Goal: Task Accomplishment & Management: Use online tool/utility

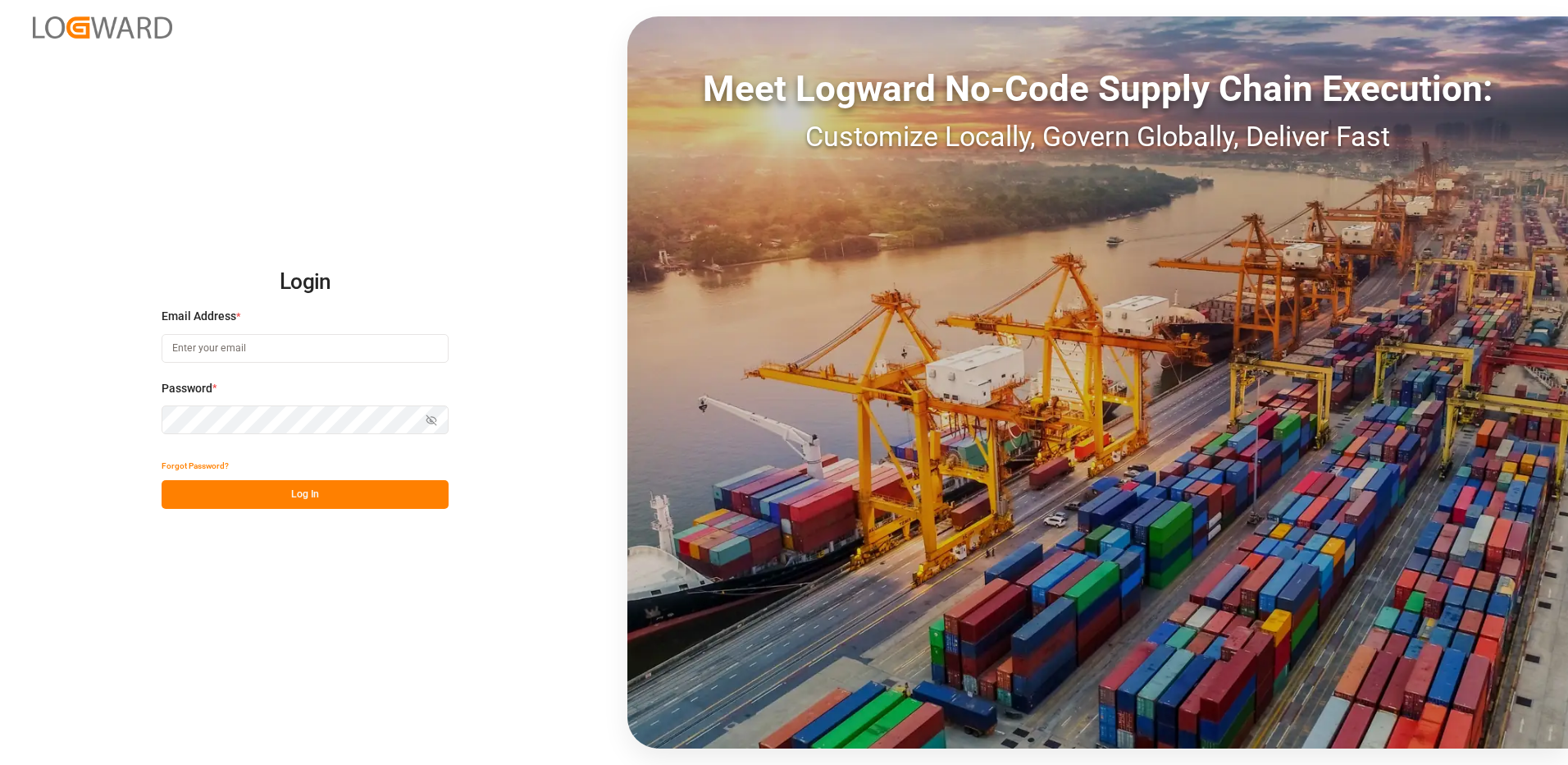
type input "[EMAIL_ADDRESS][DOMAIN_NAME]"
drag, startPoint x: 299, startPoint y: 503, endPoint x: 859, endPoint y: 555, distance: 562.4
click at [299, 503] on button "Log In" at bounding box center [305, 494] width 287 height 29
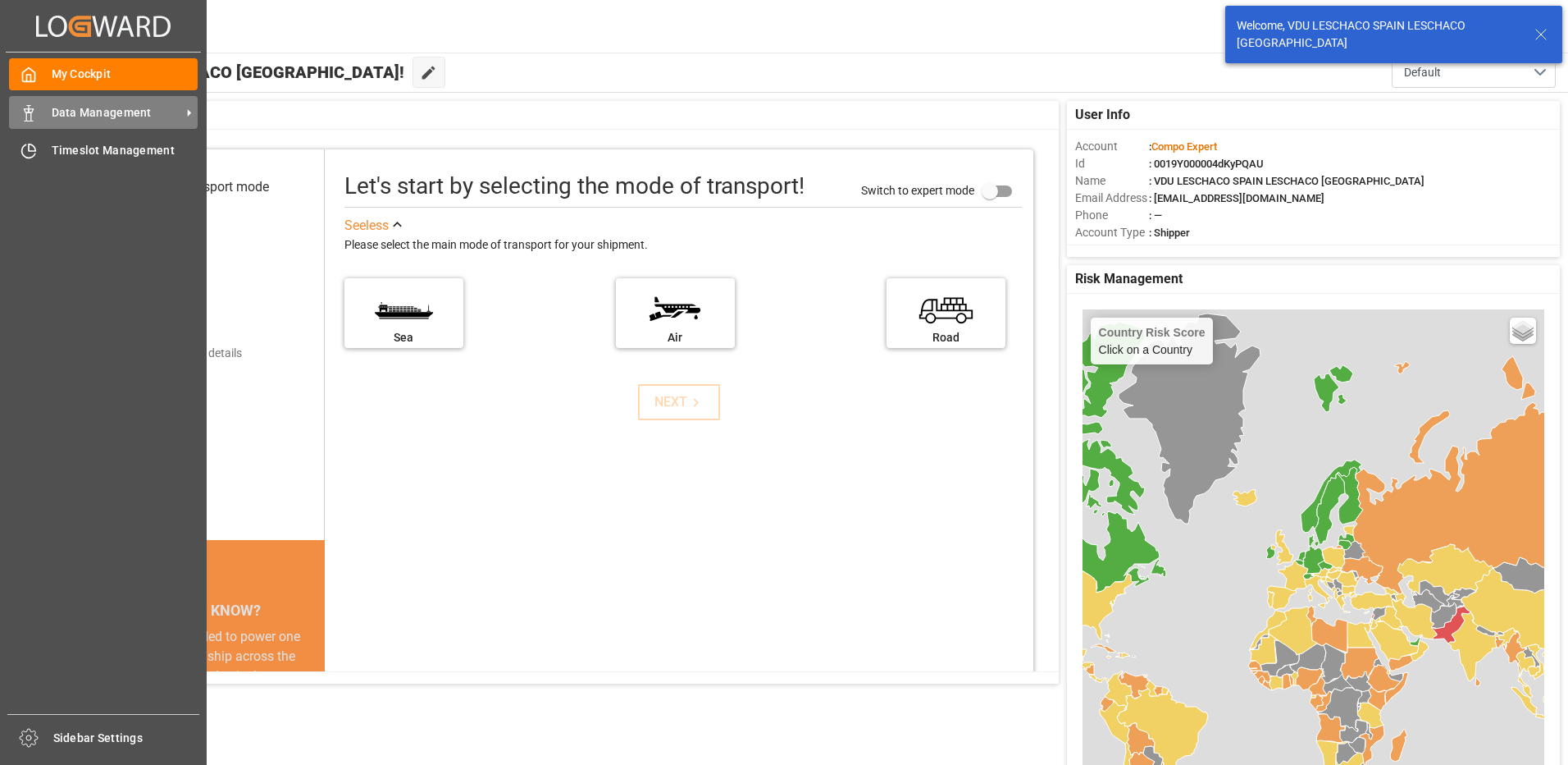
click at [63, 114] on span "Data Management" at bounding box center [116, 113] width 129 height 18
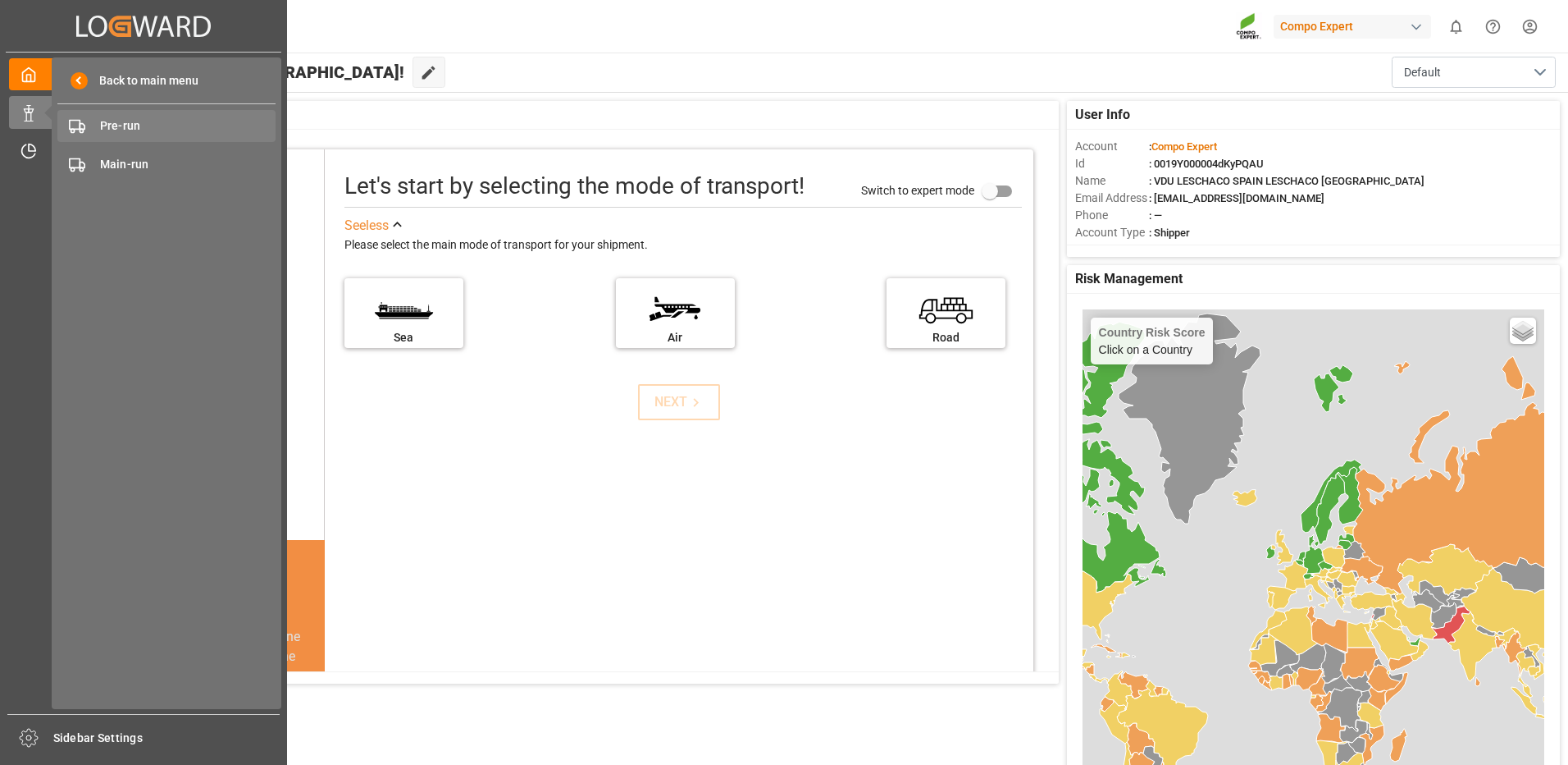
click at [120, 131] on span "Pre-run" at bounding box center [187, 126] width 176 height 18
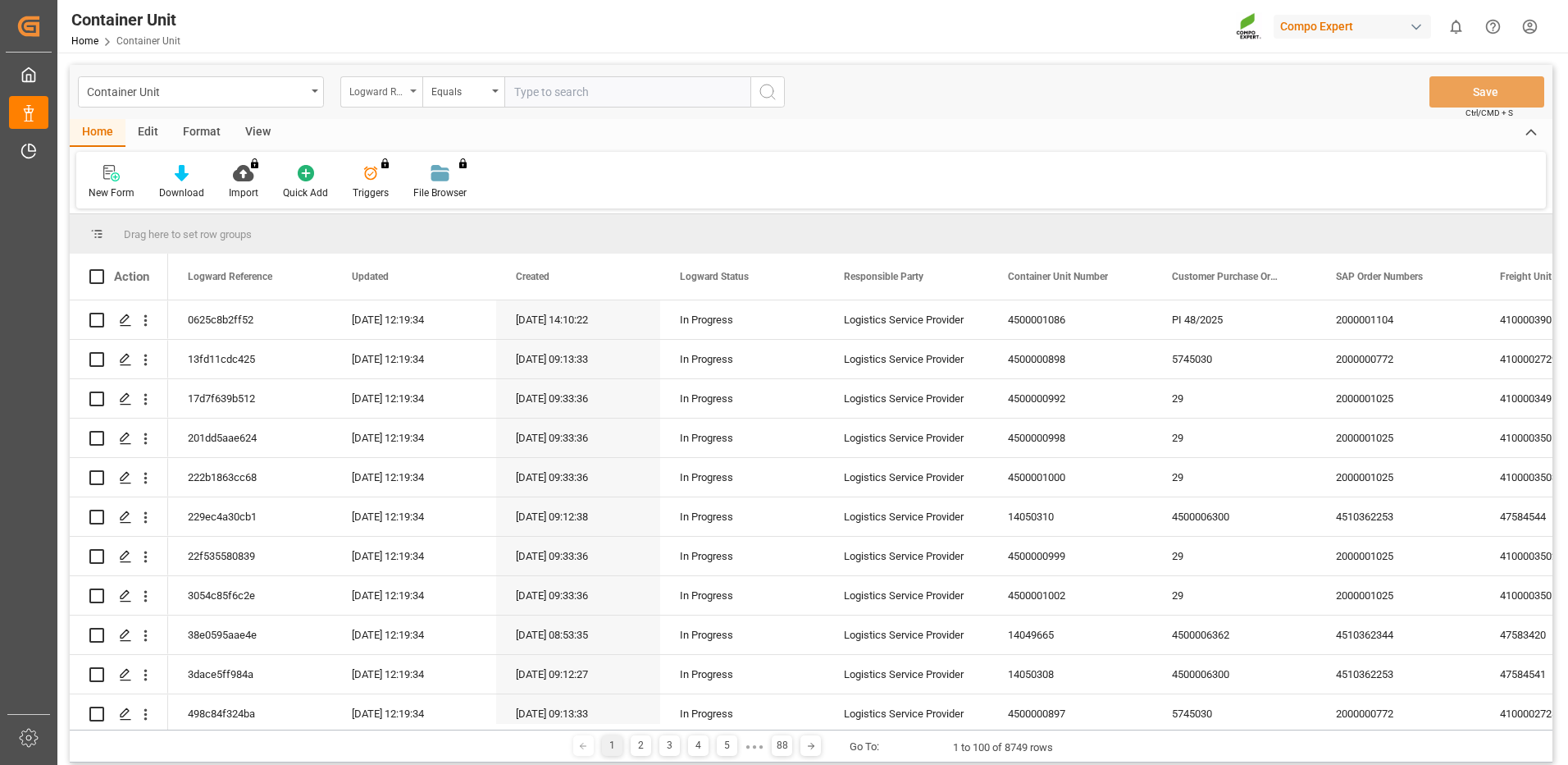
click at [406, 94] on div "Logward Reference" at bounding box center [381, 92] width 82 height 31
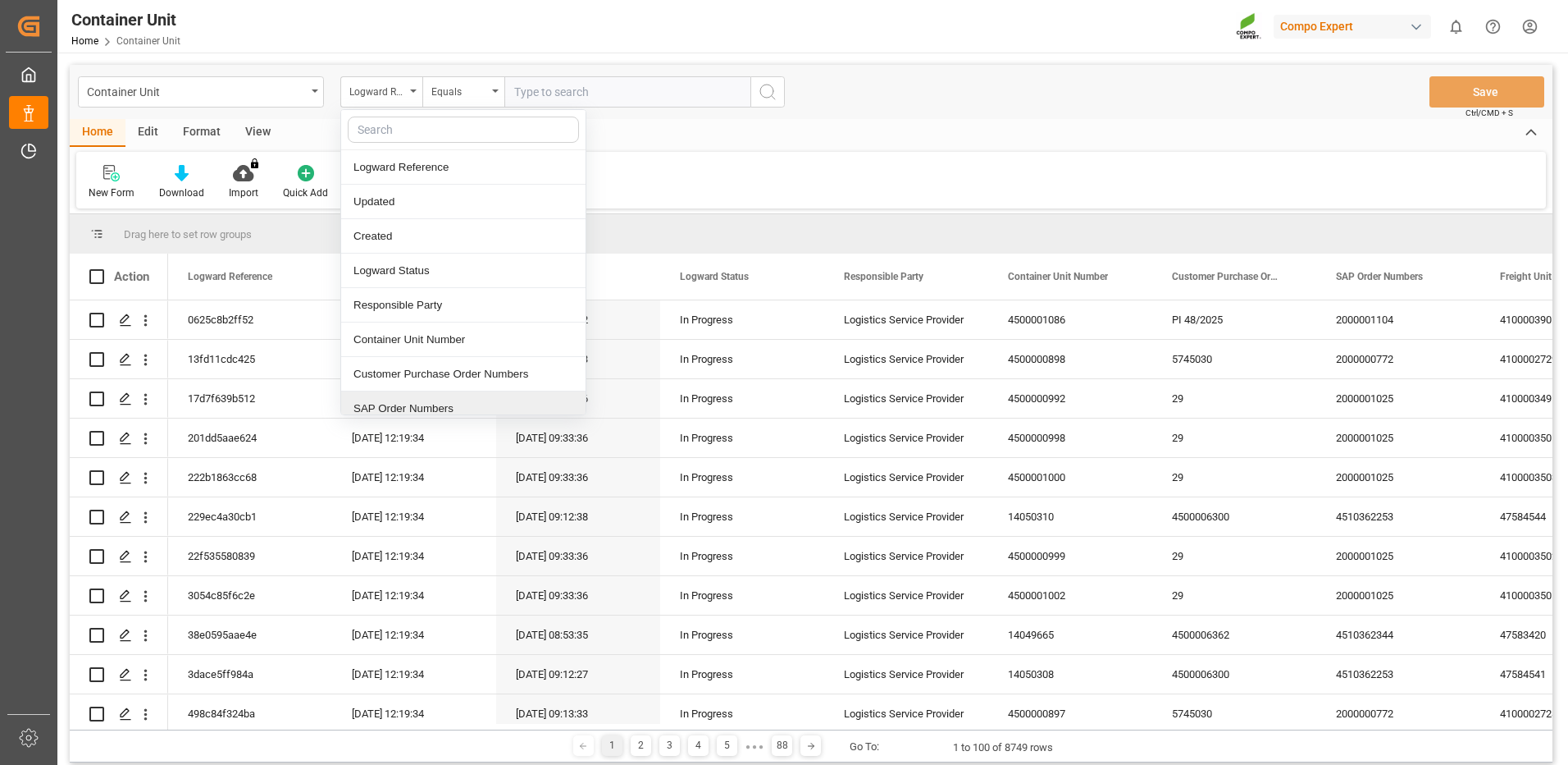
click at [392, 407] on div "SAP Order Numbers" at bounding box center [464, 408] width 245 height 34
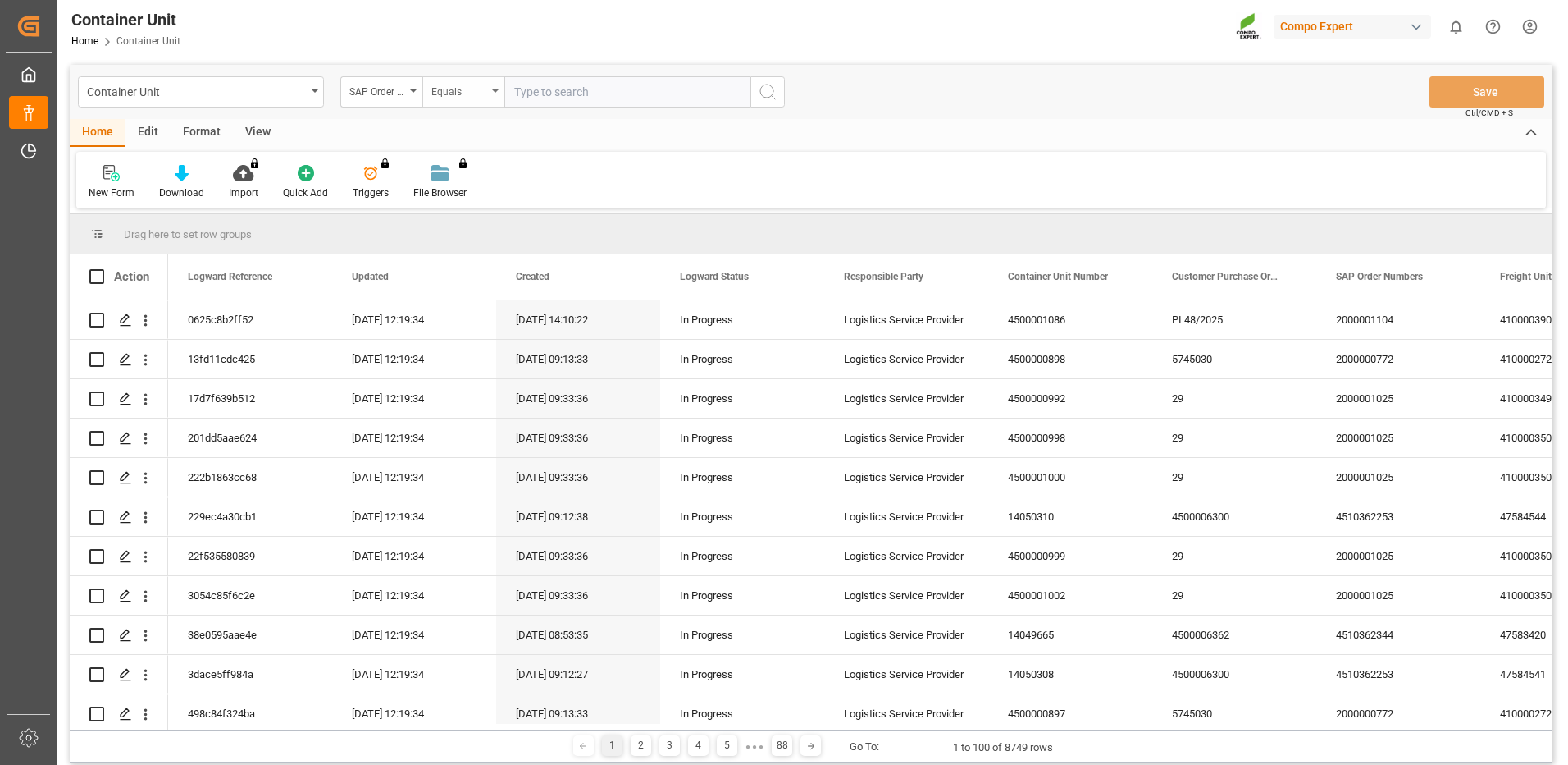
click at [483, 97] on div "Equals" at bounding box center [459, 90] width 55 height 18
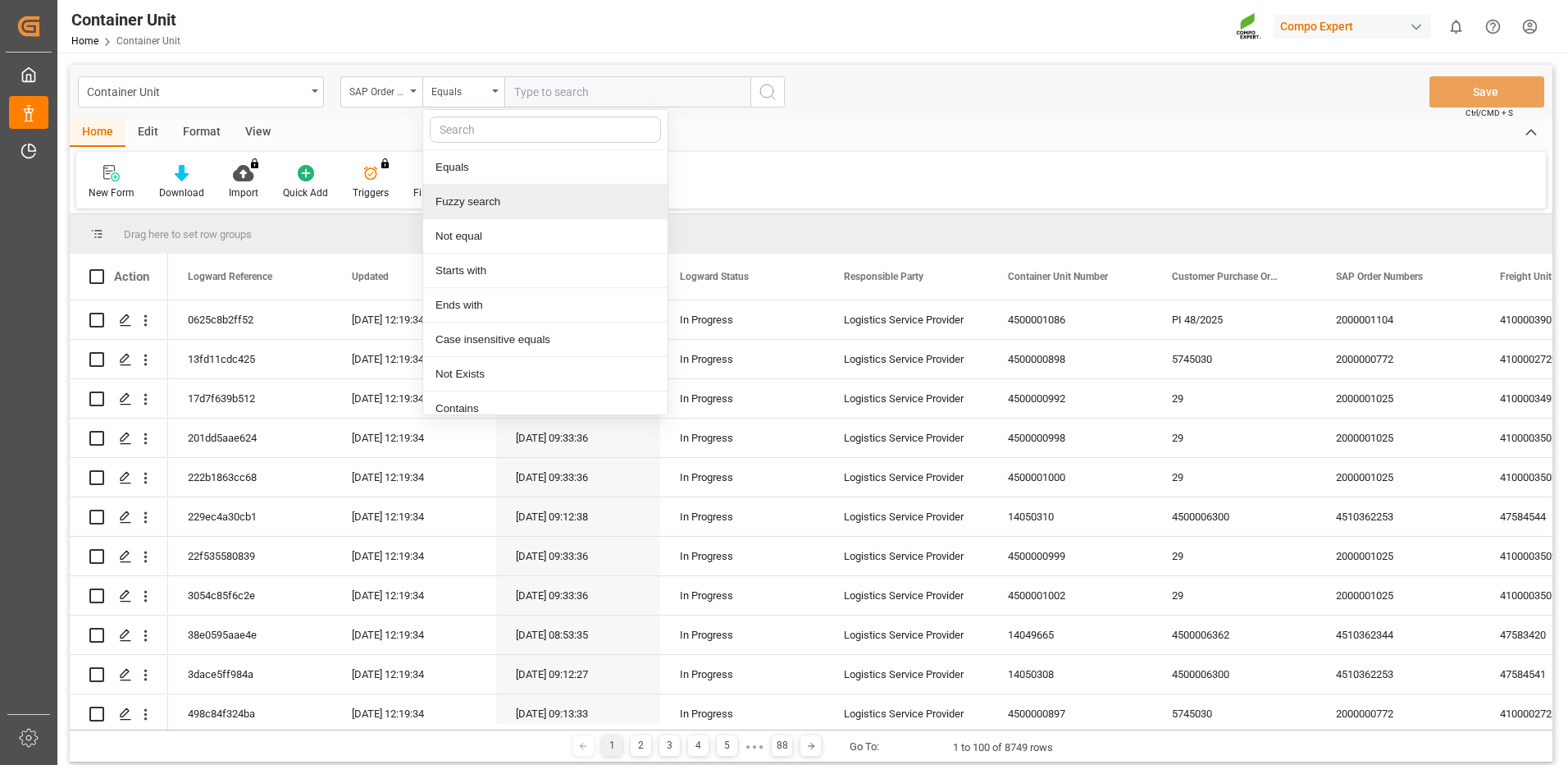
click at [477, 203] on div "Fuzzy search" at bounding box center [545, 201] width 245 height 34
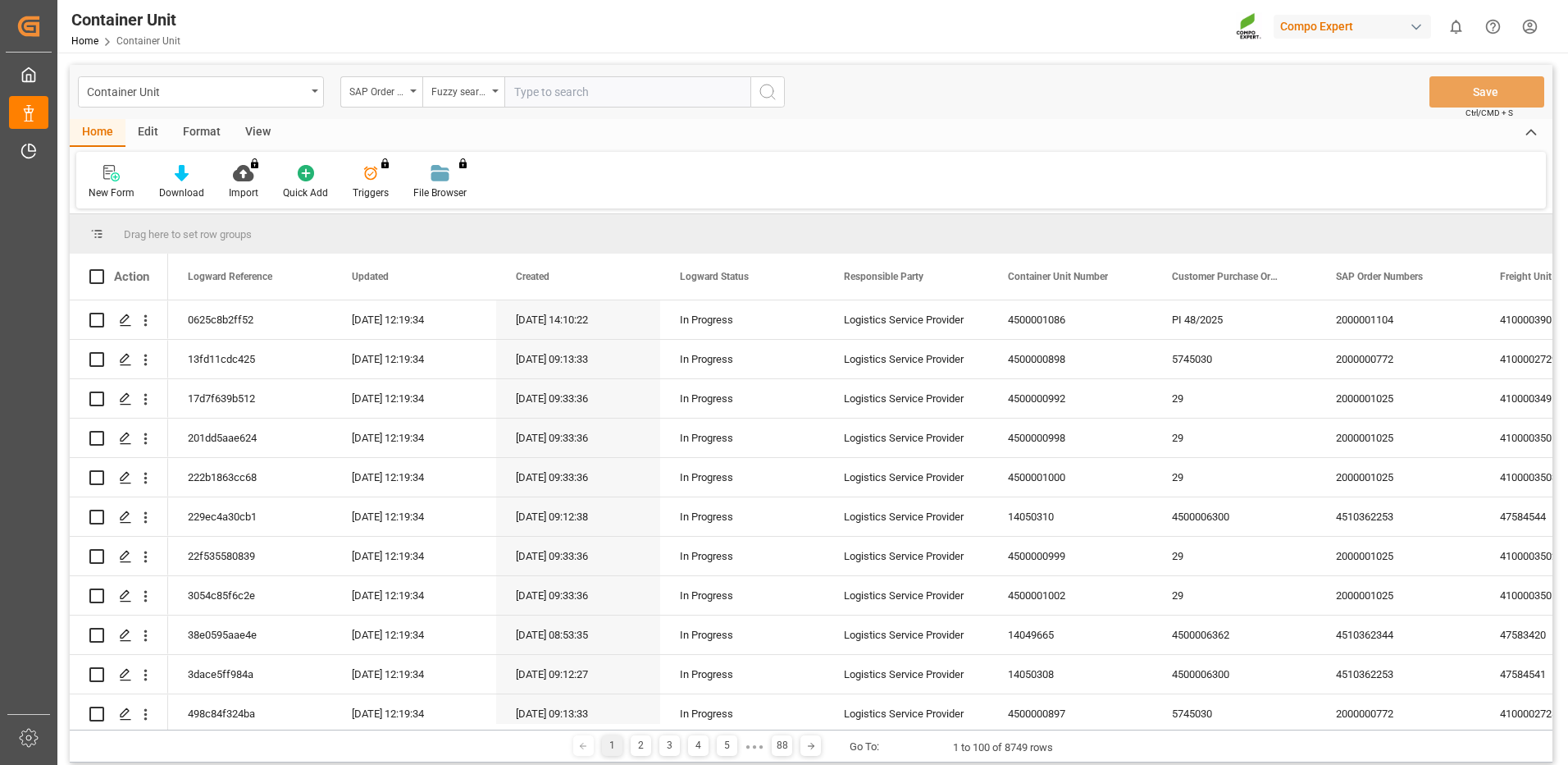
click at [564, 97] on input "text" at bounding box center [627, 92] width 246 height 31
paste input "4510365106"
type input "4510365106"
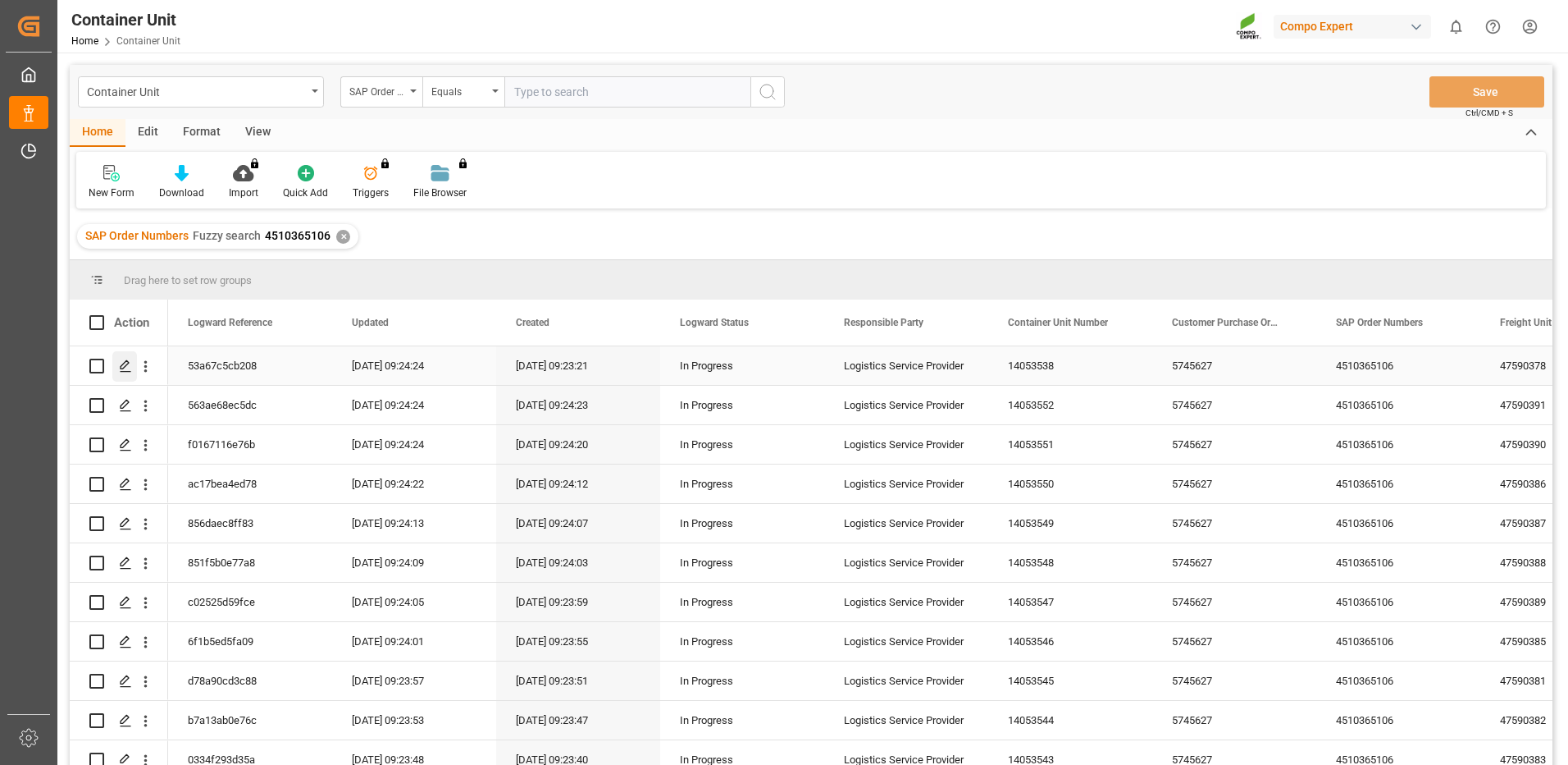
click at [122, 362] on icon "Press SPACE to select this row." at bounding box center [126, 366] width 13 height 13
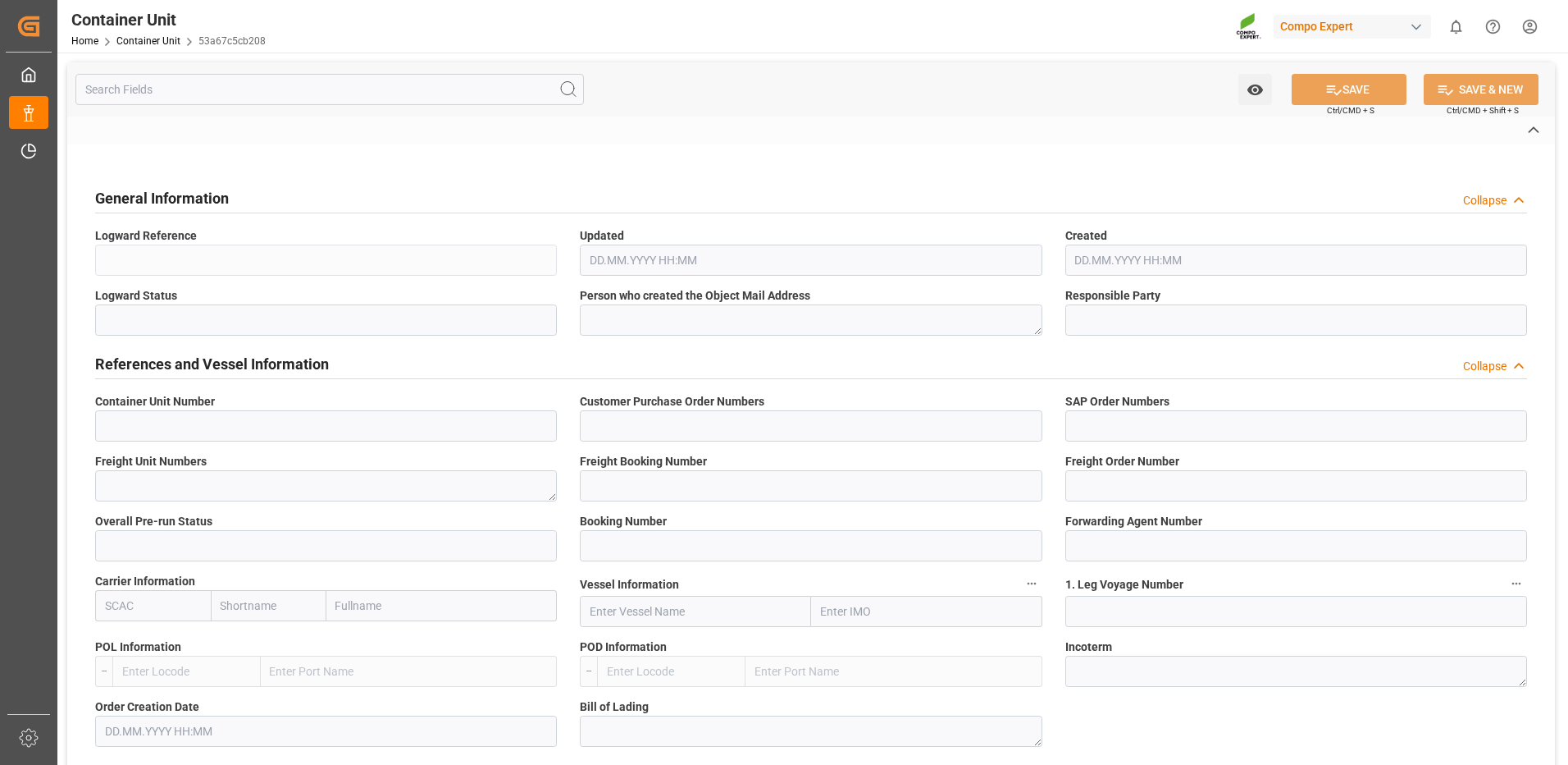
type input "14053538"
type input "5745627"
type input "4510365106"
type textarea "47590378"
type input "14053422"
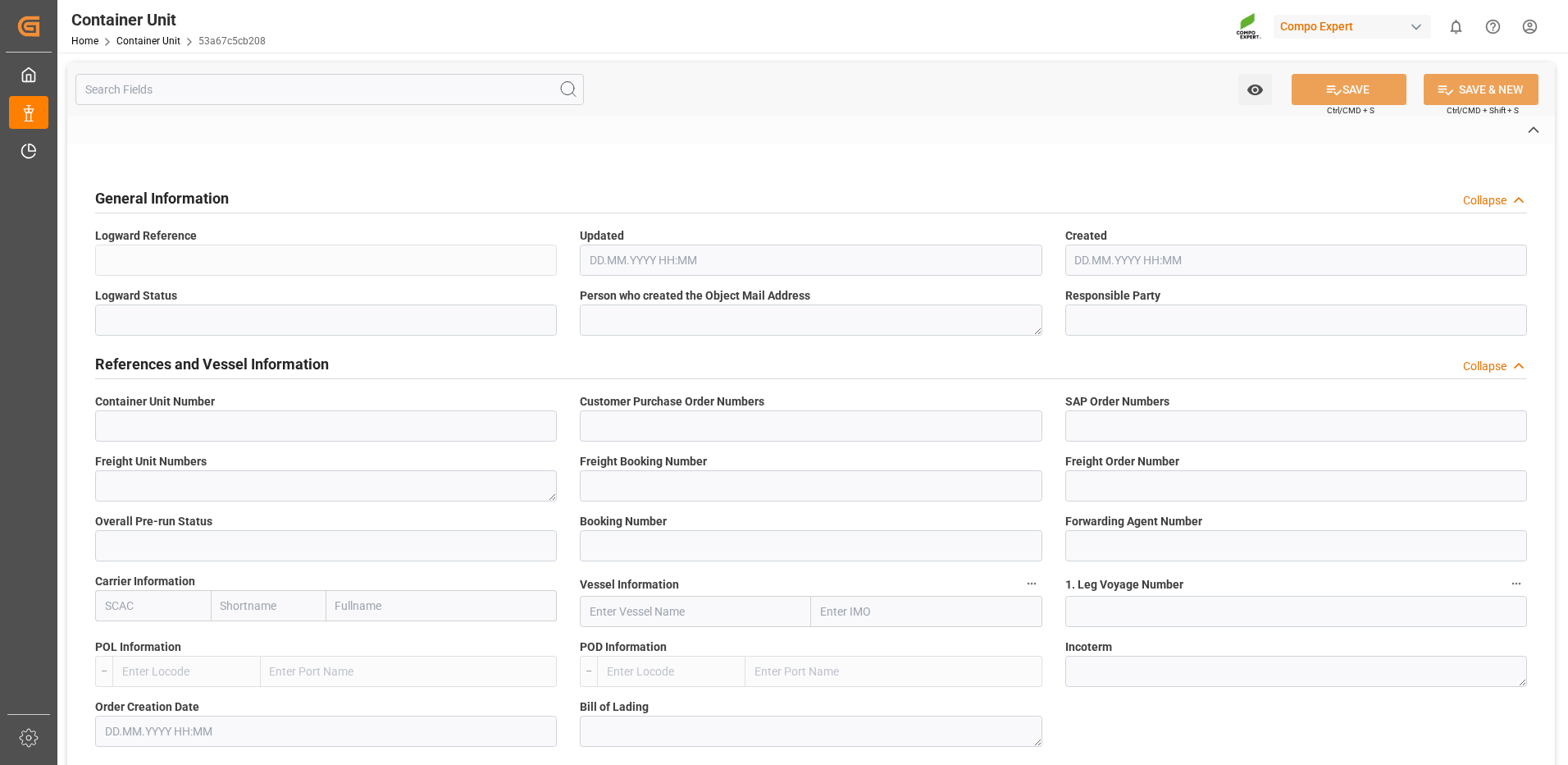
type input "14053538"
type input "1"
type input "6605473"
type input "Valencia"
type input "San Antonio"
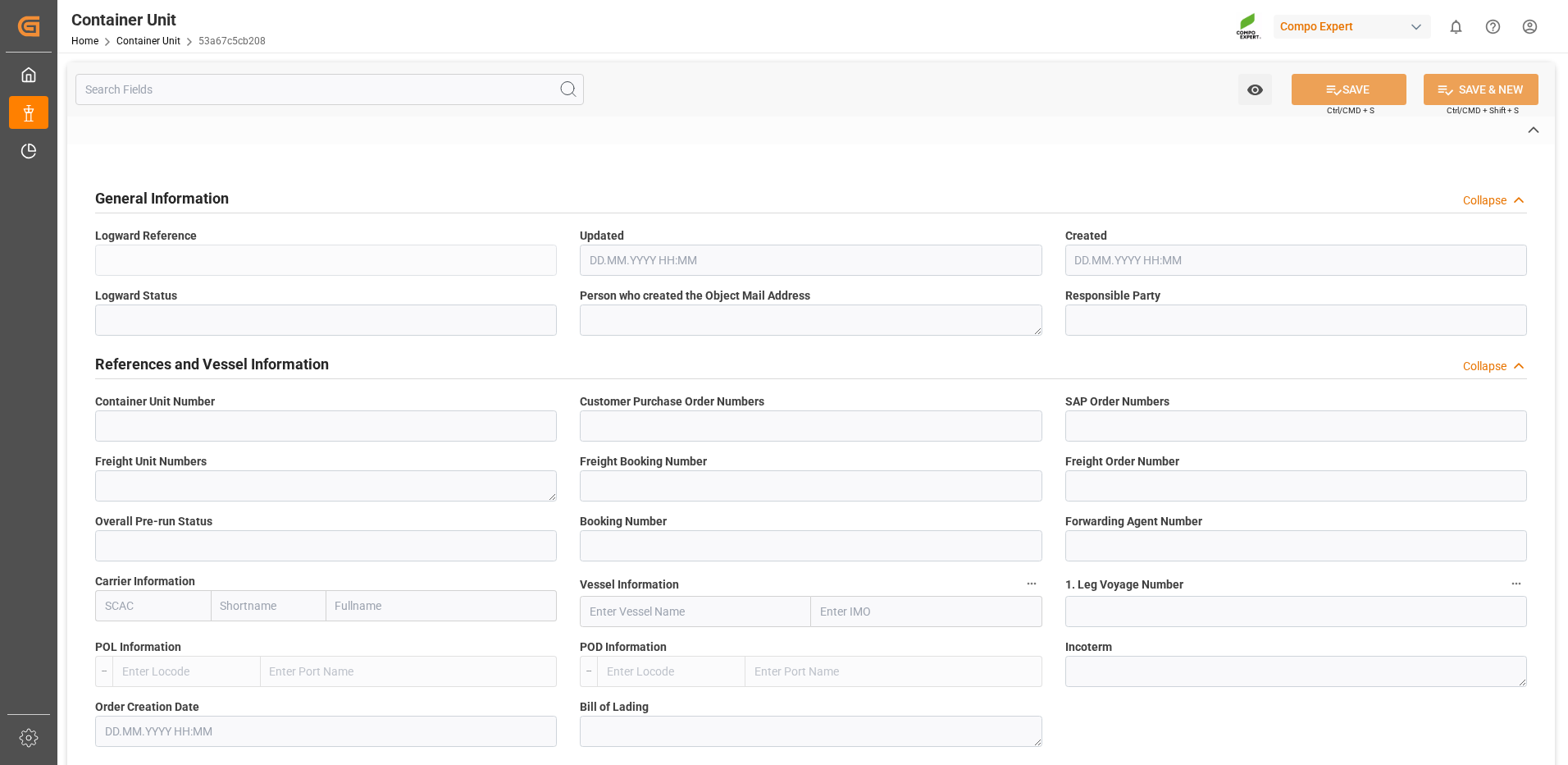
type textarea "CIF"
type input "No"
type input "20GP"
type input "2"
type textarea "30"
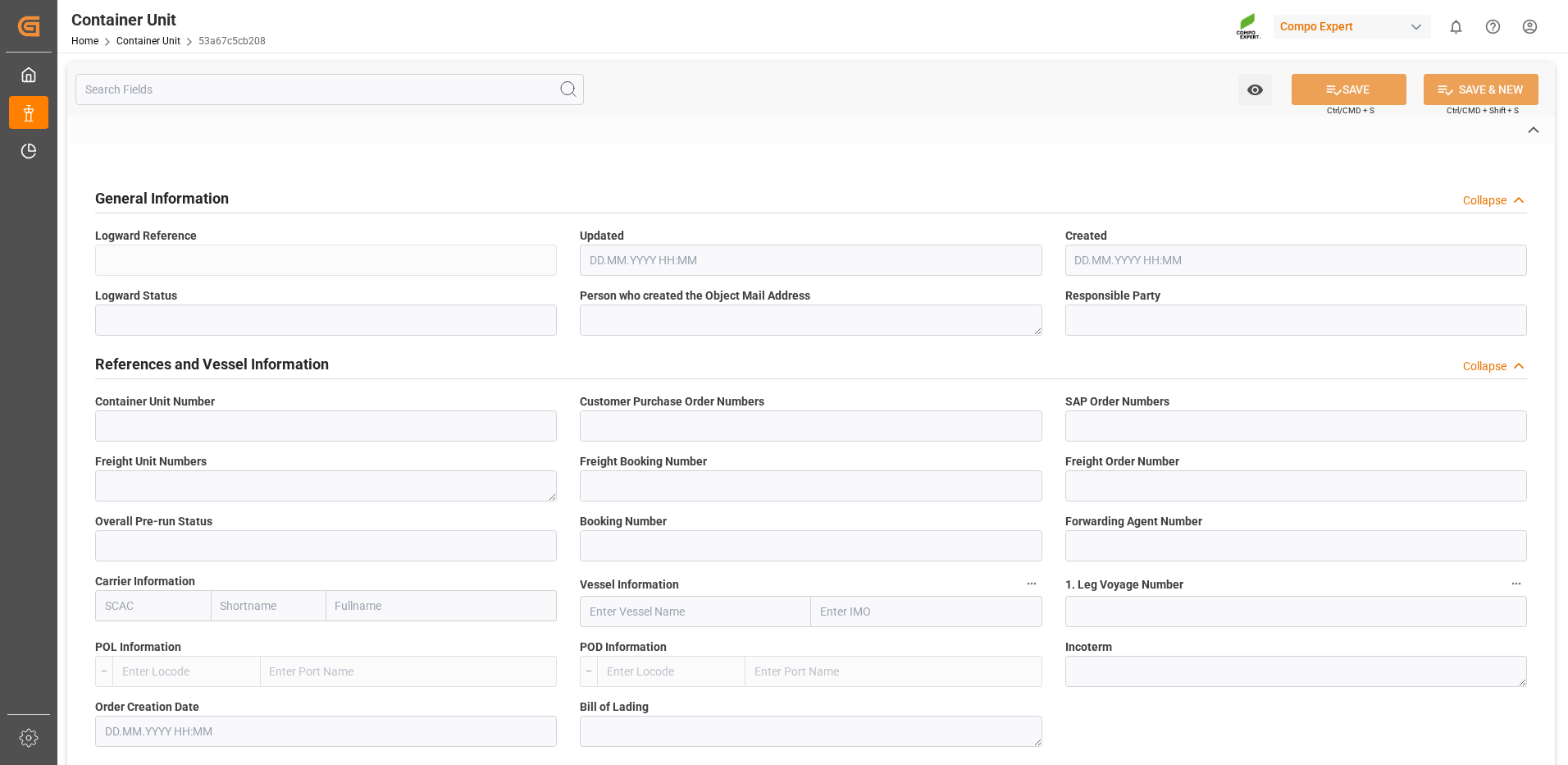
type textarea "Z3"
type input "CE07"
type textarea "COMPO Centro de Producción"
type textarea "12600"
type input "Spain"
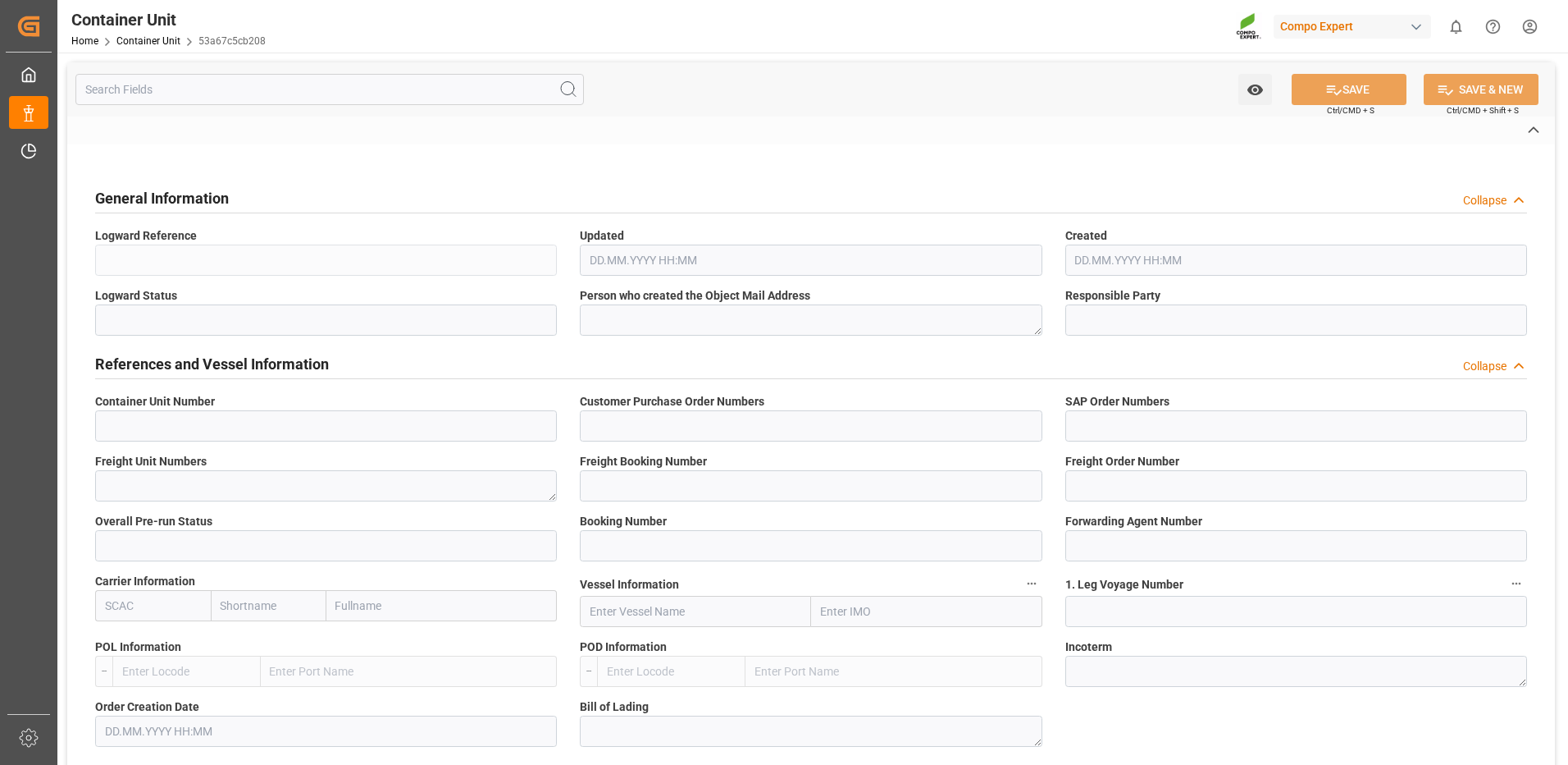
type textarea "2340000"
type input "Chile"
type input "EUR"
type textarea "CE31"
type textarea "NTC Sol BS Initial 25kg (x48) WW"
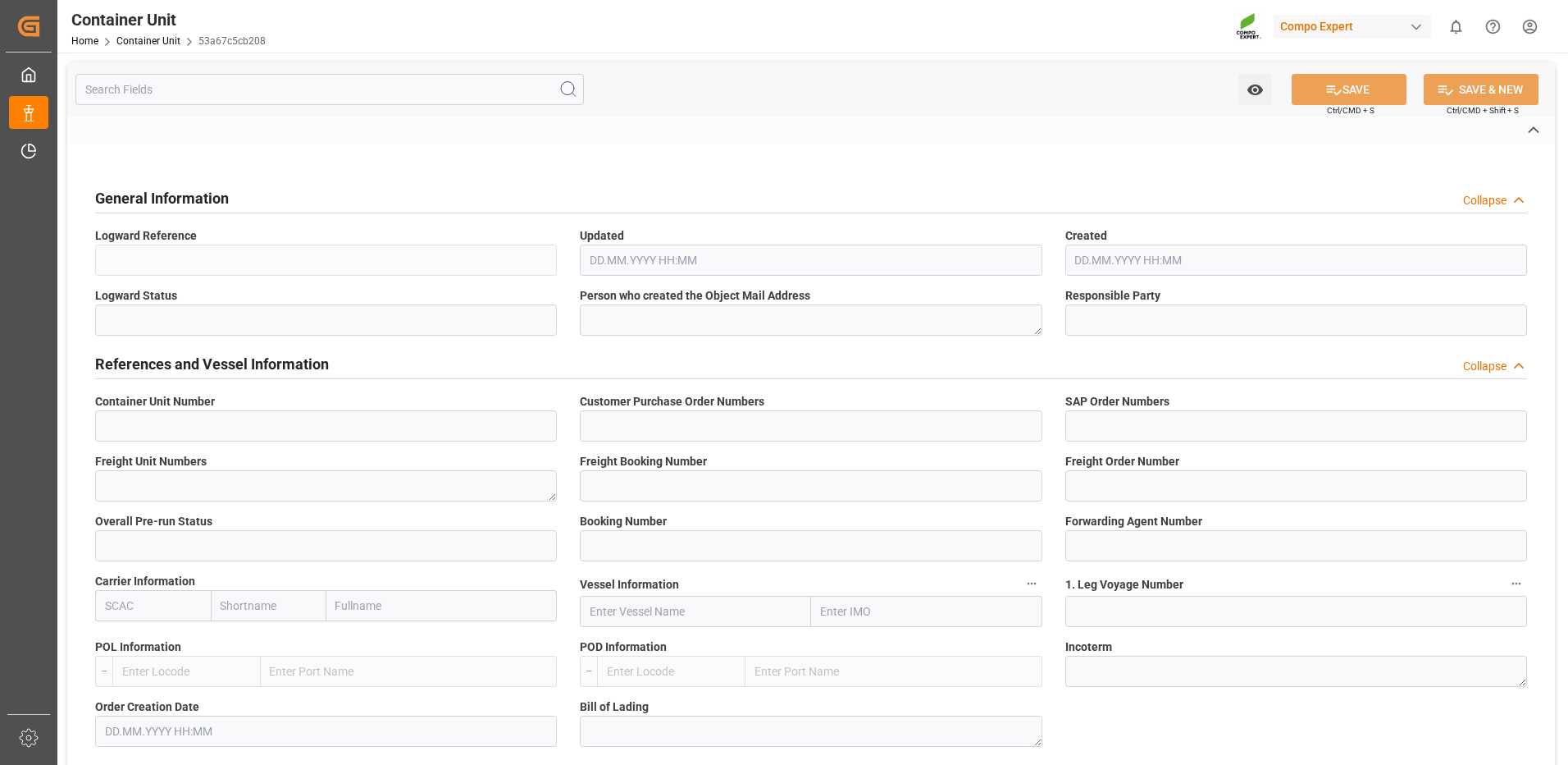
type textarea "4000222011"
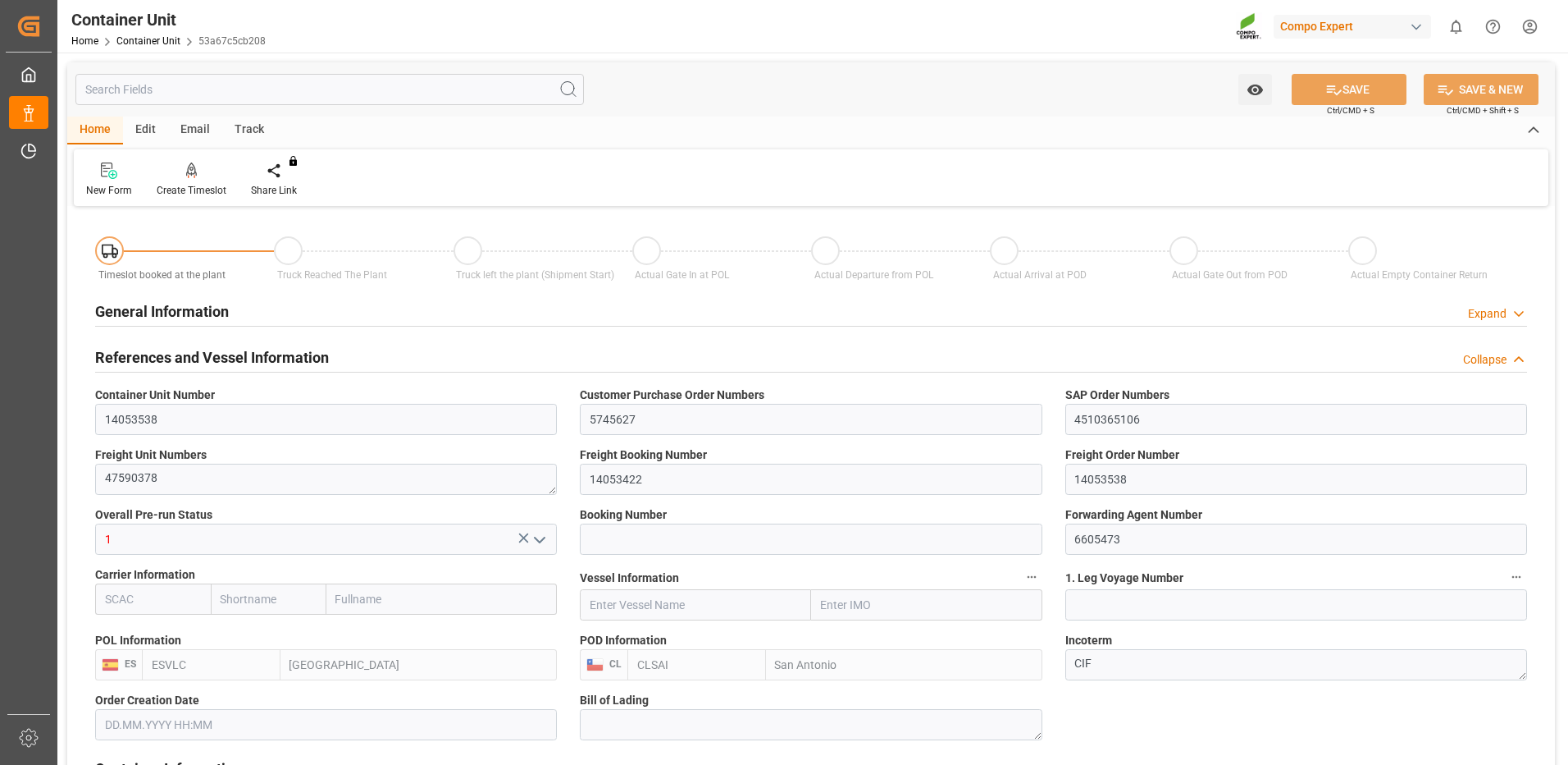
type input "ESVLC"
type input "CLSAI"
type input "7"
type input "0"
type input "8"
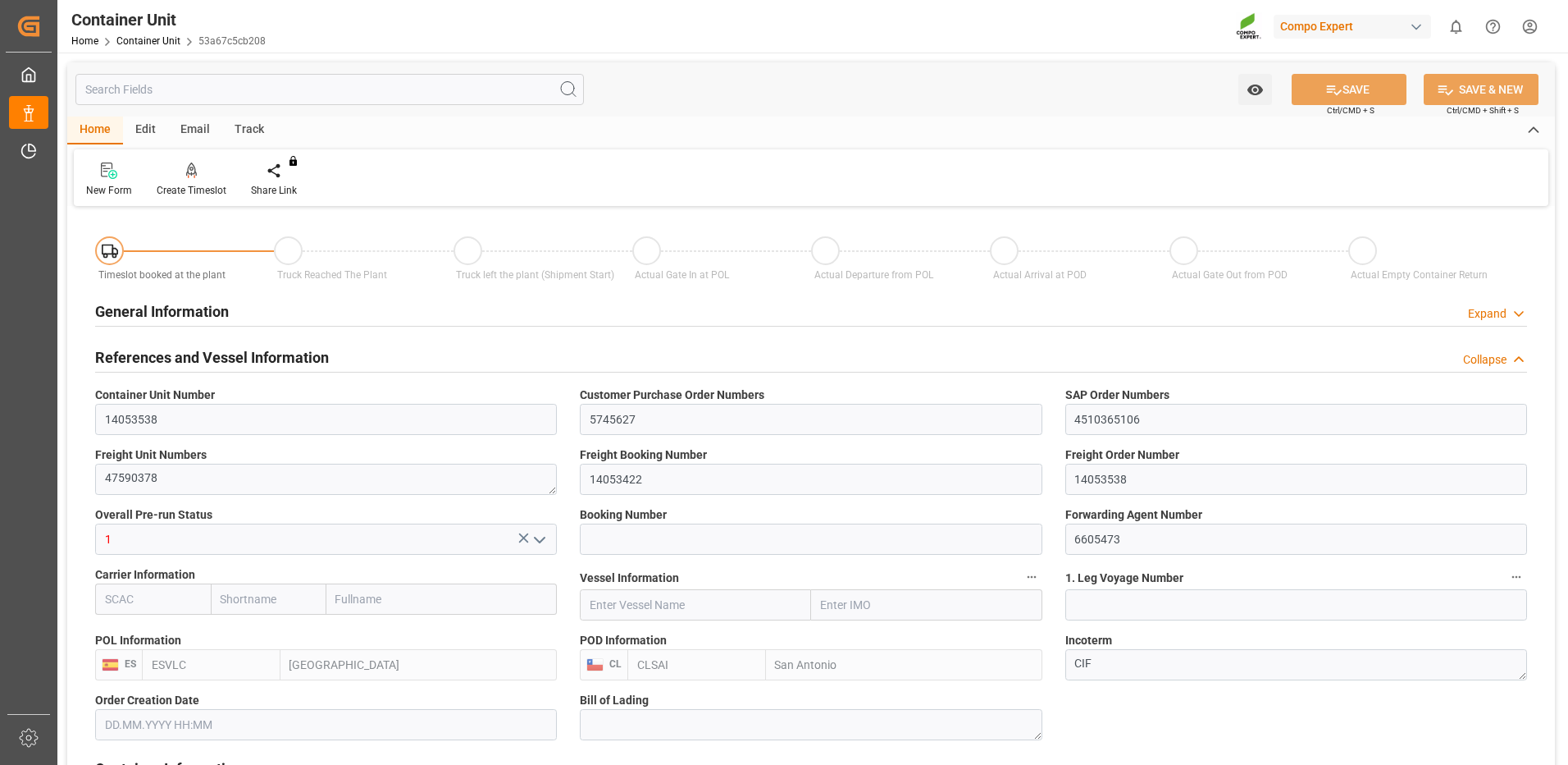
type input "0"
type input "420"
type input "24576"
type input "[DATE] 09:22"
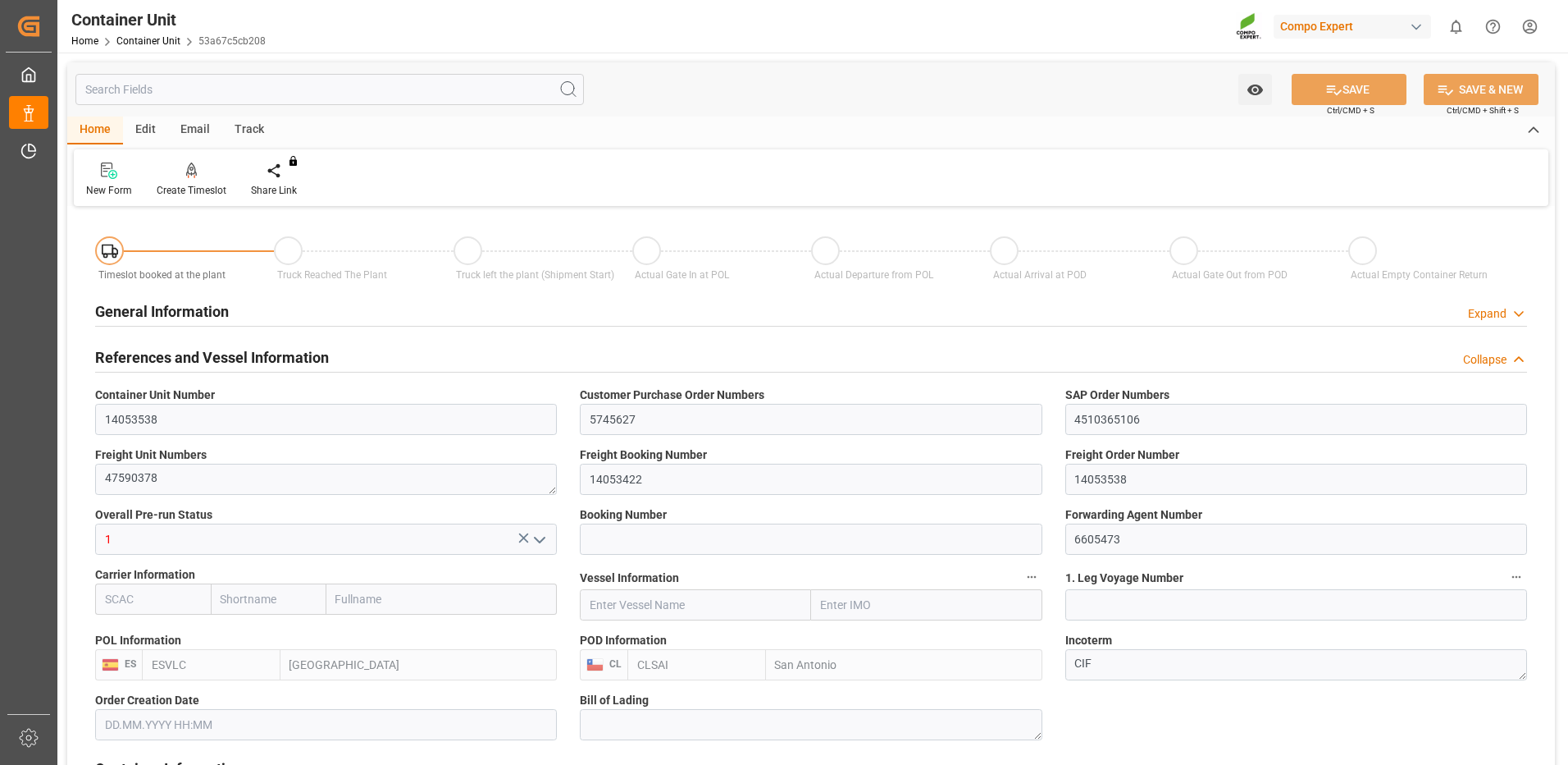
type input "06.10.2025"
click at [208, 188] on div "Create Timeslot" at bounding box center [191, 190] width 69 height 15
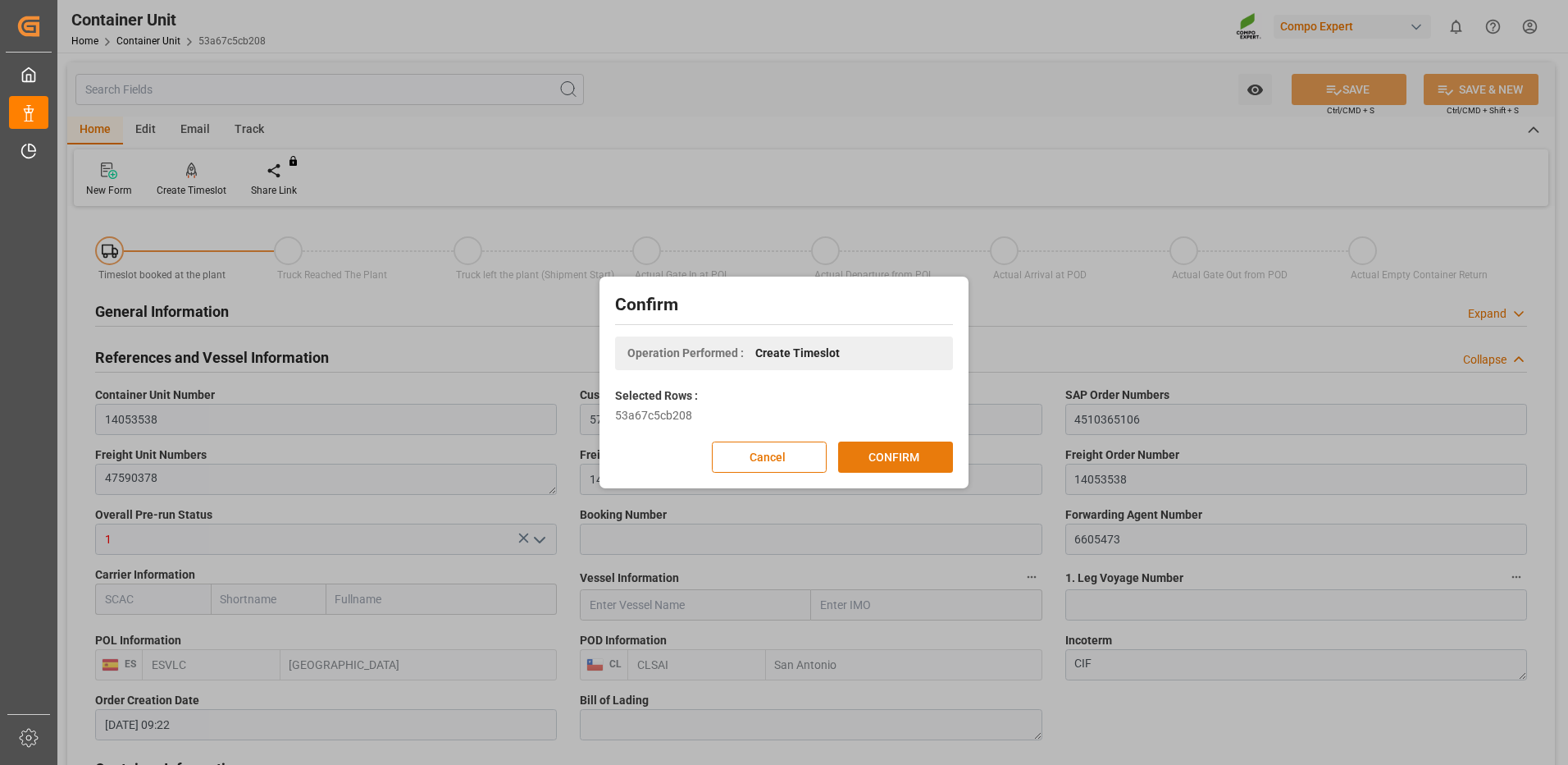
click at [884, 463] on button "CONFIRM" at bounding box center [896, 457] width 115 height 31
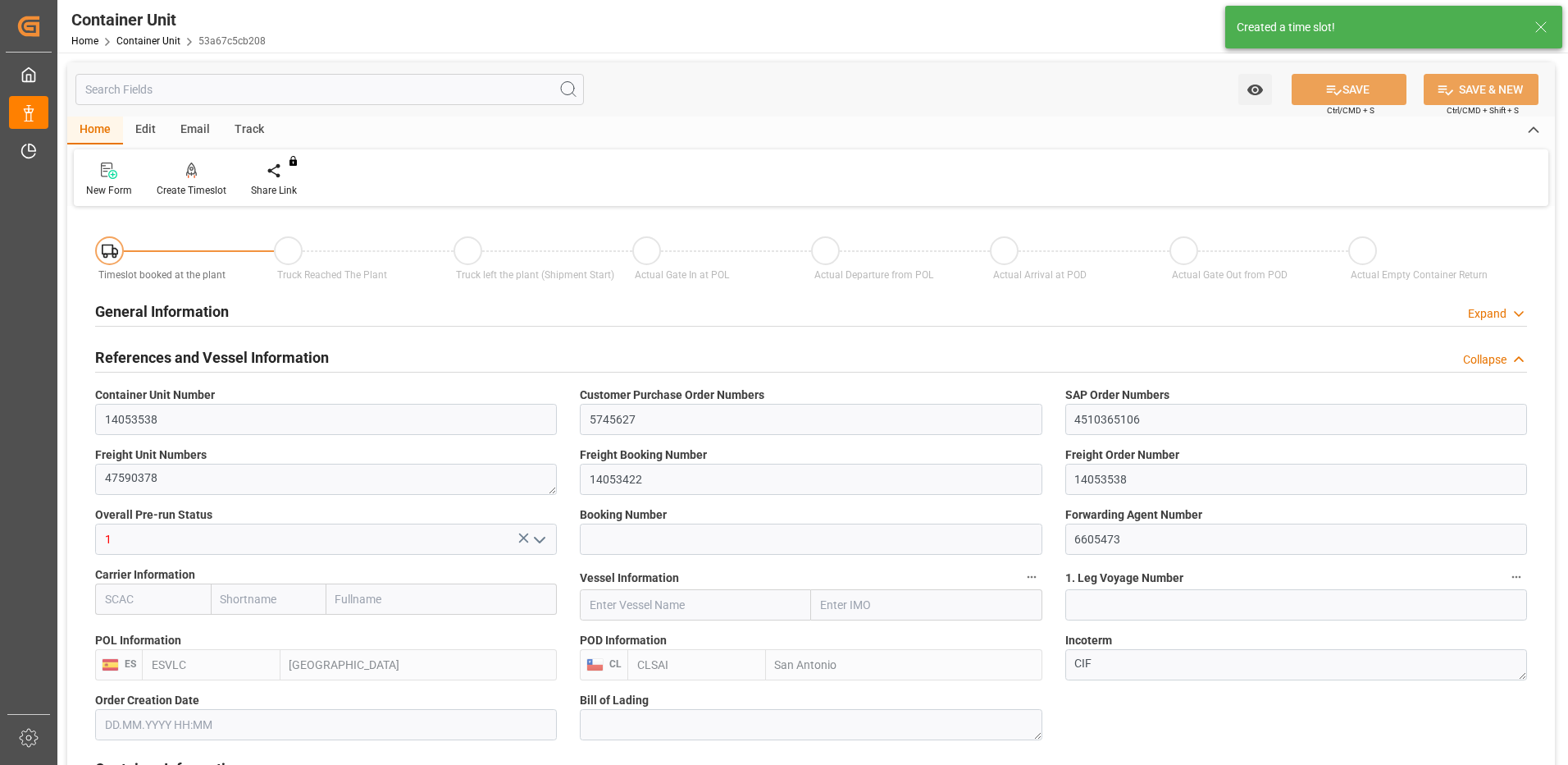
type input "[DATE] 09:22"
type input "06.10.2025"
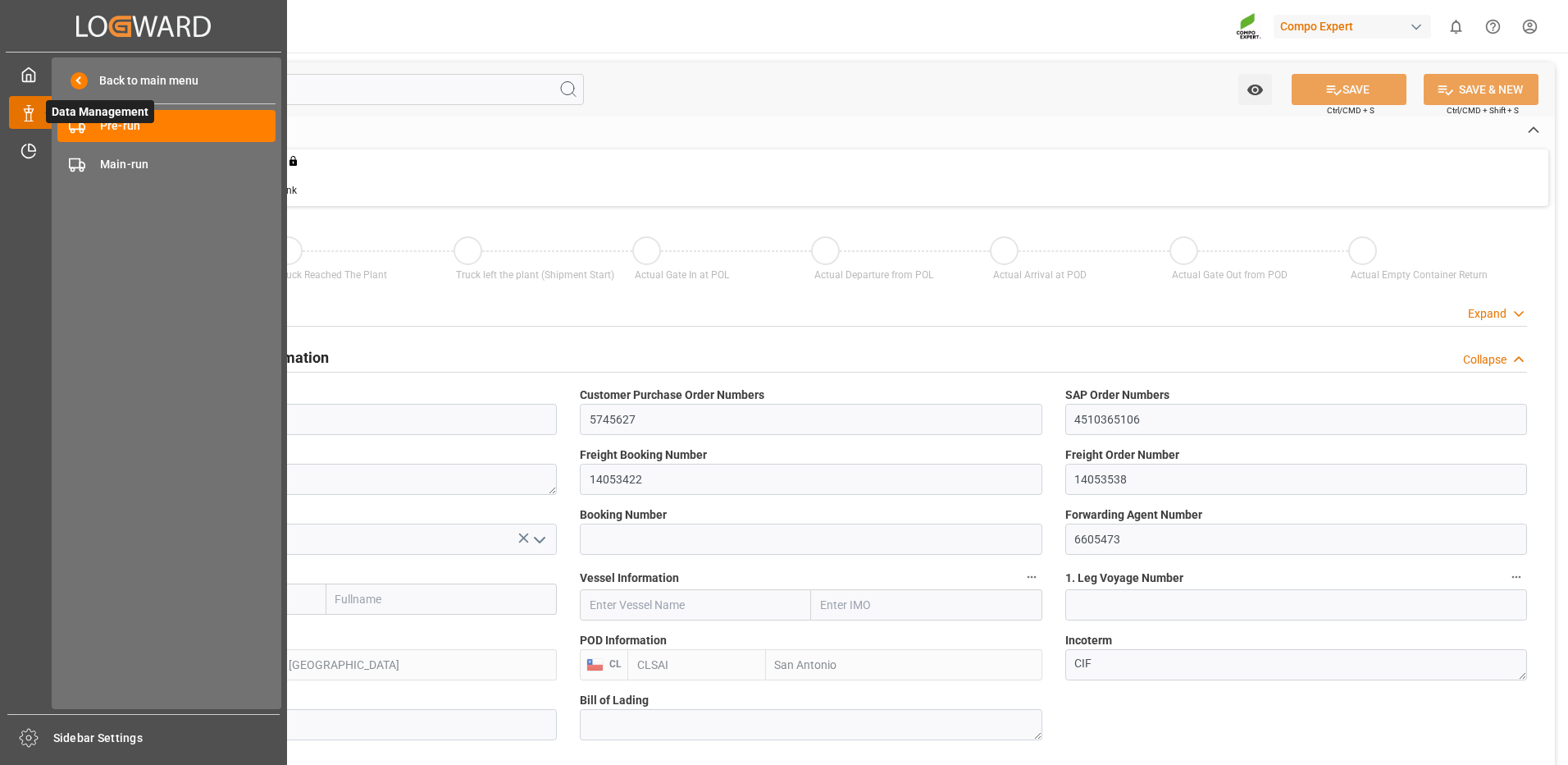
click at [94, 121] on span "Data Management" at bounding box center [100, 111] width 108 height 23
click at [81, 136] on div "Pre-run Pre-run" at bounding box center [166, 126] width 218 height 32
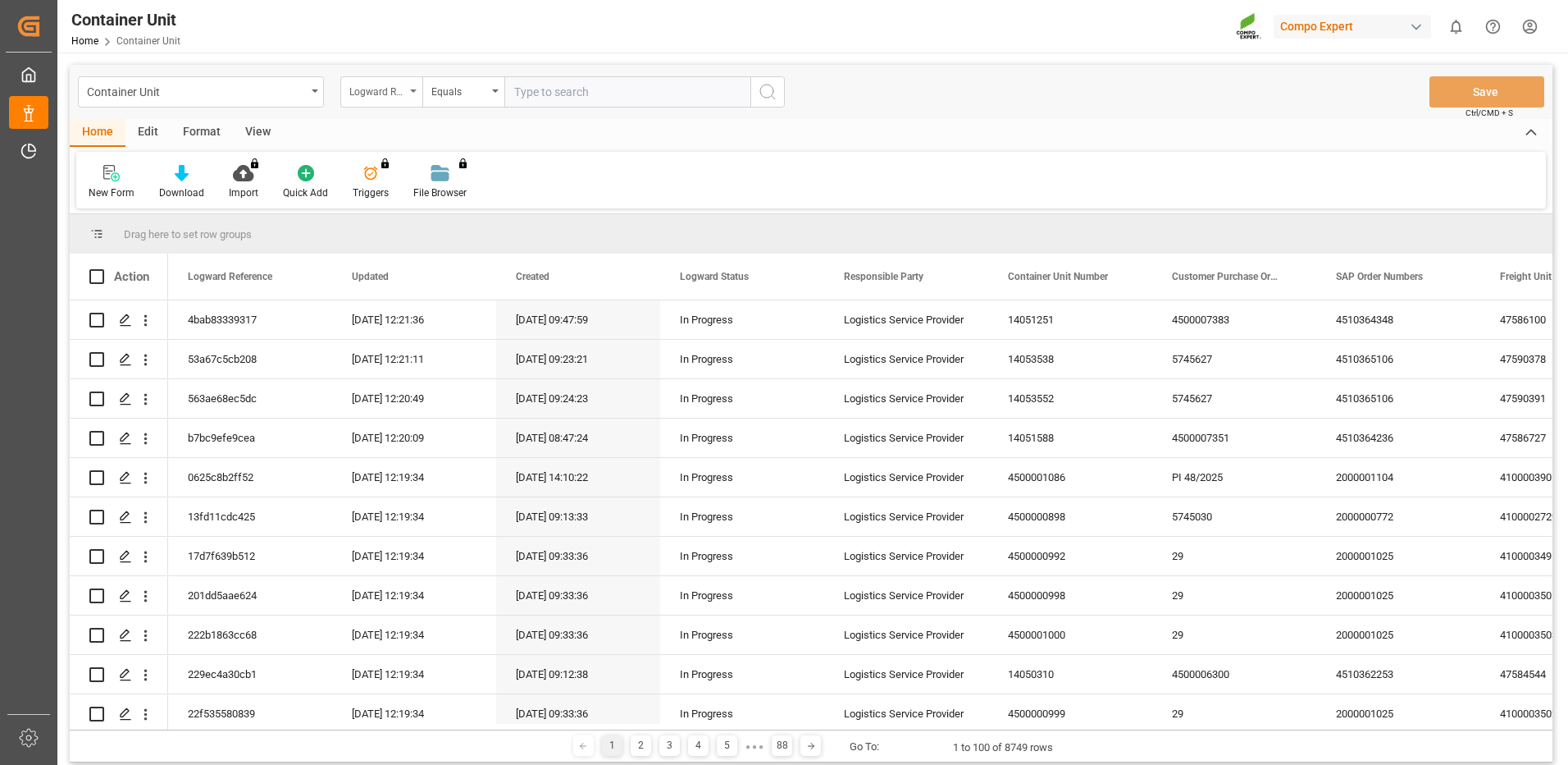
click at [396, 97] on div "Logward Reference" at bounding box center [377, 90] width 55 height 18
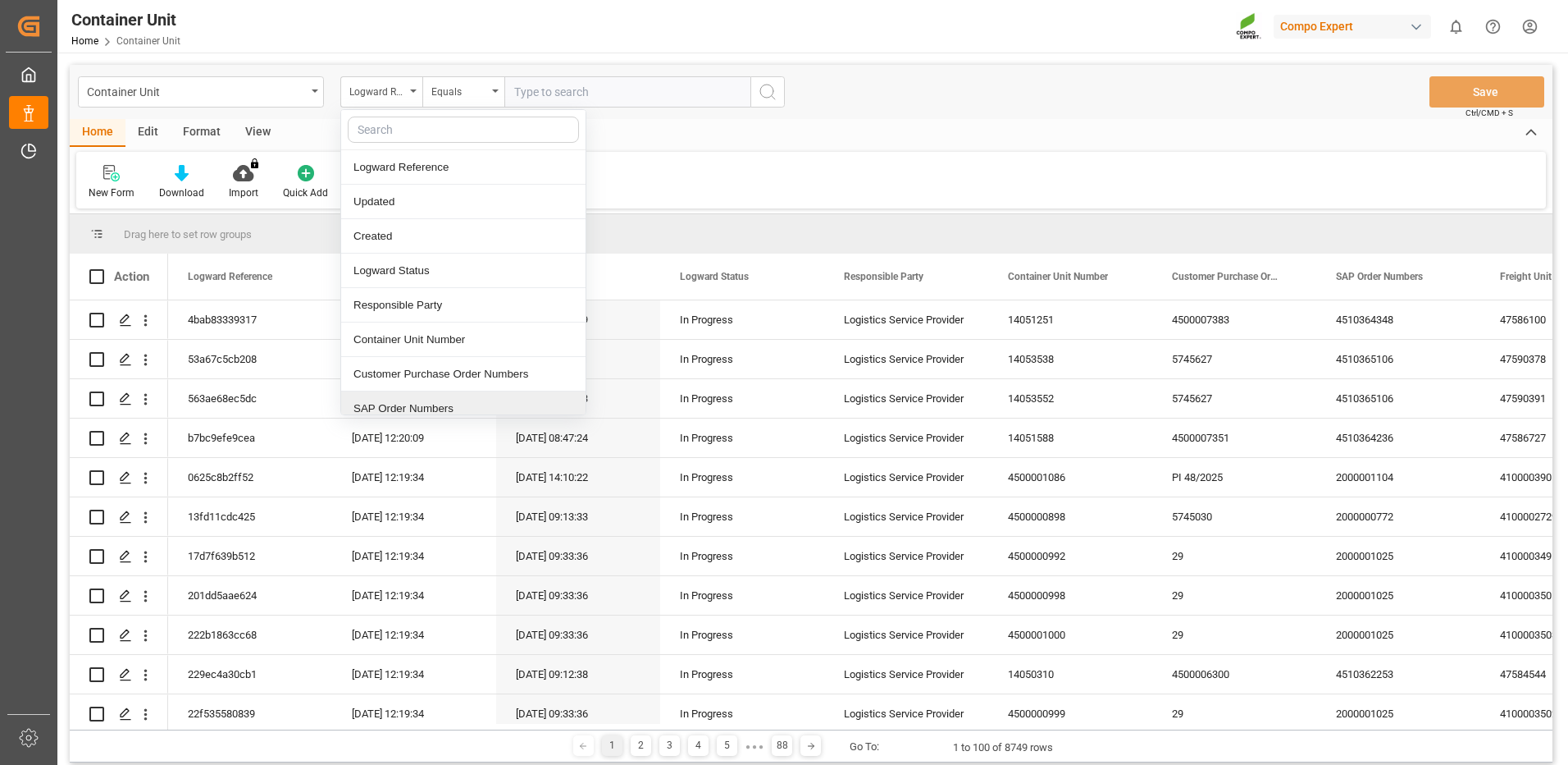
click at [417, 400] on div "SAP Order Numbers" at bounding box center [464, 408] width 245 height 34
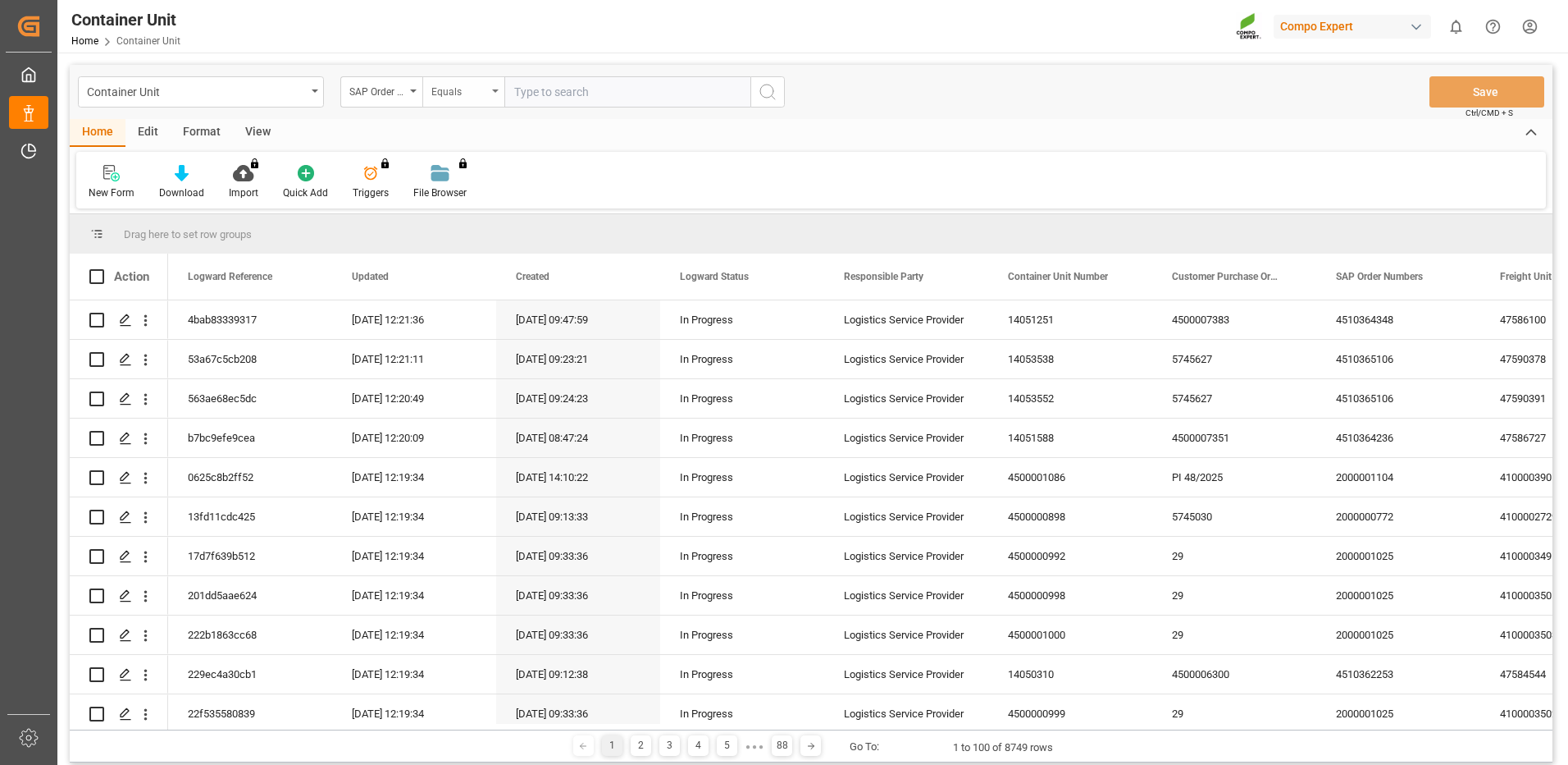
click at [495, 92] on div "Equals" at bounding box center [463, 92] width 82 height 31
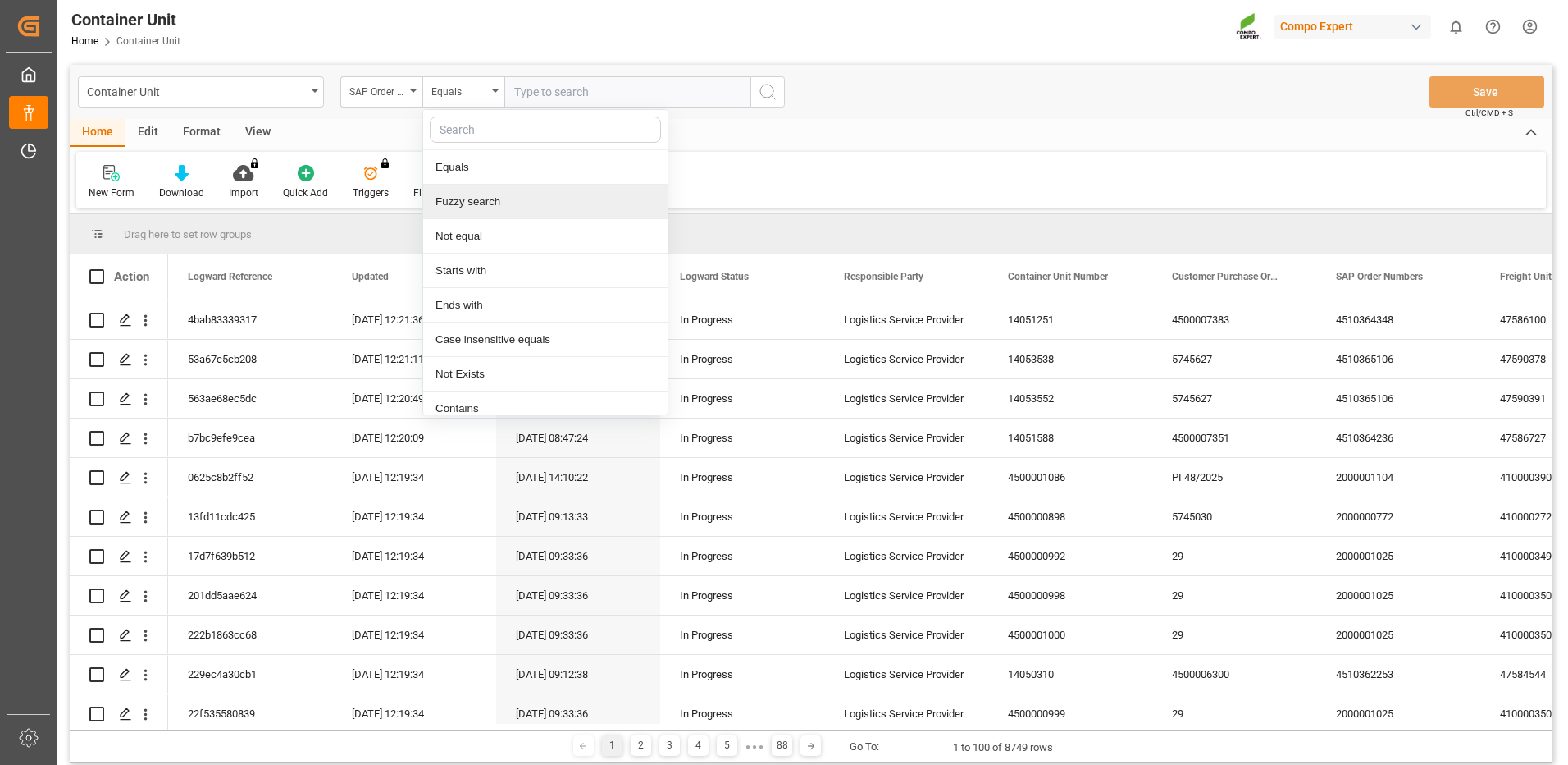
click at [464, 200] on div "Fuzzy search" at bounding box center [545, 201] width 245 height 34
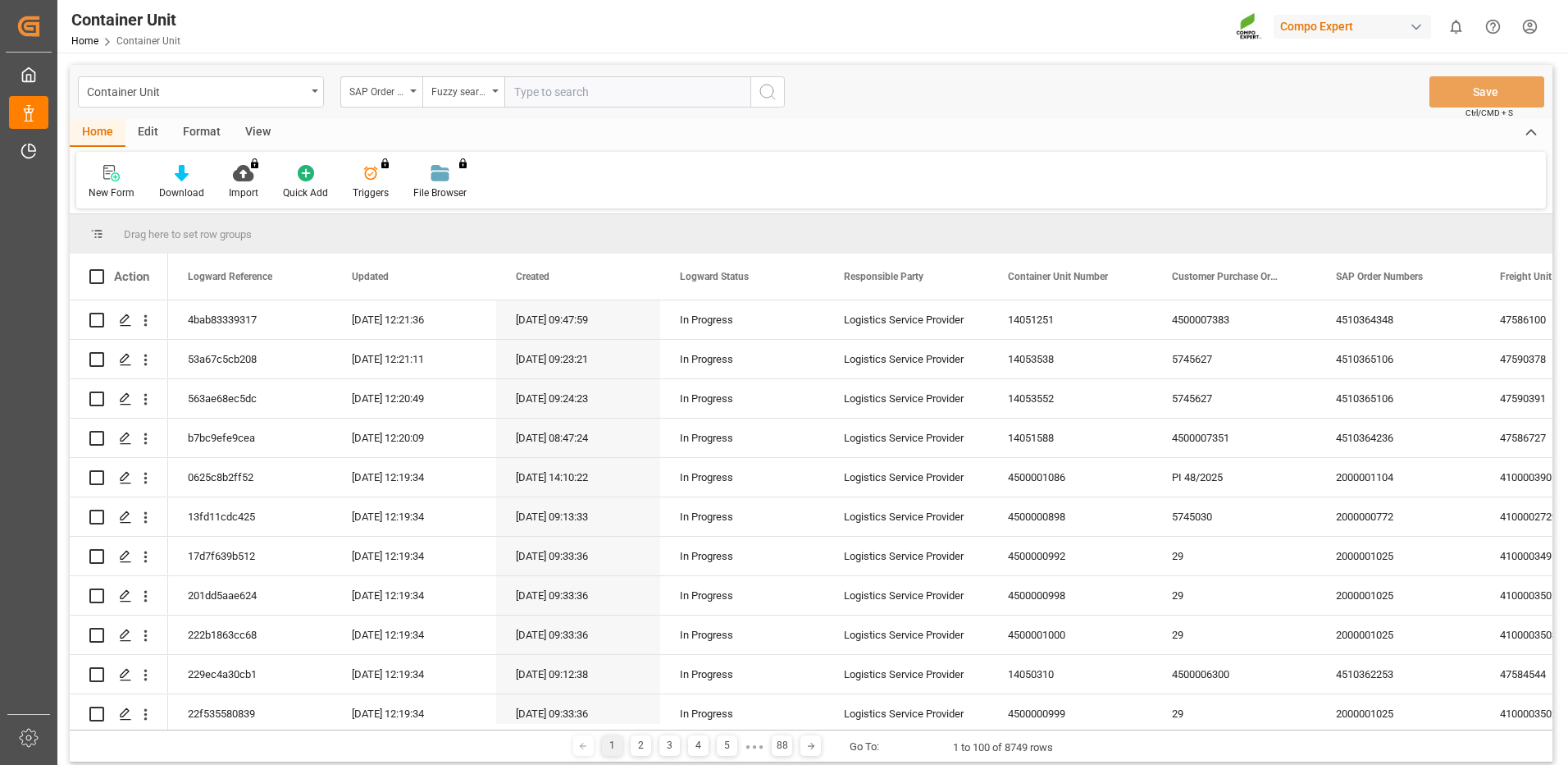
click at [597, 93] on input "text" at bounding box center [627, 92] width 246 height 31
paste input "4510365106"
type input "4510365106"
click at [771, 89] on icon "search button" at bounding box center [767, 91] width 19 height 19
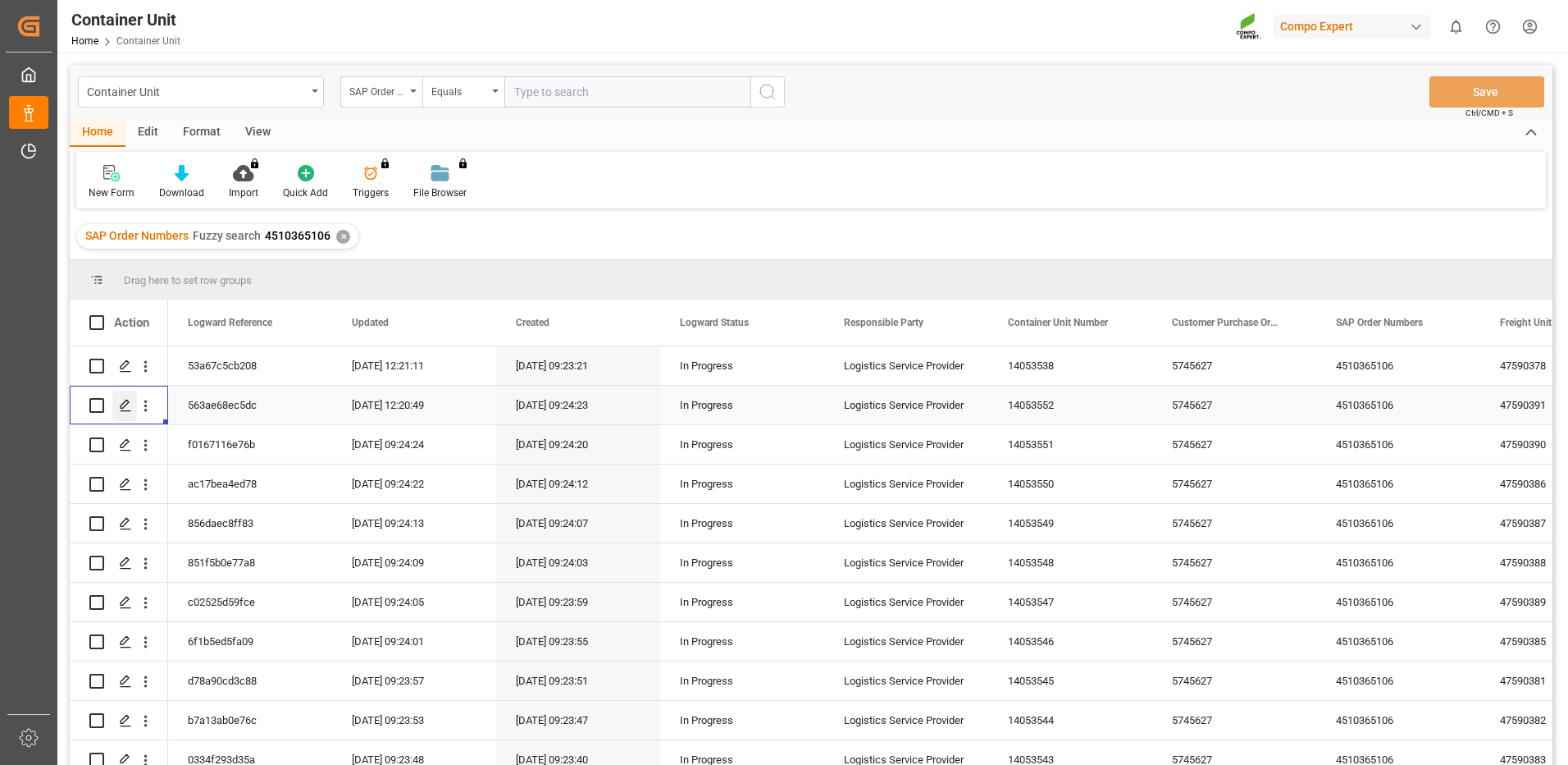
click at [127, 399] on icon "Press SPACE to select this row." at bounding box center [126, 406] width 13 height 13
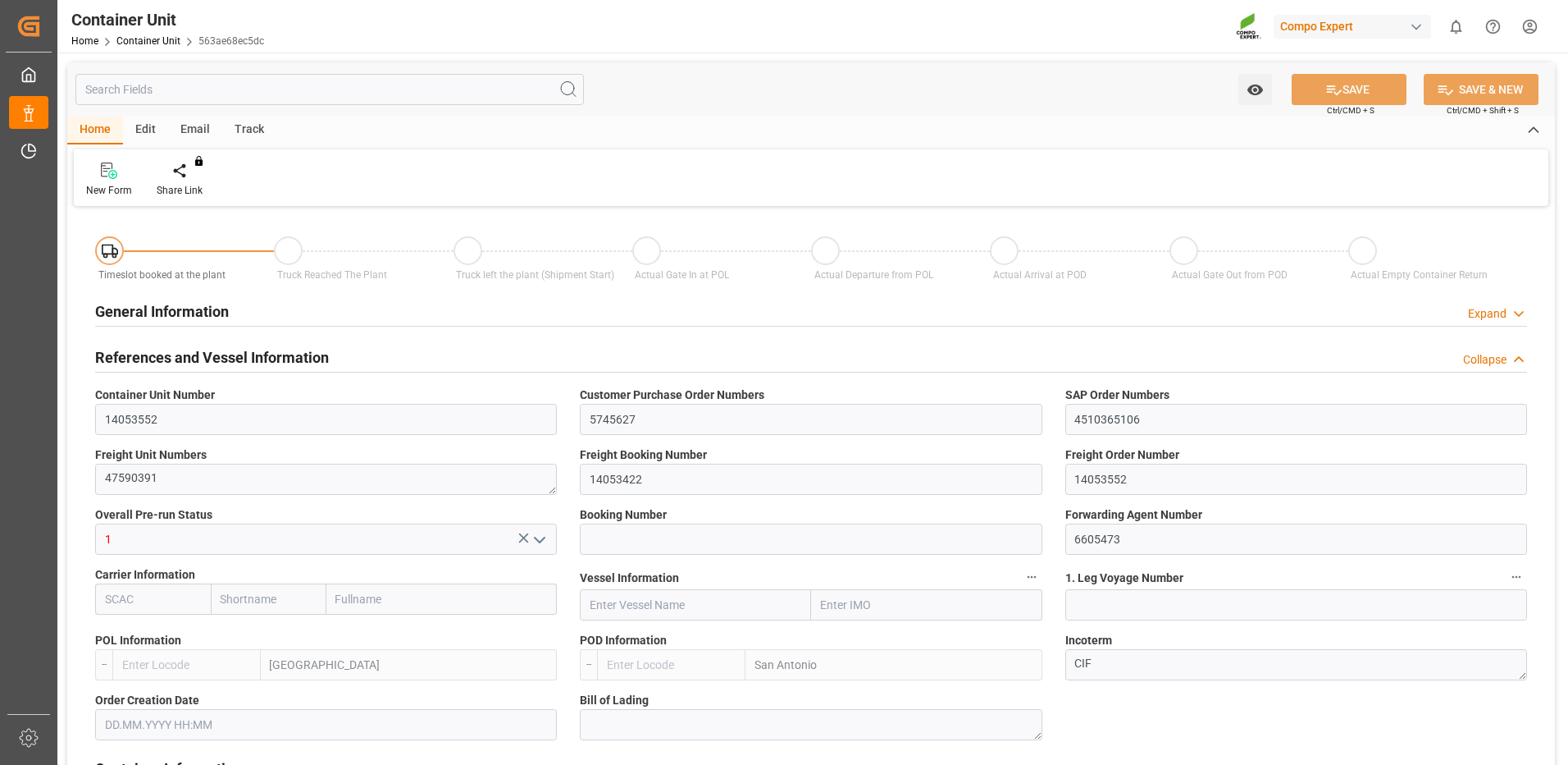
type input "ESVLC"
type input "CLSAI"
type input "7"
type input "0"
type input "8"
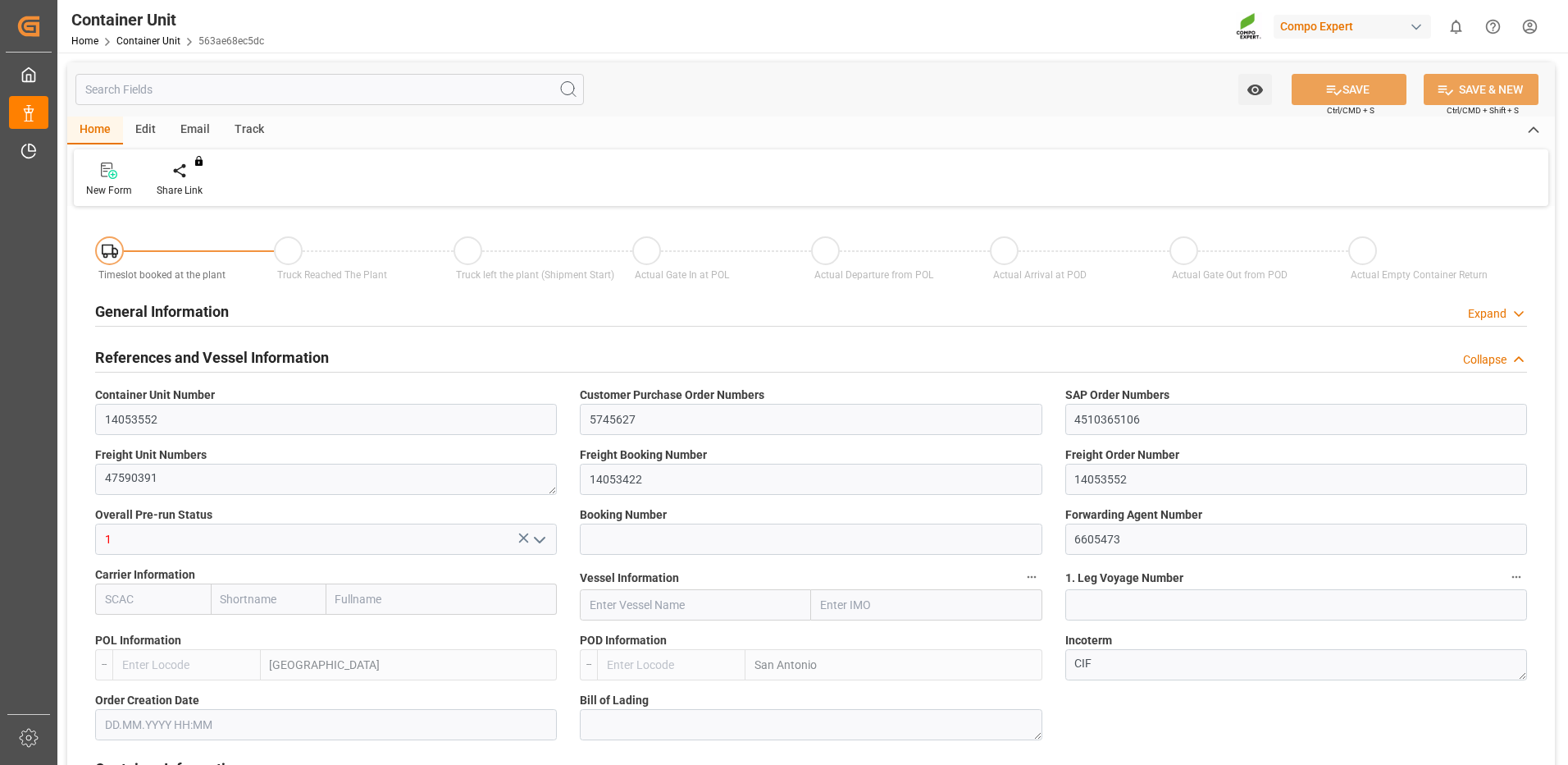
type input "0"
type input "420"
type input "24576"
type input "[DATE] 09:22"
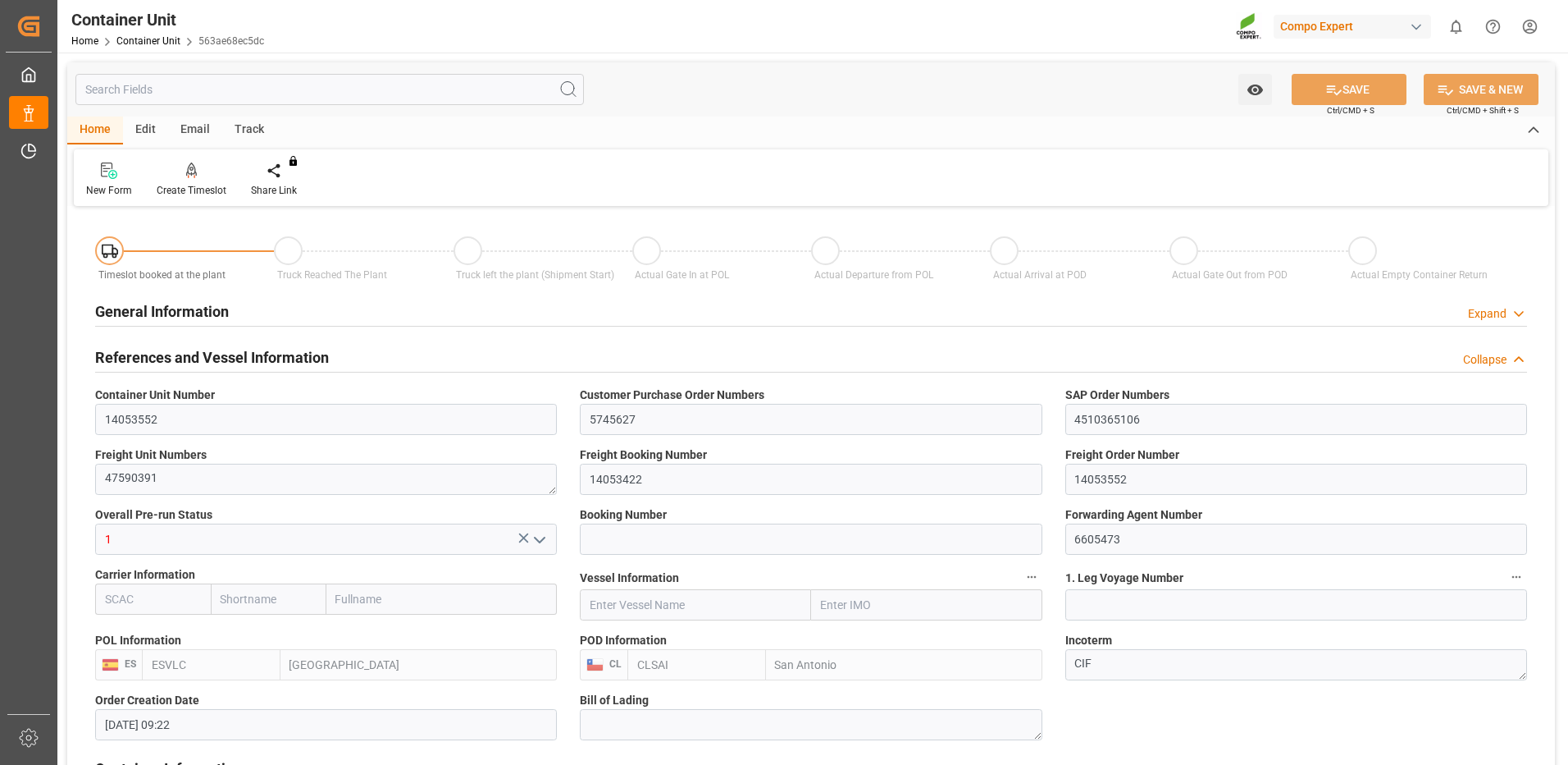
type input "06.10.2025"
click at [195, 195] on div "Create Timeslot" at bounding box center [191, 190] width 69 height 15
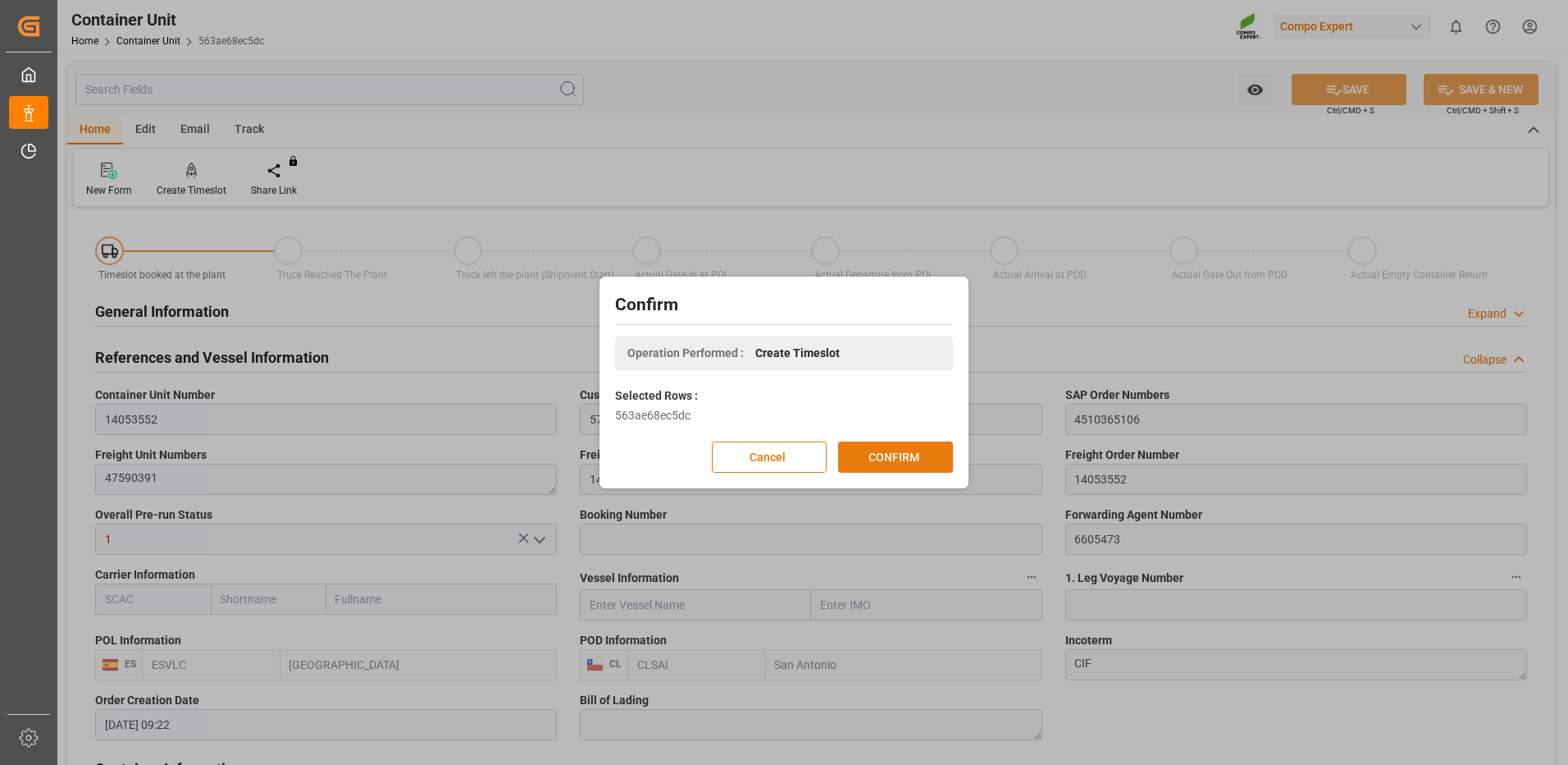
drag, startPoint x: 922, startPoint y: 467, endPoint x: 926, endPoint y: 455, distance: 12.6
click at [925, 458] on button "CONFIRM" at bounding box center [896, 457] width 115 height 31
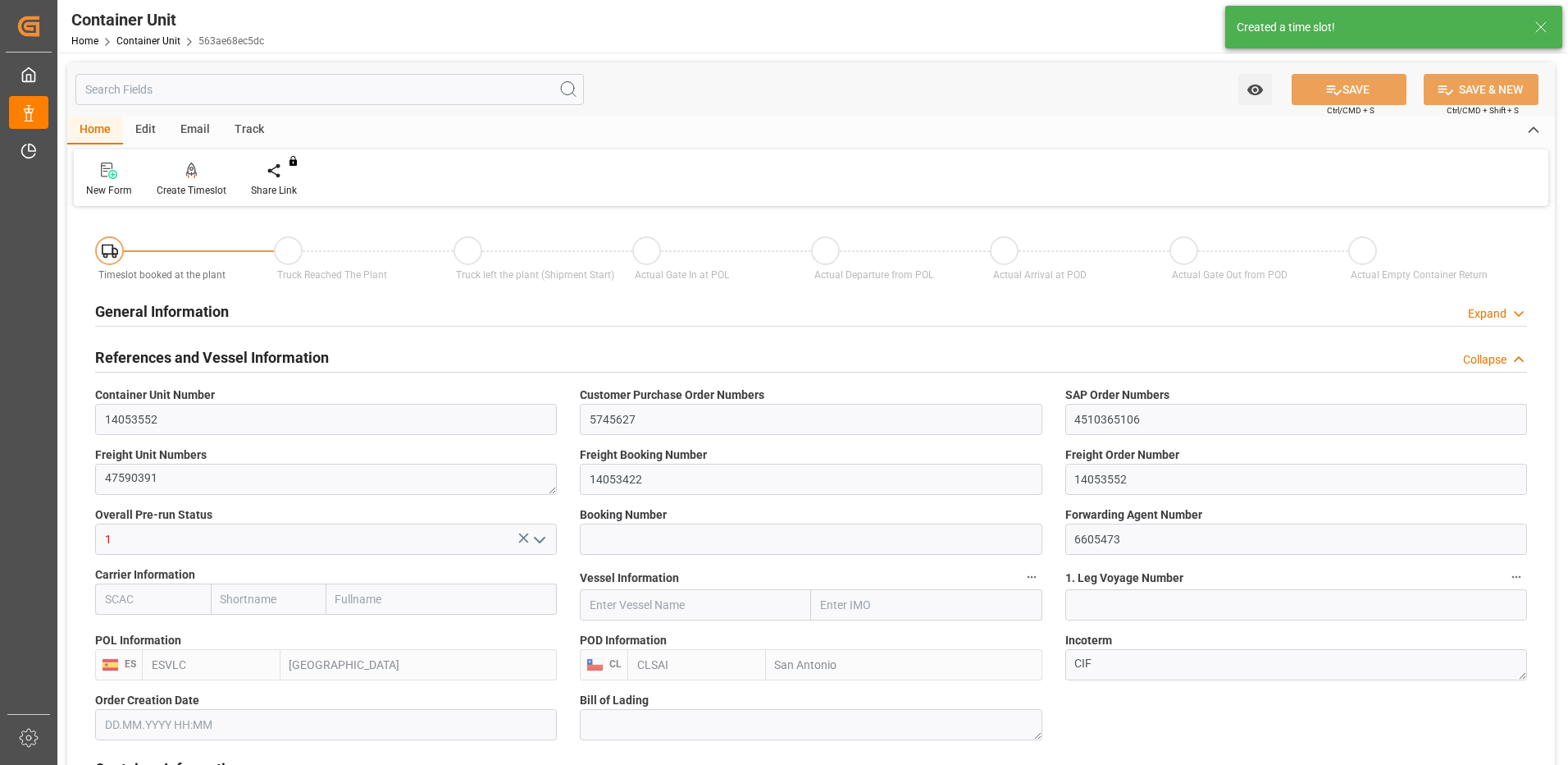
type input "[DATE] 09:22"
type input "06.10.2025"
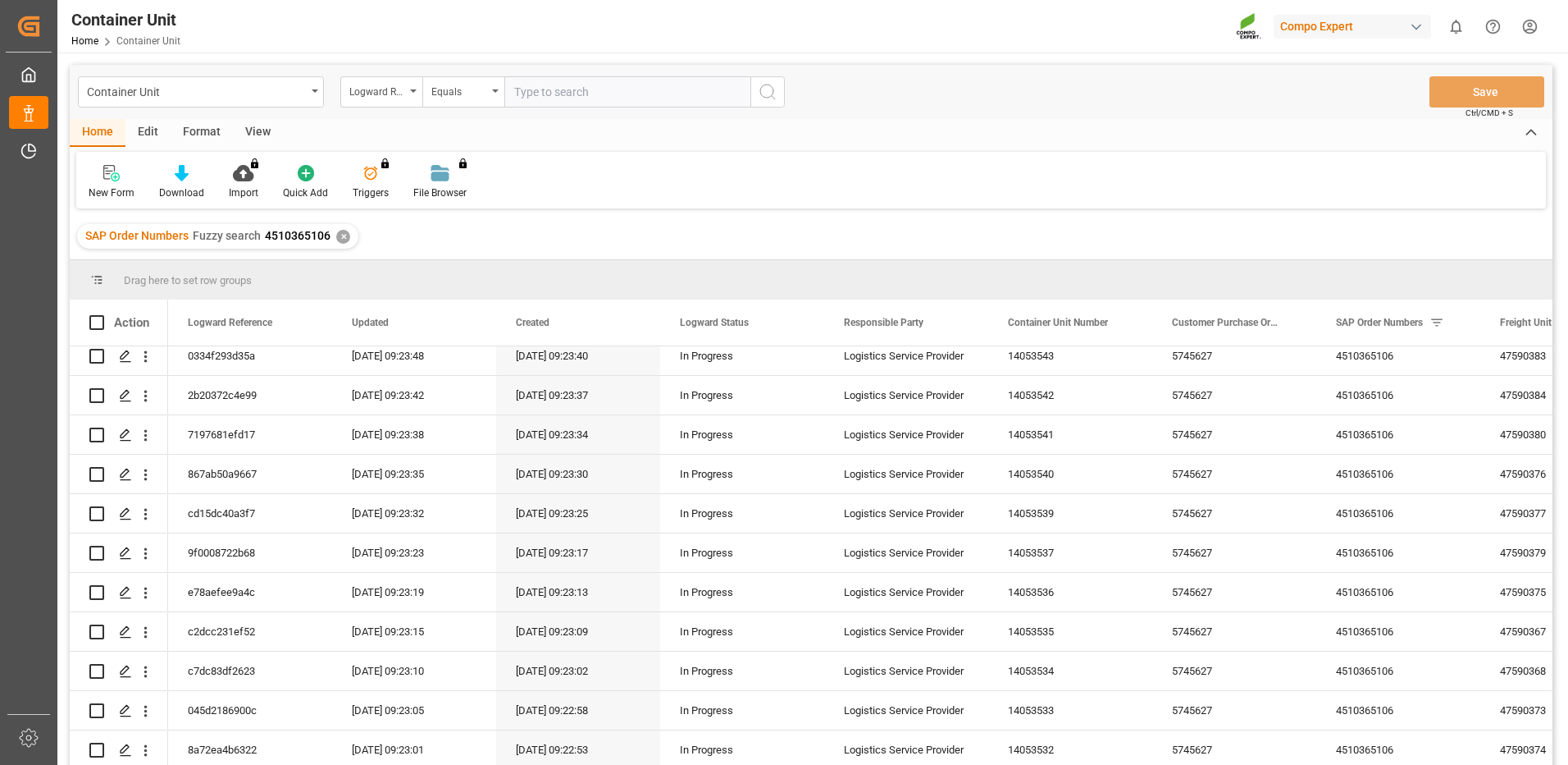
scroll to position [243, 0]
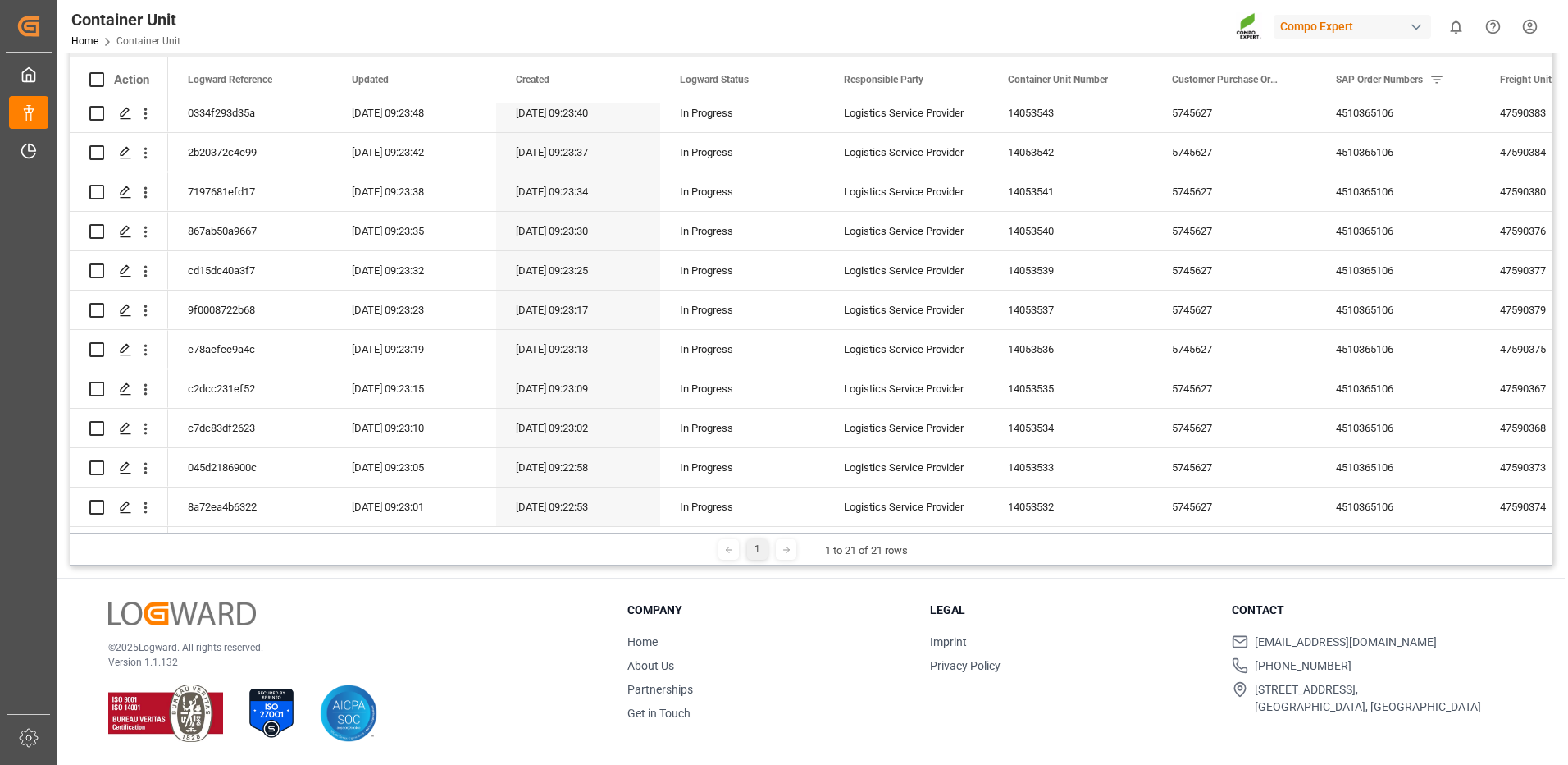
drag, startPoint x: 981, startPoint y: 572, endPoint x: 1178, endPoint y: 572, distance: 197.0
click at [1178, 572] on div "Container Unit Logward Reference Equals Save Ctrl/CMD + S Home Edit Format View…" at bounding box center [811, 287] width 1508 height 955
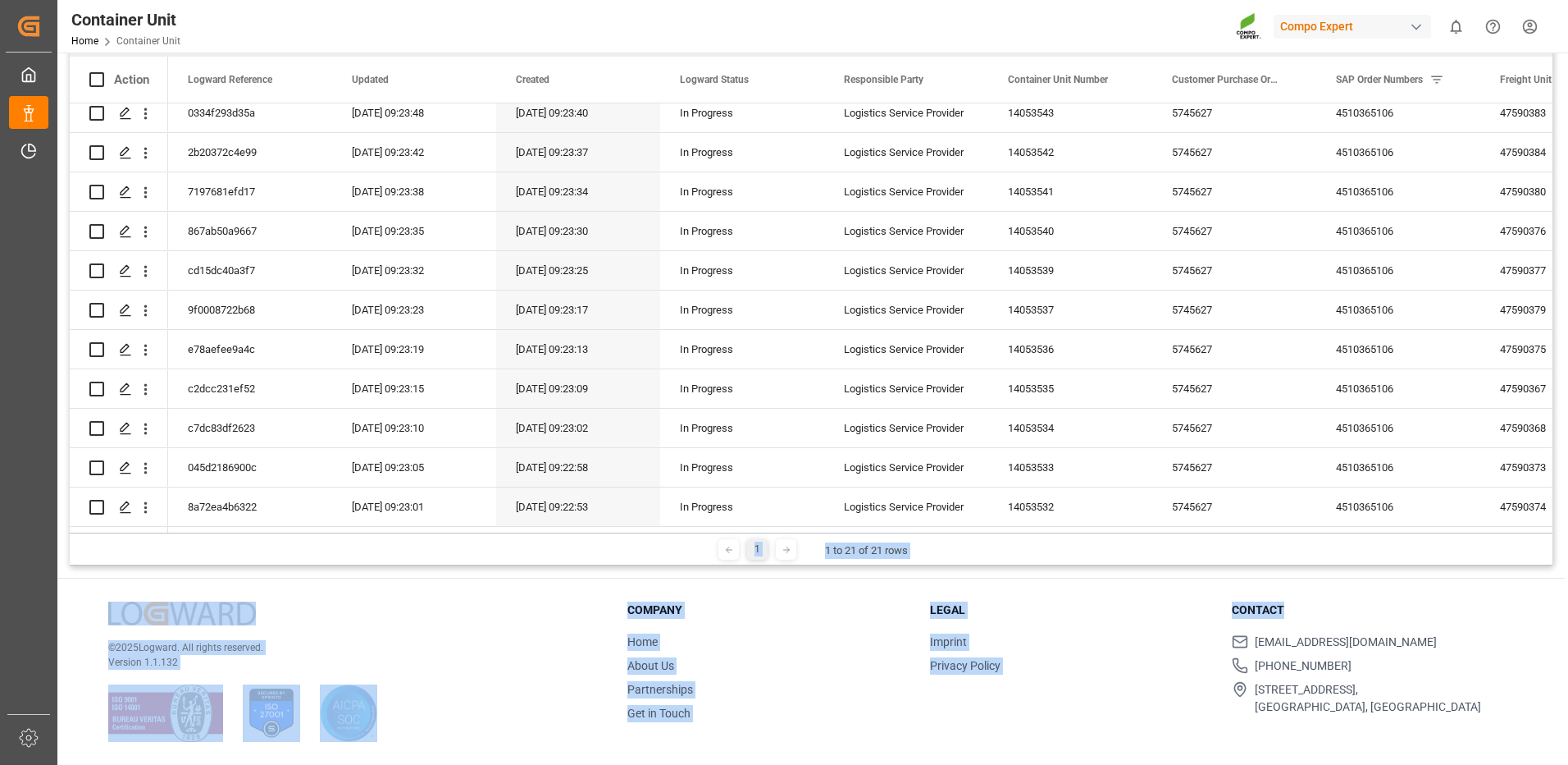
drag, startPoint x: 1457, startPoint y: 568, endPoint x: 1566, endPoint y: 568, distance: 109.0
click at [1565, 568] on div "Container Unit Home Container Unit Compo Expert 0 Notifications Only show unrea…" at bounding box center [811, 382] width 1508 height 765
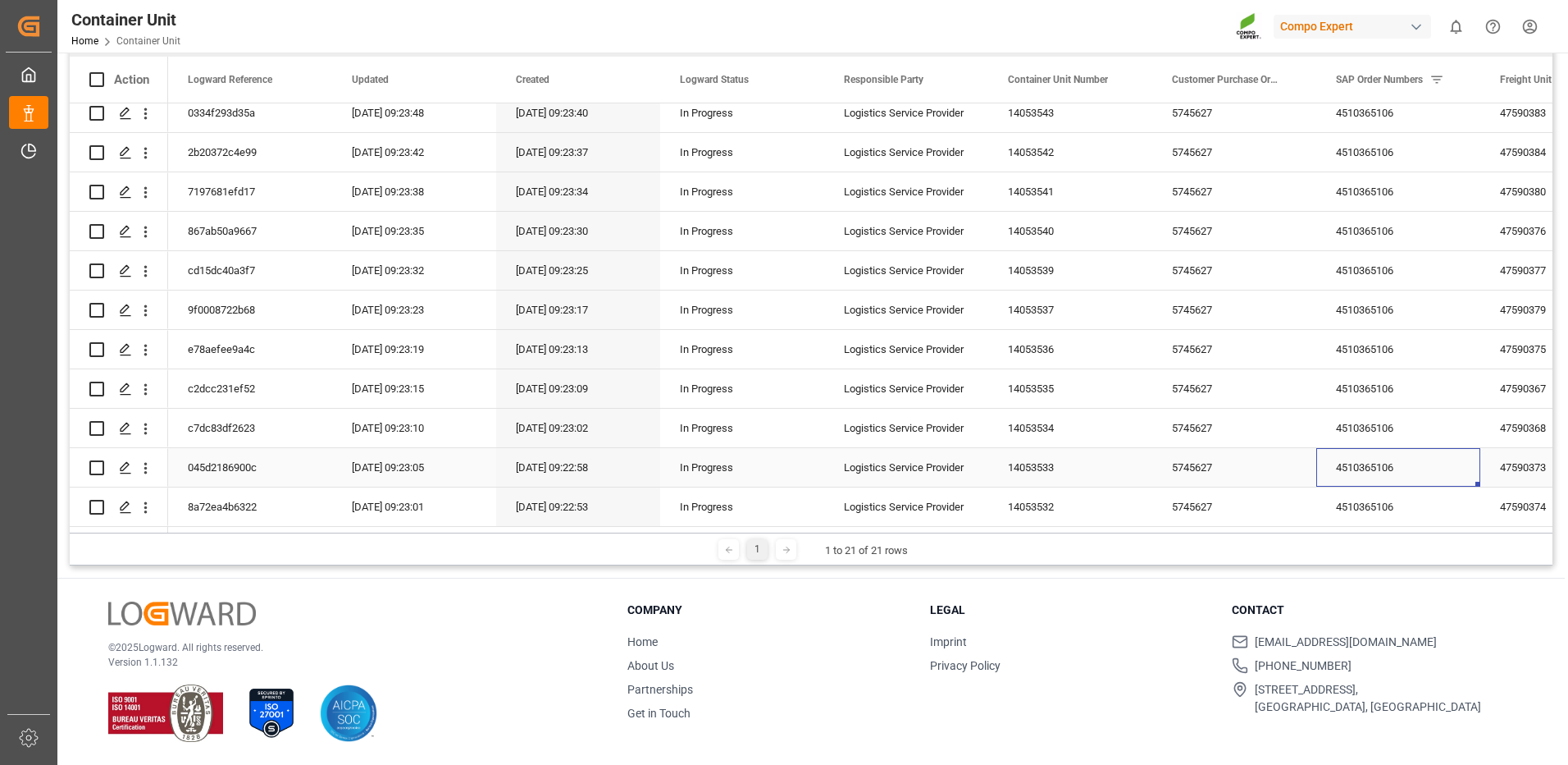
drag, startPoint x: 1566, startPoint y: 568, endPoint x: 1452, endPoint y: 454, distance: 161.2
click at [1452, 454] on div "4510365106" at bounding box center [1399, 468] width 164 height 39
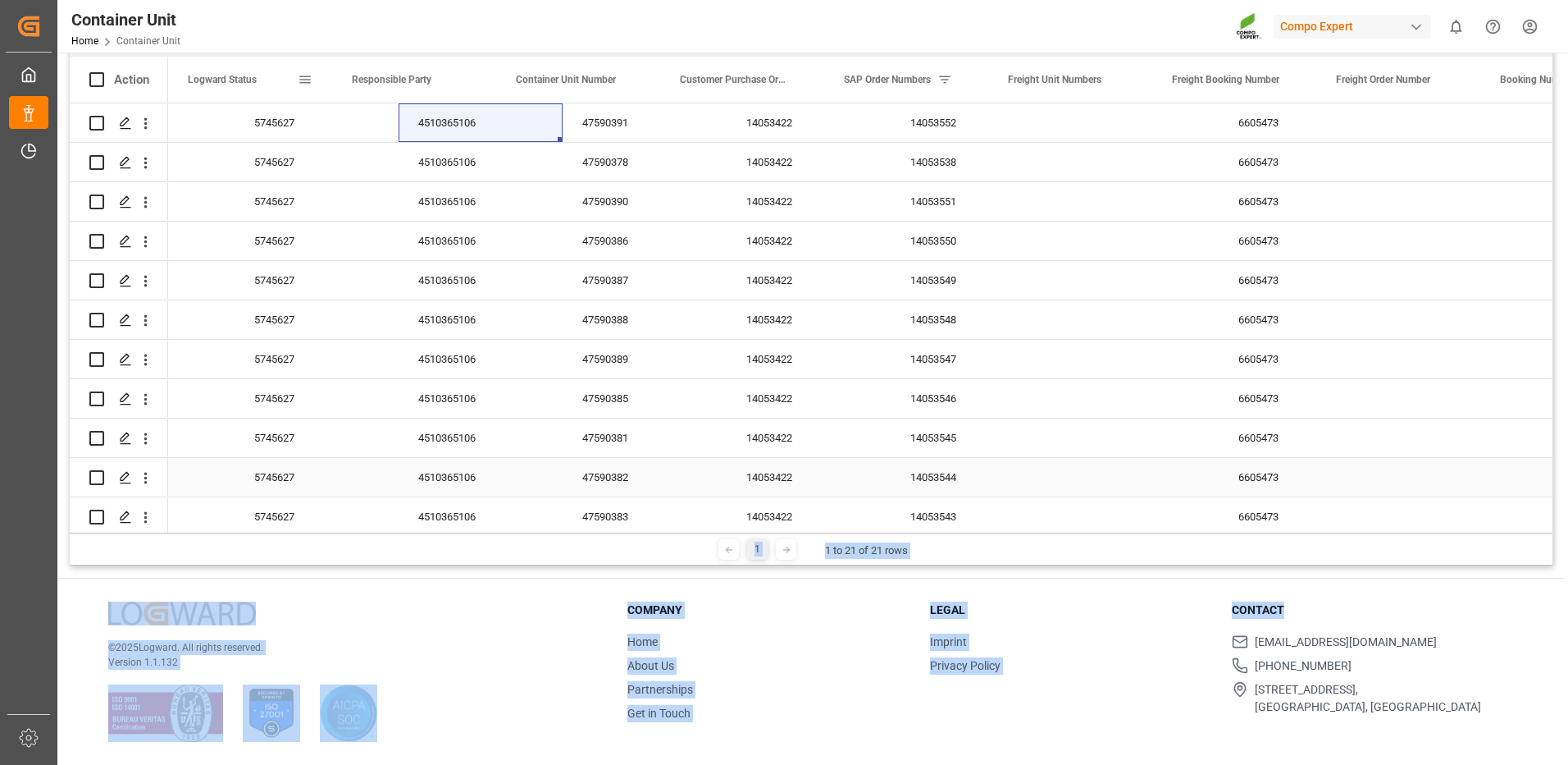
scroll to position [0, 0]
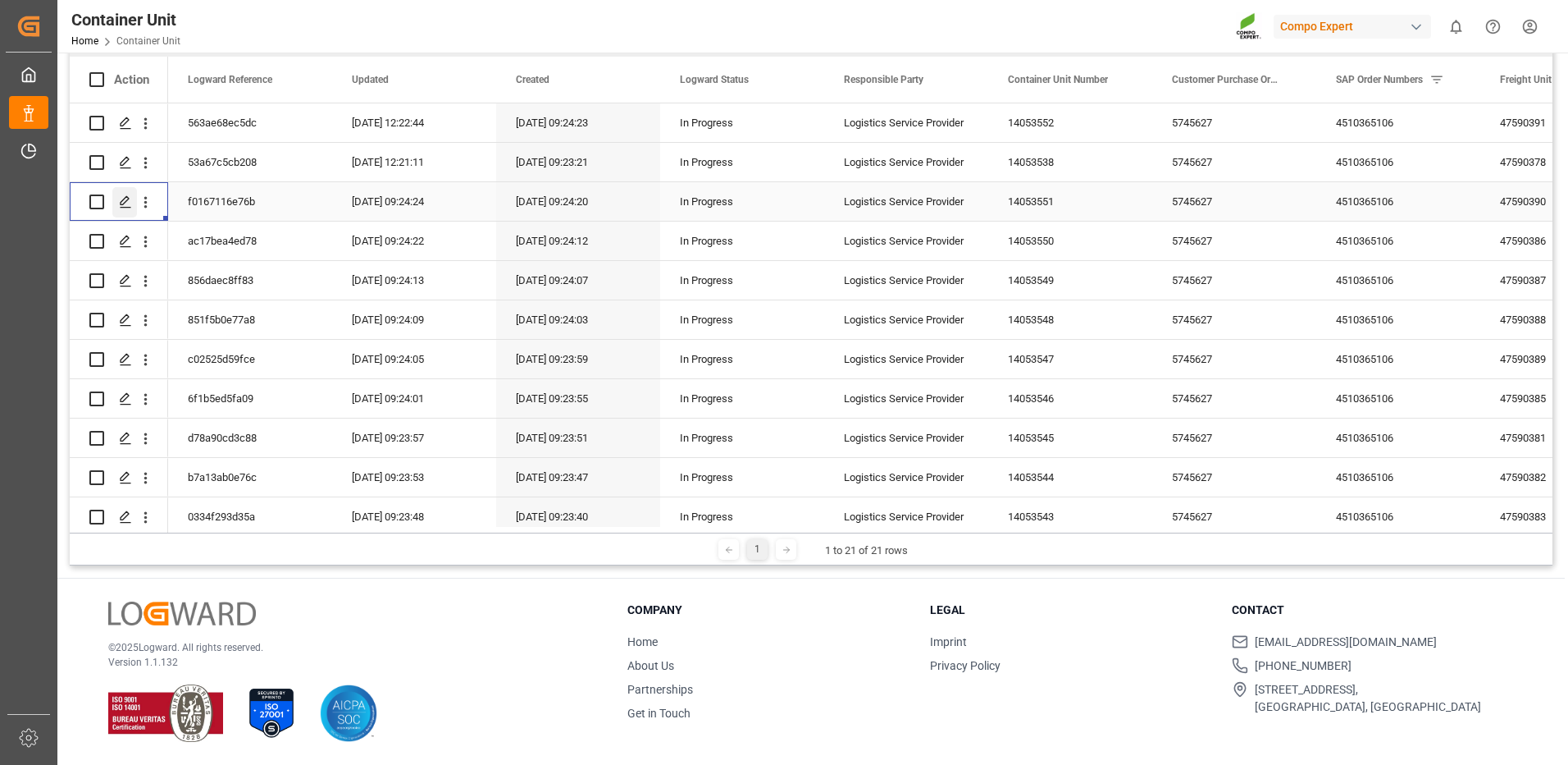
click at [128, 200] on polygon "Press SPACE to select this row." at bounding box center [125, 200] width 8 height 8
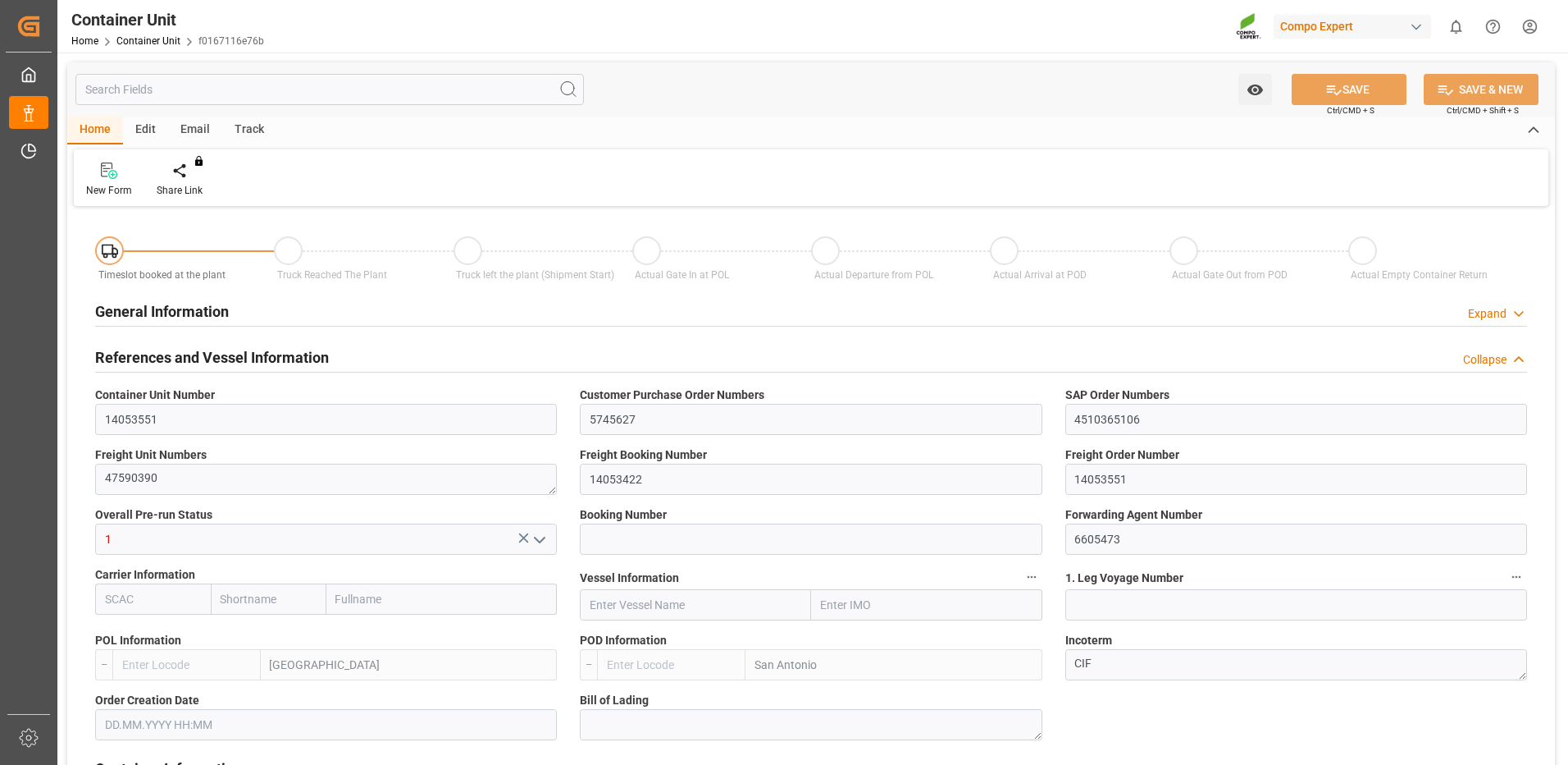
type input "ESVLC"
type input "CLSAI"
type input "7"
type input "0"
type input "8"
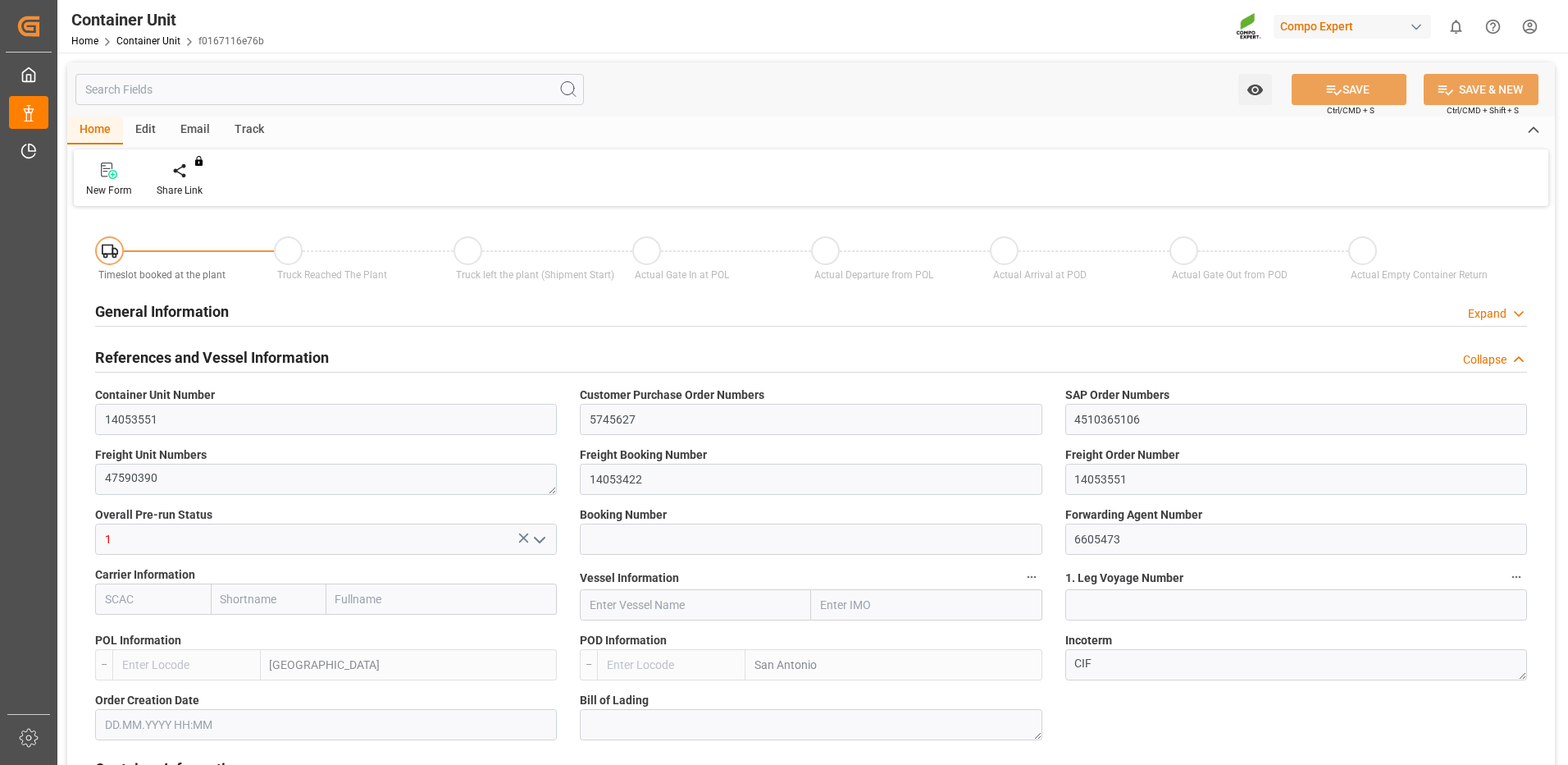
type input "0"
type input "420"
type input "24576"
type input "[DATE] 09:22"
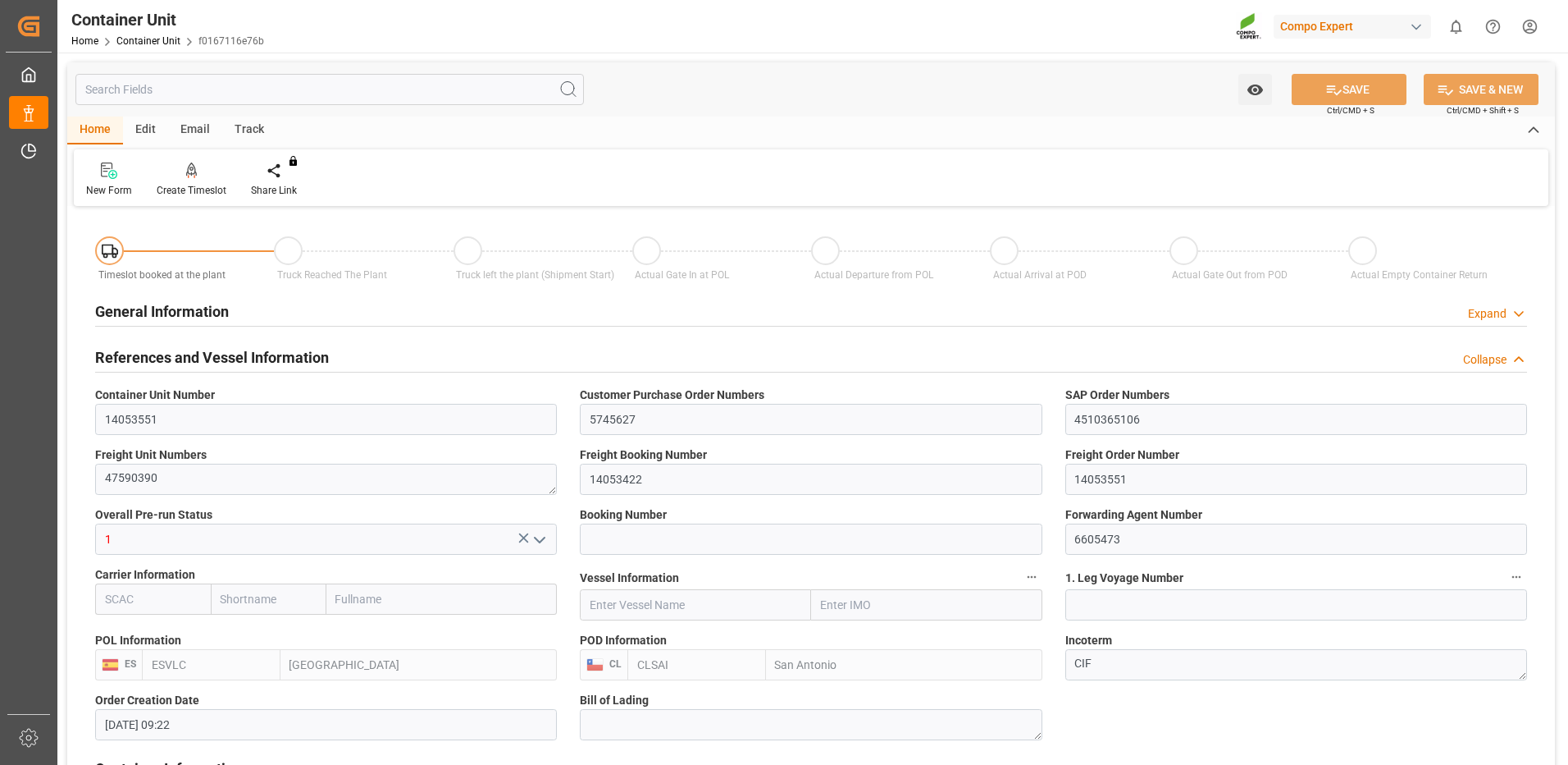
type input "06.10.2025"
click at [197, 188] on div "Create Timeslot" at bounding box center [191, 190] width 69 height 15
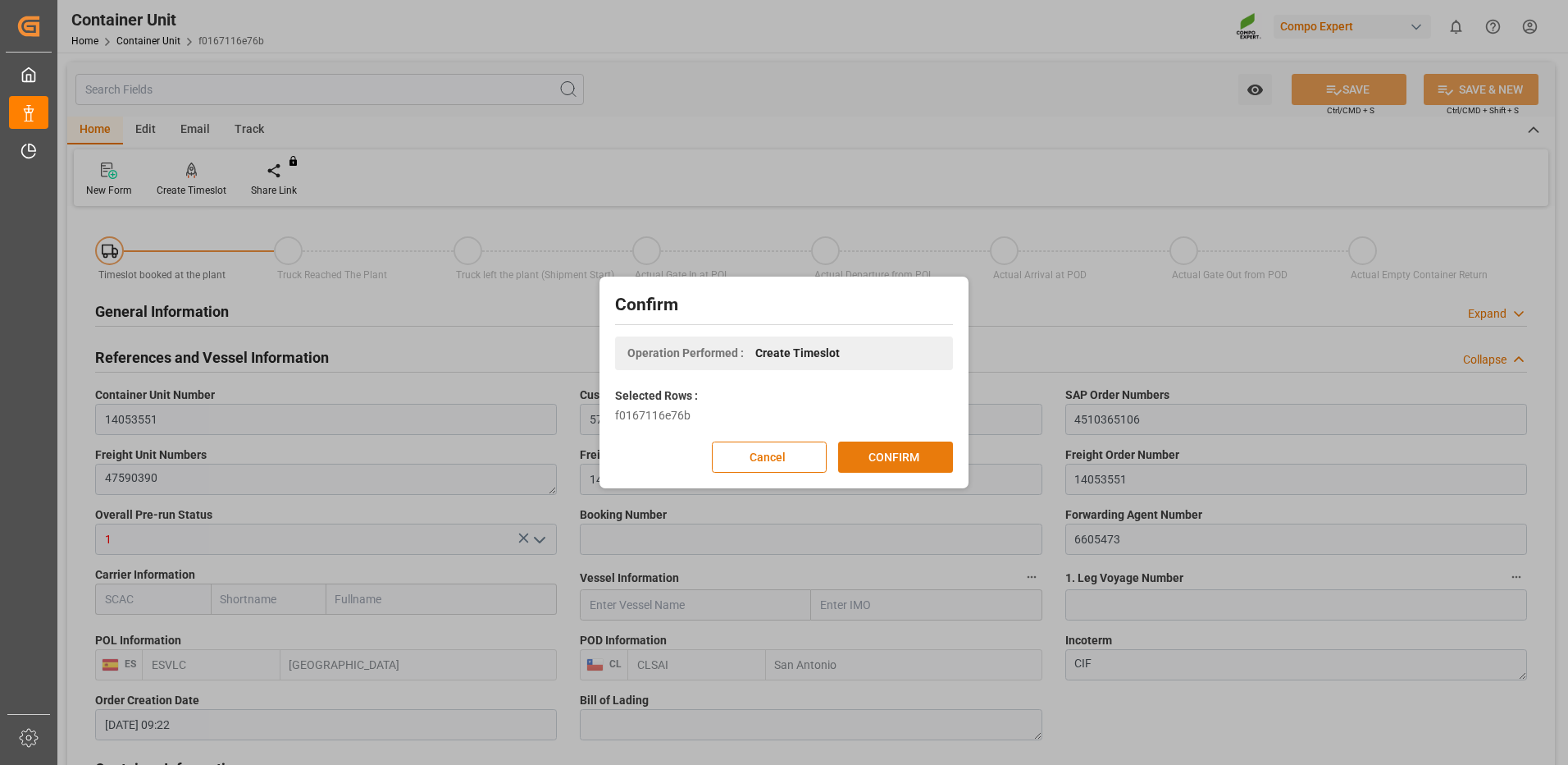
click at [875, 474] on div "Confirm Operation Performed : Create Timeslot Selected Rows : f0167116e76b Canc…" at bounding box center [784, 382] width 361 height 203
click at [876, 464] on button "CONFIRM" at bounding box center [896, 457] width 115 height 31
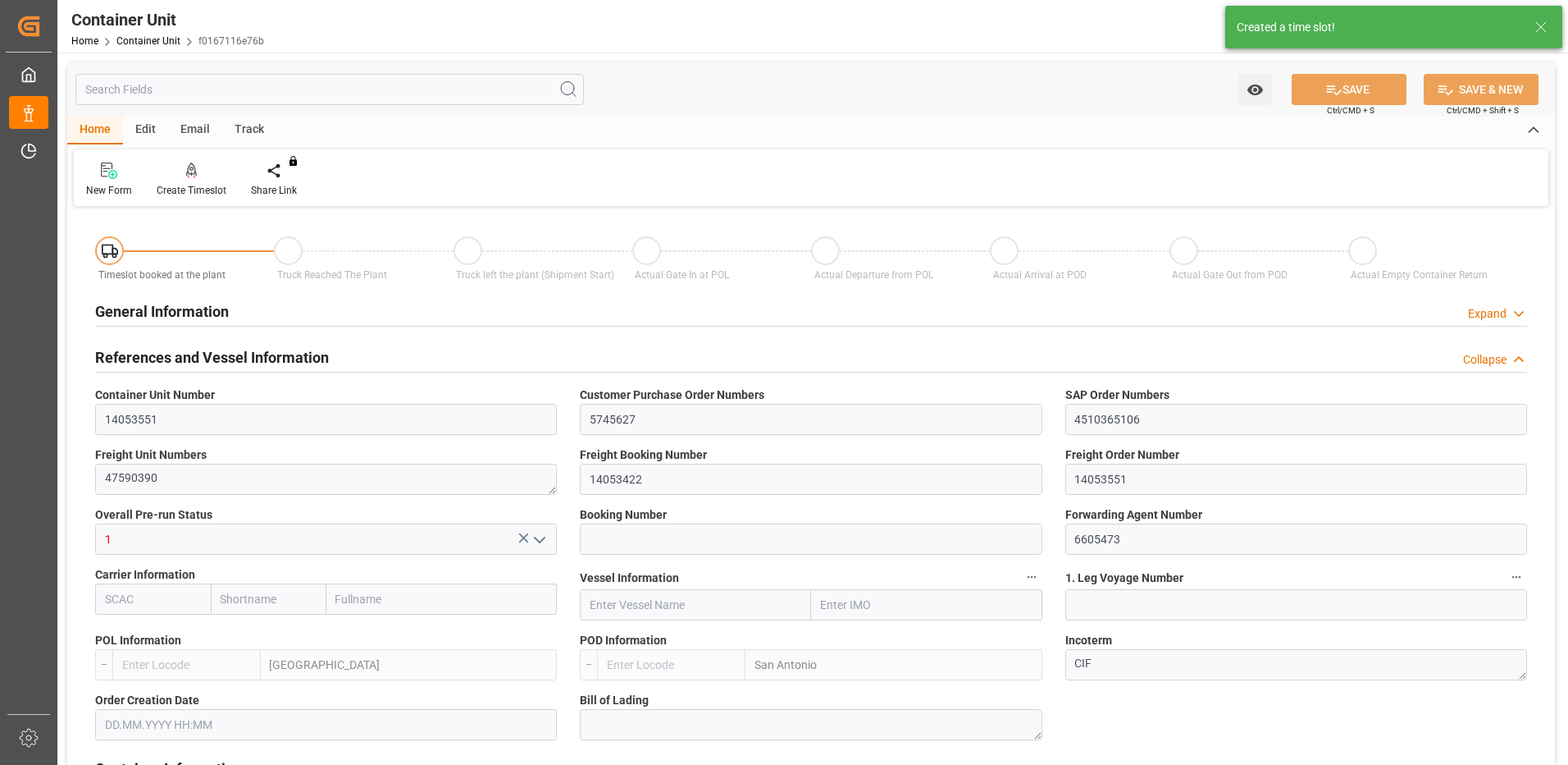
type input "ESVLC"
type input "CLSAI"
type input "7"
type input "0"
type input "8"
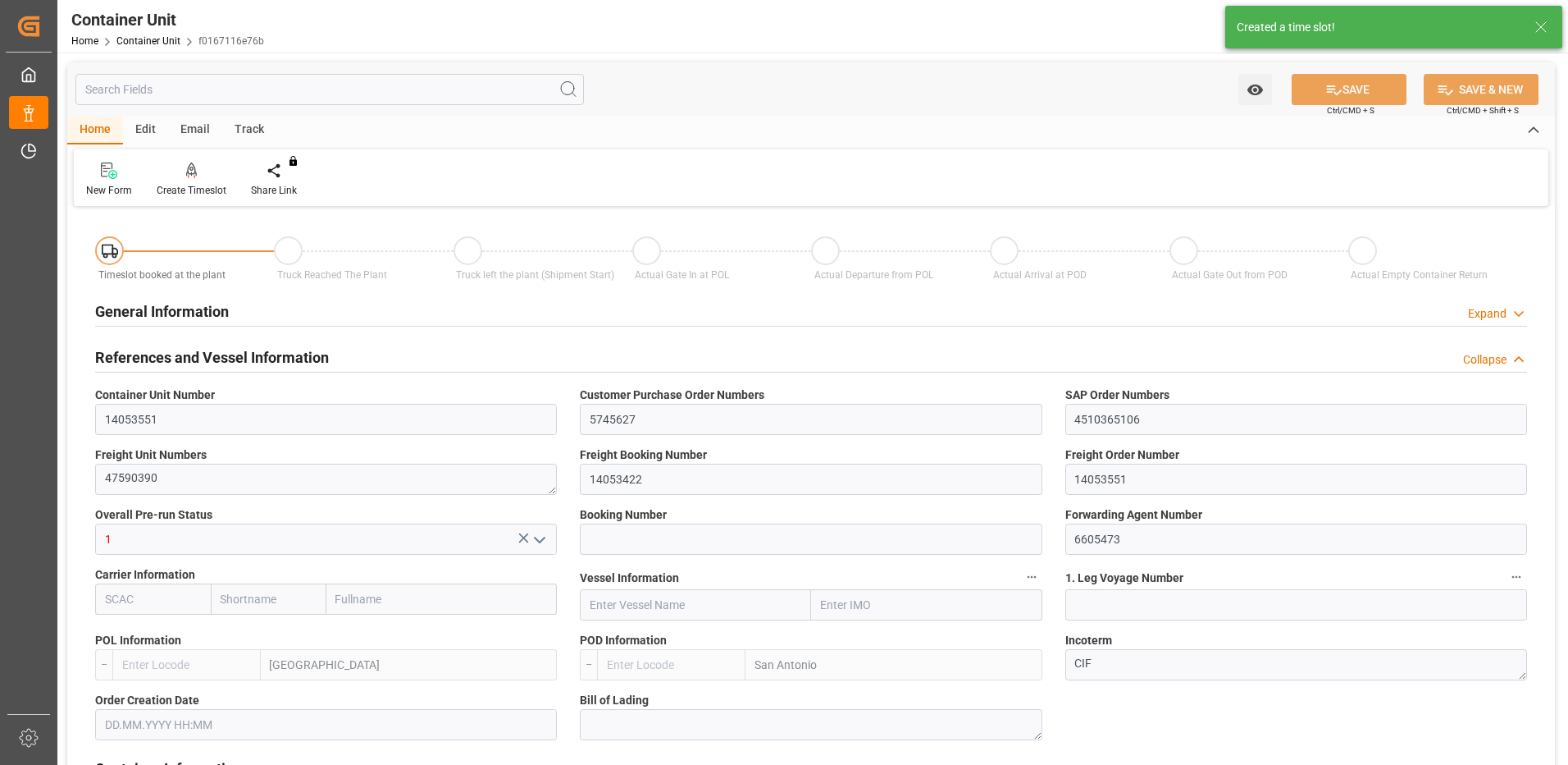
type input "0"
type input "420"
type input "24576"
type input "[DATE] 09:22"
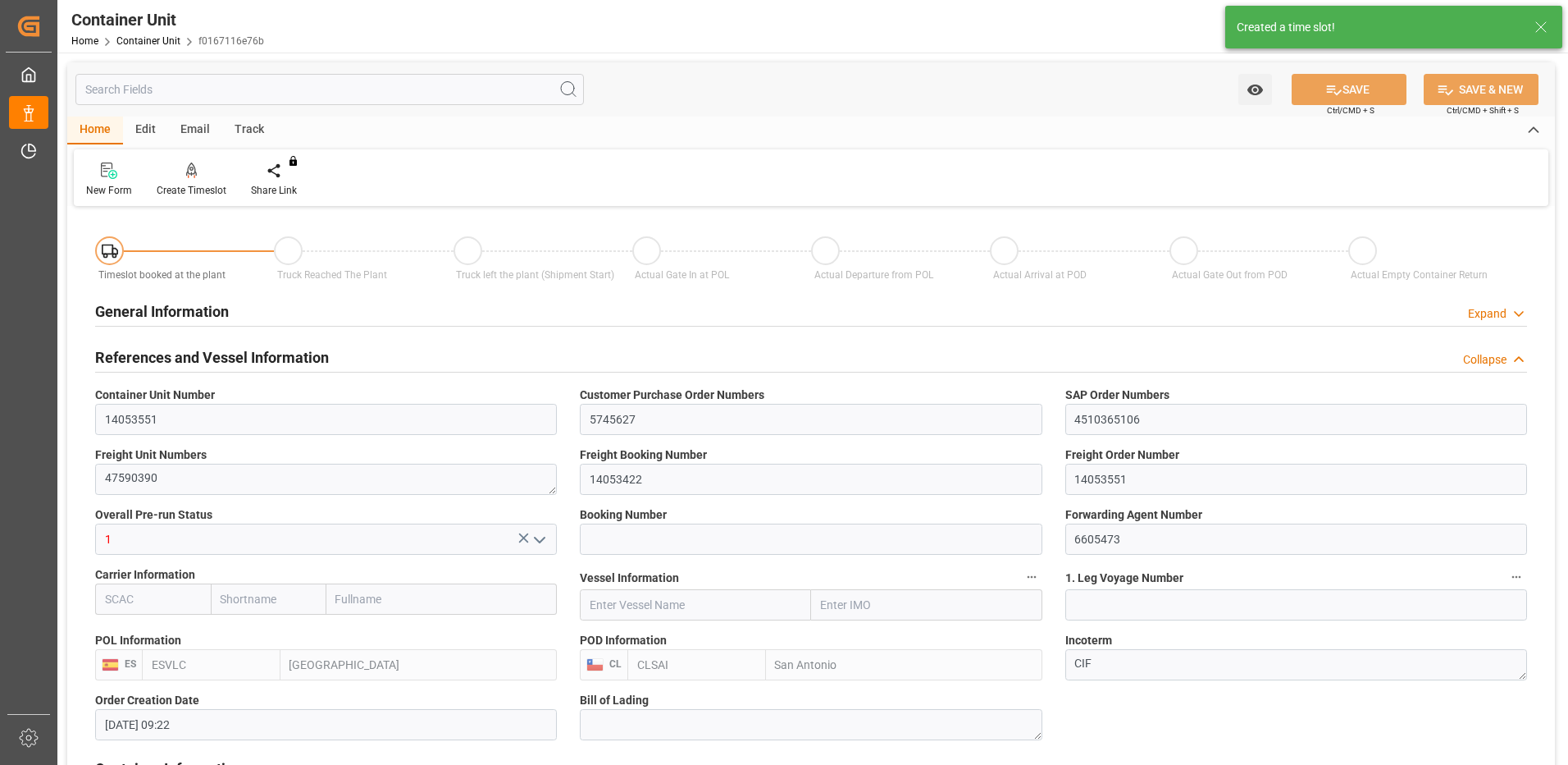
type input "06.10.2025"
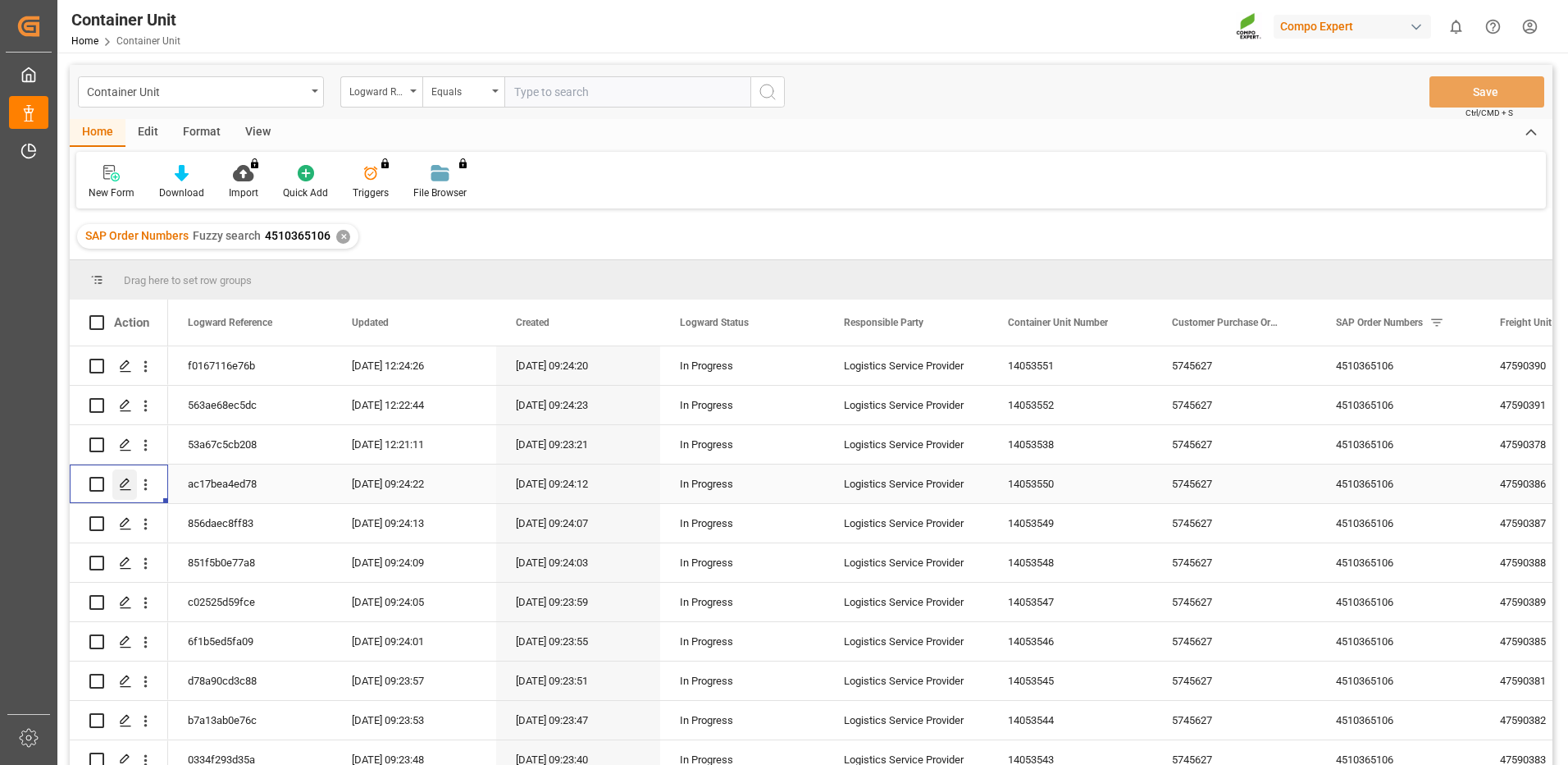
click at [121, 482] on icon "Press SPACE to select this row." at bounding box center [126, 484] width 13 height 13
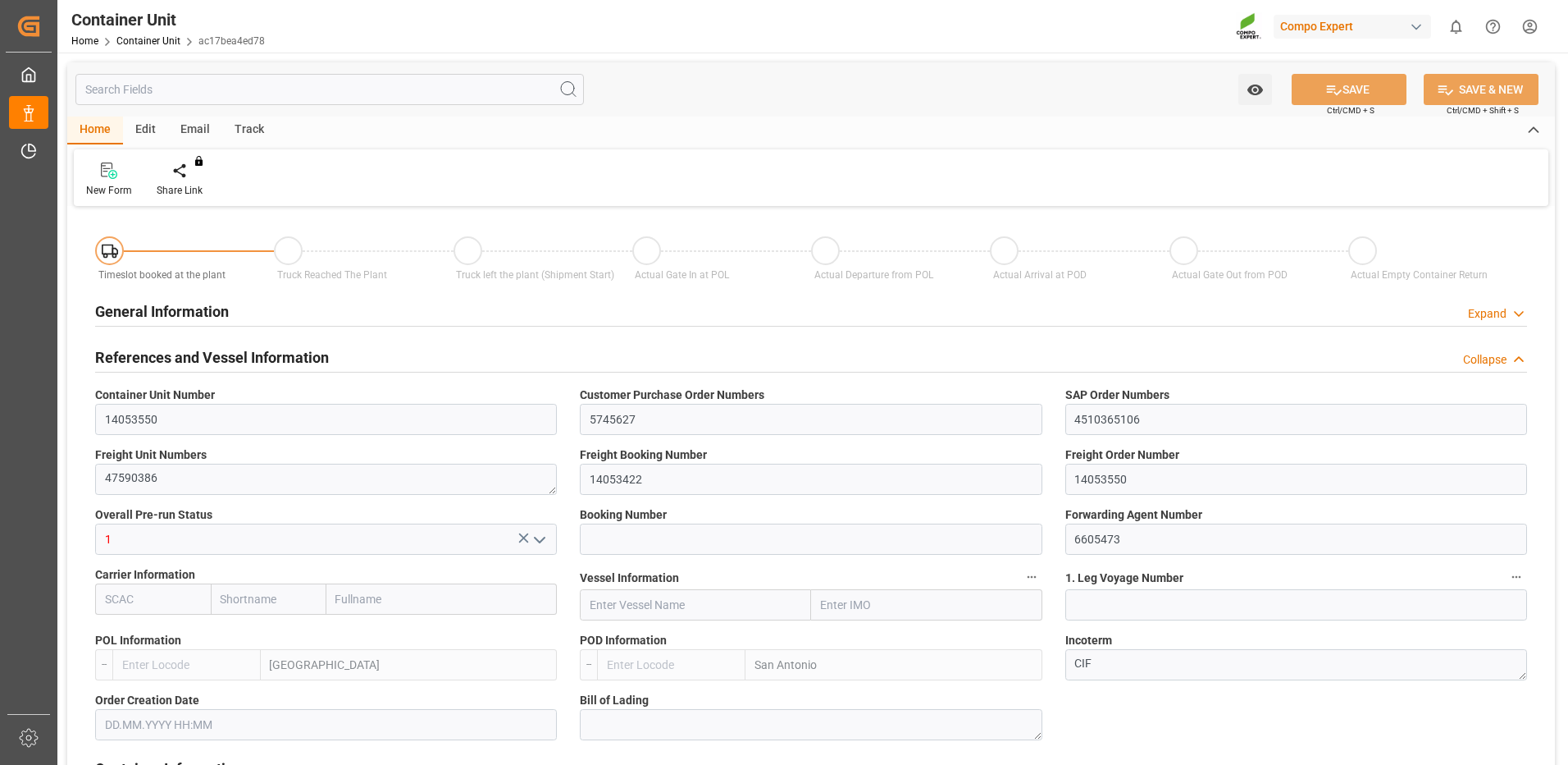
type input "ESVLC"
type input "CLSAI"
type input "7"
type input "0"
type input "8"
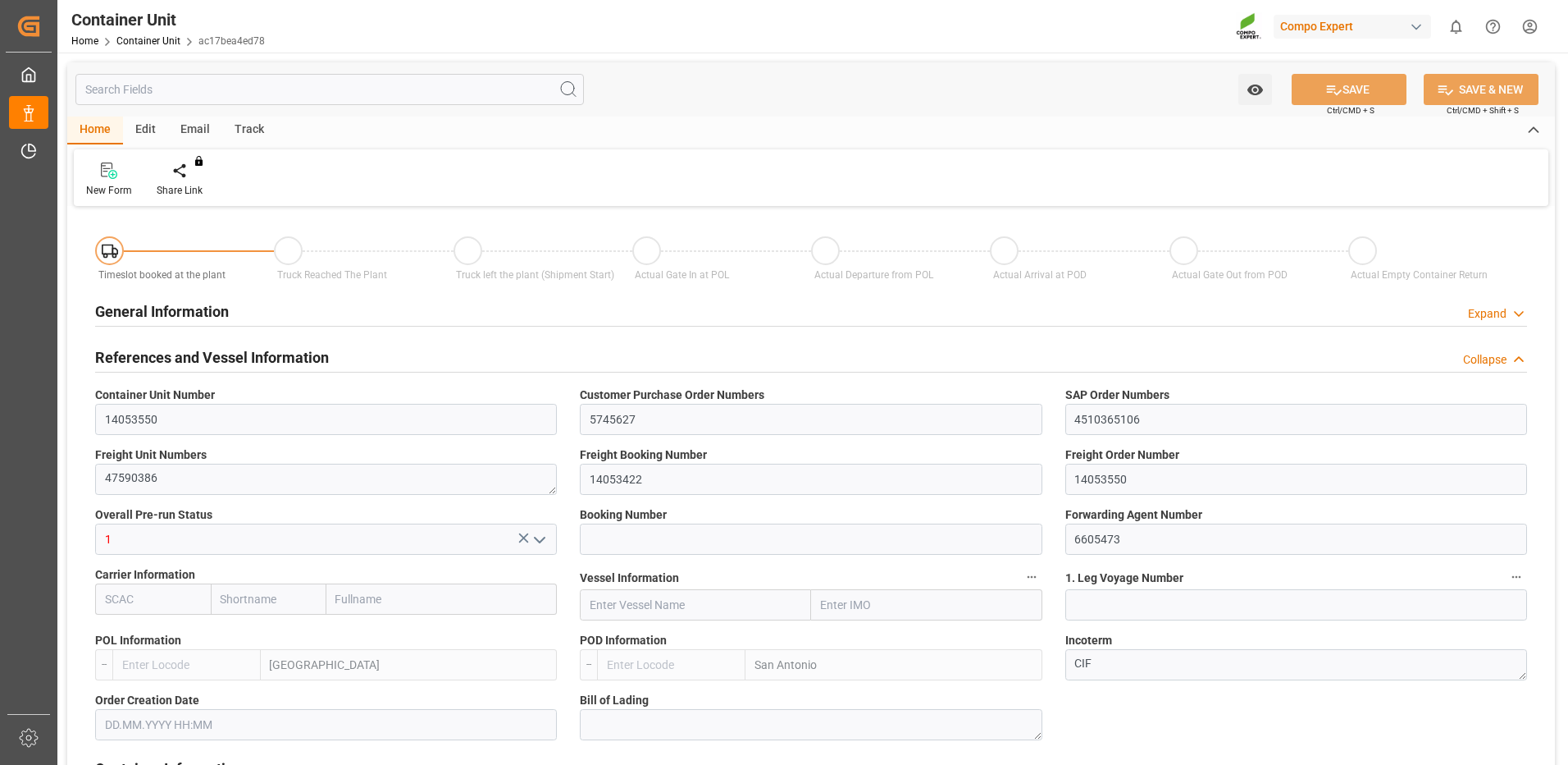
type input "0"
type input "420"
type input "24576"
type input "[DATE] 09:22"
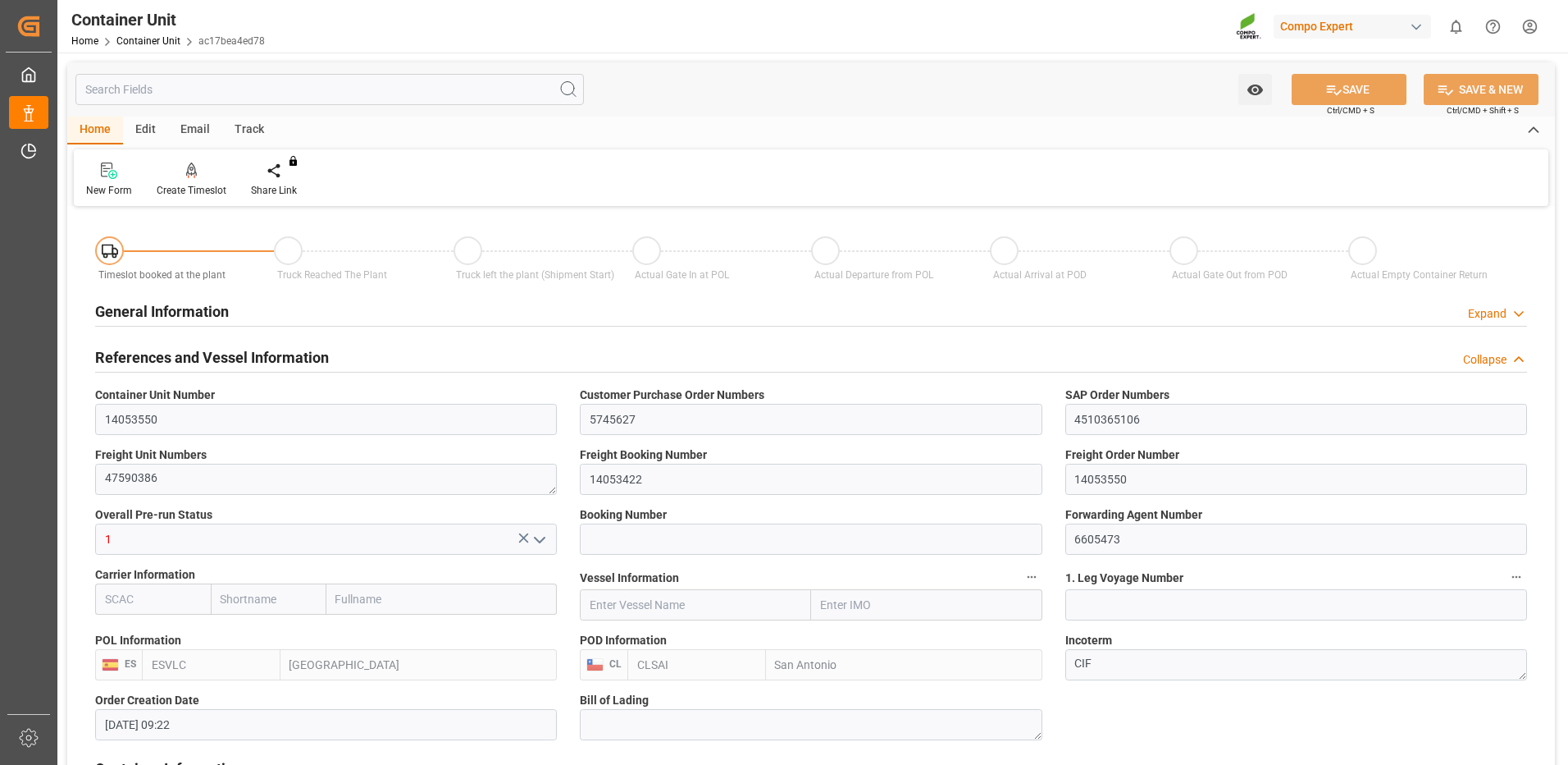
type input "06.10.2025"
click at [203, 179] on div at bounding box center [191, 170] width 69 height 18
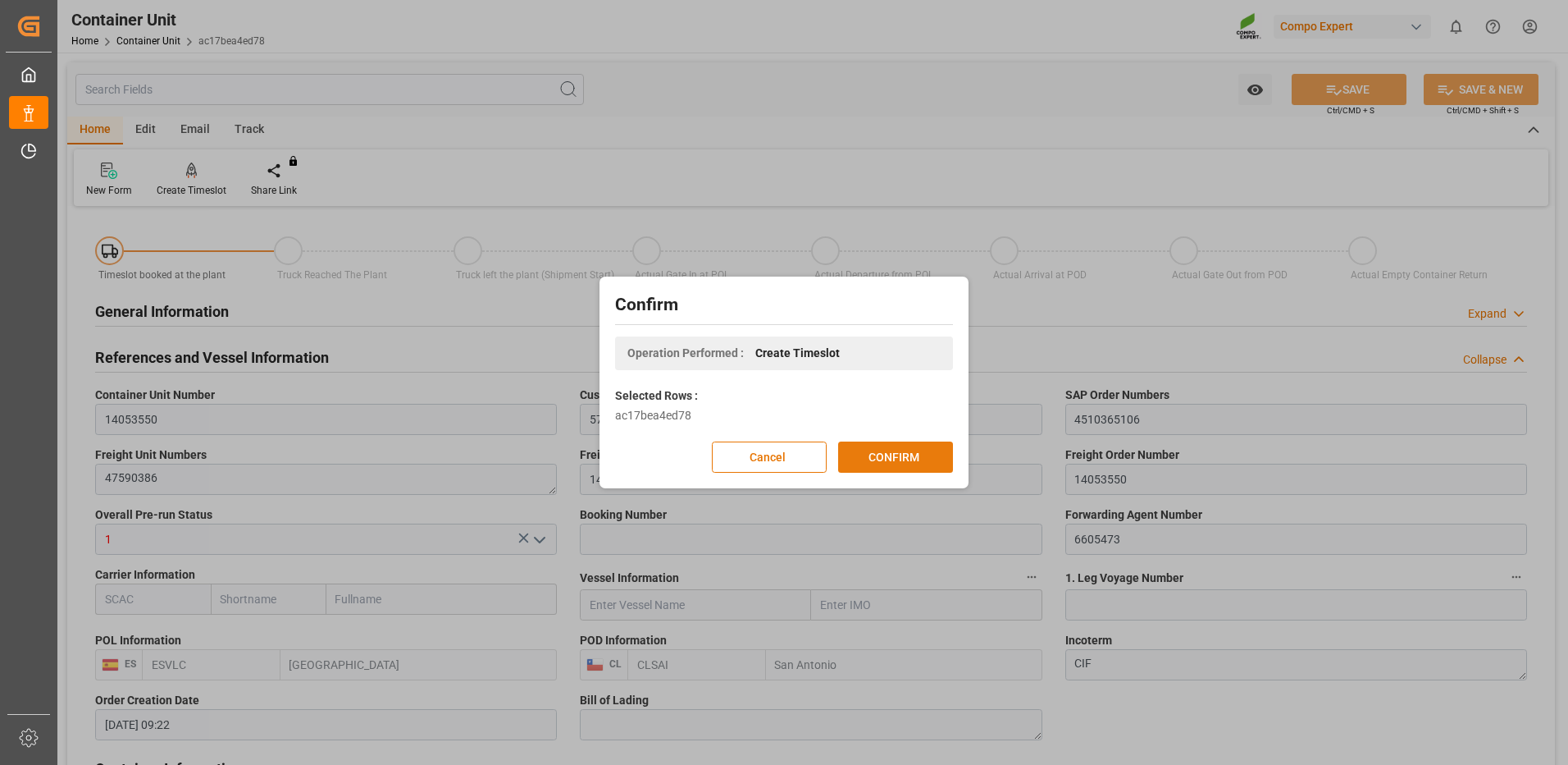
click at [890, 454] on button "CONFIRM" at bounding box center [896, 457] width 115 height 31
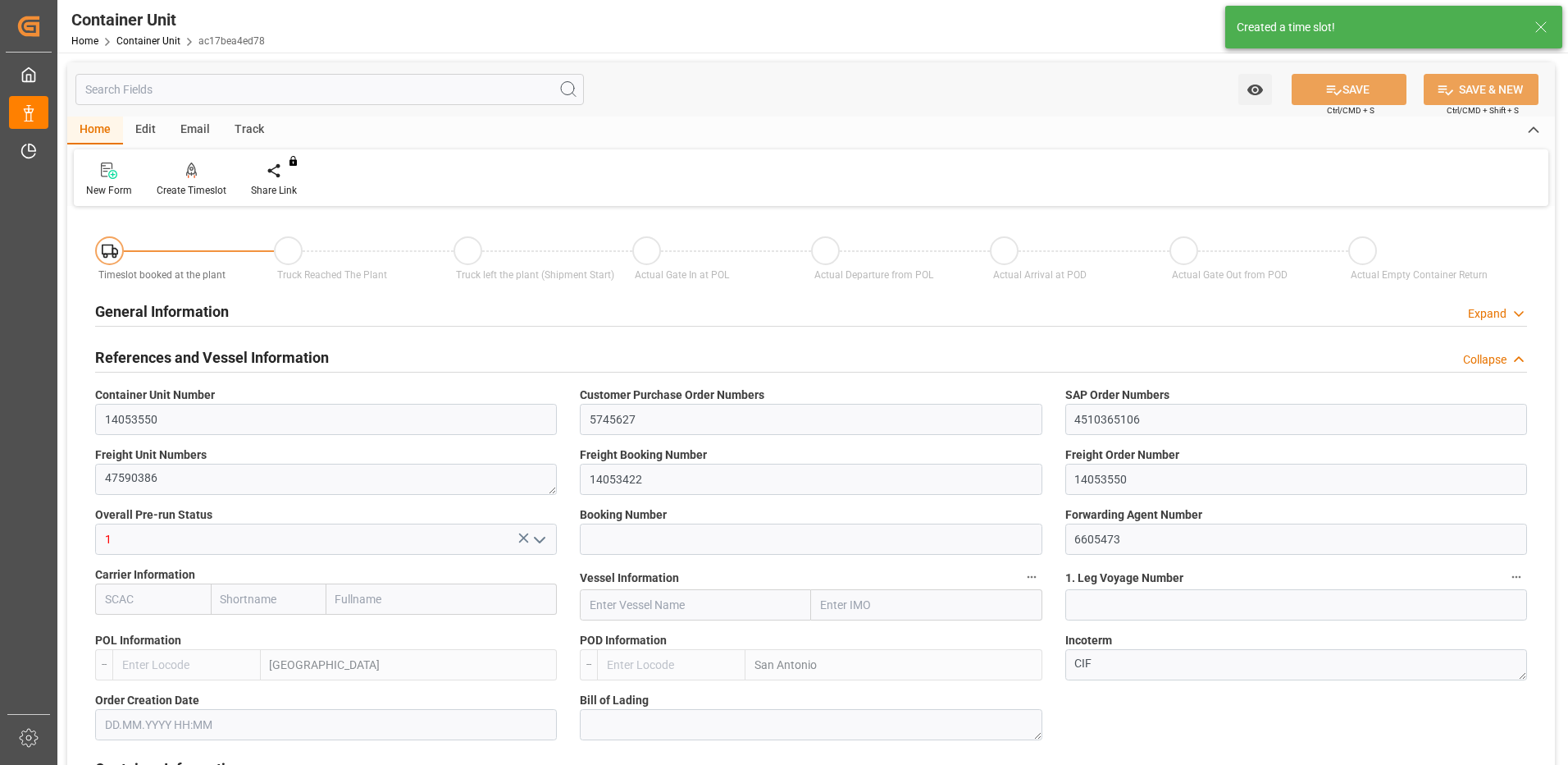
type input "ESVLC"
type input "CLSAI"
type input "7"
type input "0"
type input "8"
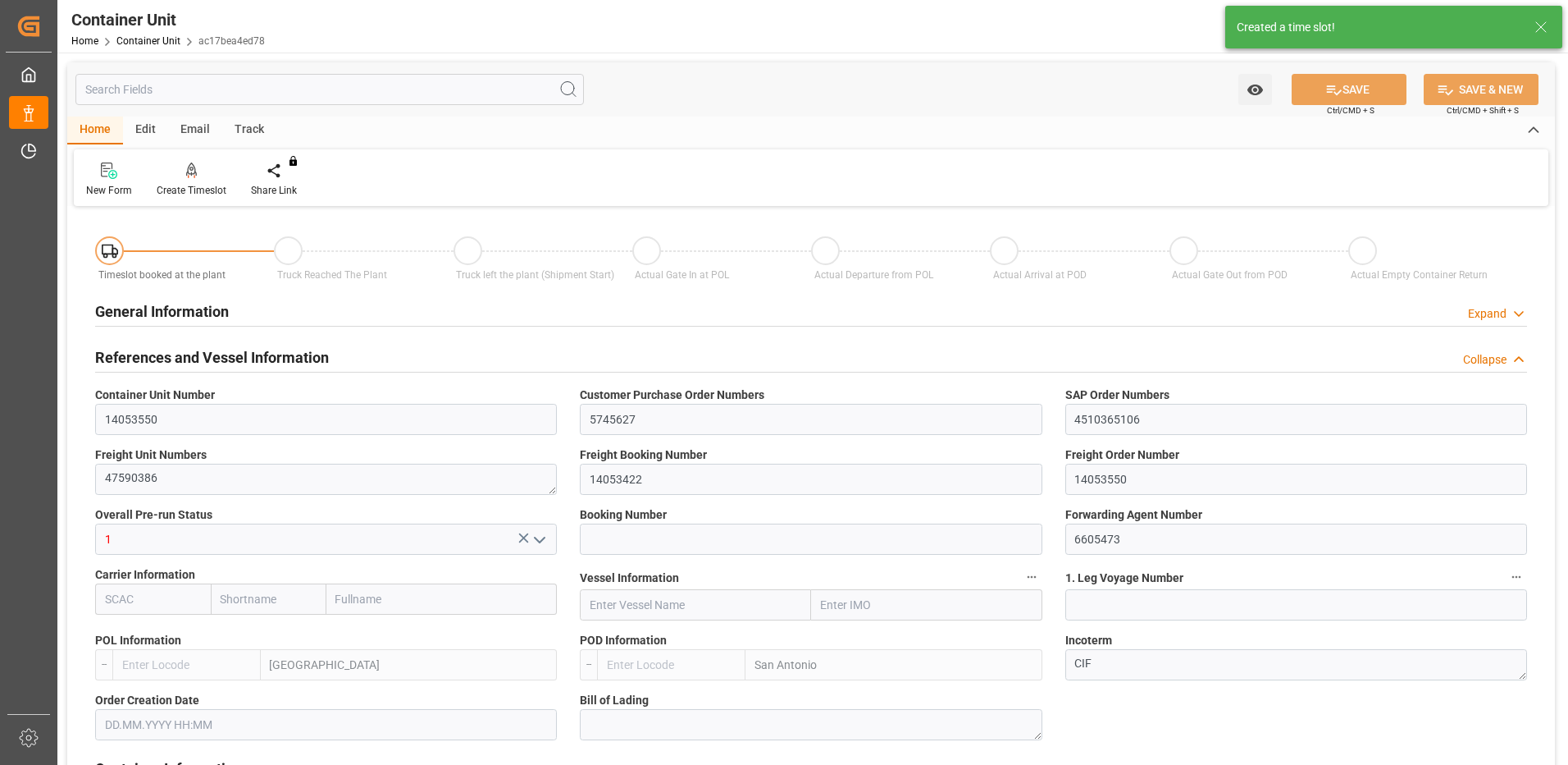
type input "0"
type input "420"
type input "24576"
type input "[DATE] 09:22"
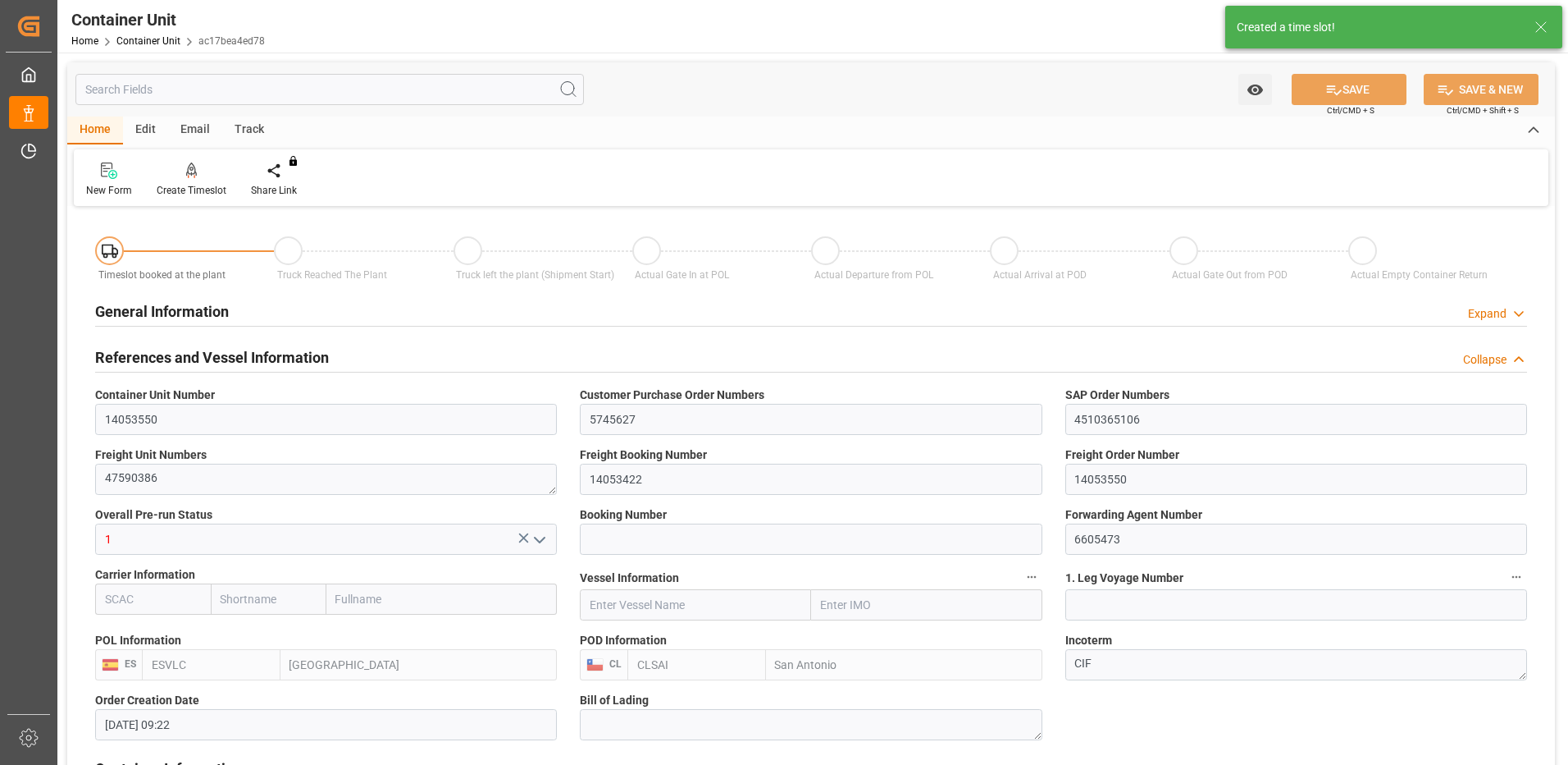
type input "06.10.2025"
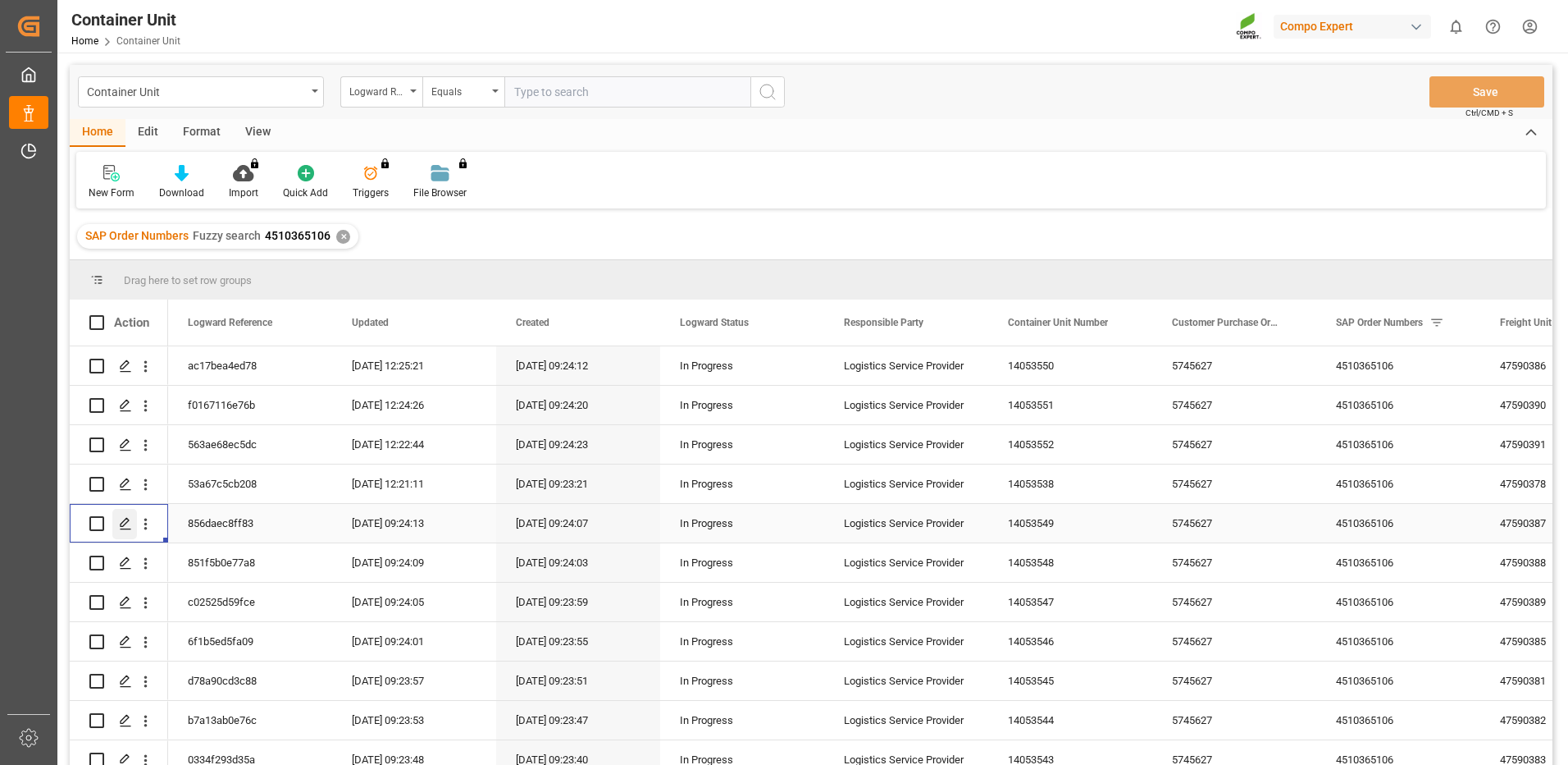
click at [122, 527] on polygon "Press SPACE to select this row." at bounding box center [125, 522] width 8 height 8
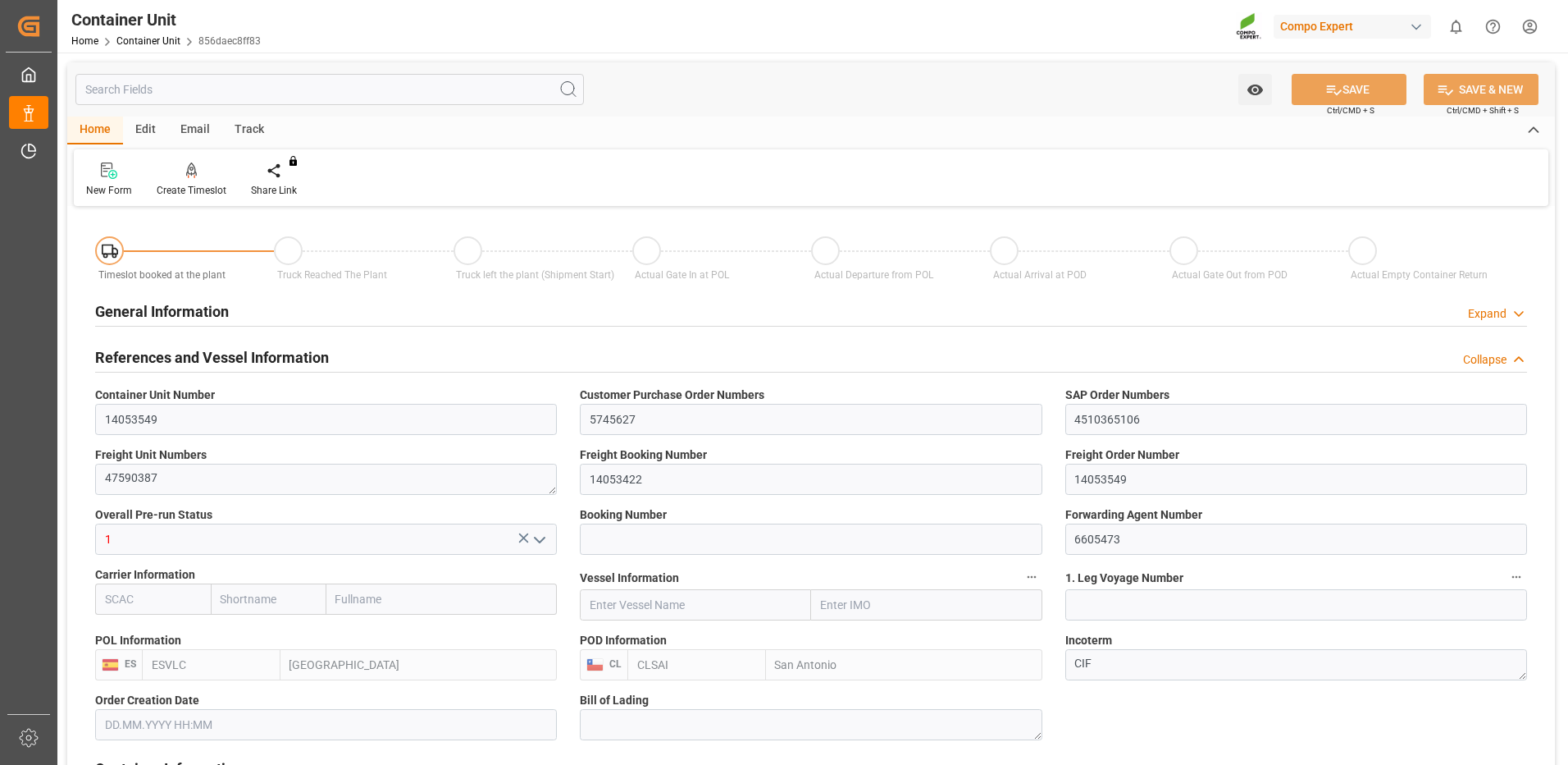
type input "ESVLC"
type input "CLSAI"
type input "7"
type input "0"
type input "8"
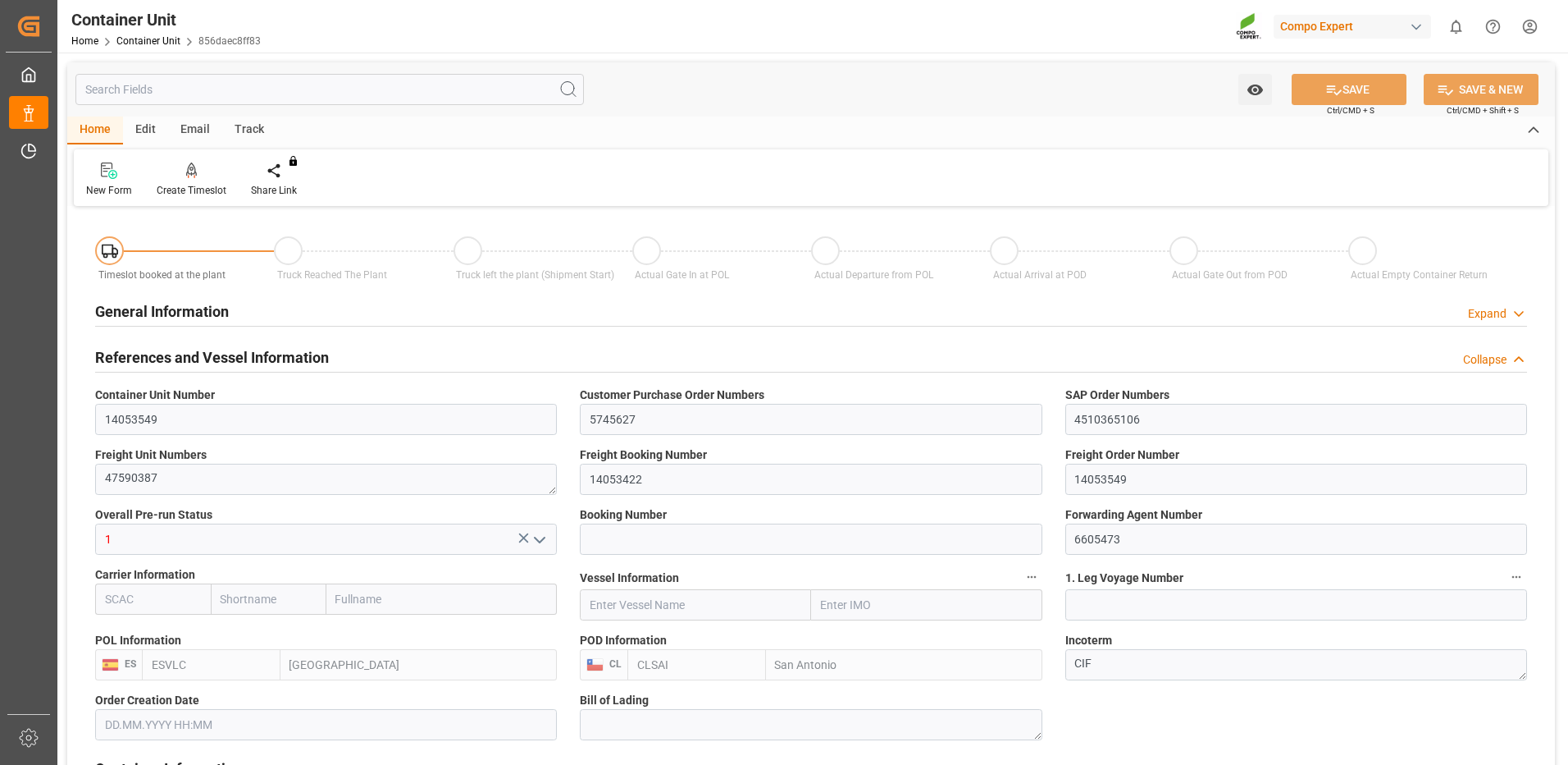
type input "0"
type input "420"
type input "24576"
type input "[DATE] 09:22"
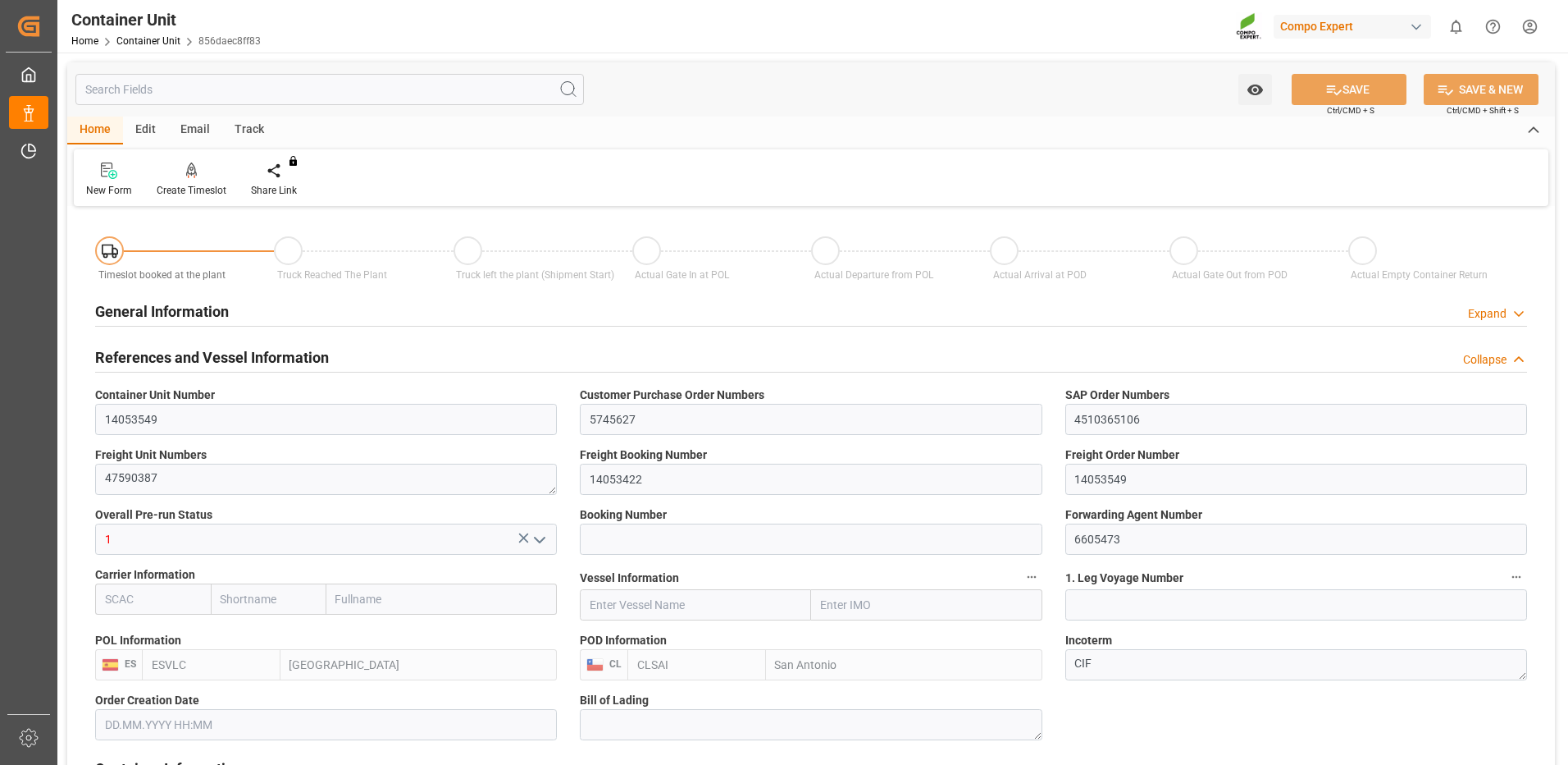
type input "06.10.2025"
click at [203, 176] on div at bounding box center [191, 170] width 69 height 18
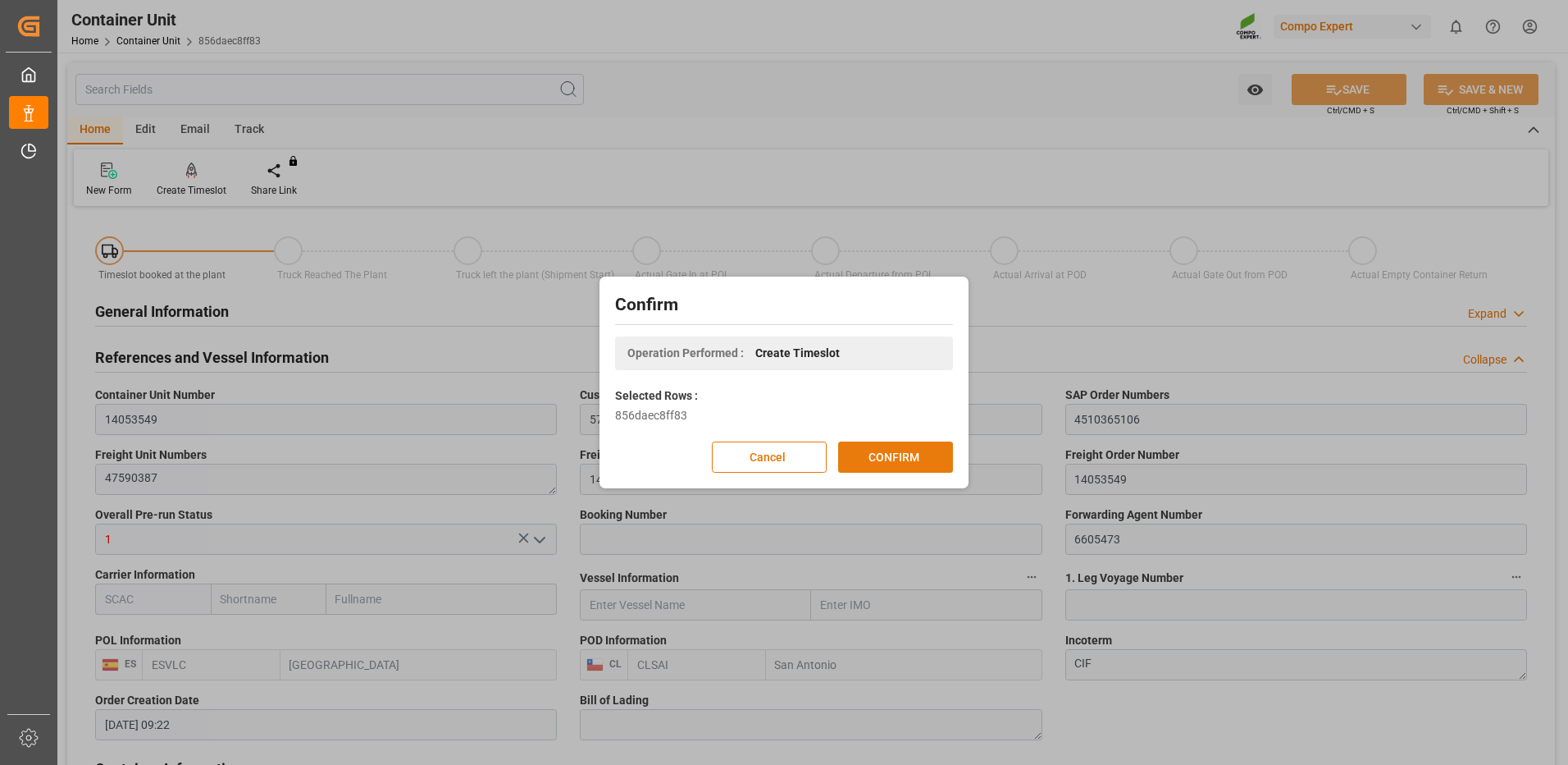
click at [918, 459] on button "CONFIRM" at bounding box center [896, 457] width 115 height 31
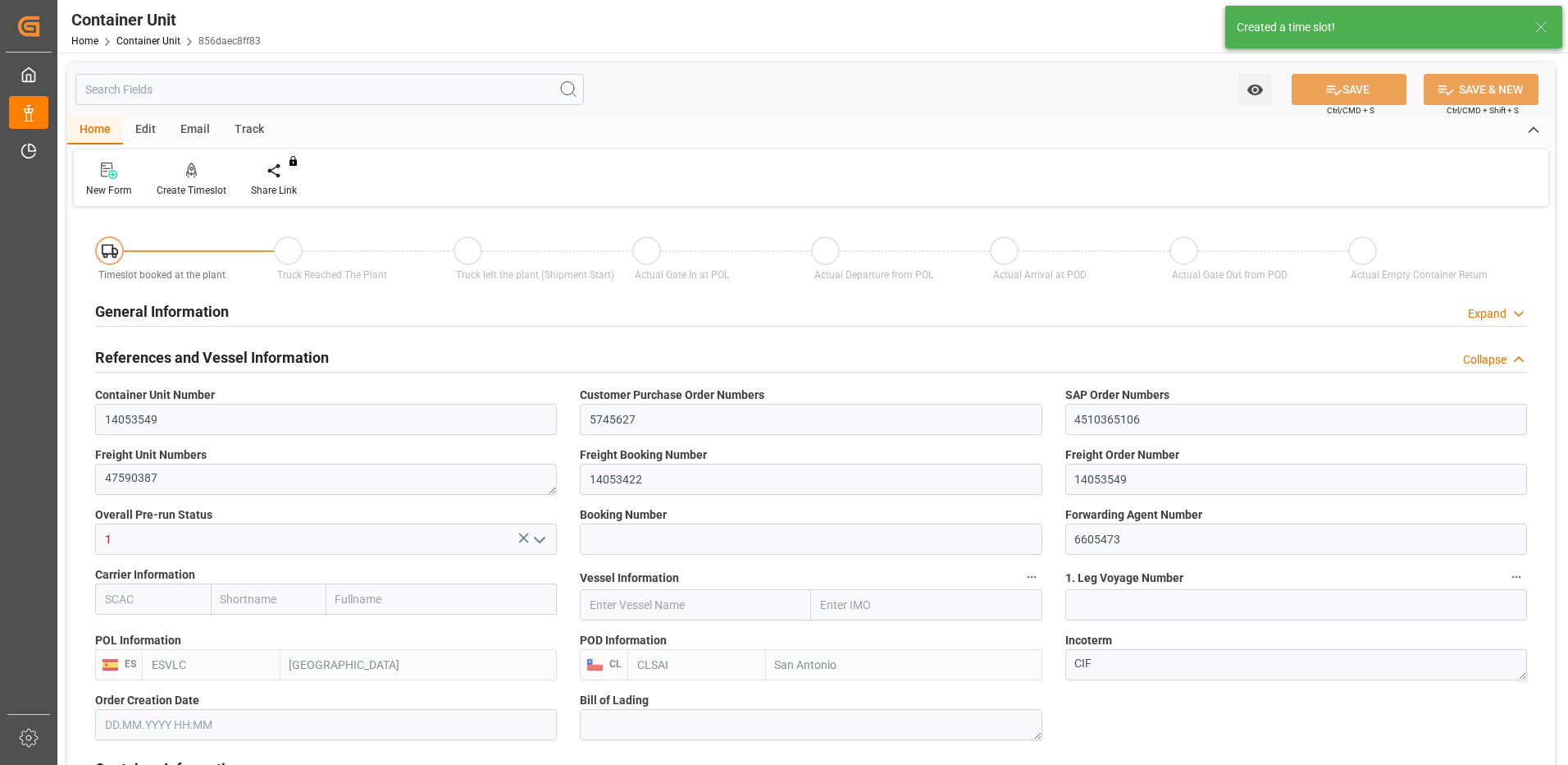
type input "[DATE] 09:22"
type input "06.10.2025"
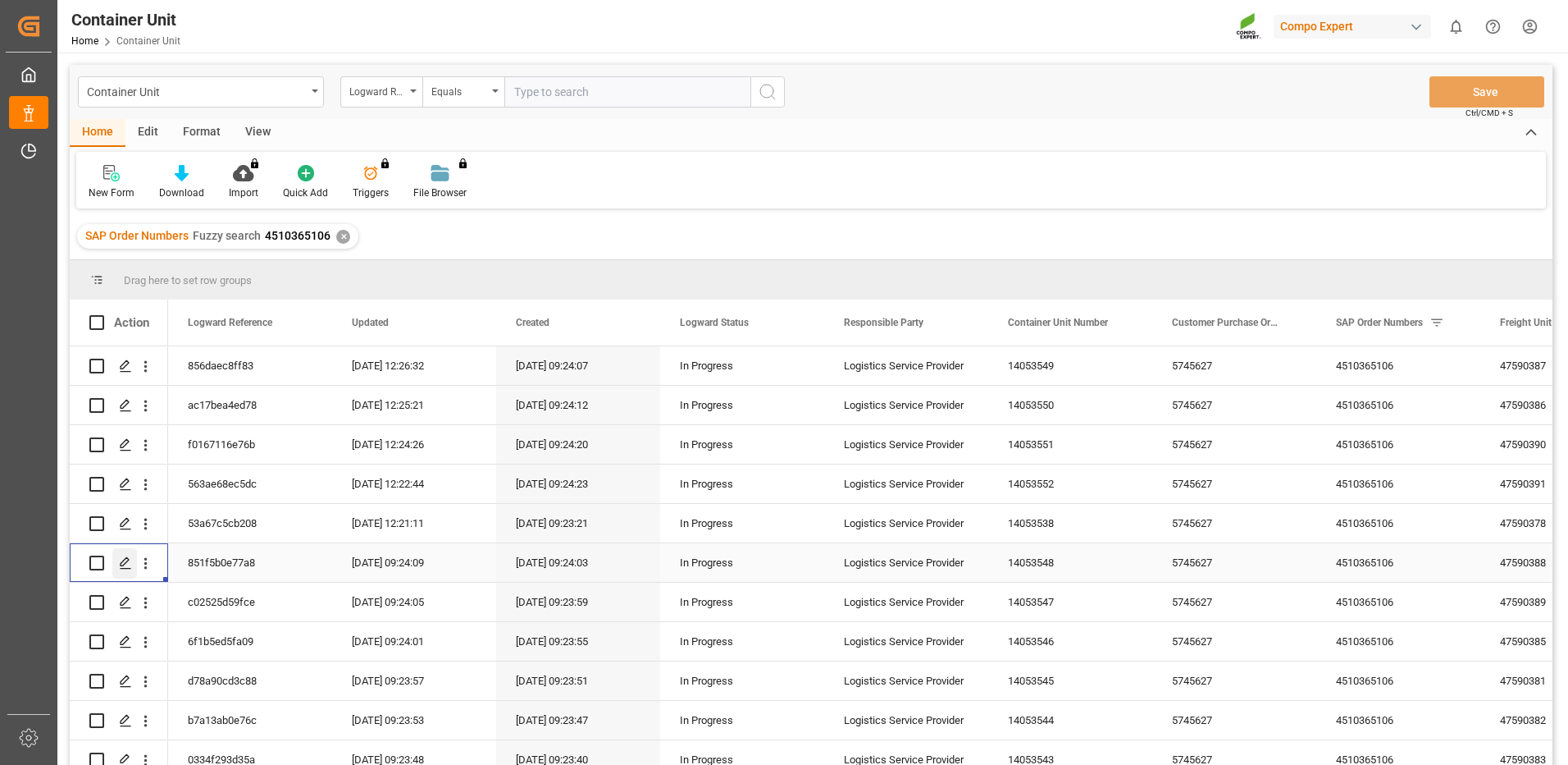
click at [123, 558] on icon "Press SPACE to select this row." at bounding box center [126, 563] width 13 height 13
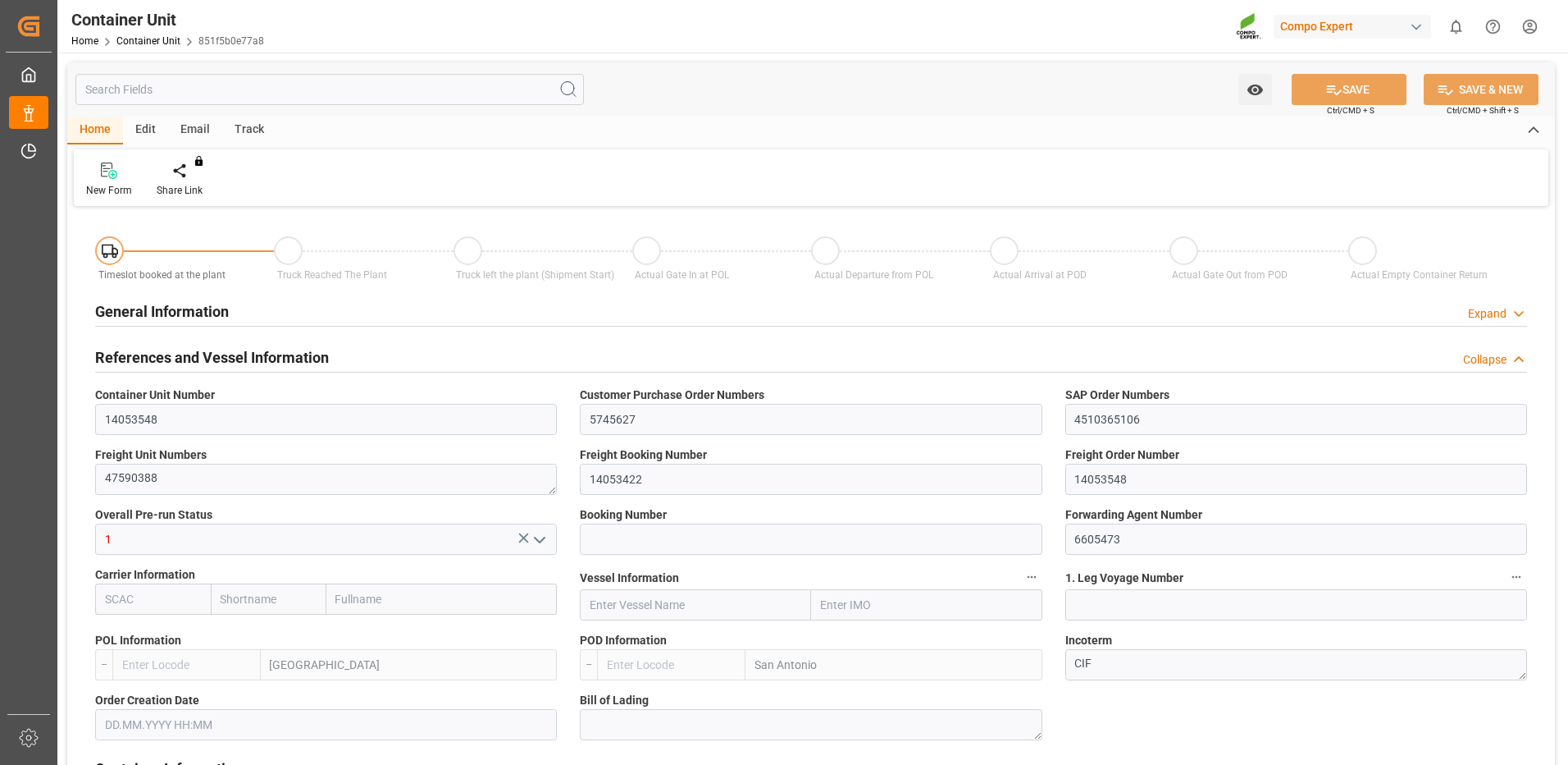
type input "14053548"
type input "5745627"
type input "4510365106"
type textarea "47590388"
type input "14053422"
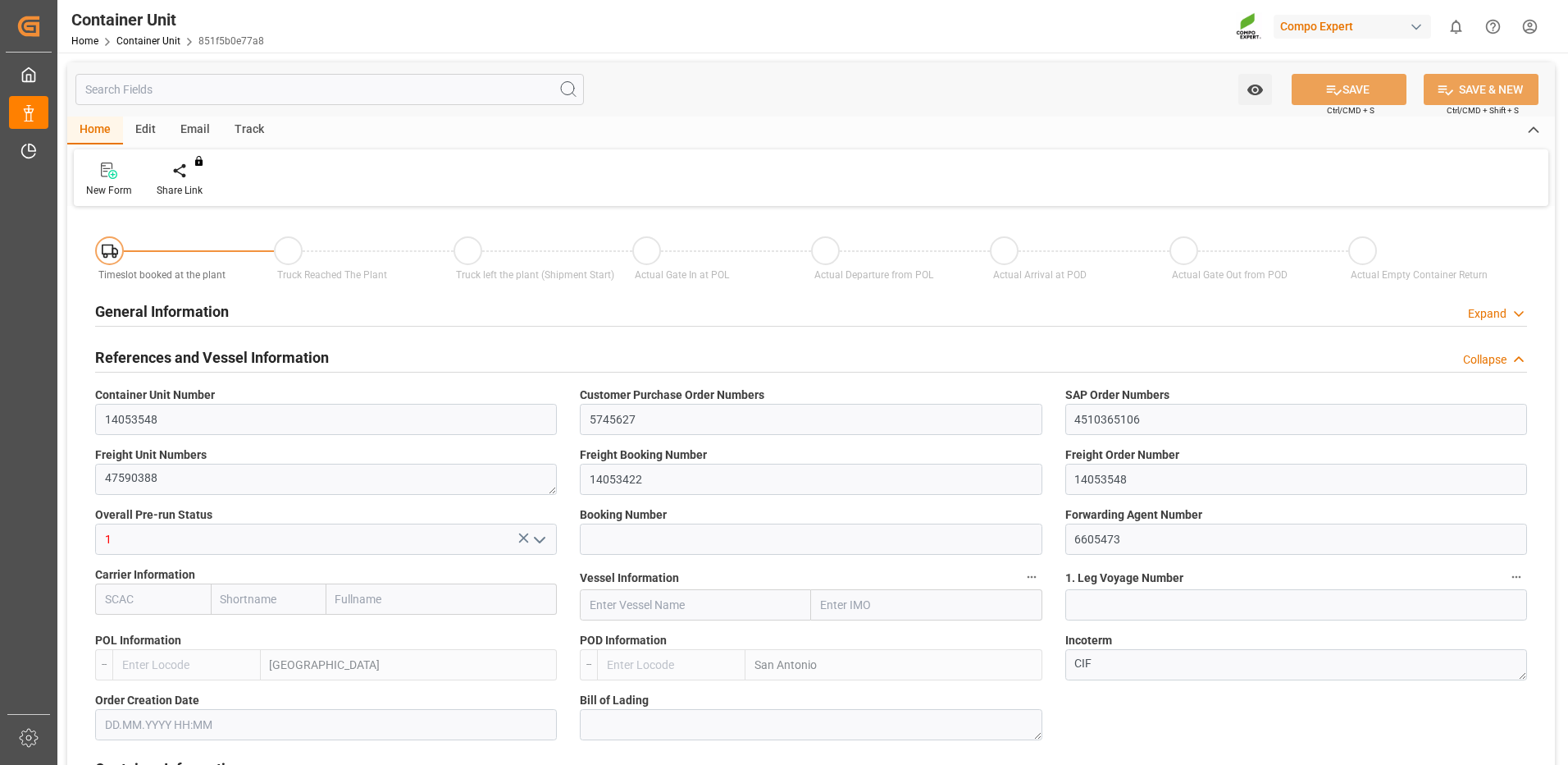
type input "14053548"
type input "1"
type input "6605473"
type input "Valencia"
type input "San Antonio"
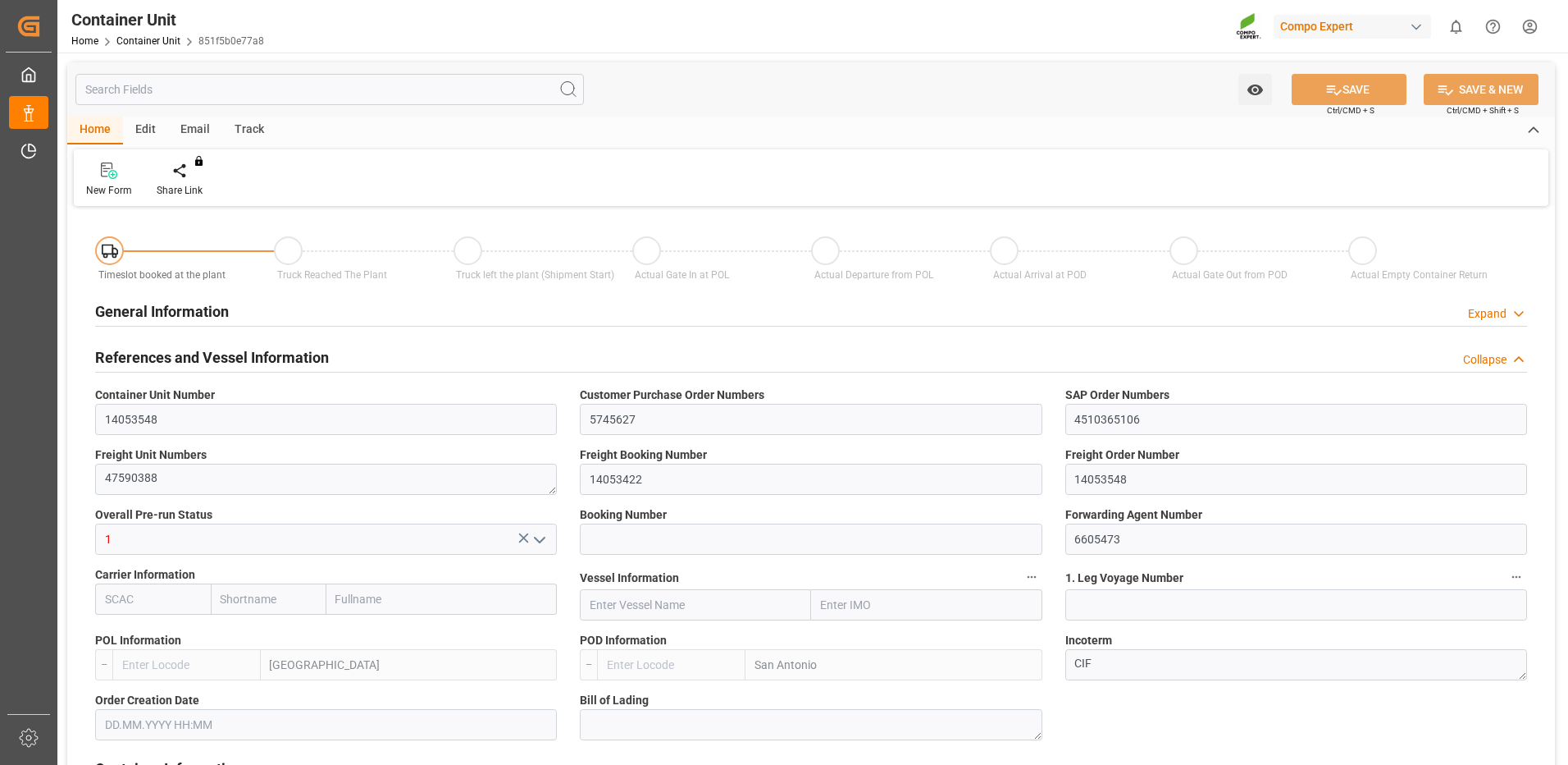
type textarea "CIF"
type input "No"
type input "20GP"
type input "2"
type textarea "30"
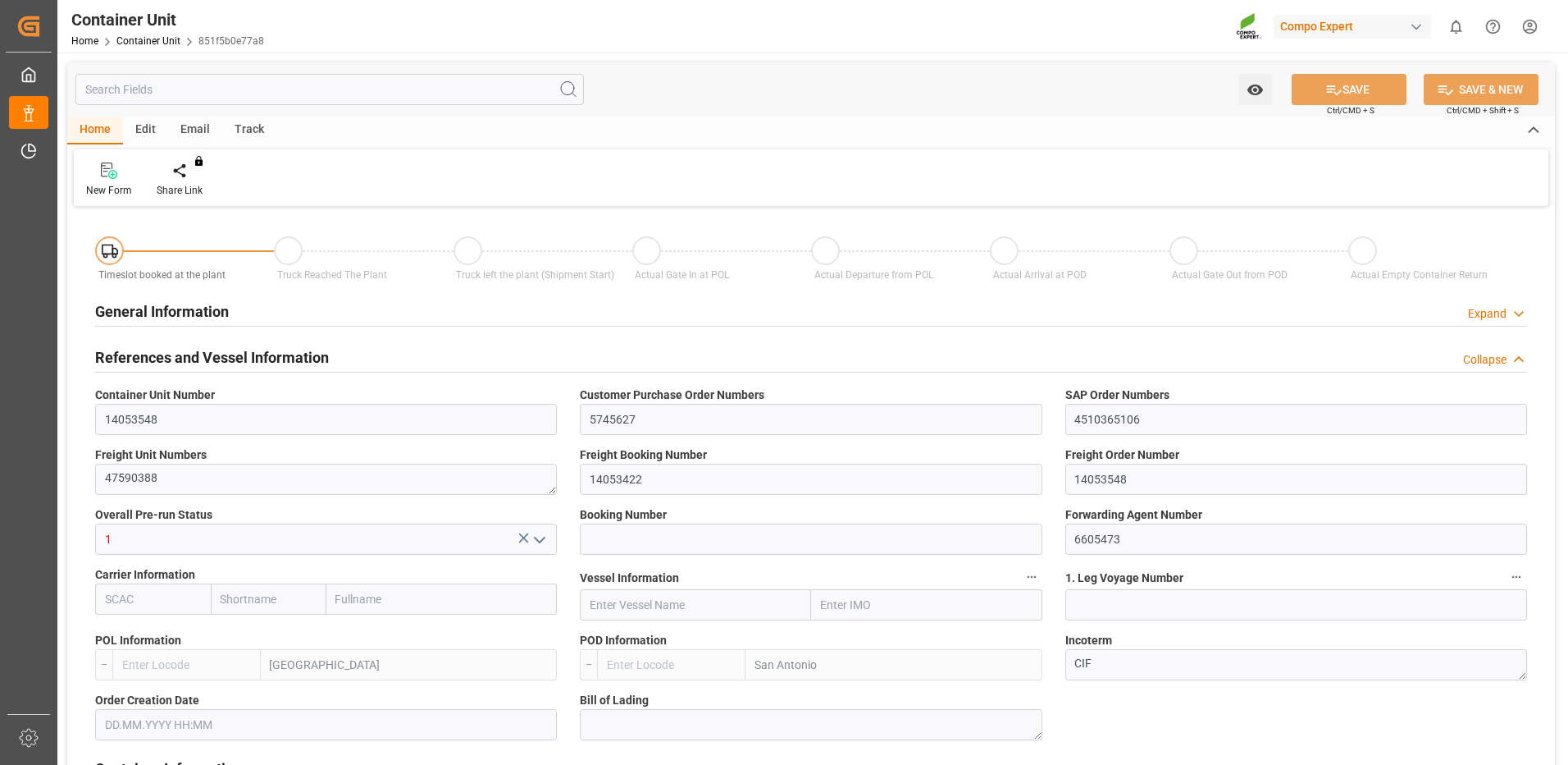
type textarea "Z3"
type input "CE07"
type textarea "COMPO Centro de Producción"
type textarea "12600"
type input "Spain"
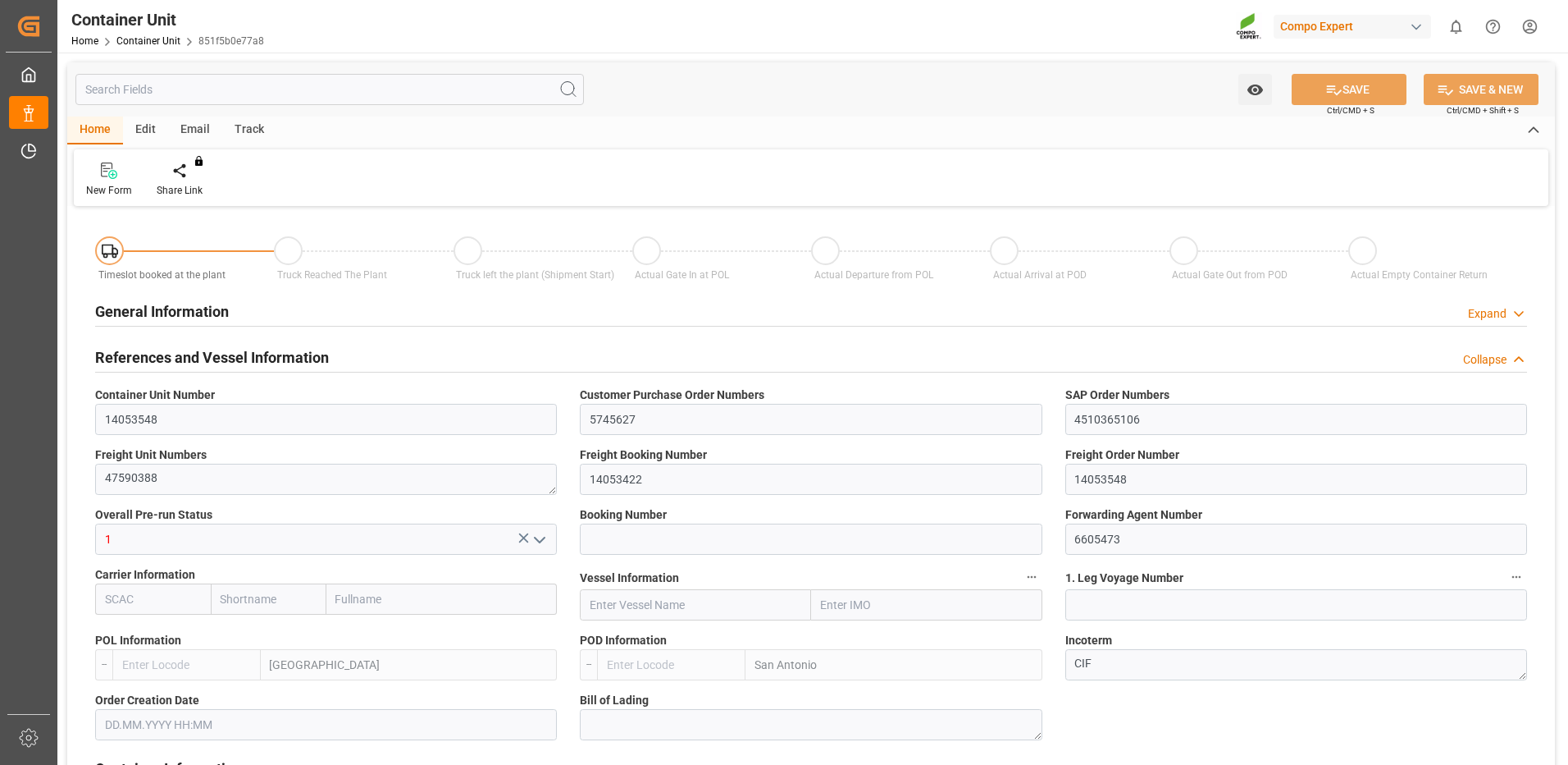
type textarea "2340000"
type input "Chile"
type input "EUR"
type textarea "CE31"
type textarea "NTC Sol BS Initial 25kg (x48) WW"
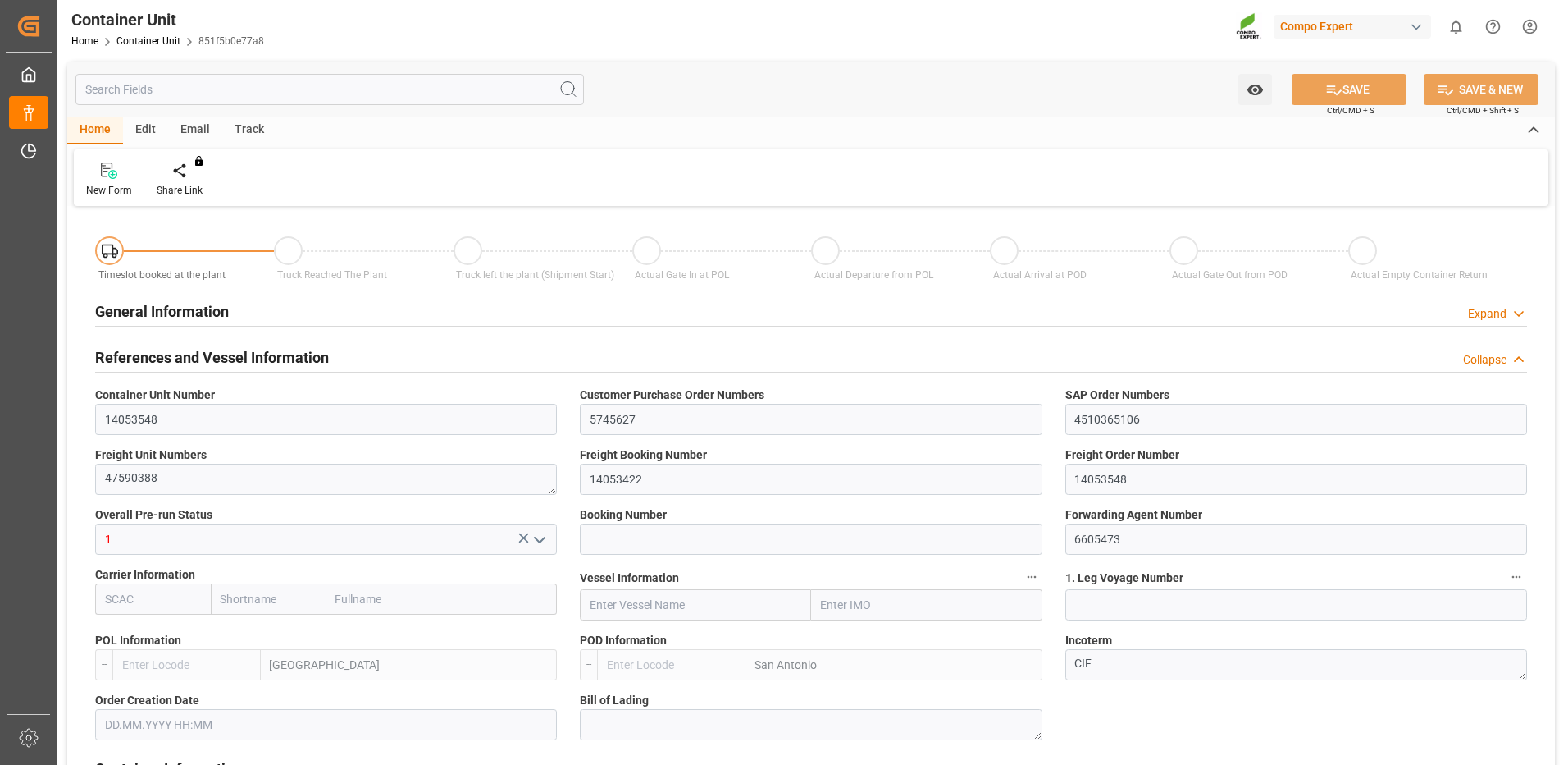
type textarea "4000222011"
type input "ESVLC"
type input "CLSAI"
type input "7"
type input "0"
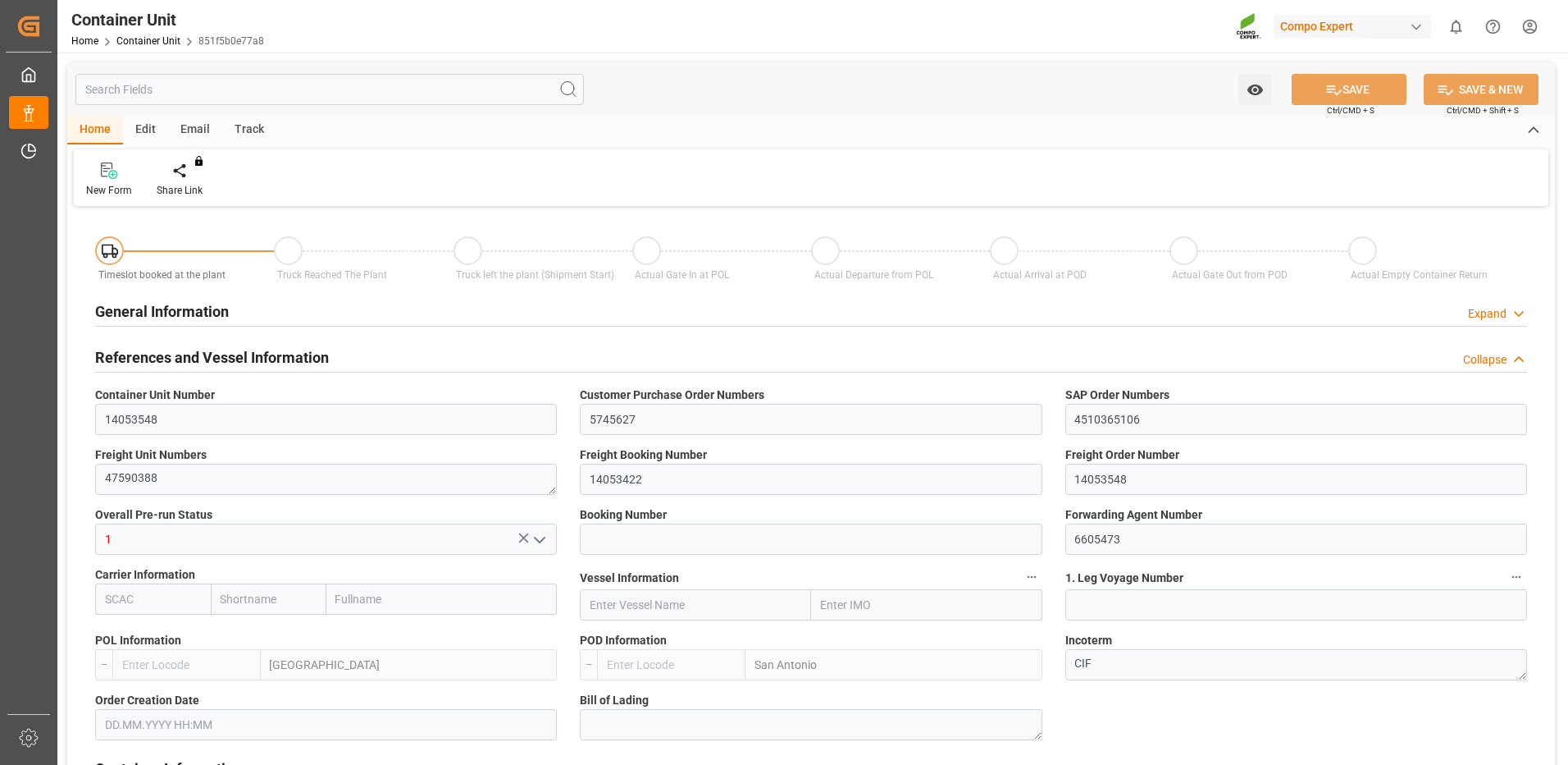
type input "8"
type input "0"
type input "420"
type input "24576"
type input "[DATE] 09:22"
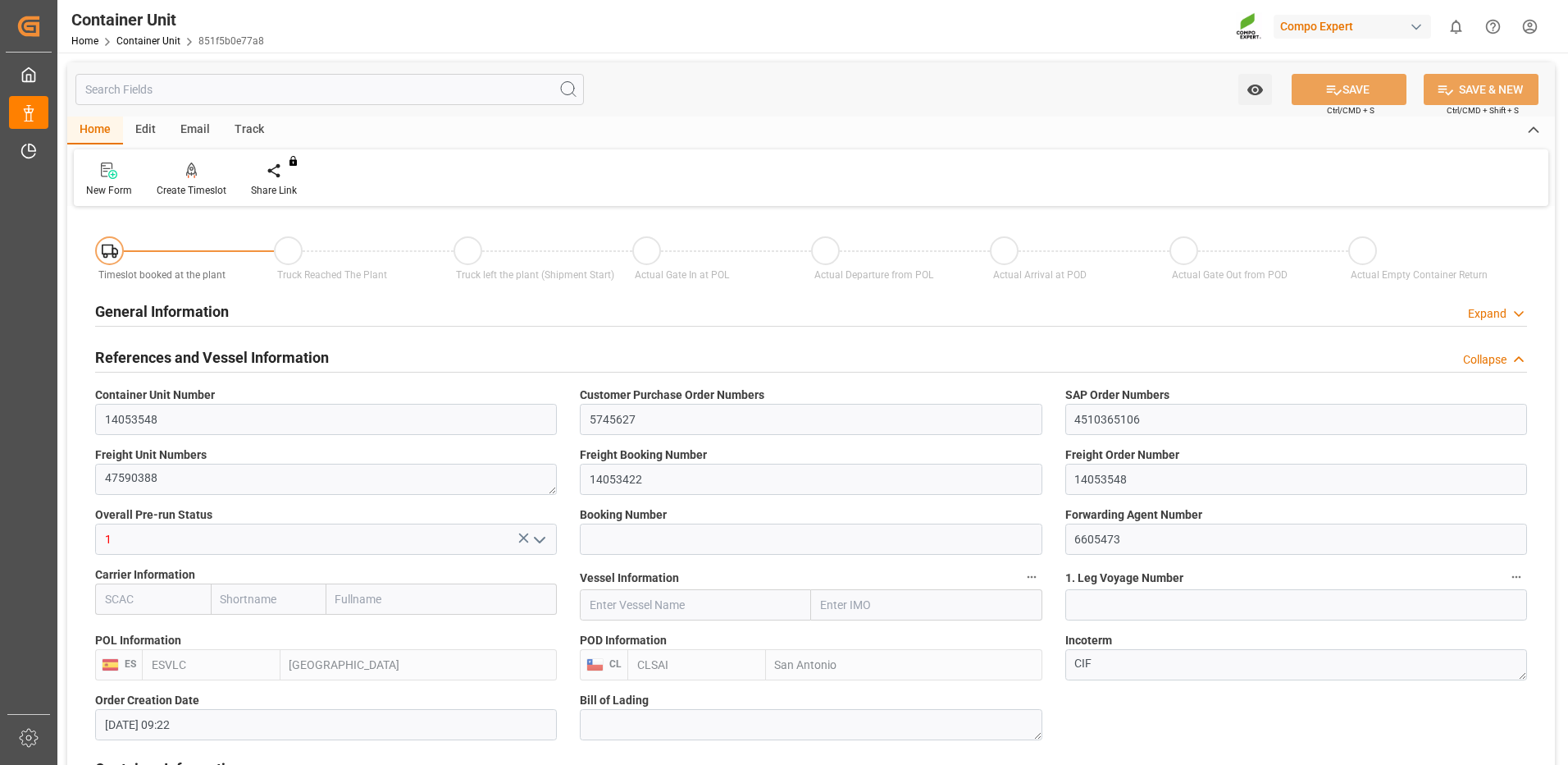
type input "[DATE] 09:22"
type input "06.10.2025"
click at [216, 199] on div "New Form Create Timeslot Share Link You don't have permission for this feature.…" at bounding box center [811, 177] width 1475 height 56
click at [207, 181] on div "Create Timeslot" at bounding box center [191, 179] width 94 height 36
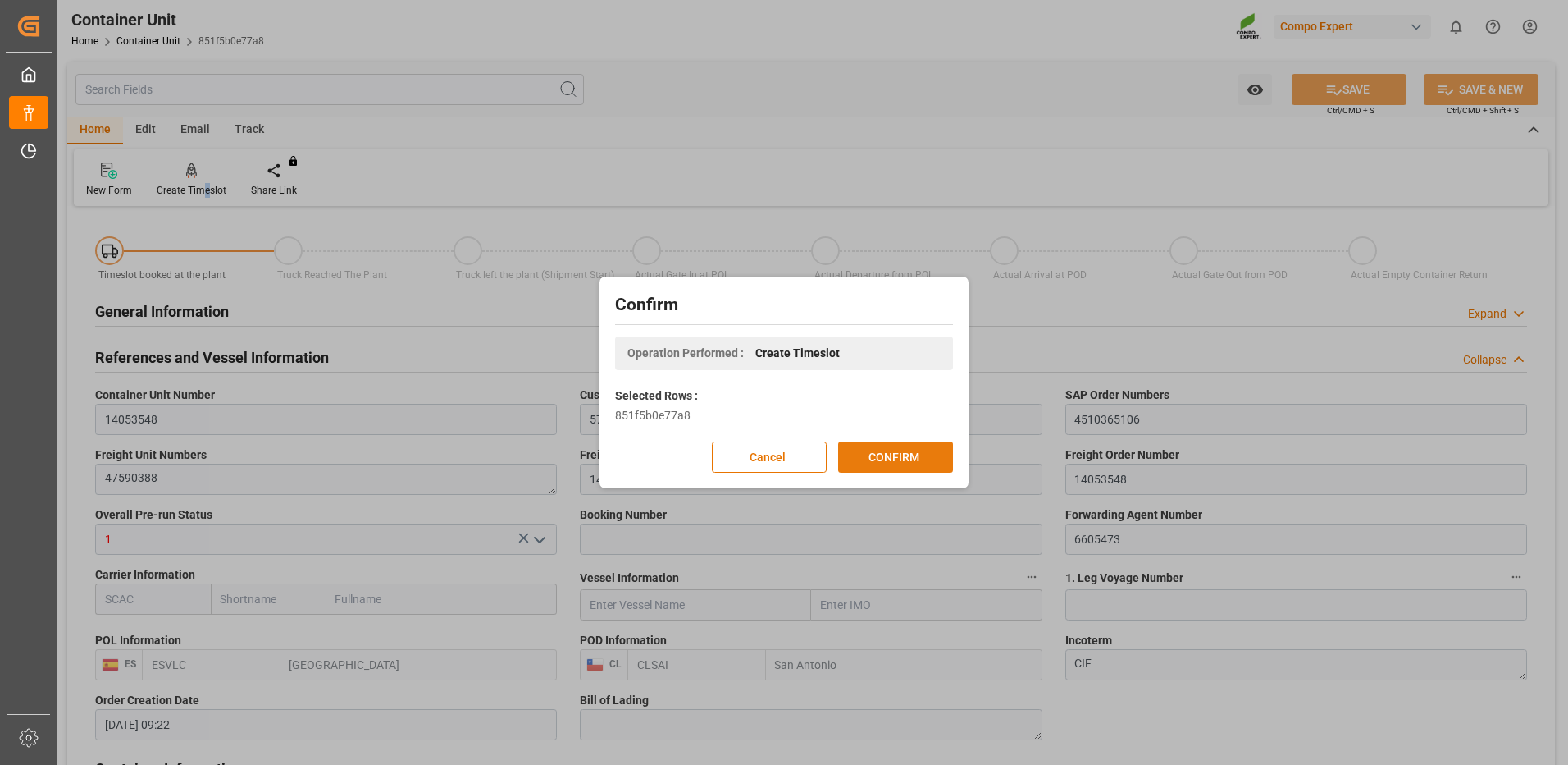
click at [921, 460] on button "CONFIRM" at bounding box center [896, 457] width 115 height 31
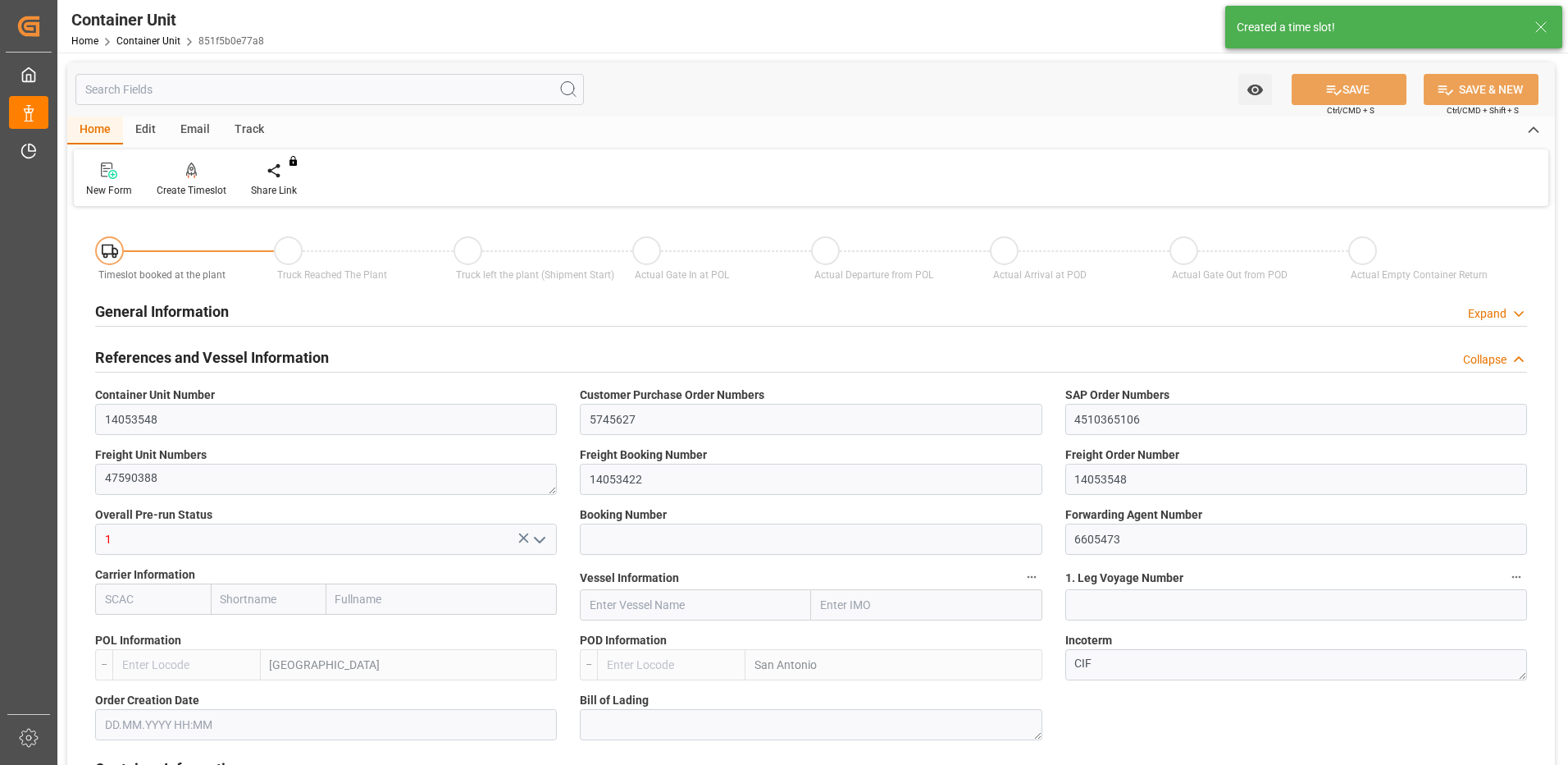
type input "ESVLC"
type input "CLSAI"
type input "7"
type input "0"
type input "8"
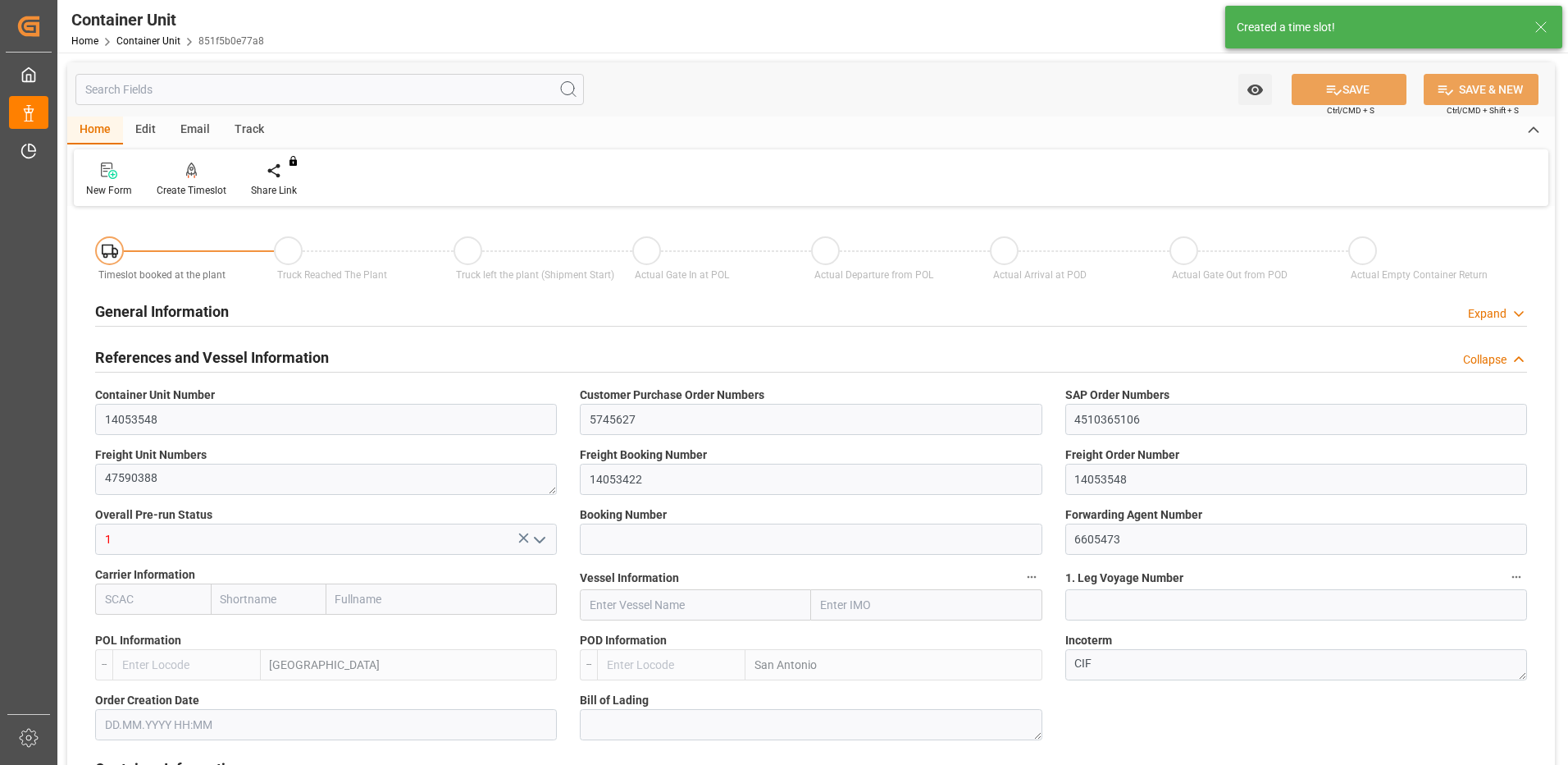
type input "0"
type input "420"
type input "24576"
type input "[DATE] 09:22"
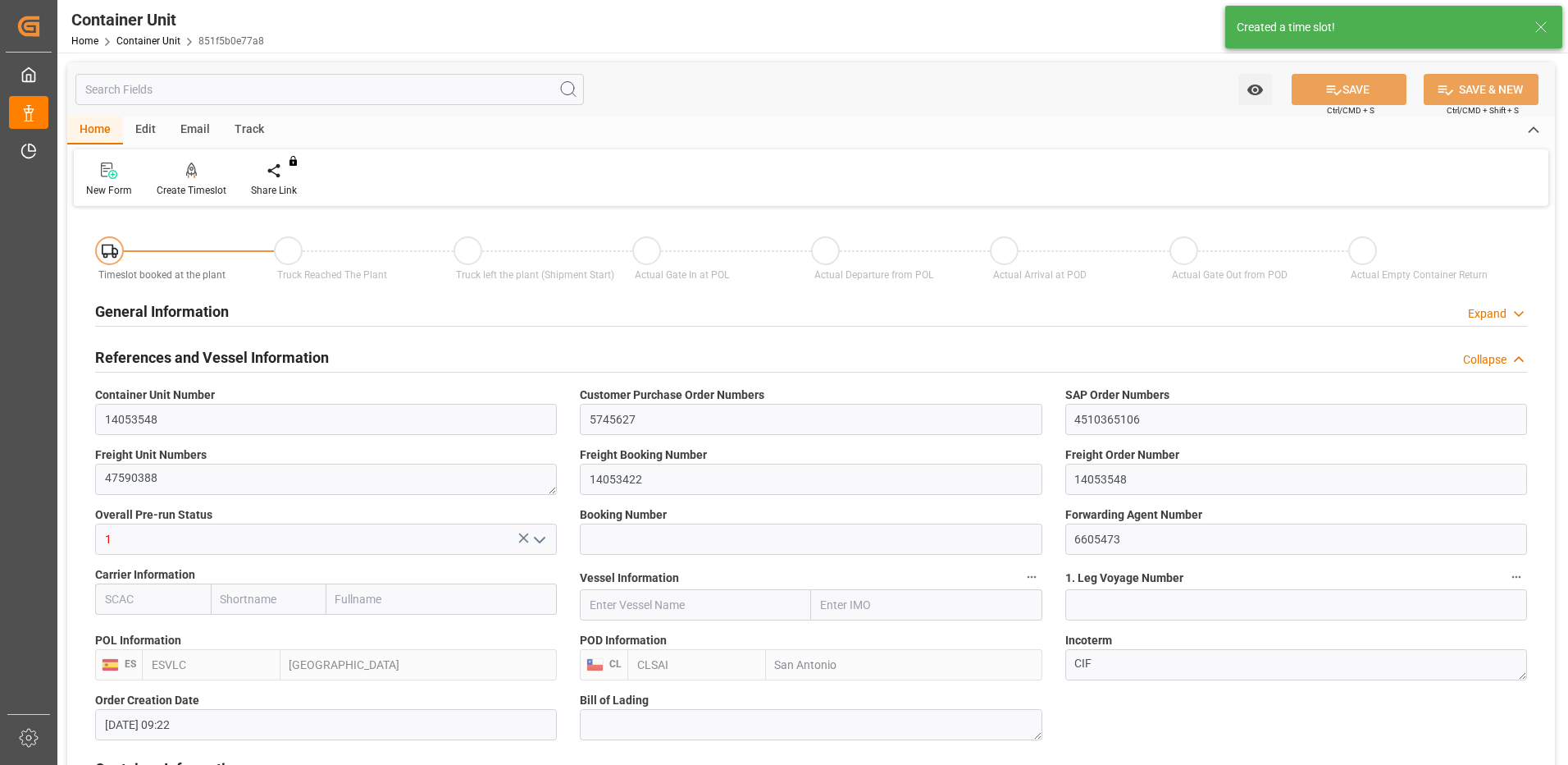
type input "06.10.2025"
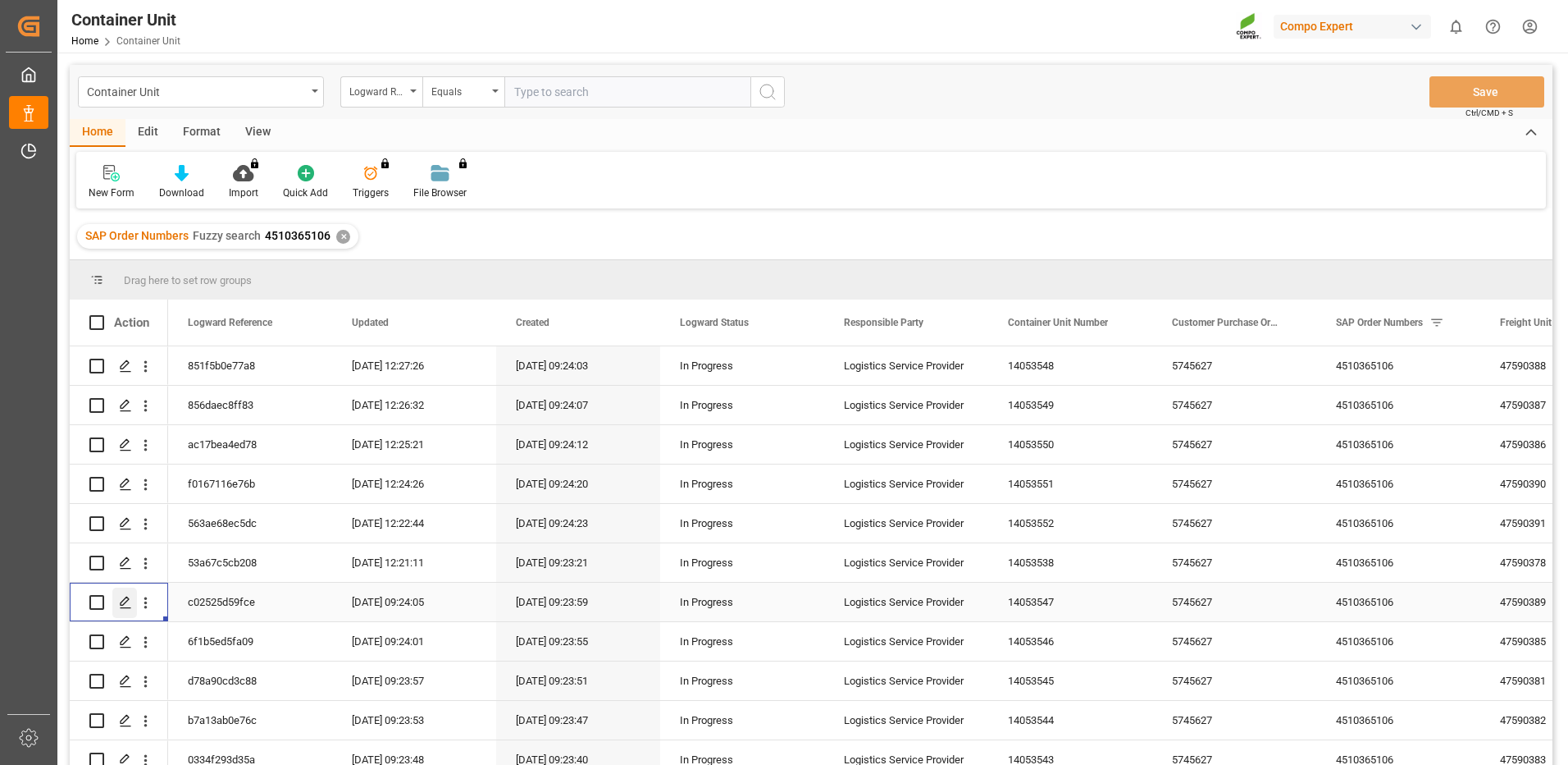
click at [121, 595] on div "Press SPACE to select this row." at bounding box center [125, 602] width 25 height 30
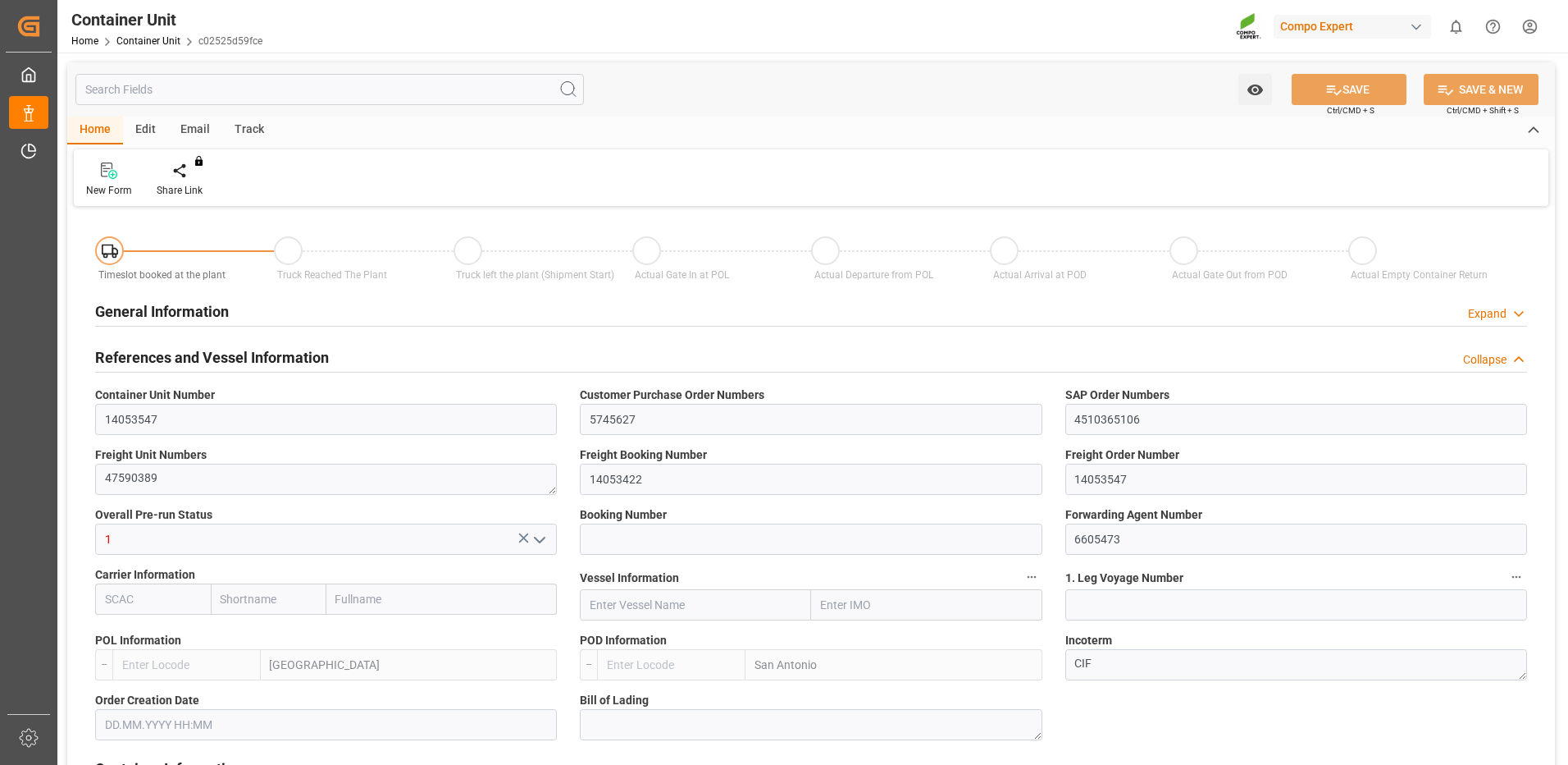
type input "ESVLC"
type input "CLSAI"
type input "7"
type input "0"
type input "8"
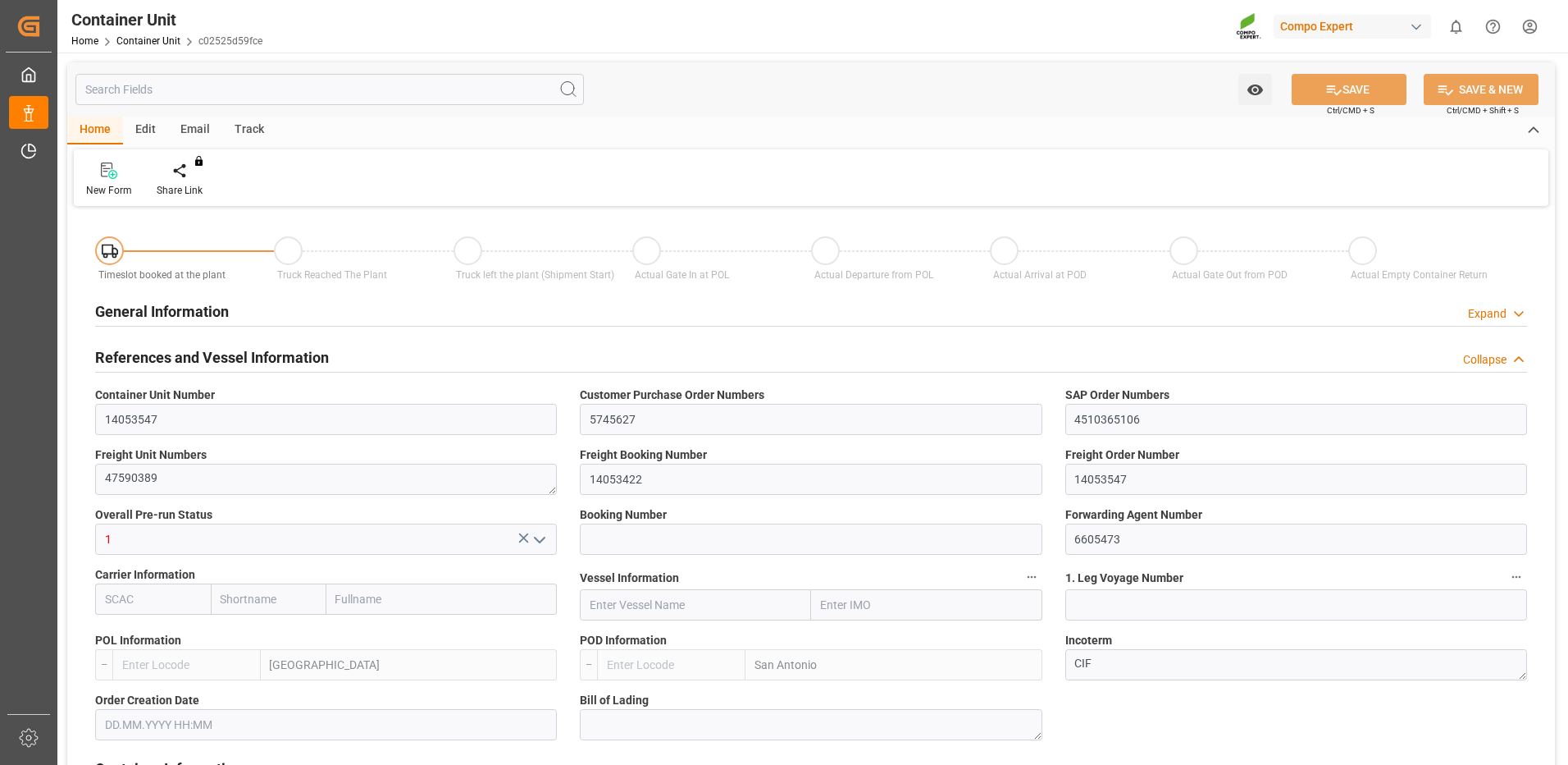
type input "0"
type input "420"
type input "24576"
type input "[DATE] 09:22"
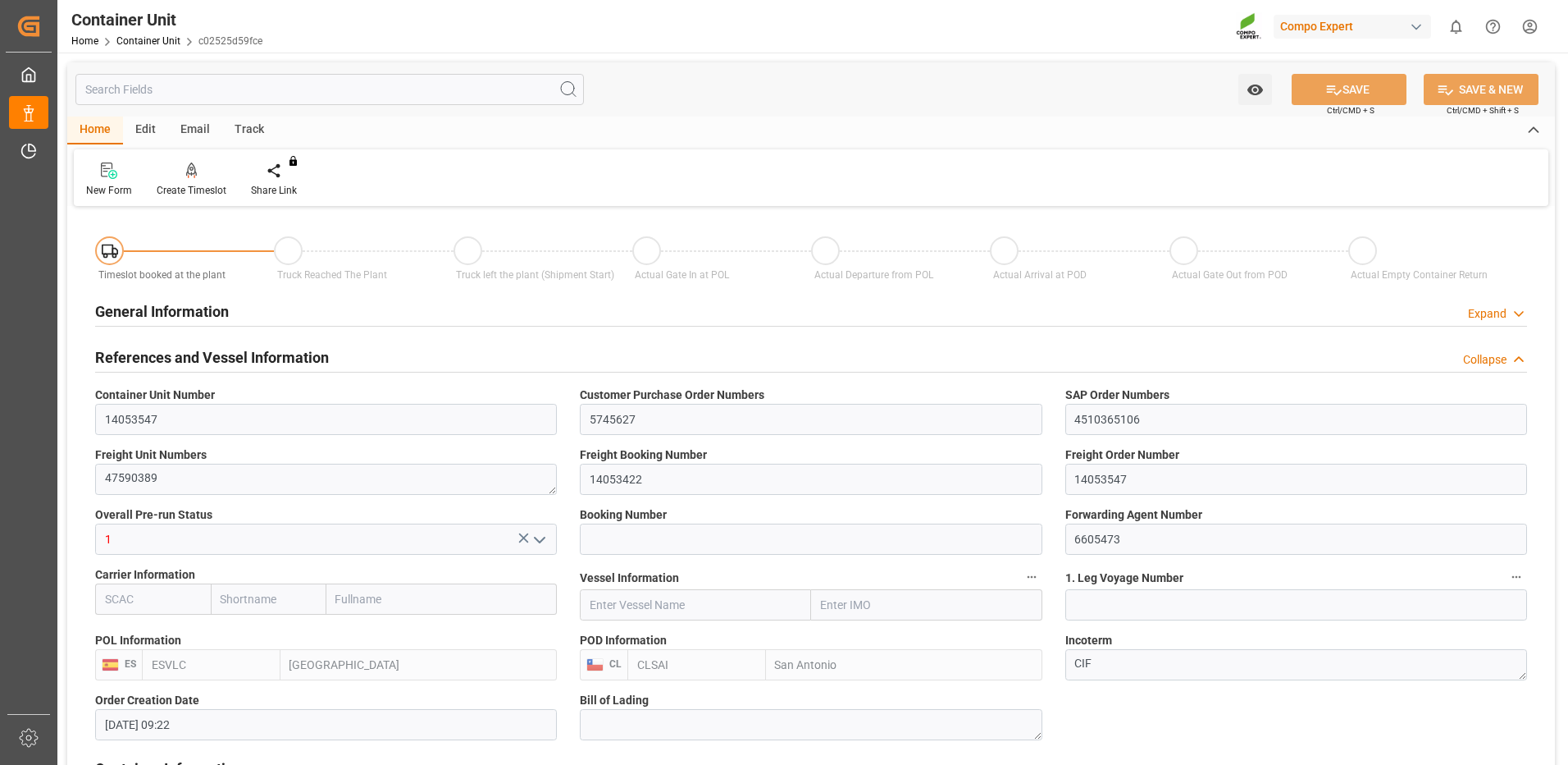
type input "06.10.2025"
click at [205, 182] on div "Create Timeslot" at bounding box center [191, 179] width 94 height 36
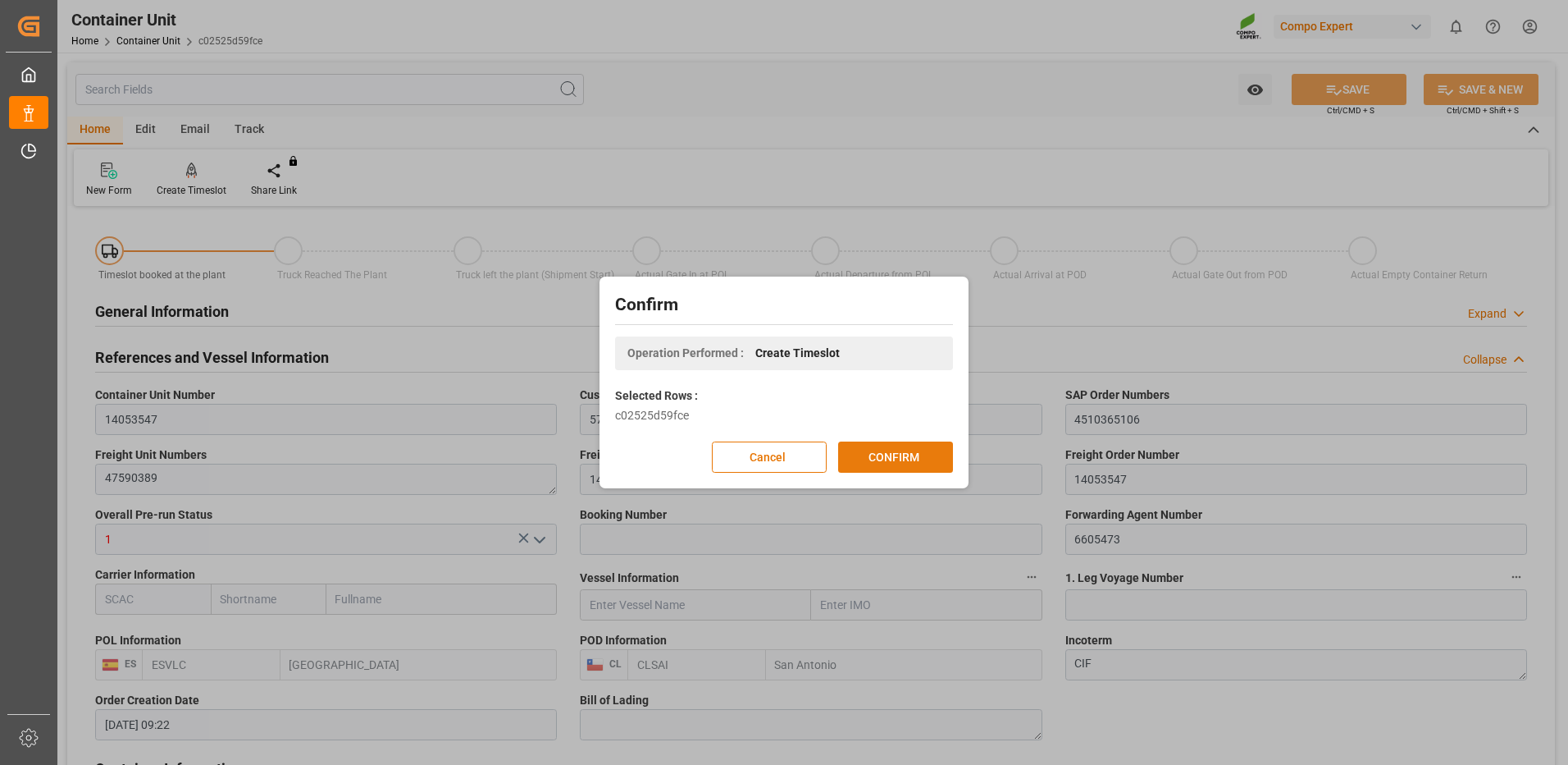
click at [917, 457] on button "CONFIRM" at bounding box center [896, 457] width 115 height 31
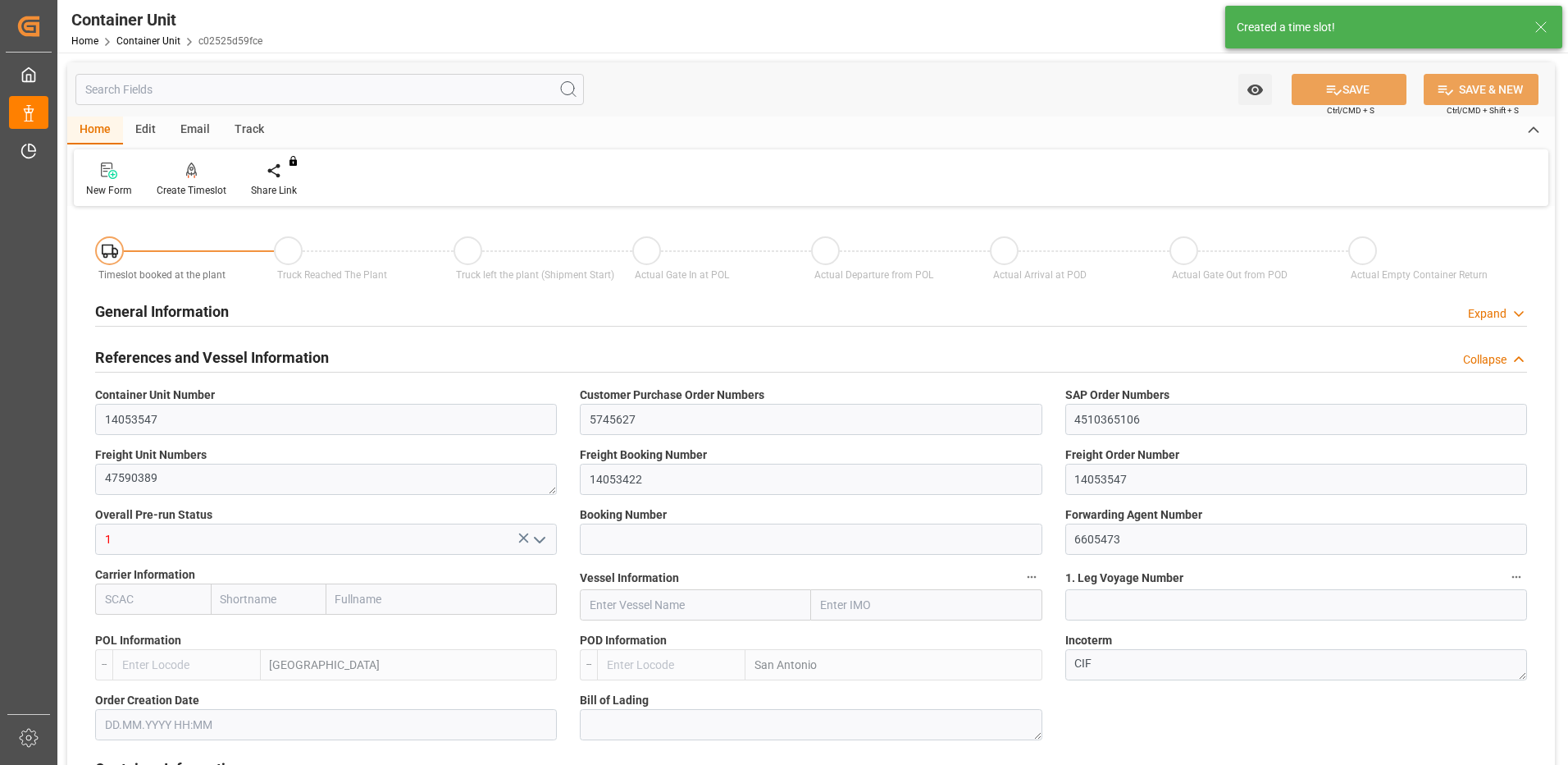
type input "ESVLC"
type input "CLSAI"
type input "7"
type input "0"
type input "8"
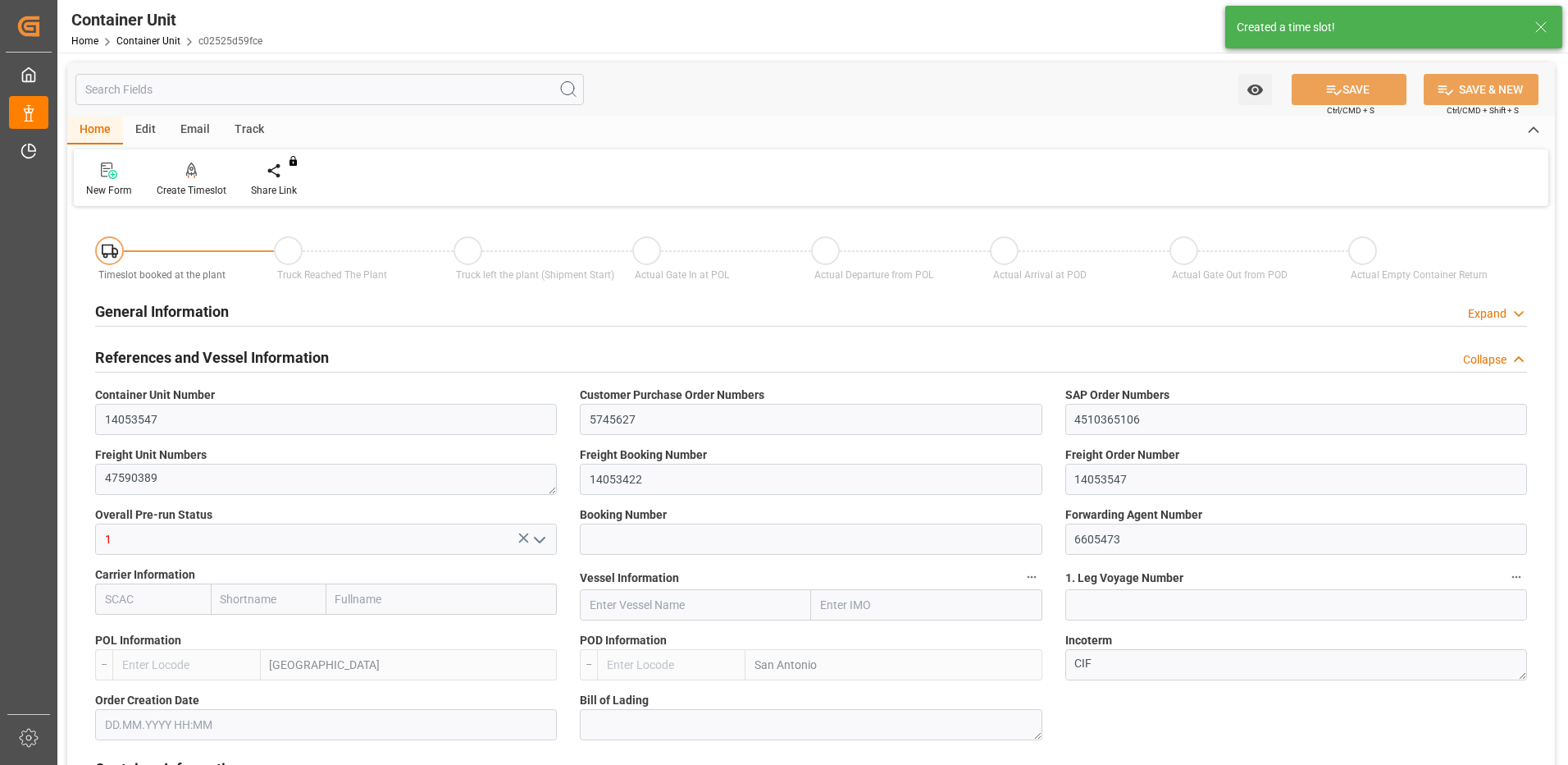
type input "0"
type input "420"
type input "24576"
type input "[DATE] 09:22"
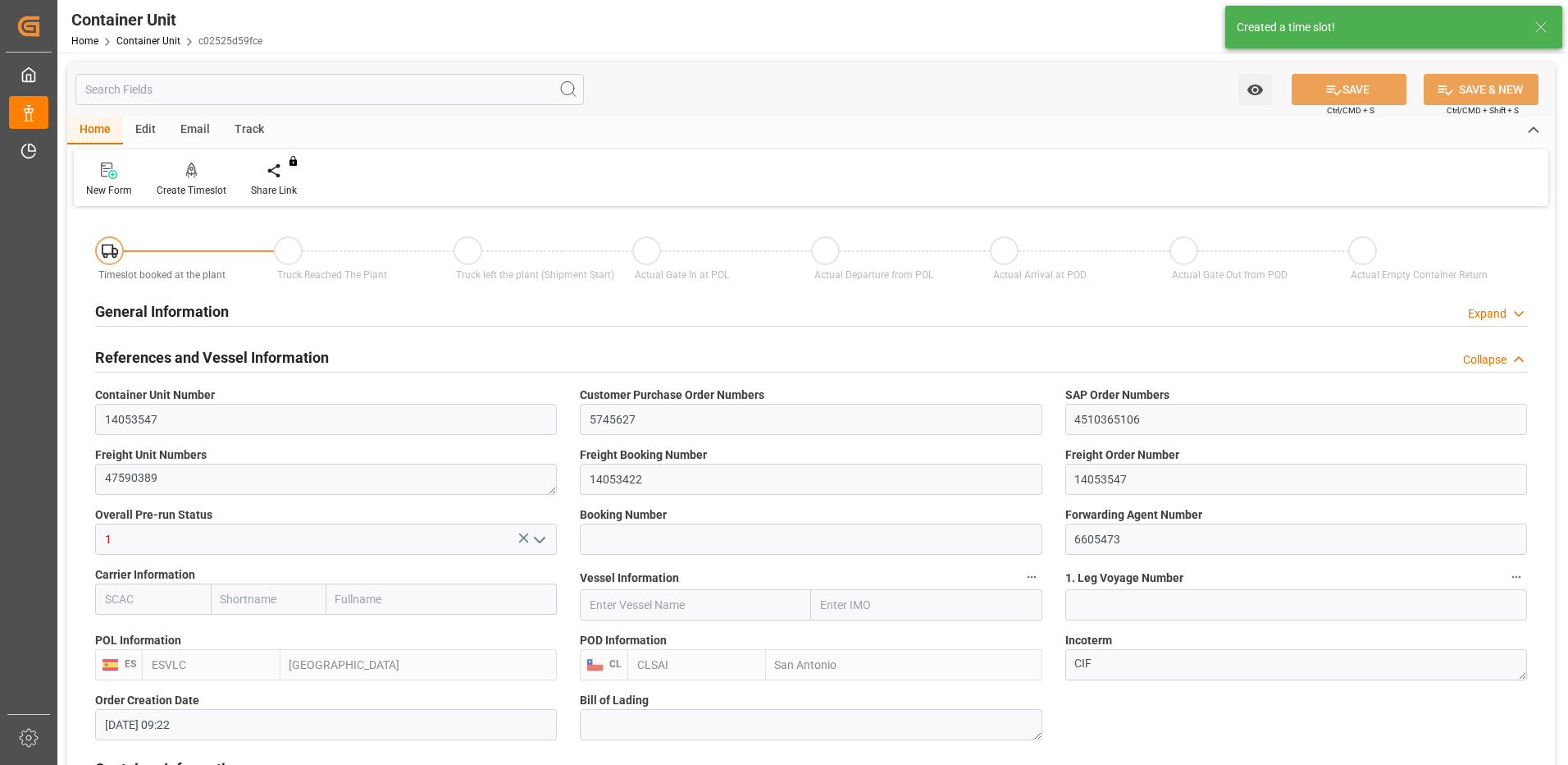
type input "06.10.2025"
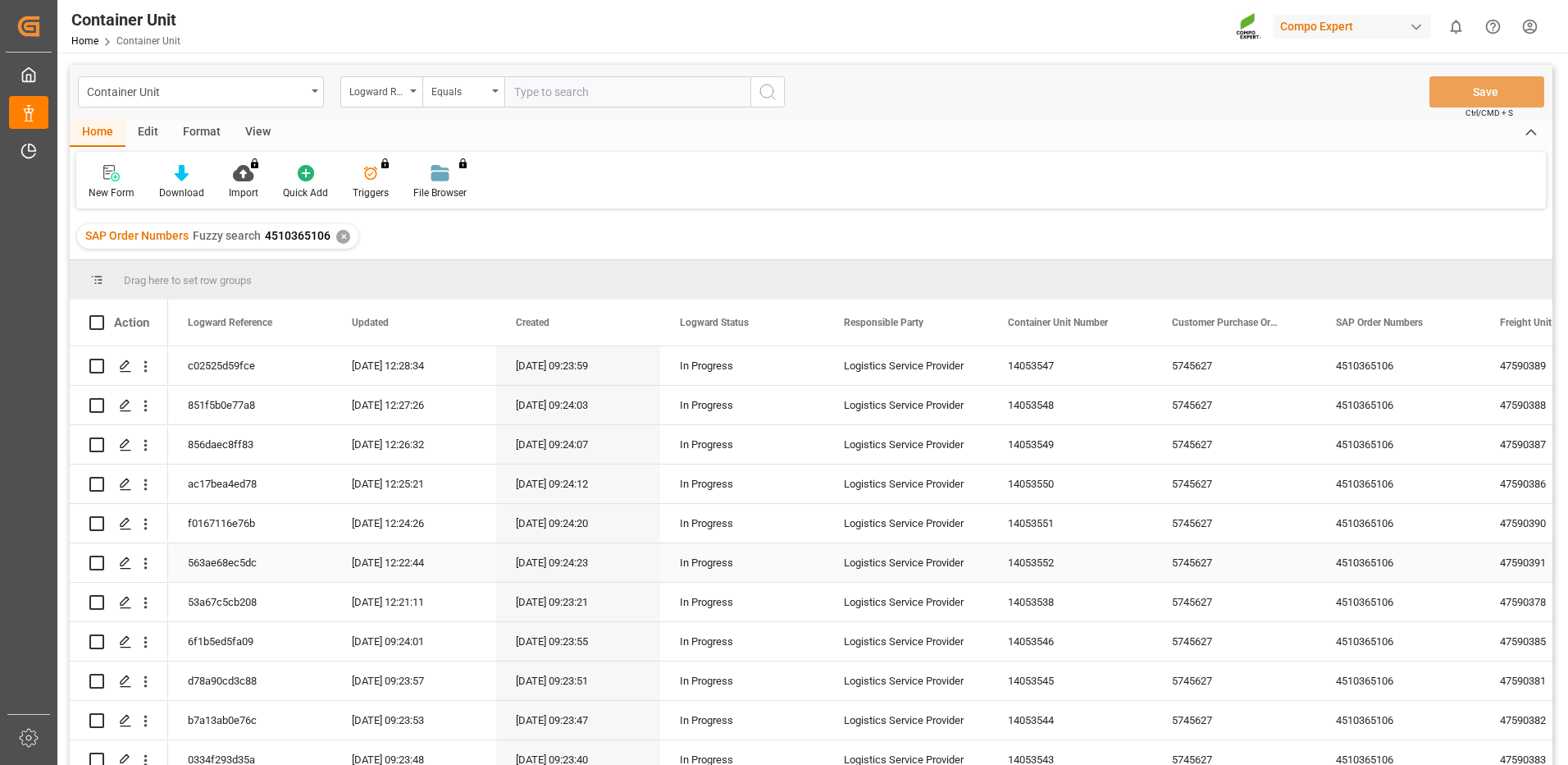
scroll to position [82, 0]
click at [118, 565] on div "Press SPACE to select this row." at bounding box center [125, 560] width 25 height 30
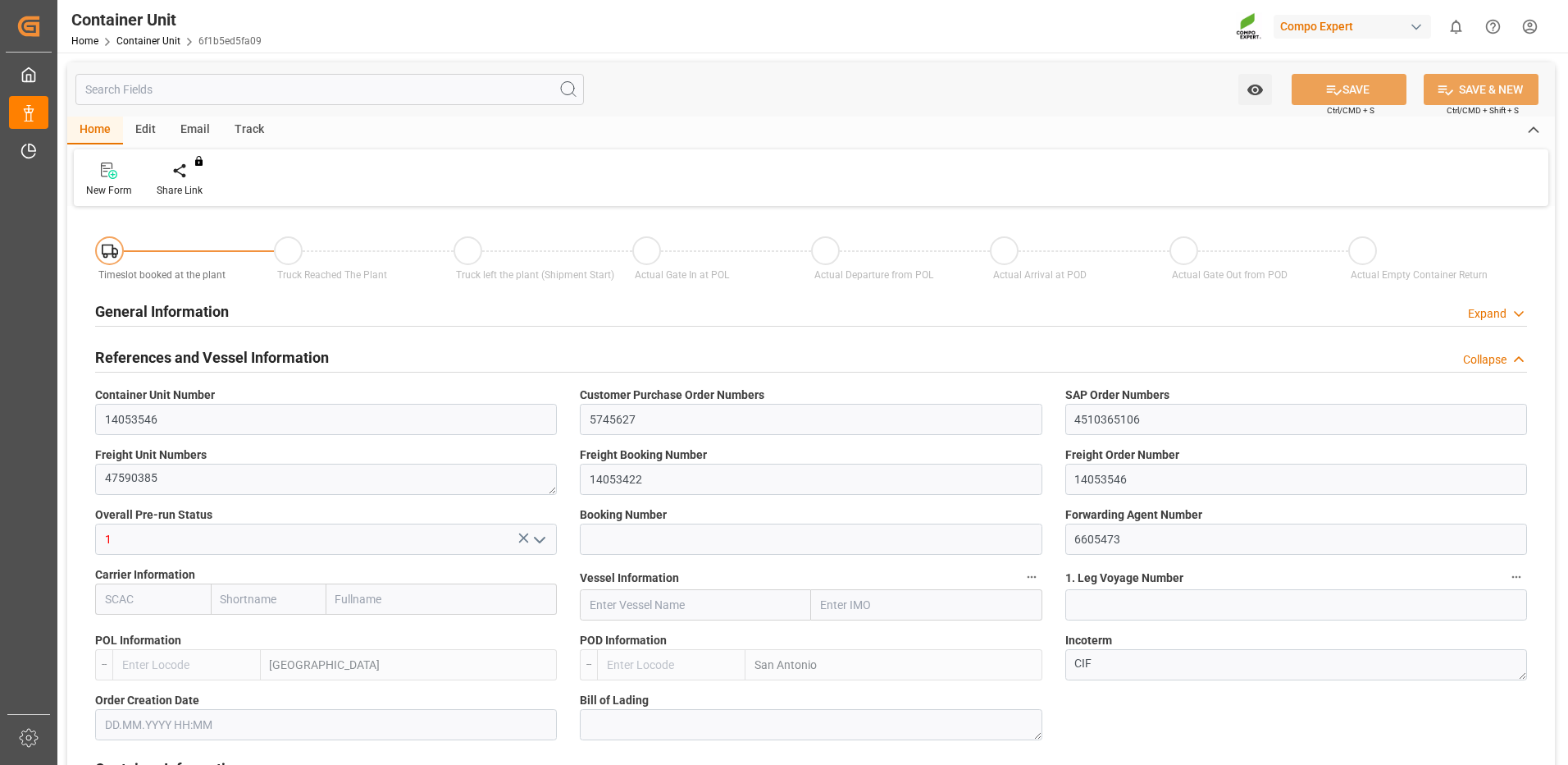
type input "ESVLC"
type input "CLSAI"
type input "7"
type input "0"
type input "8"
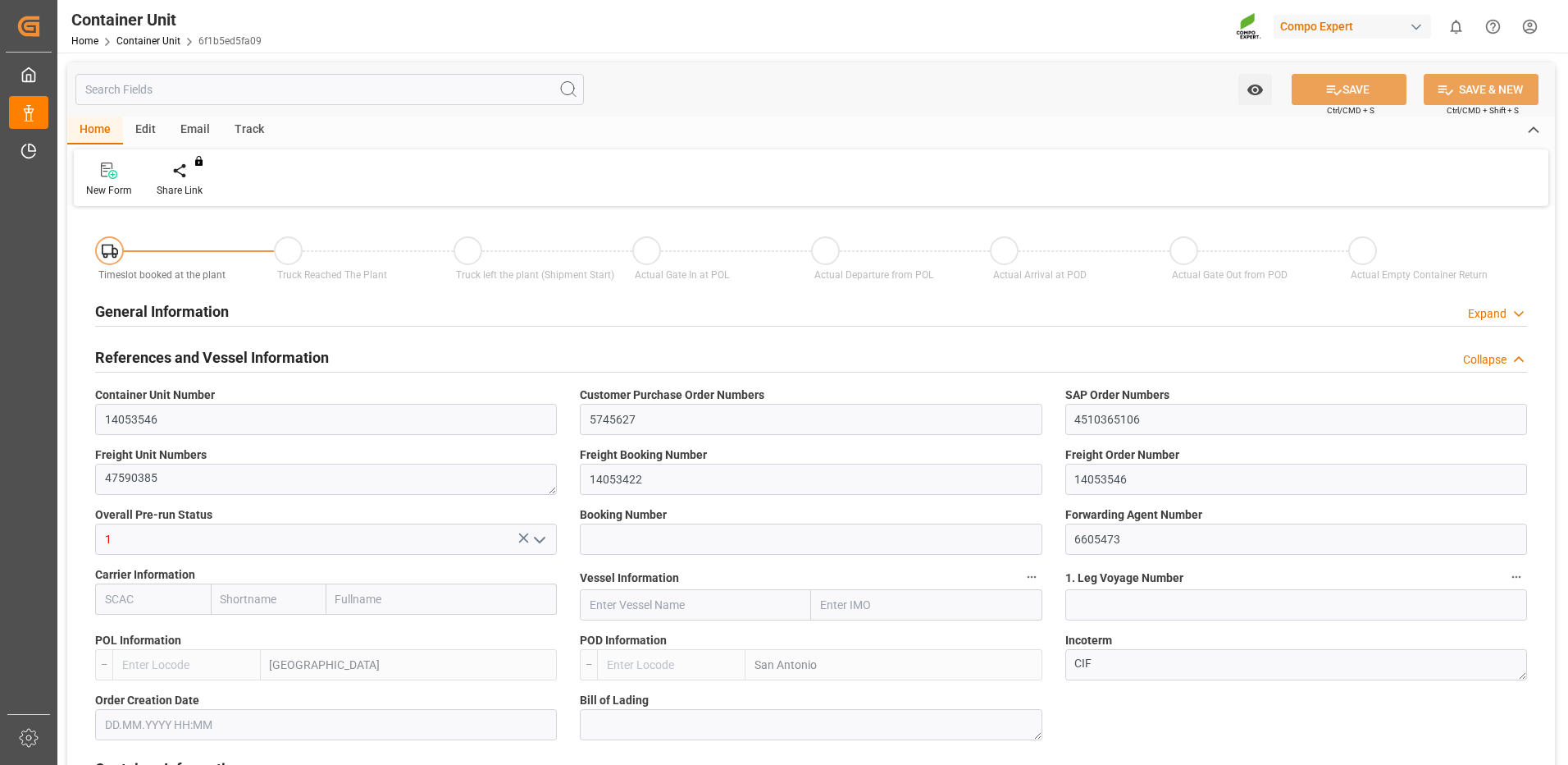
type input "0"
type input "420"
type input "24576"
type input "[DATE] 09:22"
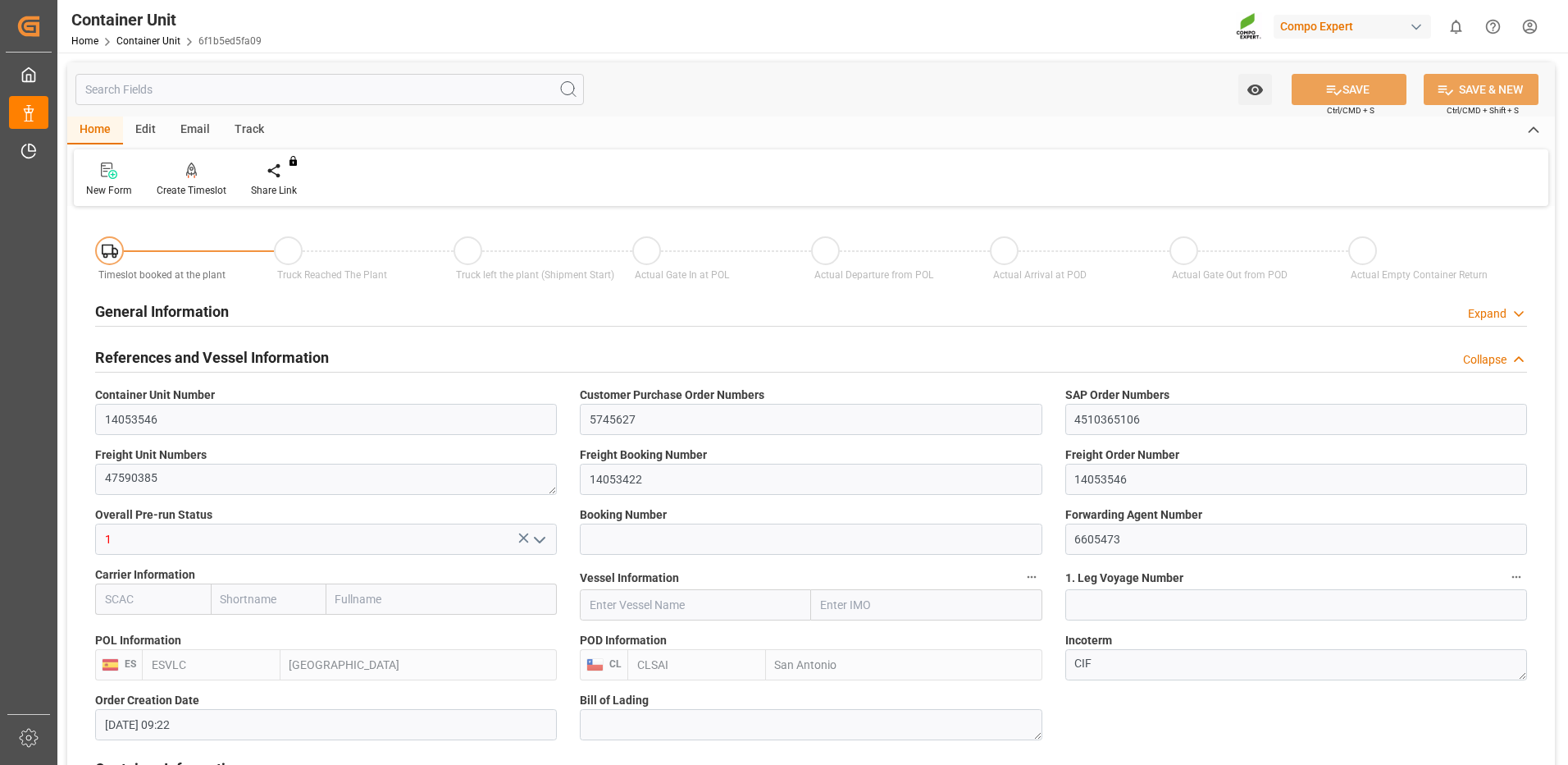
type input "06.10.2025"
click at [194, 168] on icon at bounding box center [192, 171] width 11 height 17
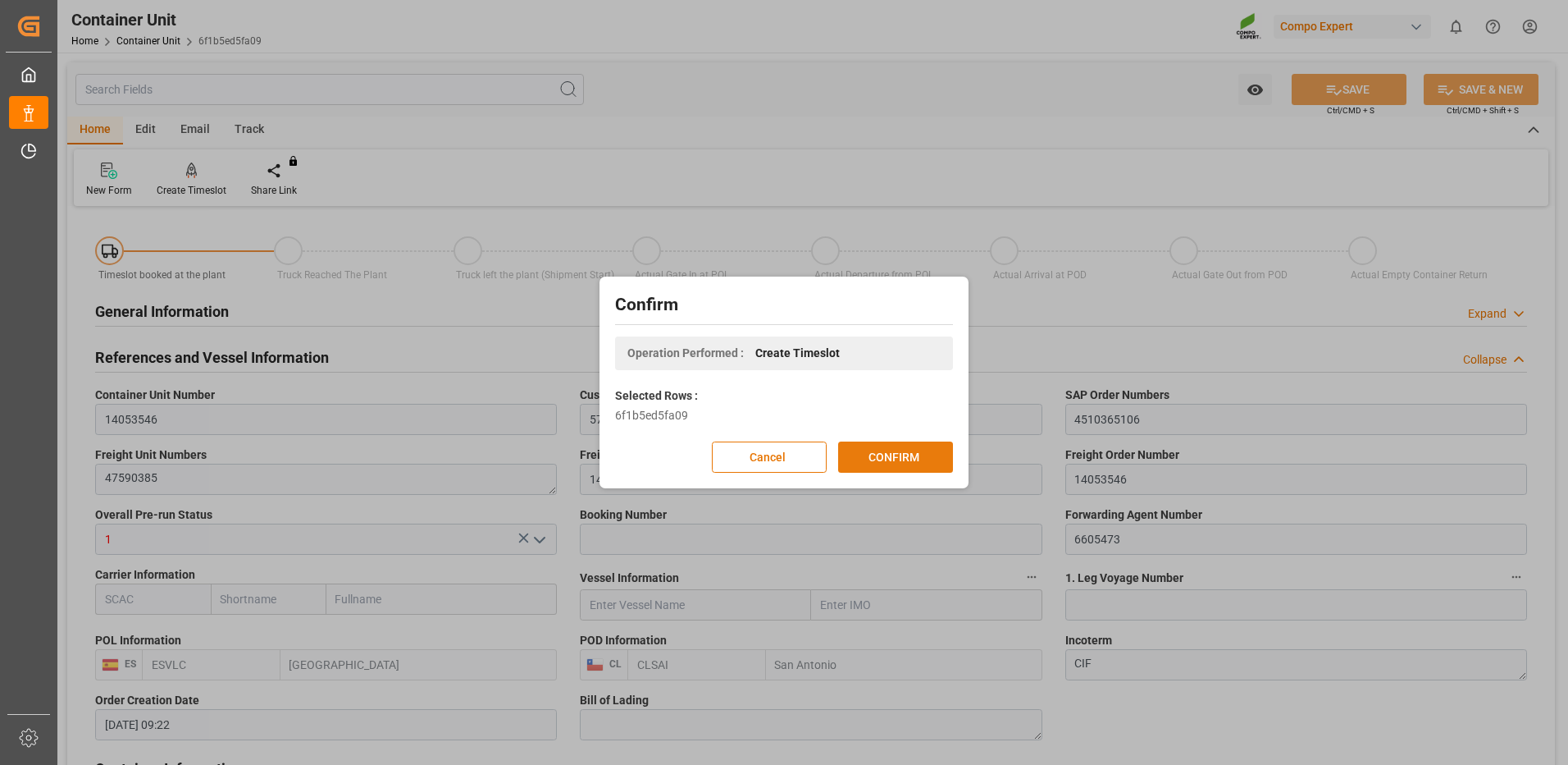
click at [881, 461] on button "CONFIRM" at bounding box center [896, 457] width 115 height 31
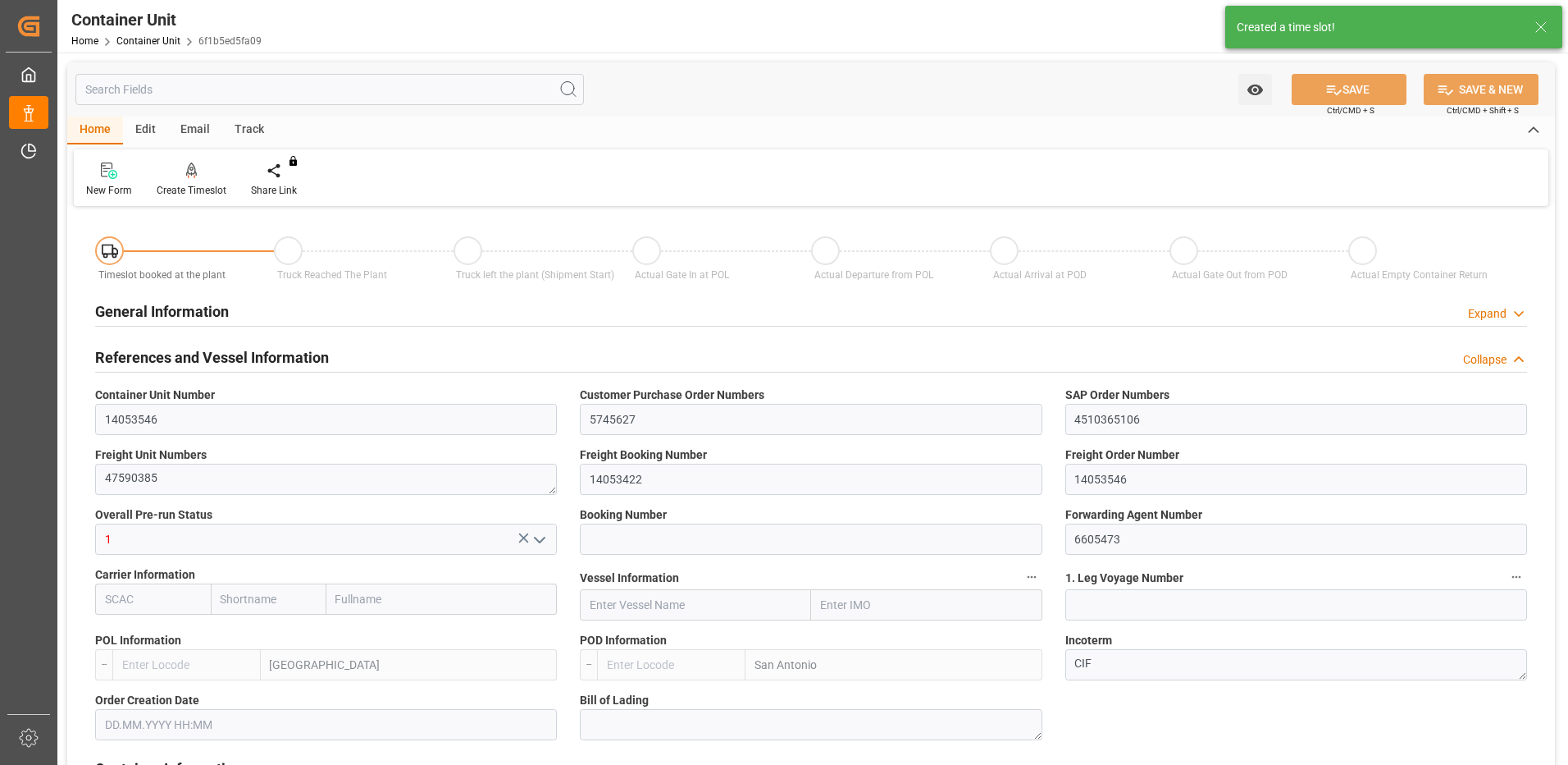
type input "ESVLC"
type input "CLSAI"
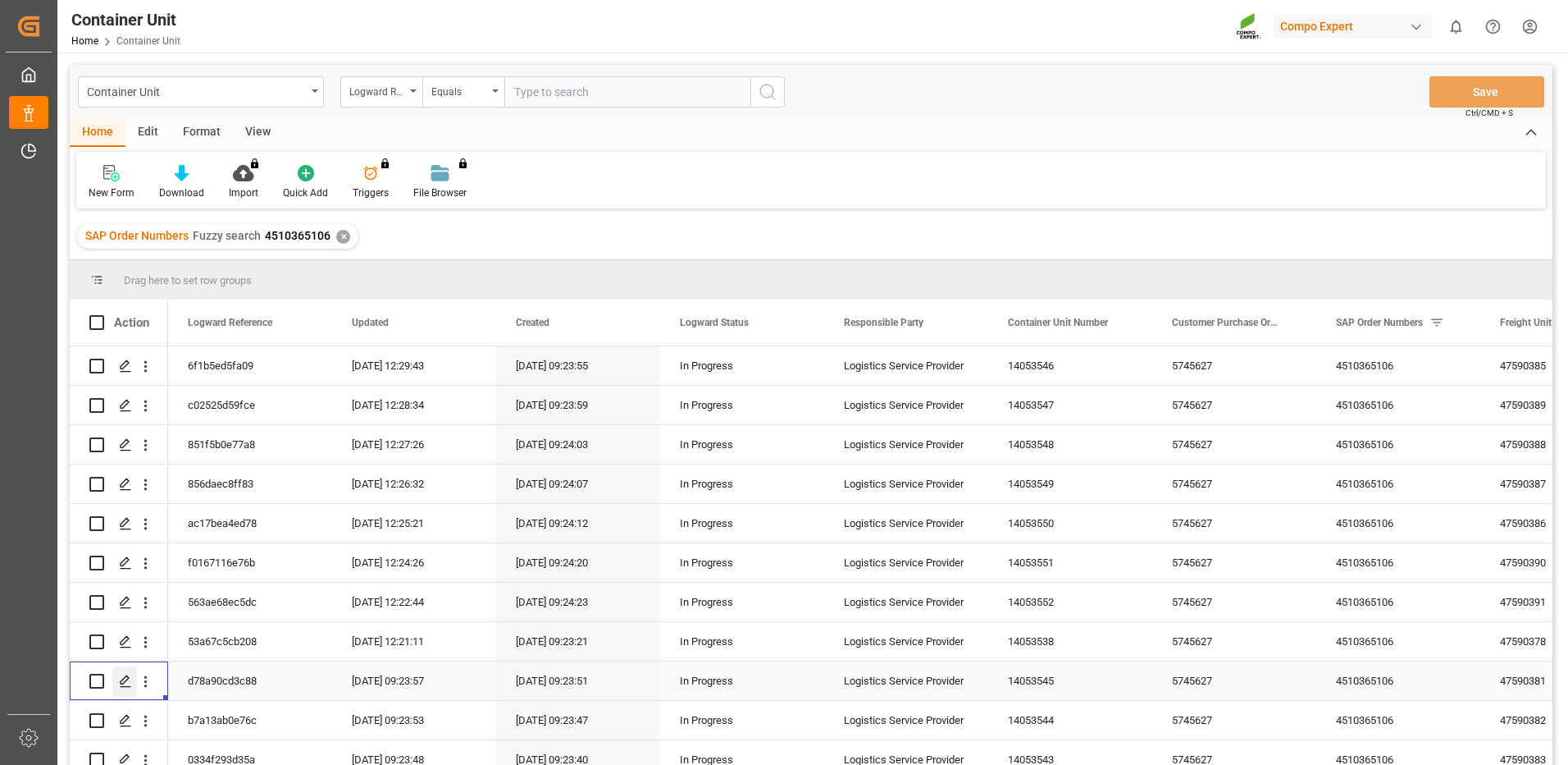
click at [127, 683] on icon "Press SPACE to select this row." at bounding box center [126, 681] width 13 height 13
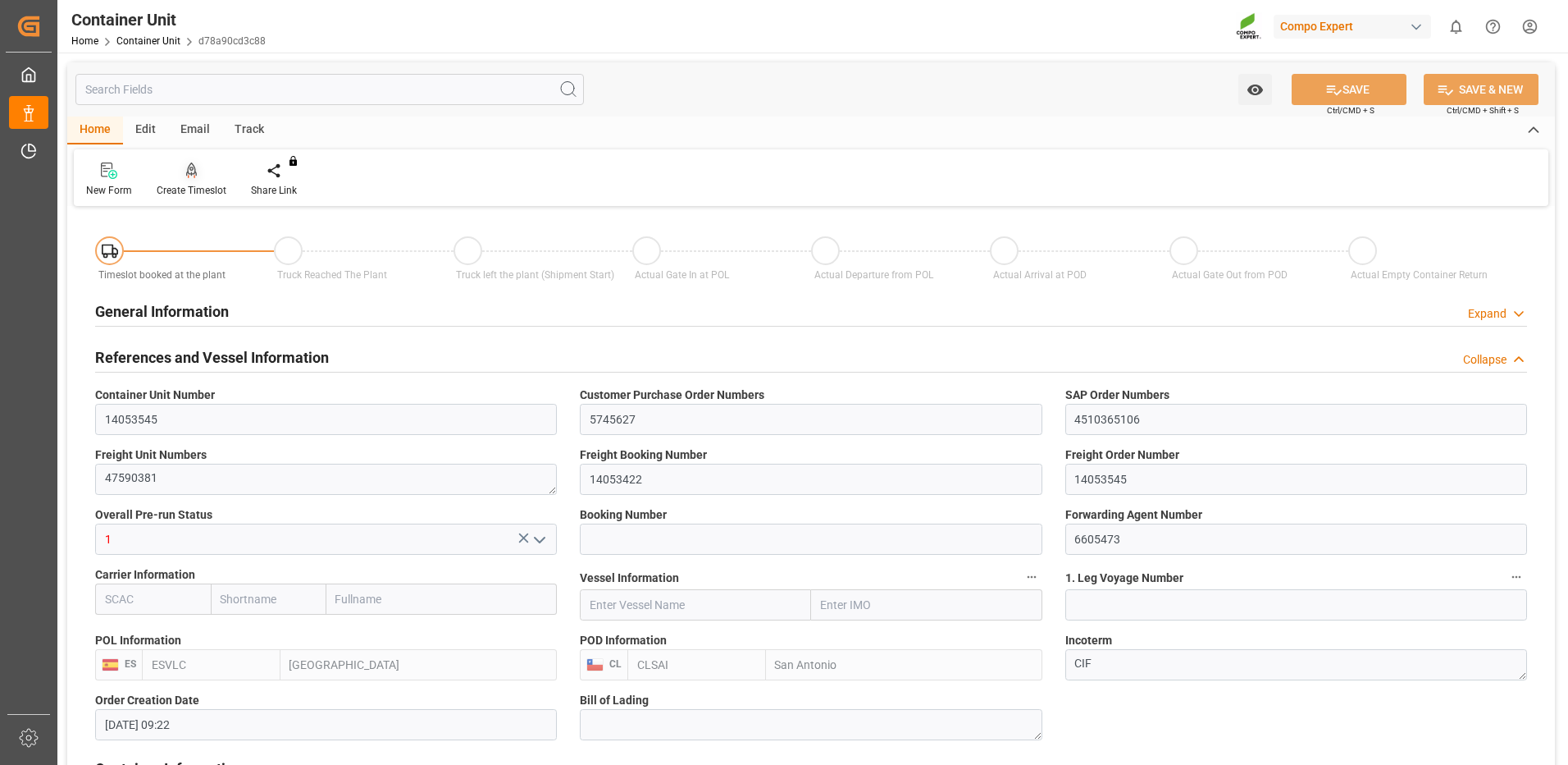
click at [210, 190] on div "Create Timeslot" at bounding box center [191, 190] width 69 height 15
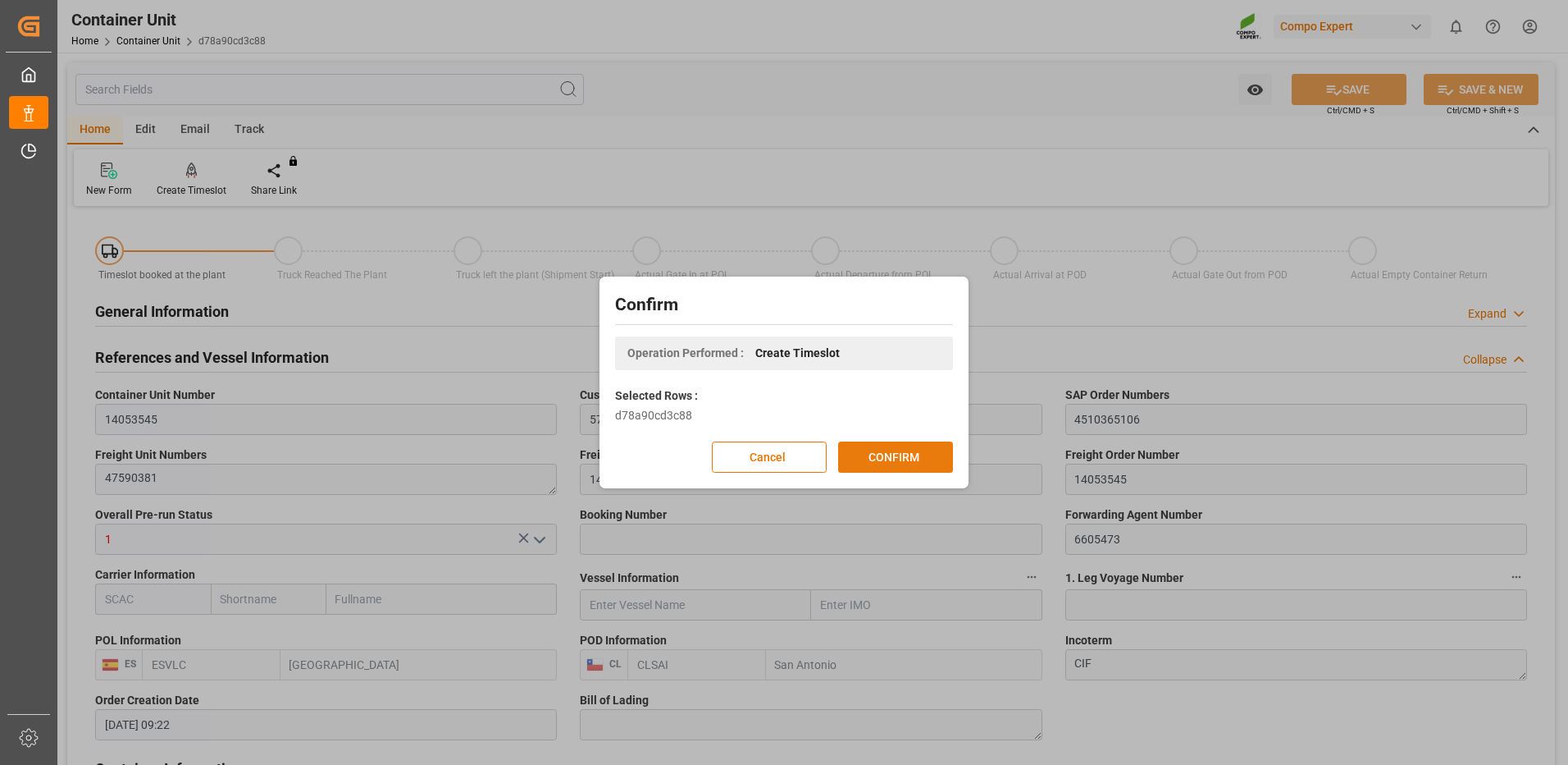
click at [919, 467] on button "CONFIRM" at bounding box center [896, 457] width 115 height 31
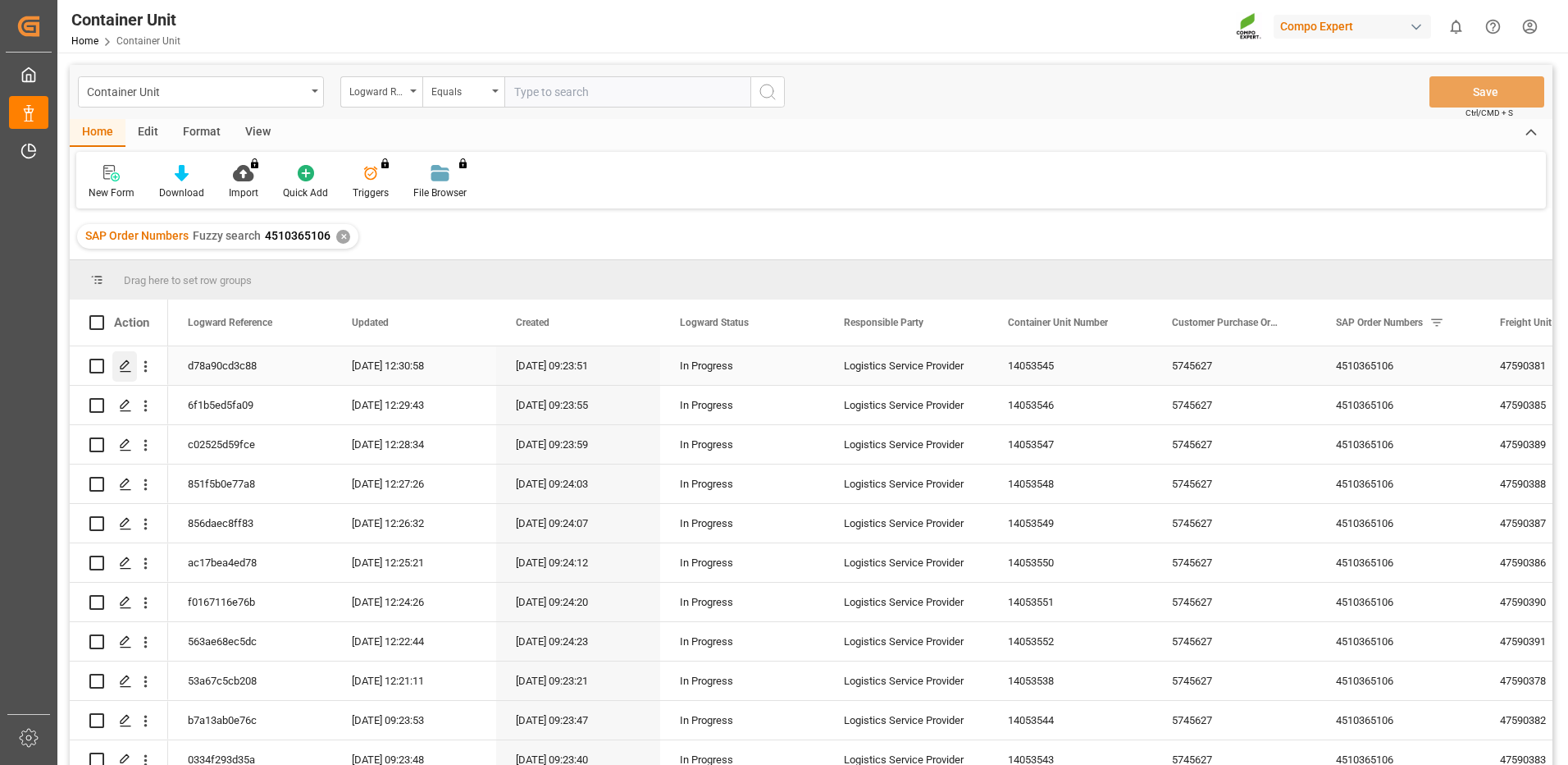
click at [124, 361] on icon "Press SPACE to select this row." at bounding box center [126, 366] width 13 height 13
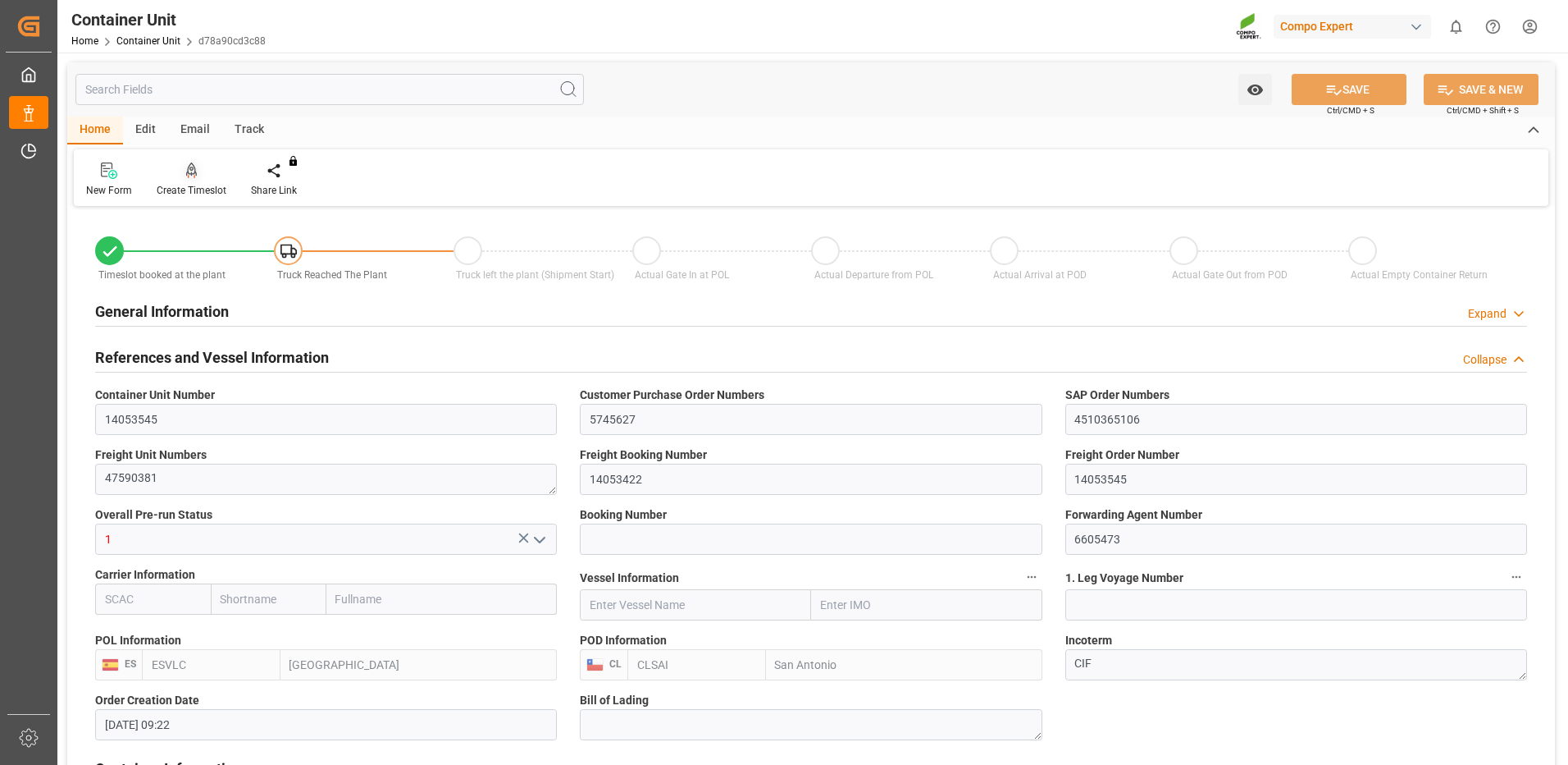
click at [167, 184] on div "Create Timeslot" at bounding box center [191, 190] width 69 height 15
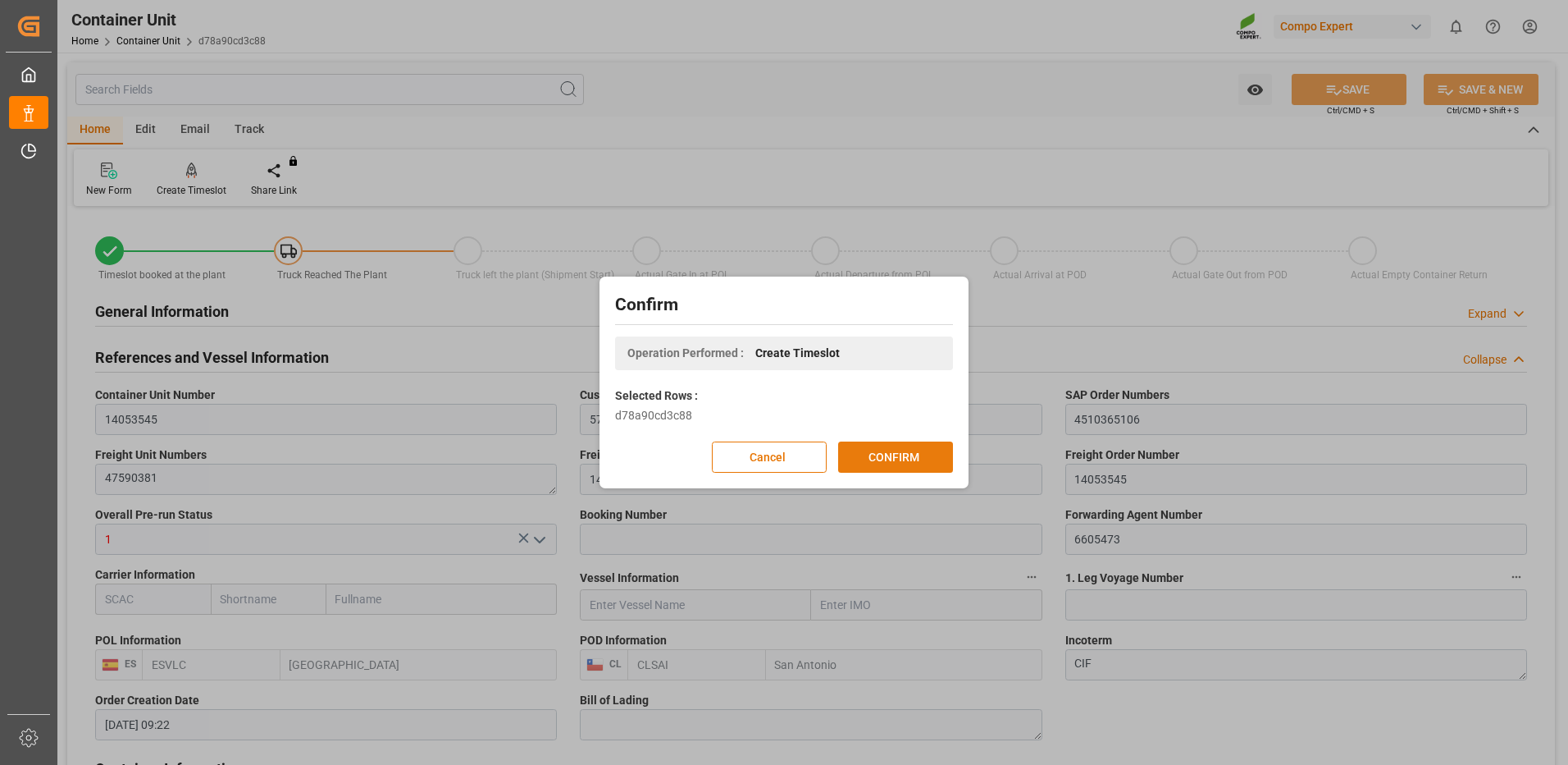
click at [883, 463] on button "CONFIRM" at bounding box center [896, 457] width 115 height 31
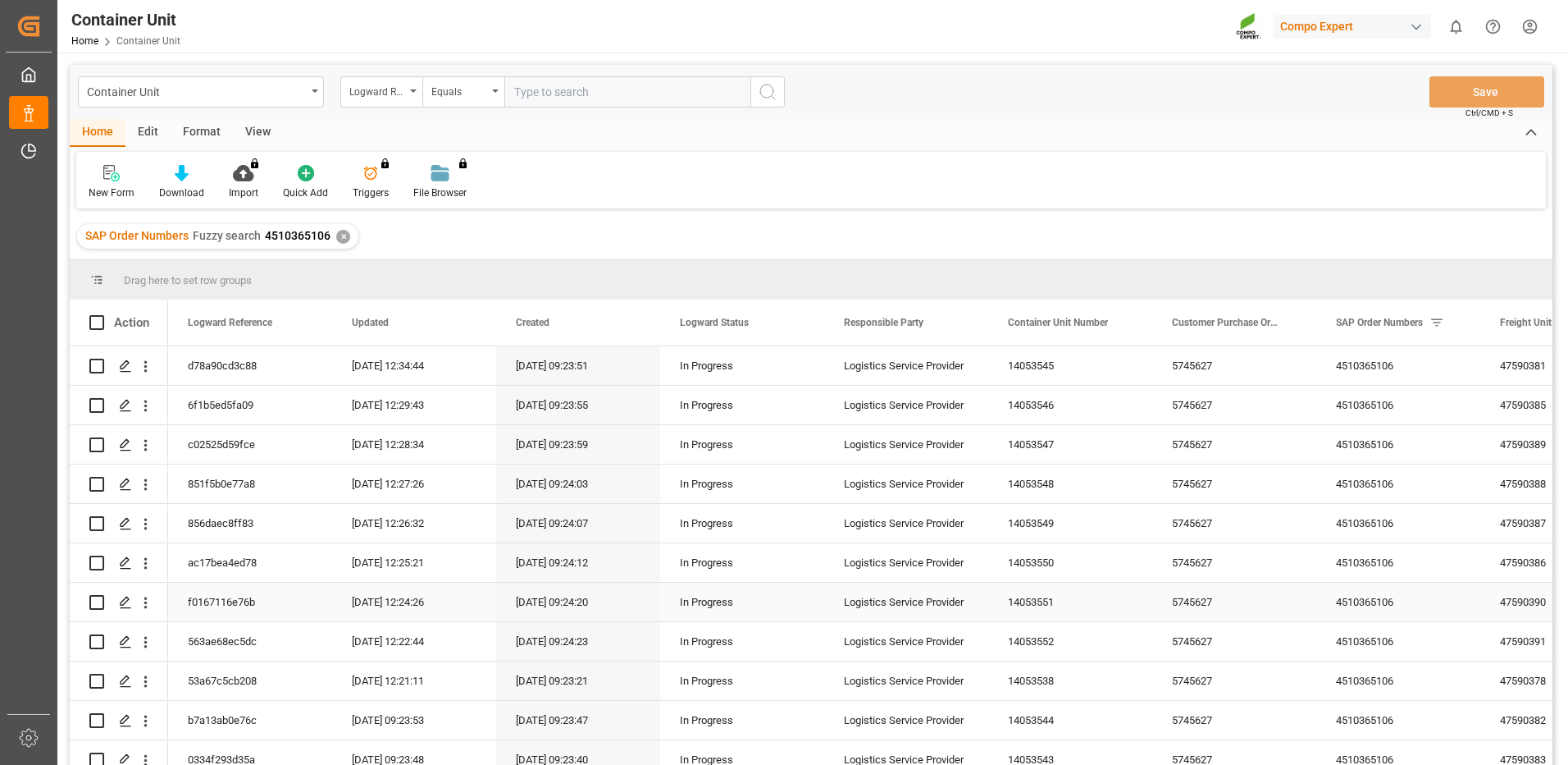
scroll to position [82, 0]
click at [127, 638] on polygon "Press SPACE to select this row." at bounding box center [125, 638] width 8 height 8
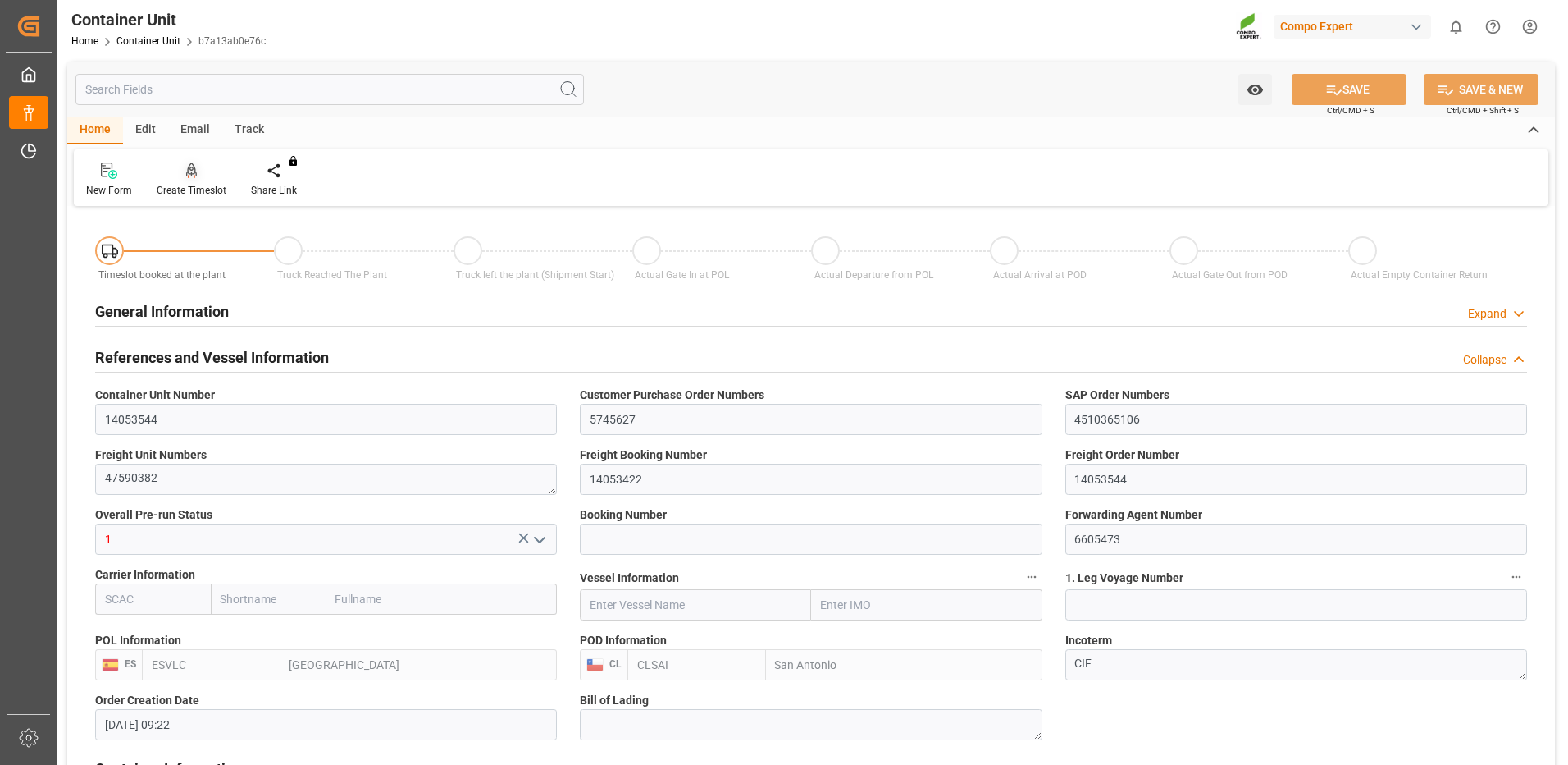
click at [202, 164] on div at bounding box center [191, 170] width 69 height 18
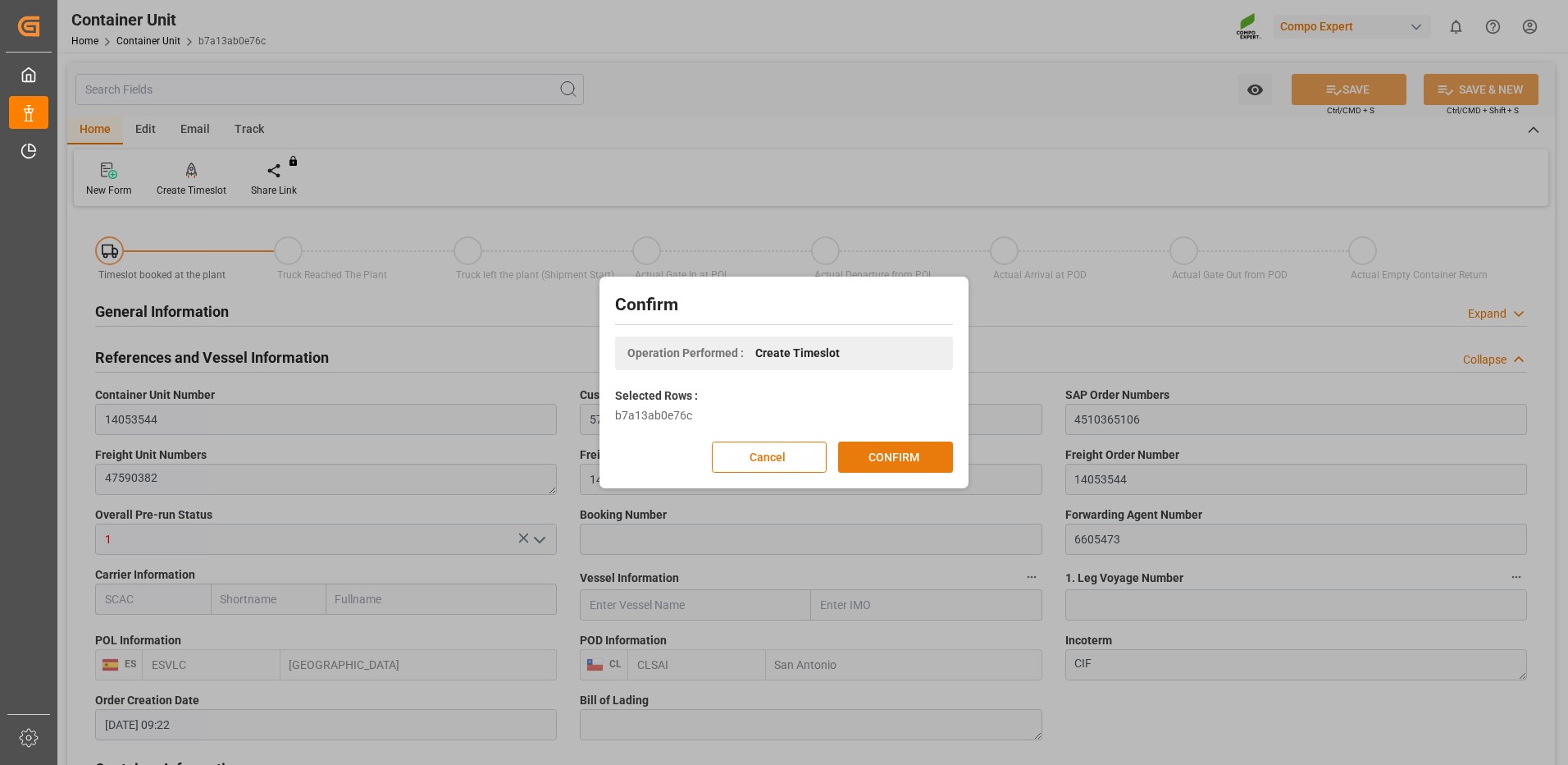
click at [883, 462] on button "CONFIRM" at bounding box center [896, 457] width 115 height 31
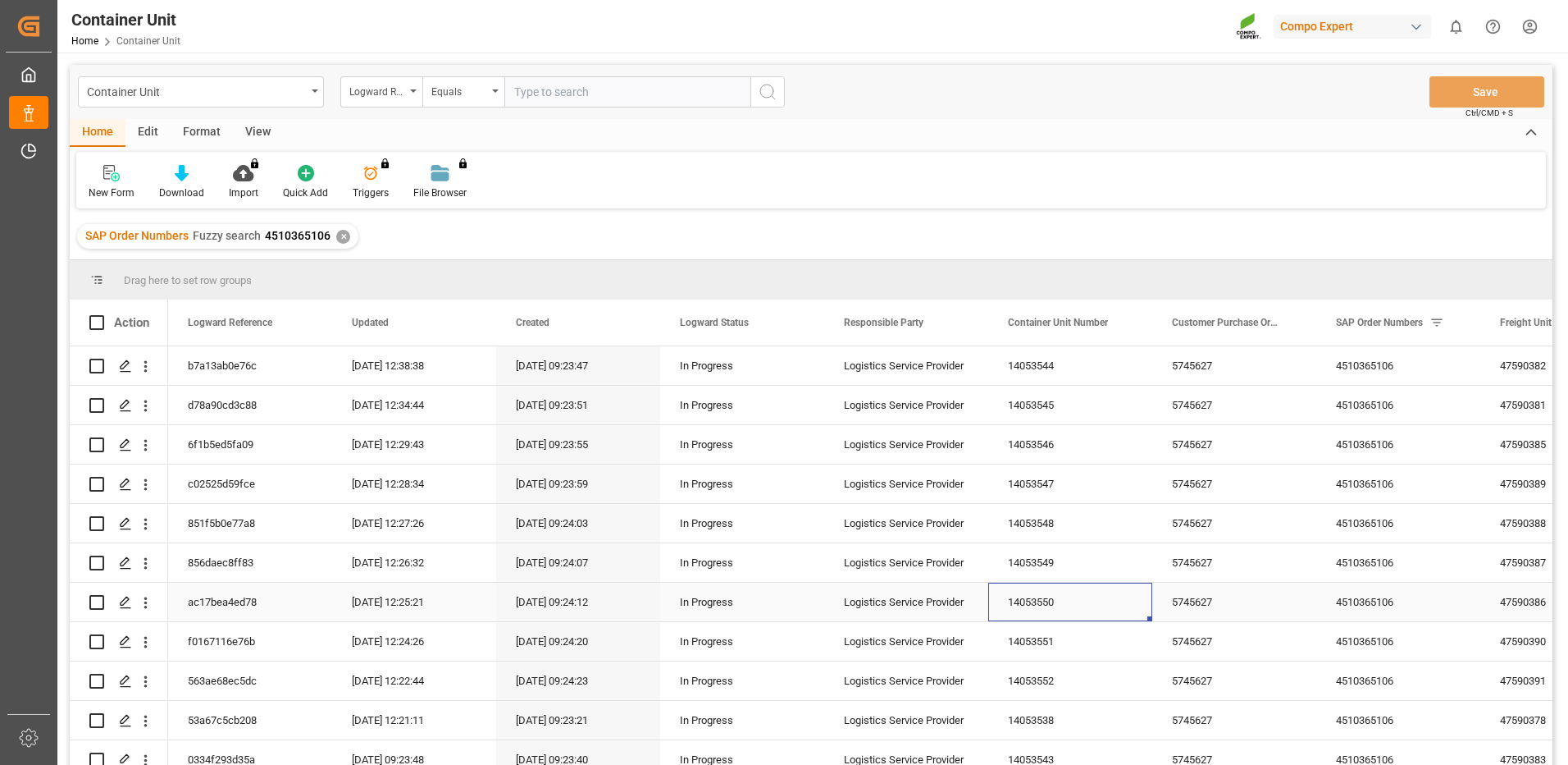
click at [1028, 604] on div "14053550" at bounding box center [1070, 602] width 164 height 39
drag, startPoint x: 1067, startPoint y: 606, endPoint x: 989, endPoint y: 591, distance: 79.4
click at [1015, 601] on div "14053550" at bounding box center [1070, 602] width 164 height 39
click at [119, 603] on icon "Press SPACE to select this row." at bounding box center [126, 602] width 13 height 13
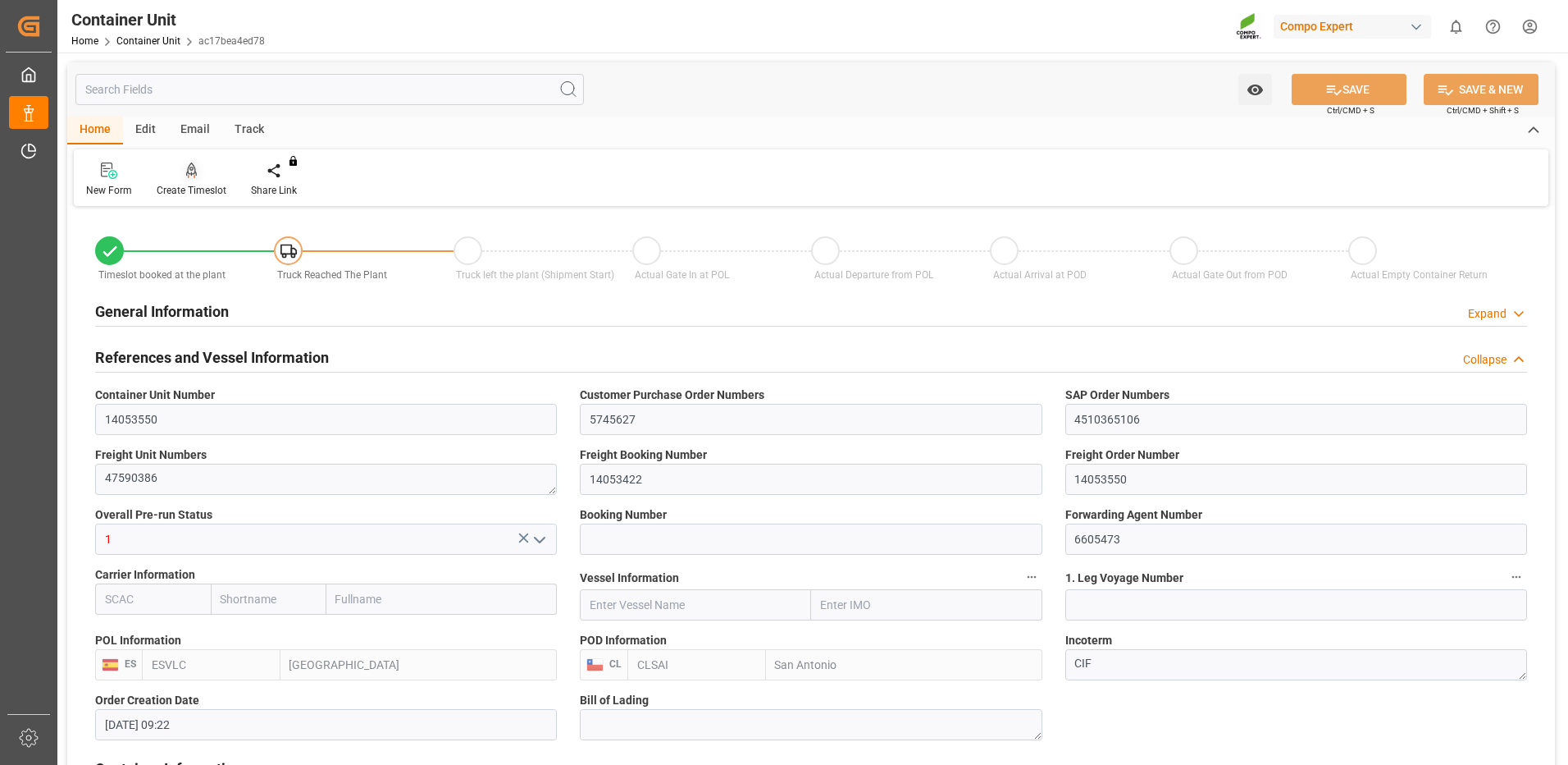
click at [209, 179] on div at bounding box center [191, 170] width 69 height 18
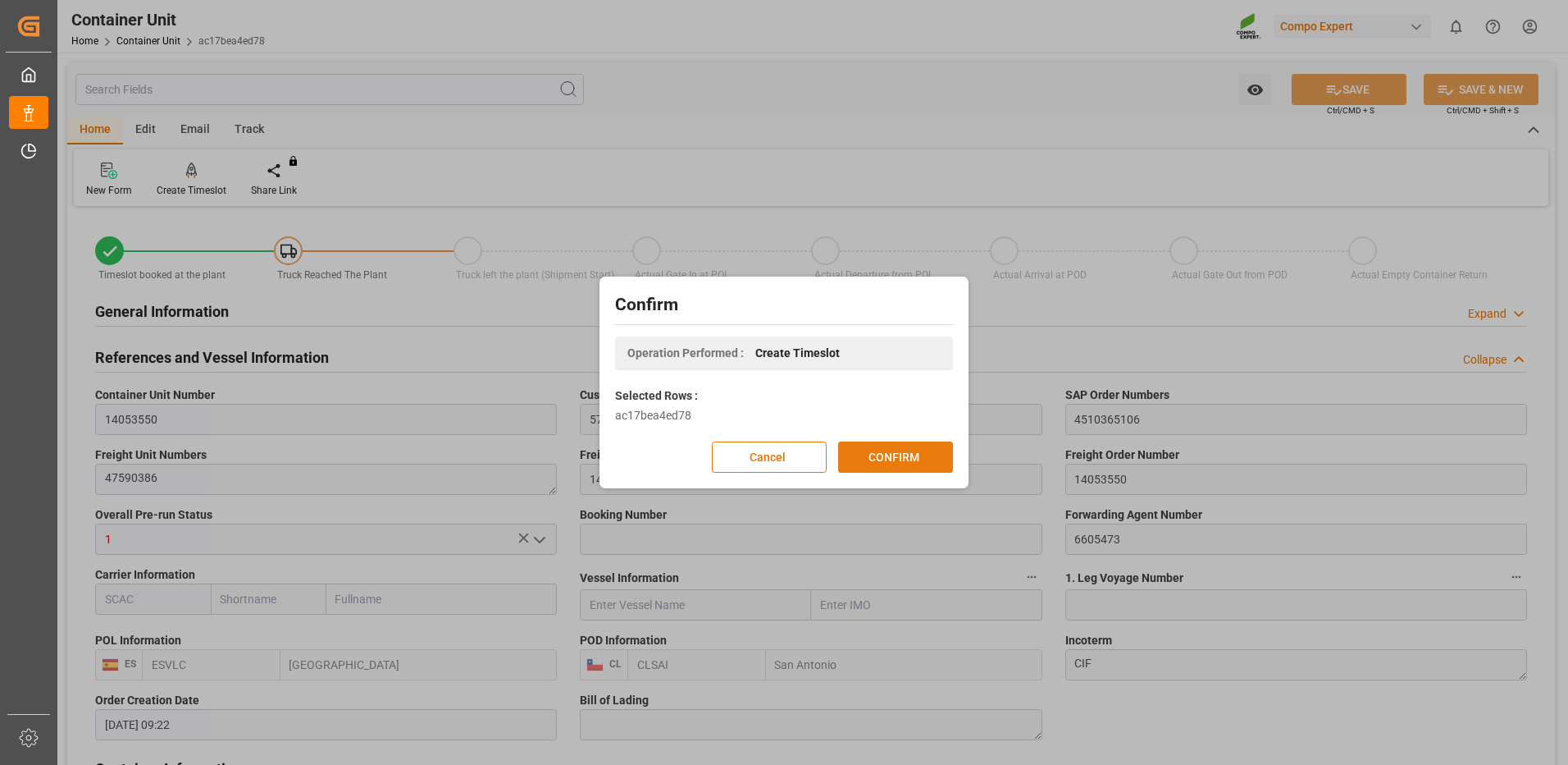
click at [905, 456] on button "CONFIRM" at bounding box center [896, 457] width 115 height 31
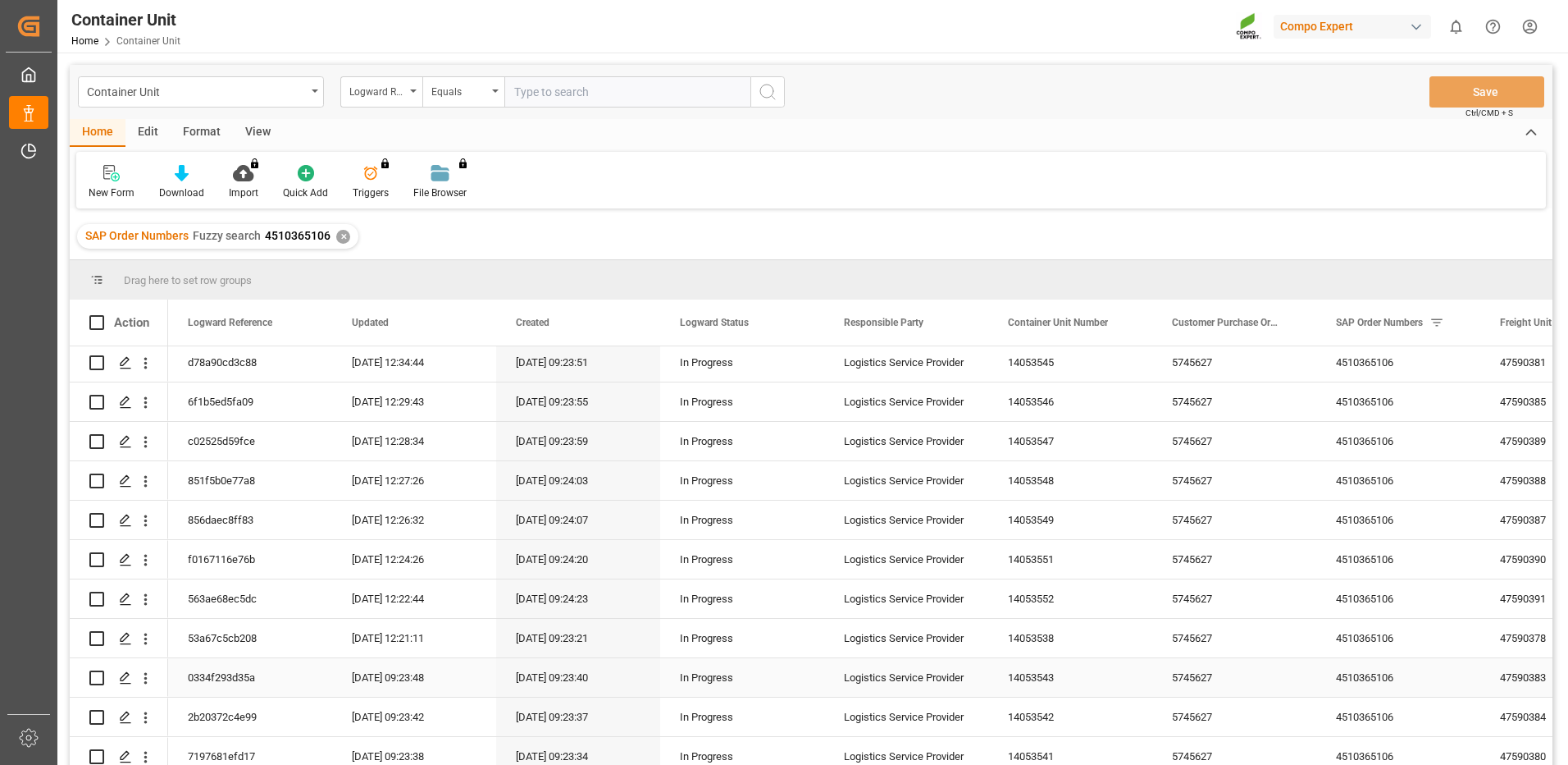
scroll to position [164, 0]
click at [128, 594] on icon "Press SPACE to select this row." at bounding box center [126, 596] width 13 height 13
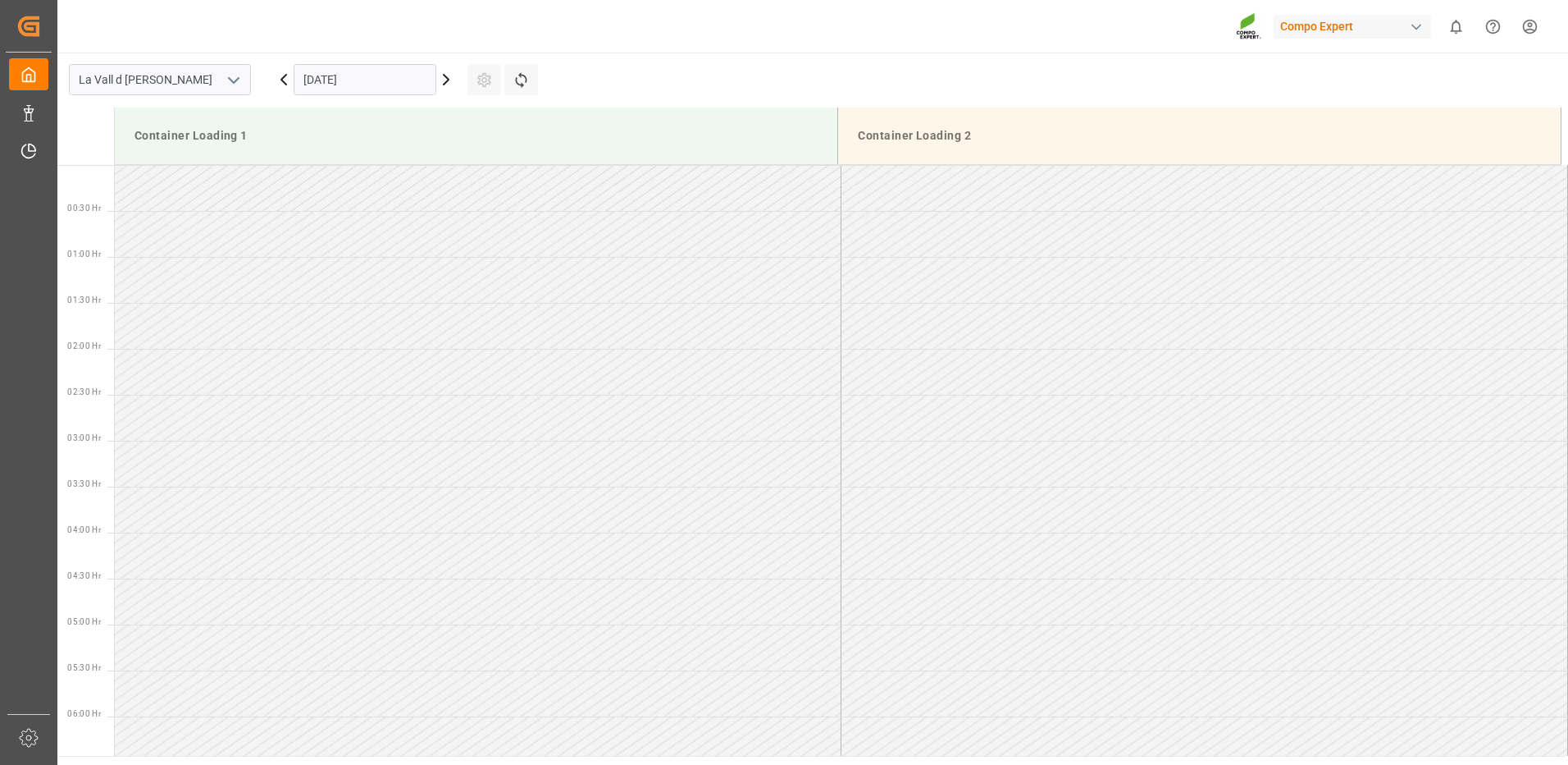
scroll to position [1001, 0]
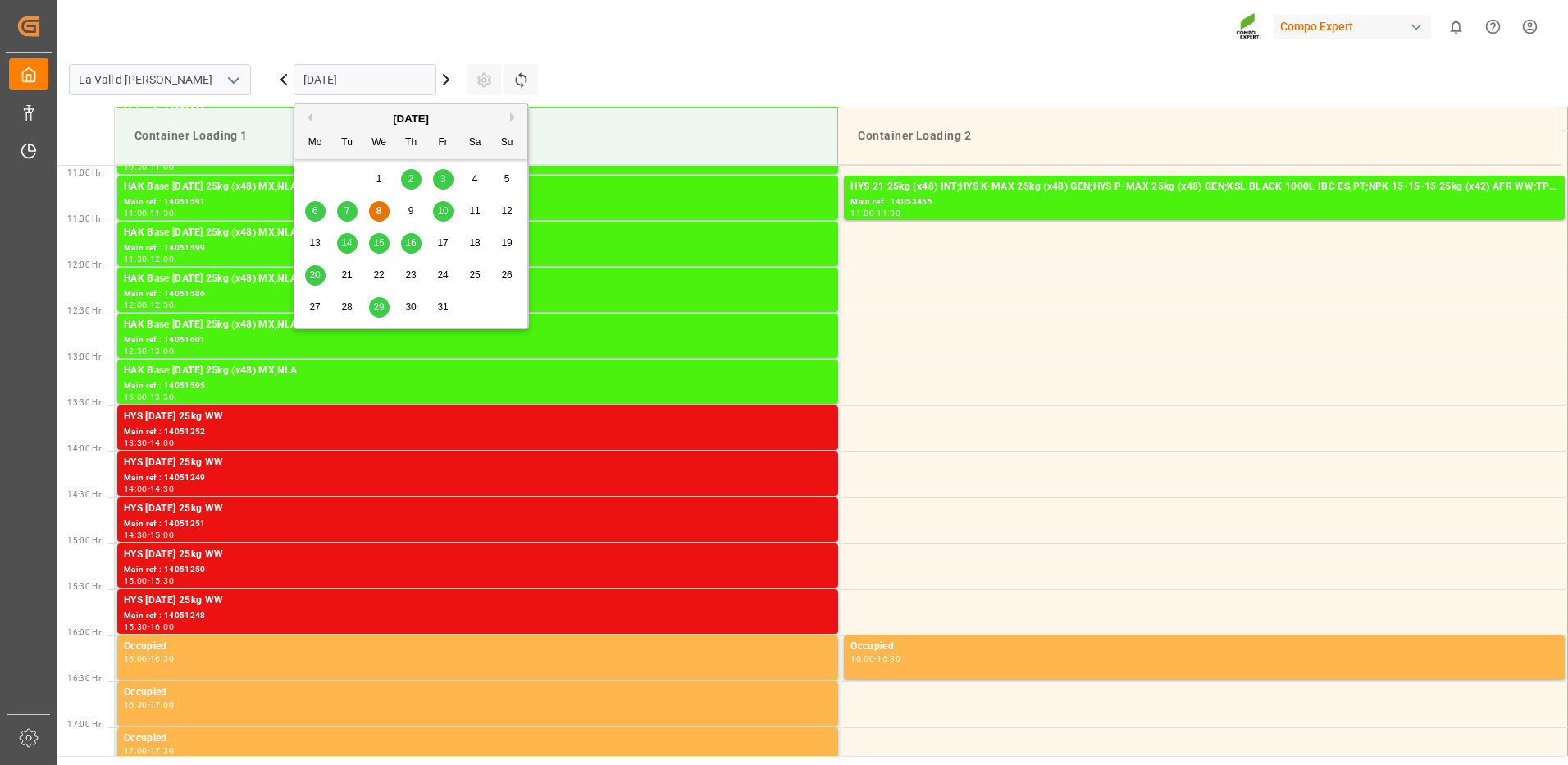
click at [356, 80] on input "[DATE]" at bounding box center [365, 79] width 143 height 31
click at [444, 212] on span "10" at bounding box center [442, 211] width 11 height 11
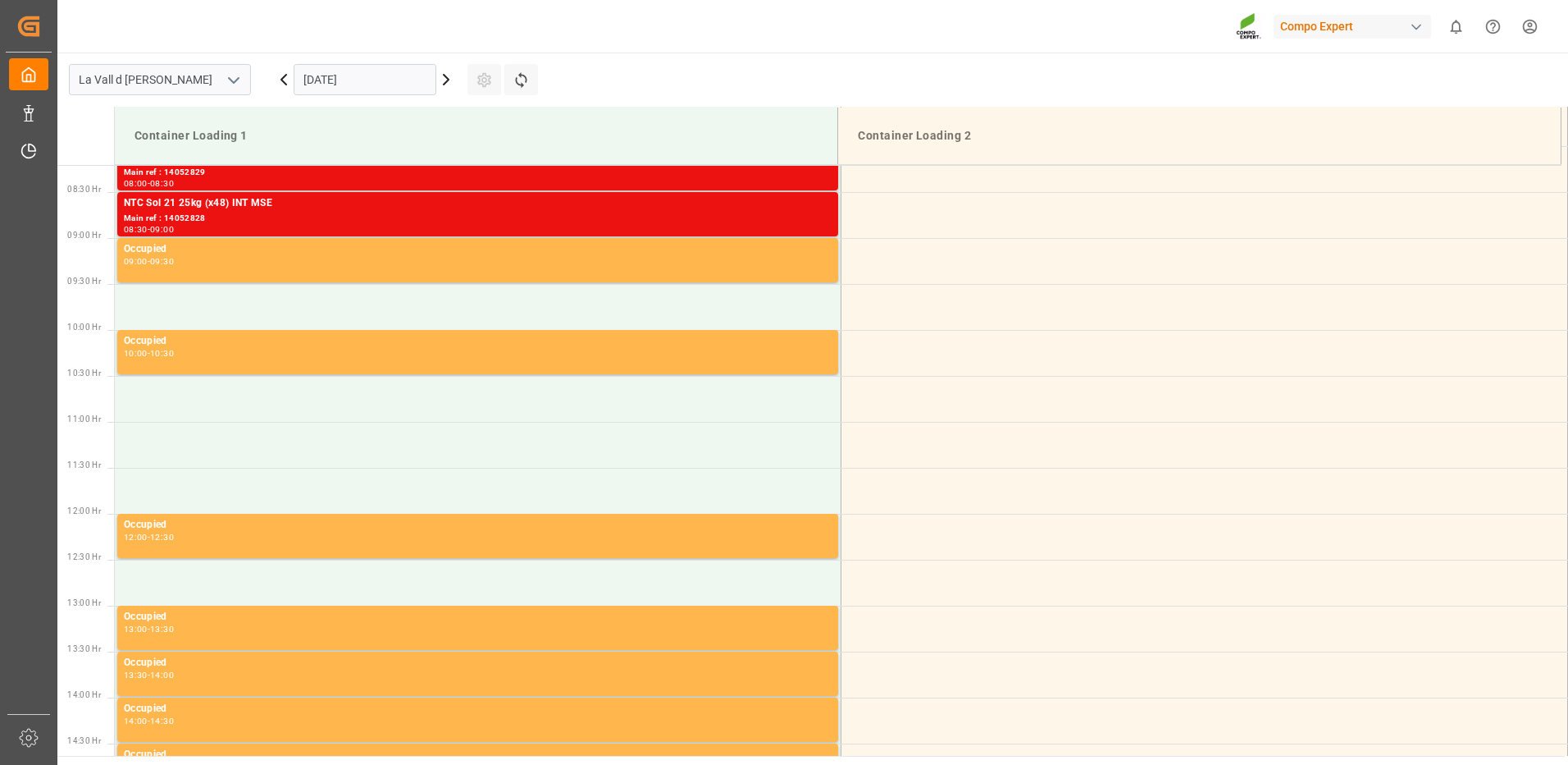
scroll to position [508, 0]
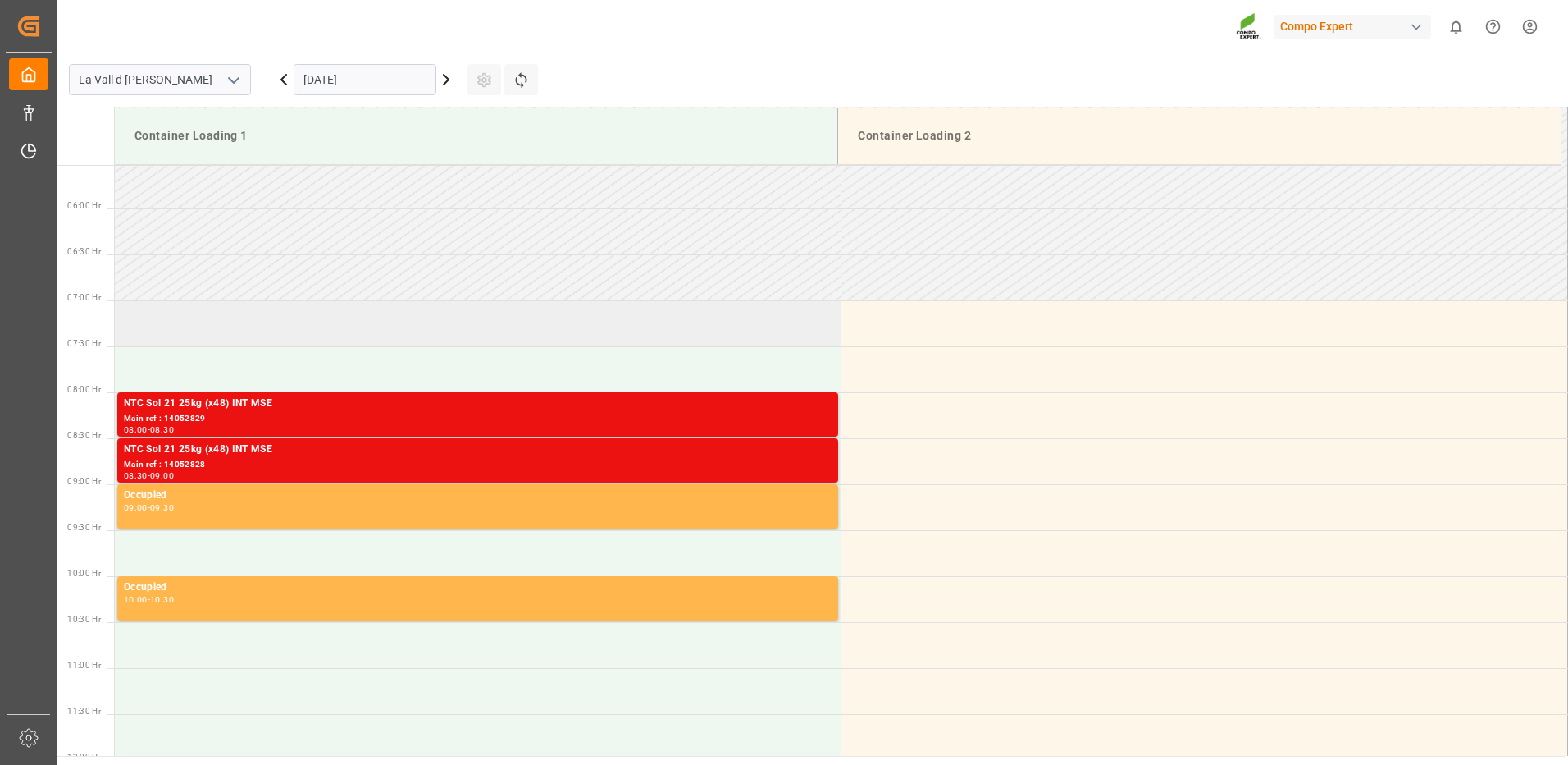
click at [187, 325] on td at bounding box center [477, 323] width 727 height 46
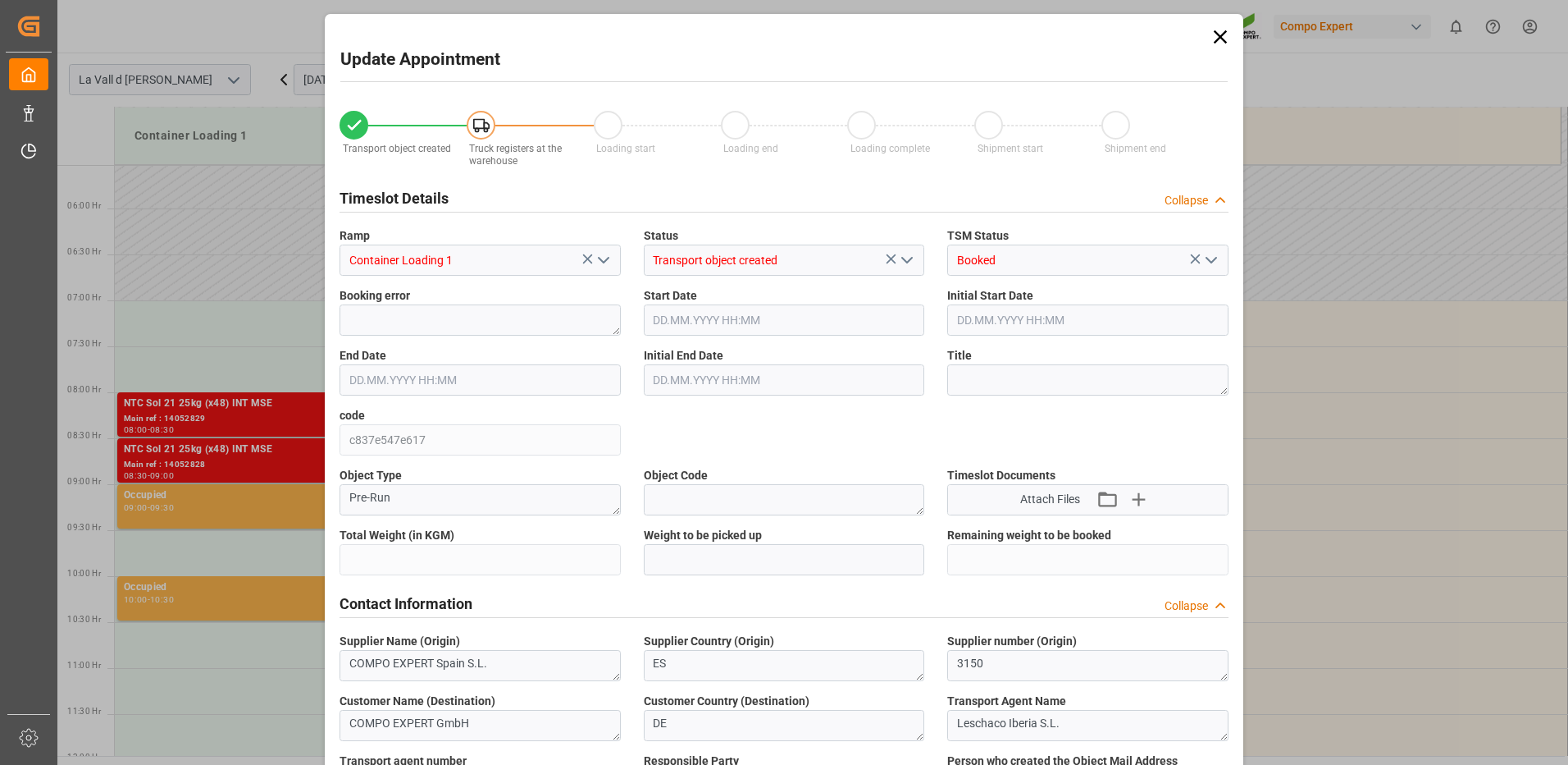
type input "24576"
type input "420"
type input "10.10.2025 07:00"
type input "10.10.2025 07:30"
type input "[DATE] 09:22"
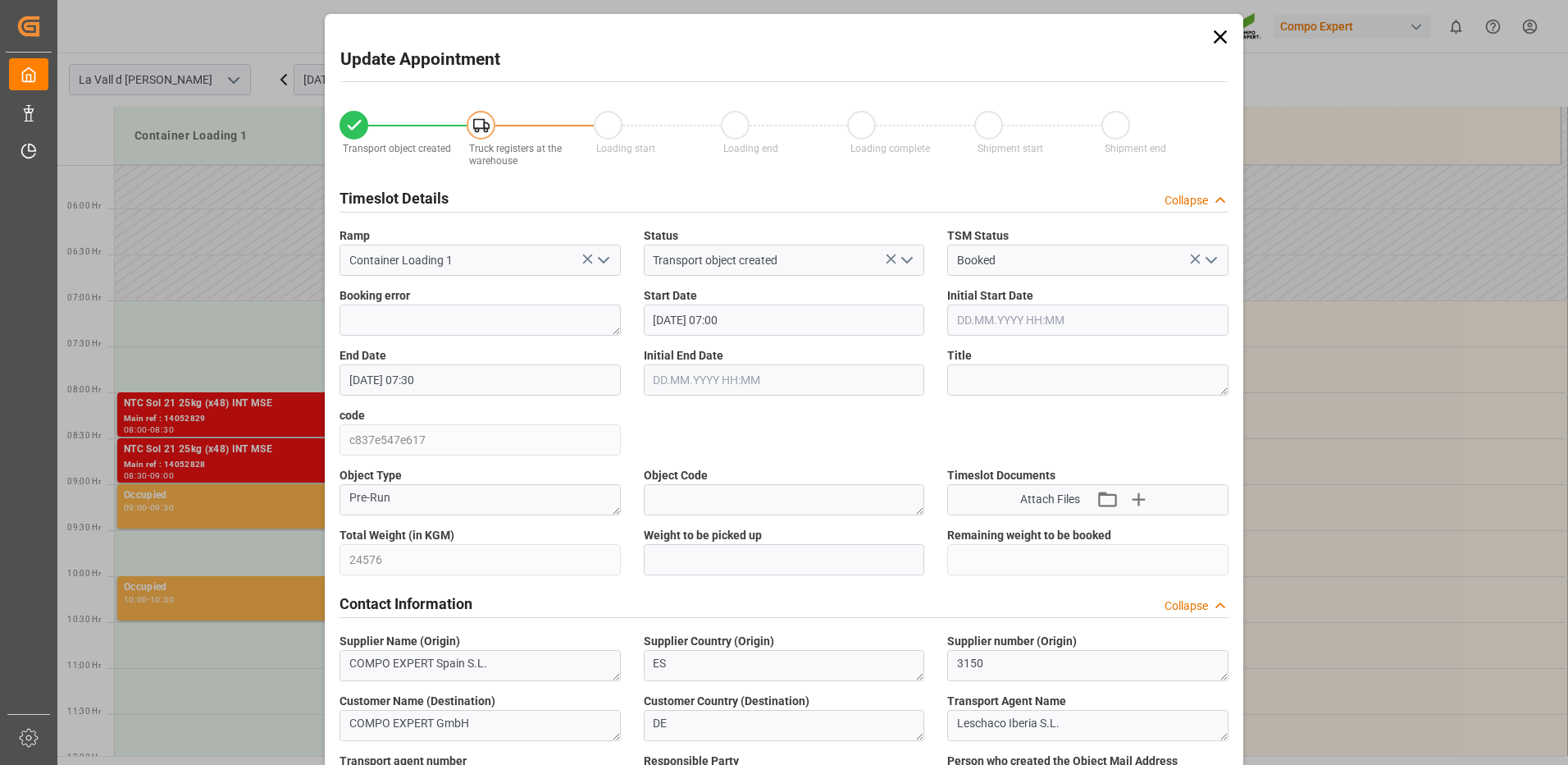
type input "08.10.2025 12:20"
click at [701, 556] on input "text" at bounding box center [784, 560] width 282 height 31
type input "24576"
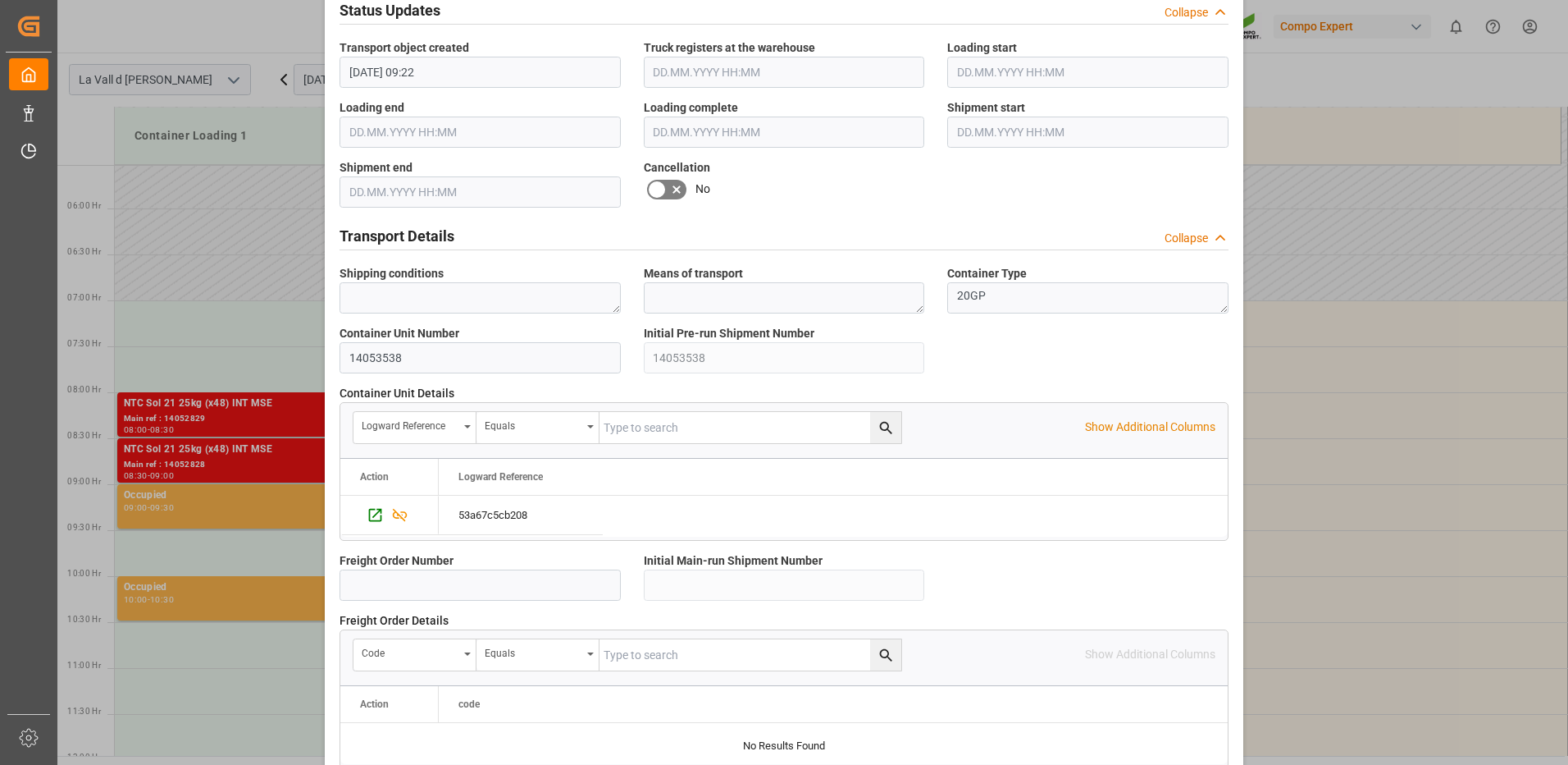
scroll to position [1399, 0]
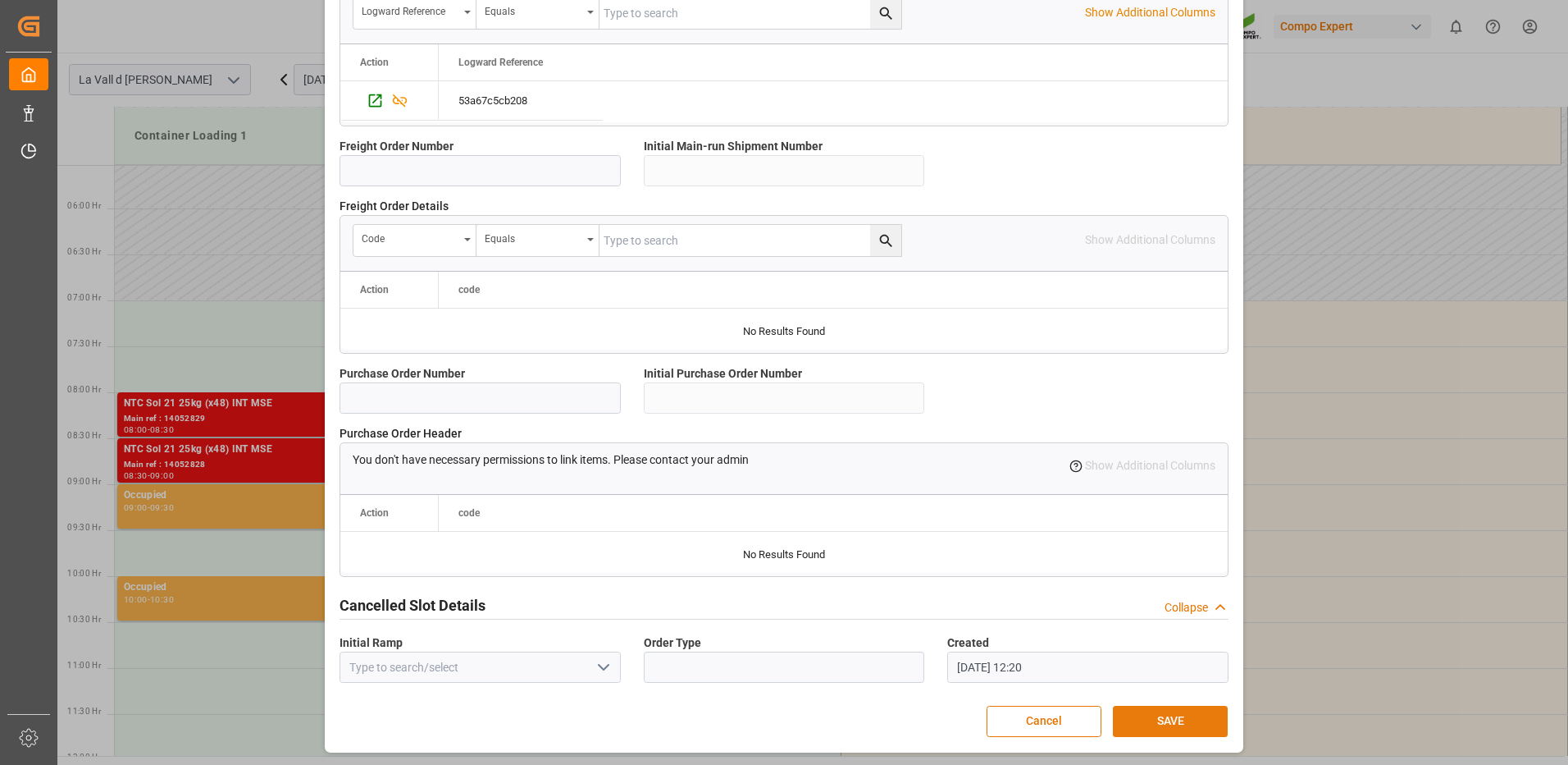
click at [1149, 714] on button "SAVE" at bounding box center [1170, 722] width 115 height 31
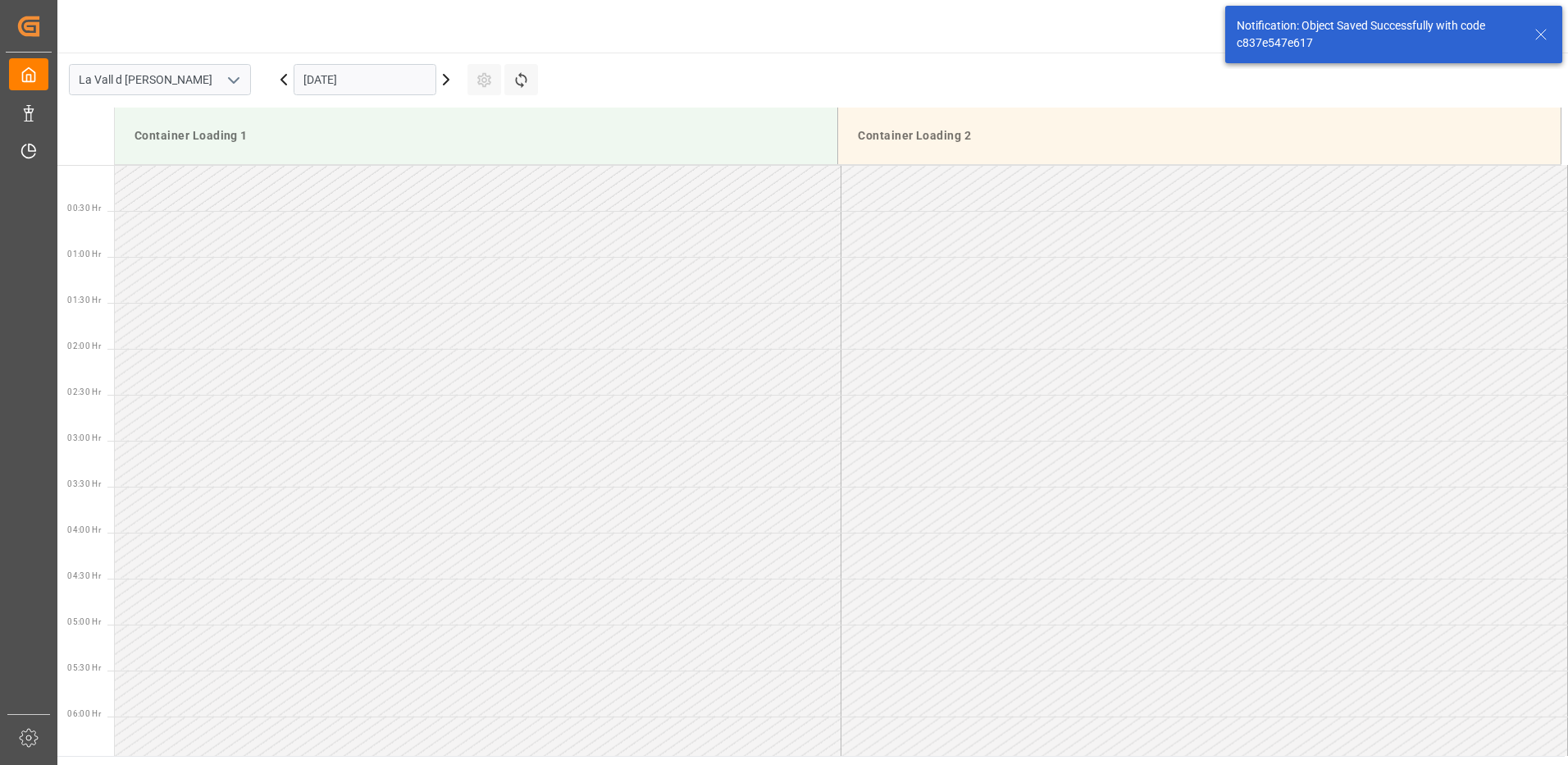
scroll to position [540, 0]
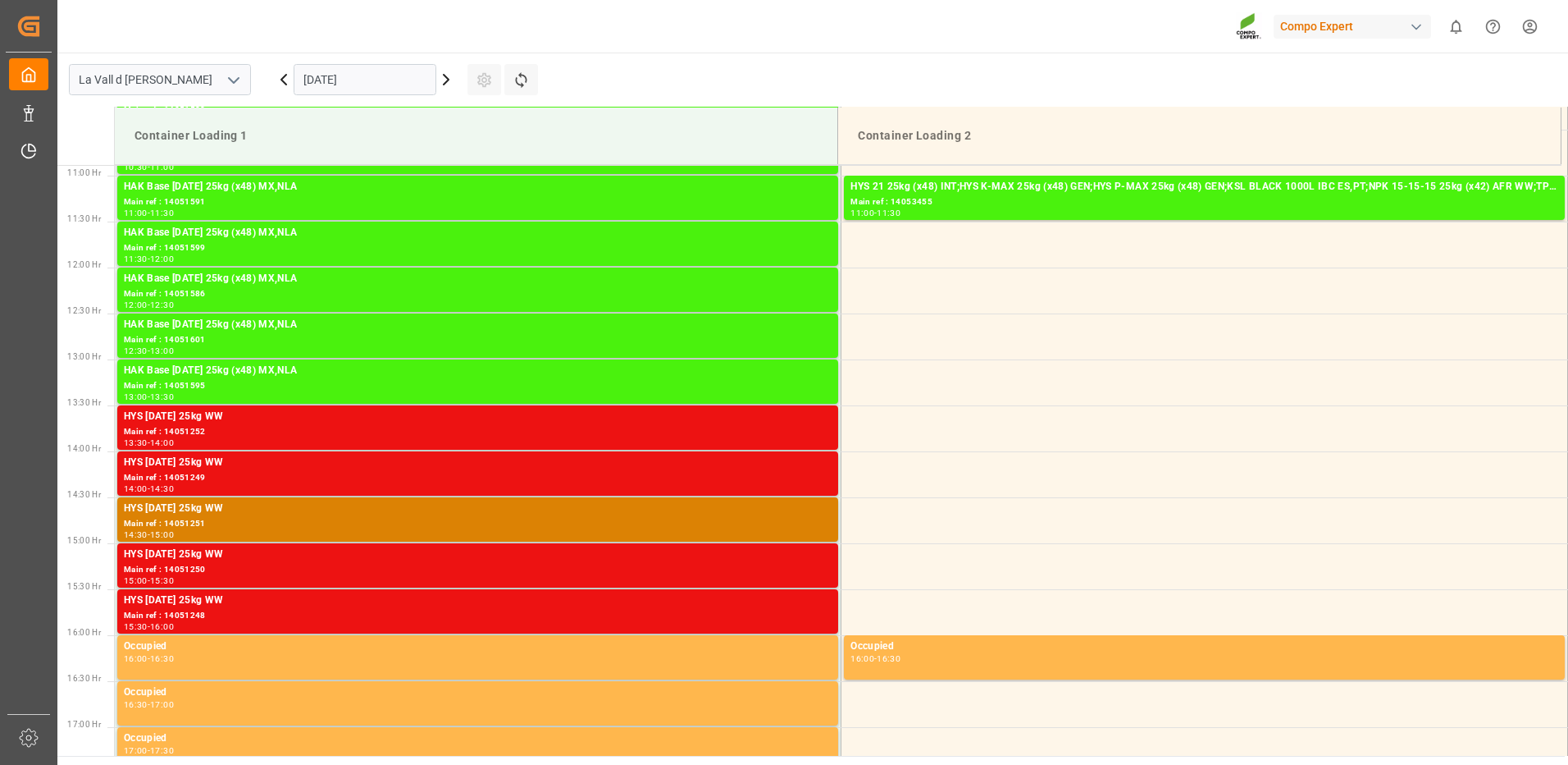
scroll to position [754, 0]
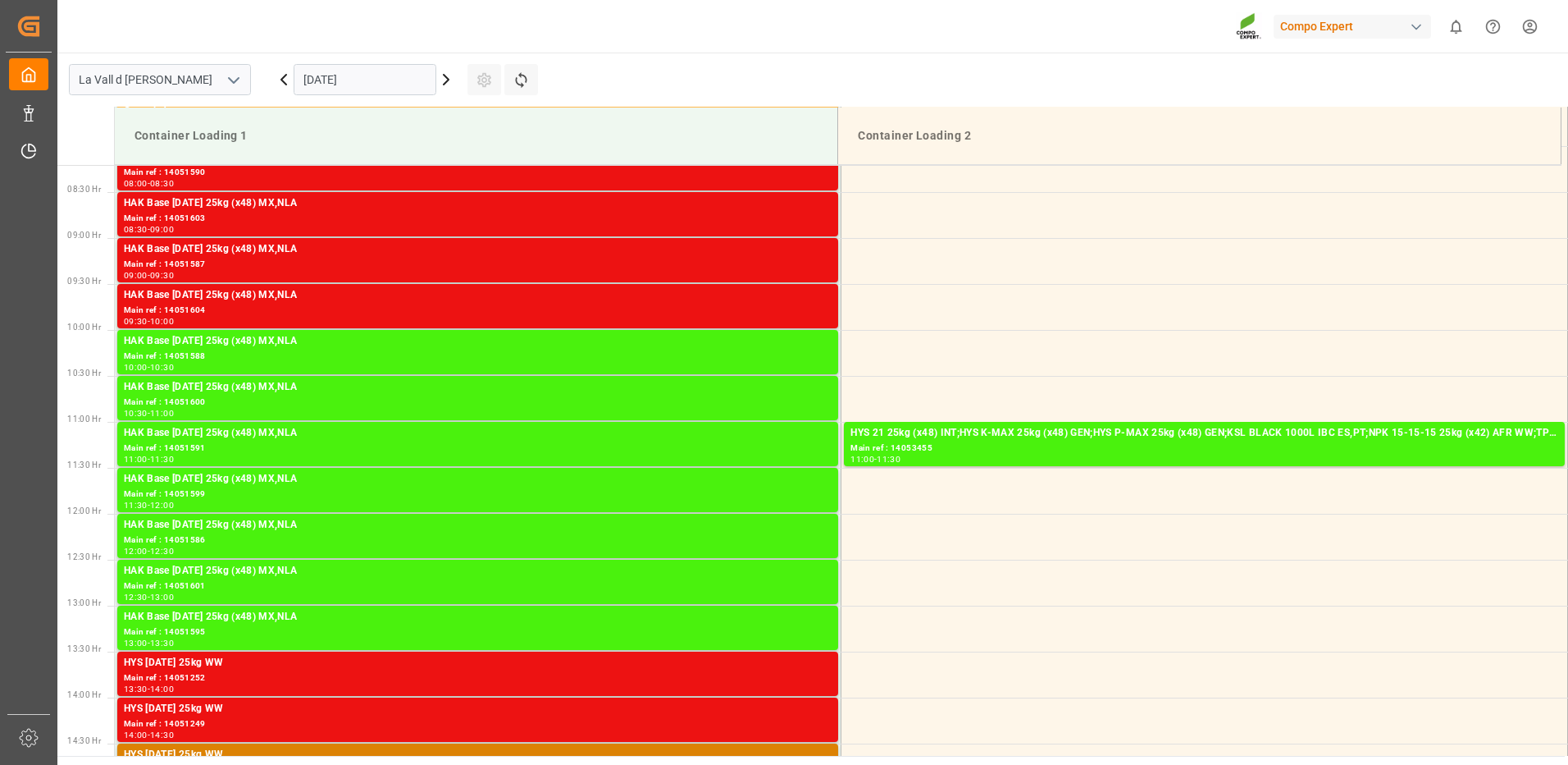
click at [311, 84] on input "[DATE]" at bounding box center [365, 79] width 143 height 31
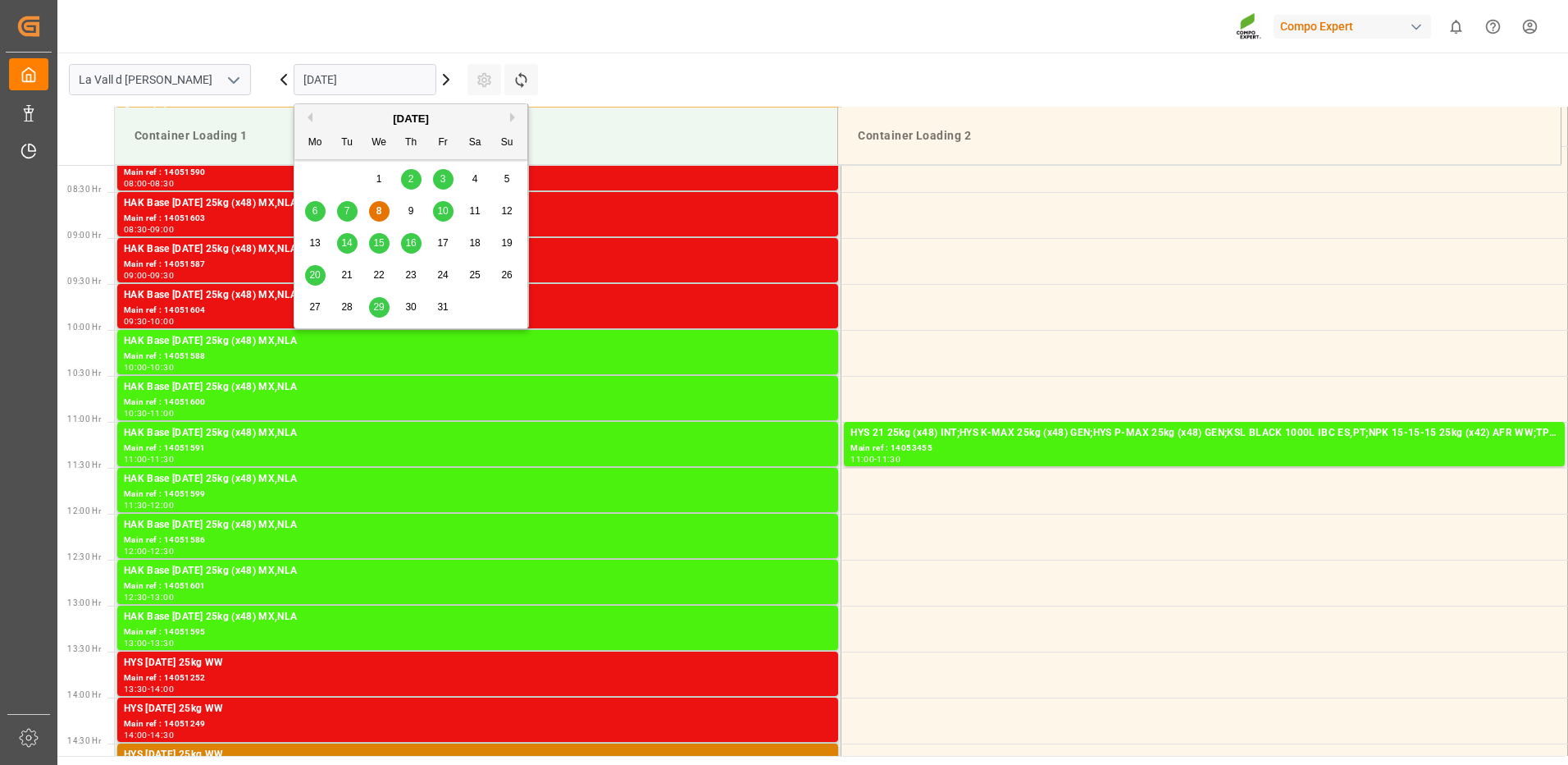
click at [446, 210] on span "10" at bounding box center [442, 211] width 11 height 11
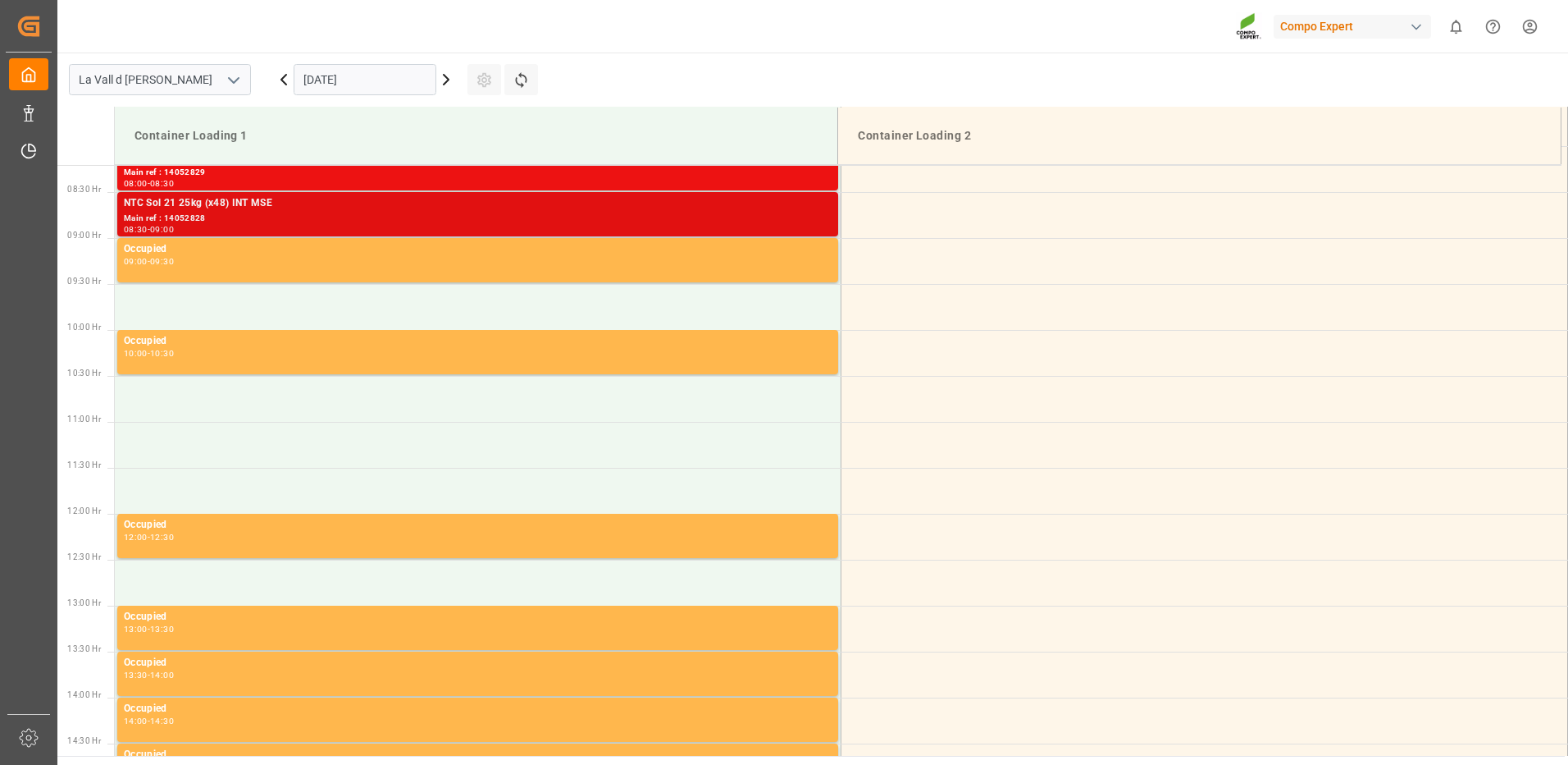
scroll to position [672, 0]
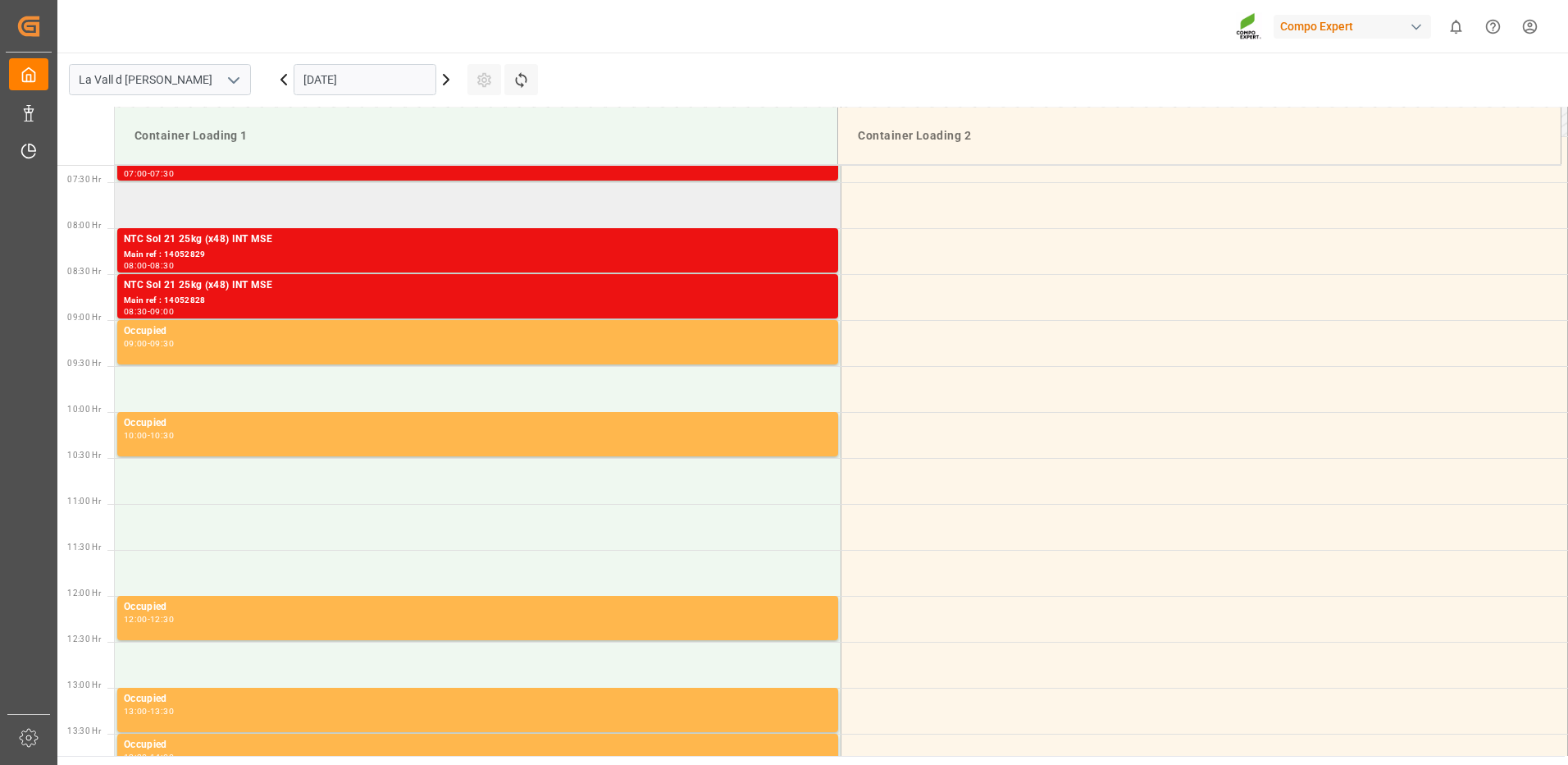
click at [248, 212] on td at bounding box center [477, 205] width 727 height 46
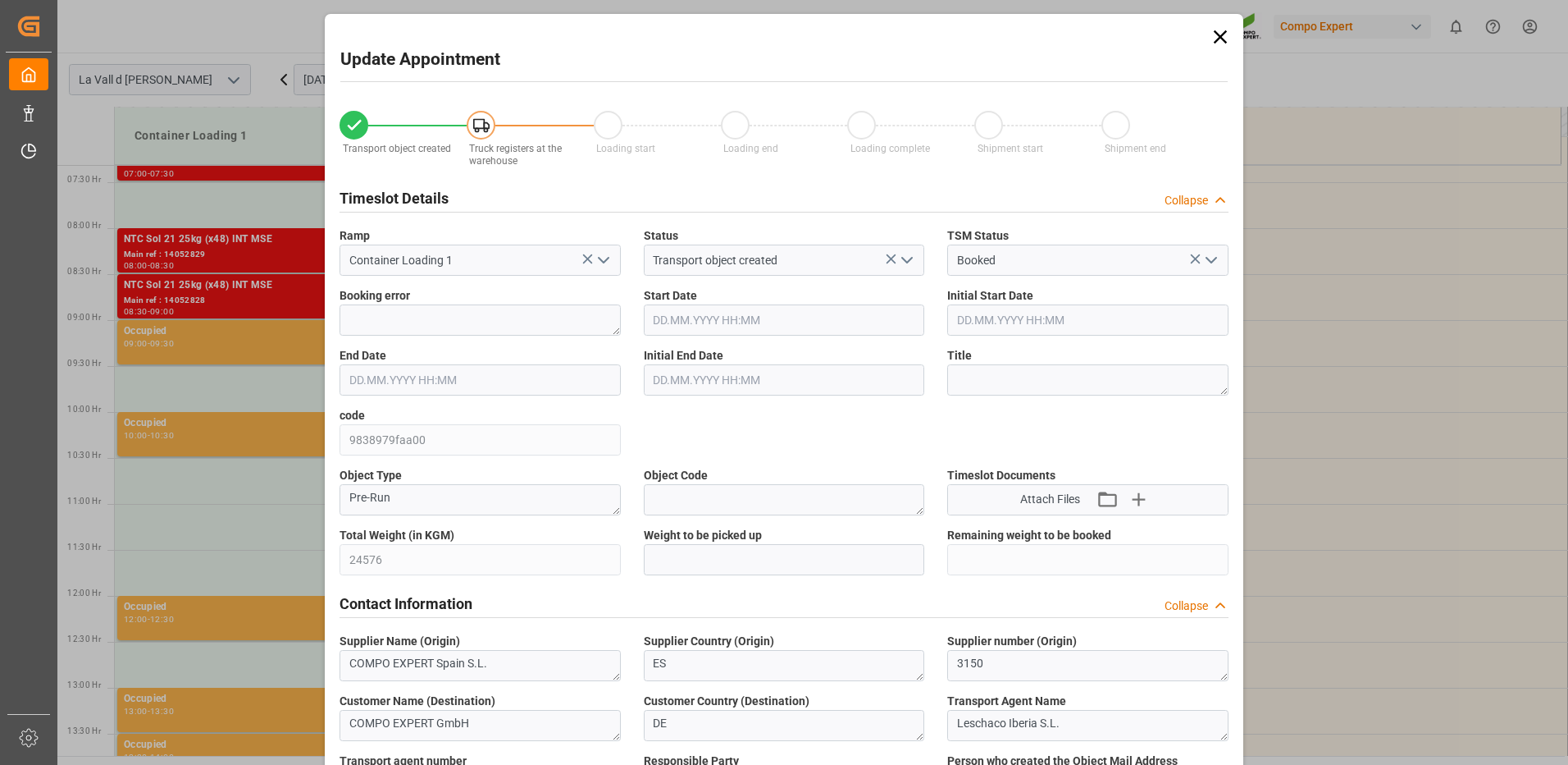
type input "24576"
type input "420"
type input "[DATE] 07:30"
type input "10.10.2025 08:00"
type input "[DATE] 09:22"
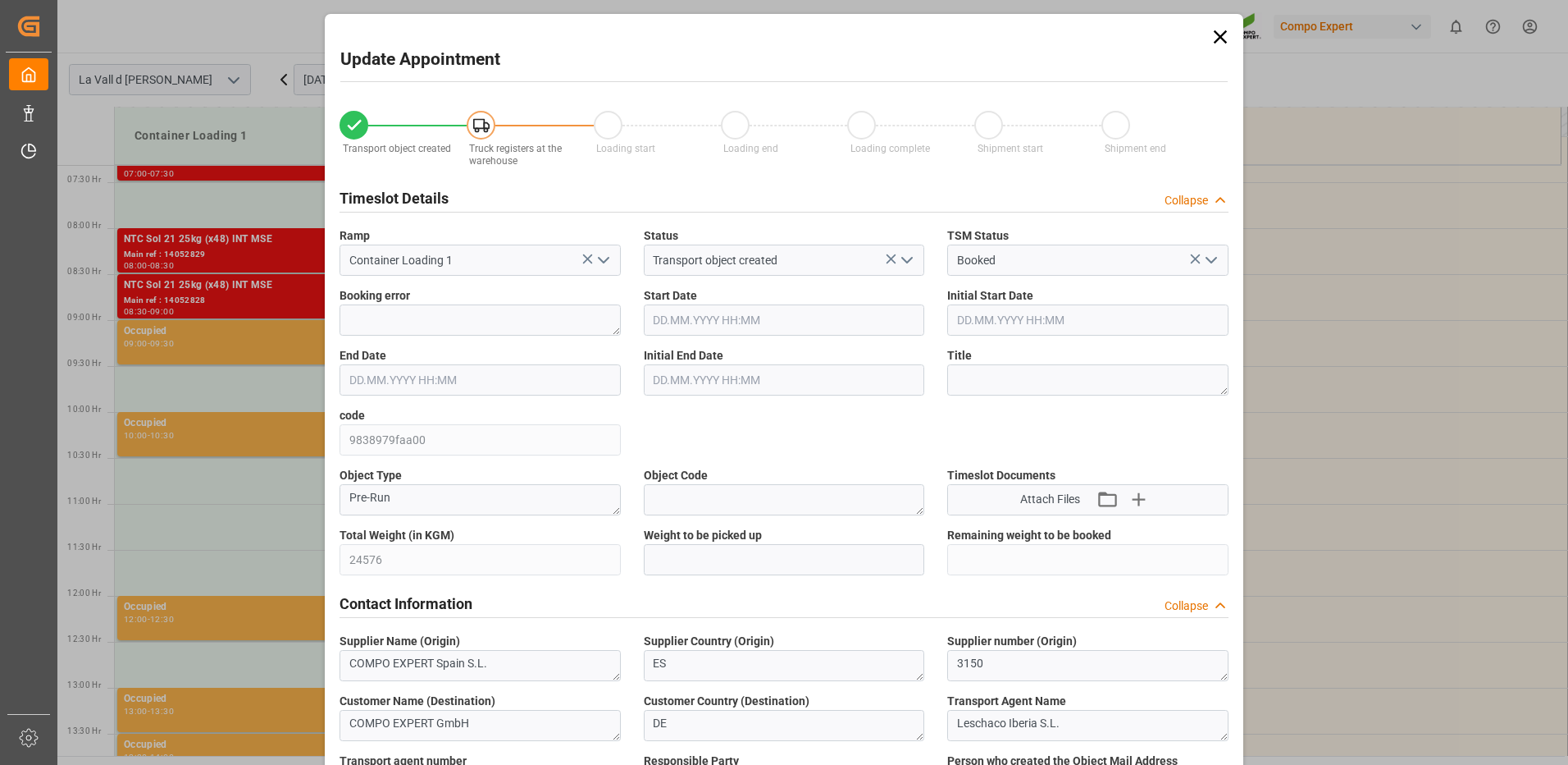
type input "08.10.2025 12:22"
click at [765, 562] on input "text" at bounding box center [784, 560] width 282 height 31
type input "24576"
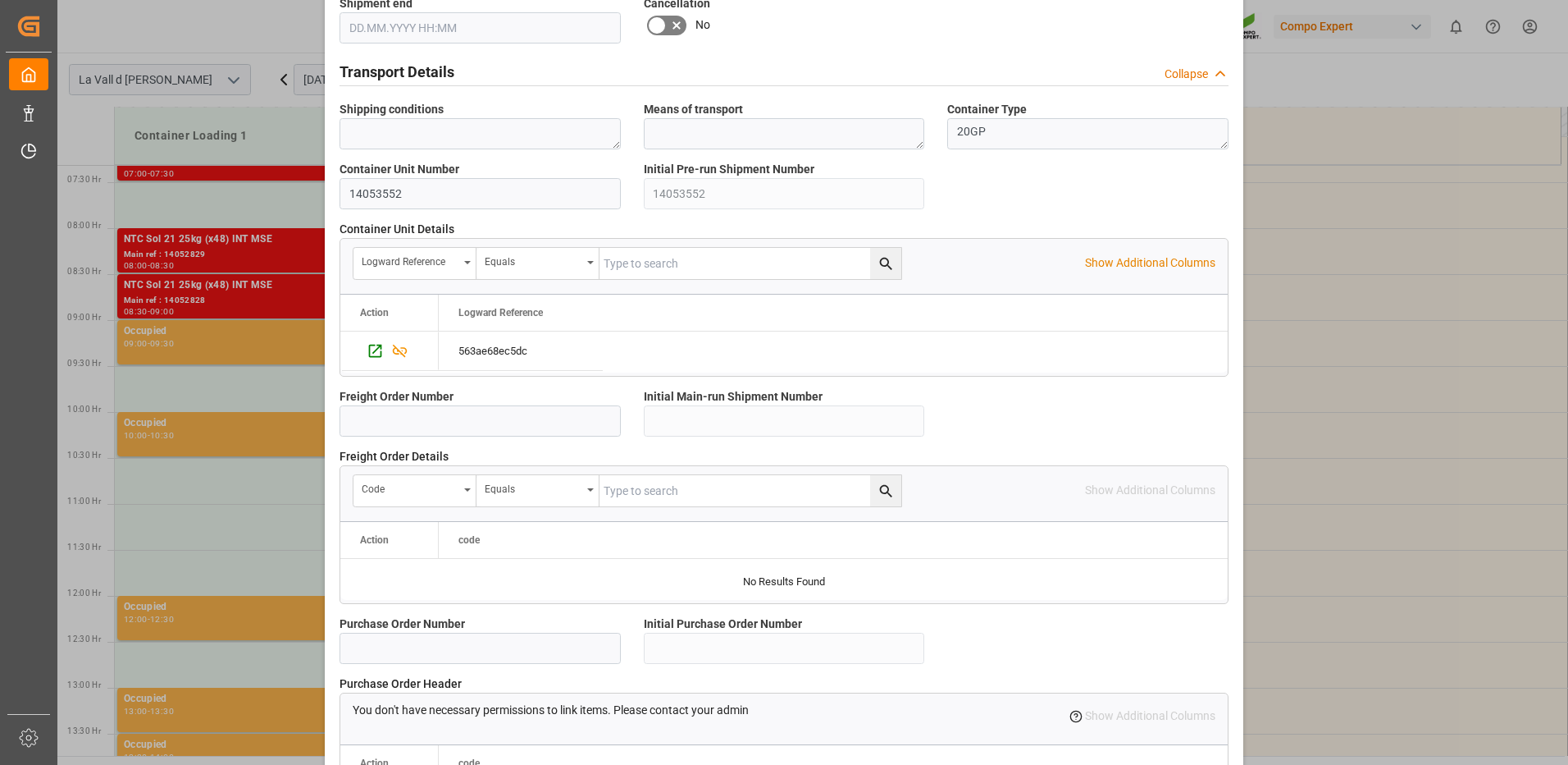
scroll to position [1399, 0]
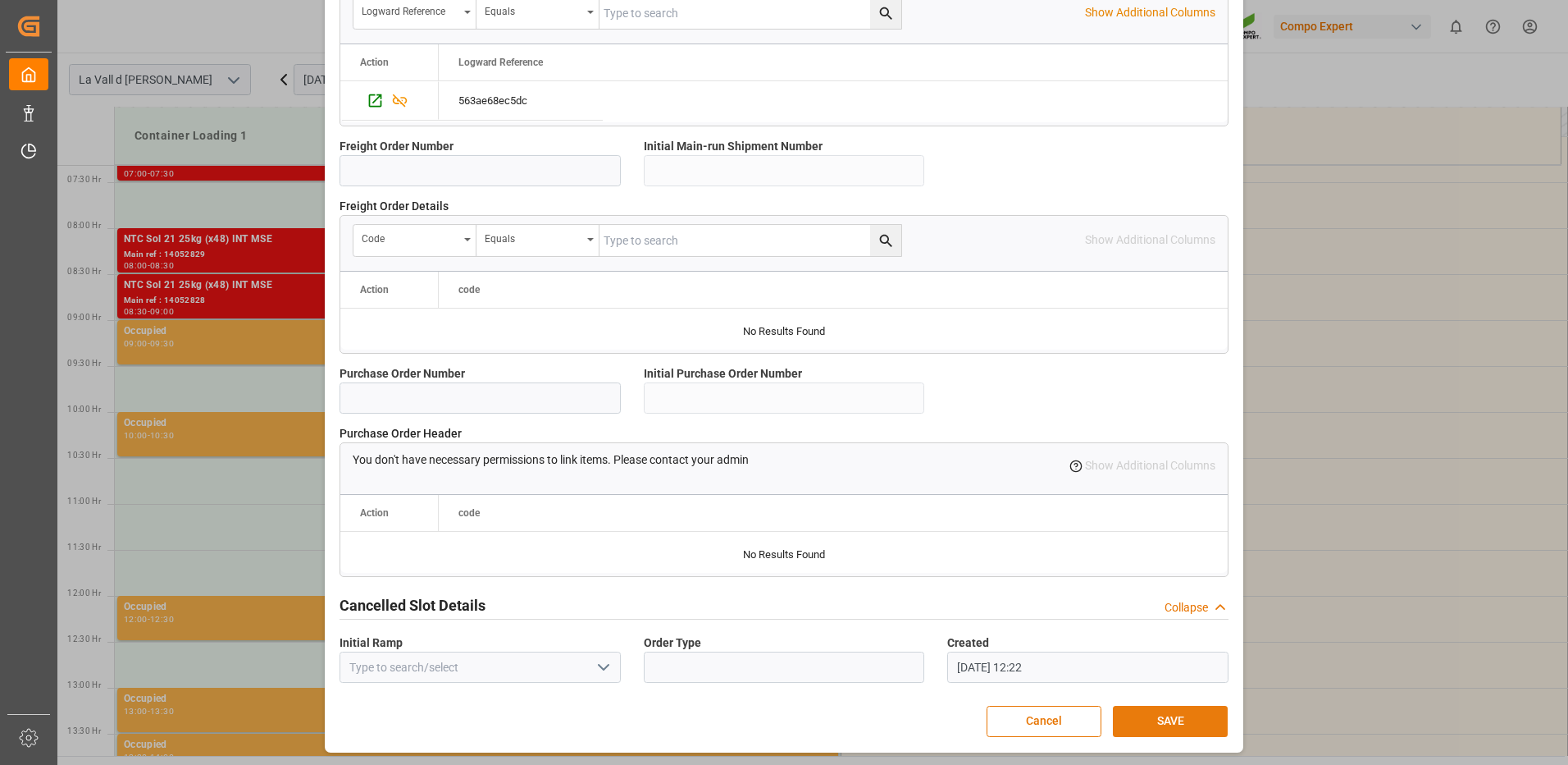
click at [1162, 724] on button "SAVE" at bounding box center [1170, 722] width 115 height 31
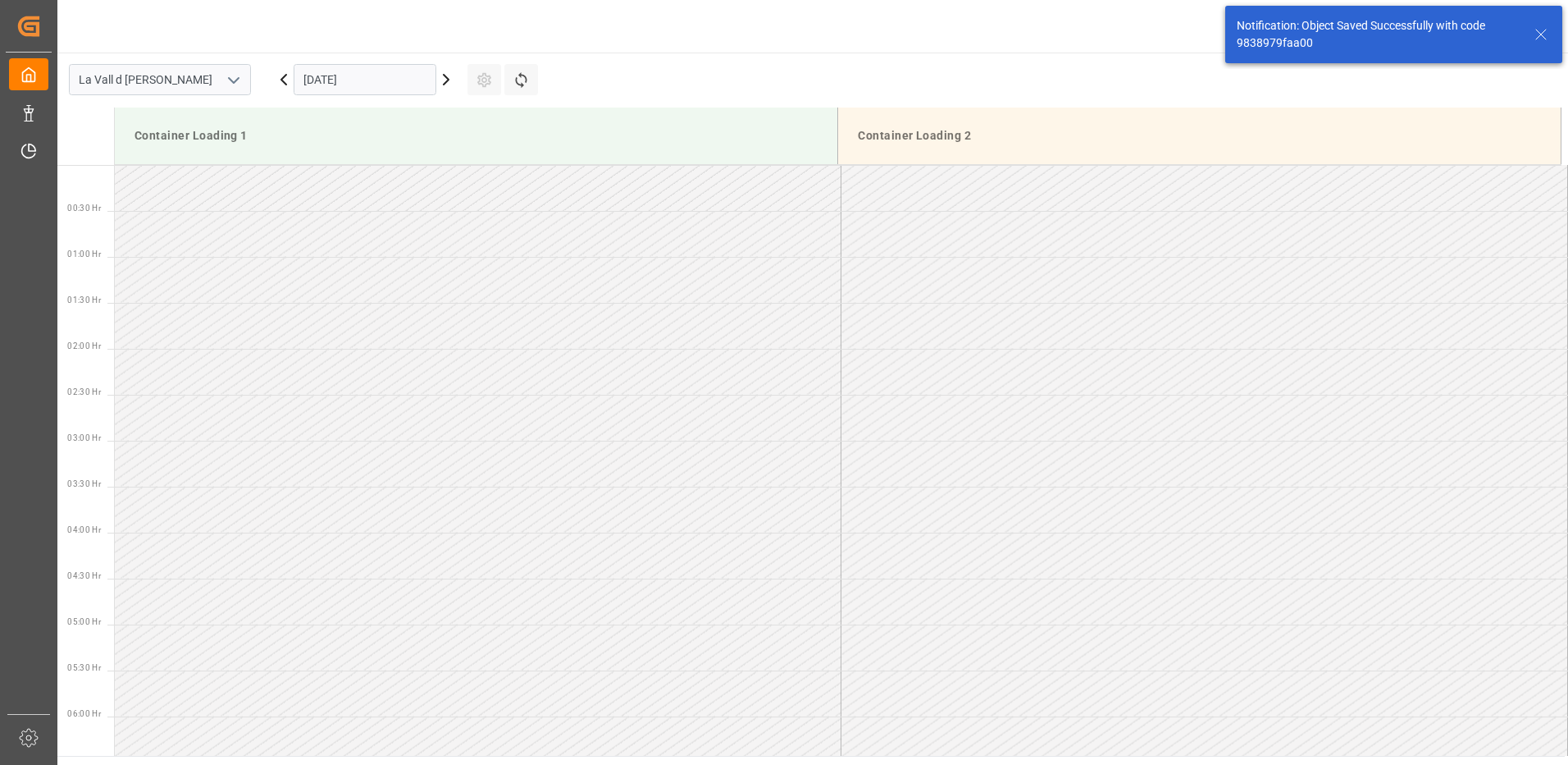
scroll to position [540, 0]
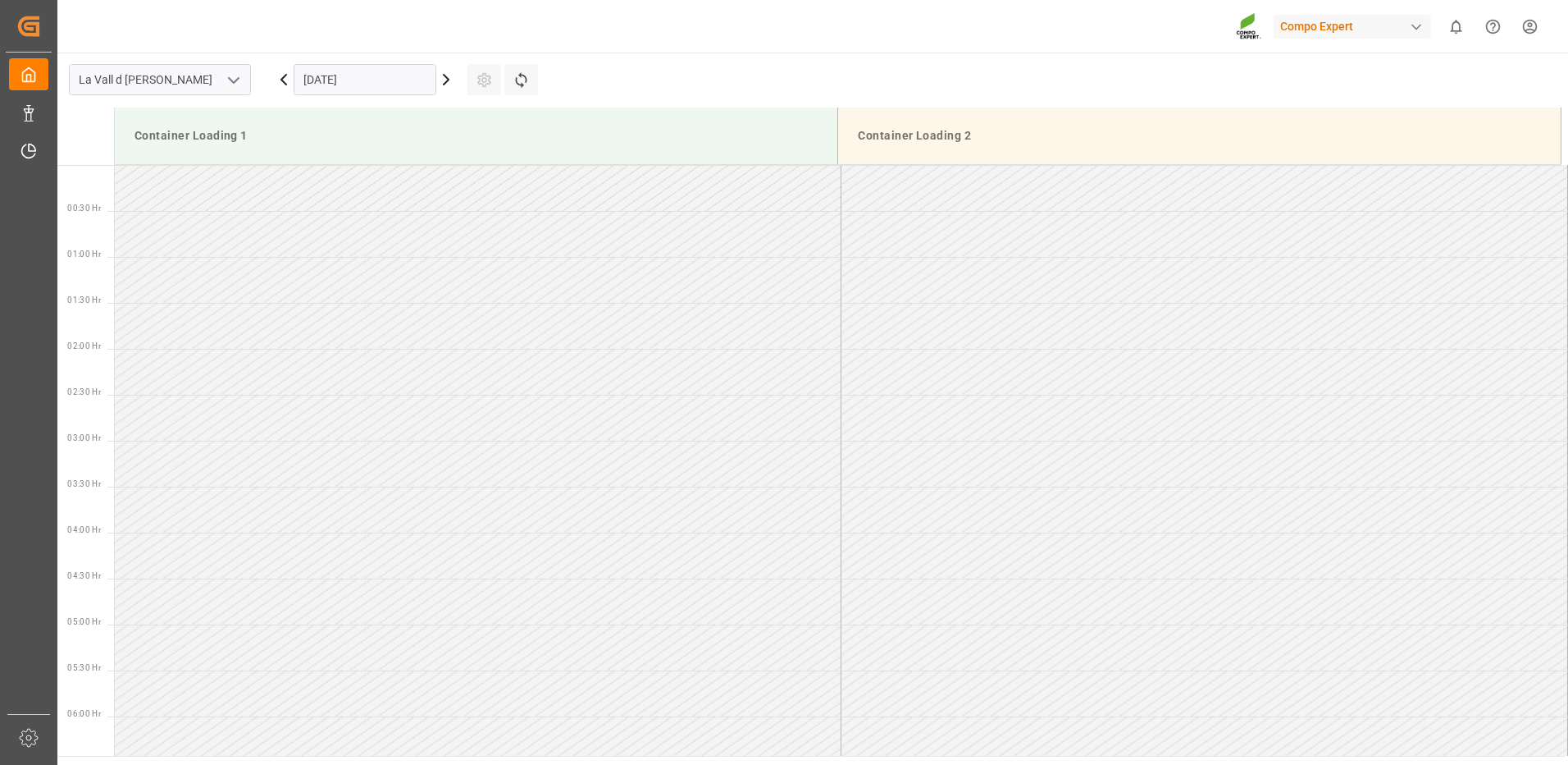
scroll to position [1001, 0]
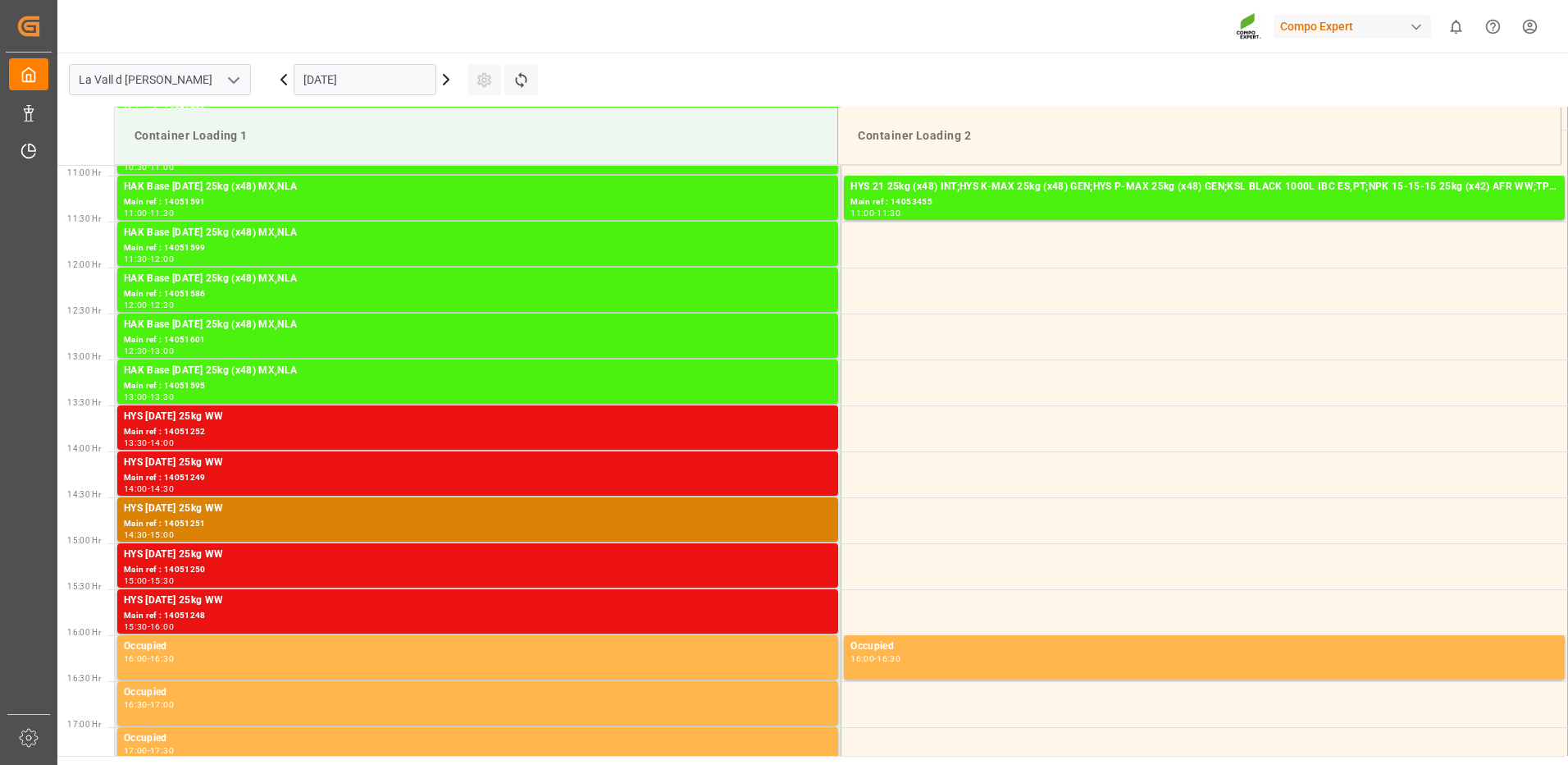
click at [356, 85] on input "[DATE]" at bounding box center [365, 79] width 143 height 31
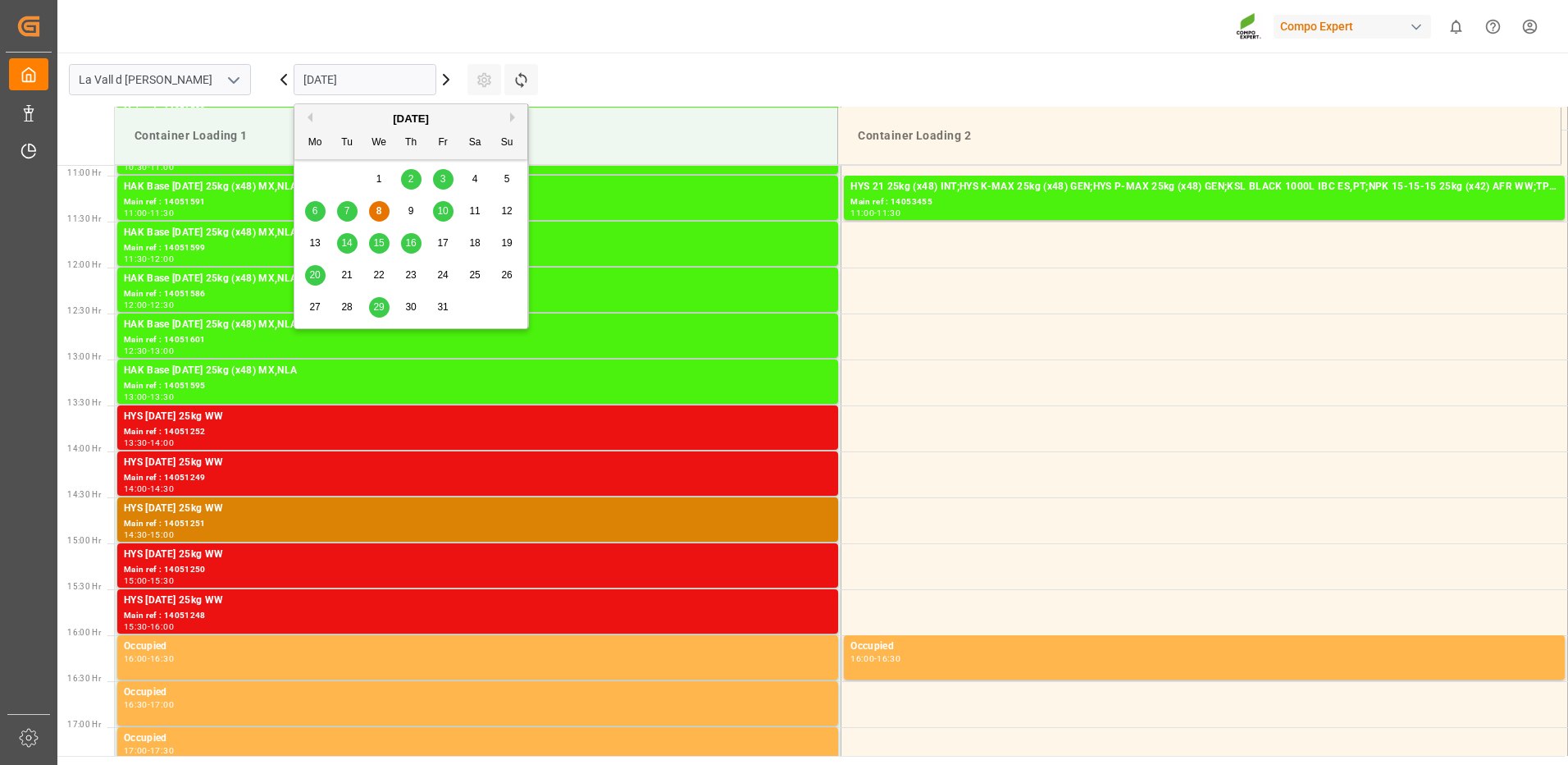
click at [444, 208] on span "10" at bounding box center [442, 211] width 11 height 11
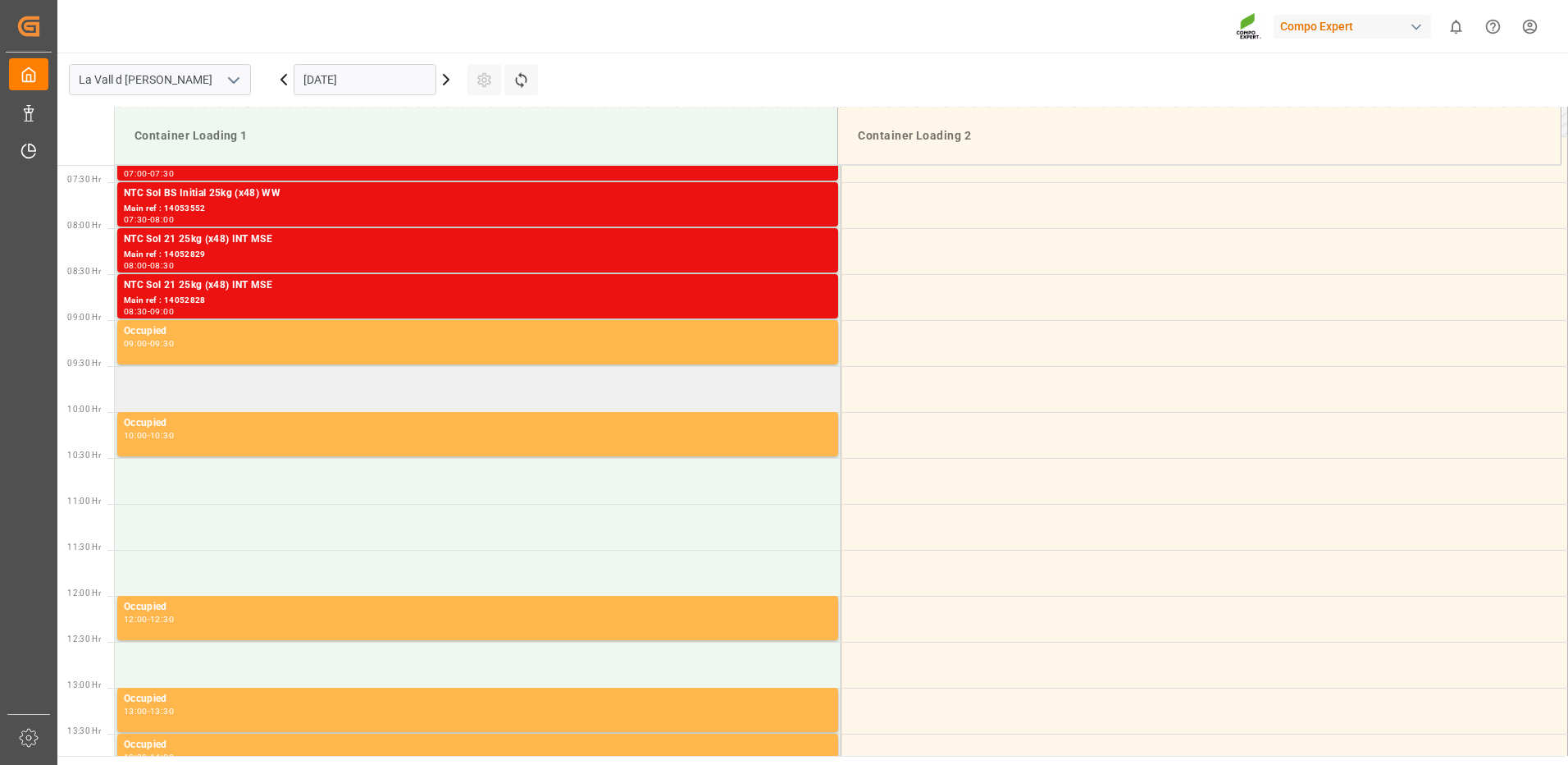
scroll to position [508, 0]
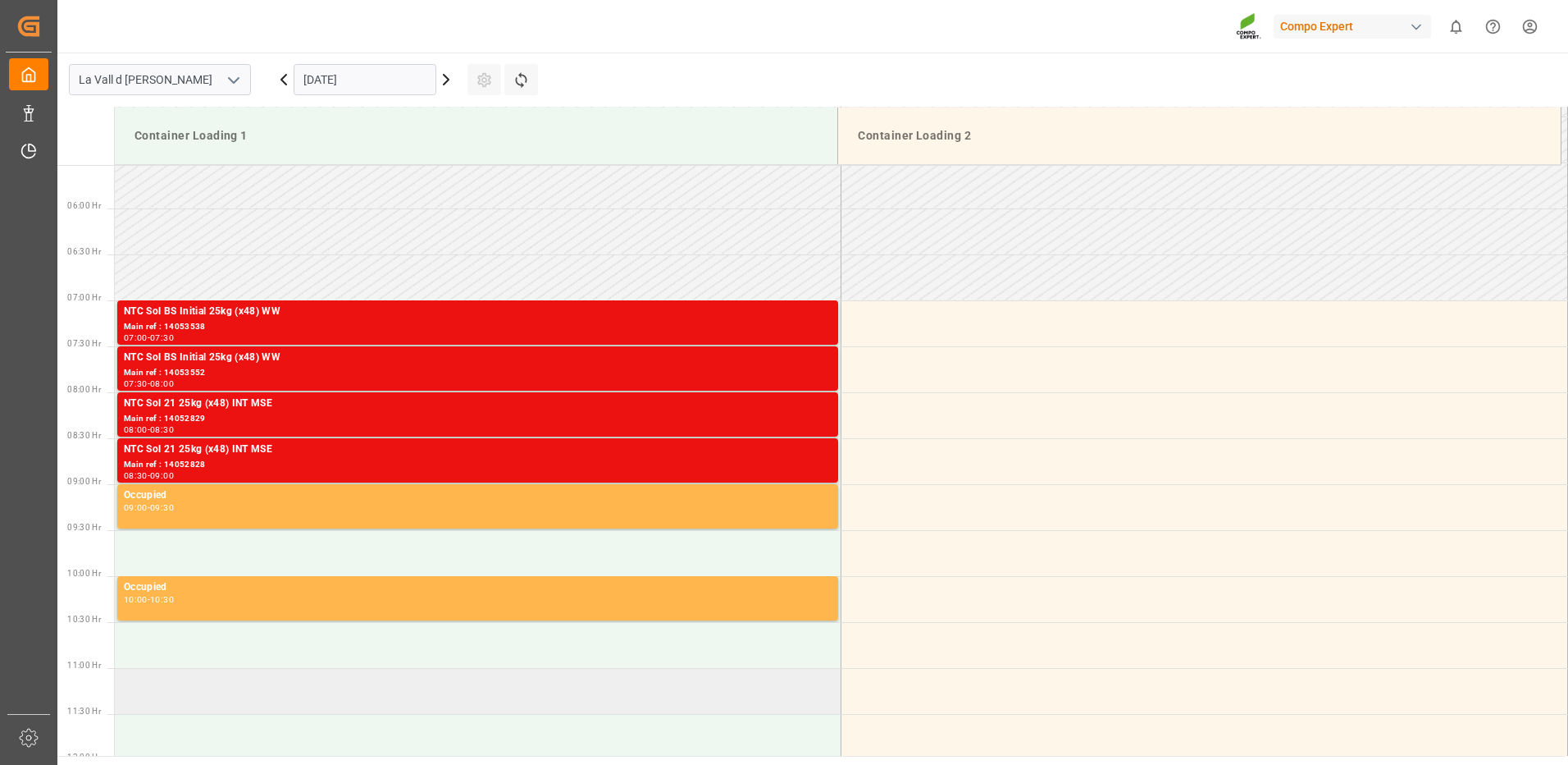
click at [165, 687] on td at bounding box center [477, 691] width 727 height 46
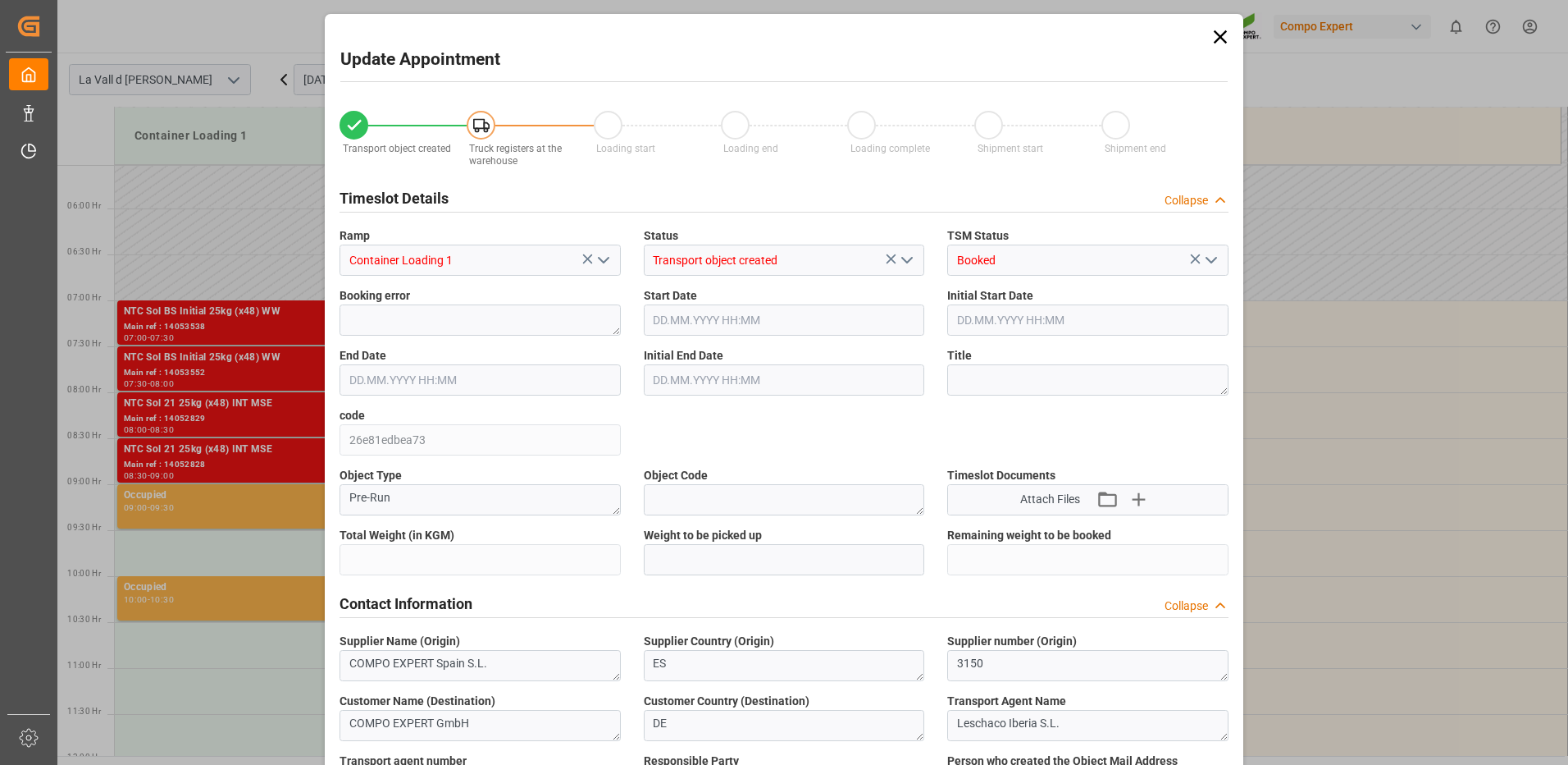
type input "24576"
type input "420"
type input "10.10.2025 11:00"
type input "10.10.2025 11:30"
type input "[DATE] 09:22"
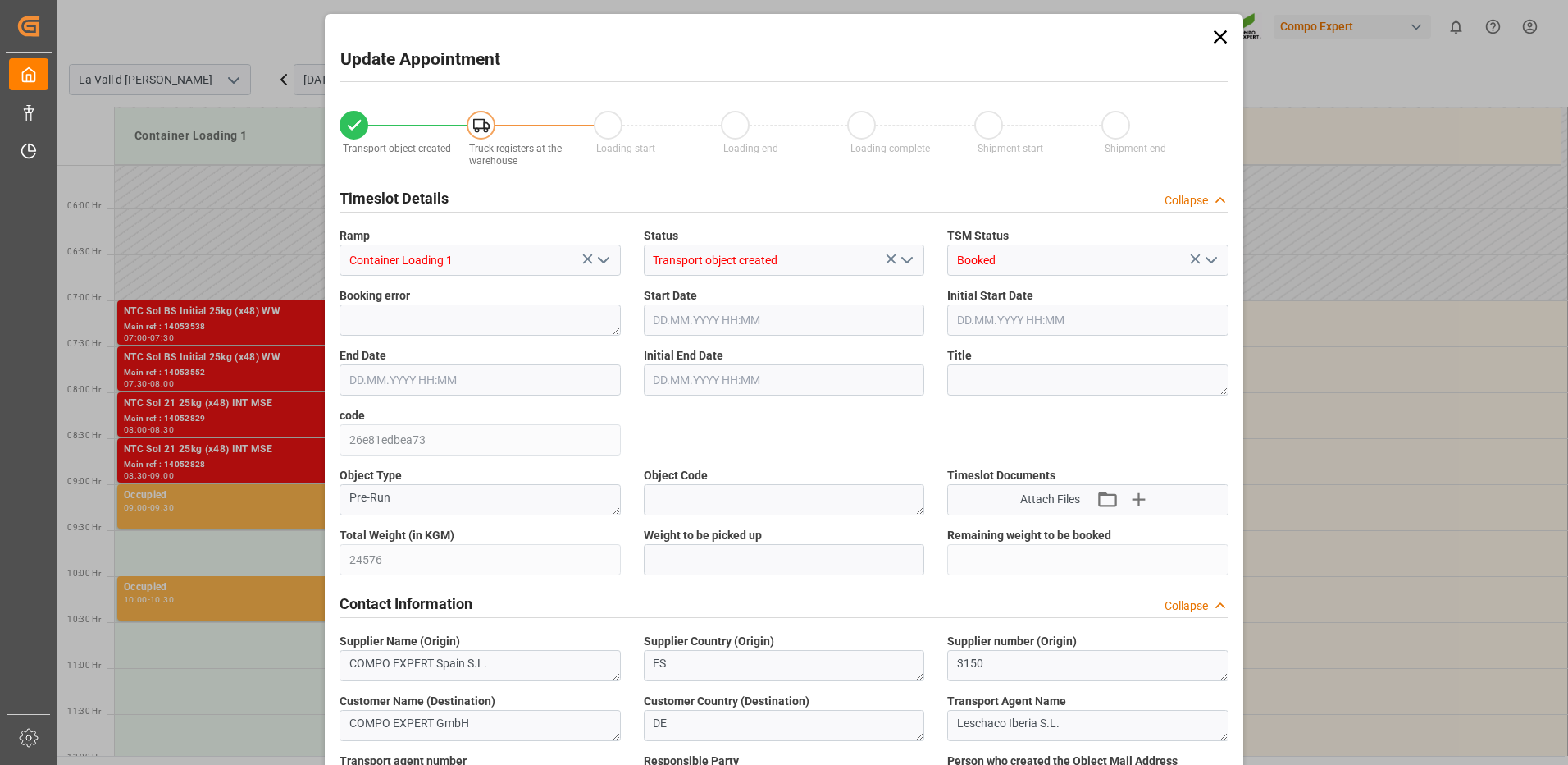
type input "08.10.2025 12:23"
click at [707, 563] on input "text" at bounding box center [784, 560] width 282 height 31
type input "24576"
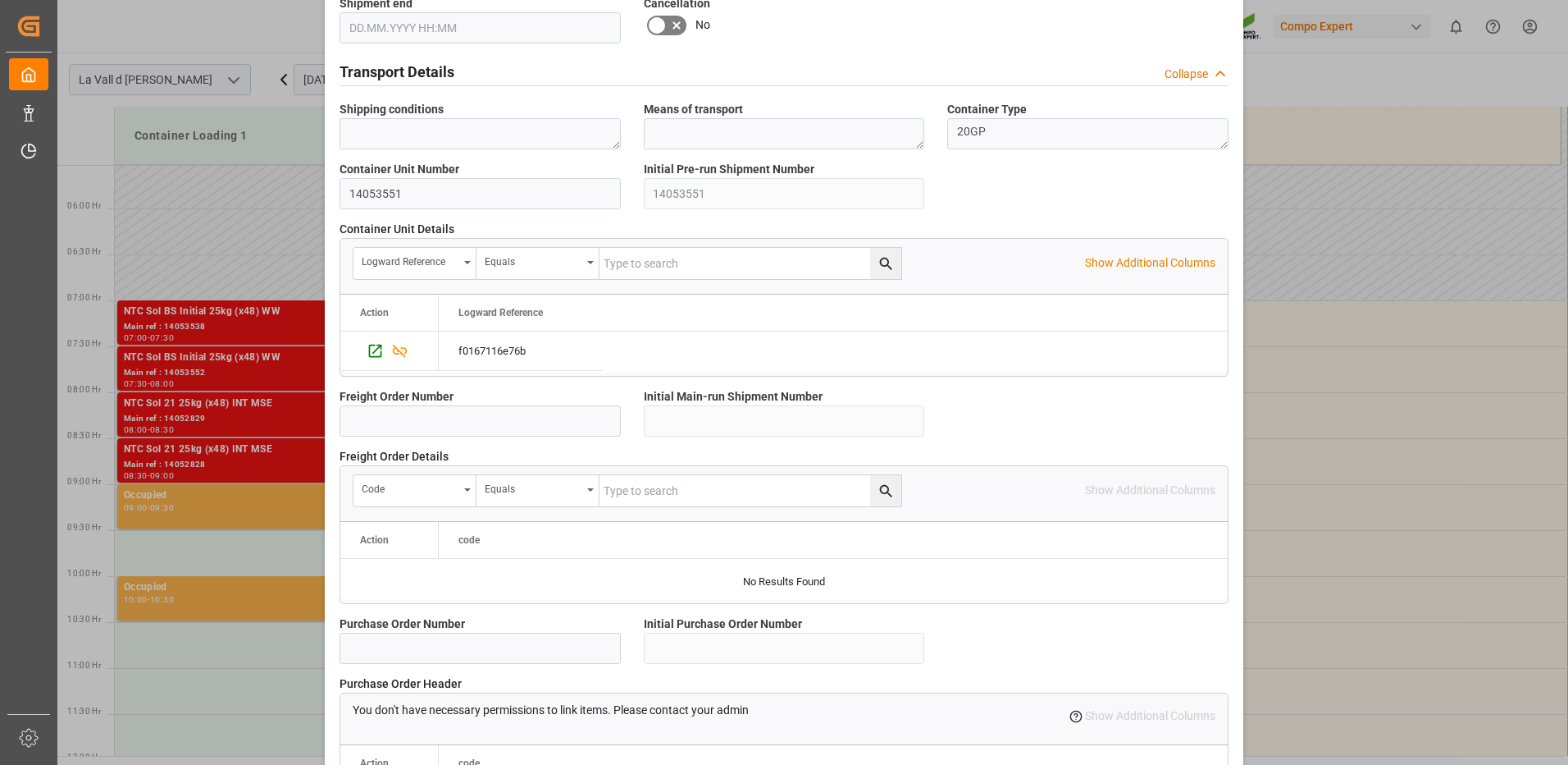
scroll to position [1399, 0]
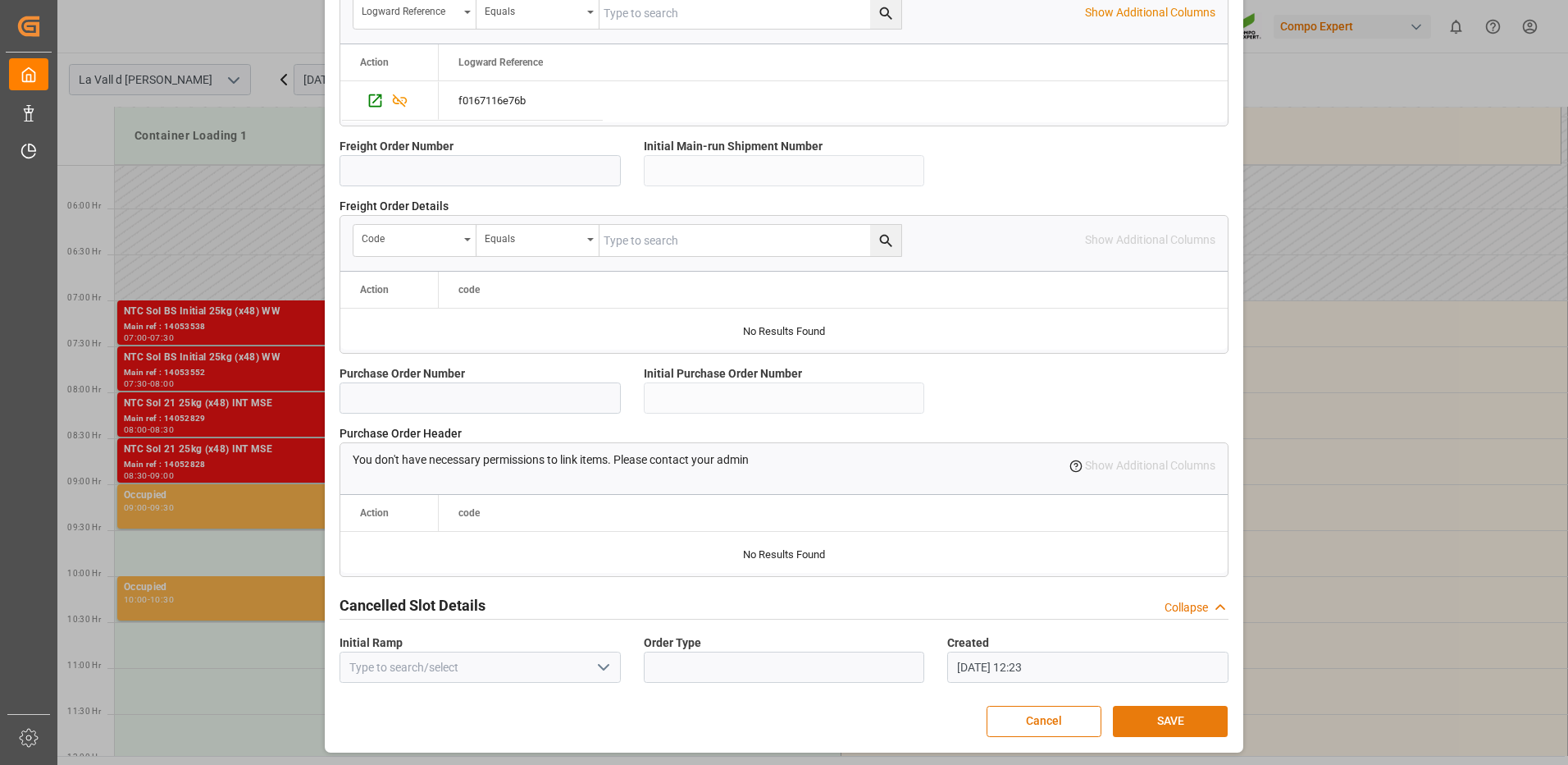
click at [1152, 729] on button "SAVE" at bounding box center [1170, 722] width 115 height 31
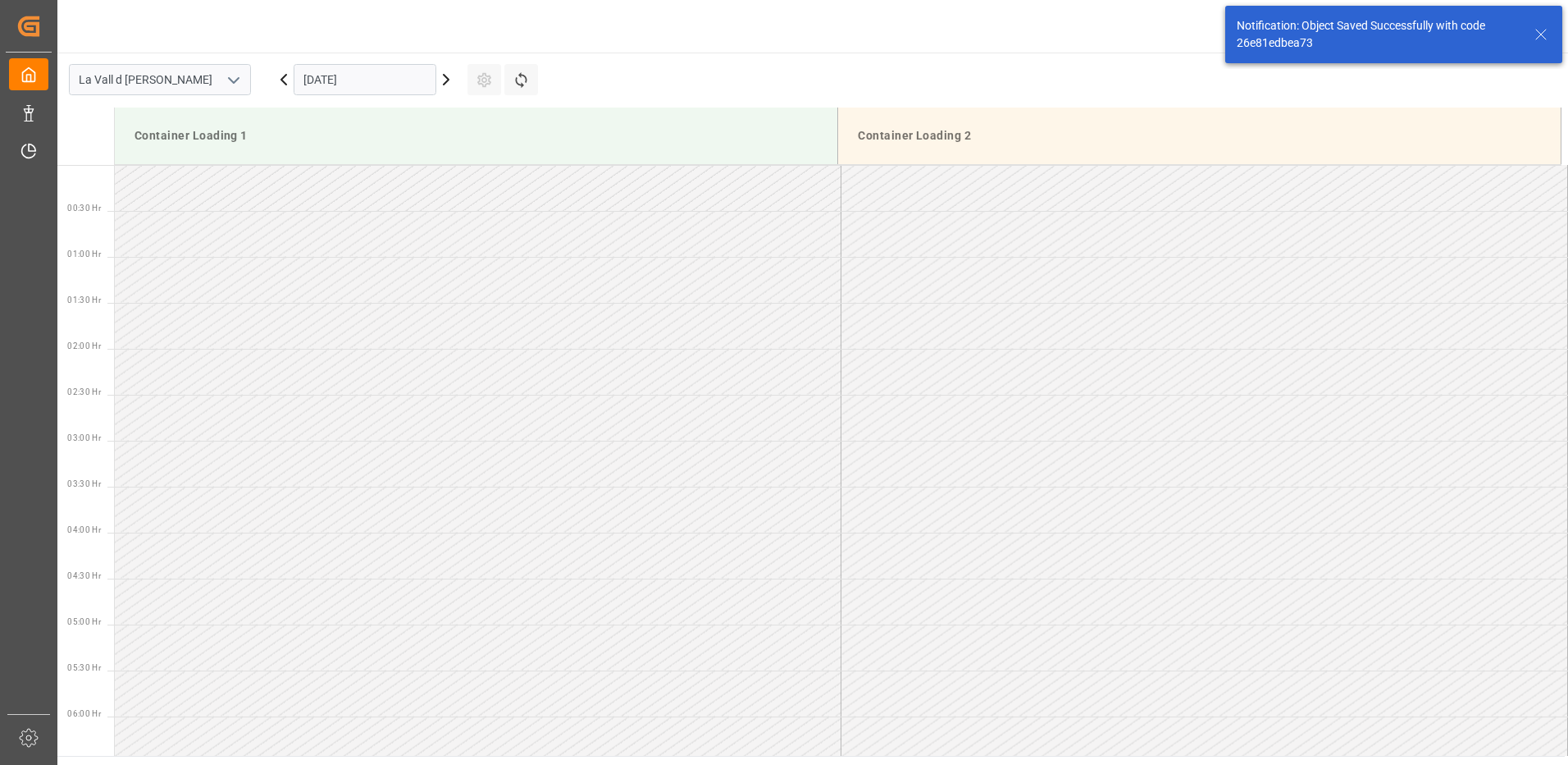
scroll to position [851, 0]
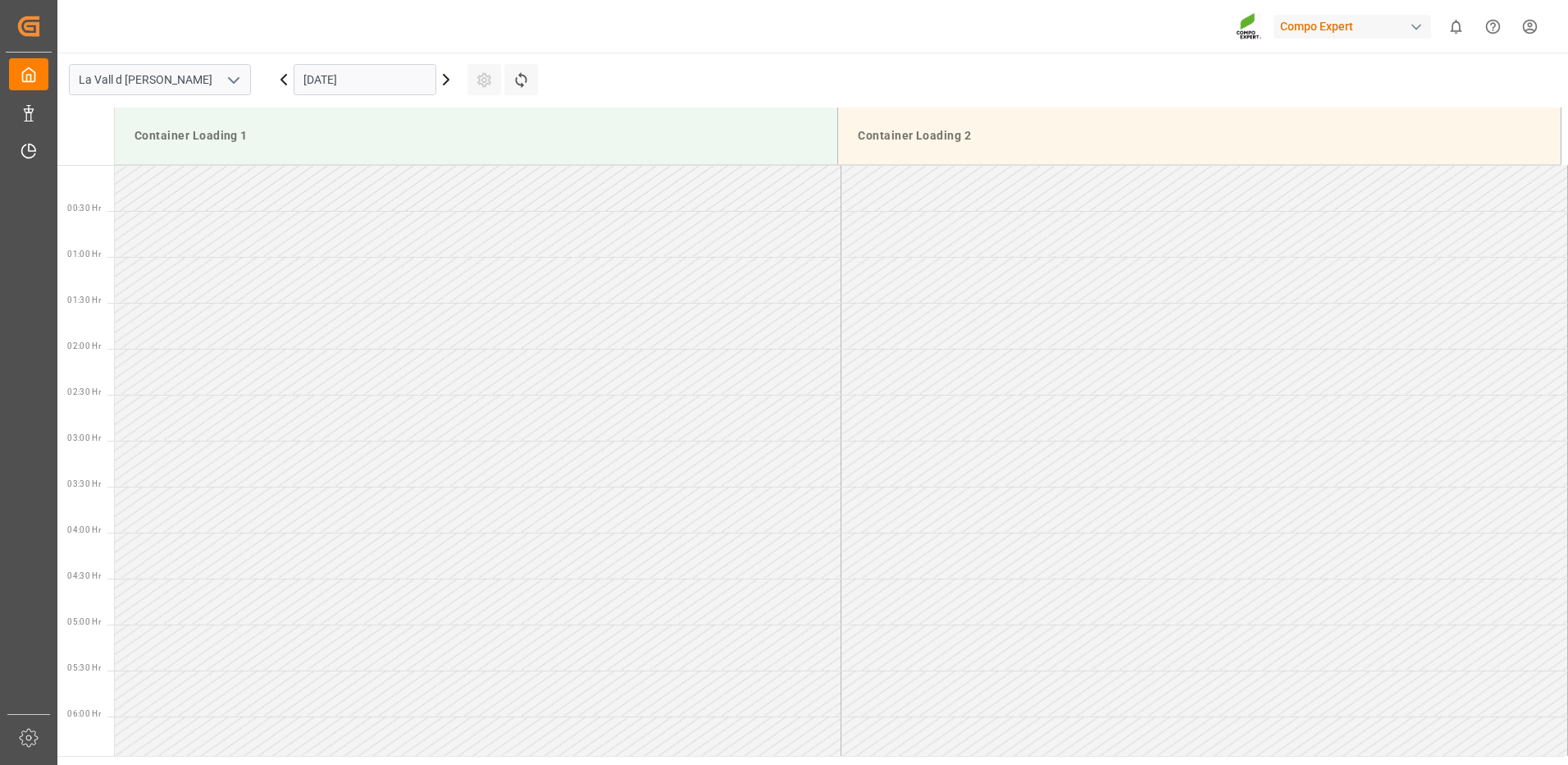
scroll to position [1001, 0]
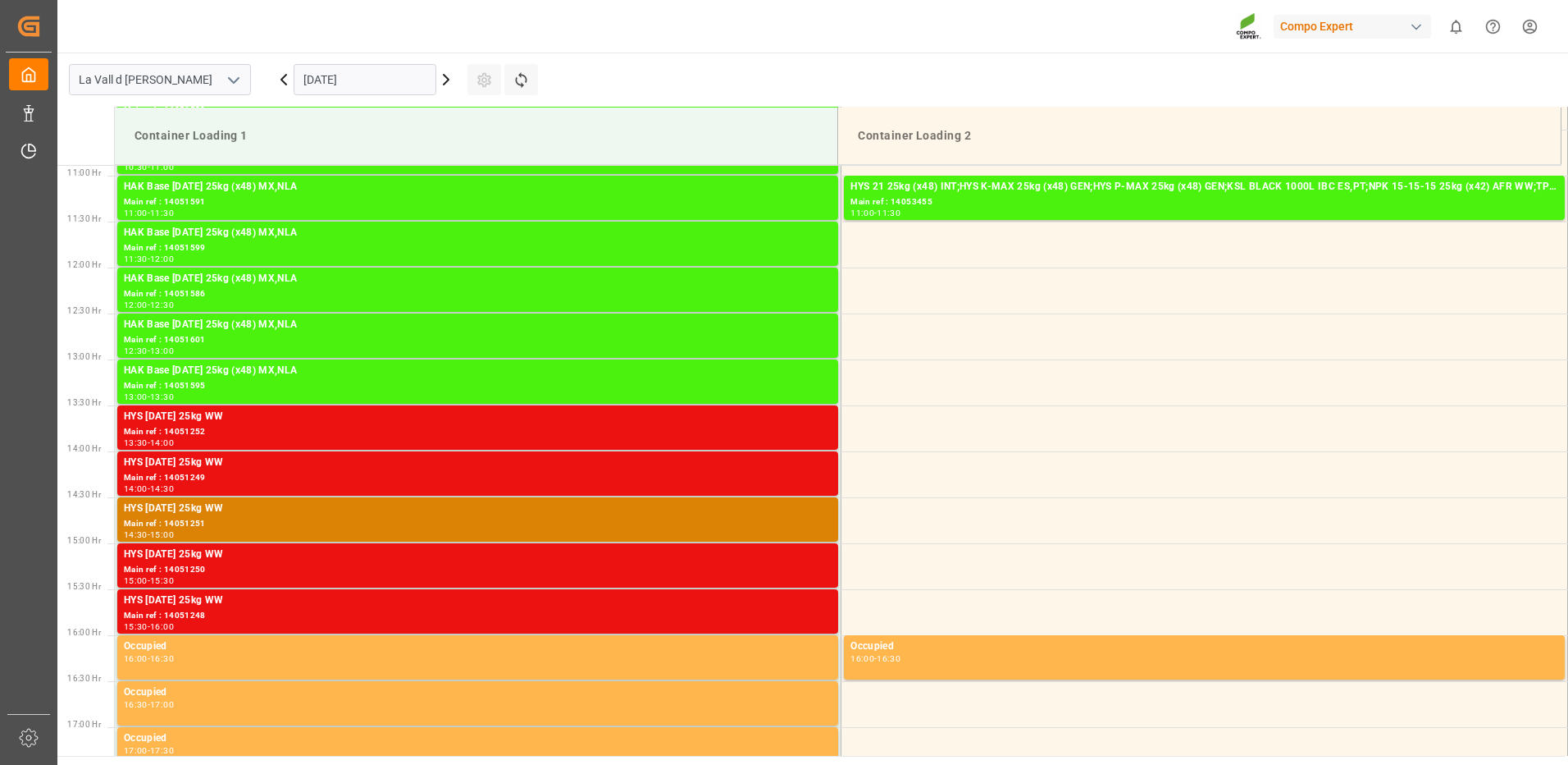
click at [340, 82] on input "[DATE]" at bounding box center [365, 79] width 143 height 31
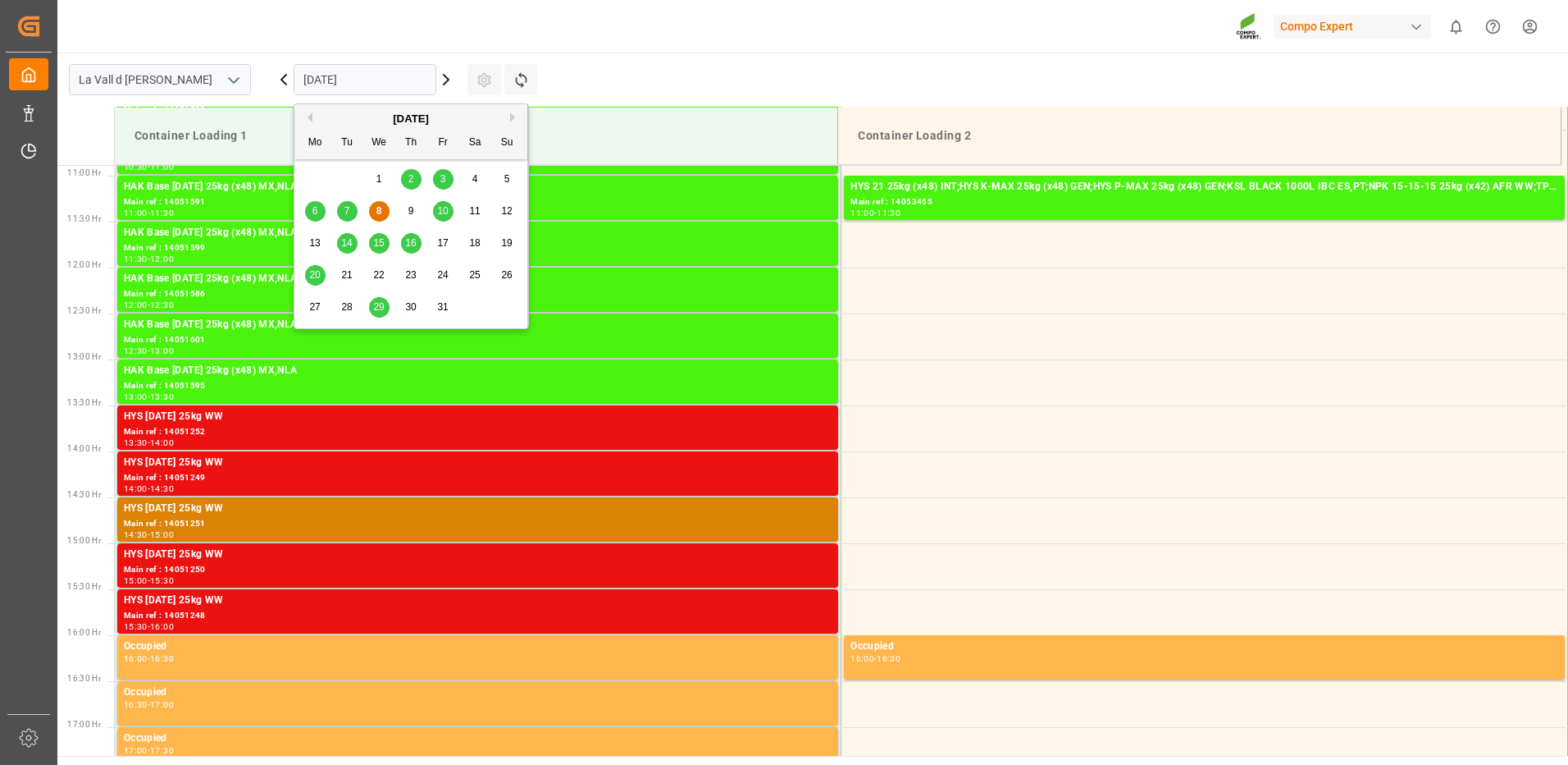
click at [447, 208] on span "10" at bounding box center [442, 211] width 11 height 11
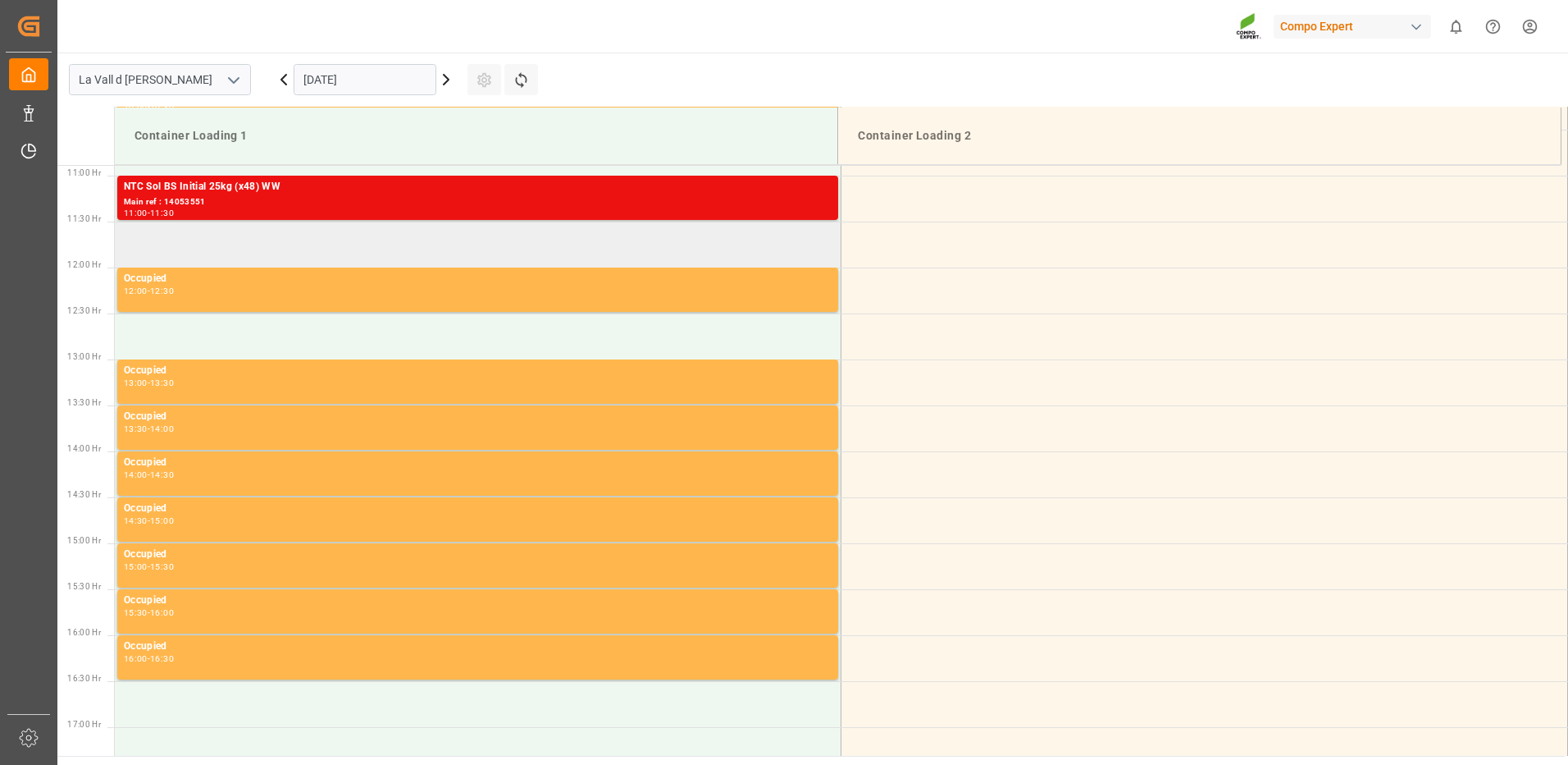
click at [270, 253] on td at bounding box center [477, 245] width 727 height 46
click at [328, 250] on td at bounding box center [477, 245] width 727 height 46
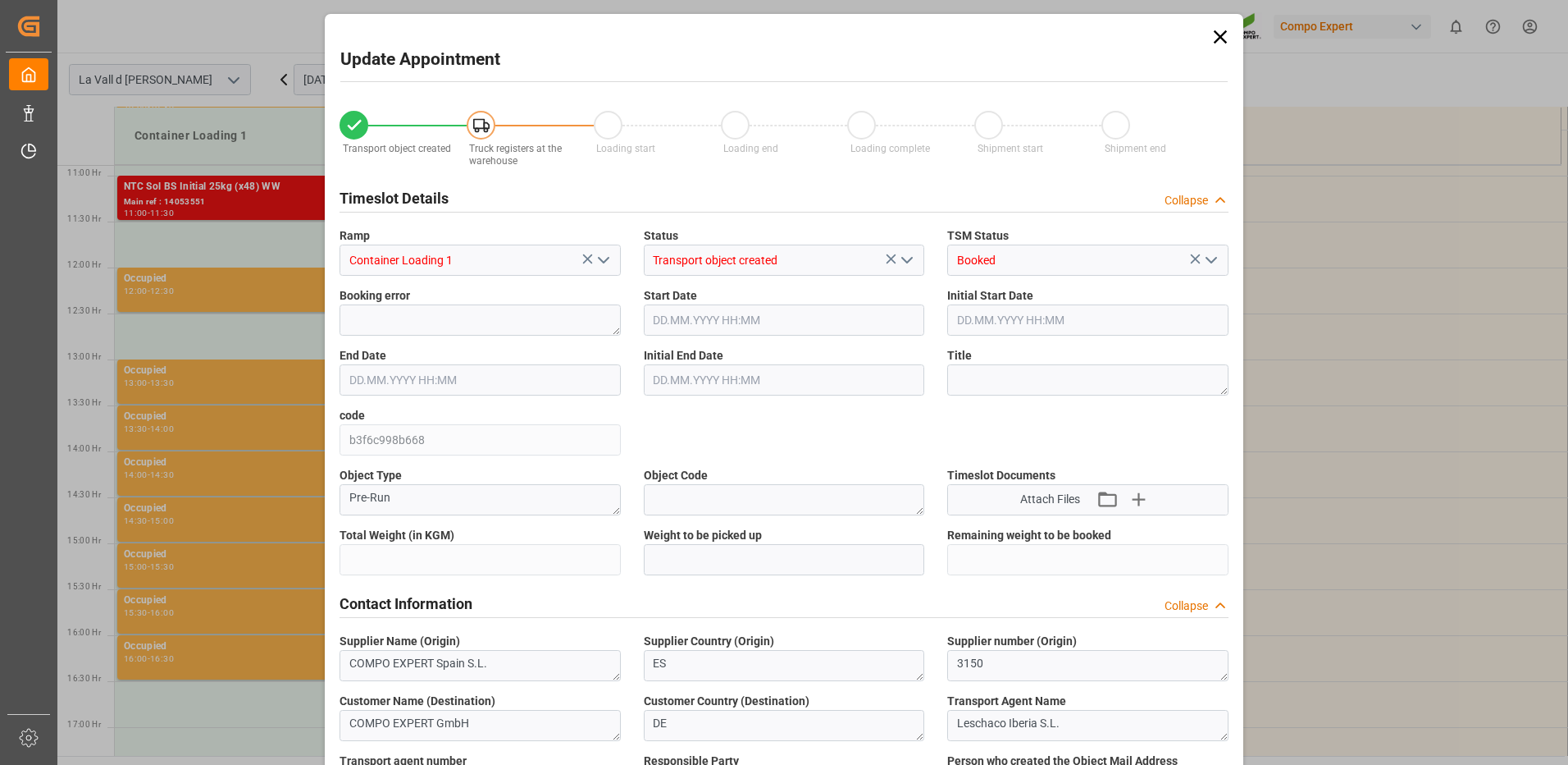
type input "24576"
type input "420"
type input "10.10.2025 11:30"
type input "10.10.2025 12:00"
type input "[DATE] 09:22"
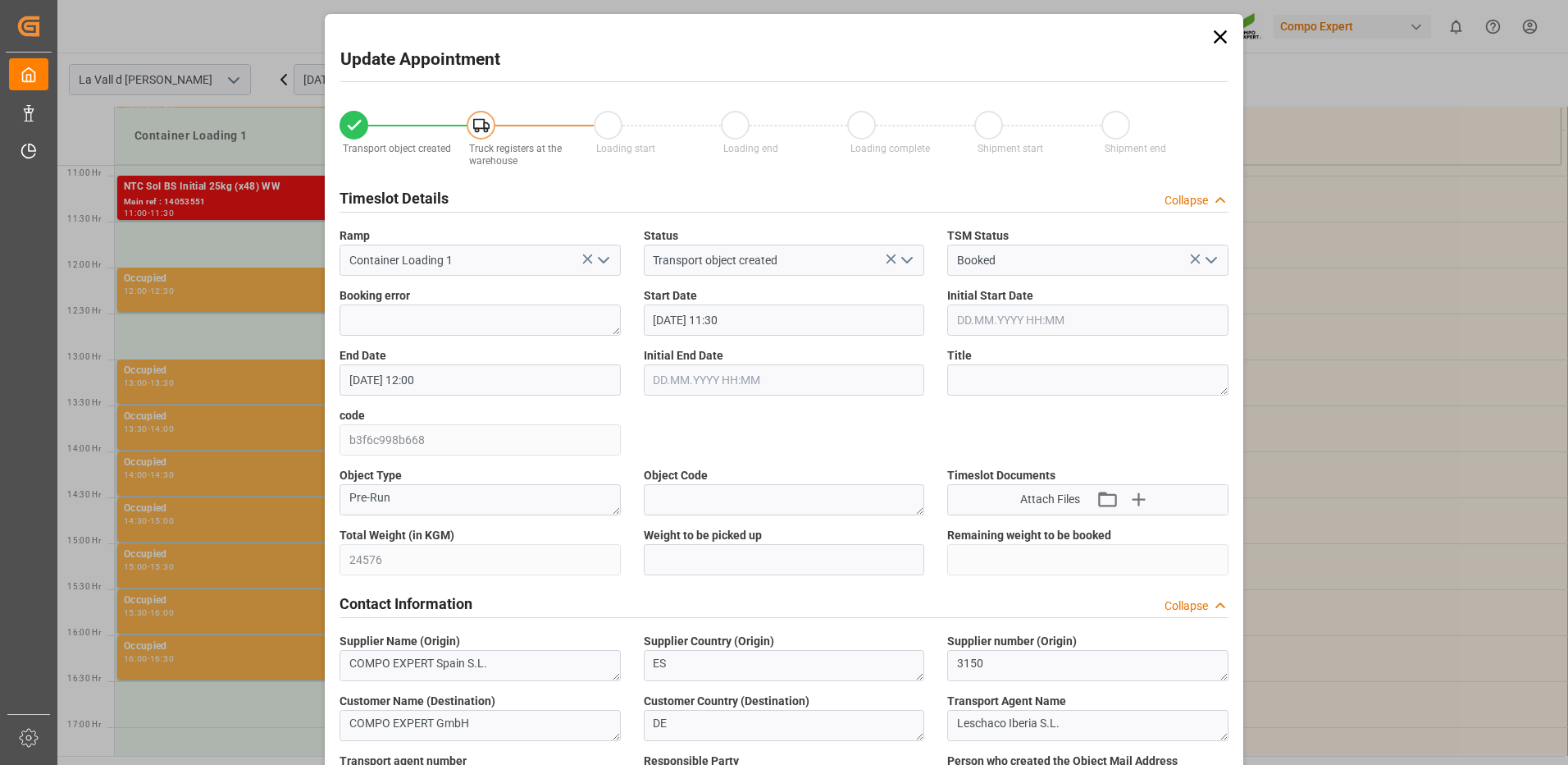
type input "08.10.2025 12:24"
click at [778, 556] on input "text" at bounding box center [784, 560] width 282 height 31
type input "24576"
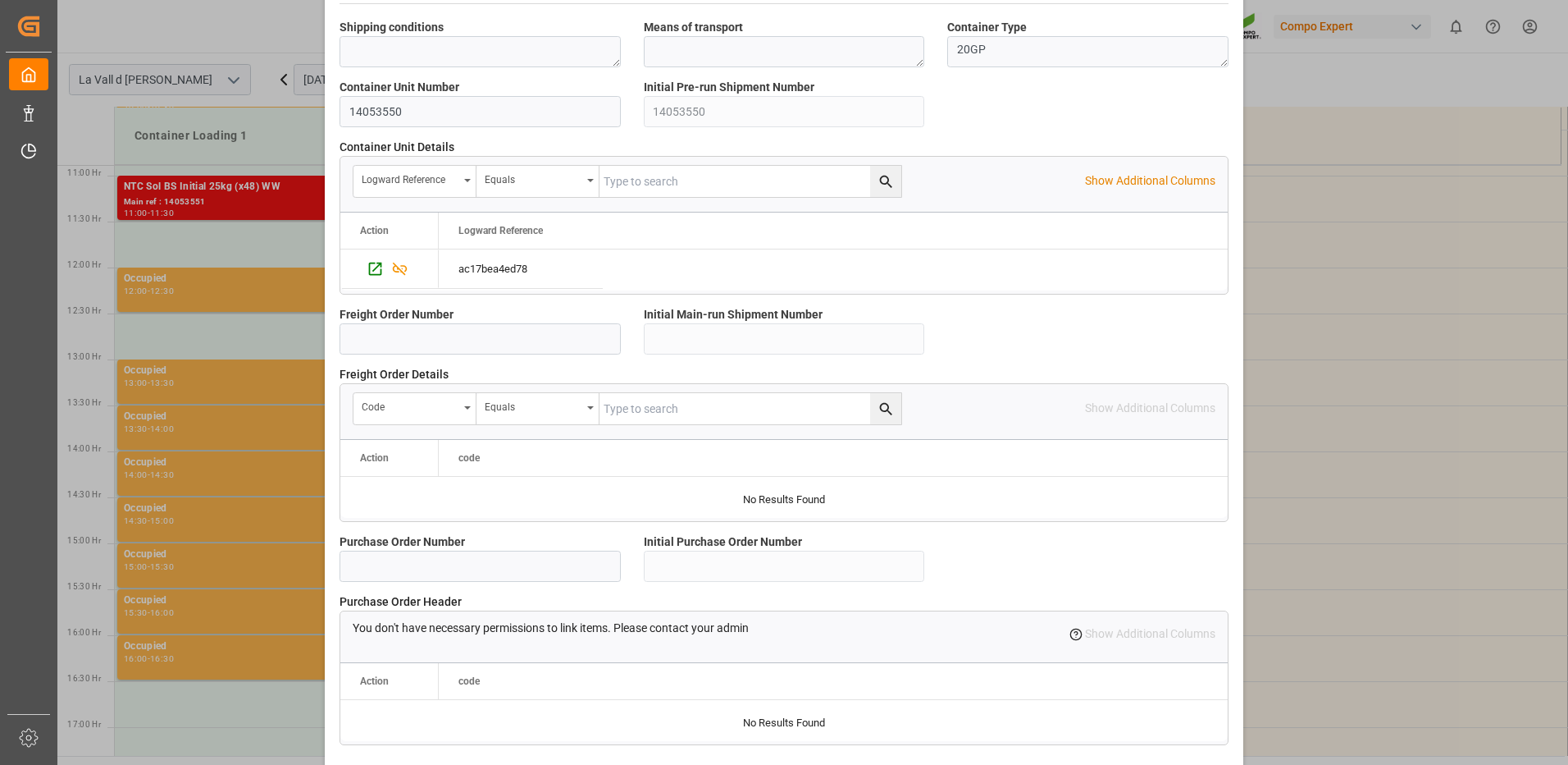
scroll to position [1399, 0]
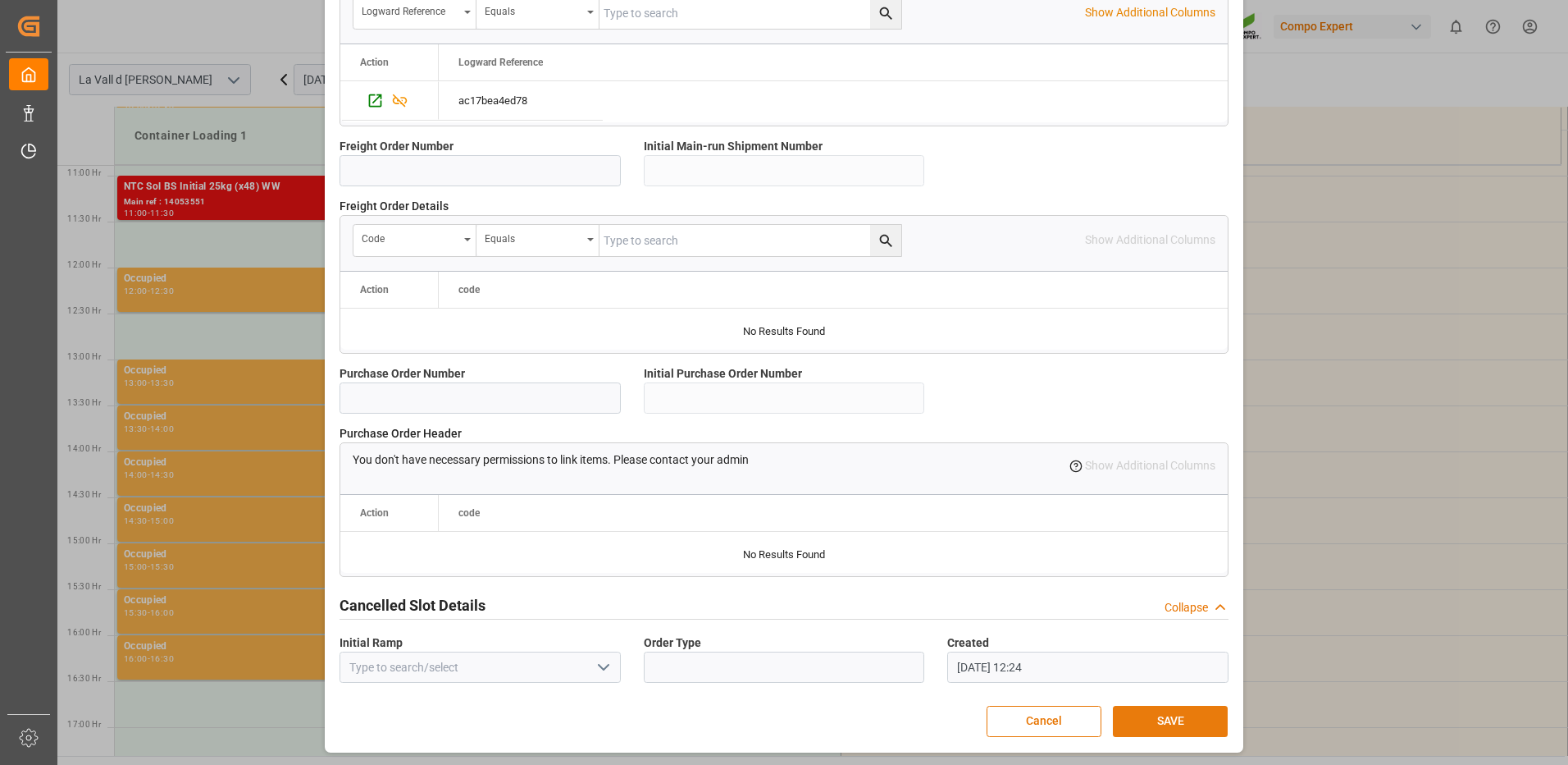
click at [1127, 713] on button "SAVE" at bounding box center [1170, 722] width 115 height 31
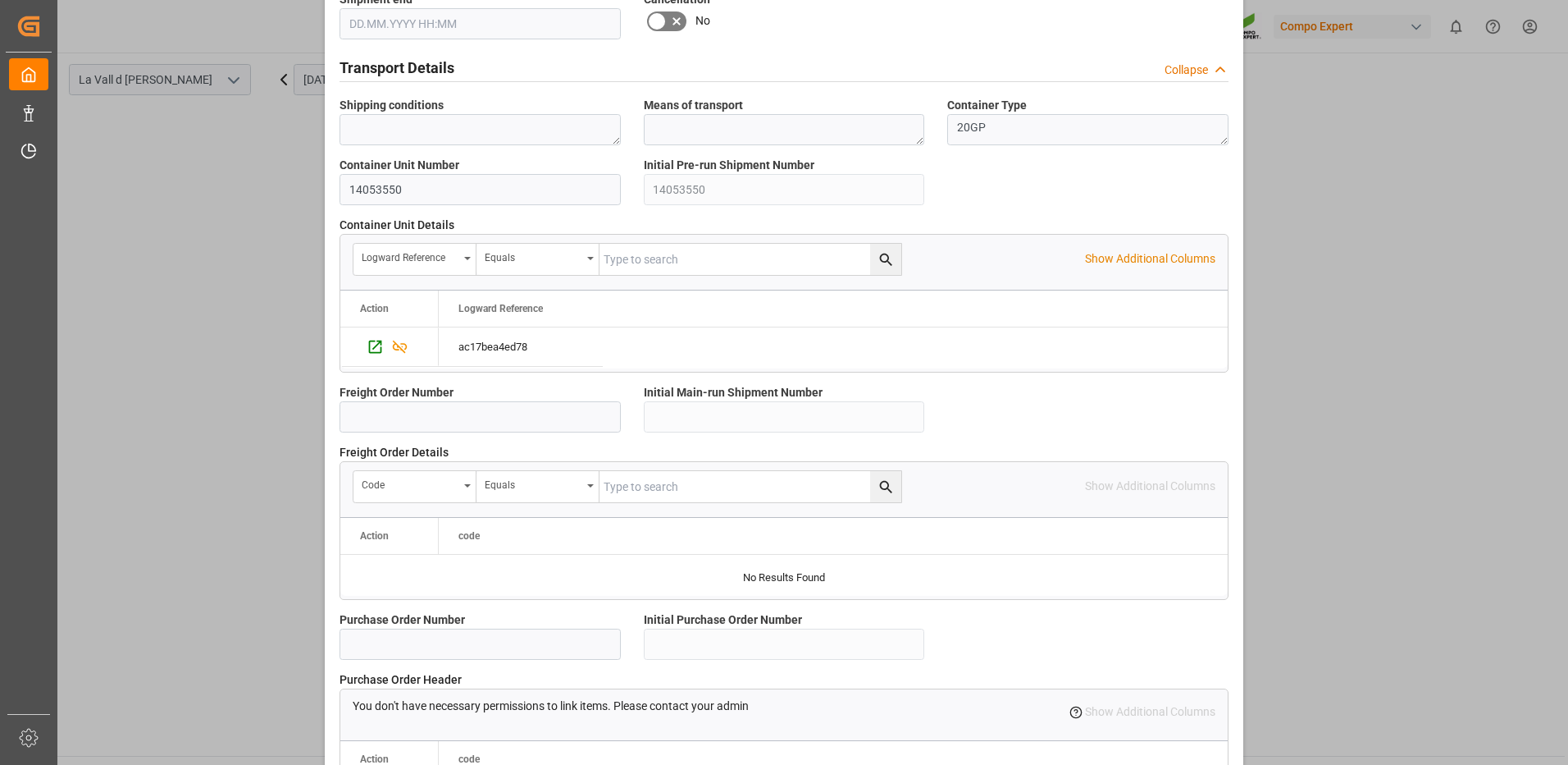
scroll to position [743, 0]
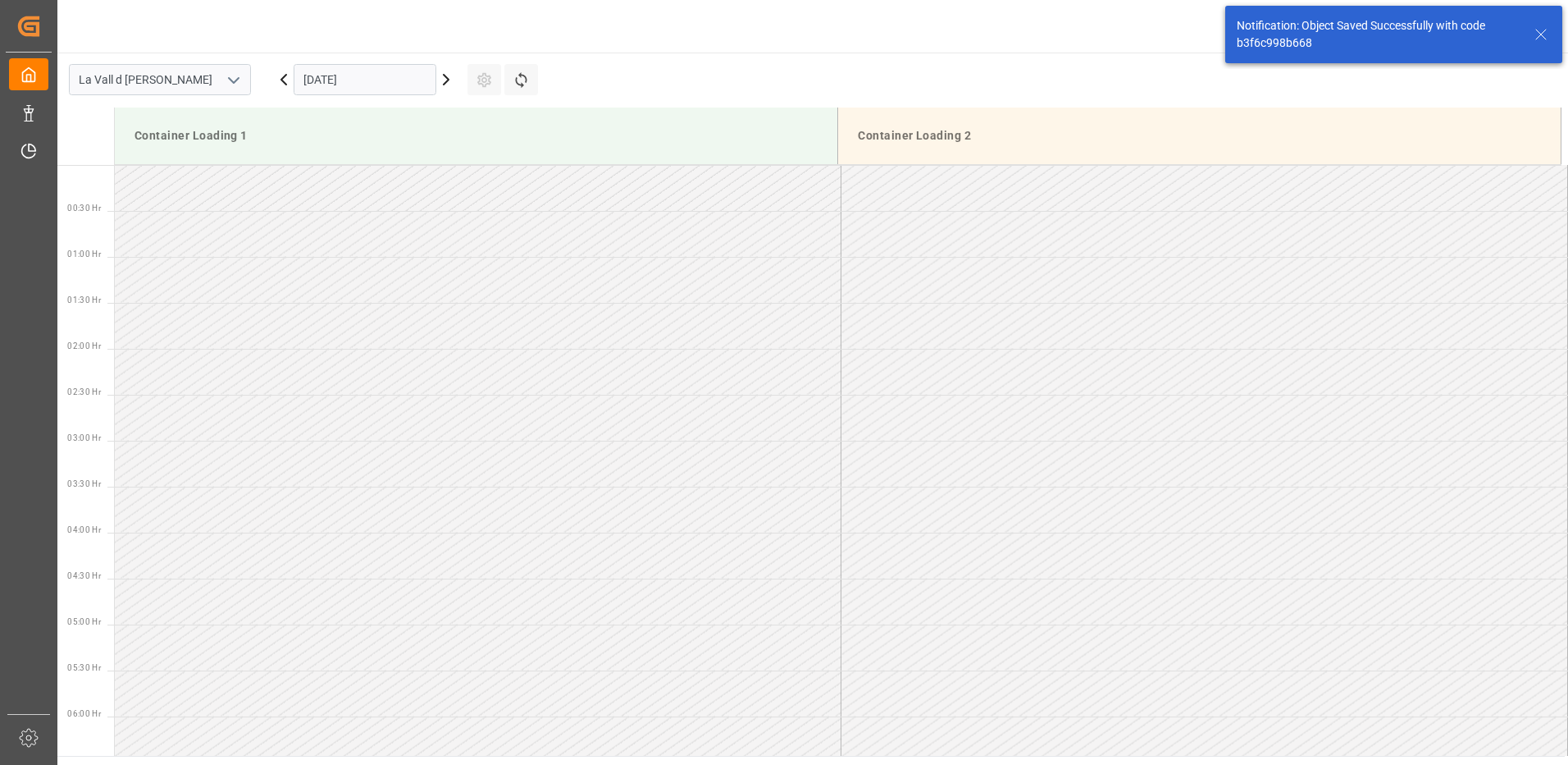
scroll to position [908, 0]
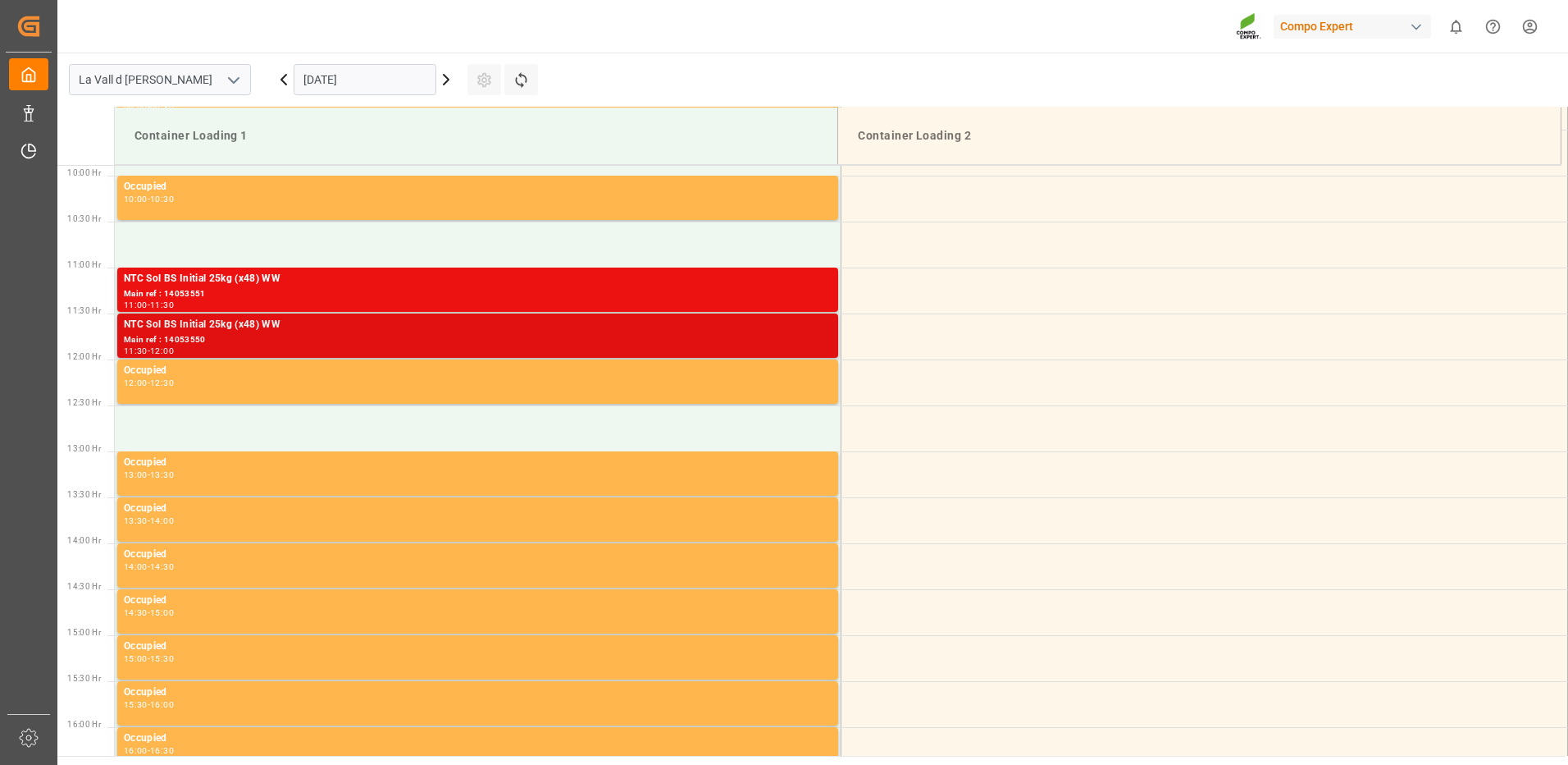
click at [789, 330] on div "NTC Sol BS Initial 25kg (x48) WW" at bounding box center [477, 325] width 708 height 17
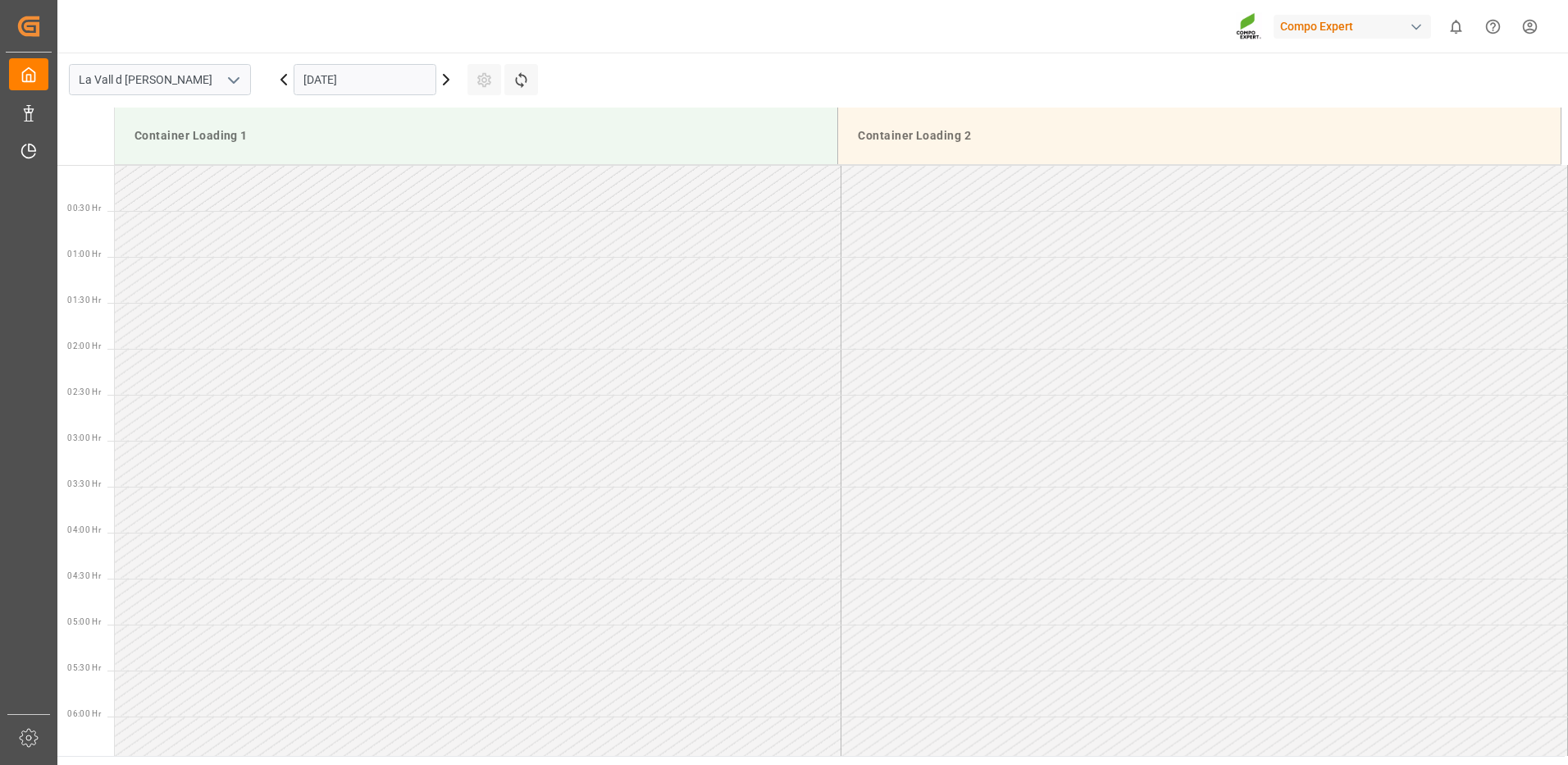
scroll to position [1001, 0]
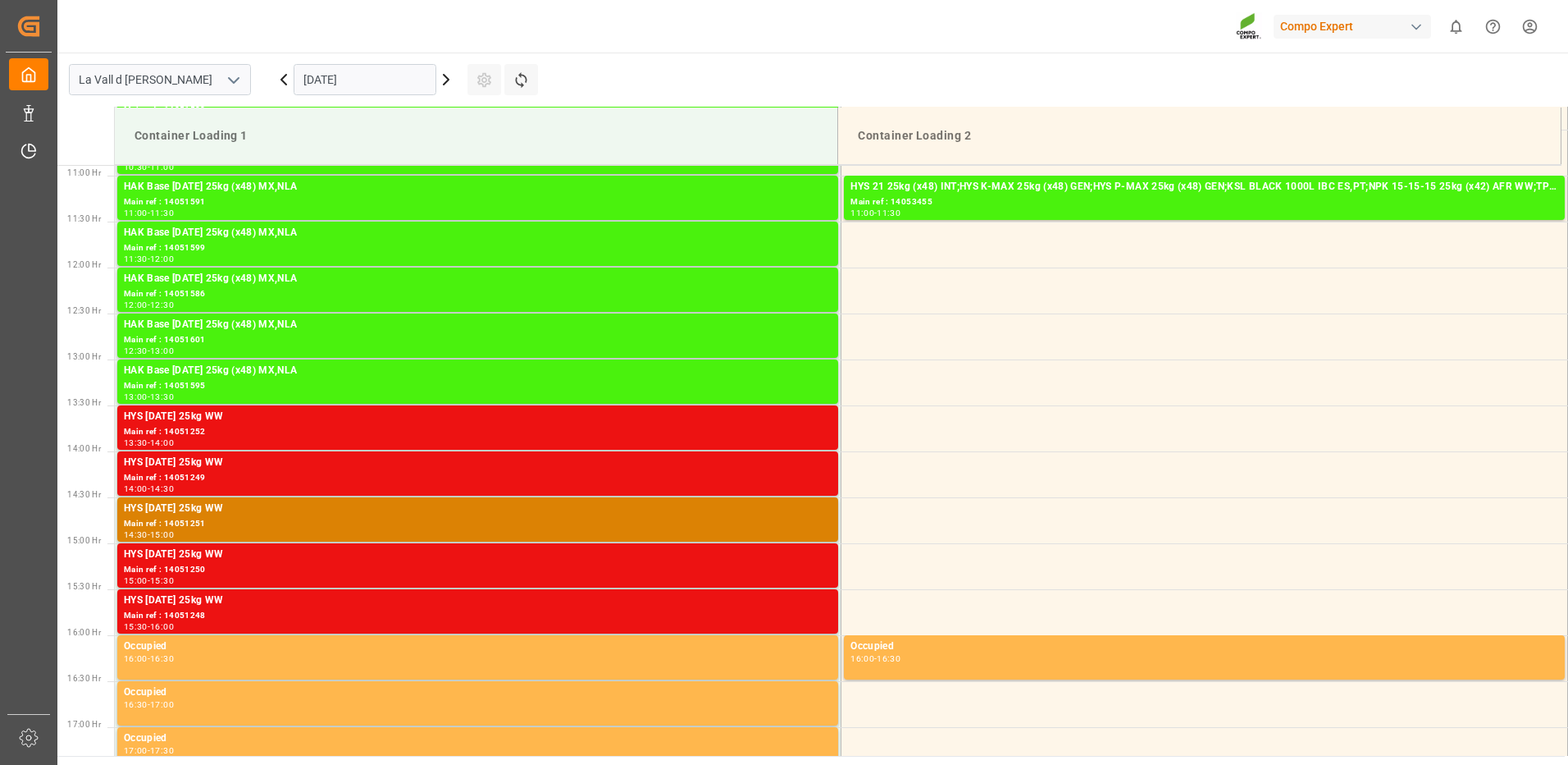
click at [392, 89] on input "[DATE]" at bounding box center [365, 79] width 143 height 31
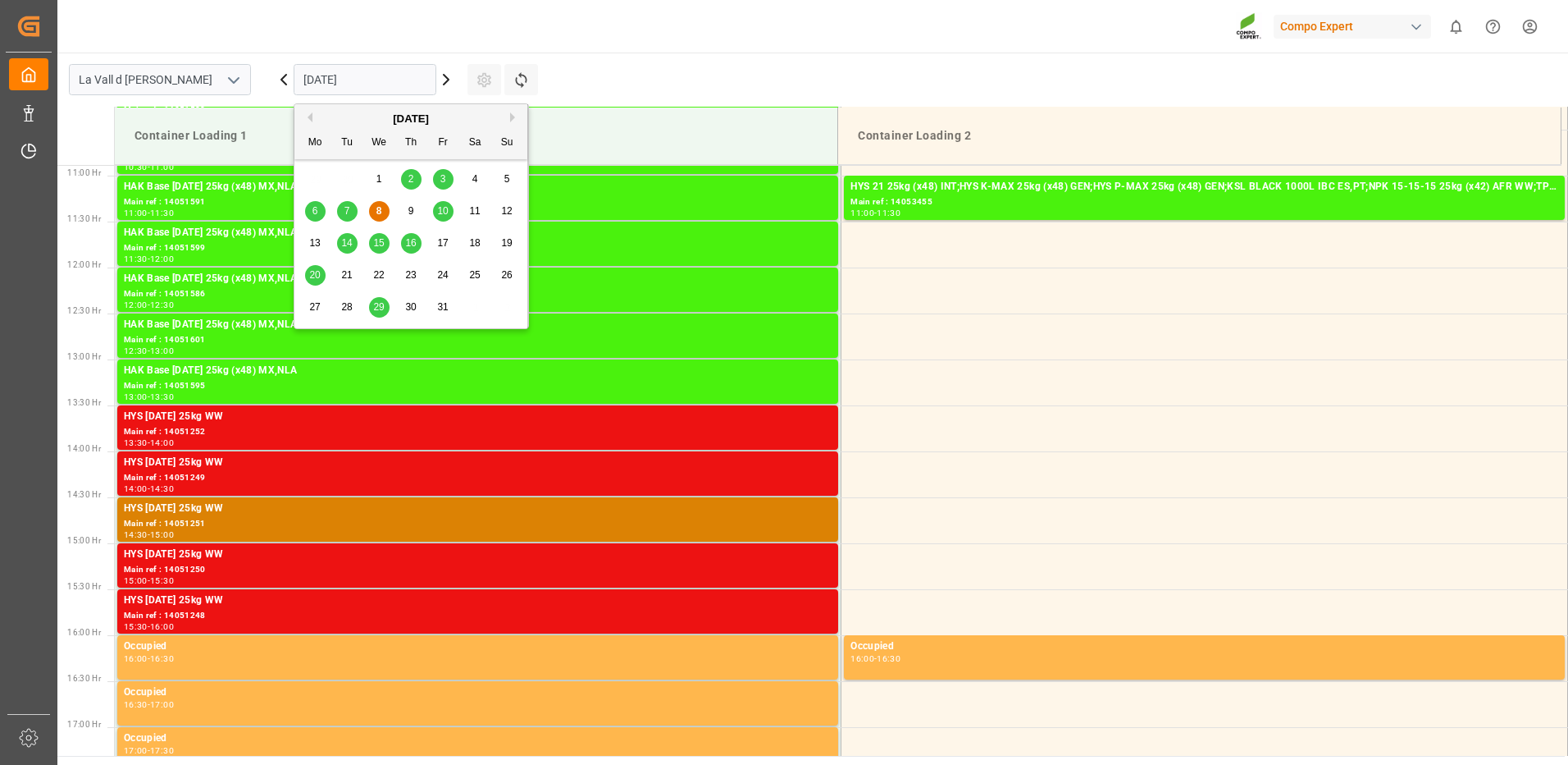
click at [348, 238] on span "14" at bounding box center [347, 243] width 11 height 11
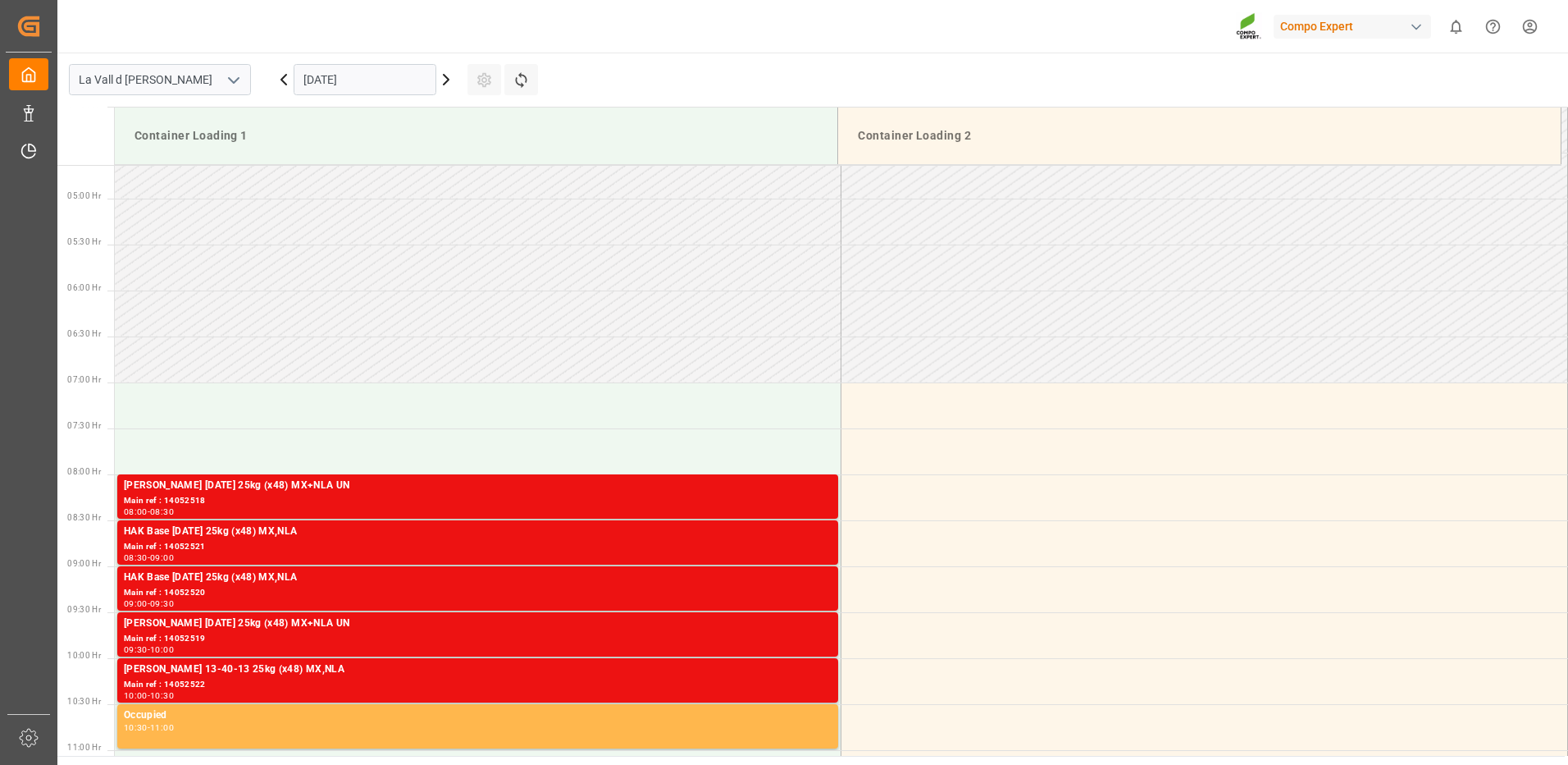
scroll to position [261, 0]
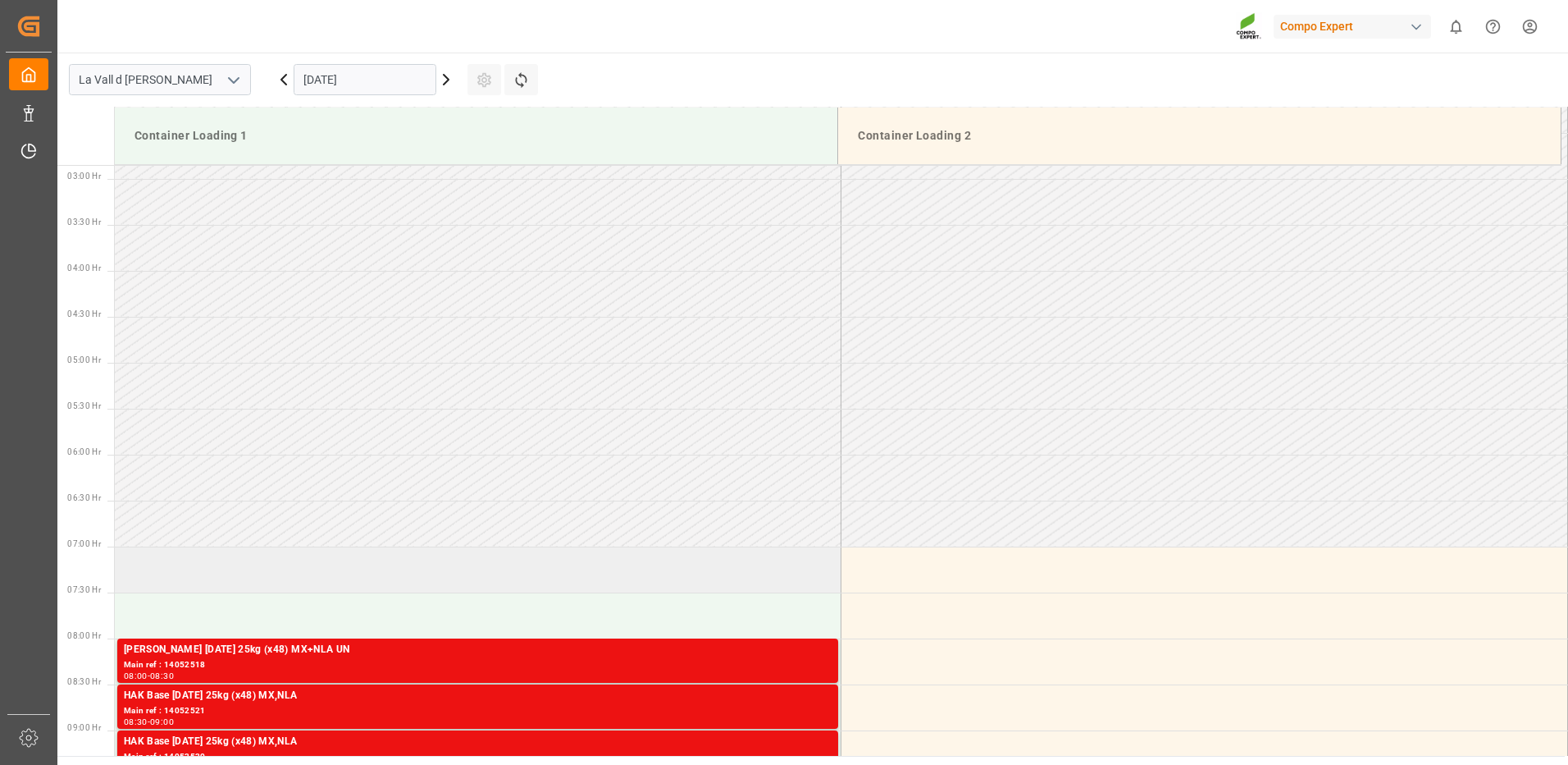
click at [211, 571] on td at bounding box center [477, 570] width 727 height 46
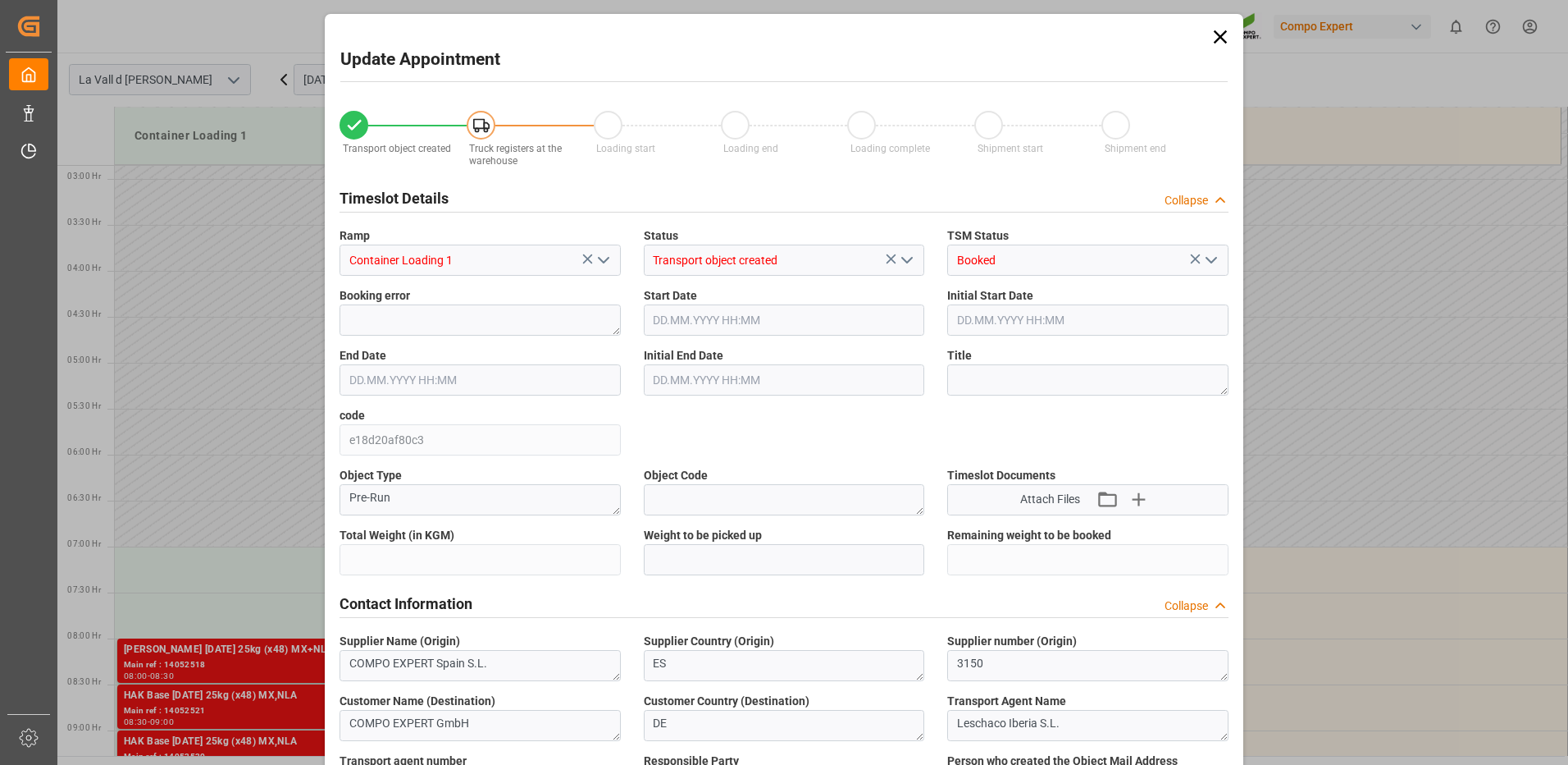
type input "24576"
type input "420"
type input "[DATE] 07:00"
type input "[DATE] 07:30"
type input "[DATE] 09:22"
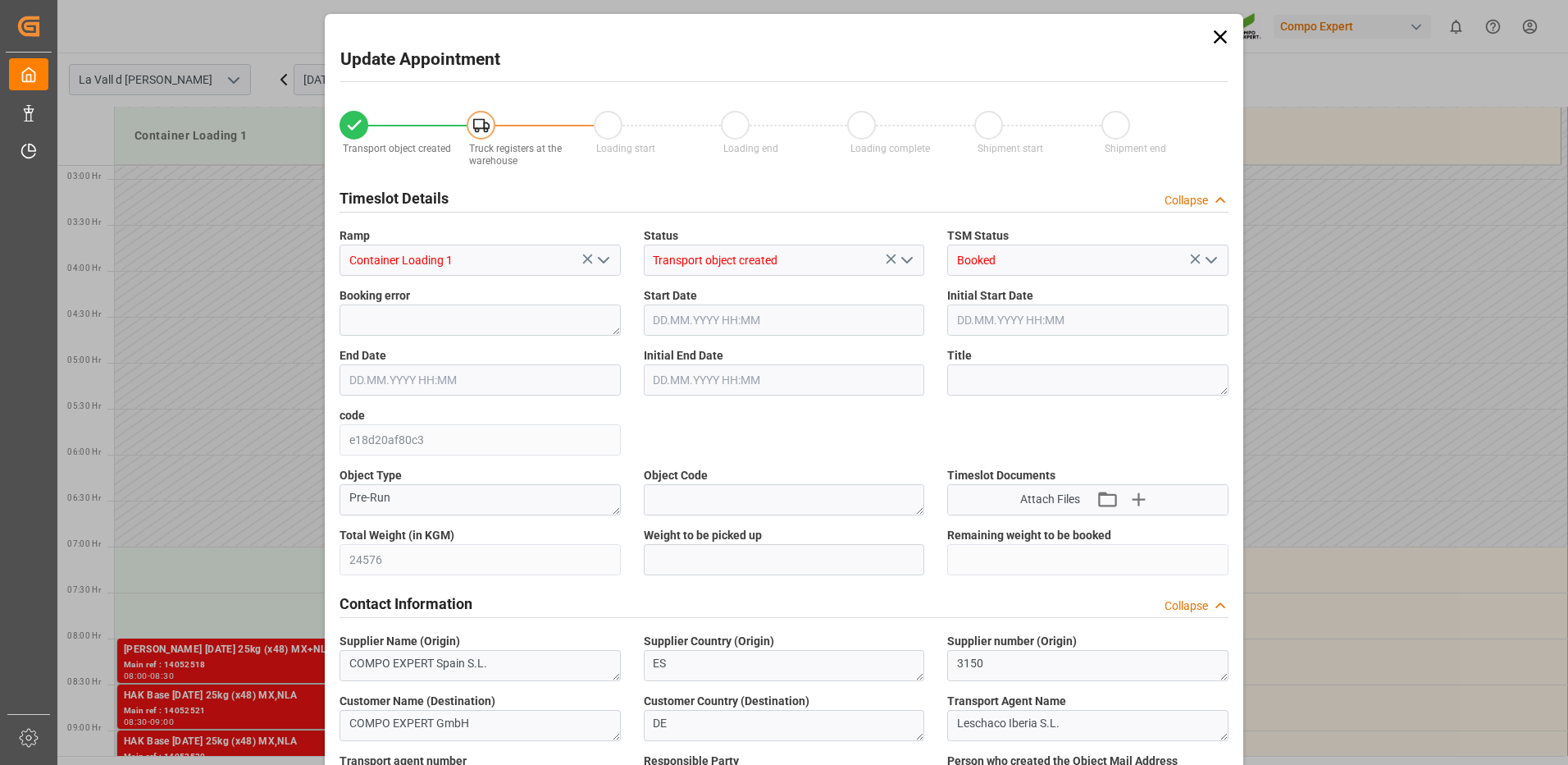
type input "[DATE] 12:26"
click at [719, 554] on input "text" at bounding box center [784, 560] width 282 height 31
type input "24576"
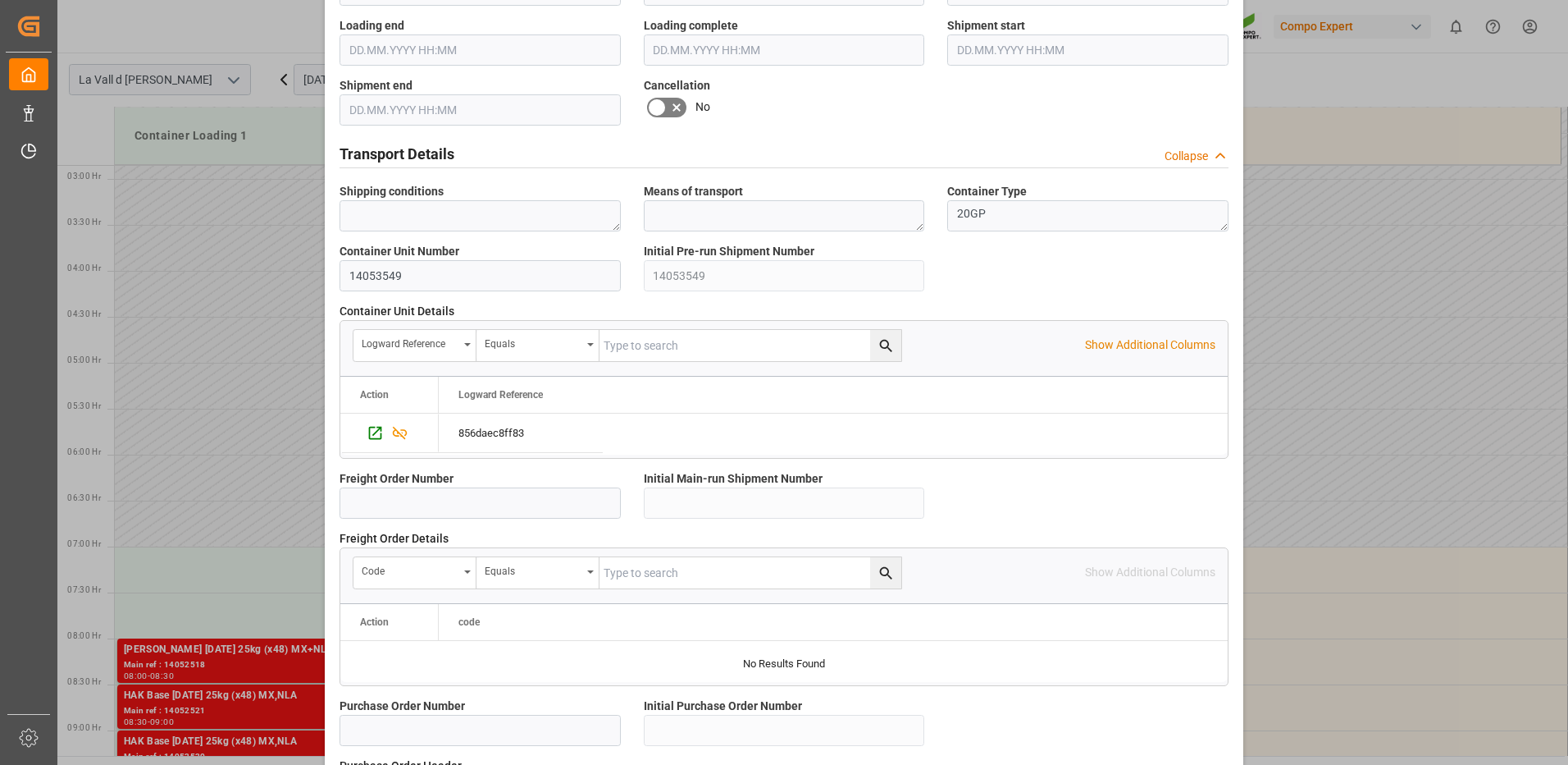
scroll to position [1399, 0]
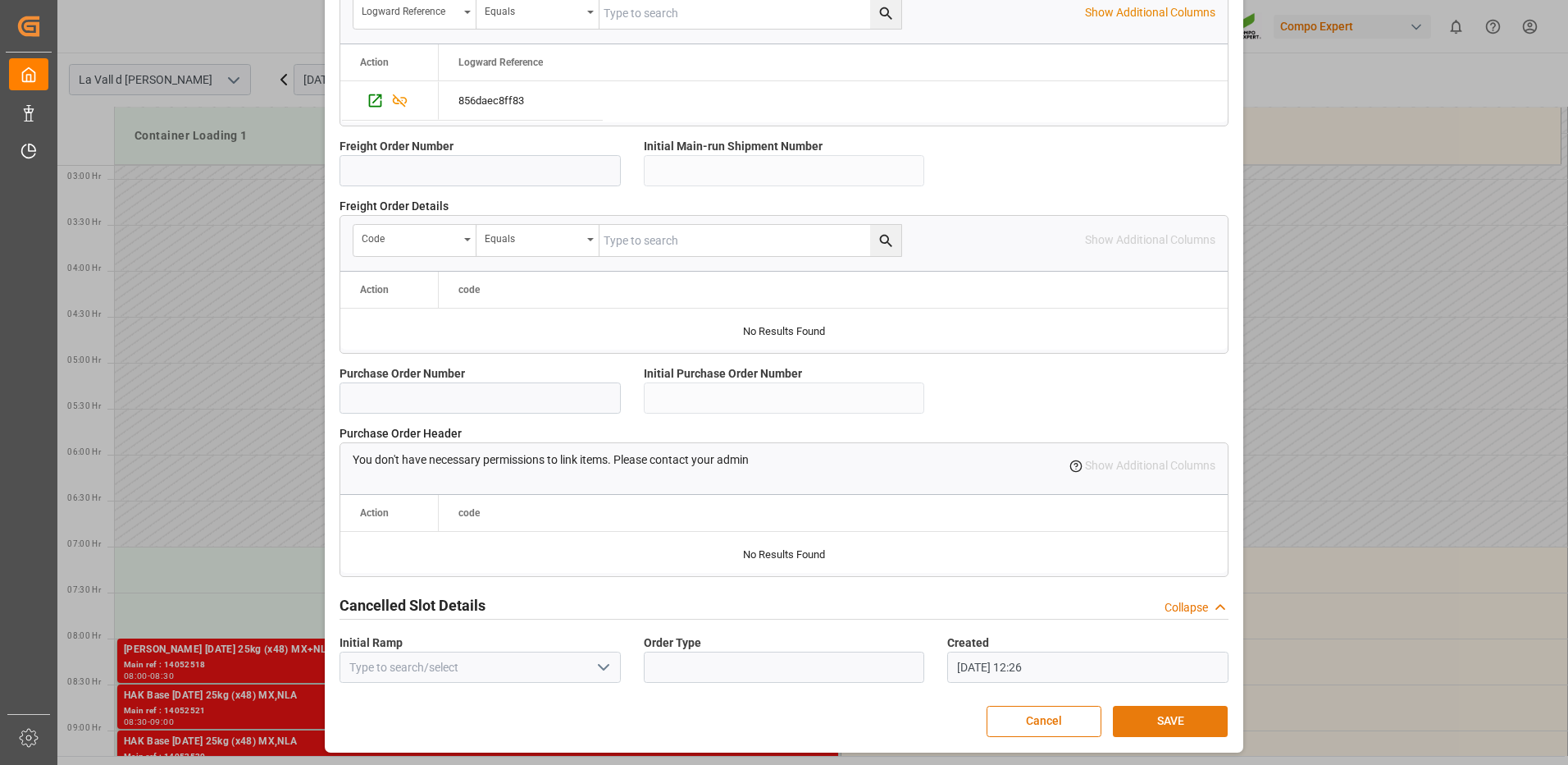
click at [1157, 722] on button "SAVE" at bounding box center [1170, 722] width 115 height 31
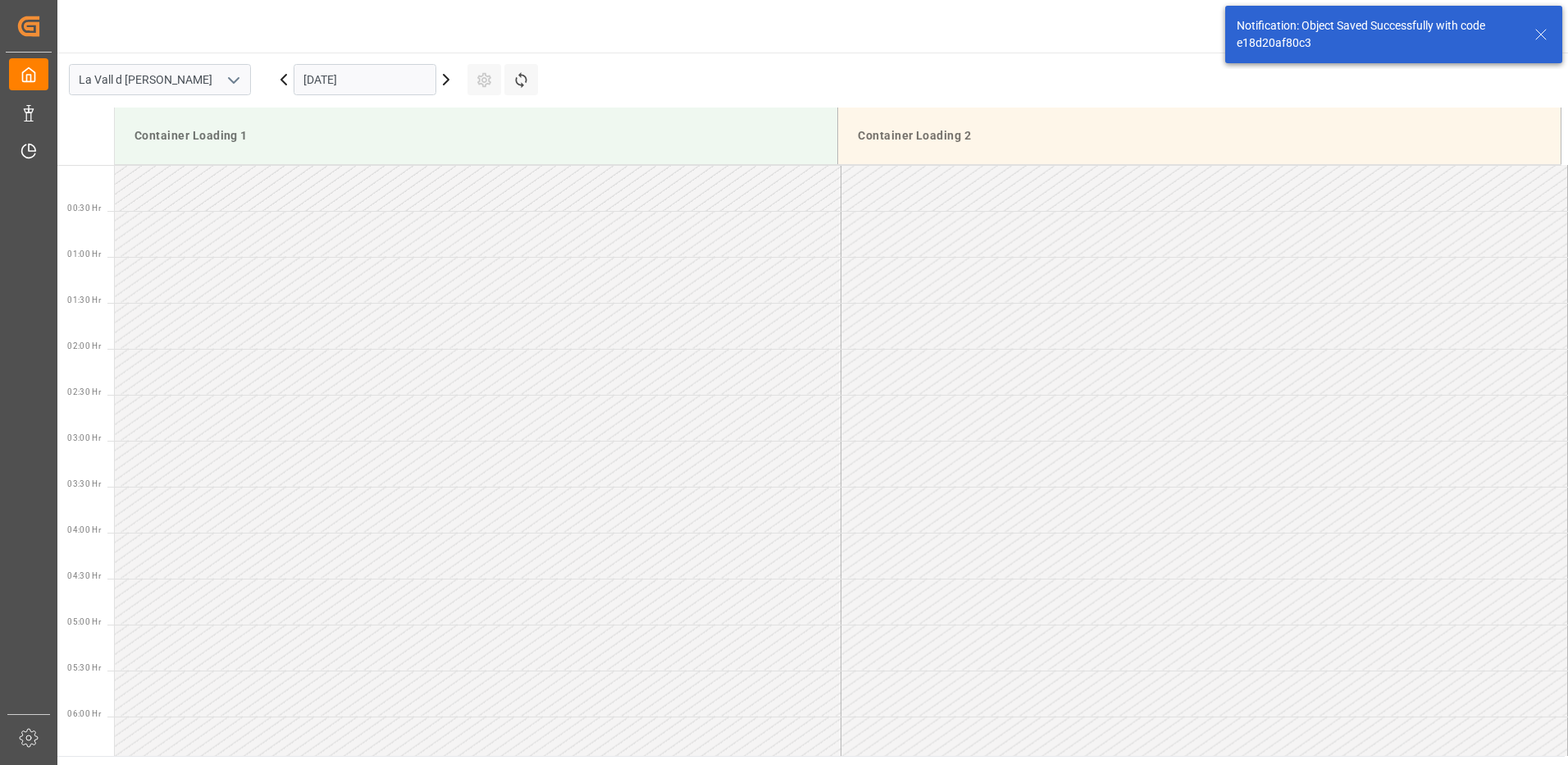
scroll to position [540, 0]
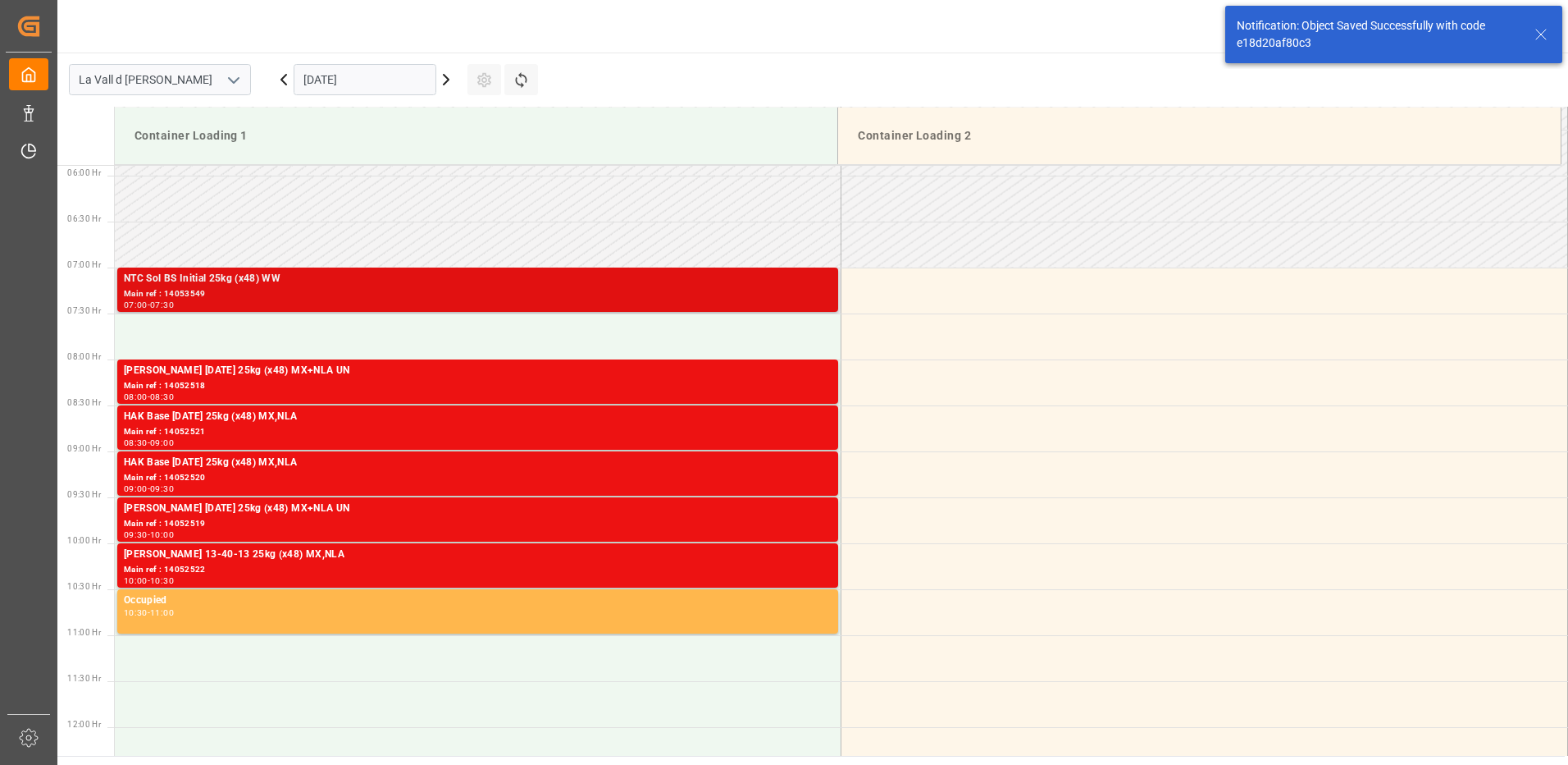
click at [785, 301] on div "07:00 - 07:30" at bounding box center [477, 306] width 708 height 9
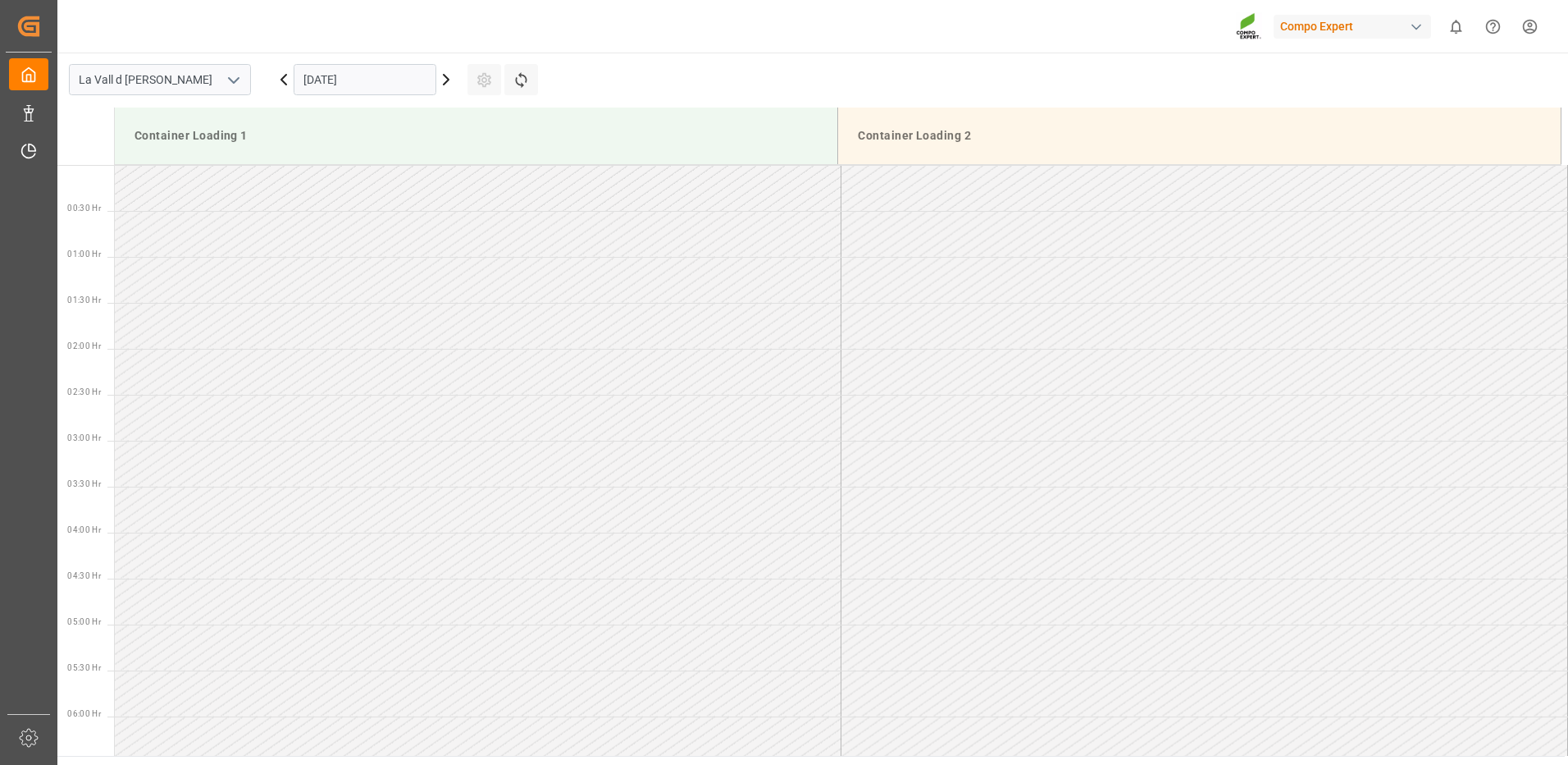
scroll to position [1001, 0]
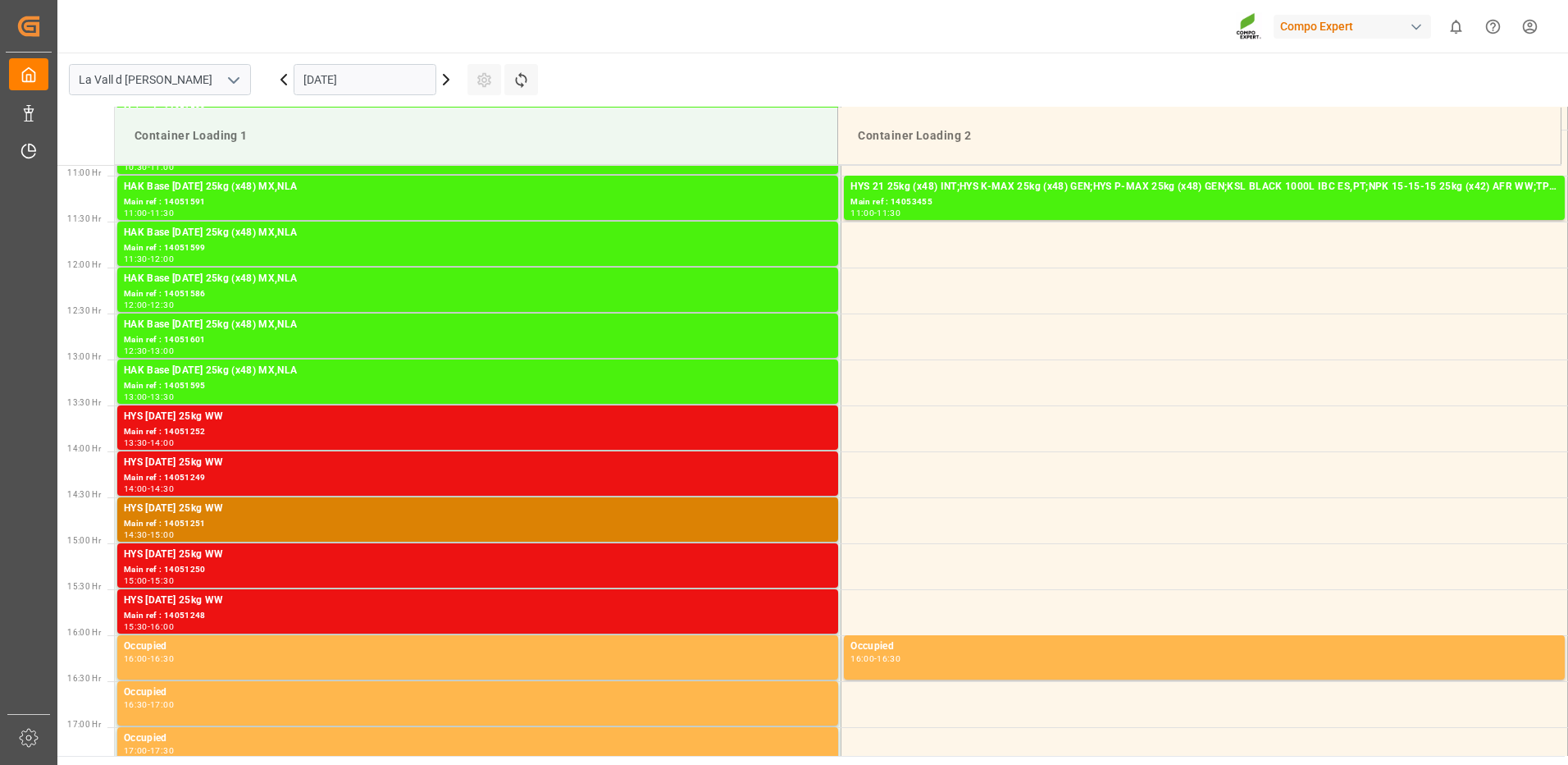
click at [344, 92] on input "[DATE]" at bounding box center [365, 79] width 143 height 31
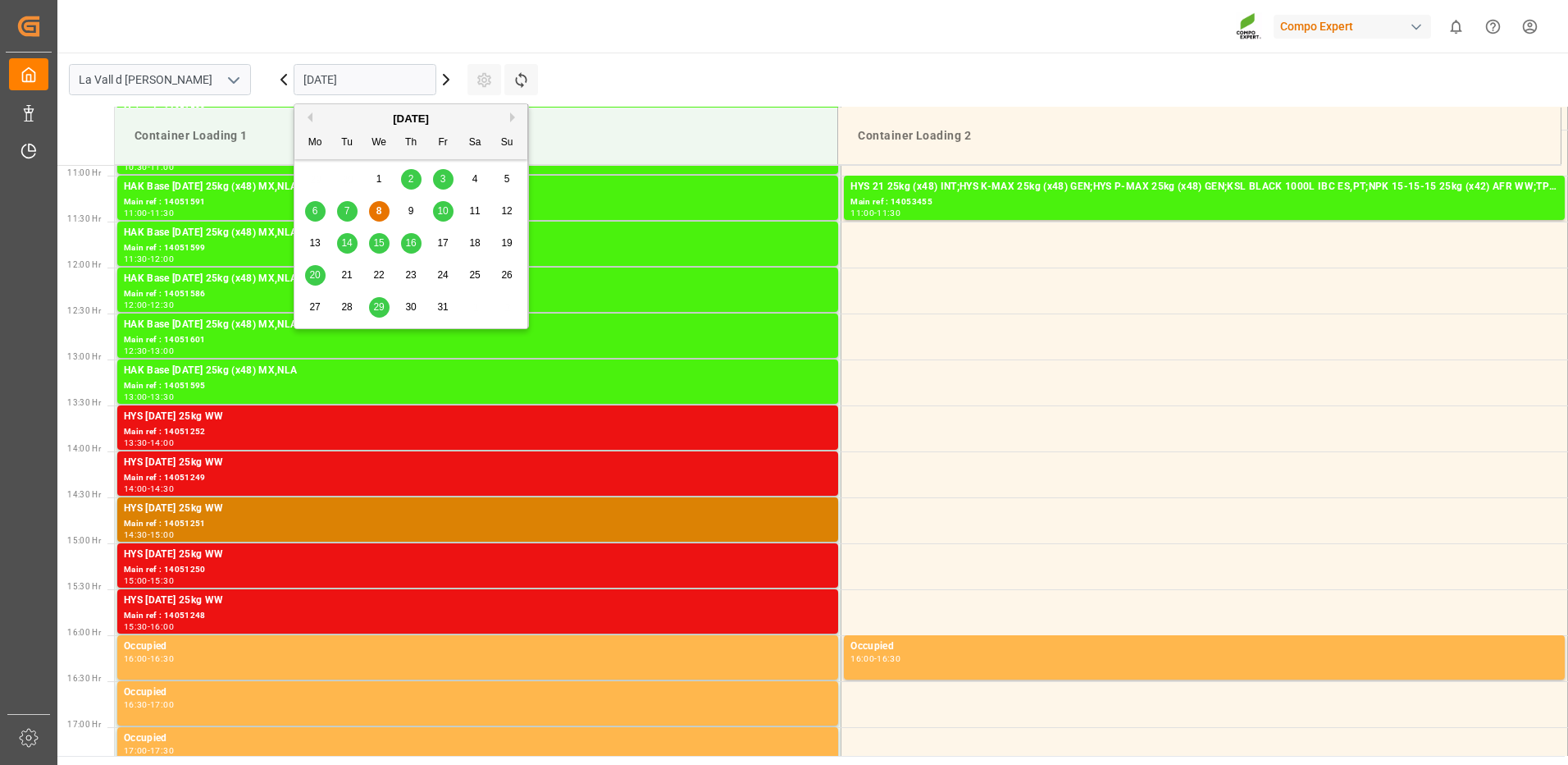
click at [349, 244] on span "14" at bounding box center [347, 243] width 11 height 11
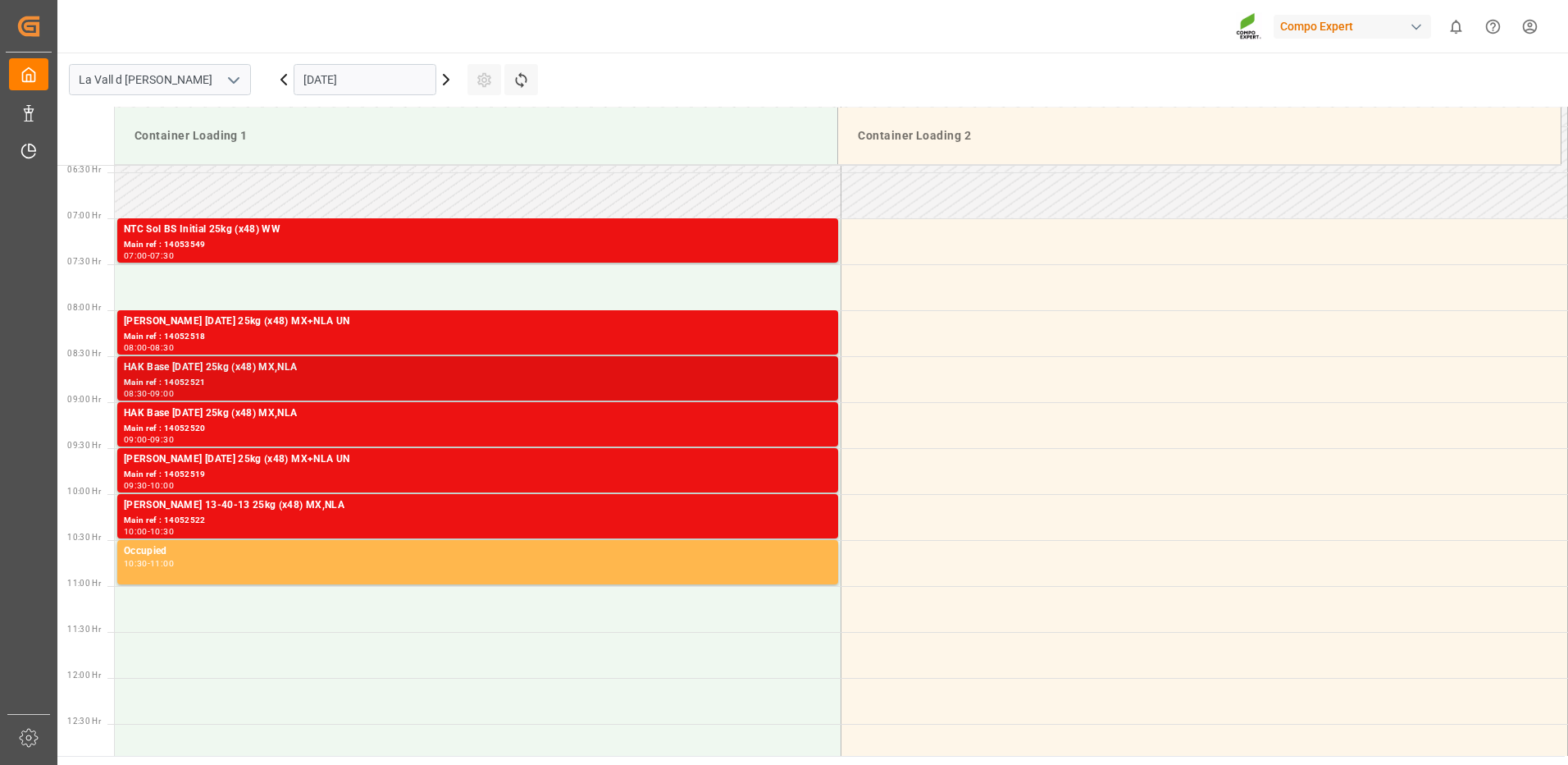
scroll to position [426, 0]
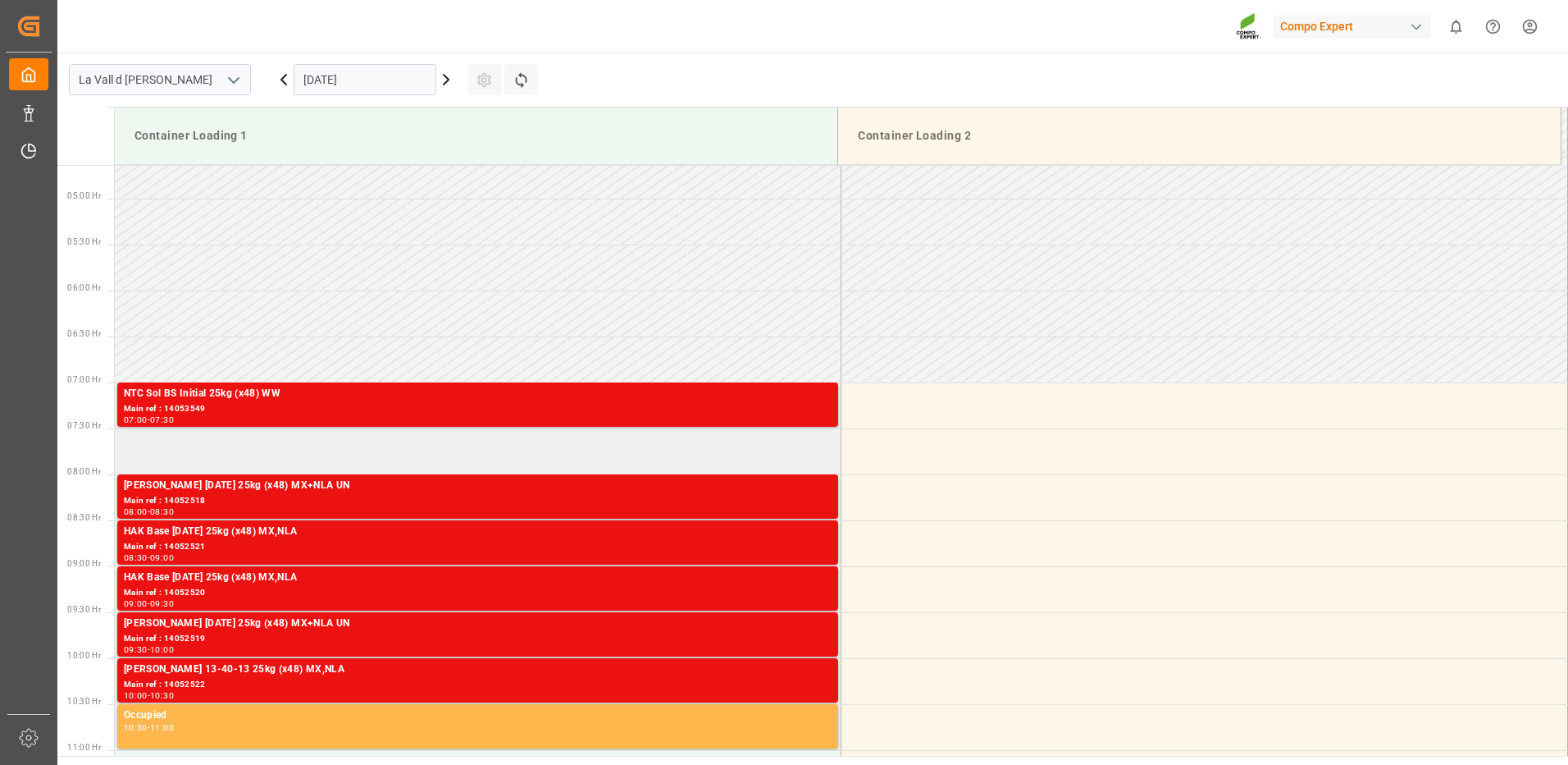
click at [200, 441] on td at bounding box center [477, 452] width 727 height 46
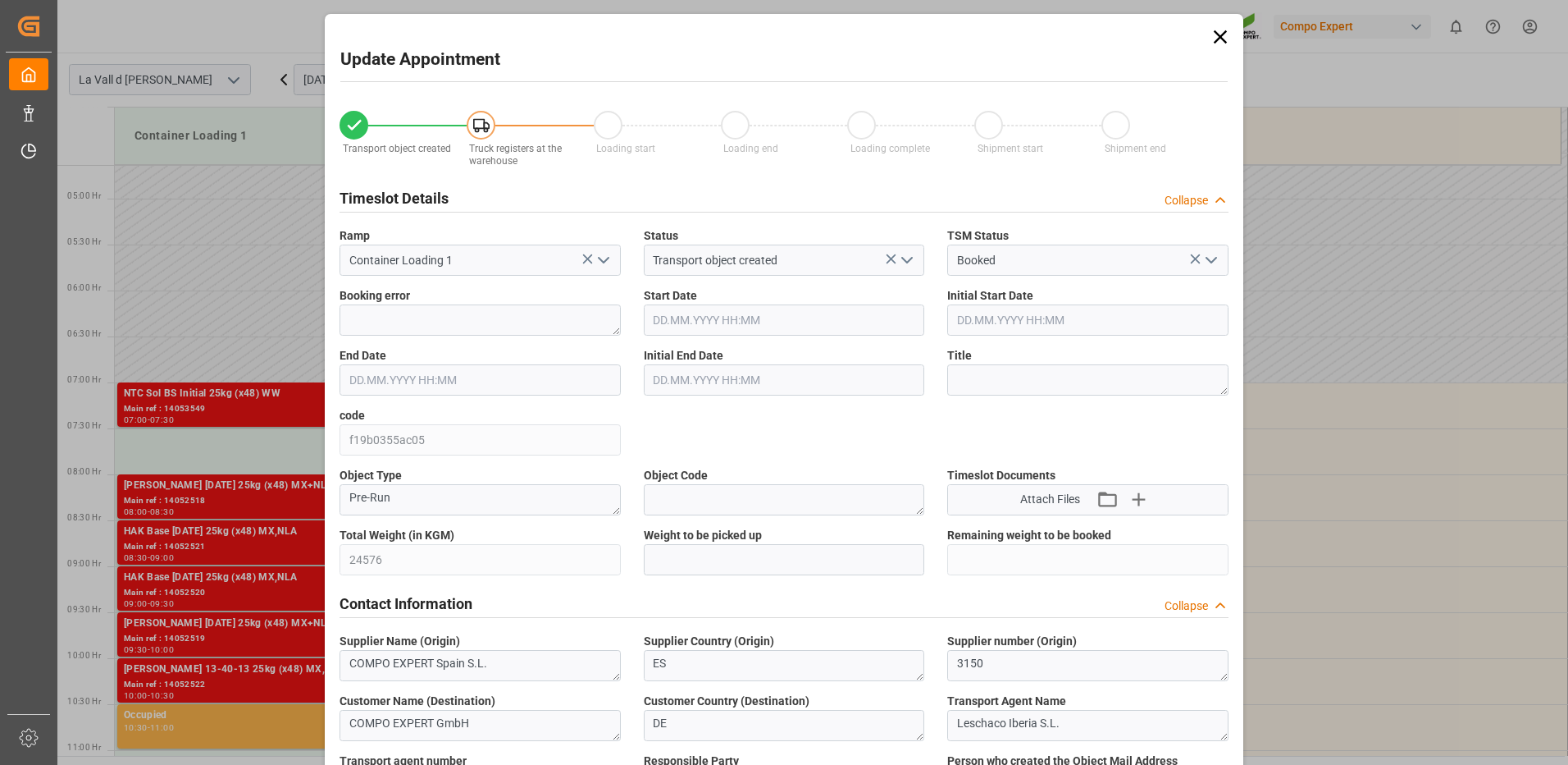
type input "[DATE] 07:30"
type input "[DATE] 08:00"
type input "[DATE] 09:22"
type input "[DATE] 12:27"
drag, startPoint x: 769, startPoint y: 554, endPoint x: 834, endPoint y: 575, distance: 68.3
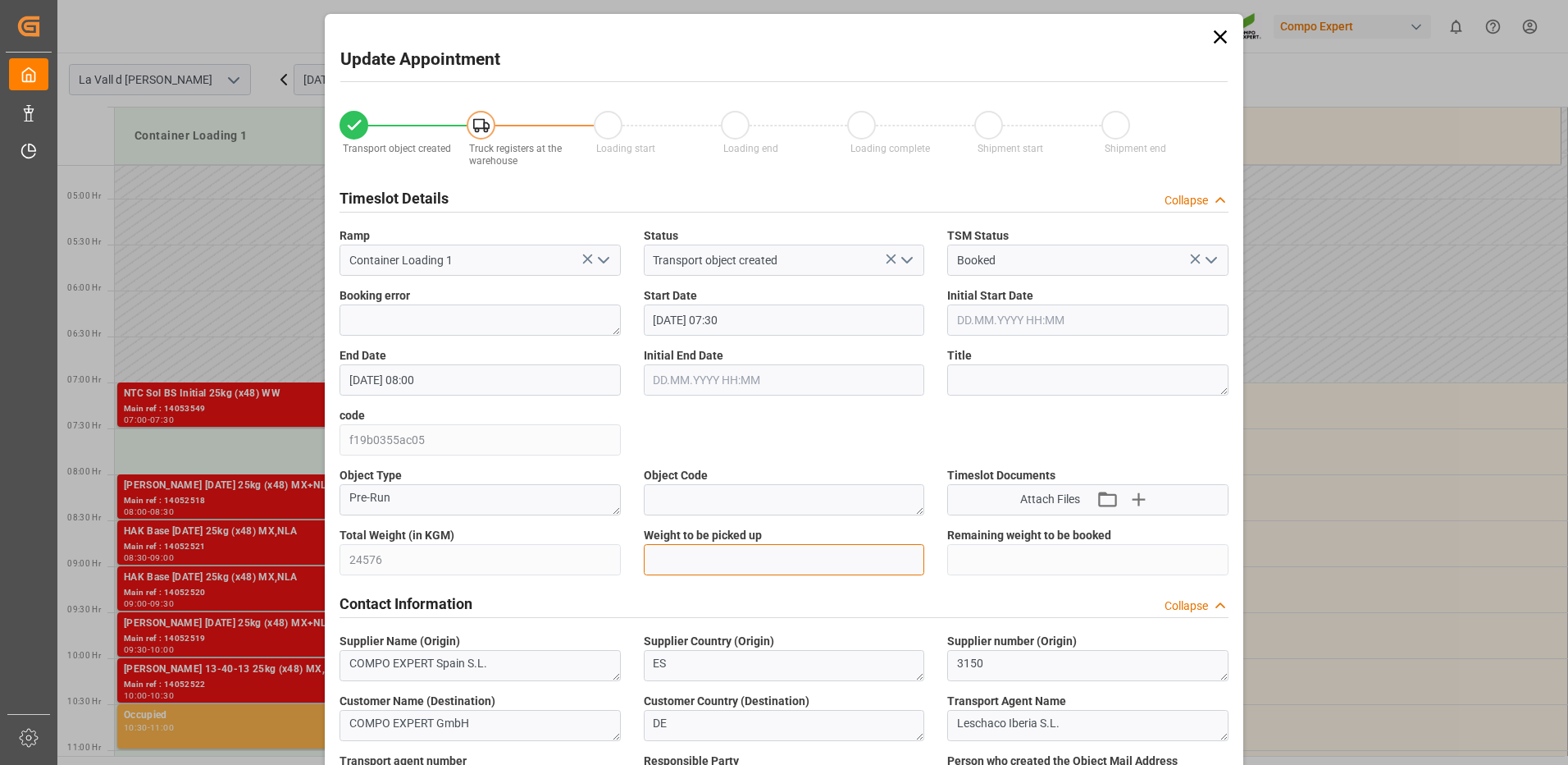
click at [776, 556] on input "text" at bounding box center [784, 560] width 282 height 31
type input "24576"
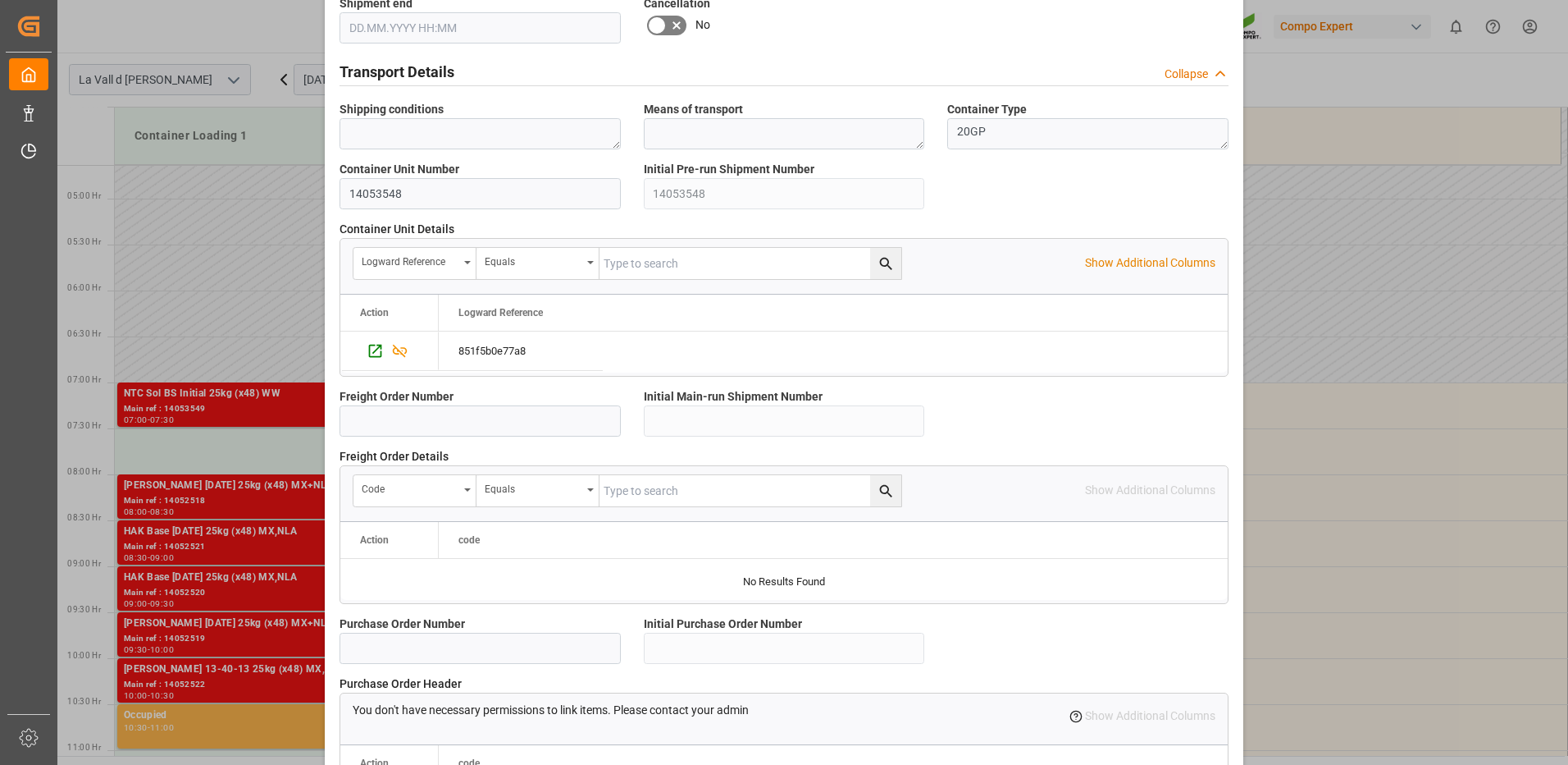
scroll to position [1399, 0]
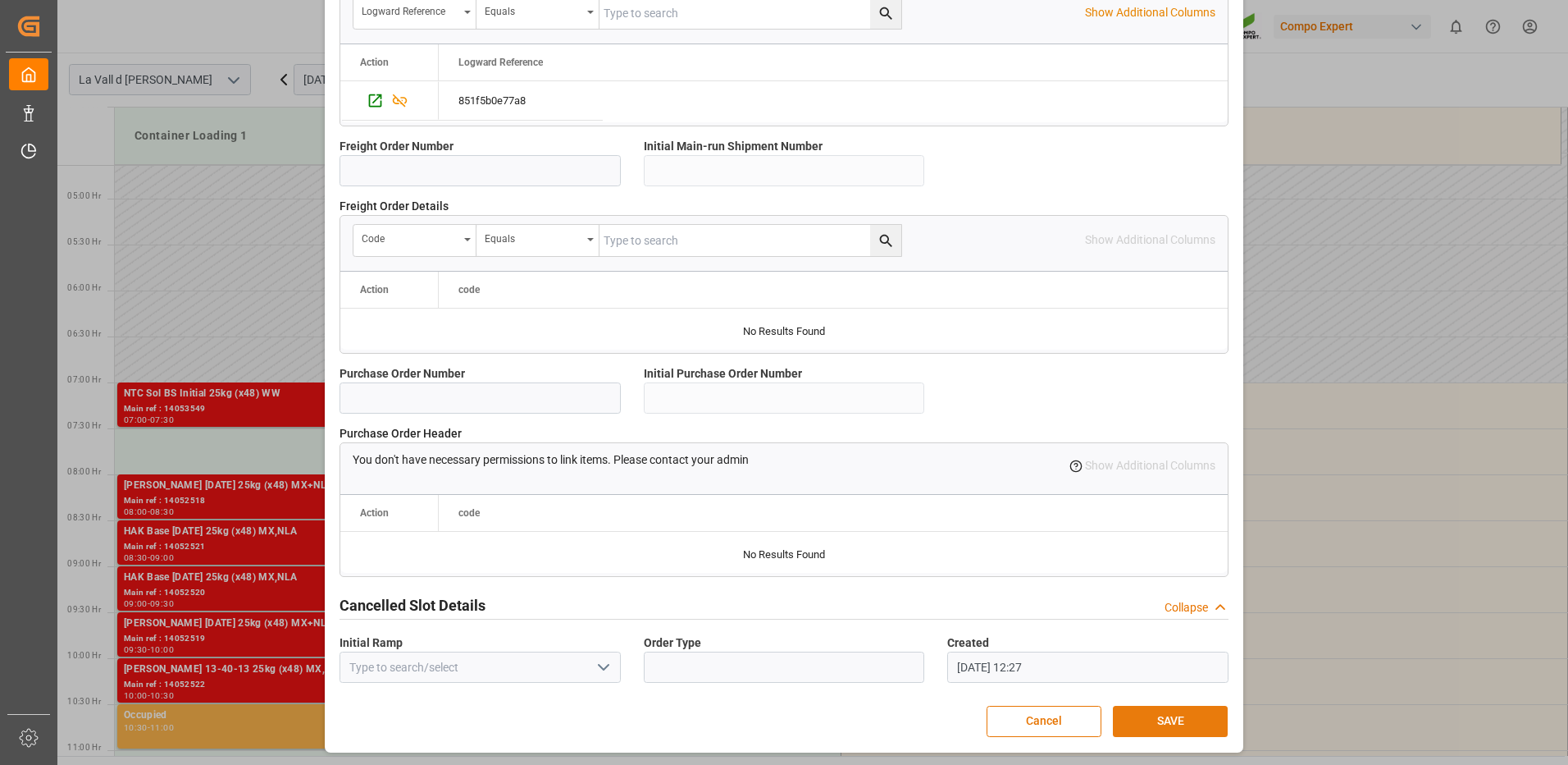
click at [1153, 716] on button "SAVE" at bounding box center [1170, 722] width 115 height 31
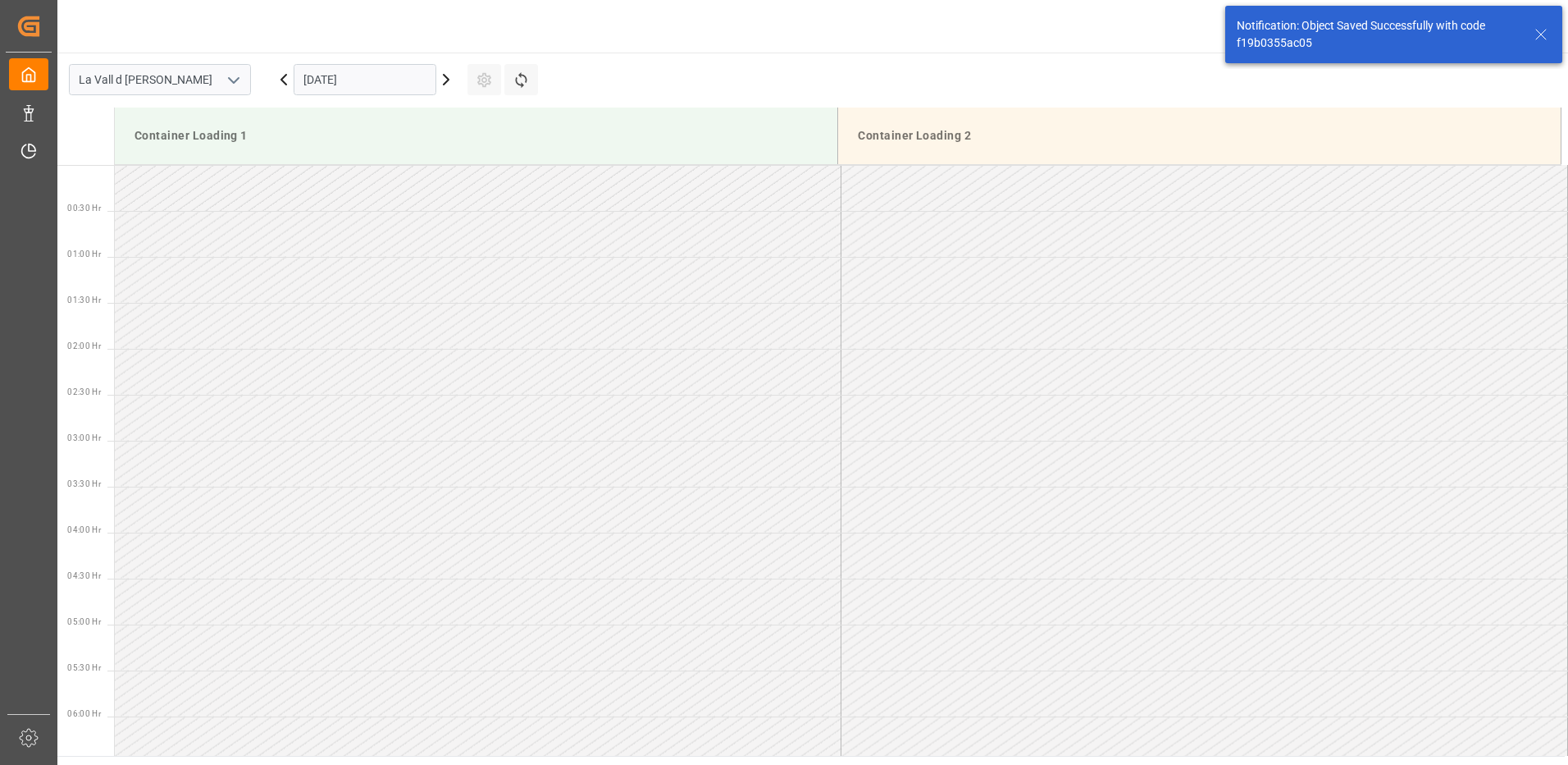
scroll to position [540, 0]
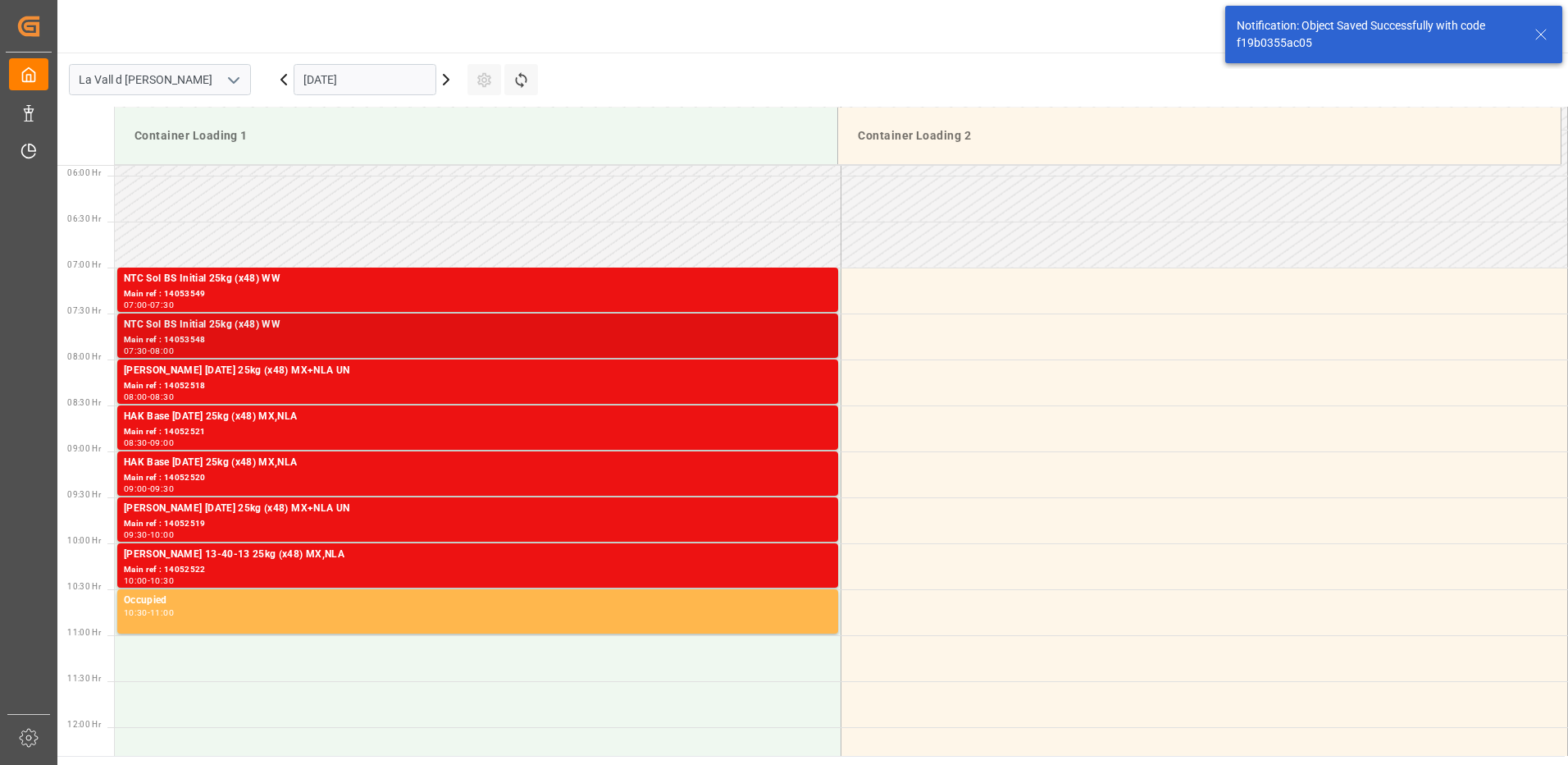
click at [778, 337] on div "Main ref : 14053548" at bounding box center [477, 340] width 708 height 14
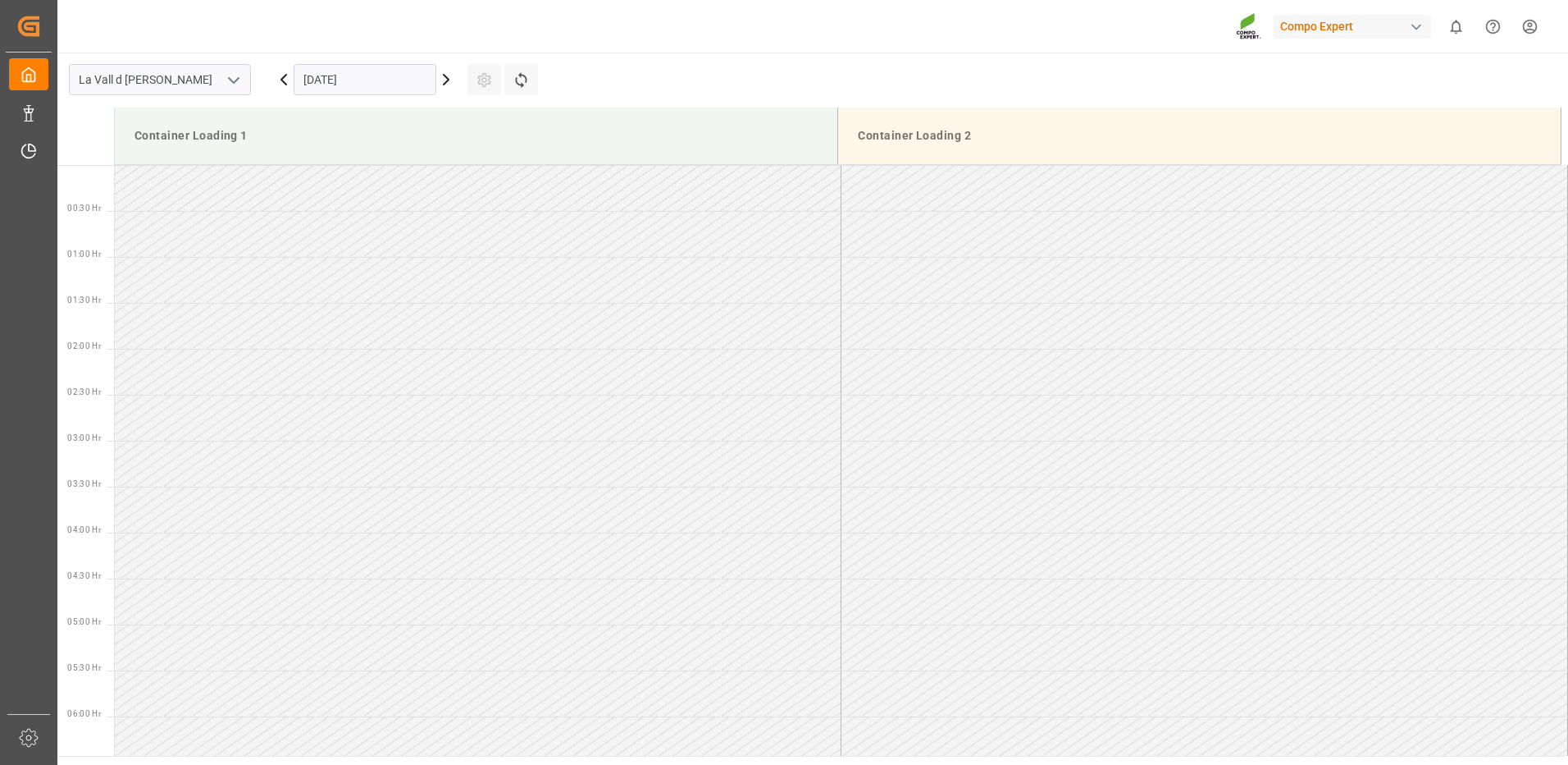
scroll to position [1001, 0]
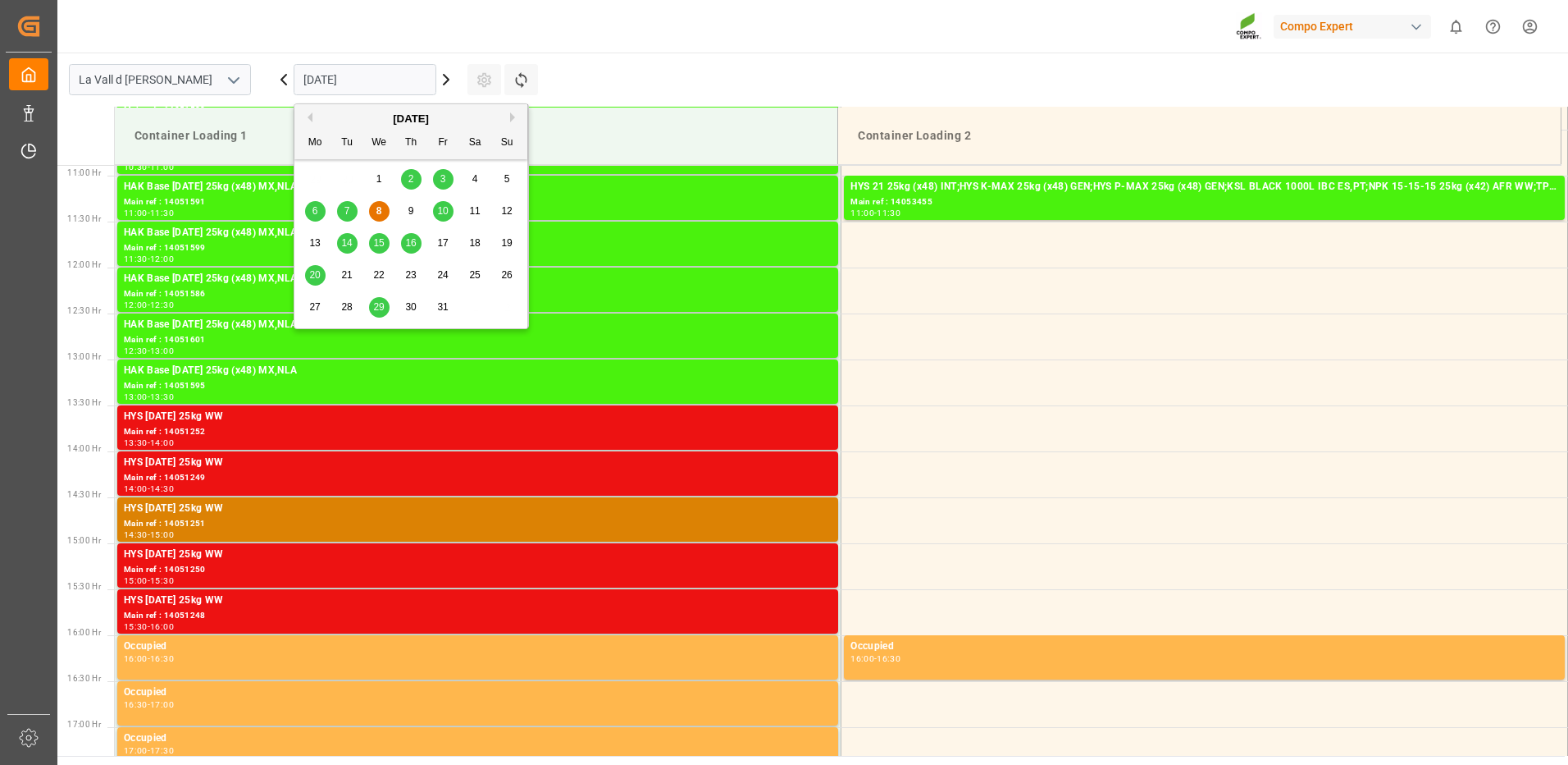
click at [342, 77] on input "[DATE]" at bounding box center [365, 79] width 143 height 31
click at [348, 238] on span "14" at bounding box center [347, 243] width 11 height 11
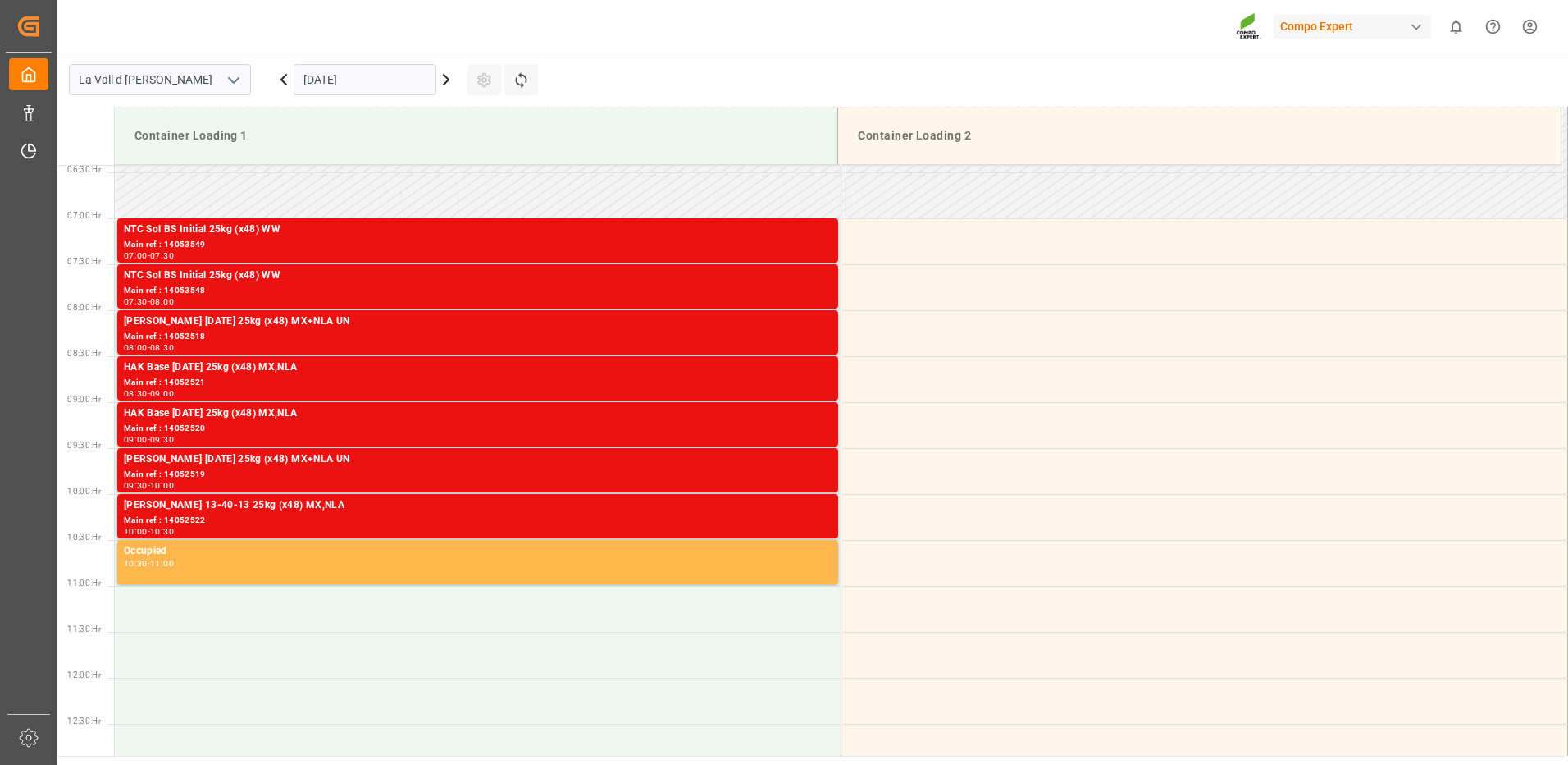
scroll to position [672, 0]
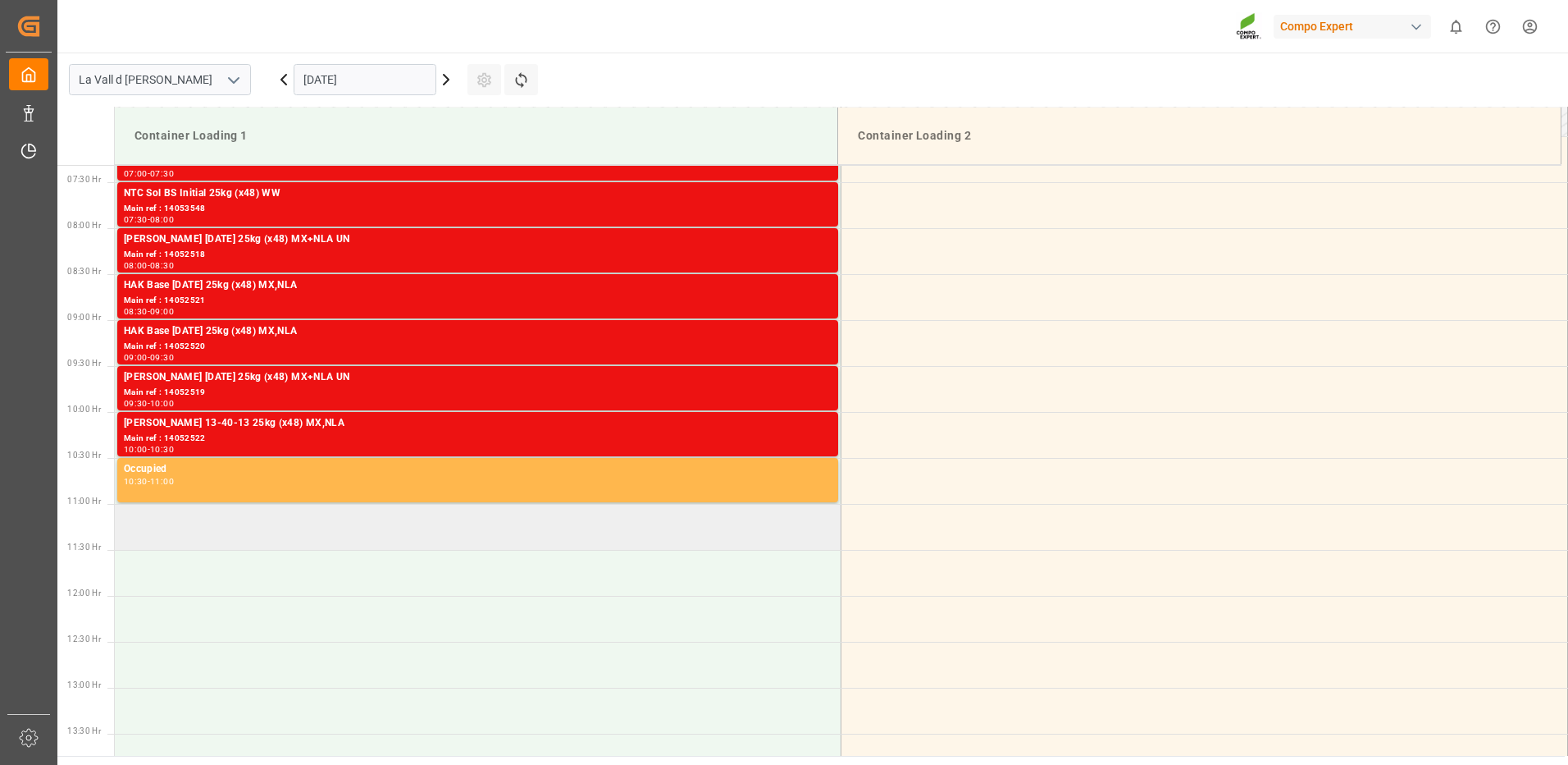
click at [173, 526] on td at bounding box center [477, 527] width 727 height 46
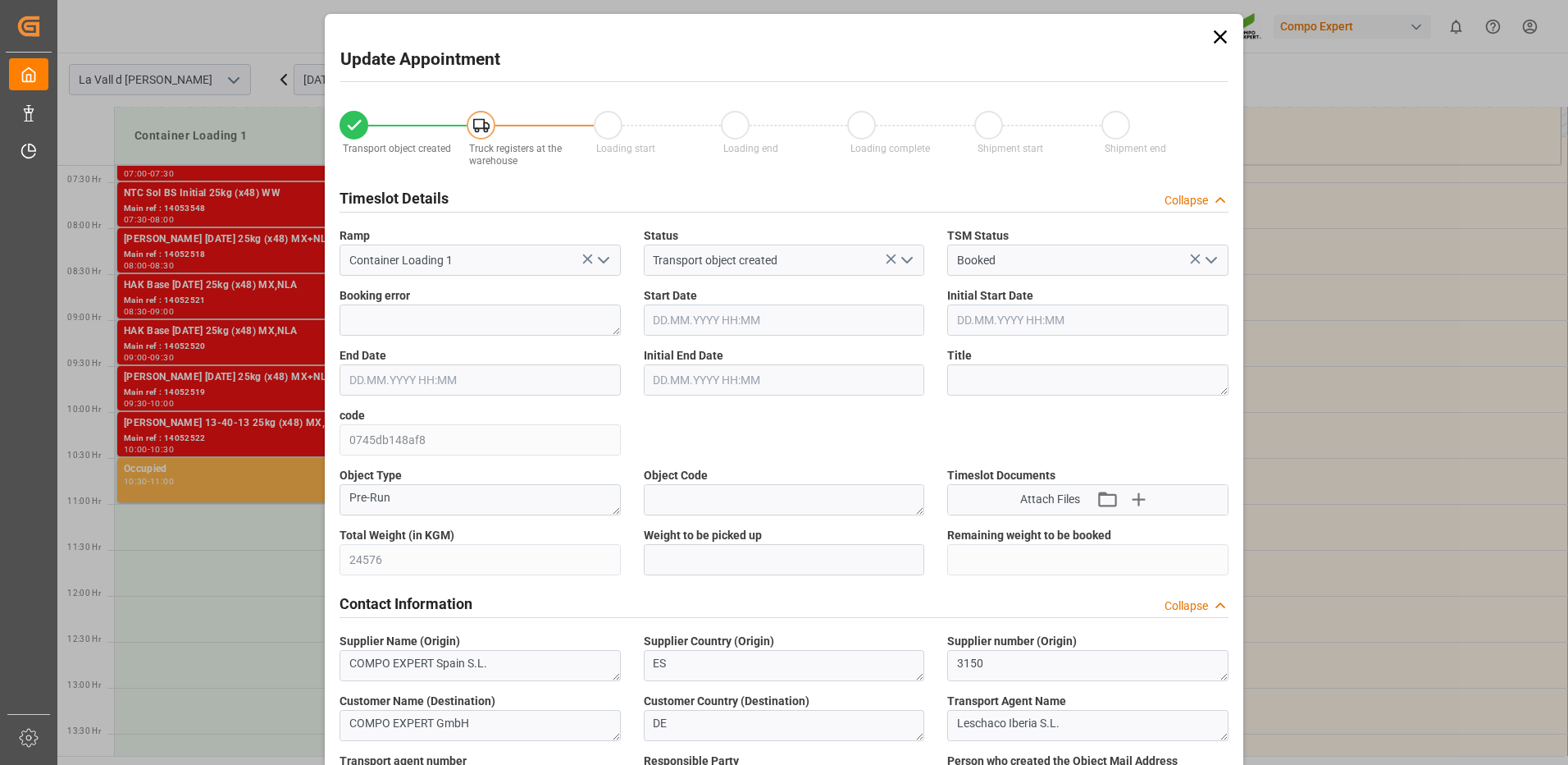
type input "[DATE] 11:00"
type input "[DATE] 11:30"
type input "[DATE] 09:22"
type input "[DATE] 12:28"
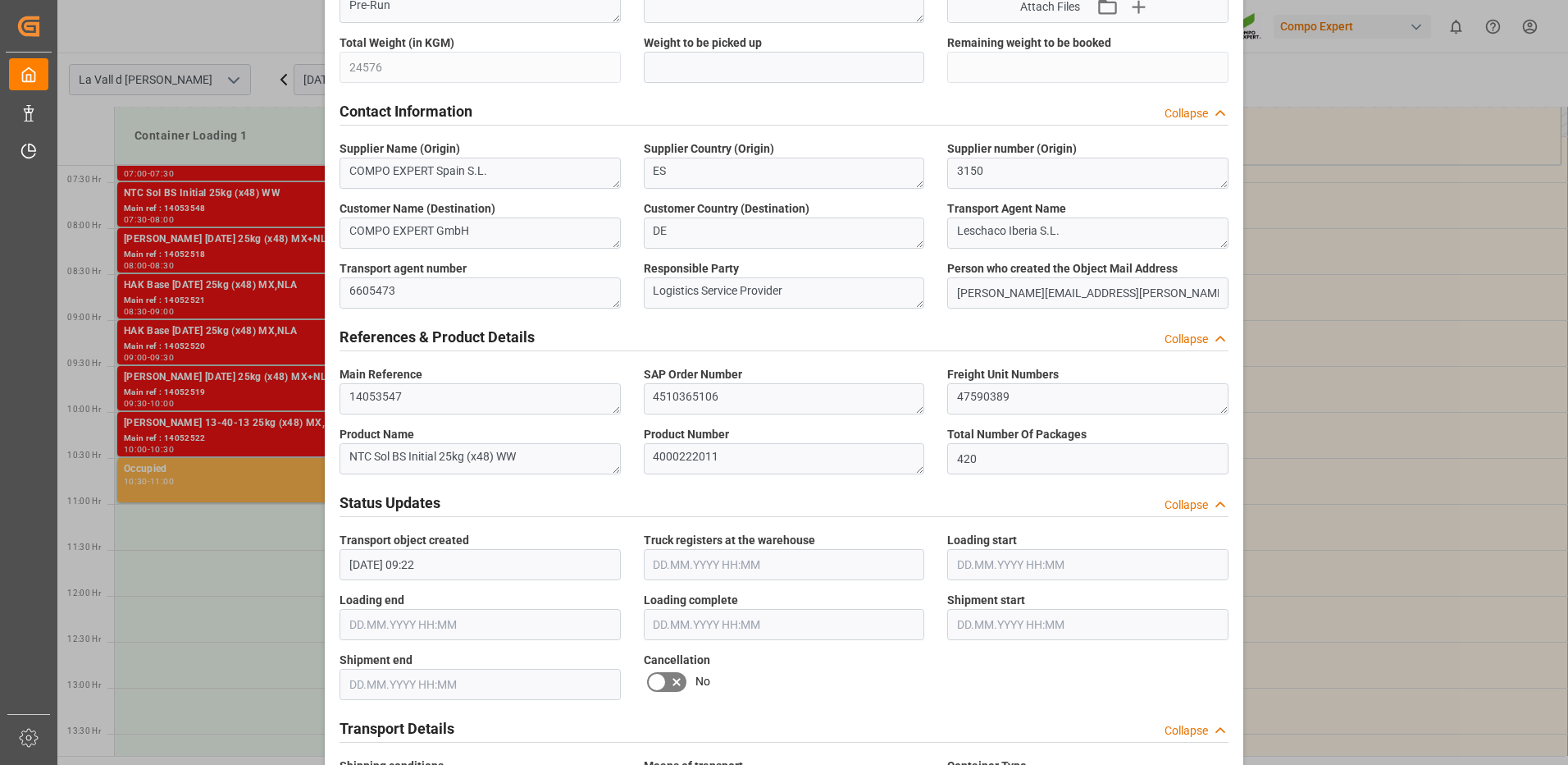
scroll to position [82, 0]
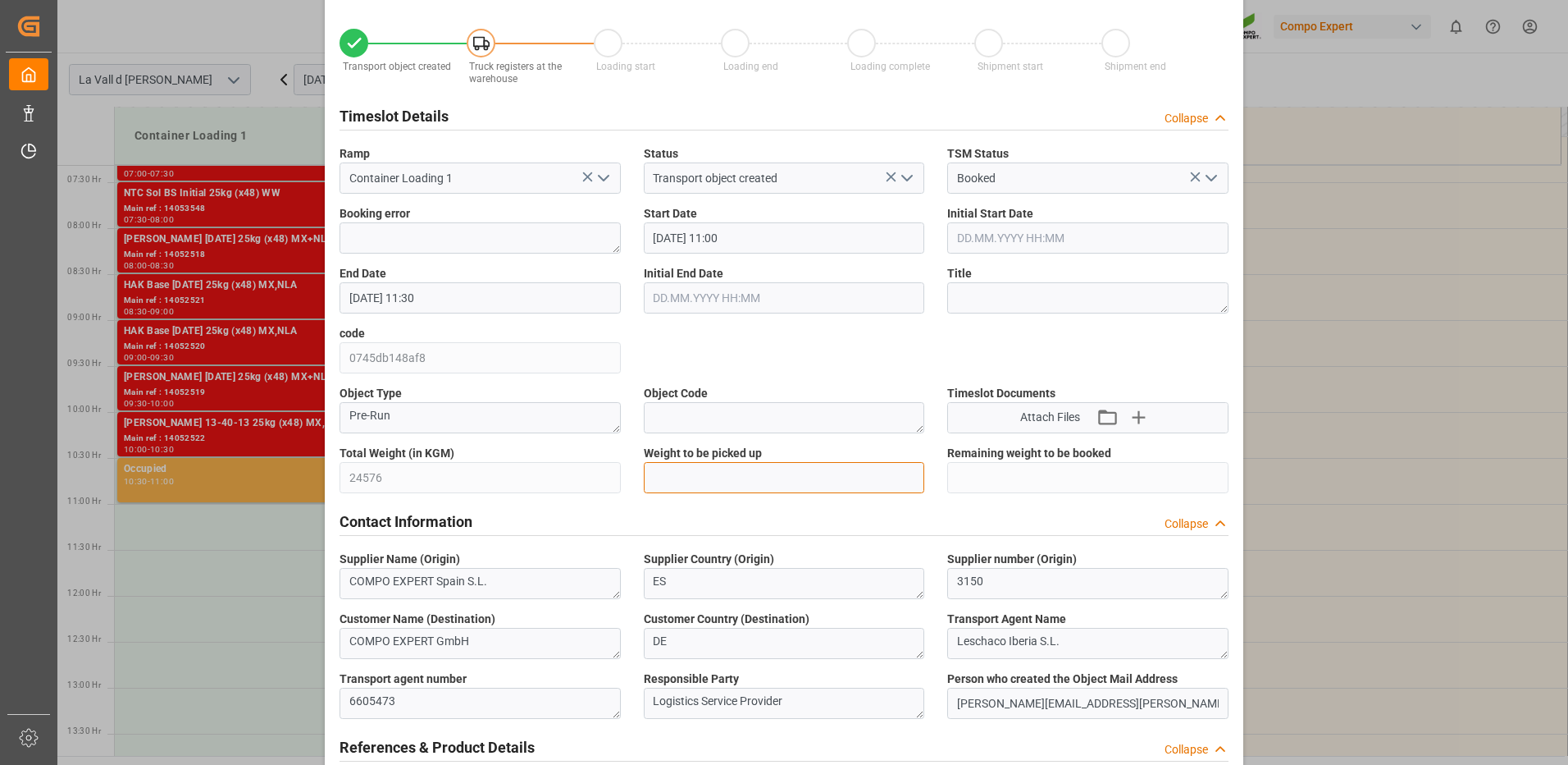
click at [695, 478] on input "text" at bounding box center [784, 478] width 282 height 31
type input "24576"
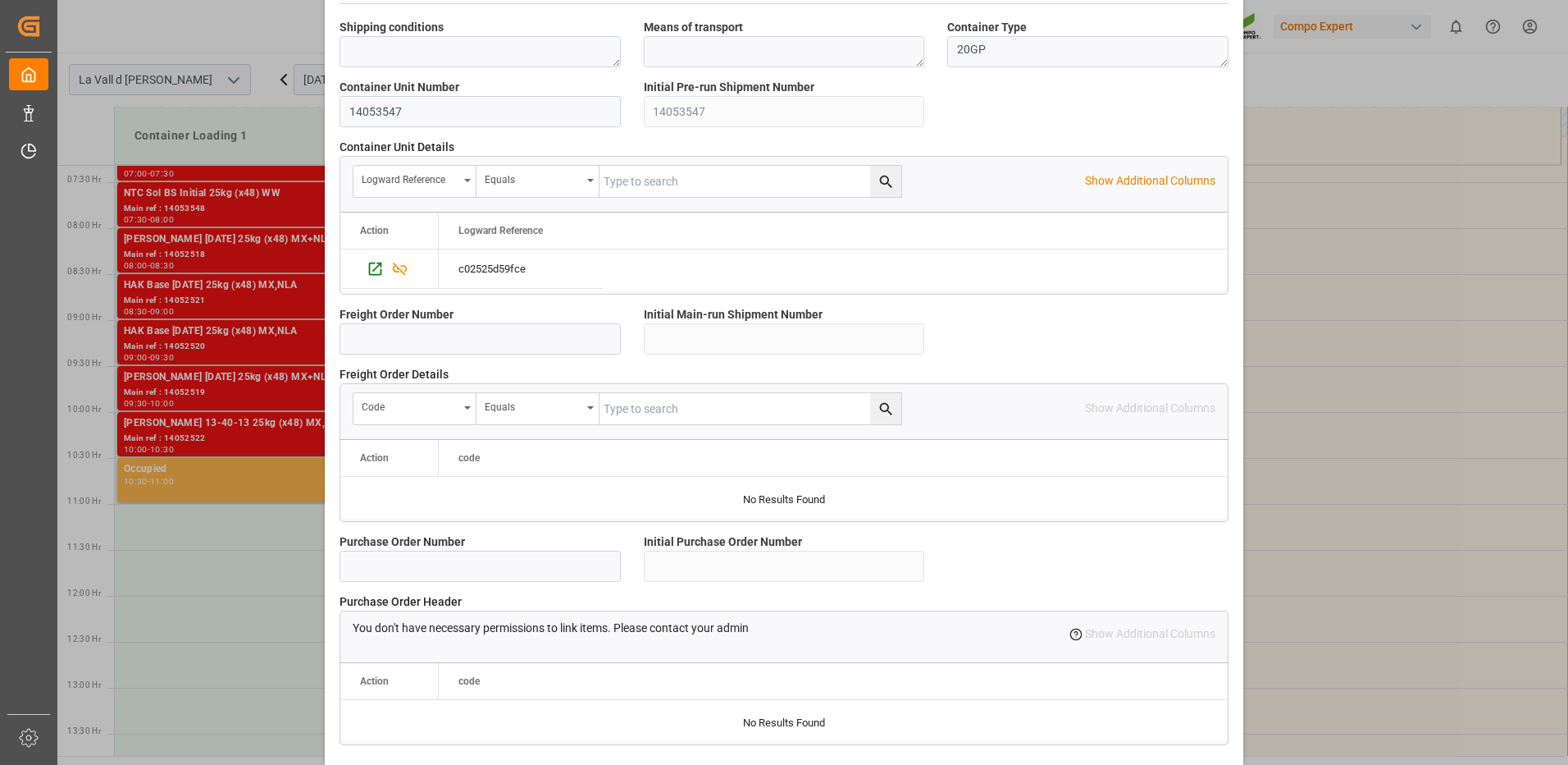
scroll to position [1399, 0]
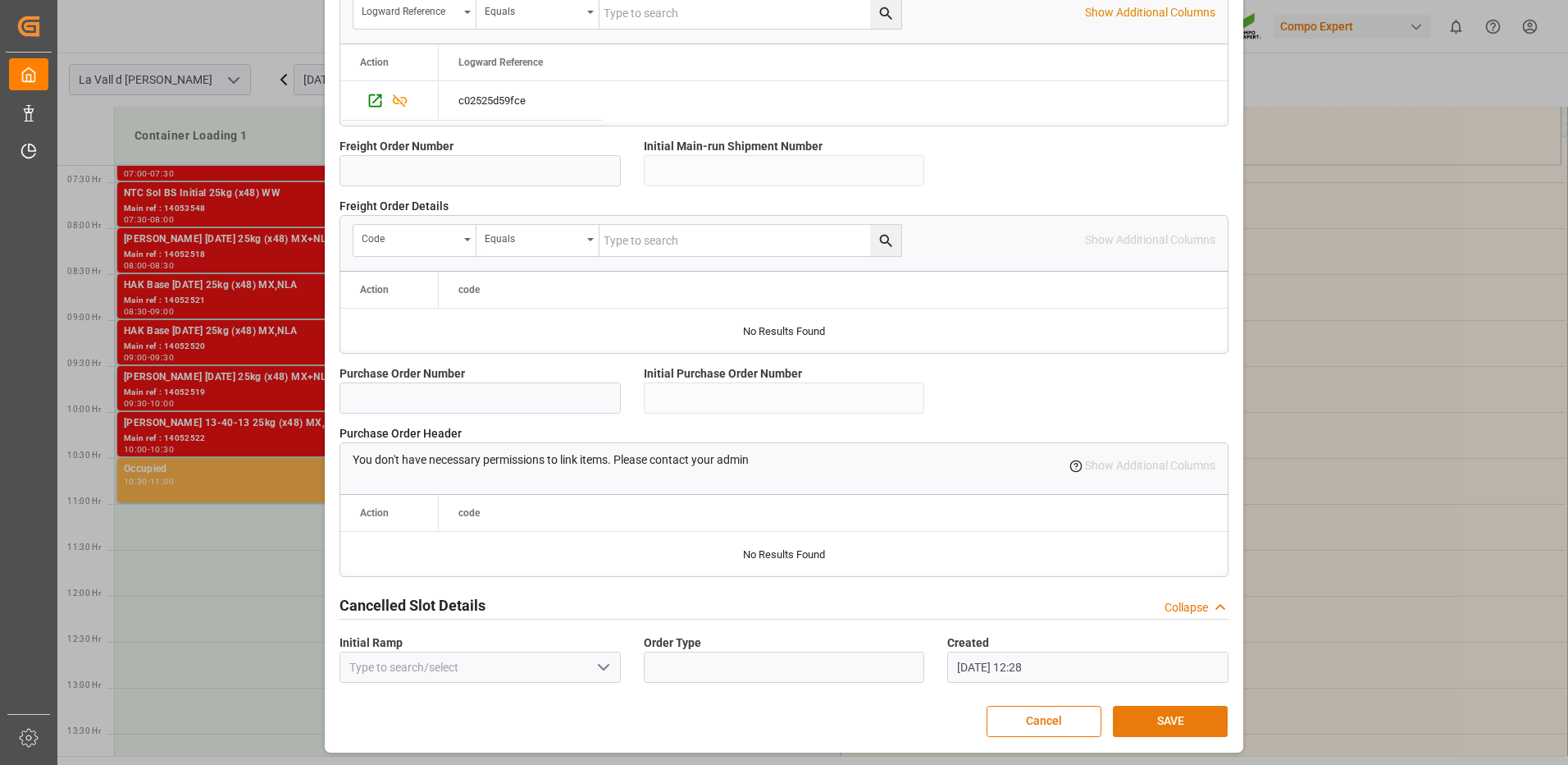
click at [1154, 723] on button "SAVE" at bounding box center [1170, 722] width 115 height 31
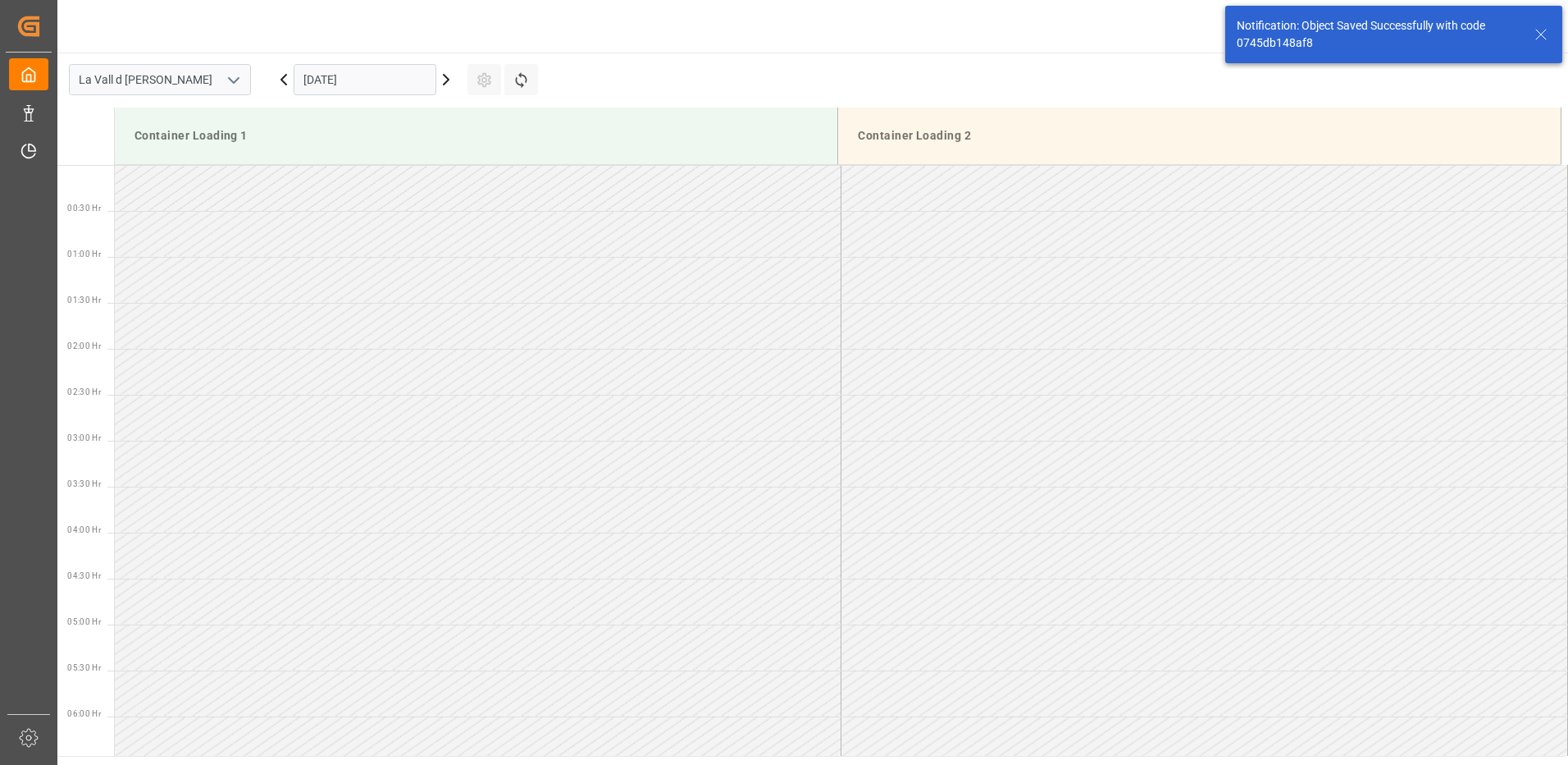
scroll to position [908, 0]
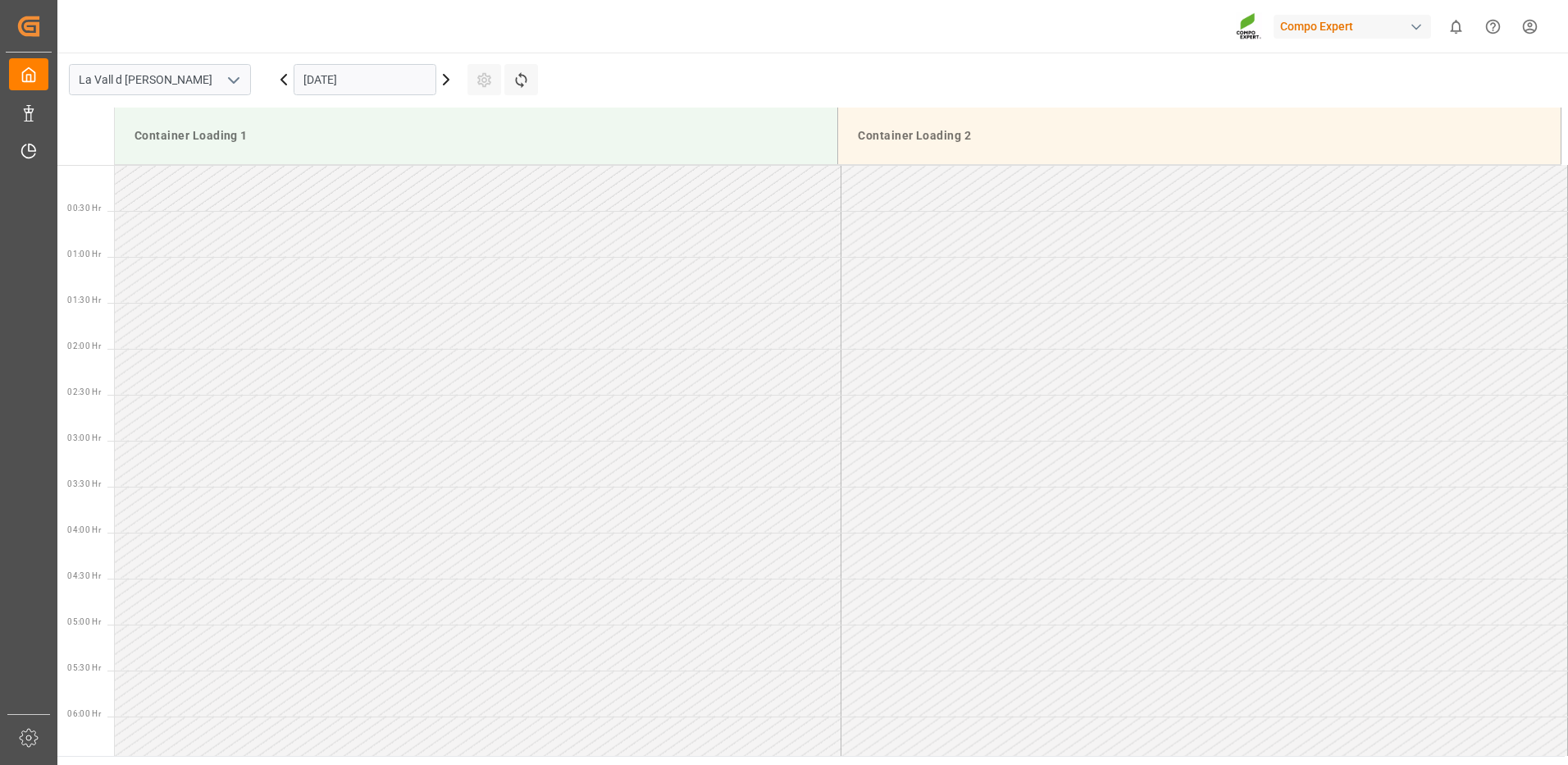
scroll to position [1001, 0]
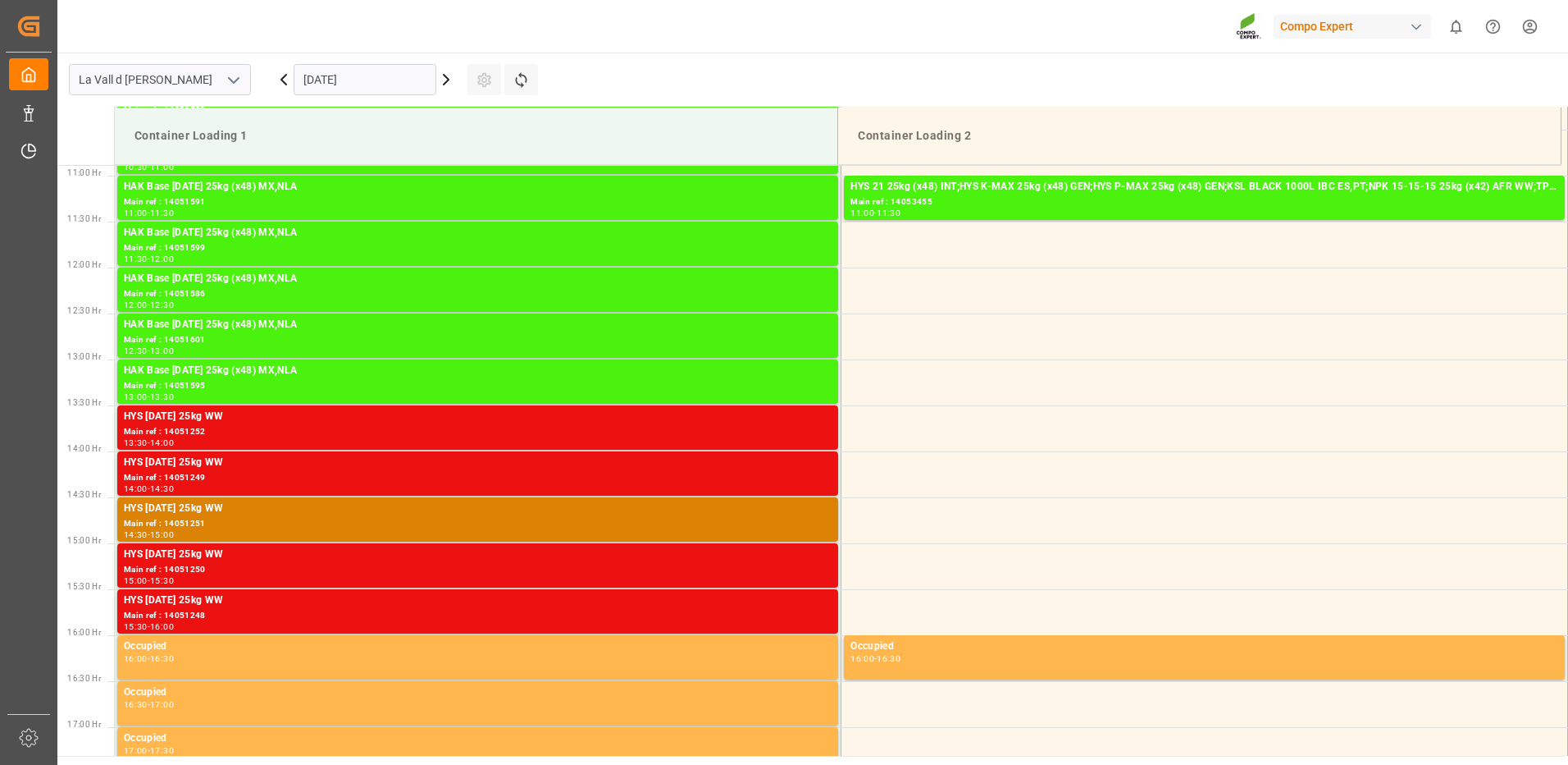
click at [371, 87] on input "[DATE]" at bounding box center [365, 79] width 143 height 31
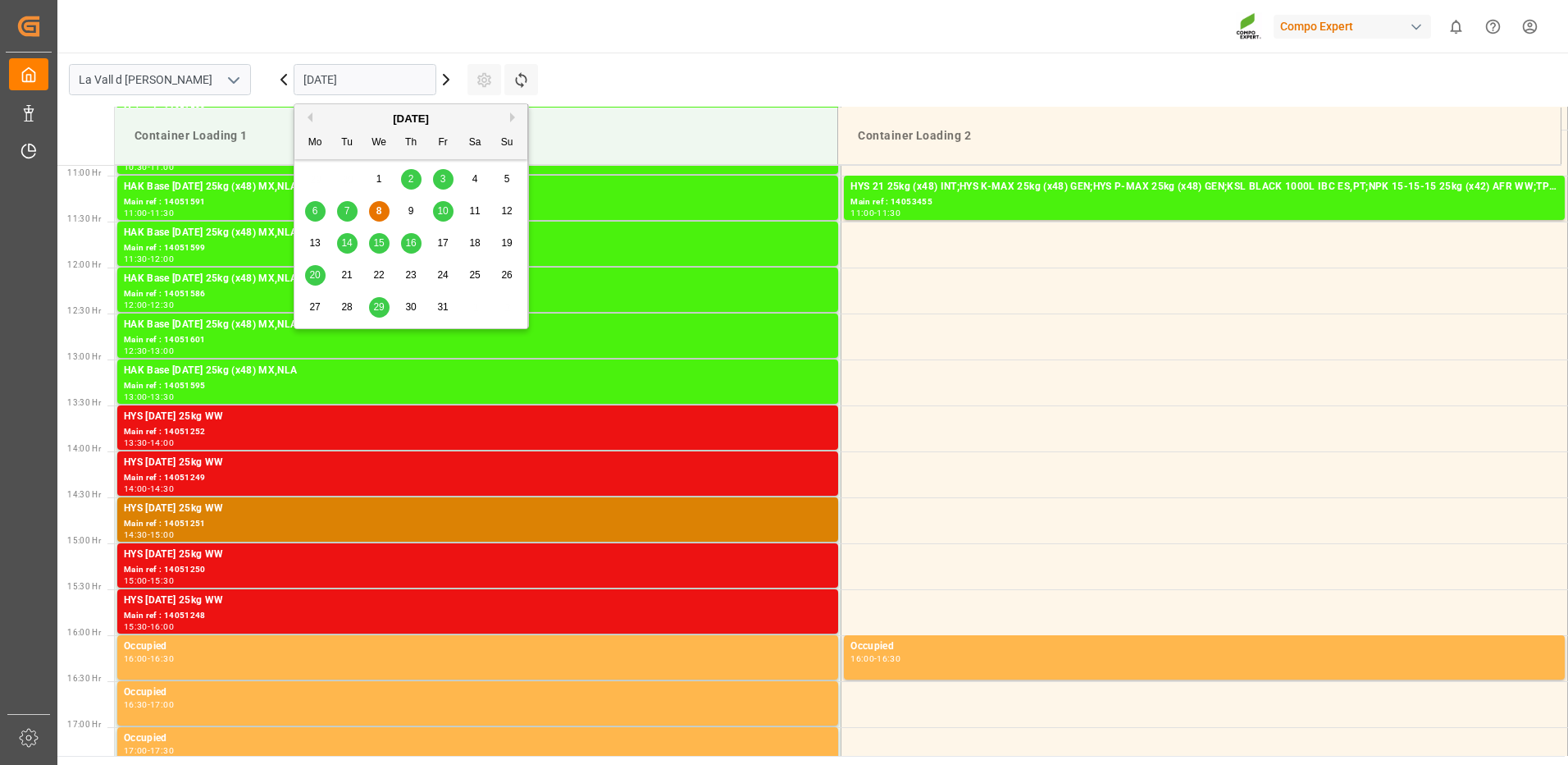
click at [351, 244] on span "14" at bounding box center [347, 243] width 11 height 11
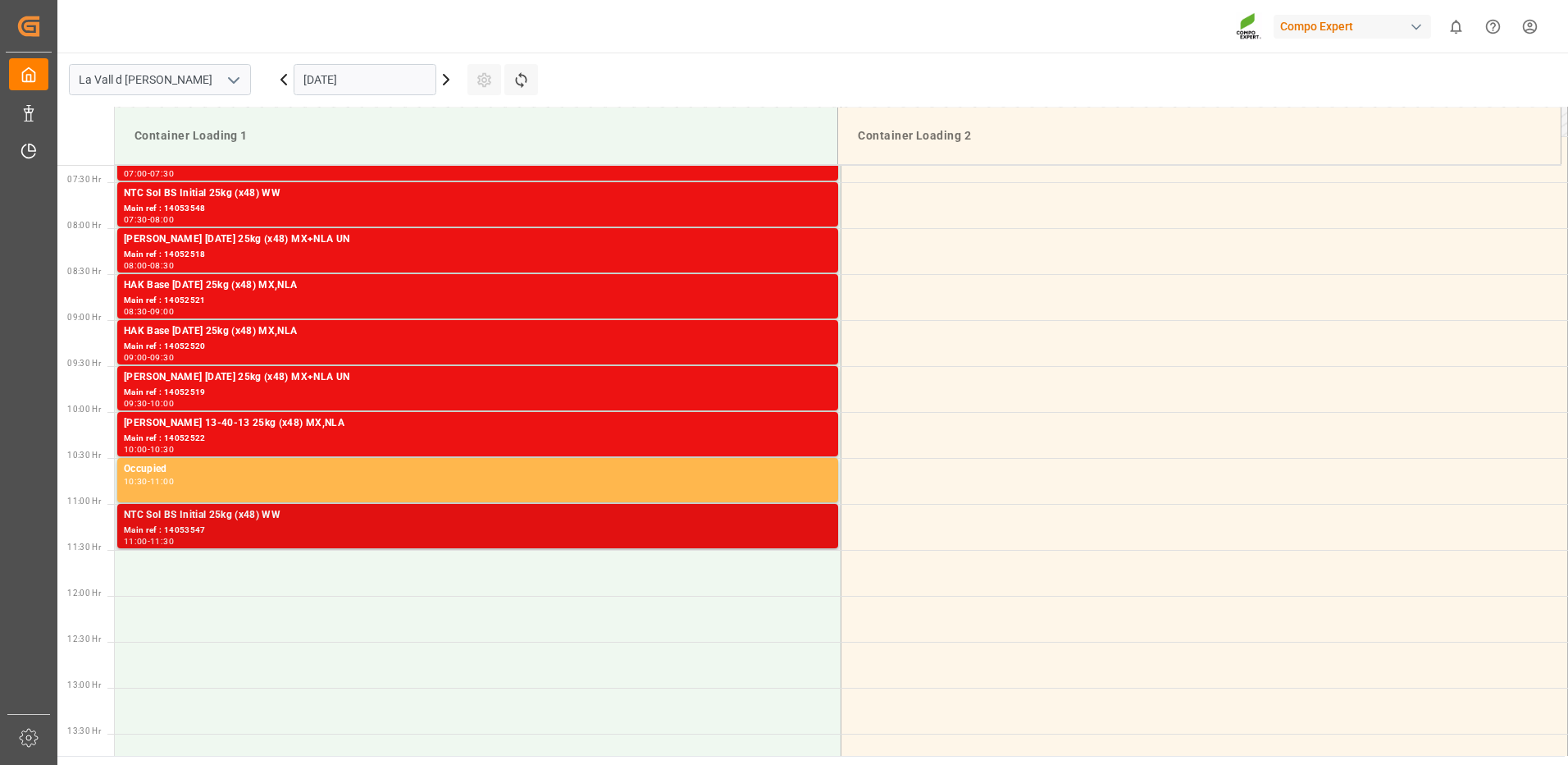
scroll to position [754, 0]
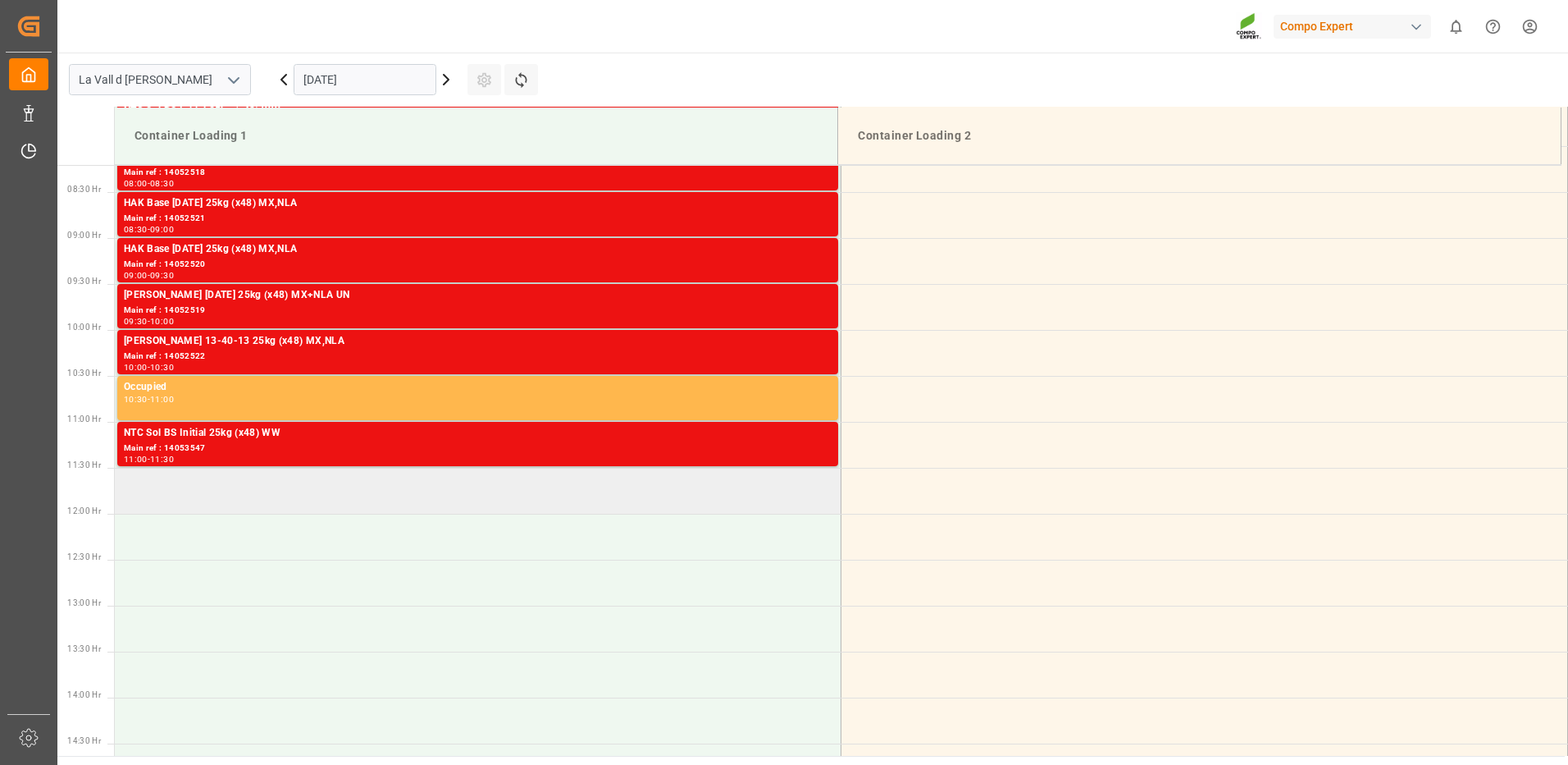
click at [290, 493] on td at bounding box center [477, 491] width 727 height 46
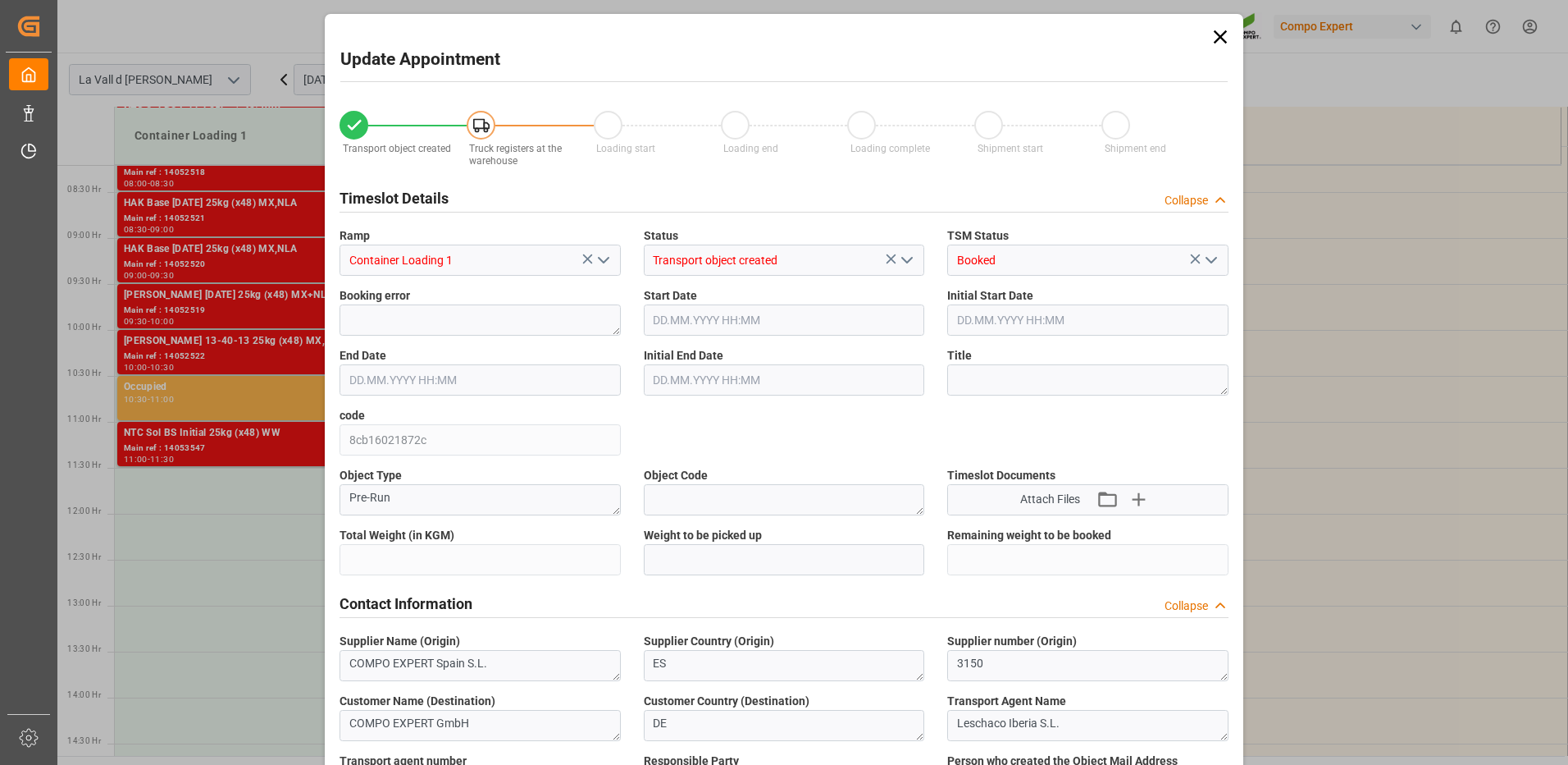
type input "24576"
type input "420"
type input "14.10.2025 11:30"
type input "[DATE] 12:00"
type input "[DATE] 09:22"
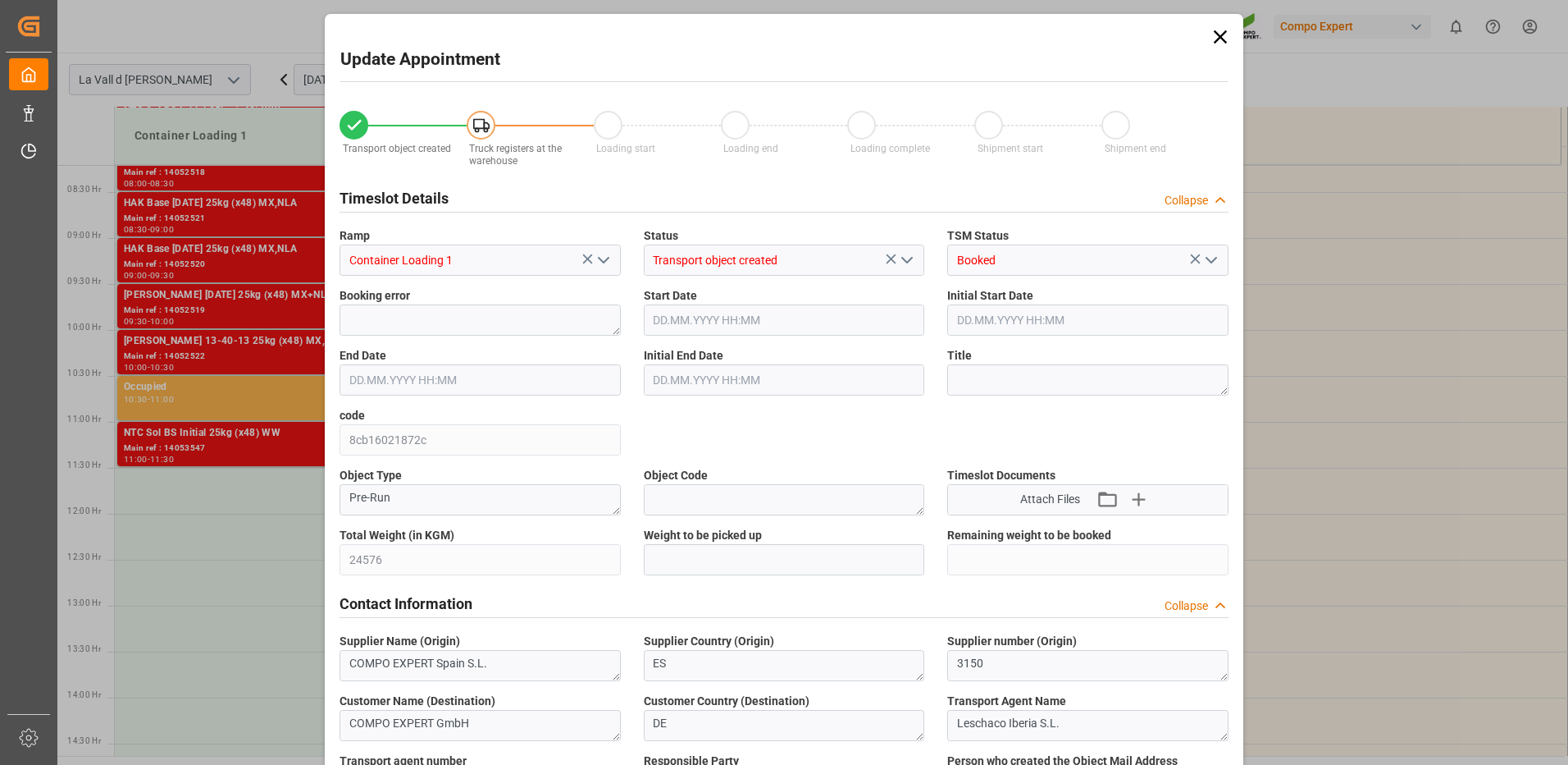
type input "08.10.2025 12:29"
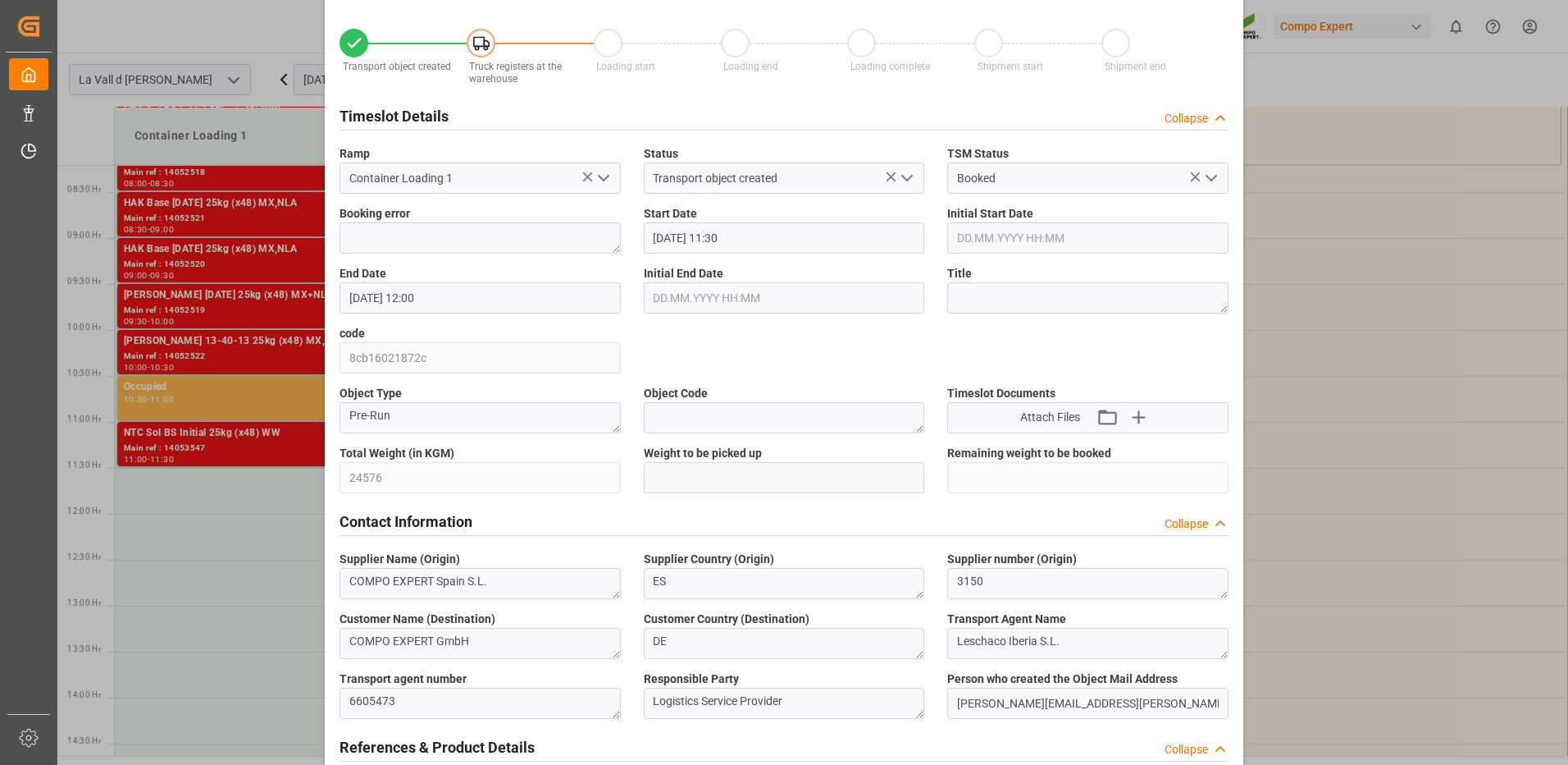
scroll to position [246, 0]
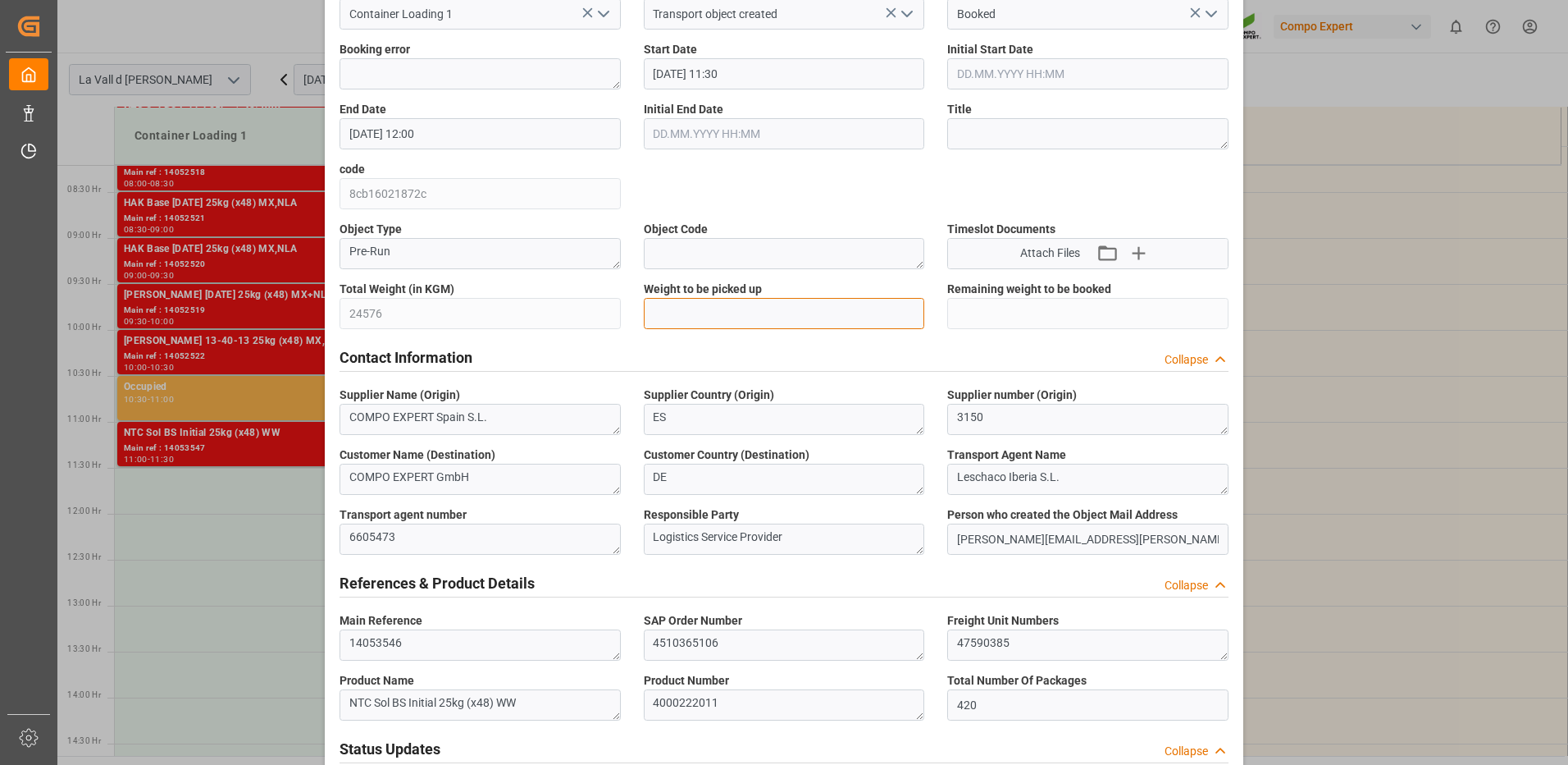
click at [693, 314] on input "text" at bounding box center [784, 313] width 282 height 31
type input "24576"
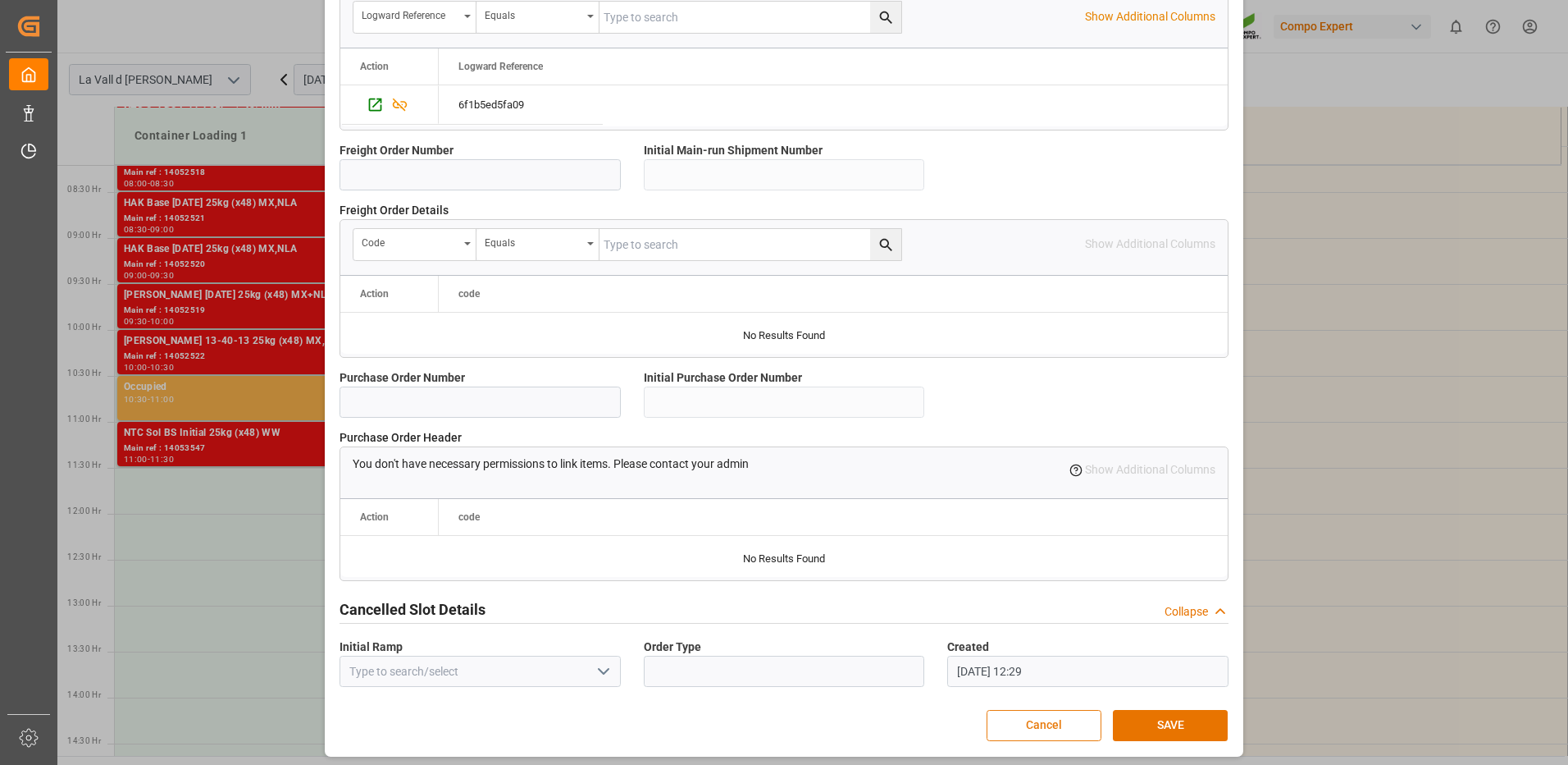
scroll to position [1399, 0]
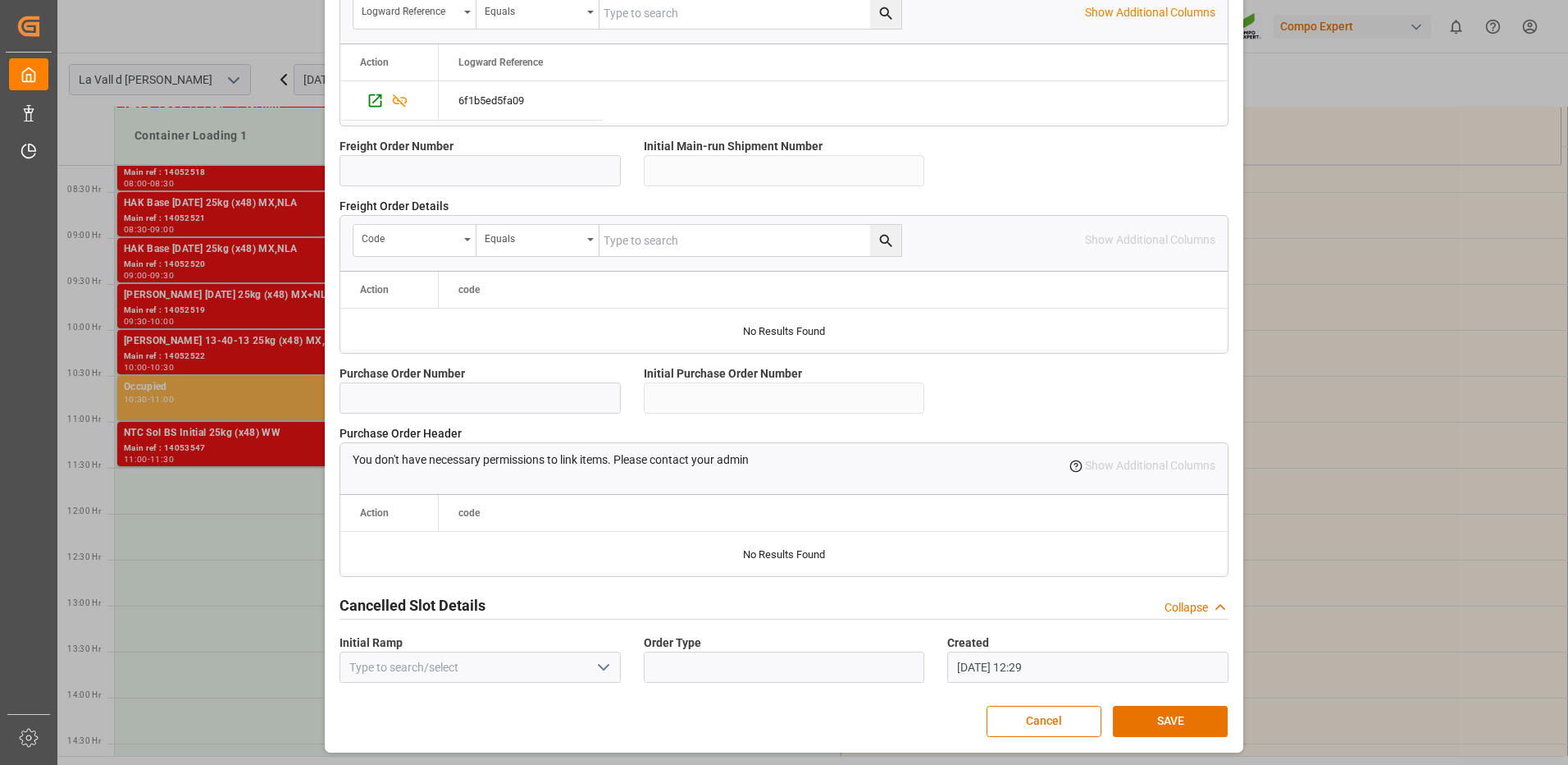
drag, startPoint x: 1182, startPoint y: 737, endPoint x: 1178, endPoint y: 728, distance: 9.8
click at [1178, 728] on button "SAVE" at bounding box center [1170, 722] width 115 height 31
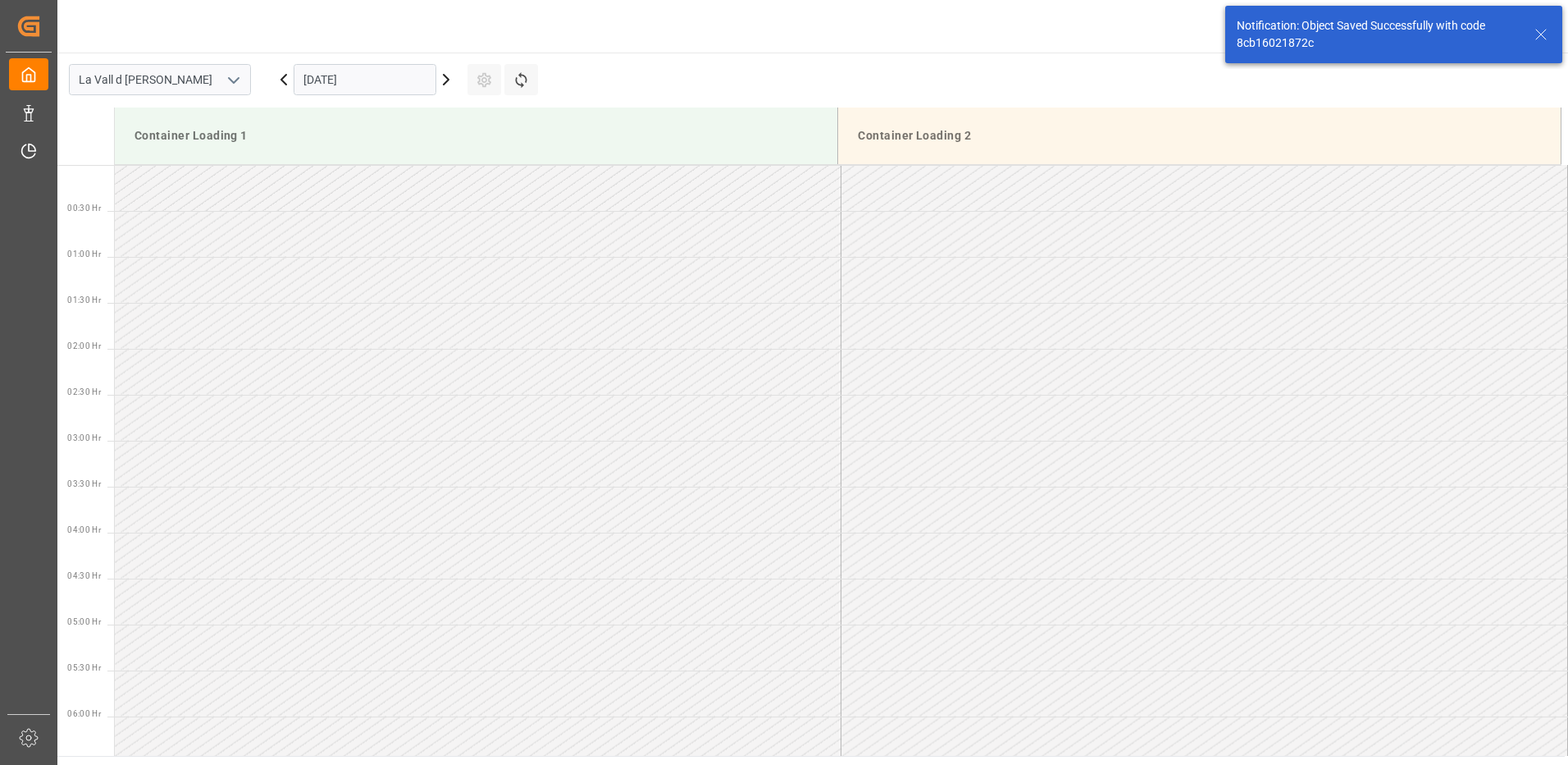
scroll to position [908, 0]
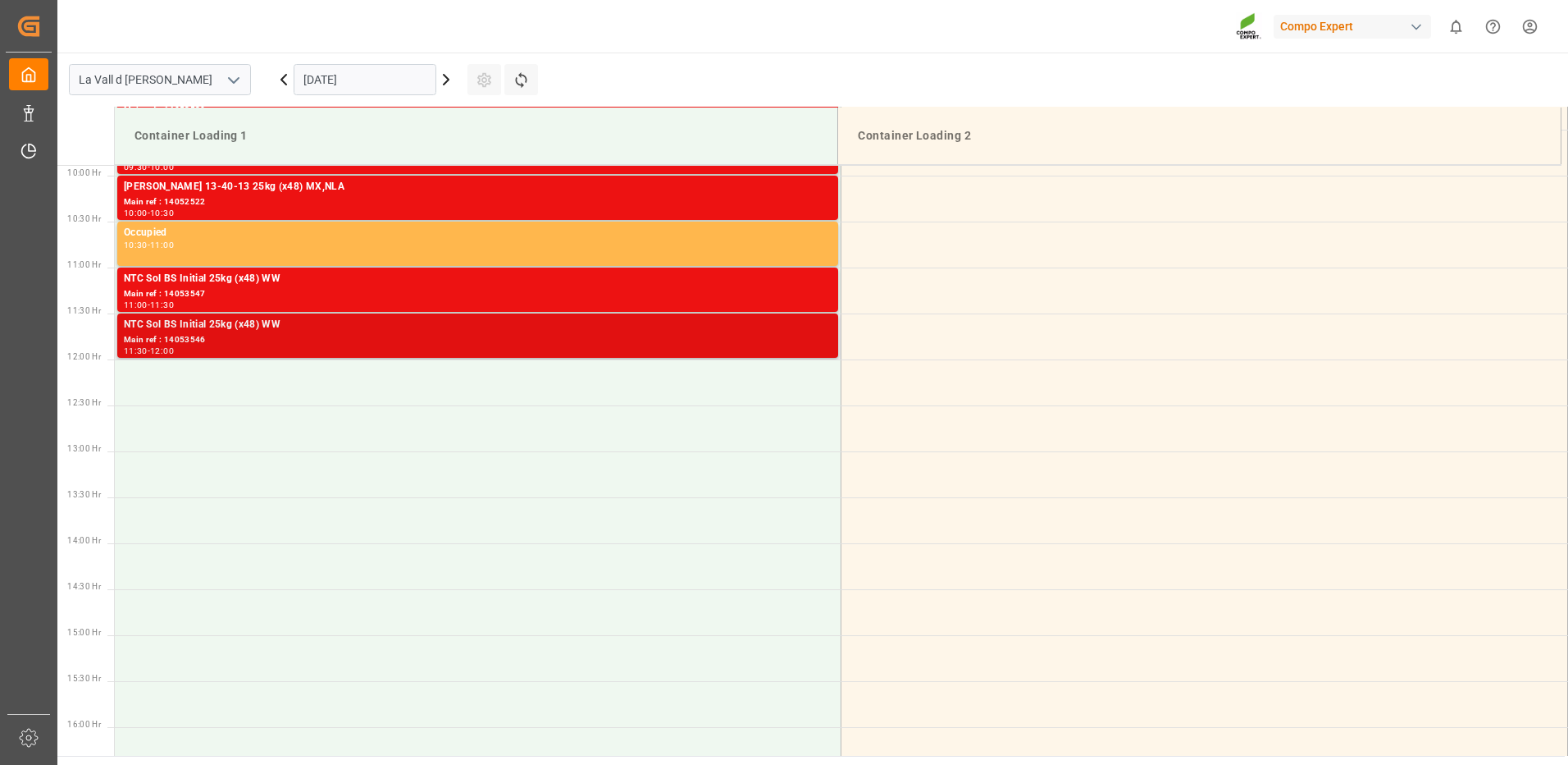
click at [684, 351] on div "11:30 - 12:00" at bounding box center [477, 352] width 708 height 9
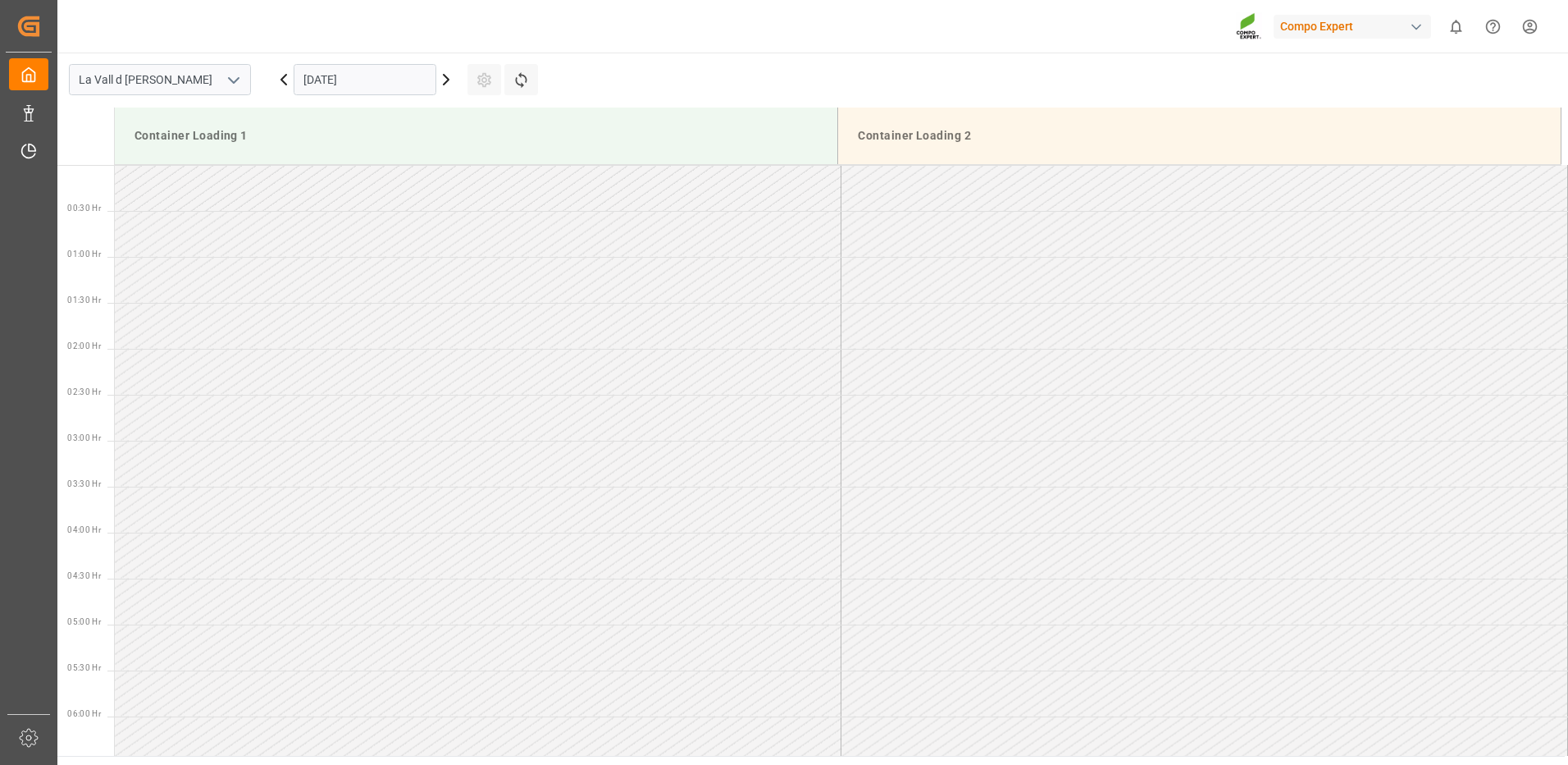
scroll to position [1001, 0]
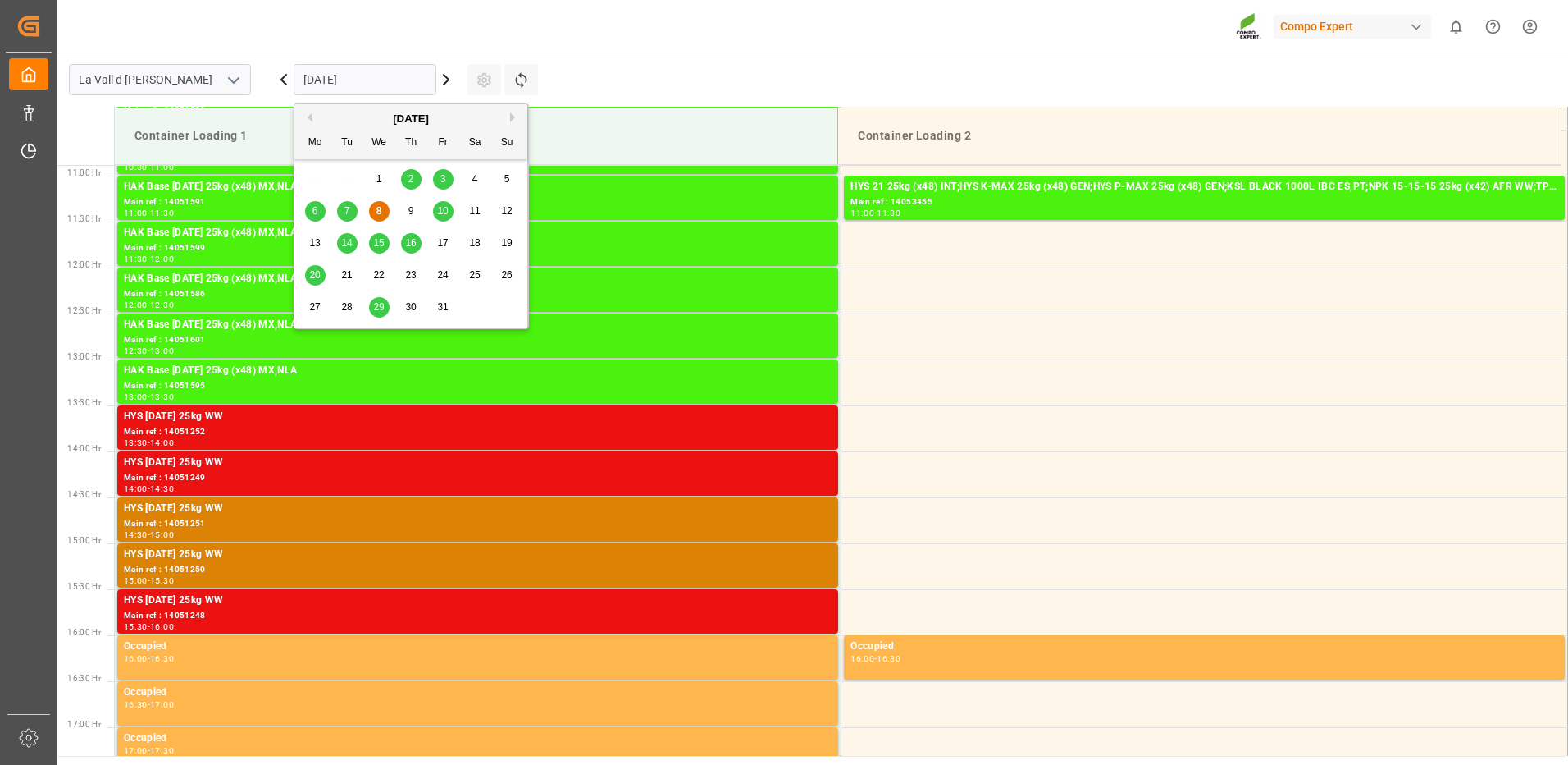
click at [356, 67] on input "[DATE]" at bounding box center [365, 79] width 143 height 31
click at [350, 244] on span "14" at bounding box center [347, 243] width 11 height 11
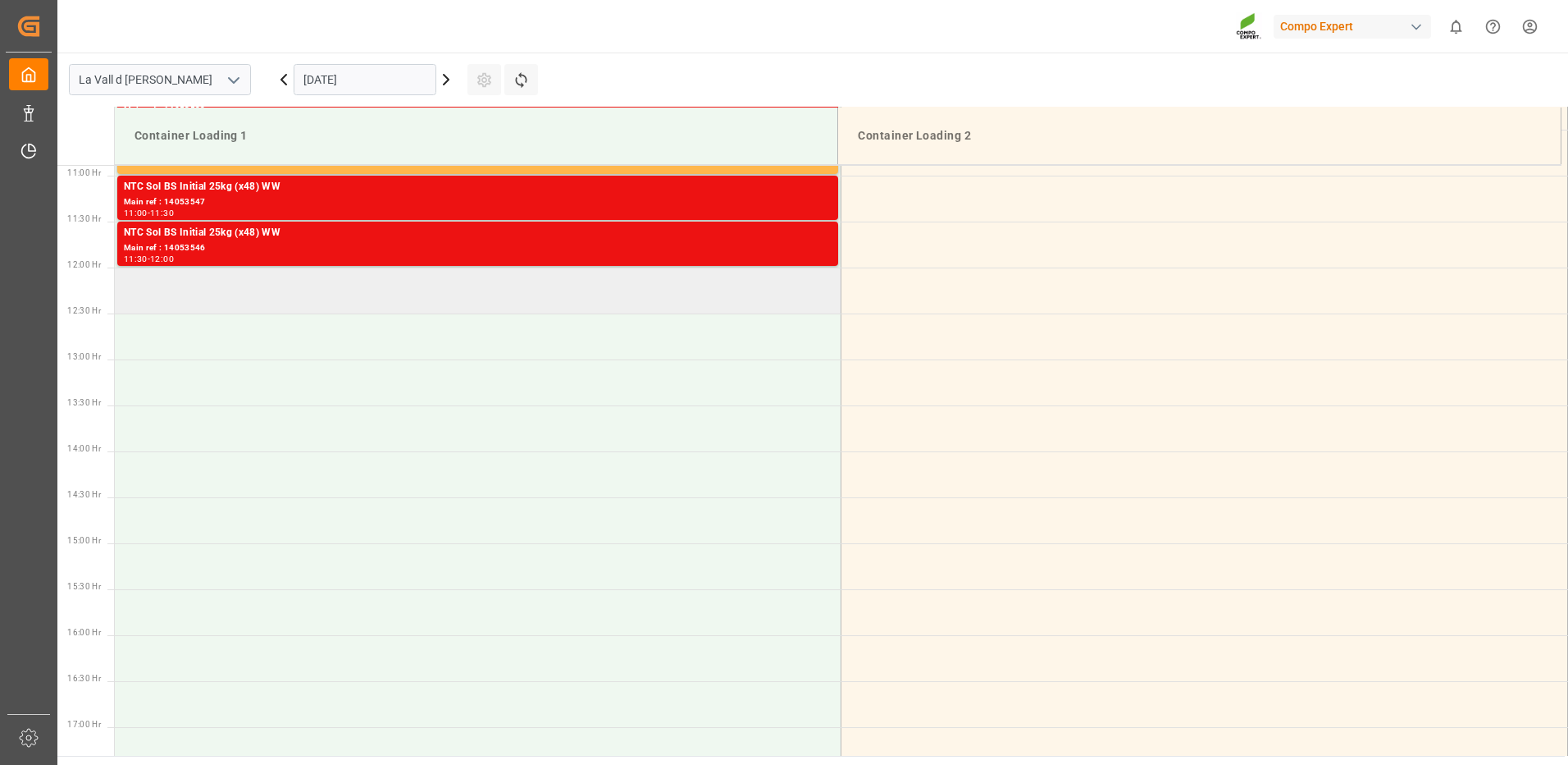
click at [353, 298] on td at bounding box center [477, 291] width 727 height 46
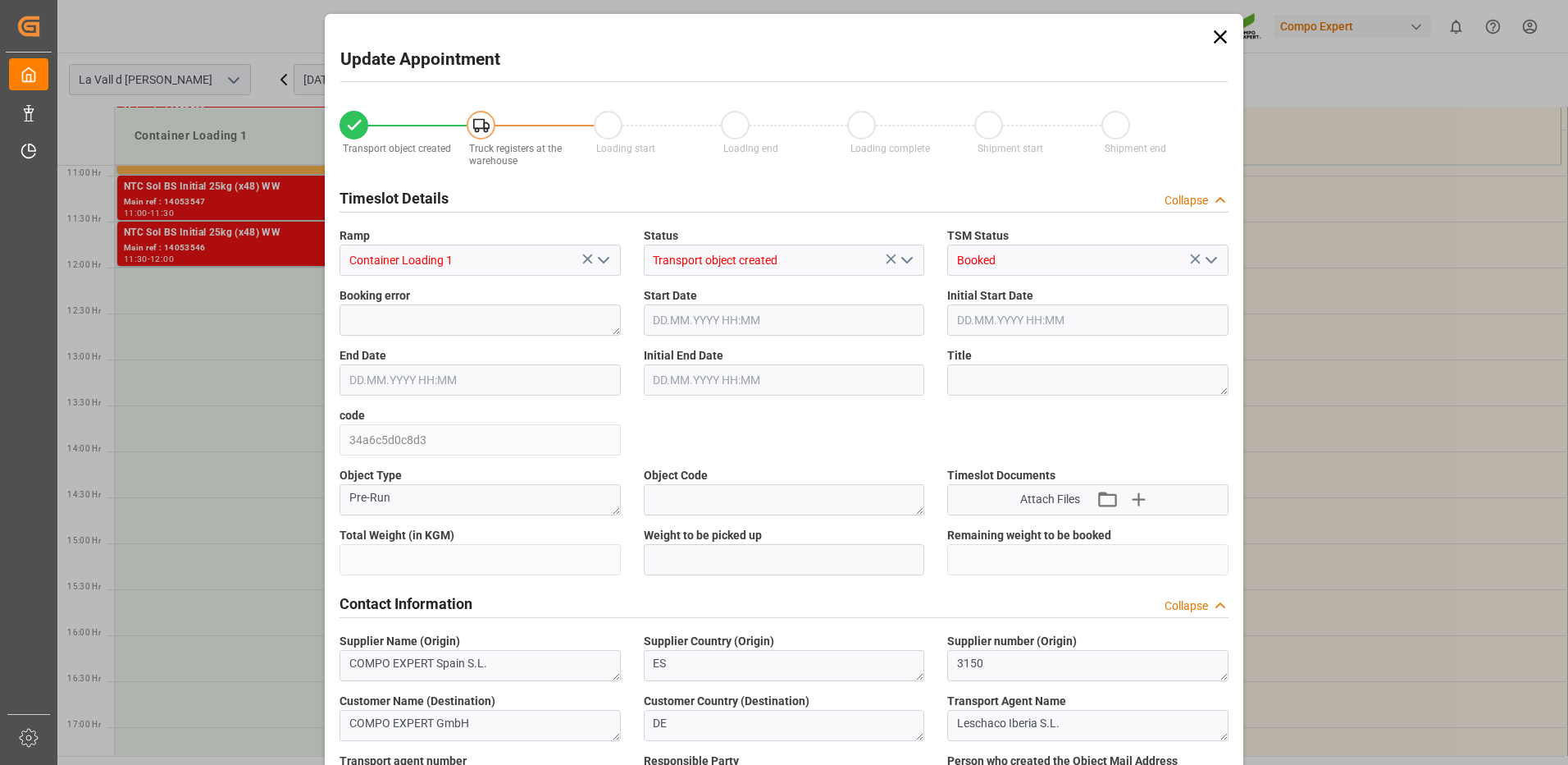
type input "24576"
type input "420"
type input "14.10.2025 12:00"
type input "[DATE] 12:30"
type input "[DATE] 09:22"
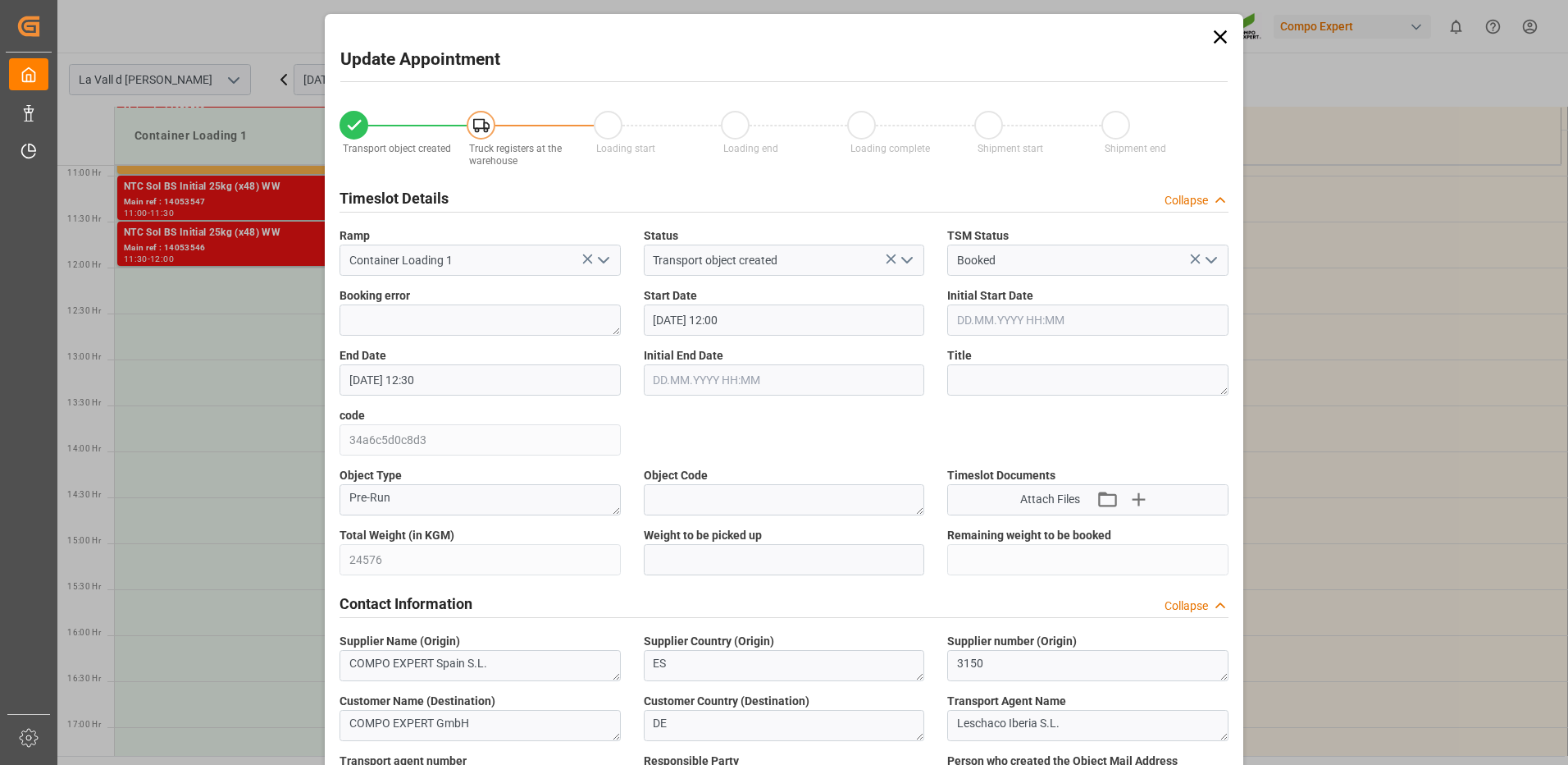
type input "08.10.2025 12:30"
click at [811, 564] on input "text" at bounding box center [784, 560] width 282 height 31
type input "24576"
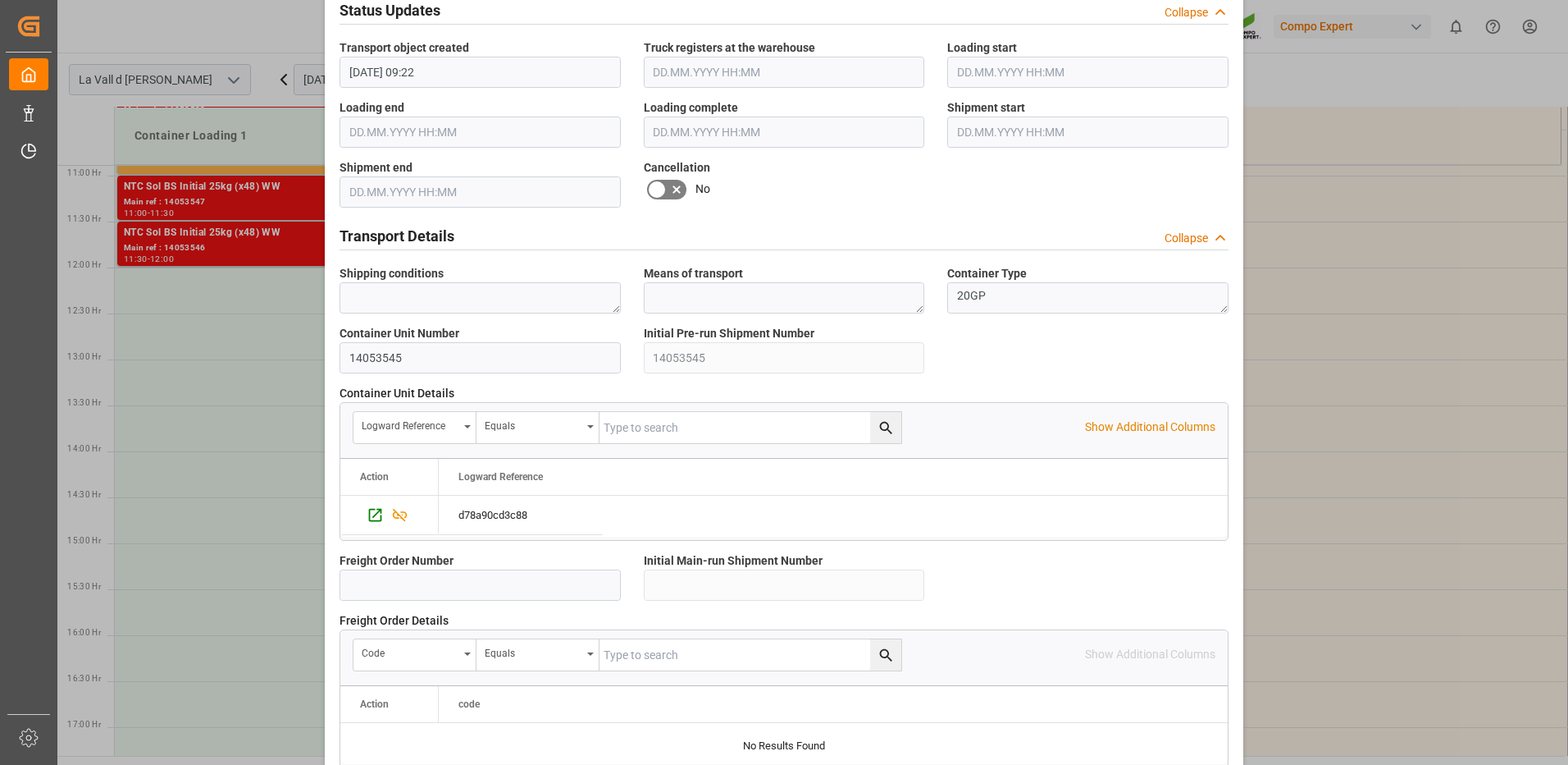
scroll to position [1399, 0]
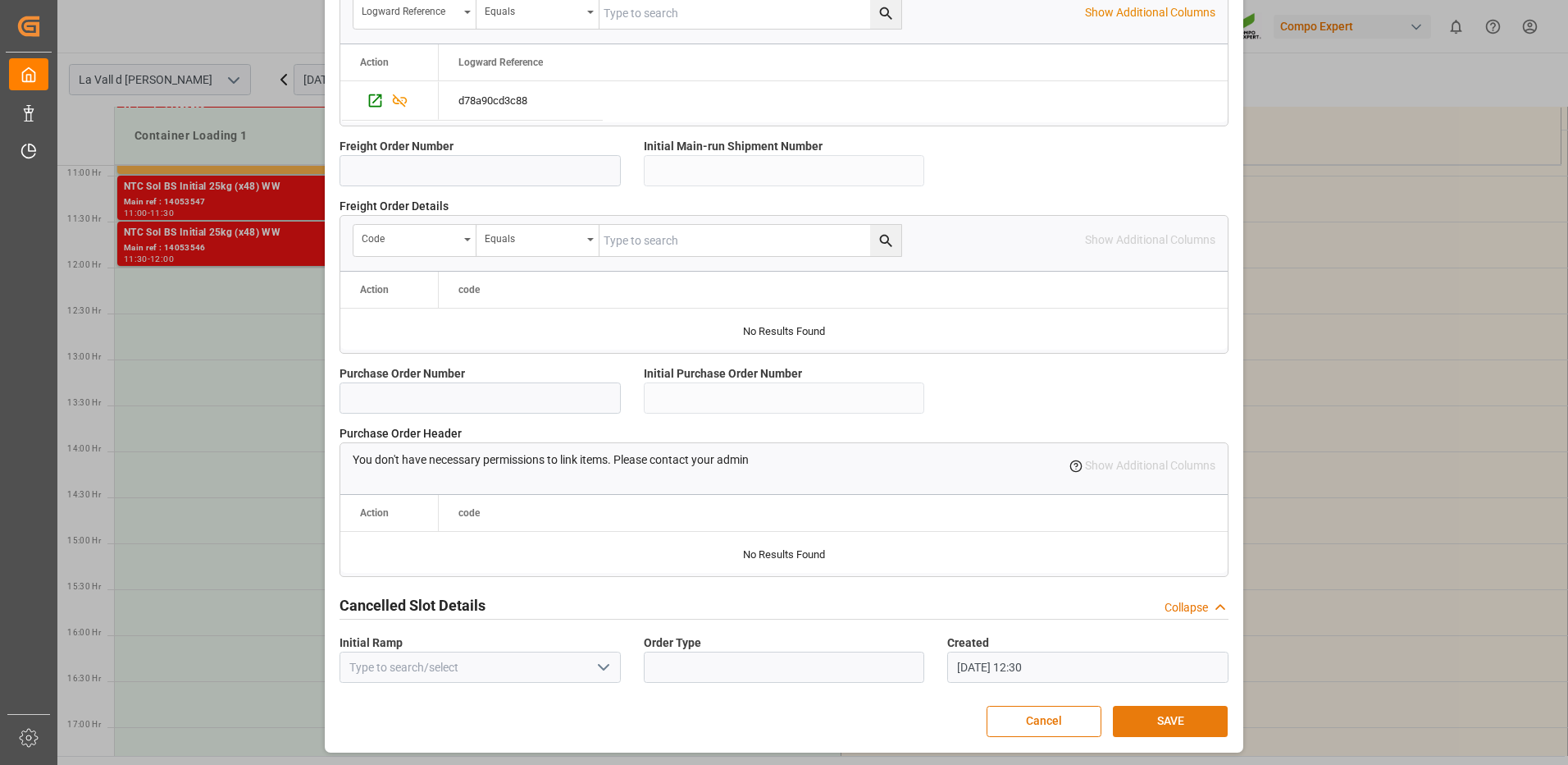
click at [1147, 723] on button "SAVE" at bounding box center [1170, 722] width 115 height 31
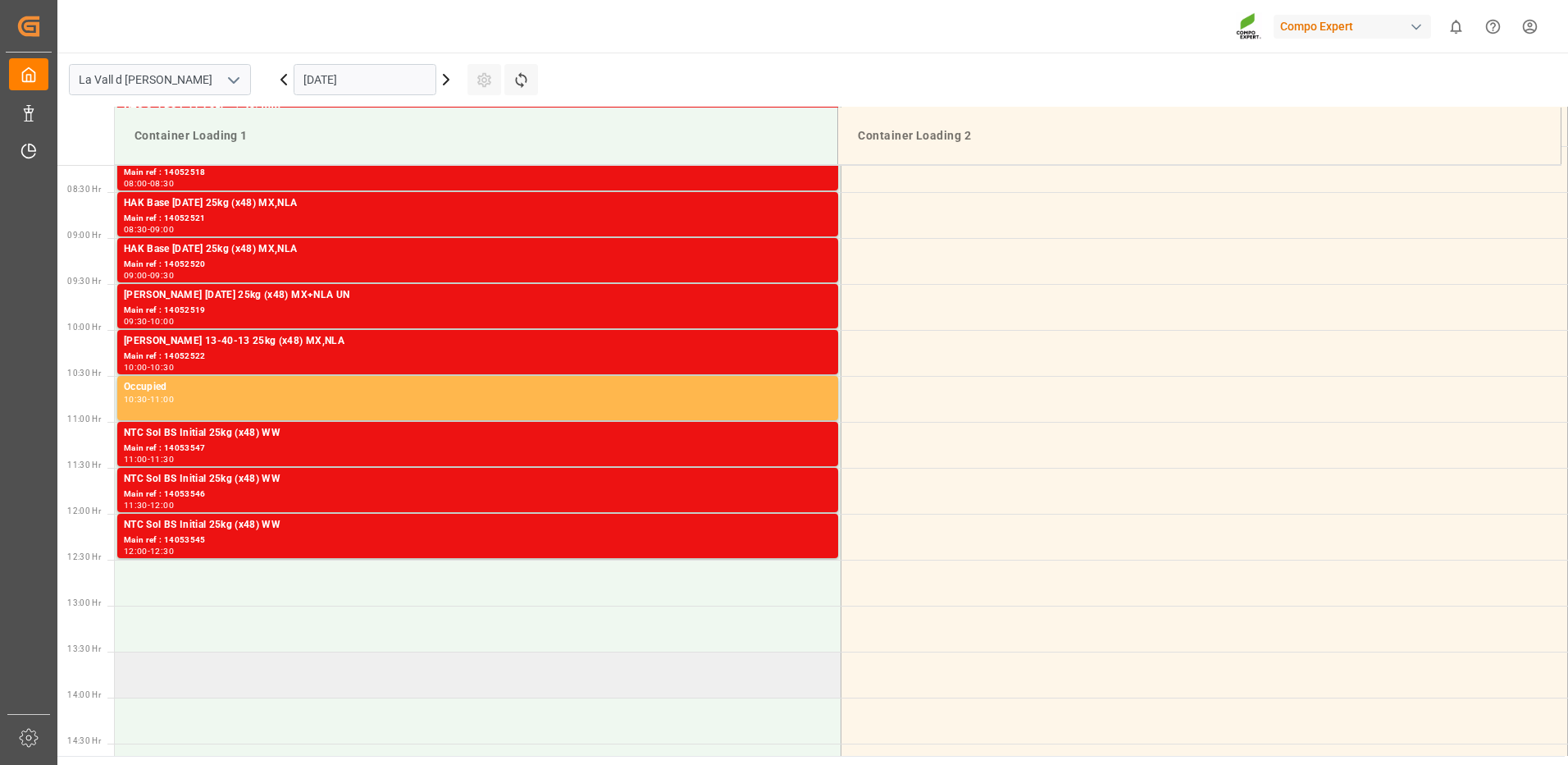
scroll to position [836, 0]
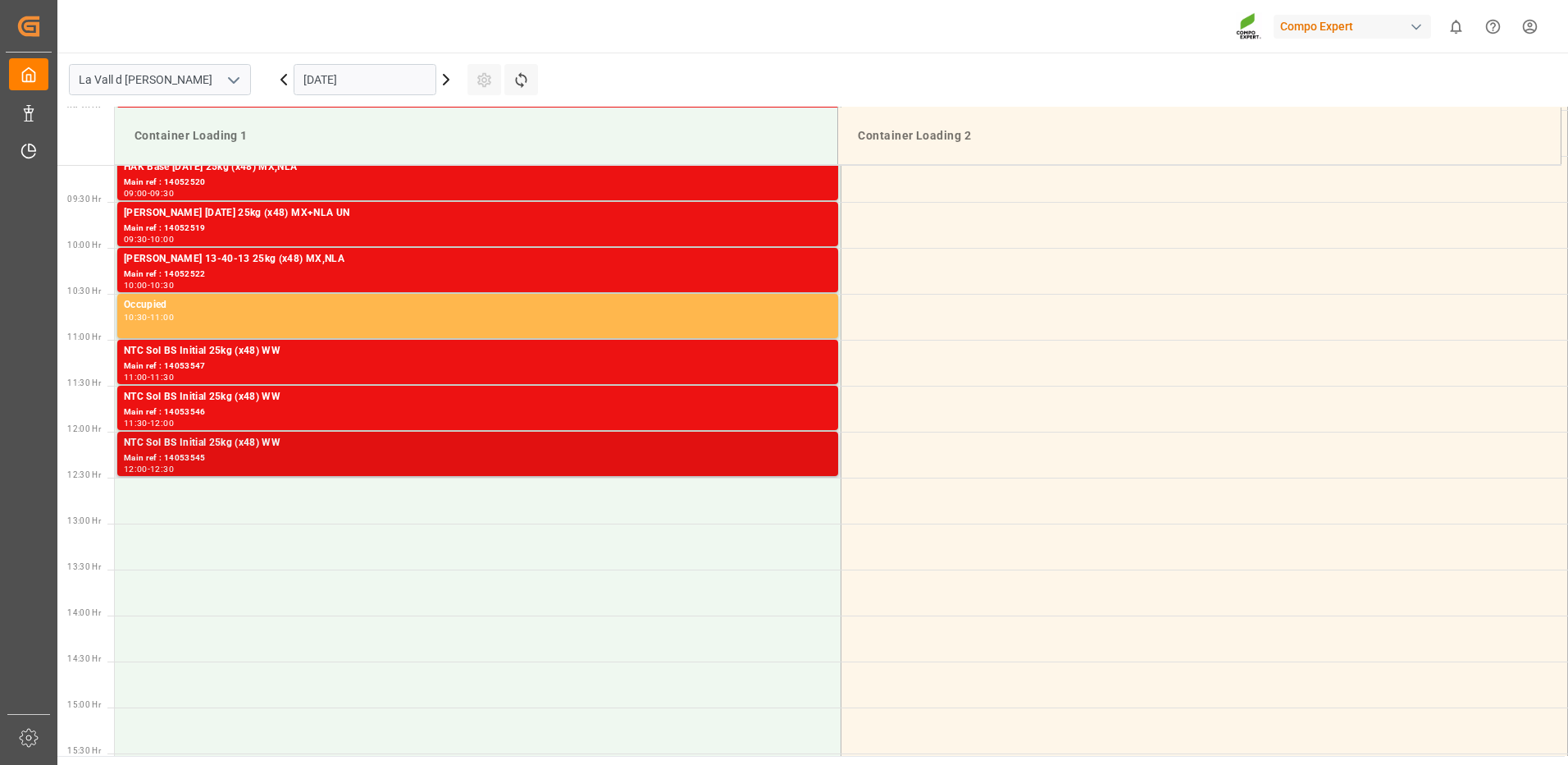
click at [749, 454] on div "Main ref : 14053545" at bounding box center [477, 458] width 708 height 14
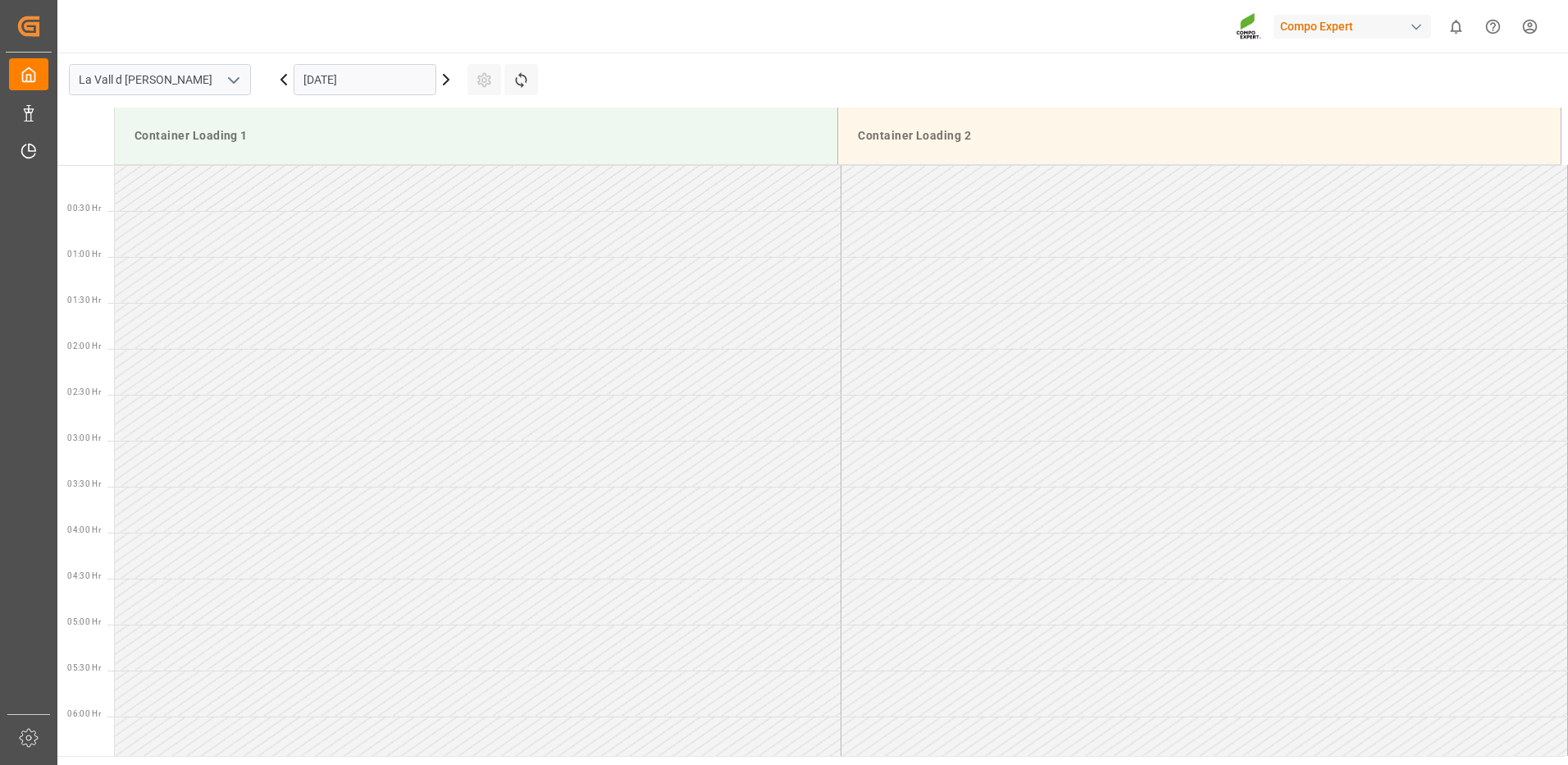
scroll to position [1092, 0]
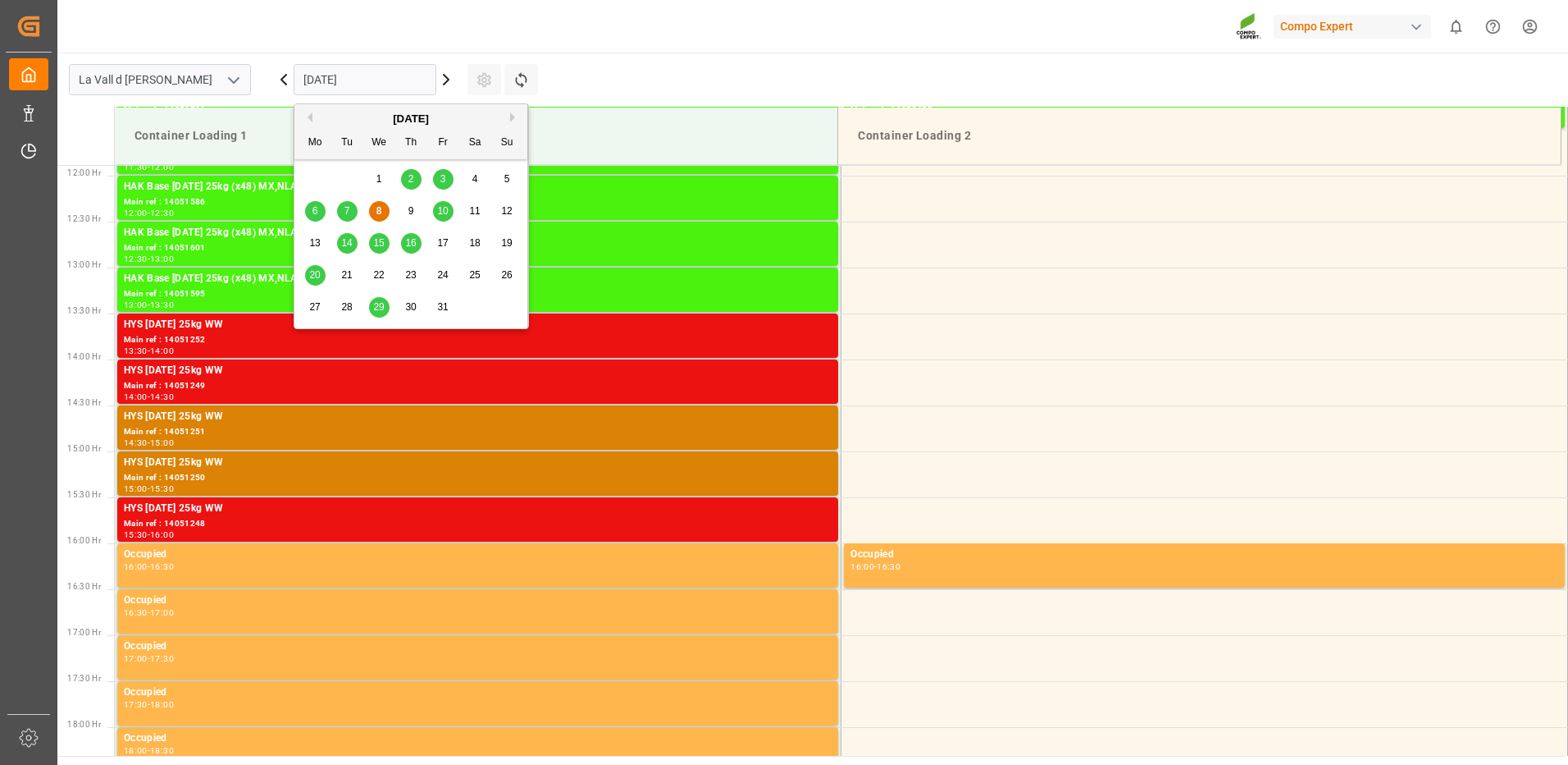
click at [368, 84] on input "[DATE]" at bounding box center [365, 79] width 143 height 31
click at [349, 238] on span "14" at bounding box center [347, 243] width 11 height 11
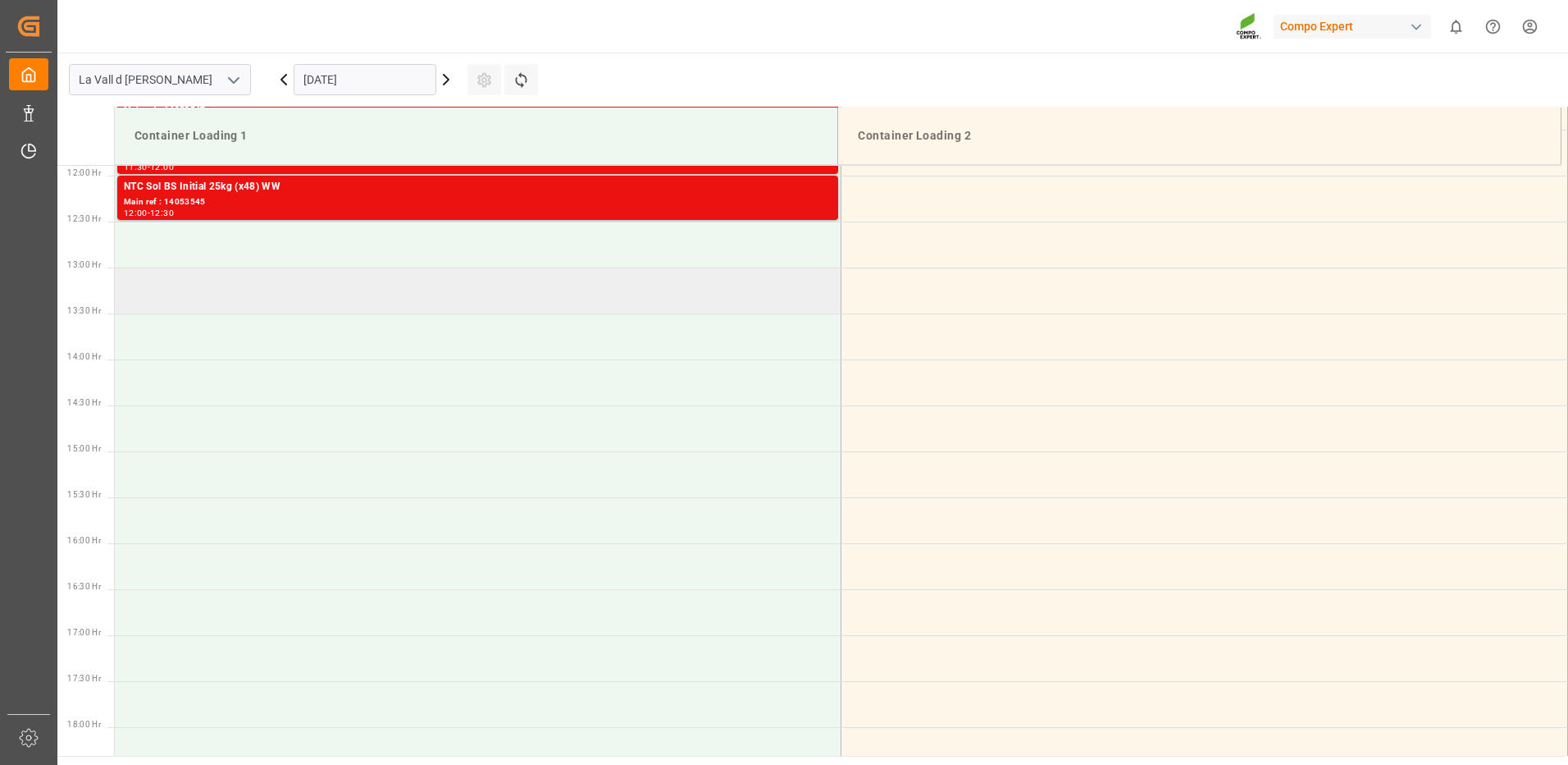
scroll to position [929, 0]
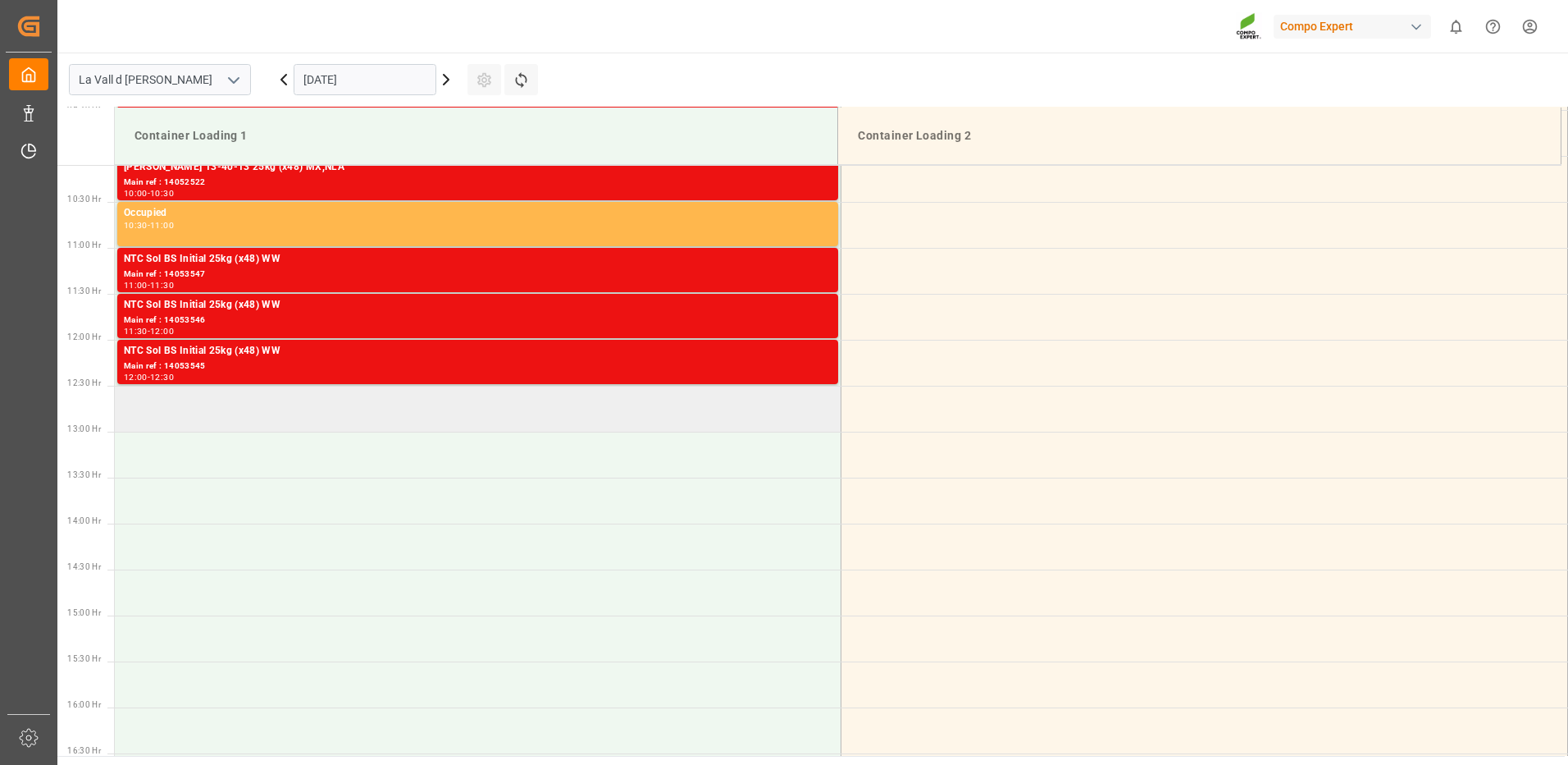
click at [447, 422] on td at bounding box center [477, 408] width 727 height 46
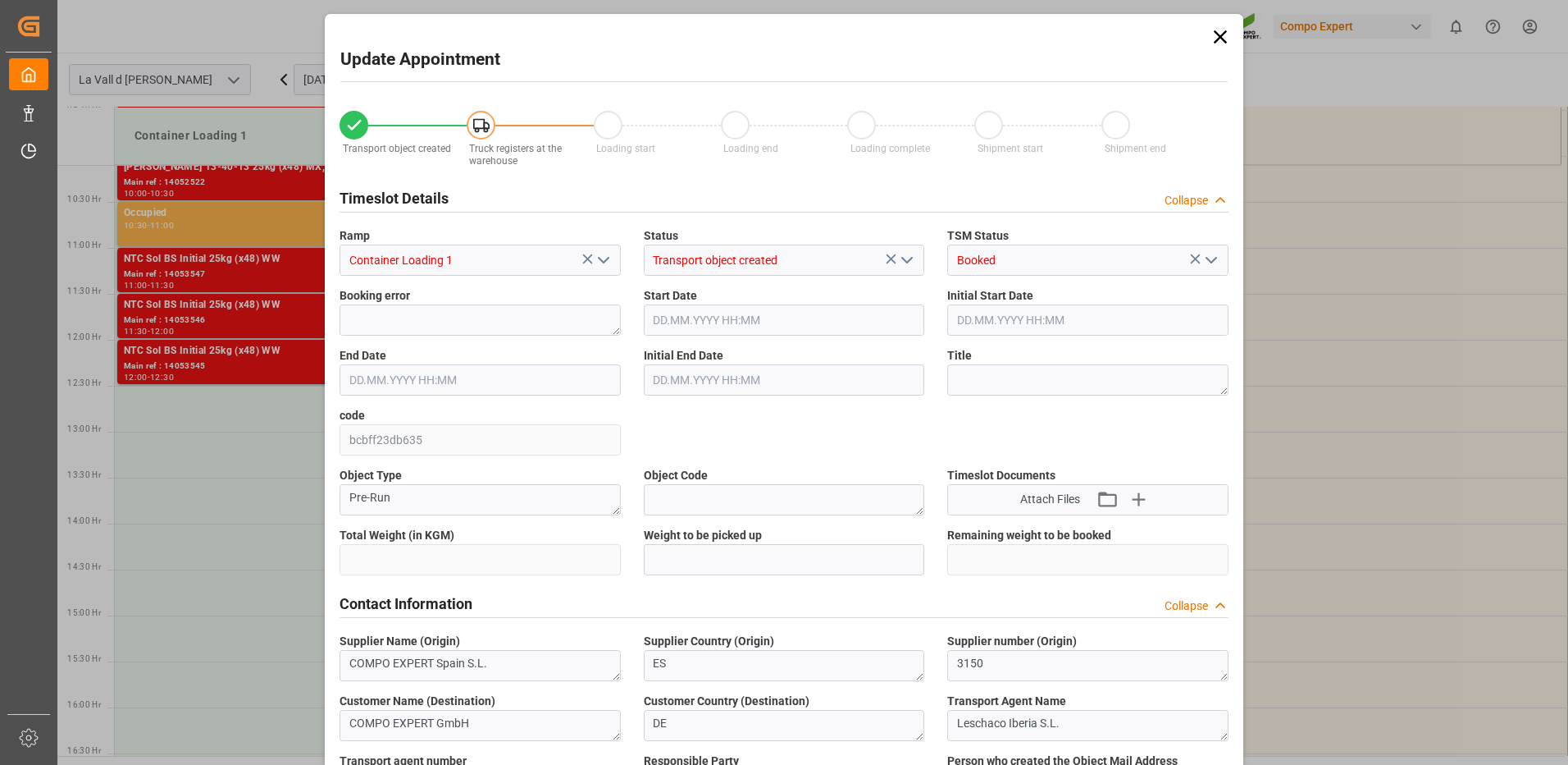
type input "24576"
type input "420"
type input "[DATE] 12:30"
type input "[DATE] 13:00"
type input "[DATE] 09:22"
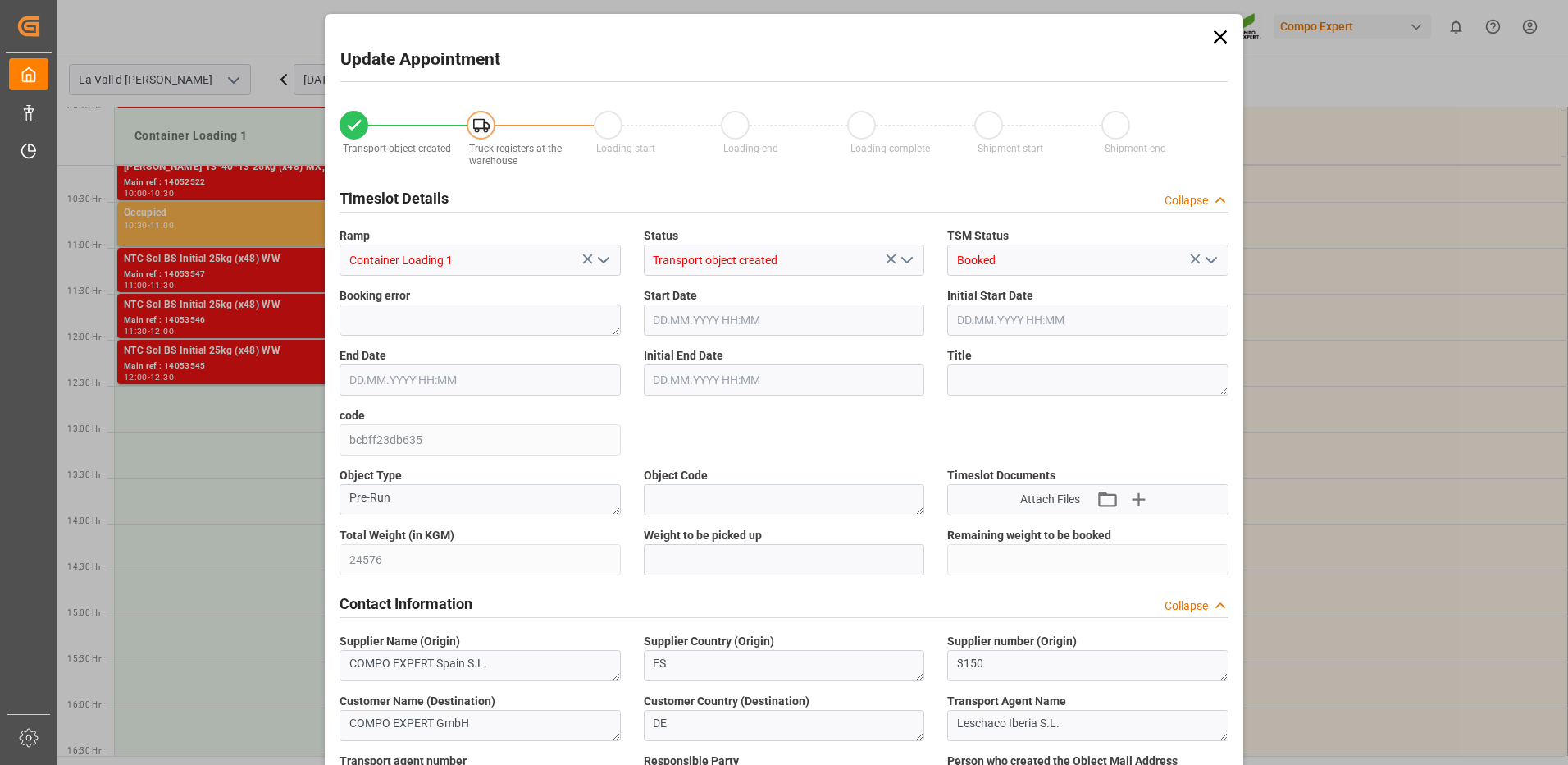
type input "[DATE] 12:34"
click at [736, 559] on input "text" at bounding box center [784, 560] width 282 height 31
type input "24576"
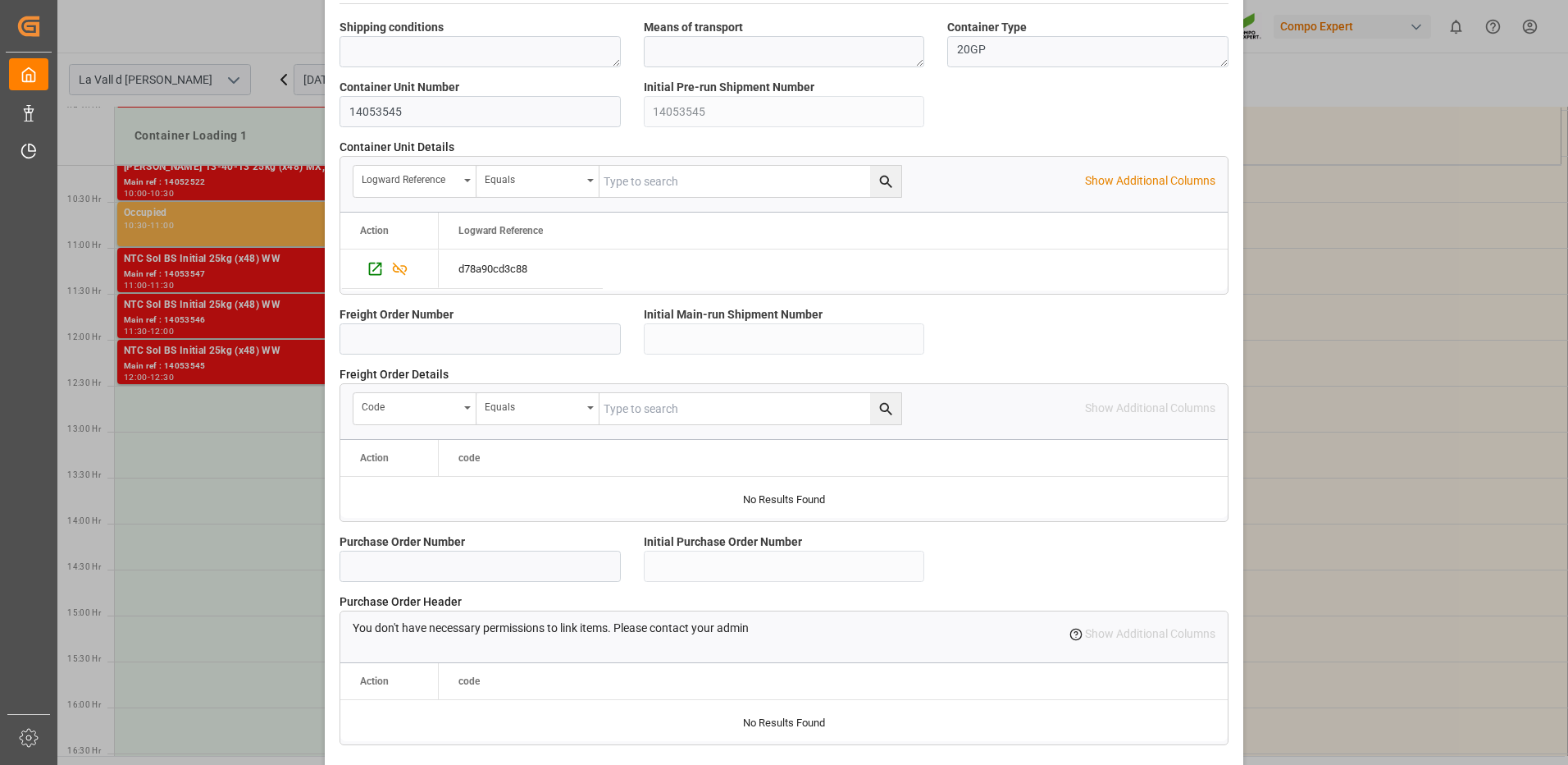
scroll to position [1399, 0]
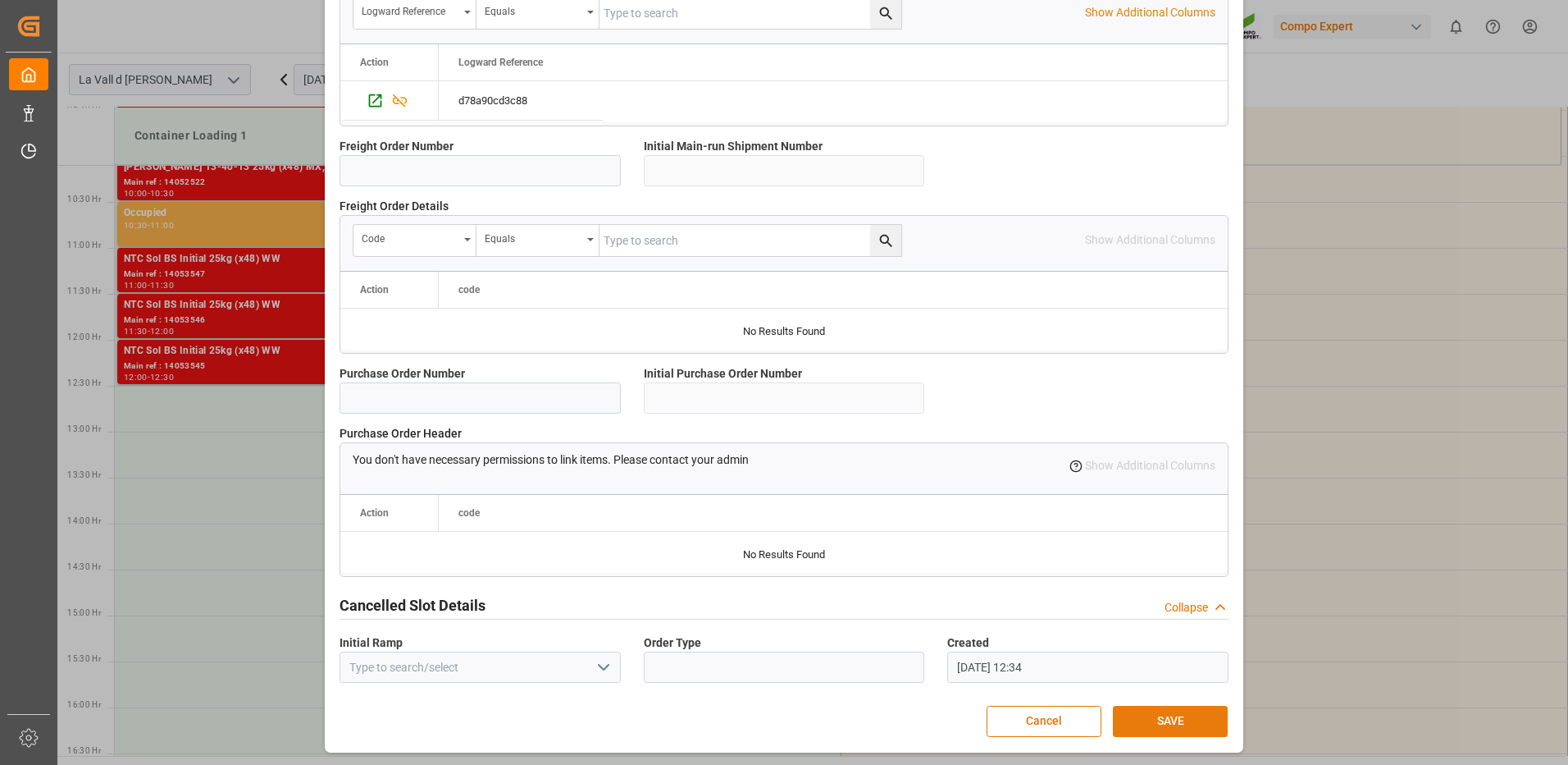
click at [1137, 712] on button "SAVE" at bounding box center [1170, 722] width 115 height 31
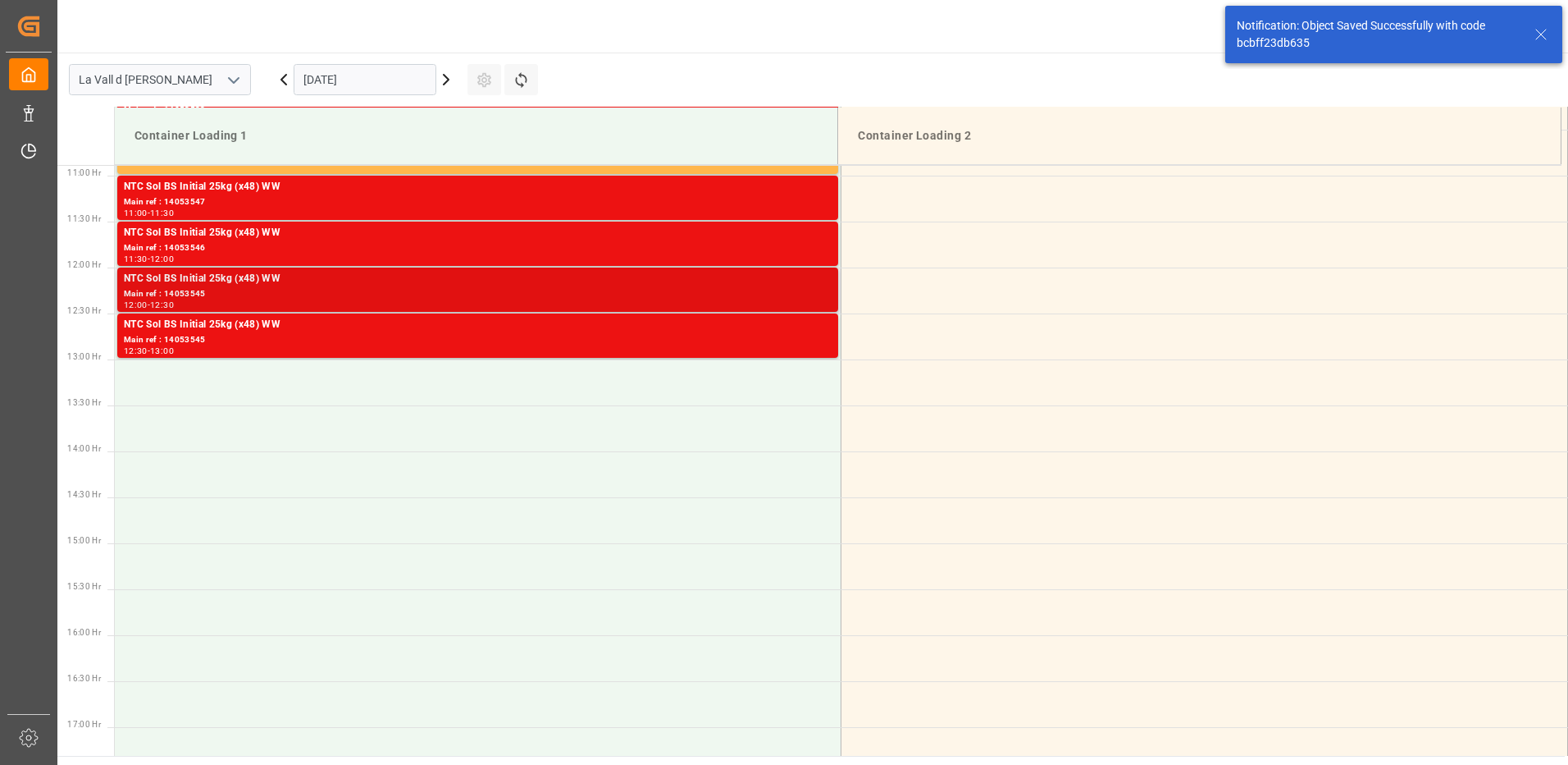
scroll to position [918, 0]
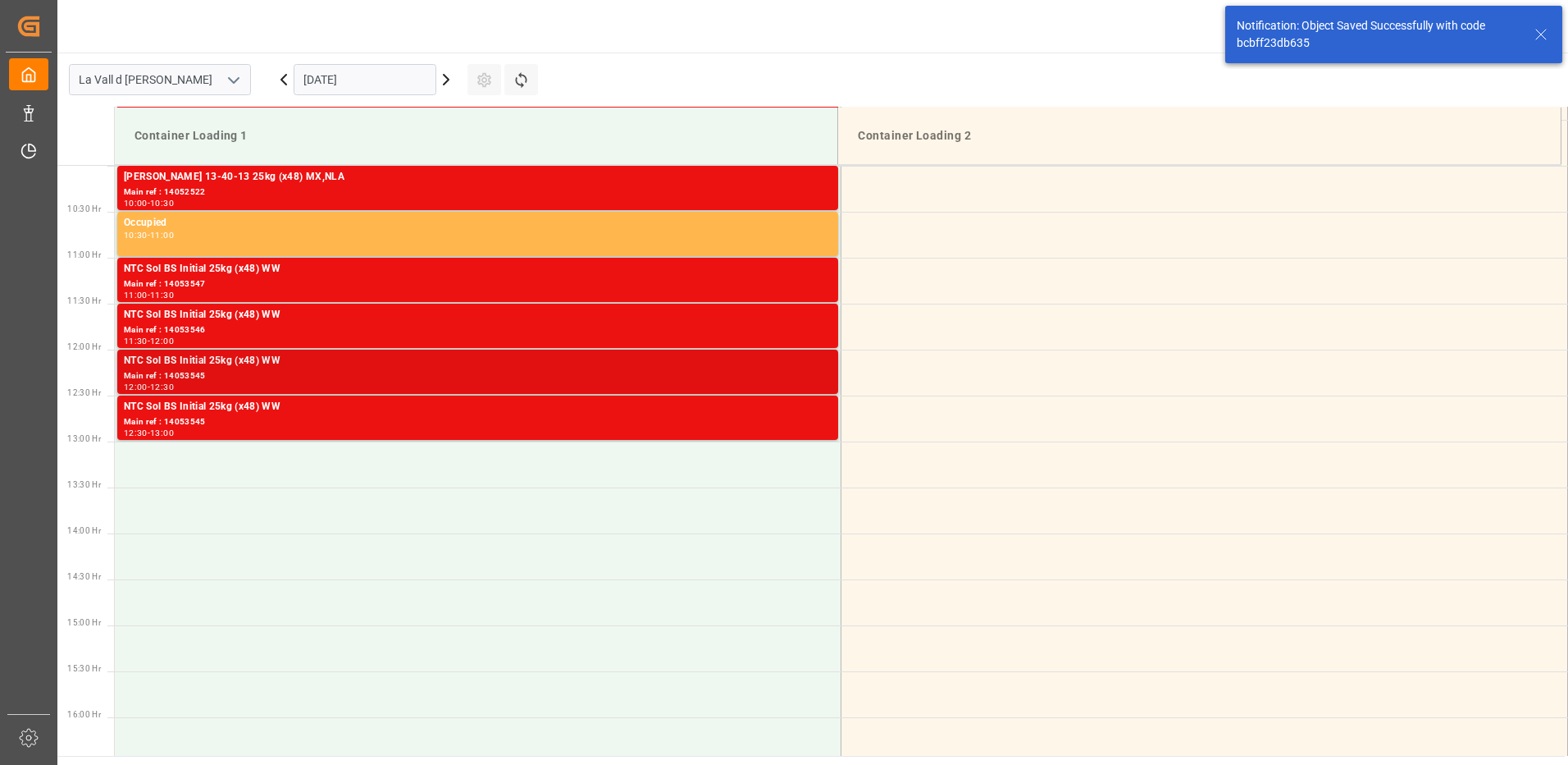
click at [812, 382] on div "Main ref : 14053545" at bounding box center [477, 376] width 708 height 14
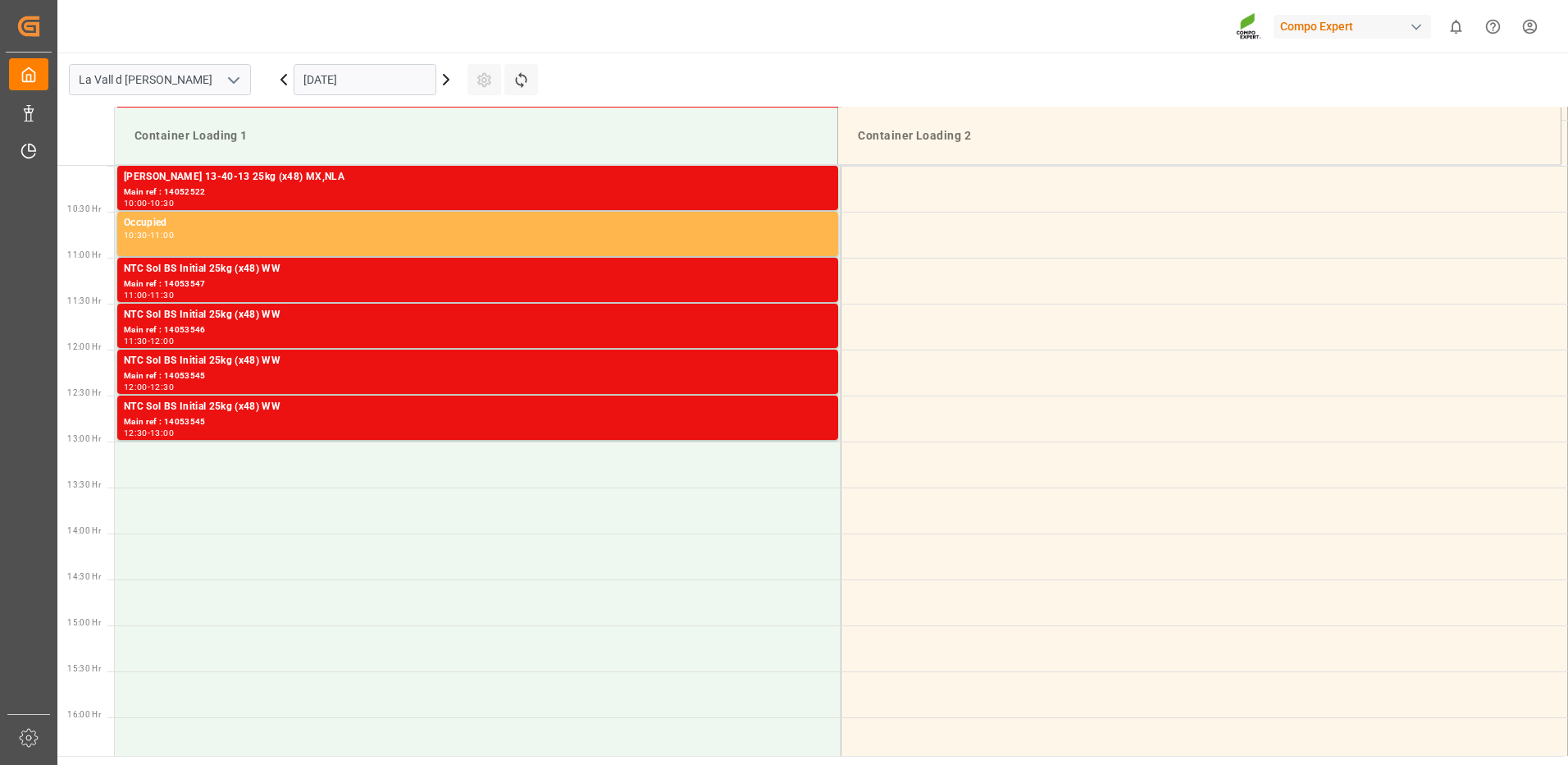
click at [814, 401] on div "NTC Sol BS Initial 25kg (x48) WW" at bounding box center [477, 407] width 708 height 17
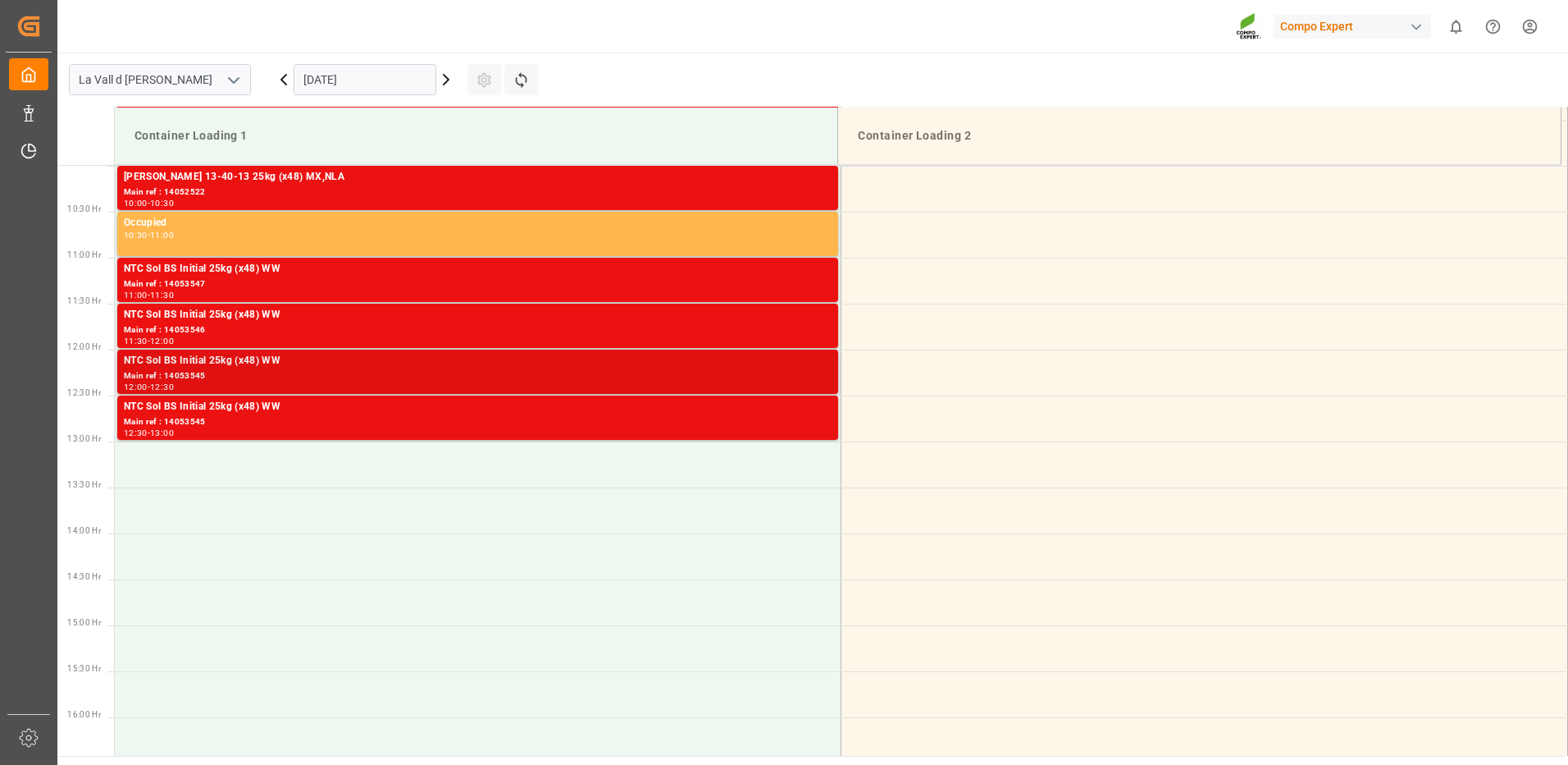
click at [818, 366] on div "NTC Sol BS Initial 25kg (x48) WW" at bounding box center [477, 361] width 708 height 17
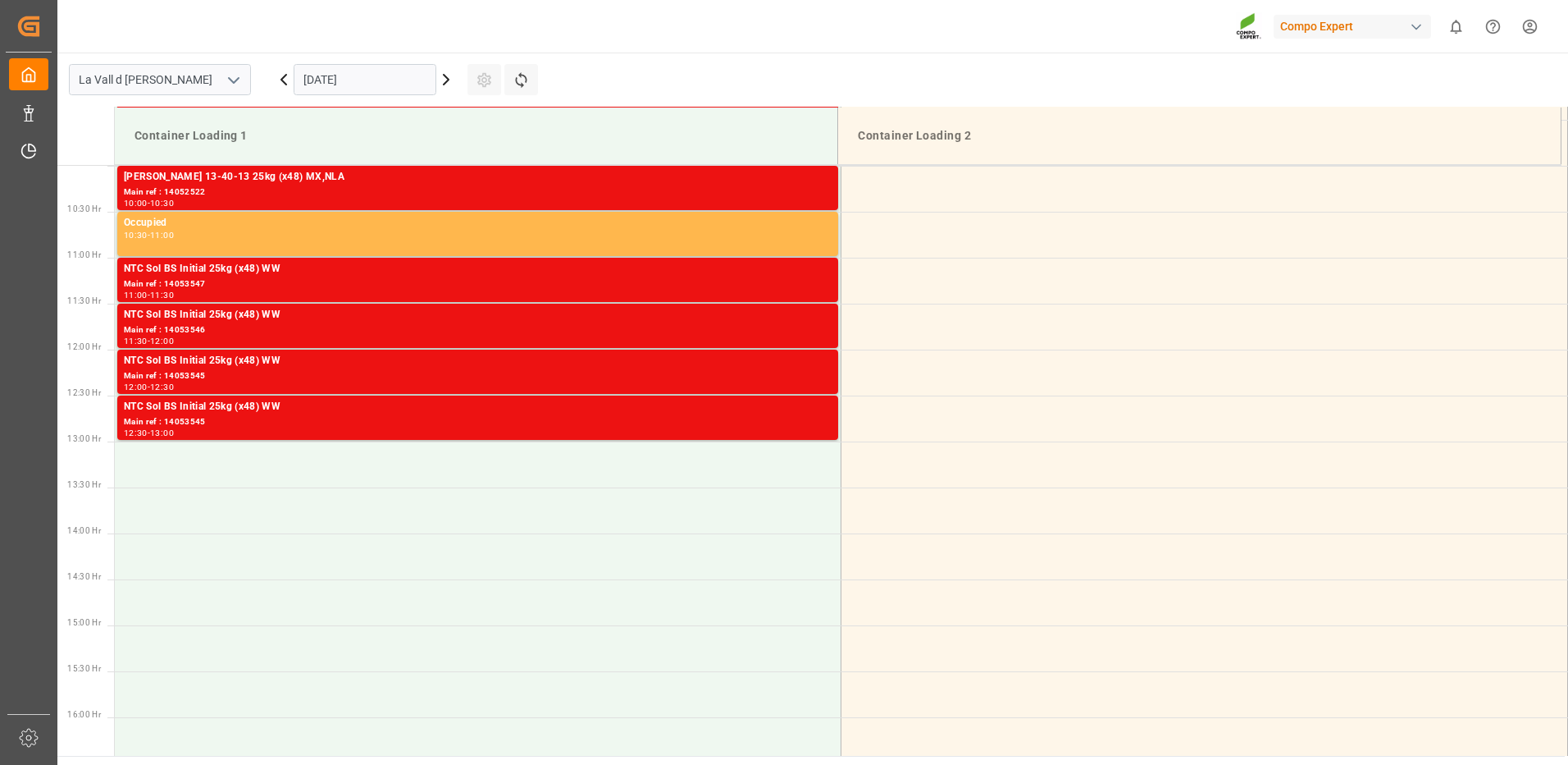
click at [825, 430] on div "12:30 - 13:00" at bounding box center [477, 434] width 708 height 9
click at [803, 291] on div "11:00 - 11:30" at bounding box center [477, 296] width 708 height 9
click at [806, 313] on div "NTC Sol BS Initial 25kg (x48) WW" at bounding box center [477, 315] width 708 height 17
click at [812, 363] on div "NTC Sol BS Initial 25kg (x48) WW" at bounding box center [477, 361] width 708 height 17
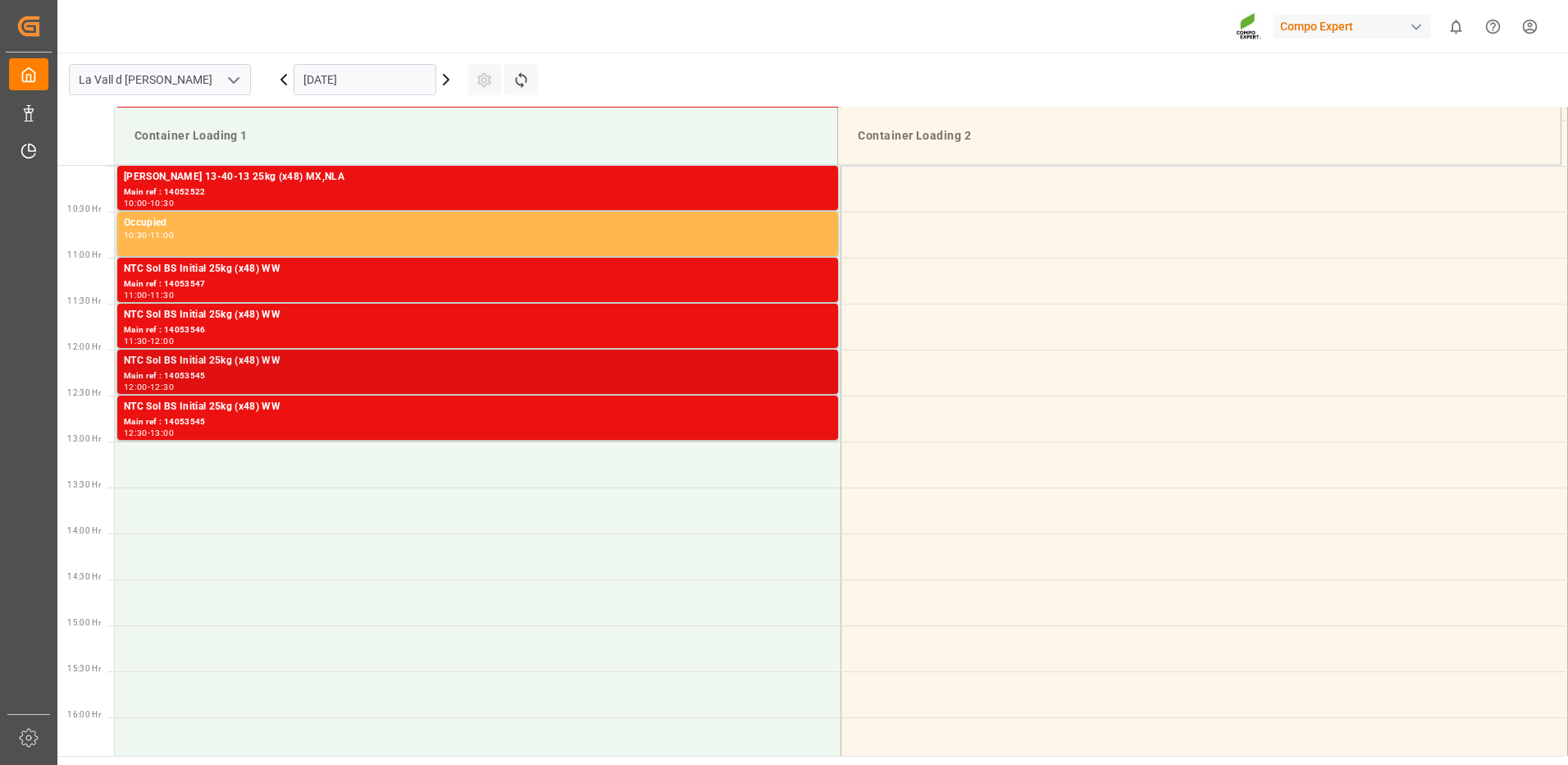
click at [814, 363] on div "NTC Sol BS Initial 25kg (x48) WW" at bounding box center [477, 361] width 708 height 17
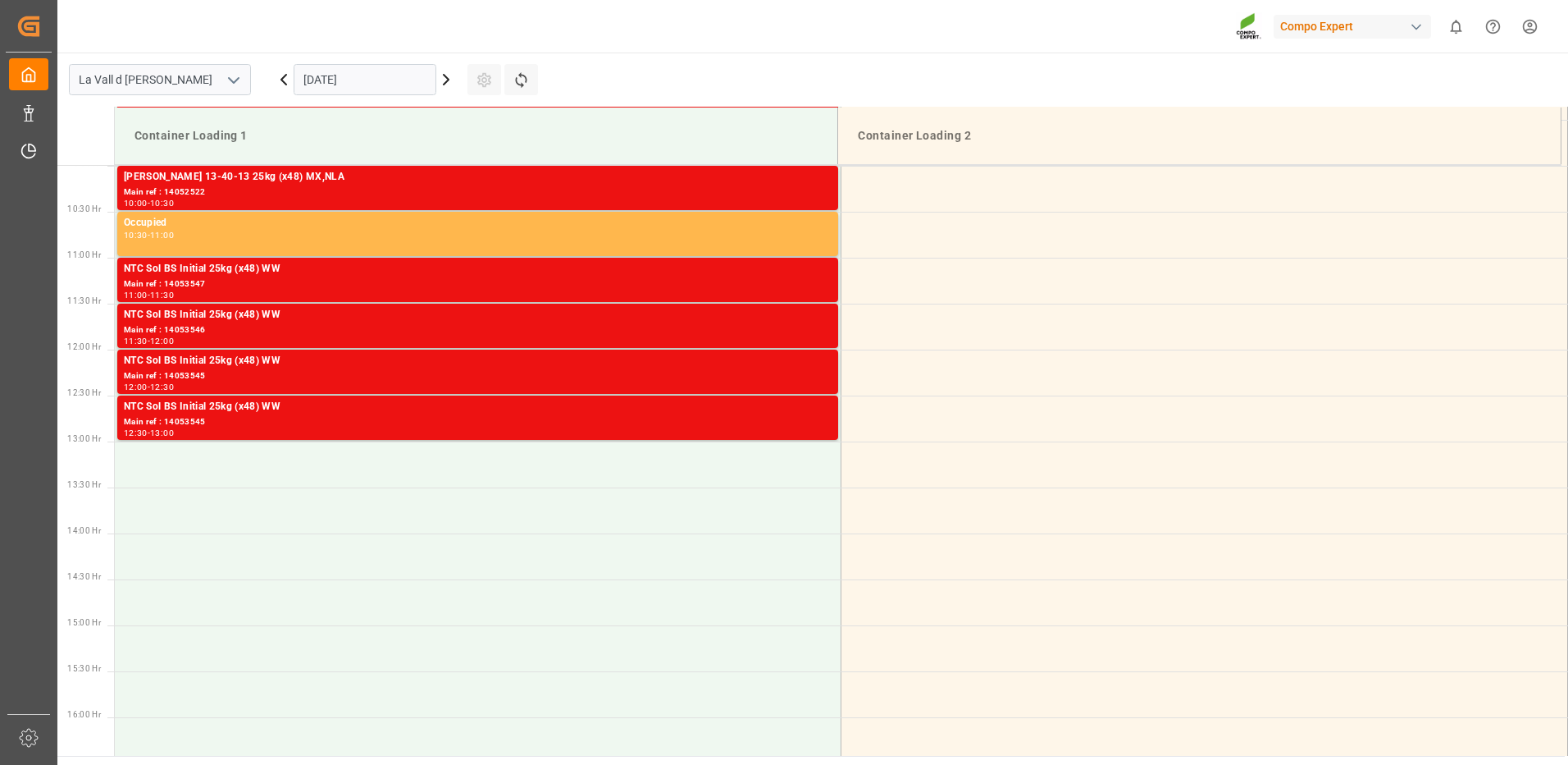
click at [822, 414] on div "NTC Sol BS Initial 25kg (x48) WW" at bounding box center [477, 407] width 708 height 17
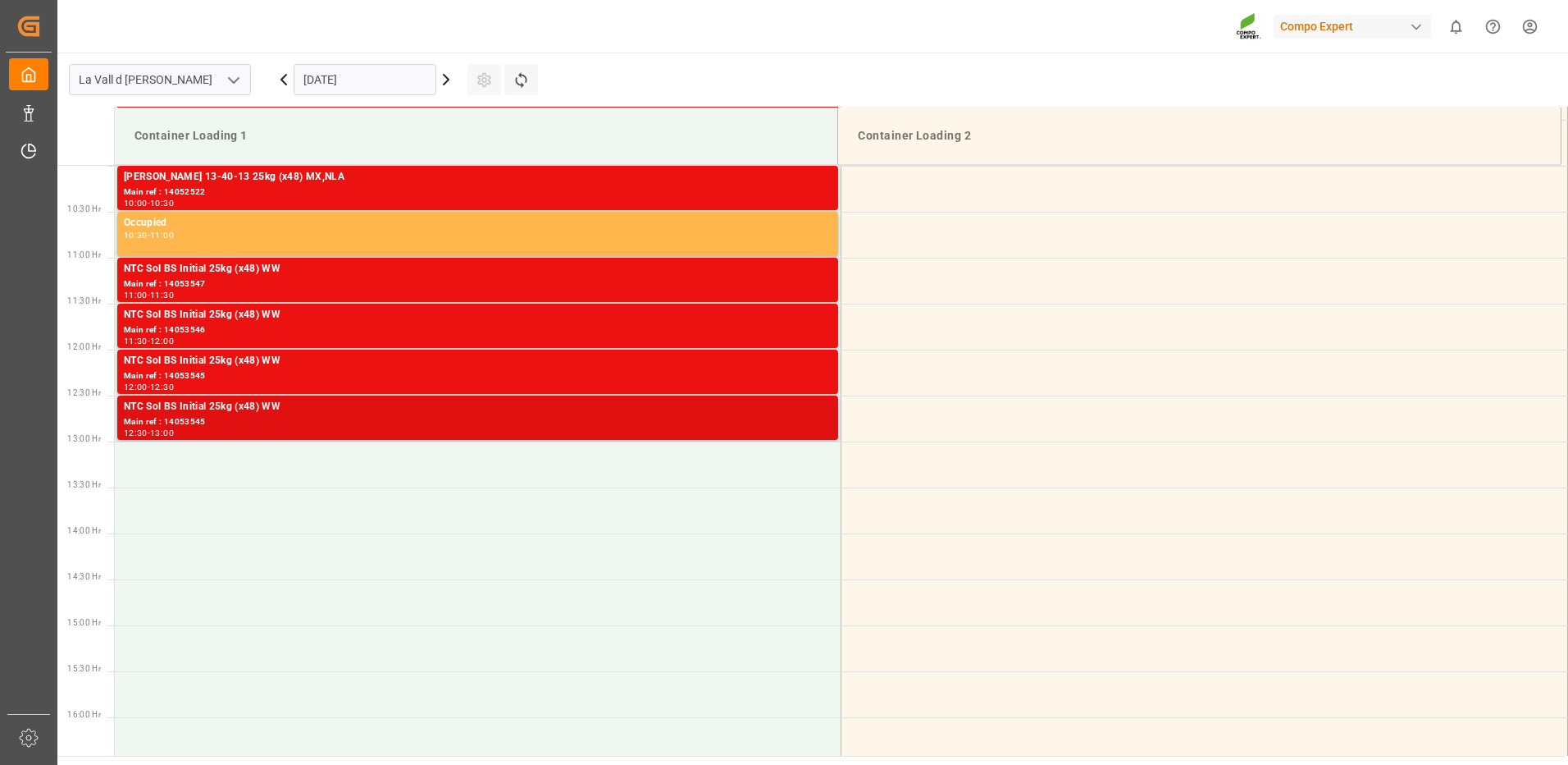
click at [809, 430] on div "12:30 - 13:00" at bounding box center [477, 434] width 708 height 9
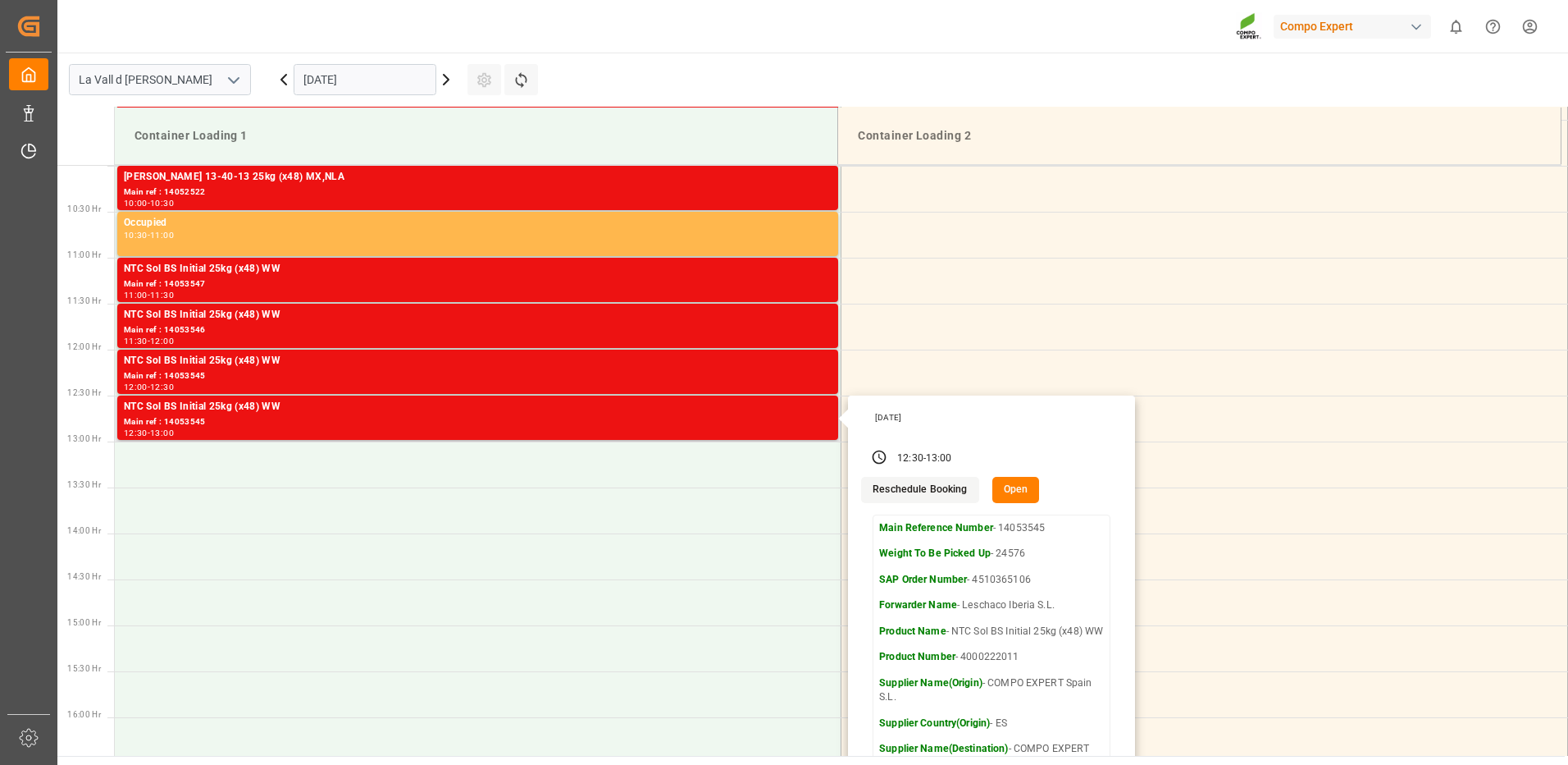
click at [1024, 488] on button "Open" at bounding box center [1017, 490] width 48 height 26
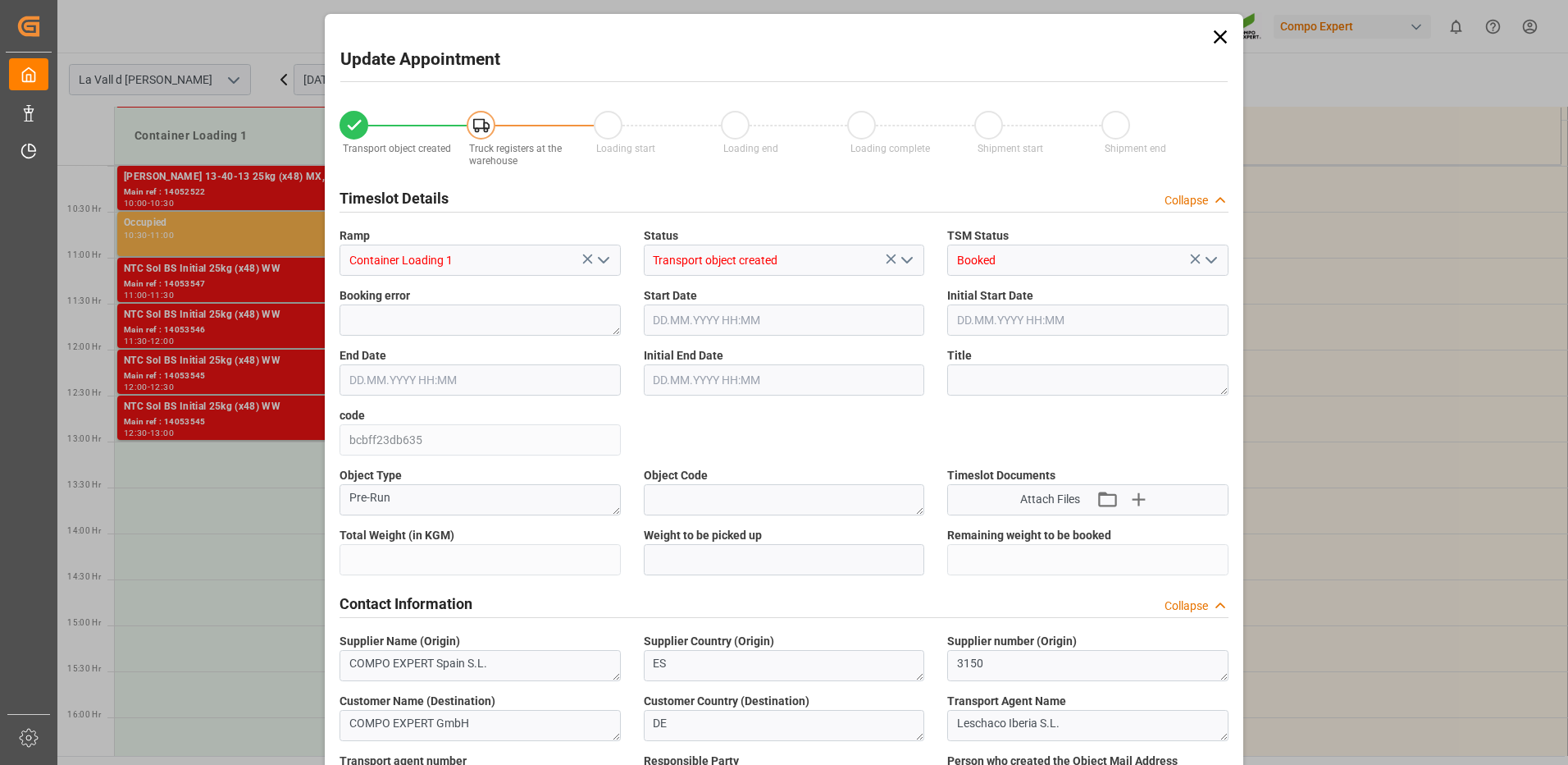
type input "24576"
type input "420"
type input "[DATE] 12:30"
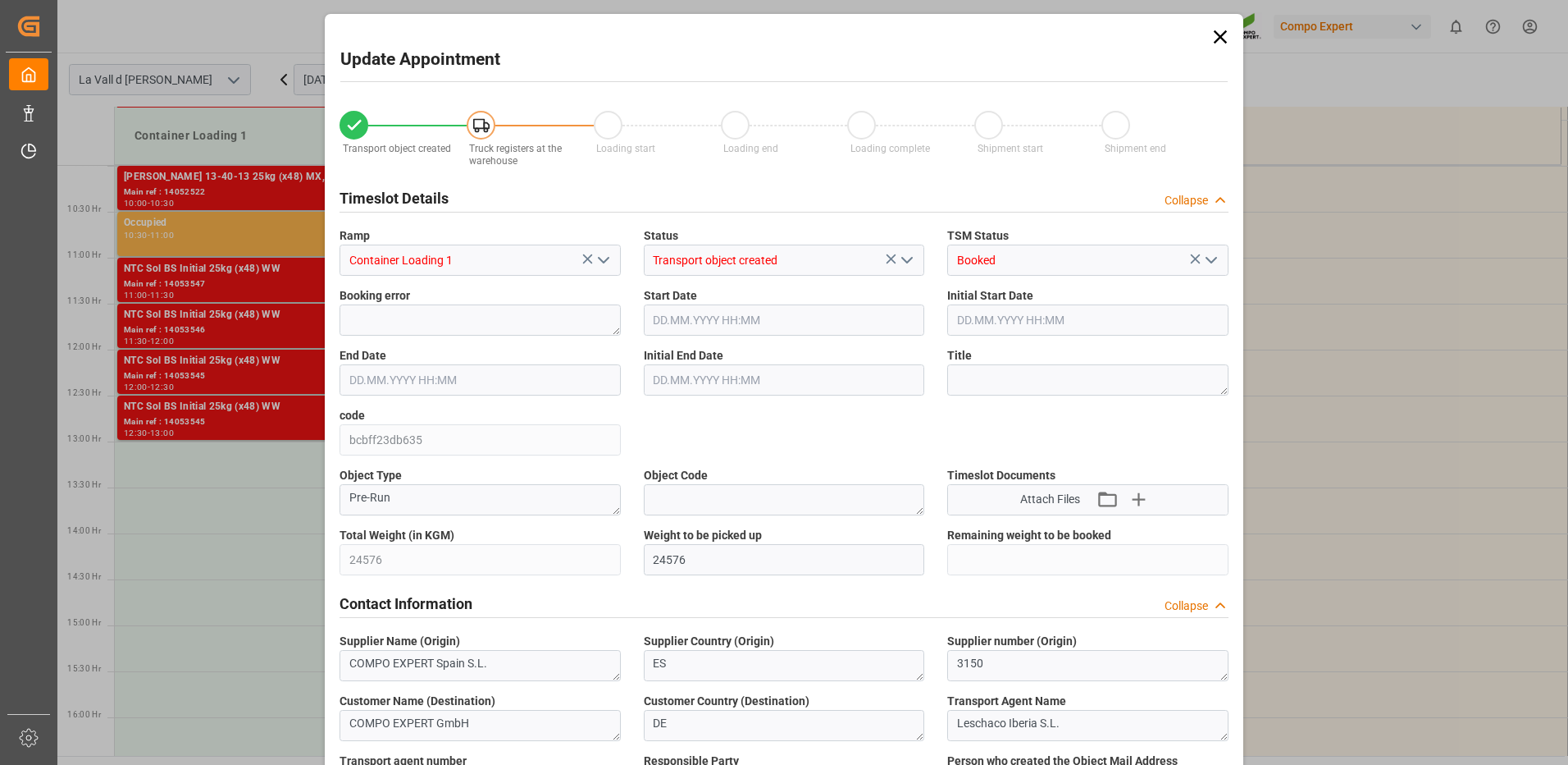
type input "[DATE] 13:00"
type input "[DATE] 09:22"
type input "[DATE] 12:34"
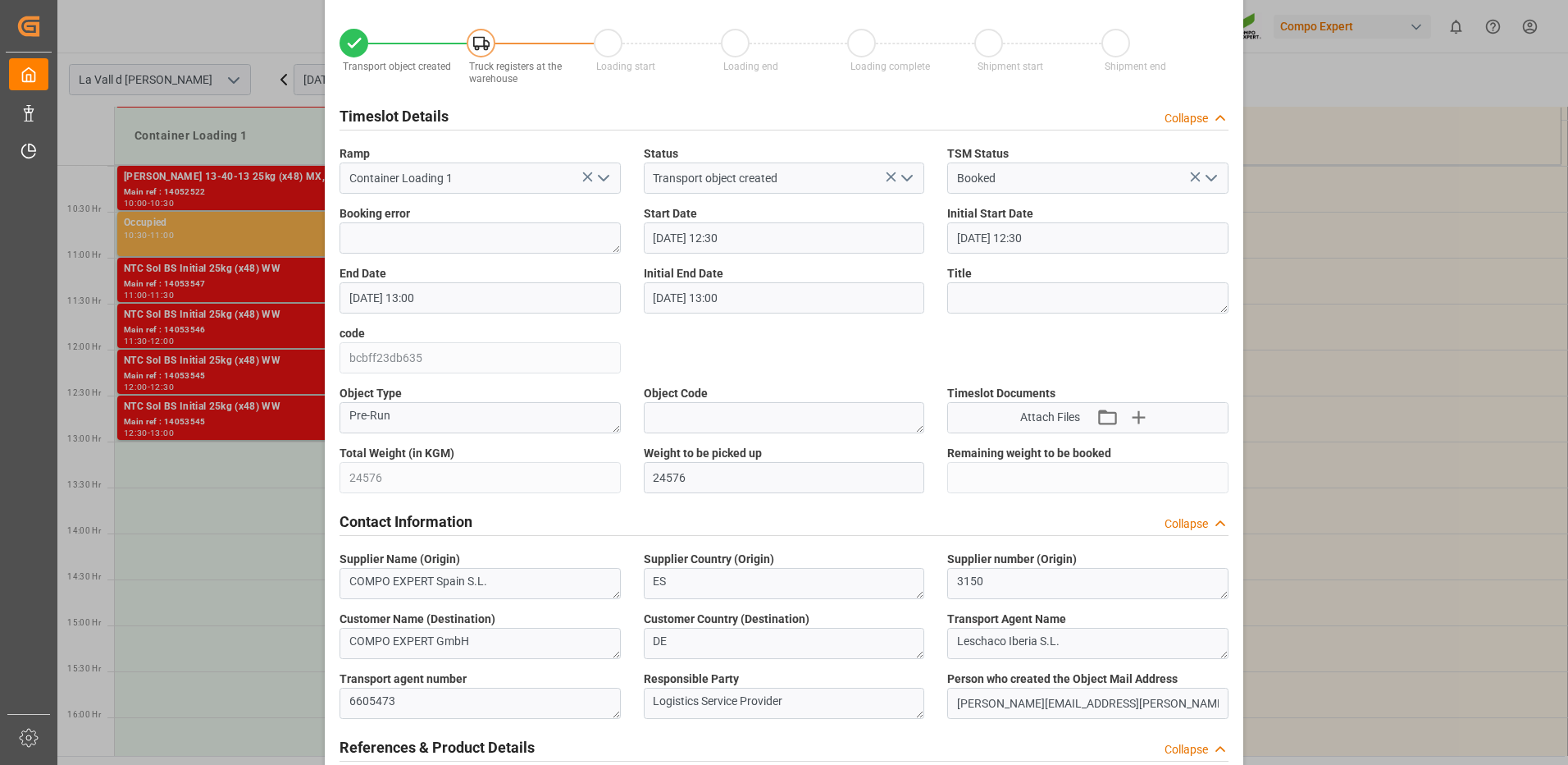
scroll to position [0, 0]
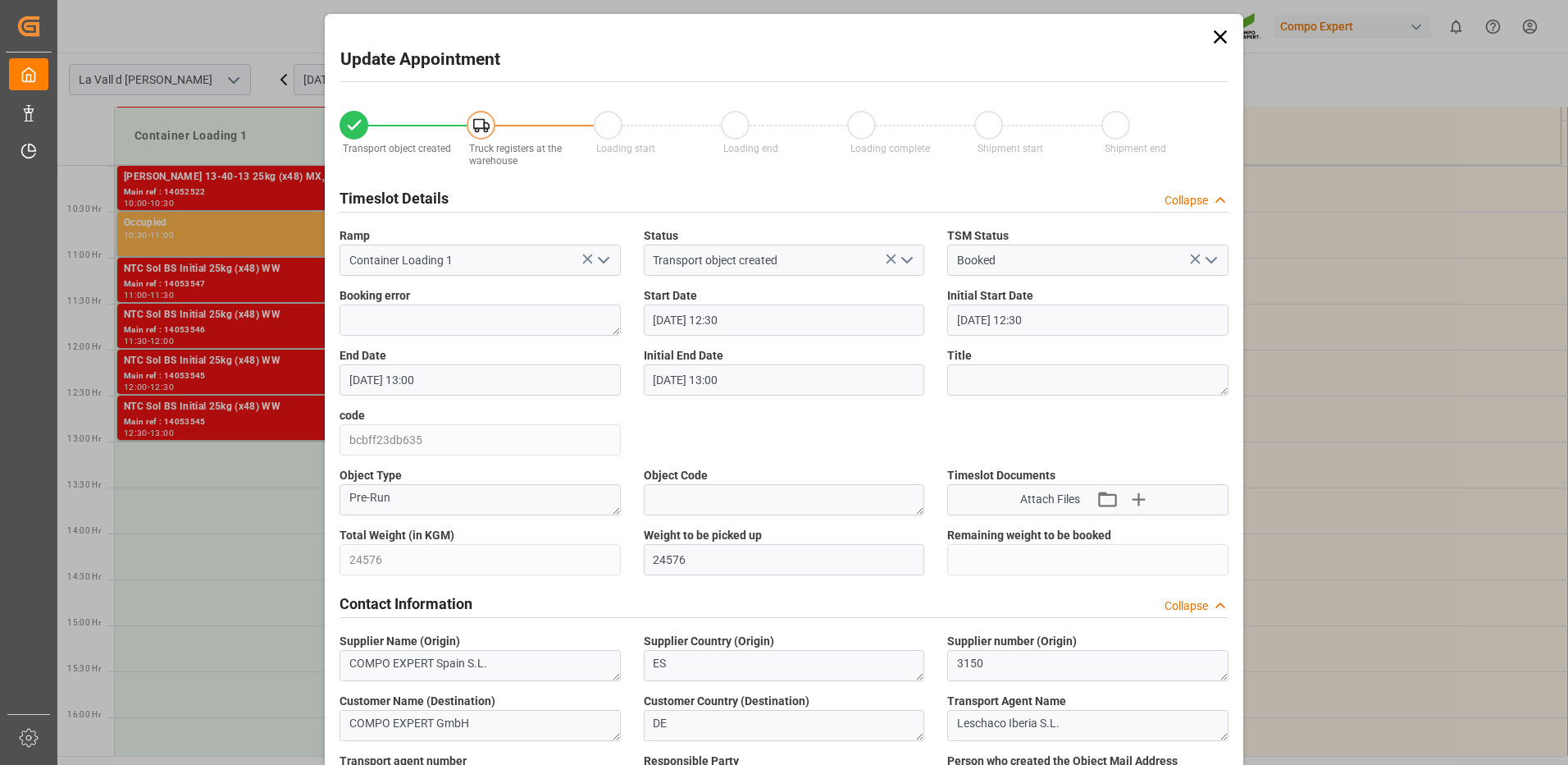
click at [1213, 47] on icon at bounding box center [1220, 37] width 23 height 23
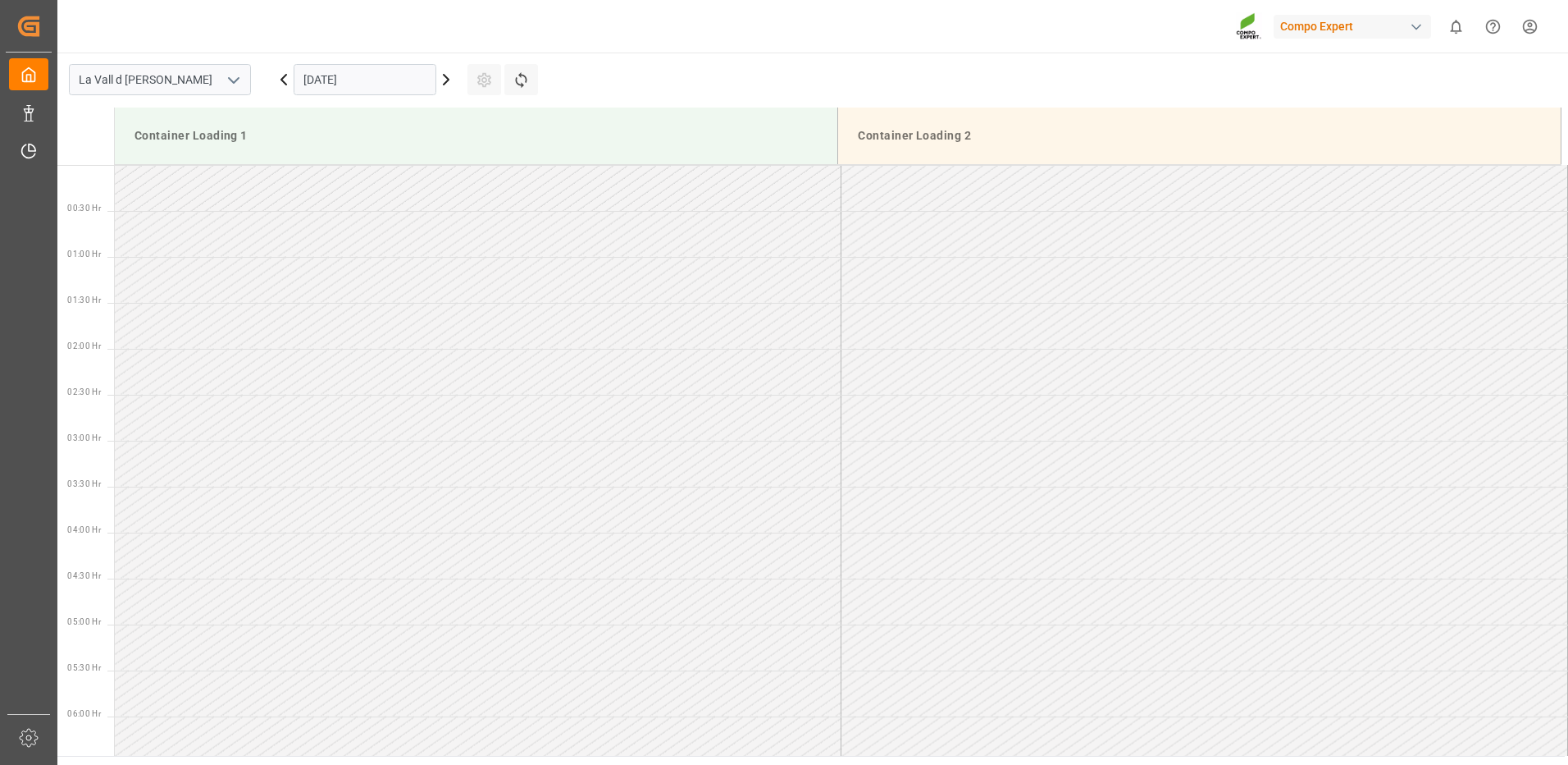
scroll to position [1092, 0]
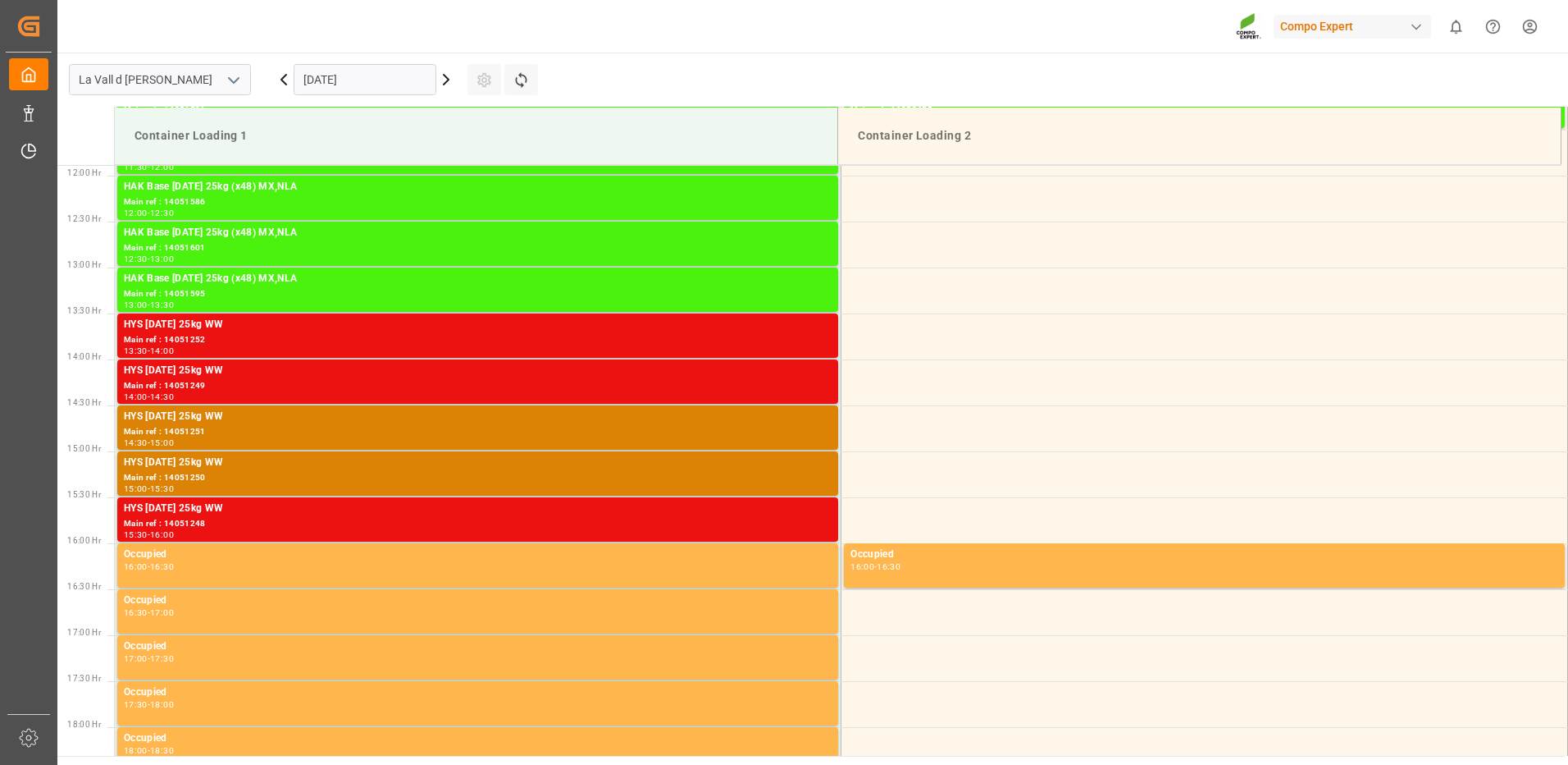
click at [333, 86] on input "[DATE]" at bounding box center [365, 79] width 143 height 31
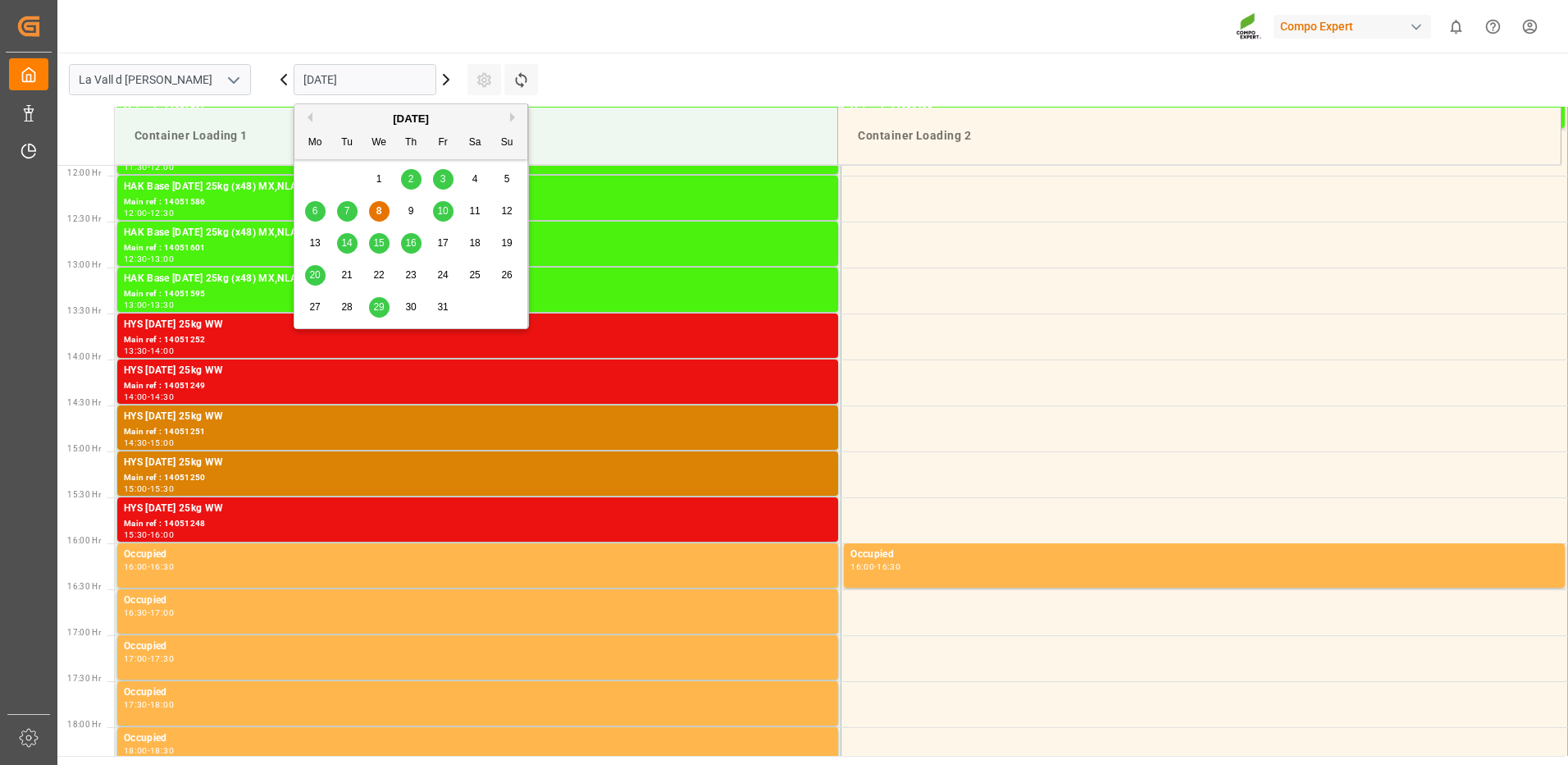
click at [344, 240] on span "14" at bounding box center [347, 243] width 11 height 11
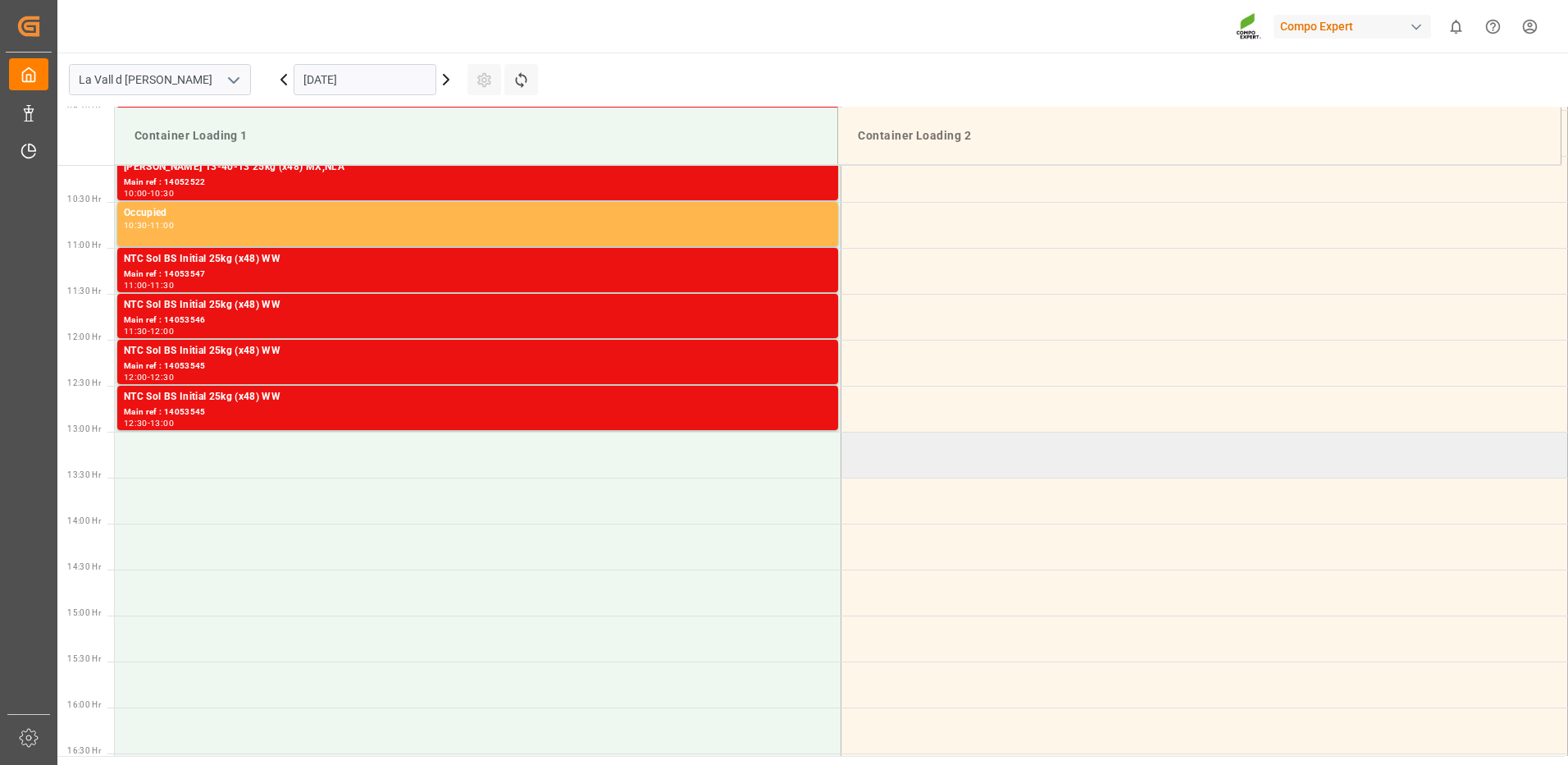
scroll to position [846, 0]
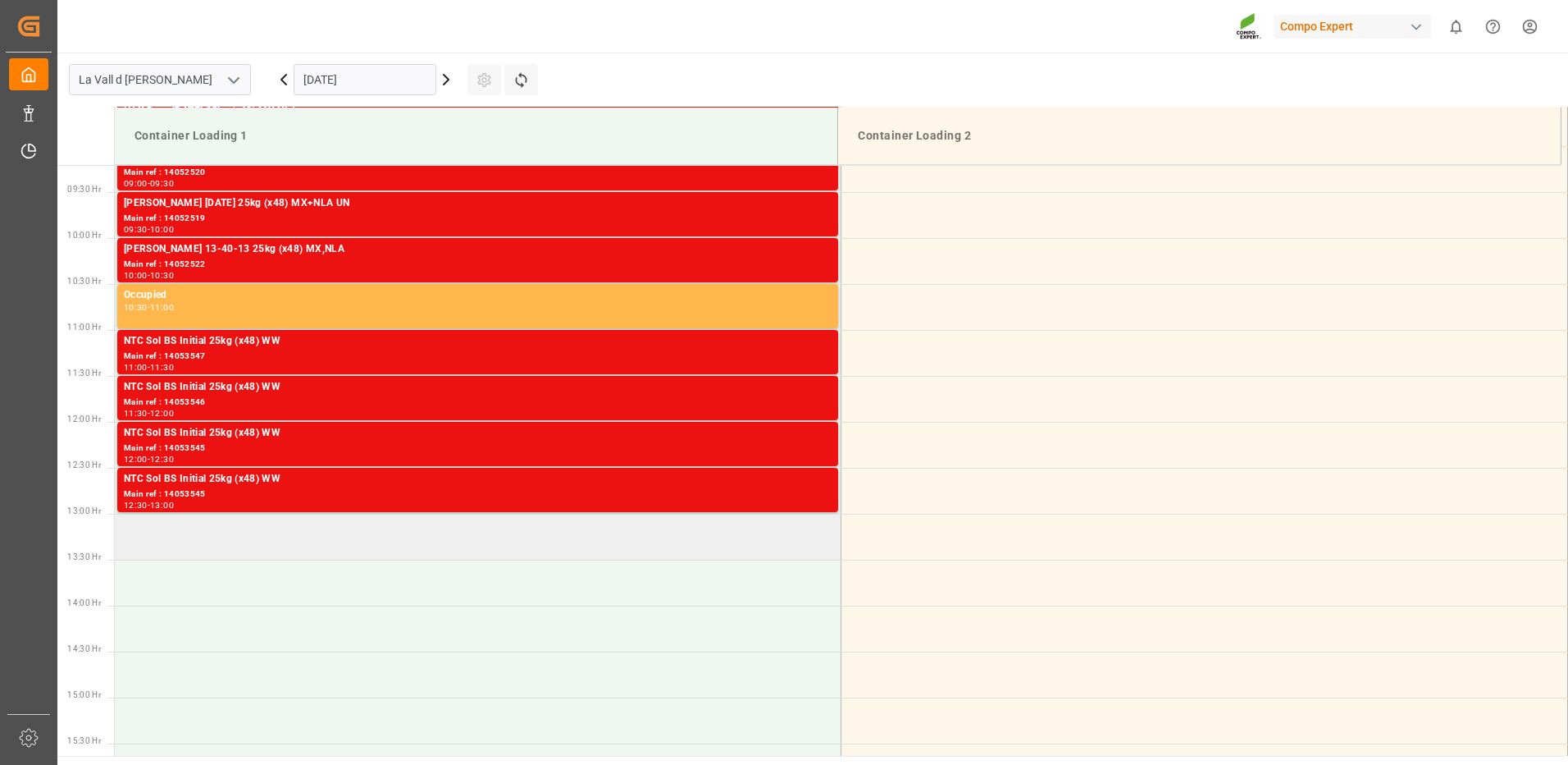
click at [614, 539] on td at bounding box center [477, 537] width 727 height 46
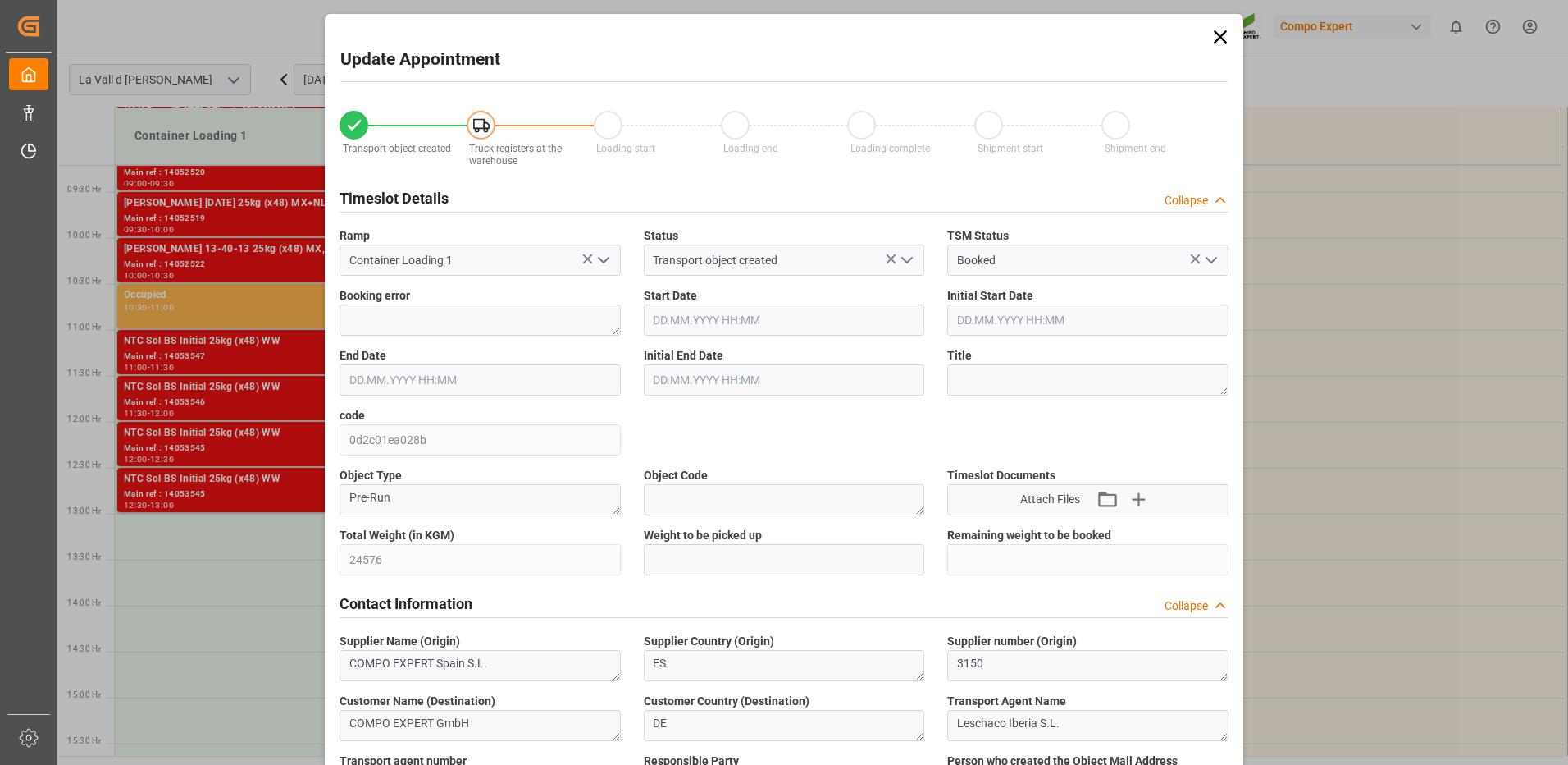
type input "24576"
type input "420"
type input "14.10.2025 13:00"
type input "14.10.2025 13:30"
type input "[DATE] 09:22"
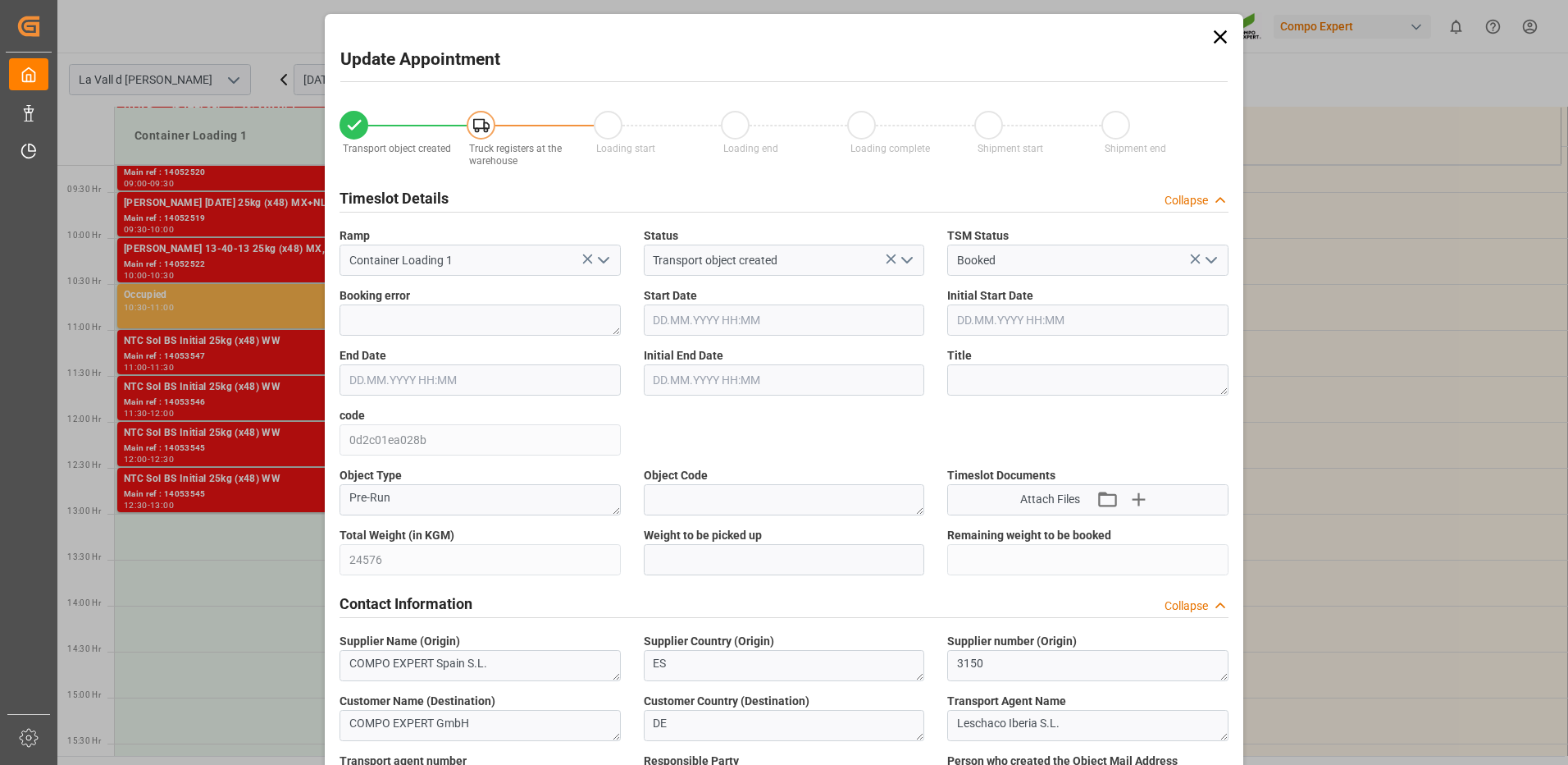
type input "08.10.2025 12:36"
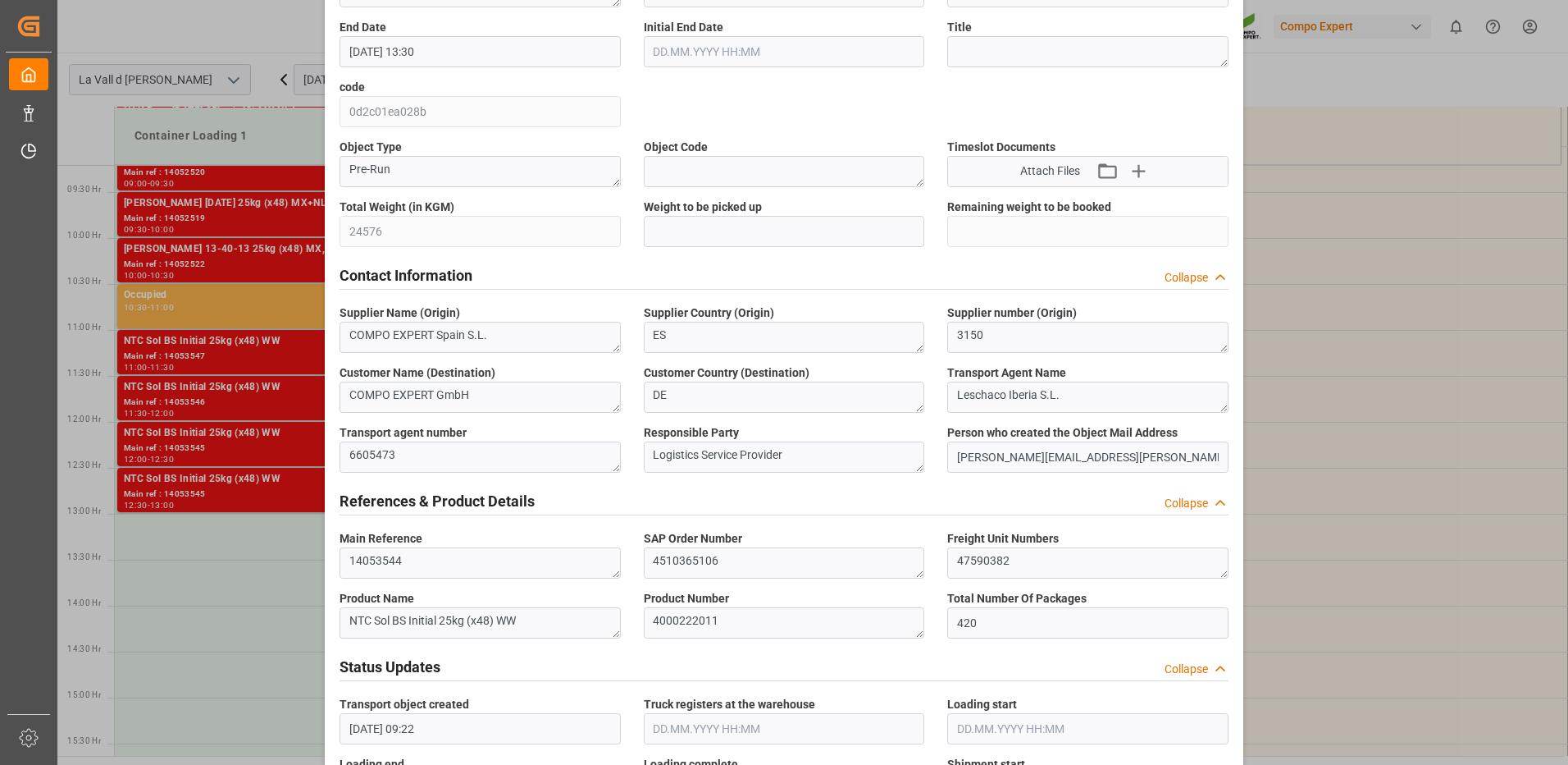
scroll to position [410, 0]
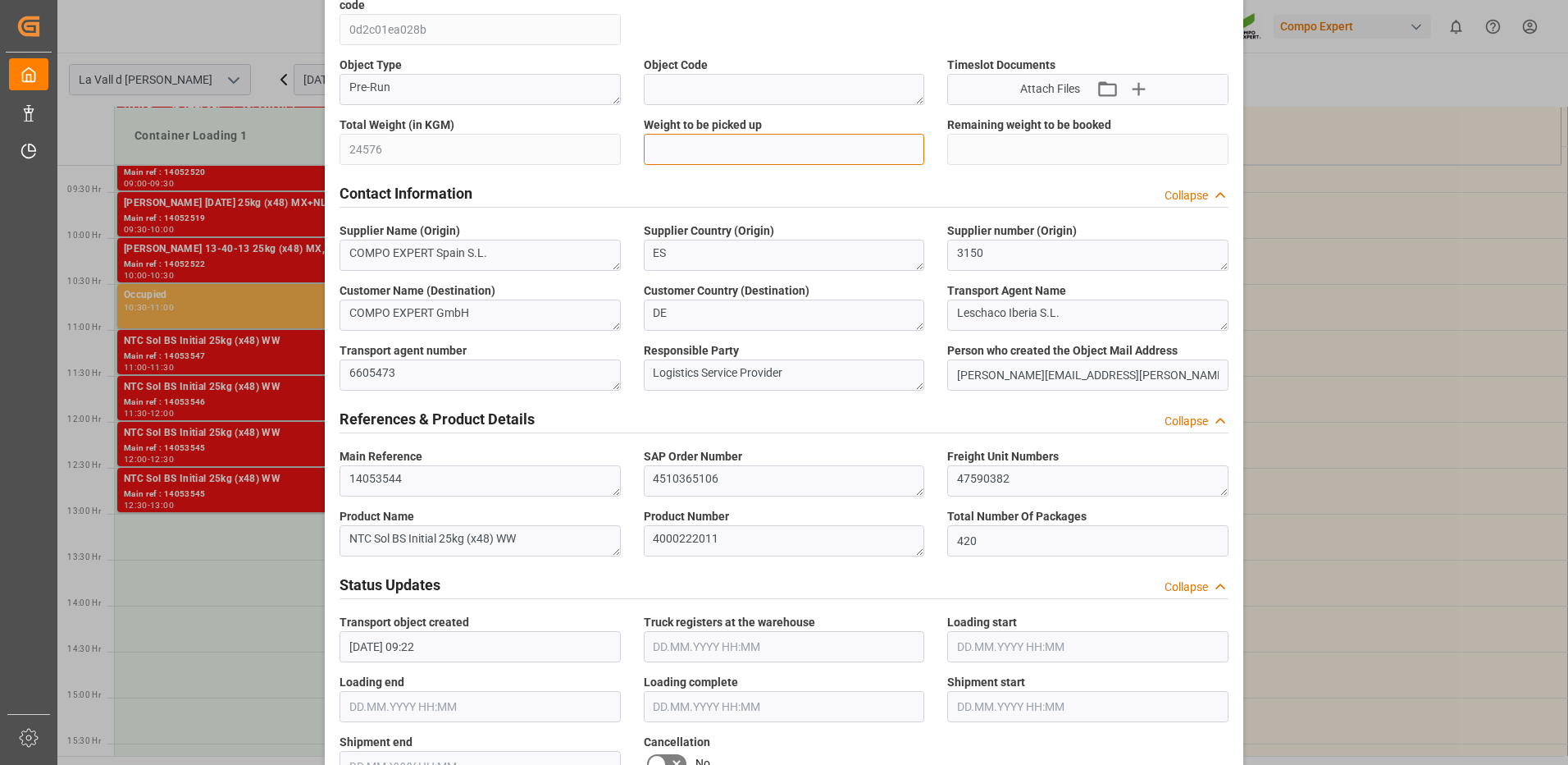
click at [712, 142] on input "text" at bounding box center [784, 150] width 282 height 31
type input "24576"
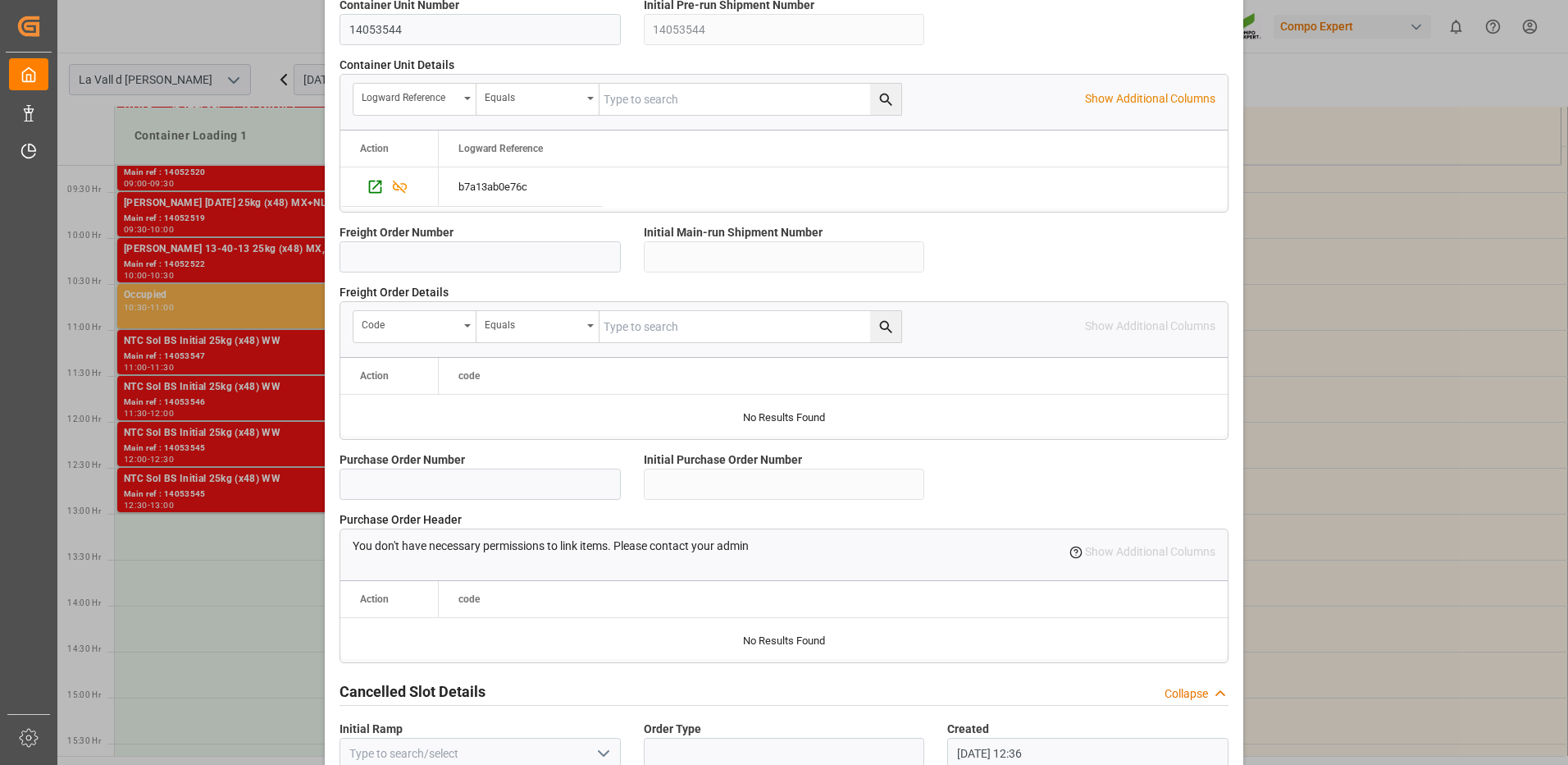
scroll to position [1399, 0]
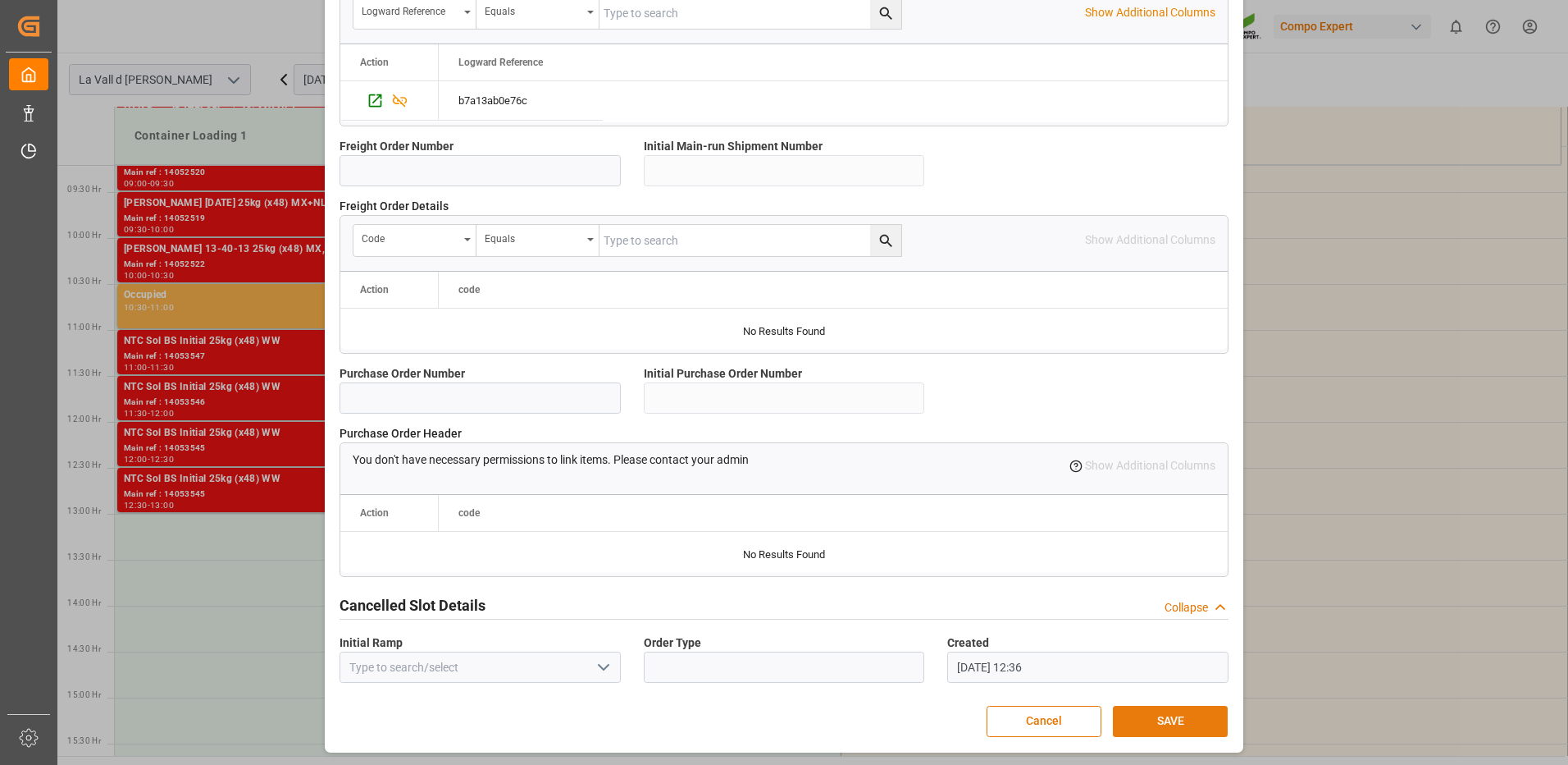
click at [1134, 730] on button "SAVE" at bounding box center [1170, 722] width 115 height 31
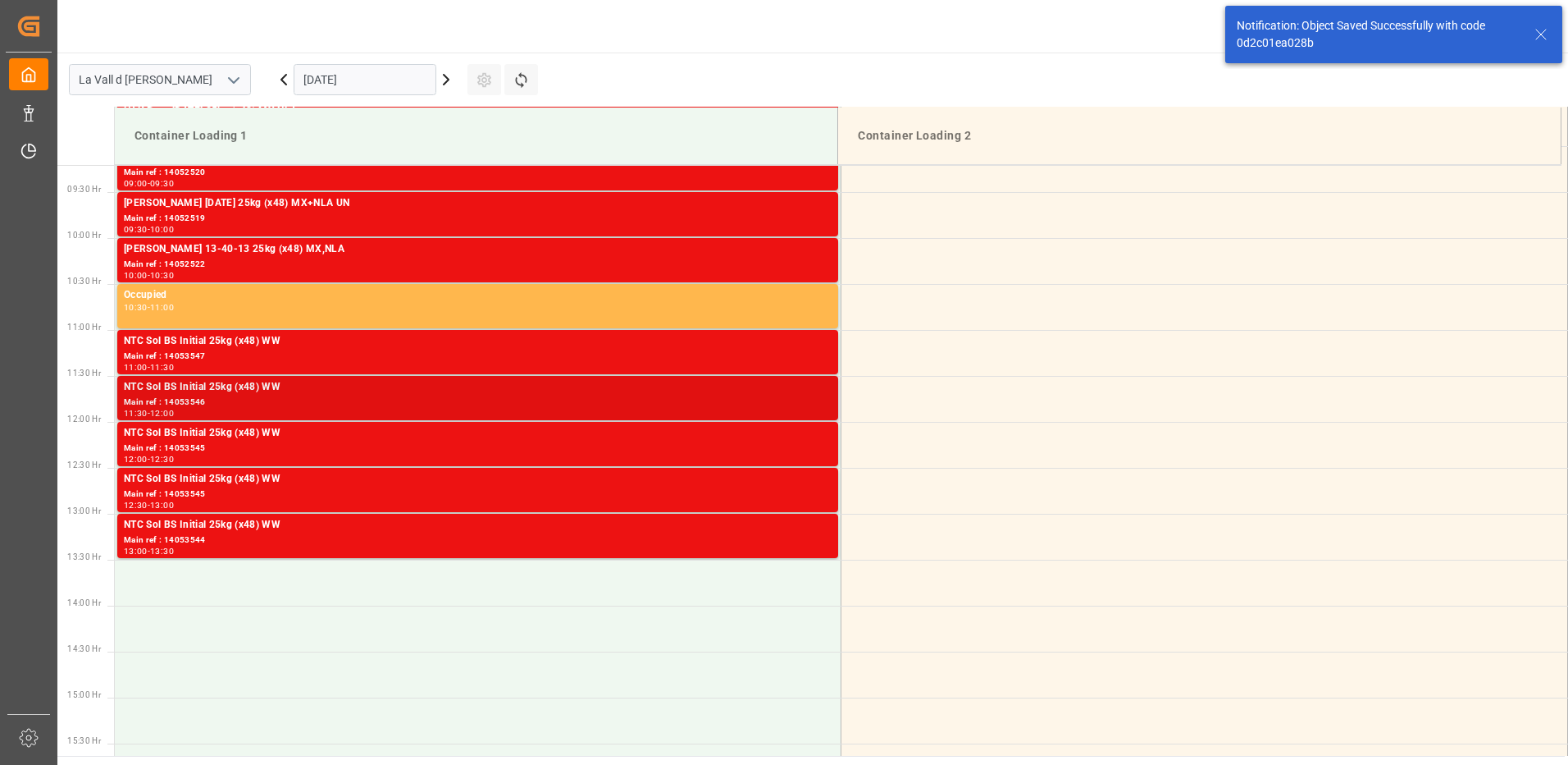
scroll to position [600, 0]
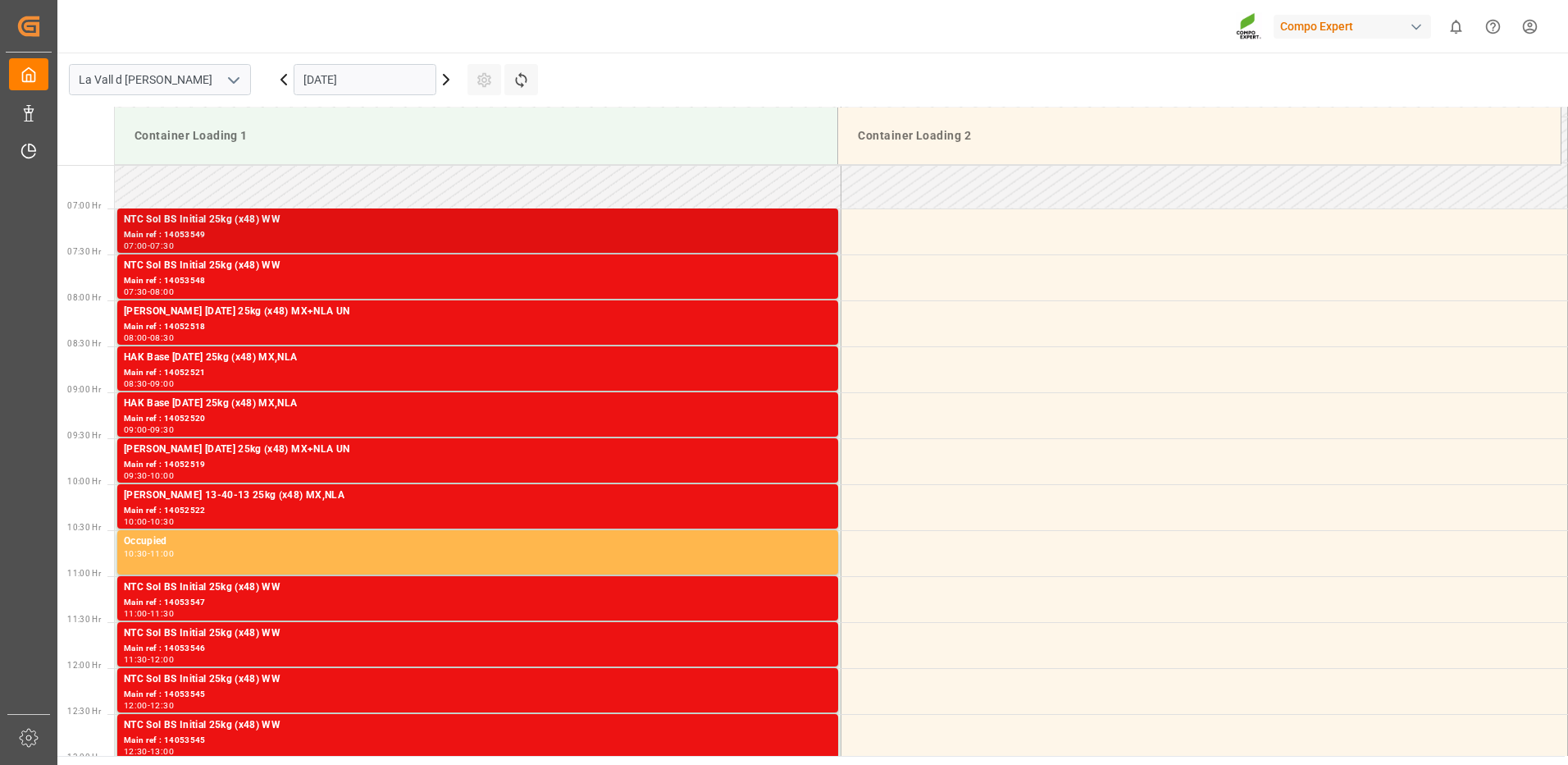
click at [825, 229] on div "Main ref : 14053549" at bounding box center [477, 235] width 708 height 14
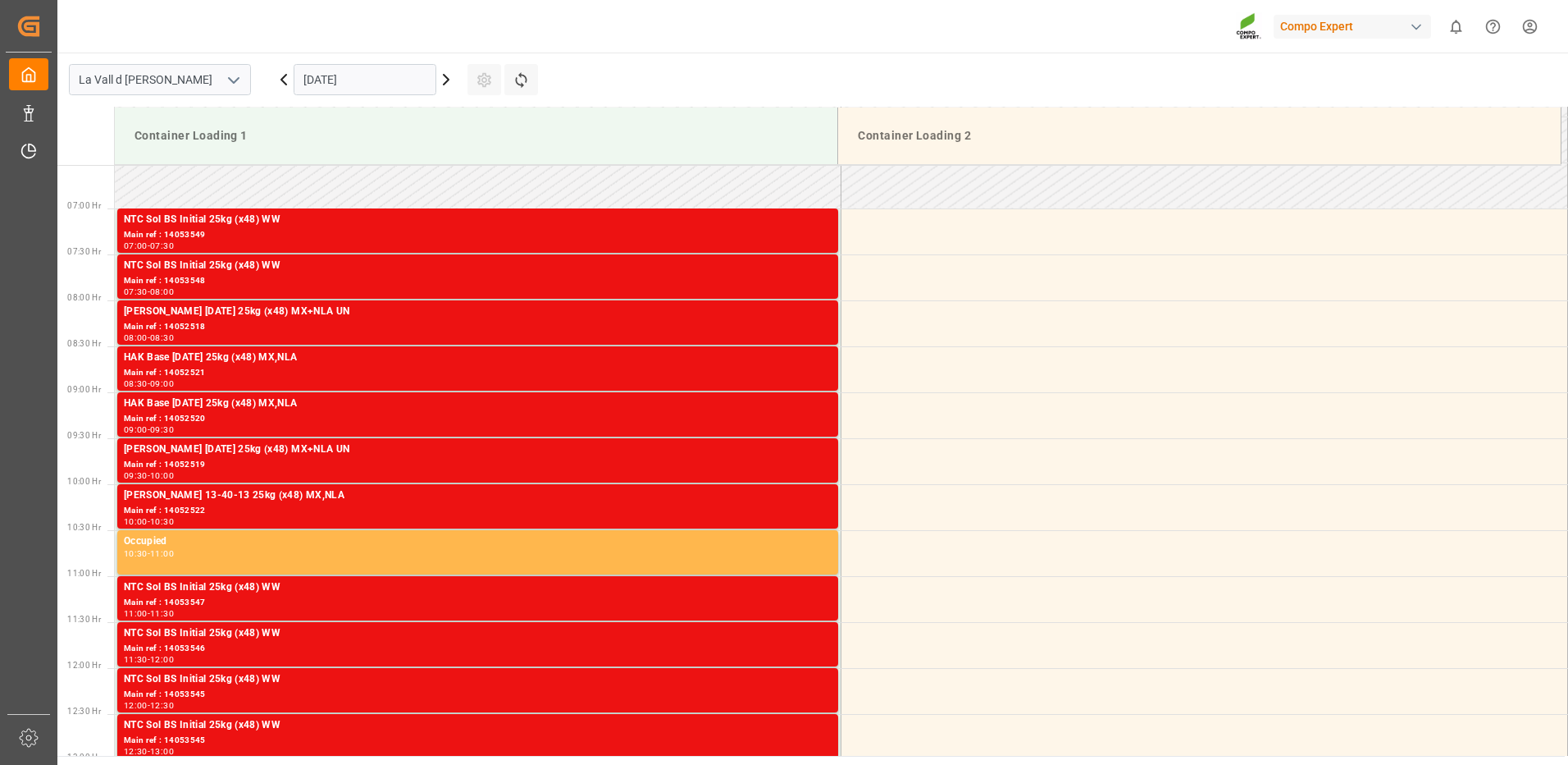
click at [810, 274] on div "Main ref : 14053548" at bounding box center [477, 281] width 708 height 14
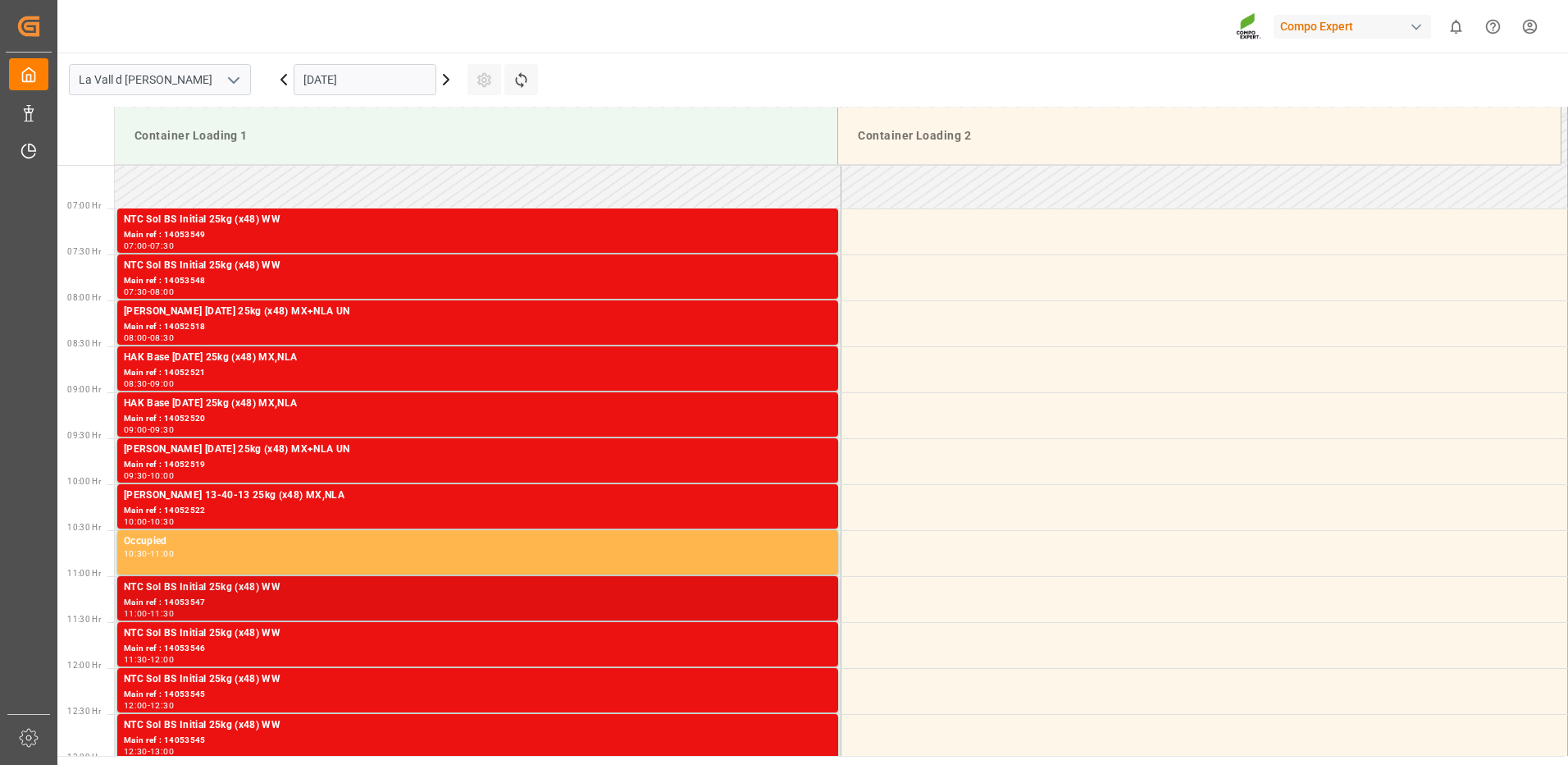
click at [245, 596] on div "Main ref : 14053547" at bounding box center [477, 602] width 708 height 14
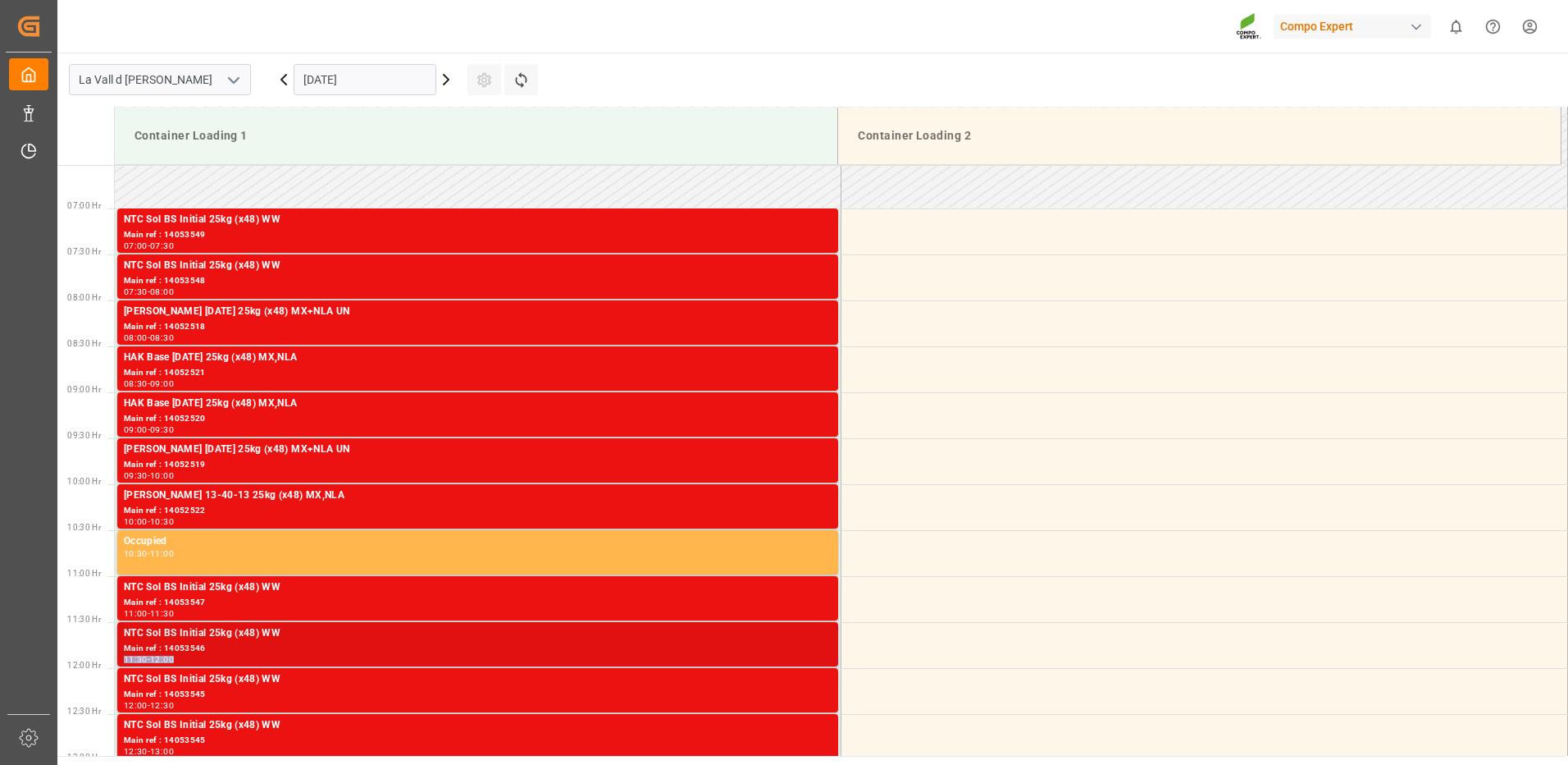
click at [766, 654] on div "NTC Sol BS Initial 25kg (x48) WW Main ref : 14053546 11:30 - 12:00" at bounding box center [477, 644] width 708 height 38
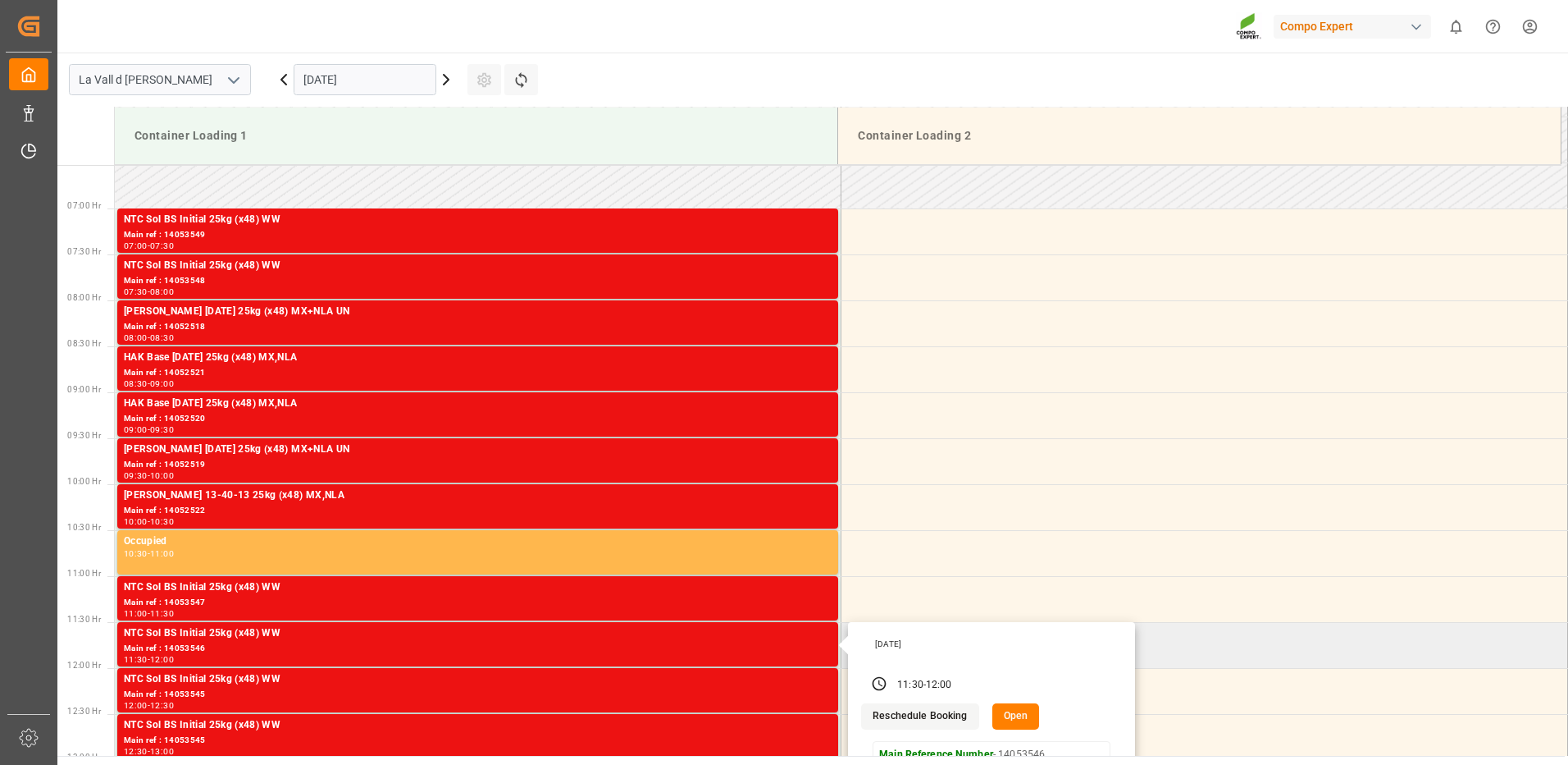
scroll to position [764, 0]
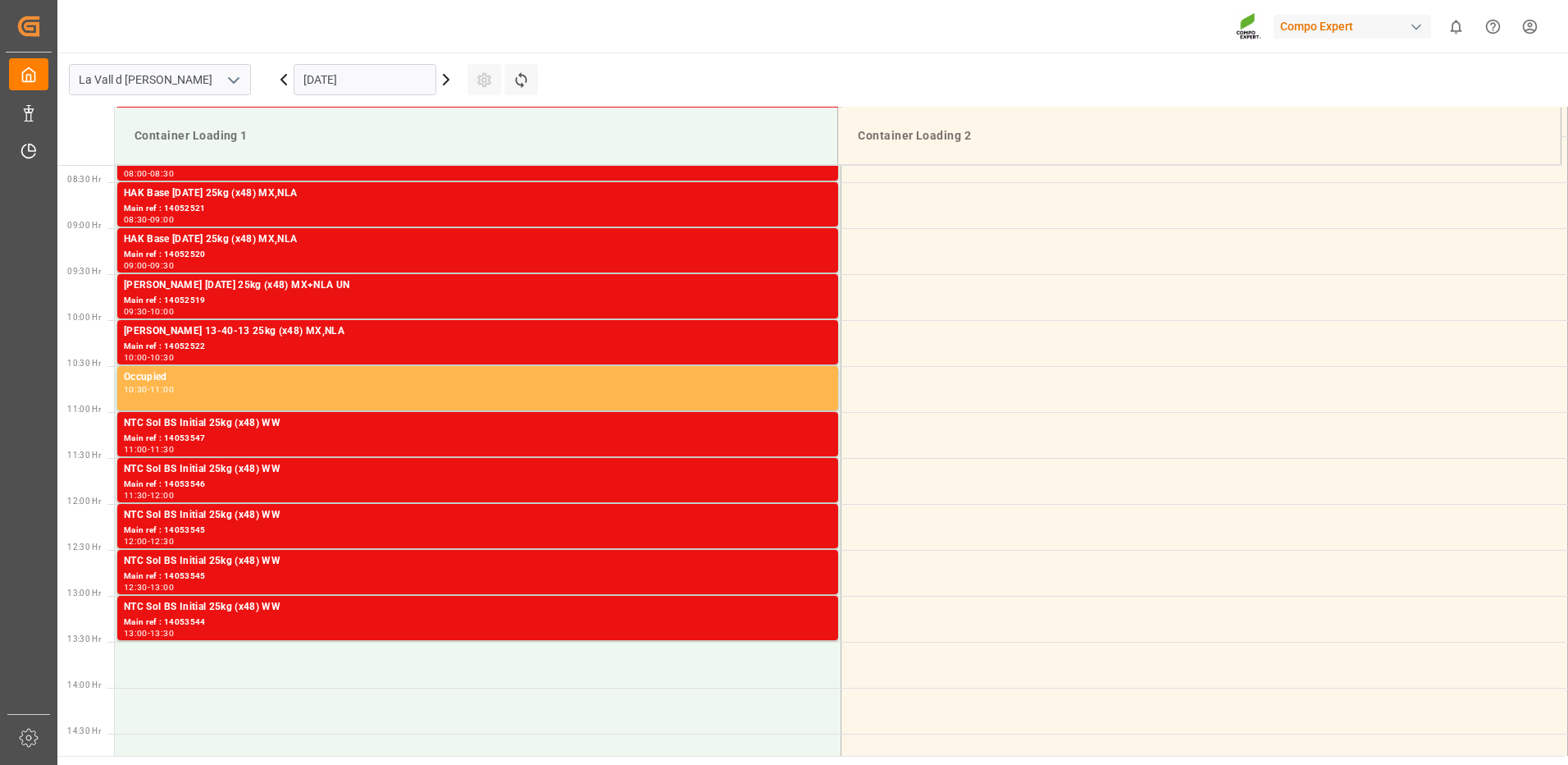
click at [767, 530] on div "Main ref : 14053545" at bounding box center [477, 530] width 708 height 14
click at [780, 563] on div "NTC Sol BS Initial 25kg (x48) WW" at bounding box center [477, 562] width 708 height 17
click at [790, 609] on div "NTC Sol BS Initial 25kg (x48) WW" at bounding box center [477, 607] width 708 height 17
click at [821, 472] on div "NTC Sol BS Initial 25kg (x48) WW" at bounding box center [477, 469] width 708 height 17
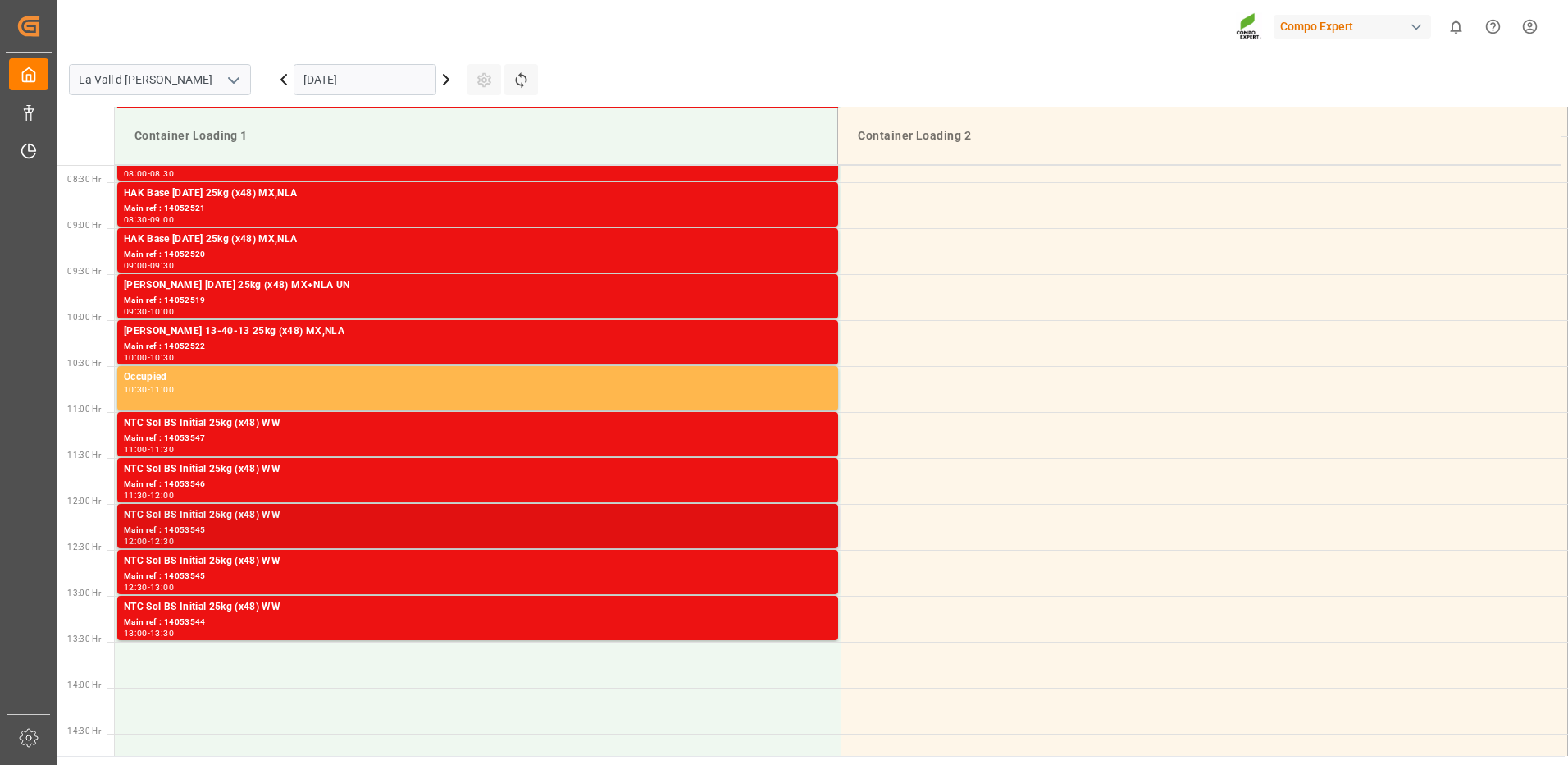
click at [814, 520] on div "NTC Sol BS Initial 25kg (x48) WW" at bounding box center [477, 516] width 708 height 17
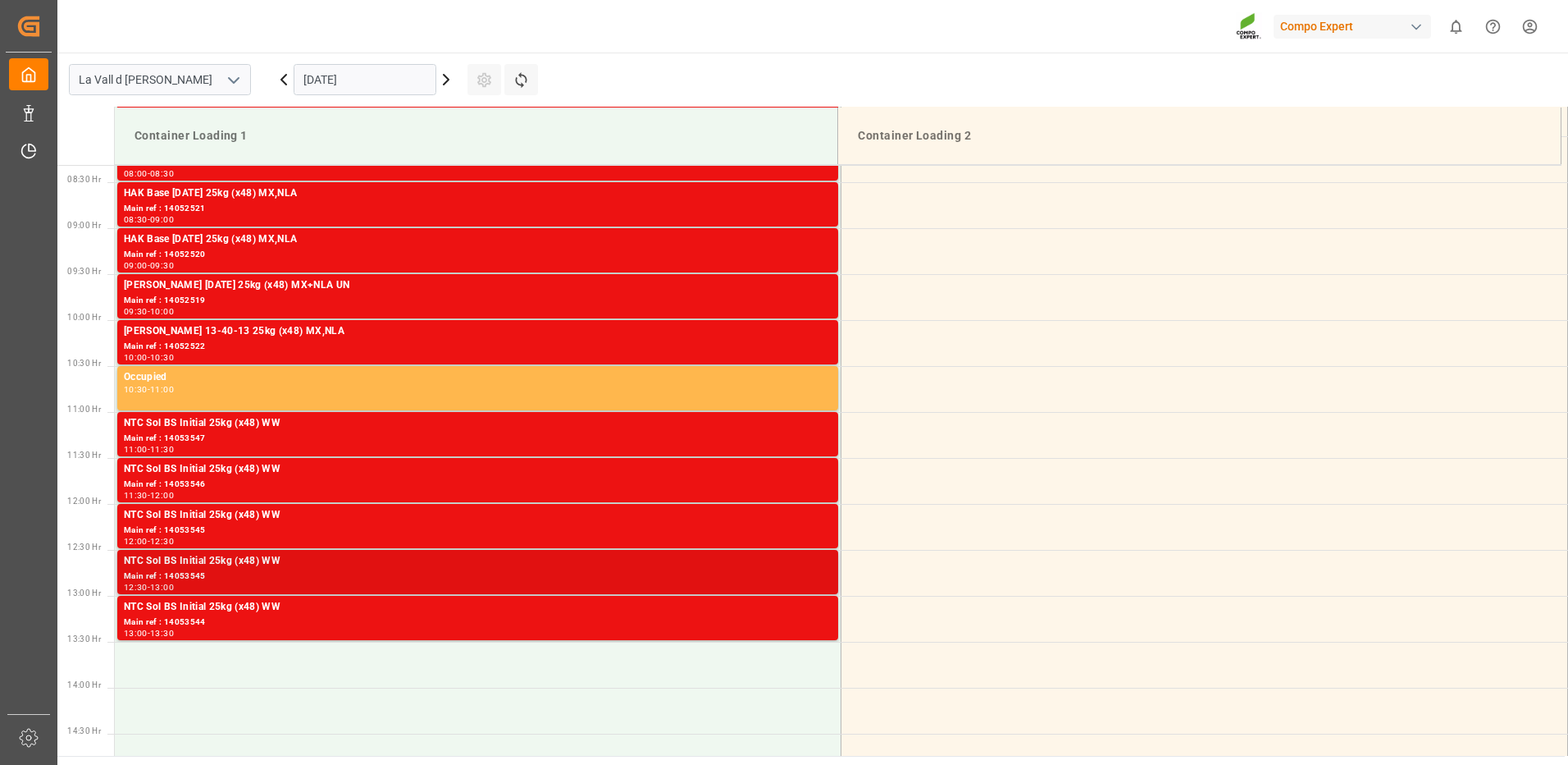
click at [805, 562] on div "NTC Sol BS Initial 25kg (x48) WW" at bounding box center [477, 562] width 708 height 17
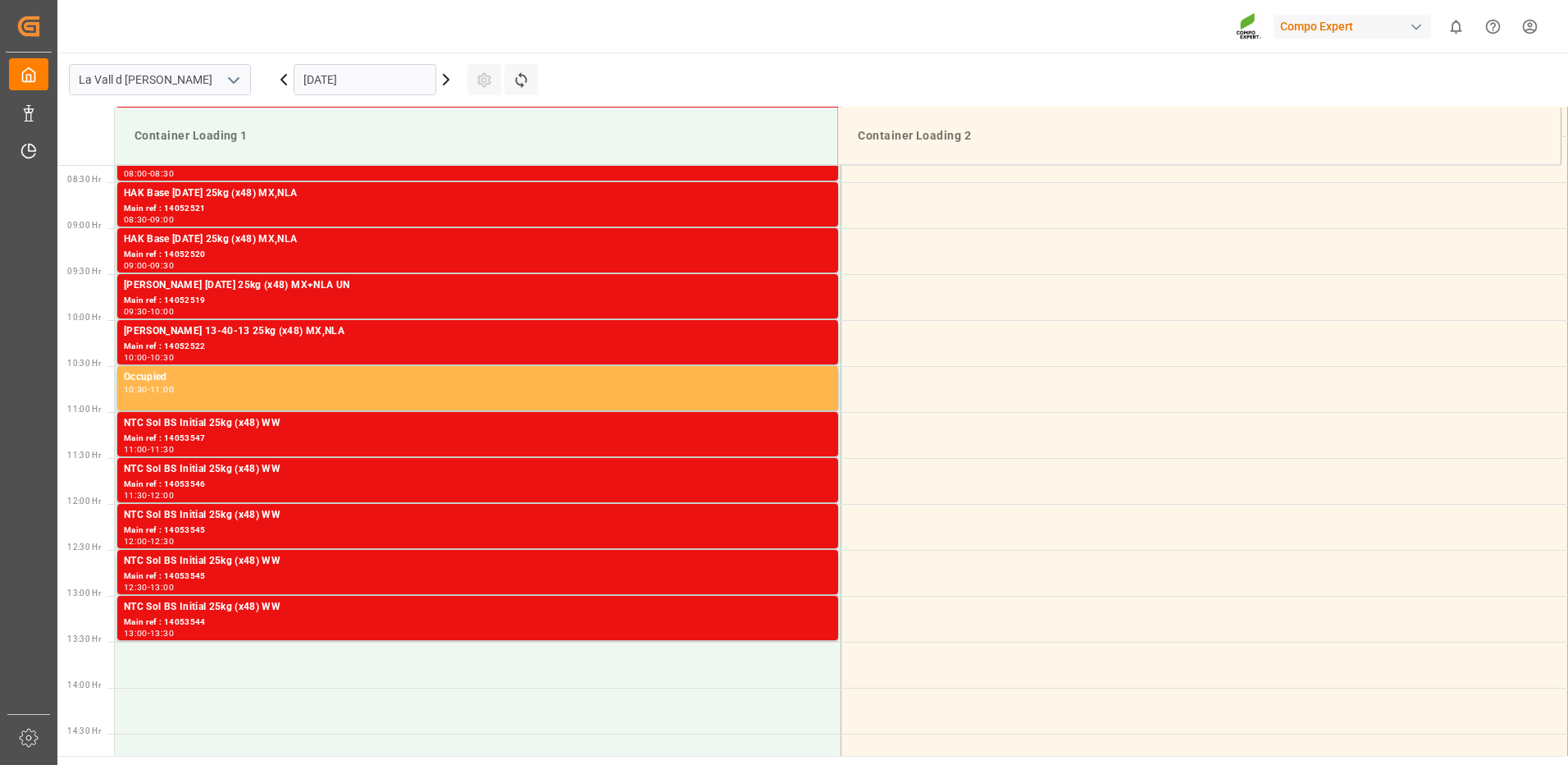
click at [803, 443] on div "Main ref : 14053547" at bounding box center [477, 438] width 708 height 14
click at [800, 473] on div "NTC Sol BS Initial 25kg (x48) WW" at bounding box center [477, 469] width 708 height 17
click at [802, 532] on div "Main ref : 14053545" at bounding box center [477, 530] width 708 height 14
click at [803, 564] on div "NTC Sol BS Initial 25kg (x48) WW" at bounding box center [477, 562] width 708 height 17
click at [811, 611] on div "NTC Sol BS Initial 25kg (x48) WW" at bounding box center [477, 607] width 708 height 17
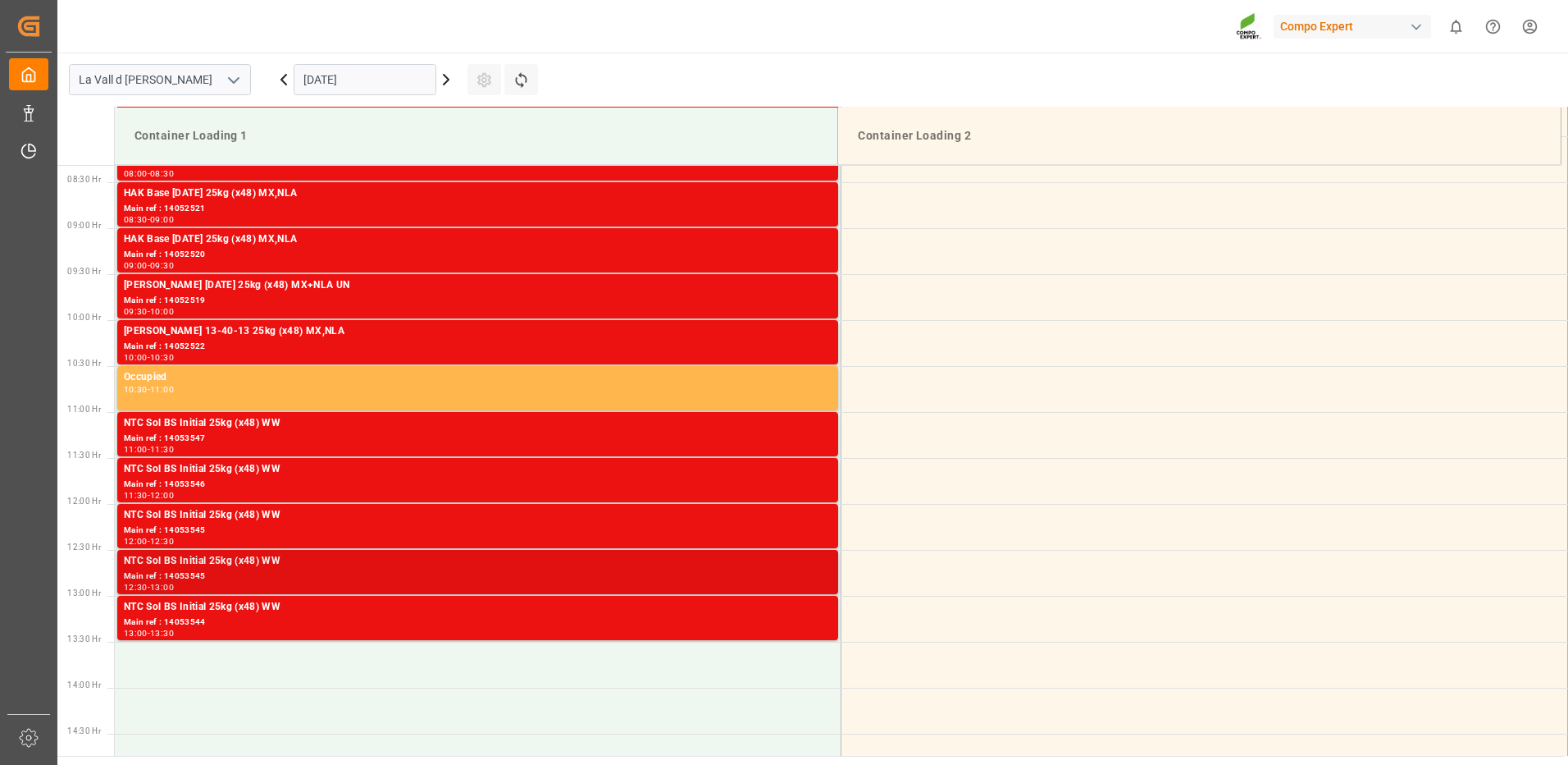
click at [758, 565] on div "NTC Sol BS Initial 25kg (x48) WW" at bounding box center [477, 562] width 708 height 17
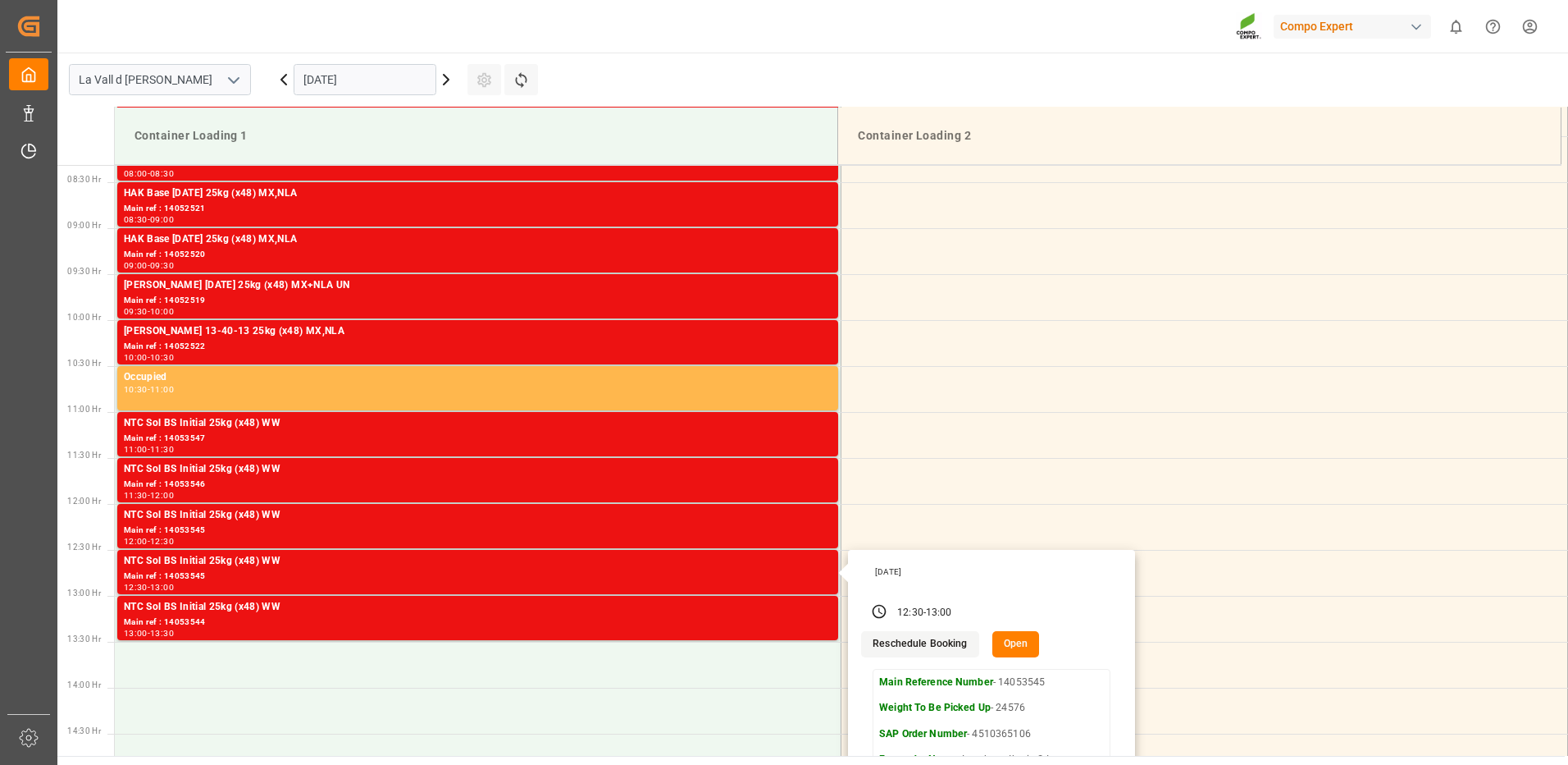
click at [1004, 648] on button "Open" at bounding box center [1017, 644] width 48 height 26
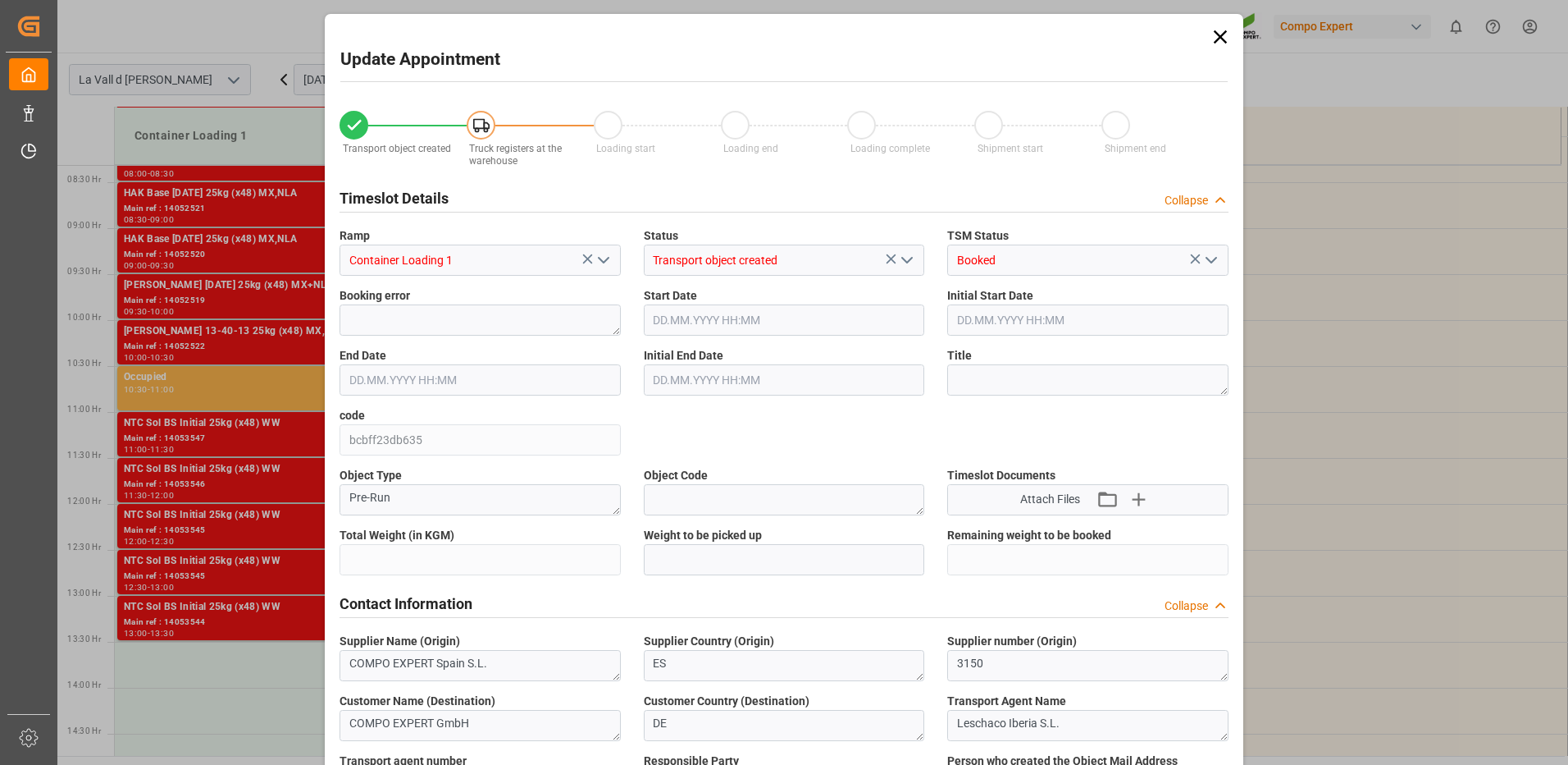
type input "24576"
type input "420"
type input "14.10.2025 12:30"
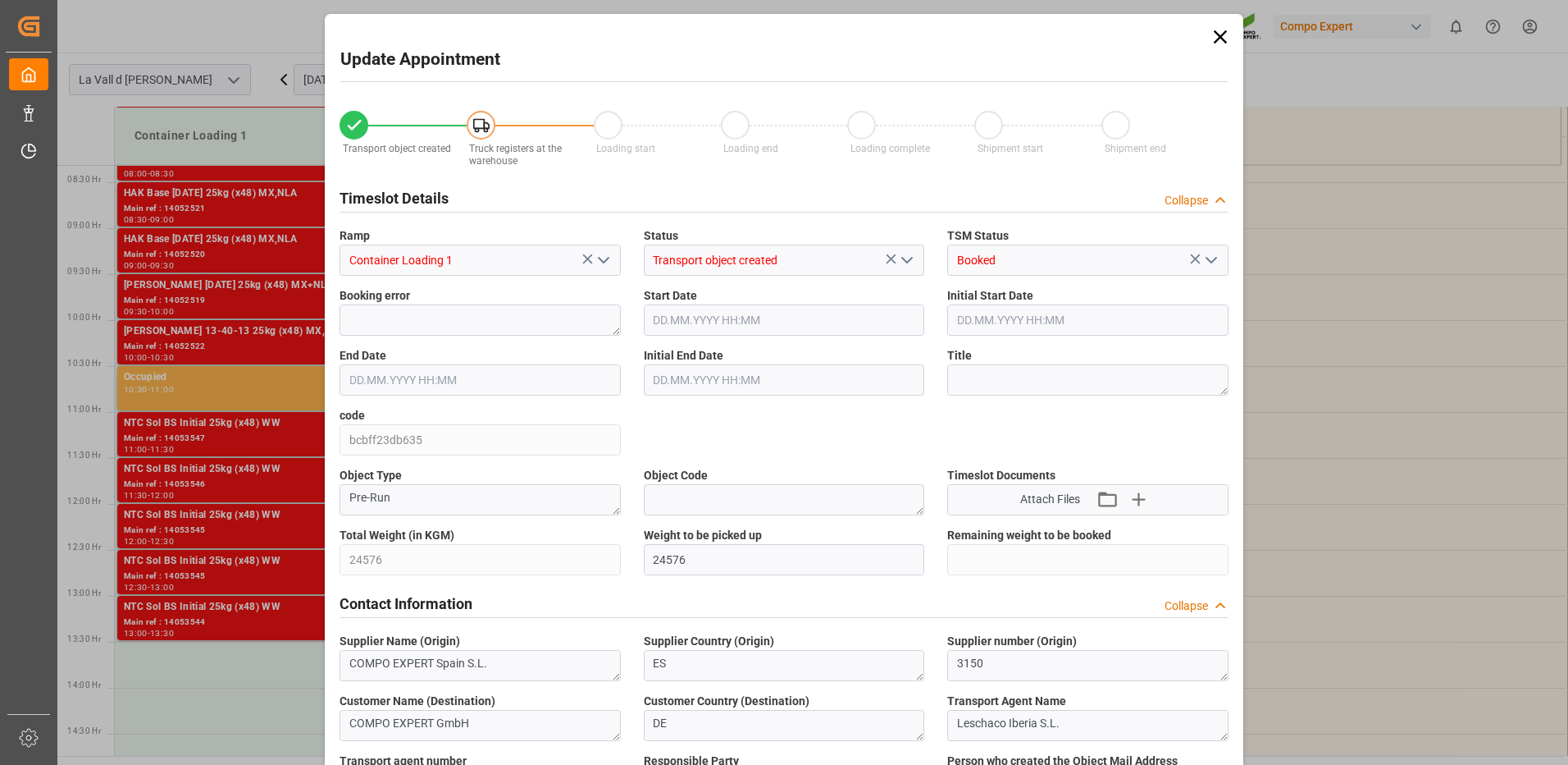
type input "14.10.2025 13:00"
type input "[DATE] 09:22"
type input "08.10.2025 12:34"
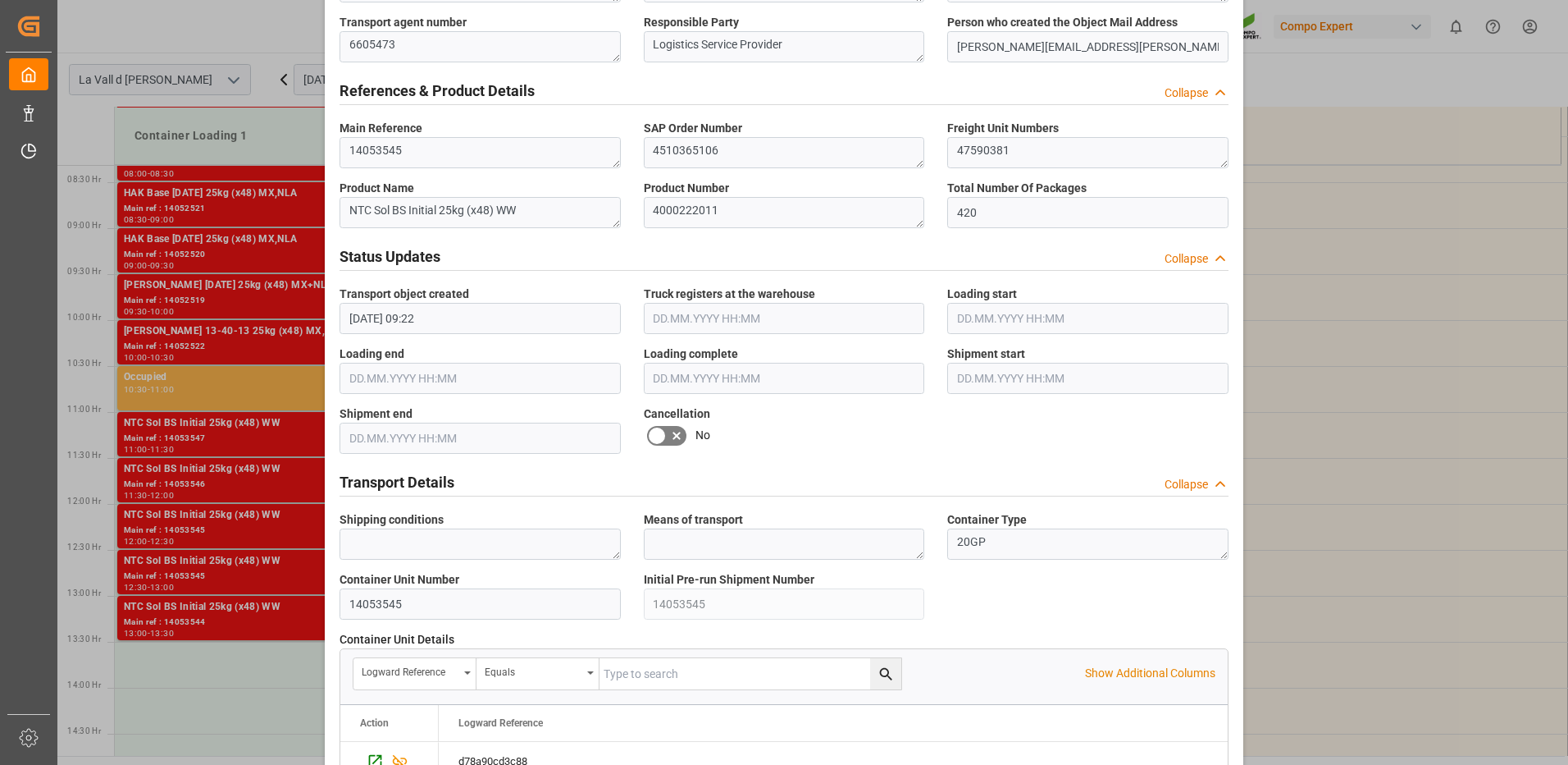
scroll to position [985, 0]
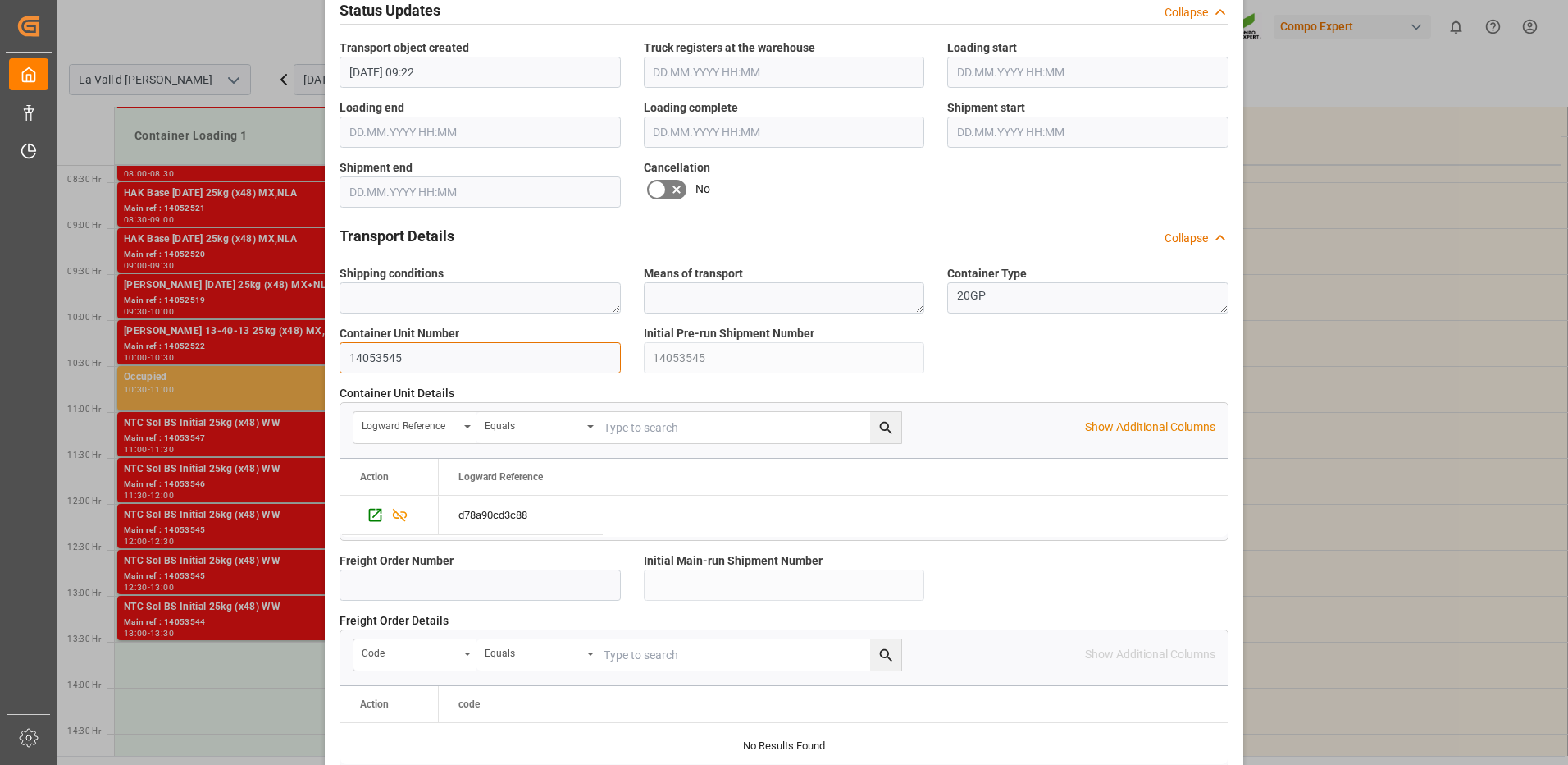
drag, startPoint x: 419, startPoint y: 349, endPoint x: 355, endPoint y: 356, distance: 64.4
click at [355, 356] on input "14053545" at bounding box center [480, 358] width 282 height 31
click at [363, 359] on input "14053545" at bounding box center [480, 358] width 282 height 31
click at [379, 357] on input "14053545" at bounding box center [480, 358] width 282 height 31
click at [390, 352] on input "14053545" at bounding box center [480, 358] width 282 height 31
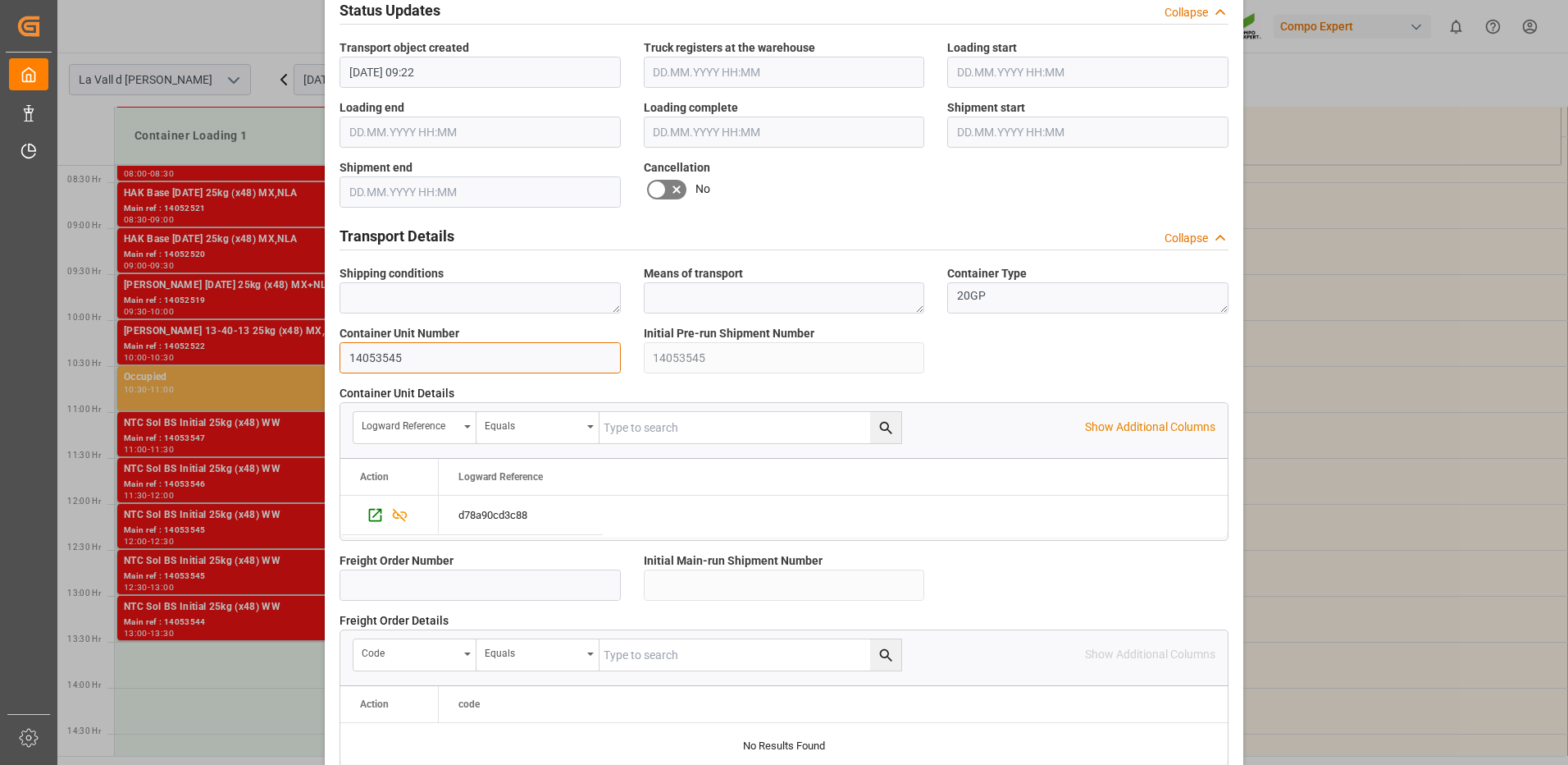
drag, startPoint x: 386, startPoint y: 351, endPoint x: 410, endPoint y: 356, distance: 24.5
click at [410, 356] on input "14053545" at bounding box center [480, 358] width 282 height 31
click at [1342, 321] on div "Update Appointment Transport object created Truck registers at the warehouse Lo…" at bounding box center [784, 382] width 1568 height 765
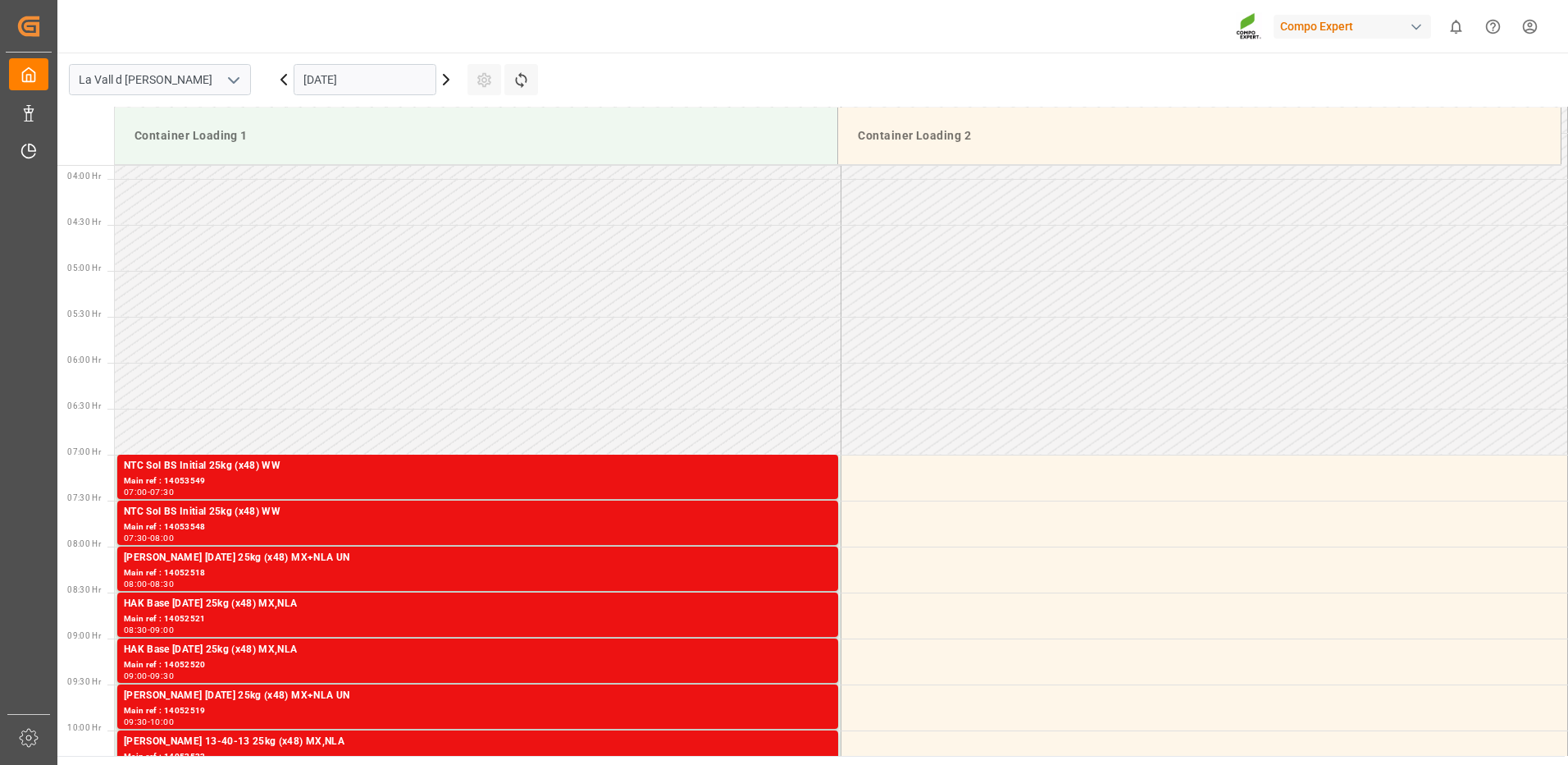
scroll to position [764, 0]
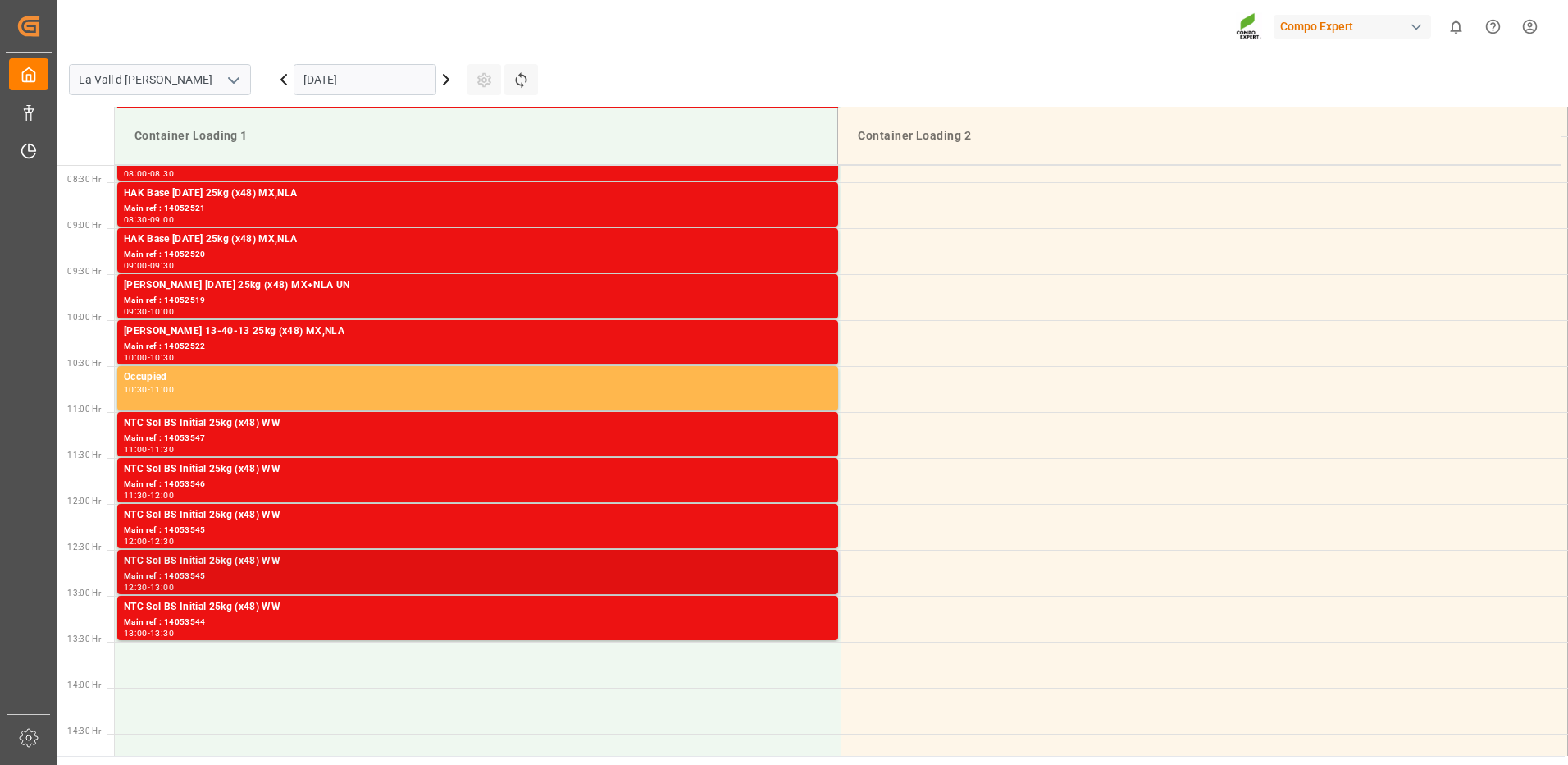
click at [696, 577] on div "Main ref : 14053545" at bounding box center [477, 576] width 708 height 14
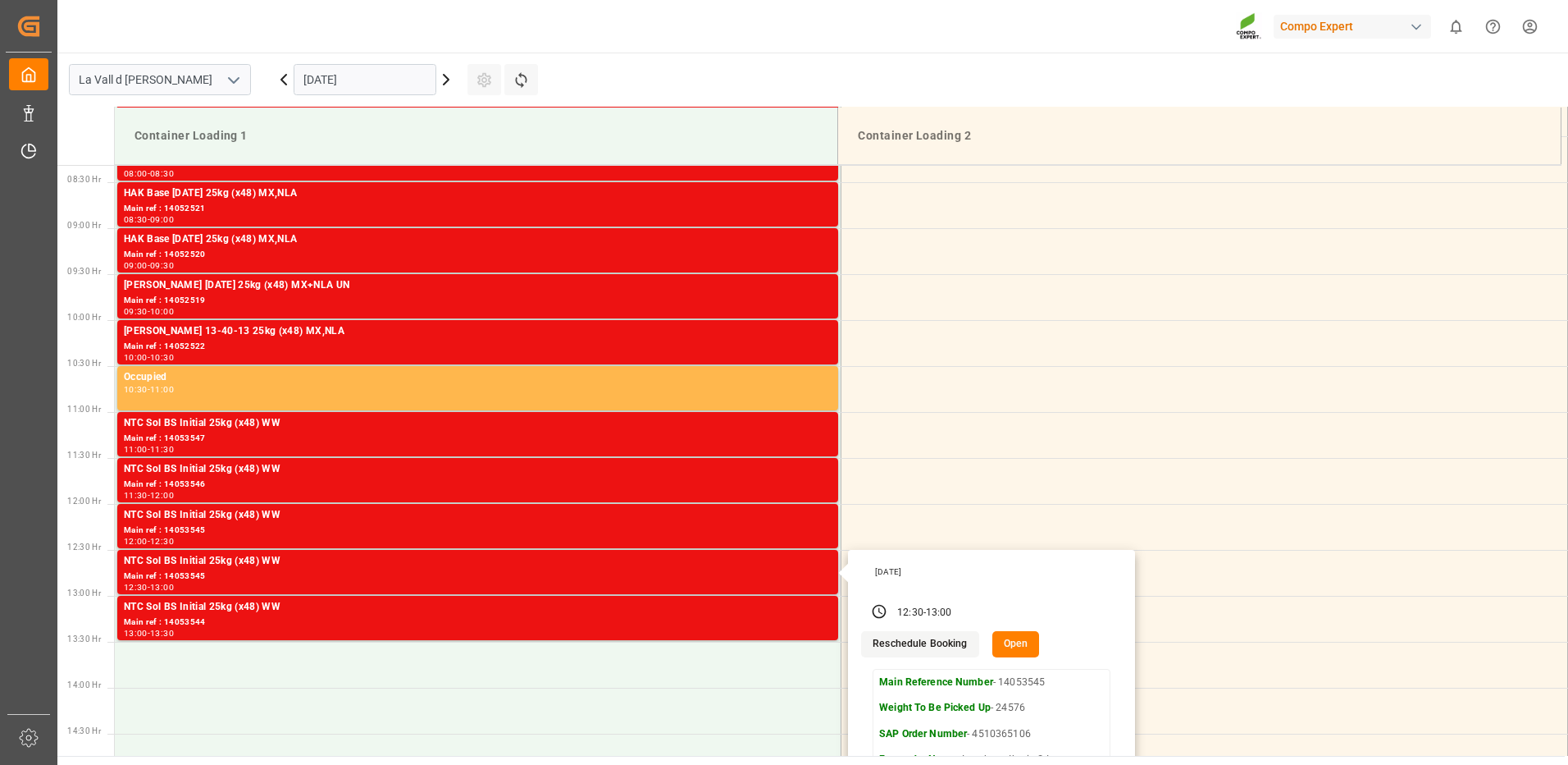
click at [1020, 640] on button "Open" at bounding box center [1017, 644] width 48 height 26
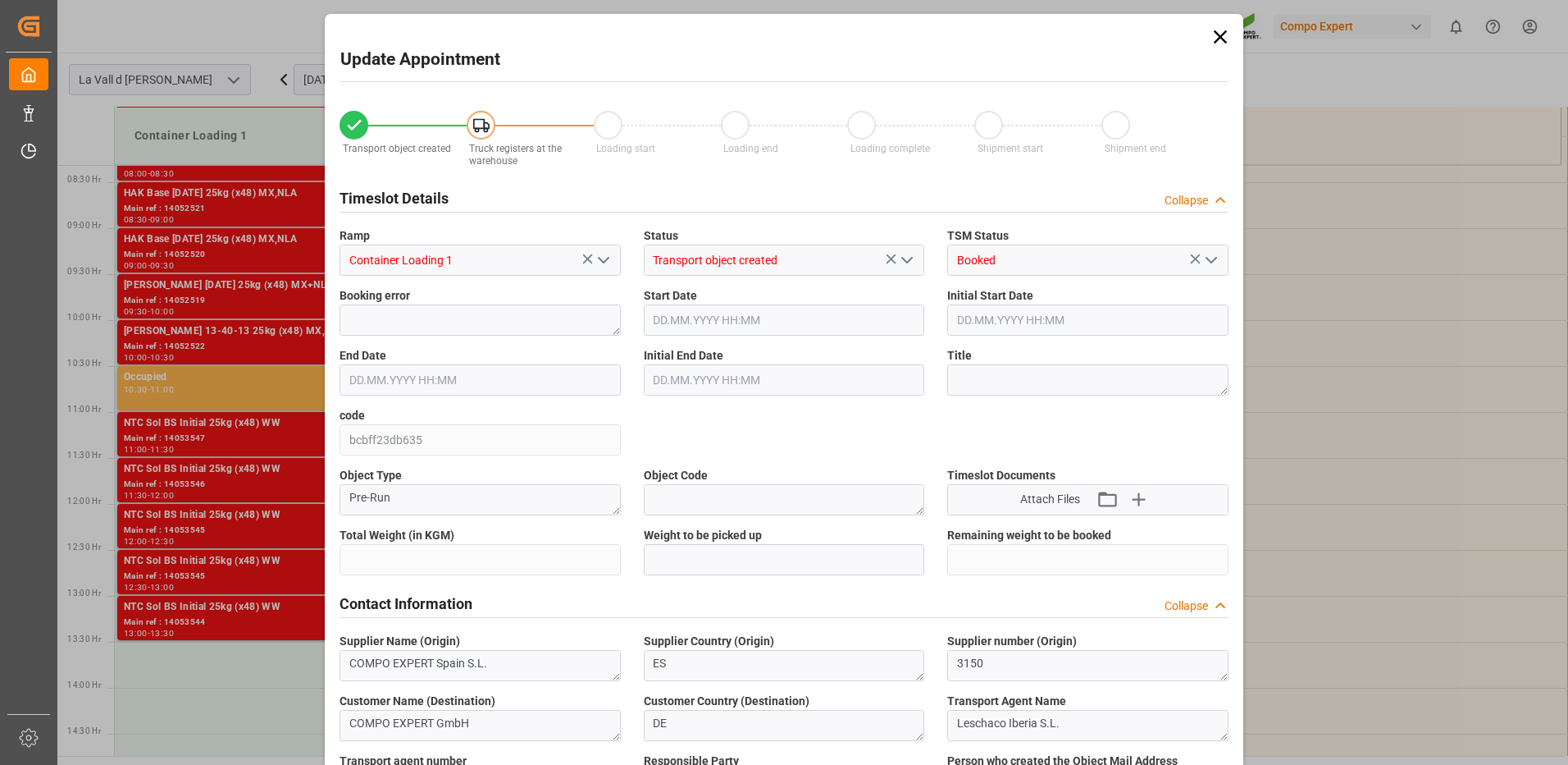
type input "24576"
type input "420"
type input "14.10.2025 12:30"
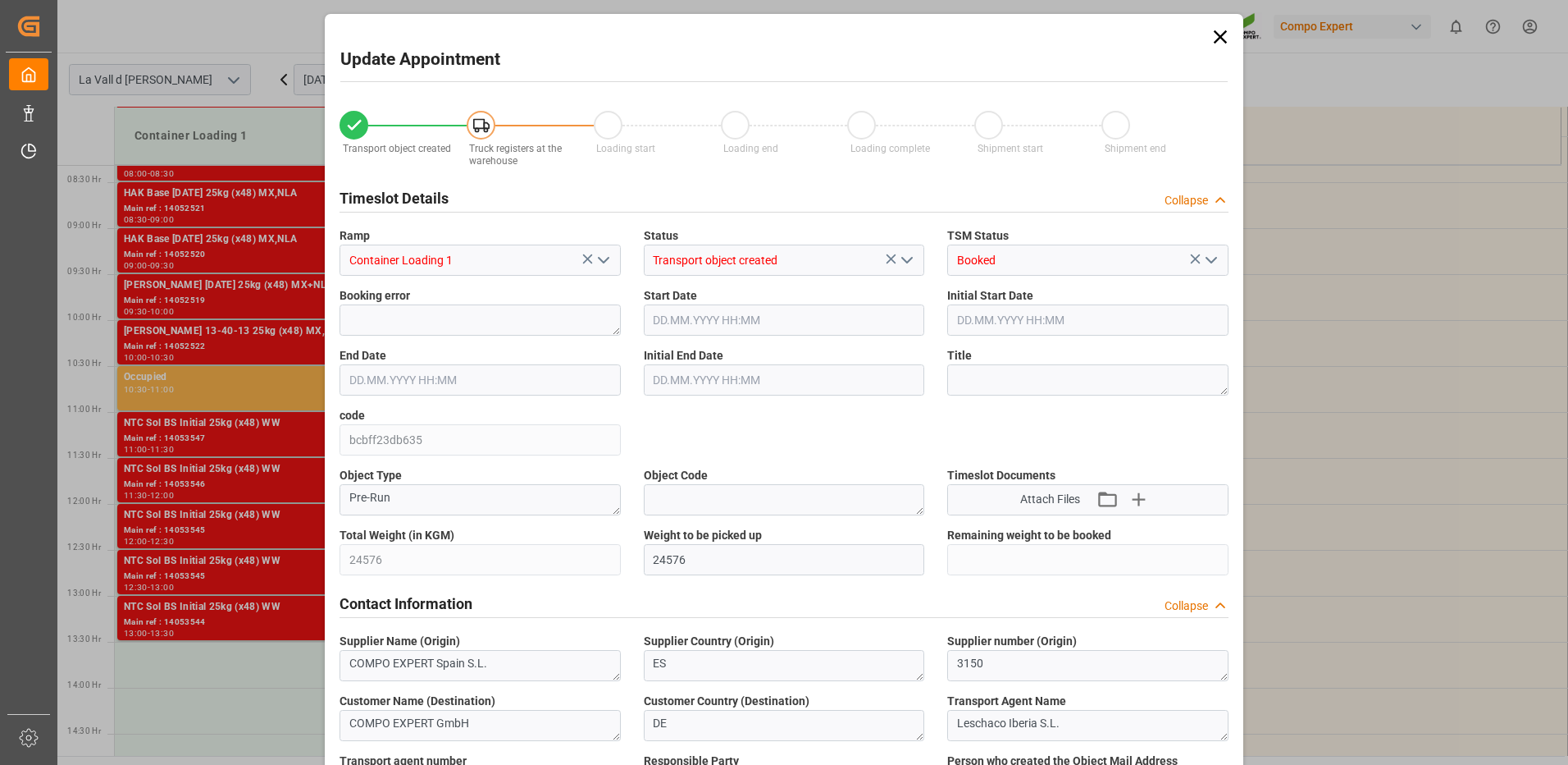
type input "14.10.2025 13:00"
type input "[DATE] 09:22"
type input "08.10.2025 12:34"
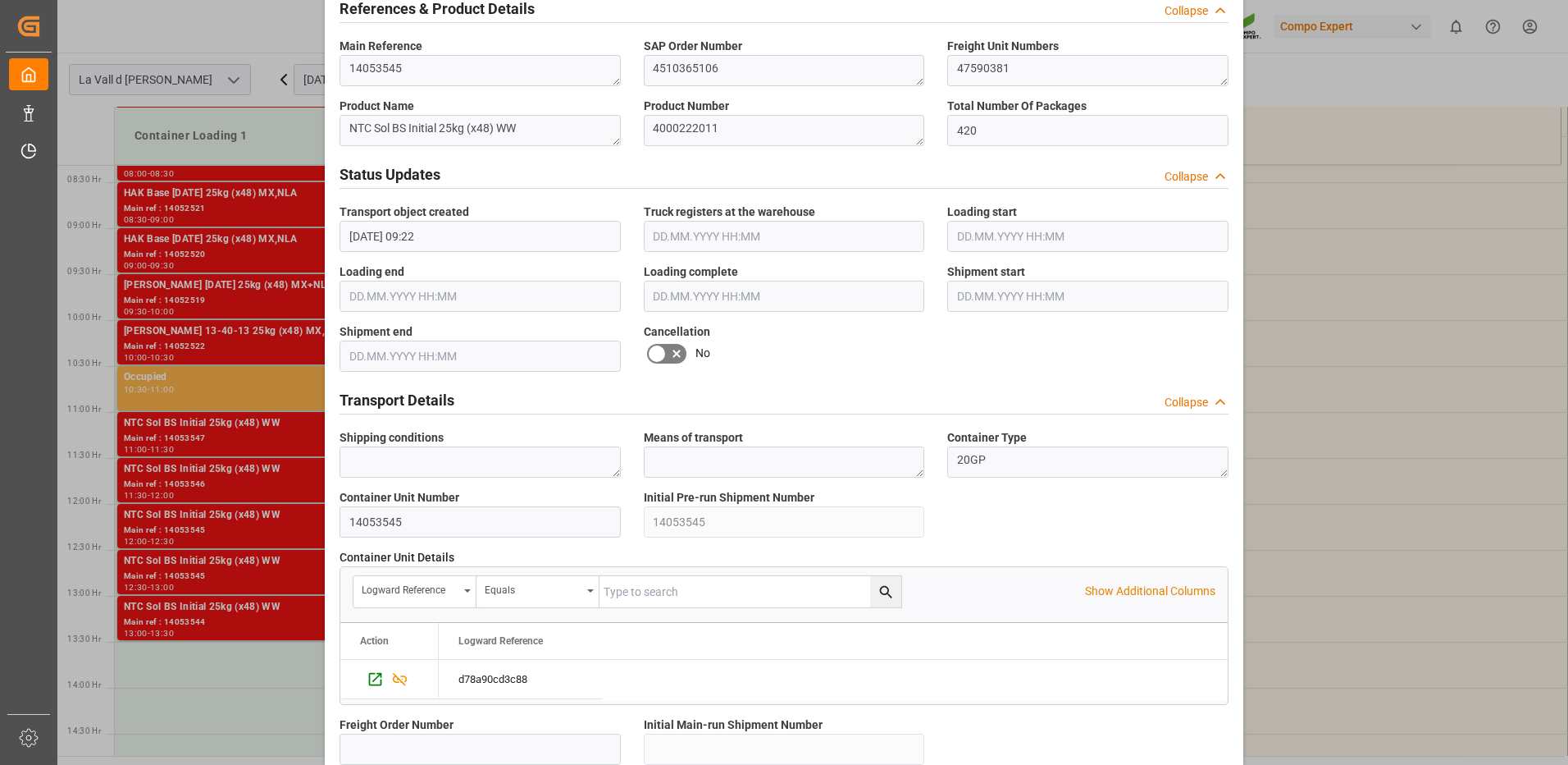
scroll to position [985, 0]
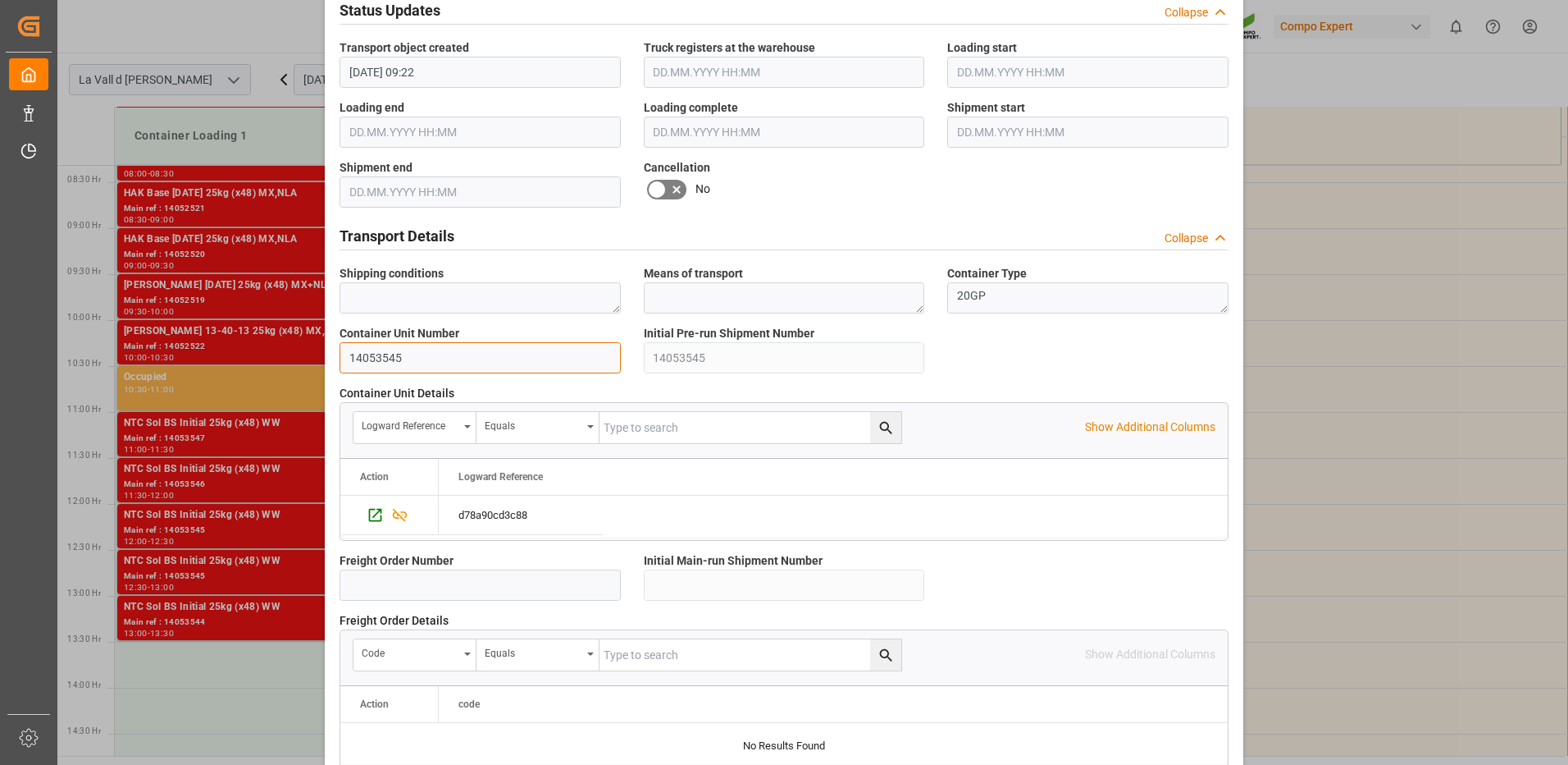
click at [446, 346] on input "14053545" at bounding box center [480, 358] width 282 height 31
type input "14053550"
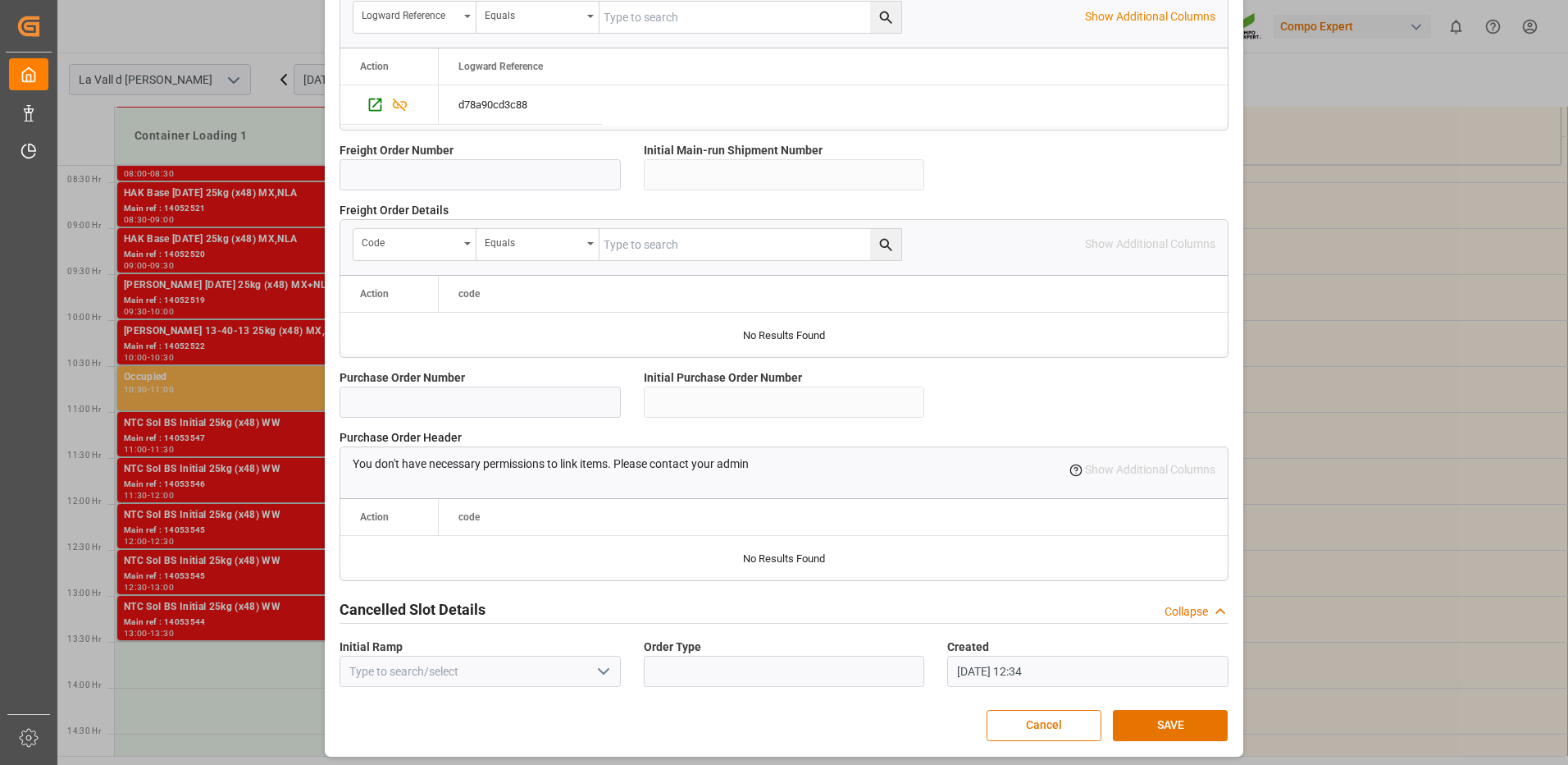
scroll to position [1399, 0]
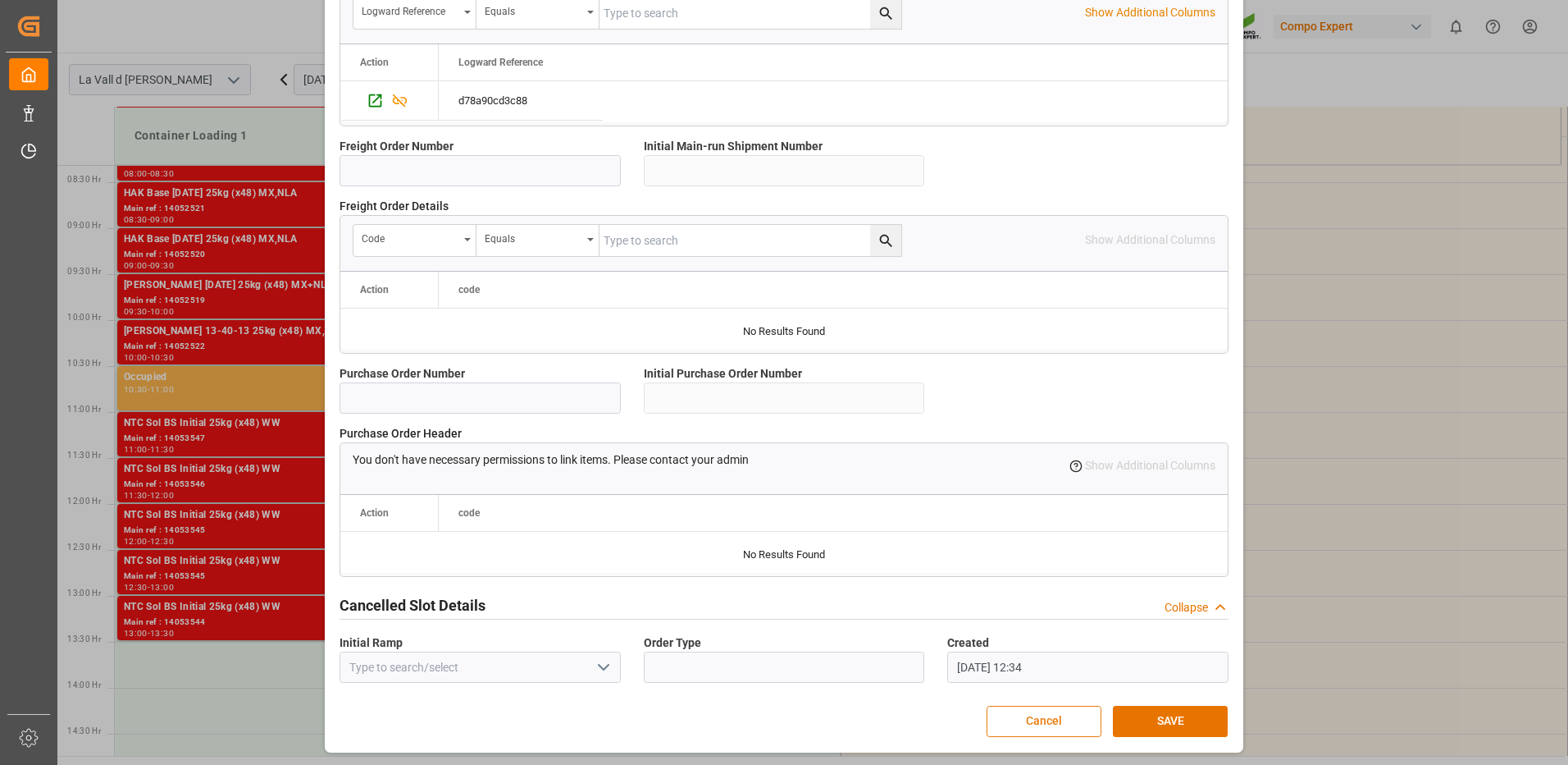
click at [1093, 726] on button "Cancel" at bounding box center [1044, 722] width 115 height 31
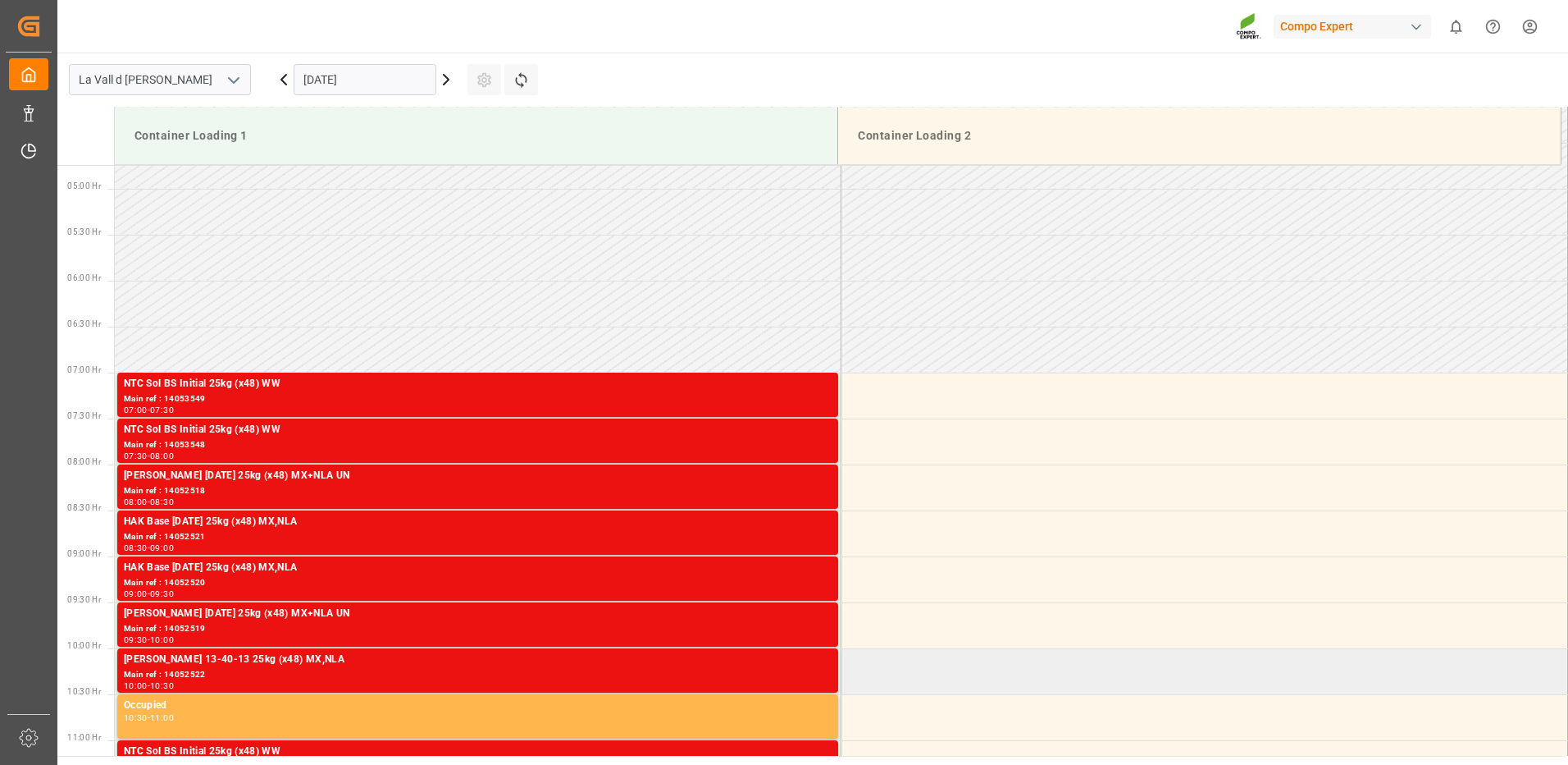
scroll to position [764, 0]
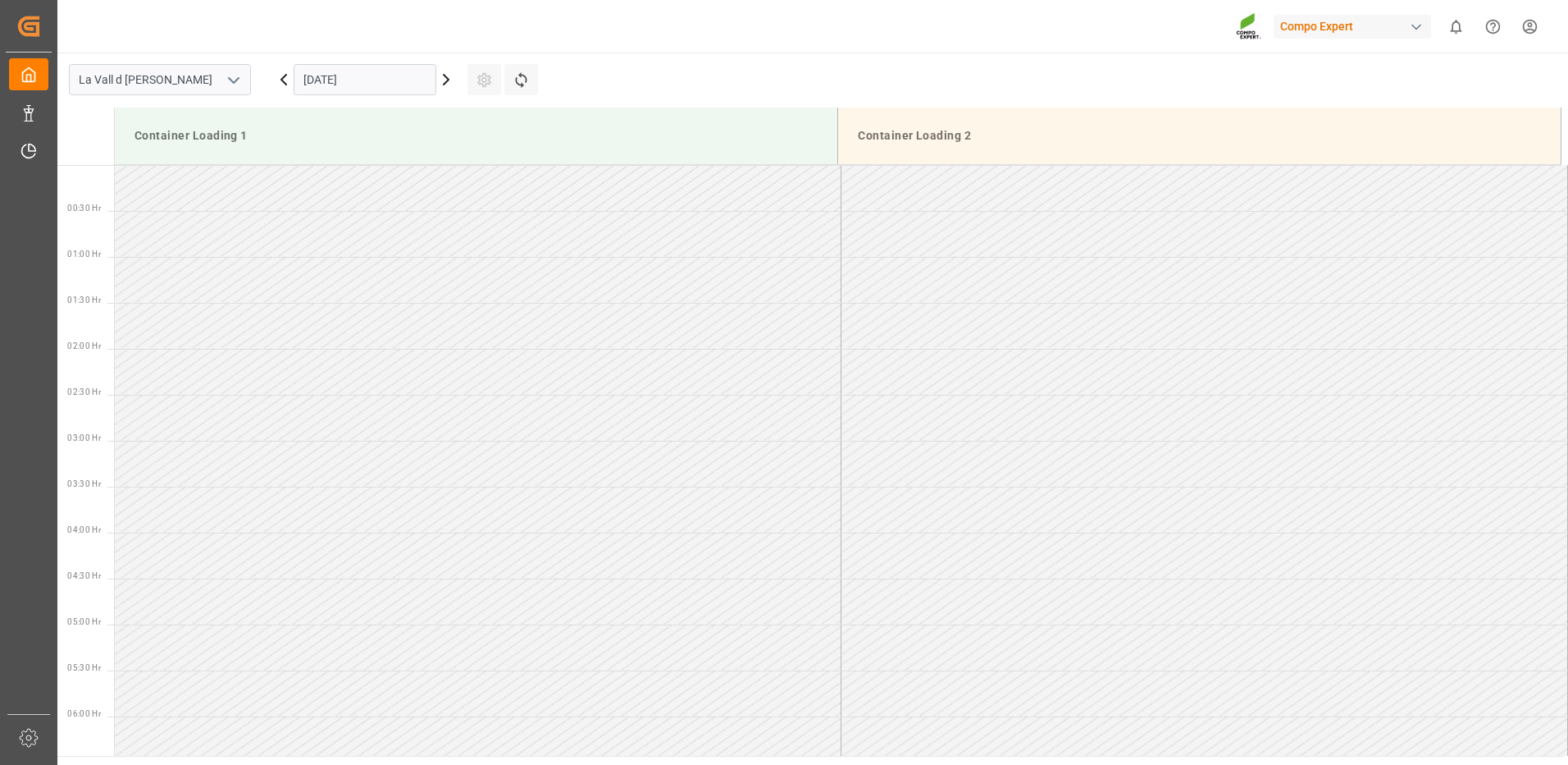
scroll to position [1092, 0]
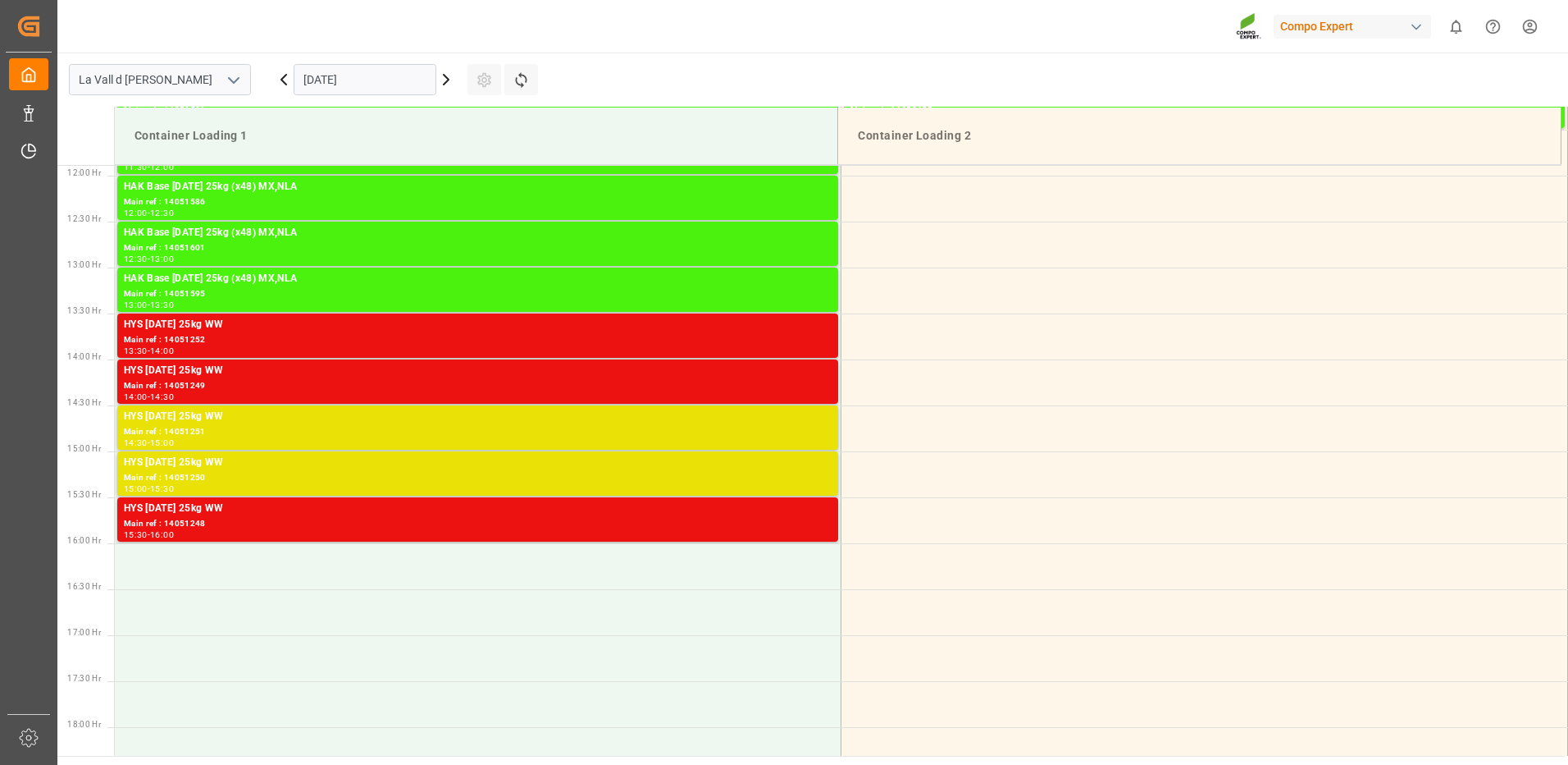
click at [344, 71] on input "[DATE]" at bounding box center [365, 79] width 143 height 31
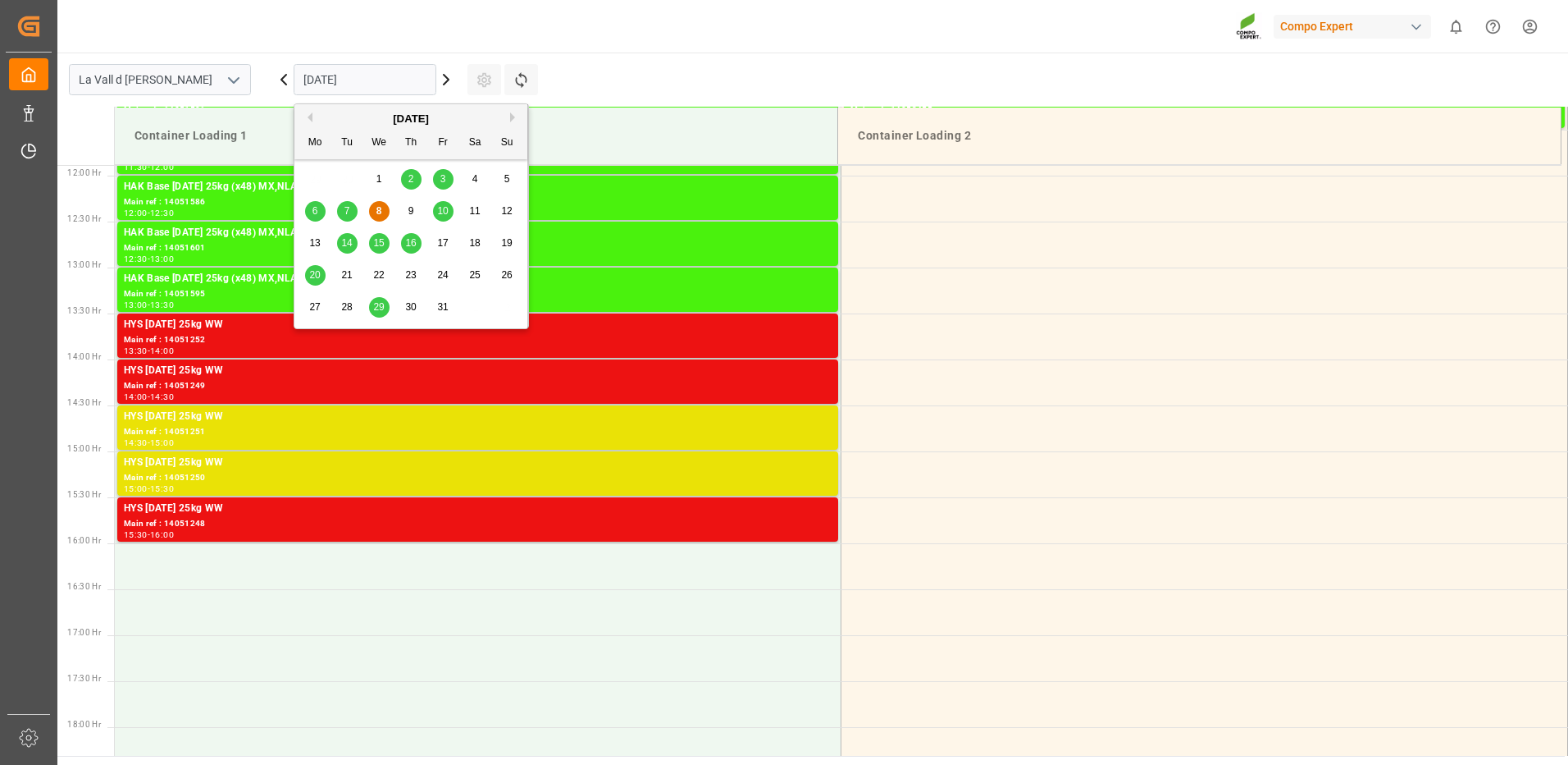
click at [348, 245] on span "14" at bounding box center [347, 243] width 11 height 11
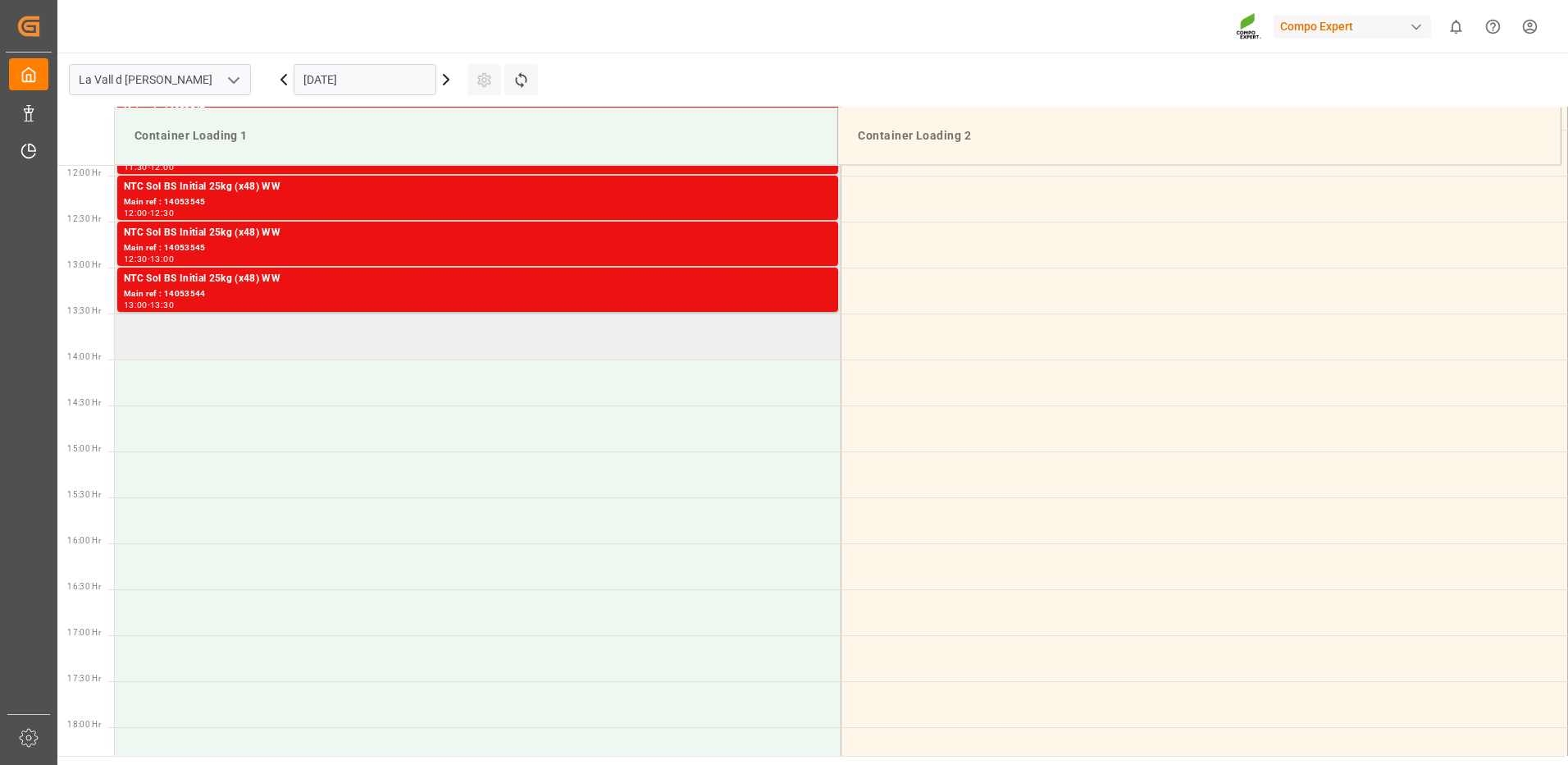
click at [426, 345] on td at bounding box center [477, 336] width 727 height 46
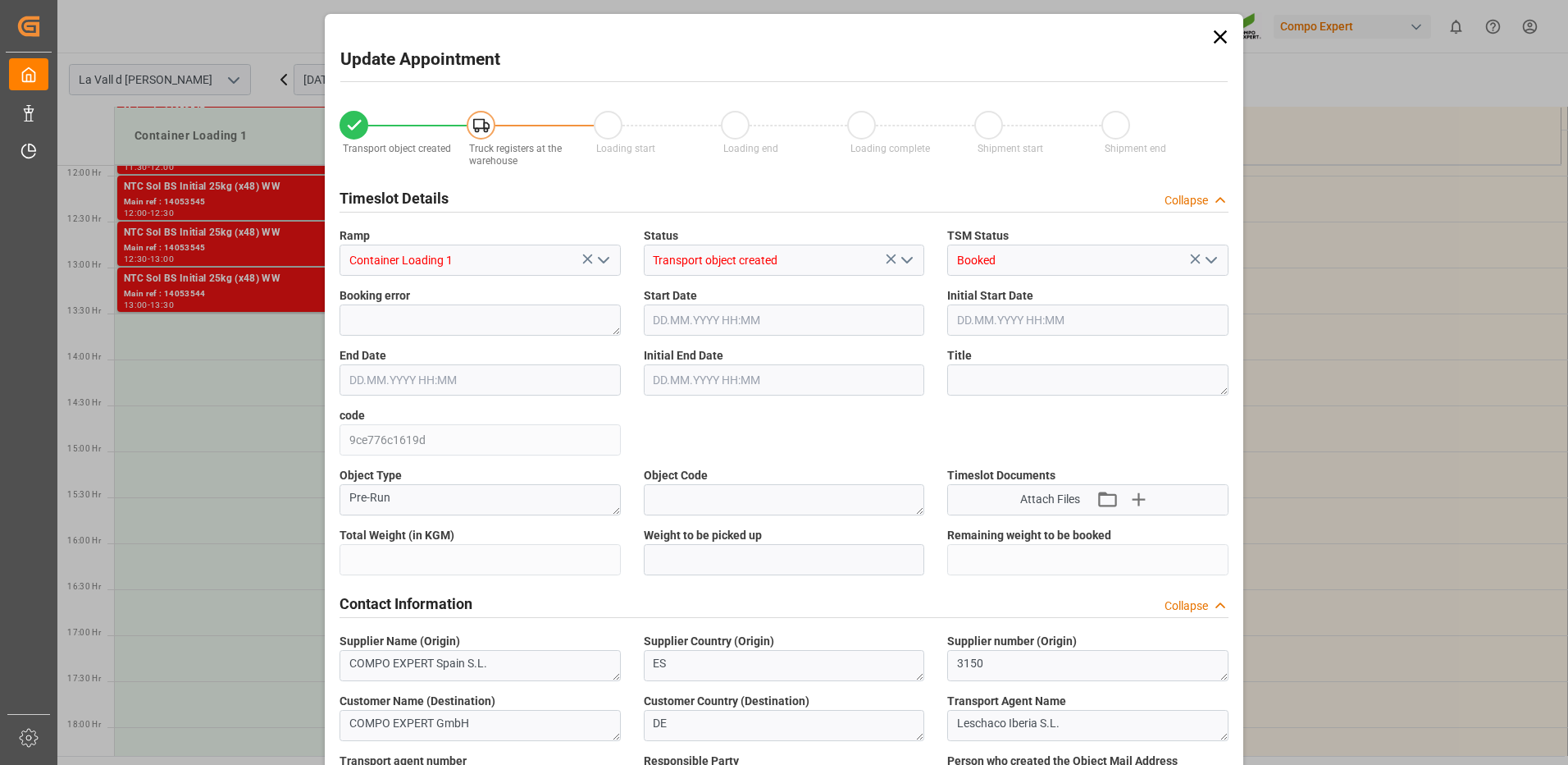
type input "24576"
type input "420"
type input "14.10.2025 13:30"
type input "14.10.2025 14:00"
type input "[DATE] 09:22"
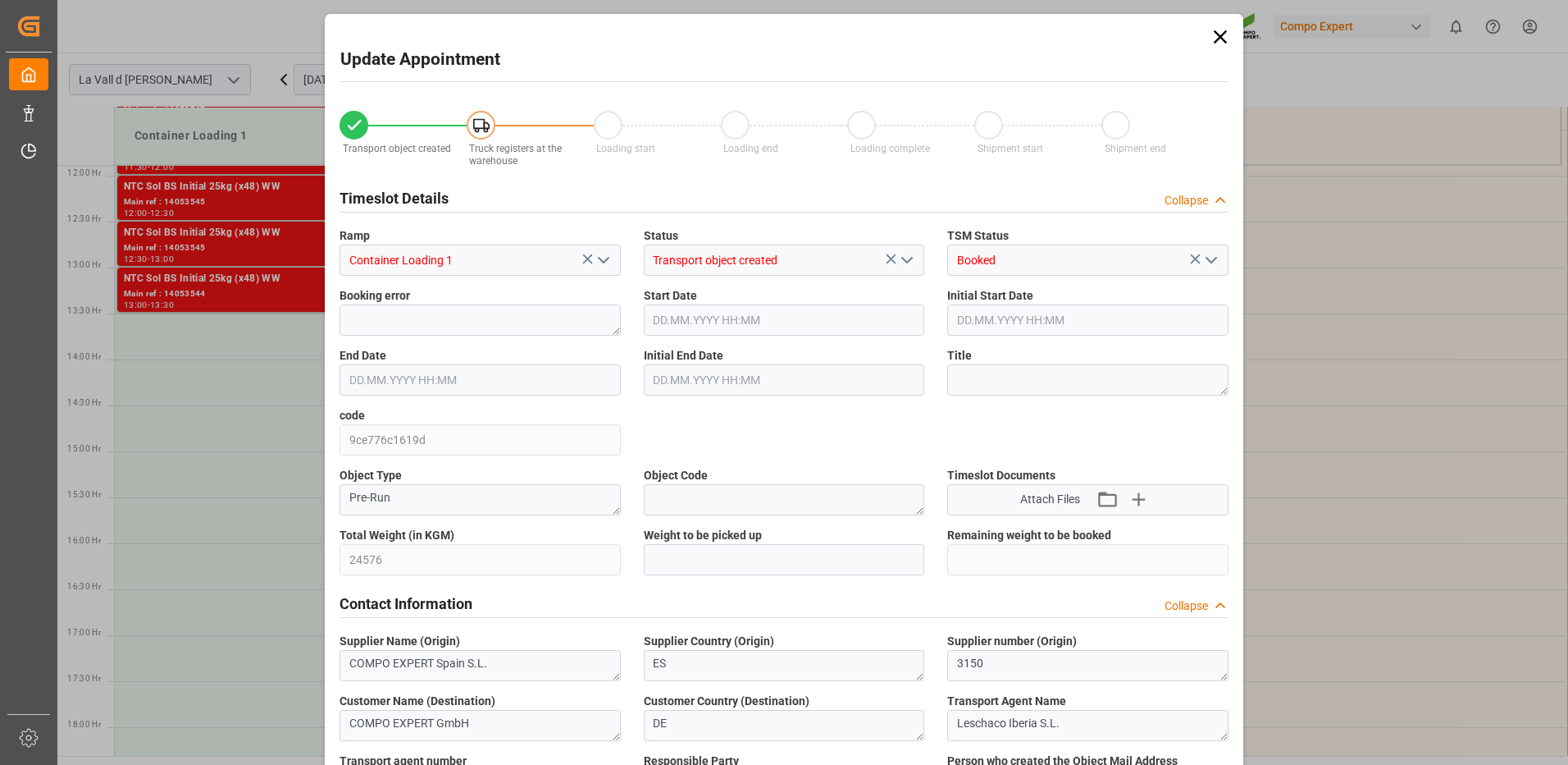
type input "08.10.2025 12:43"
click at [843, 564] on input "text" at bounding box center [784, 560] width 282 height 31
type input "24576"
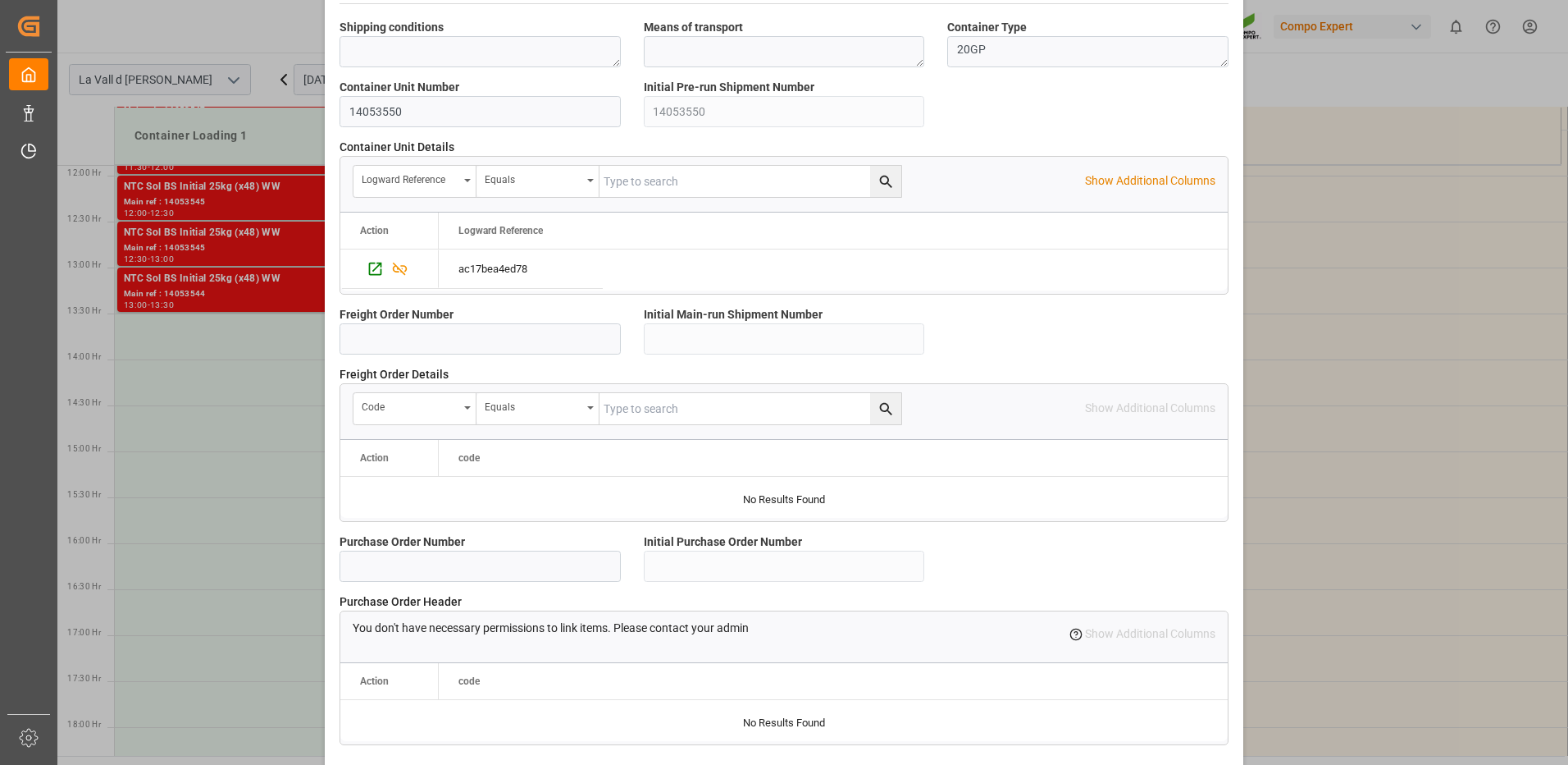
scroll to position [1399, 0]
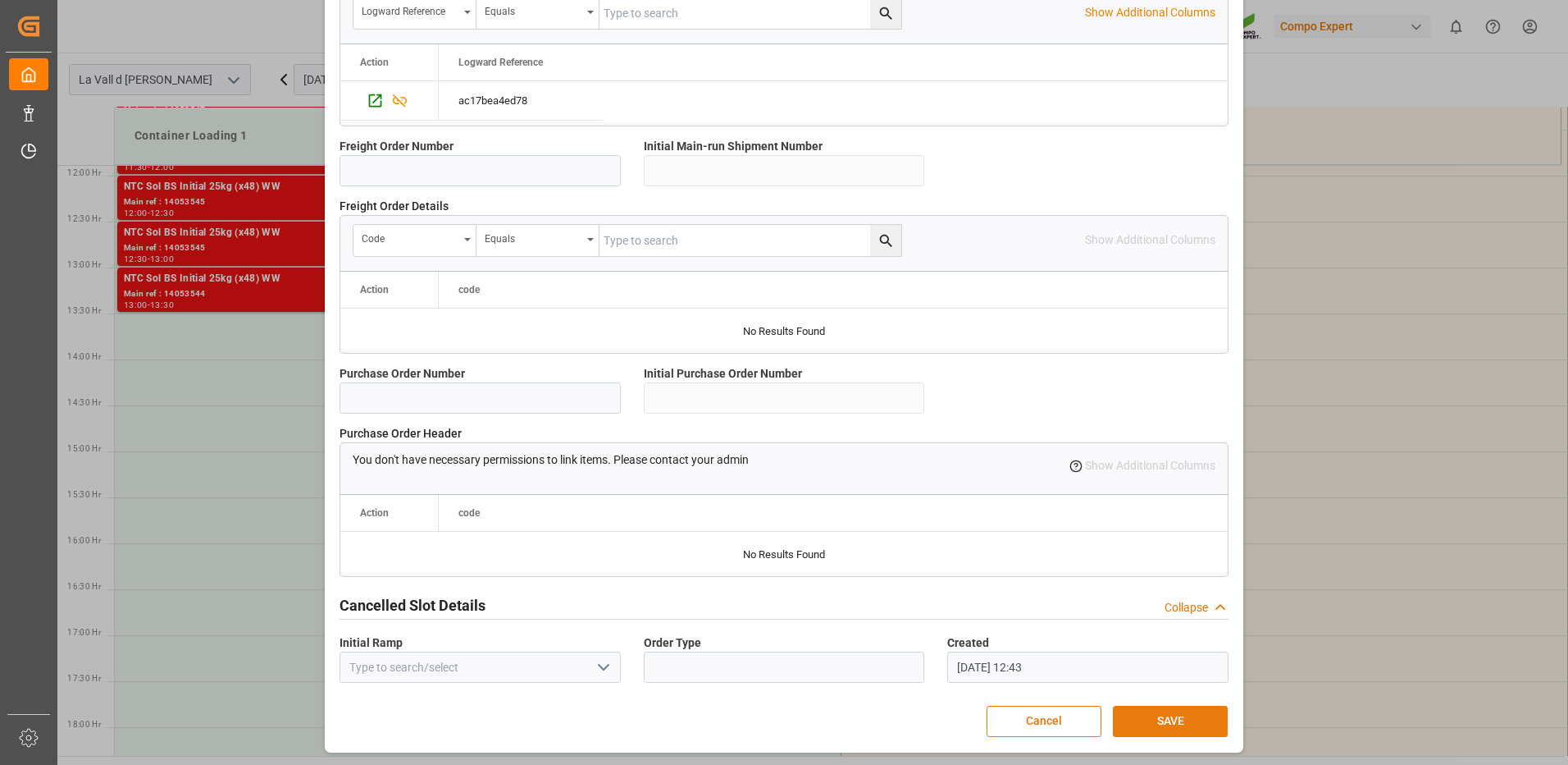
click at [1150, 723] on button "SAVE" at bounding box center [1170, 722] width 115 height 31
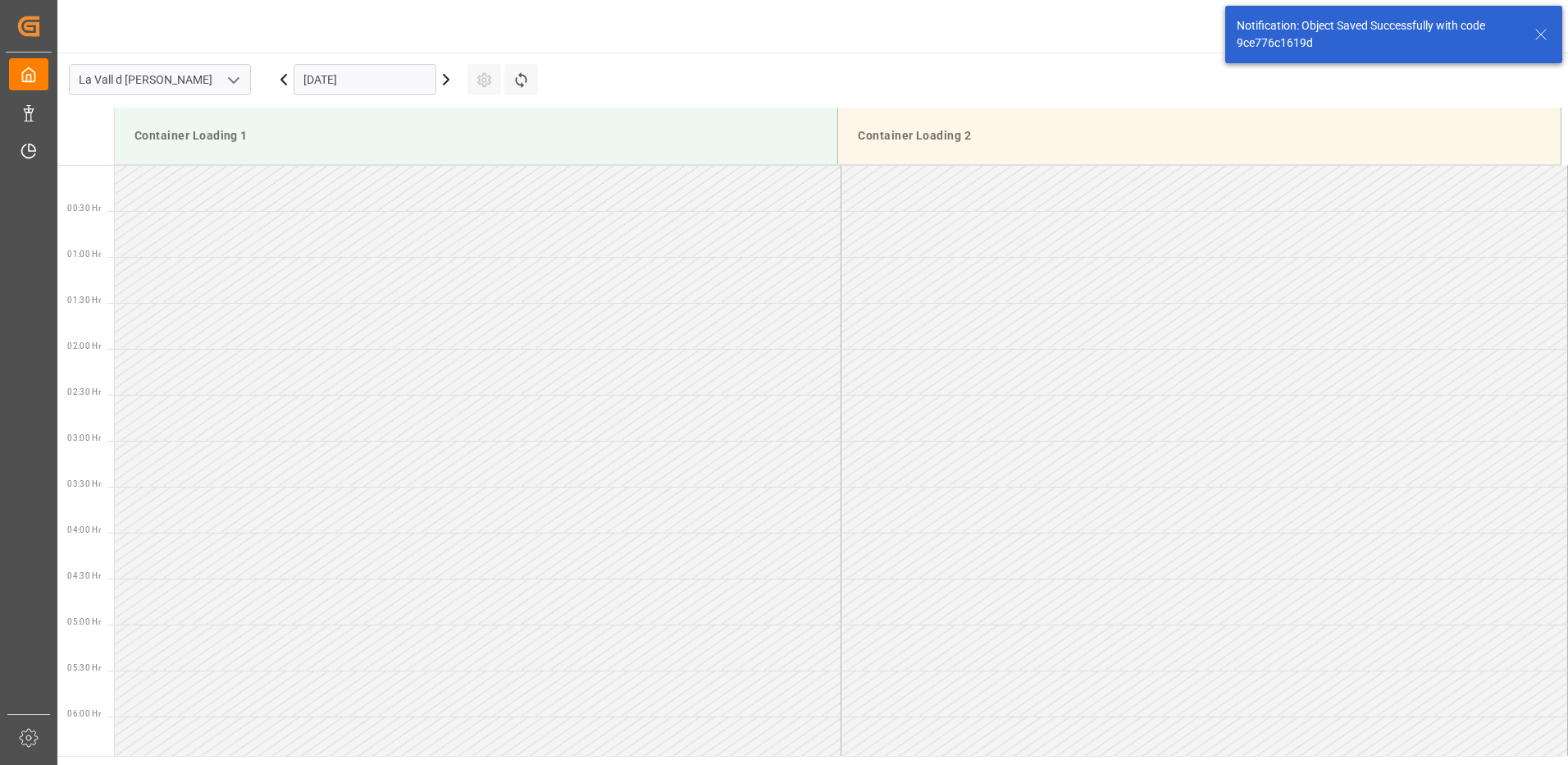
scroll to position [1092, 0]
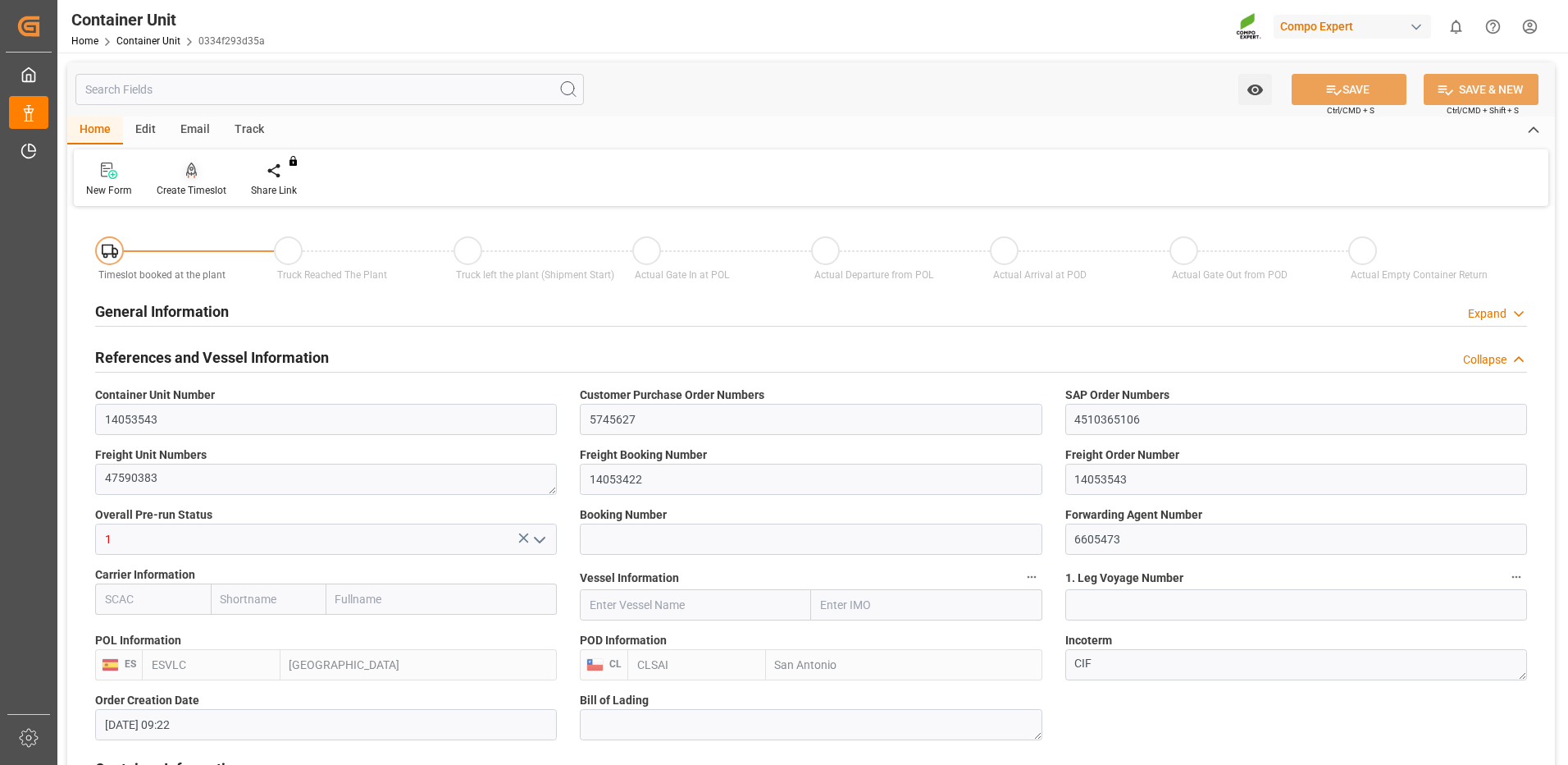
click at [180, 188] on div "Create Timeslot" at bounding box center [191, 190] width 69 height 15
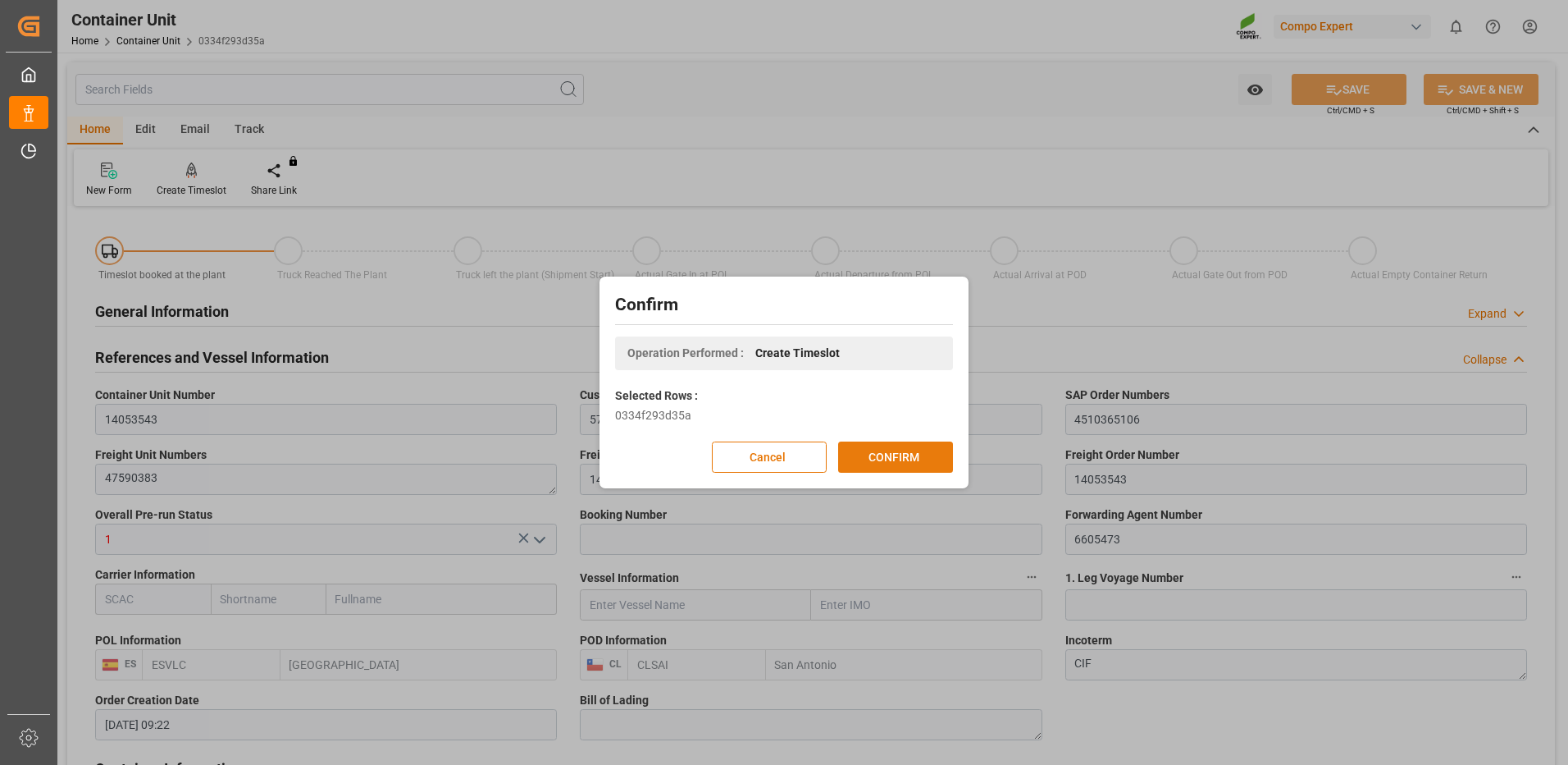
click at [942, 462] on button "CONFIRM" at bounding box center [896, 457] width 115 height 31
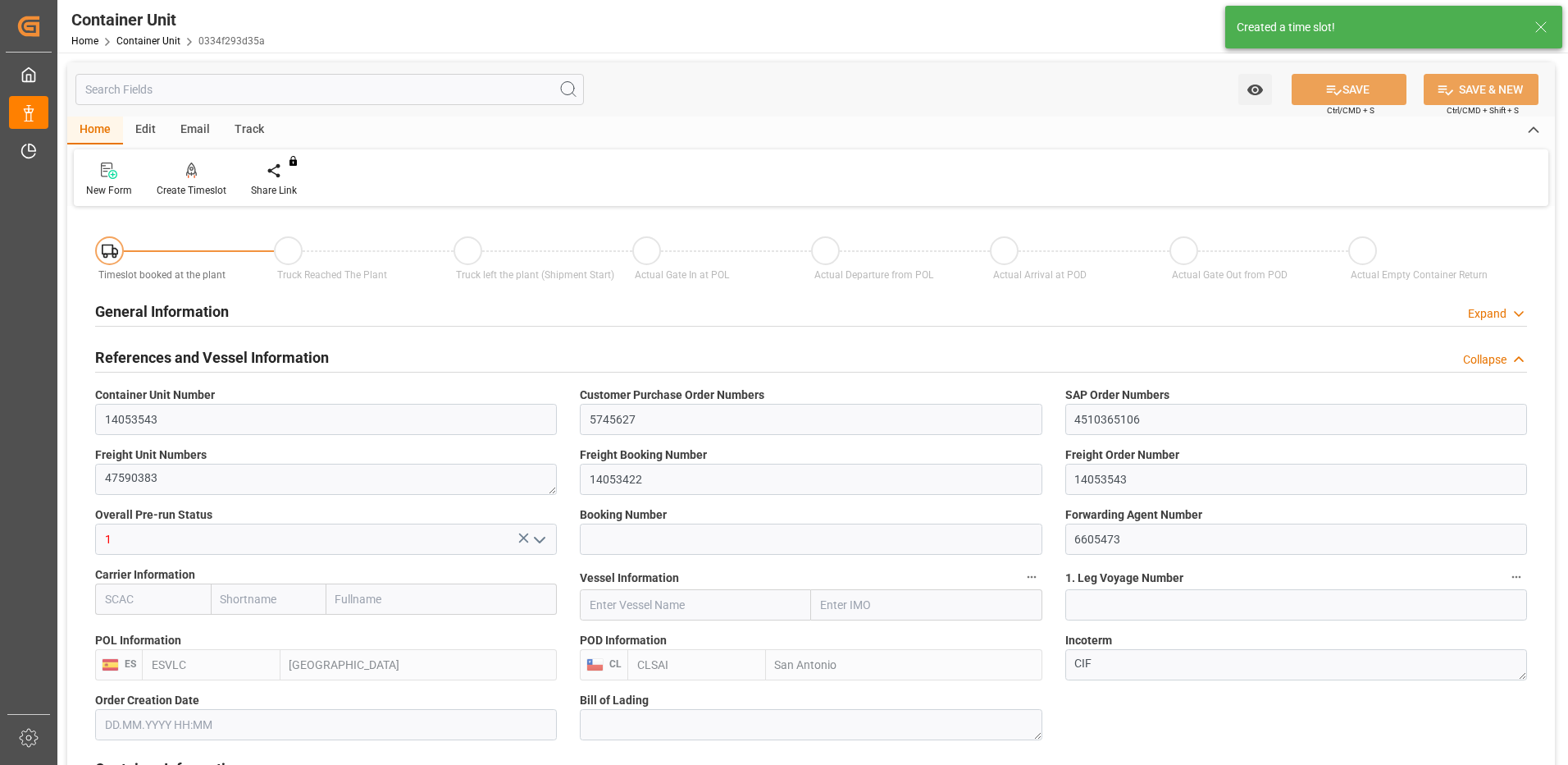
type input "[DATE] 09:22"
type input "[DATE]"
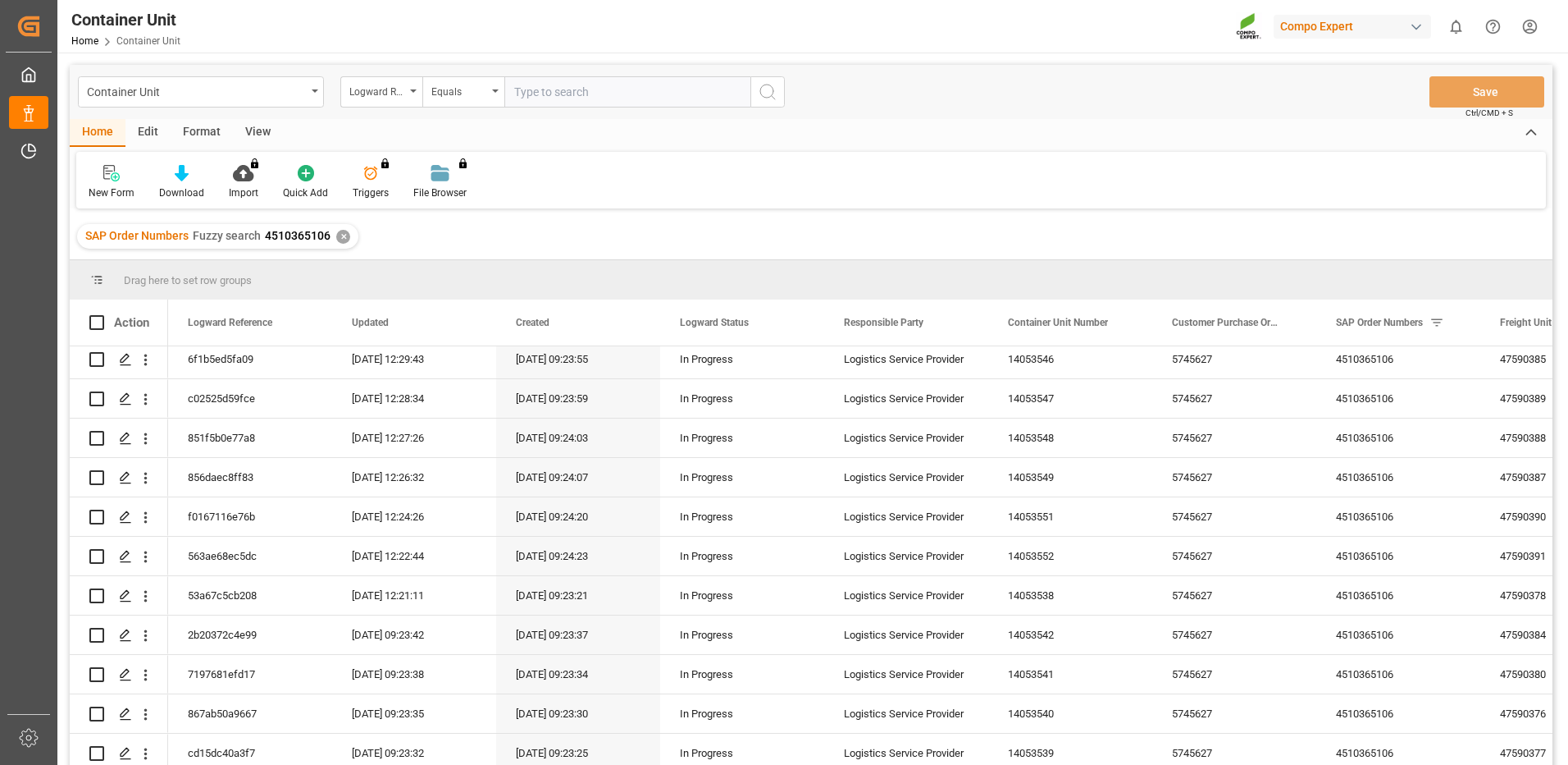
scroll to position [328, 0]
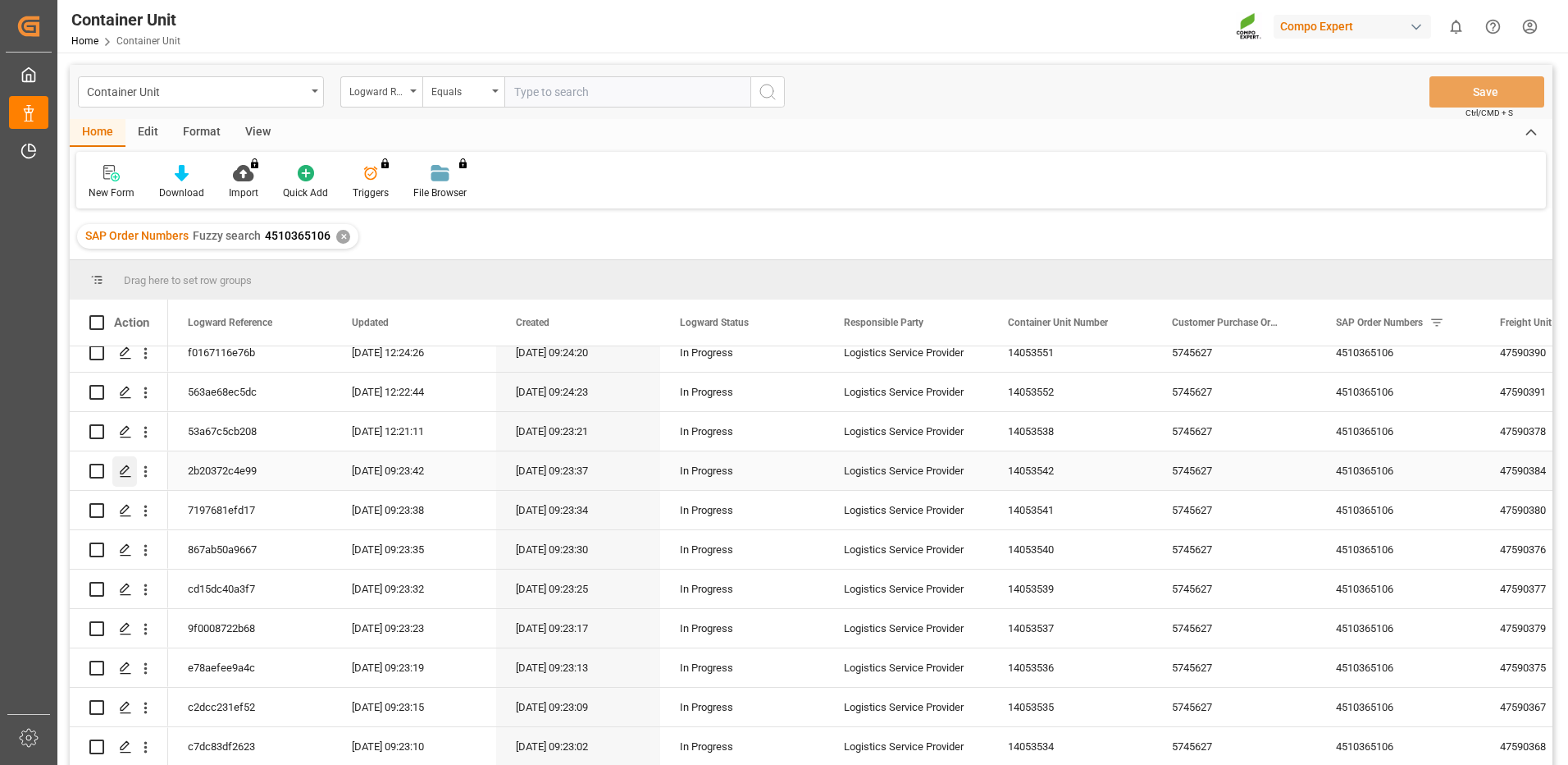
click at [125, 469] on icon "Press SPACE to select this row." at bounding box center [126, 471] width 13 height 13
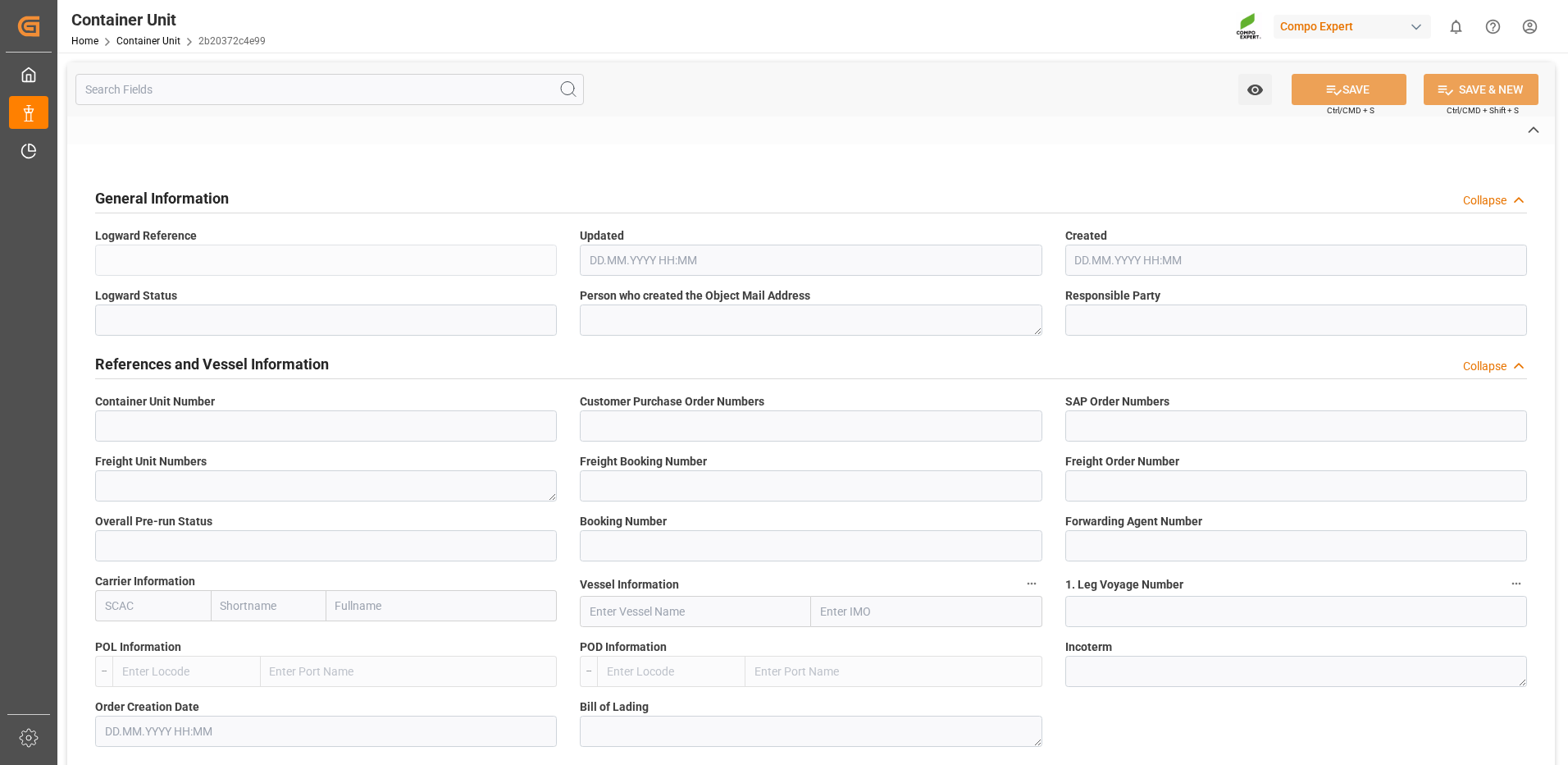
type input "14053542"
type input "5745627"
type input "4510365106"
type textarea "47590384"
type input "14053422"
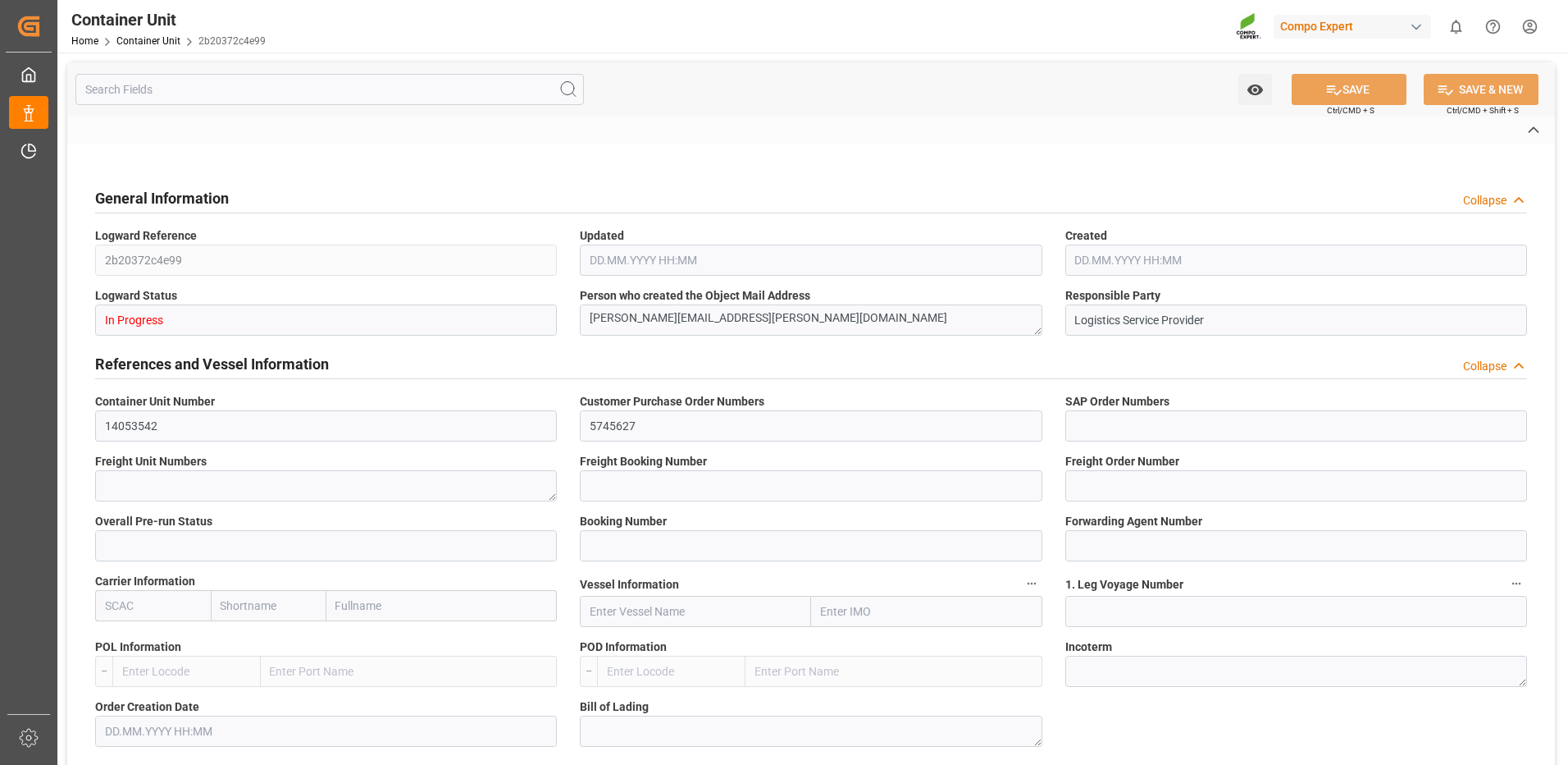
type input "14053542"
type input "1"
type input "6605473"
type input "Valencia"
type input "San Antonio"
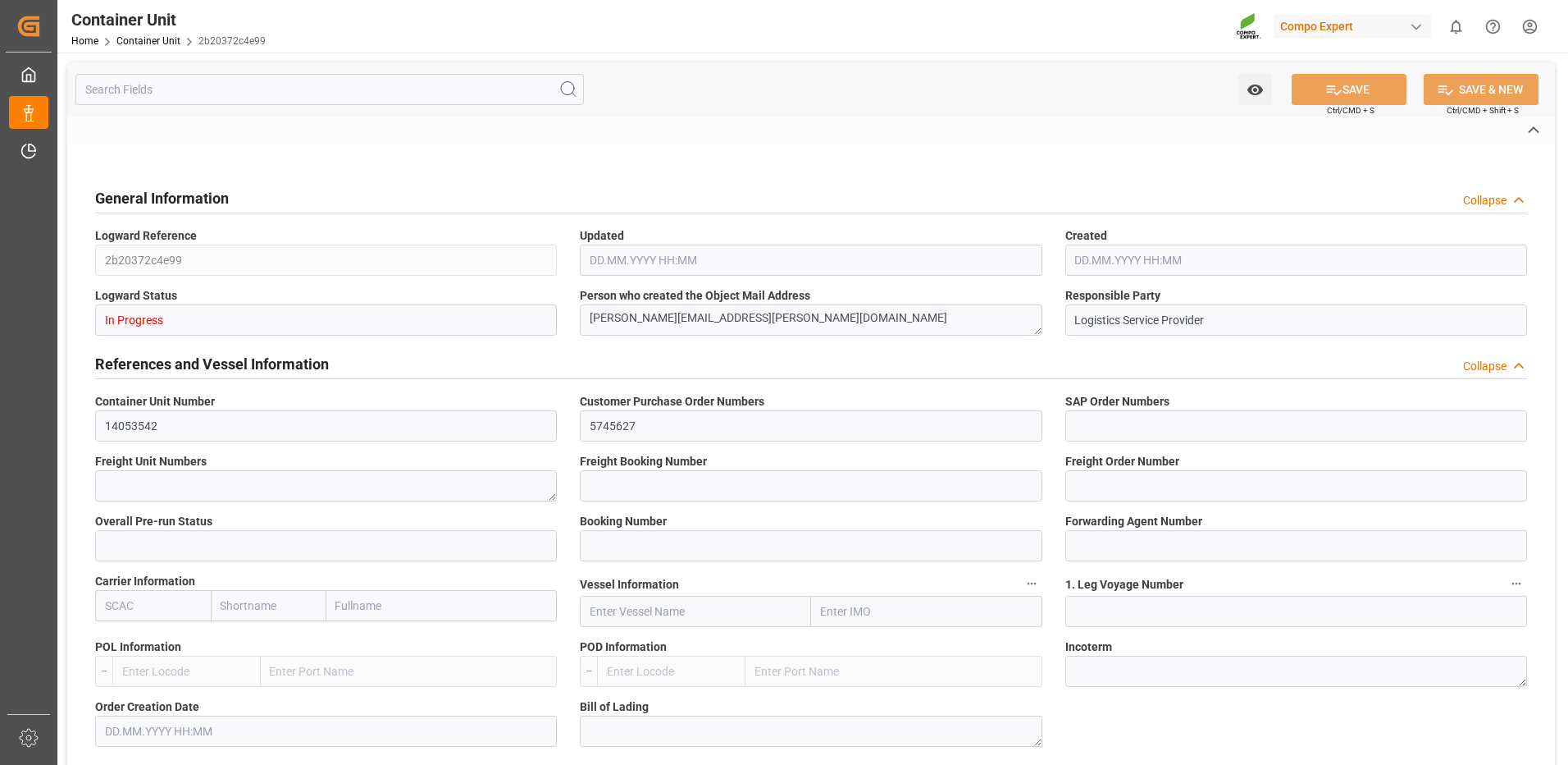
type textarea "CIF"
type input "No"
type input "20GP"
type input "2"
type textarea "30"
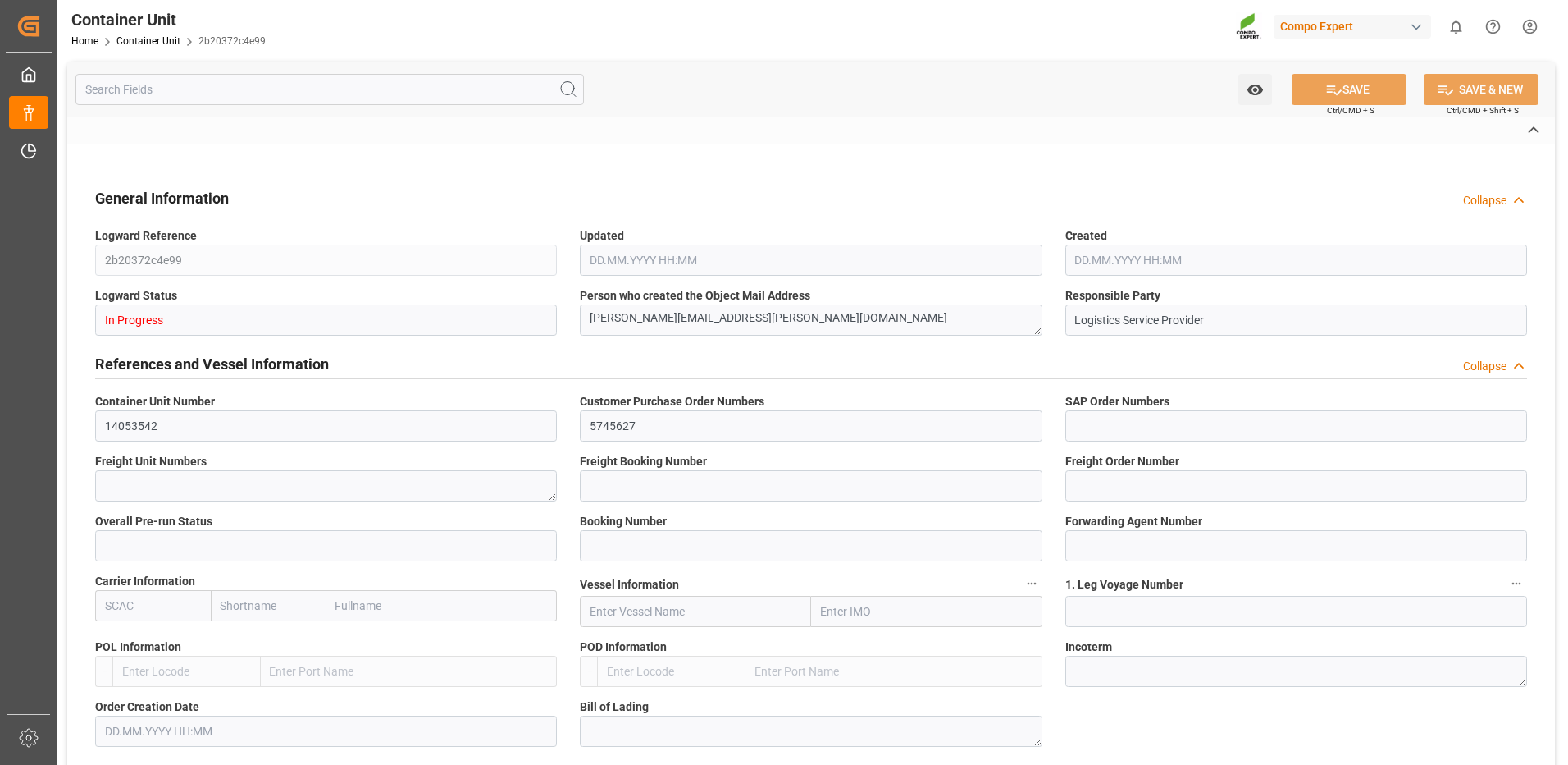
type textarea "Z3"
type input "CE07"
type textarea "COMPO Centro de Producción"
type textarea "12600"
type input "Spain"
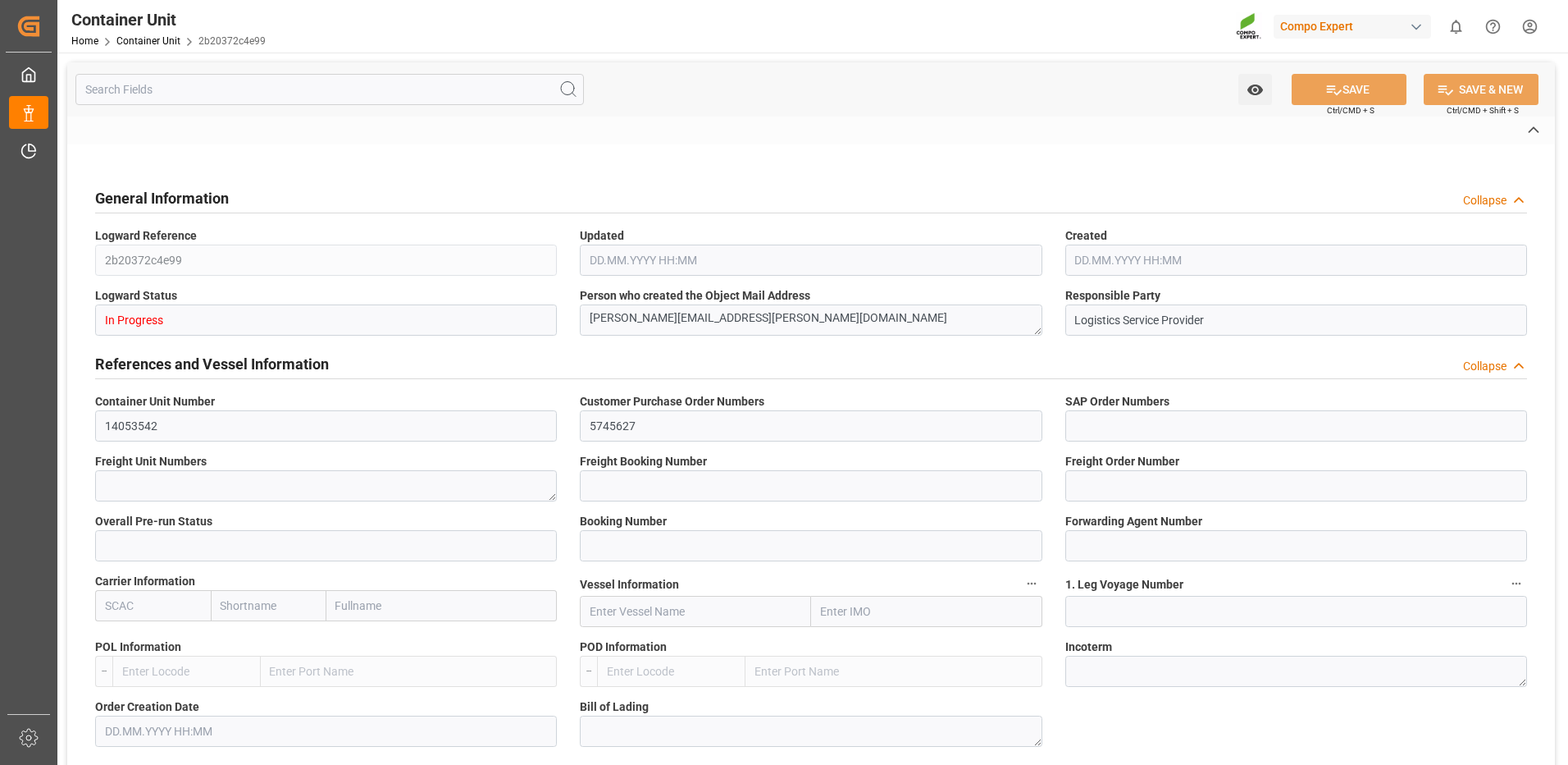
type textarea "2340000"
type input "Chile"
type input "EUR"
type textarea "CE31"
type textarea "NTC Sol BS Initial 25kg (x48) WW"
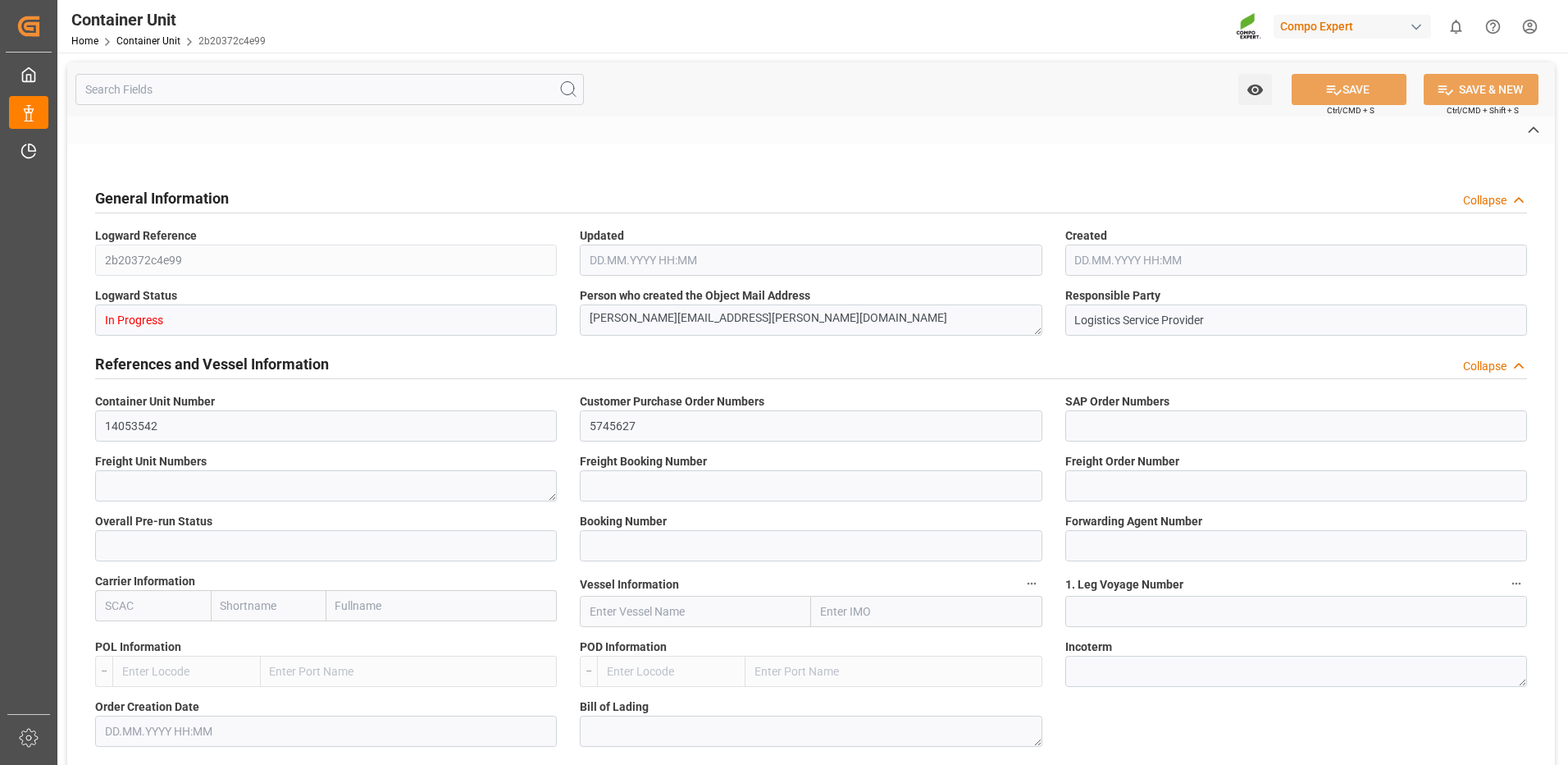
type textarea "4000222011"
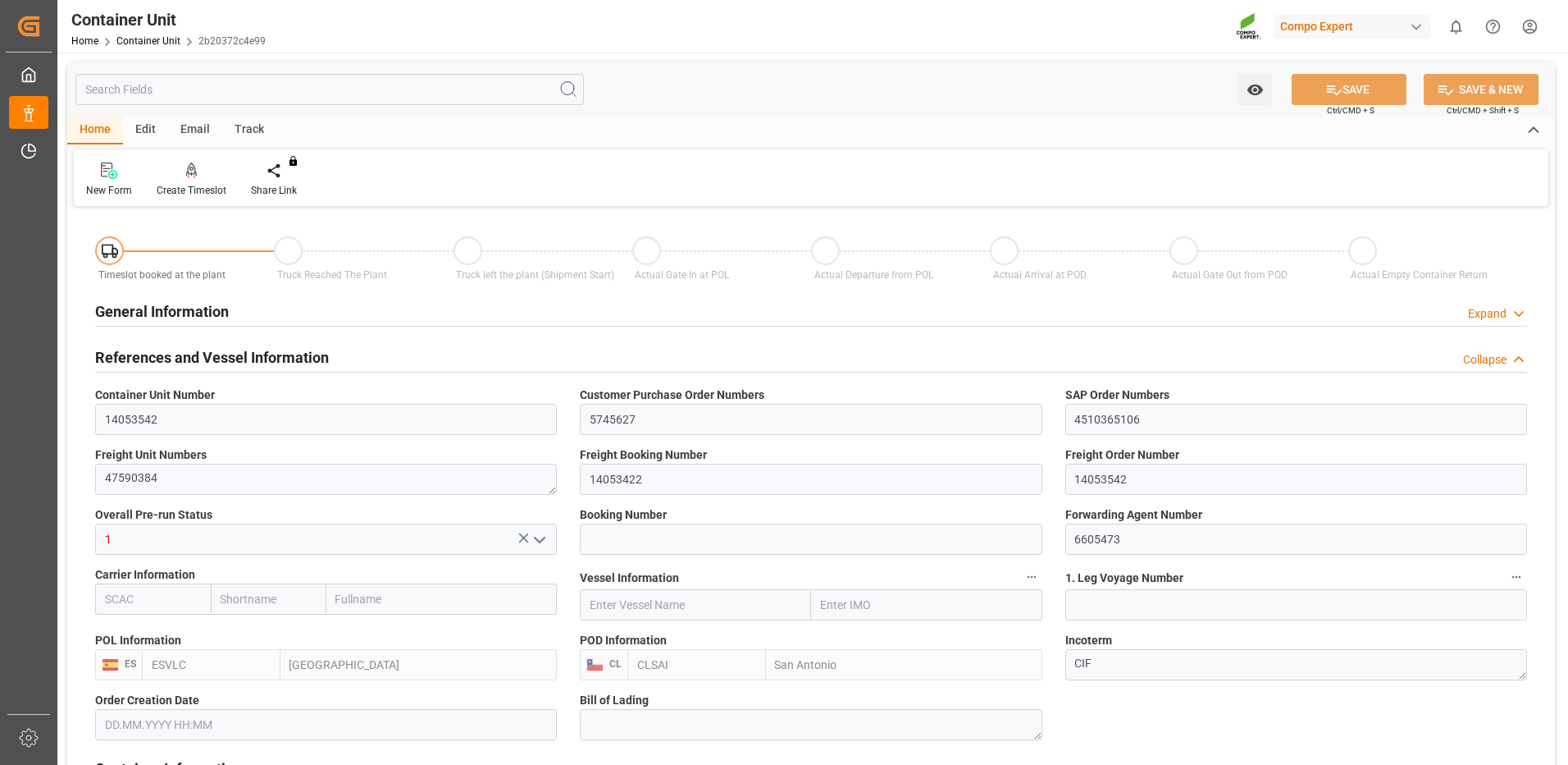
type input "ESVLC"
type input "CLSAI"
type input "7"
type input "0"
type input "8"
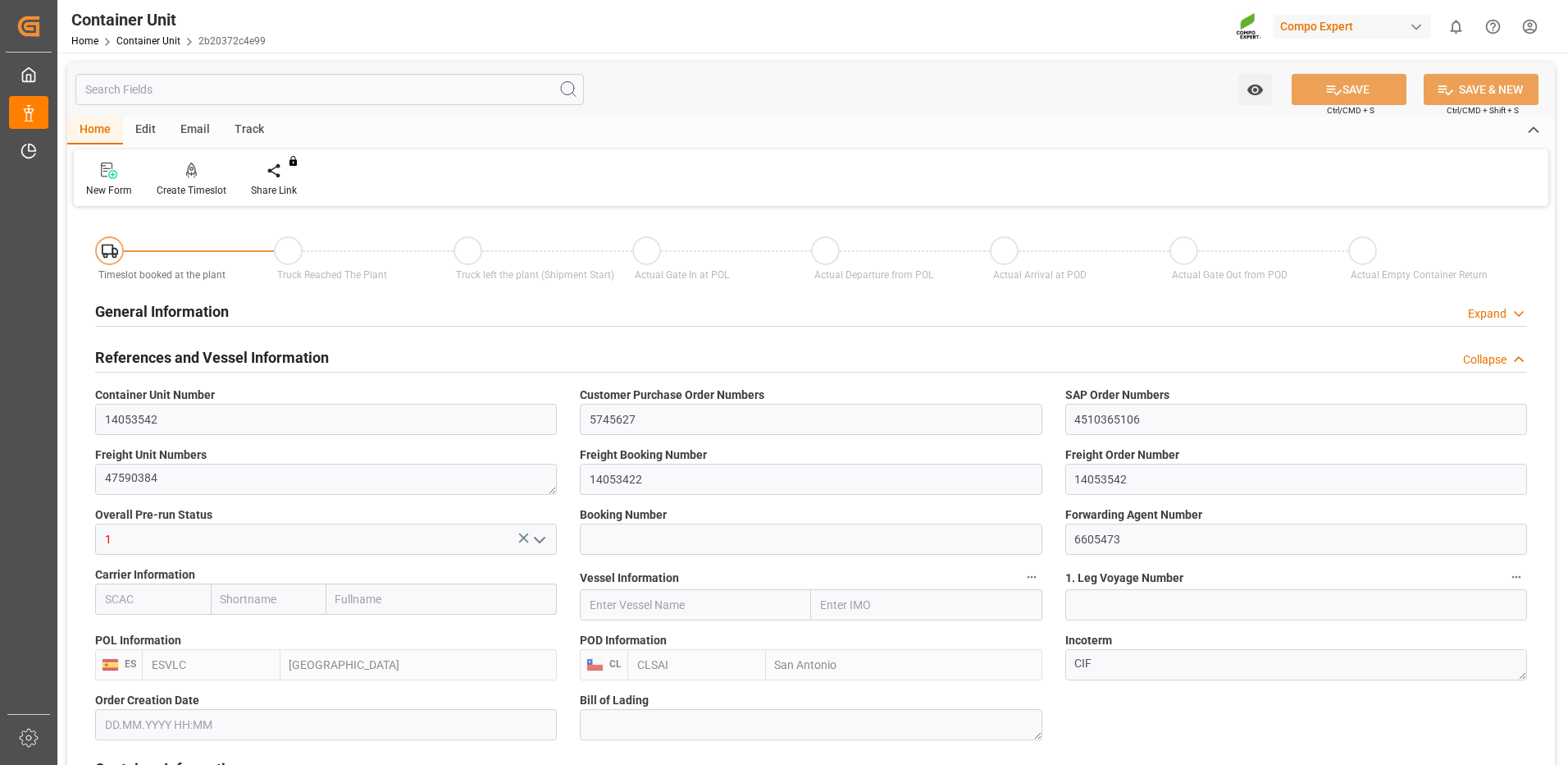
type input "0"
type input "420"
type input "24576"
type input "[DATE] 09:22"
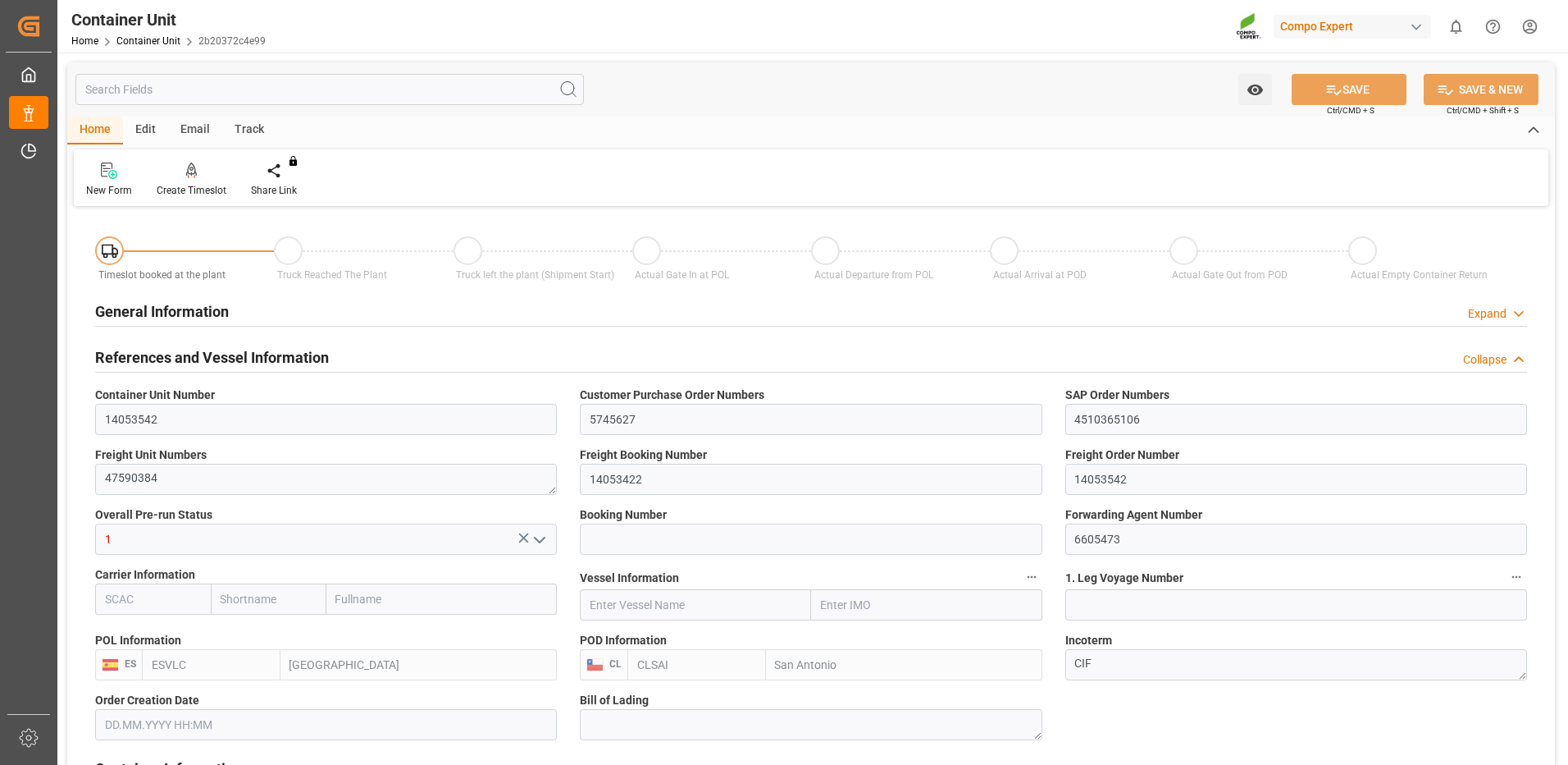
type input "06.10.2025"
click at [180, 188] on div "Create Timeslot" at bounding box center [191, 190] width 69 height 15
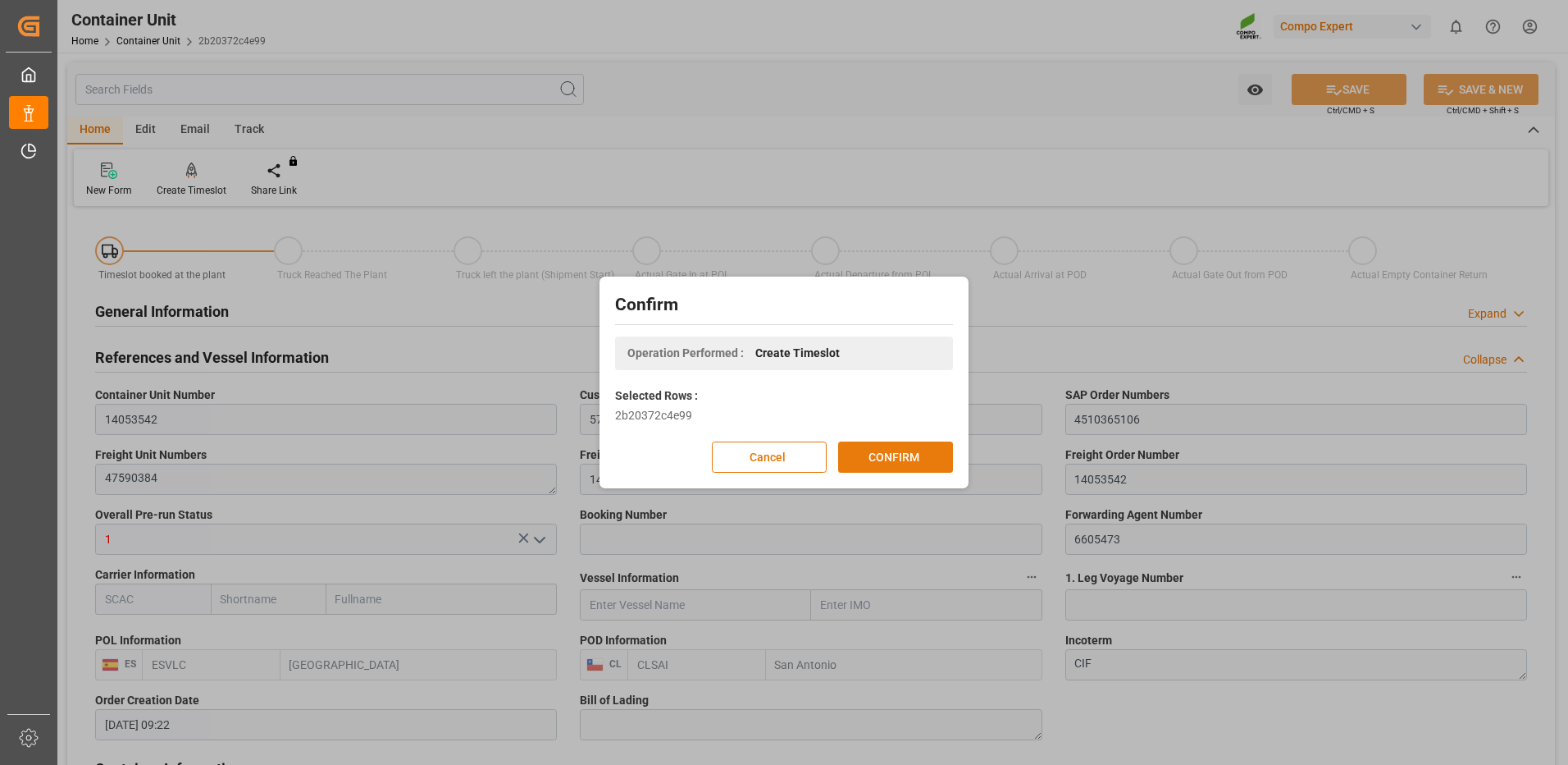
click at [908, 457] on button "CONFIRM" at bounding box center [896, 457] width 115 height 31
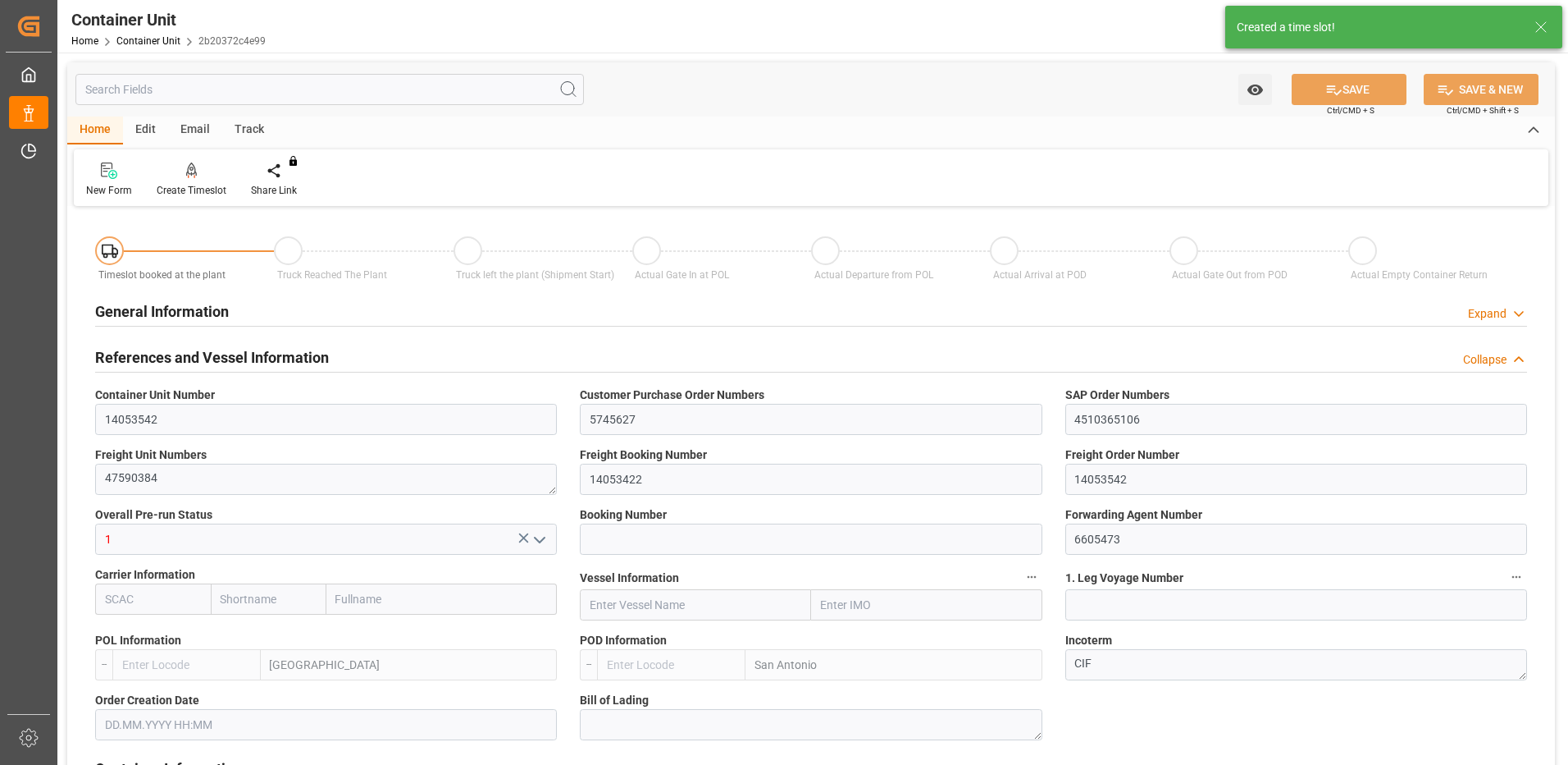
type input "ESVLC"
type input "CLSAI"
type input "7"
type input "0"
type input "8"
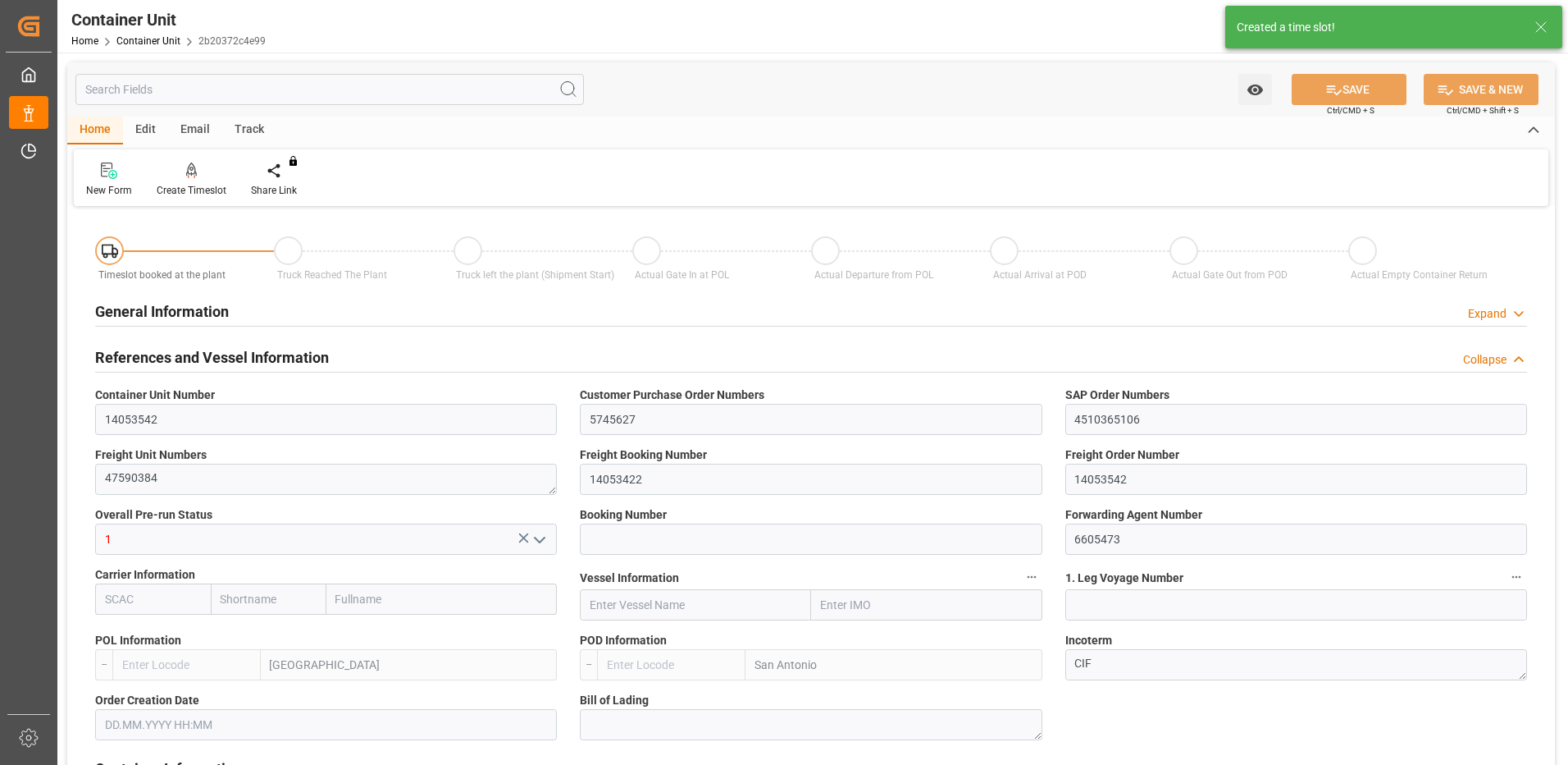
type input "0"
type input "420"
type input "24576"
type input "[DATE] 09:22"
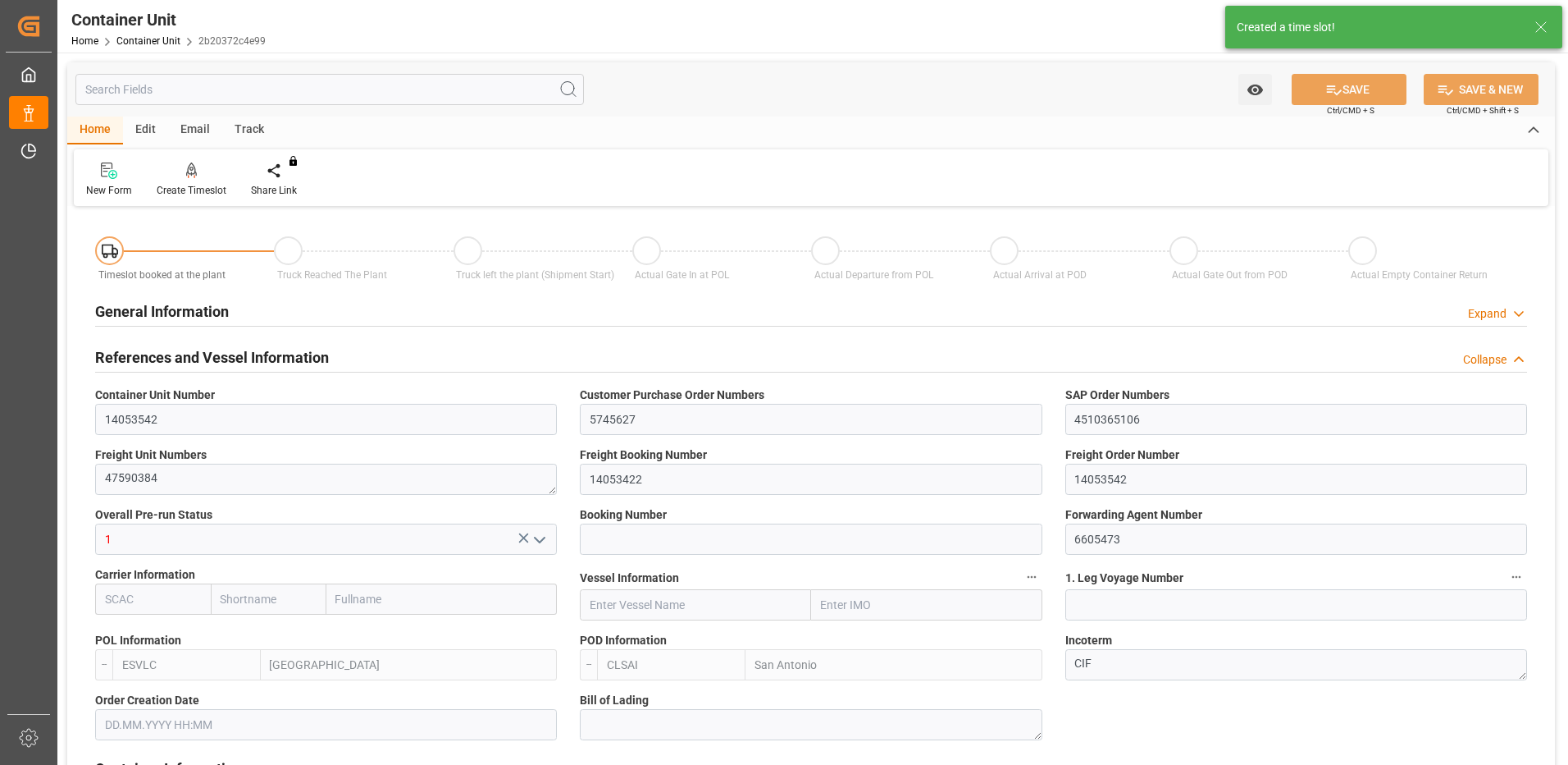
type input "06.10.2025"
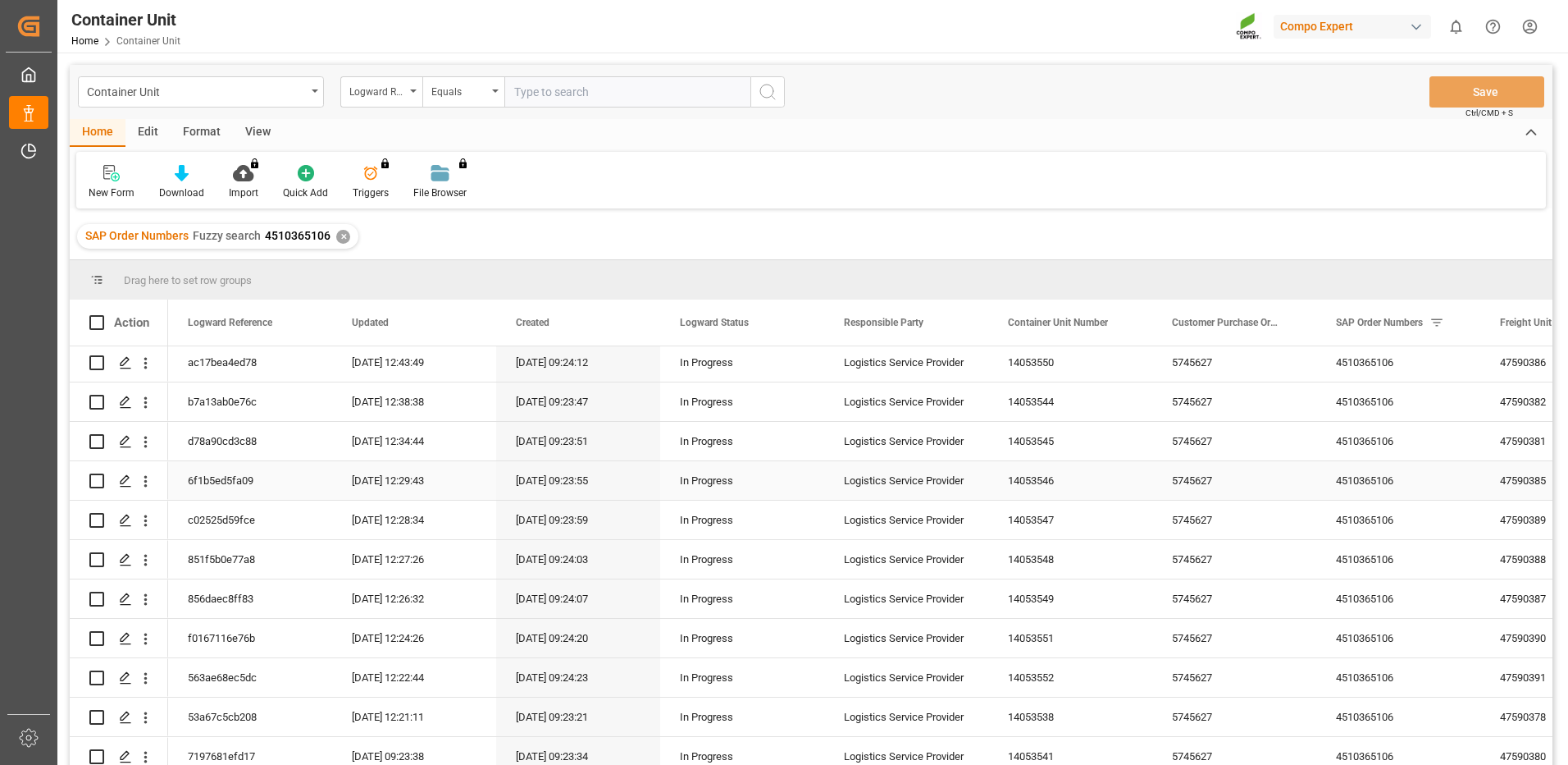
scroll to position [164, 0]
click at [120, 679] on icon "Press SPACE to select this row." at bounding box center [126, 674] width 13 height 13
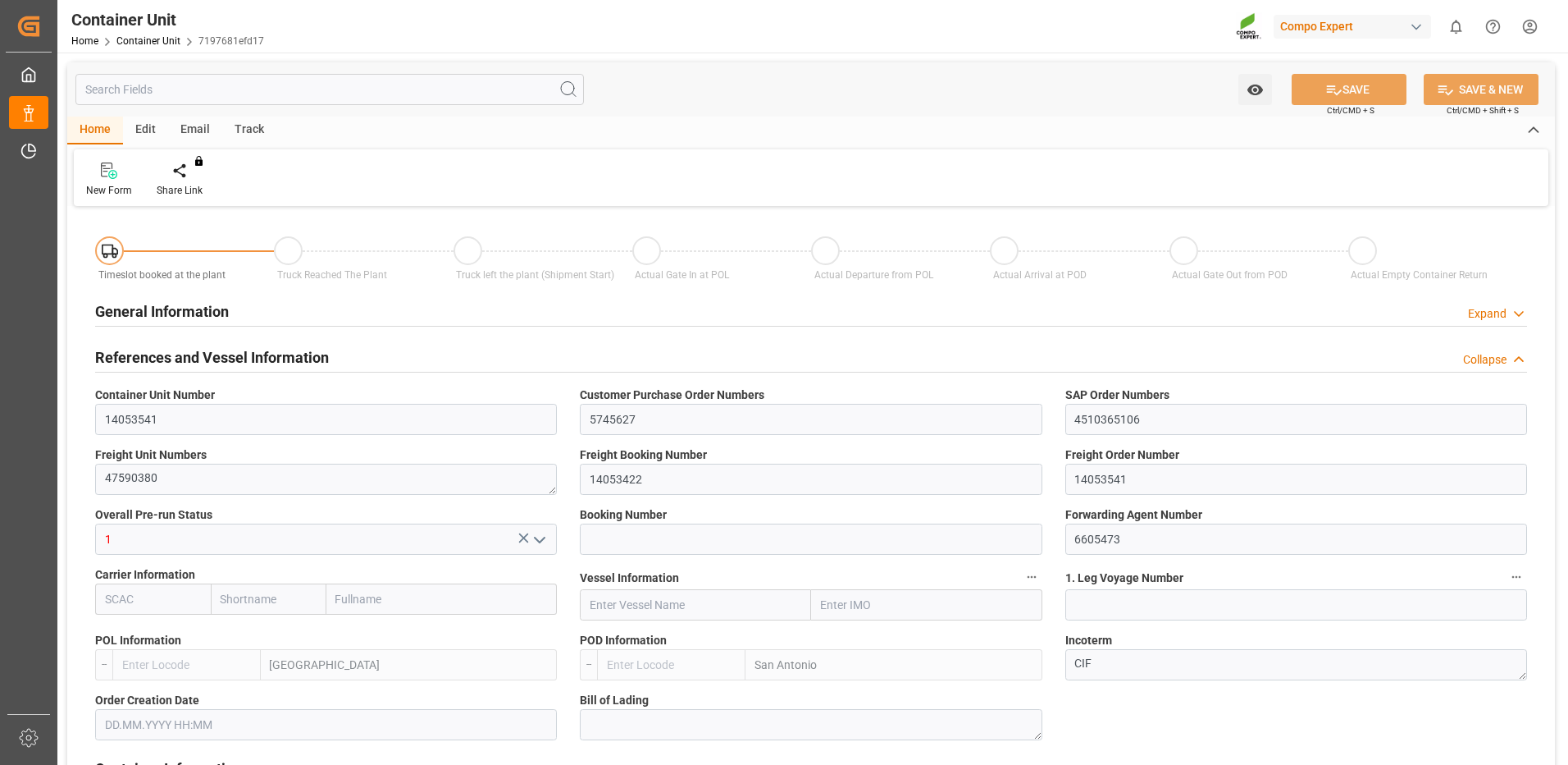
type input "ESVLC"
type input "CLSAI"
type input "7"
type input "0"
type input "8"
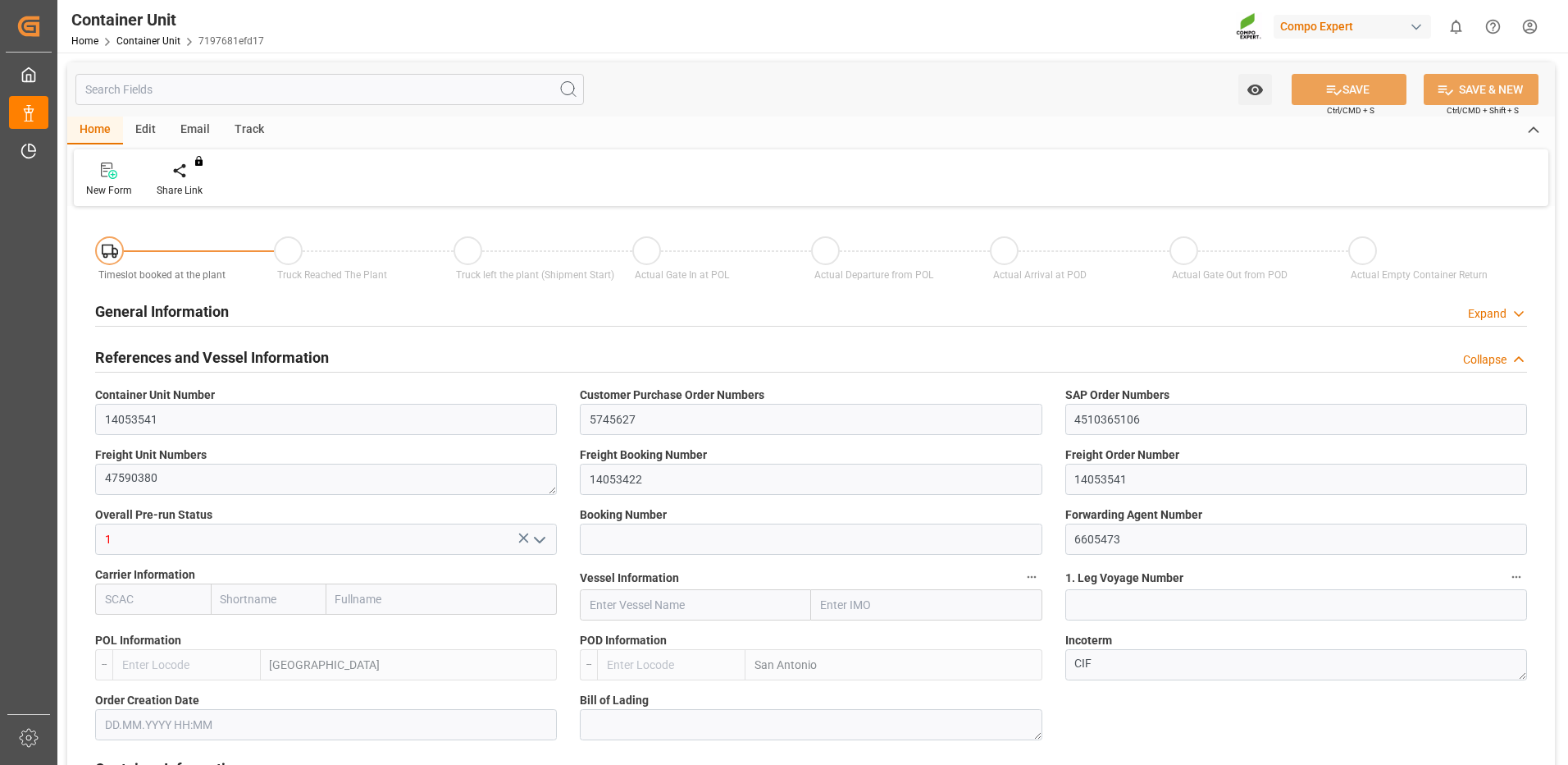
type input "0"
type input "420"
type input "24576"
type input "[DATE] 09:22"
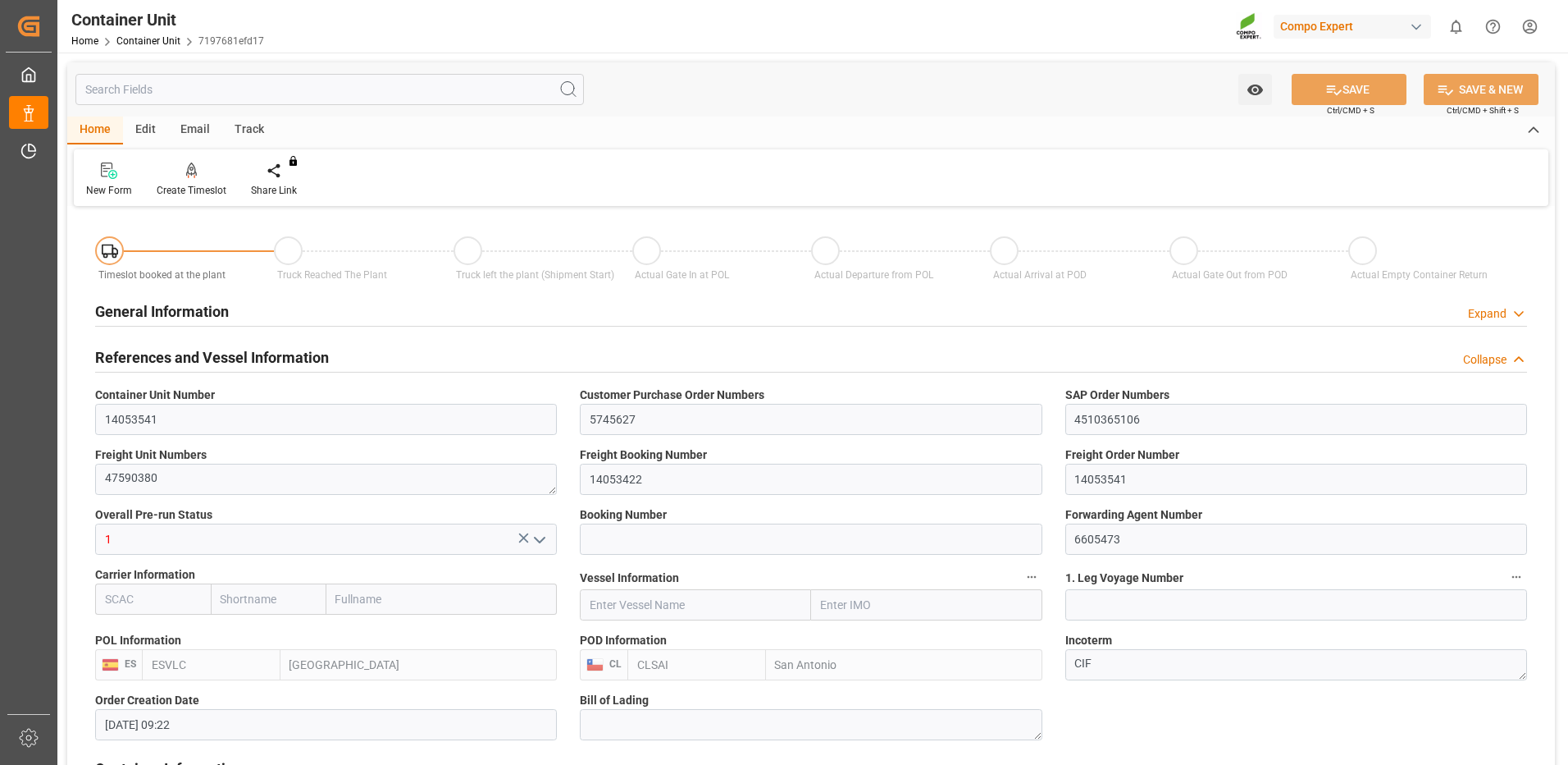
type input "06.10.2025"
click at [186, 188] on div "Create Timeslot" at bounding box center [191, 190] width 69 height 15
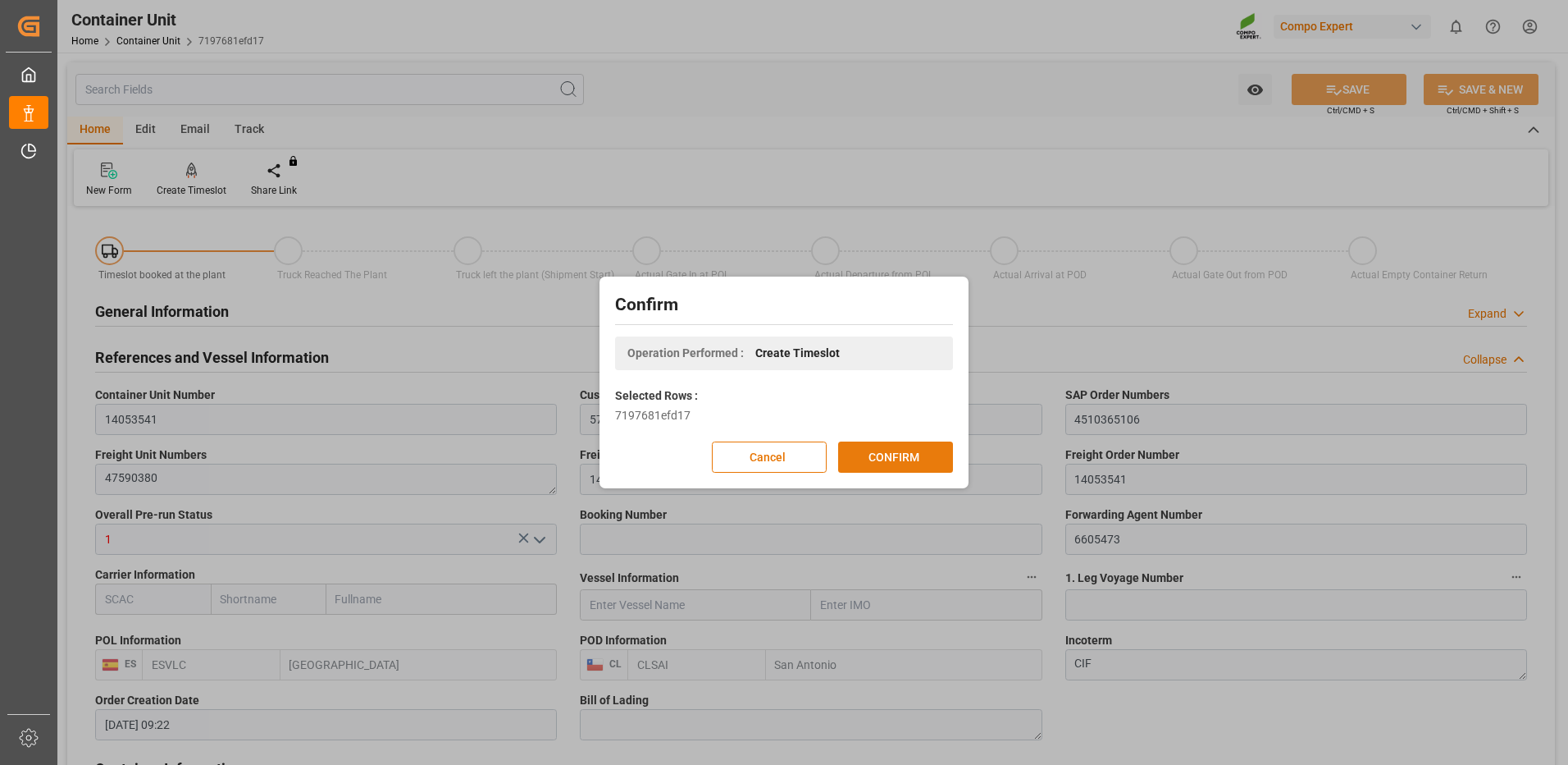
click at [921, 463] on button "CONFIRM" at bounding box center [896, 457] width 115 height 31
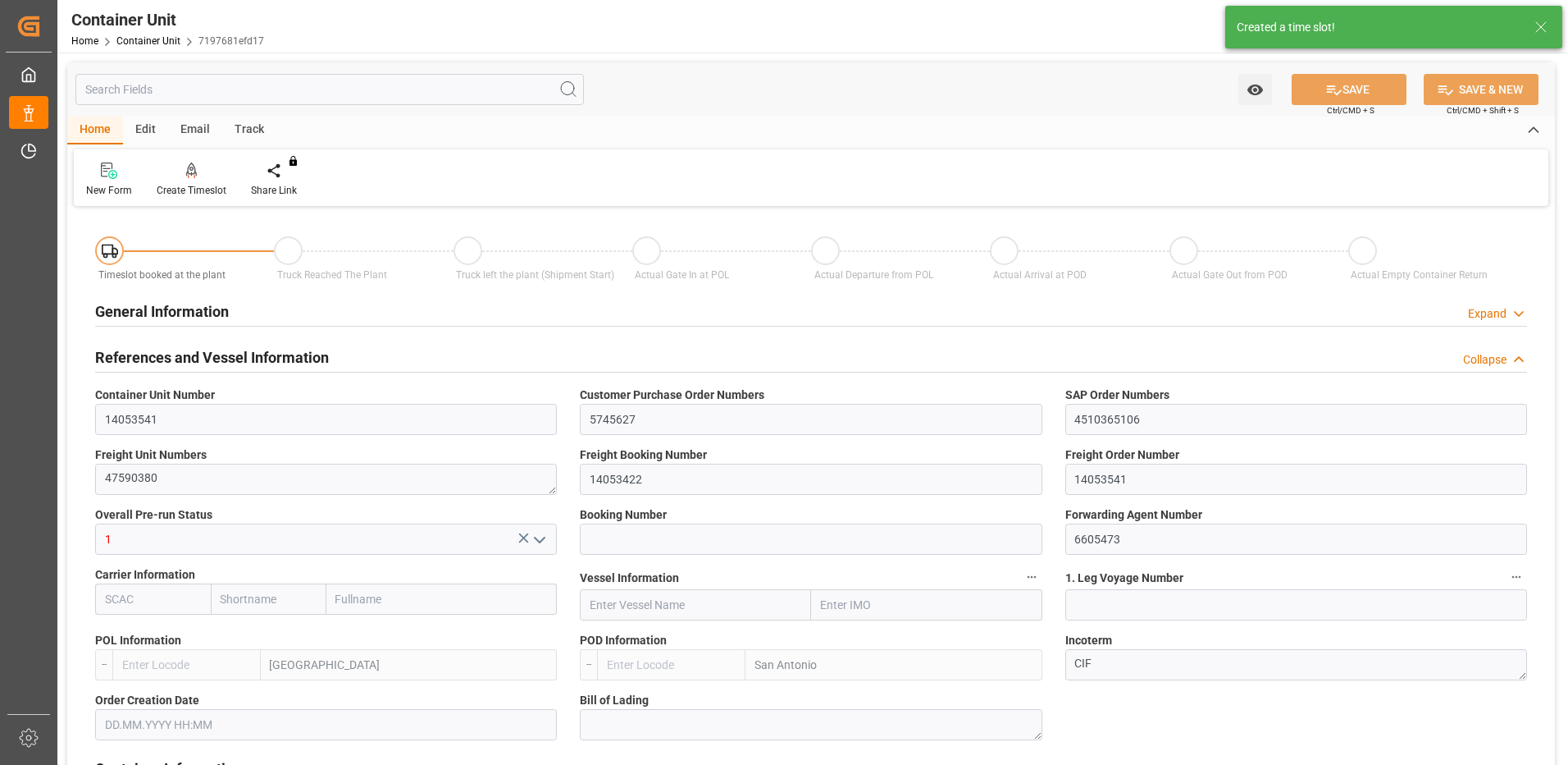
type input "ESVLC"
type input "CLSAI"
type input "7"
type input "0"
type input "8"
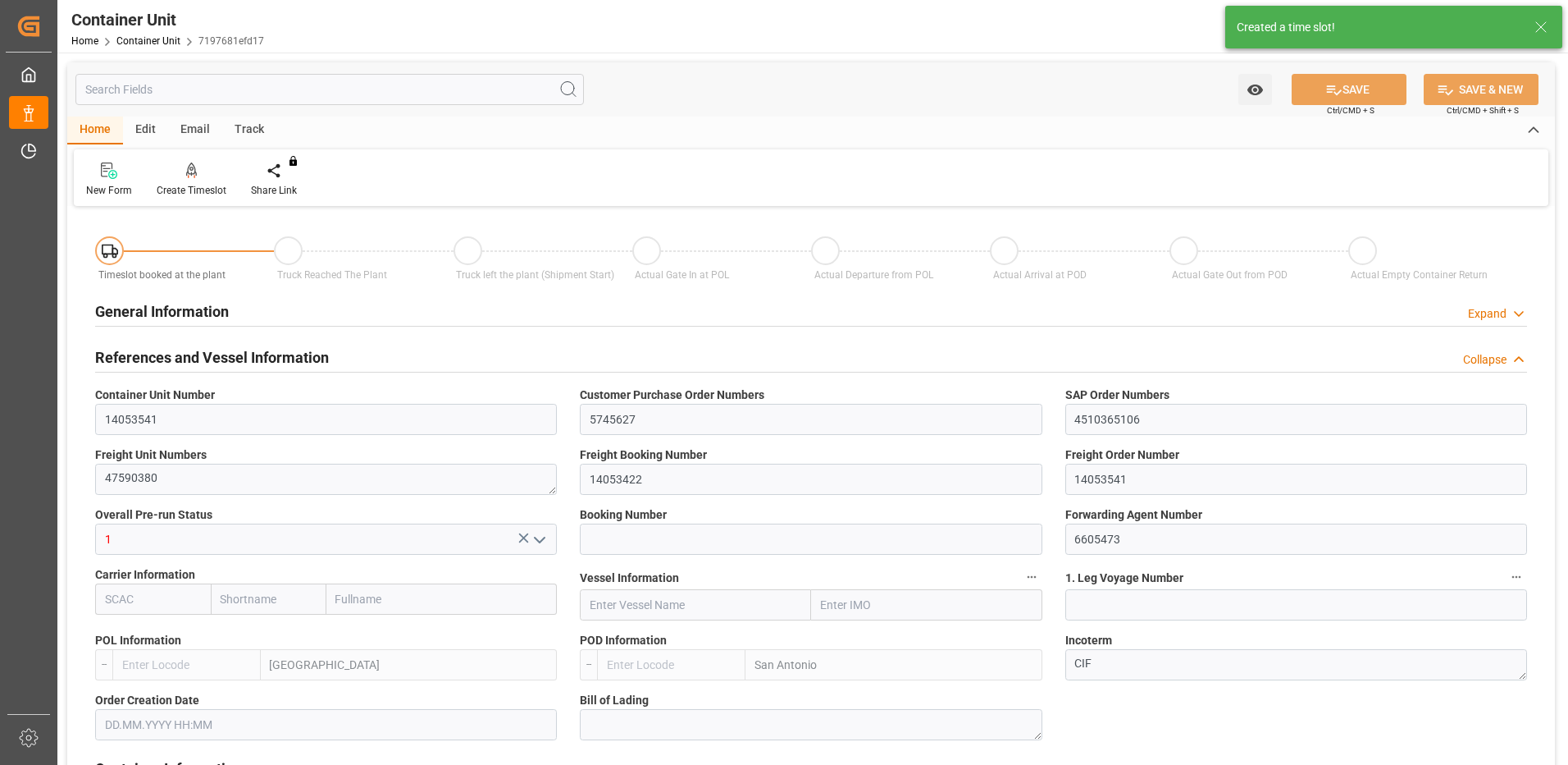
type input "0"
type input "420"
type input "24576"
type input "[DATE] 09:22"
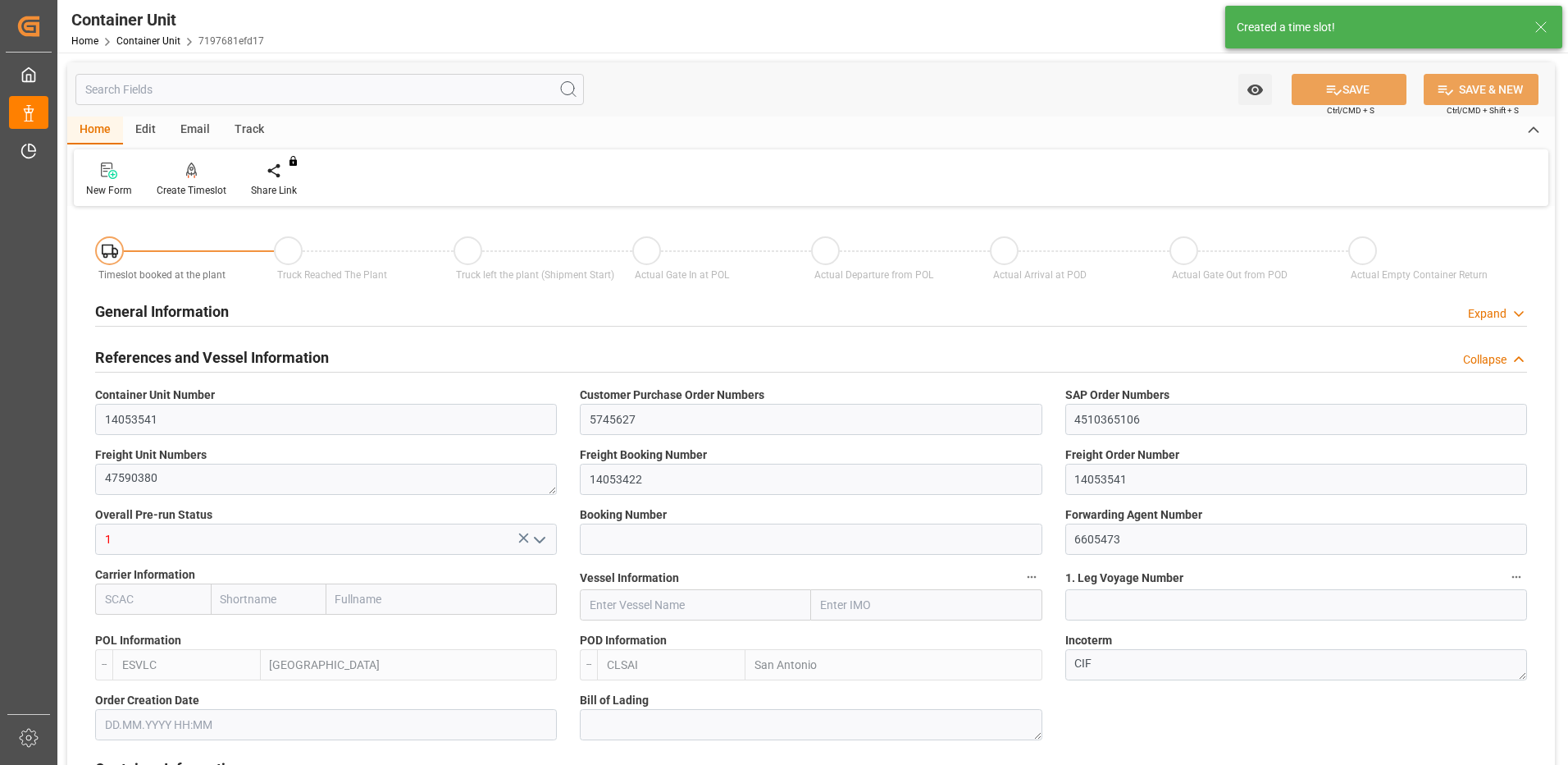
type input "06.10.2025"
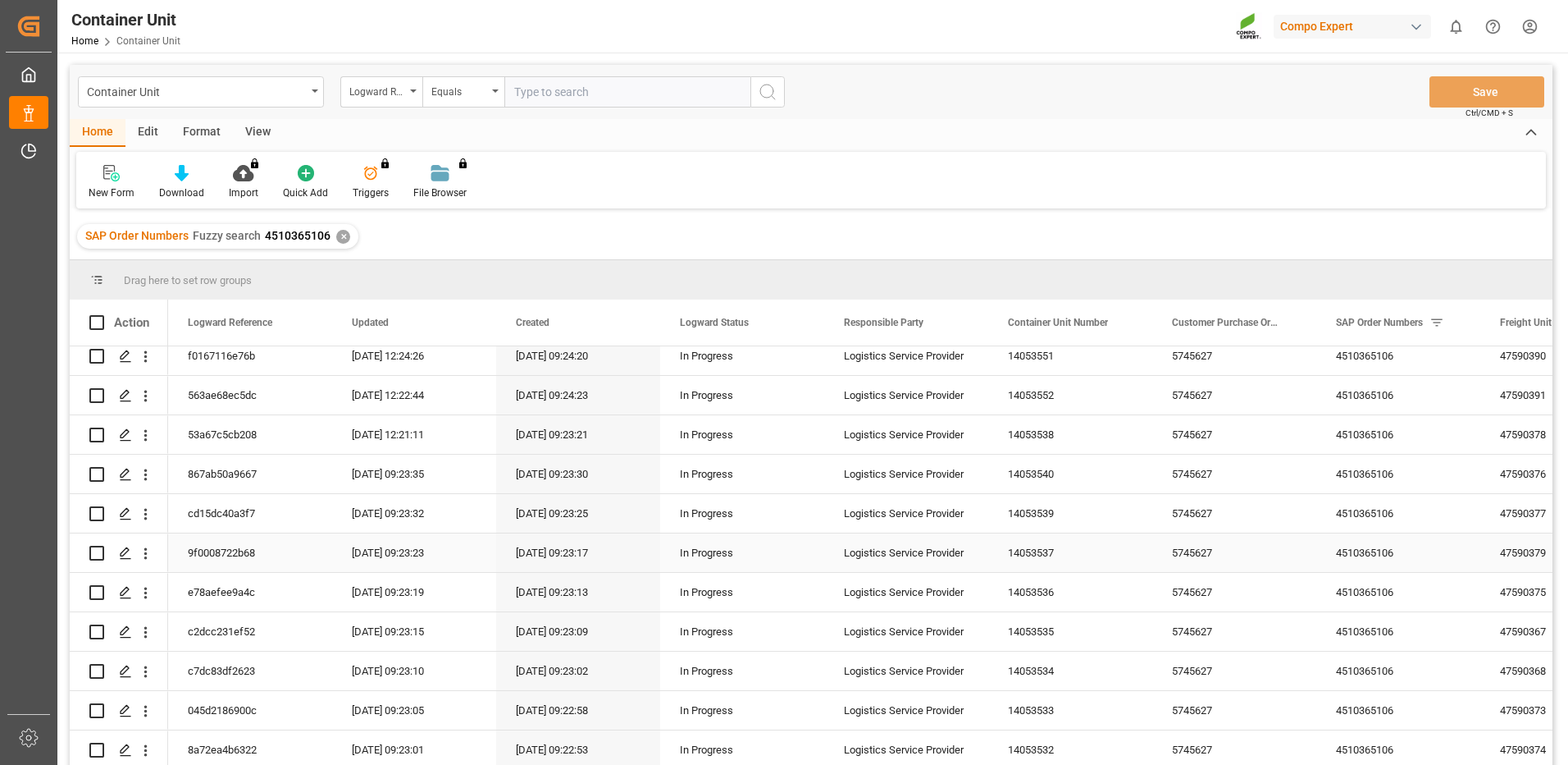
scroll to position [82, 0]
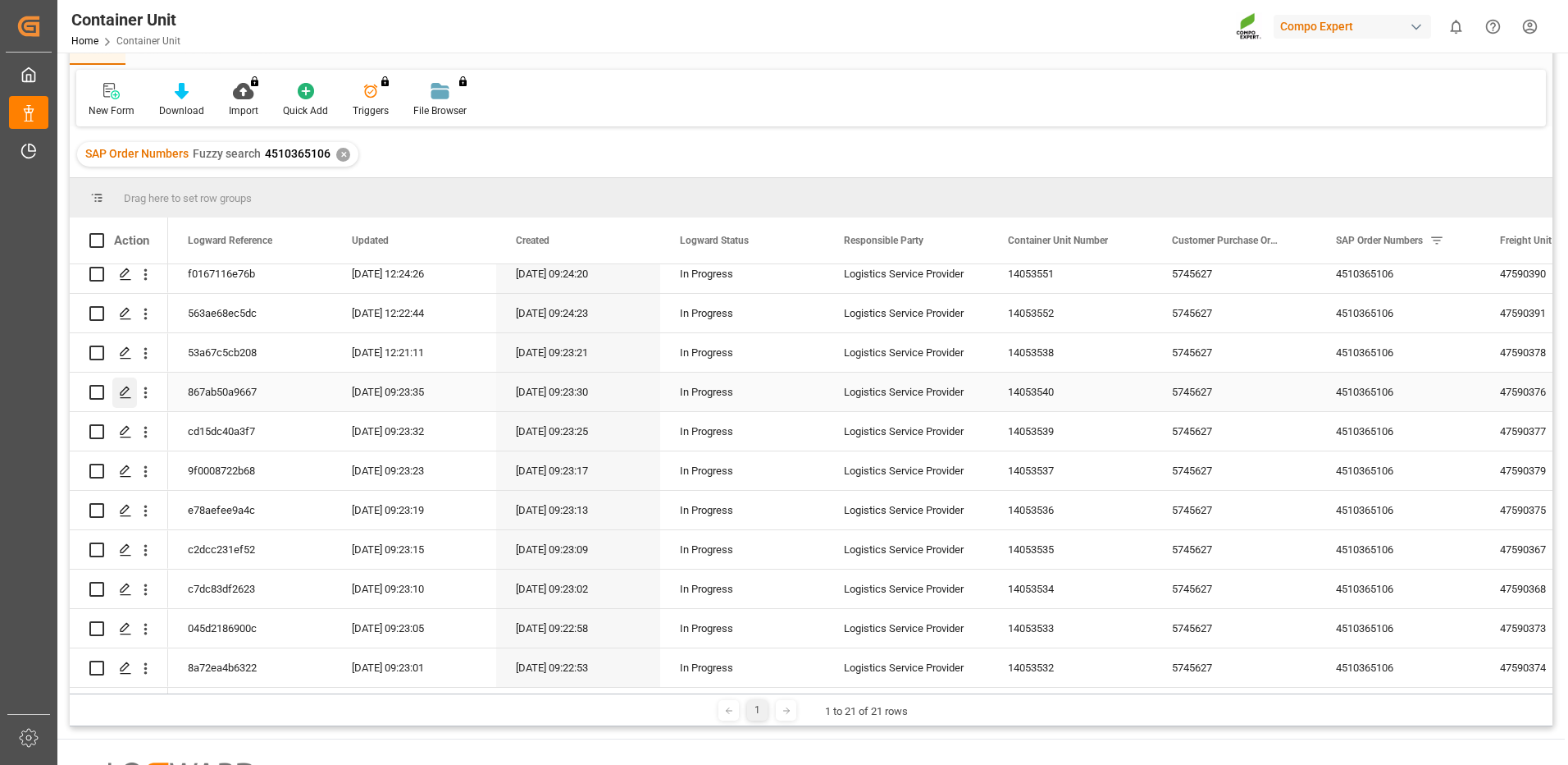
click at [121, 391] on icon "Press SPACE to select this row." at bounding box center [126, 392] width 13 height 13
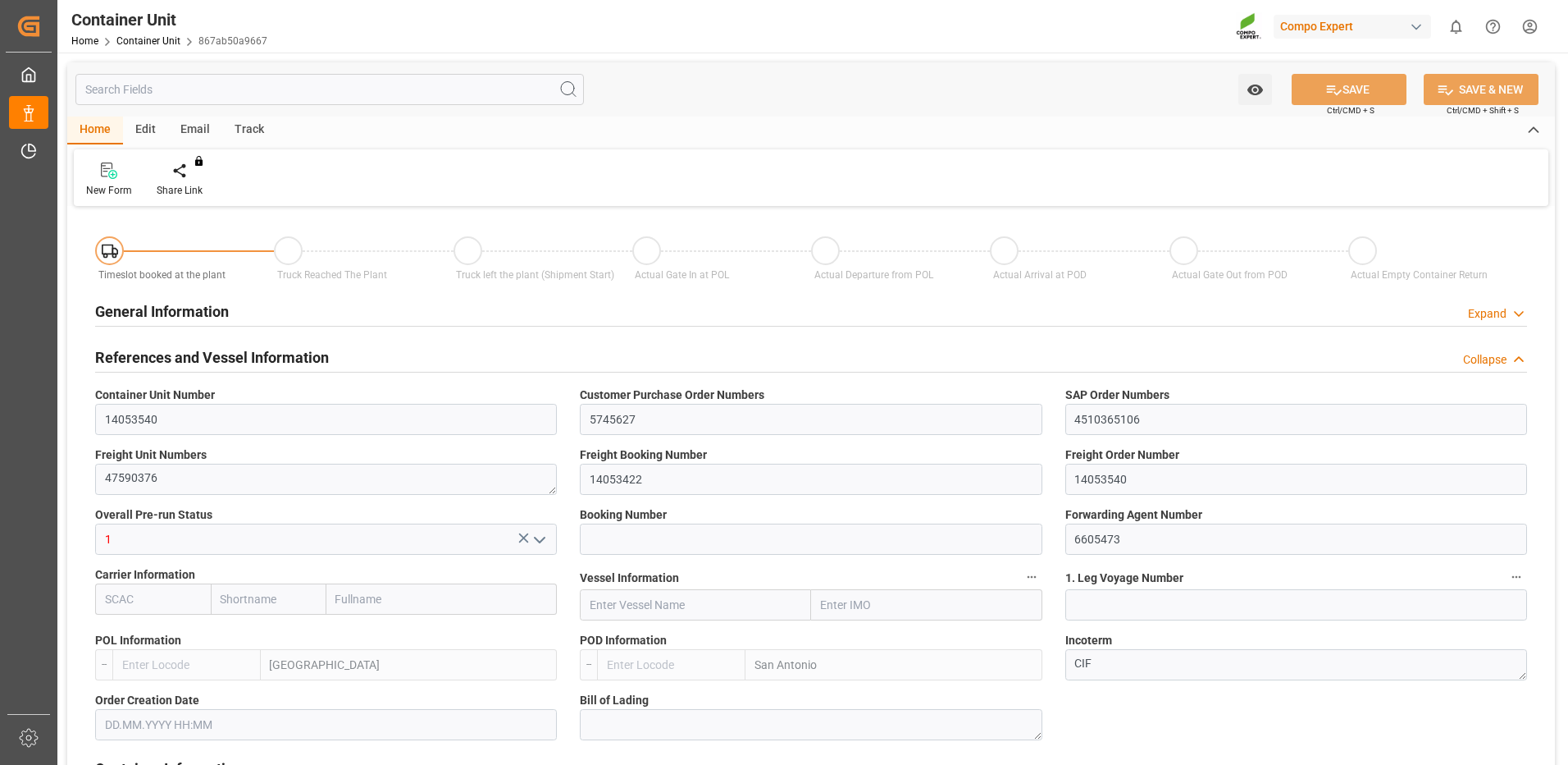
type input "ESVLC"
type input "CLSAI"
type input "7"
type input "0"
type input "8"
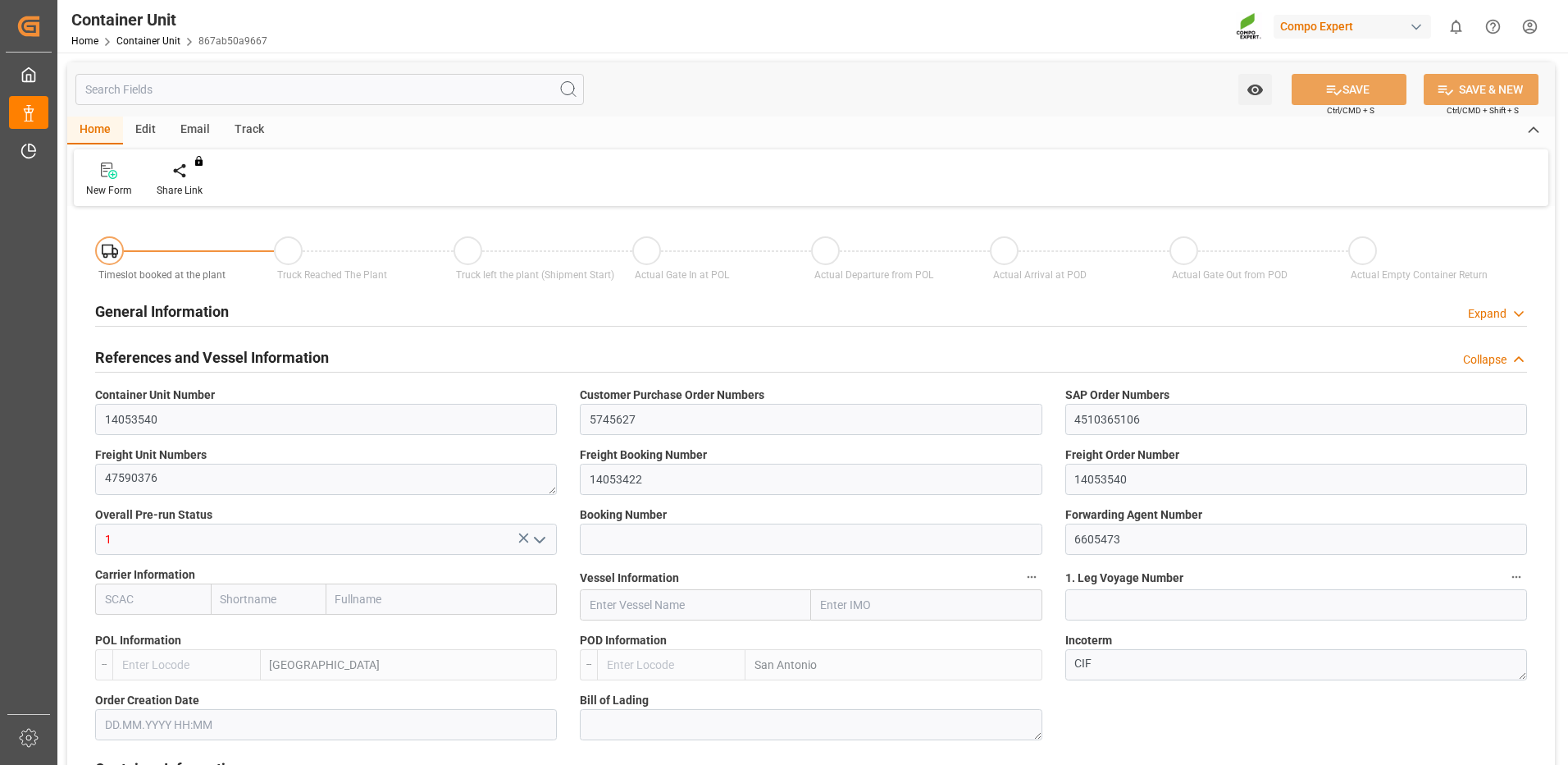
type input "0"
type input "420"
type input "24576"
type input "[DATE] 09:22"
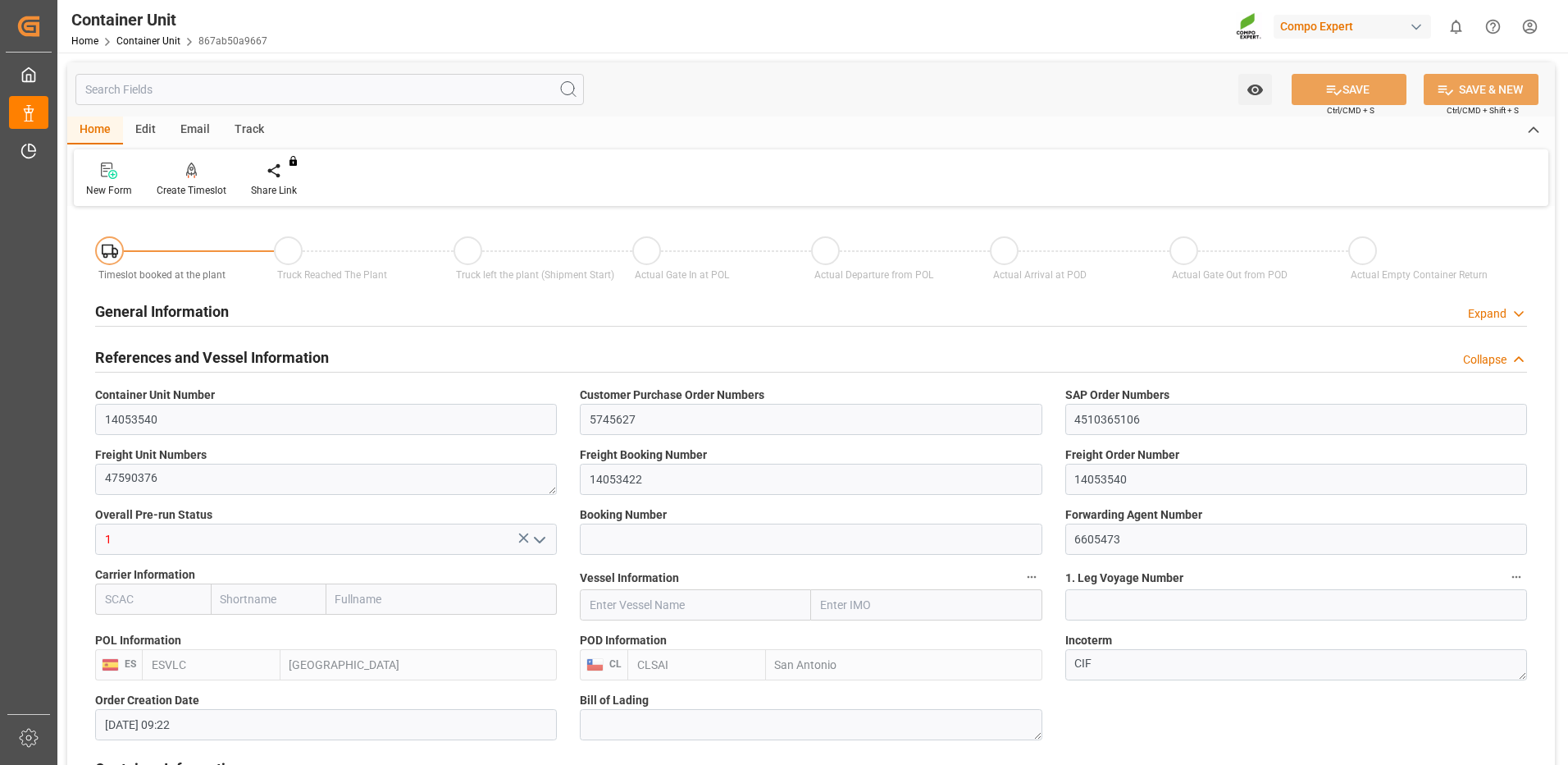
type input "06.10.2025"
click at [181, 176] on div at bounding box center [191, 170] width 69 height 18
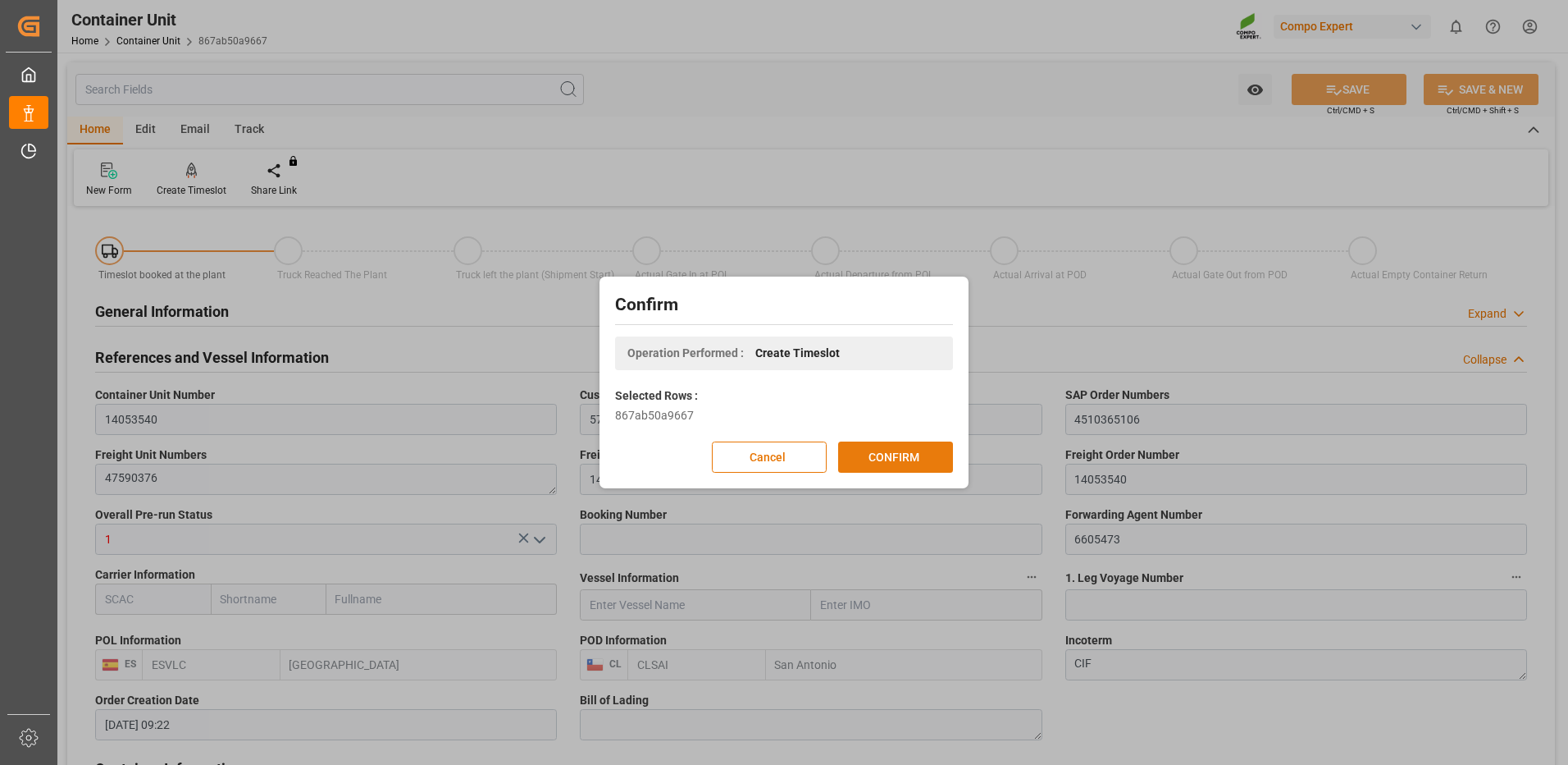
click at [877, 450] on button "CONFIRM" at bounding box center [896, 457] width 115 height 31
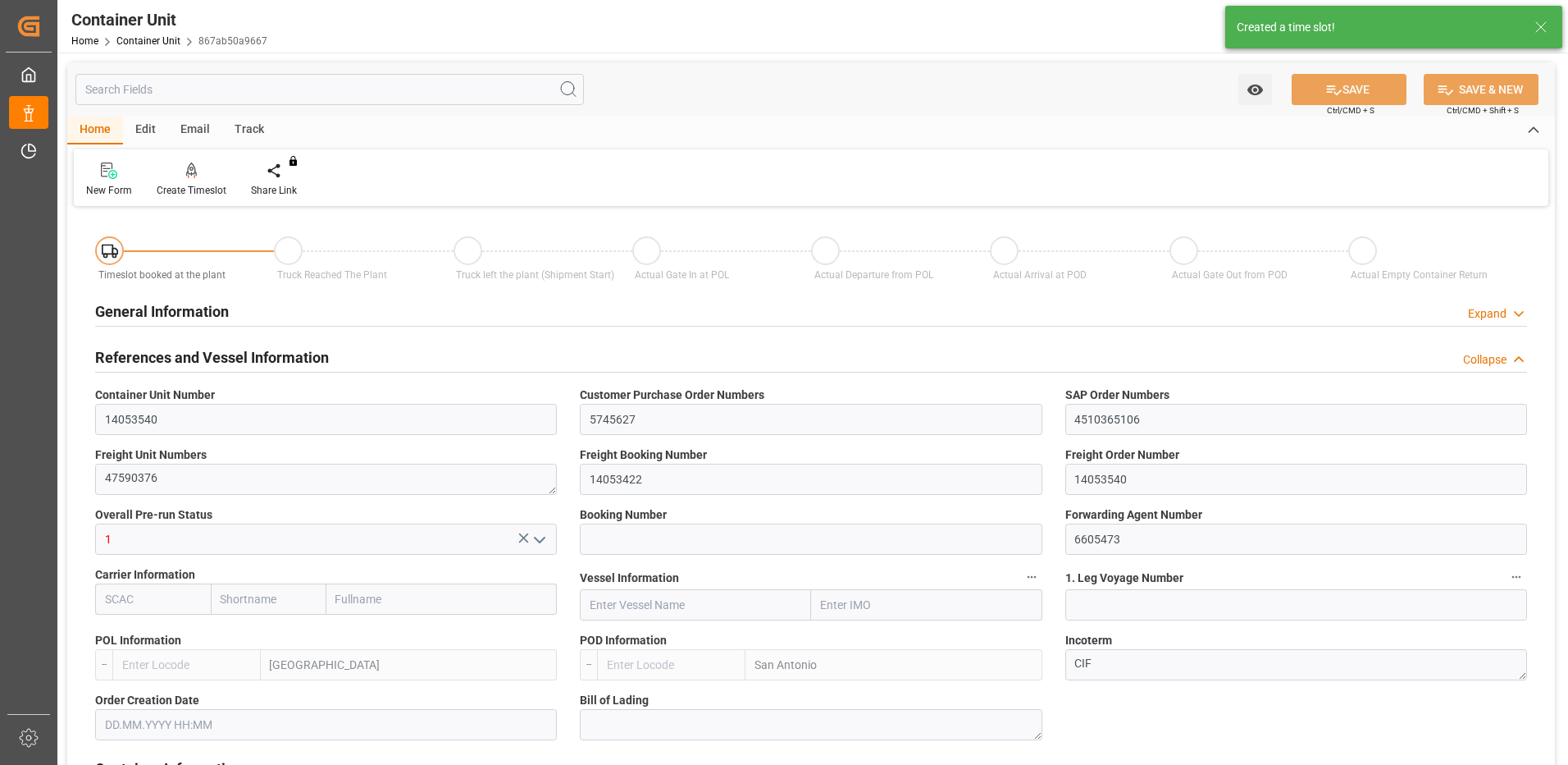
type input "ESVLC"
type input "CLSAI"
type input "7"
type input "0"
type input "8"
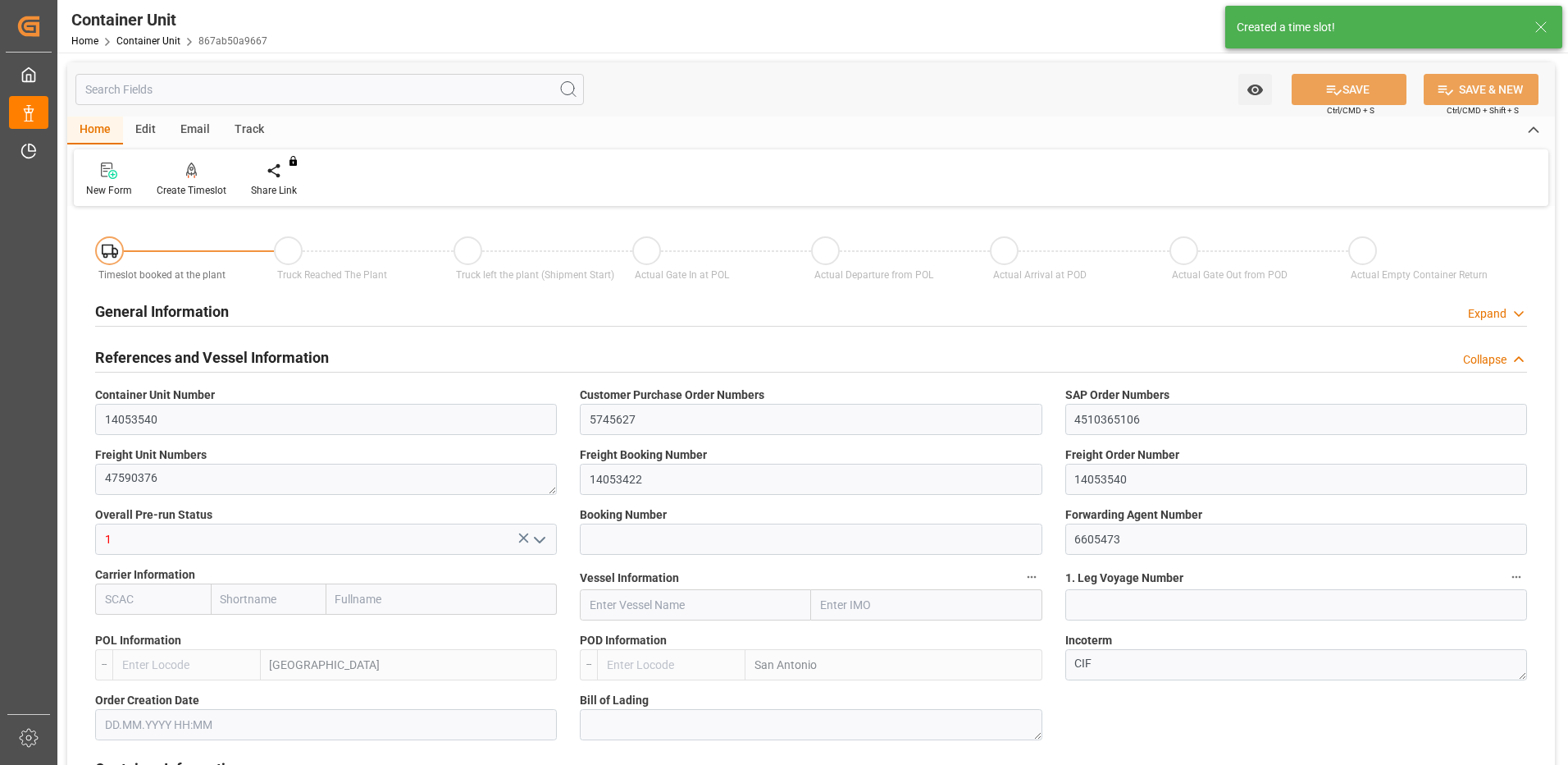
type input "0"
type input "420"
type input "24576"
type input "[DATE] 09:22"
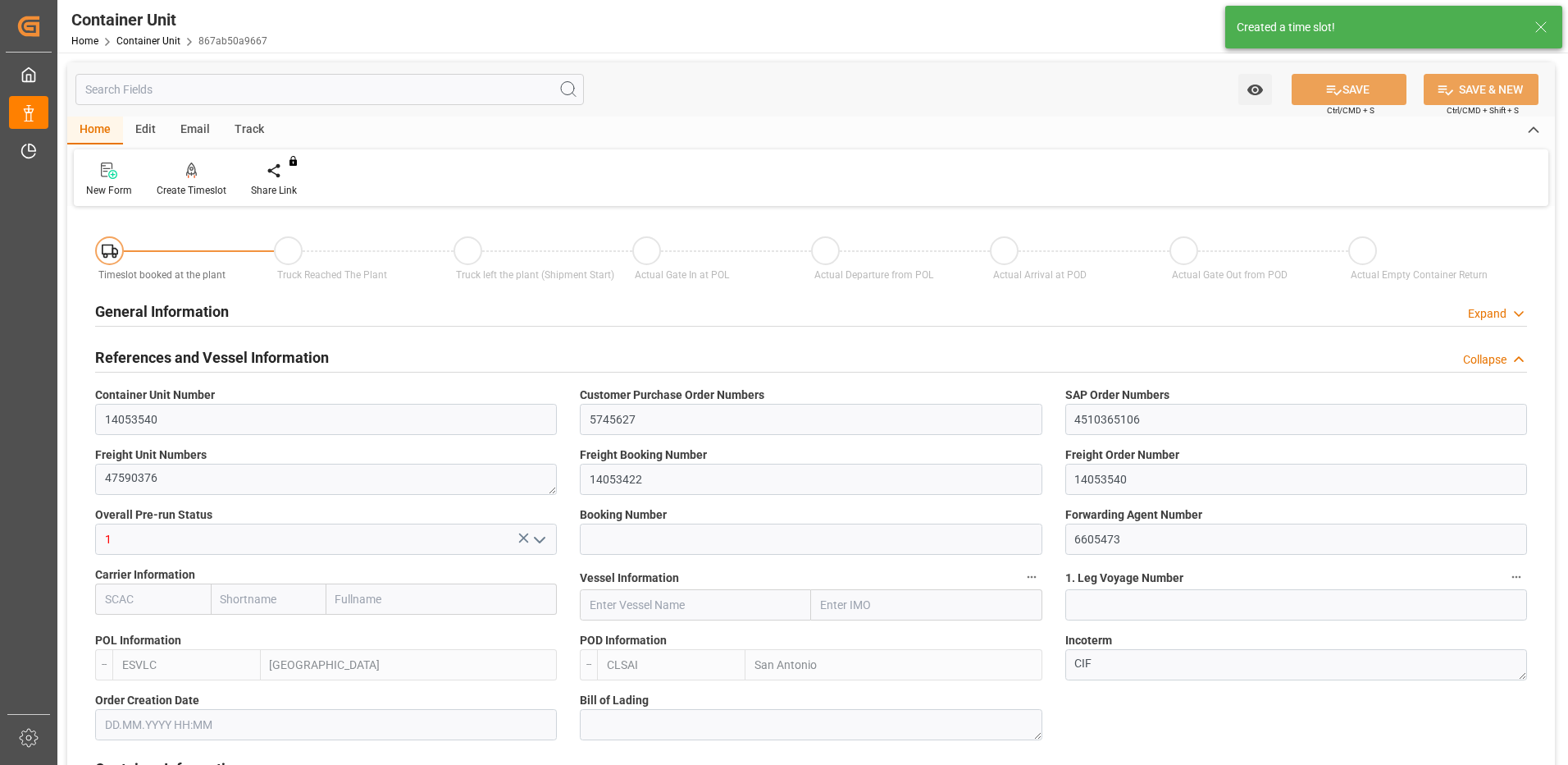
type input "06.10.2025"
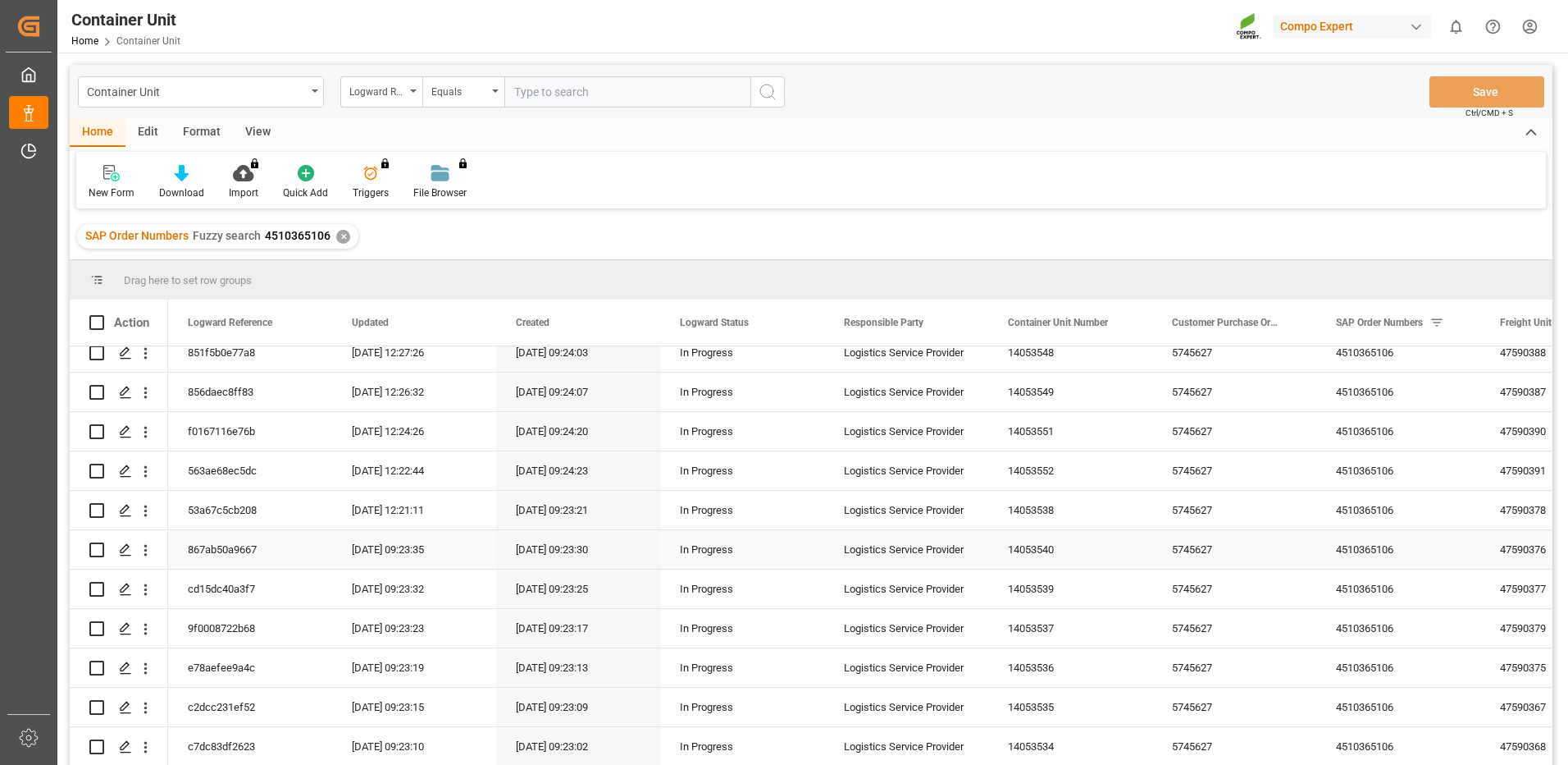
scroll to position [409, 0]
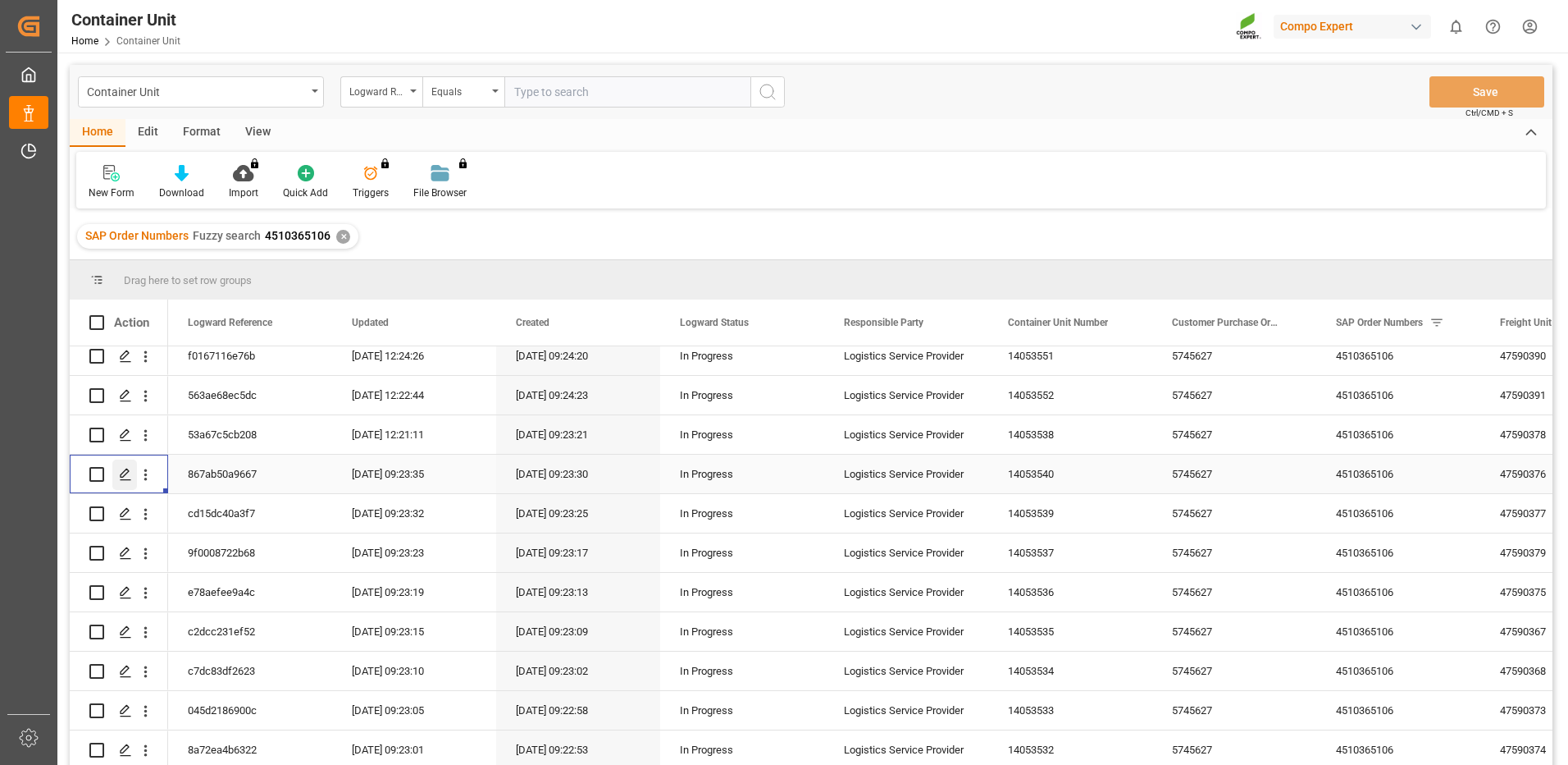
click at [126, 469] on polygon "Press SPACE to select this row." at bounding box center [125, 473] width 8 height 8
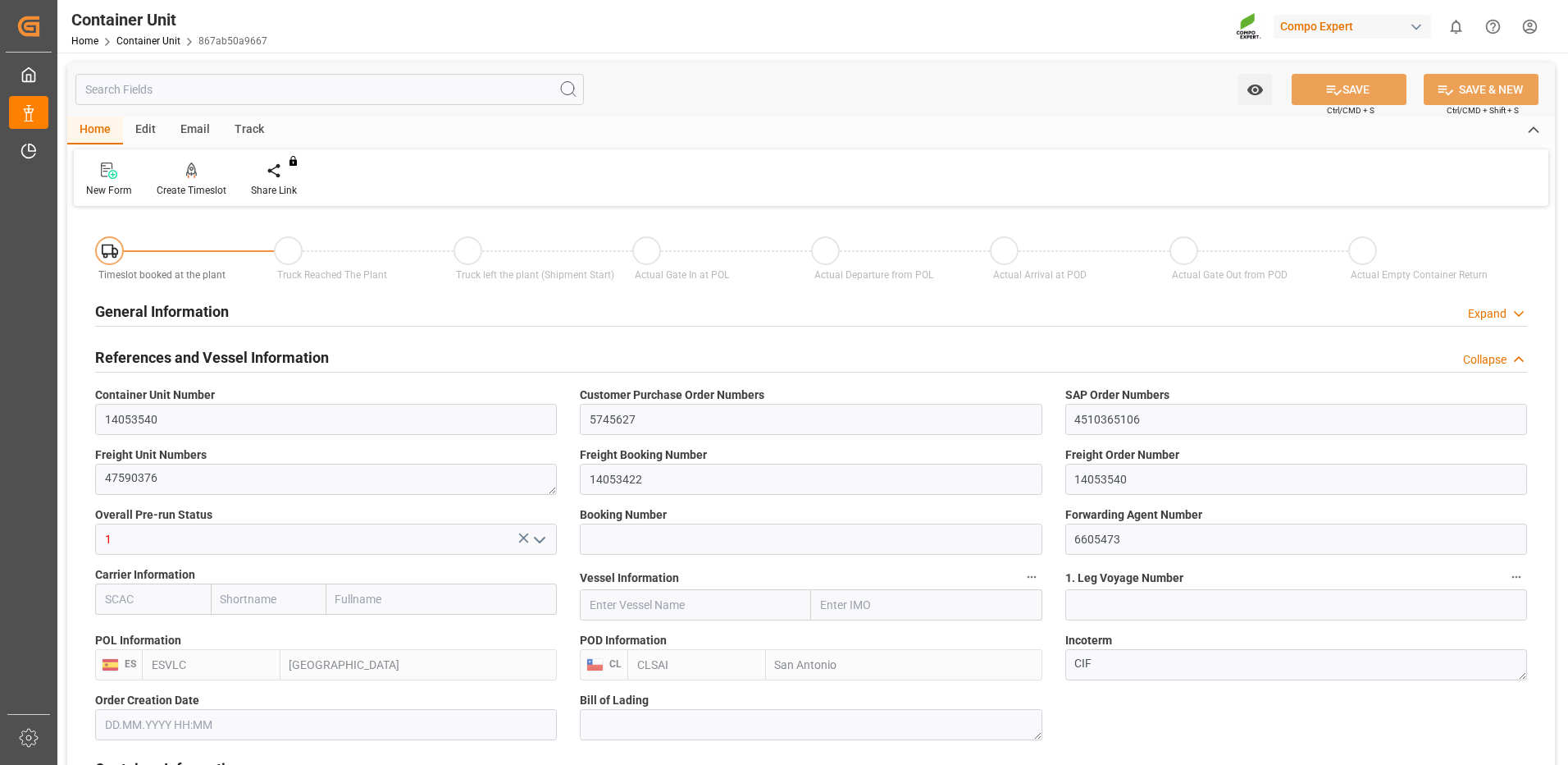
type input "ESVLC"
type input "CLSAI"
type input "7"
type input "0"
type input "8"
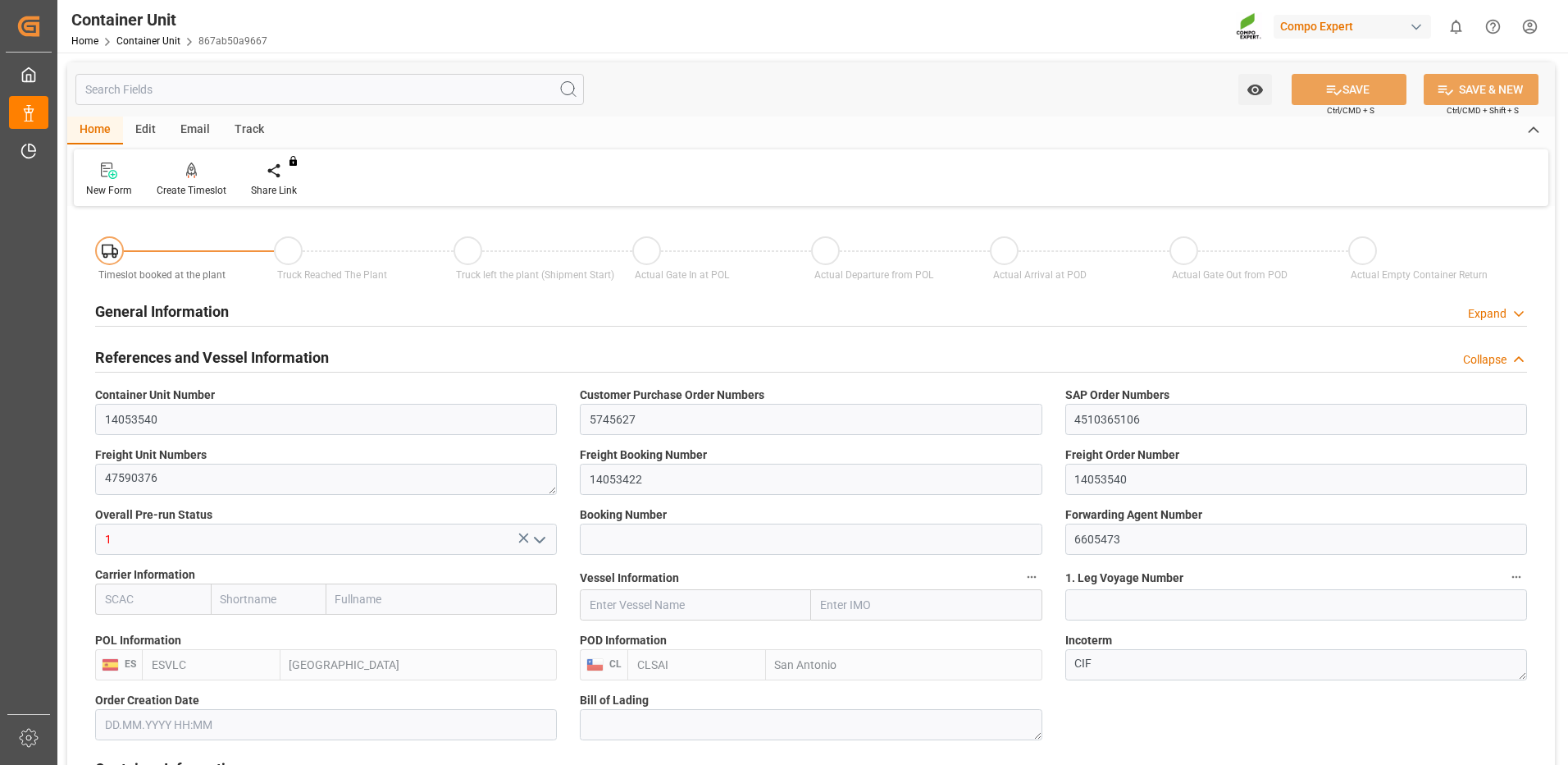
type input "0"
type input "420"
type input "24576"
type input "[DATE] 09:22"
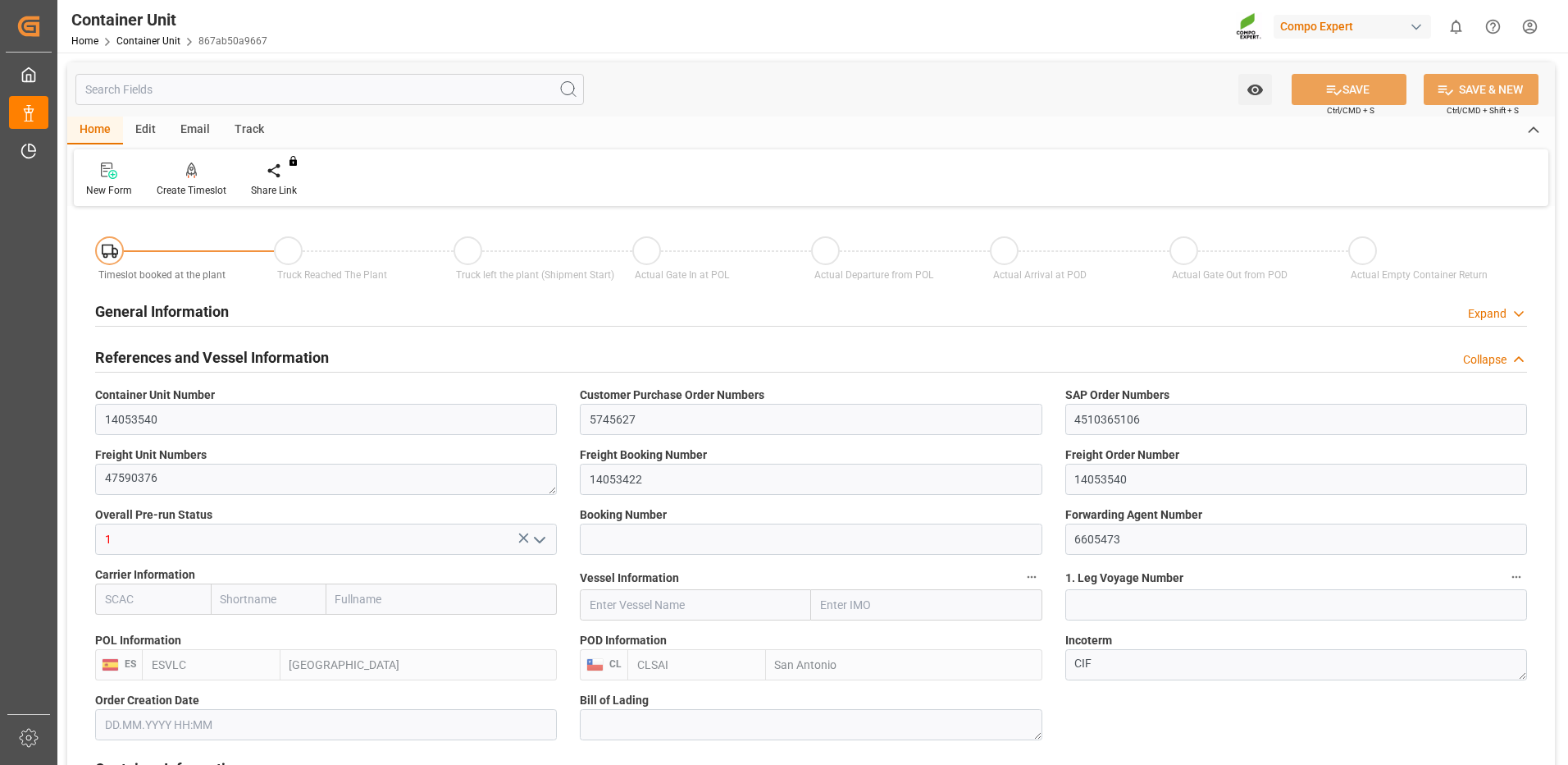
type input "06.10.2025"
click at [188, 188] on div "Create Timeslot" at bounding box center [191, 190] width 69 height 15
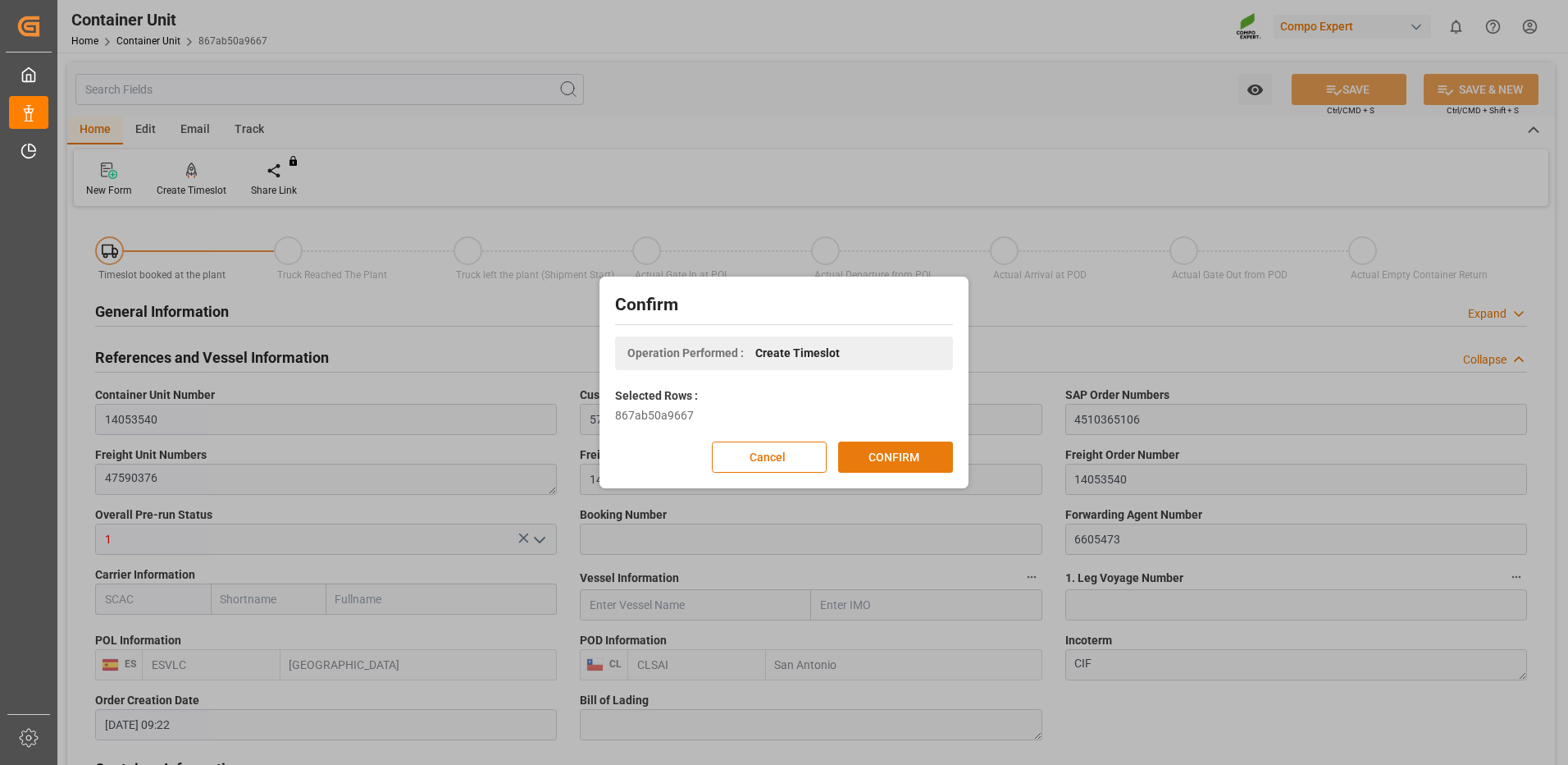
click at [930, 450] on button "CONFIRM" at bounding box center [896, 457] width 115 height 31
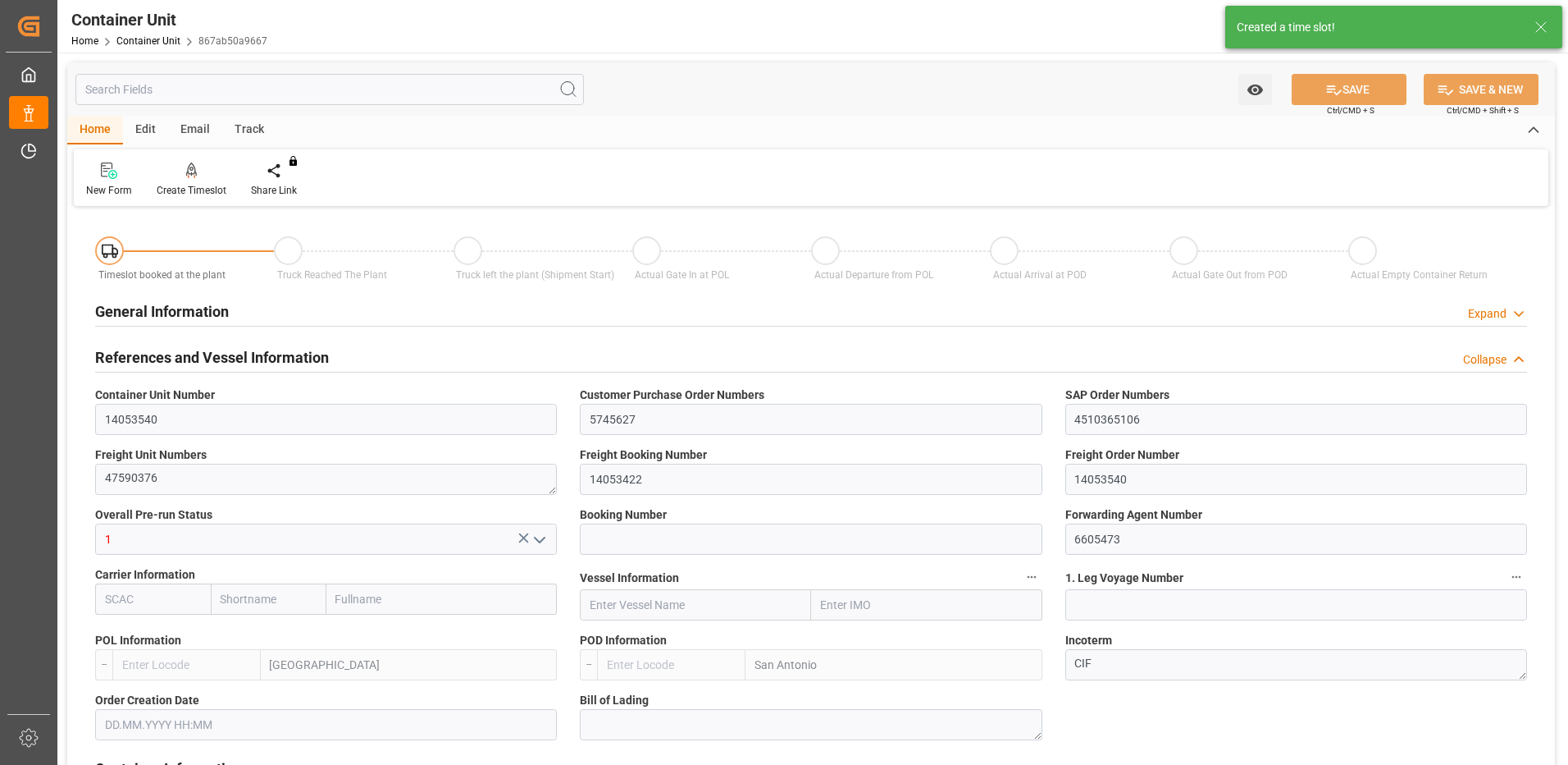
type input "ESVLC"
type input "CLSAI"
type input "7"
type input "0"
type input "8"
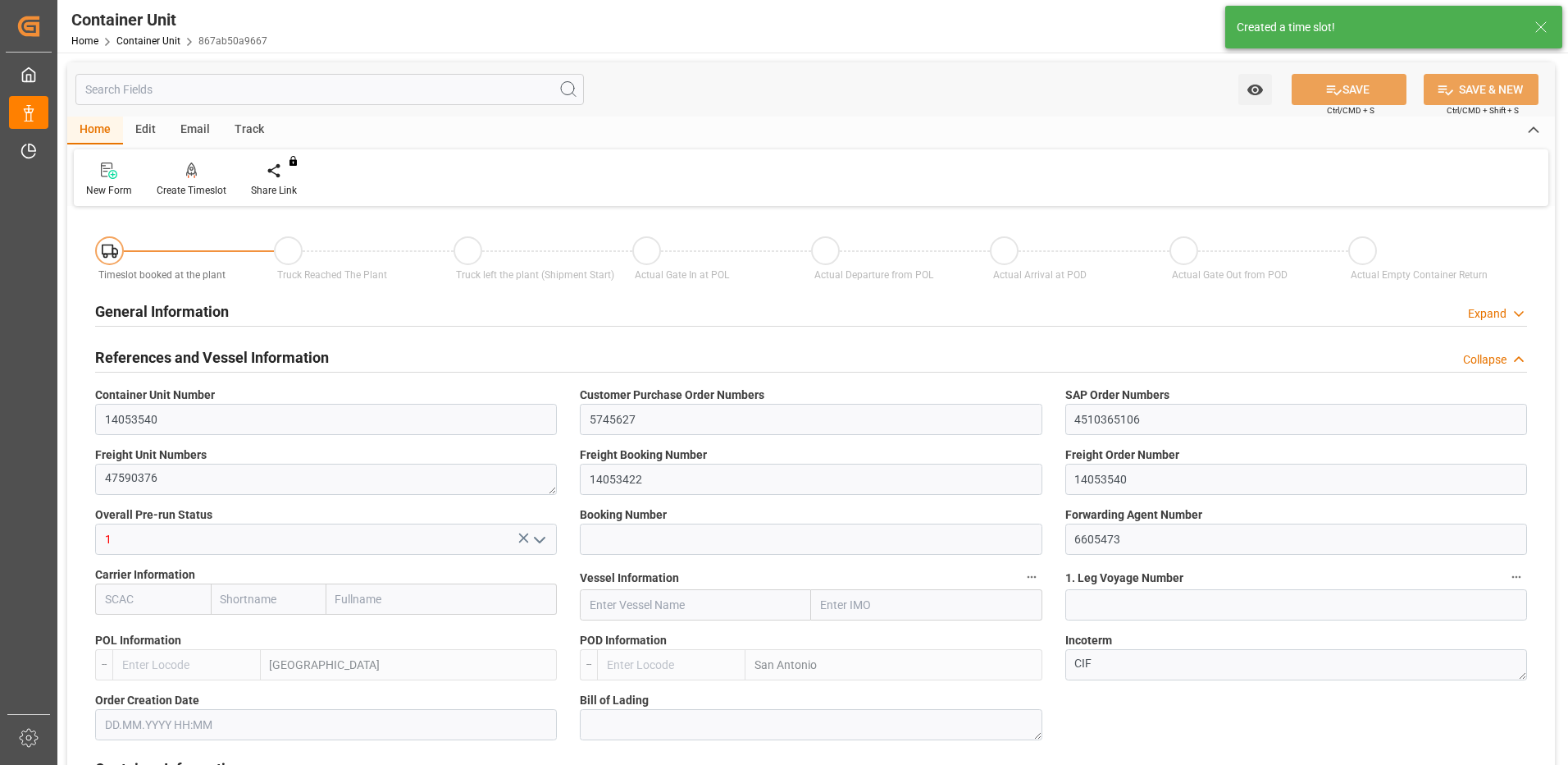
type input "0"
type input "420"
type input "24576"
type input "[DATE] 09:22"
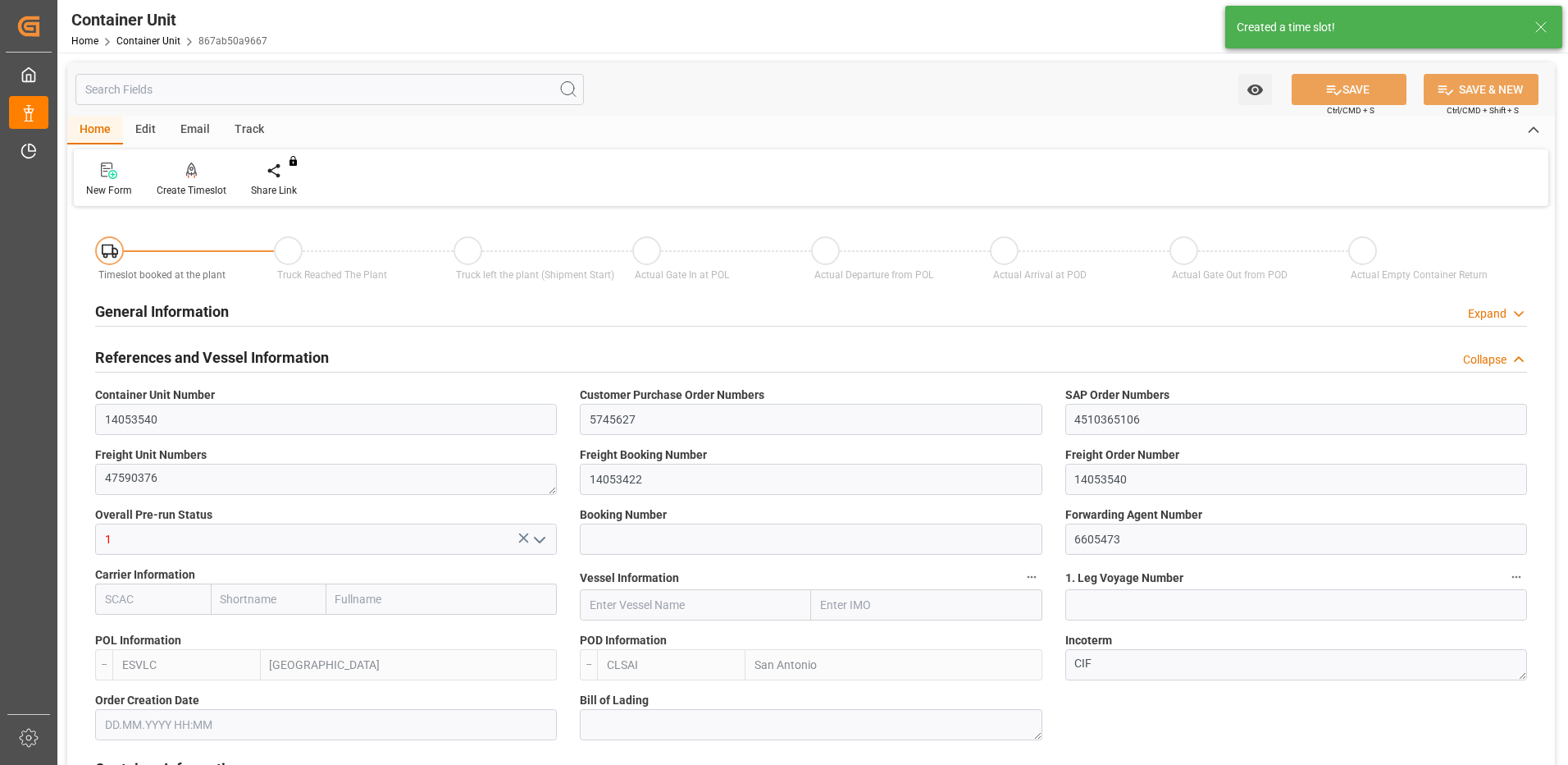
type input "06.10.2025"
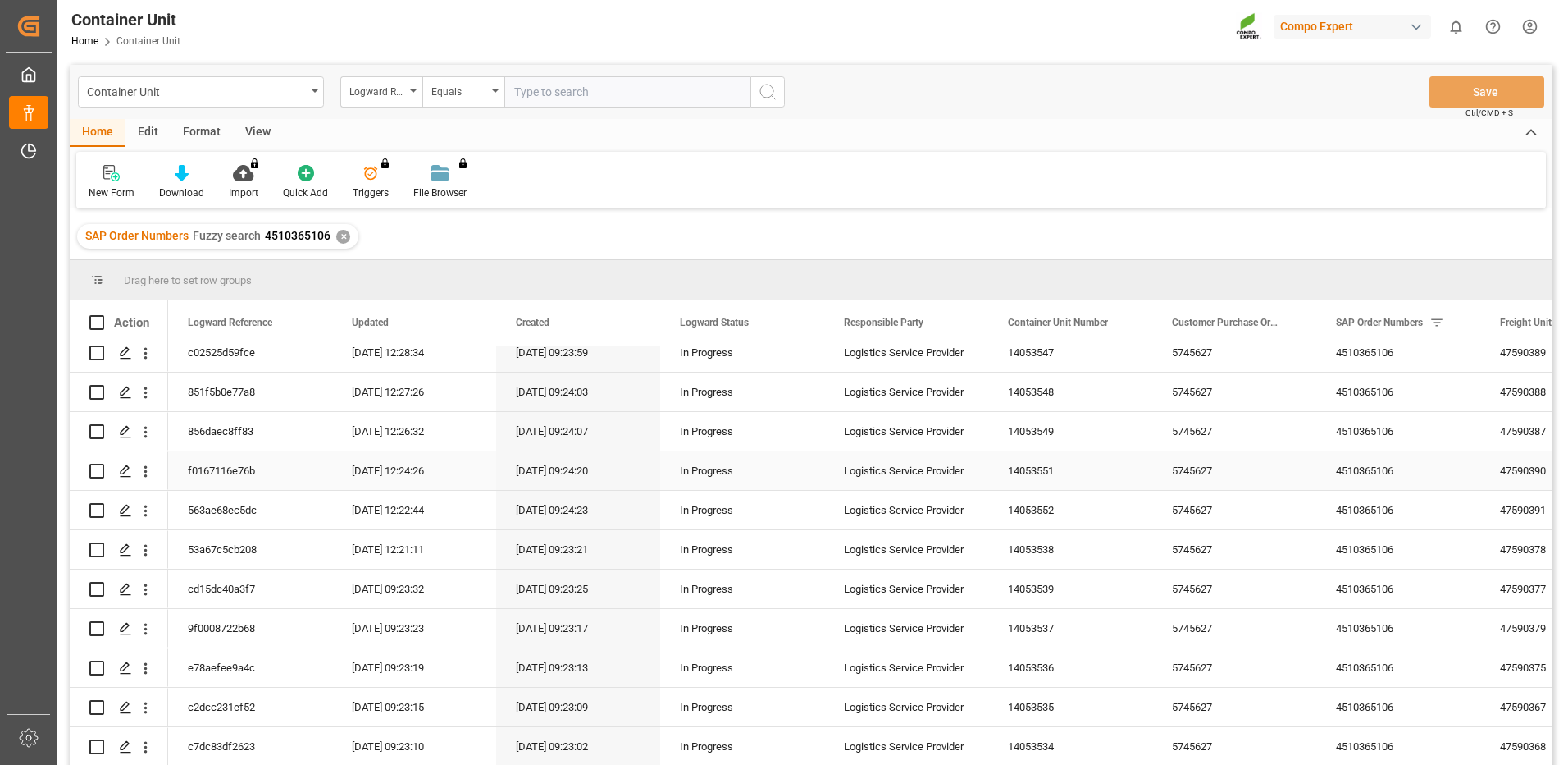
scroll to position [409, 0]
click at [127, 509] on polygon "Press SPACE to select this row." at bounding box center [125, 513] width 8 height 8
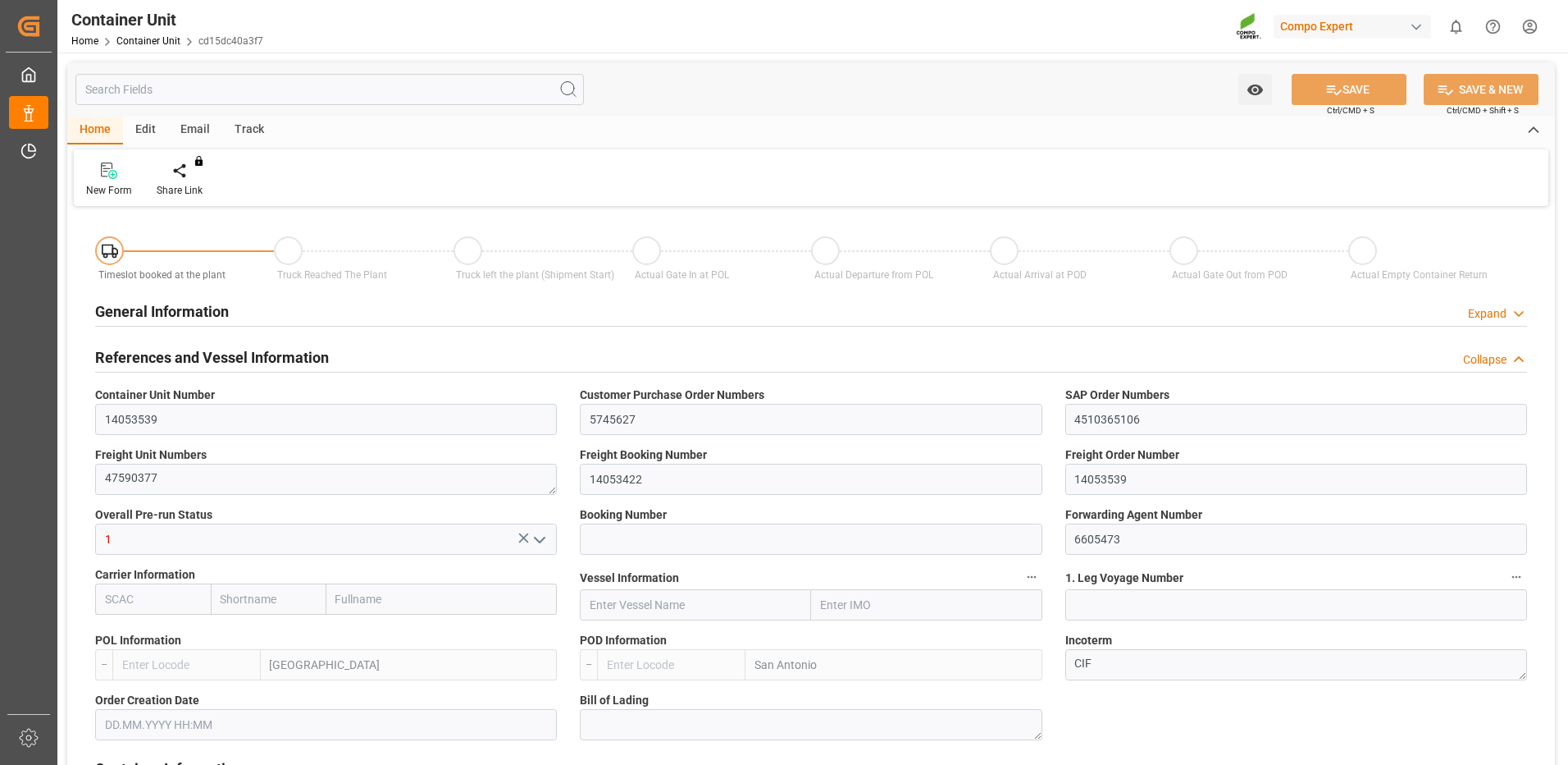
type input "ESVLC"
type input "CLSAI"
type input "7"
type input "0"
type input "8"
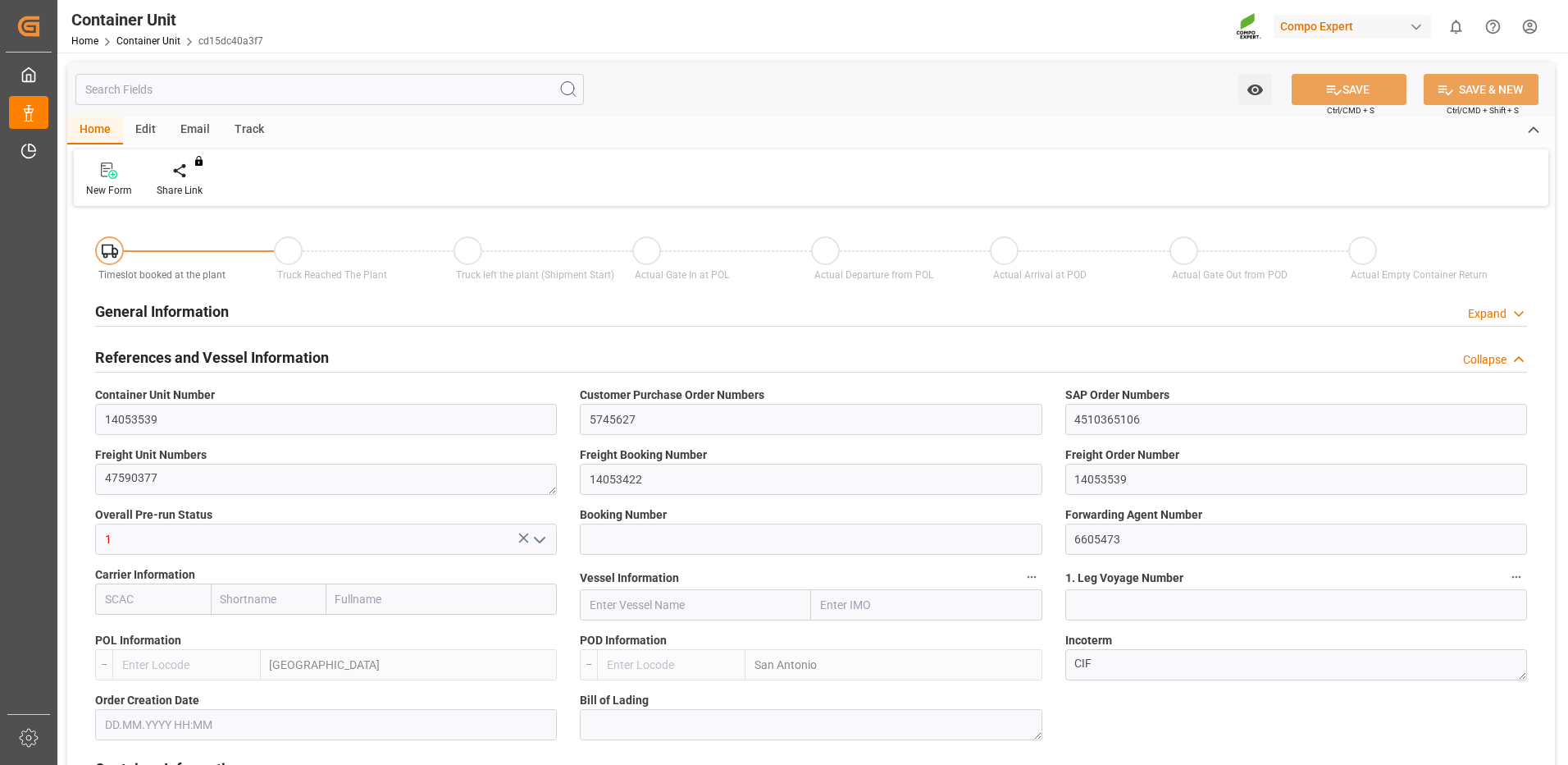
type input "0"
type input "420"
type input "24576"
type input "[DATE] 09:22"
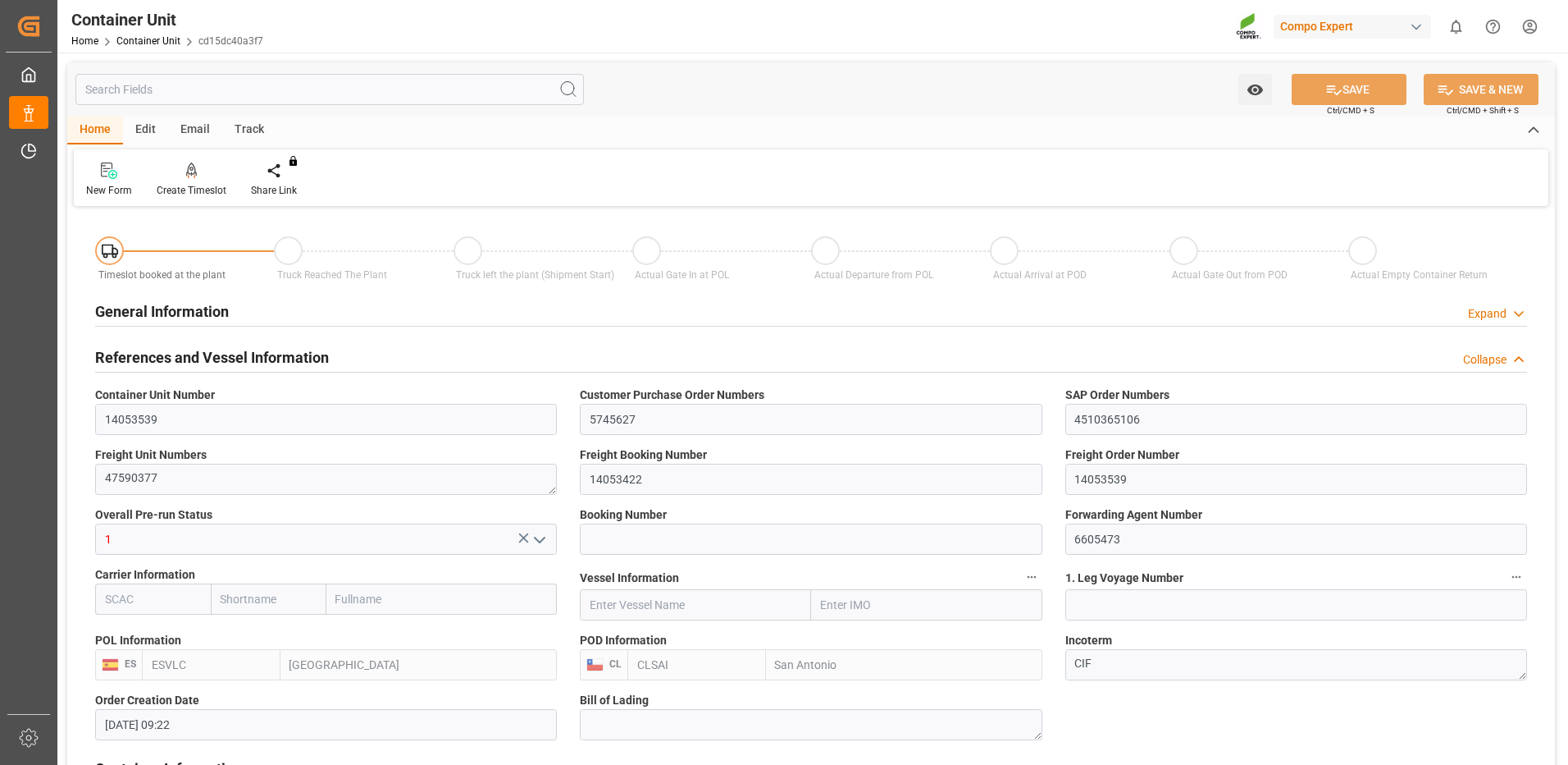
type input "06.10.2025"
click at [195, 176] on icon at bounding box center [192, 171] width 11 height 17
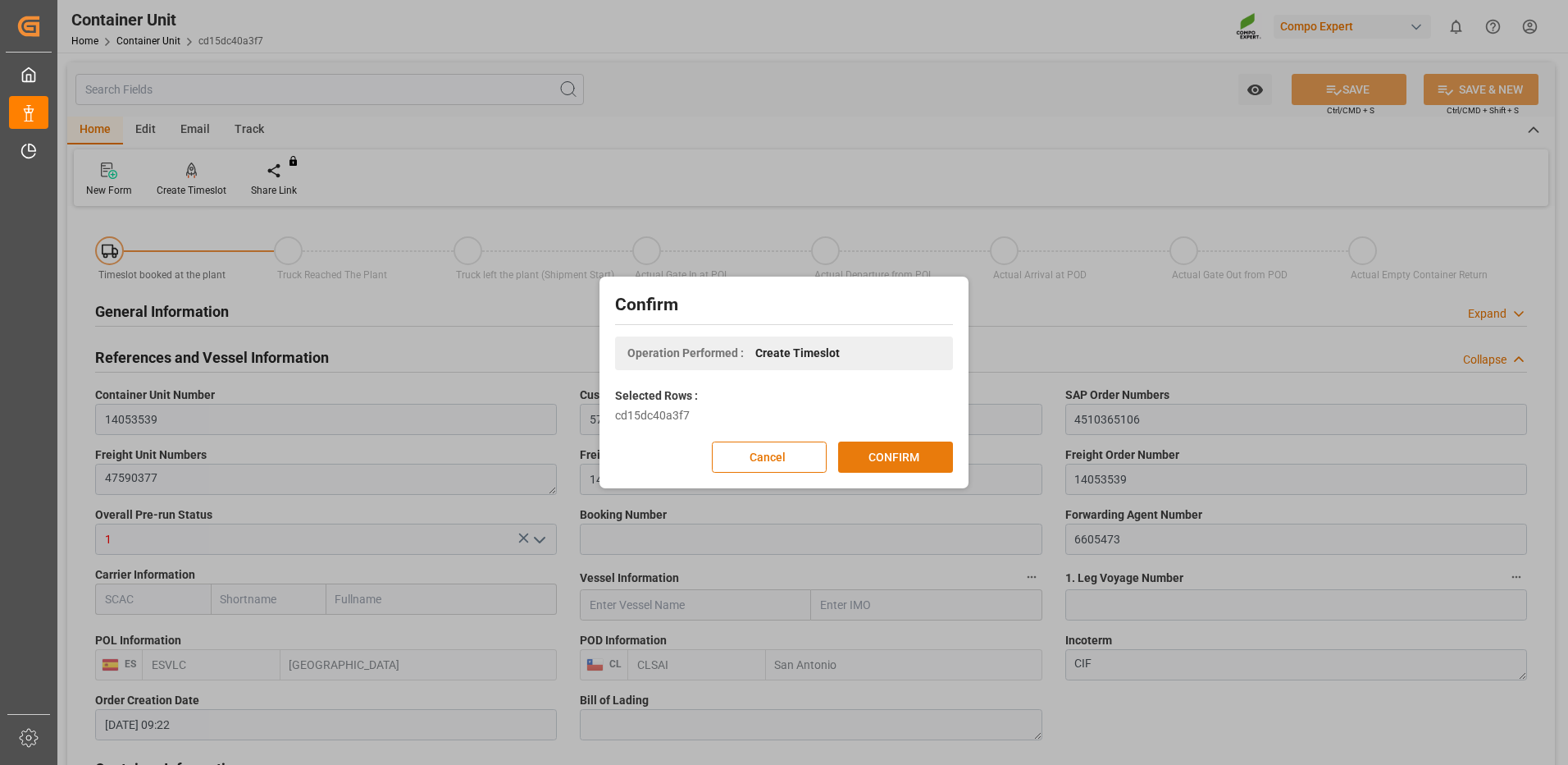
click at [904, 451] on button "CONFIRM" at bounding box center [896, 457] width 115 height 31
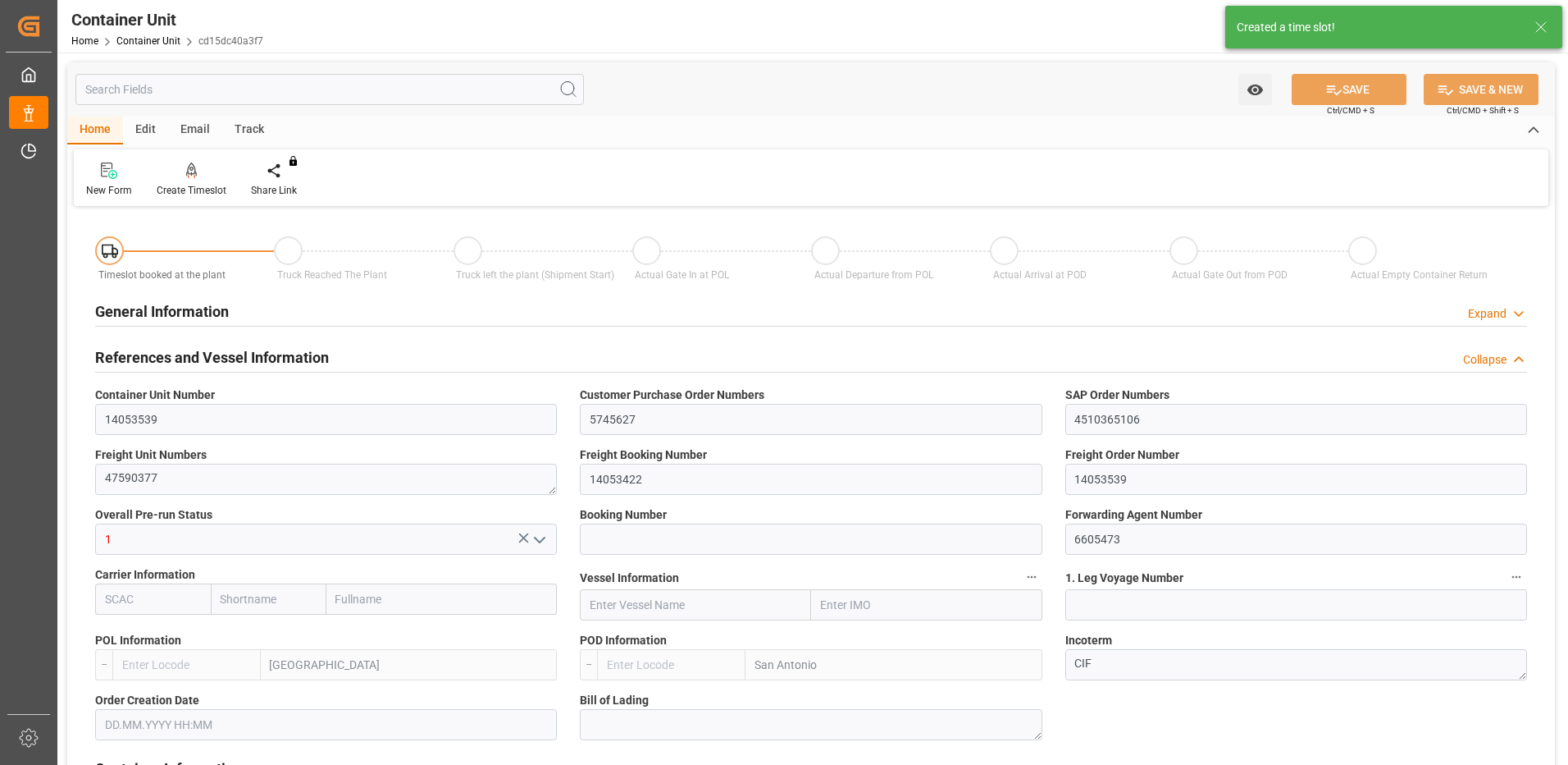
type input "ESVLC"
type input "CLSAI"
type input "7"
type input "0"
type input "8"
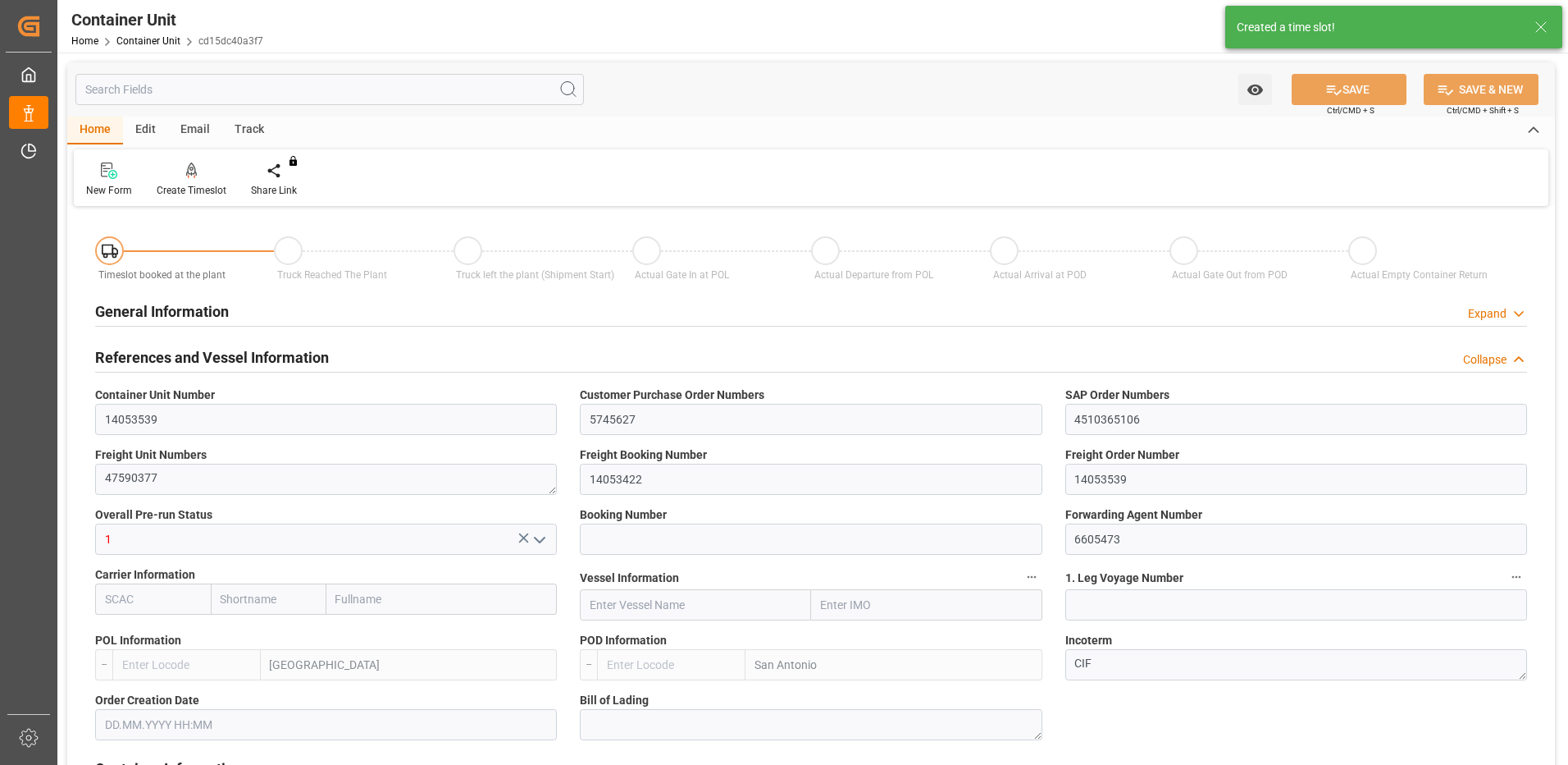
type input "0"
type input "420"
type input "24576"
type input "[DATE] 09:22"
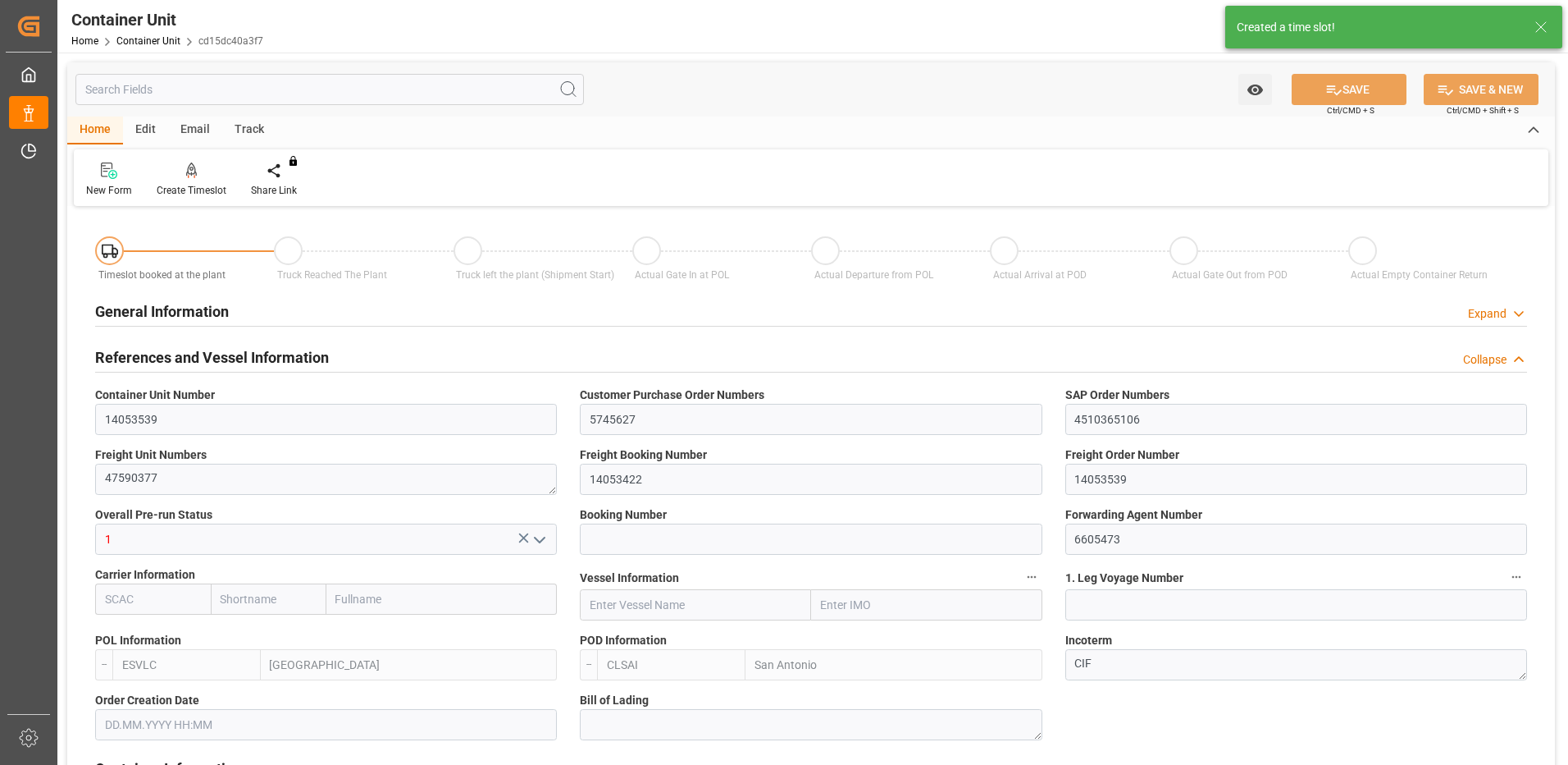
type input "06.10.2025"
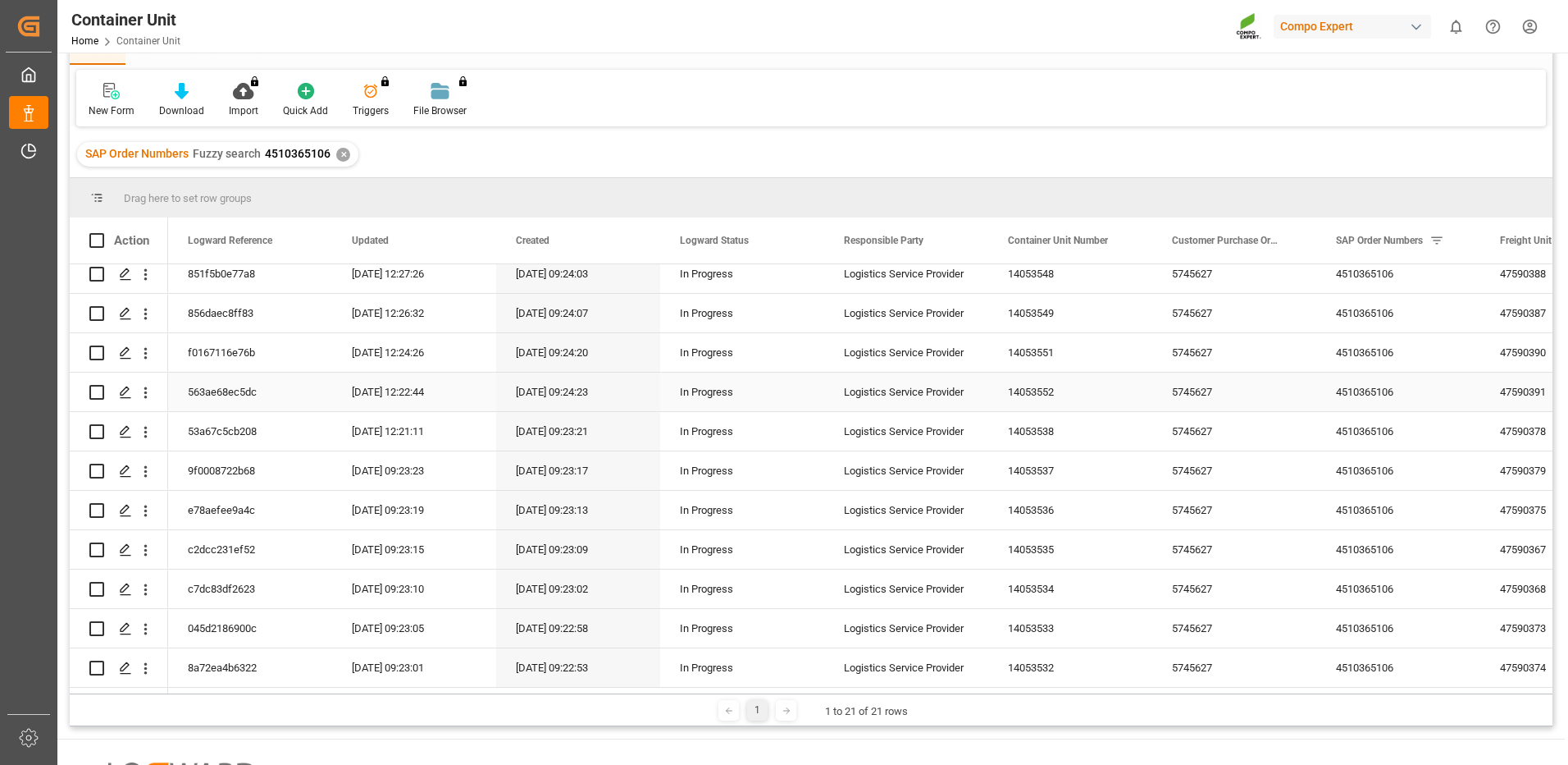
scroll to position [164, 0]
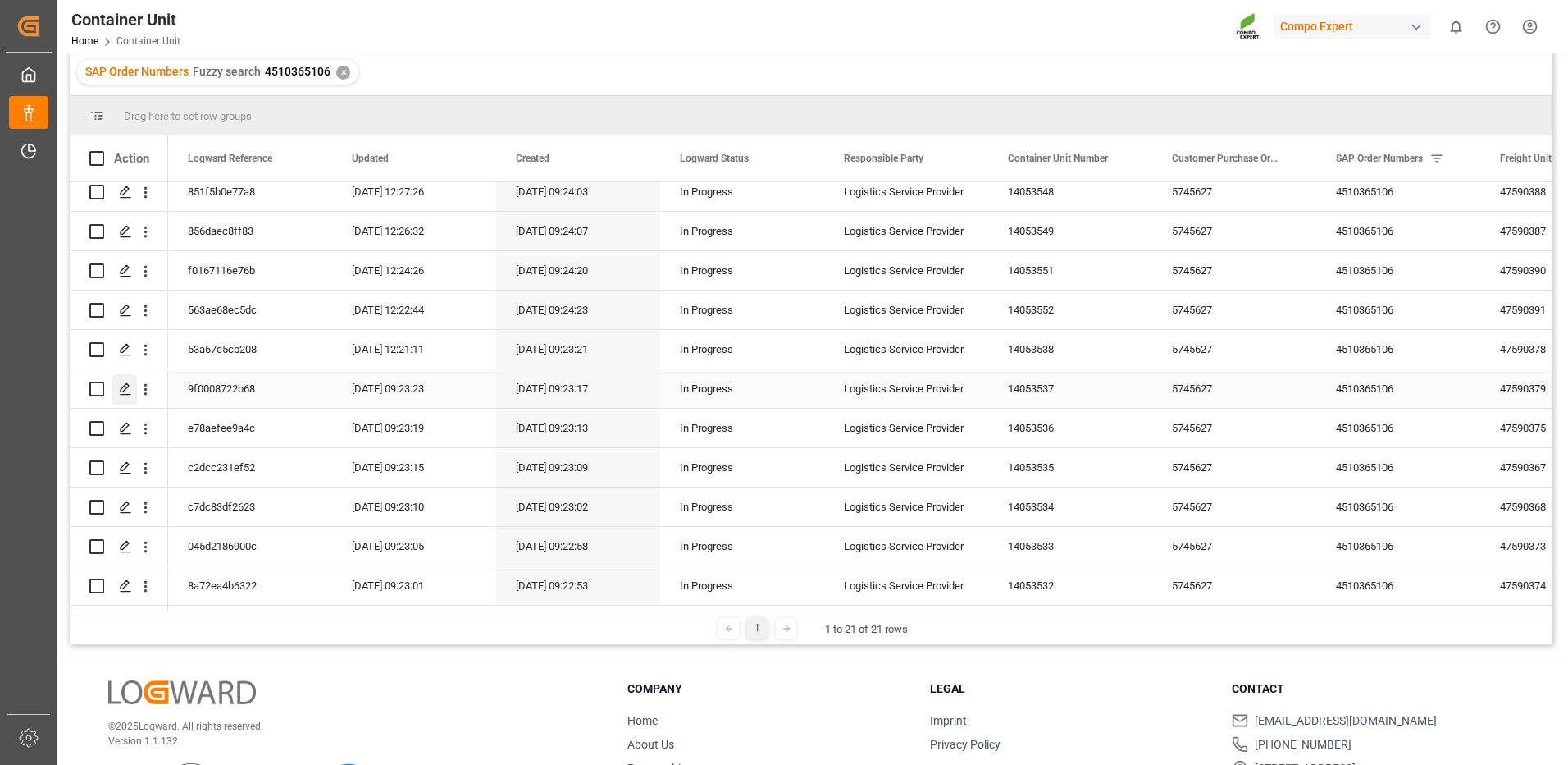
click at [121, 382] on icon "Press SPACE to select this row." at bounding box center [126, 389] width 13 height 13
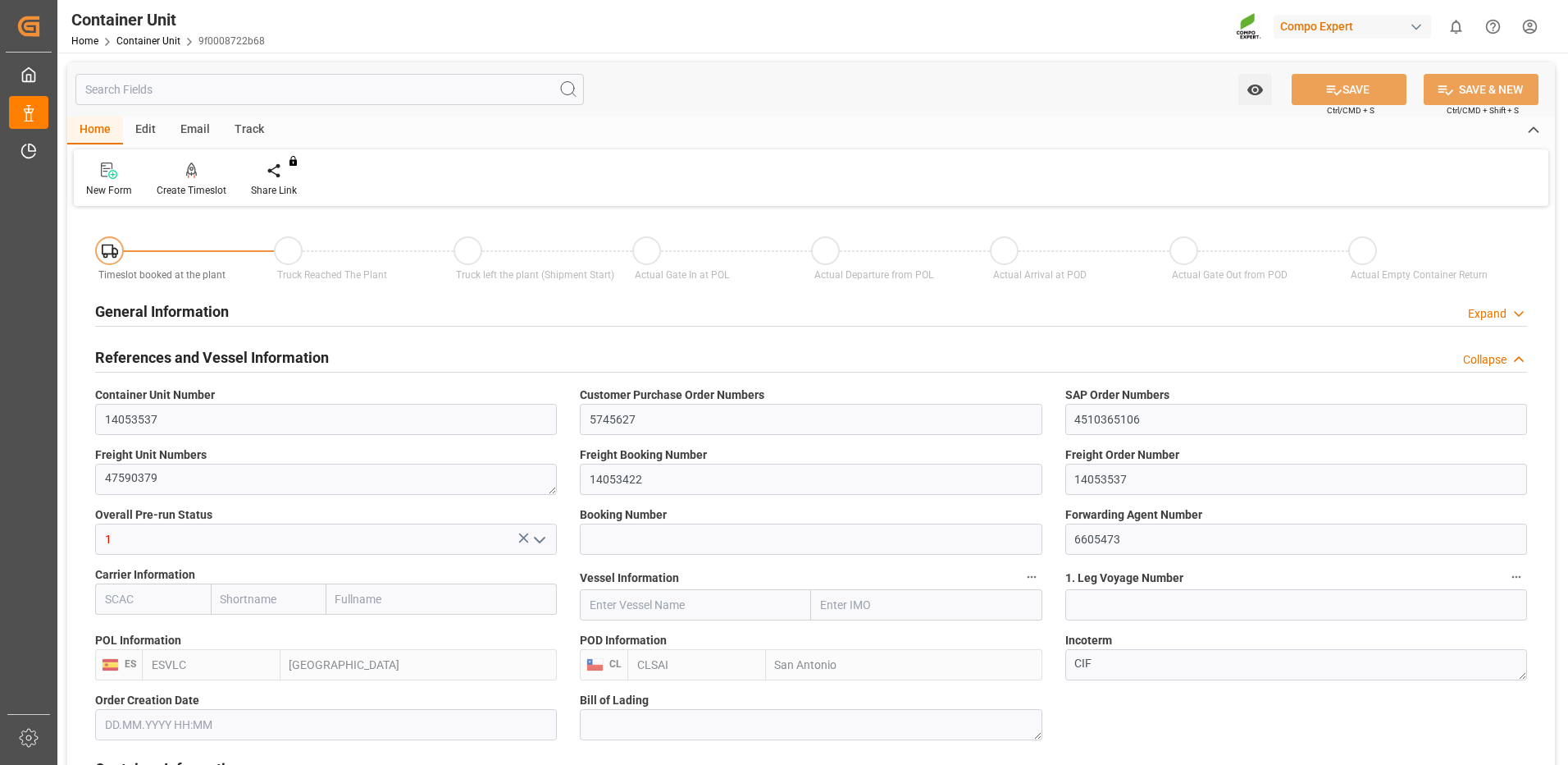
type input "ESVLC"
type input "CLSAI"
type input "7"
type input "0"
type input "8"
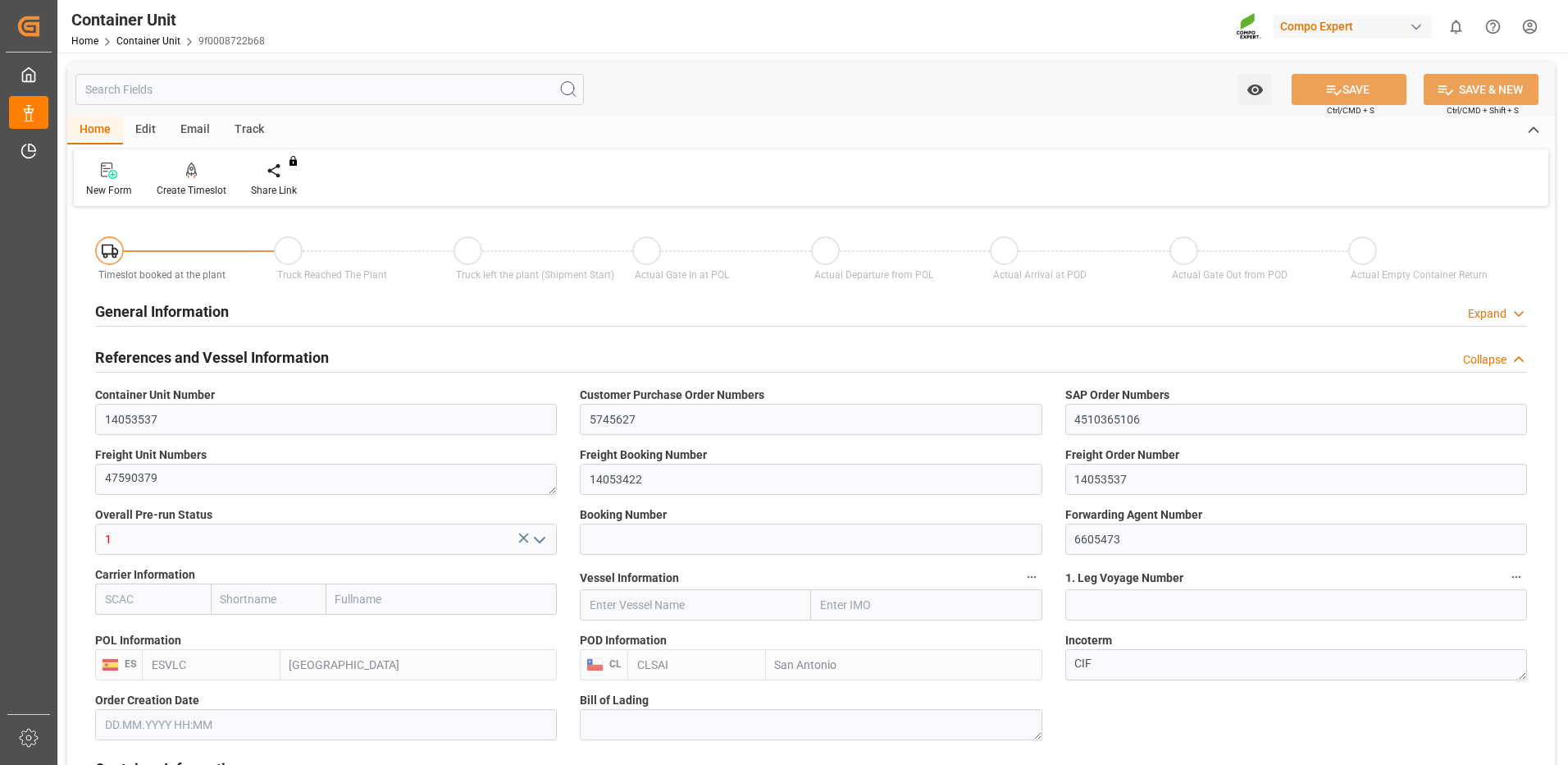
type input "0"
type input "420"
type input "24576"
type input "[DATE] 09:22"
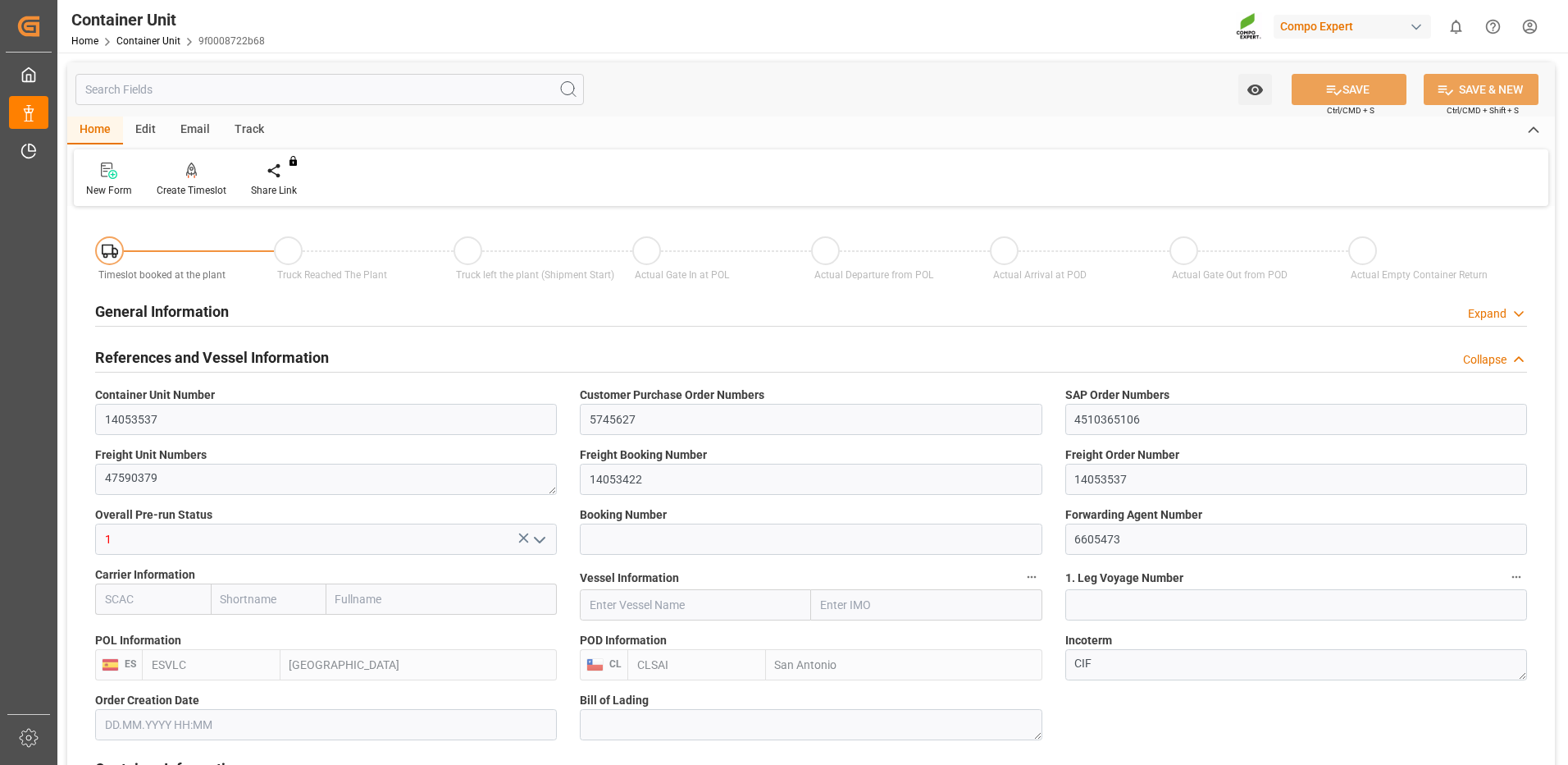
type input "06.10.2025"
click at [192, 188] on div "Create Timeslot" at bounding box center [191, 190] width 69 height 15
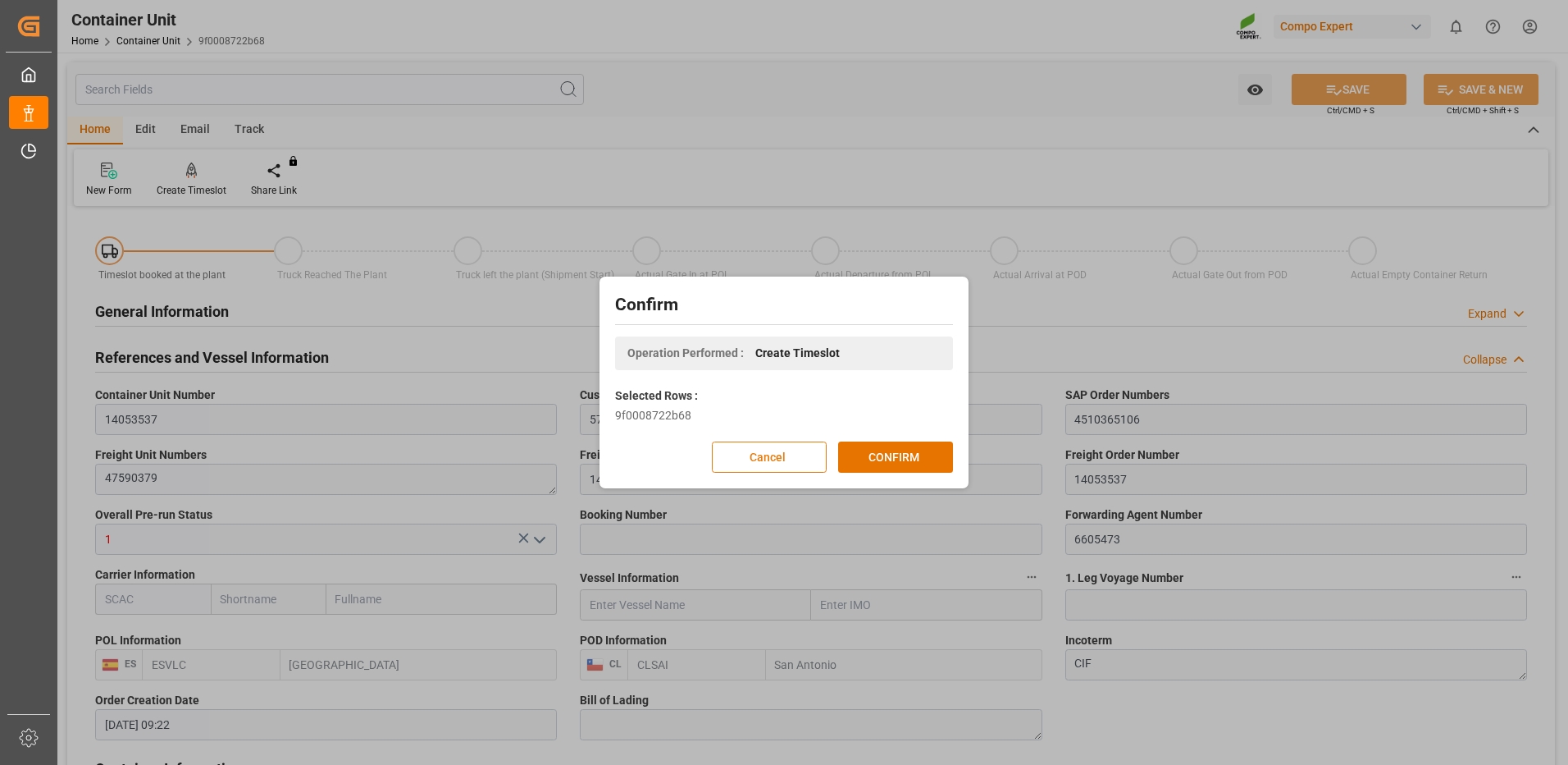
click at [745, 465] on button "Cancel" at bounding box center [769, 457] width 115 height 31
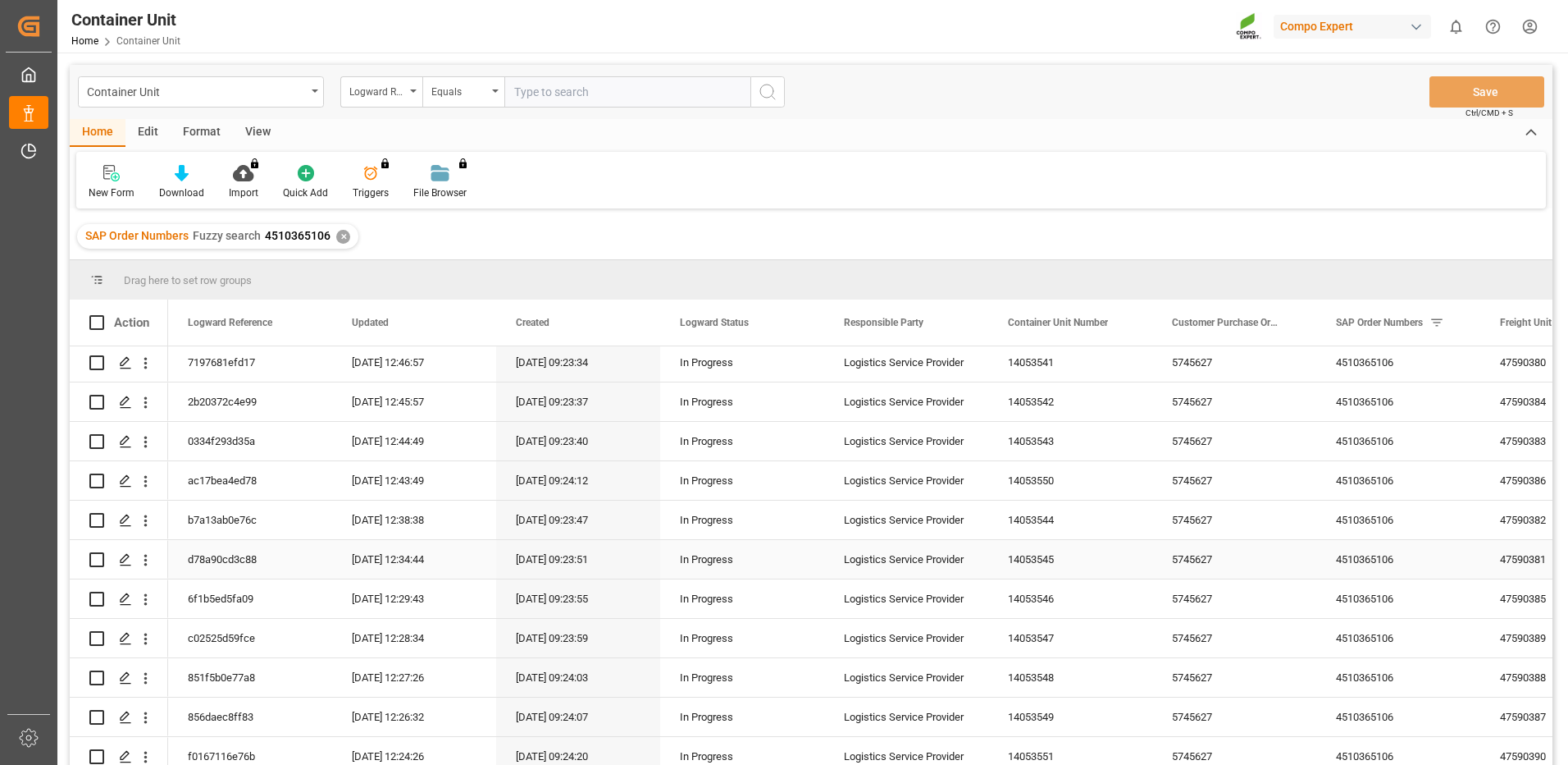
scroll to position [246, 0]
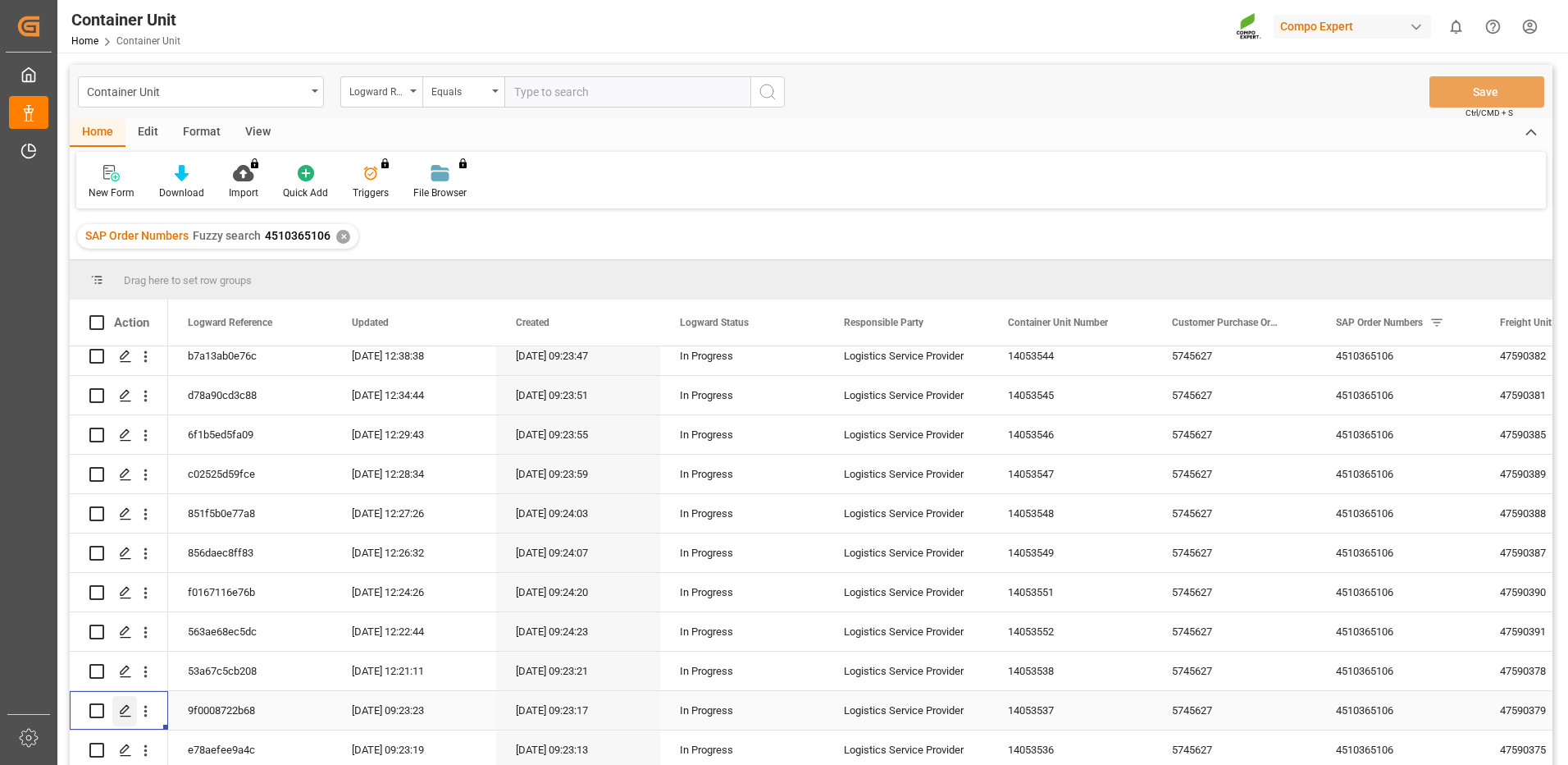
click at [128, 710] on icon "Press SPACE to select this row." at bounding box center [126, 710] width 13 height 13
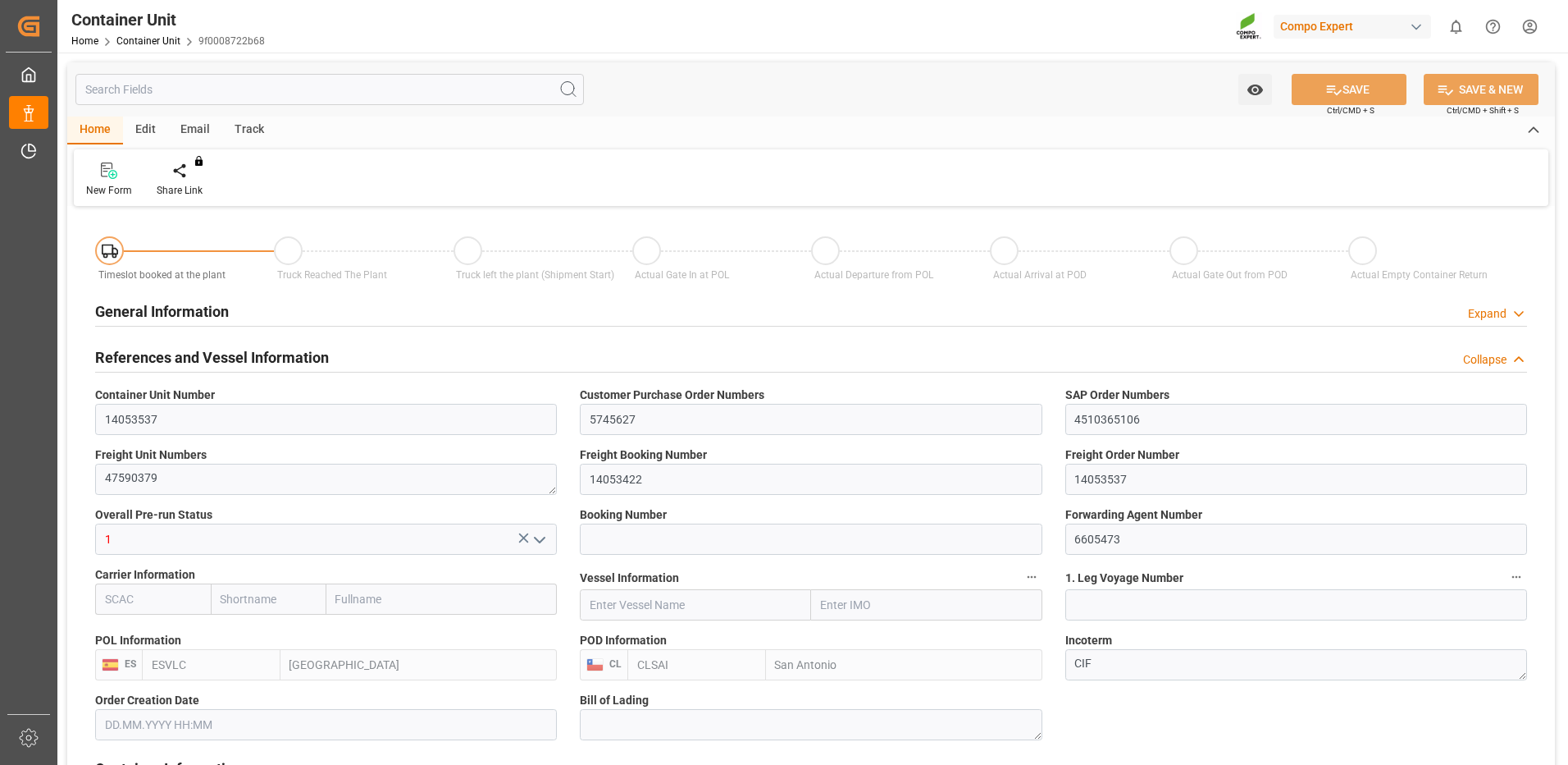
type input "ESVLC"
type input "CLSAI"
type input "7"
type input "0"
type input "8"
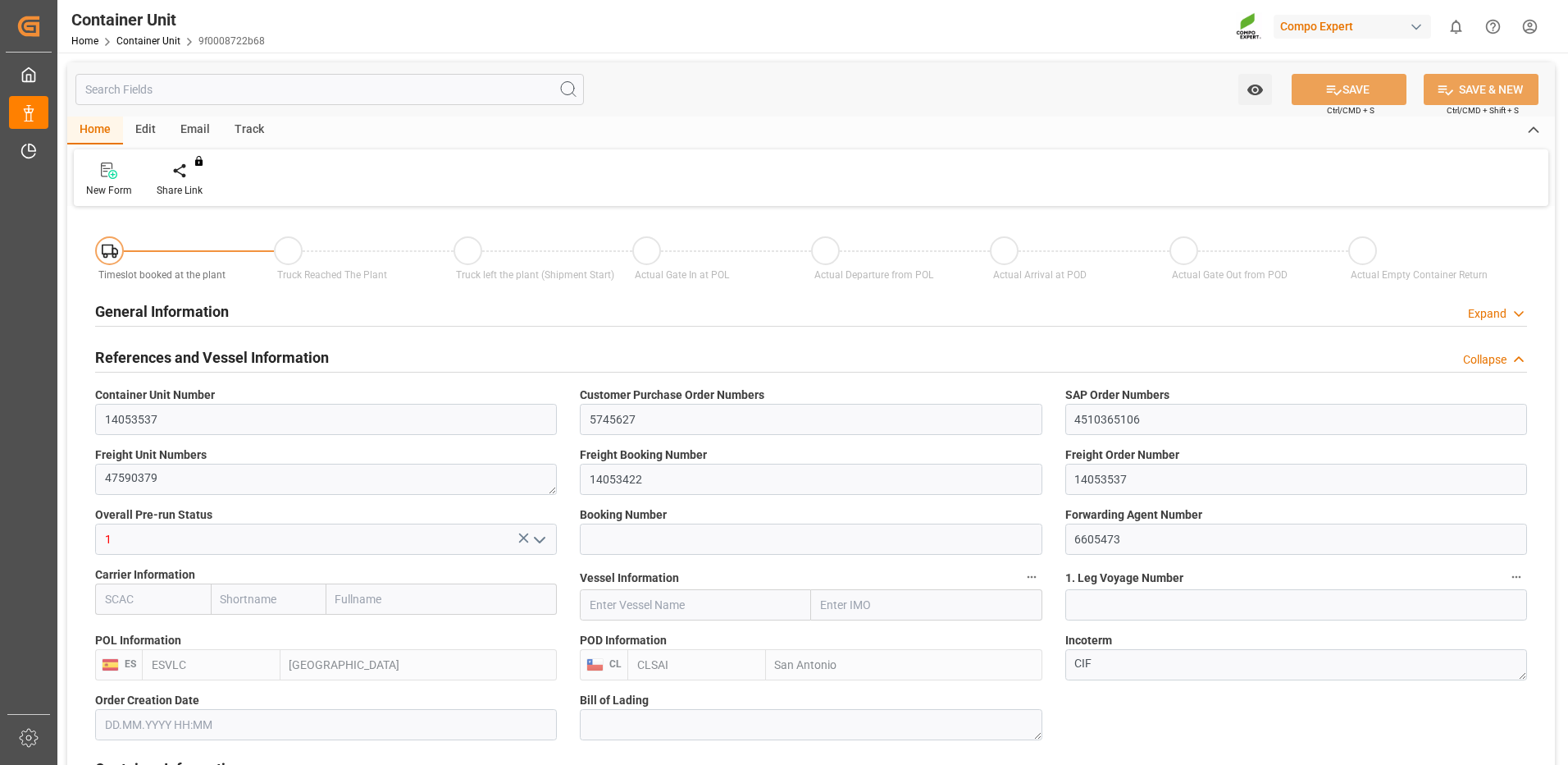
type input "0"
type input "420"
type input "24576"
type input "08.10.2025 09:22"
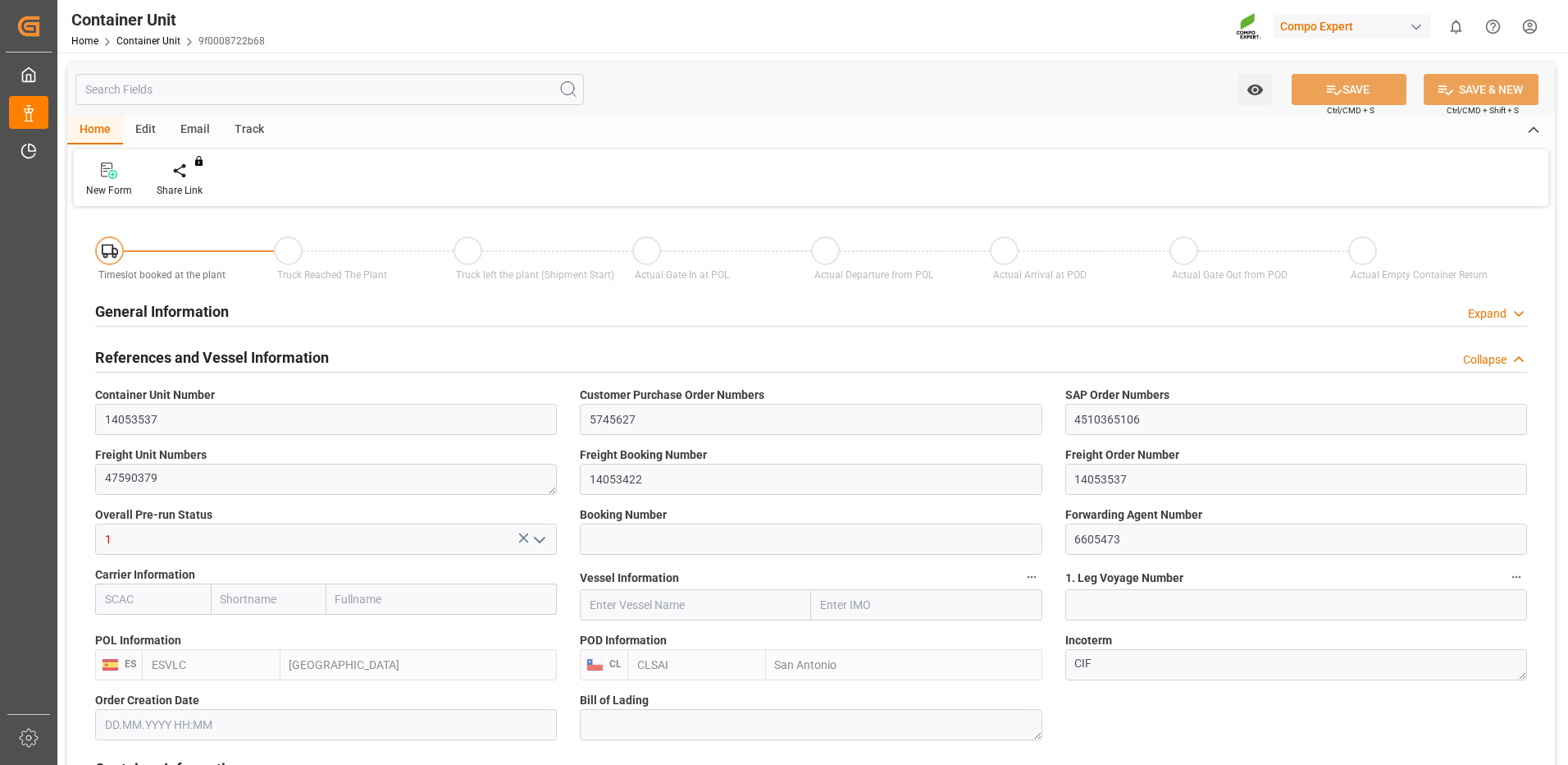
type input "06.10.2025"
click at [189, 186] on div "Create Timeslot" at bounding box center [191, 190] width 69 height 15
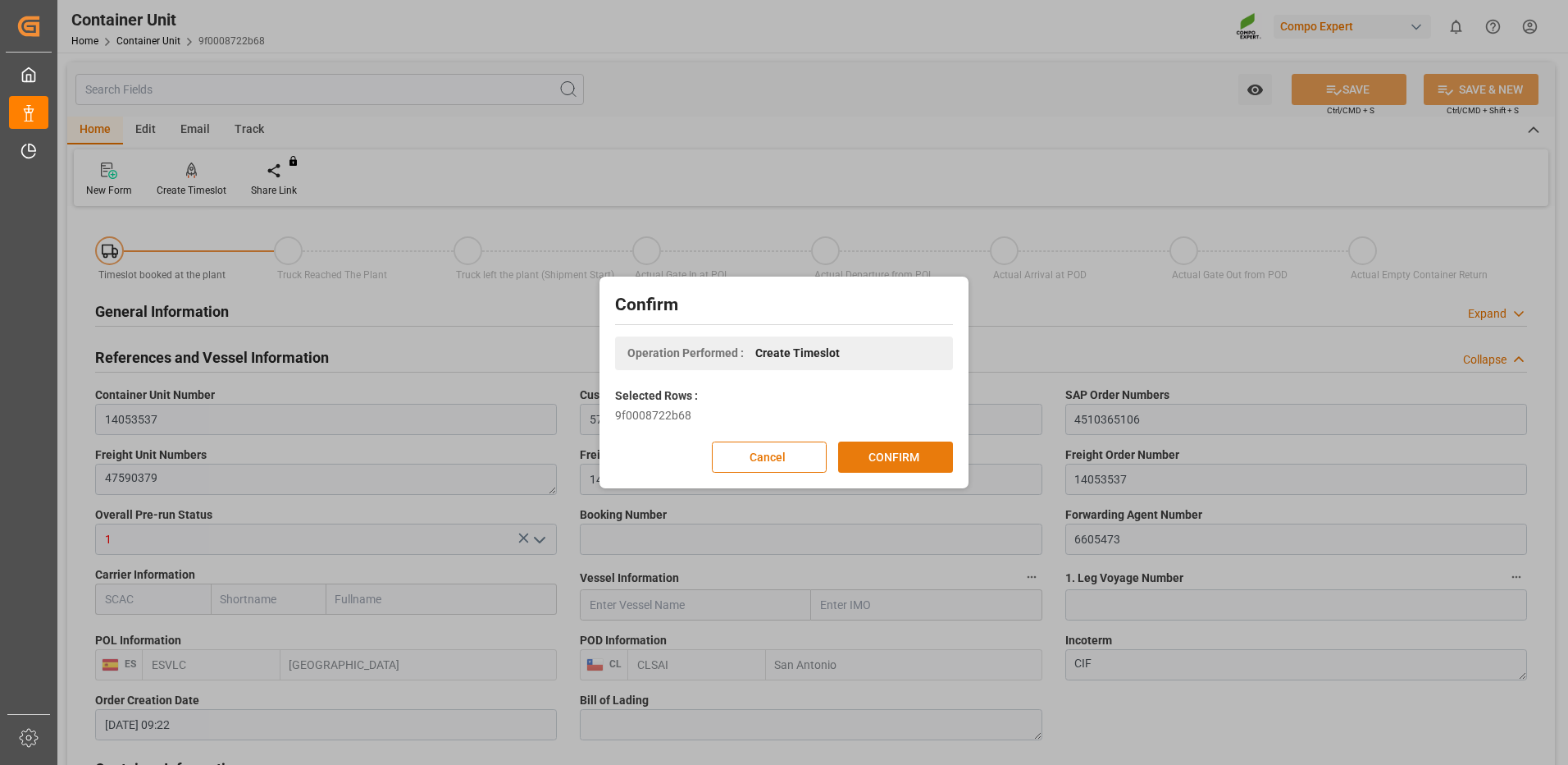
click at [912, 457] on button "CONFIRM" at bounding box center [896, 457] width 115 height 31
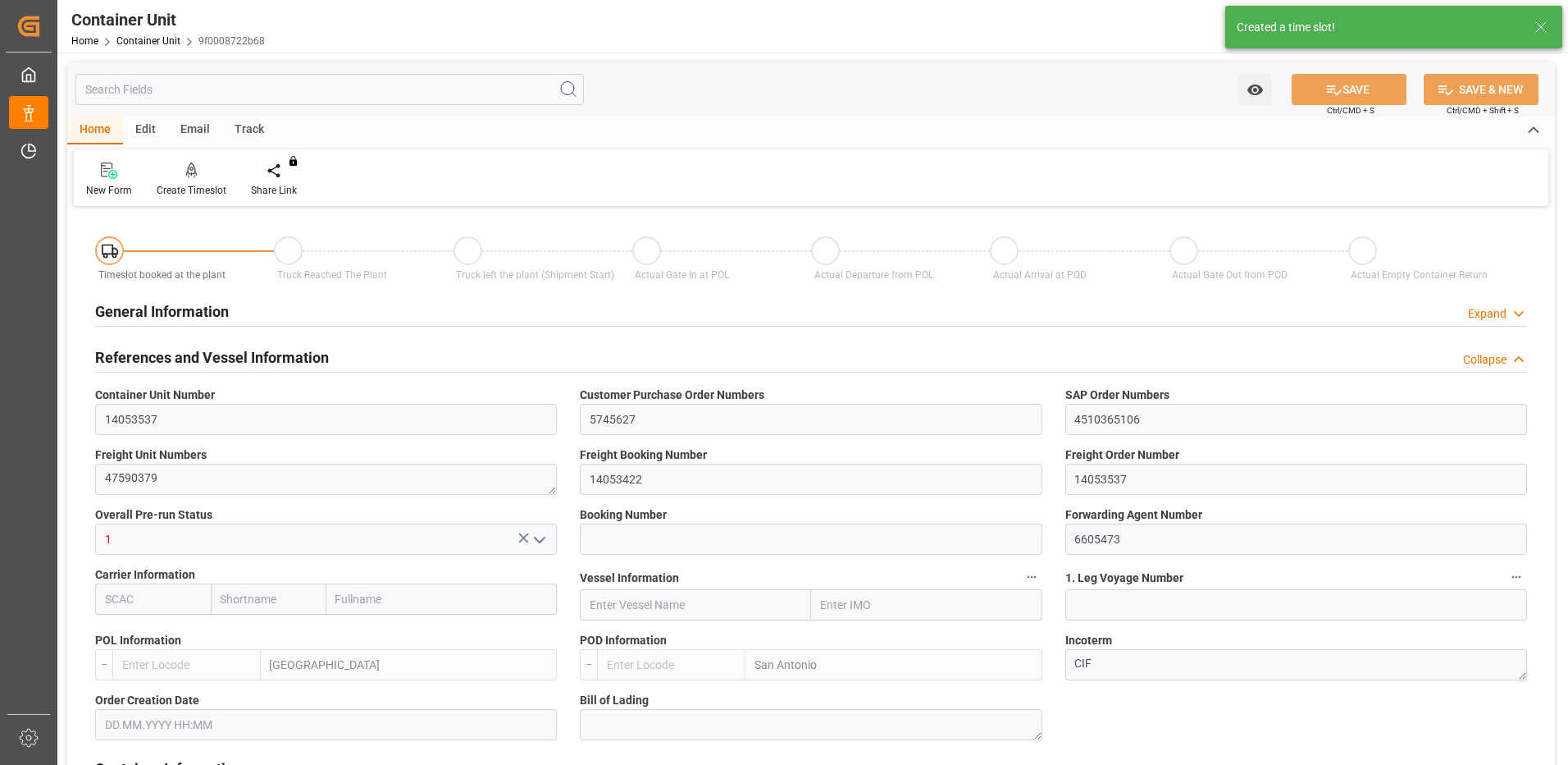
type input "ESVLC"
type input "CLSAI"
type input "7"
type input "0"
type input "8"
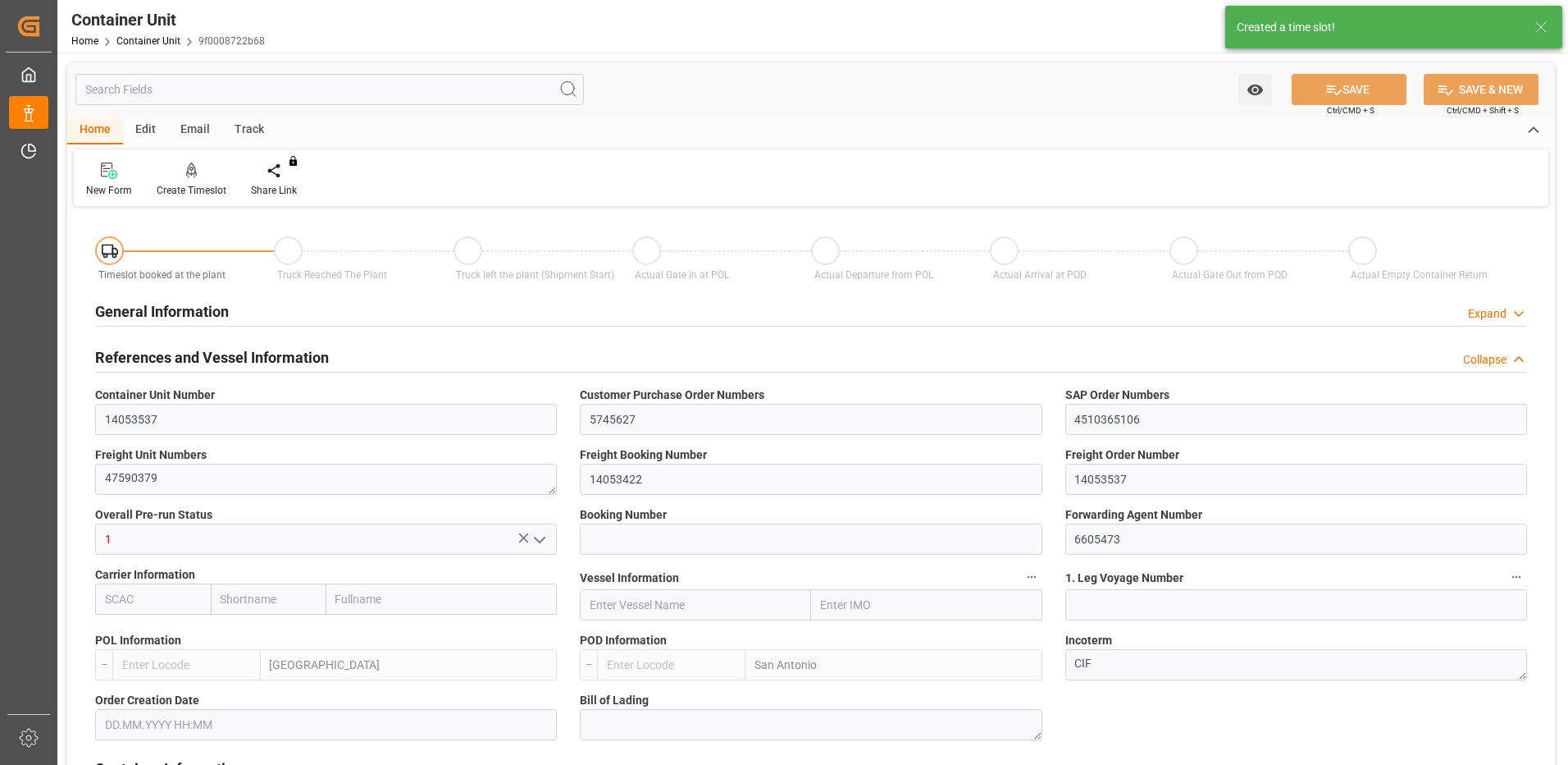
type input "0"
type input "420"
type input "24576"
type input "[DATE] 09:22"
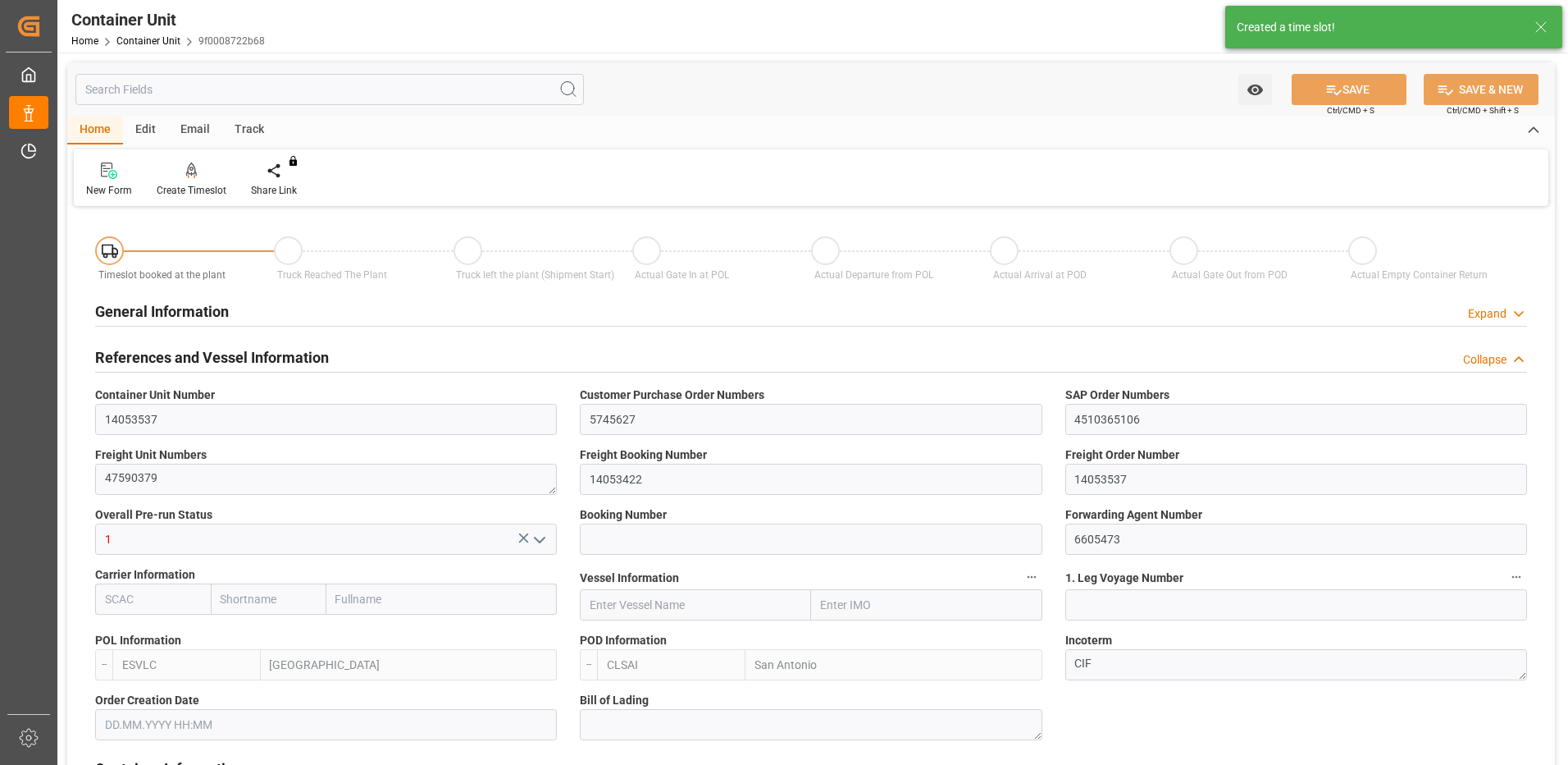
type input "06.10.2025"
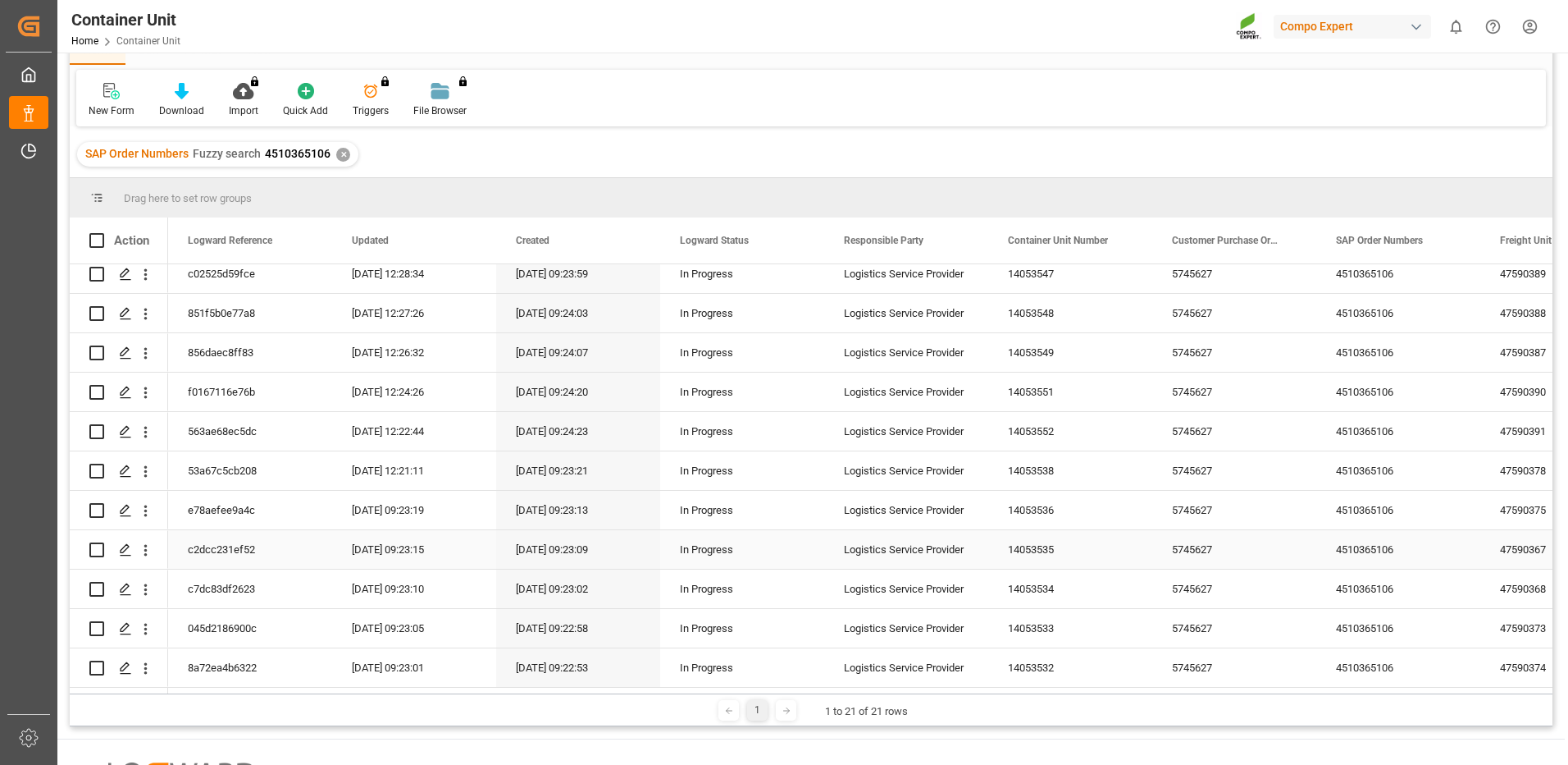
scroll to position [164, 0]
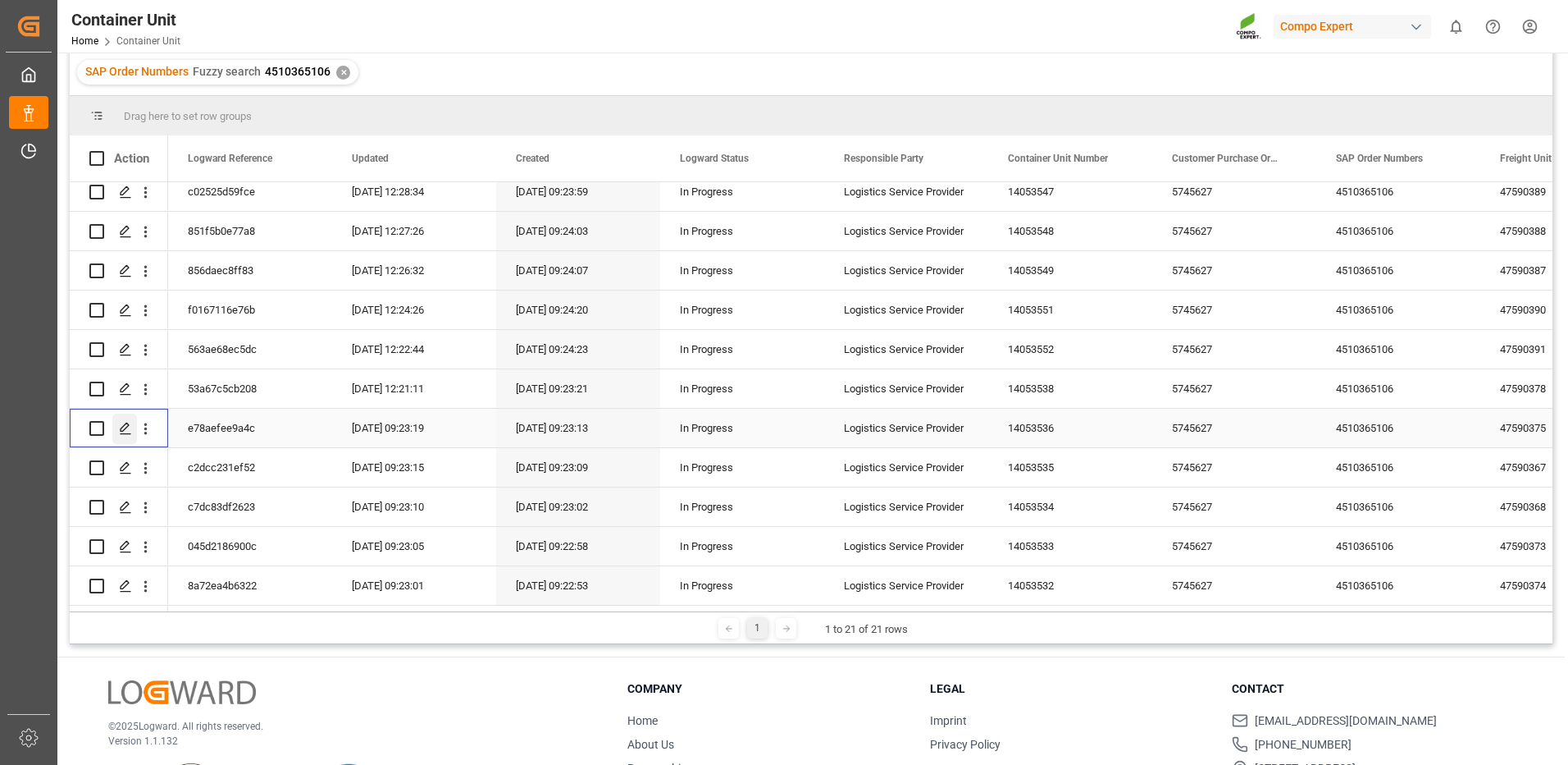
click at [121, 422] on icon "Press SPACE to select this row." at bounding box center [126, 429] width 13 height 13
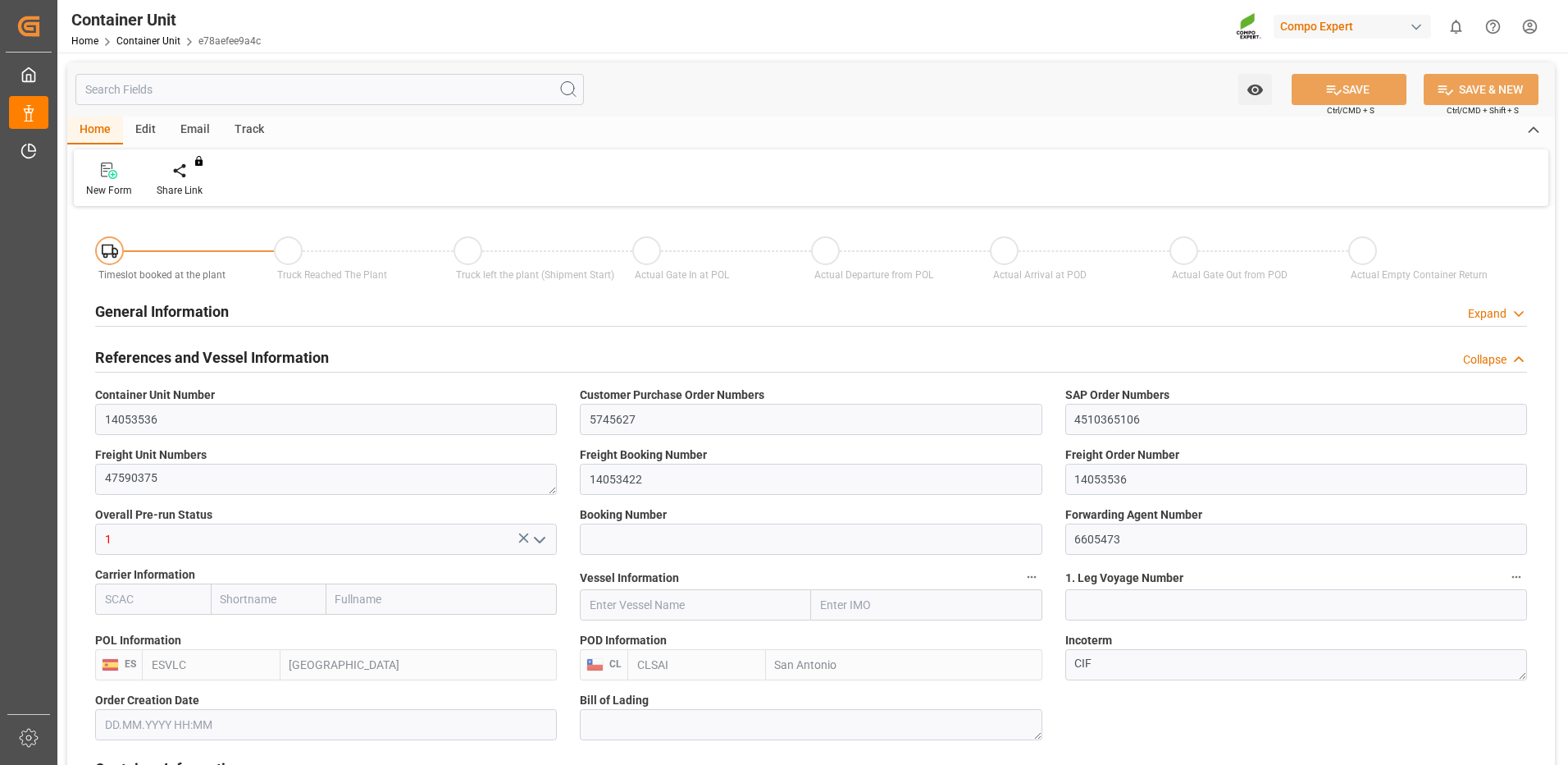
type input "ESVLC"
type input "CLSAI"
type input "7"
type input "0"
type input "8"
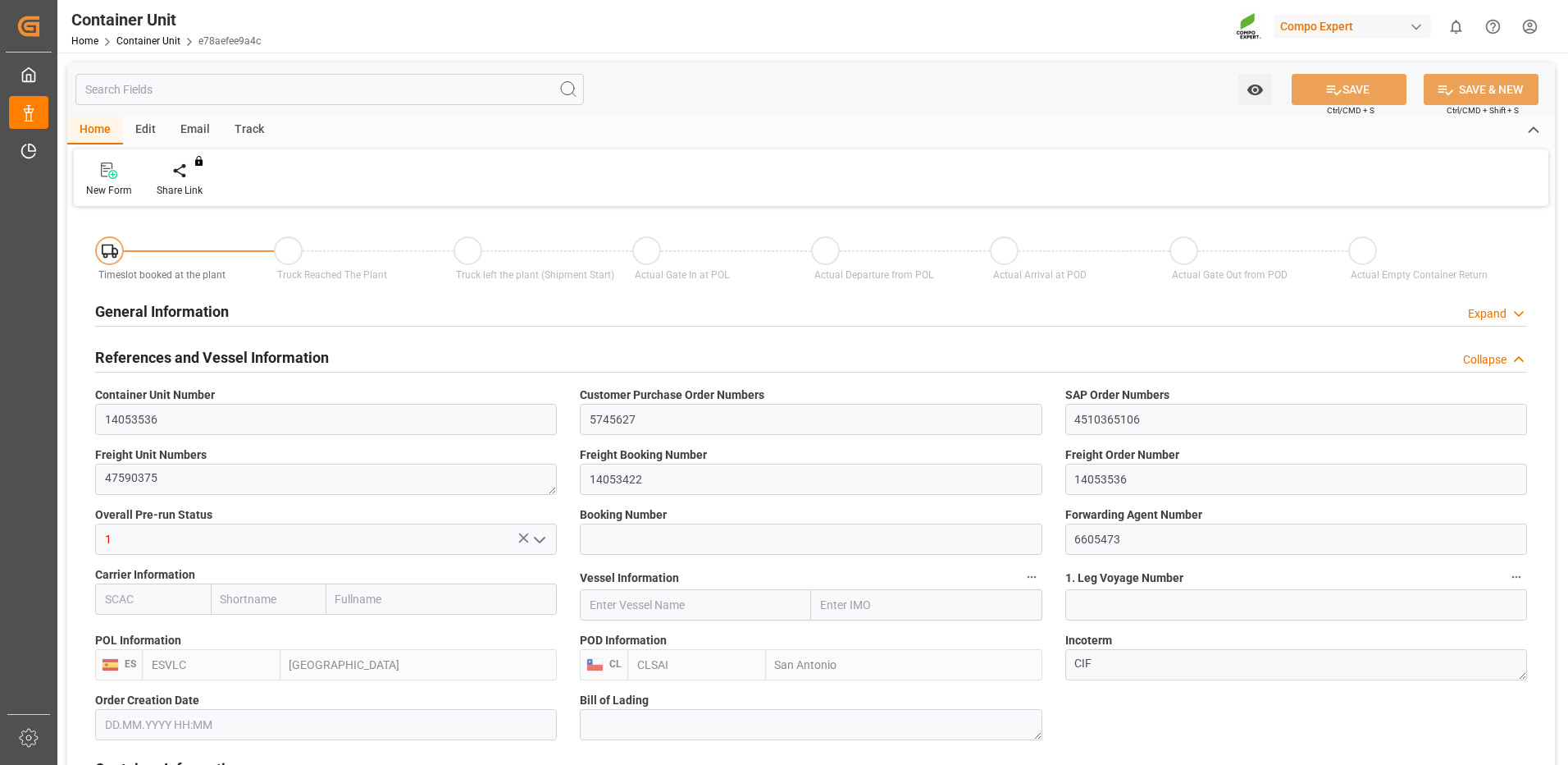
type input "0"
type input "420"
type input "24576"
type input "[DATE] 09:22"
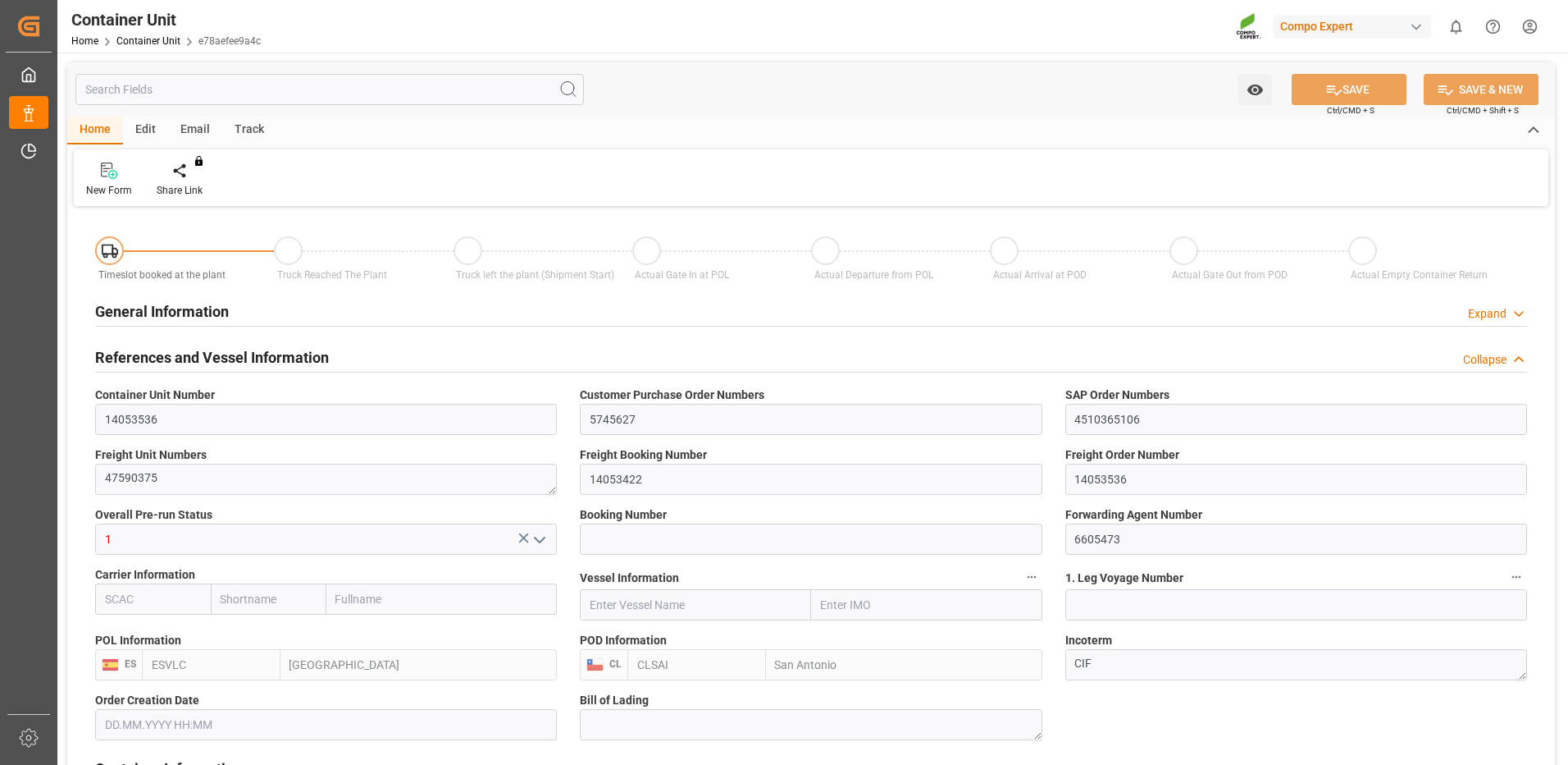
type input "06.10.2025"
click at [187, 180] on div "Create Timeslot" at bounding box center [191, 179] width 94 height 36
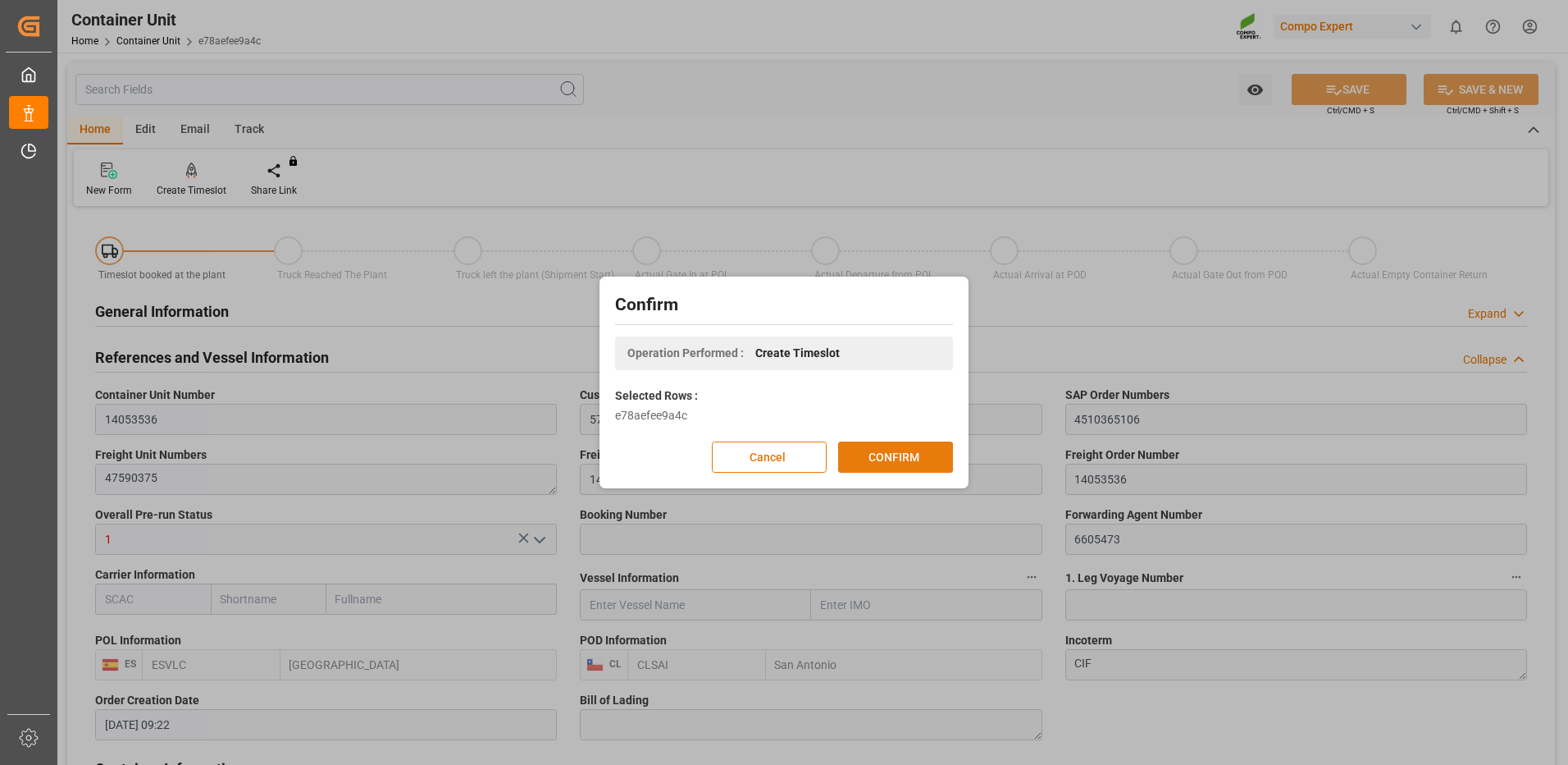
click at [935, 460] on button "CONFIRM" at bounding box center [896, 457] width 115 height 31
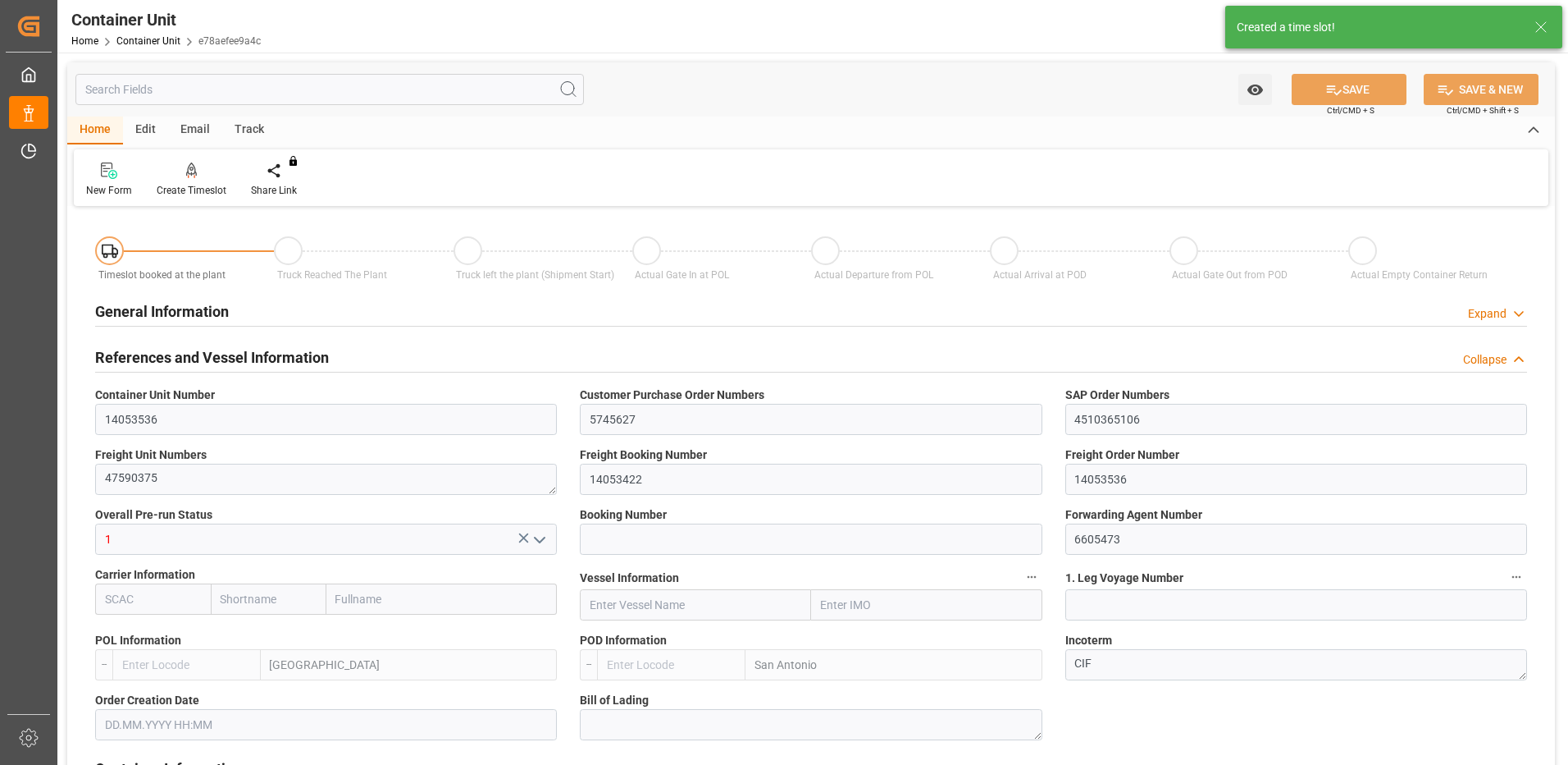
type input "ESVLC"
type input "CLSAI"
type input "7"
type input "0"
type input "8"
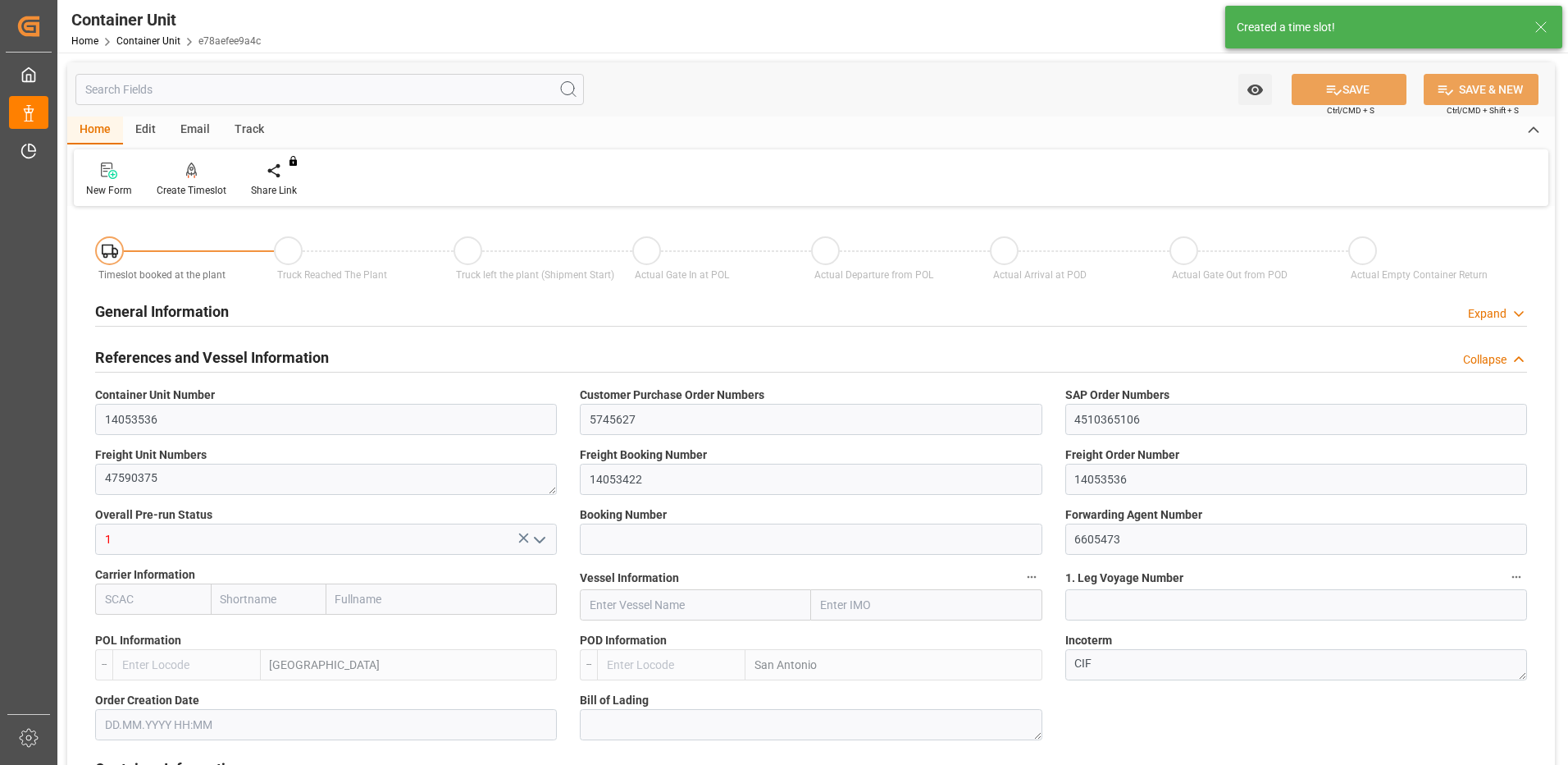
type input "0"
type input "420"
type input "24576"
type input "[DATE] 09:22"
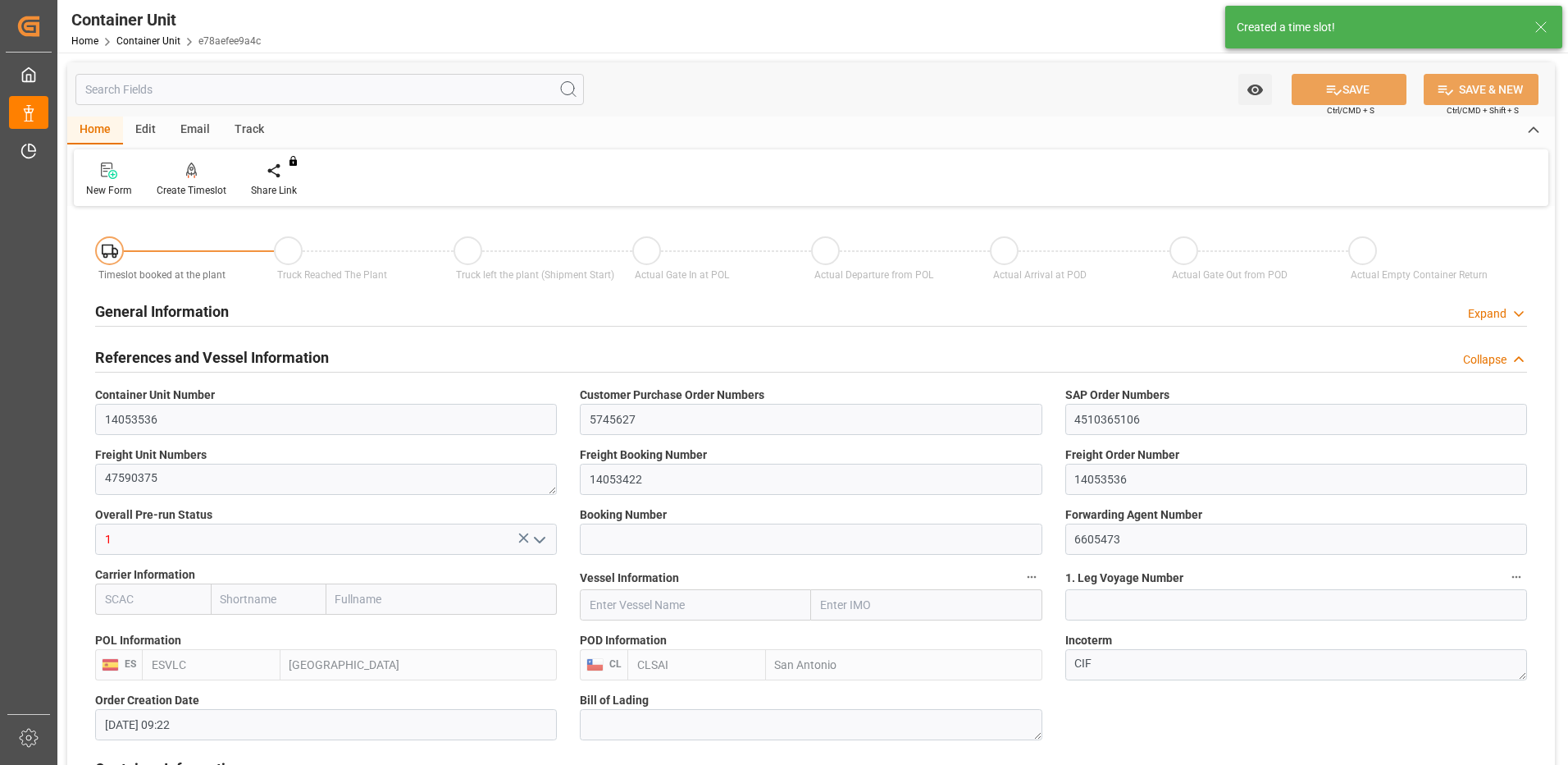
type input "06.10.2025"
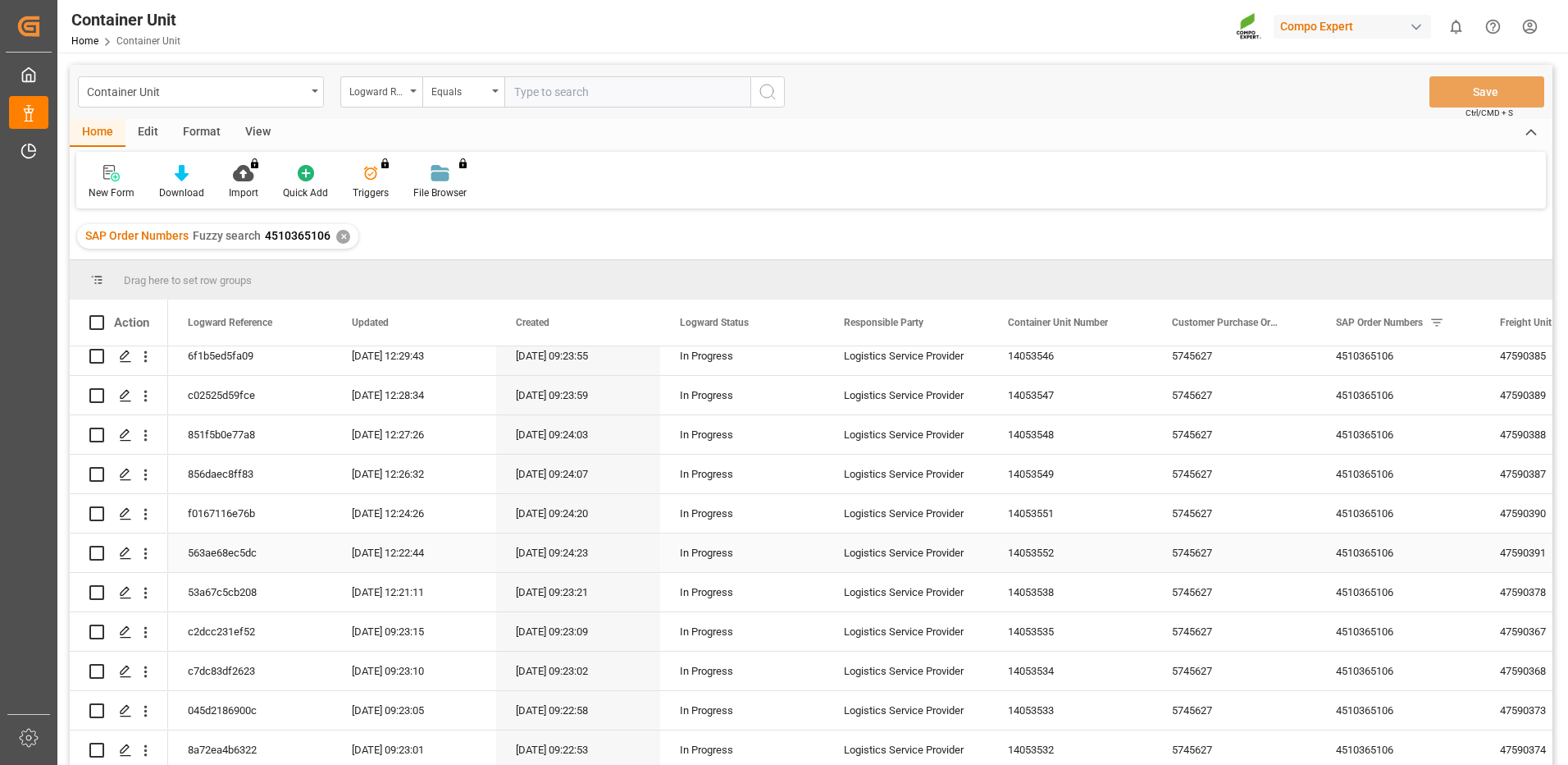
scroll to position [82, 0]
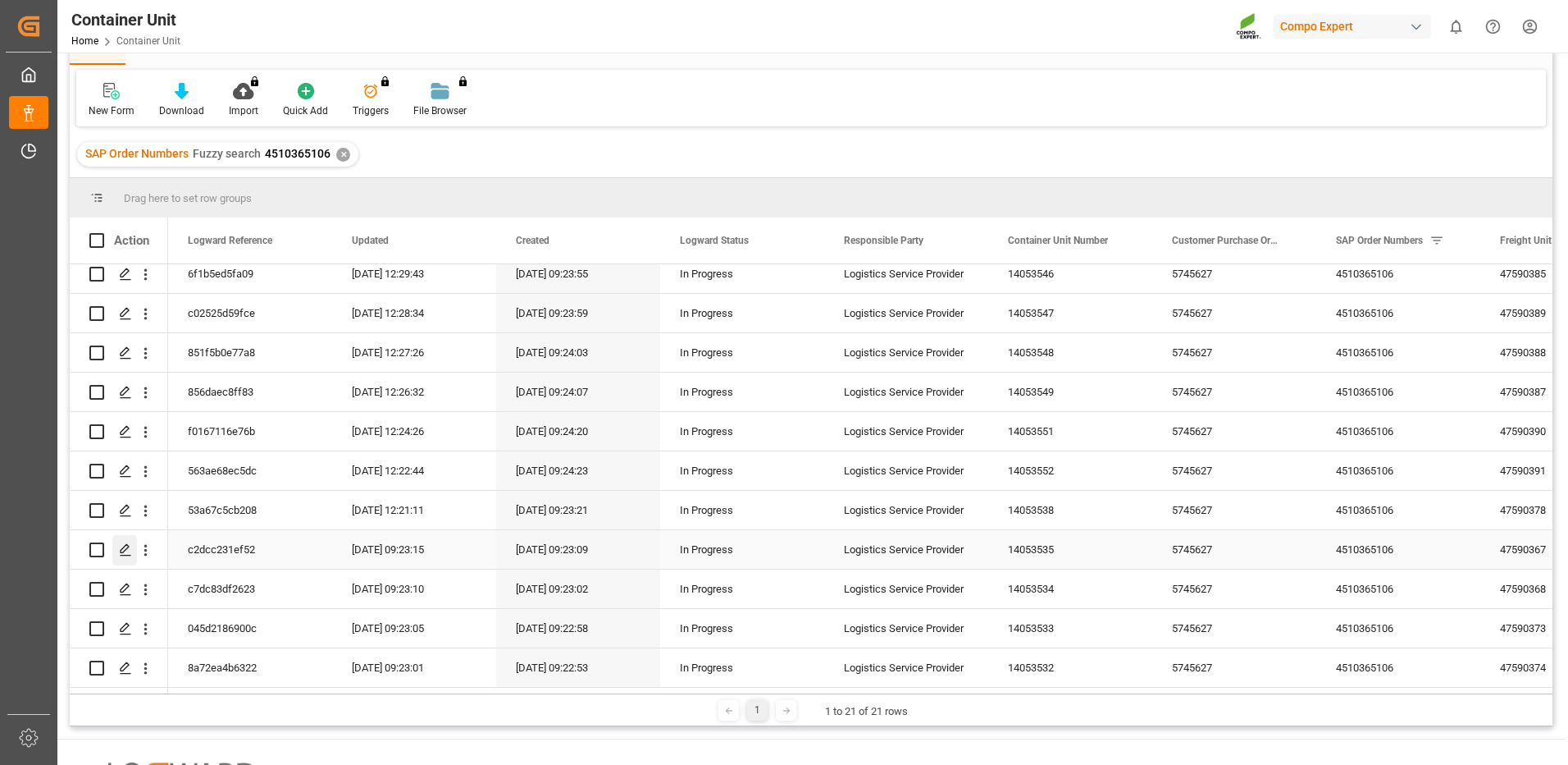
click at [126, 543] on icon "Press SPACE to select this row." at bounding box center [126, 550] width 13 height 13
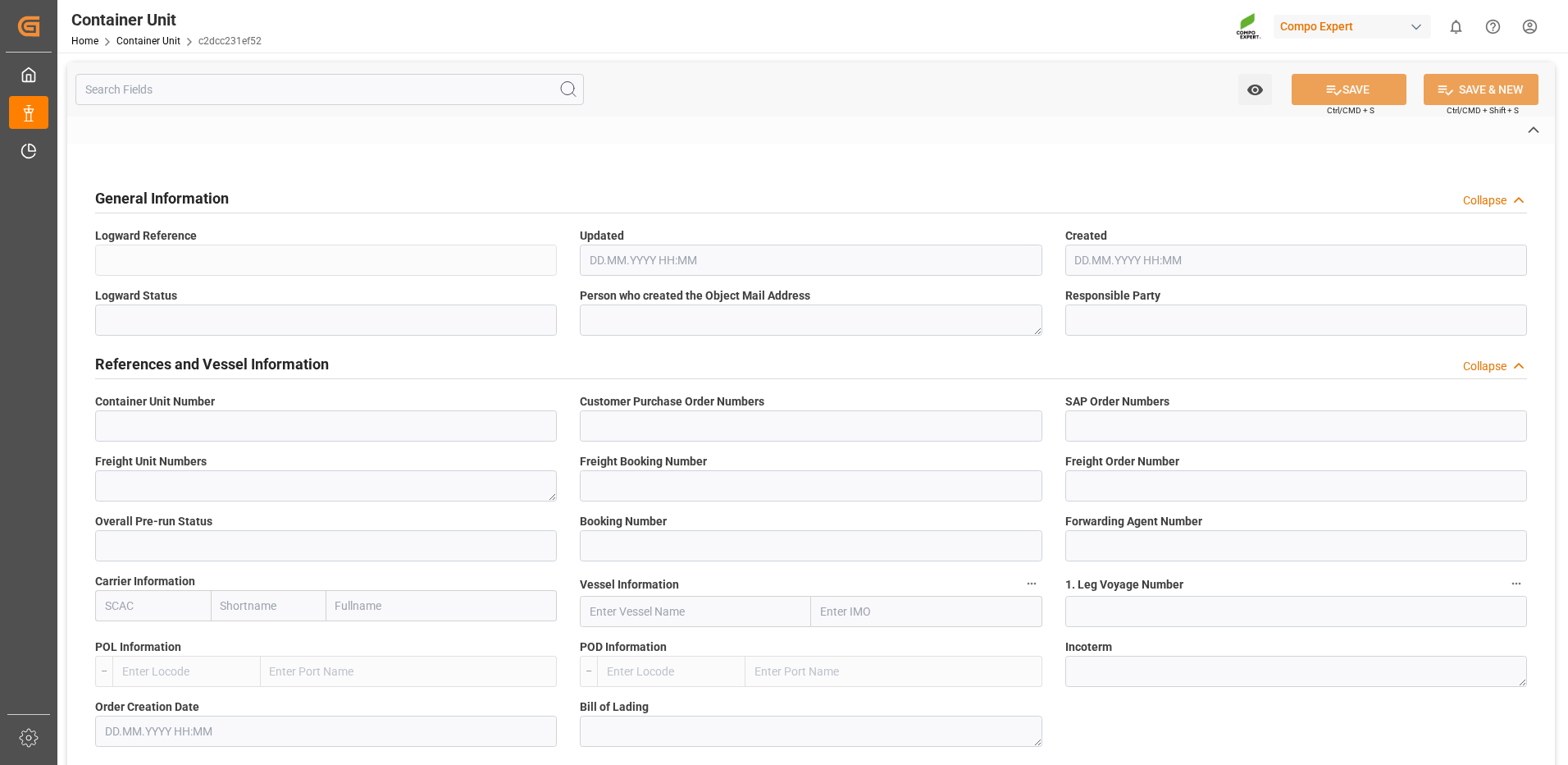
type input "14053535"
type input "5745627"
type input "4510365106"
type textarea "47590367"
type input "14053422"
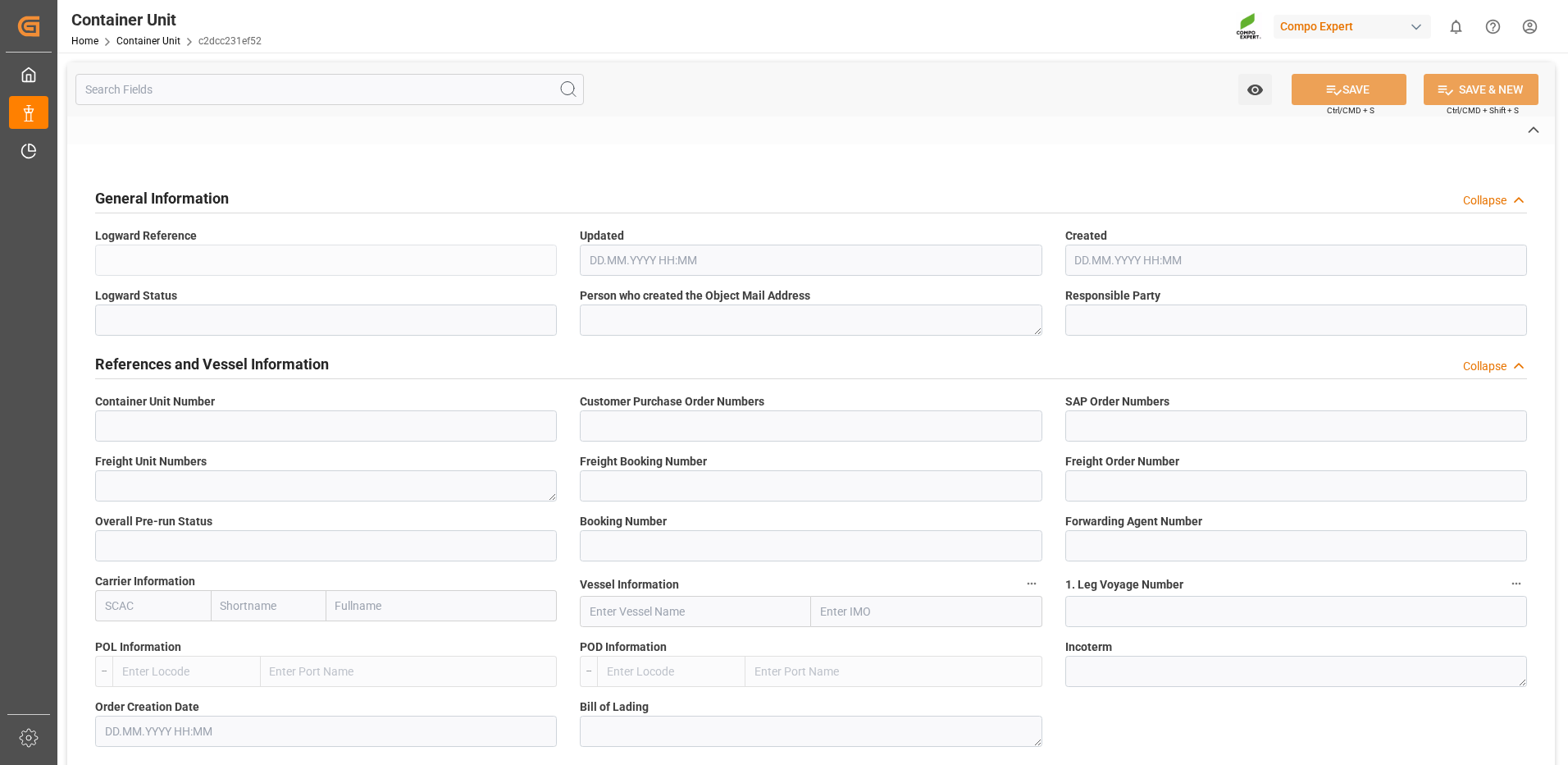
type input "14053535"
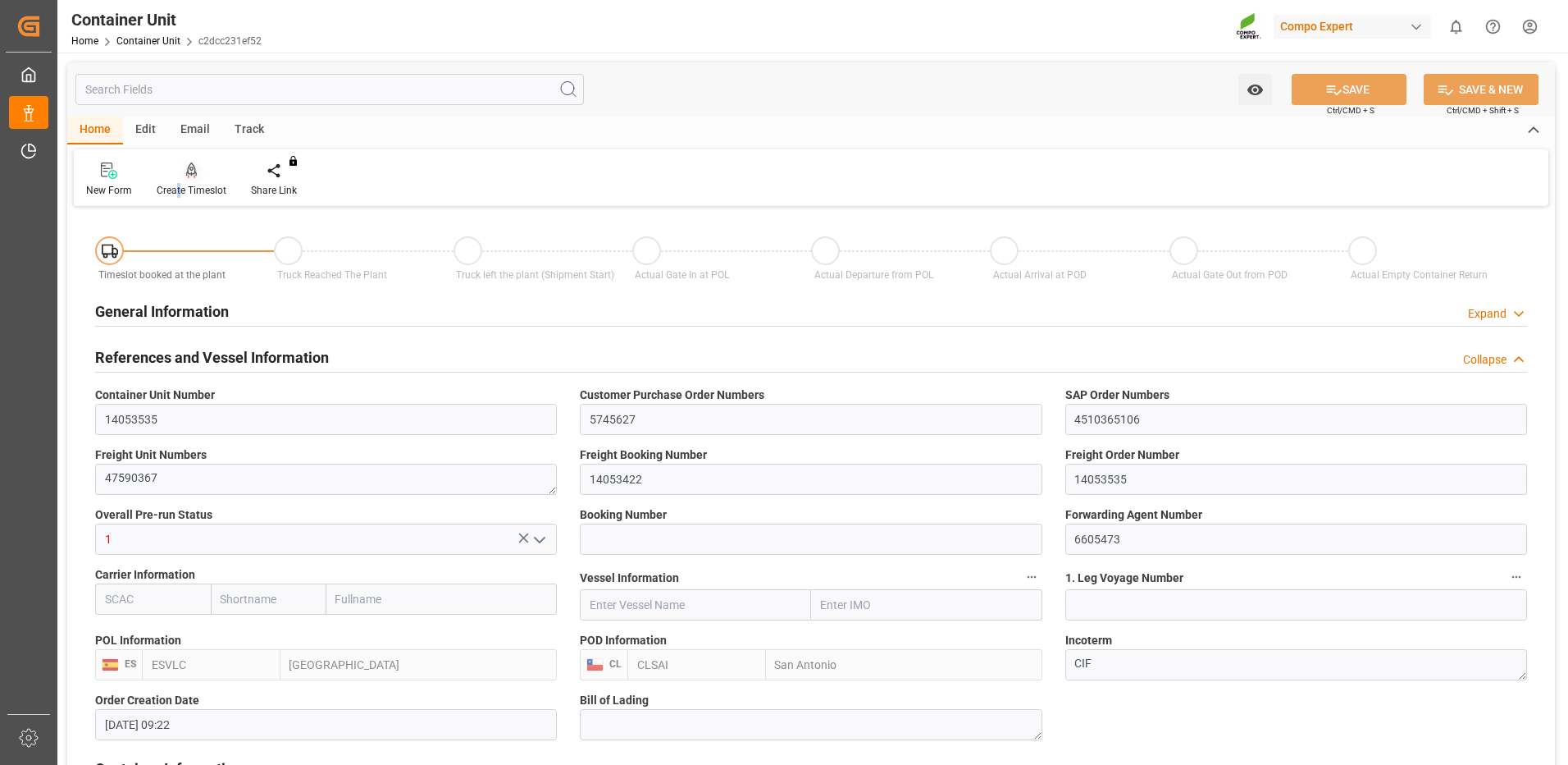
click at [180, 181] on div "Create Timeslot" at bounding box center [191, 179] width 94 height 36
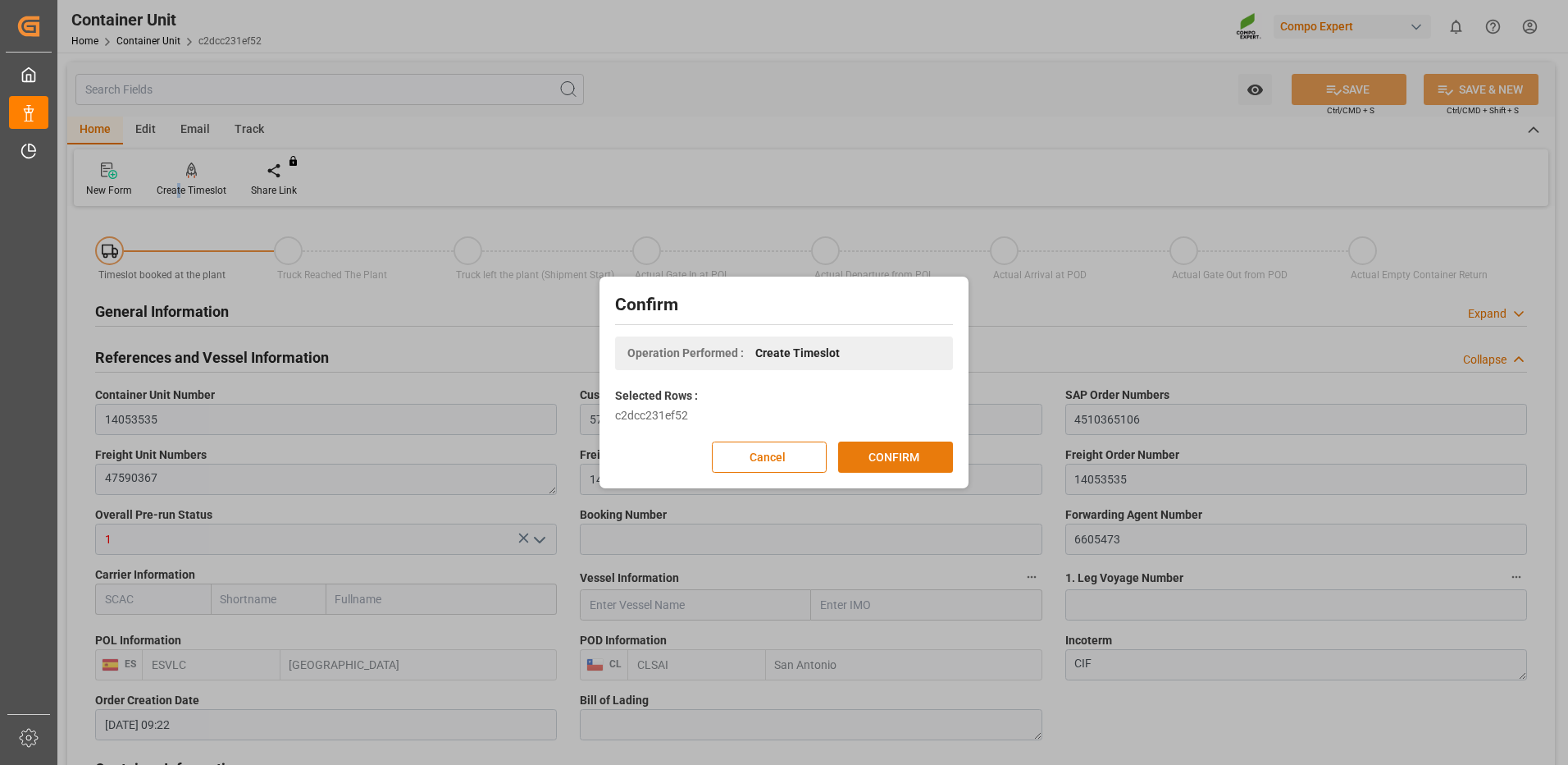
click at [911, 458] on button "CONFIRM" at bounding box center [896, 457] width 115 height 31
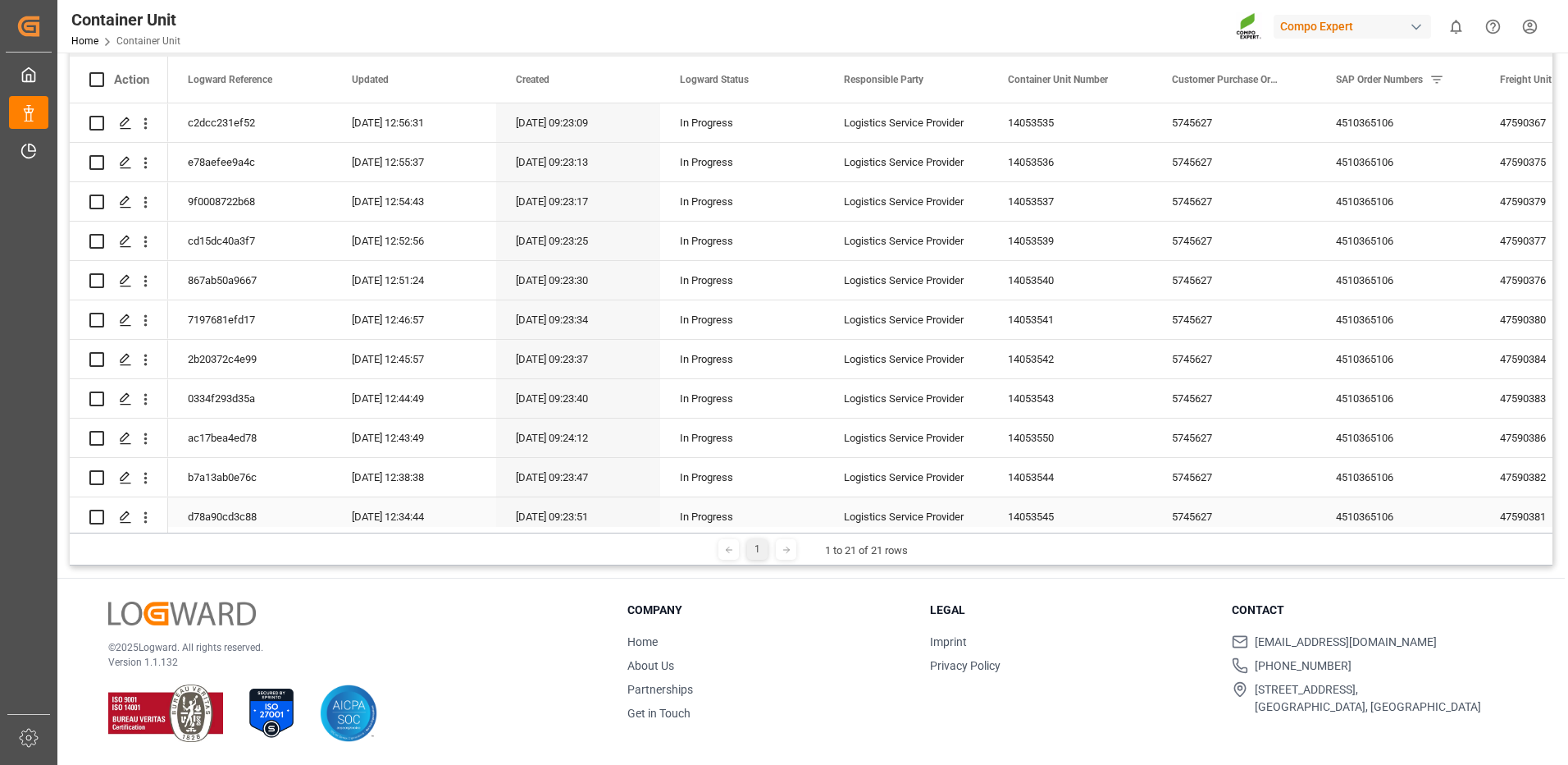
scroll to position [409, 0]
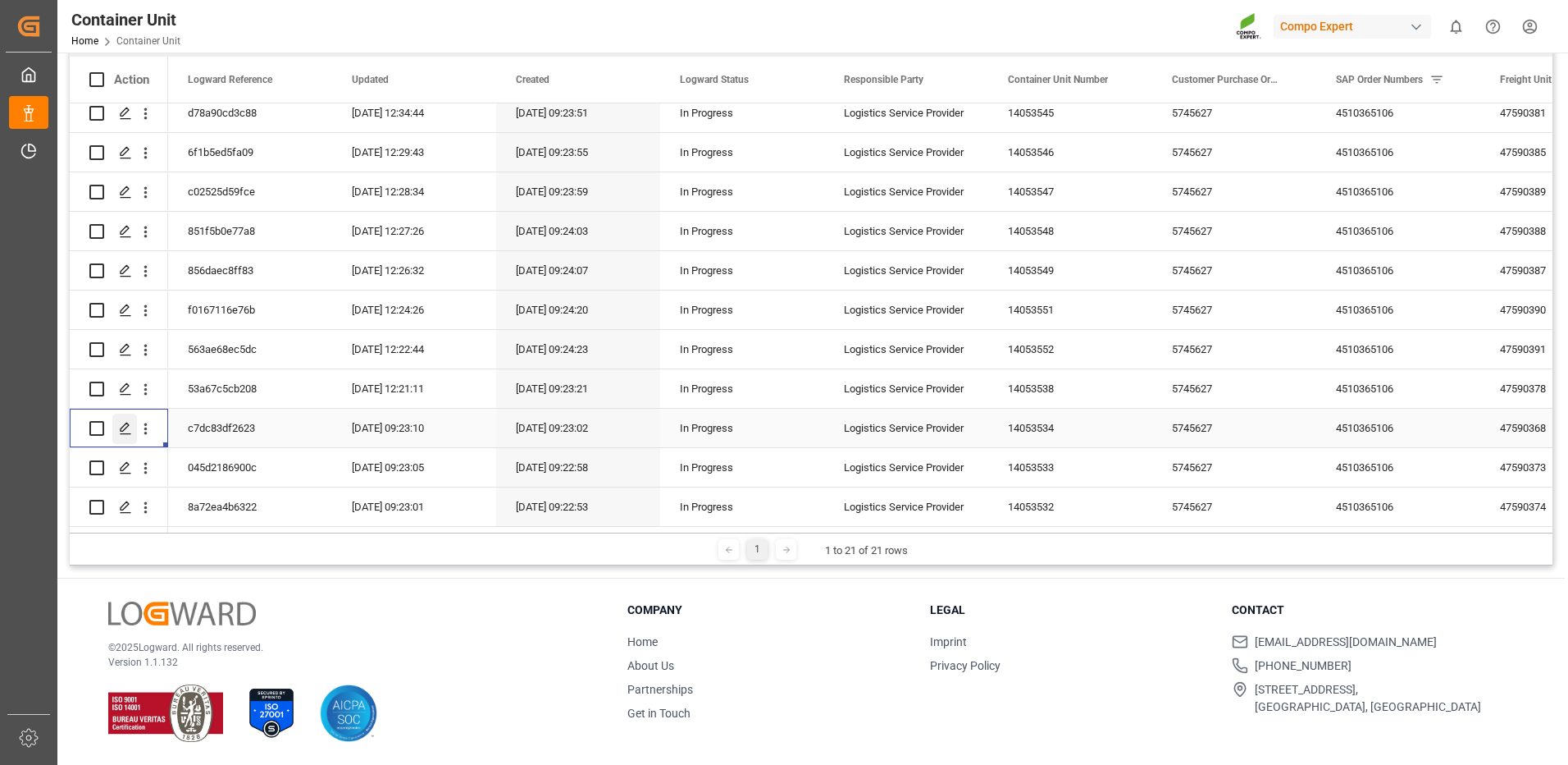
click at [125, 423] on polygon "Press SPACE to select this row." at bounding box center [125, 427] width 8 height 8
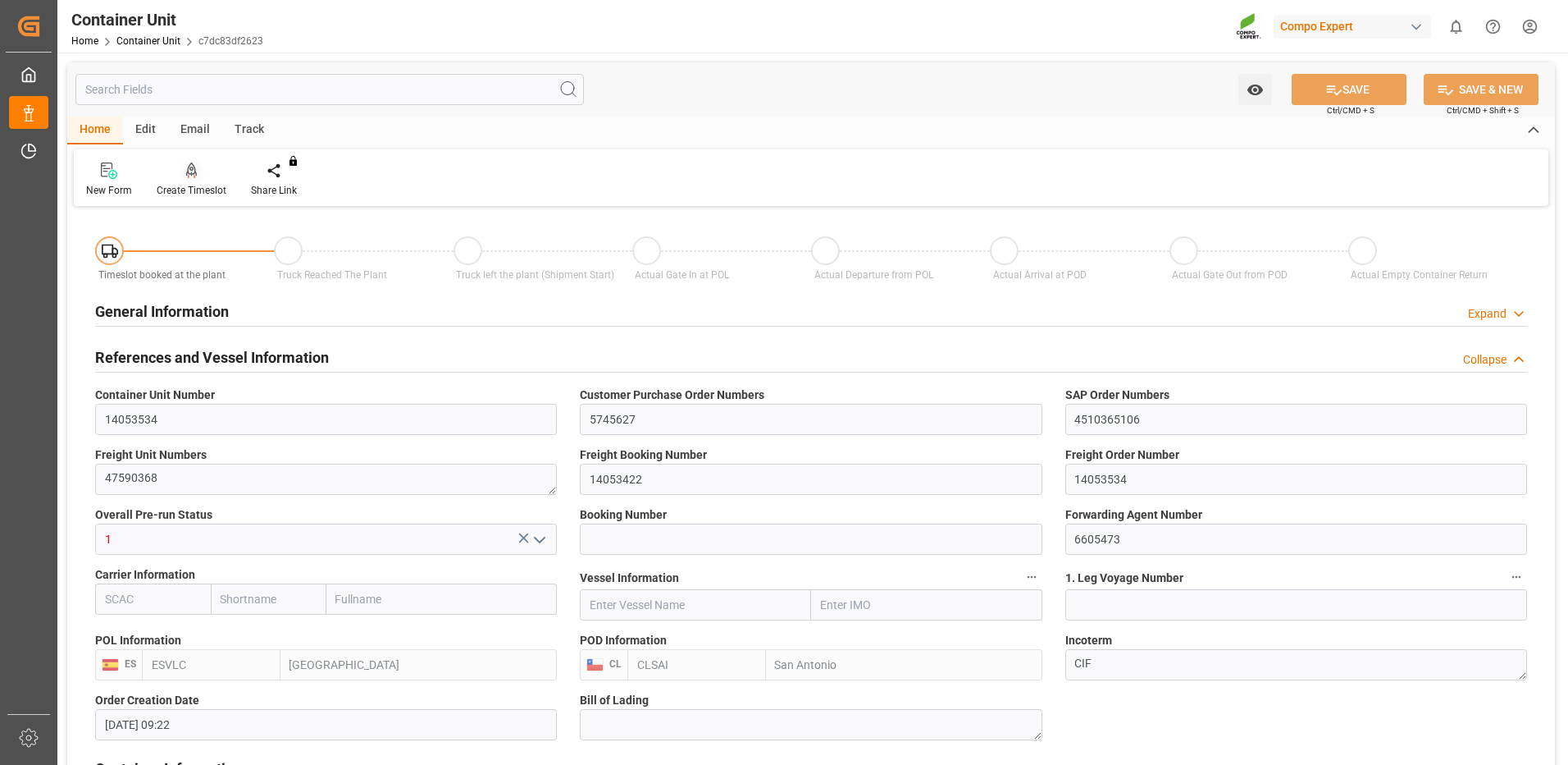
click at [202, 183] on div "Create Timeslot" at bounding box center [191, 190] width 69 height 15
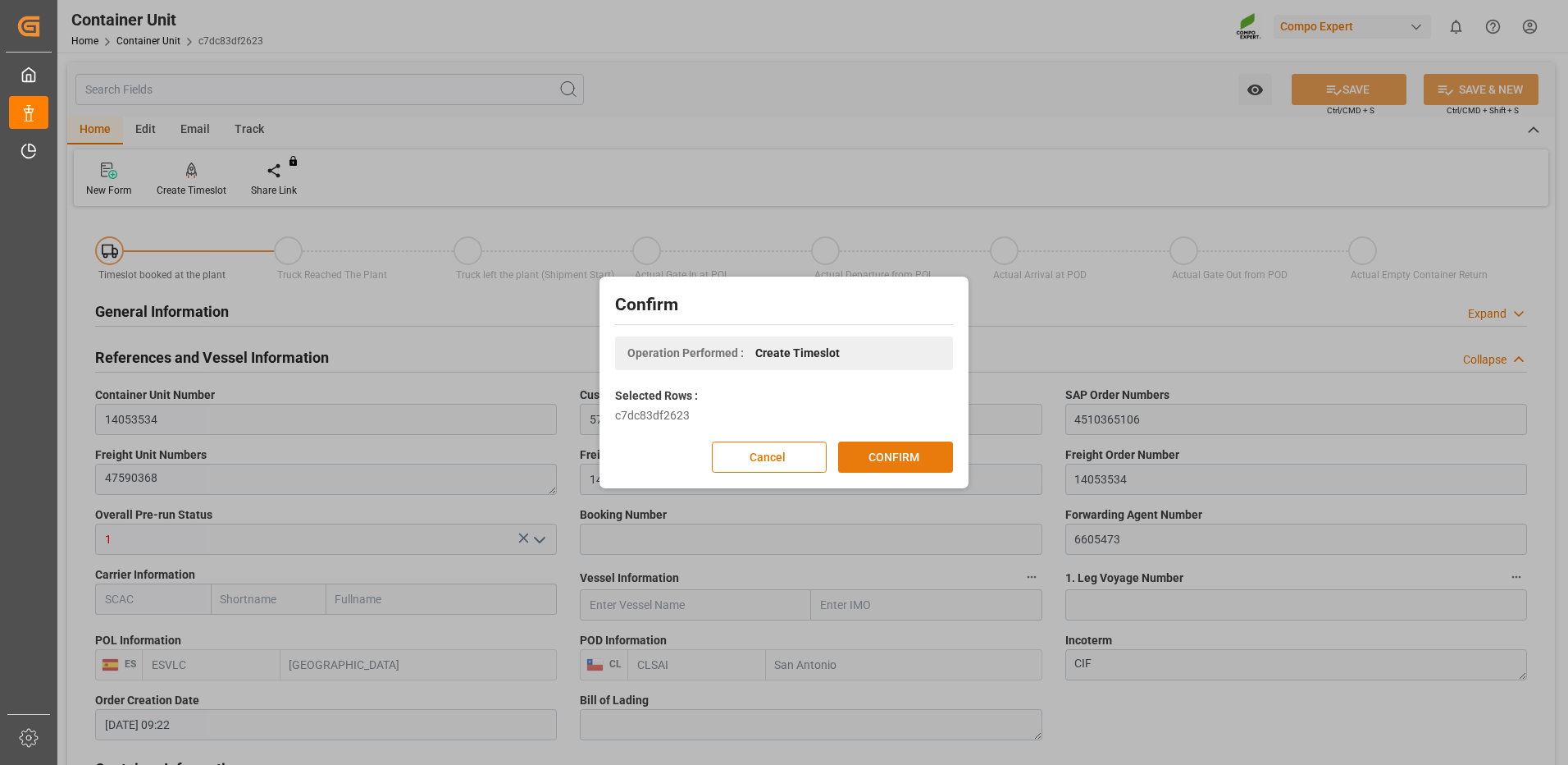
click at [919, 450] on button "CONFIRM" at bounding box center [896, 457] width 115 height 31
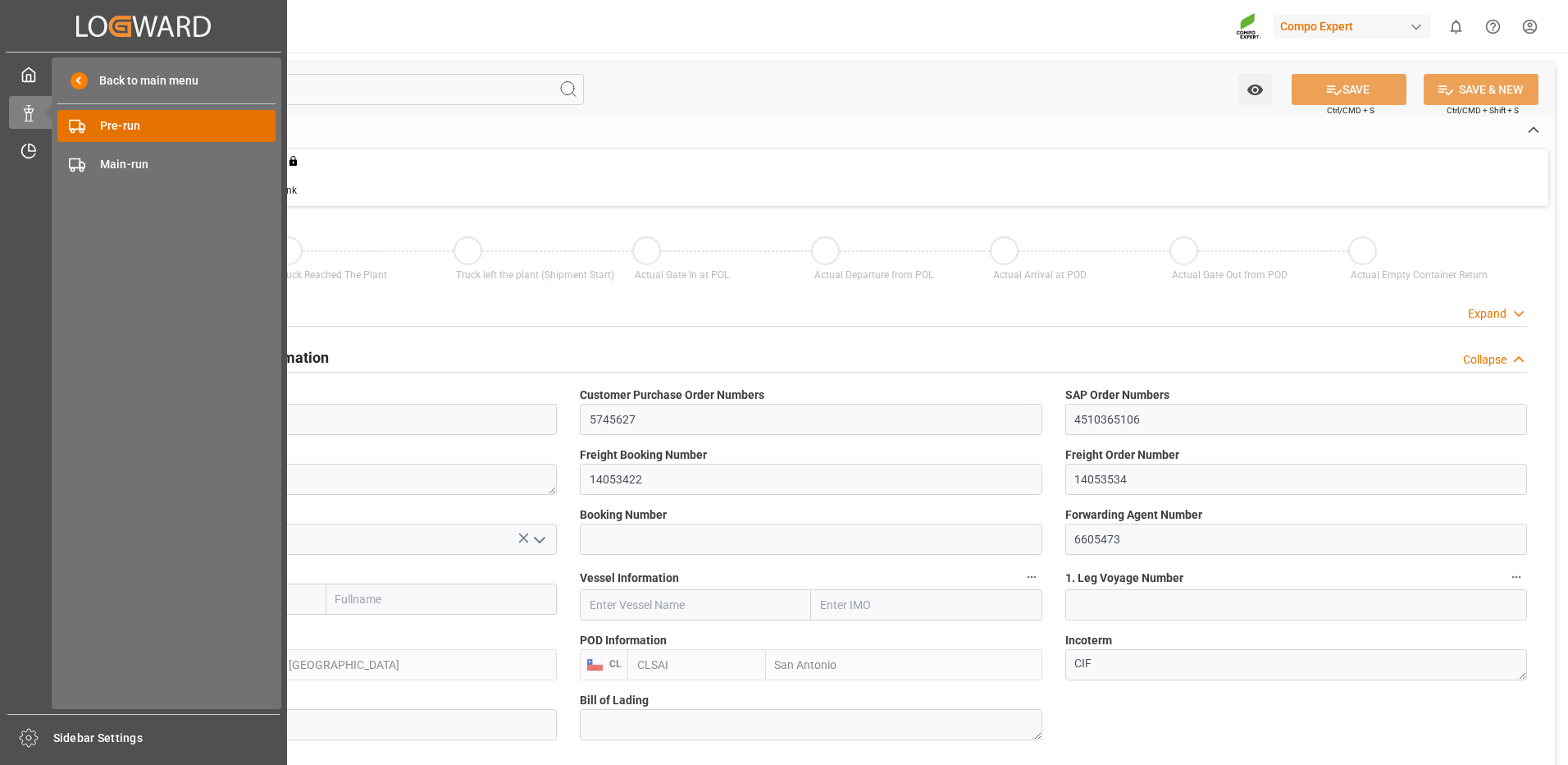
click at [121, 120] on span "Pre-run" at bounding box center [187, 126] width 176 height 18
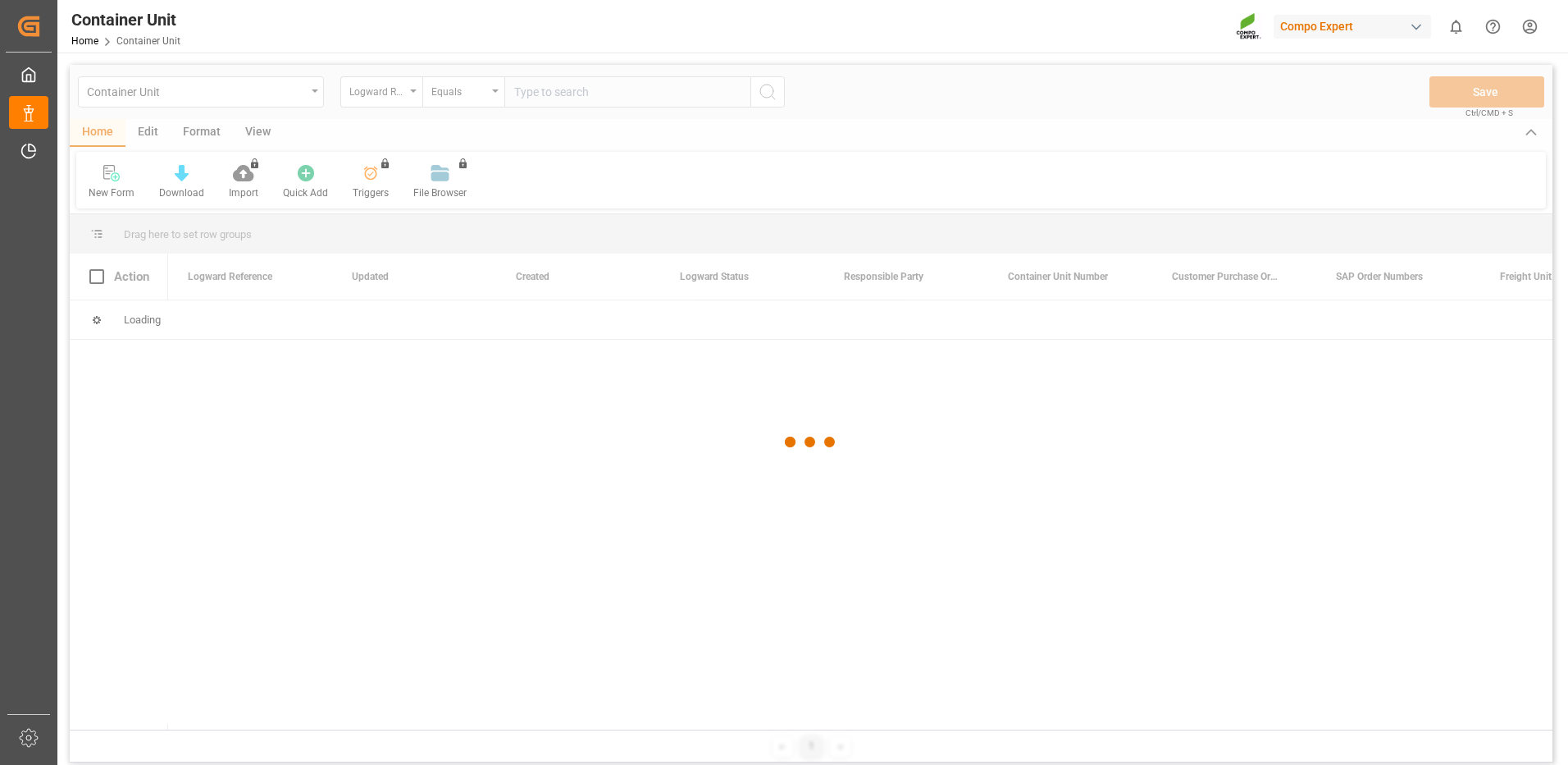
click at [375, 100] on div at bounding box center [811, 442] width 1483 height 755
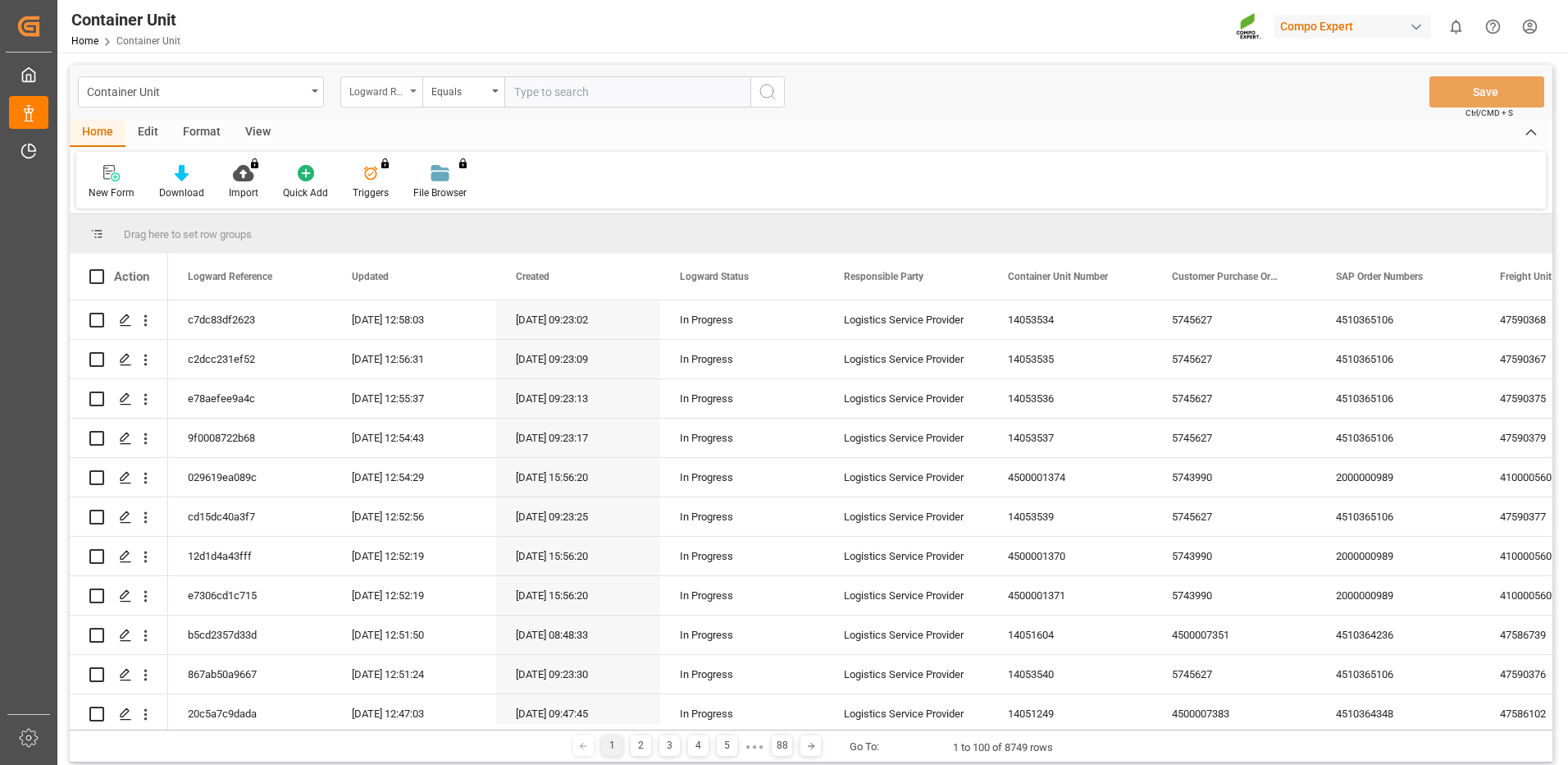
click at [380, 98] on div "Logward Reference" at bounding box center [377, 90] width 55 height 18
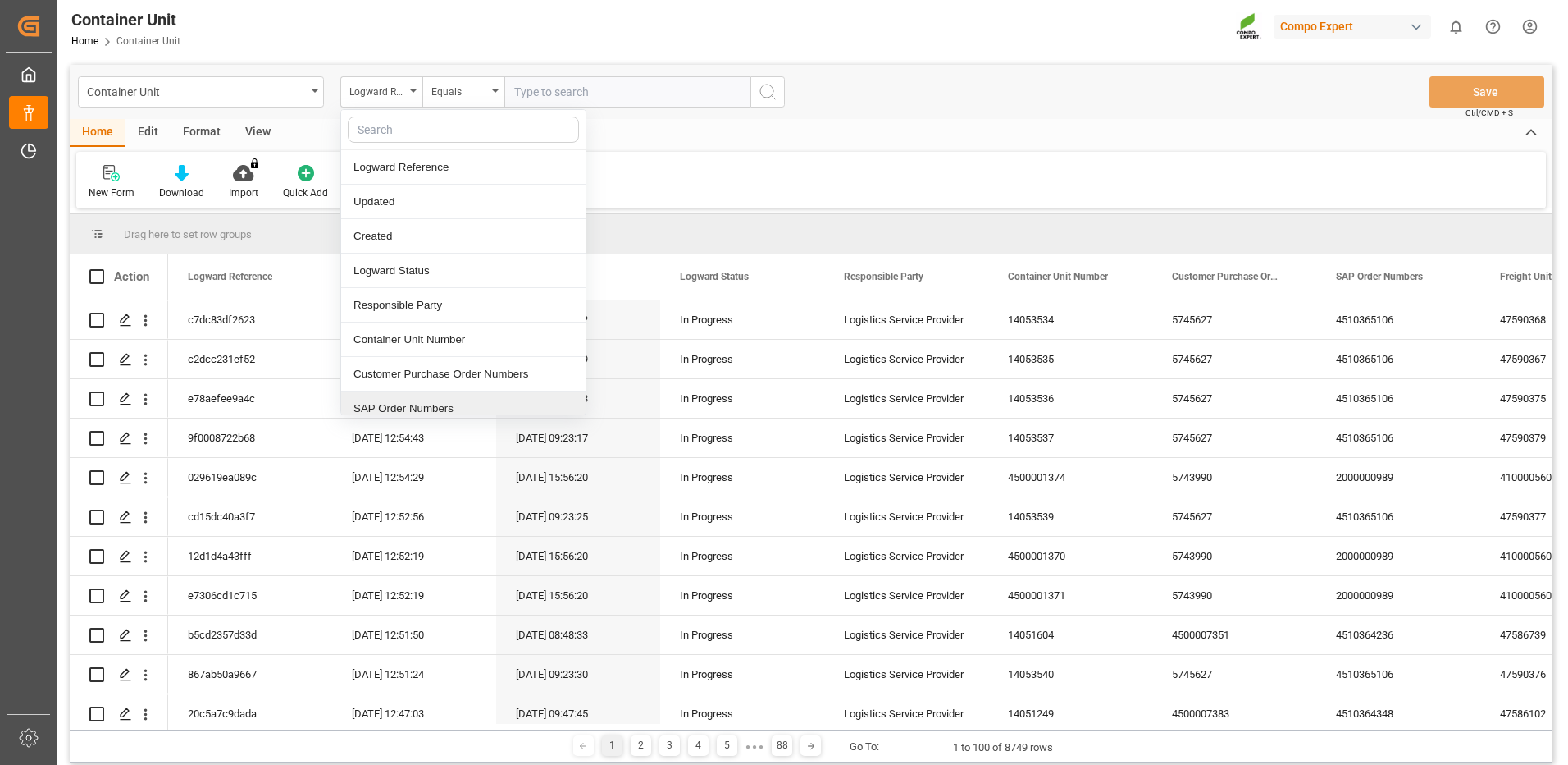
click at [406, 406] on div "SAP Order Numbers" at bounding box center [464, 408] width 245 height 34
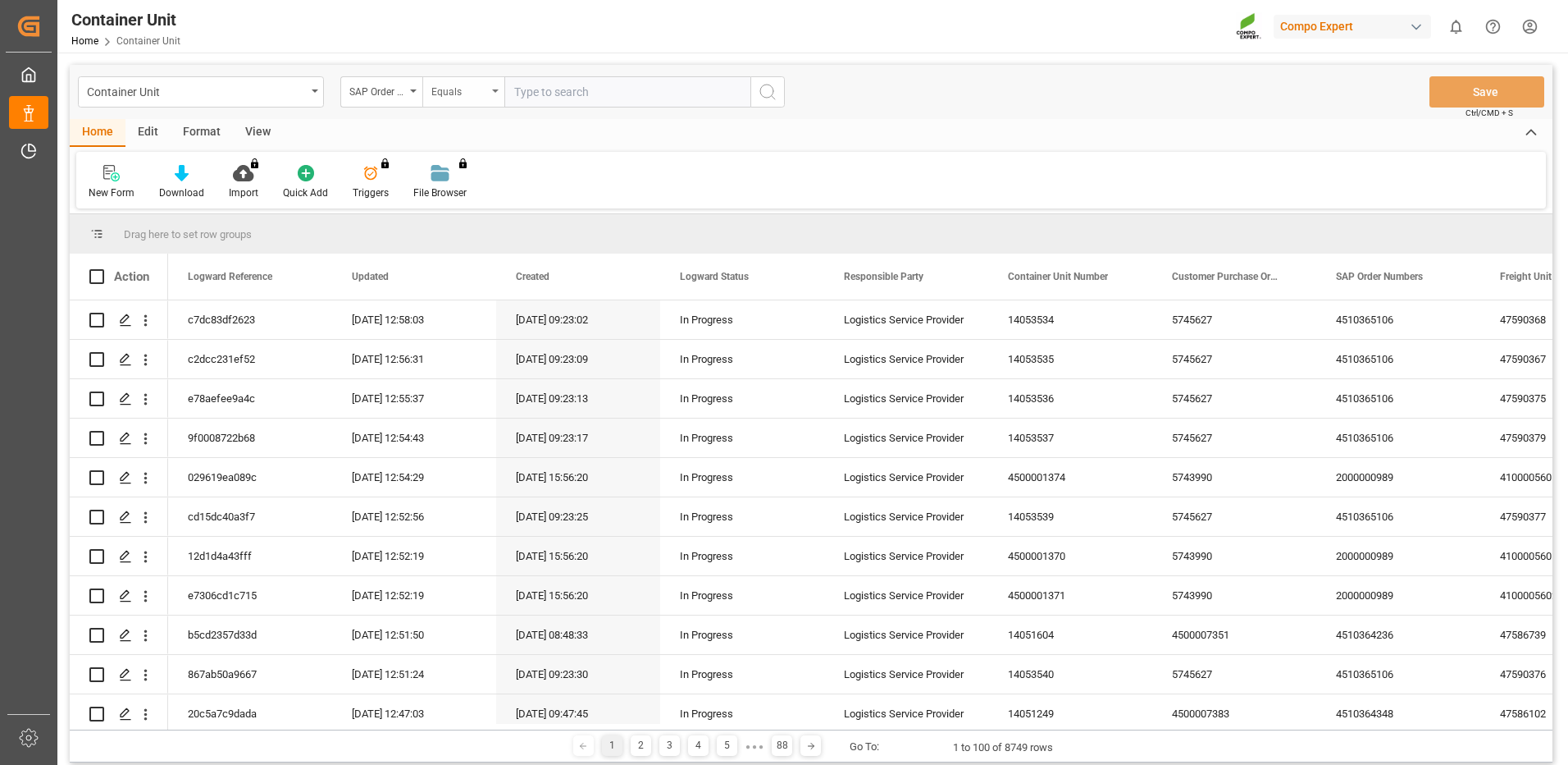
click at [448, 89] on div "Equals" at bounding box center [459, 90] width 55 height 18
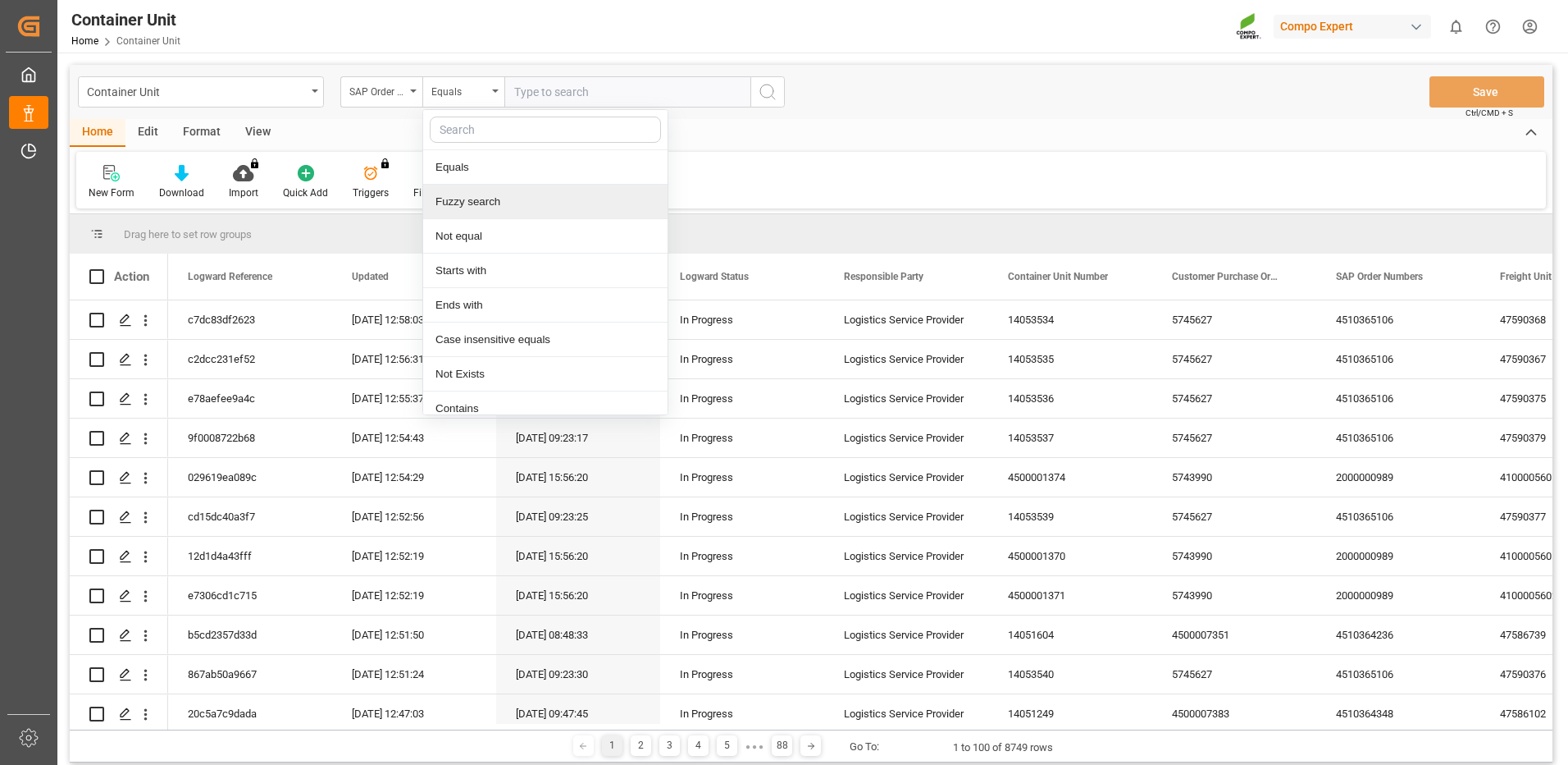
click at [478, 202] on div "Fuzzy search" at bounding box center [545, 201] width 245 height 34
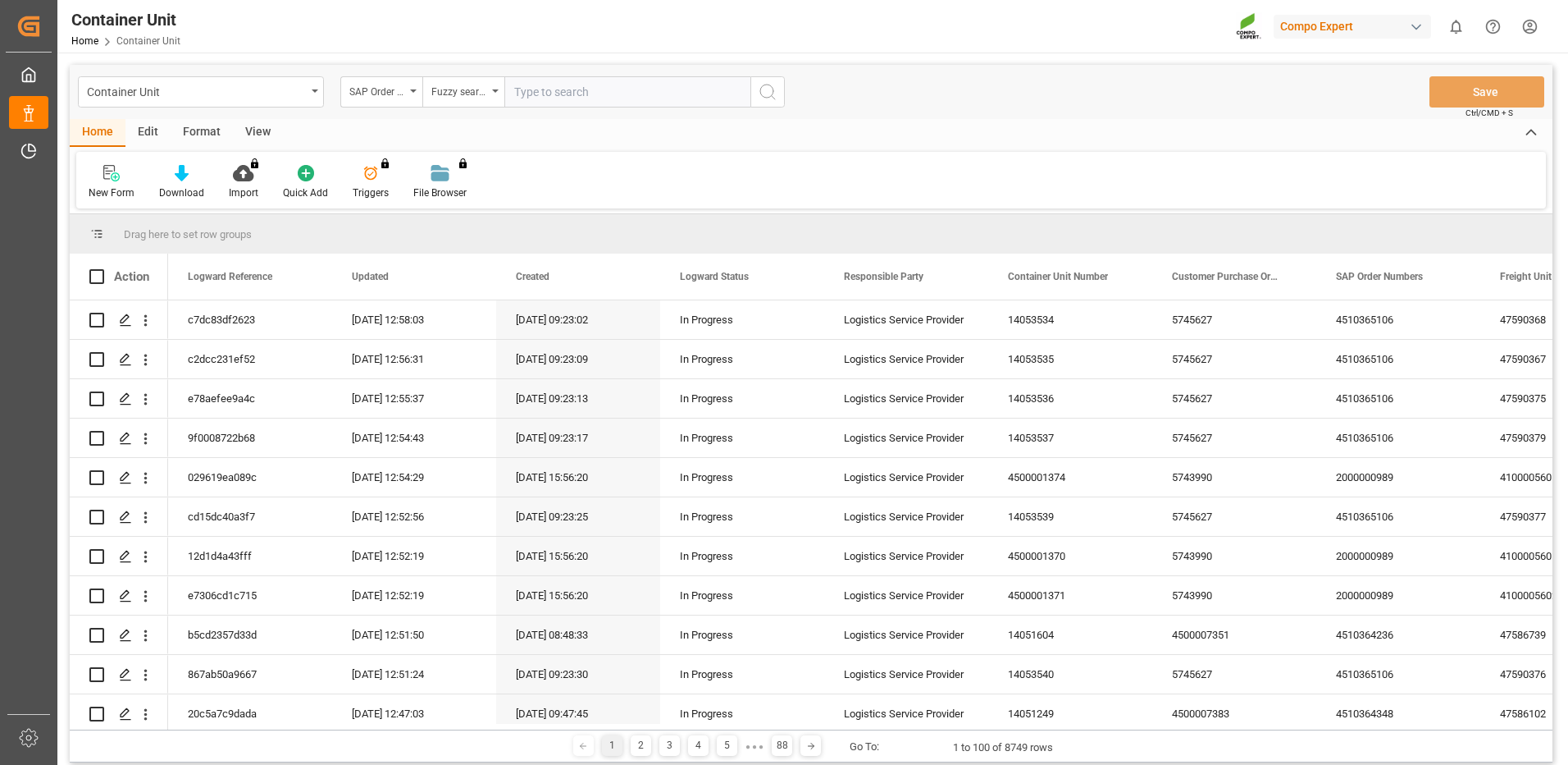
drag, startPoint x: 558, startPoint y: 93, endPoint x: 585, endPoint y: 98, distance: 27.5
click at [558, 91] on input "text" at bounding box center [627, 92] width 246 height 31
click at [700, 84] on input "text" at bounding box center [627, 92] width 246 height 31
paste input "4510365106"
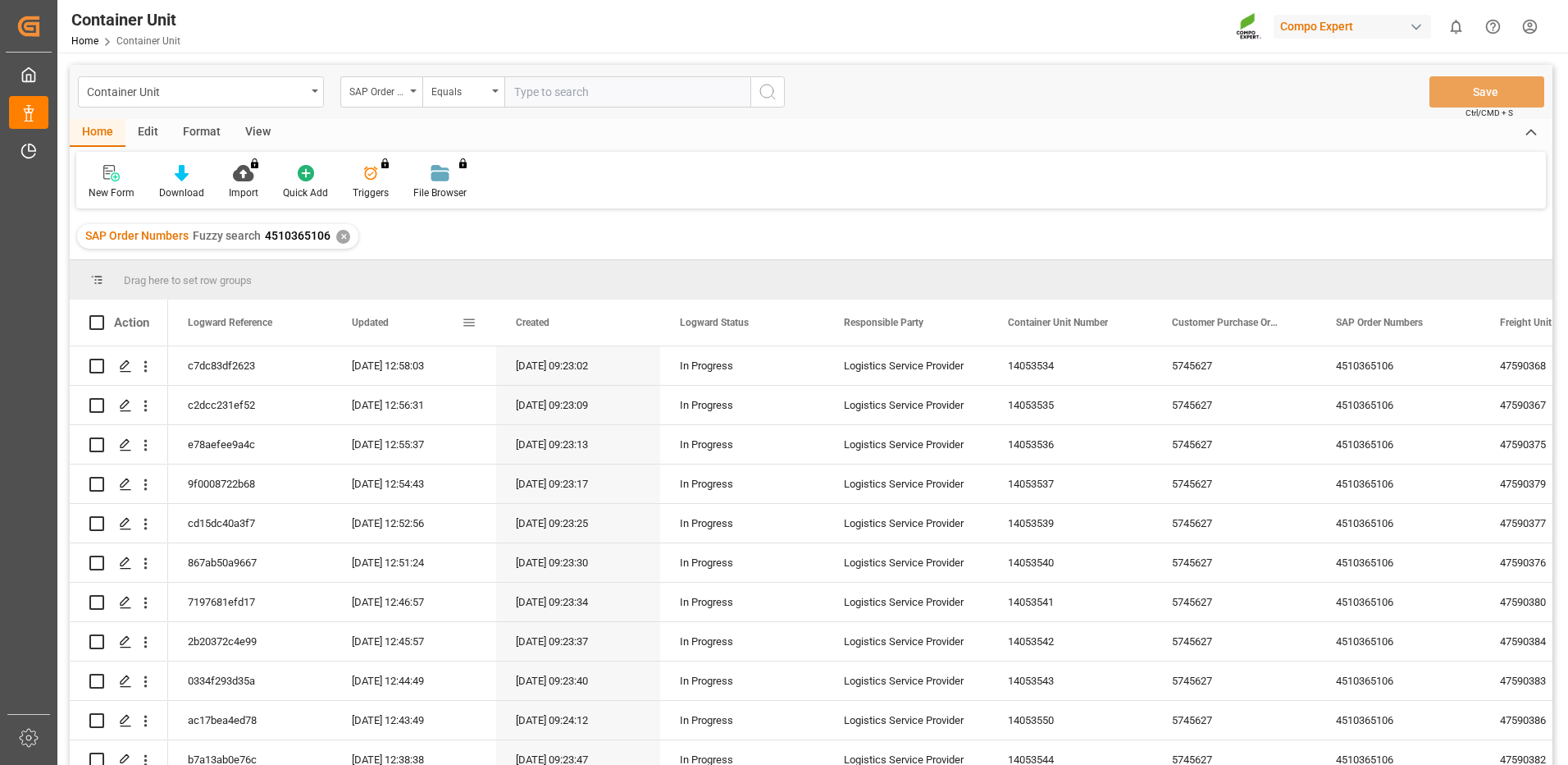
scroll to position [82, 0]
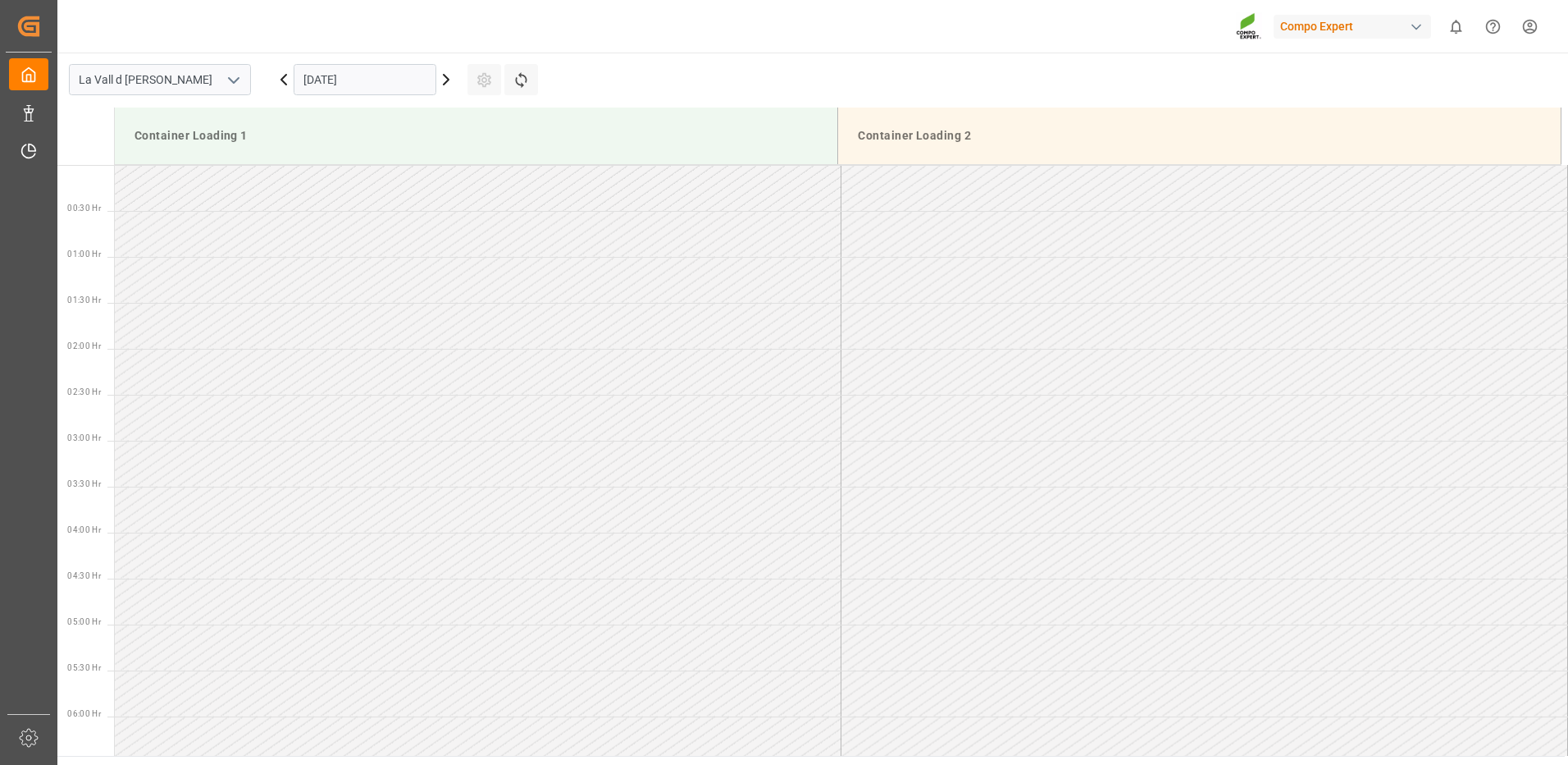
scroll to position [1092, 0]
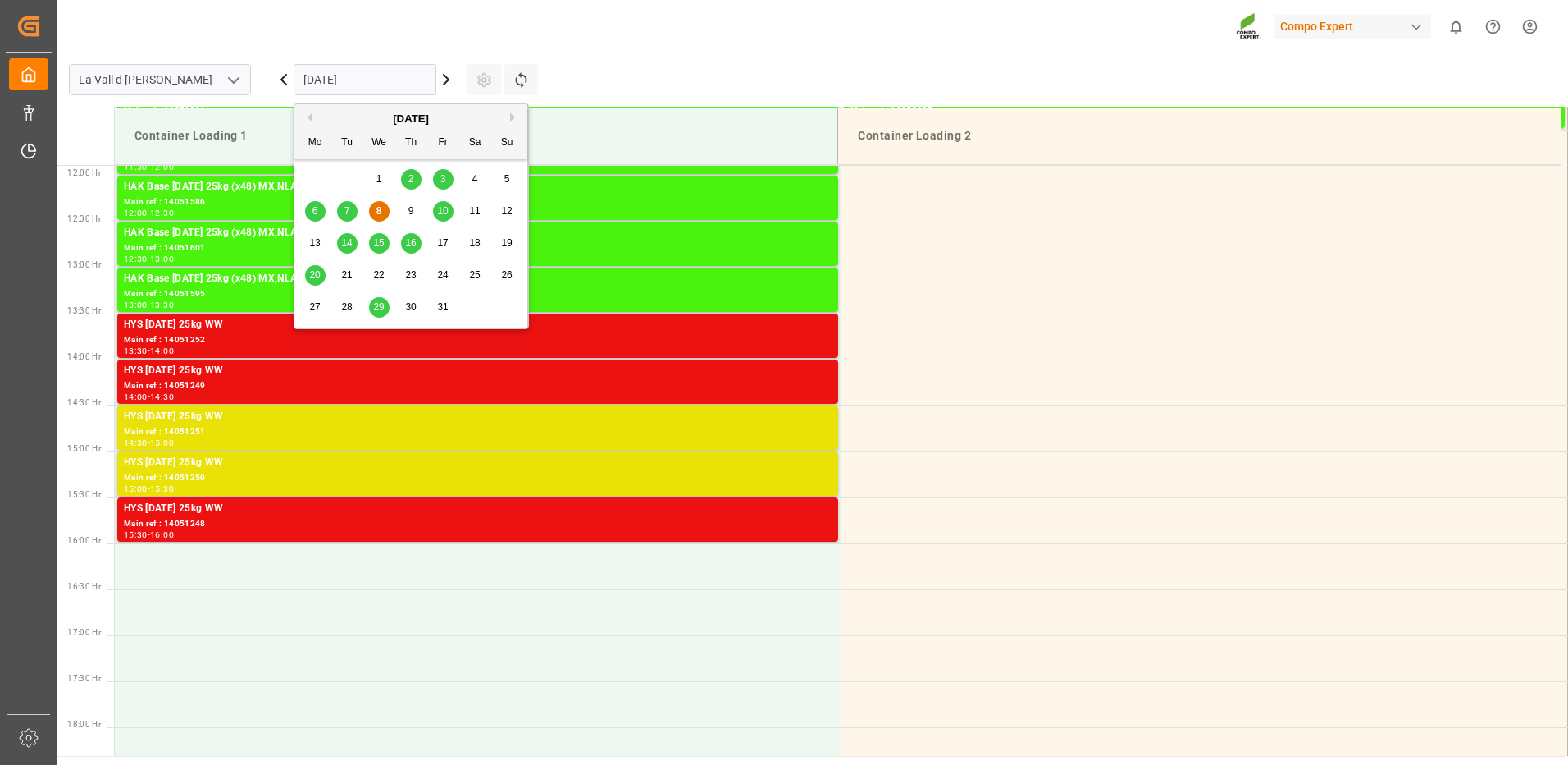
click at [366, 91] on input "[DATE]" at bounding box center [365, 79] width 143 height 31
click at [347, 247] on span "14" at bounding box center [347, 243] width 11 height 11
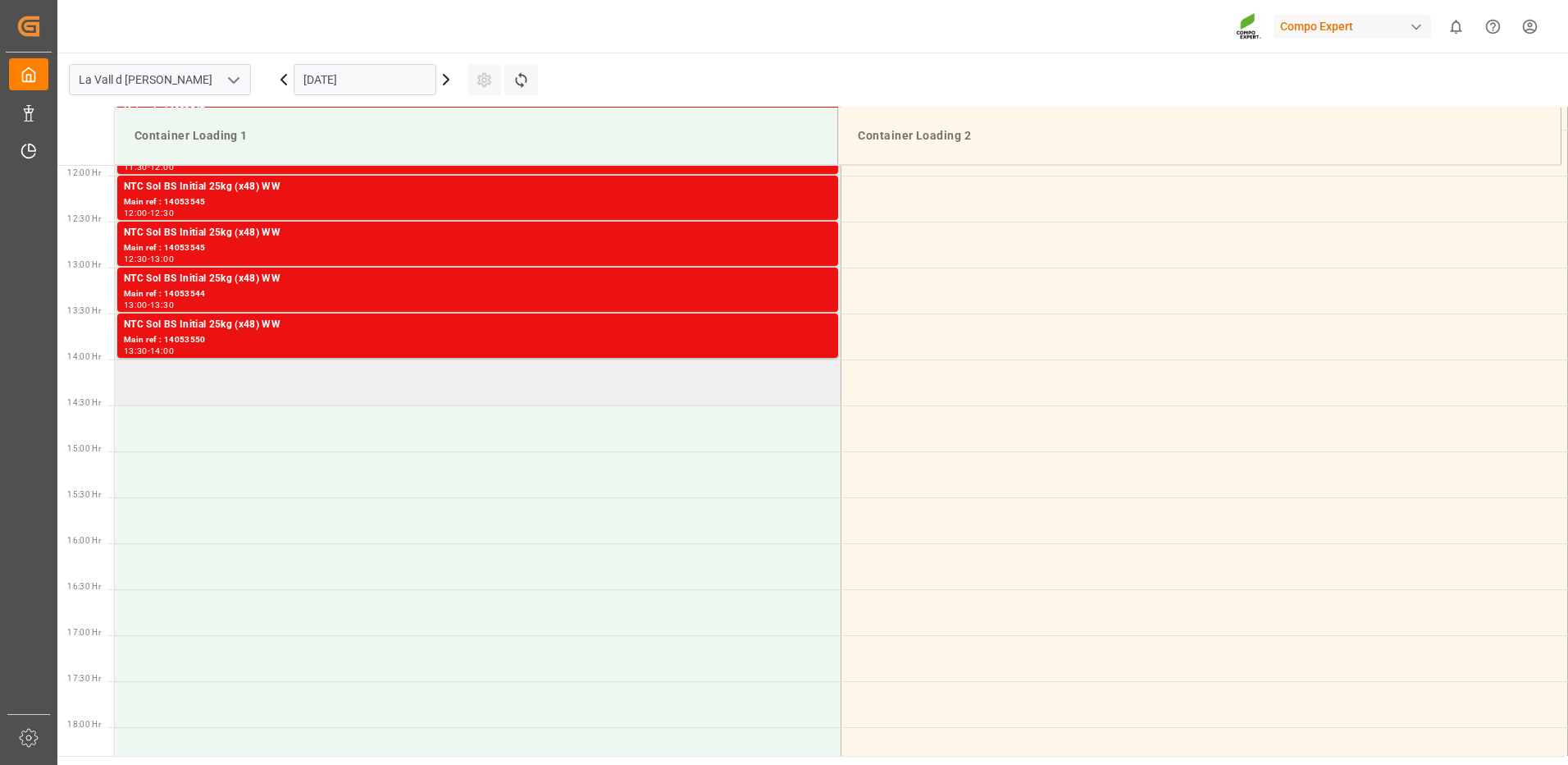
click at [449, 390] on td at bounding box center [477, 382] width 727 height 46
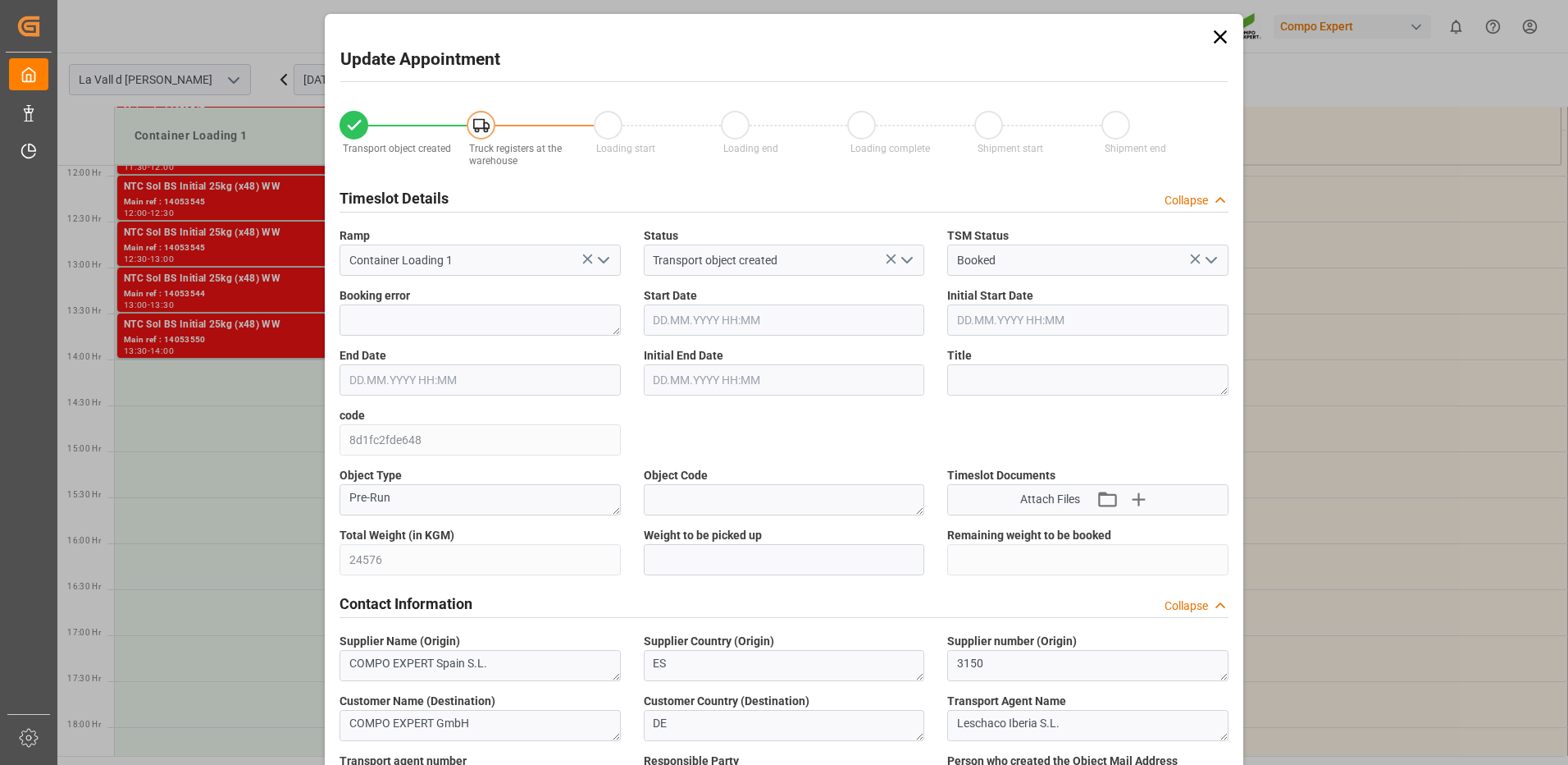
type input "[DATE] 14:00"
type input "[DATE] 14:30"
type input "[DATE] 09:22"
type input "[DATE] 12:44"
click at [747, 562] on input "text" at bounding box center [784, 560] width 282 height 31
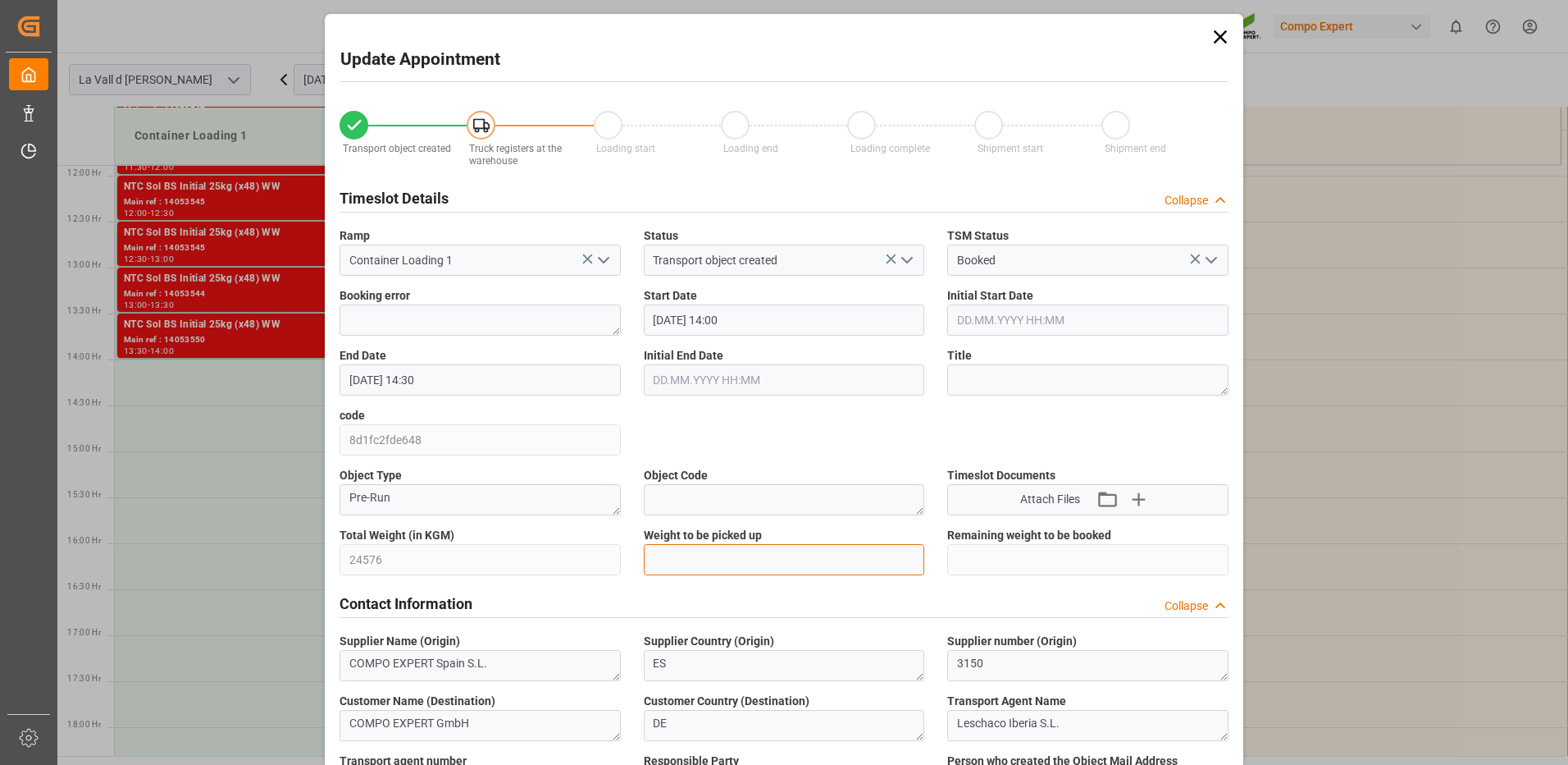
type input "24576"
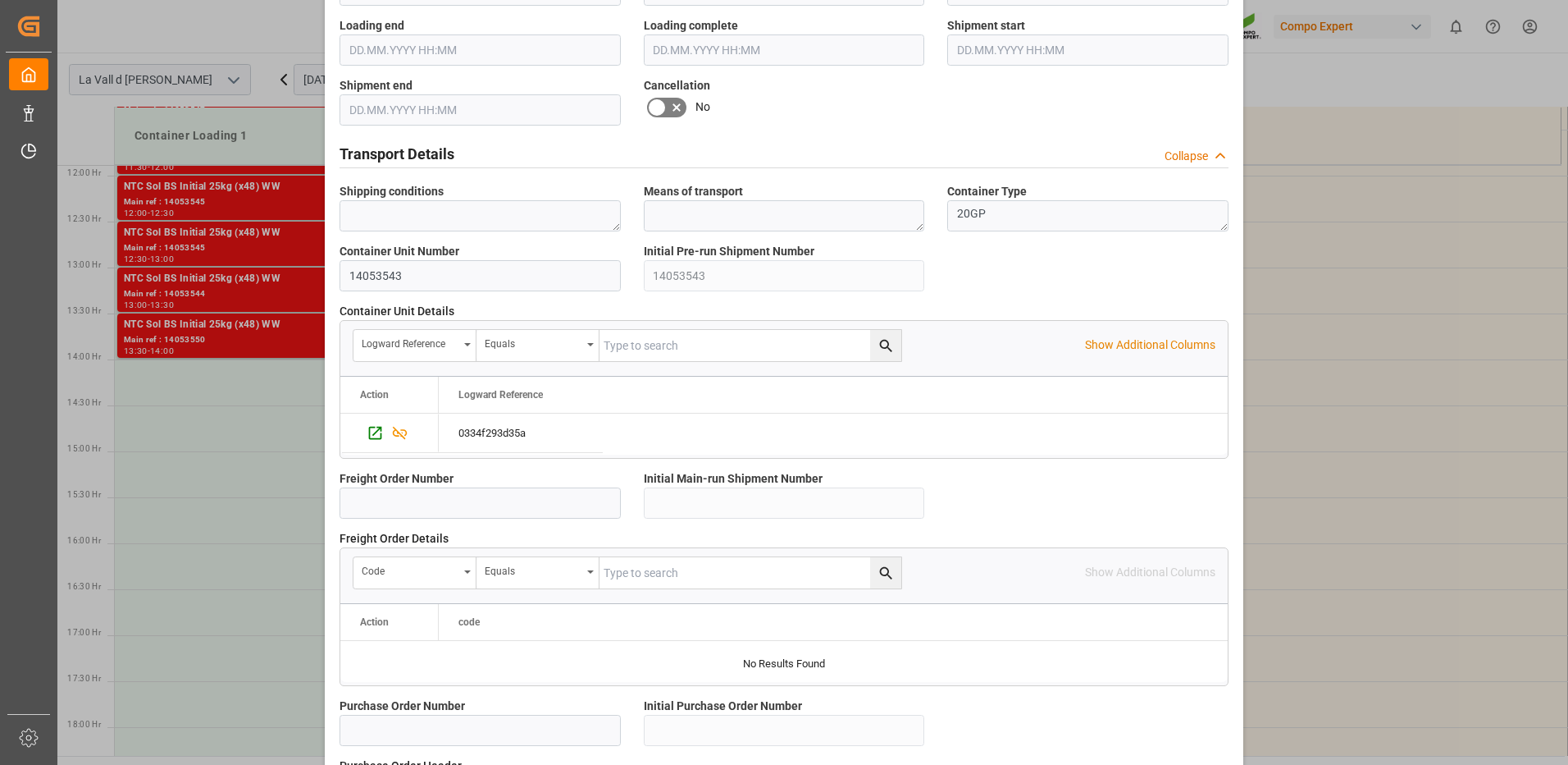
scroll to position [1399, 0]
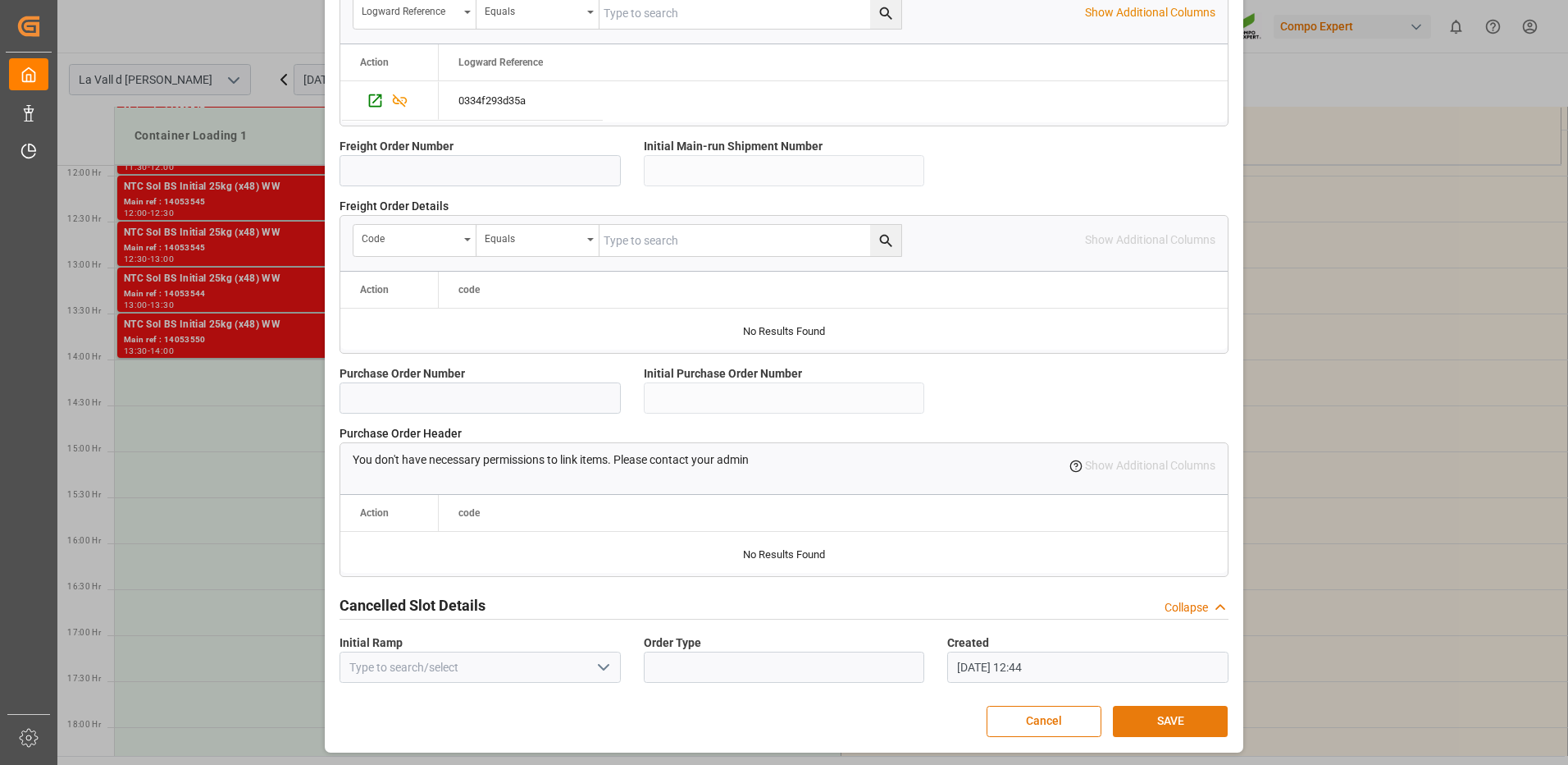
click at [1173, 716] on button "SAVE" at bounding box center [1170, 722] width 115 height 31
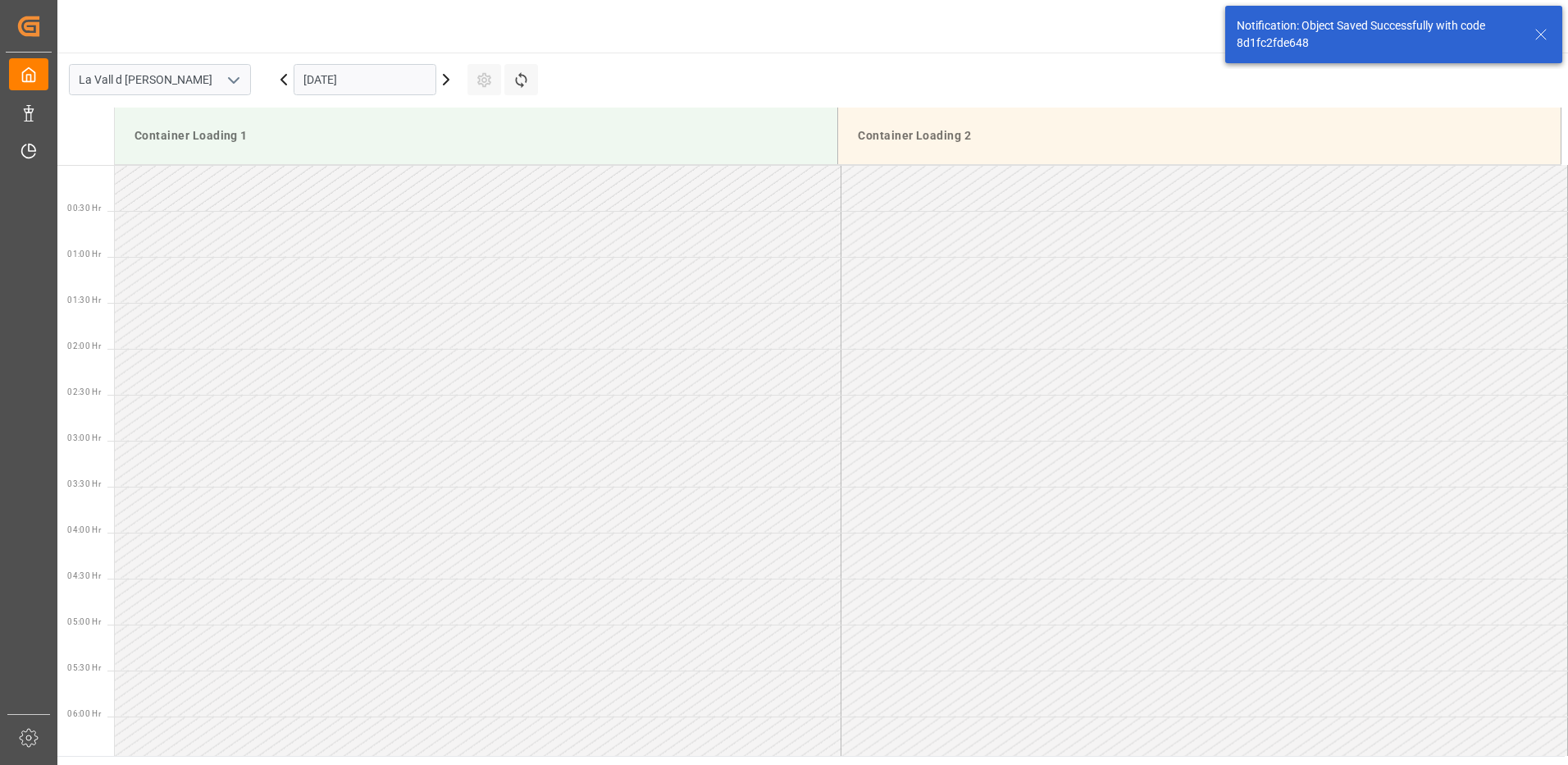
scroll to position [1184, 0]
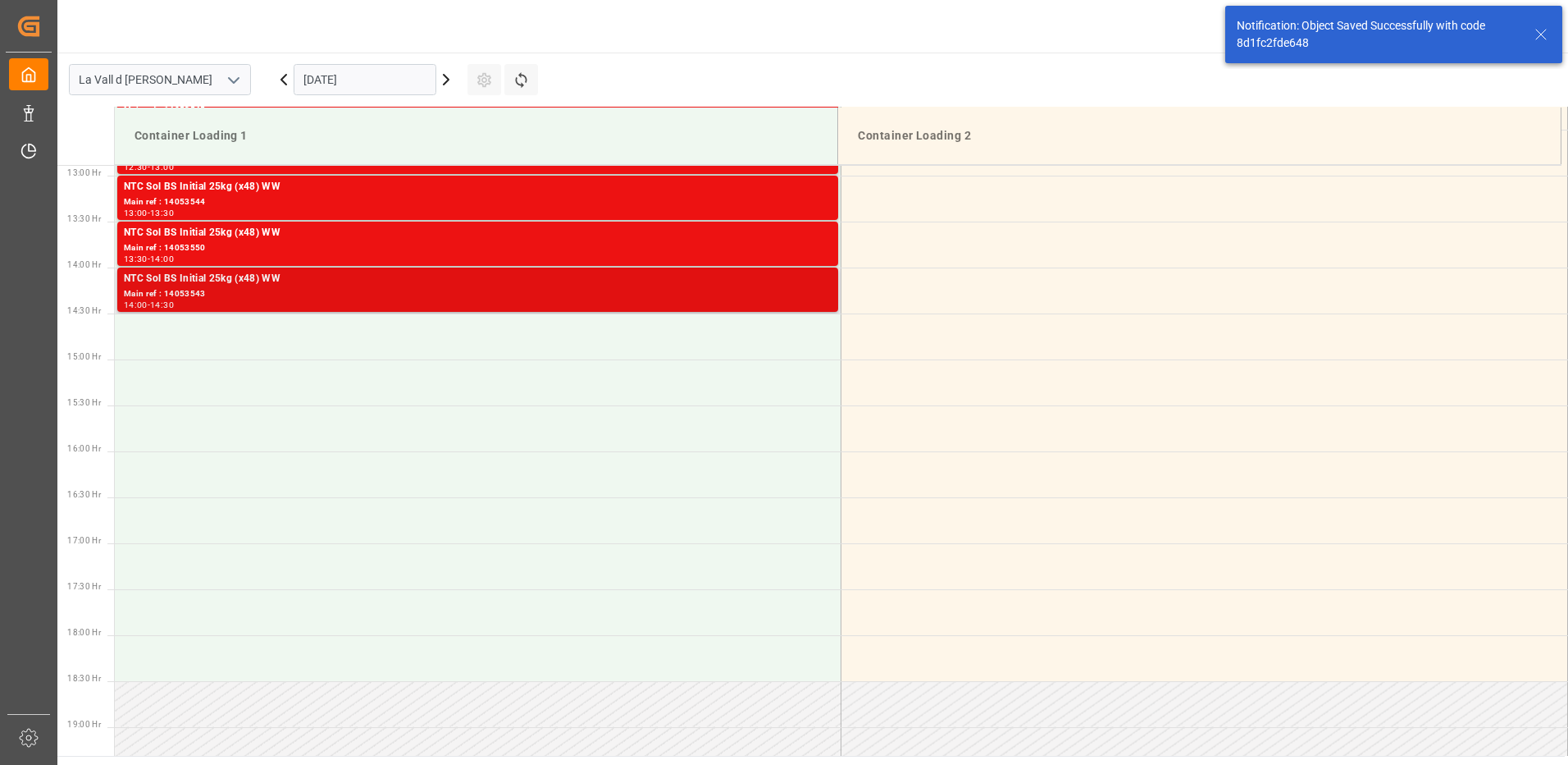
click at [782, 298] on div "Main ref : 14053543" at bounding box center [477, 294] width 708 height 14
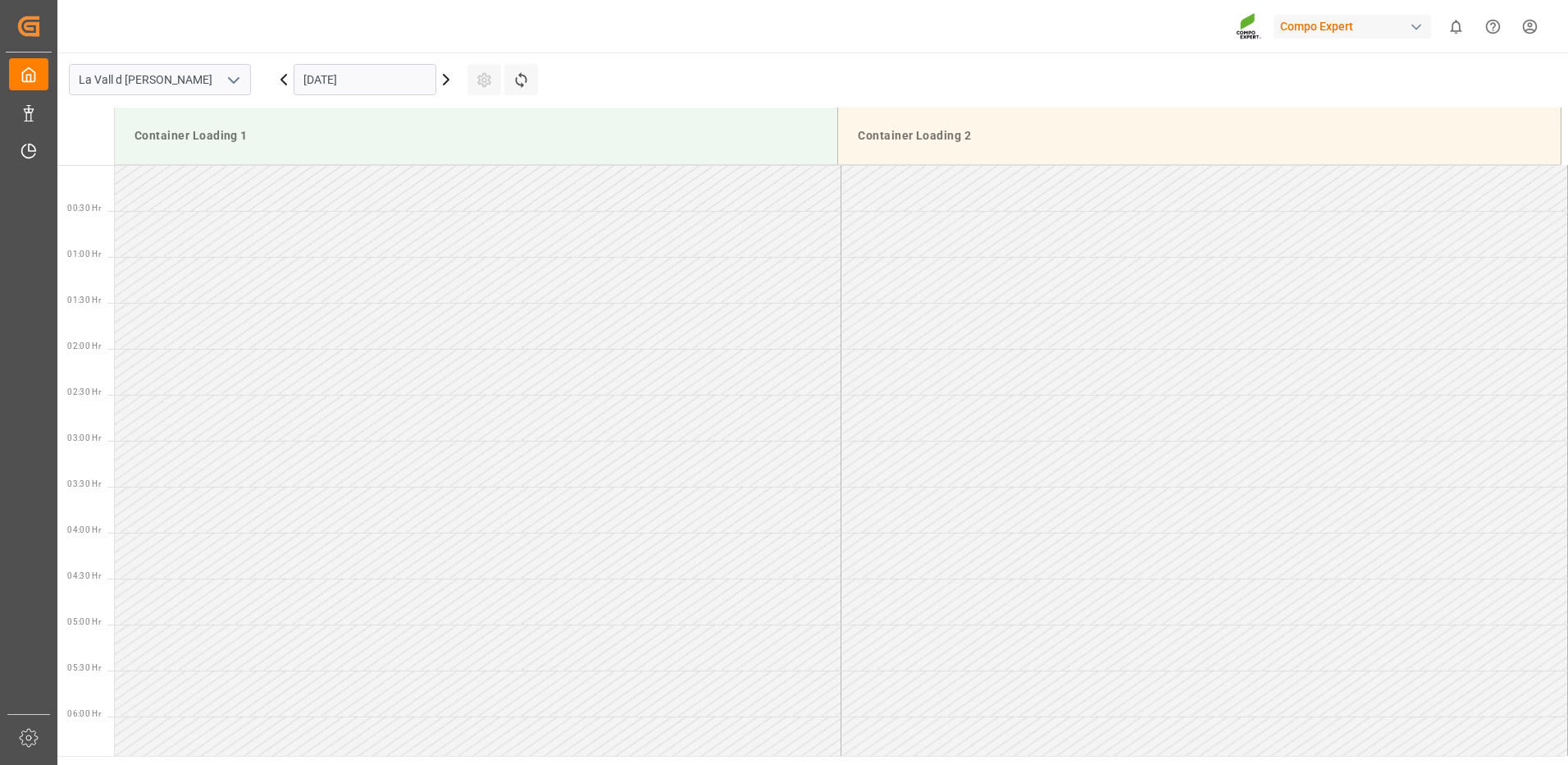
scroll to position [1092, 0]
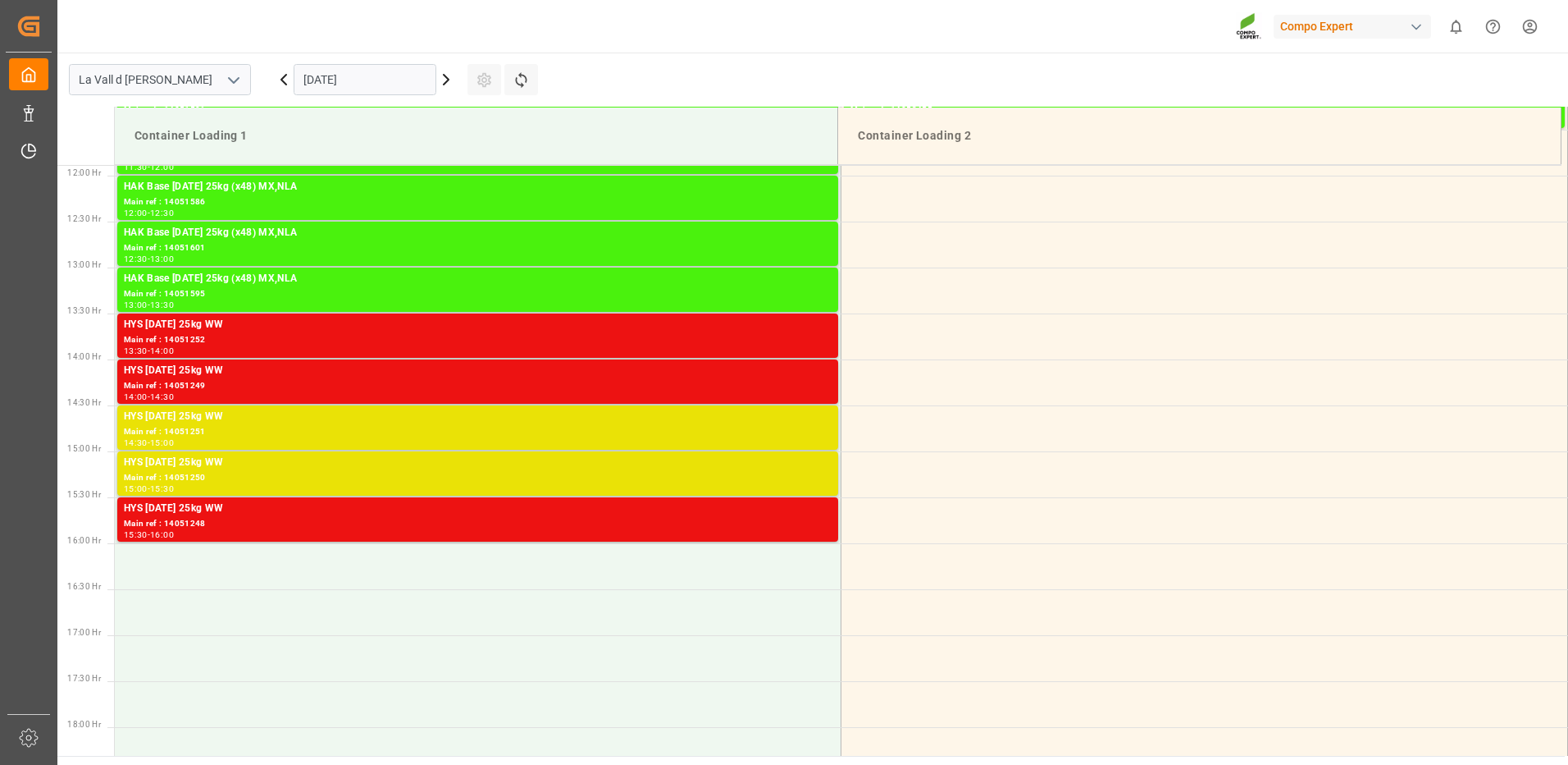
click at [315, 80] on input "[DATE]" at bounding box center [365, 79] width 143 height 31
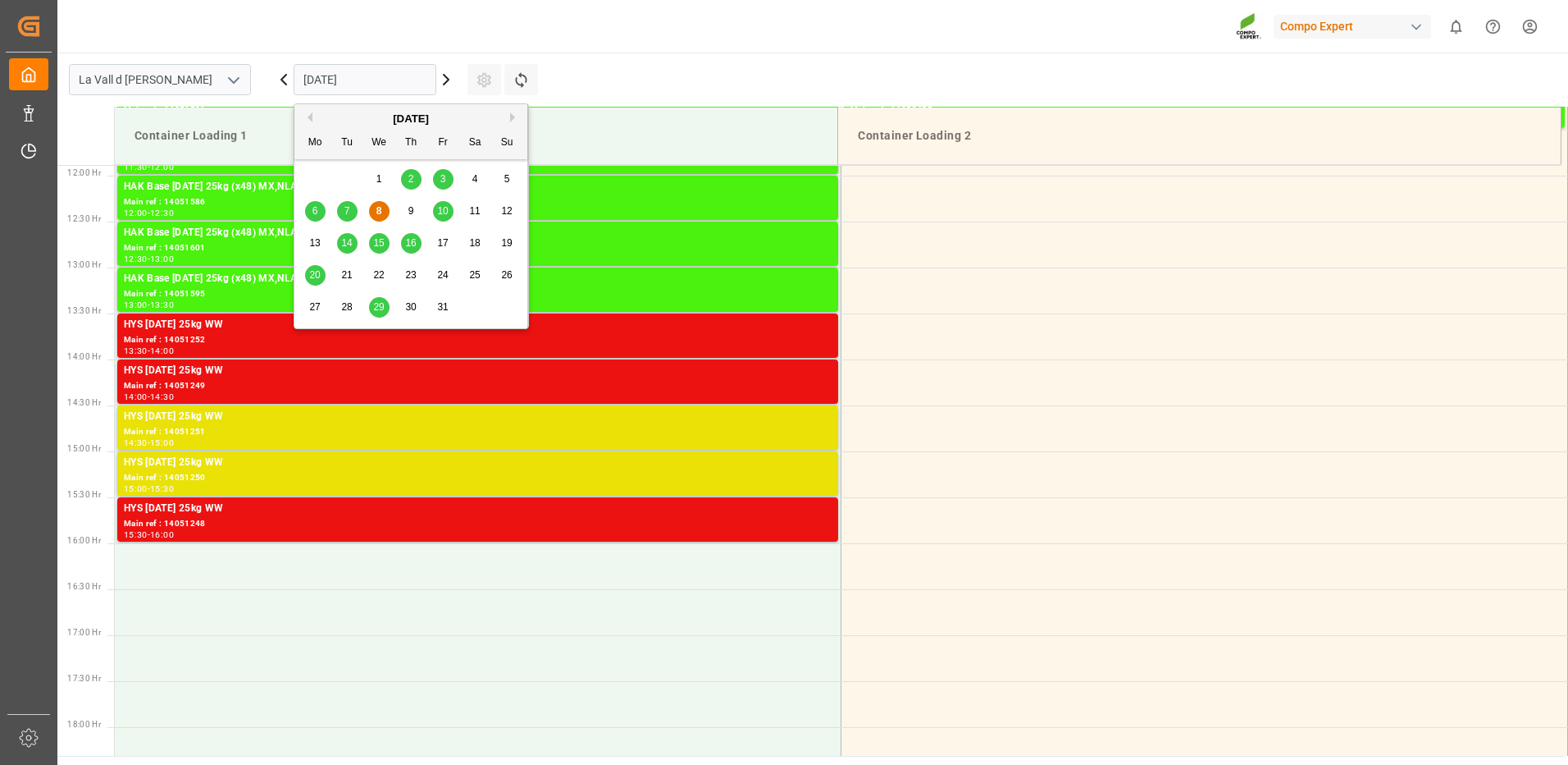
click at [348, 241] on span "14" at bounding box center [347, 243] width 11 height 11
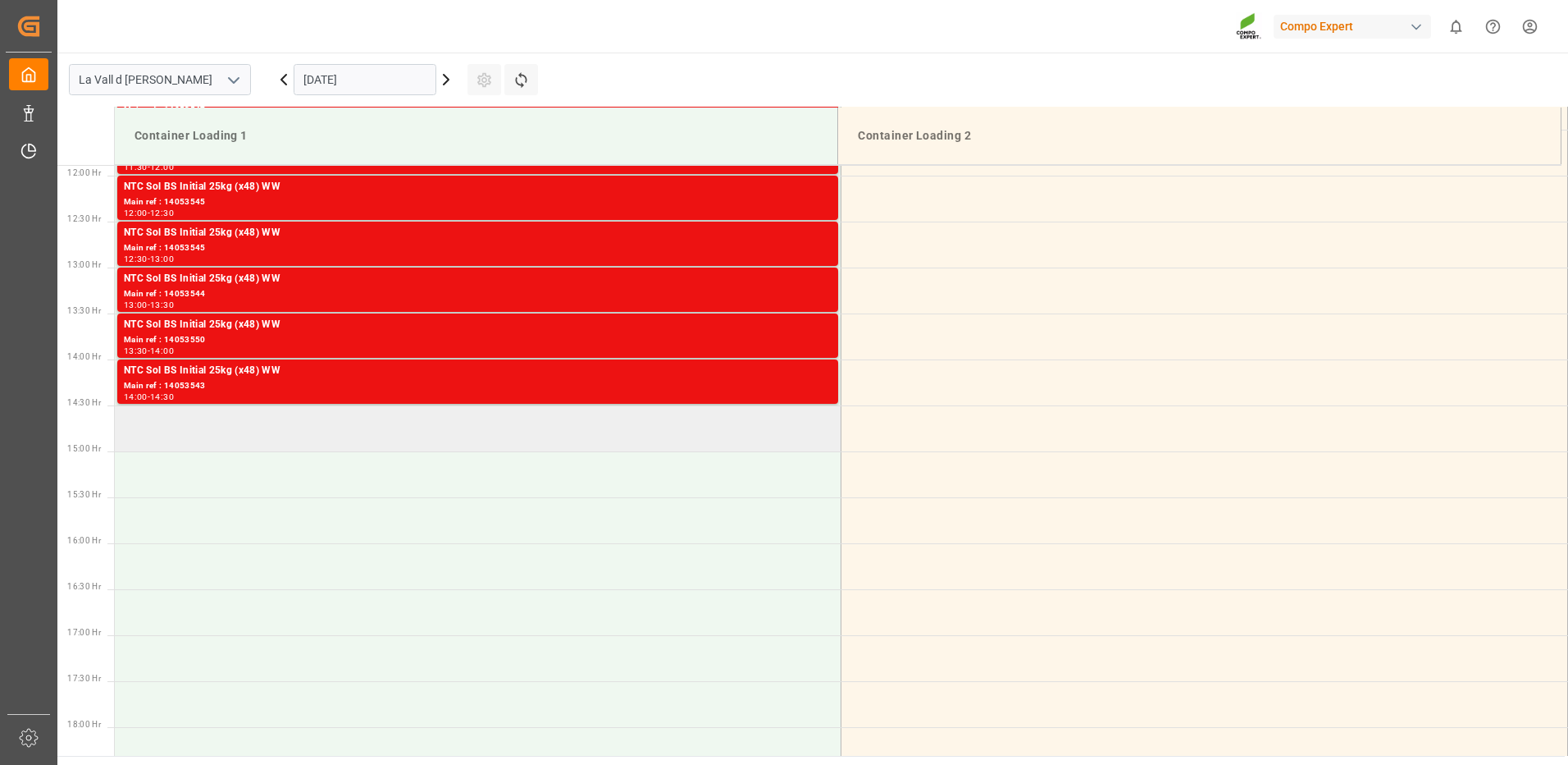
click at [582, 441] on td at bounding box center [477, 429] width 727 height 46
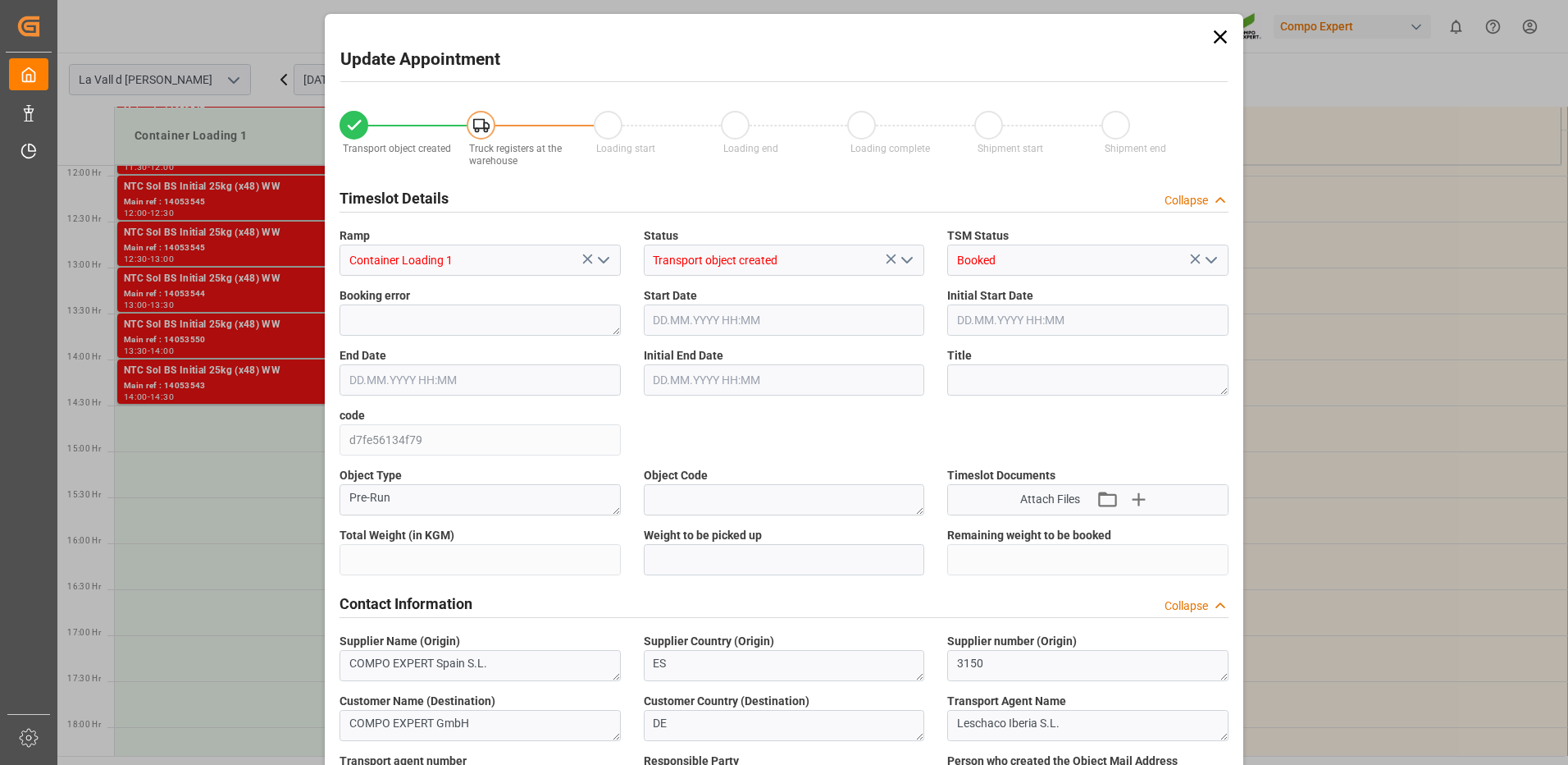
type input "24576"
type input "420"
type input "[DATE] 14:30"
type input "[DATE] 15:00"
type input "[DATE] 09:22"
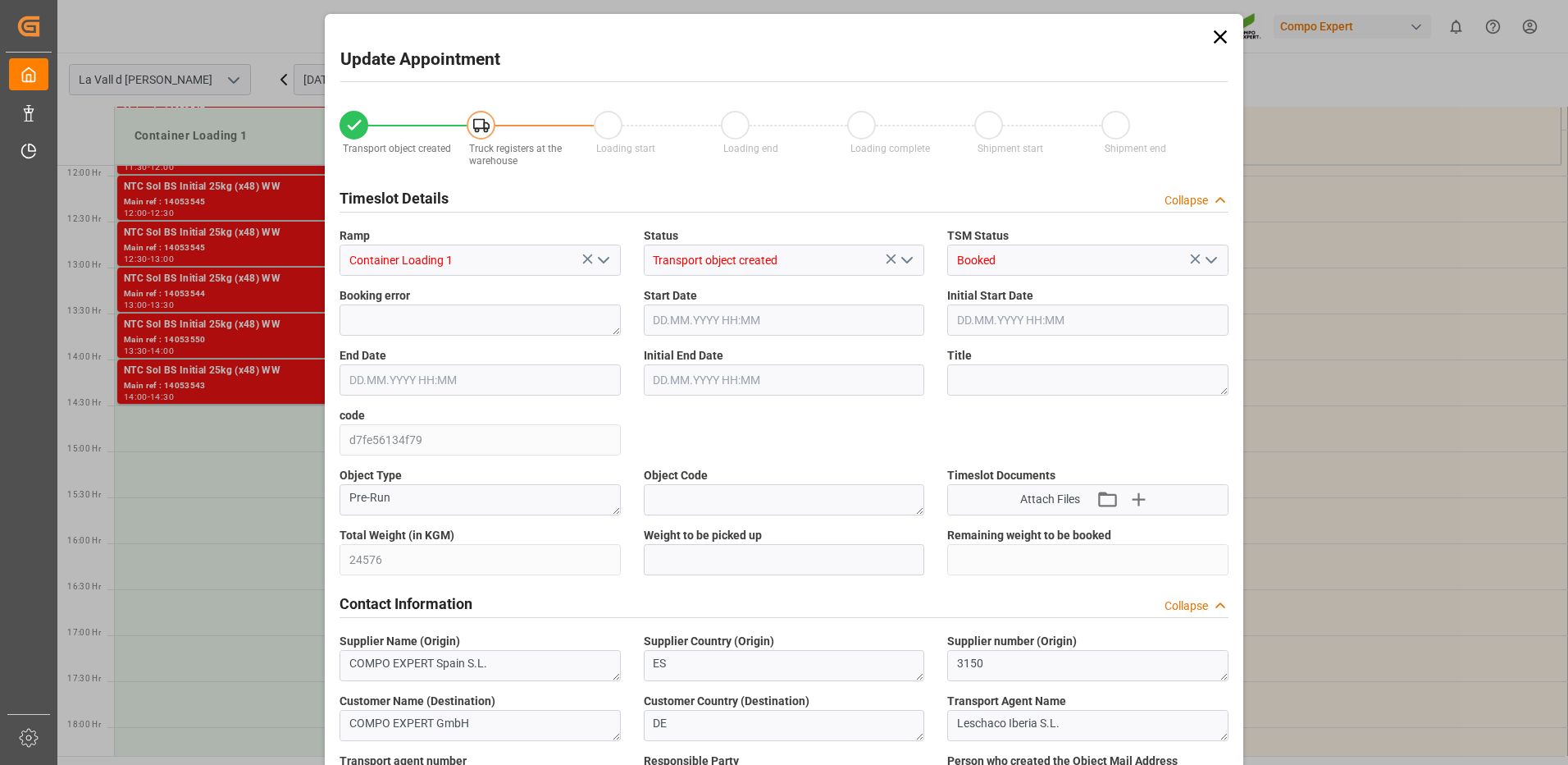
type input "[DATE] 12:45"
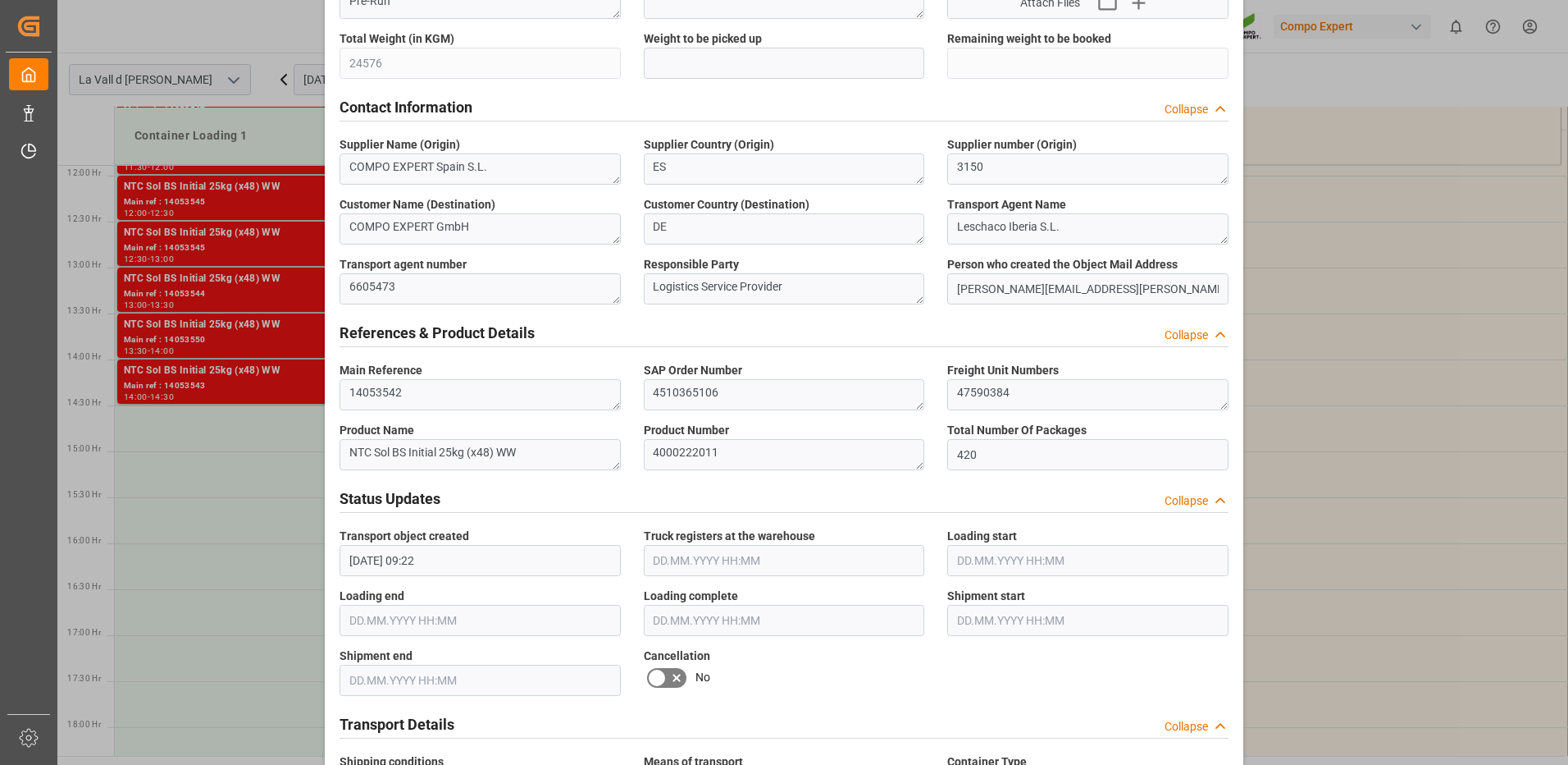
scroll to position [415, 0]
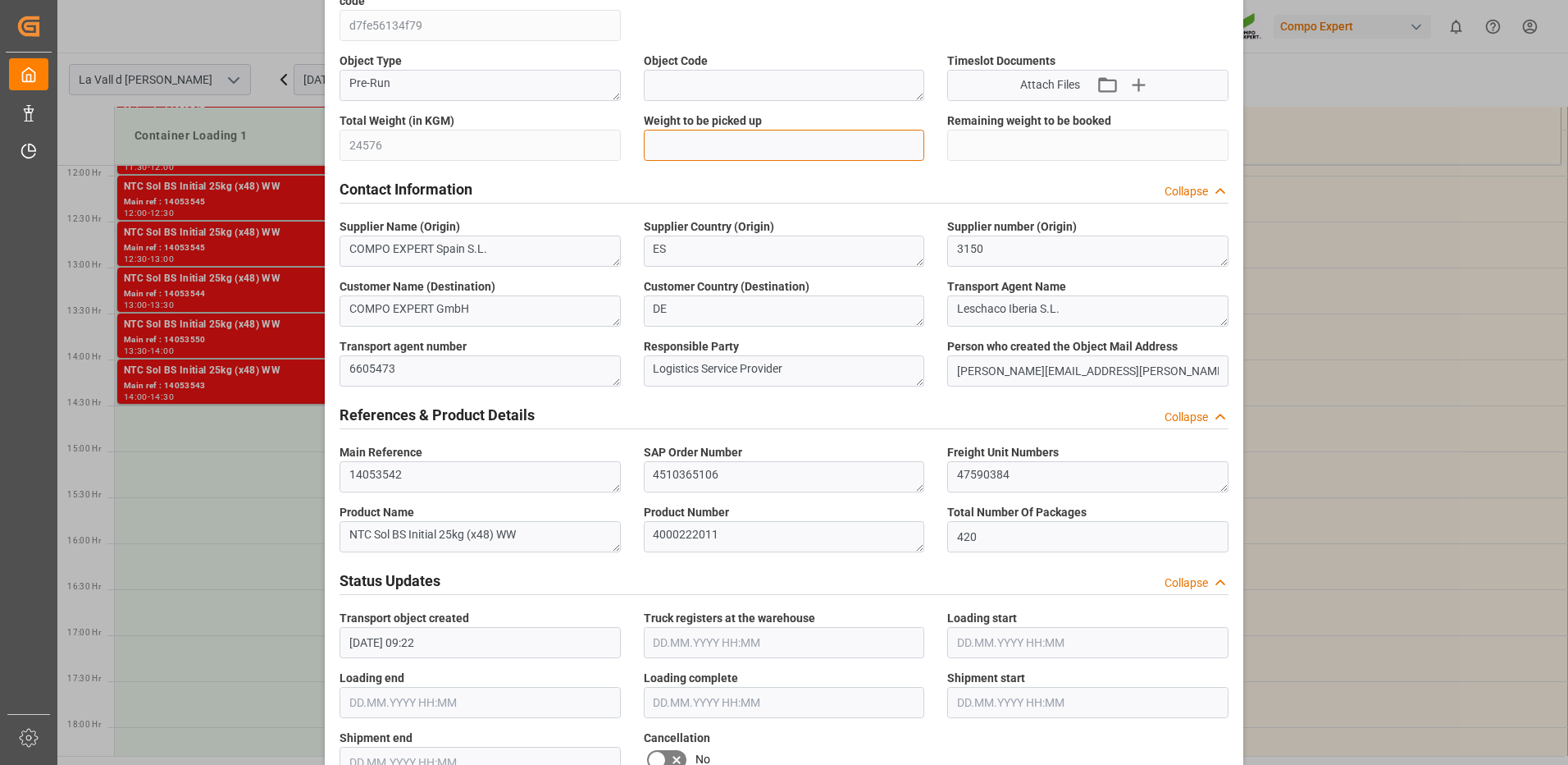
click at [689, 152] on input "text" at bounding box center [784, 145] width 282 height 31
type input "24576"
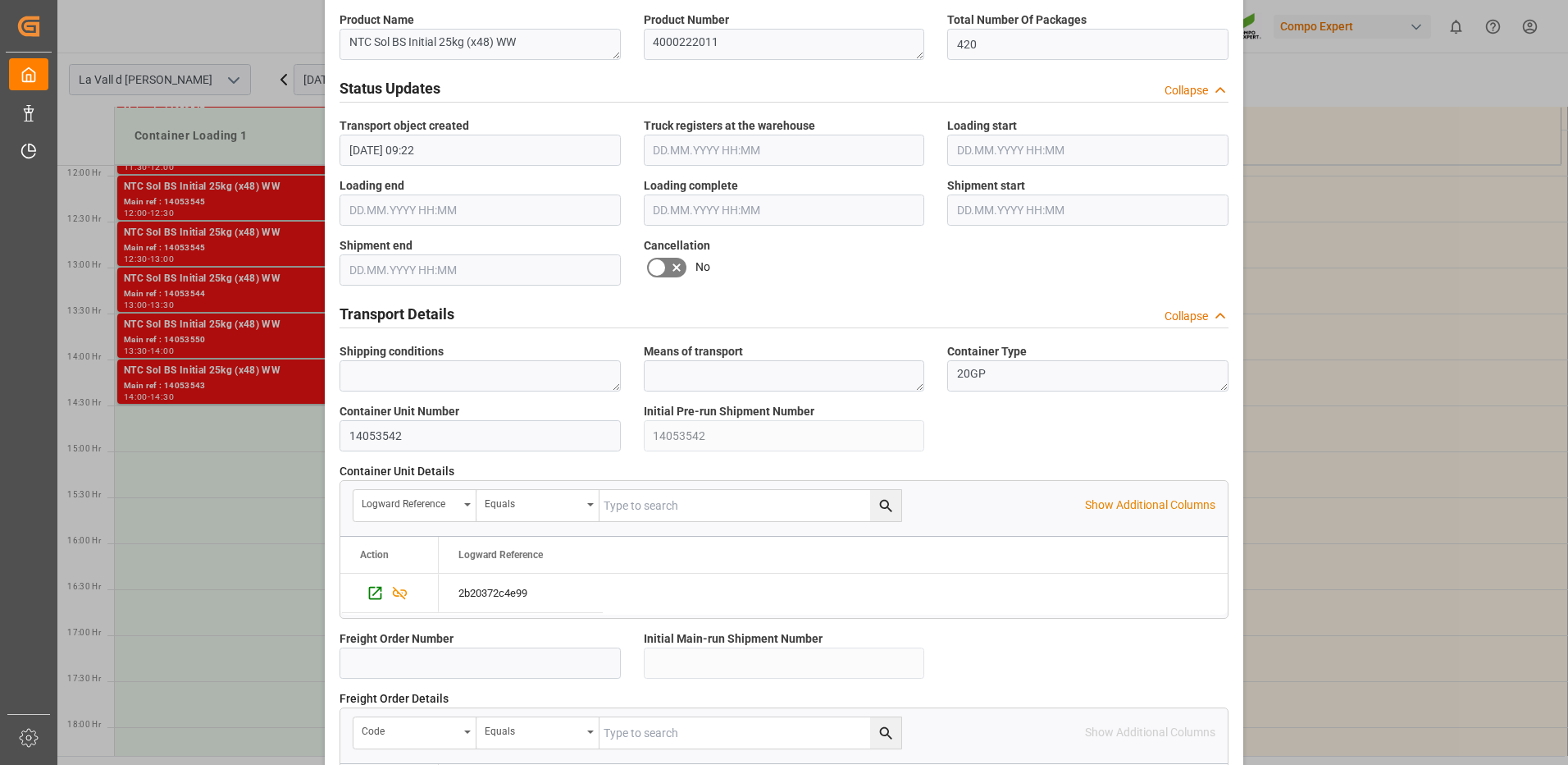
scroll to position [1399, 0]
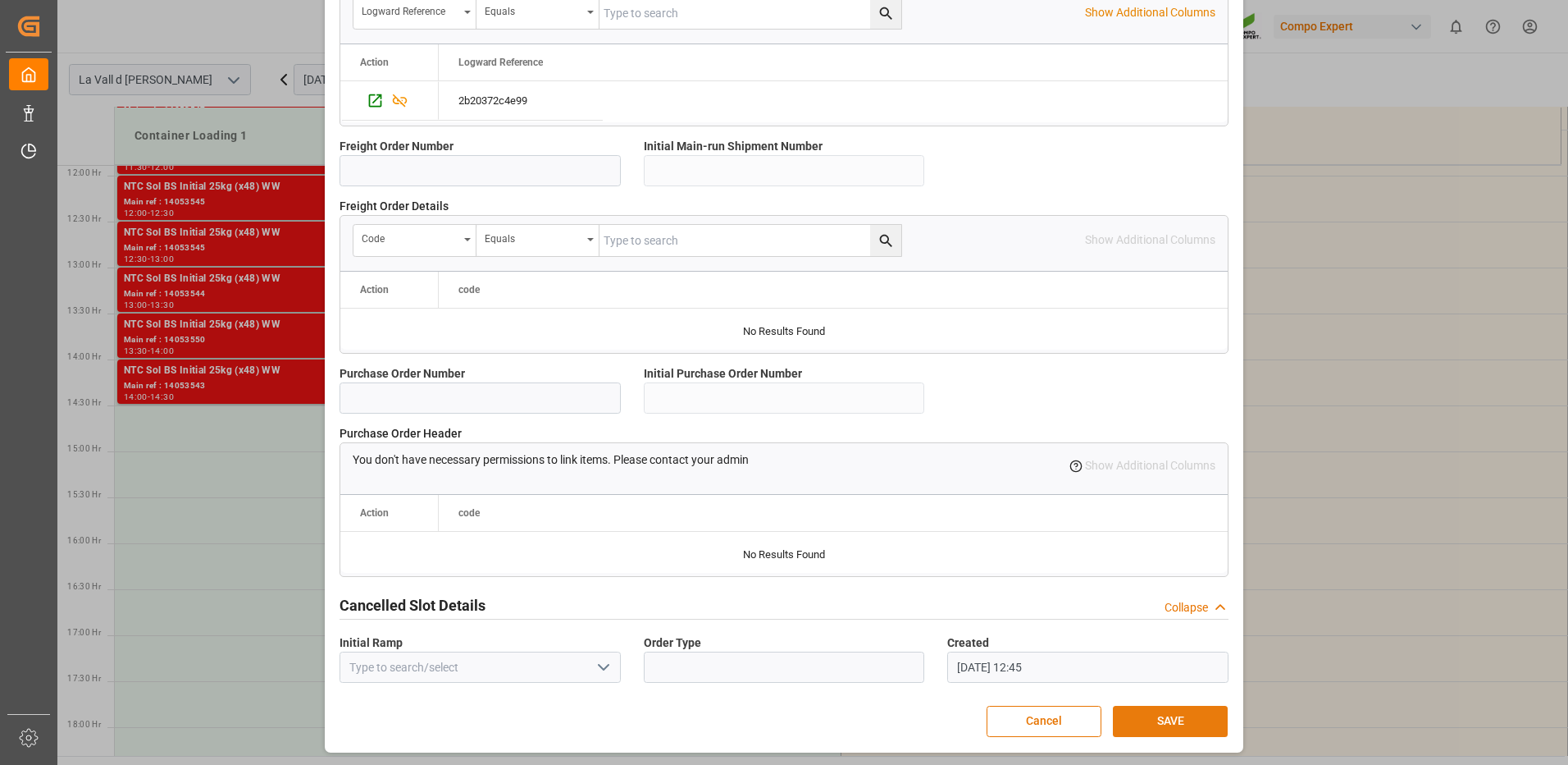
drag, startPoint x: 1174, startPoint y: 714, endPoint x: 1155, endPoint y: 706, distance: 20.6
click at [1175, 714] on button "SAVE" at bounding box center [1170, 722] width 115 height 31
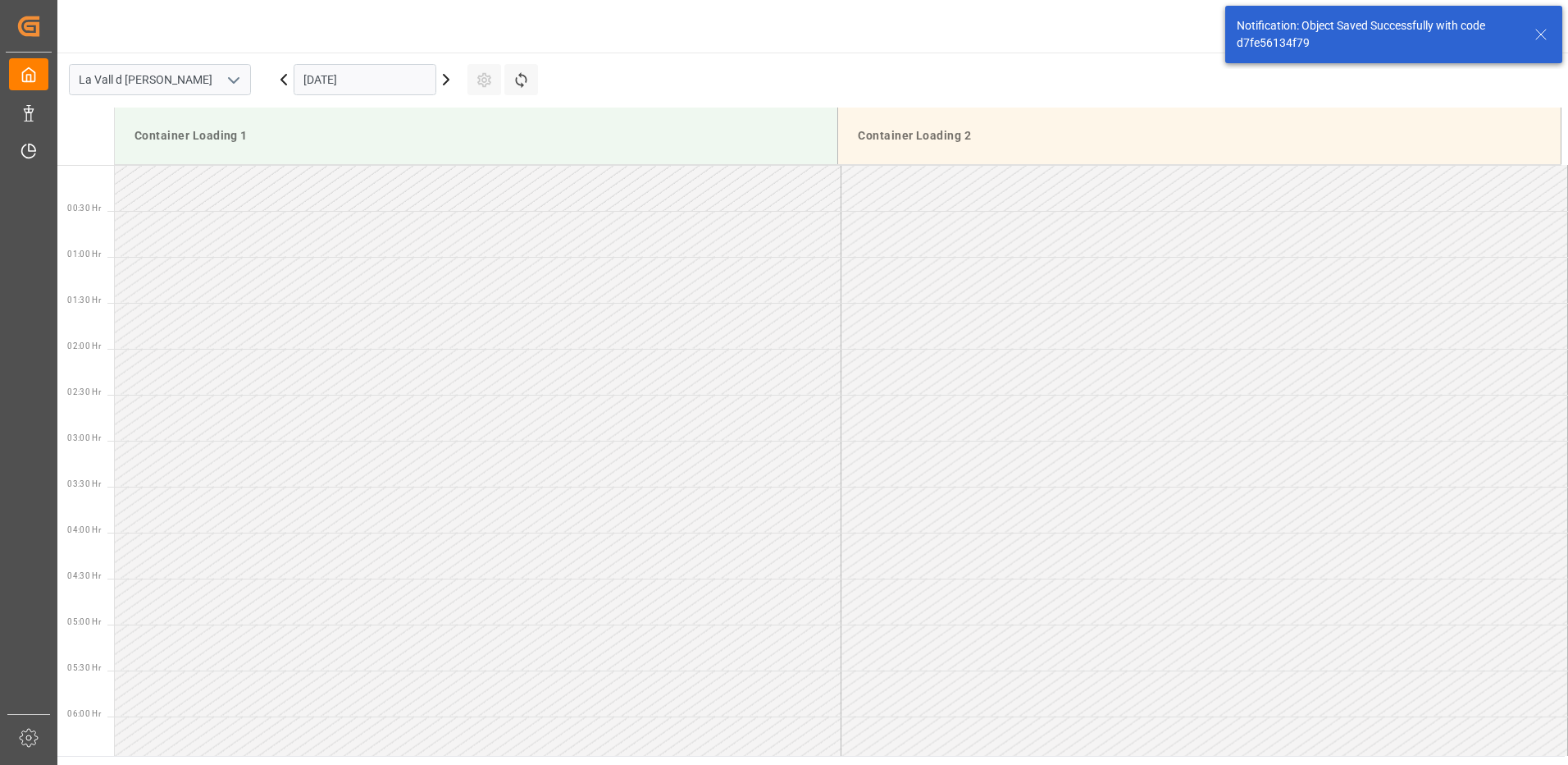
scroll to position [1184, 0]
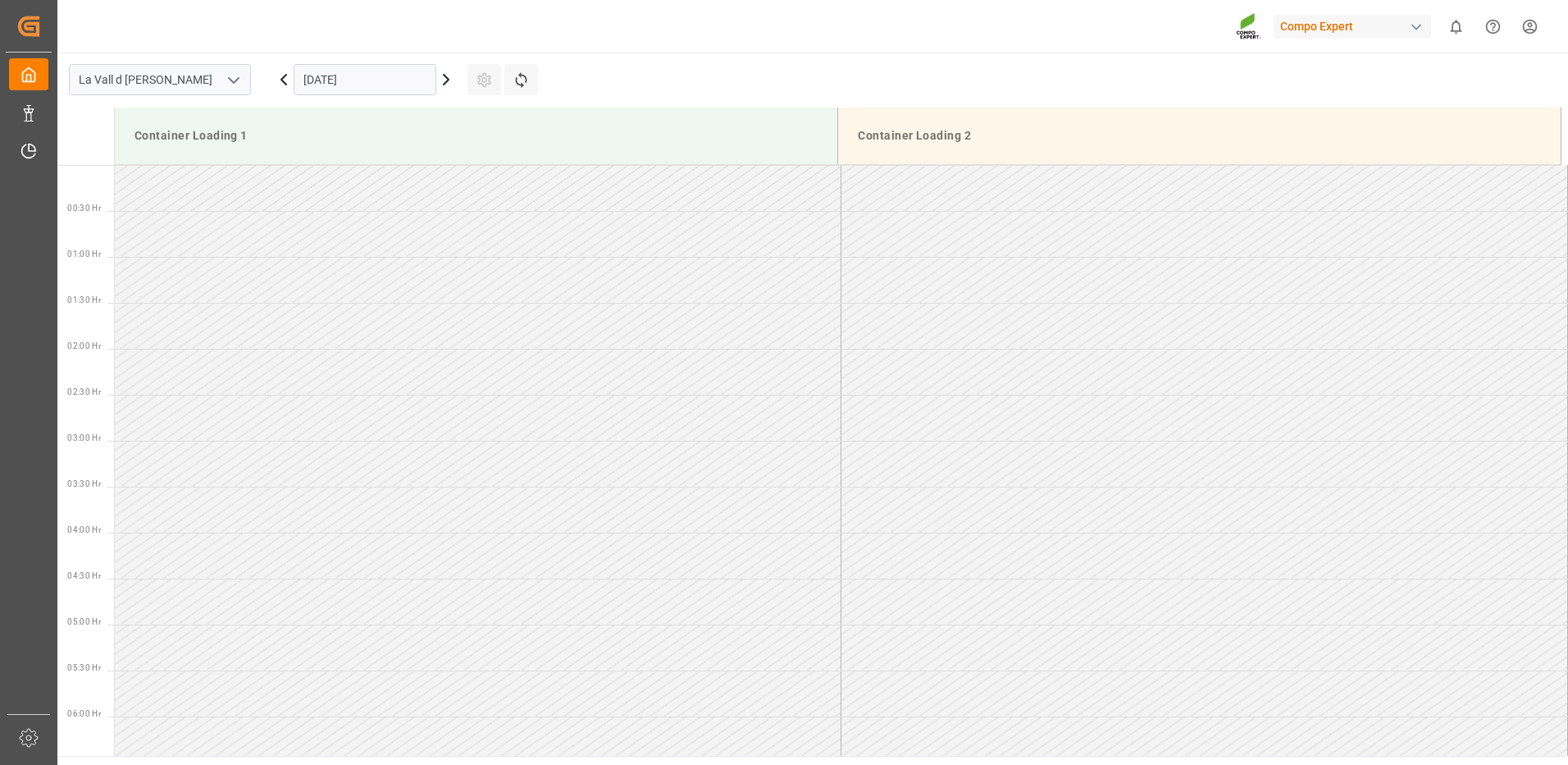
scroll to position [1092, 0]
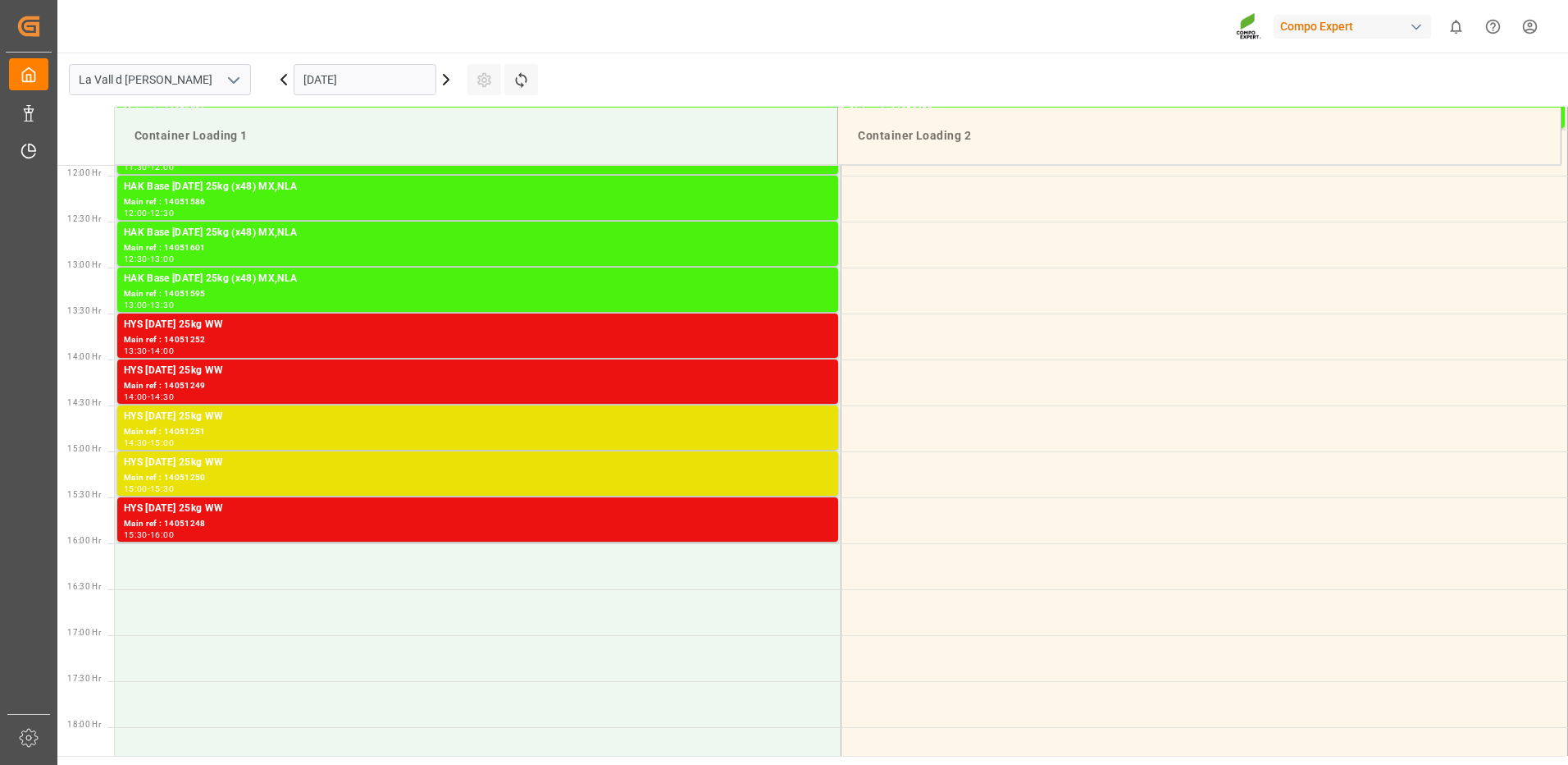
click at [384, 71] on input "[DATE]" at bounding box center [365, 79] width 143 height 31
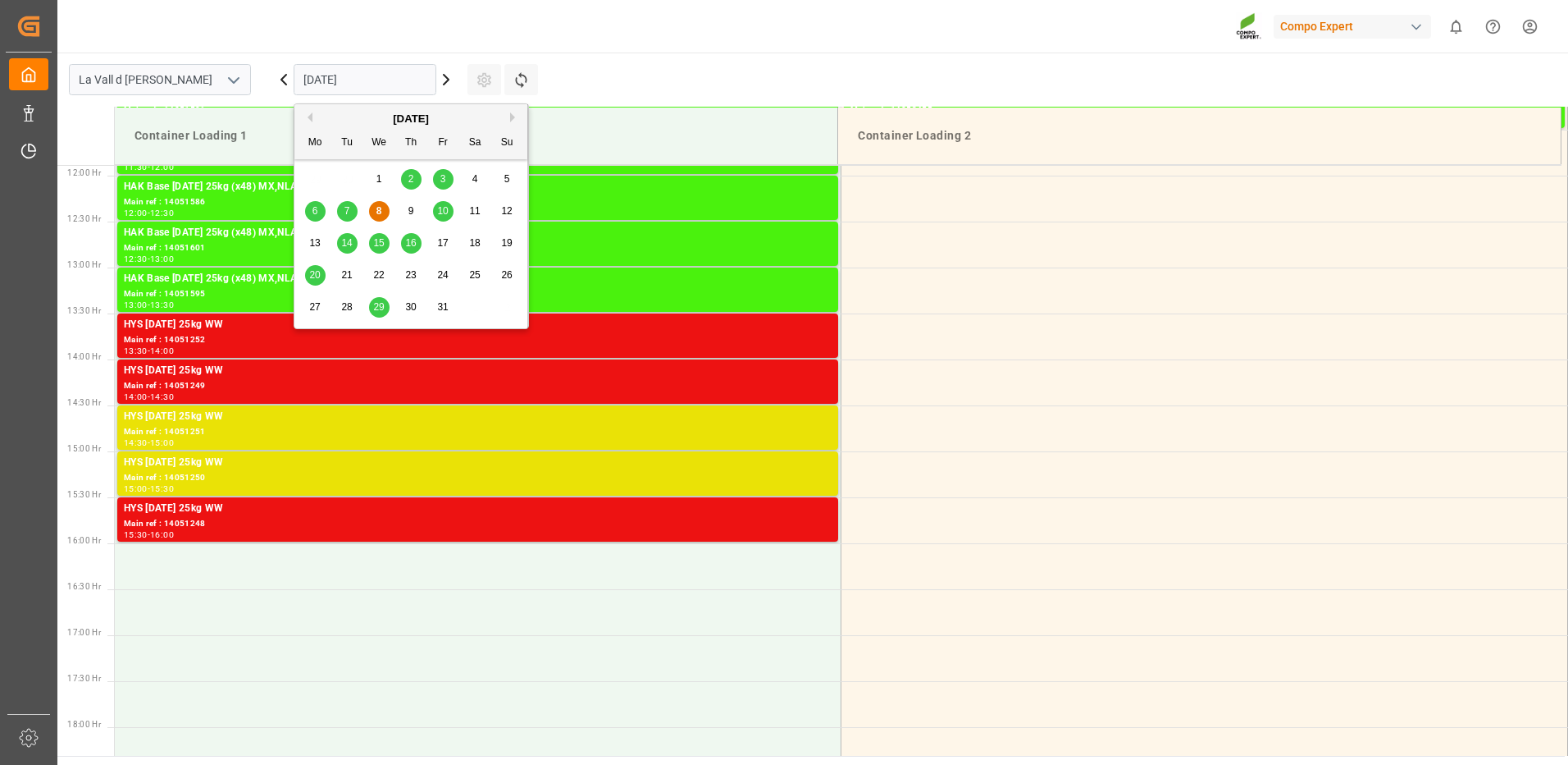
click at [345, 243] on span "14" at bounding box center [347, 243] width 11 height 11
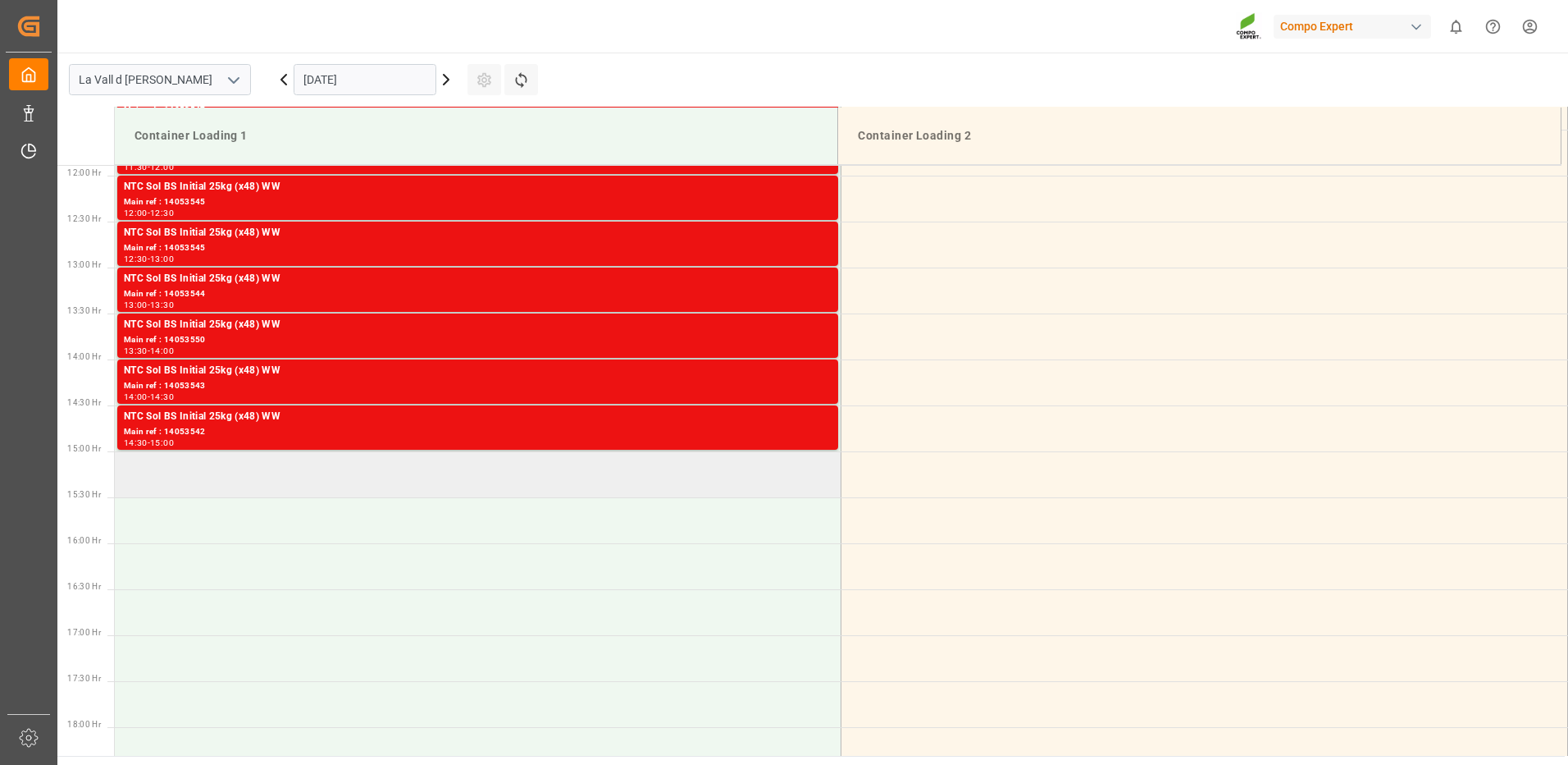
click at [718, 481] on td at bounding box center [477, 475] width 727 height 46
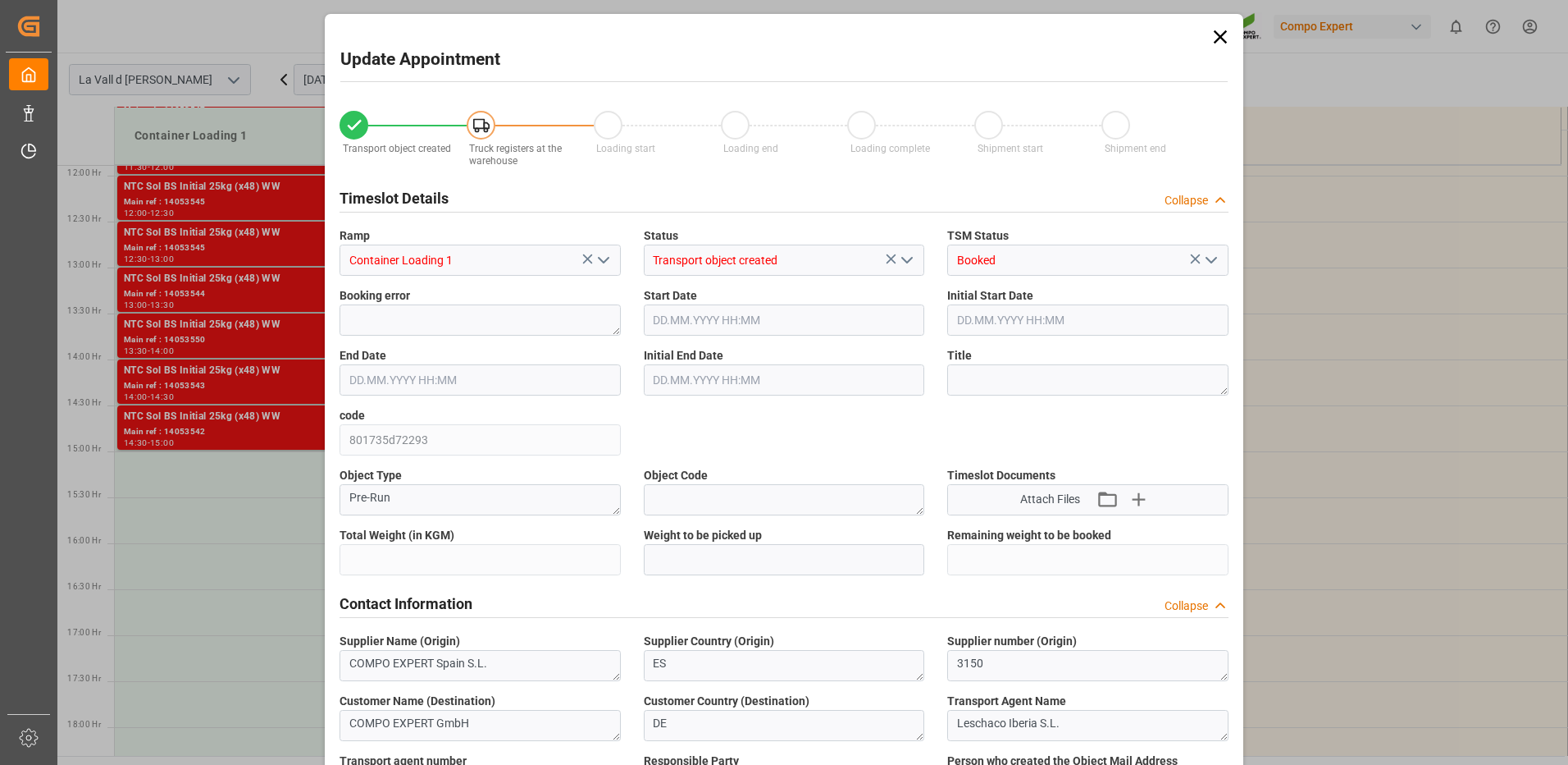
type input "24576"
type input "420"
type input "[DATE] 15:00"
type input "[DATE] 15:30"
type input "[DATE] 09:22"
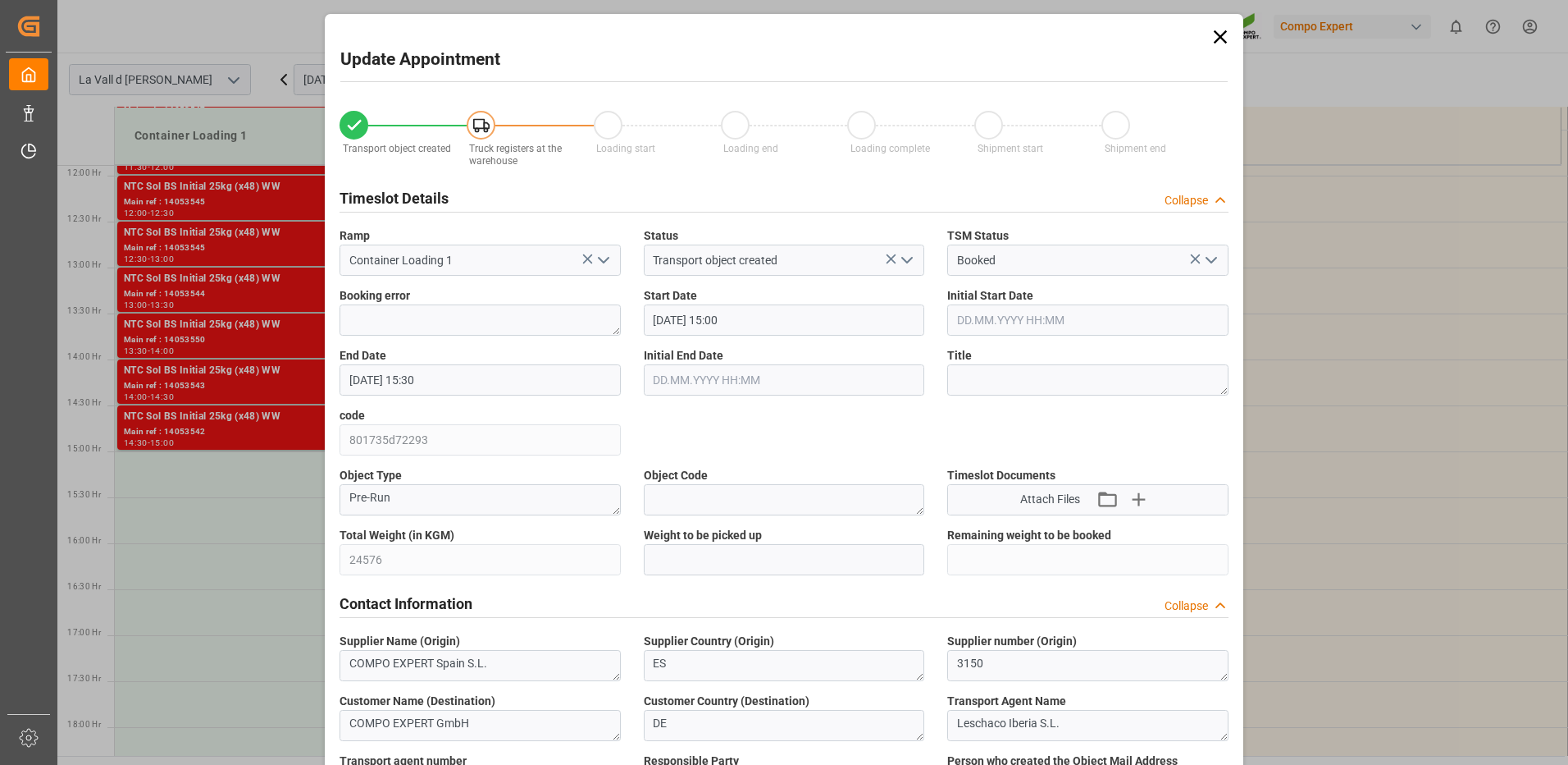
type input "[DATE] 12:46"
click at [708, 561] on input "text" at bounding box center [784, 560] width 282 height 31
type input "24576"
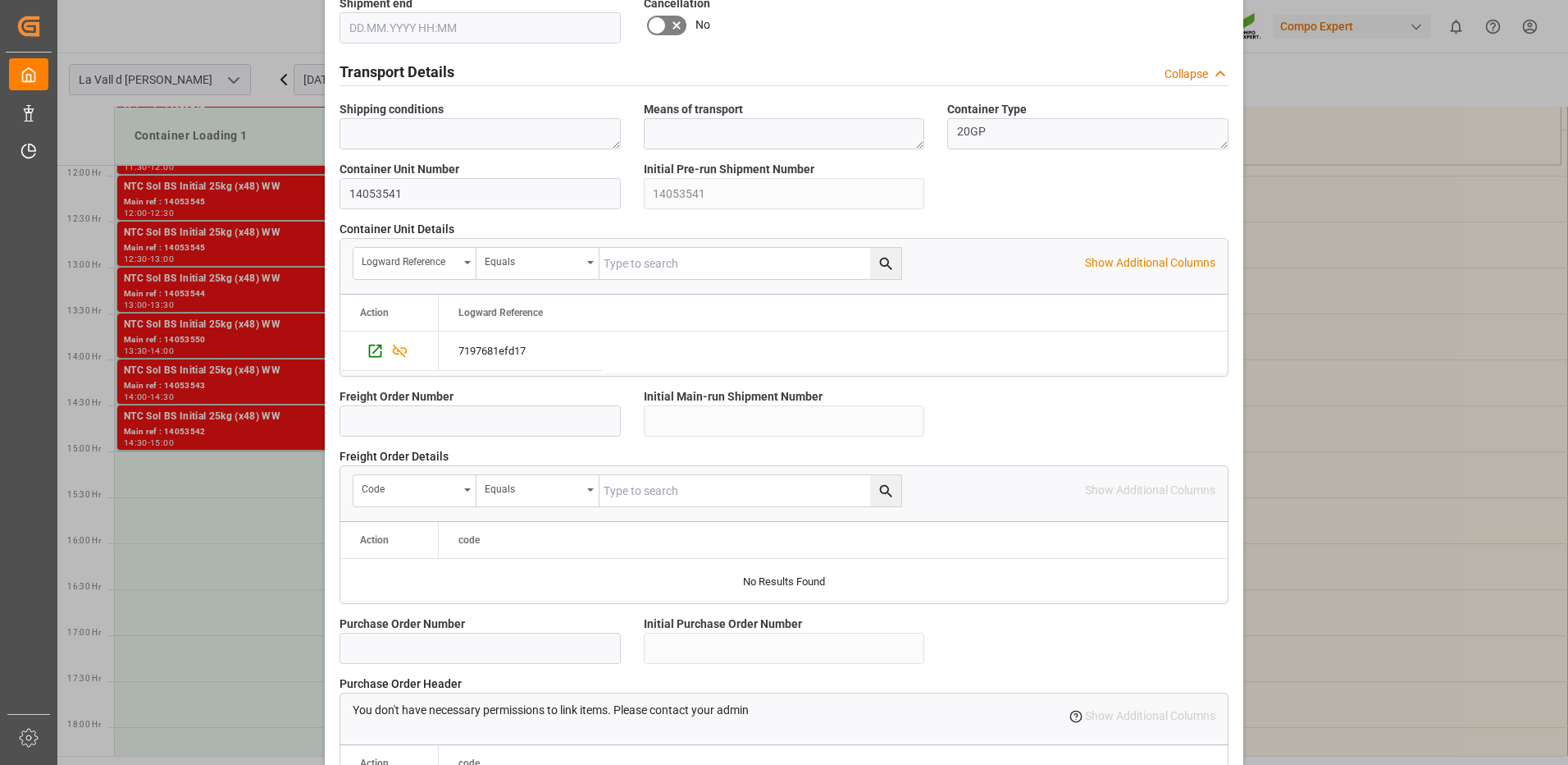
scroll to position [1399, 0]
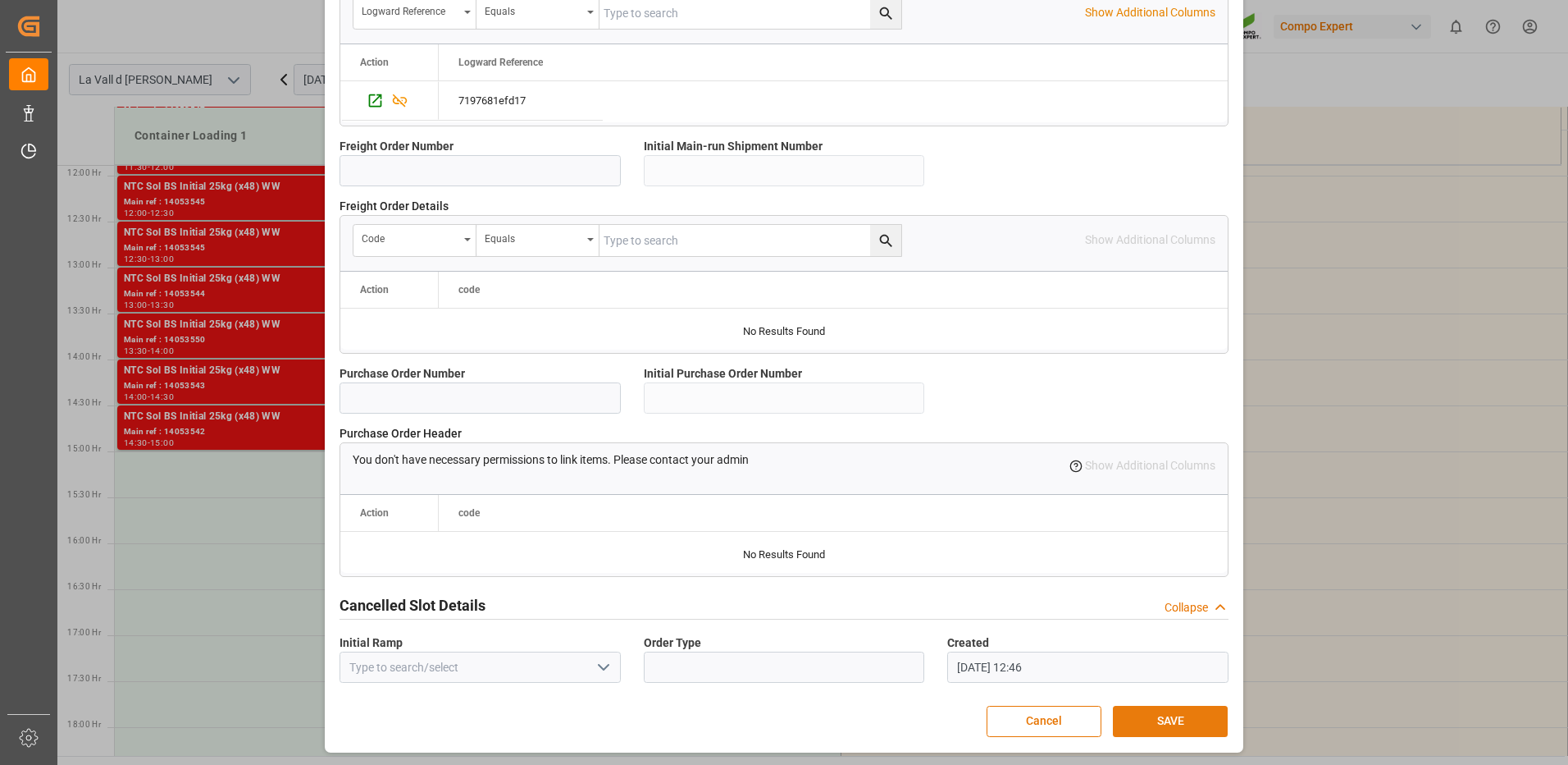
click at [1206, 721] on button "SAVE" at bounding box center [1170, 722] width 115 height 31
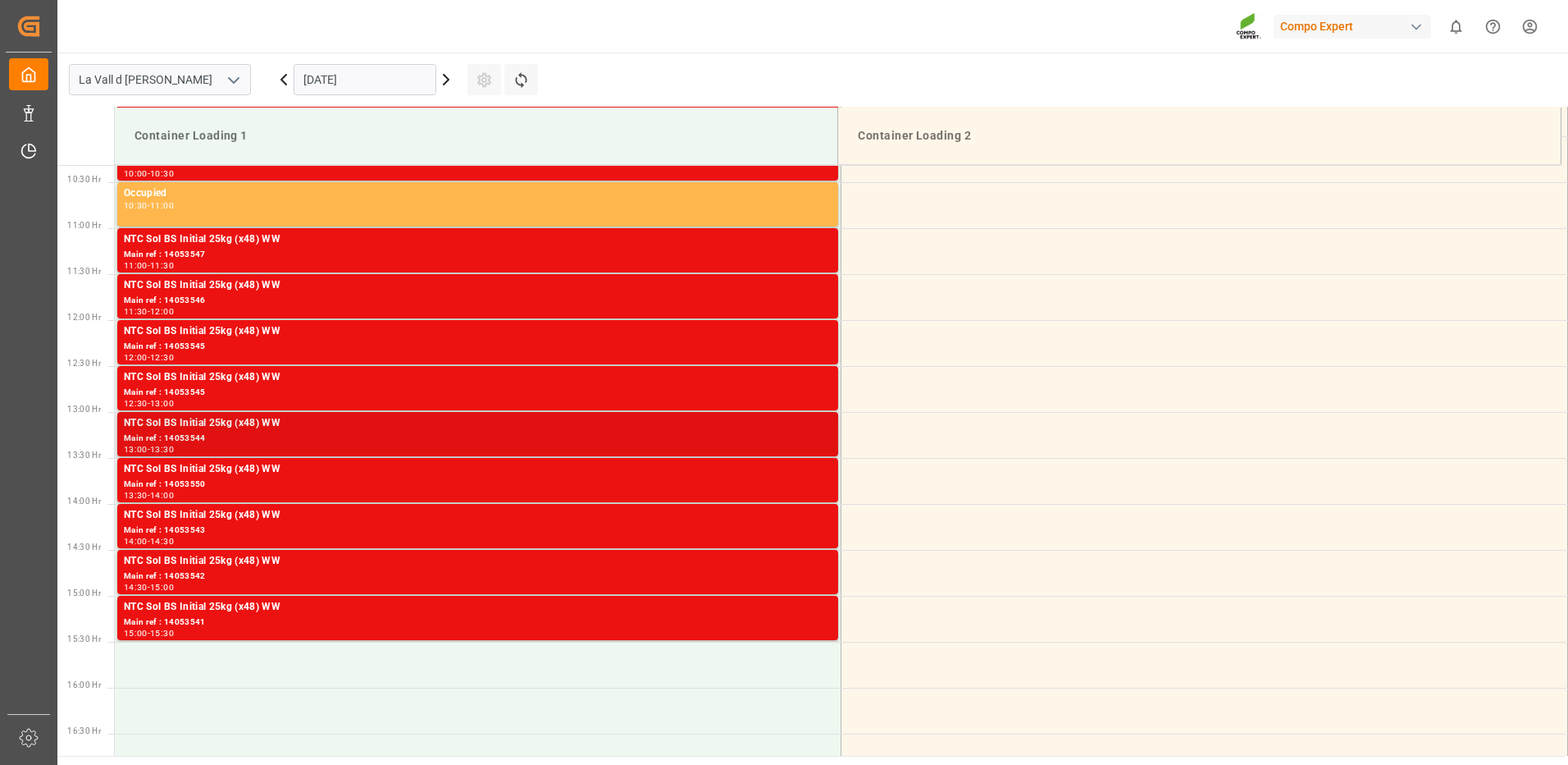
scroll to position [1030, 0]
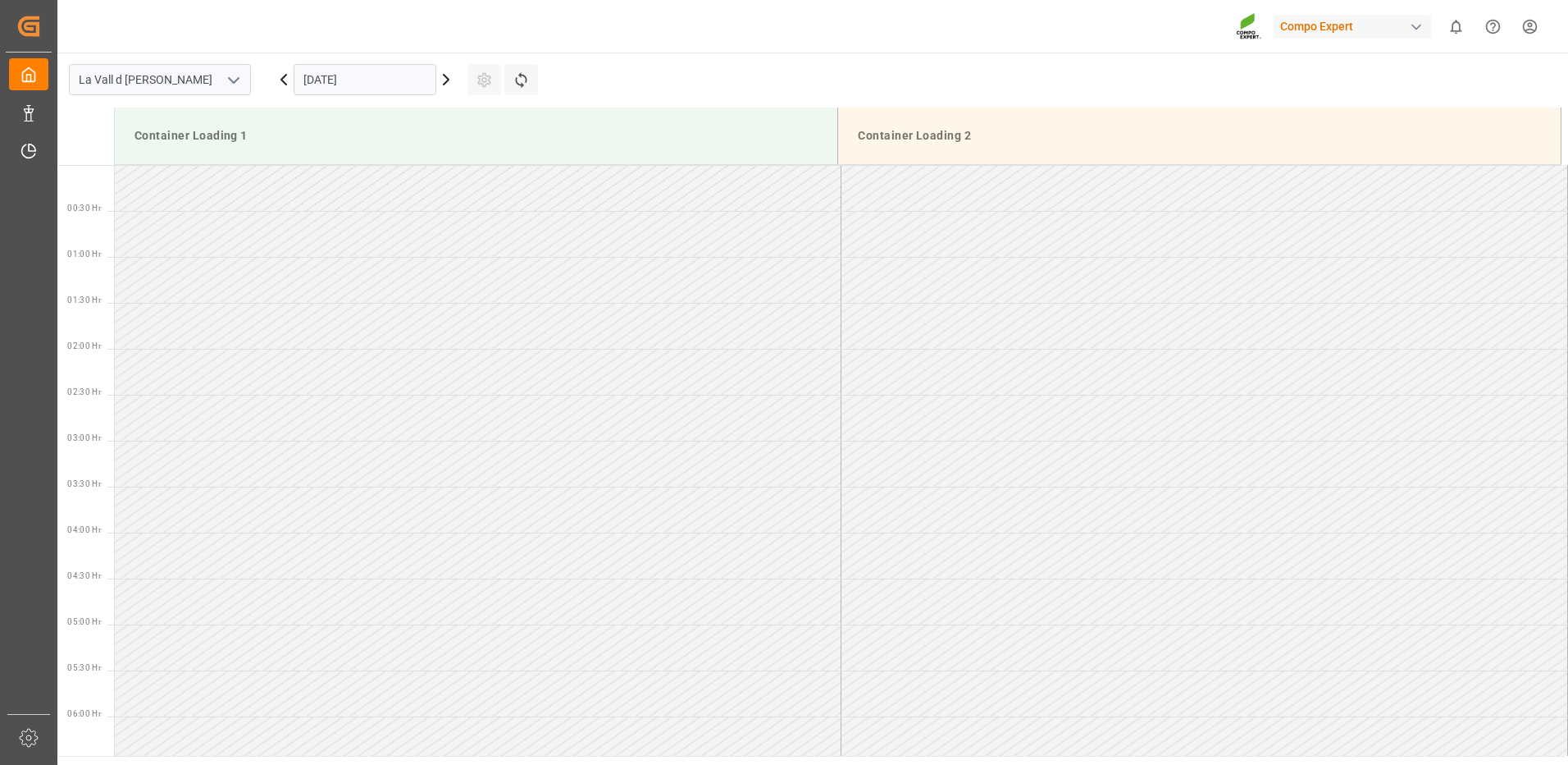
scroll to position [1092, 0]
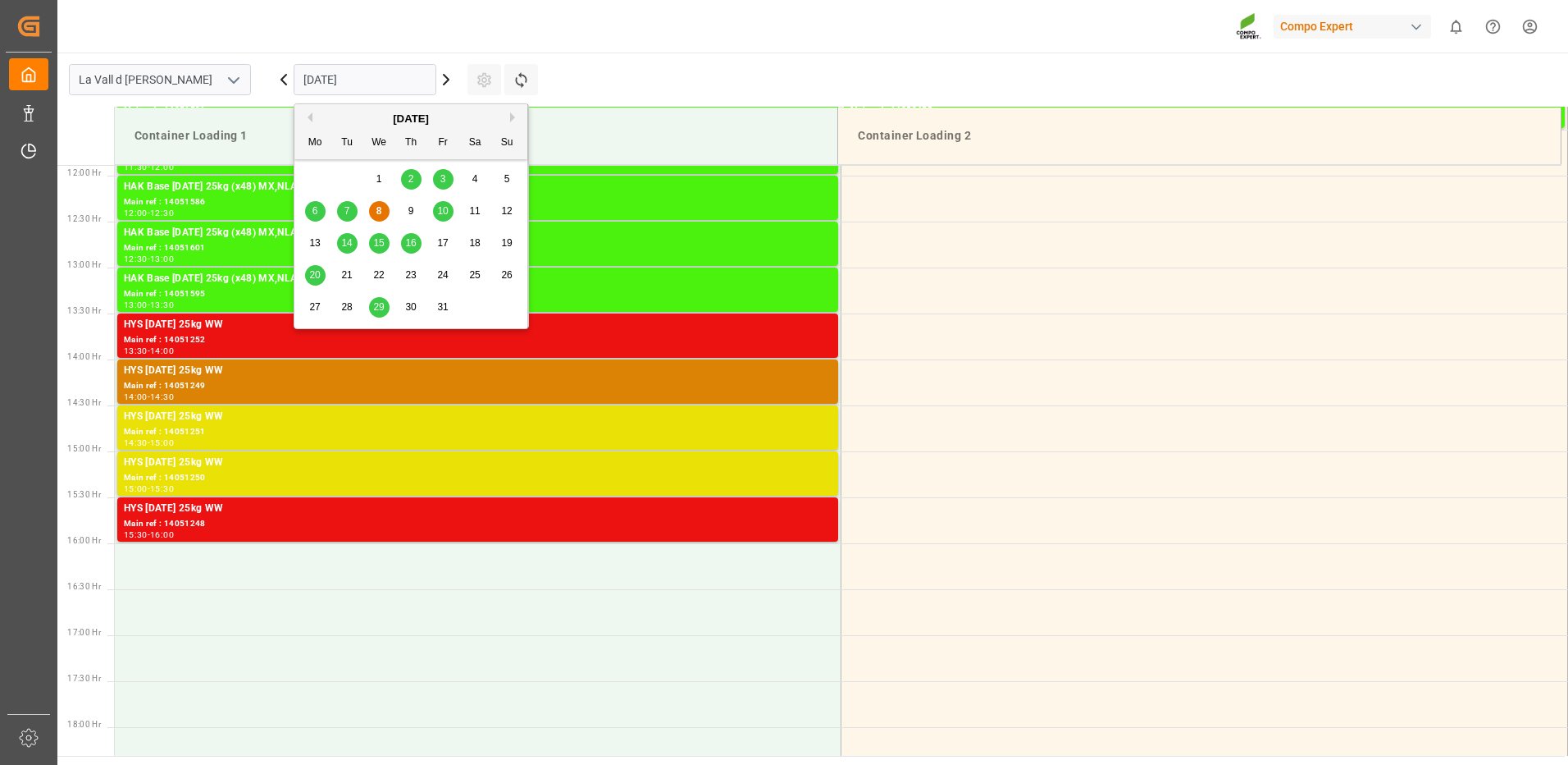
click at [384, 76] on input "[DATE]" at bounding box center [365, 79] width 143 height 31
click at [352, 240] on span "14" at bounding box center [347, 243] width 11 height 11
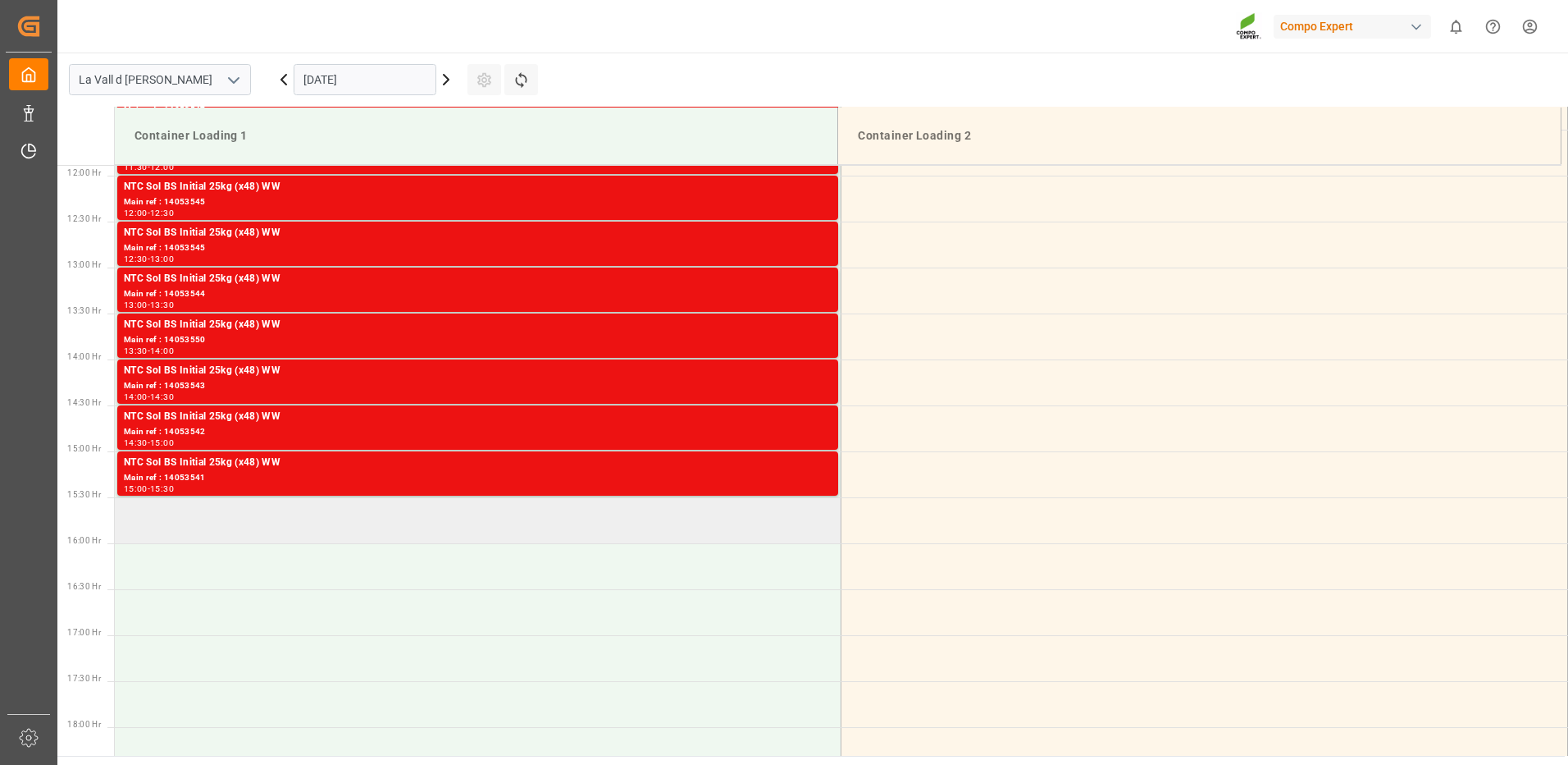
click at [343, 528] on td at bounding box center [477, 520] width 727 height 46
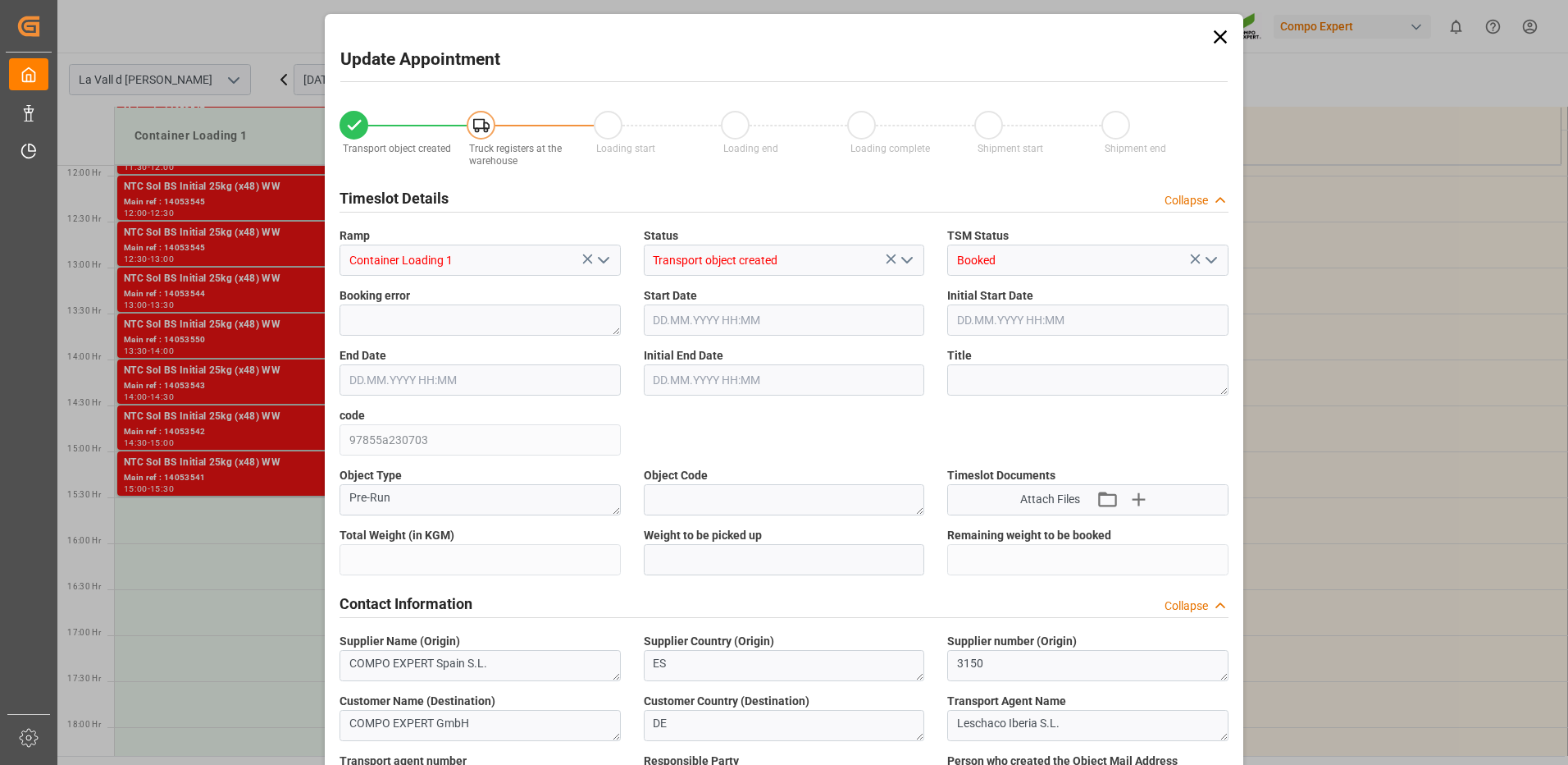
type input "24576"
type input "420"
type input "[DATE] 15:30"
type input "[DATE] 16:00"
type input "[DATE] 09:22"
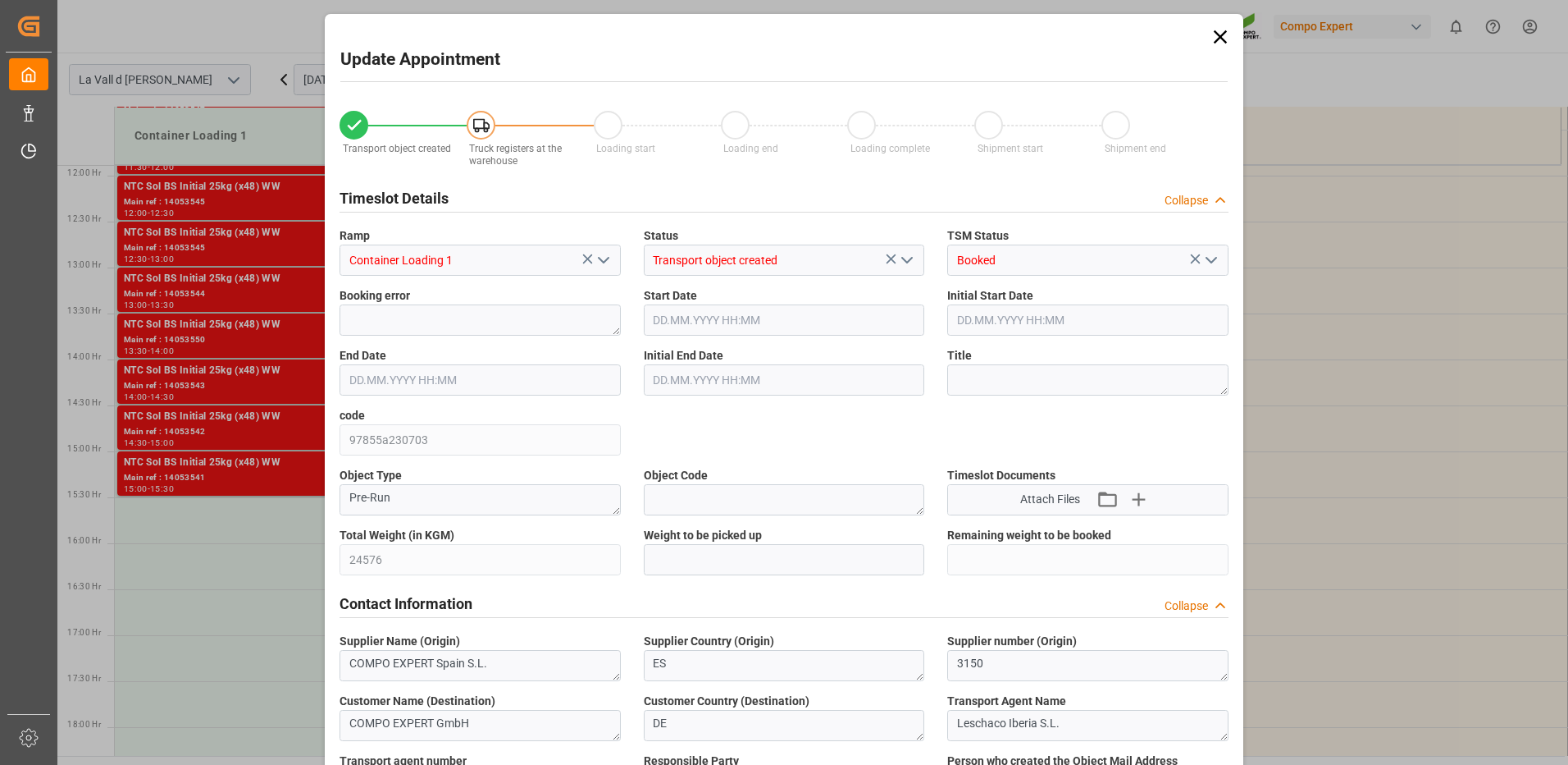
type input "[DATE] 12:51"
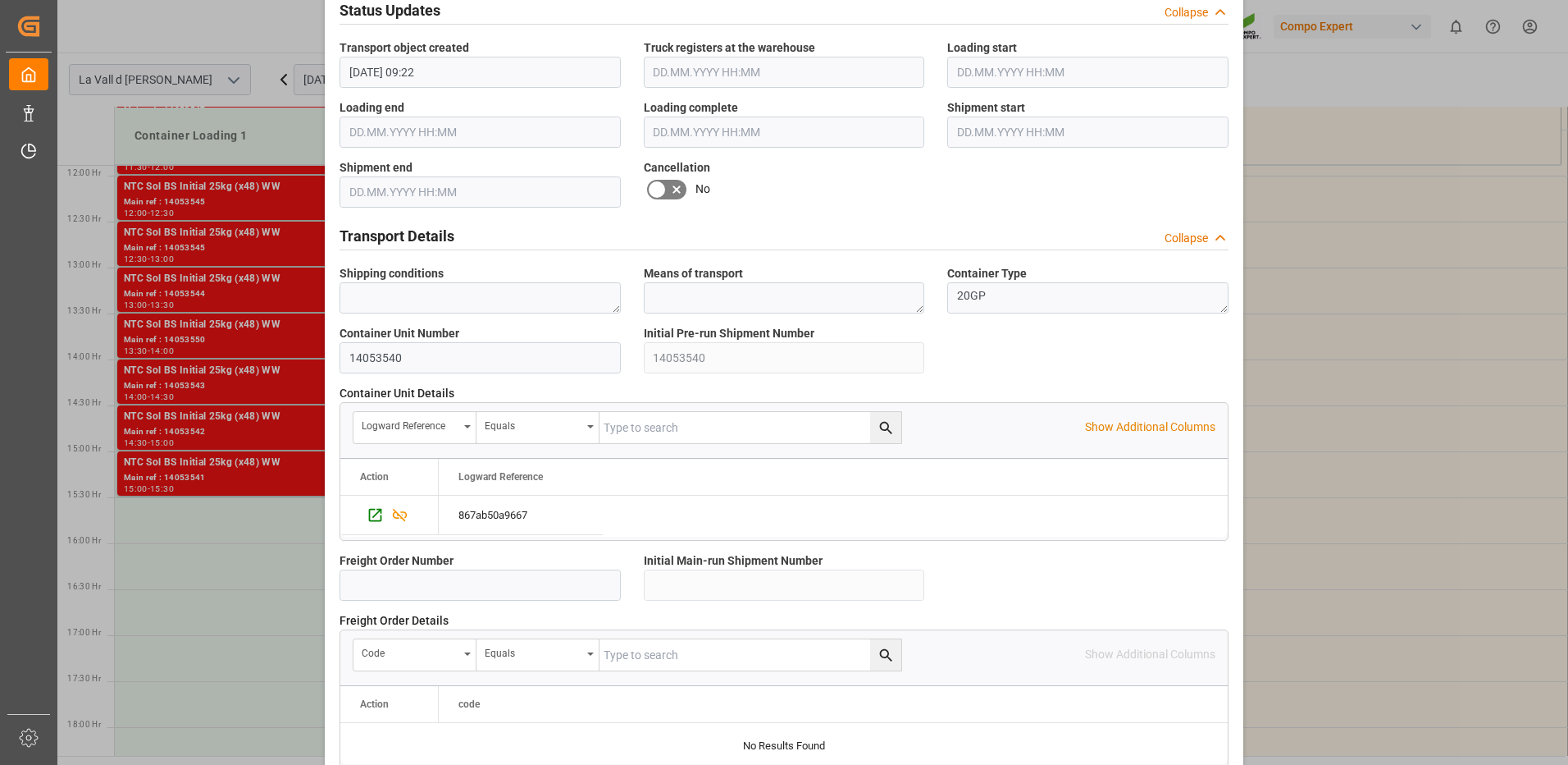
scroll to position [1399, 0]
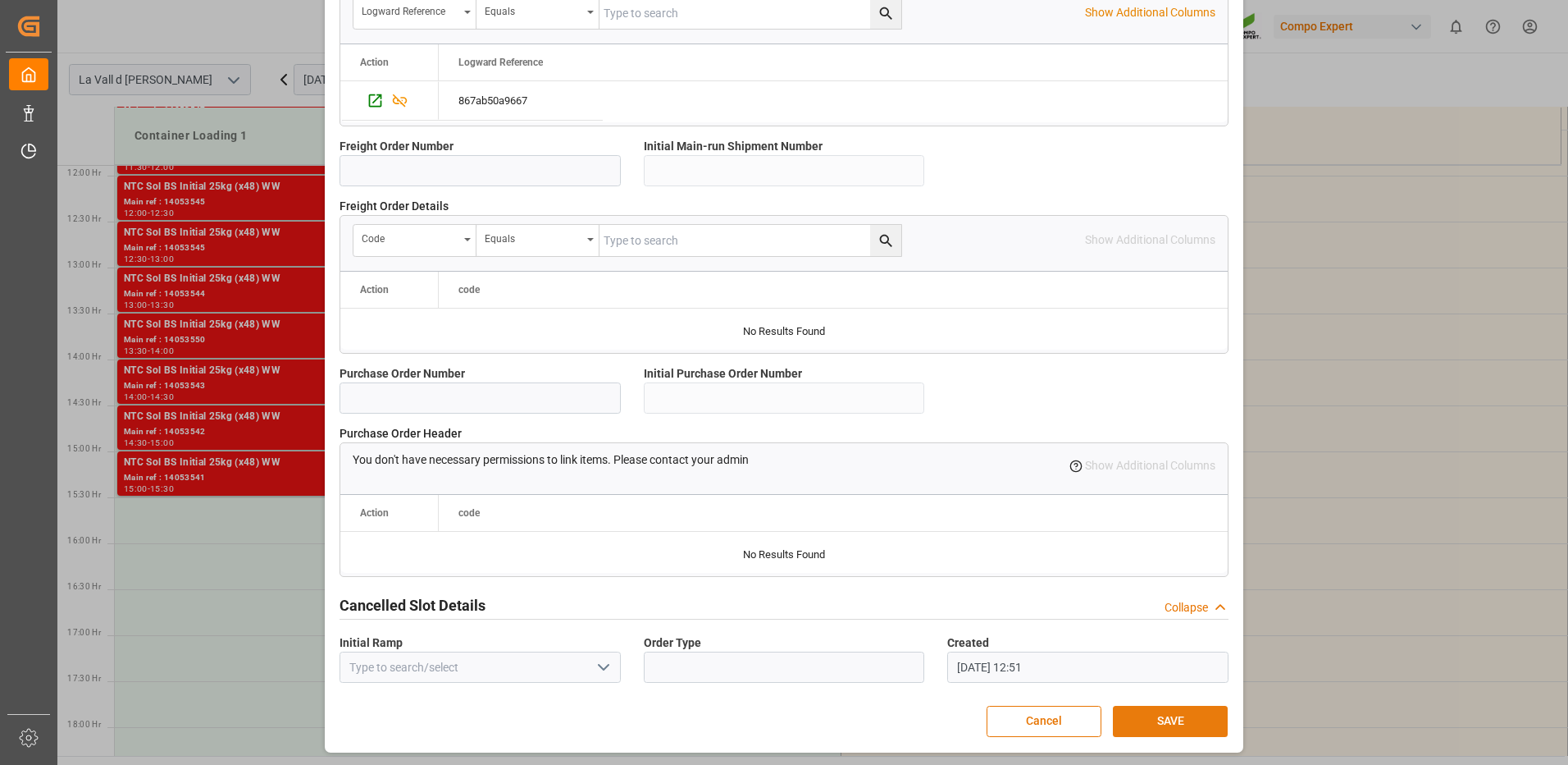
click at [1172, 723] on button "SAVE" at bounding box center [1170, 722] width 115 height 31
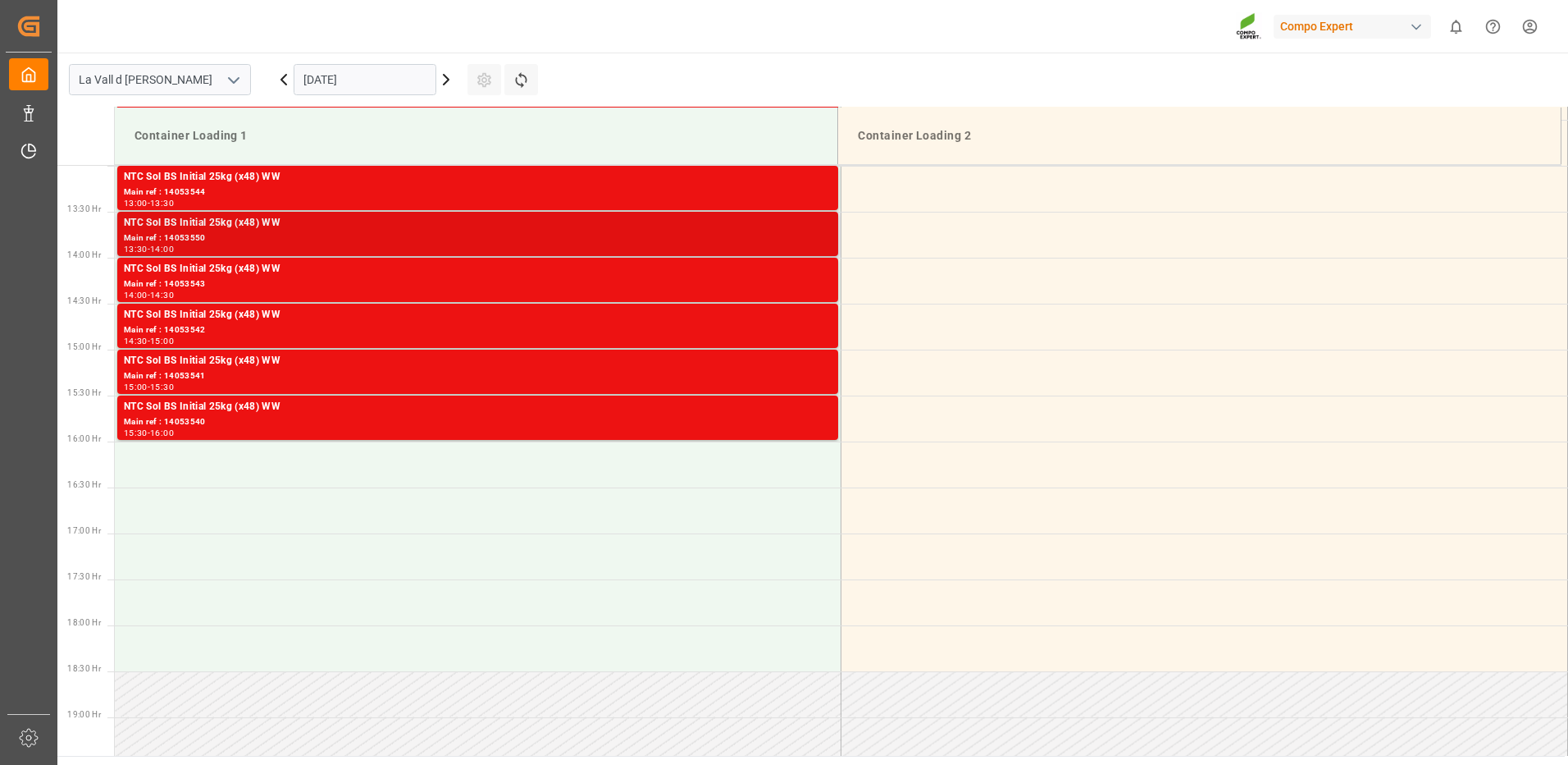
scroll to position [1358, 0]
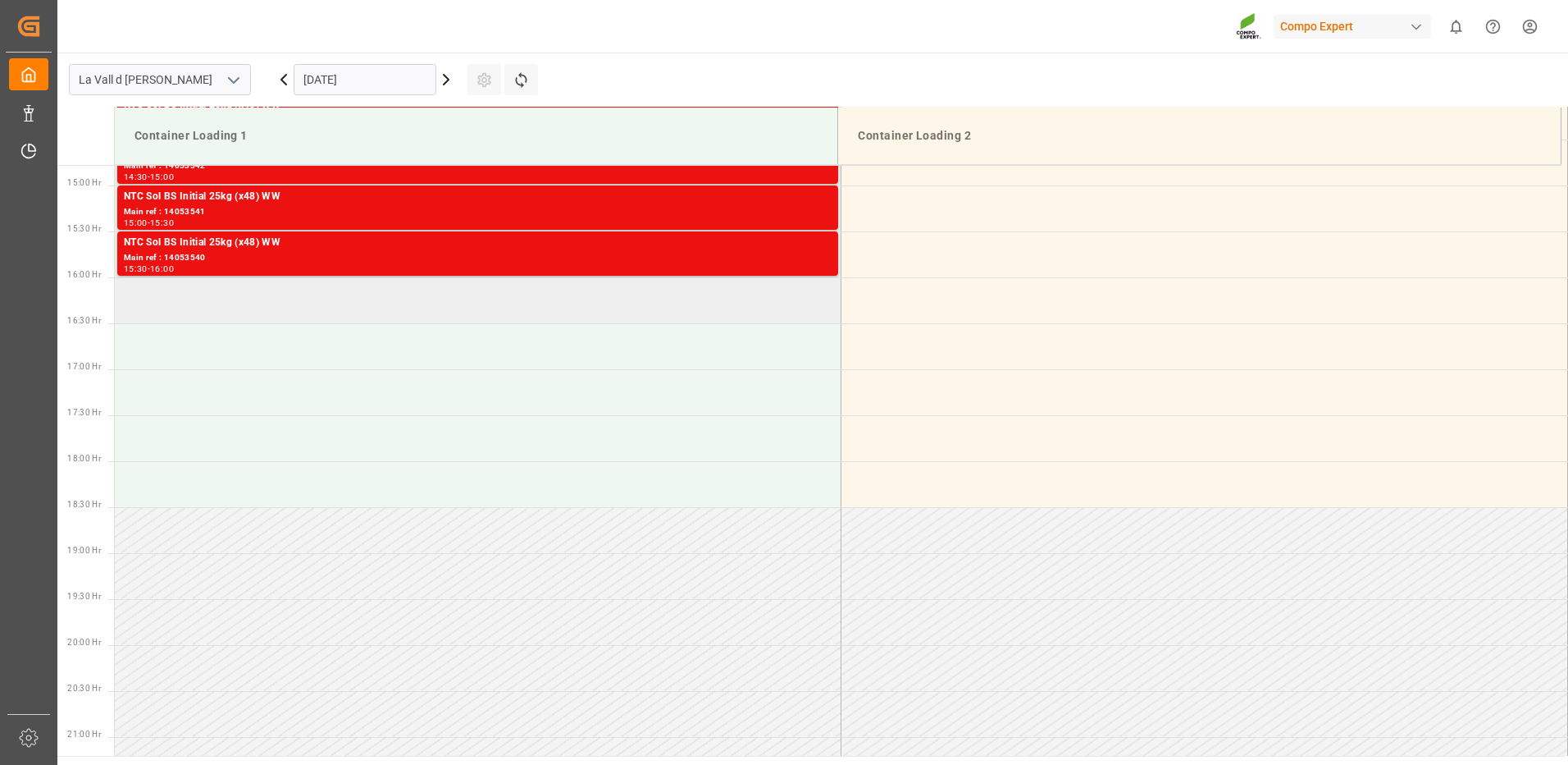
click at [600, 300] on td at bounding box center [477, 300] width 727 height 46
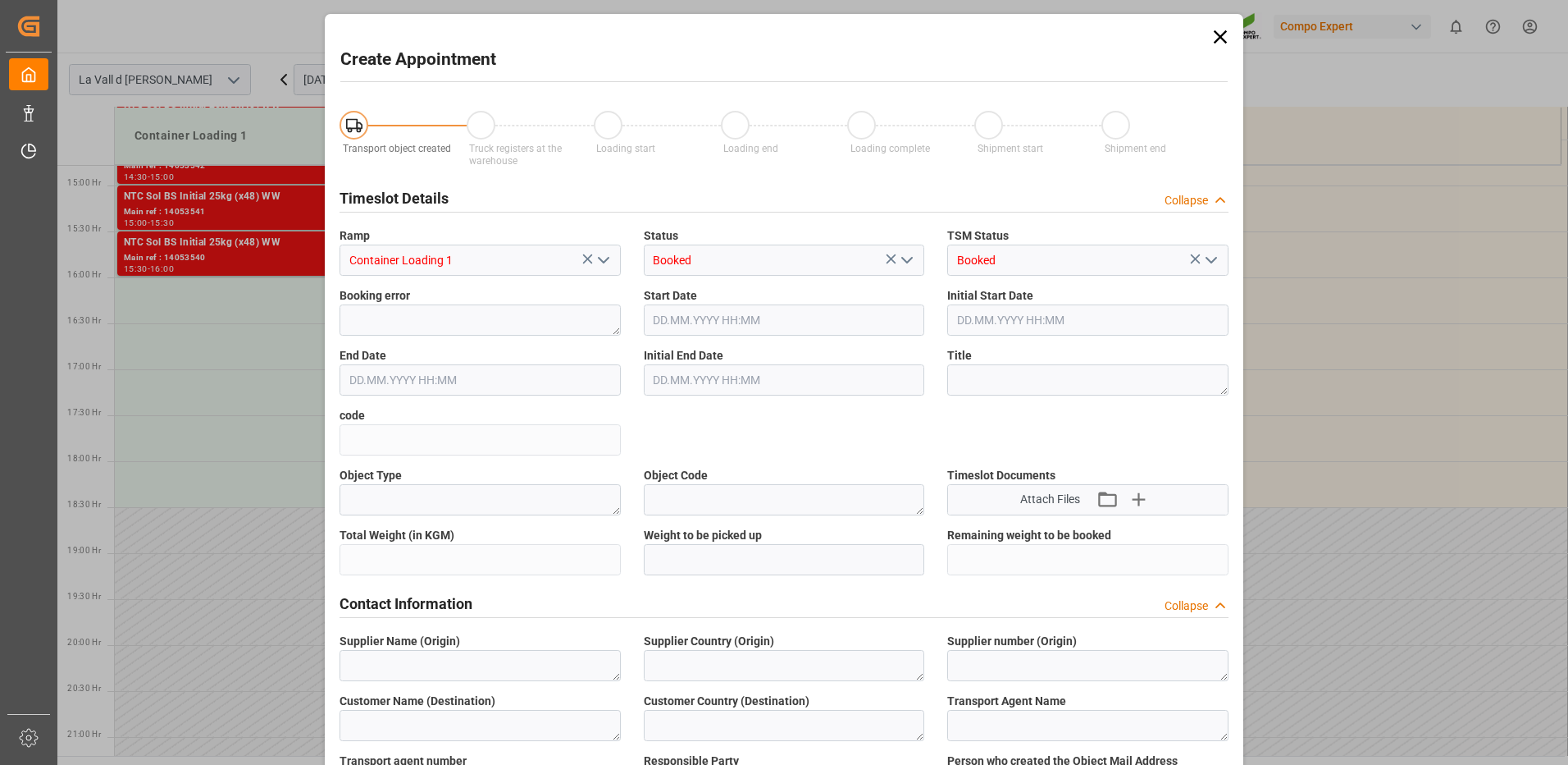
type input "[DATE] 16:00"
type input "[DATE] 16:30"
click at [729, 548] on input "text" at bounding box center [784, 560] width 282 height 31
click at [1209, 41] on icon at bounding box center [1220, 37] width 23 height 23
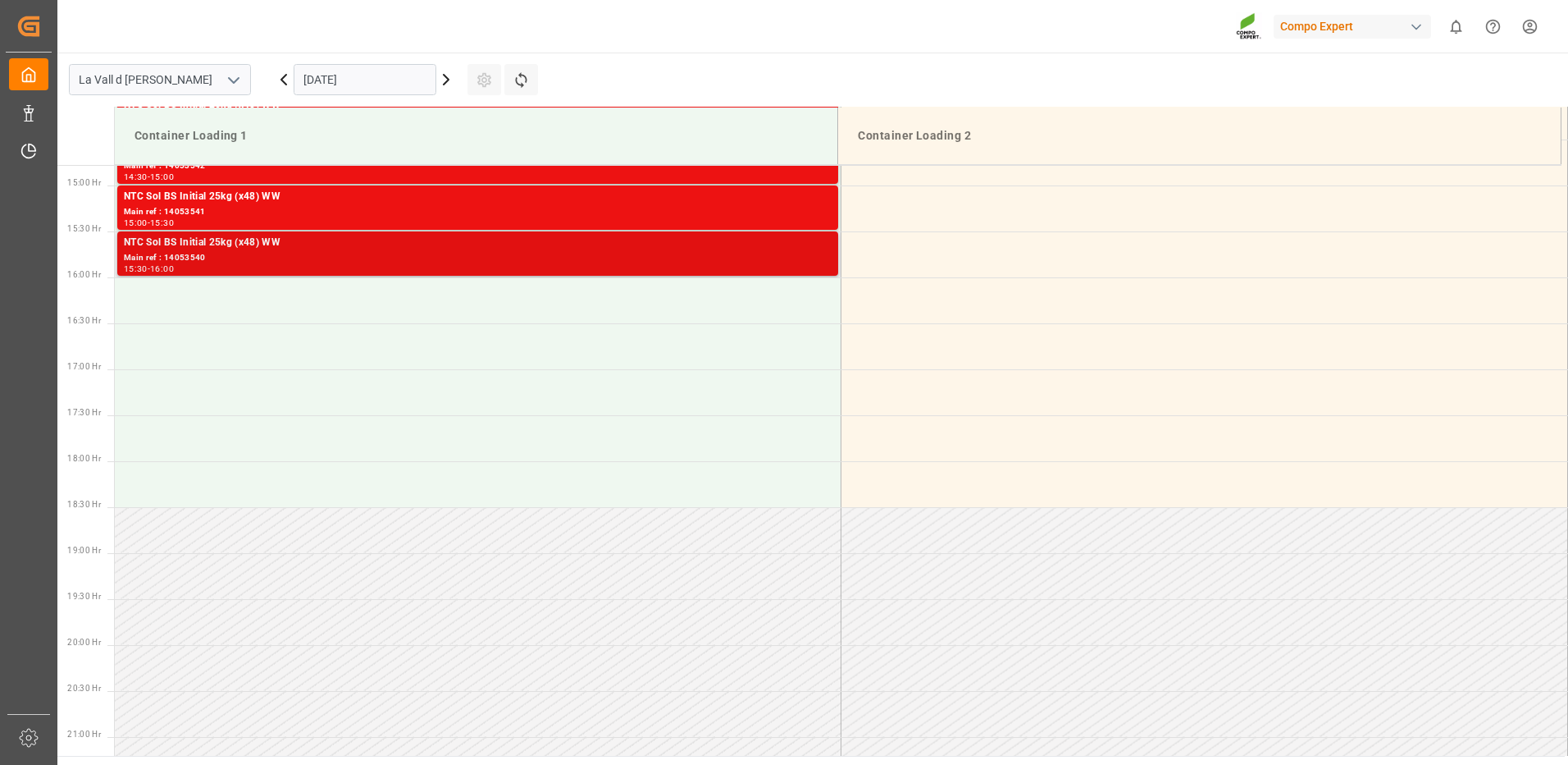
click at [391, 269] on div "15:30 - 16:00" at bounding box center [477, 270] width 708 height 9
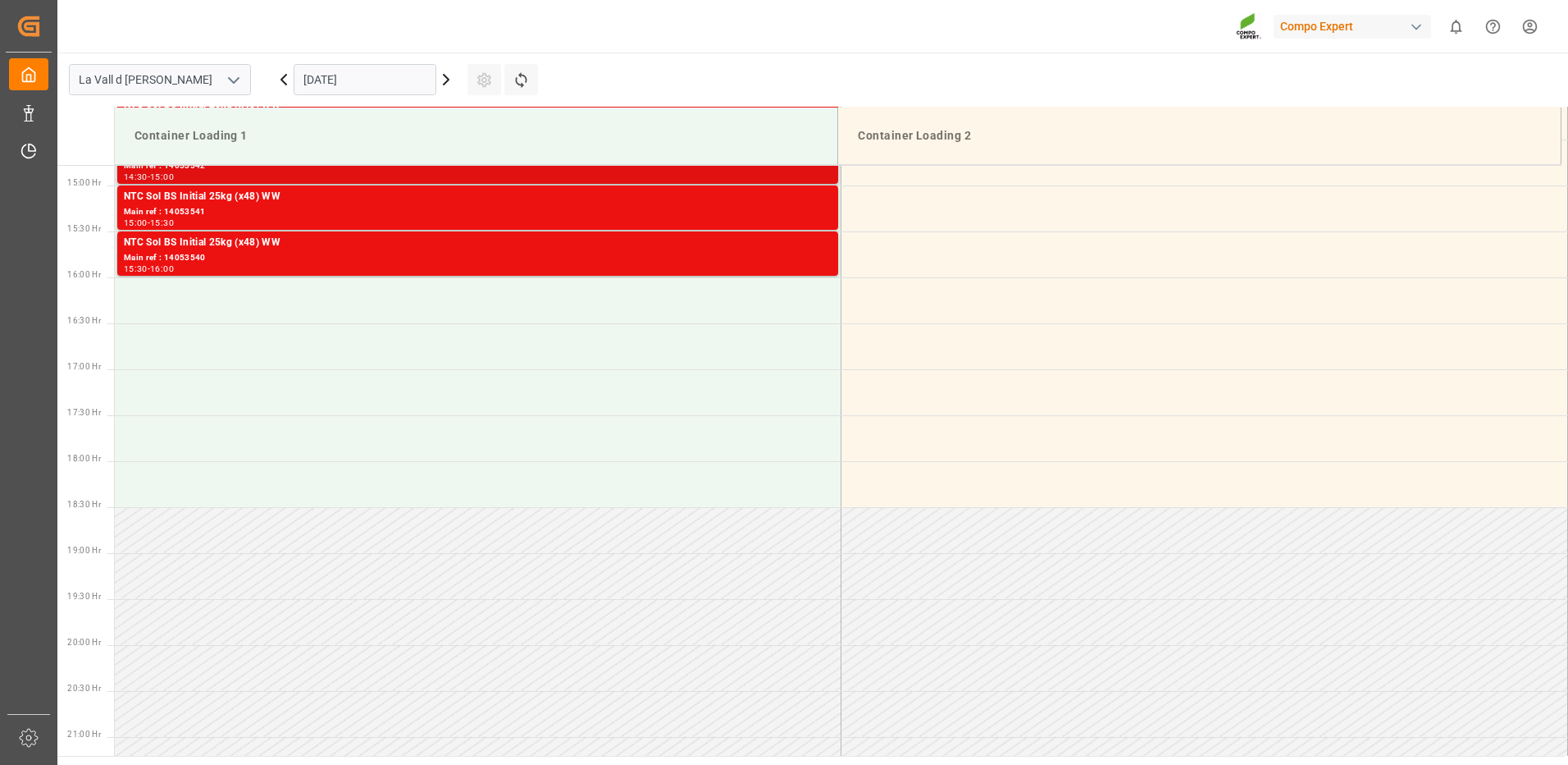
scroll to position [1276, 0]
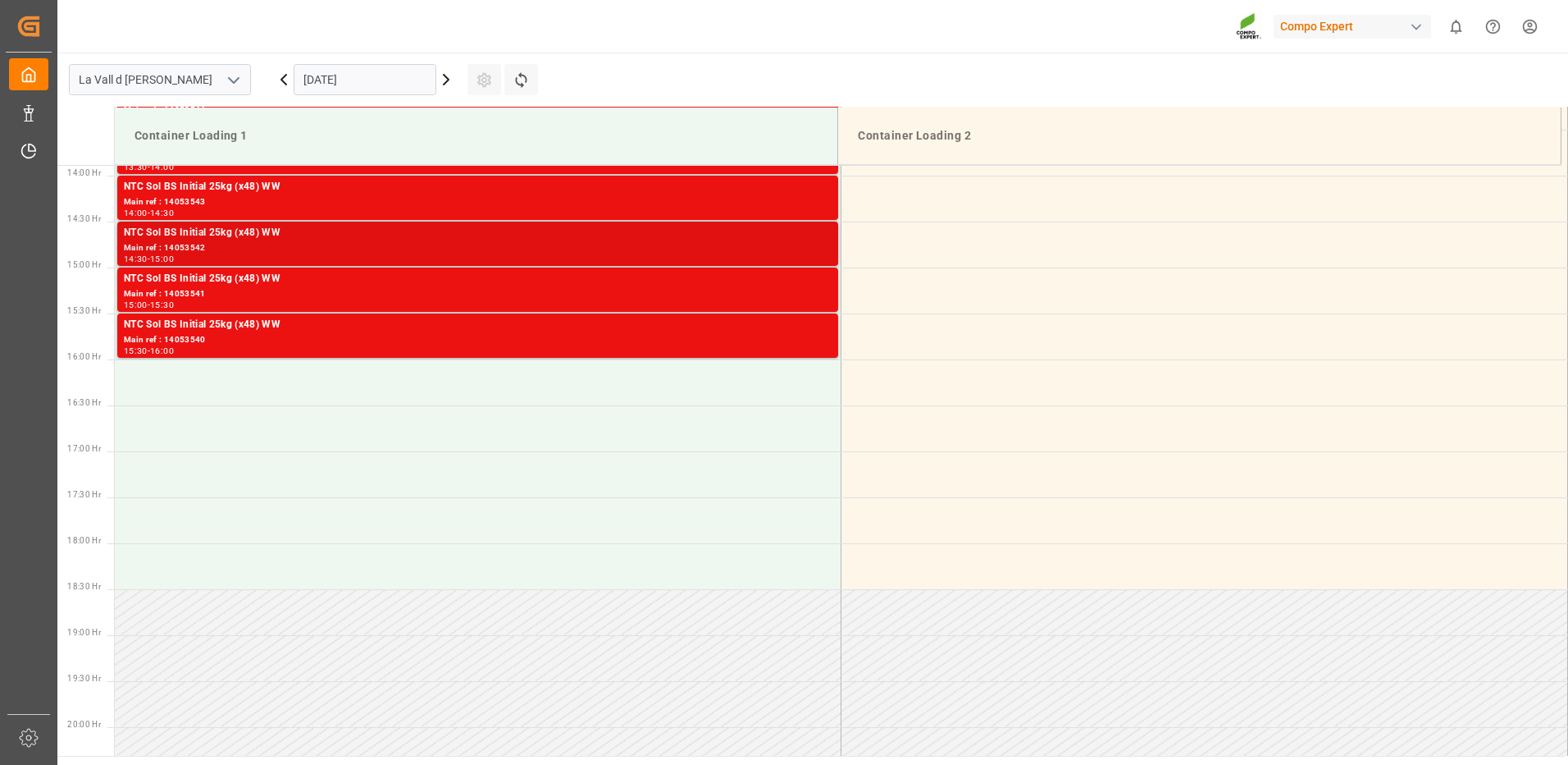
click at [778, 250] on div "Main ref : 14053542" at bounding box center [477, 248] width 708 height 14
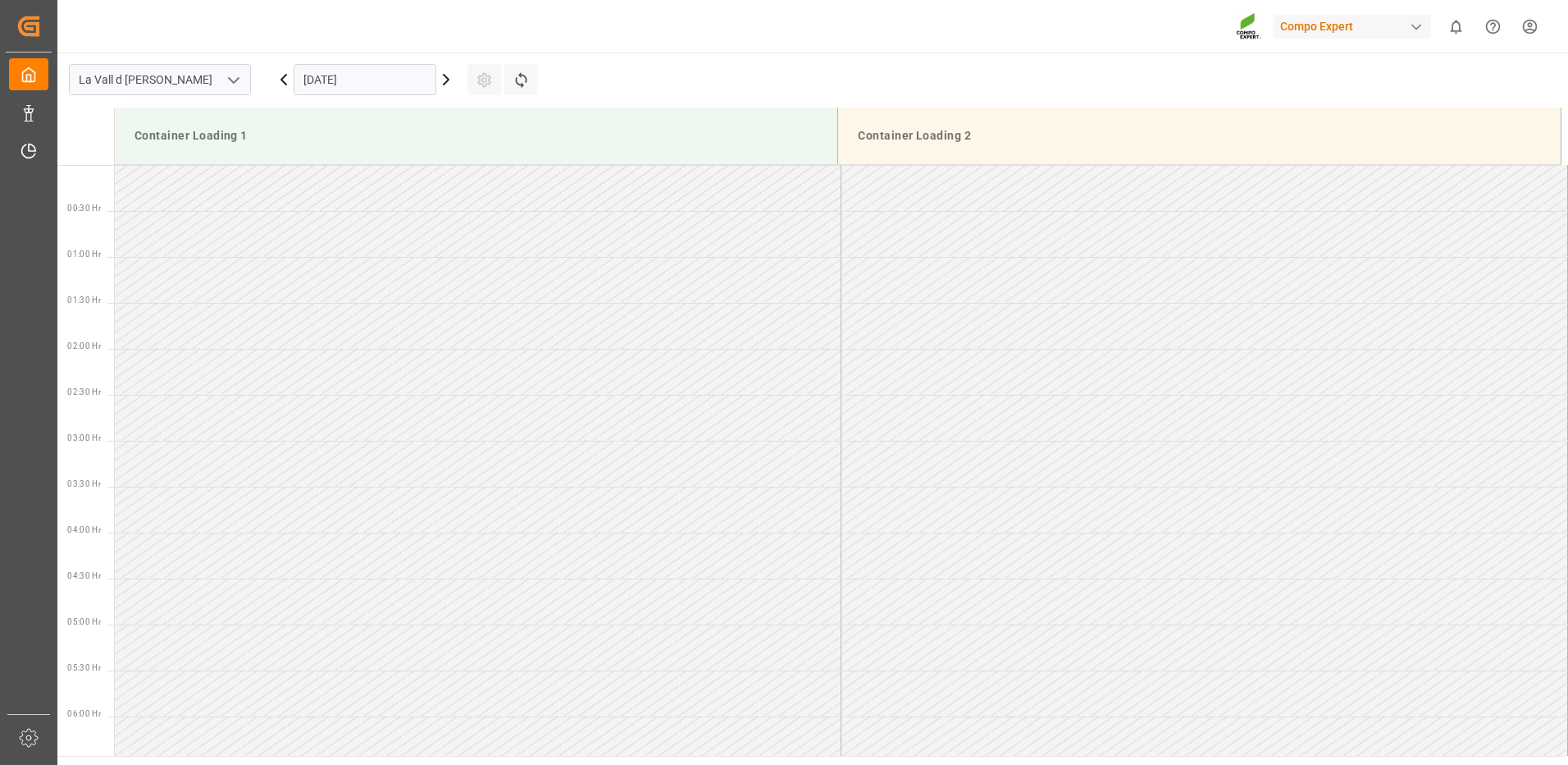
scroll to position [1092, 0]
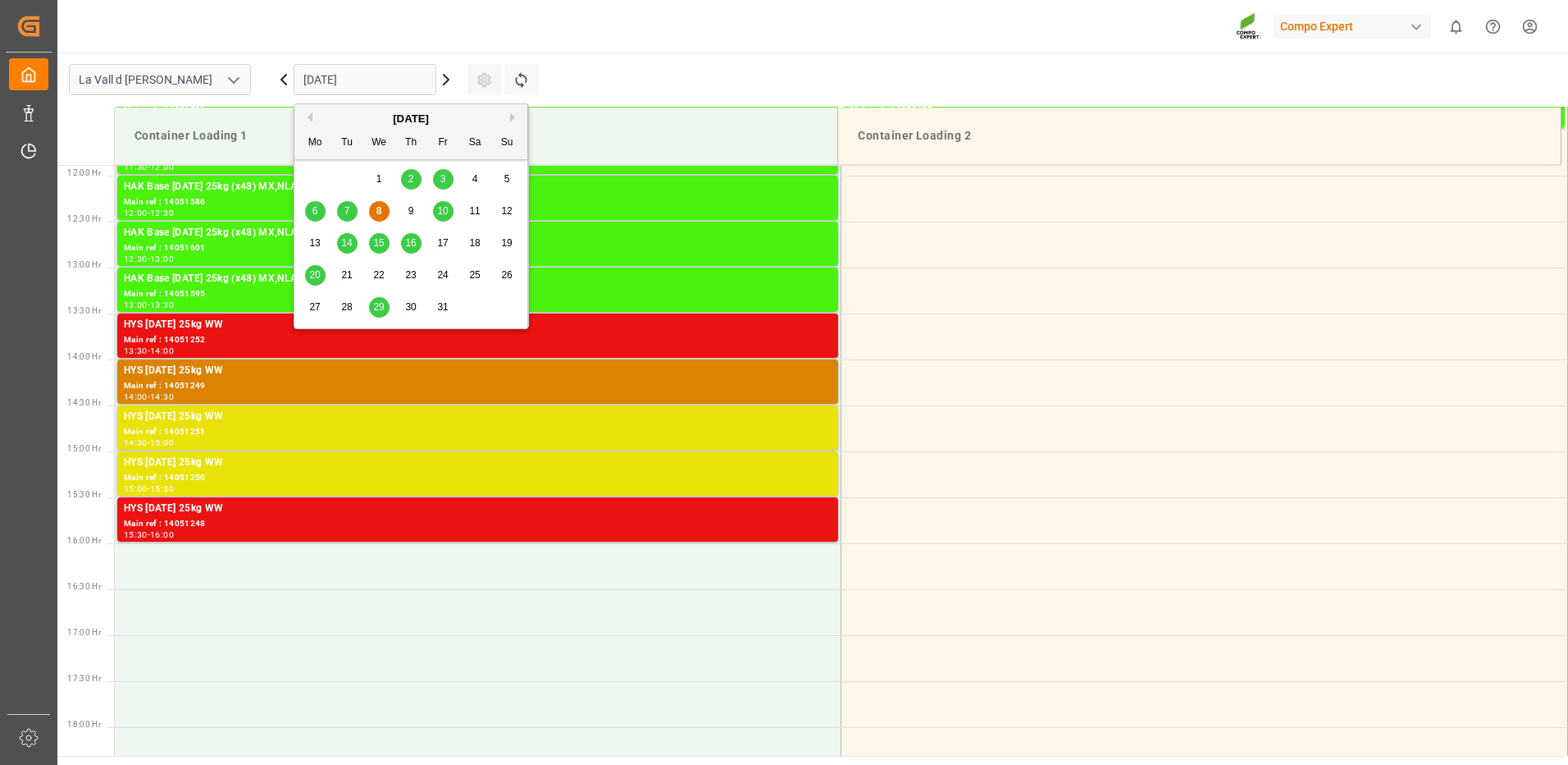
click at [371, 79] on input "[DATE]" at bounding box center [365, 79] width 143 height 31
click at [343, 247] on span "14" at bounding box center [347, 243] width 11 height 11
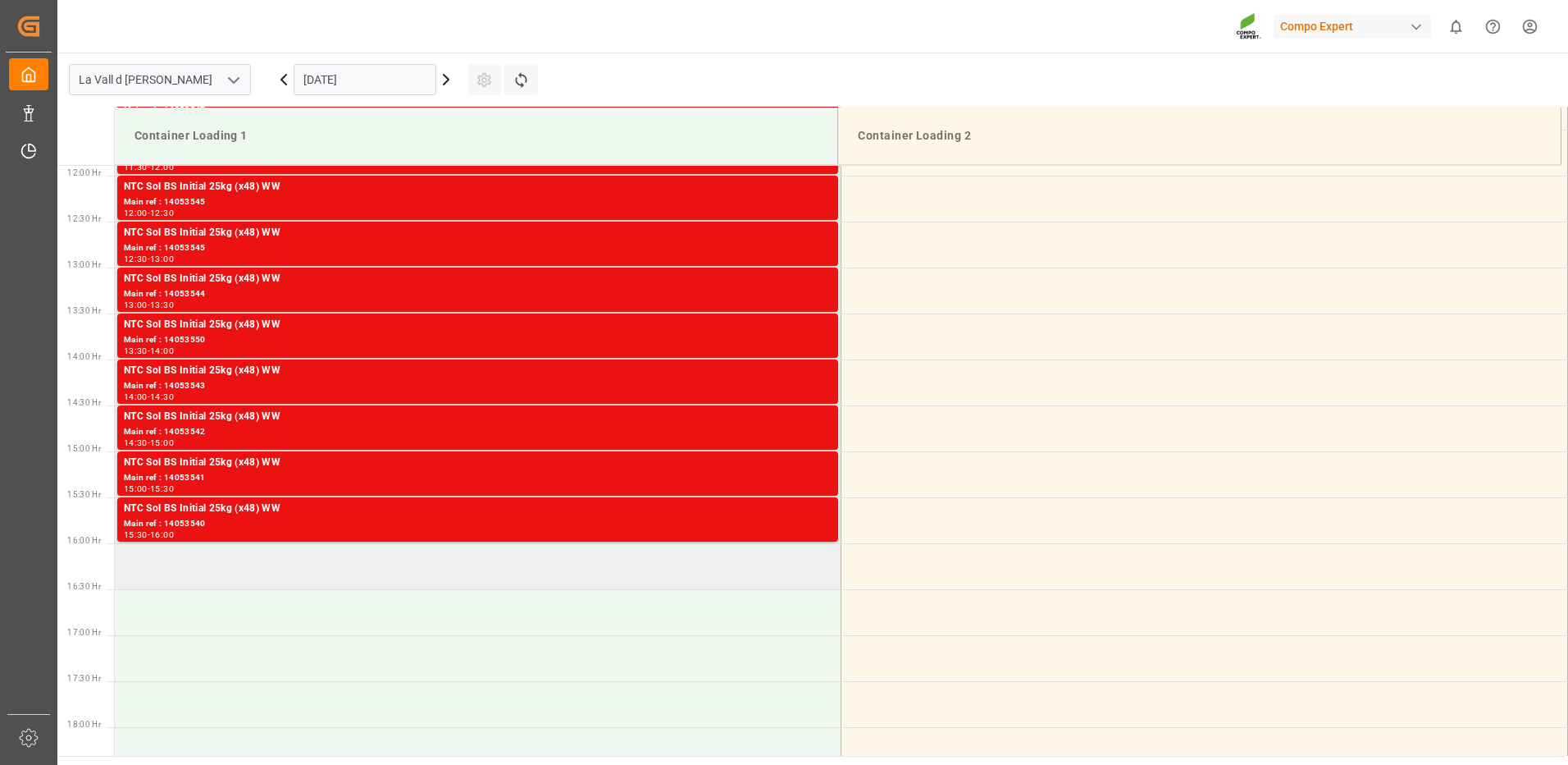
click at [294, 573] on td at bounding box center [477, 566] width 727 height 46
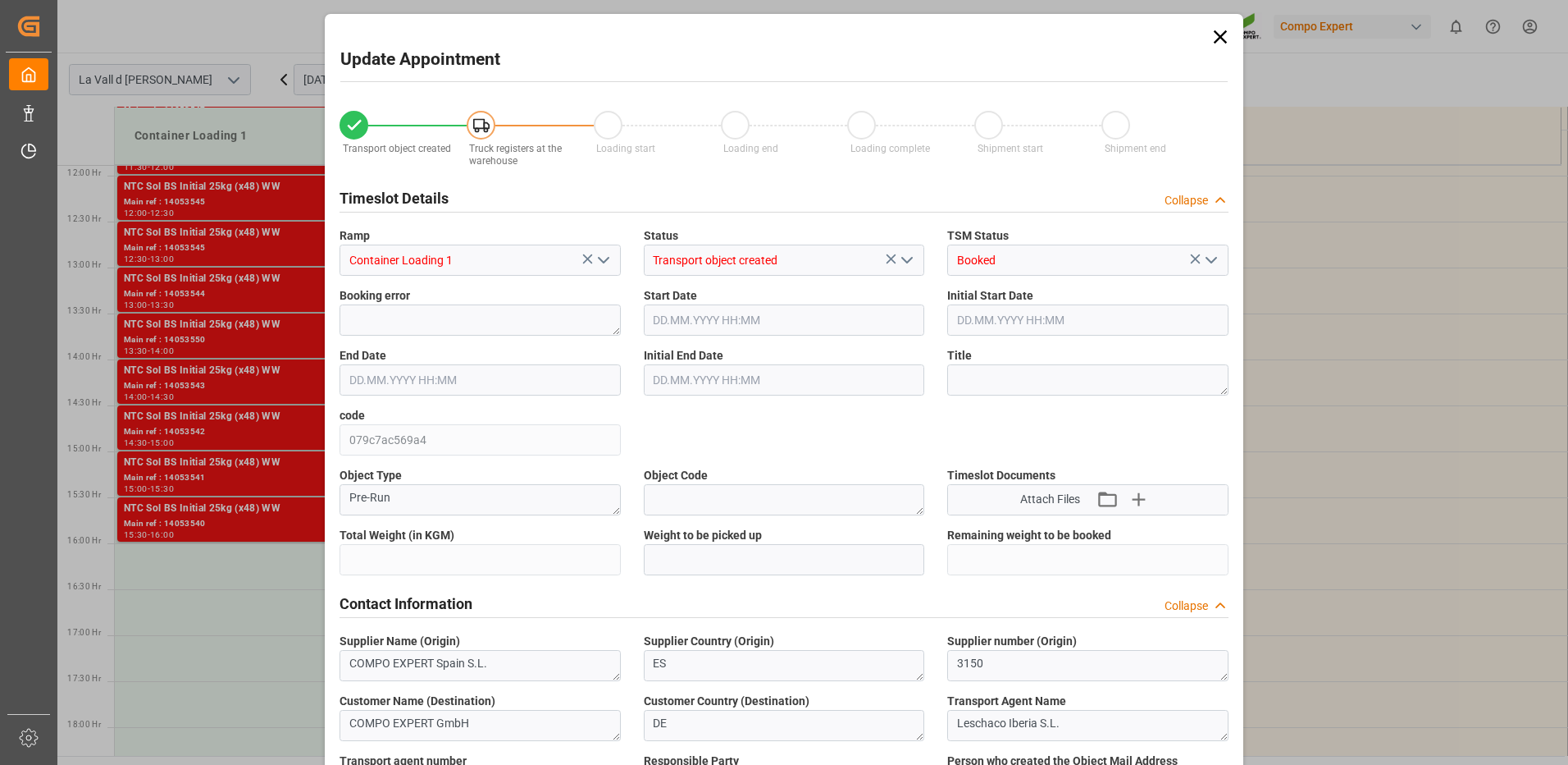
type input "24576"
type input "420"
type input "14.10.2025 16:00"
type input "[DATE] 16:30"
type input "[DATE] 09:22"
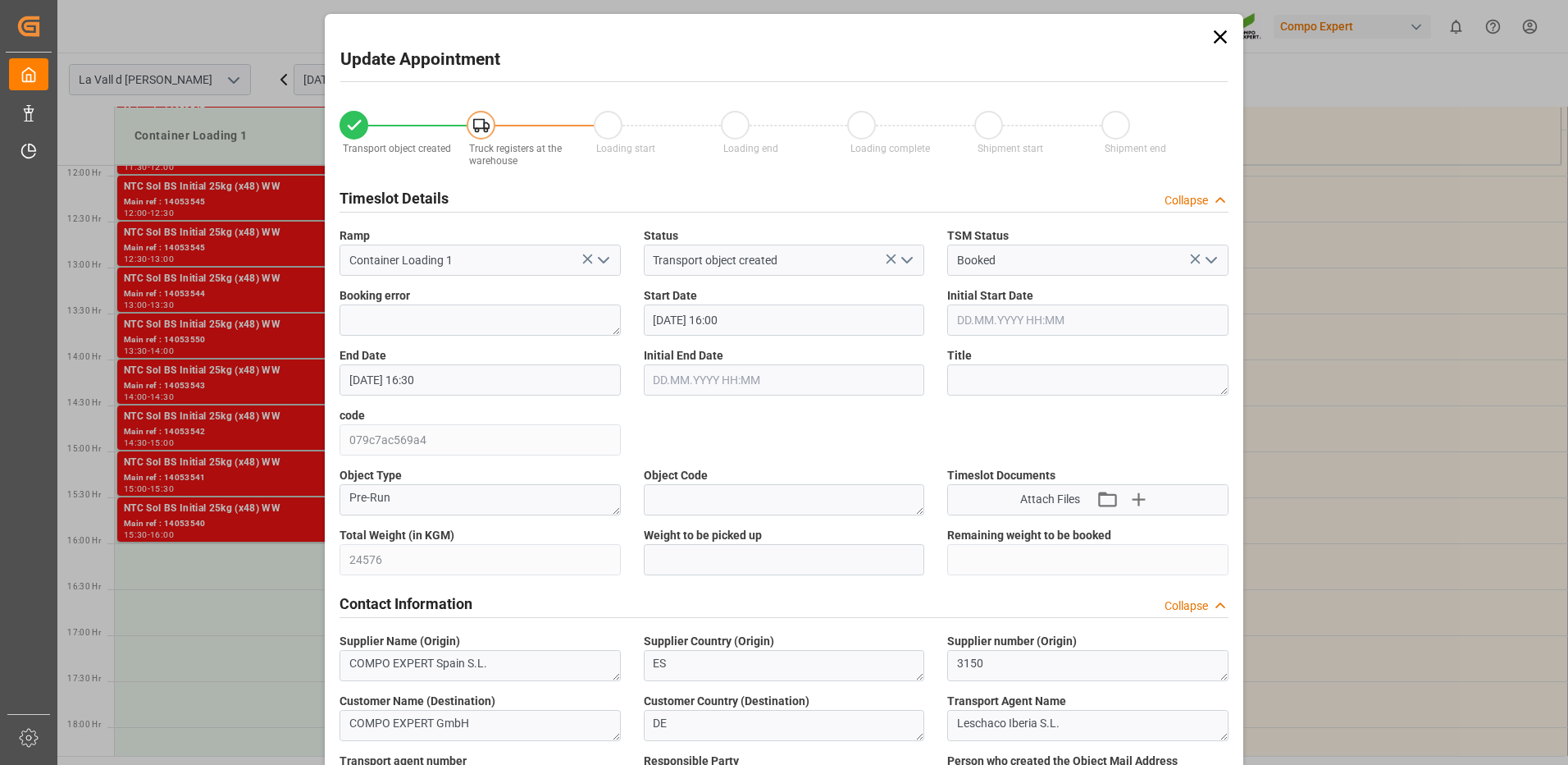
type input "08.10.2025 12:52"
click at [699, 565] on input "text" at bounding box center [784, 560] width 282 height 31
type input "24576"
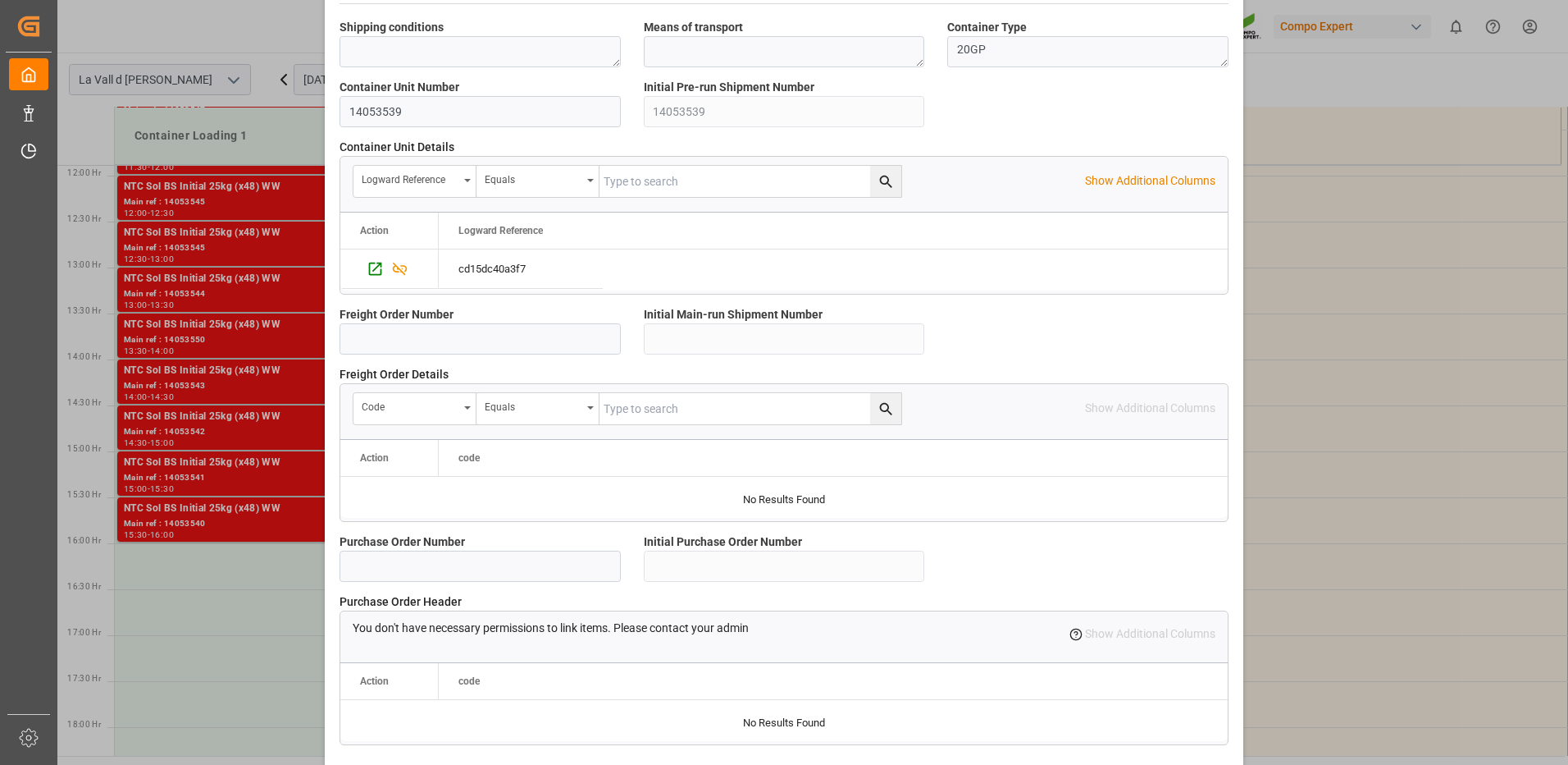
scroll to position [1399, 0]
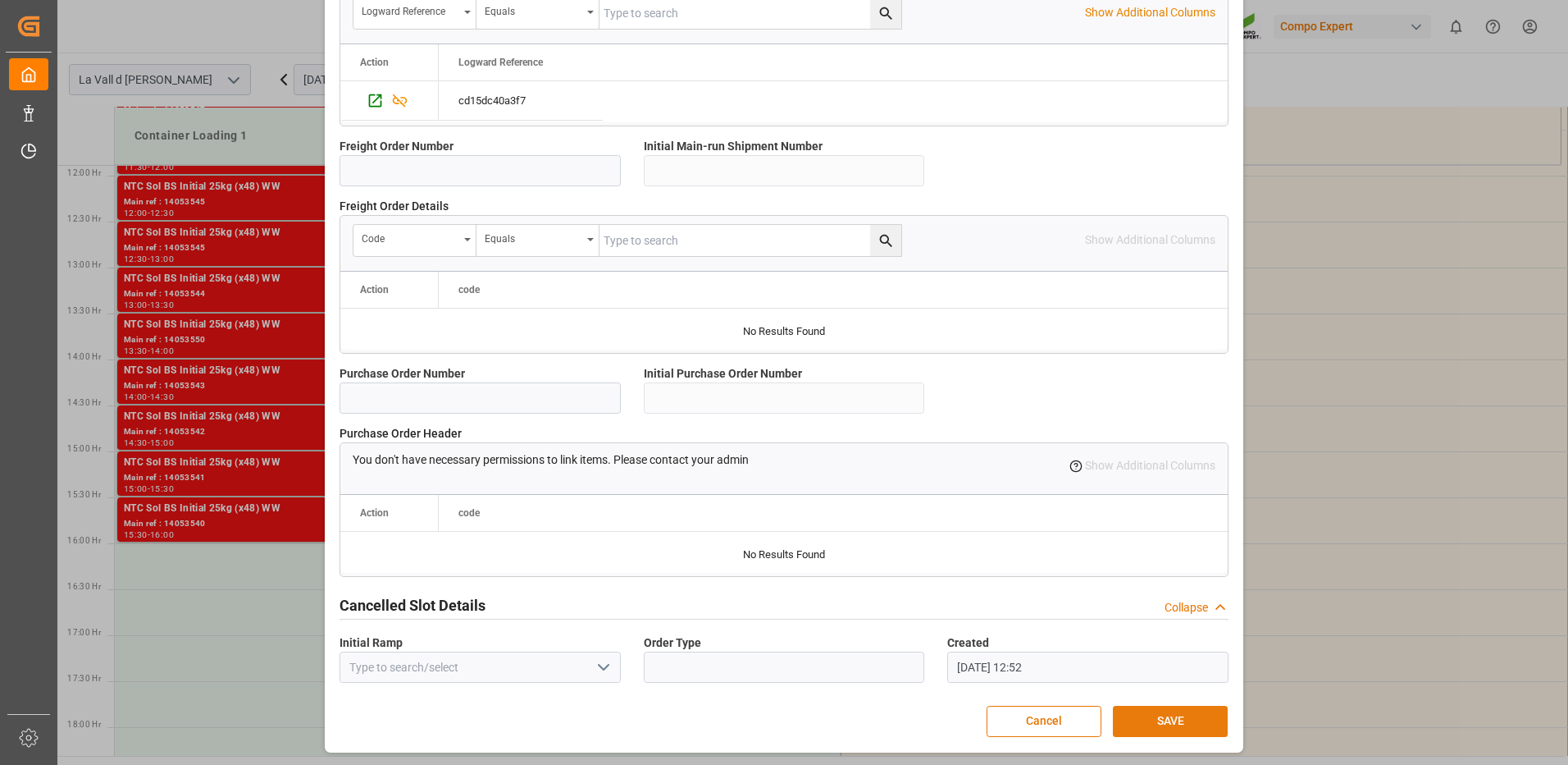
click at [1197, 723] on button "SAVE" at bounding box center [1170, 722] width 115 height 31
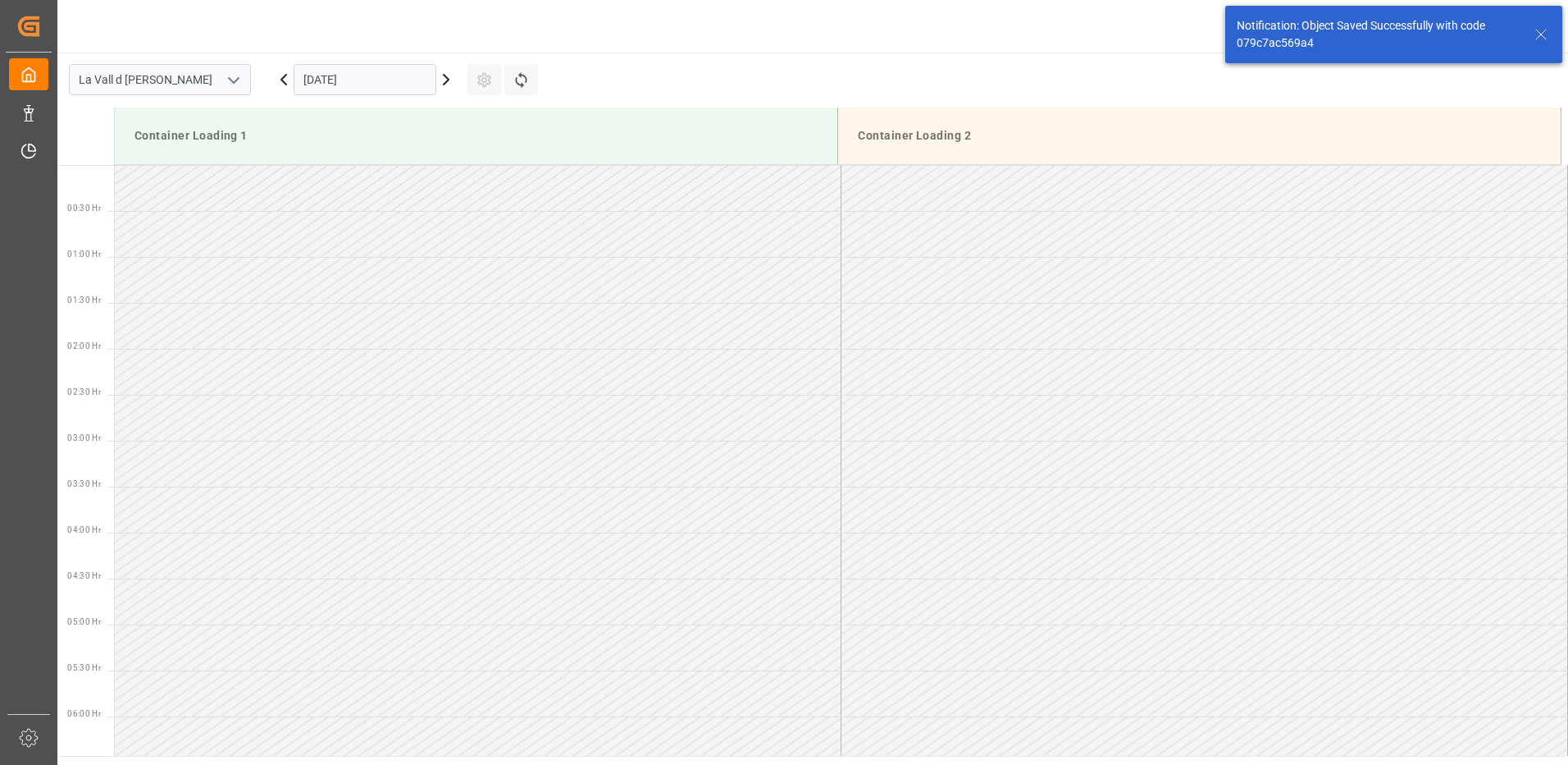
scroll to position [1368, 0]
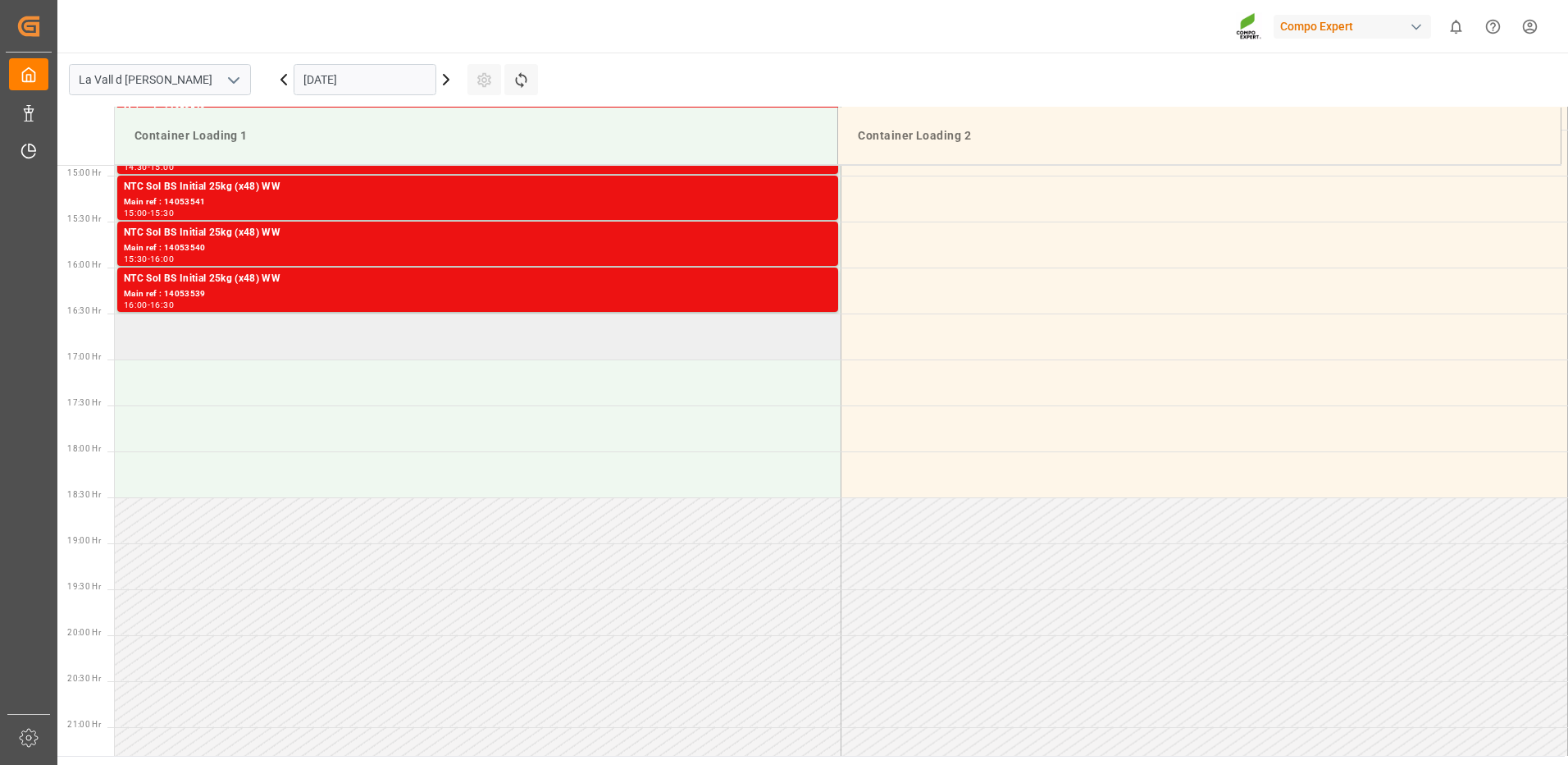
click at [601, 344] on td at bounding box center [477, 336] width 727 height 46
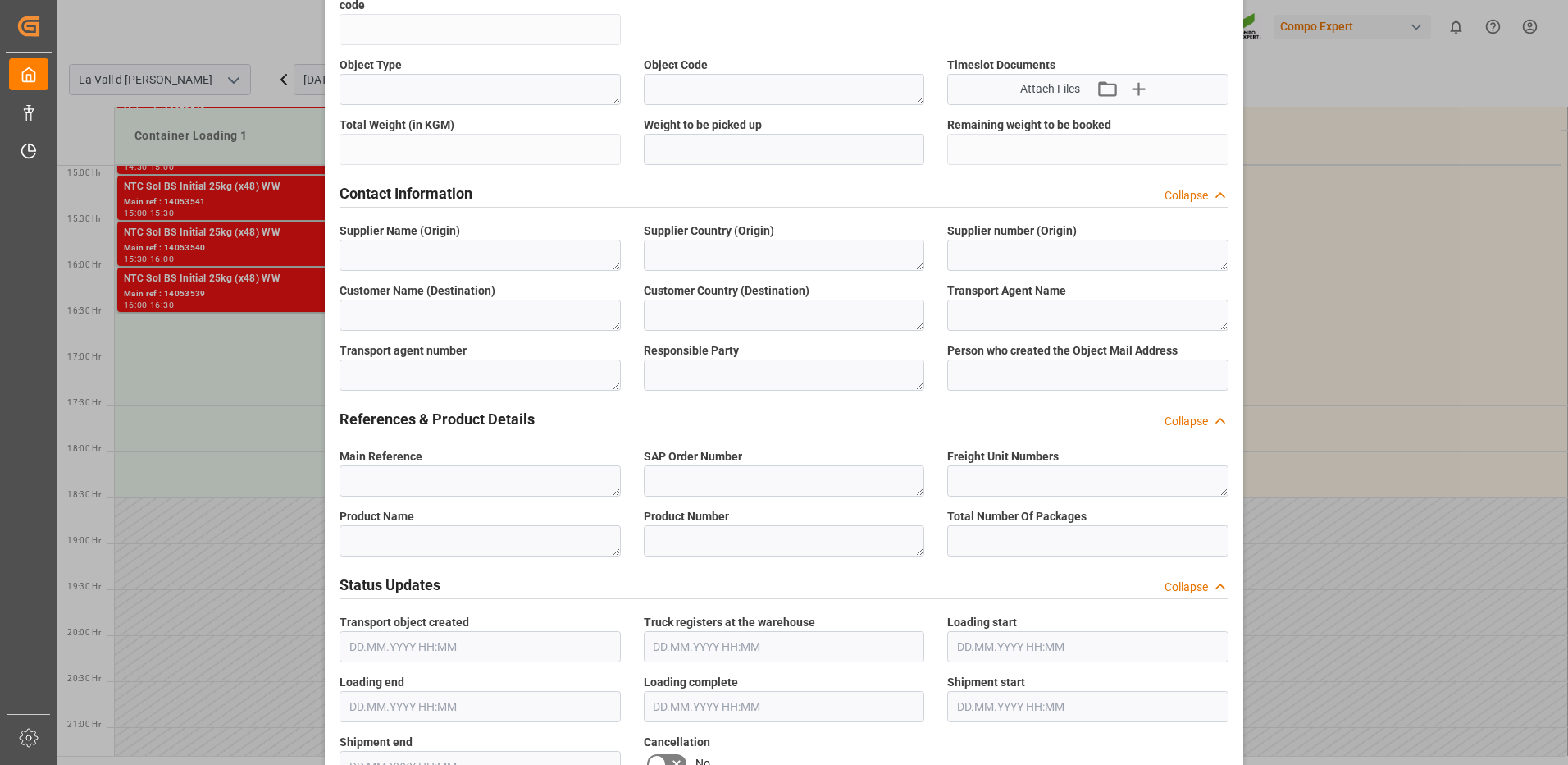
scroll to position [246, 0]
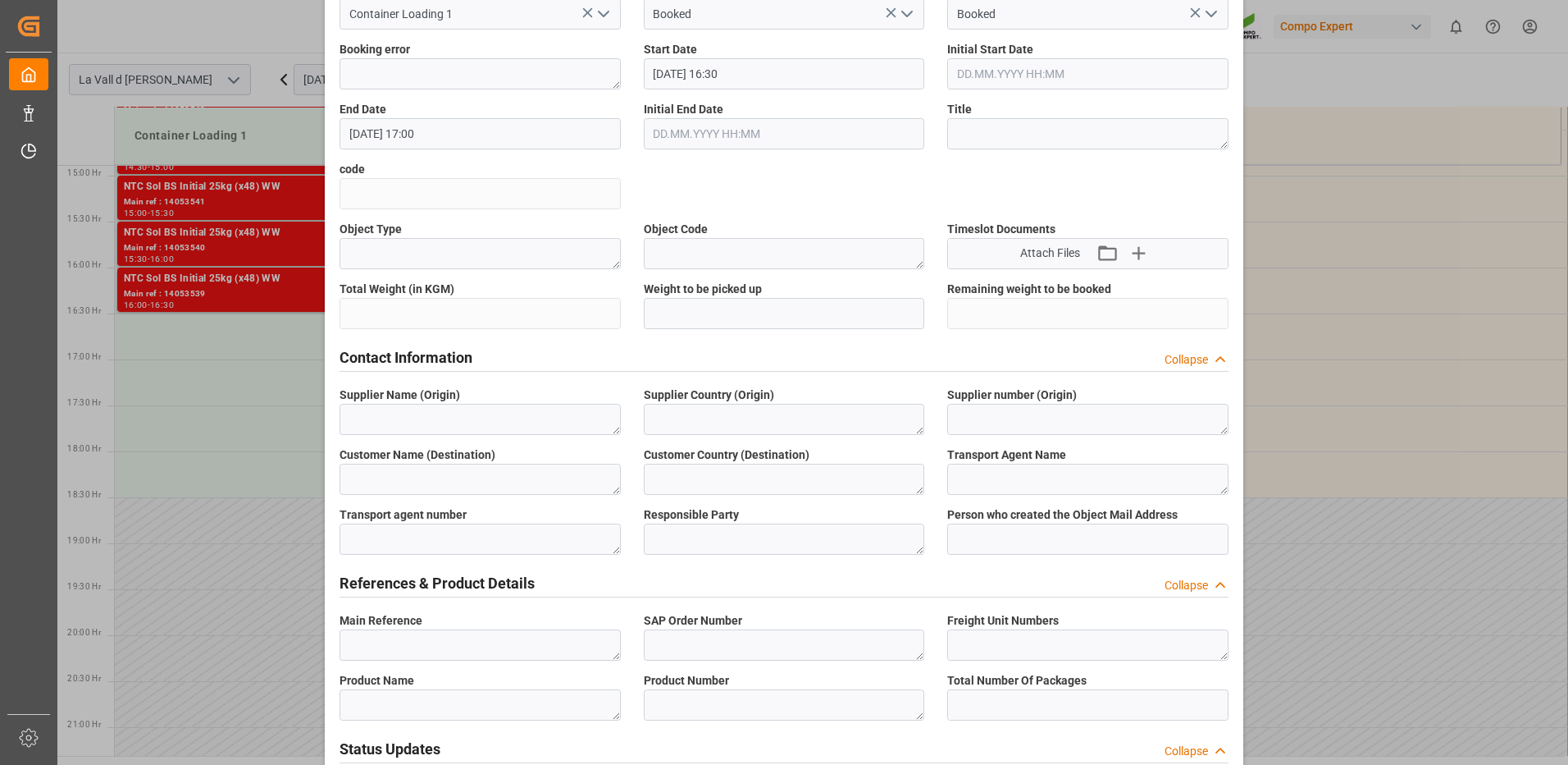
click at [1198, 11] on button "open menu" at bounding box center [1210, 15] width 25 height 26
click at [1198, 13] on button "close menu" at bounding box center [1210, 15] width 25 height 26
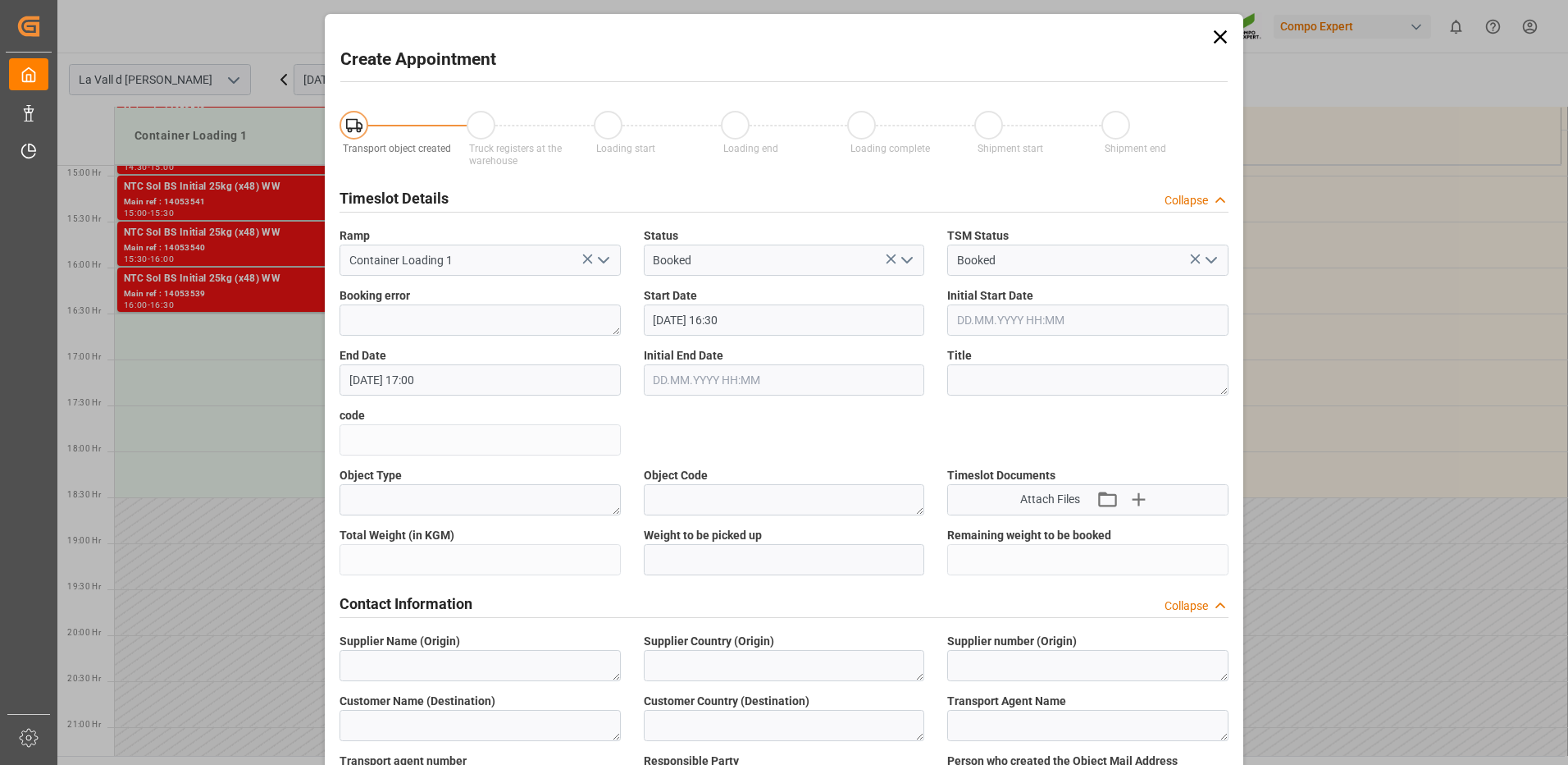
click at [1222, 32] on icon at bounding box center [1221, 37] width 13 height 13
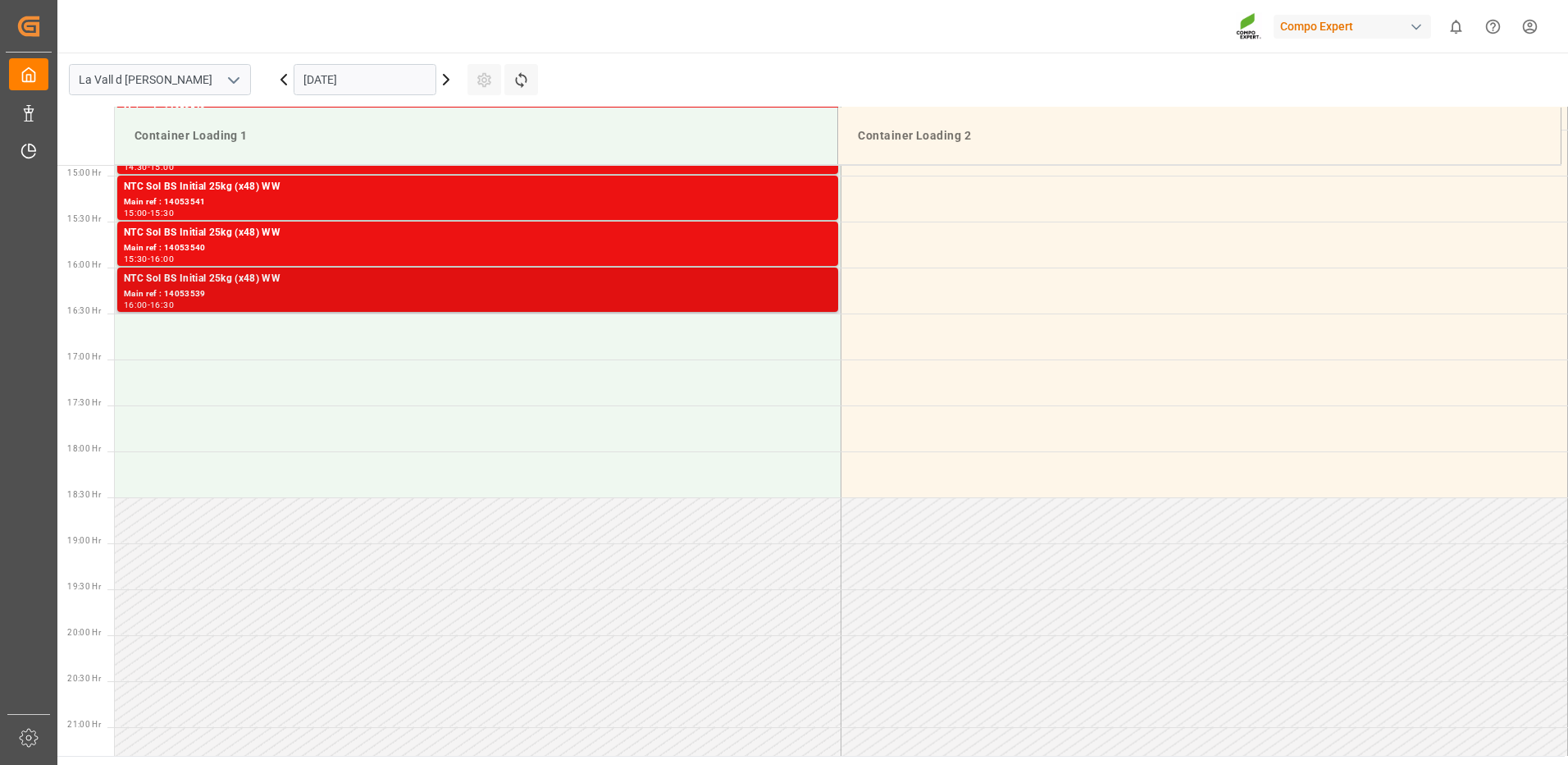
click at [700, 285] on div "NTC Sol BS Initial 25kg (x48) WW" at bounding box center [477, 279] width 708 height 17
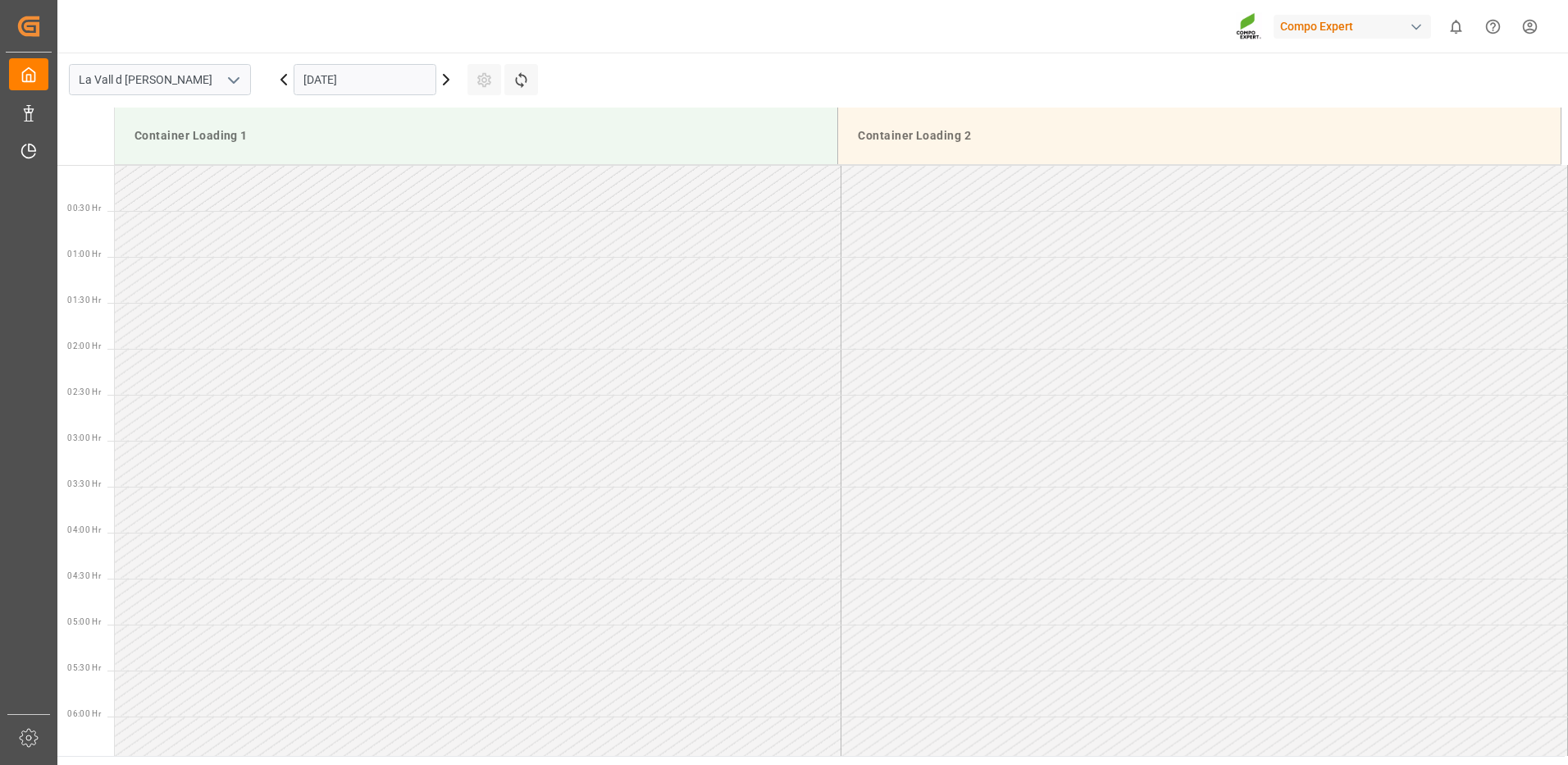
scroll to position [1092, 0]
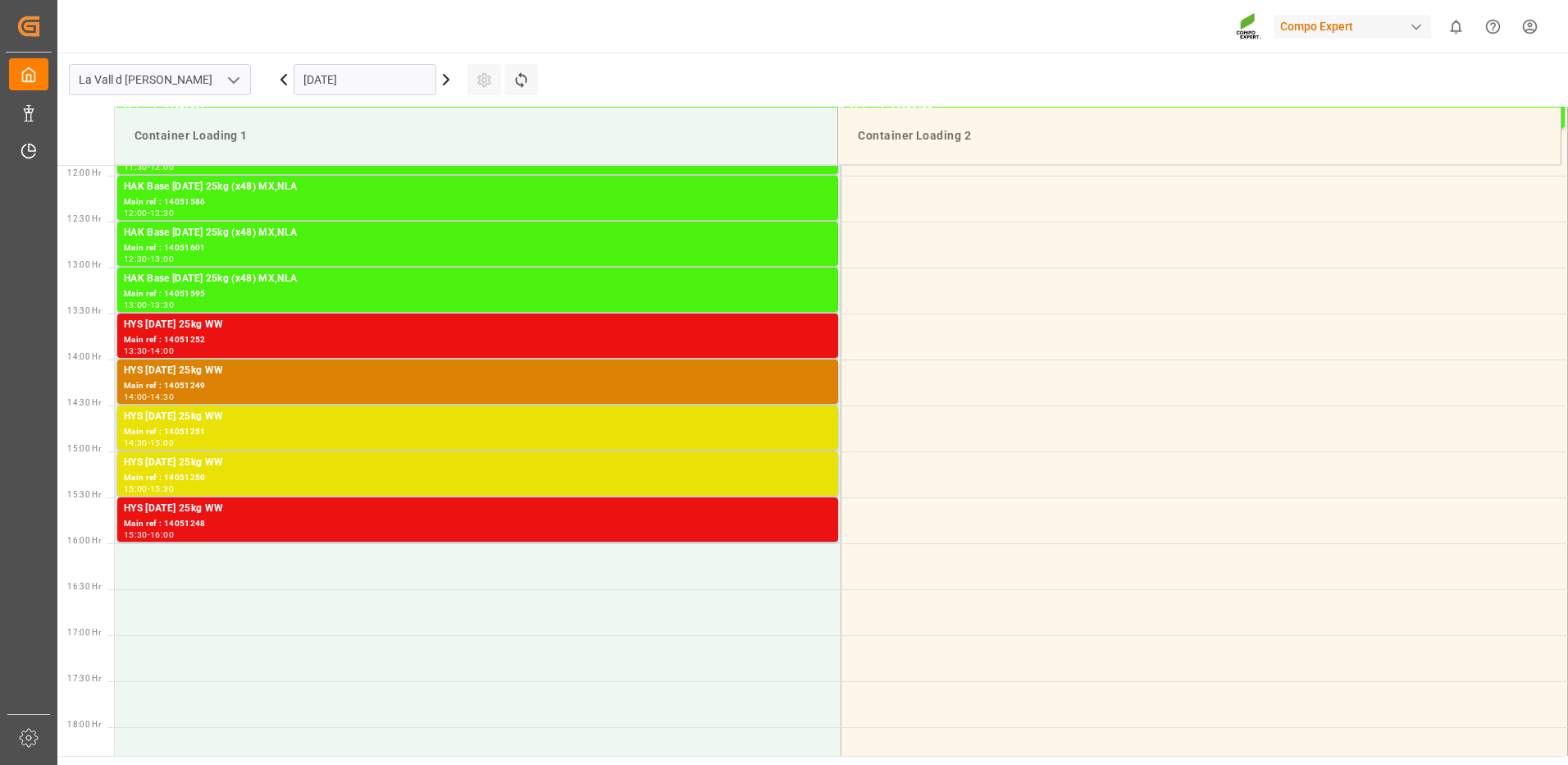
click at [392, 93] on input "[DATE]" at bounding box center [365, 79] width 143 height 31
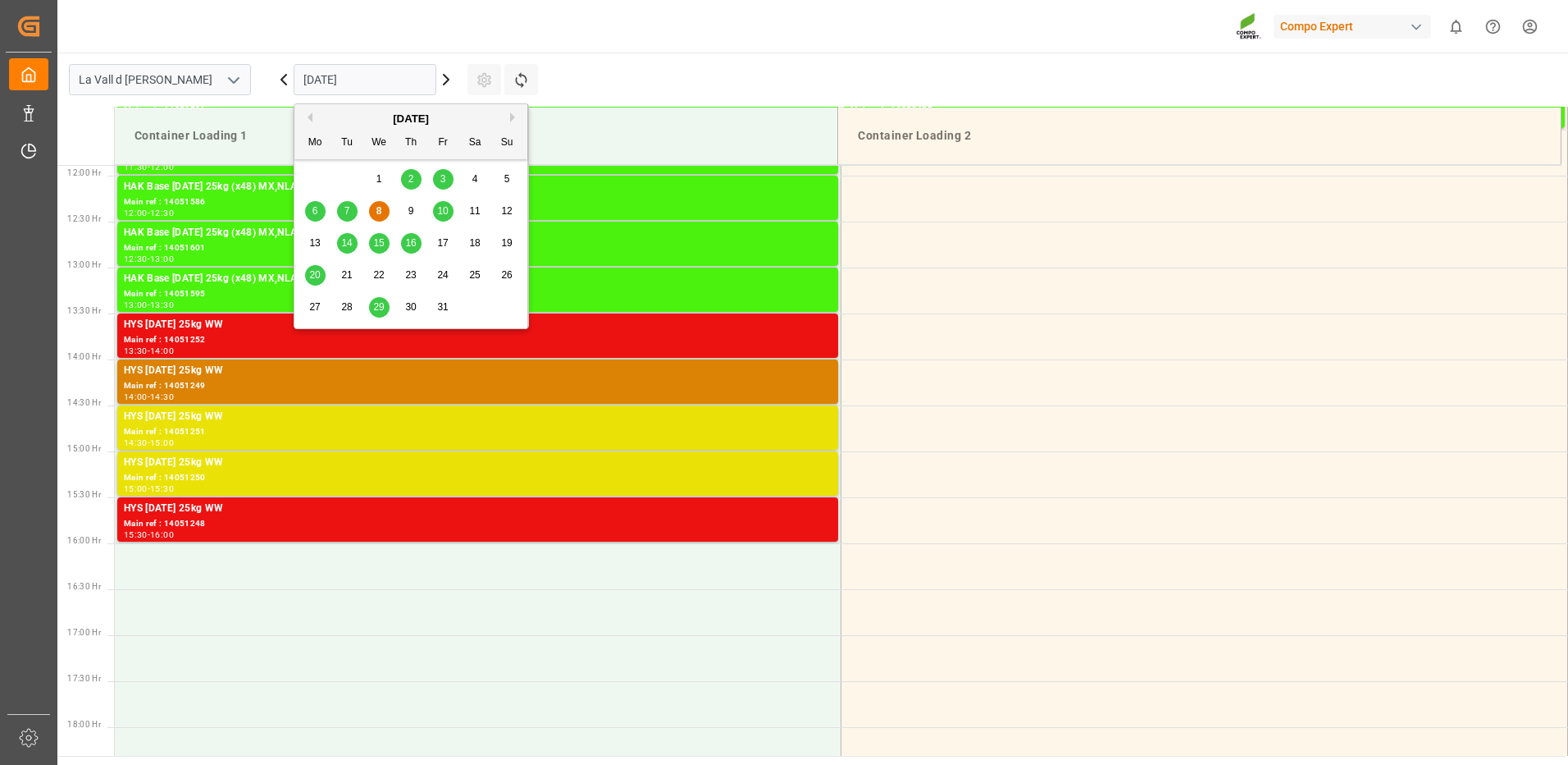
click at [350, 242] on span "14" at bounding box center [347, 243] width 11 height 11
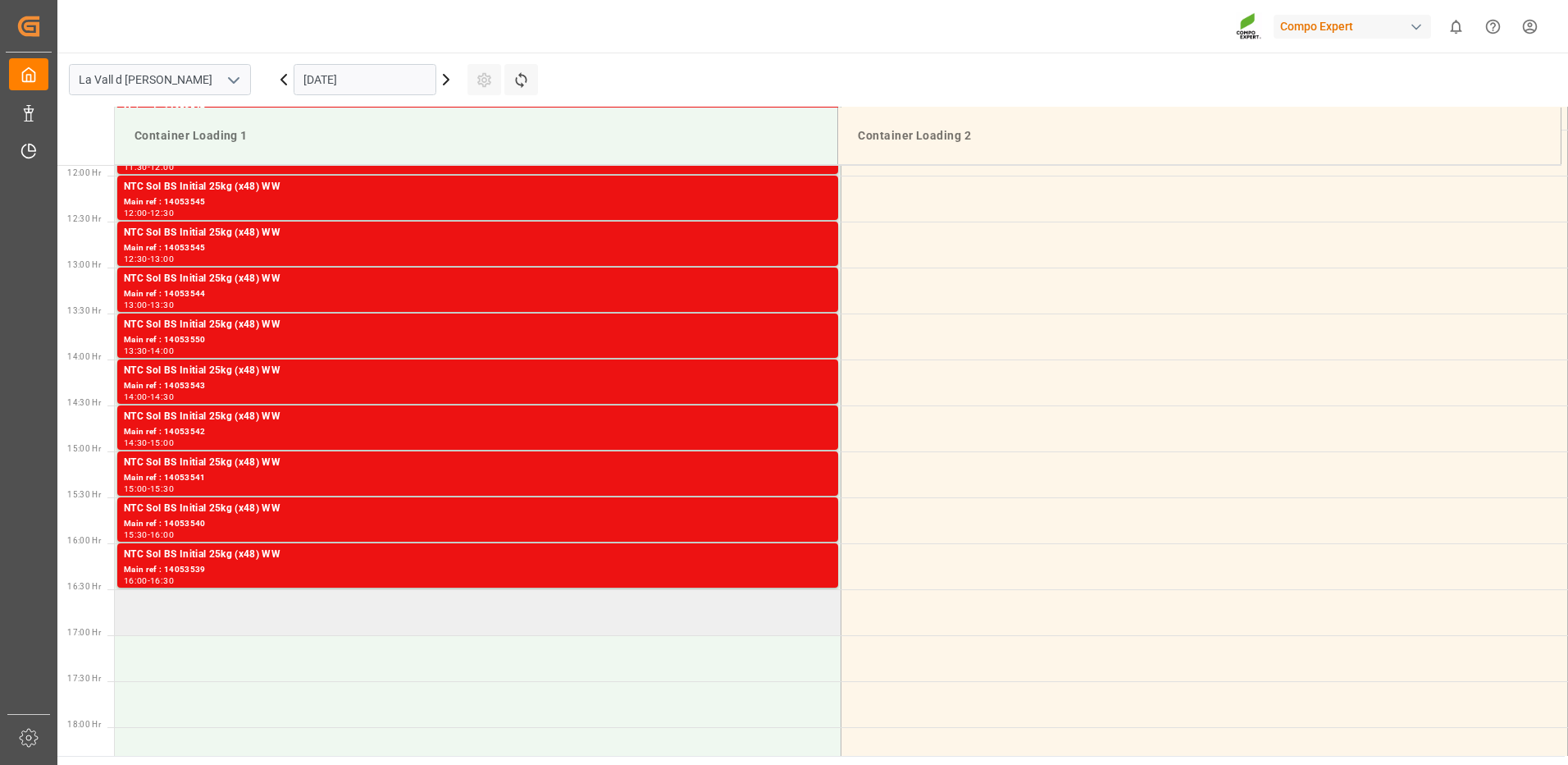
click at [412, 618] on td at bounding box center [477, 613] width 727 height 46
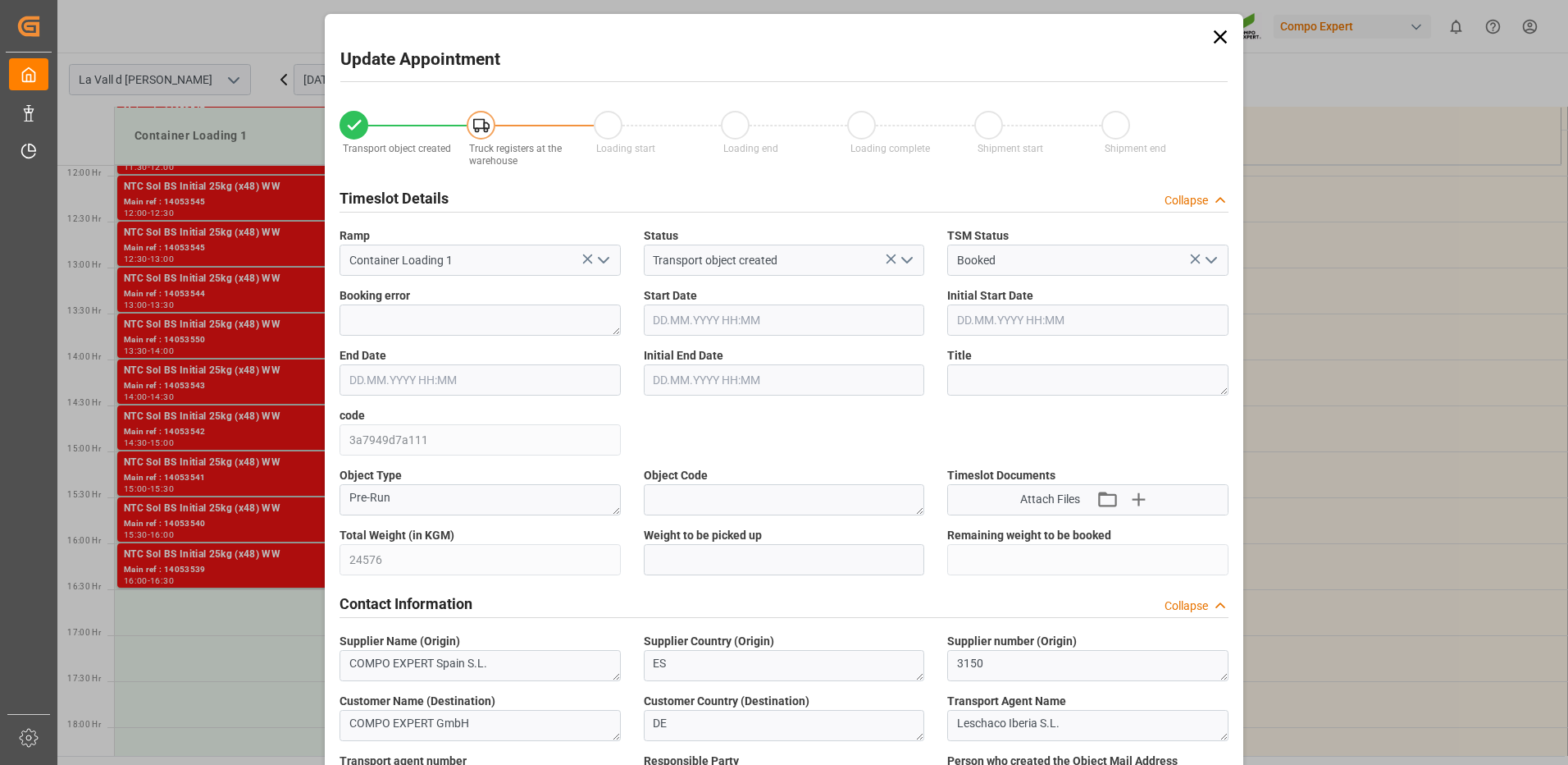
type input "24576"
type input "420"
type input "[DATE] 16:30"
type input "[DATE] 17:00"
type input "[DATE] 09:22"
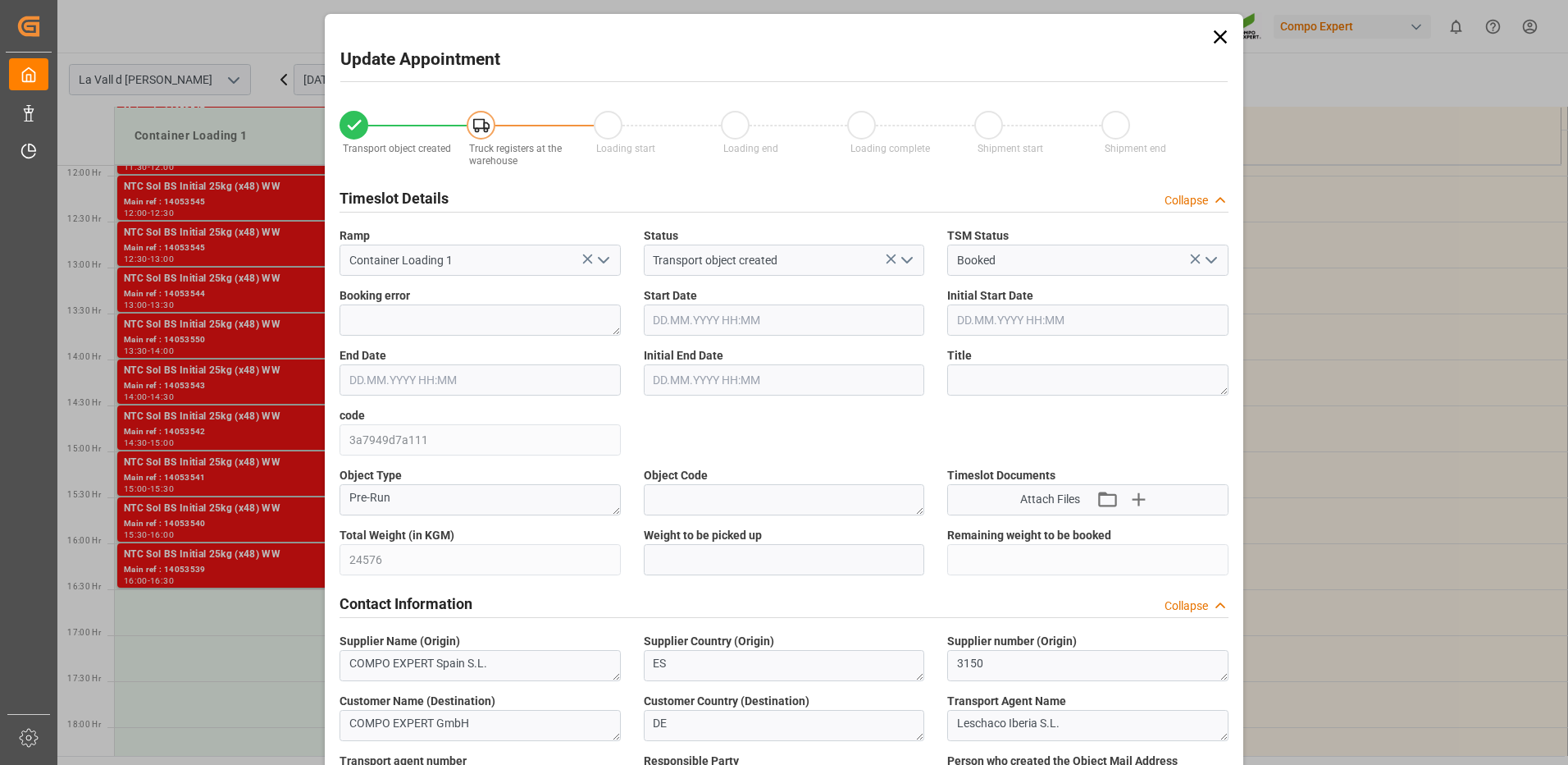
type input "[DATE] 12:54"
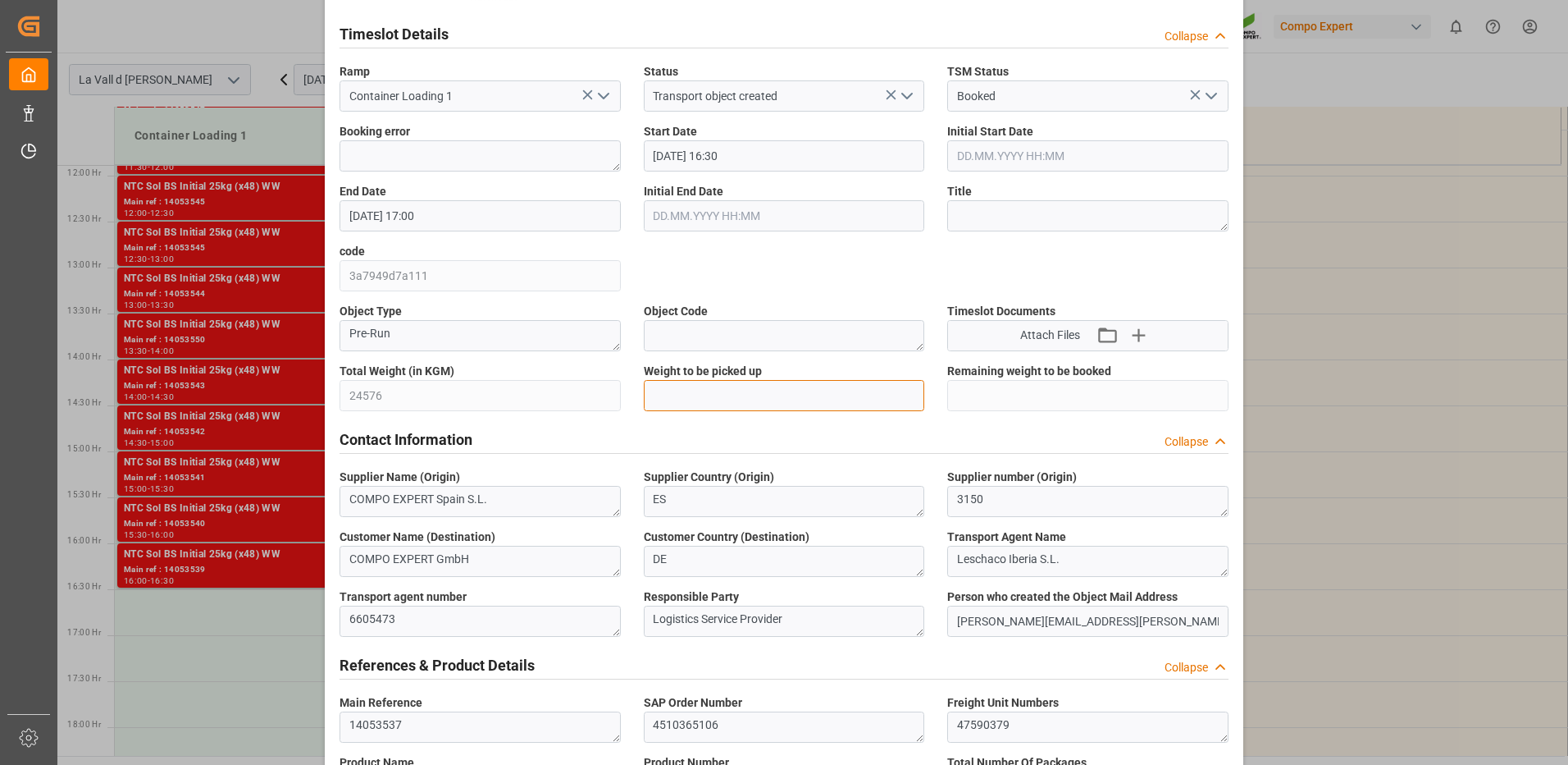
click at [752, 390] on input "text" at bounding box center [784, 395] width 282 height 31
type input "24576"
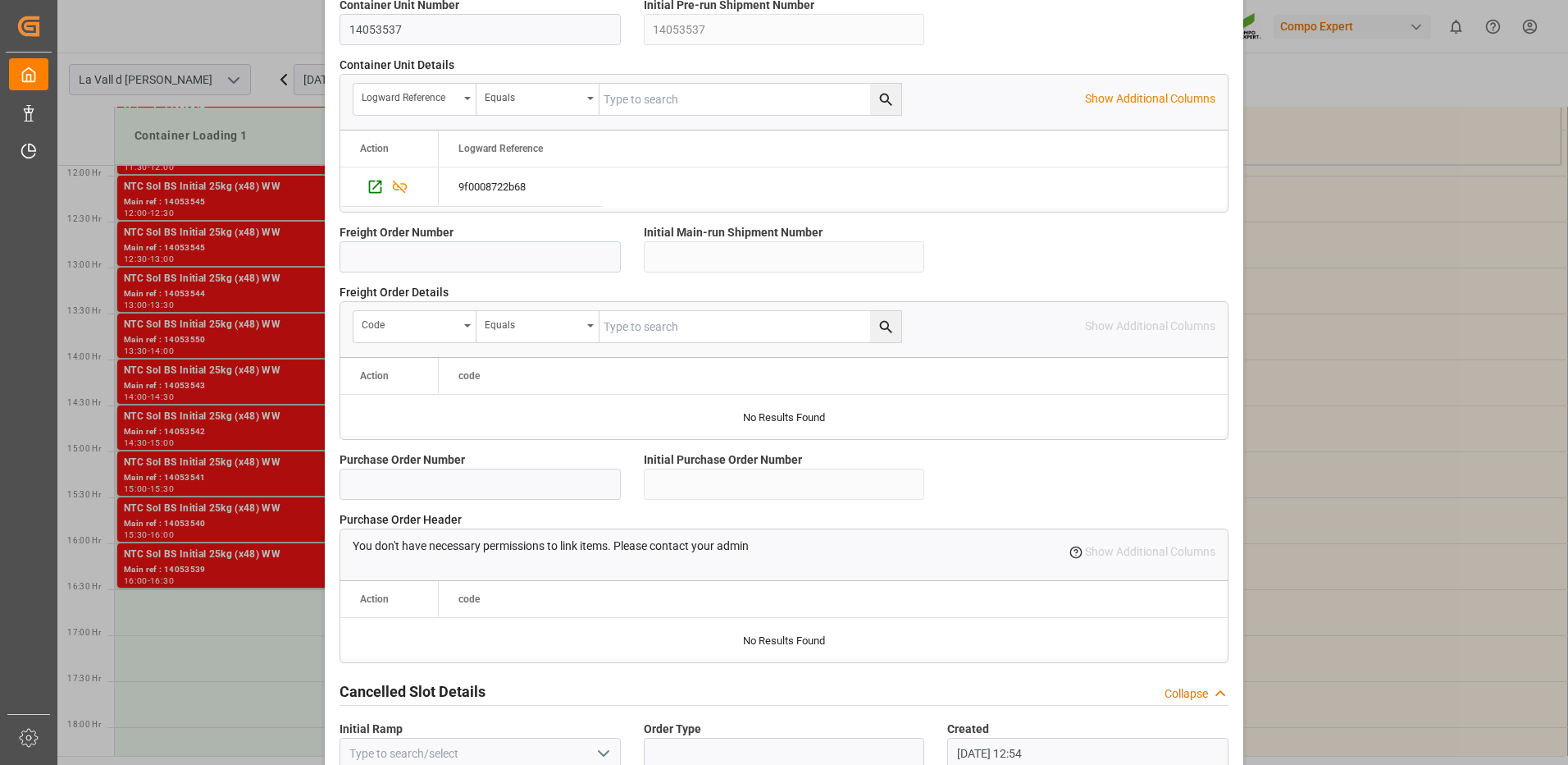
scroll to position [1399, 0]
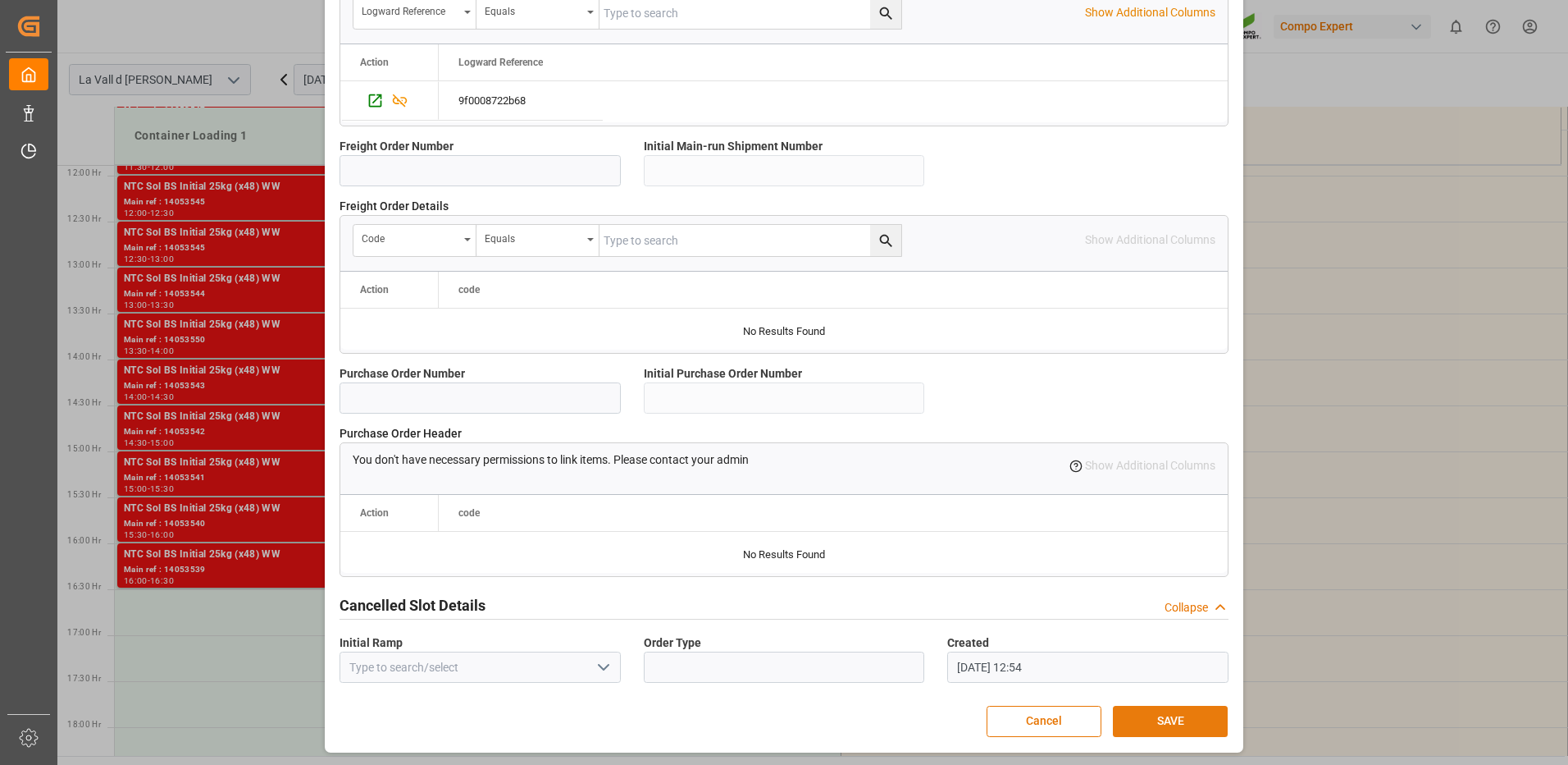
click at [1174, 718] on button "SAVE" at bounding box center [1170, 722] width 115 height 31
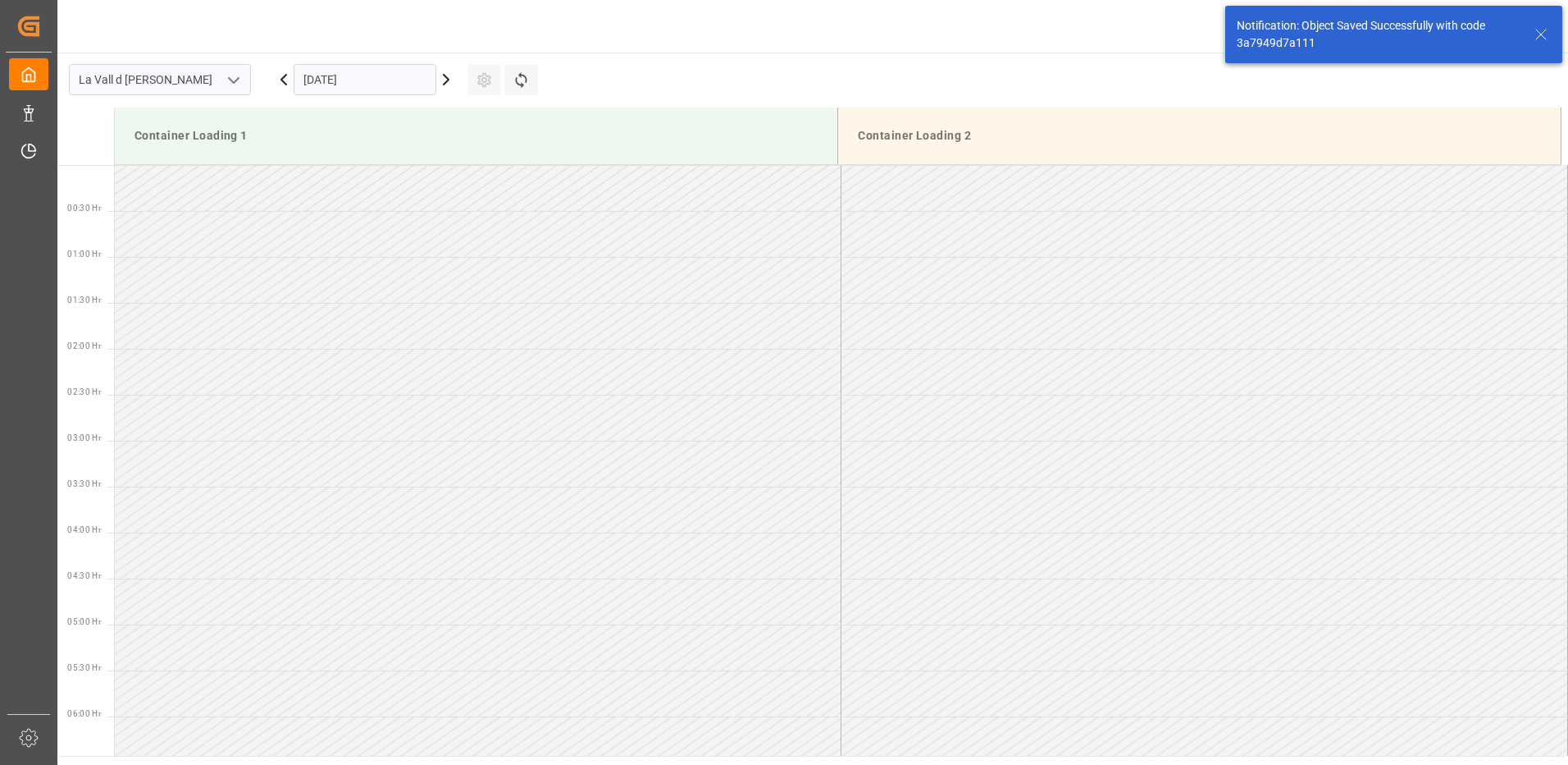
scroll to position [1368, 0]
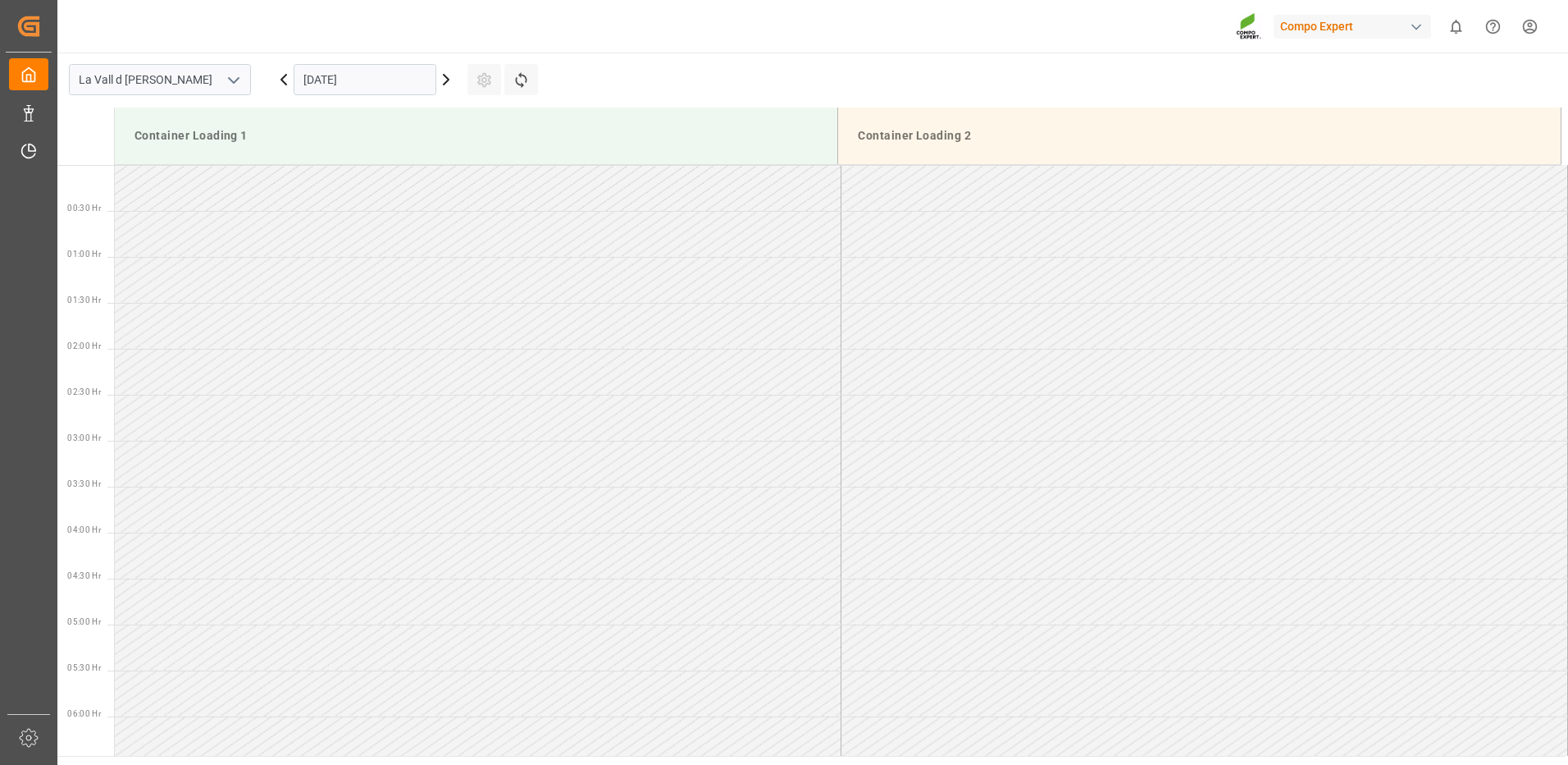
scroll to position [1092, 0]
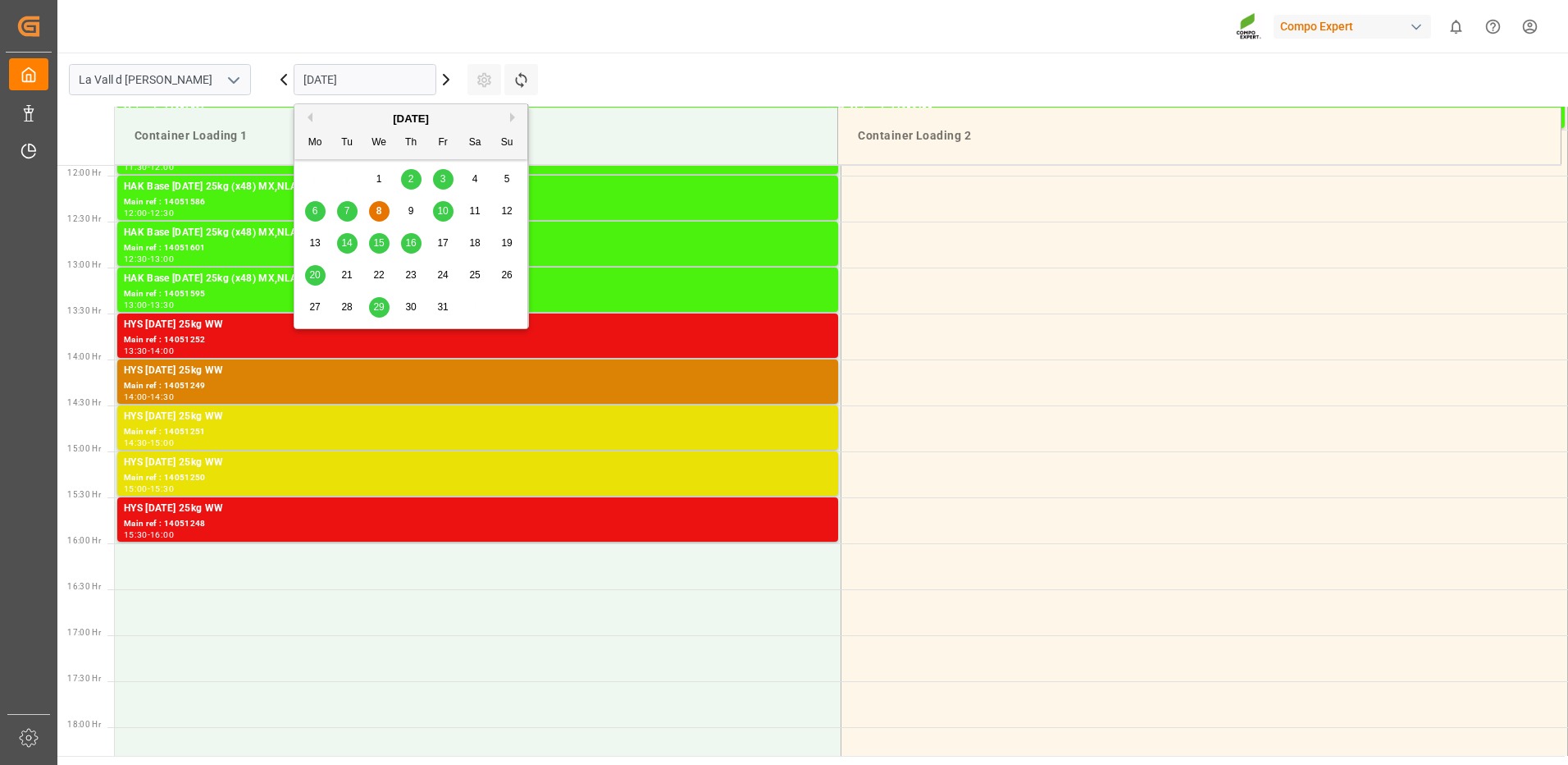
click at [412, 71] on input "[DATE]" at bounding box center [365, 79] width 143 height 31
click at [353, 247] on div "14" at bounding box center [347, 243] width 20 height 19
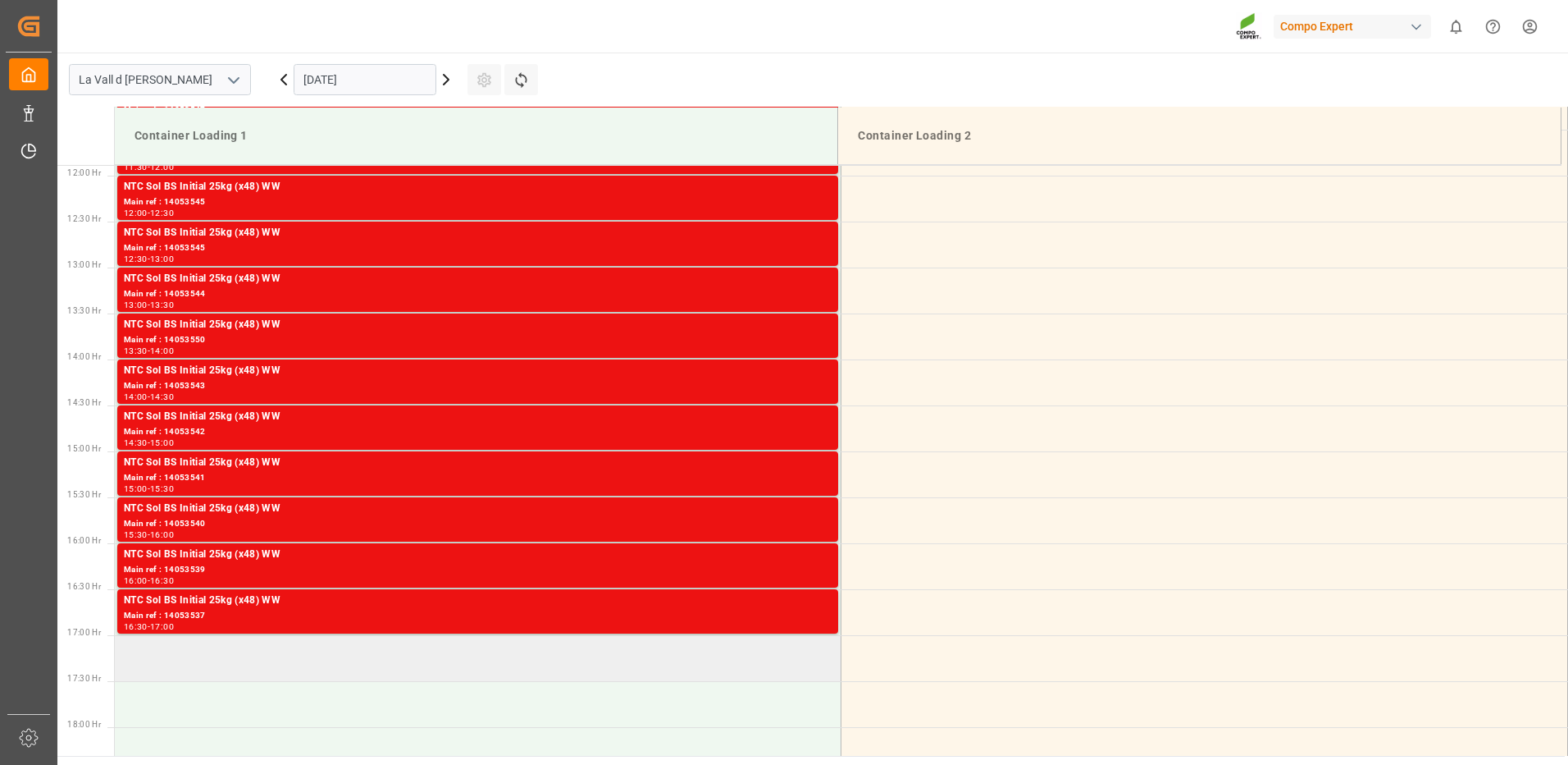
click at [318, 650] on td at bounding box center [477, 658] width 727 height 46
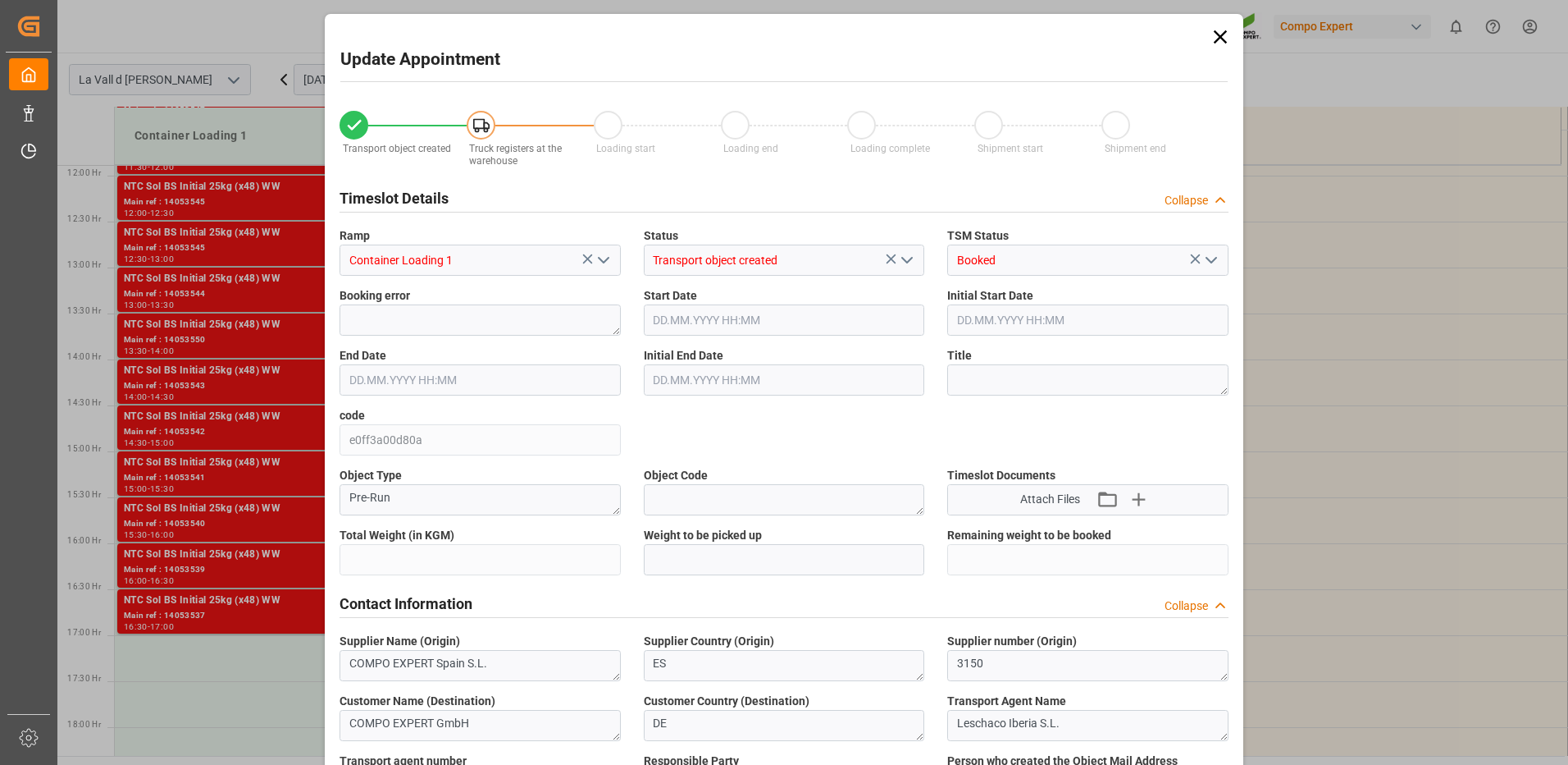
type input "24576"
type input "420"
type input "14.10.2025 17:00"
type input "[DATE] 17:30"
type input "[DATE] 09:22"
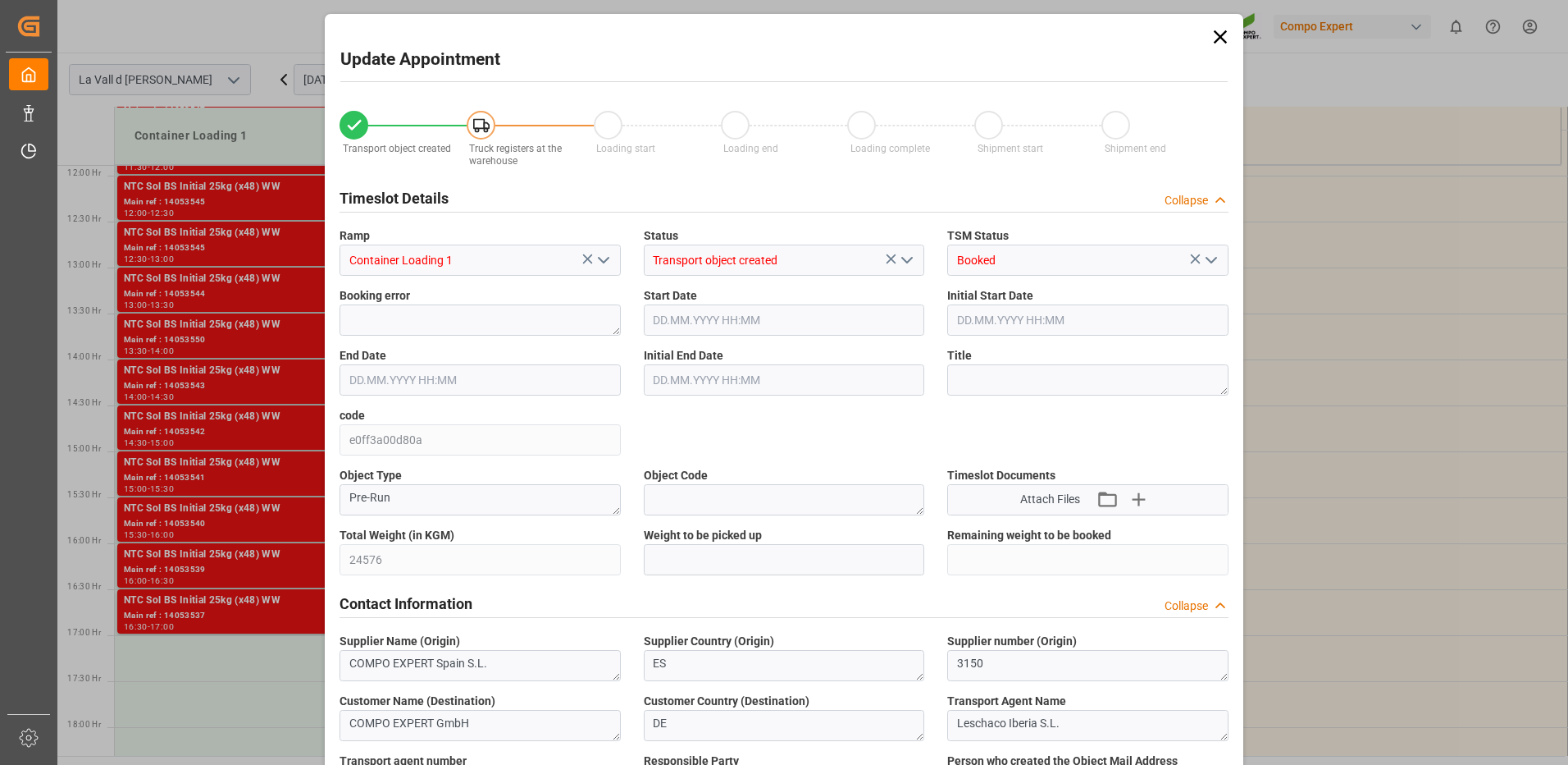
type input "08.10.2025 12:55"
click at [853, 561] on input "text" at bounding box center [784, 560] width 282 height 31
type input "24576"
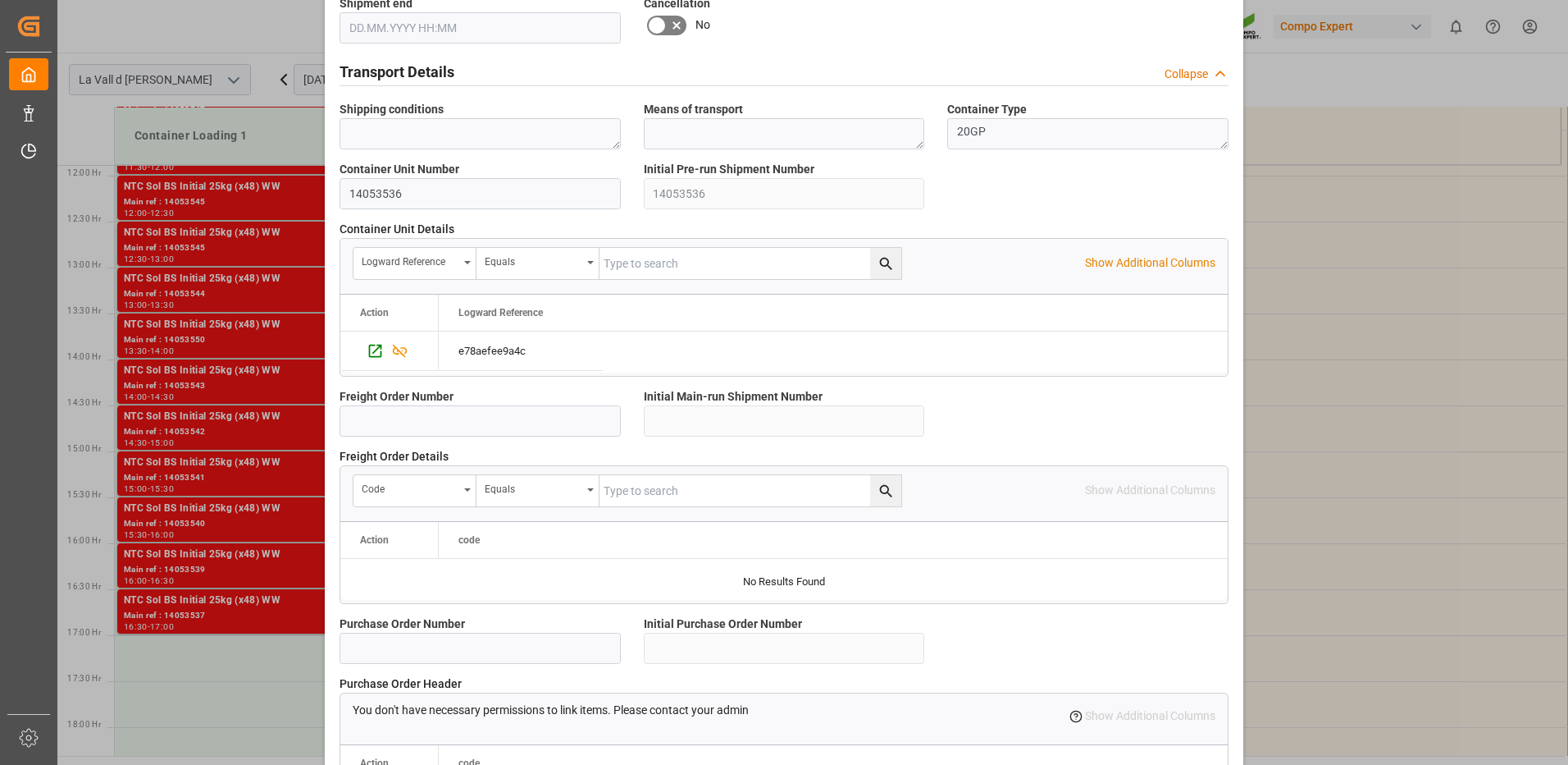
scroll to position [1399, 0]
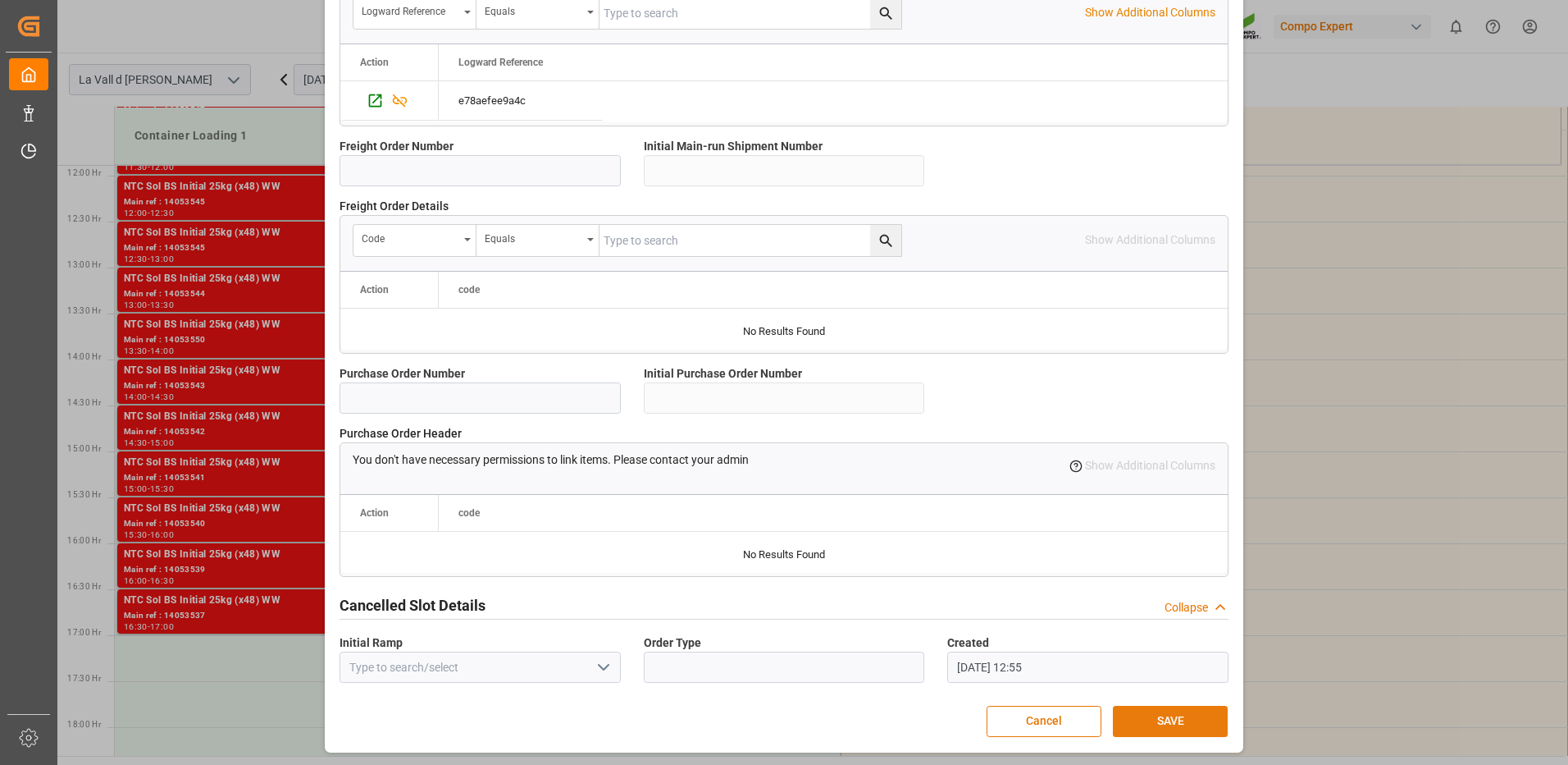
click at [1151, 711] on button "SAVE" at bounding box center [1170, 722] width 115 height 31
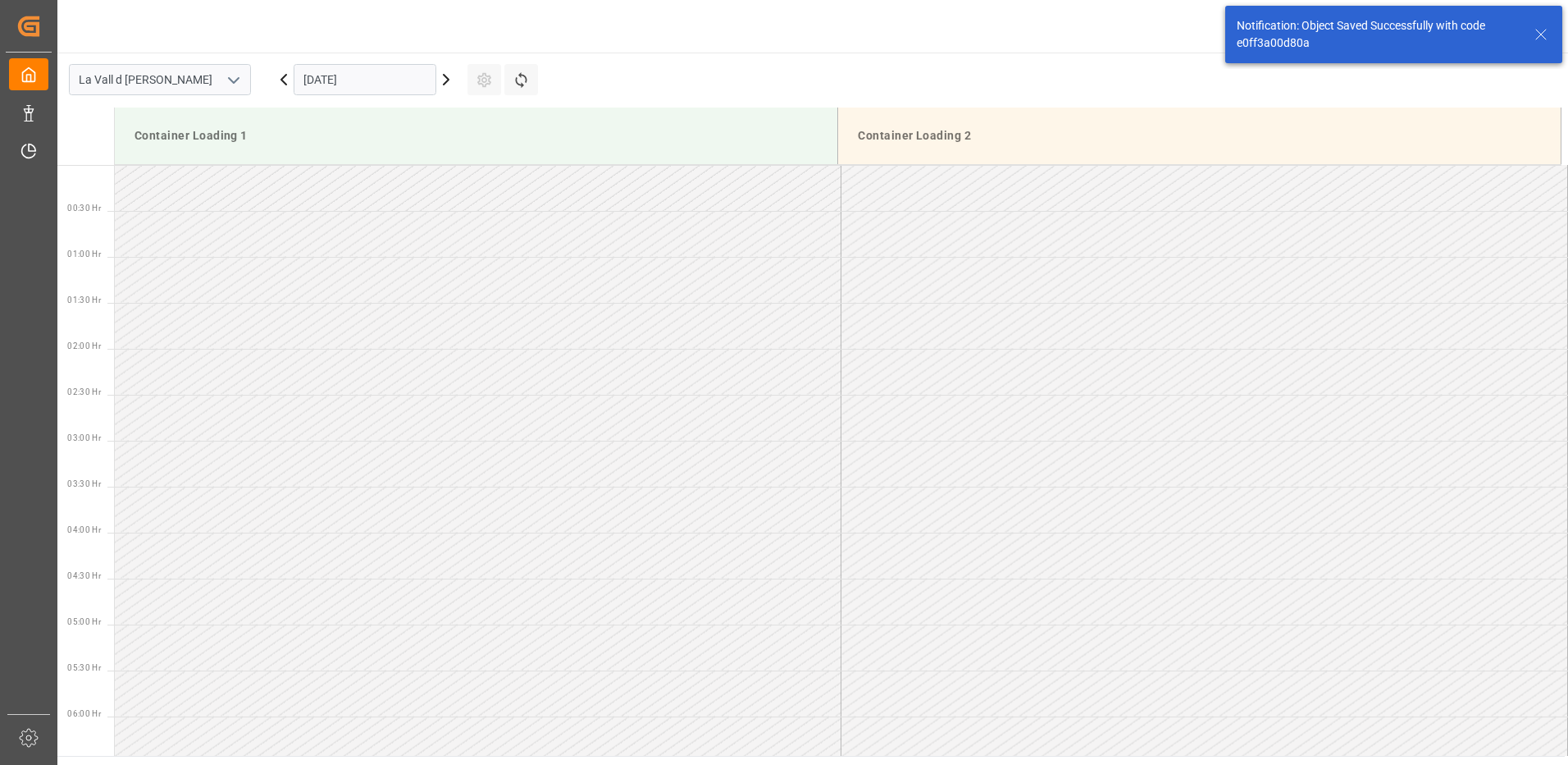
scroll to position [1460, 0]
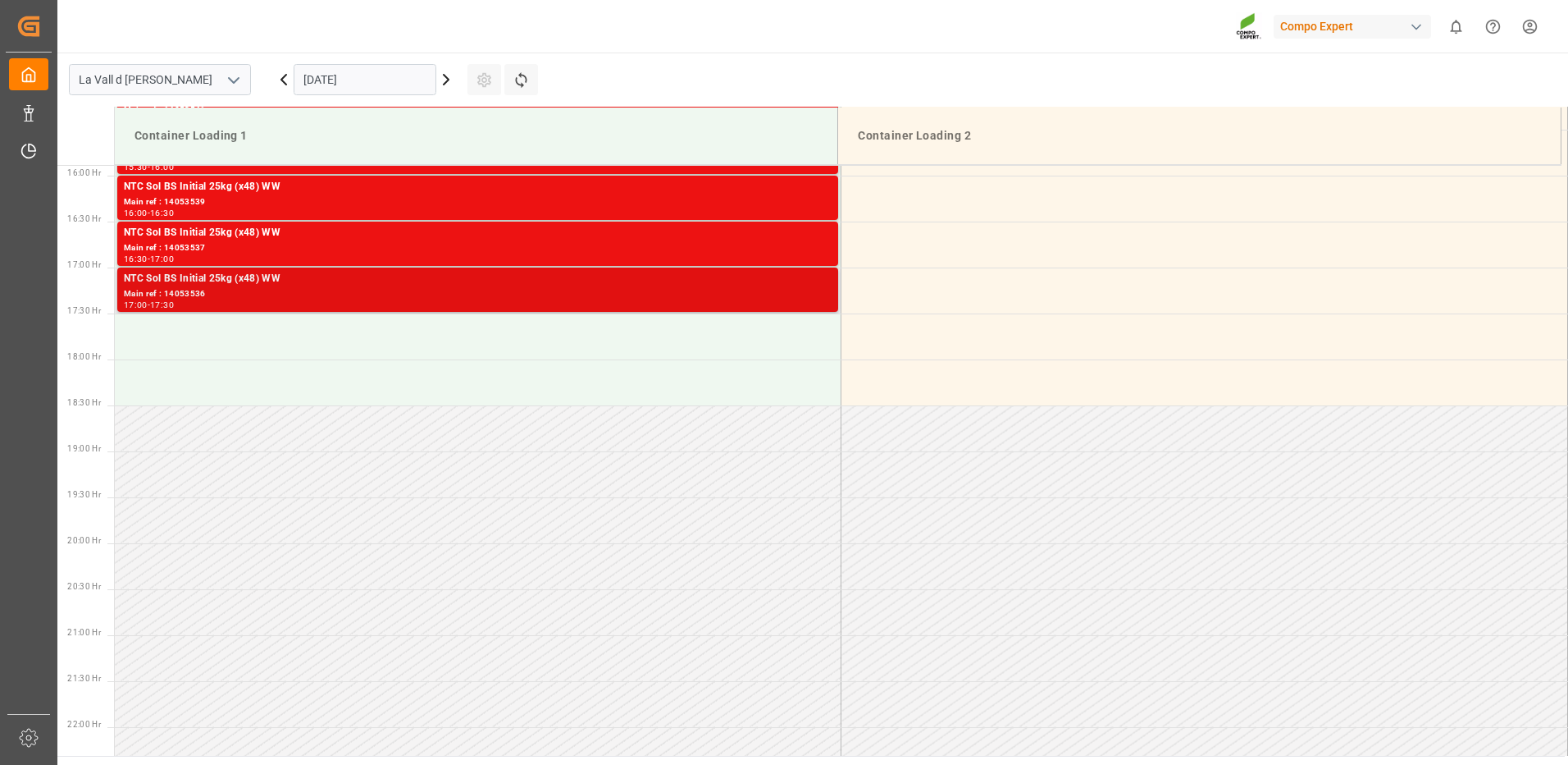
click at [827, 298] on div "Main ref : 14053536" at bounding box center [477, 294] width 708 height 14
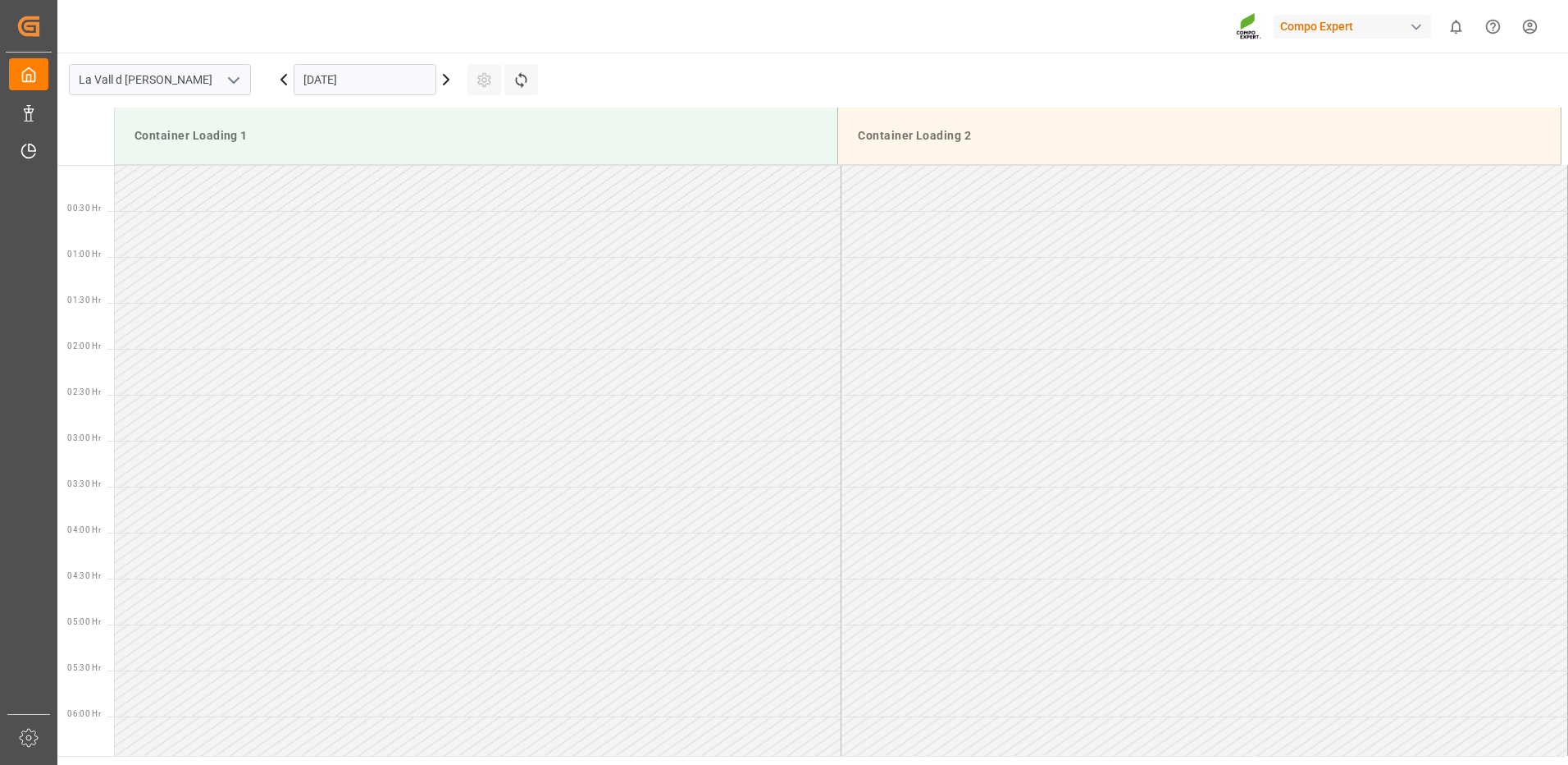
scroll to position [1092, 0]
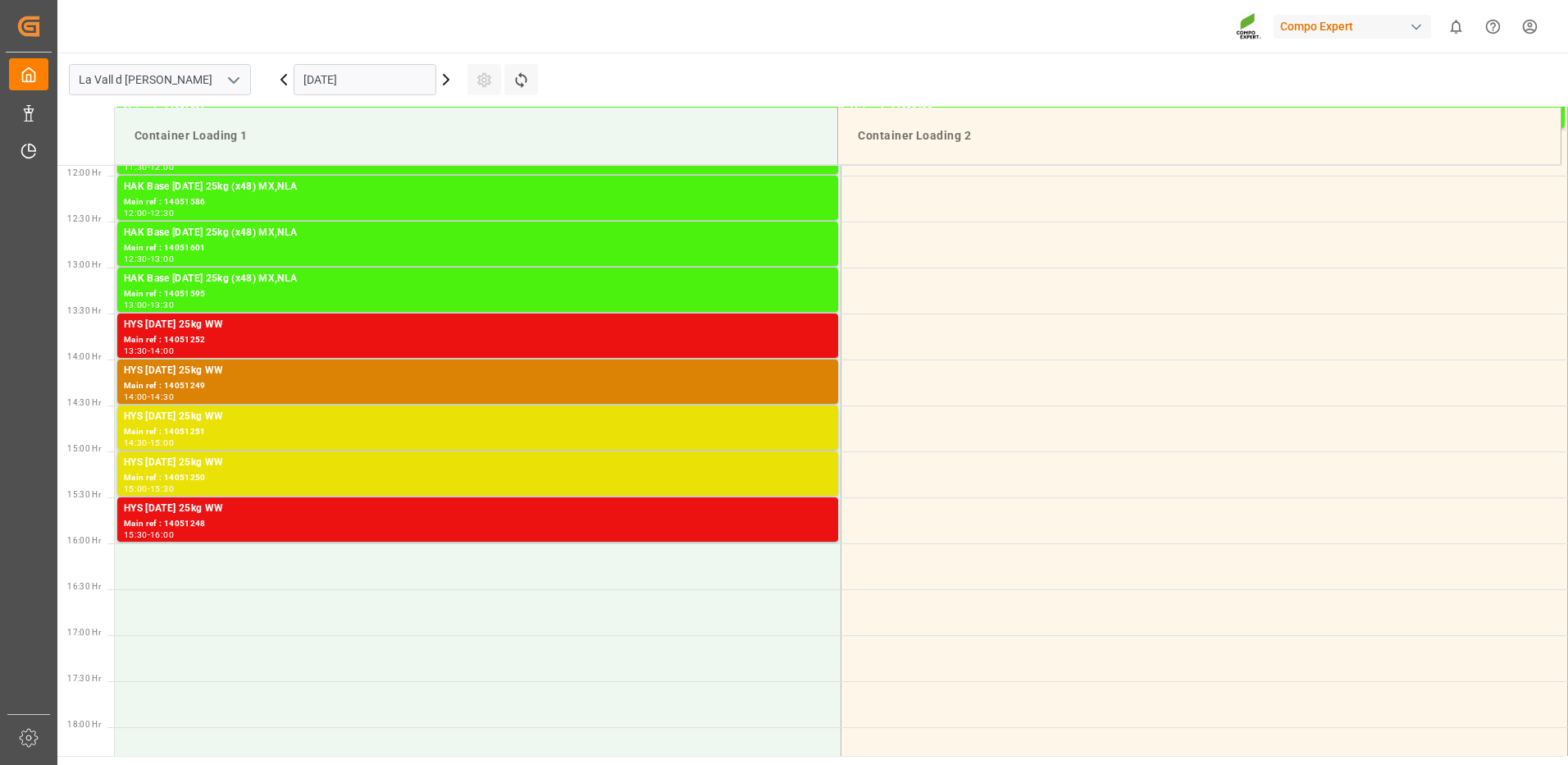
click at [364, 83] on input "[DATE]" at bounding box center [365, 79] width 143 height 31
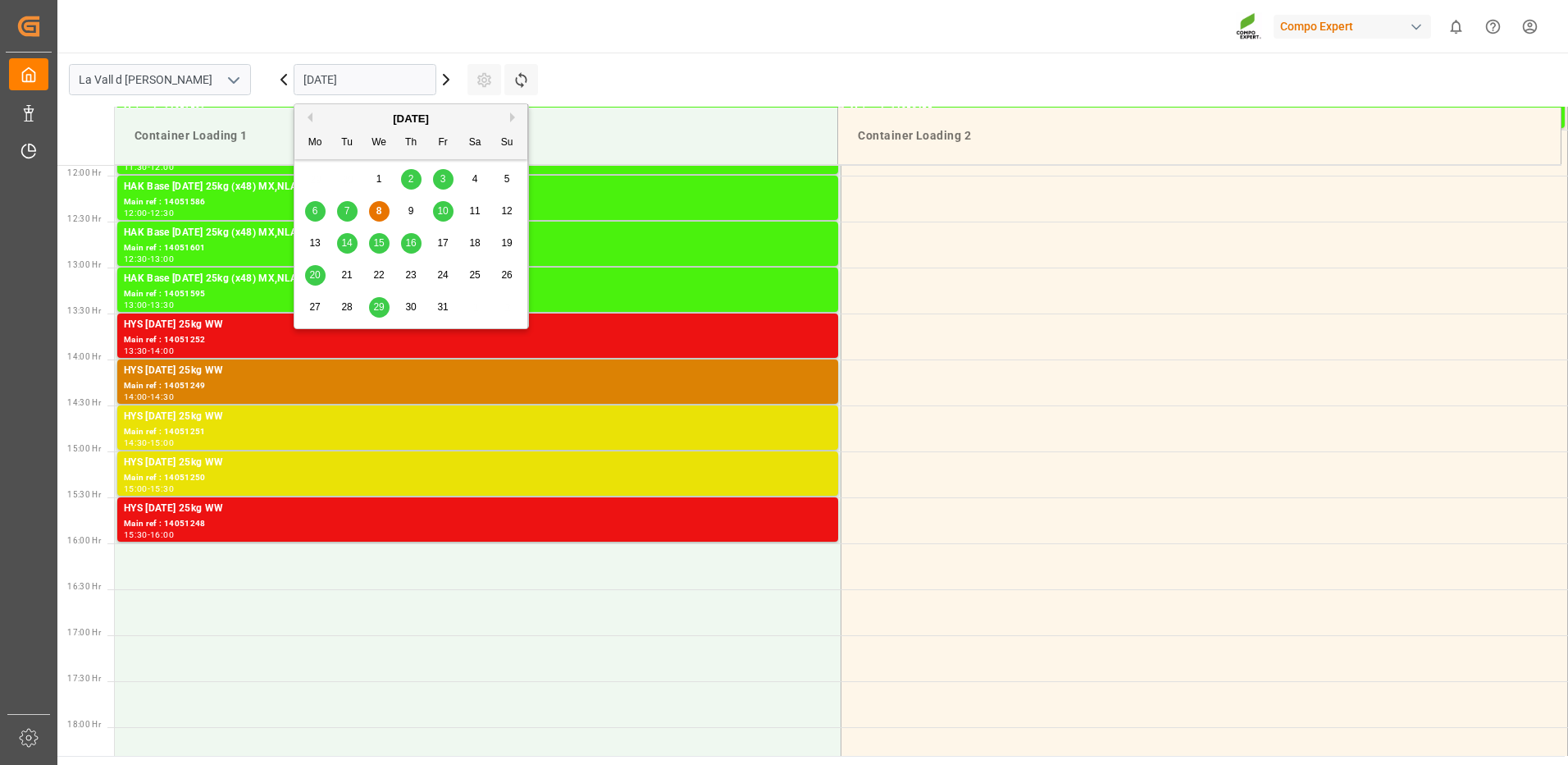
click at [344, 241] on span "14" at bounding box center [347, 243] width 11 height 11
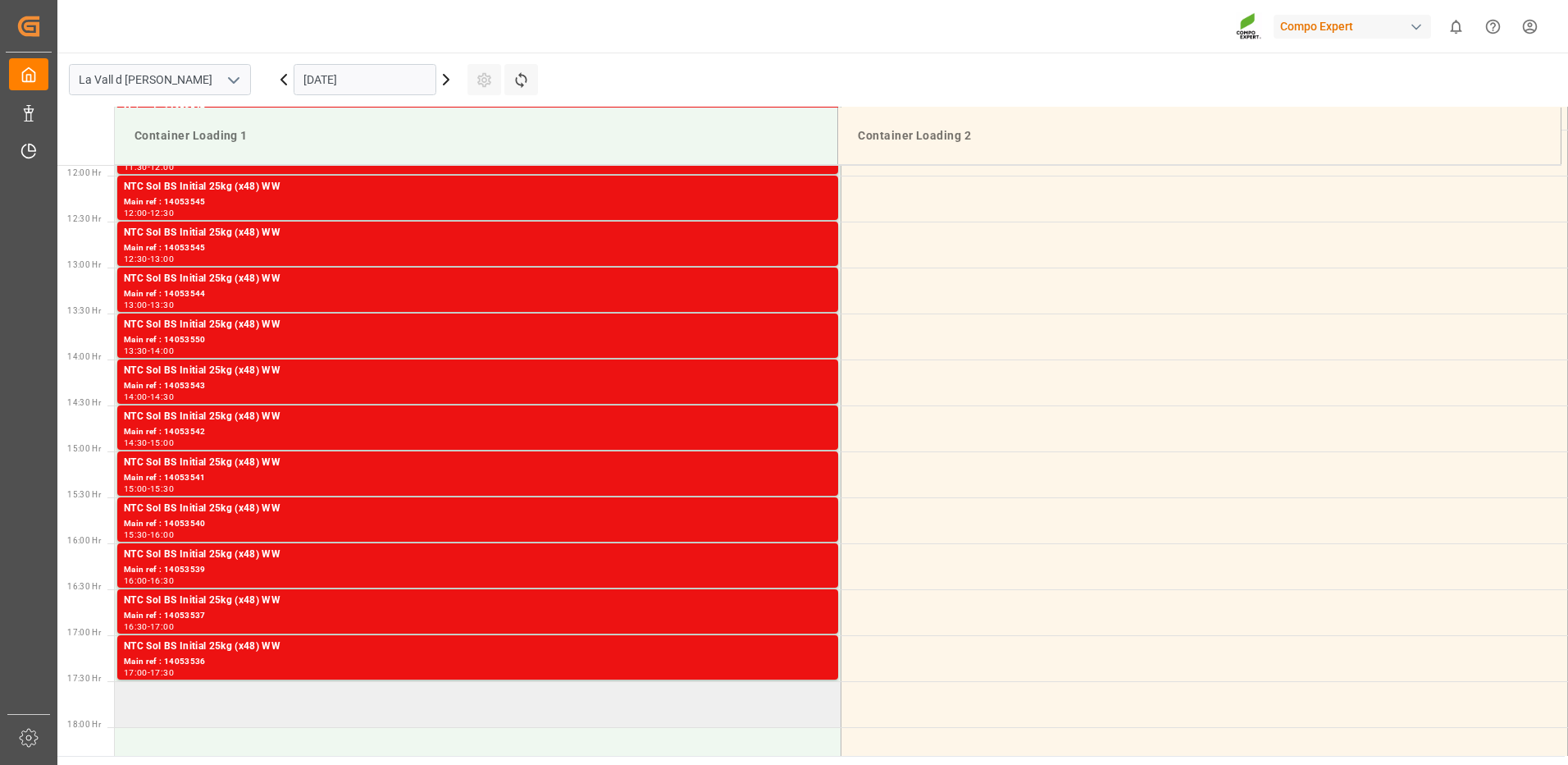
click at [255, 705] on td at bounding box center [477, 704] width 727 height 46
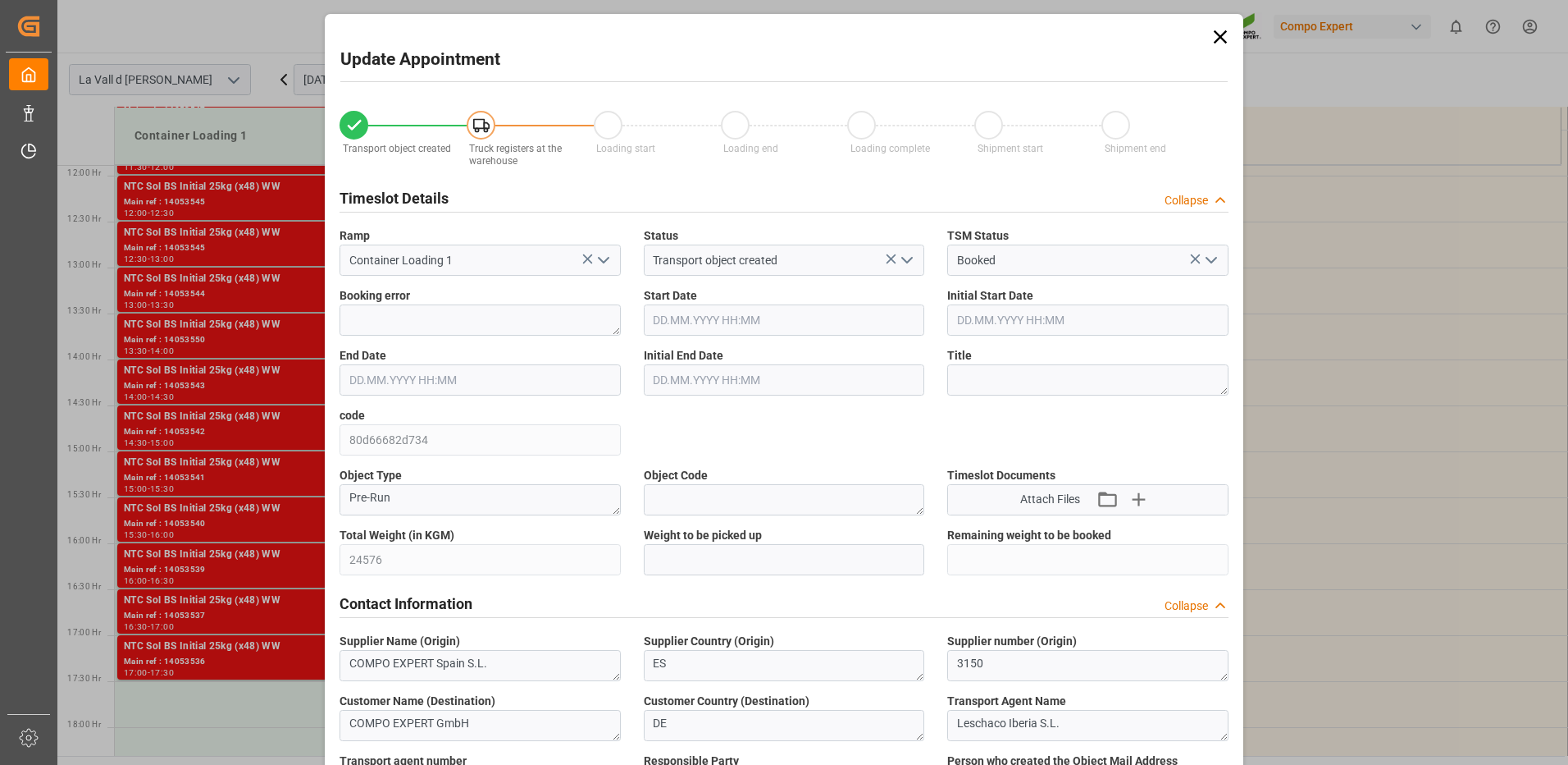
type input "24576"
type input "420"
type input "[DATE] 17:30"
type input "[DATE] 18:00"
type input "[DATE] 09:22"
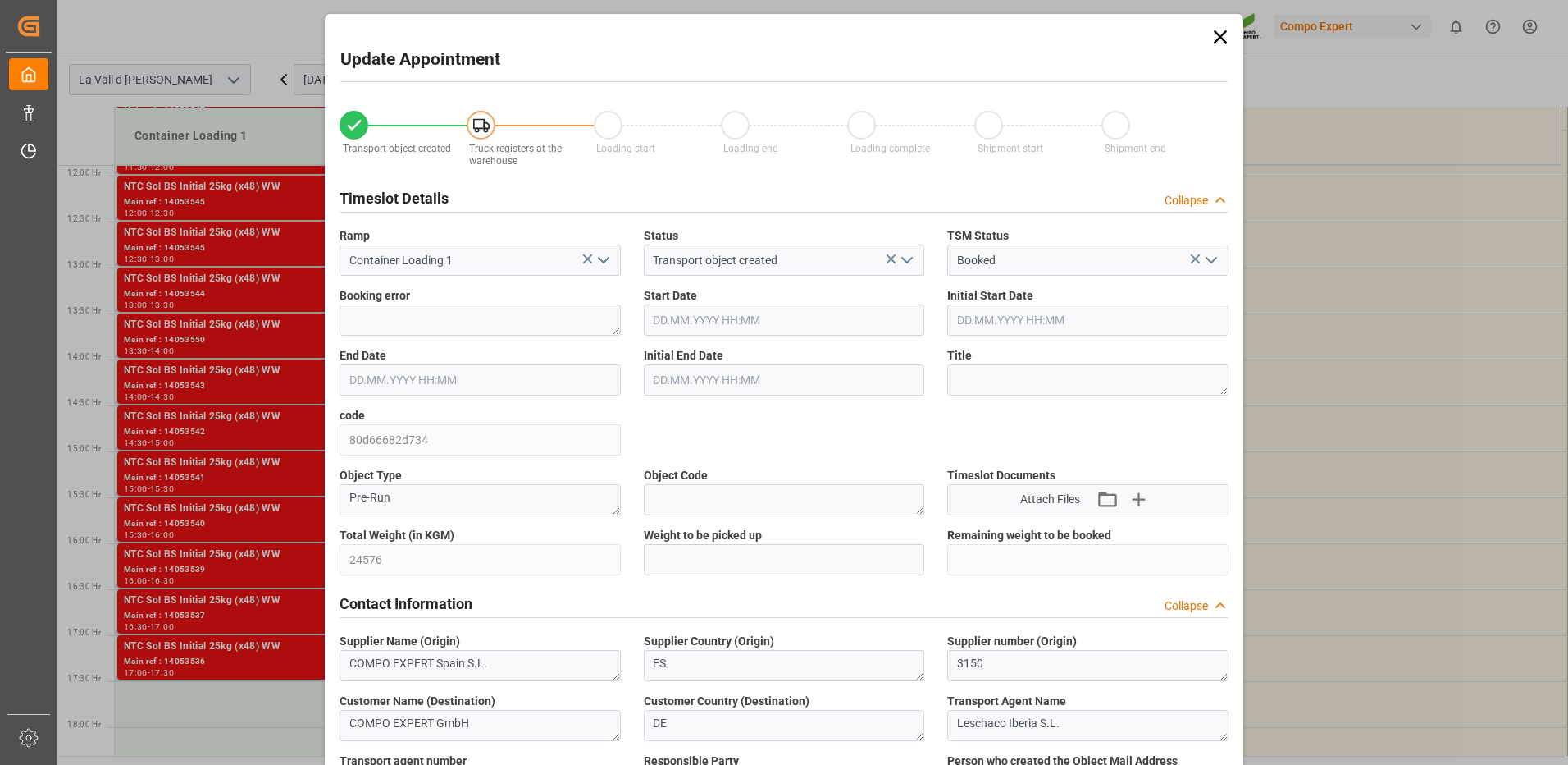
type input "[DATE] 12:56"
click at [754, 556] on input "text" at bounding box center [784, 560] width 282 height 31
type input "24576"
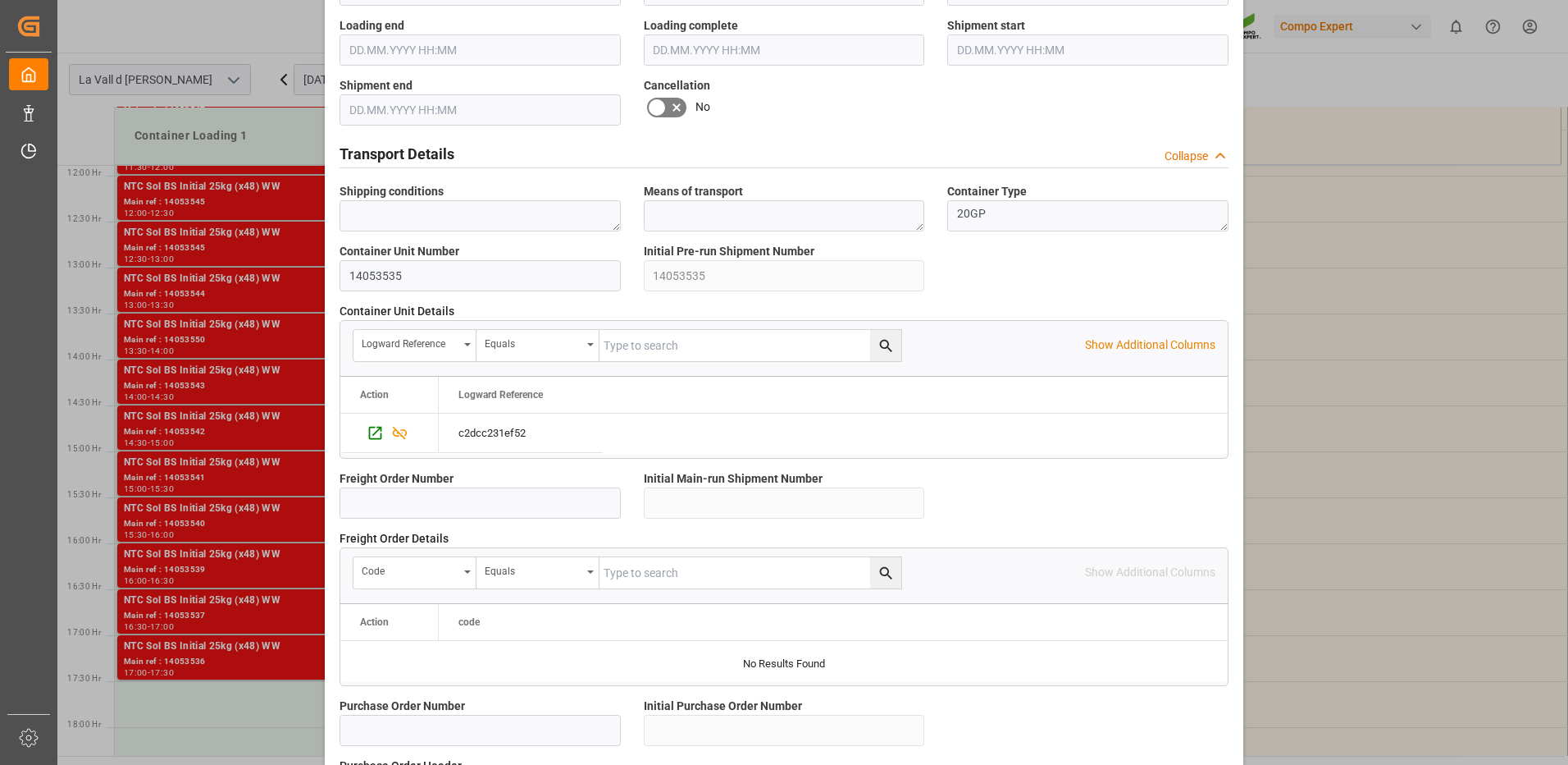
scroll to position [1399, 0]
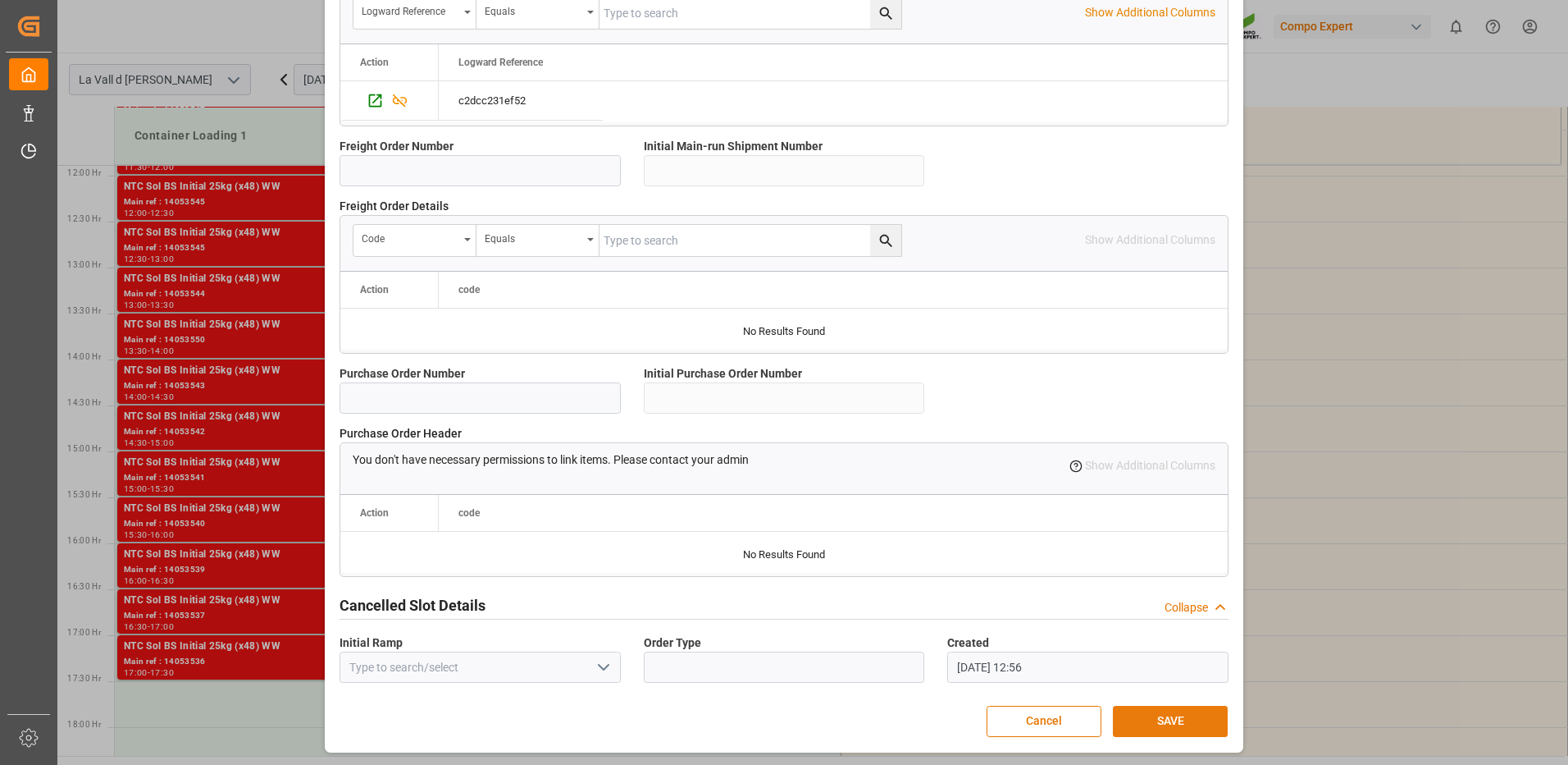
click at [1157, 712] on button "SAVE" at bounding box center [1170, 722] width 115 height 31
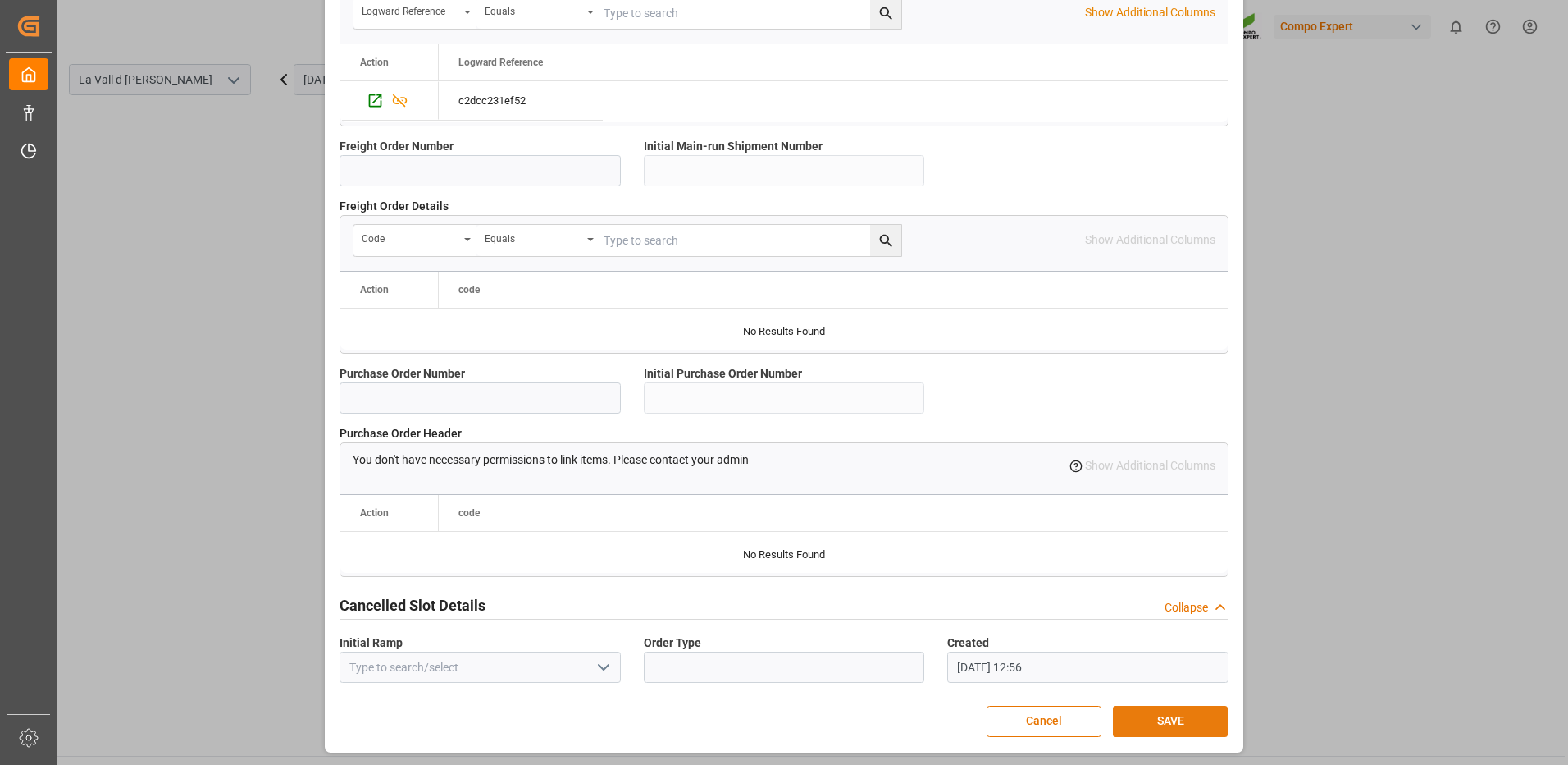
click at [1200, 720] on button "SAVE" at bounding box center [1170, 722] width 115 height 31
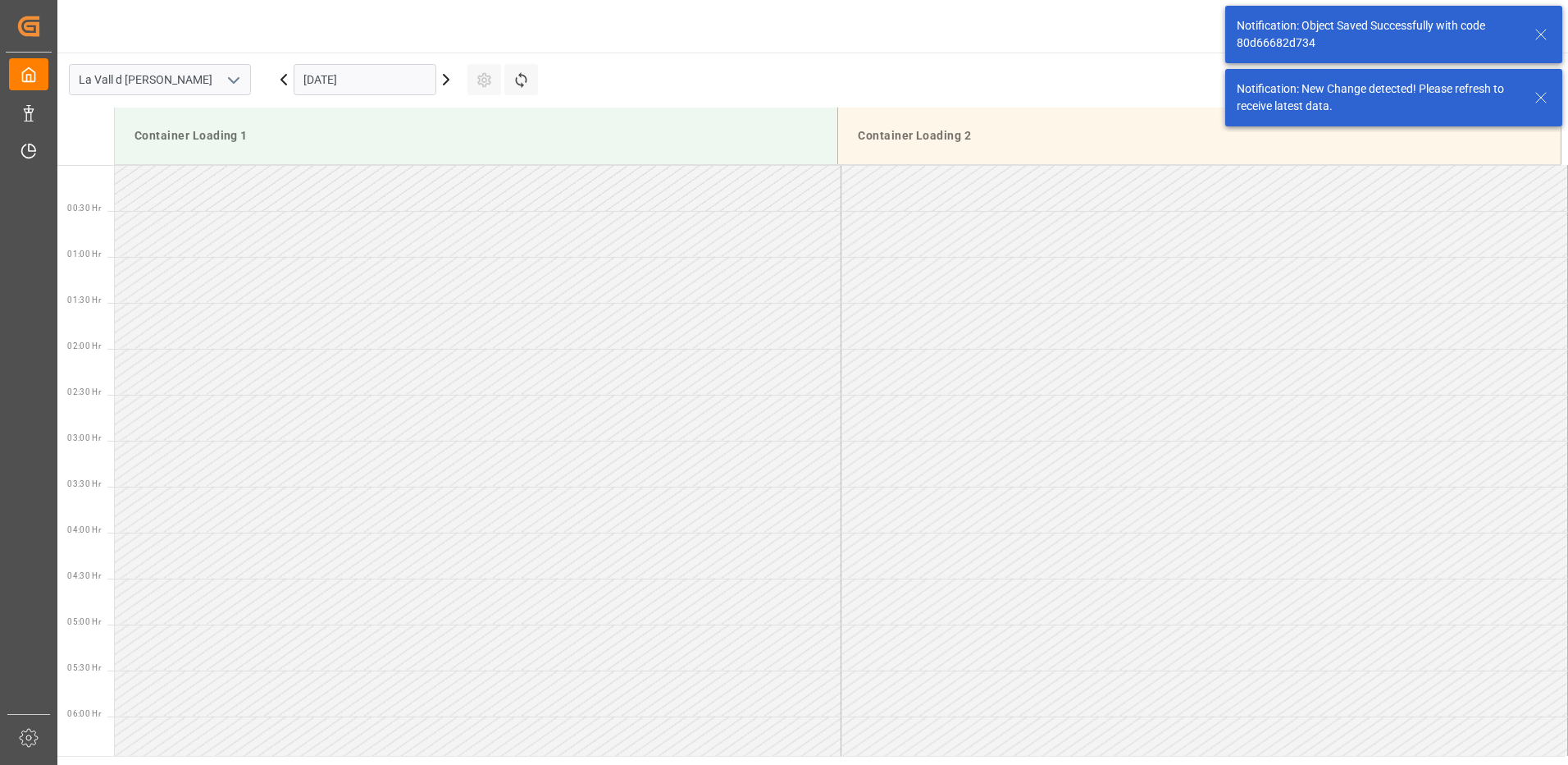
scroll to position [1460, 0]
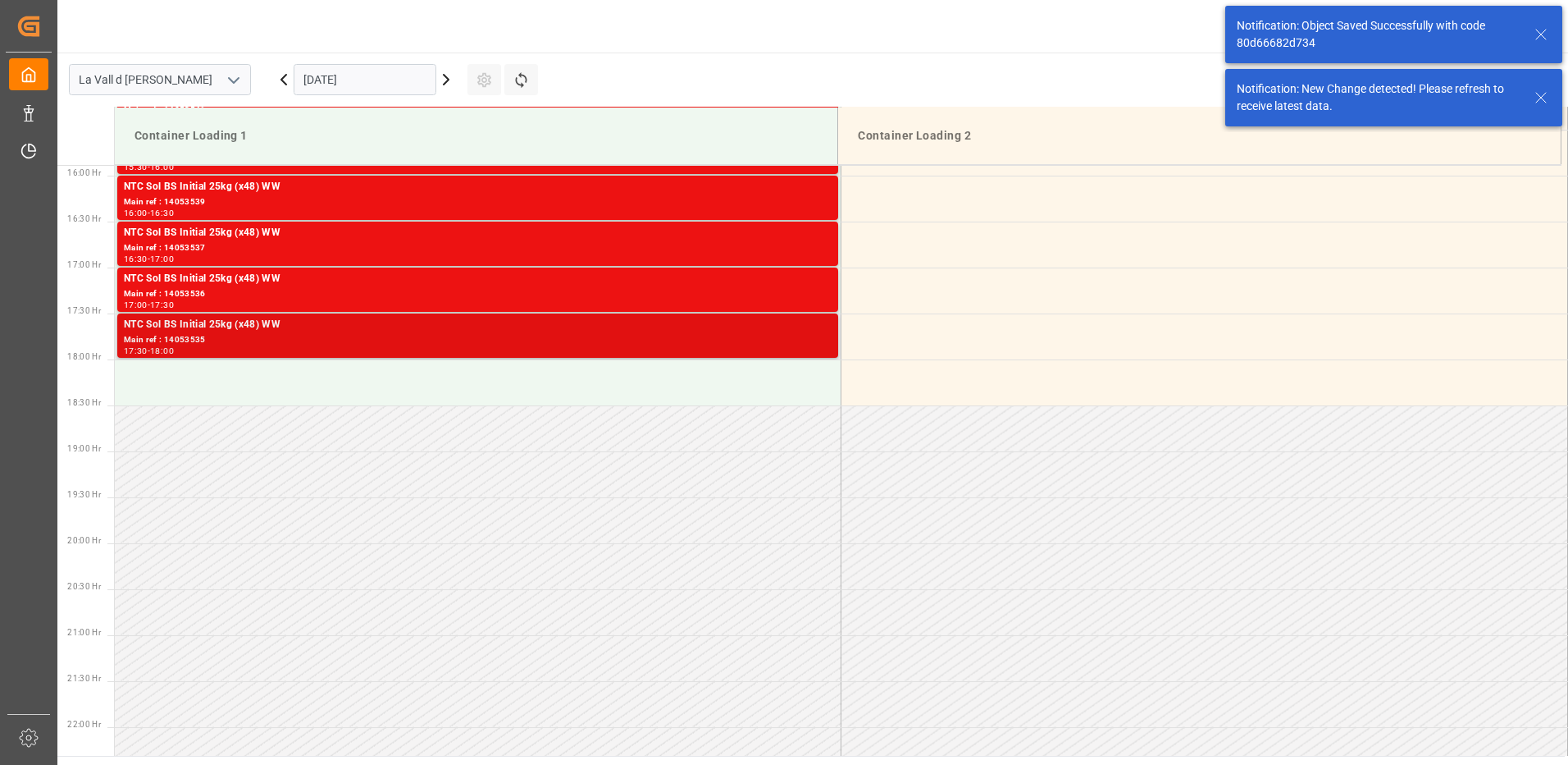
click at [799, 332] on div "NTC Sol BS Initial 25kg (x48) WW" at bounding box center [477, 325] width 708 height 17
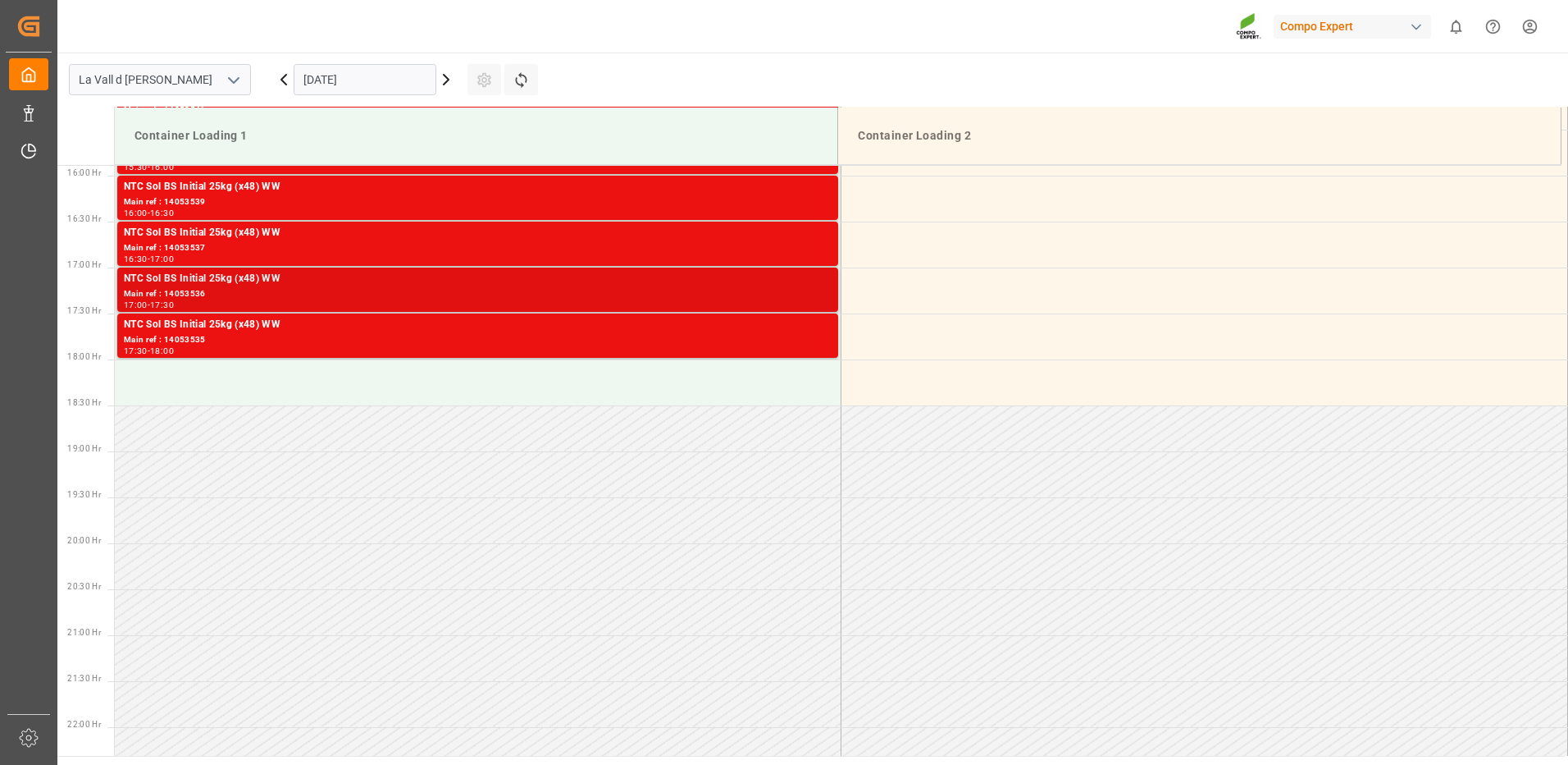
click at [790, 303] on div "17:00 - 17:30" at bounding box center [477, 306] width 708 height 9
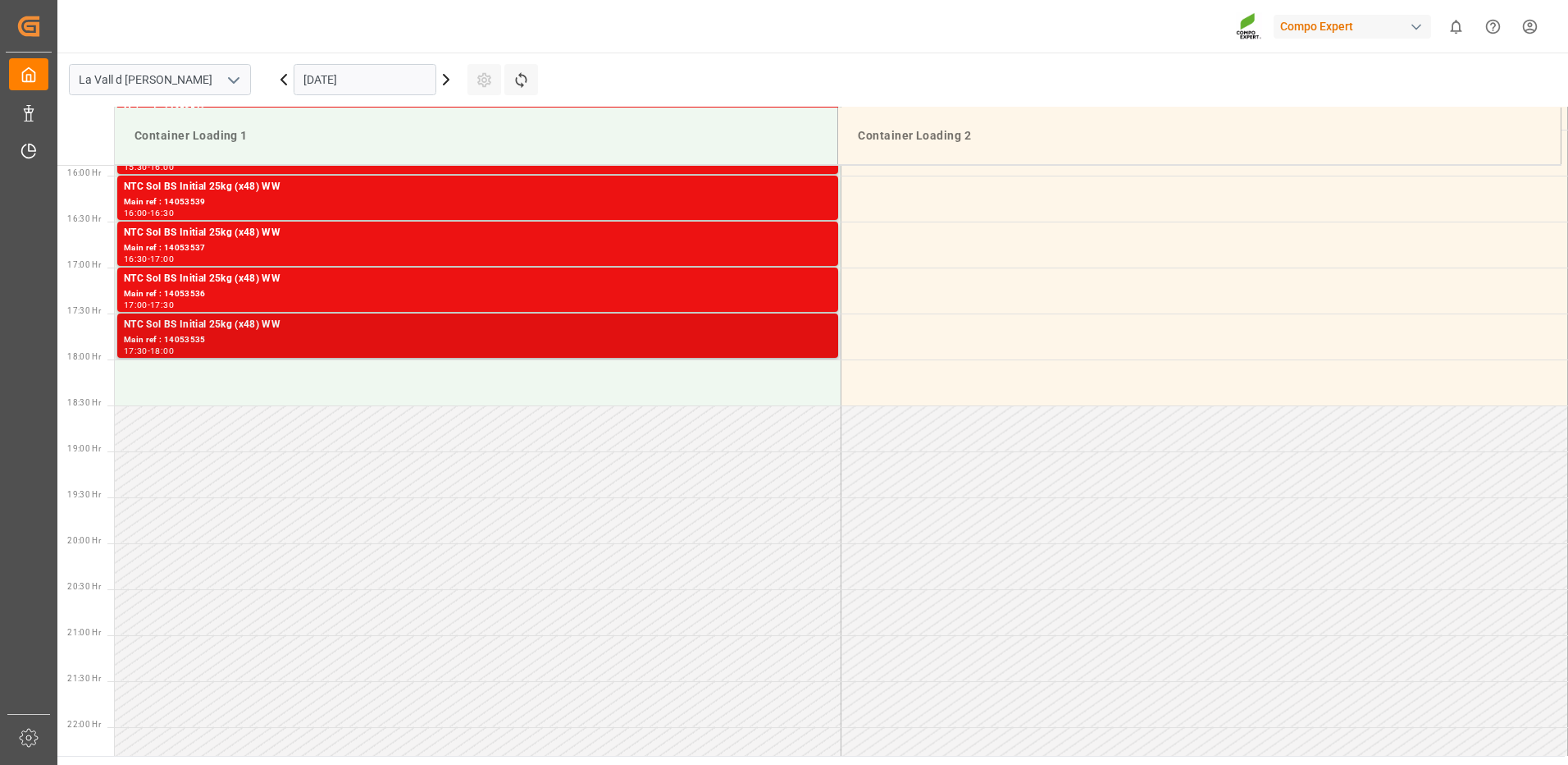
click at [811, 332] on div "NTC Sol BS Initial 25kg (x48) WW" at bounding box center [477, 325] width 708 height 17
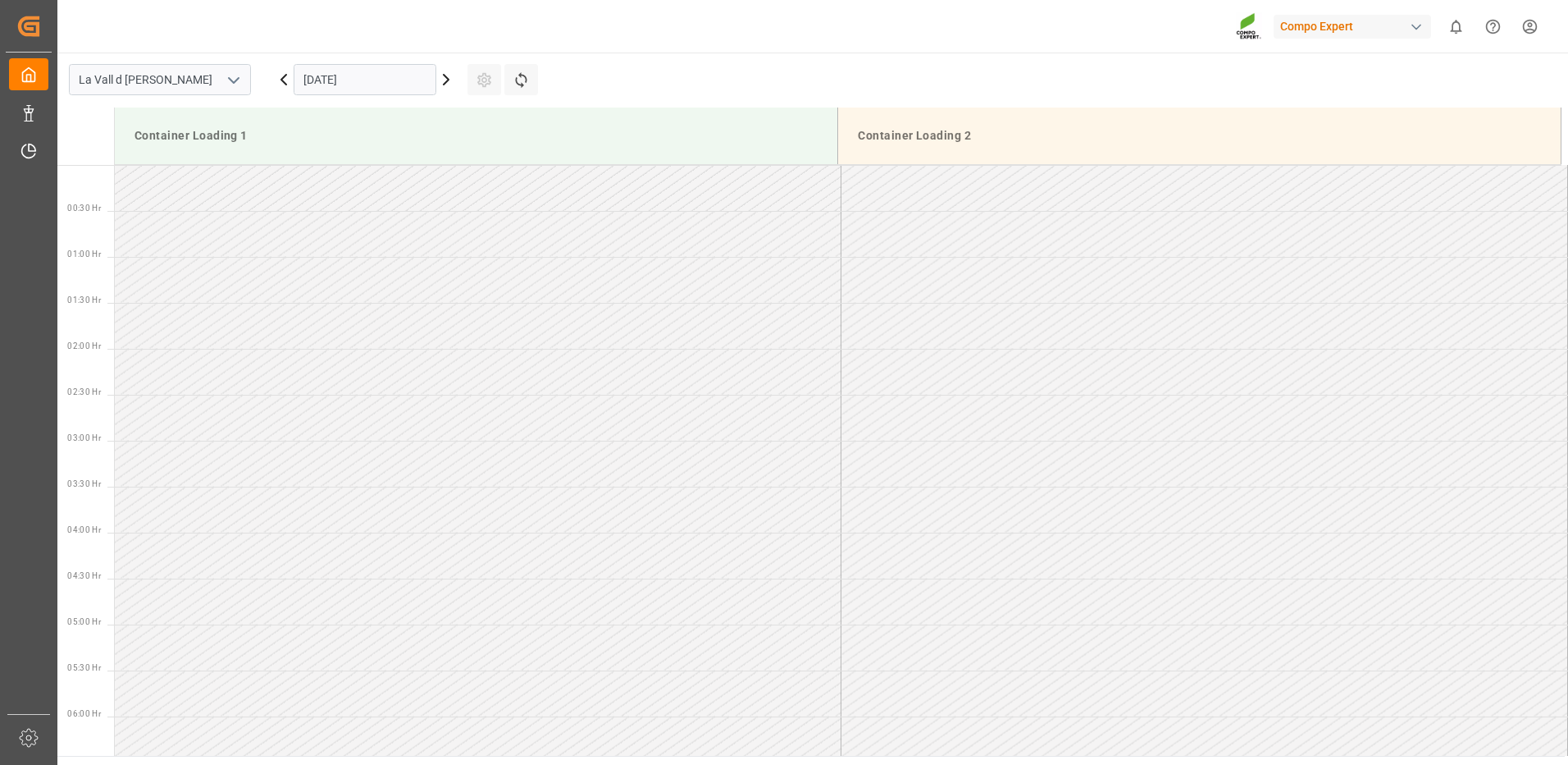
scroll to position [1092, 0]
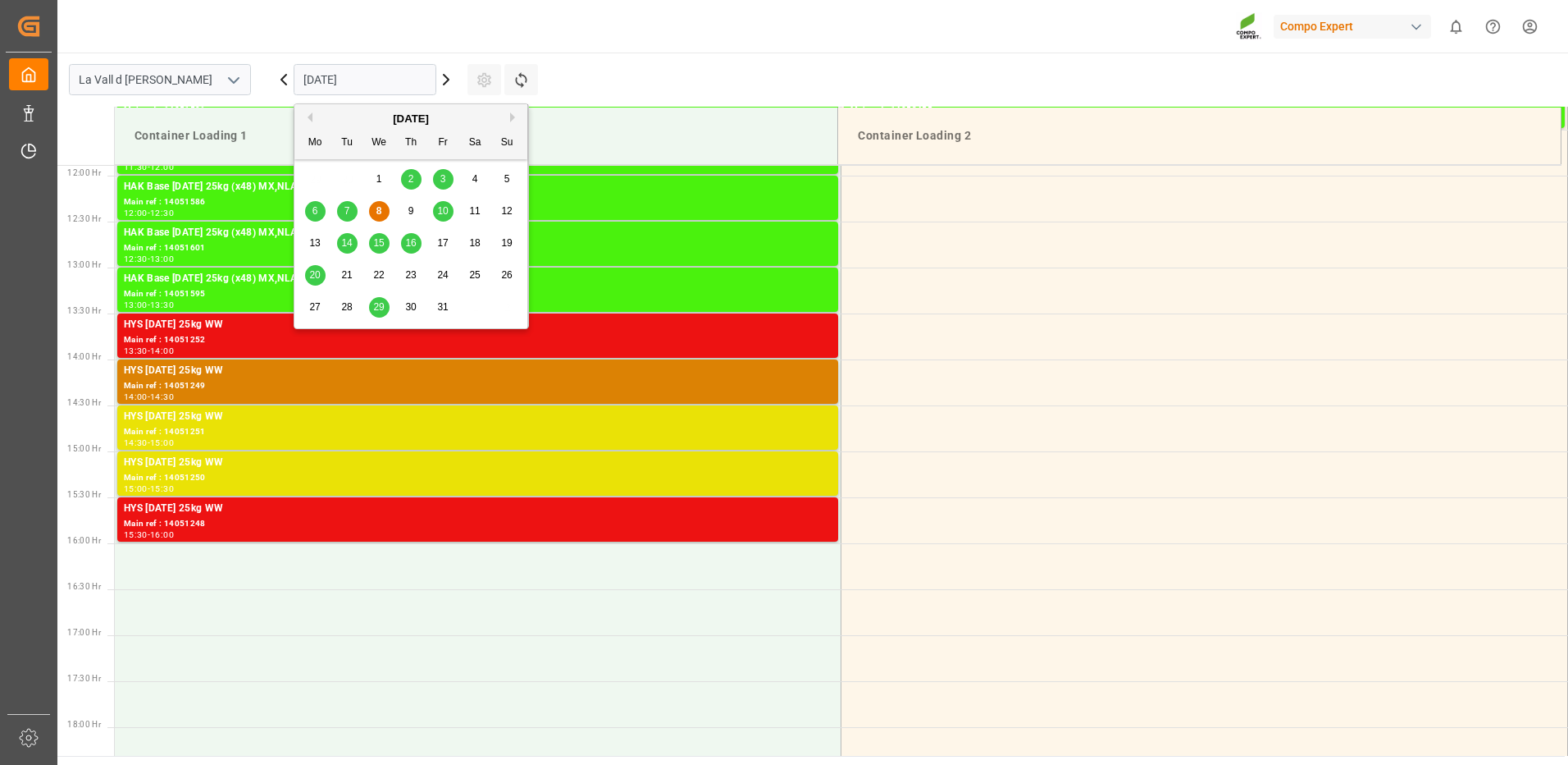
click at [345, 79] on input "[DATE]" at bounding box center [365, 79] width 143 height 31
click at [345, 238] on span "14" at bounding box center [347, 243] width 11 height 11
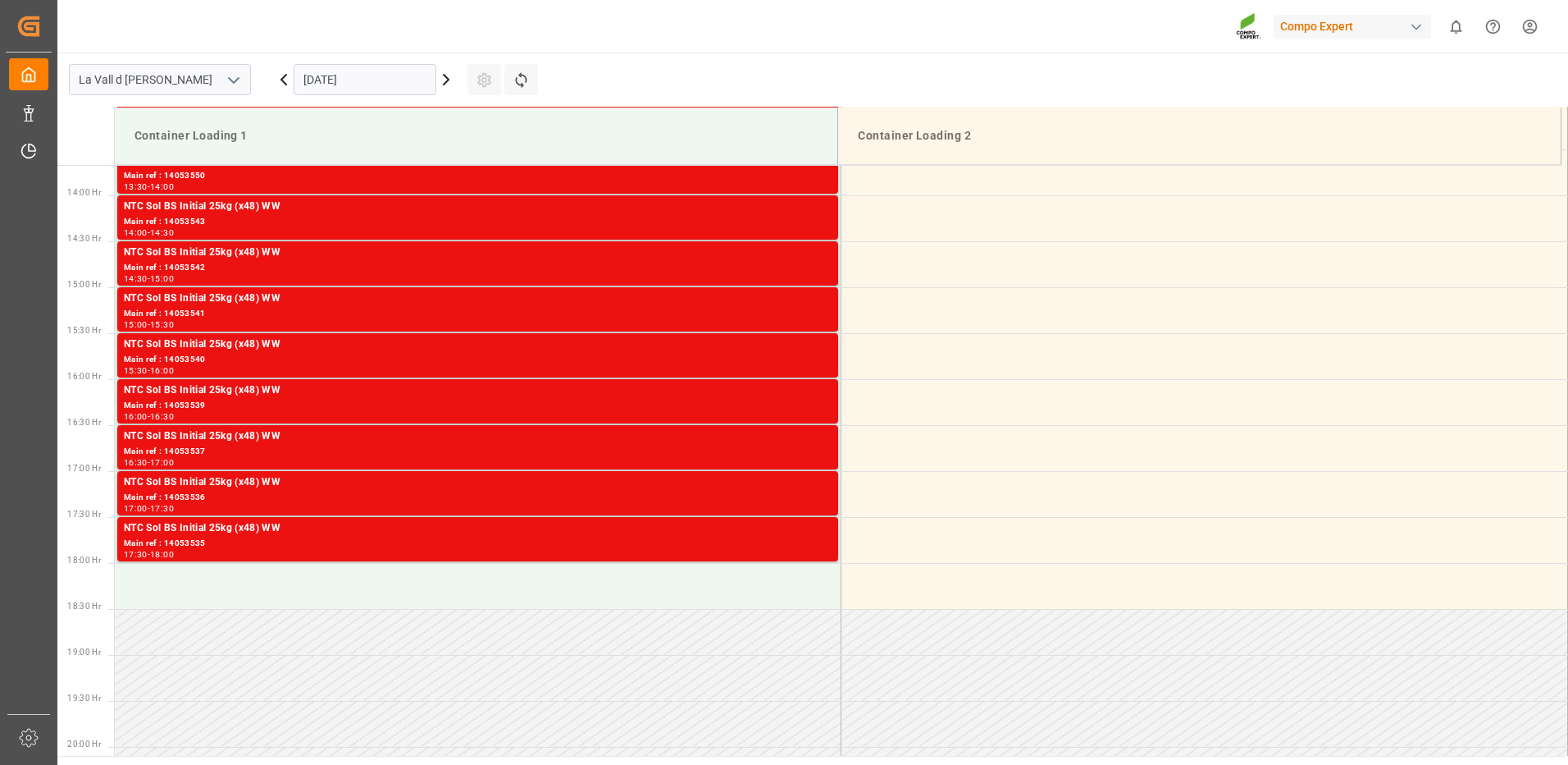
scroll to position [1339, 0]
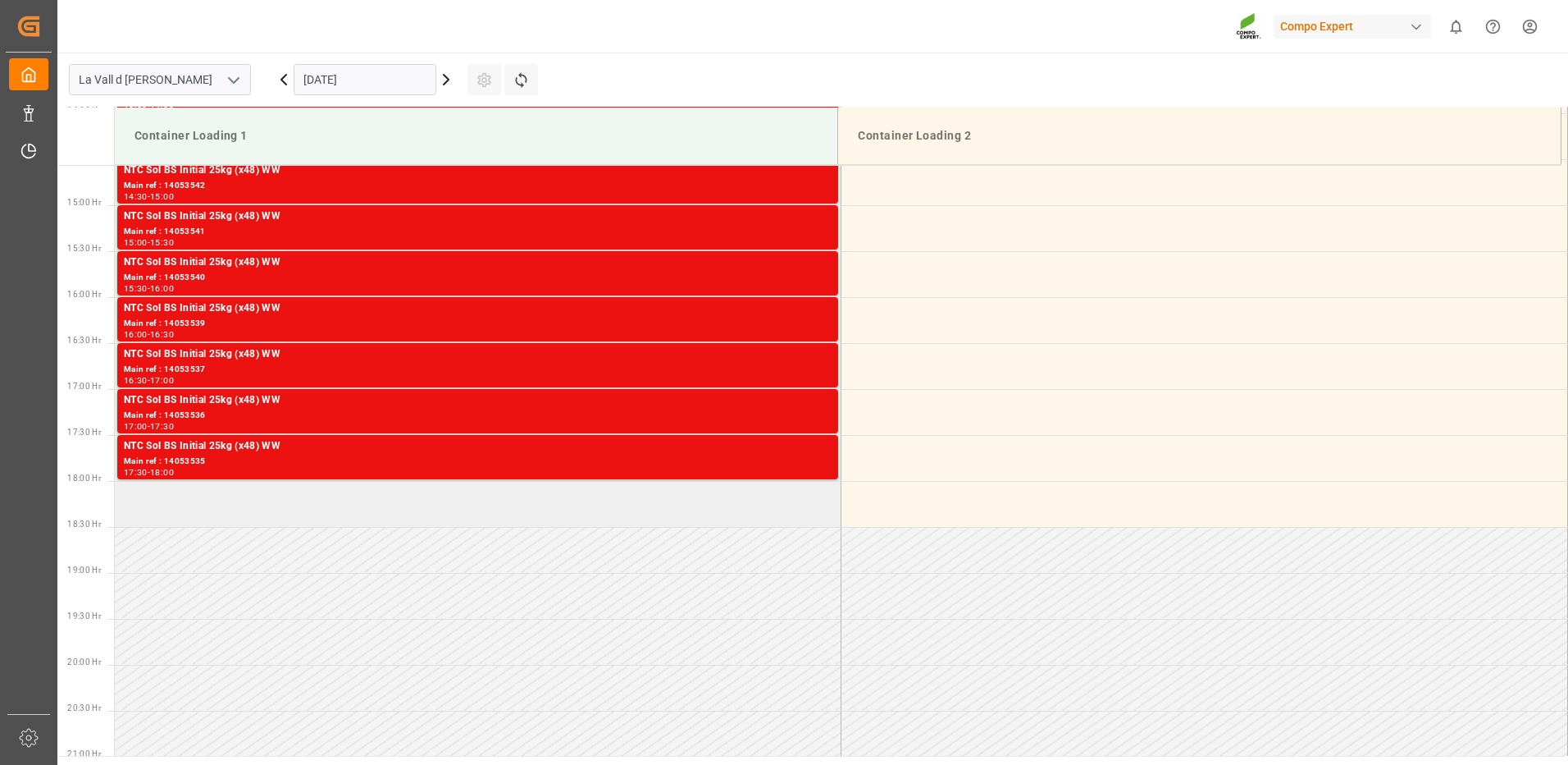
click at [336, 519] on td at bounding box center [477, 504] width 727 height 46
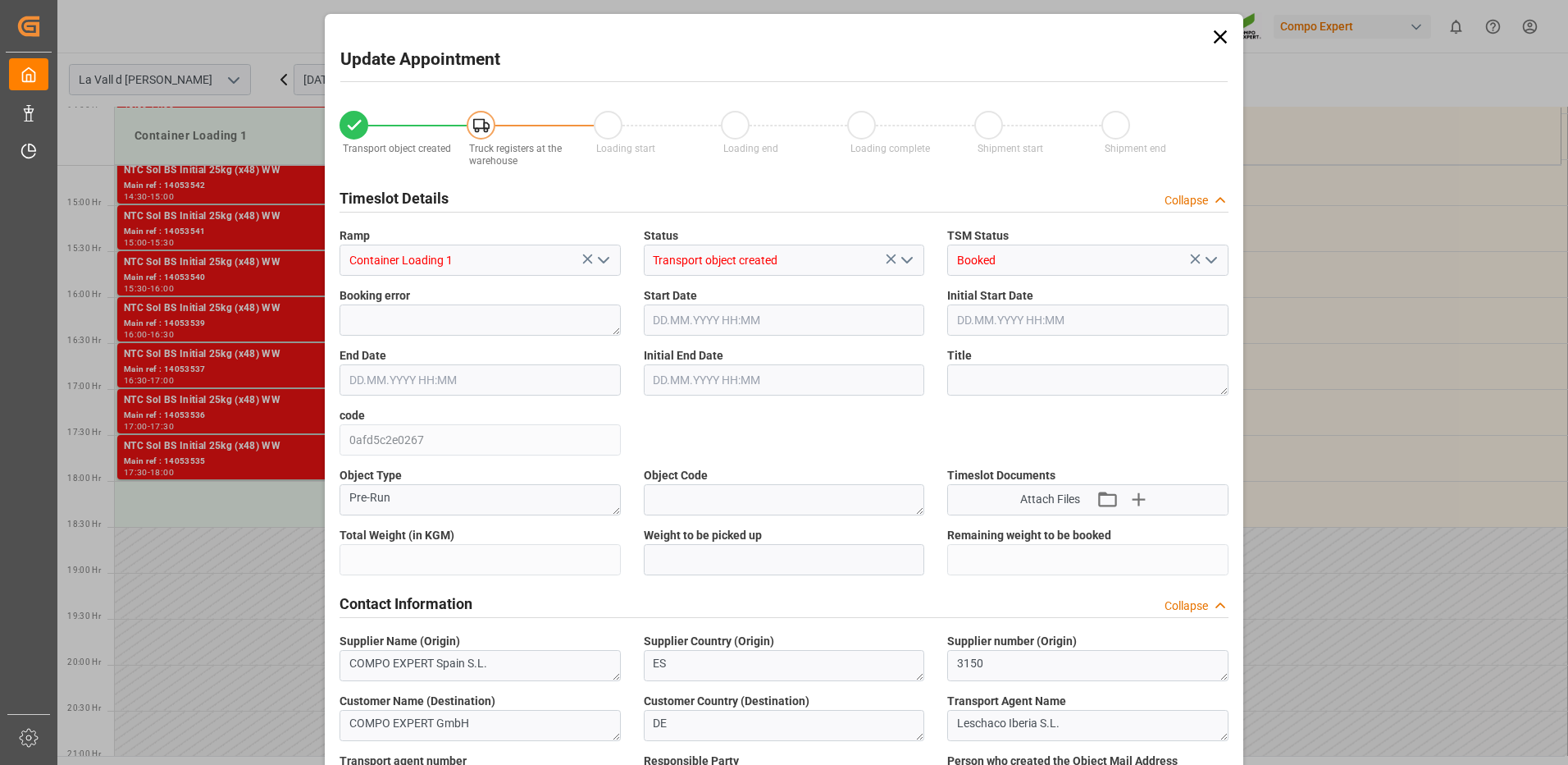
type input "24576"
type input "420"
type input "[DATE] 18:00"
type input "[DATE] 18:30"
type input "[DATE] 09:22"
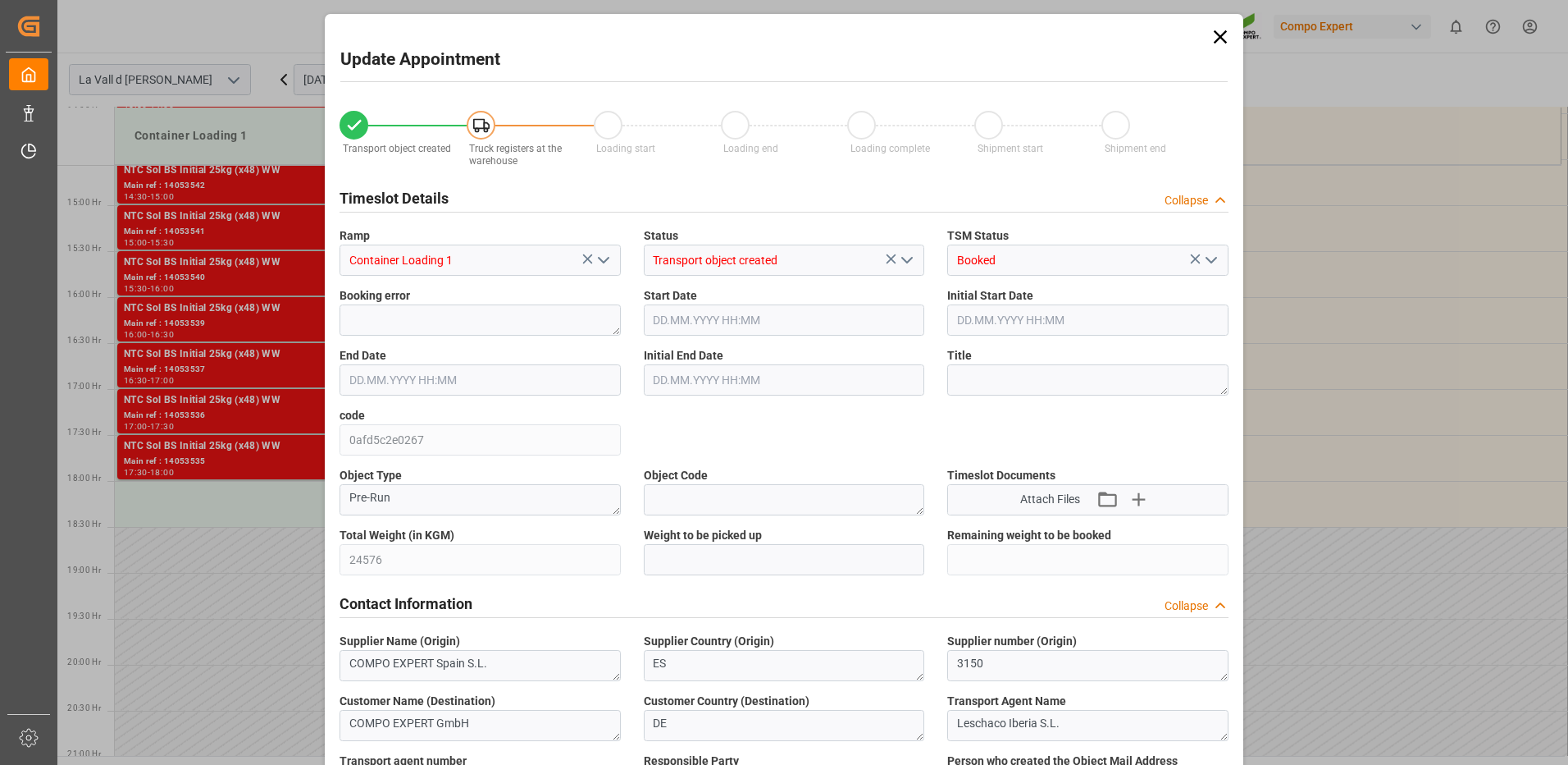
type input "[DATE] 12:57"
click at [336, 513] on div "Object Type Pre-Run" at bounding box center [480, 491] width 305 height 60
click at [759, 567] on input "text" at bounding box center [784, 560] width 282 height 31
type input "24576"
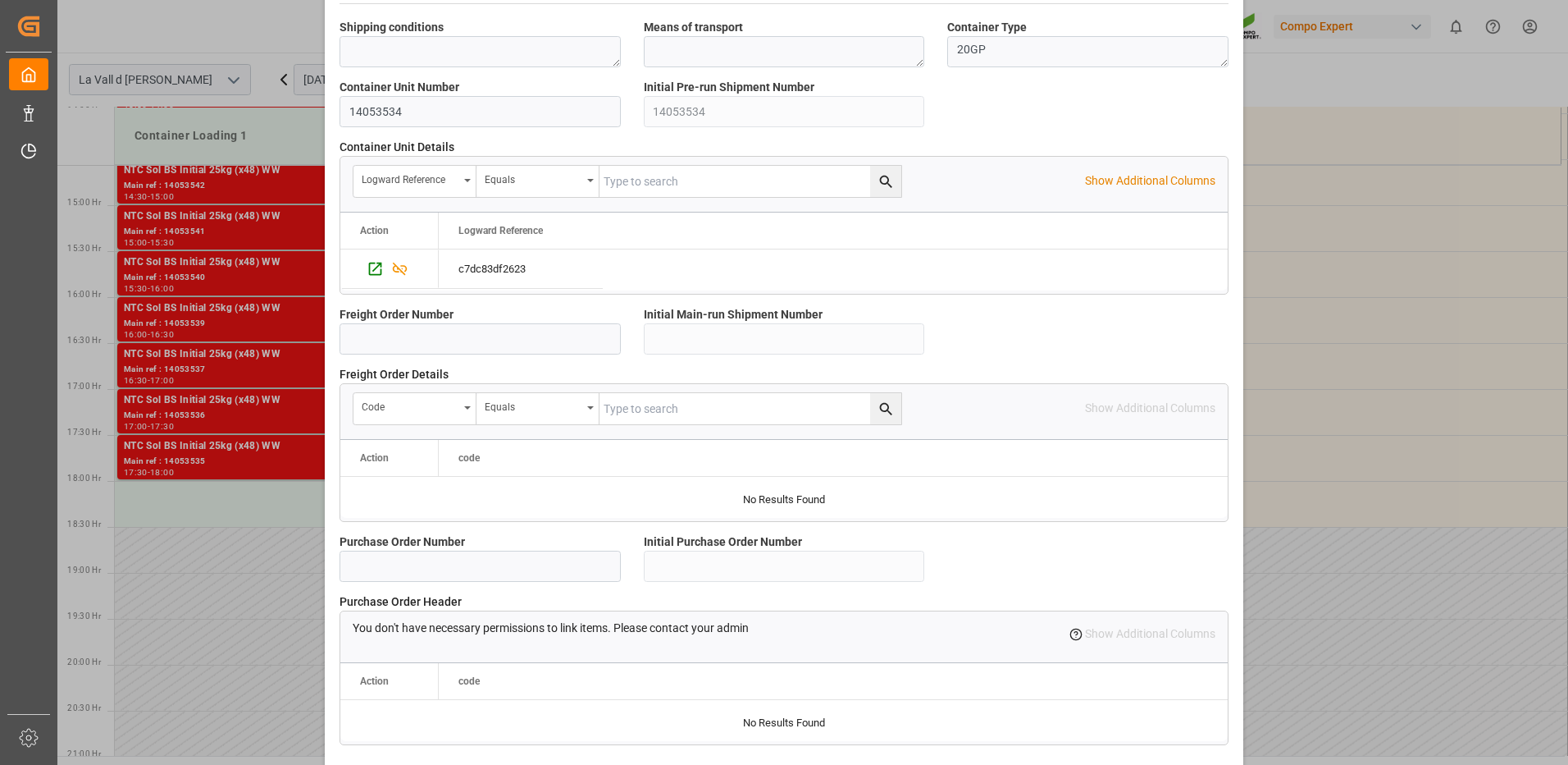
scroll to position [1399, 0]
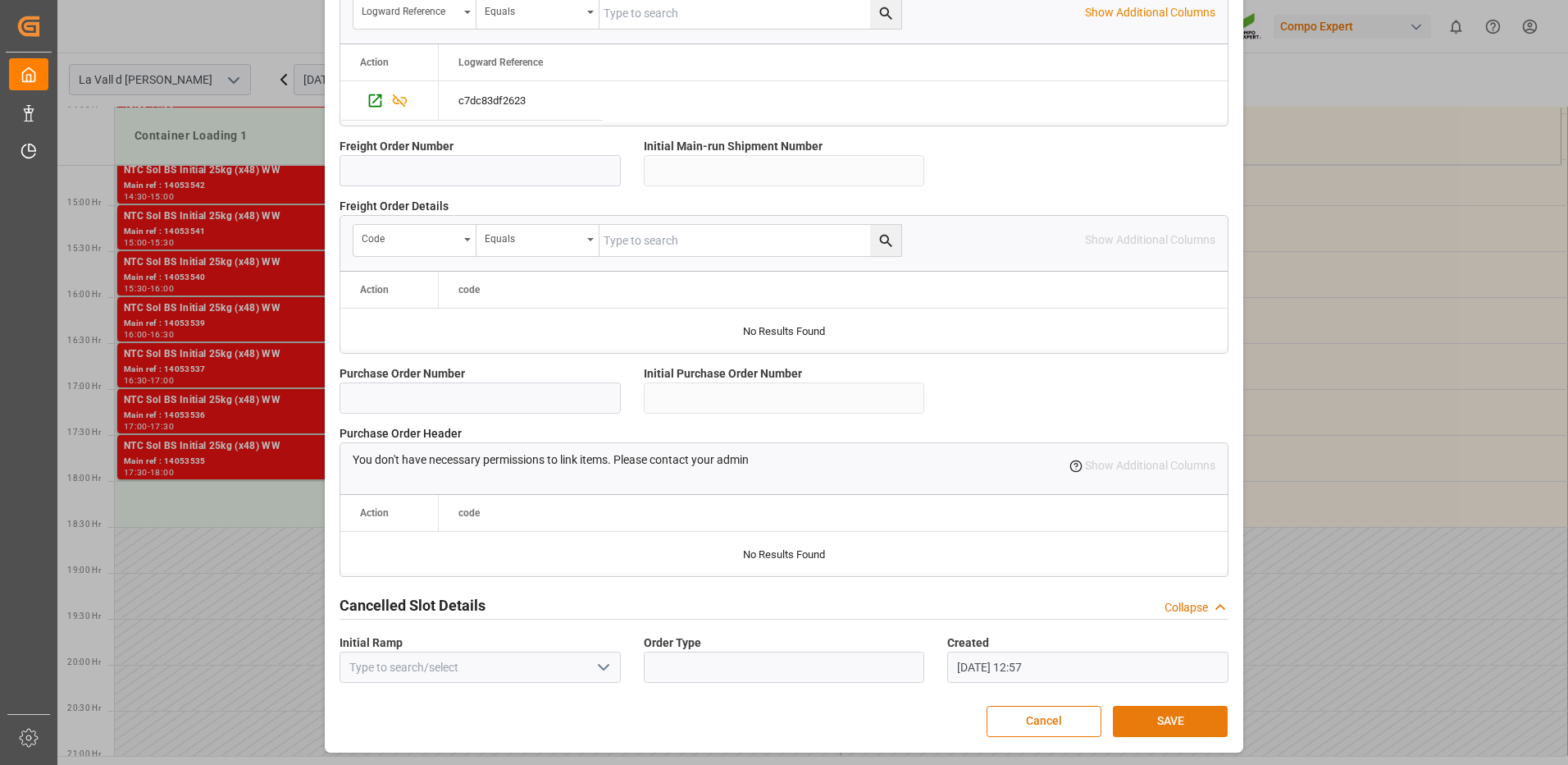
click at [1179, 713] on button "SAVE" at bounding box center [1170, 722] width 115 height 31
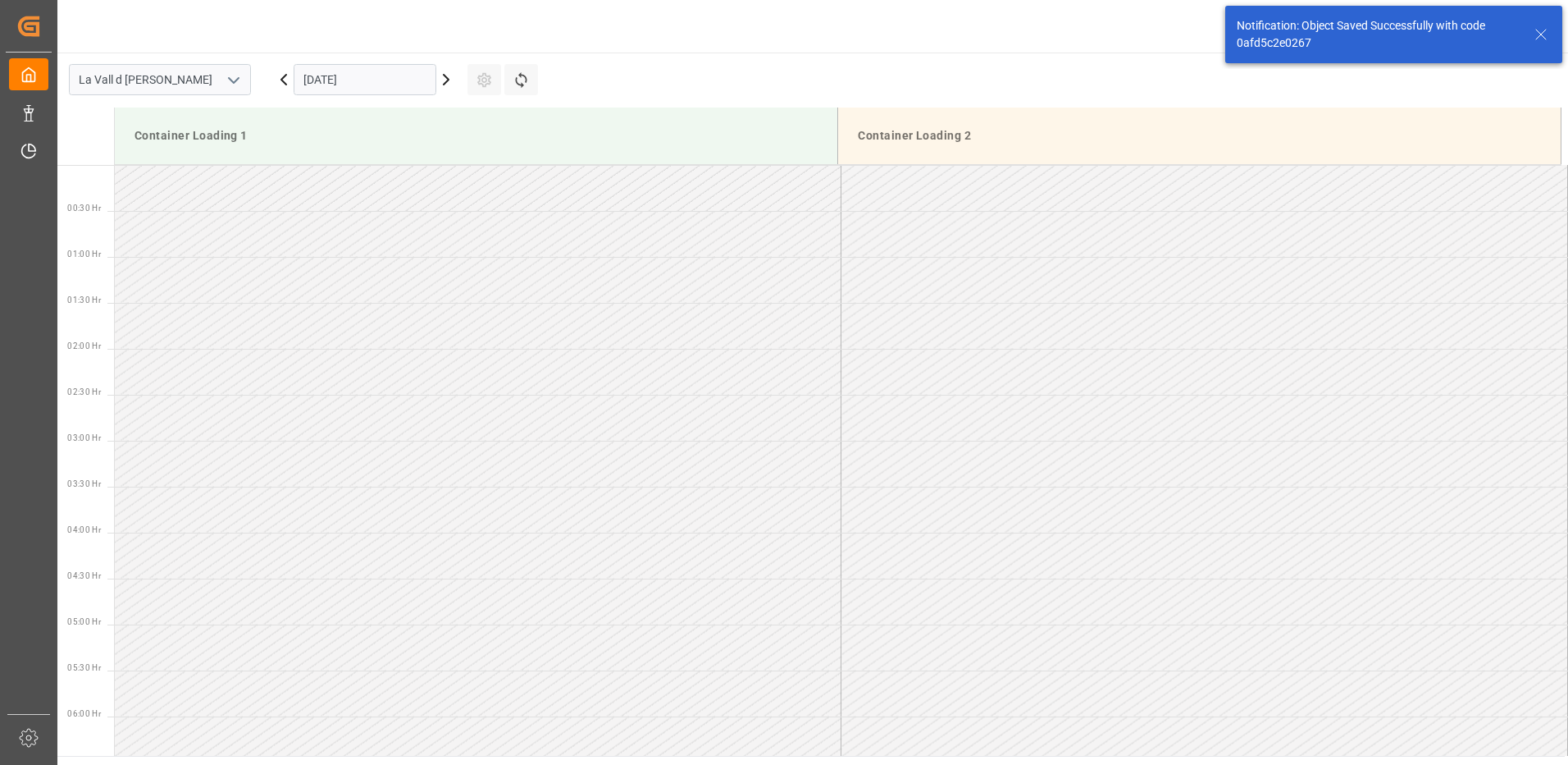
scroll to position [1552, 0]
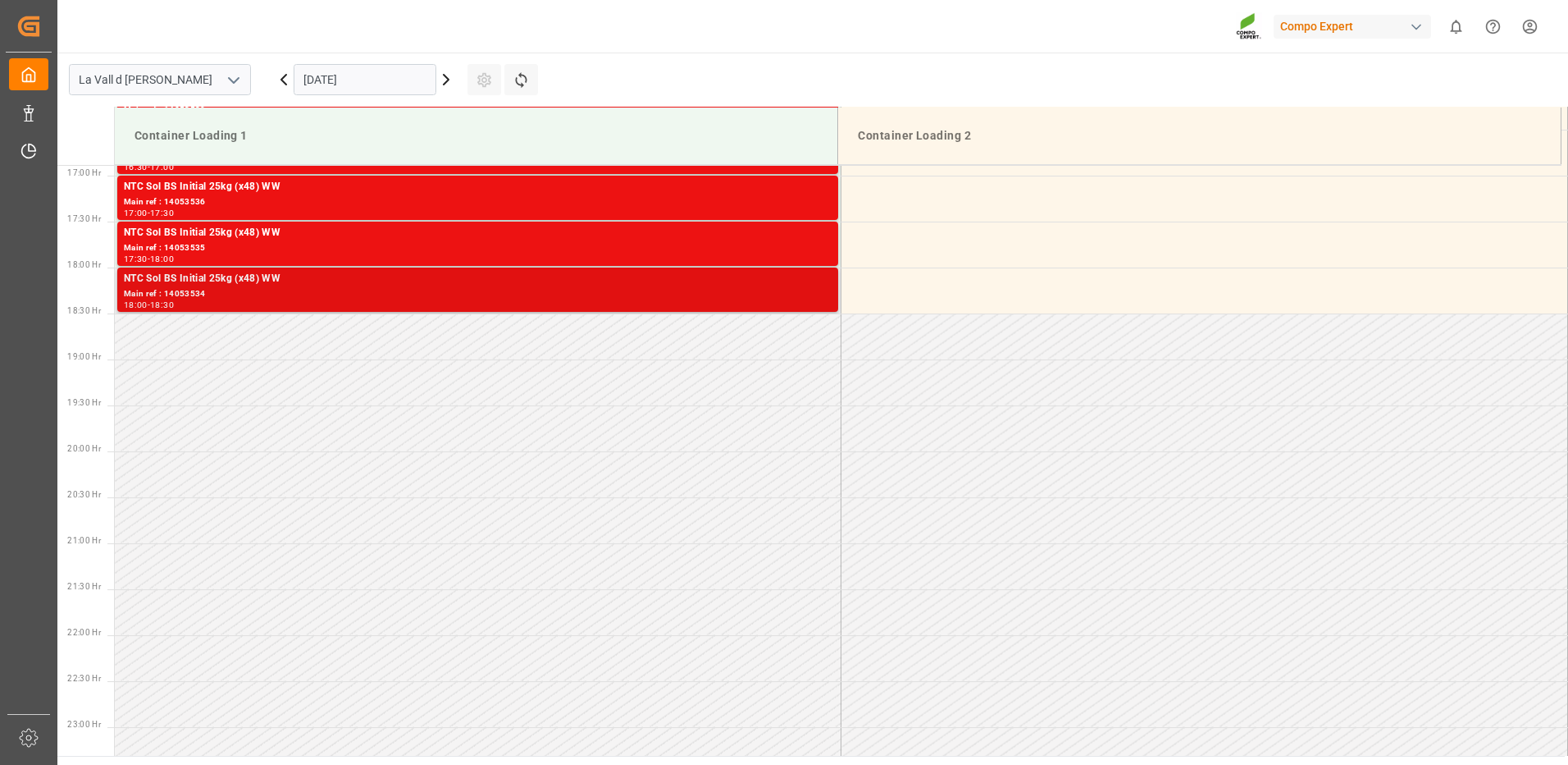
click at [464, 301] on div "18:00 - 18:30" at bounding box center [477, 306] width 708 height 9
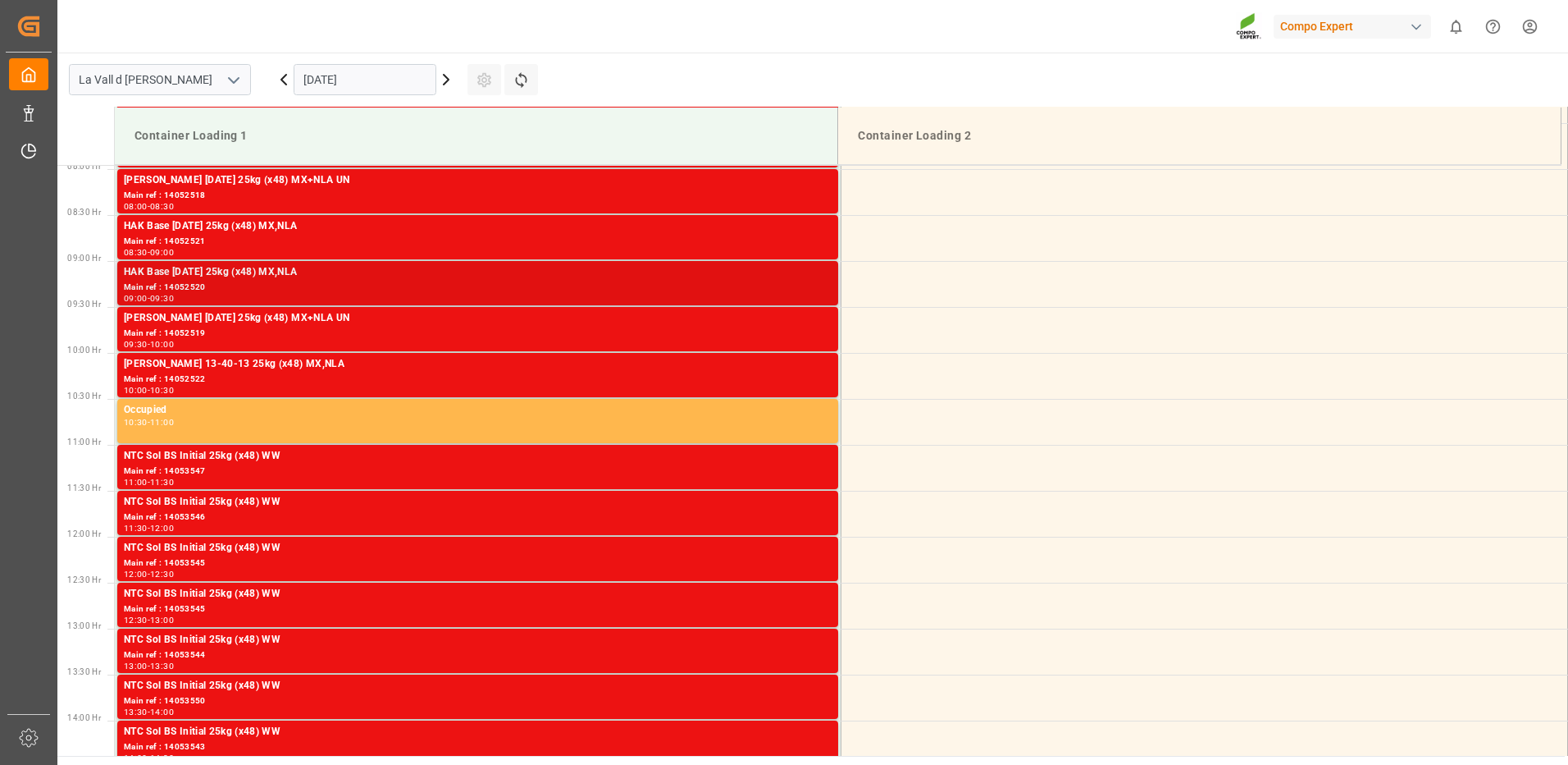
scroll to position [567, 0]
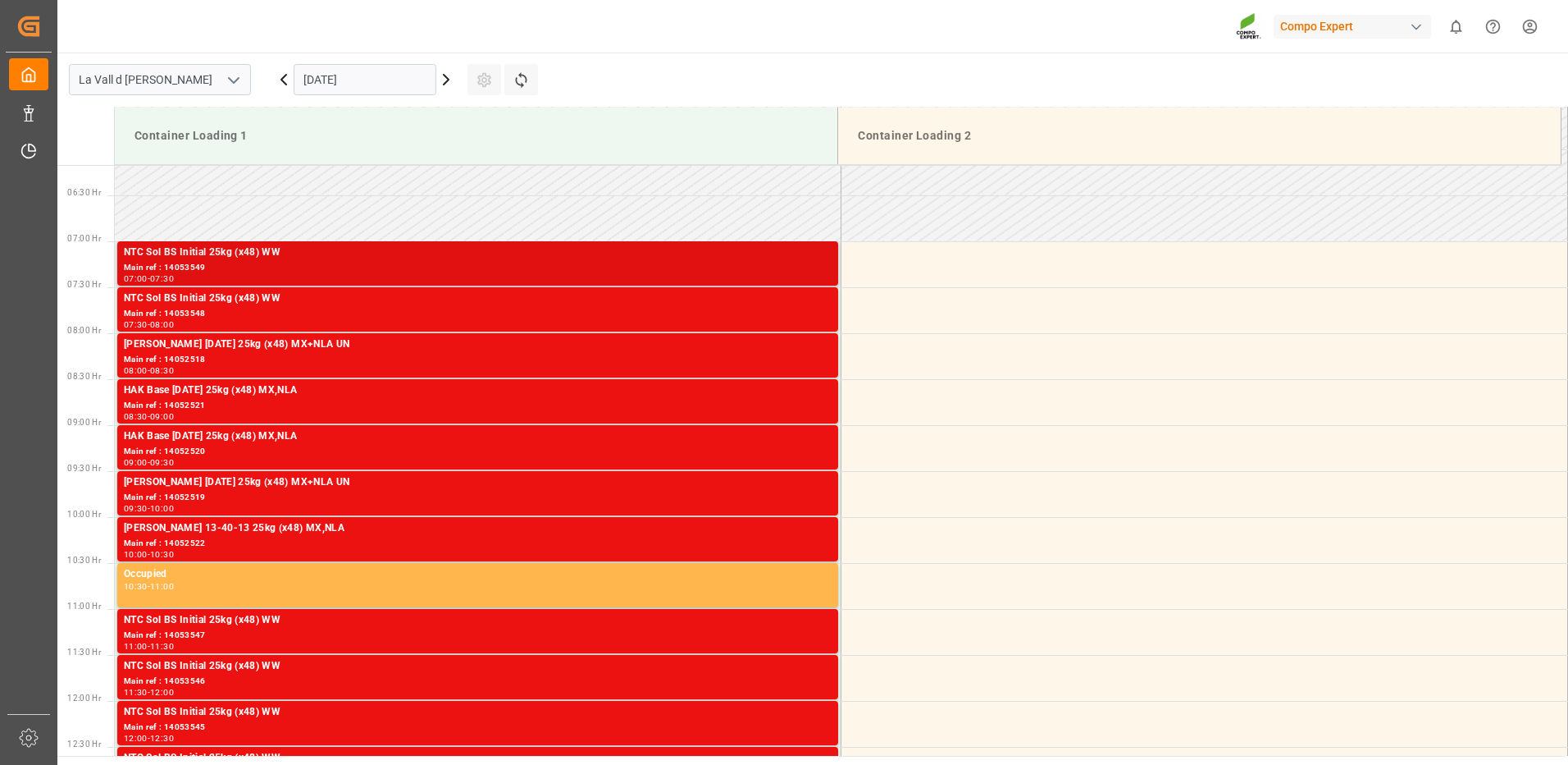
click at [800, 265] on div "Main ref : 14053549" at bounding box center [477, 267] width 708 height 14
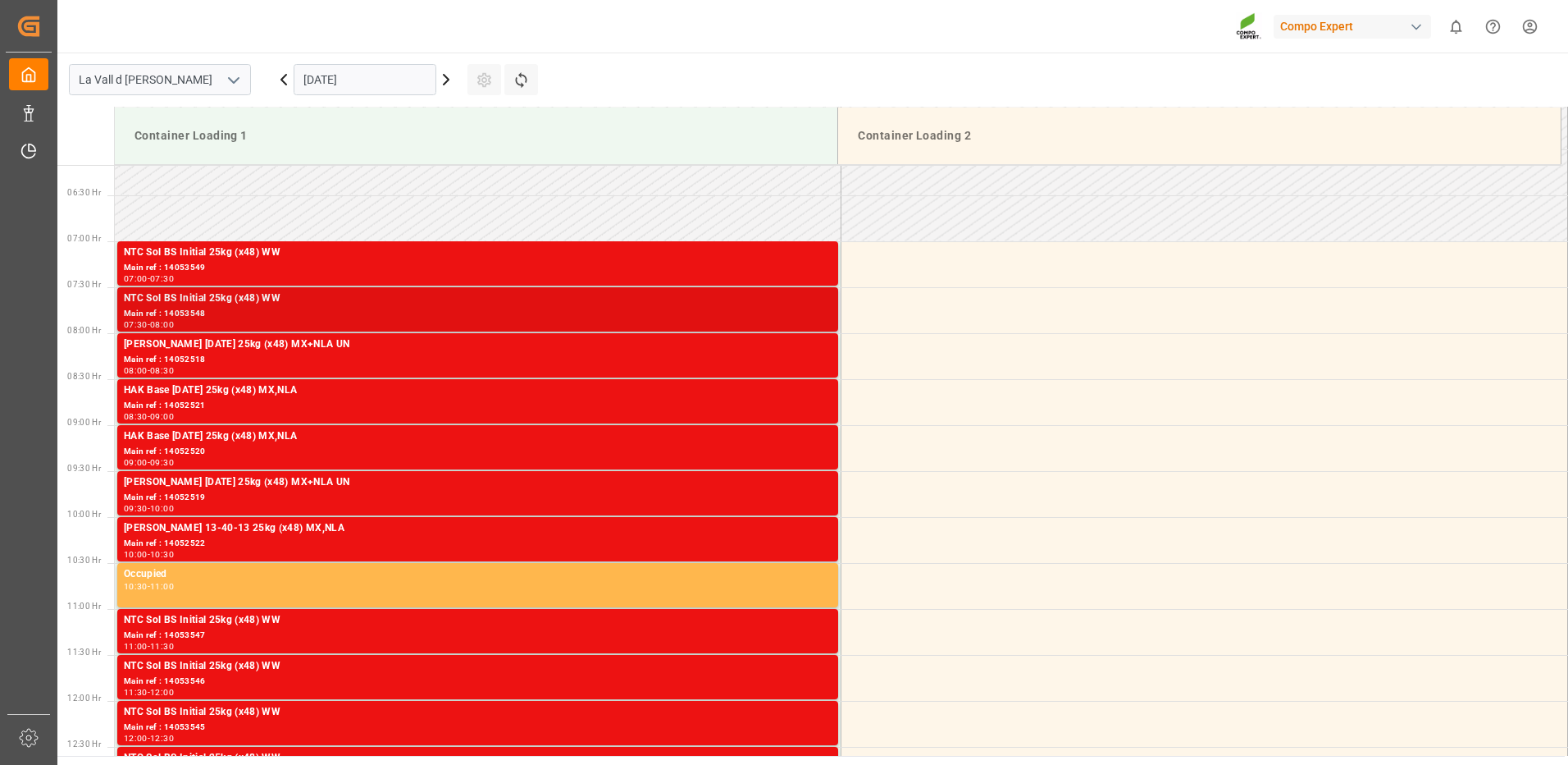
click at [806, 305] on div "NTC Sol BS Initial 25kg (x48) WW" at bounding box center [477, 298] width 708 height 17
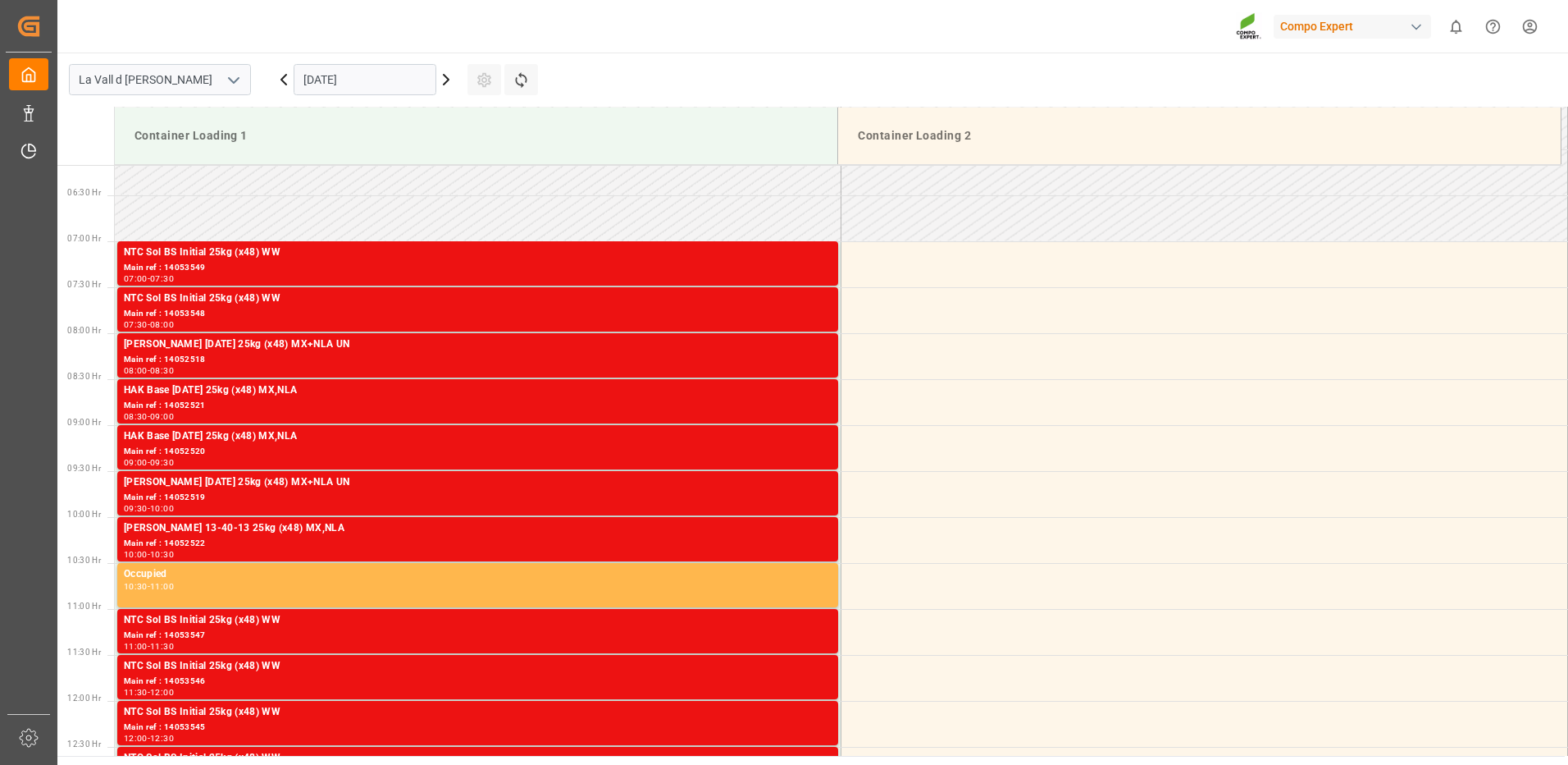
click at [808, 642] on div "11:00 - 11:30" at bounding box center [477, 647] width 708 height 9
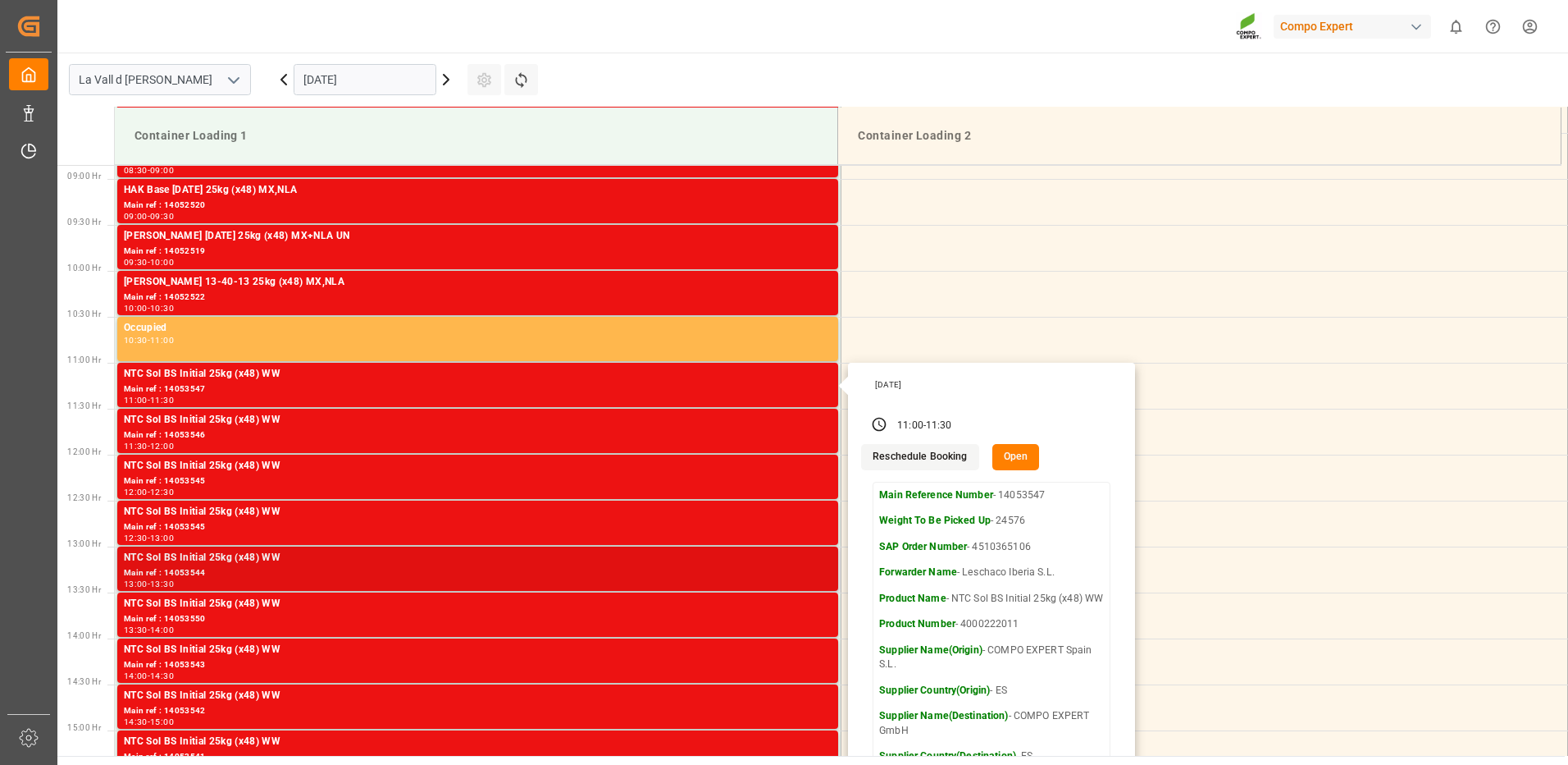
scroll to position [895, 0]
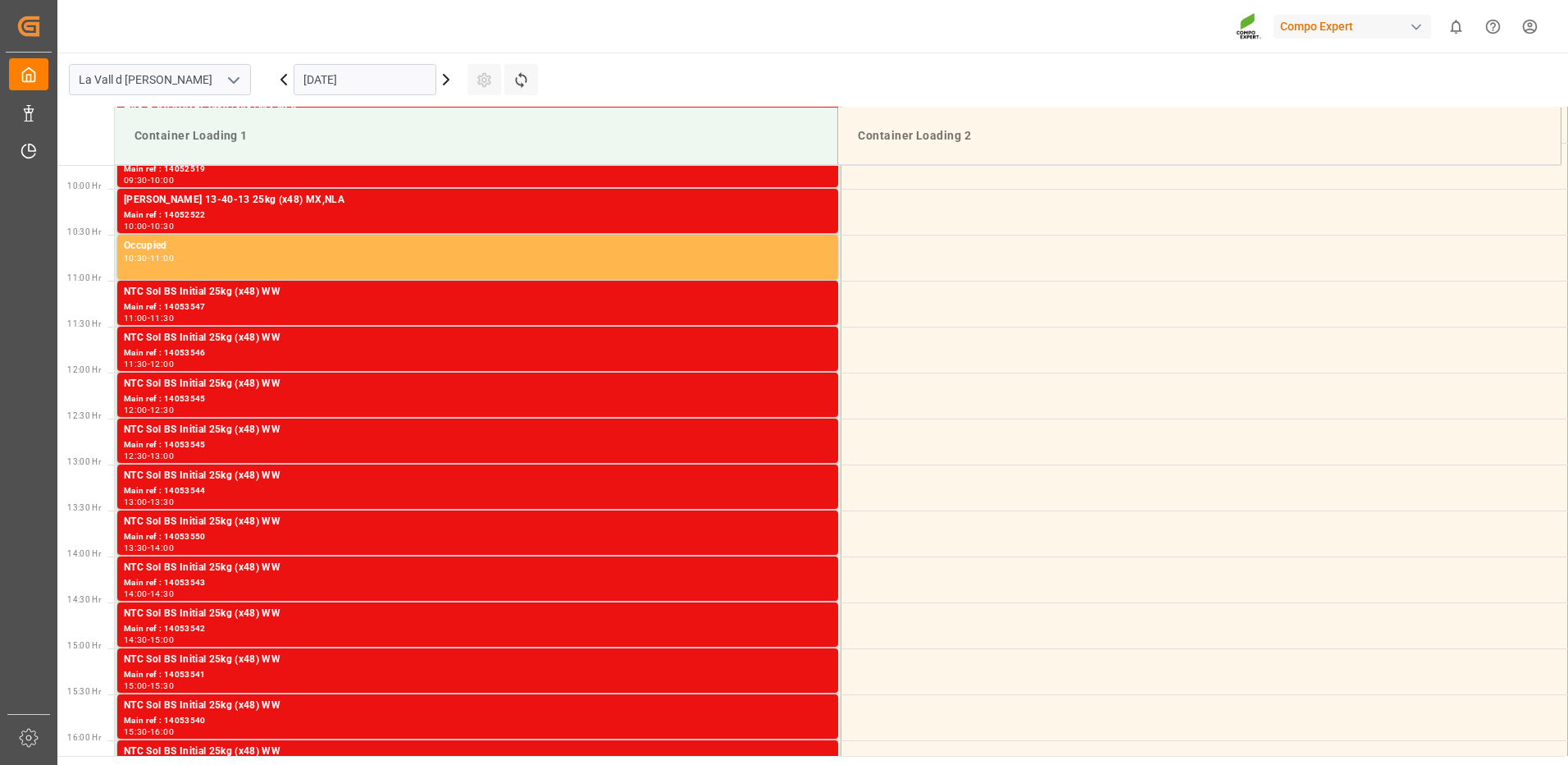
click at [792, 354] on div "Main ref : 14053546" at bounding box center [477, 353] width 708 height 14
click at [806, 412] on div "12:00 - 12:30" at bounding box center [477, 411] width 708 height 9
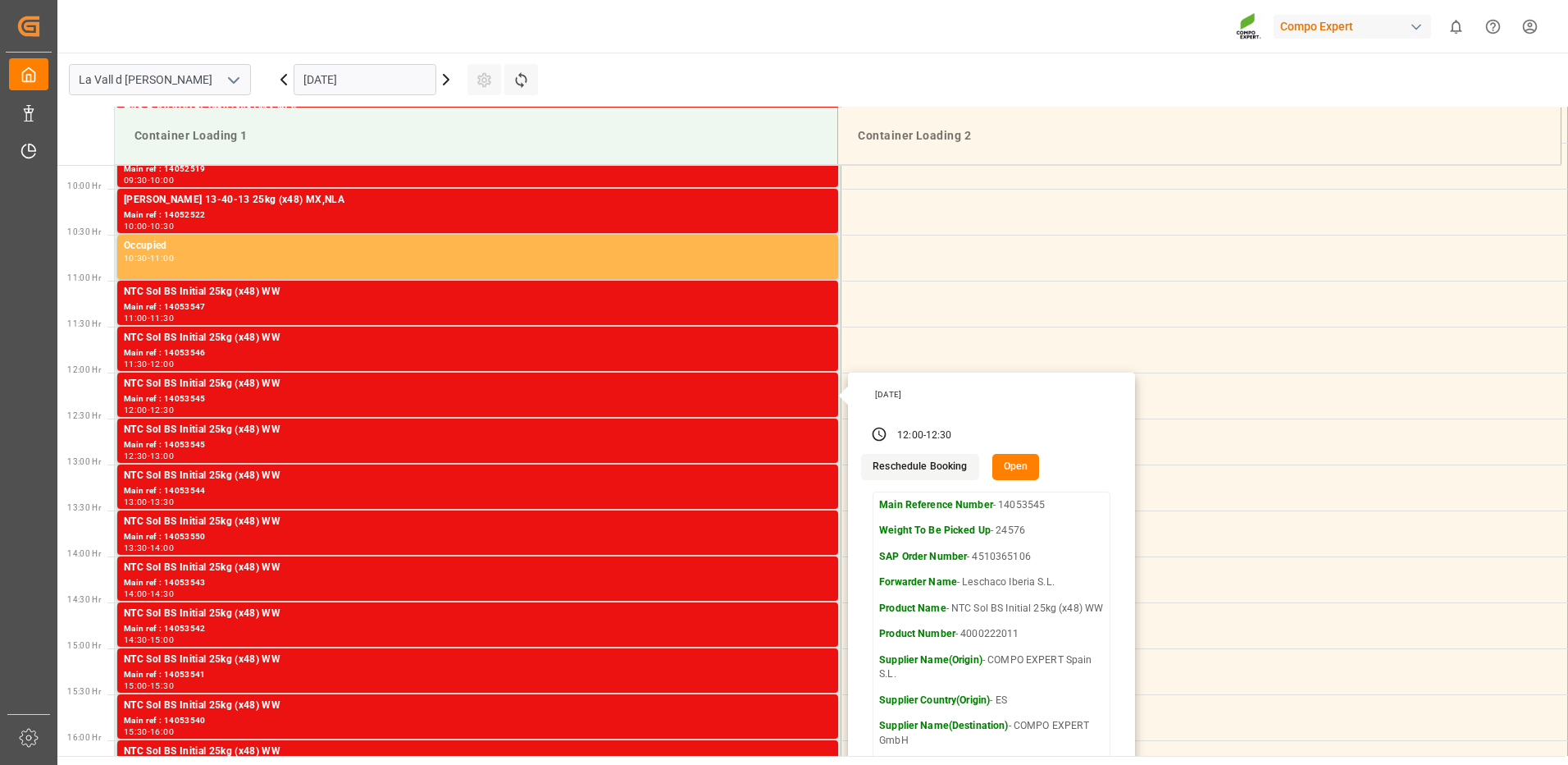
scroll to position [1060, 0]
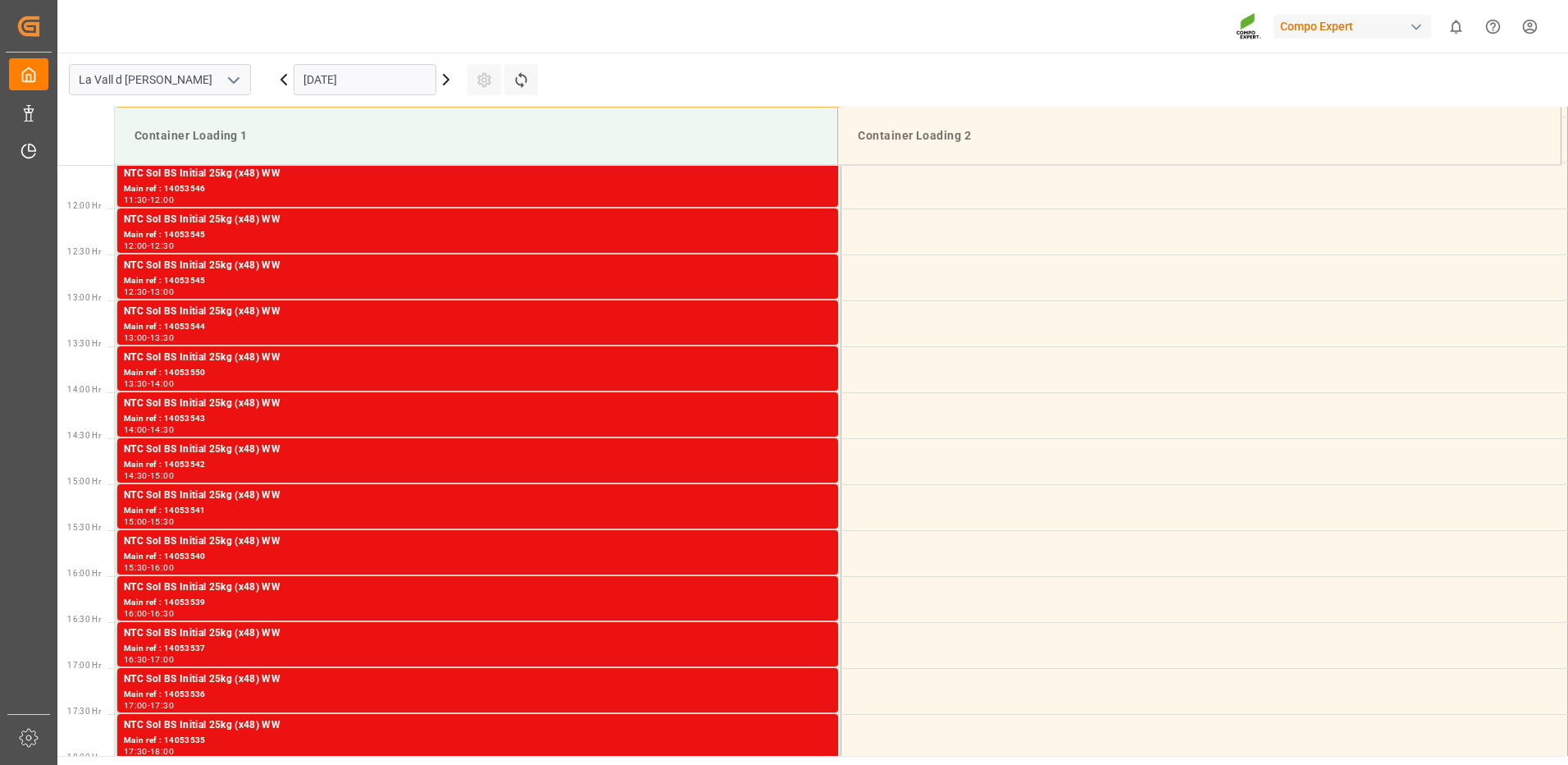
click at [825, 275] on div "Main ref : 14053545" at bounding box center [477, 281] width 708 height 14
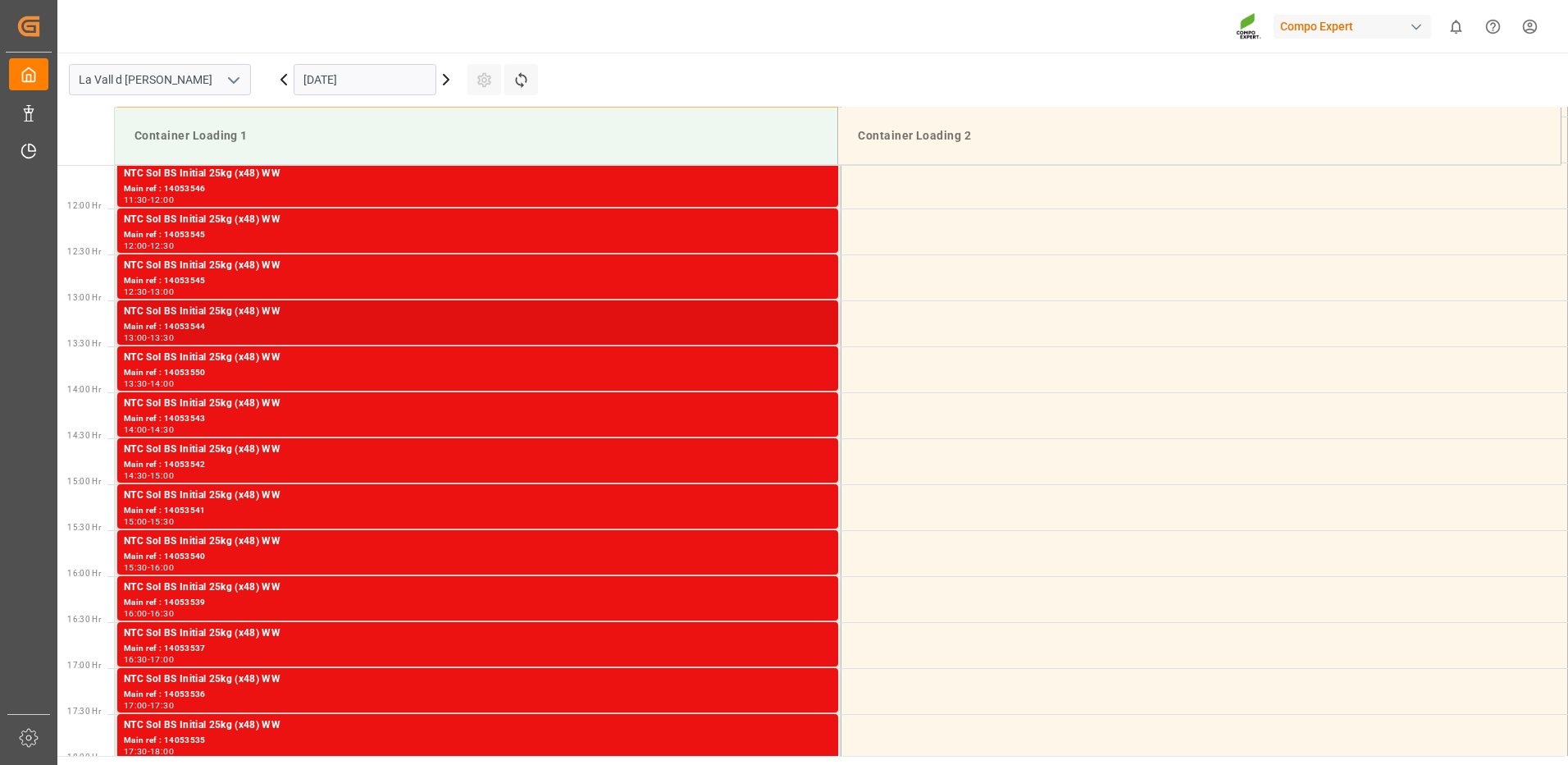
click at [818, 328] on div "Main ref : 14053544" at bounding box center [477, 326] width 708 height 14
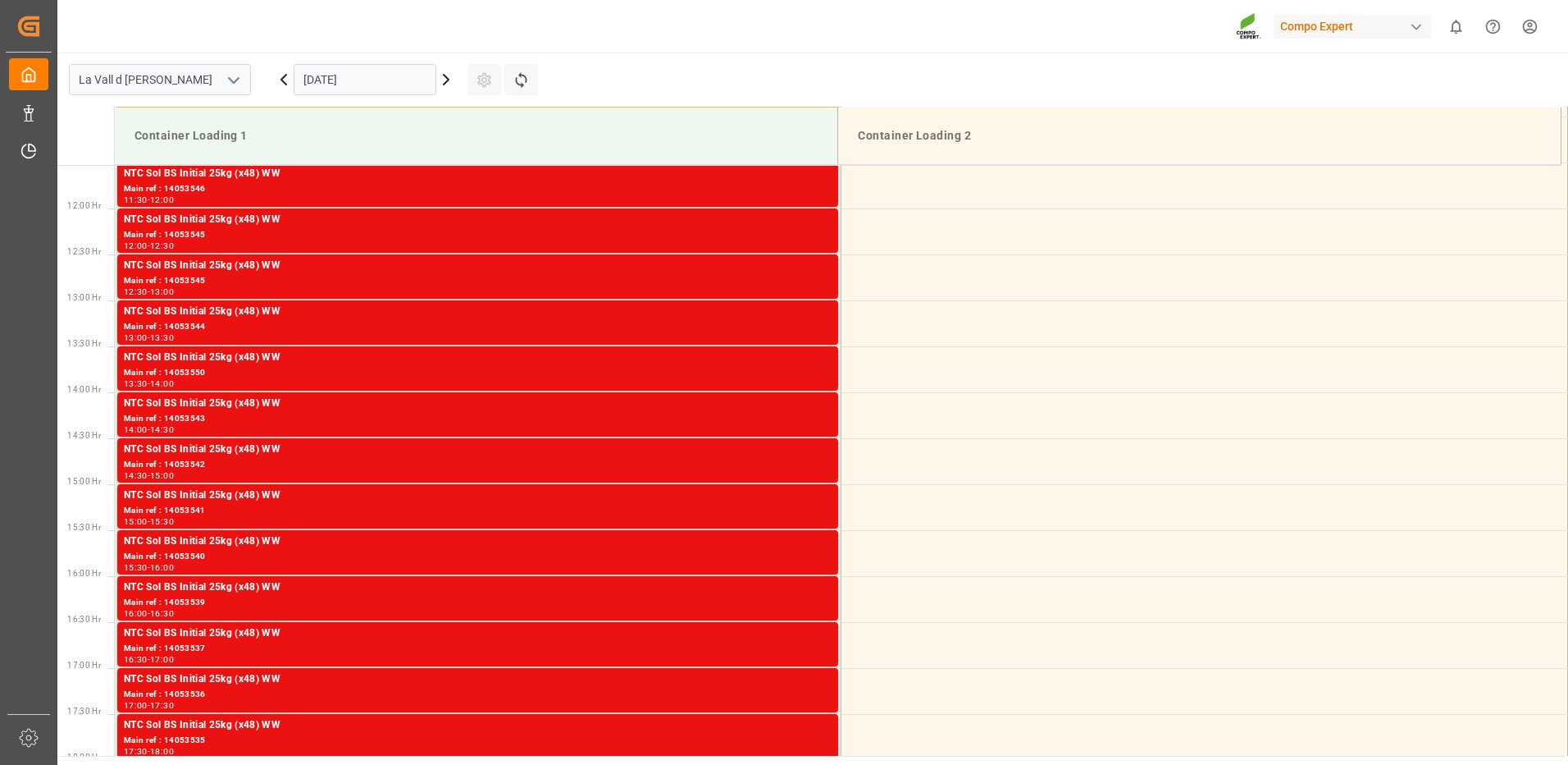
click at [797, 374] on div "Main ref : 14053550" at bounding box center [477, 372] width 708 height 14
click at [783, 421] on div "Main ref : 14053543" at bounding box center [477, 419] width 708 height 14
click at [778, 463] on div "Main ref : 14053542" at bounding box center [477, 465] width 708 height 14
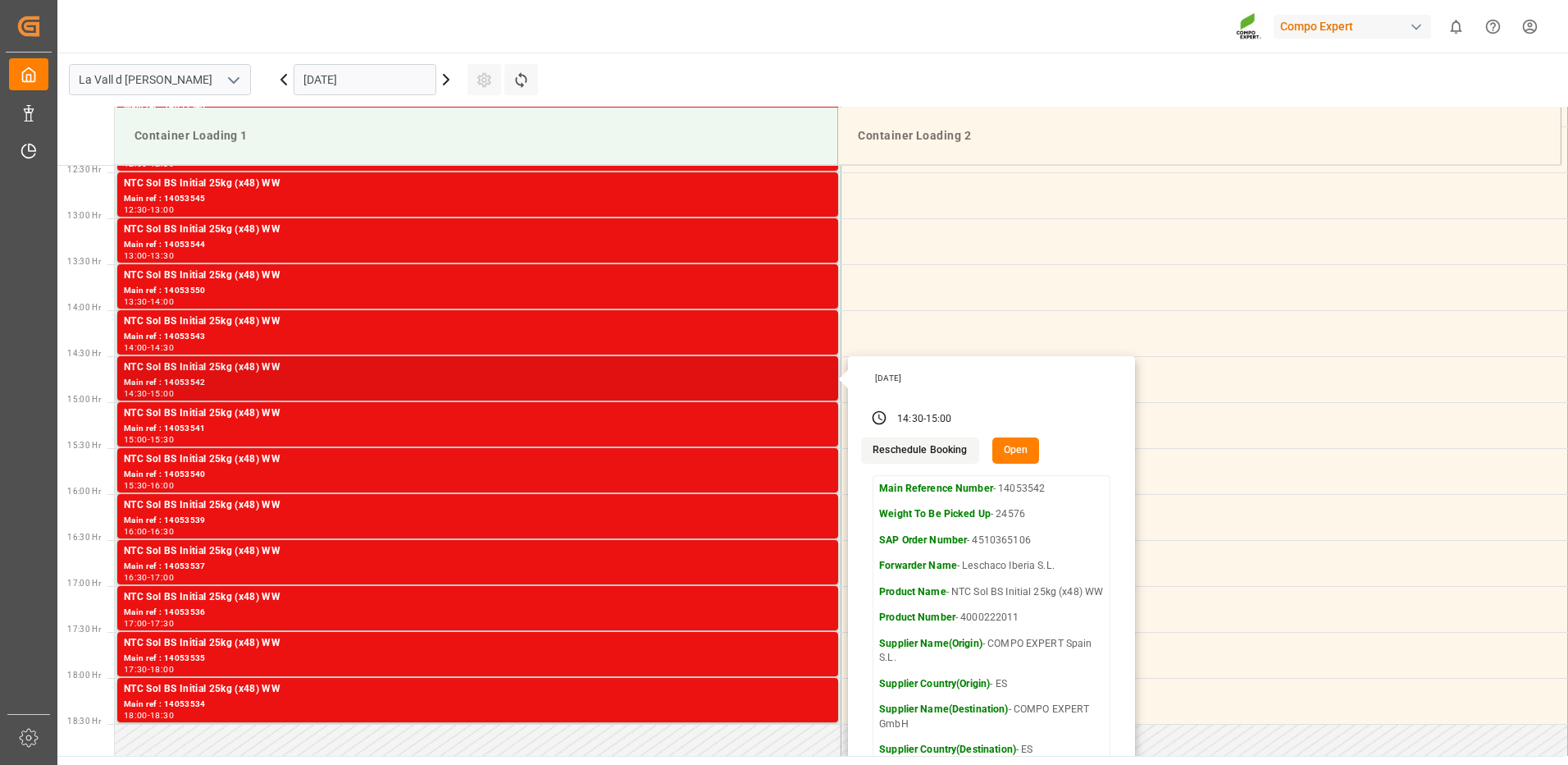
scroll to position [1223, 0]
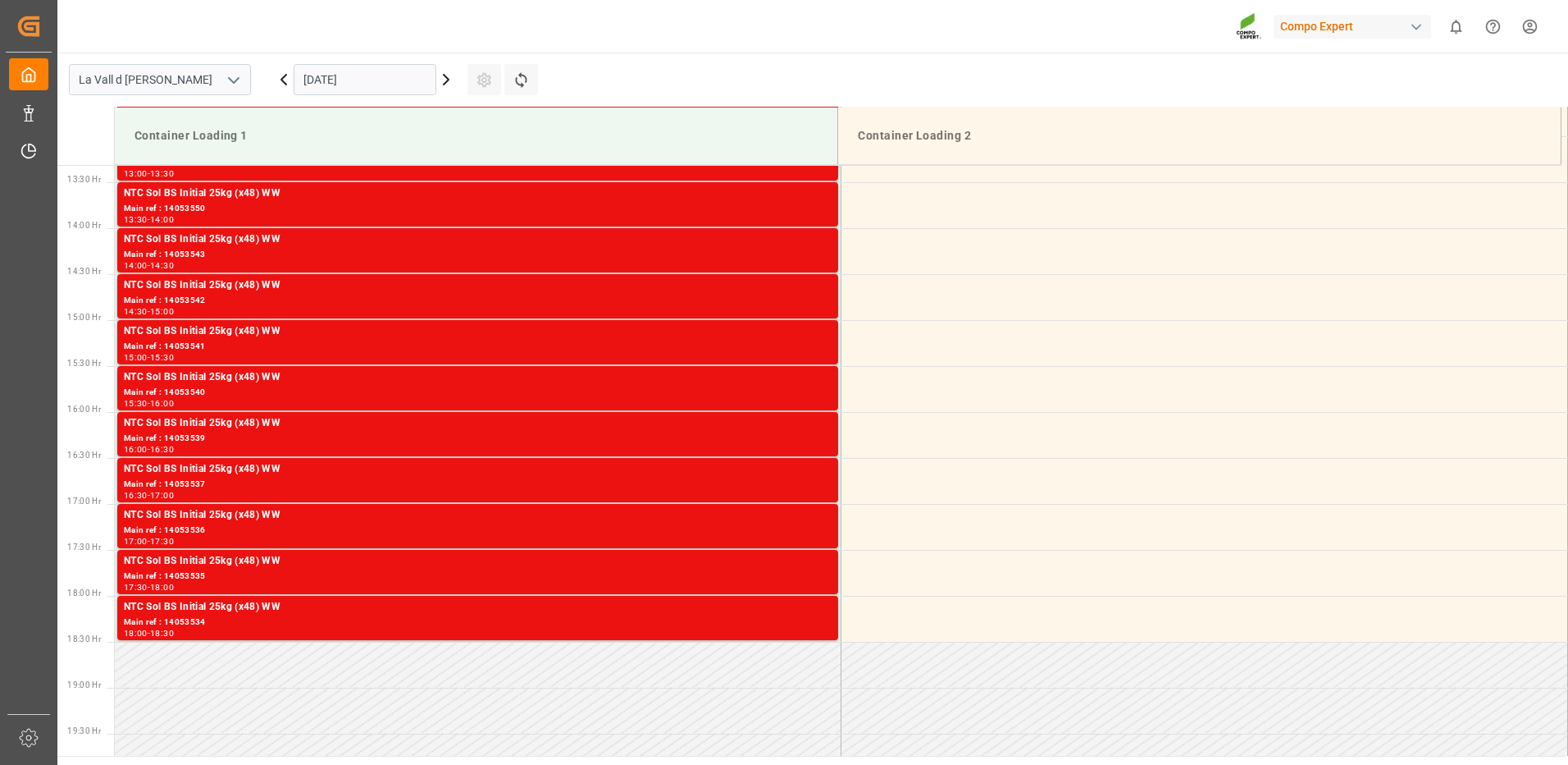
click at [796, 334] on div "NTC Sol BS Initial 25kg (x48) WW" at bounding box center [477, 332] width 708 height 17
click at [803, 395] on div "Main ref : 14053540" at bounding box center [477, 392] width 708 height 14
click at [800, 430] on div "NTC Sol BS Initial 25kg (x48) WW" at bounding box center [477, 423] width 708 height 17
click at [789, 478] on div "Main ref : 14053537" at bounding box center [477, 484] width 708 height 14
click at [774, 519] on div "NTC Sol BS Initial 25kg (x48) WW" at bounding box center [477, 516] width 708 height 17
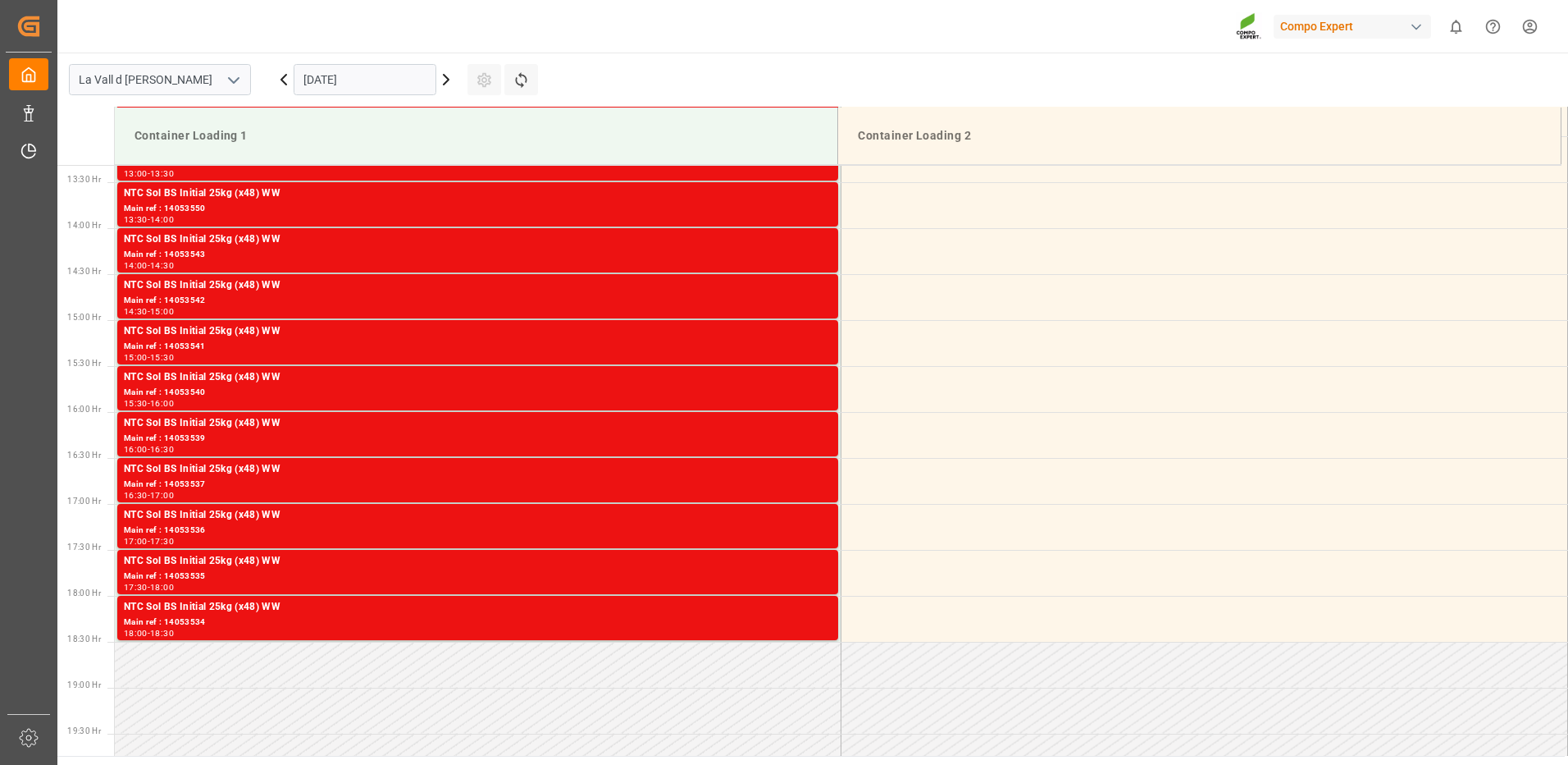
click at [768, 578] on div "Main ref : 14053535" at bounding box center [477, 576] width 708 height 14
click at [766, 611] on div "NTC Sol BS Initial 25kg (x48) WW" at bounding box center [477, 607] width 708 height 17
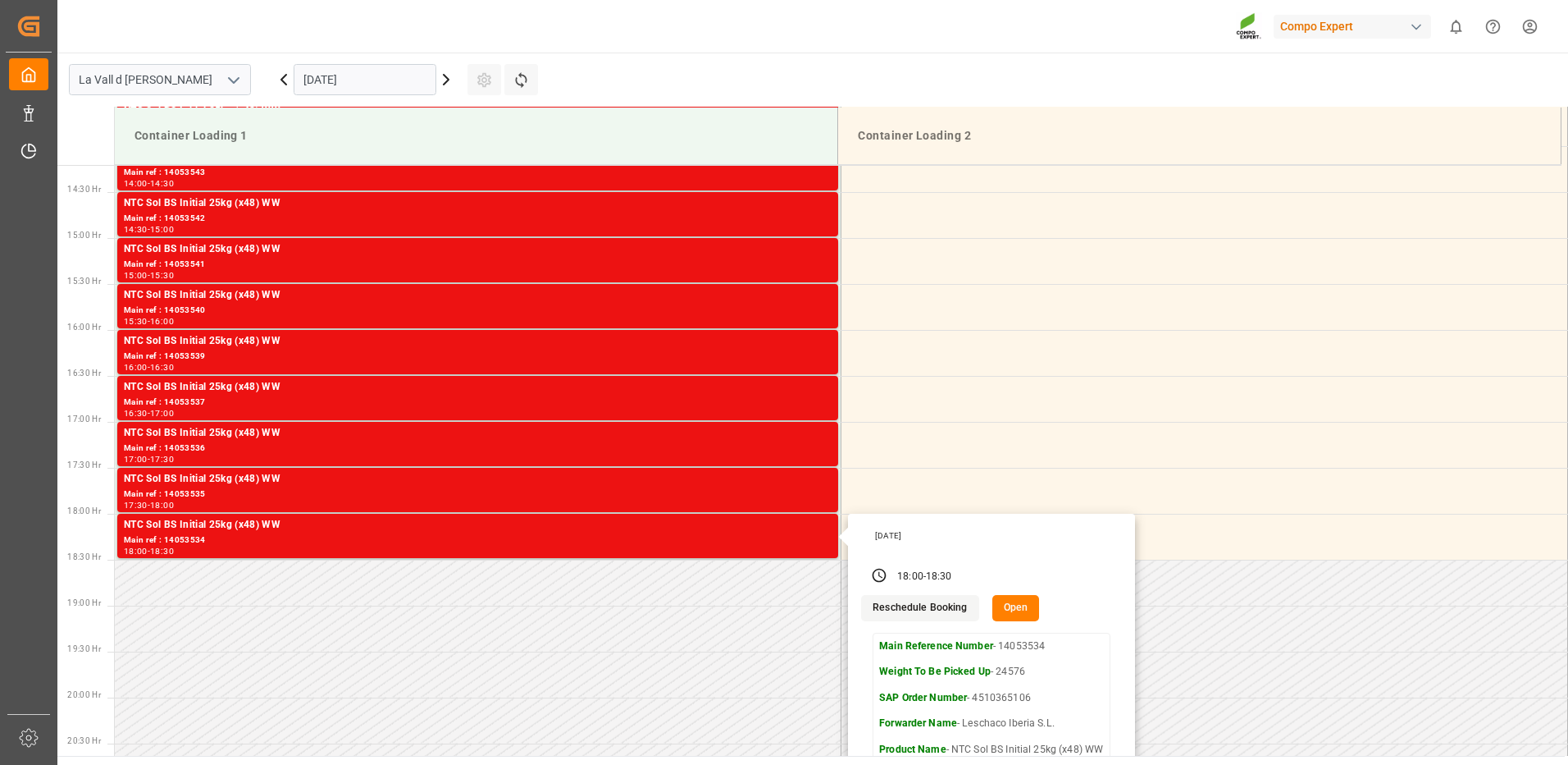
scroll to position [1388, 0]
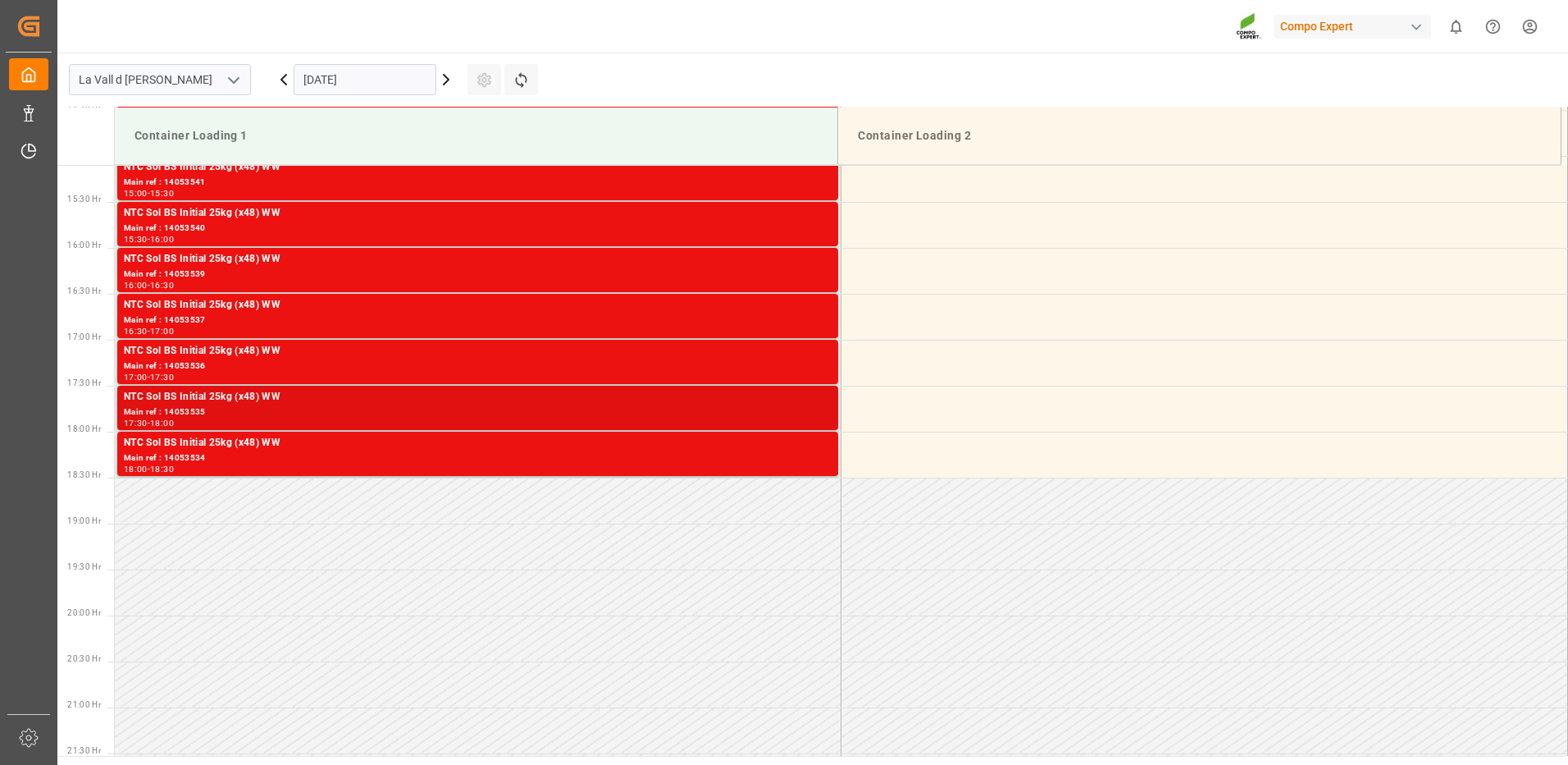
click at [811, 414] on div "Main ref : 14053535" at bounding box center [477, 412] width 708 height 14
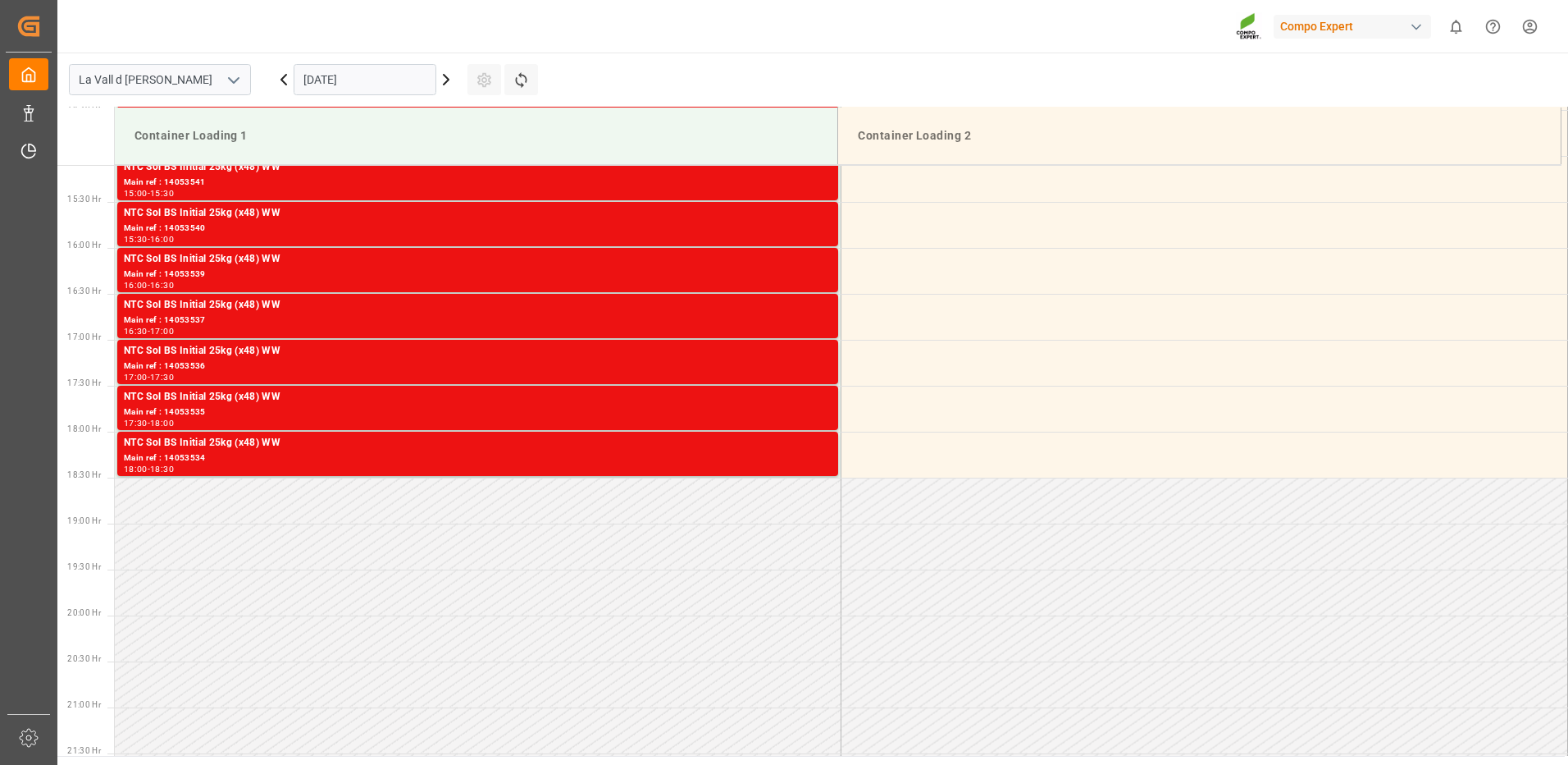
click at [818, 370] on div "Main ref : 14053536" at bounding box center [477, 366] width 708 height 14
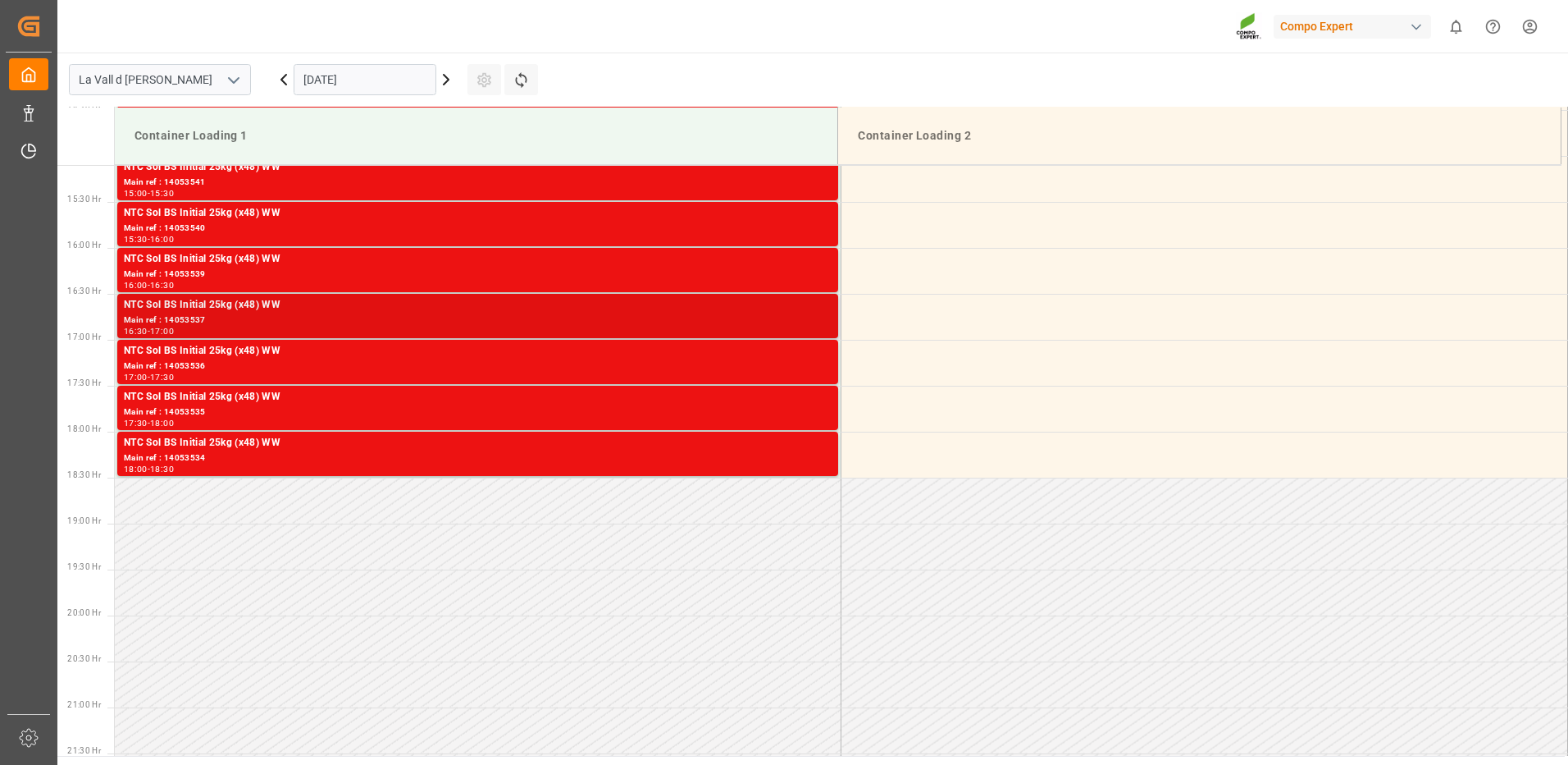
click at [817, 313] on div "Main ref : 14053537" at bounding box center [477, 320] width 708 height 14
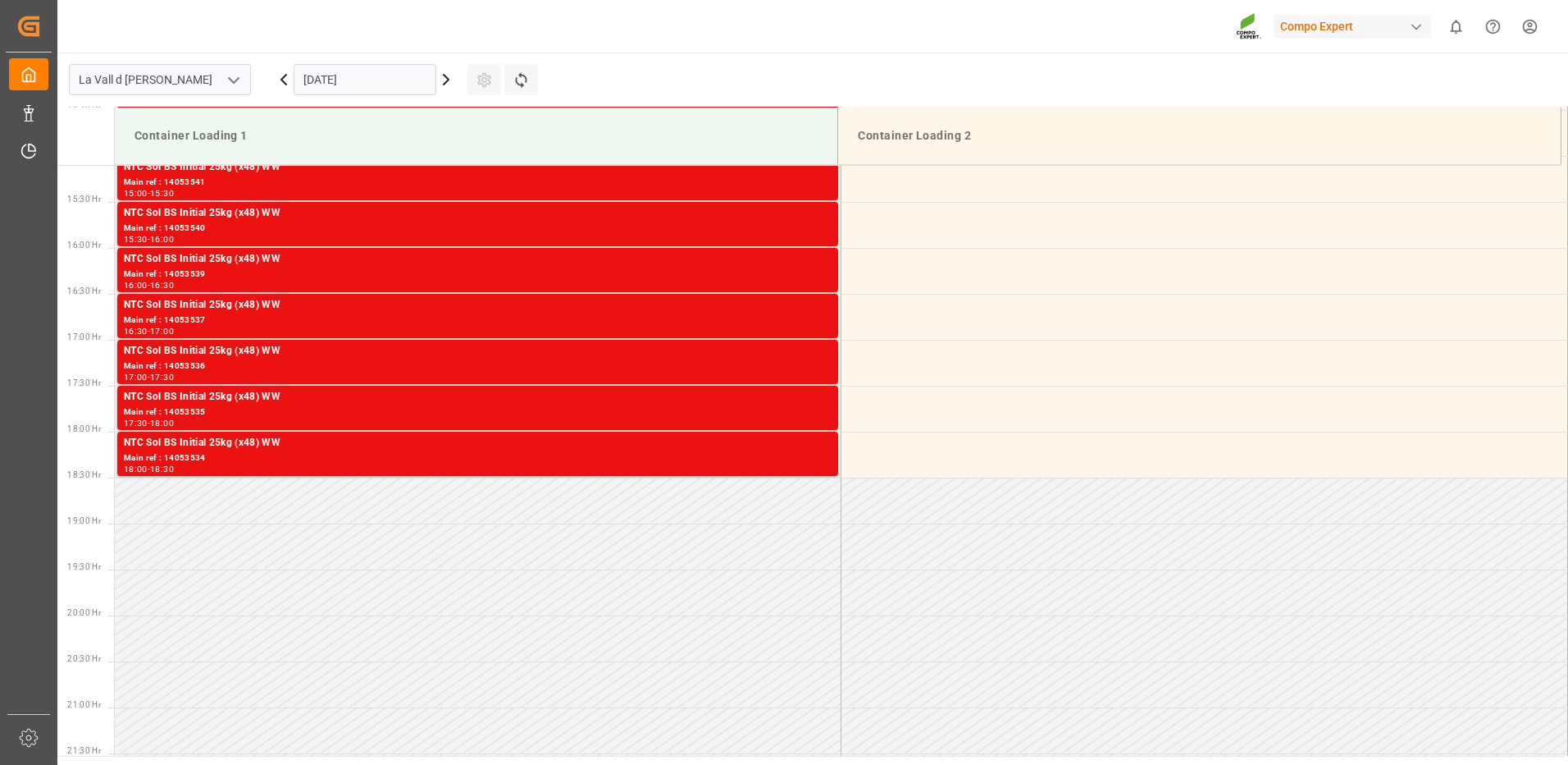
click at [811, 258] on div "NTC Sol BS Initial 25kg (x48) WW" at bounding box center [477, 260] width 708 height 17
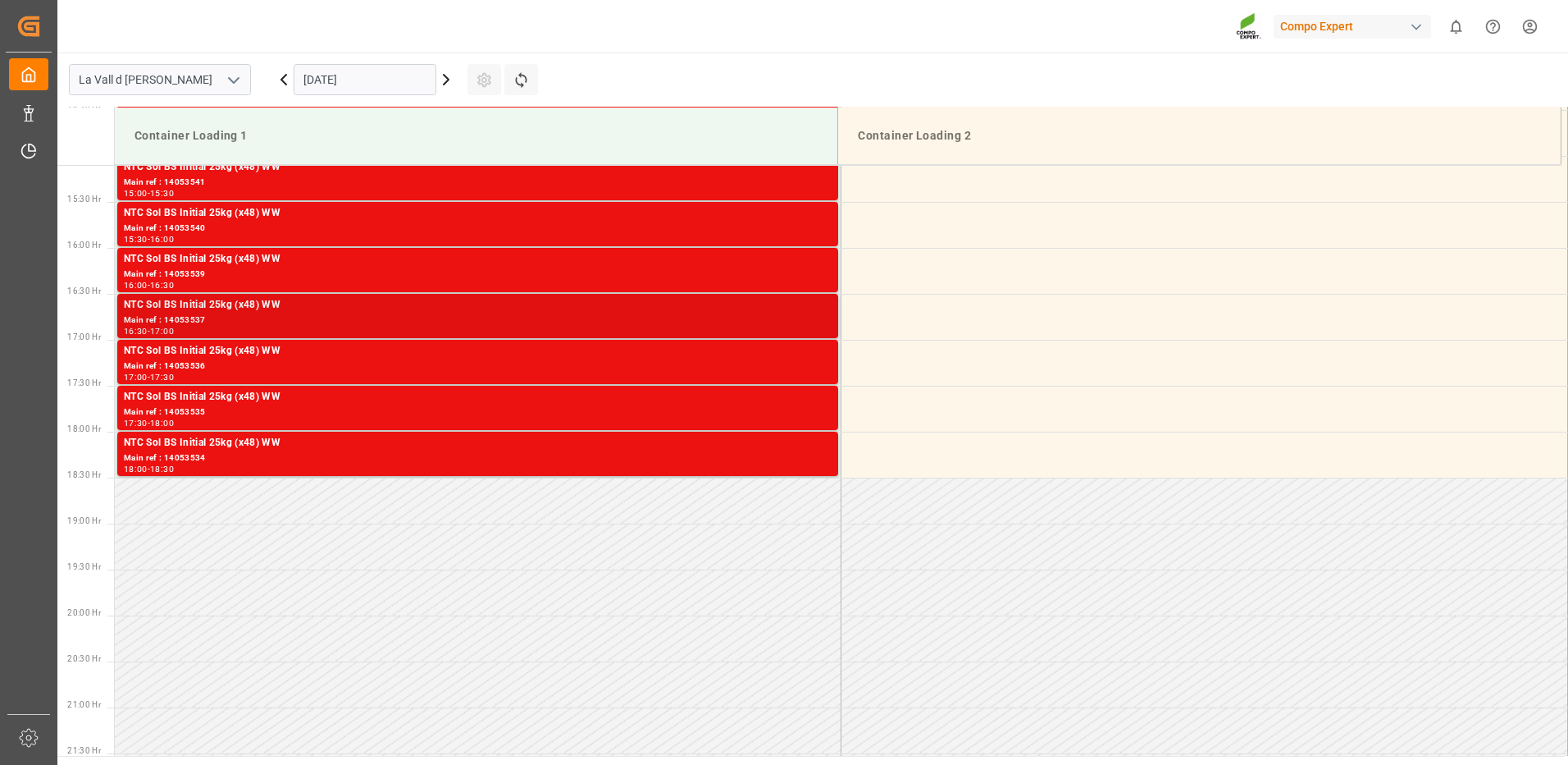
click at [802, 294] on div "NTC Sol BS Initial 25kg (x48) WW Main ref : 14053537 16:30 - 17:00" at bounding box center [477, 316] width 721 height 44
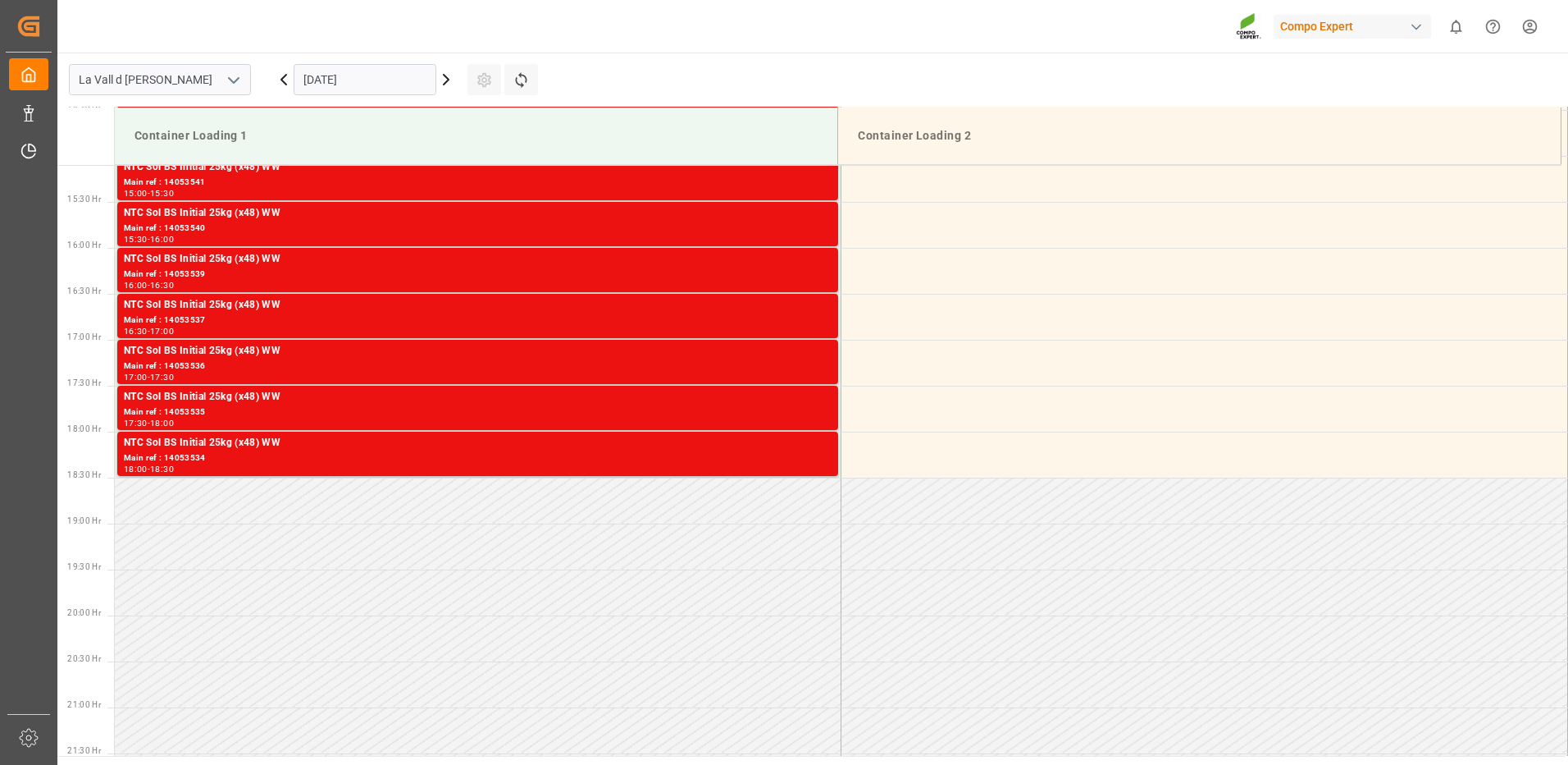
click at [812, 264] on div "NTC Sol BS Initial 25kg (x48) WW" at bounding box center [477, 260] width 708 height 17
click at [818, 225] on div "Main ref : 14053540" at bounding box center [477, 228] width 708 height 14
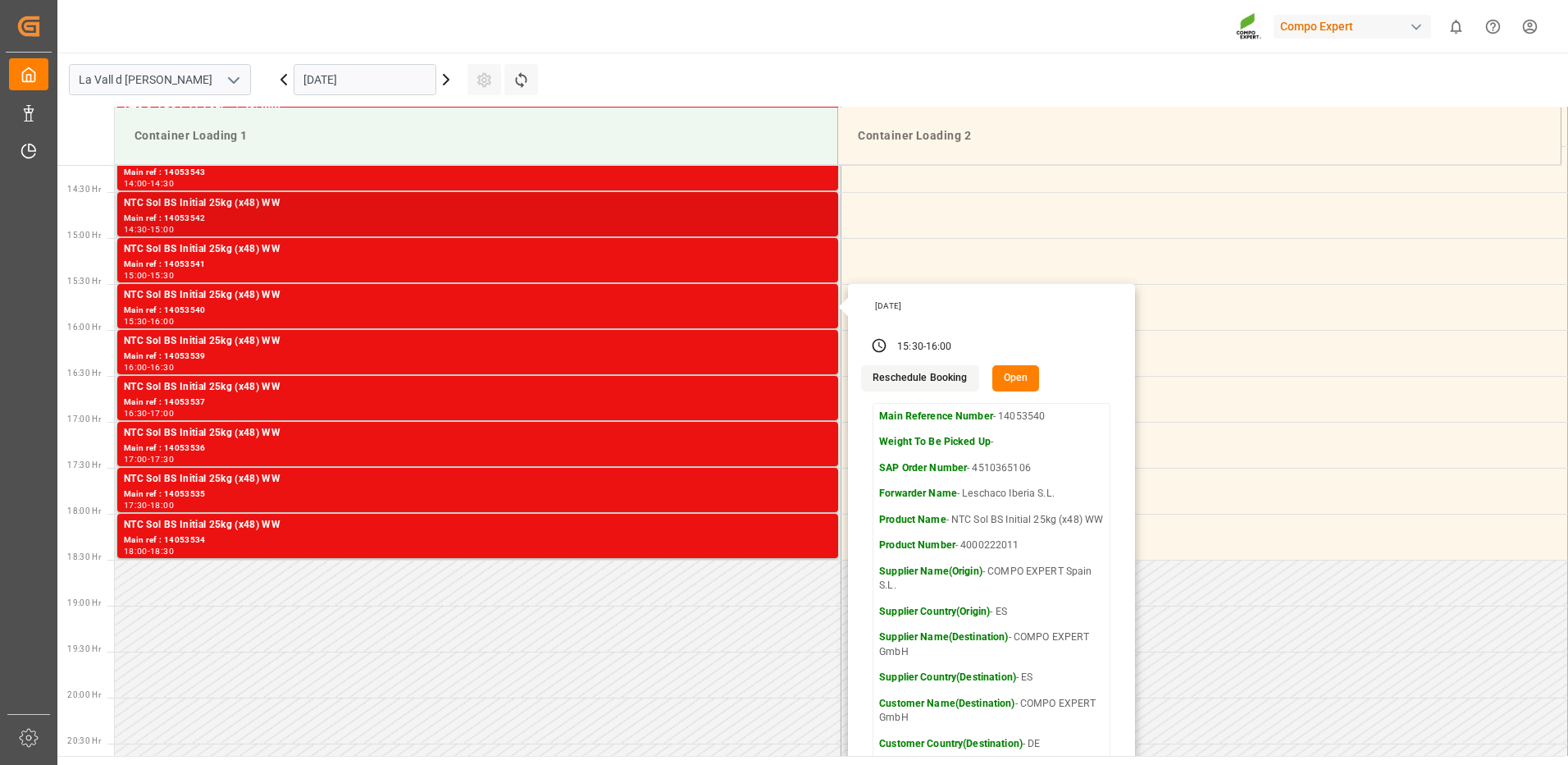
scroll to position [1223, 0]
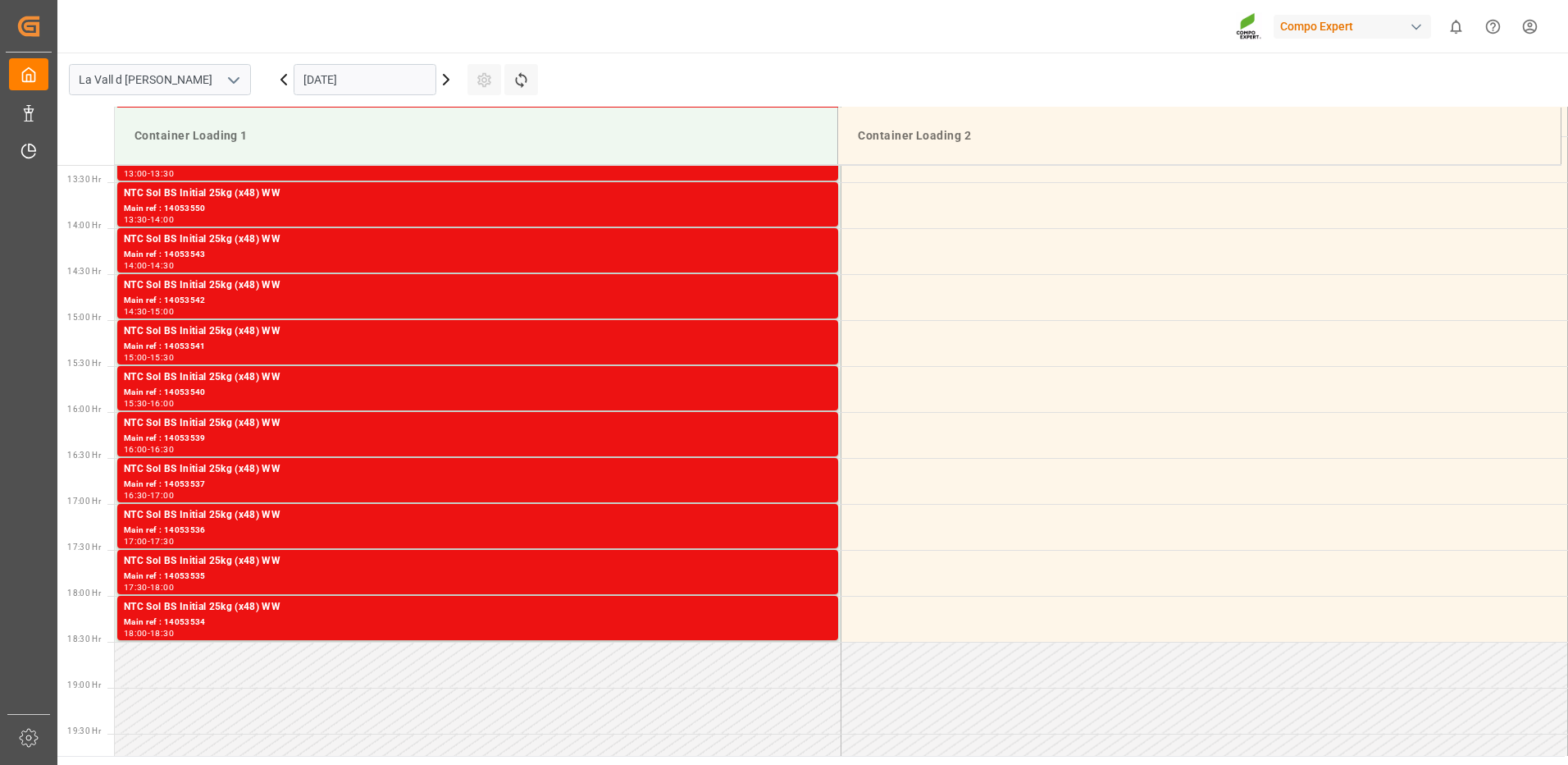
click at [806, 342] on div "Main ref : 14053541" at bounding box center [477, 346] width 708 height 14
click at [812, 290] on div "NTC Sol BS Initial 25kg (x48) WW" at bounding box center [477, 285] width 708 height 17
click at [818, 250] on div "Main ref : 14053543" at bounding box center [477, 254] width 708 height 14
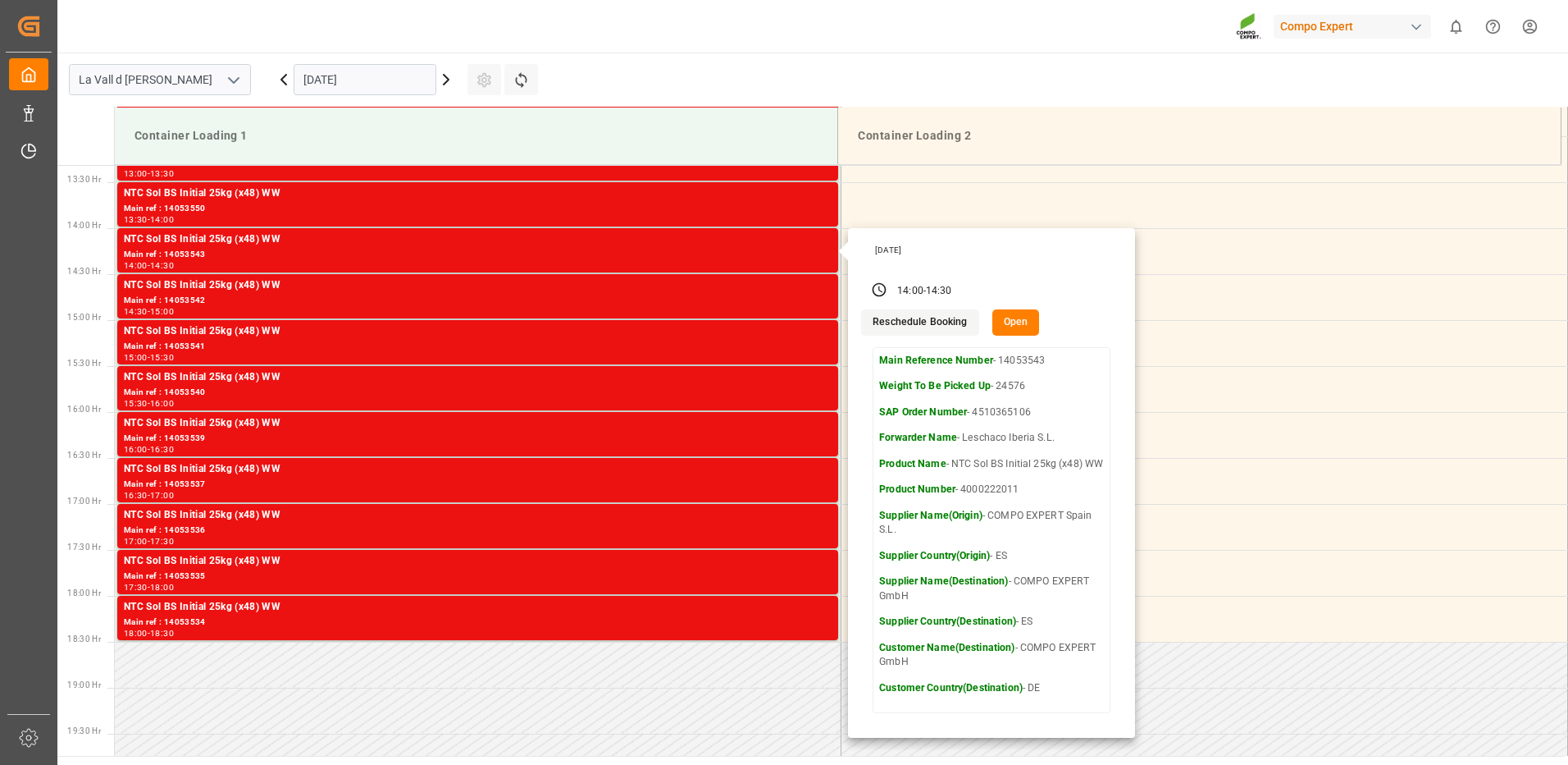
scroll to position [1142, 0]
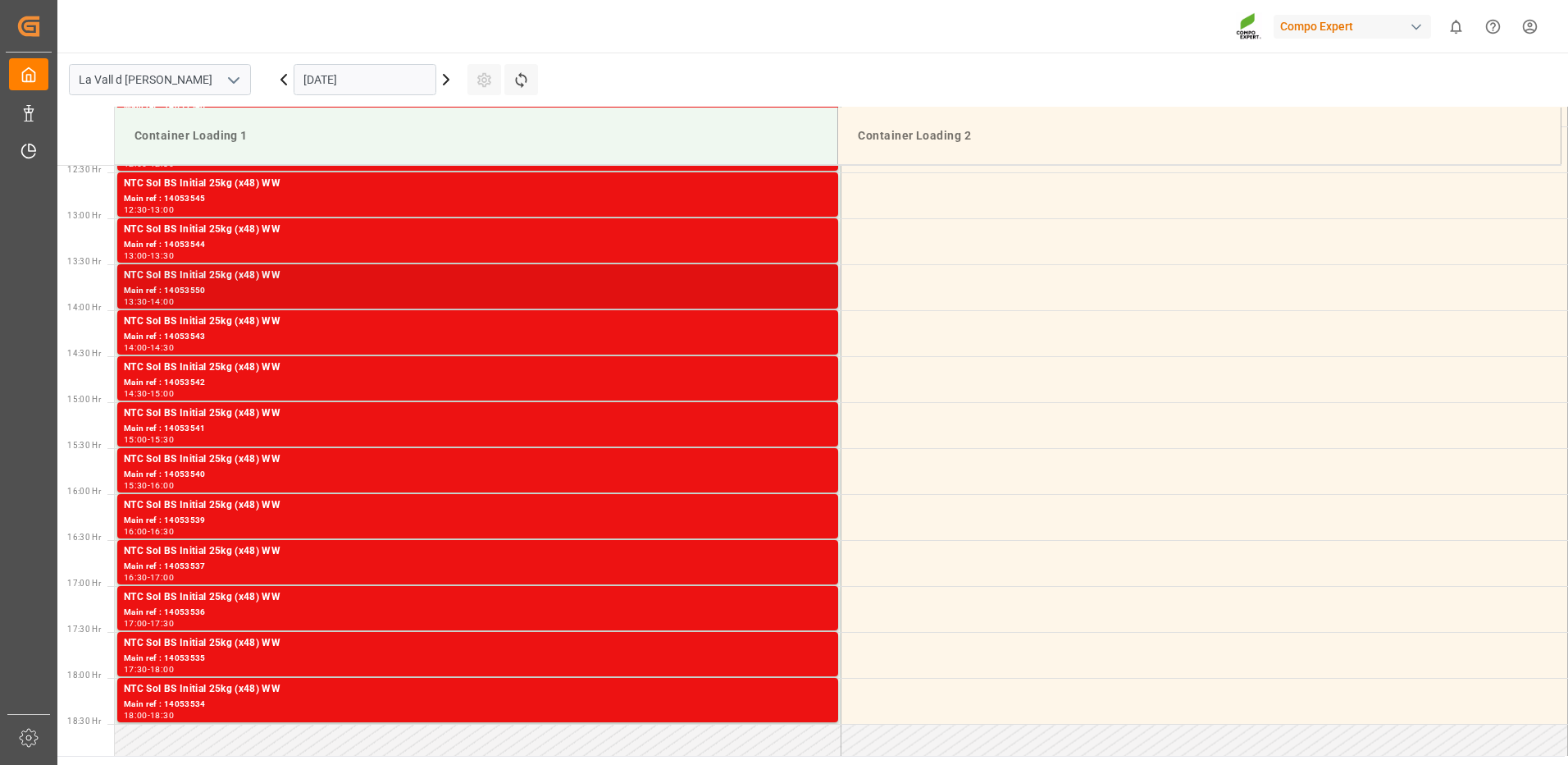
click at [818, 283] on div "NTC Sol BS Initial 25kg (x48) WW" at bounding box center [477, 276] width 708 height 17
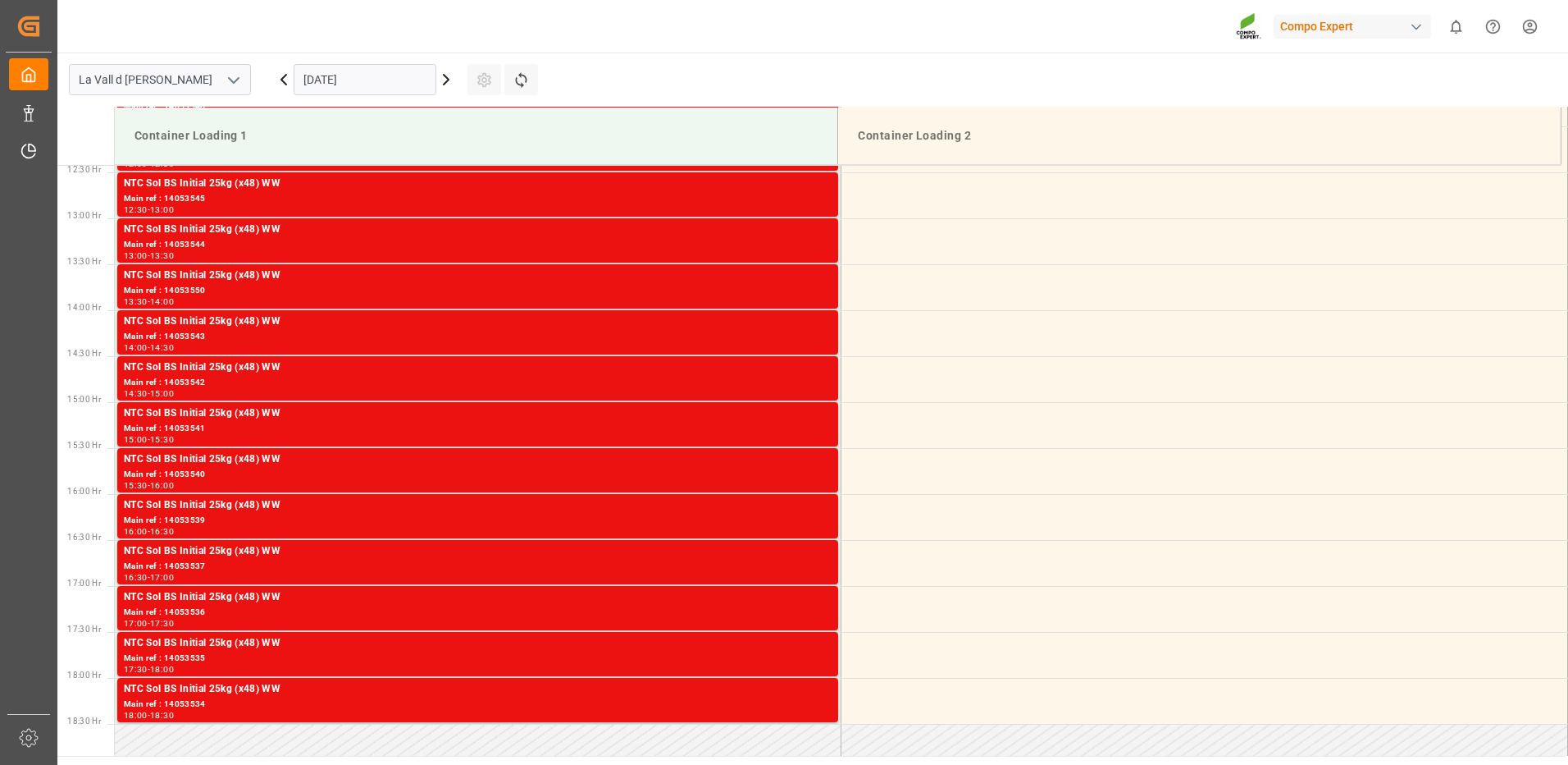
click at [802, 246] on div "Main ref : 14053544" at bounding box center [477, 245] width 708 height 14
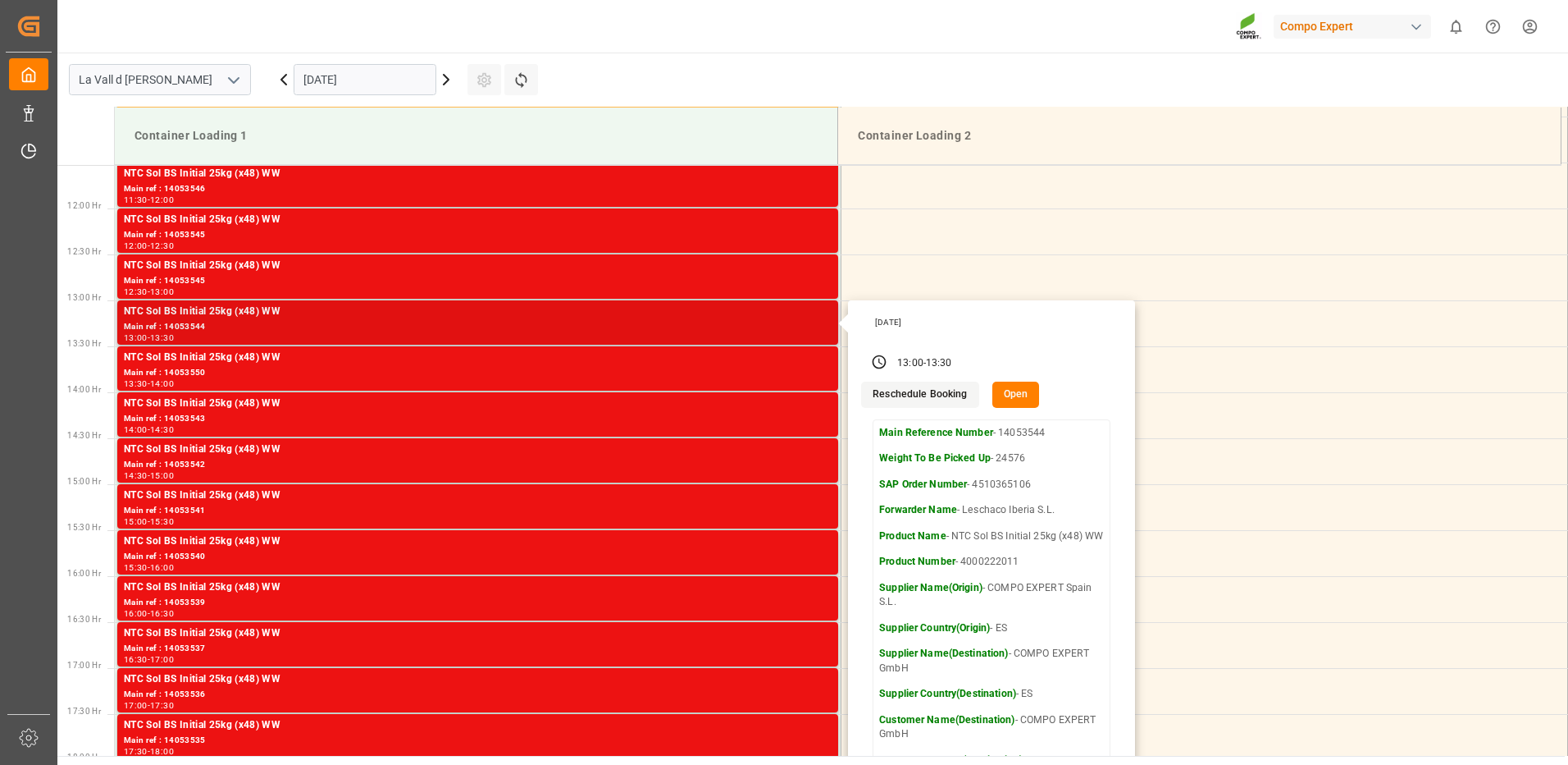
scroll to position [978, 0]
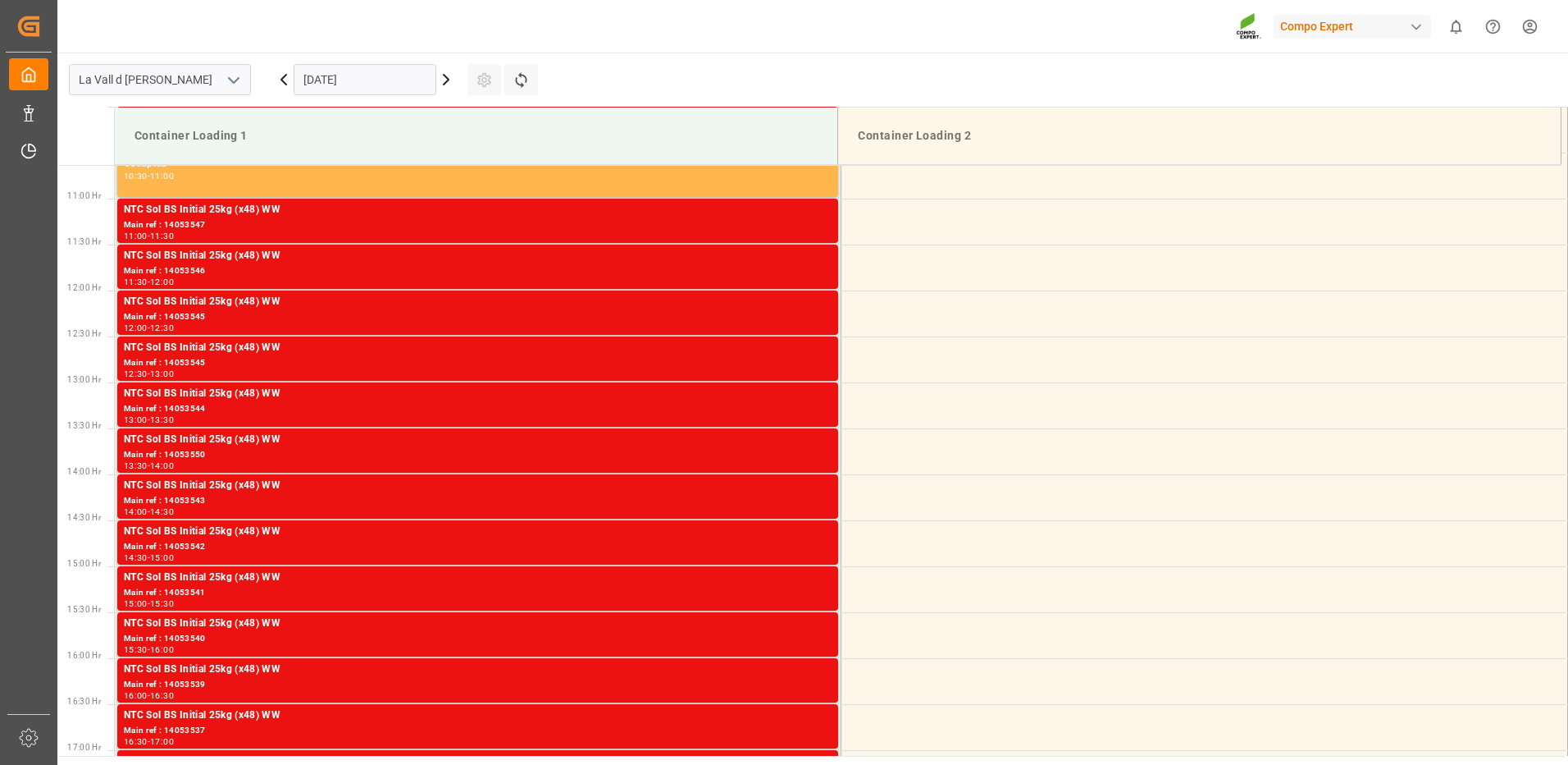
click at [818, 355] on div "NTC Sol BS Initial 25kg (x48) WW" at bounding box center [477, 348] width 708 height 17
click at [814, 320] on div "Main ref : 14053545" at bounding box center [477, 317] width 708 height 14
click at [815, 322] on div "Main ref : 14053545" at bounding box center [477, 317] width 708 height 14
click at [814, 278] on div "11:30 - 12:00" at bounding box center [477, 283] width 708 height 9
click at [814, 221] on div "Main ref : 14053547" at bounding box center [477, 225] width 708 height 14
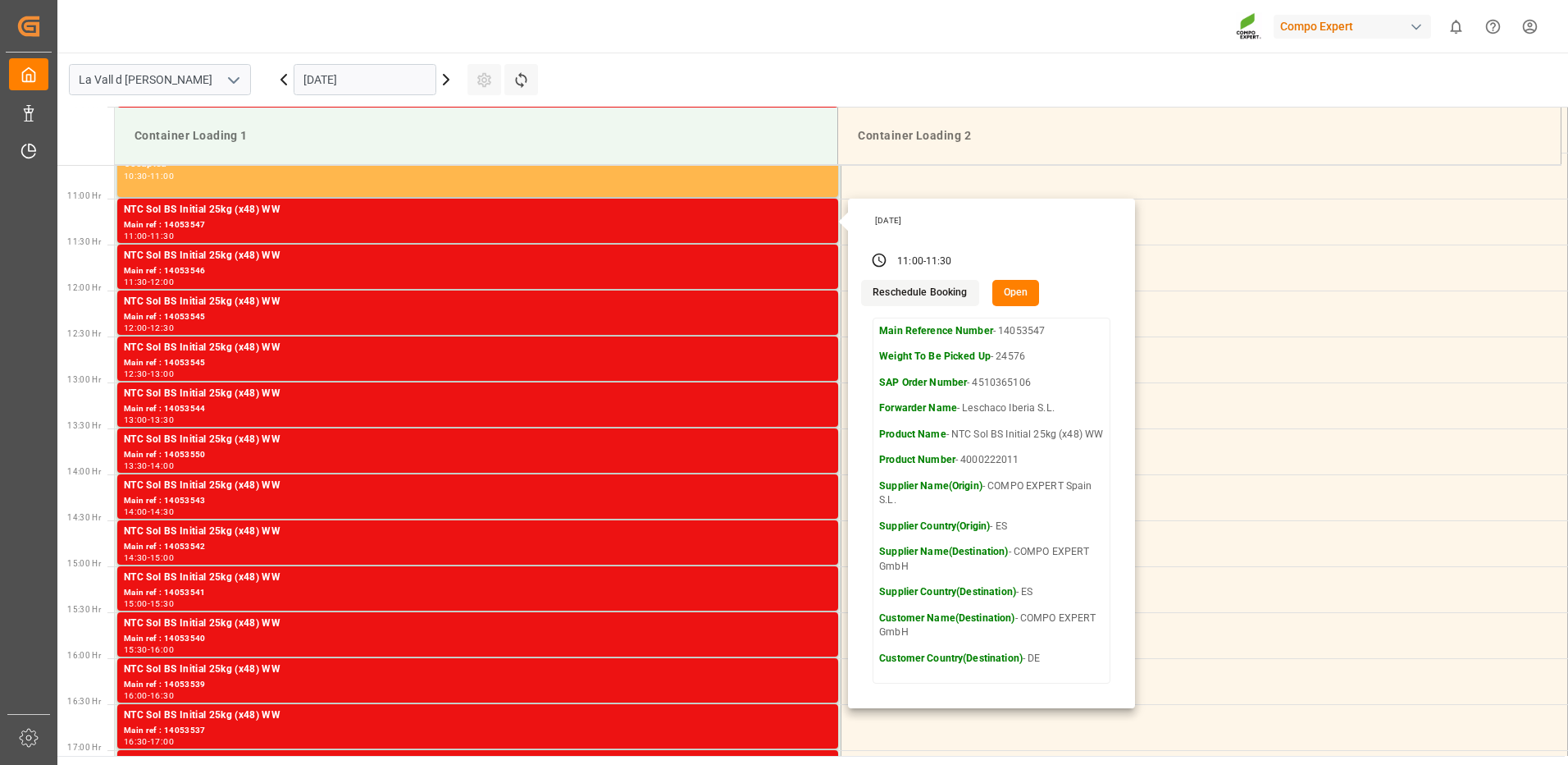
scroll to position [567, 0]
